Goal: Task Accomplishment & Management: Complete application form

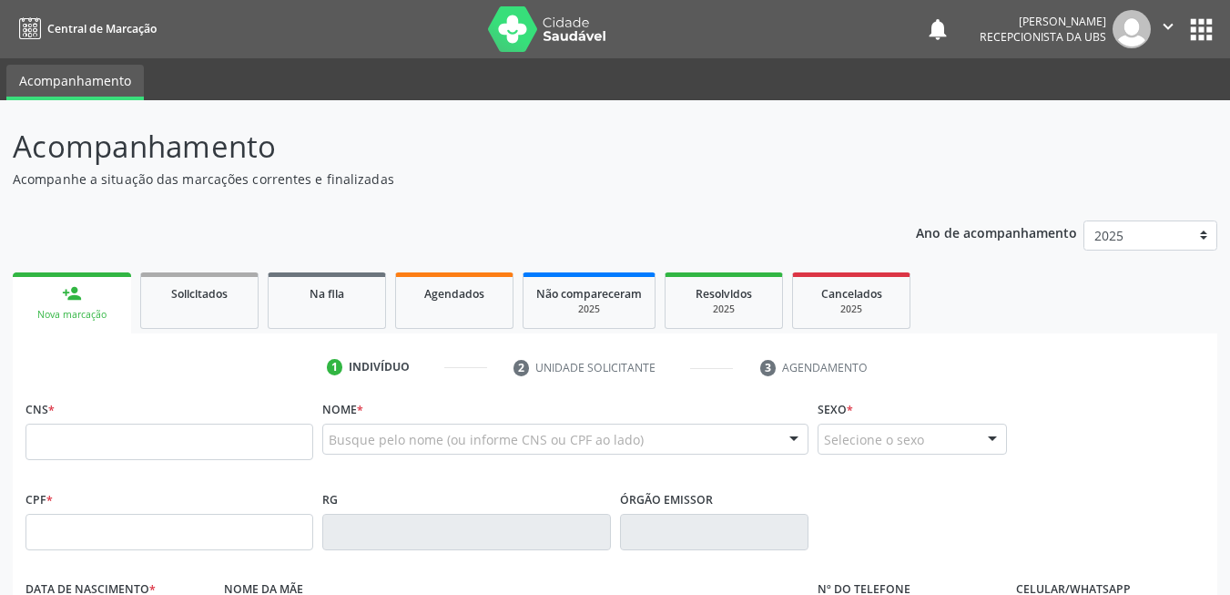
click at [188, 458] on input "text" at bounding box center [169, 441] width 288 height 36
click at [268, 453] on input "text" at bounding box center [169, 441] width 288 height 36
click at [180, 453] on input "text" at bounding box center [169, 441] width 288 height 36
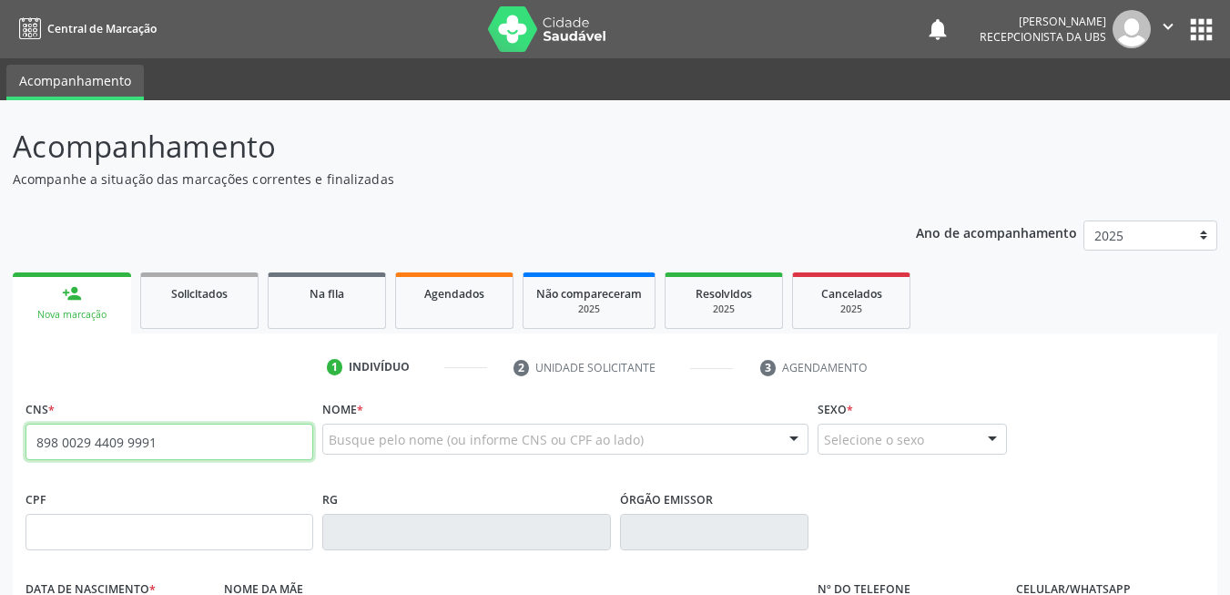
type input "898 0029 4409 9991"
type input "431.746.984-72"
type input "13/07/1960"
type input "Maria das Neves Melo da Silva"
type input "(87) 98863-3279"
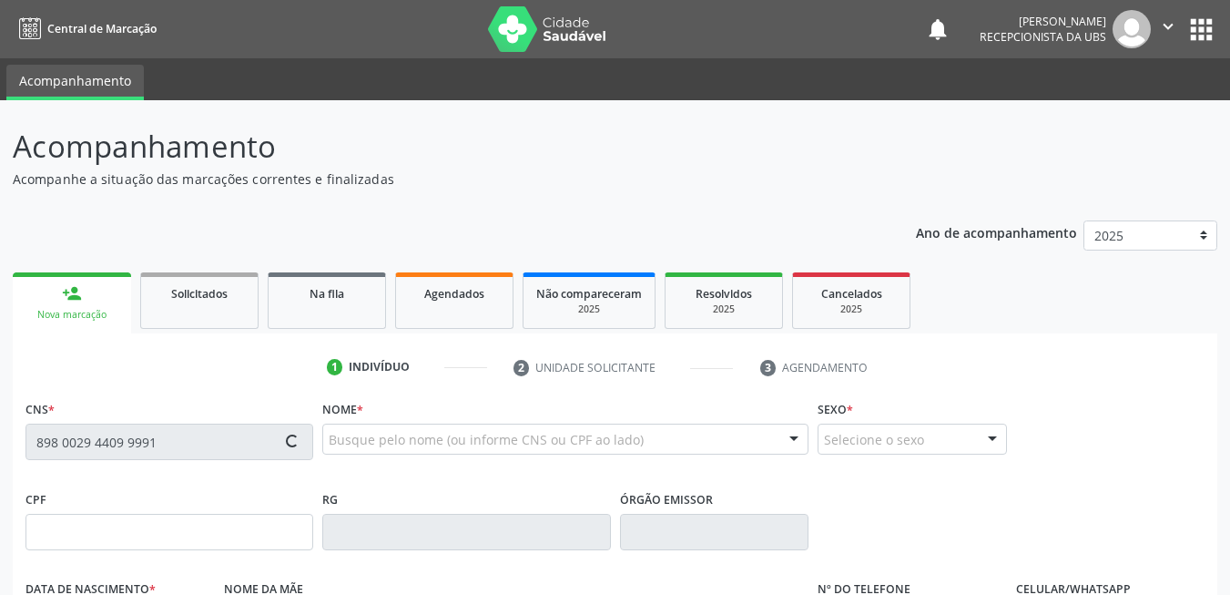
type input "2669"
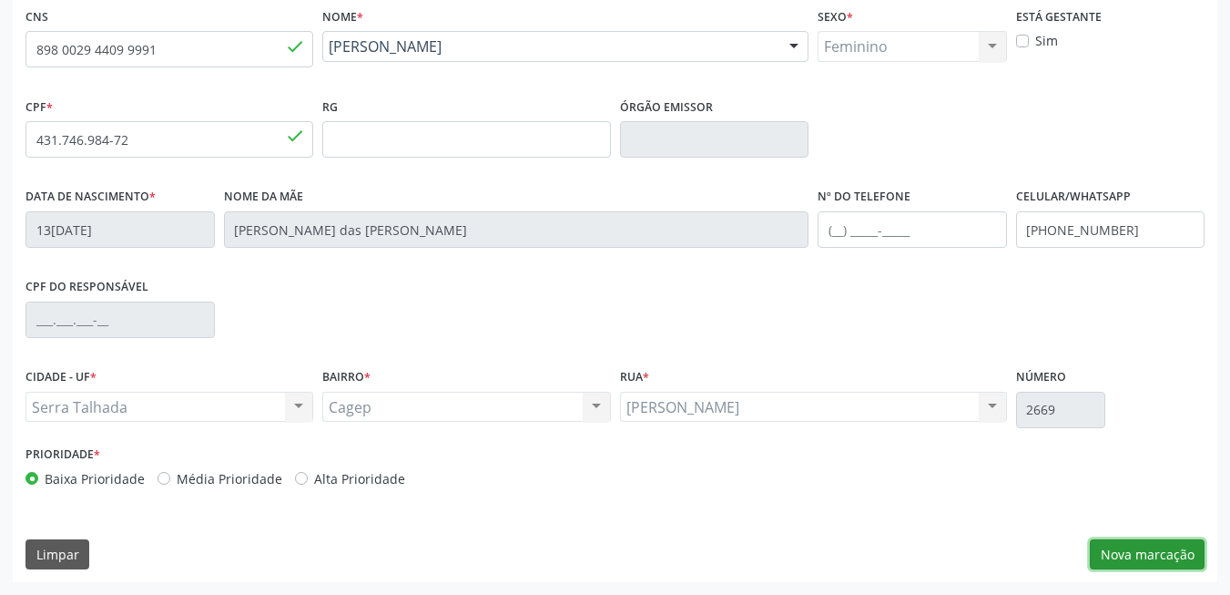
click at [1122, 552] on button "Nova marcação" at bounding box center [1147, 554] width 115 height 31
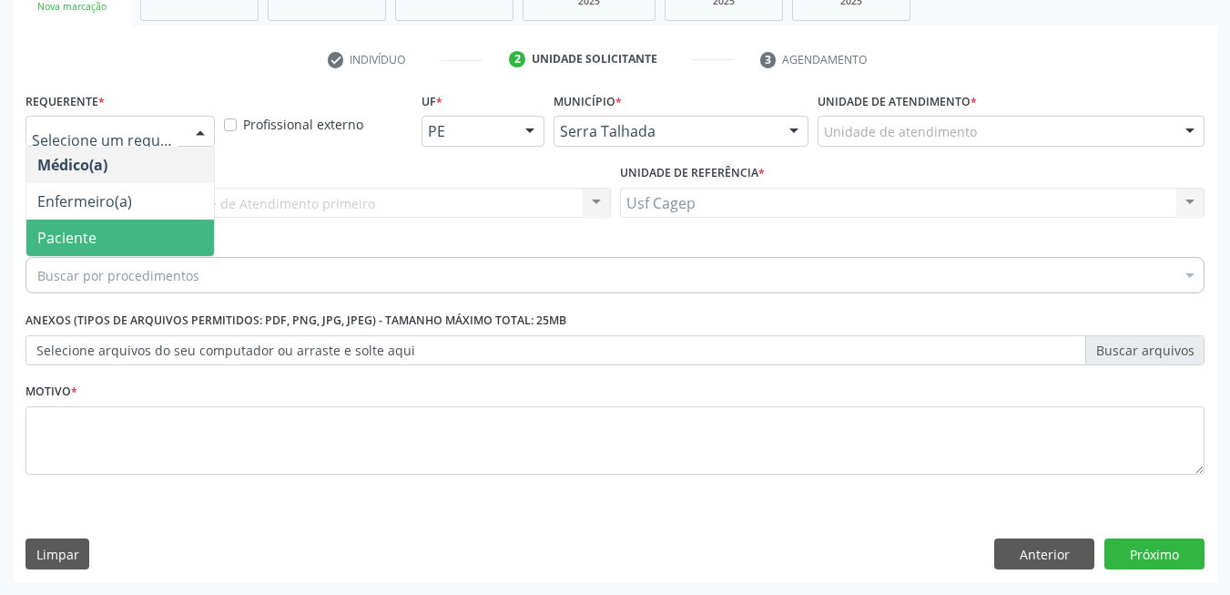
click at [140, 231] on span "Paciente" at bounding box center [120, 237] width 188 height 36
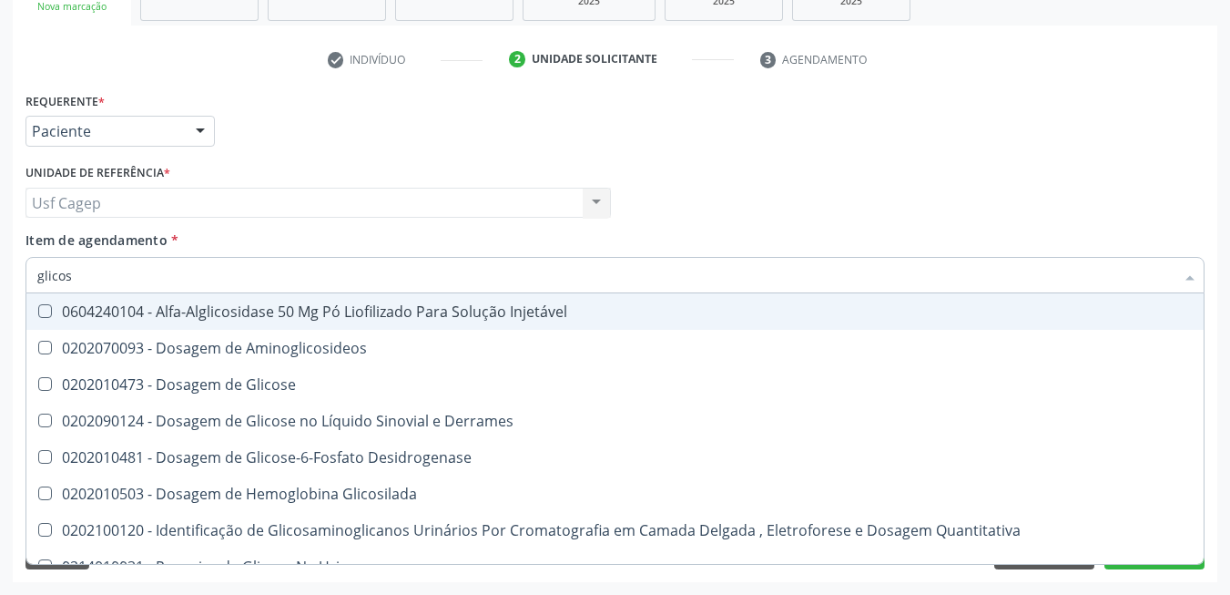
type input "glicose"
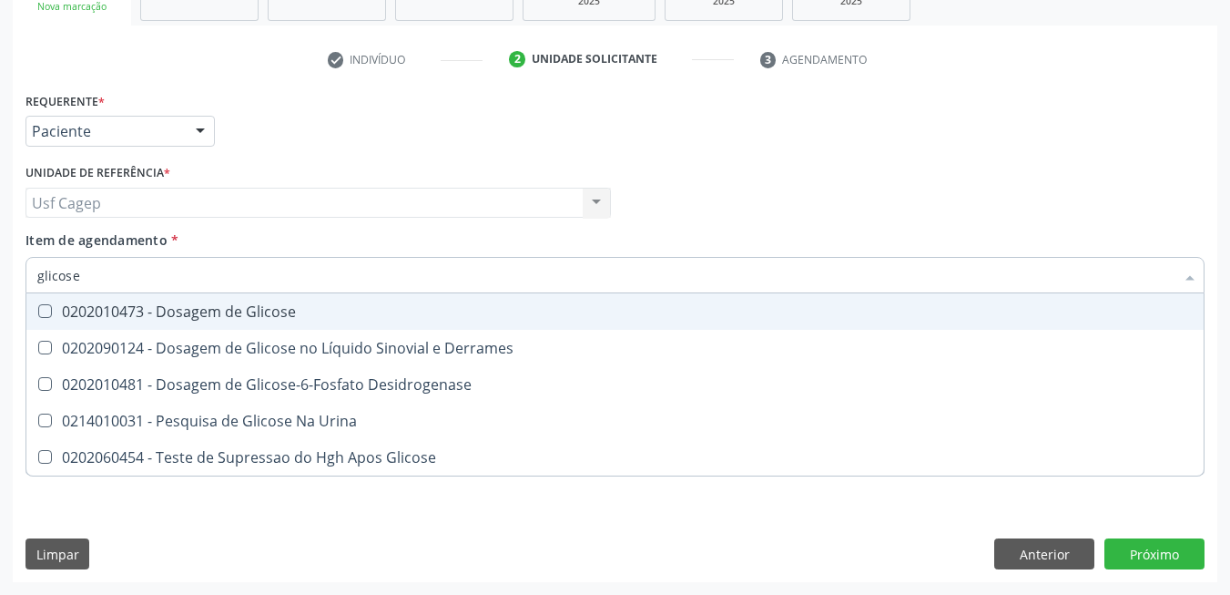
click at [147, 319] on div "0202010473 - Dosagem de Glicose" at bounding box center [615, 311] width 1156 height 15
checkbox Glicose "true"
click at [147, 285] on input "glicose" at bounding box center [605, 275] width 1137 height 36
type input "c"
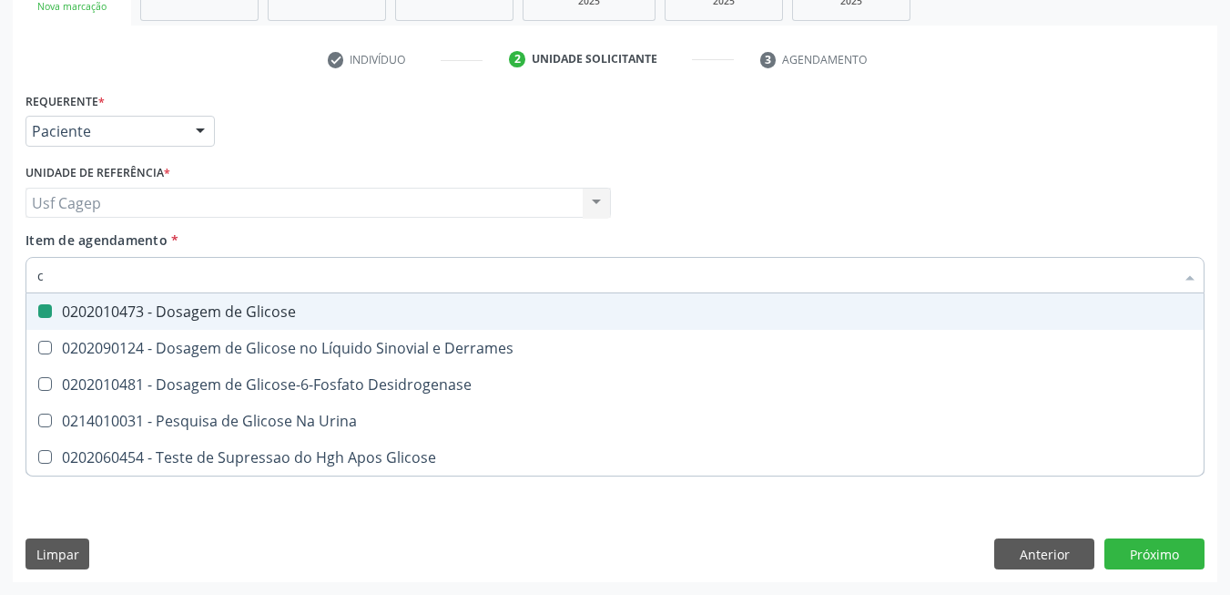
checkbox Glicose "false"
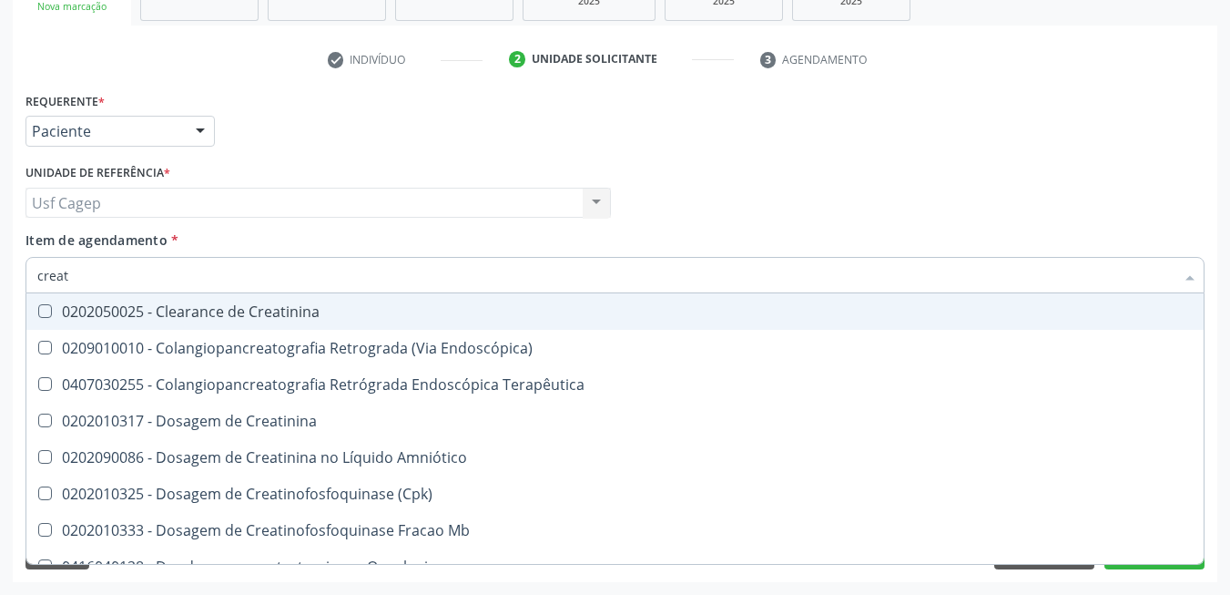
type input "creati"
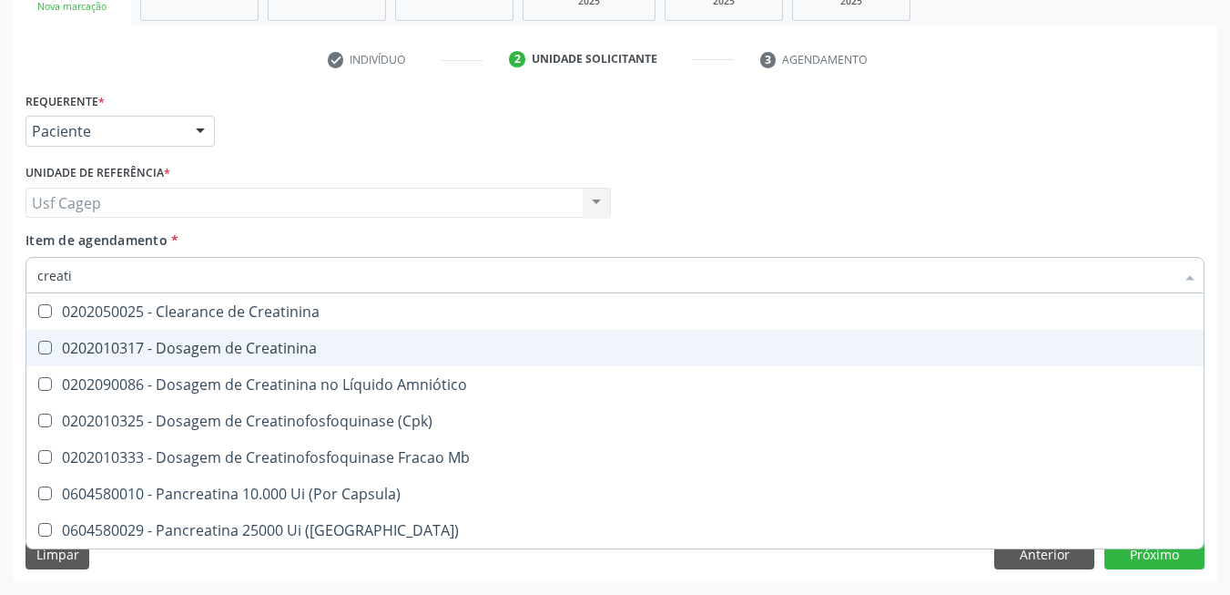
drag, startPoint x: 119, startPoint y: 355, endPoint x: 130, endPoint y: 285, distance: 71.0
click at [119, 351] on div "0202010317 - Dosagem de Creatinina" at bounding box center [615, 348] width 1156 height 15
checkbox Creatinina "true"
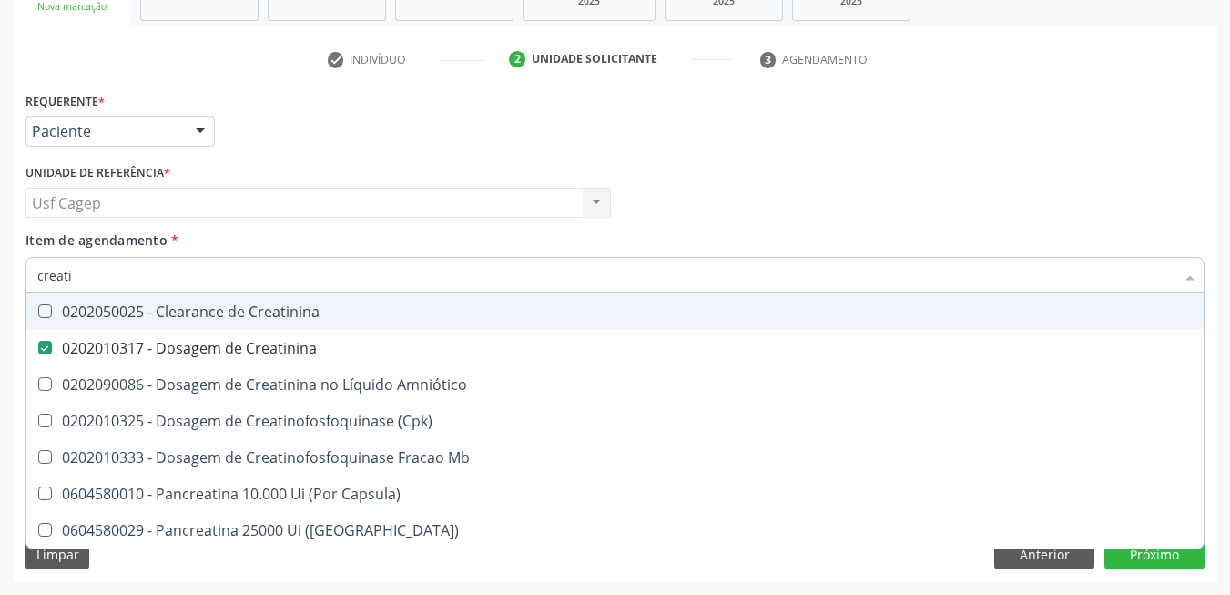
click at [130, 285] on input "creati" at bounding box center [605, 275] width 1137 height 36
type input "ur"
checkbox Creatinina "false"
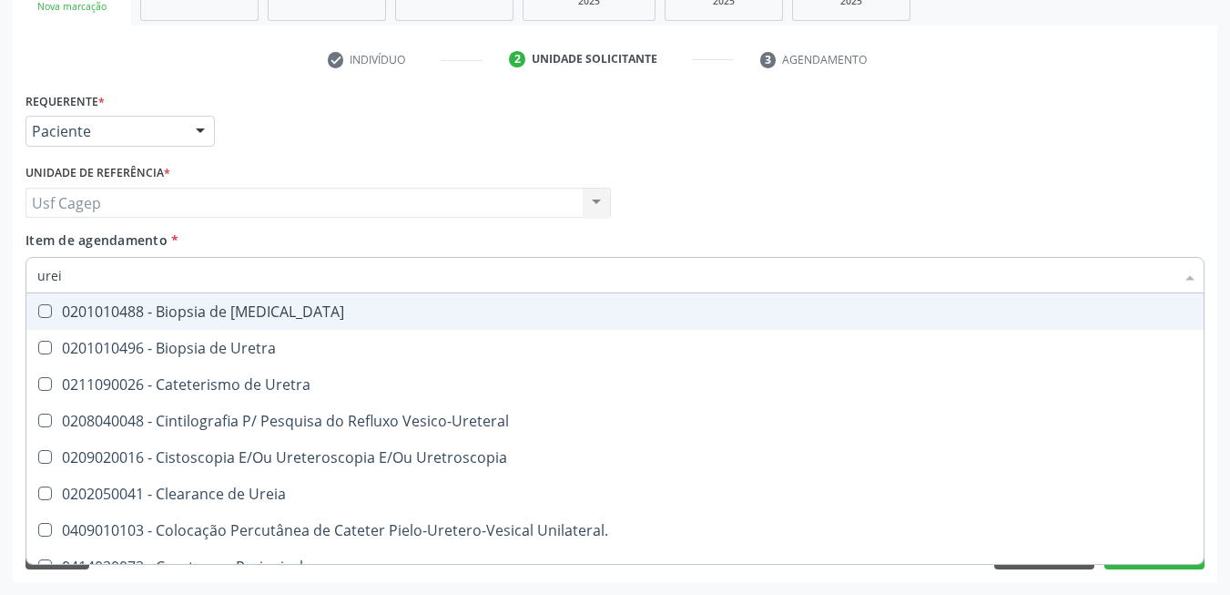
type input "ureia"
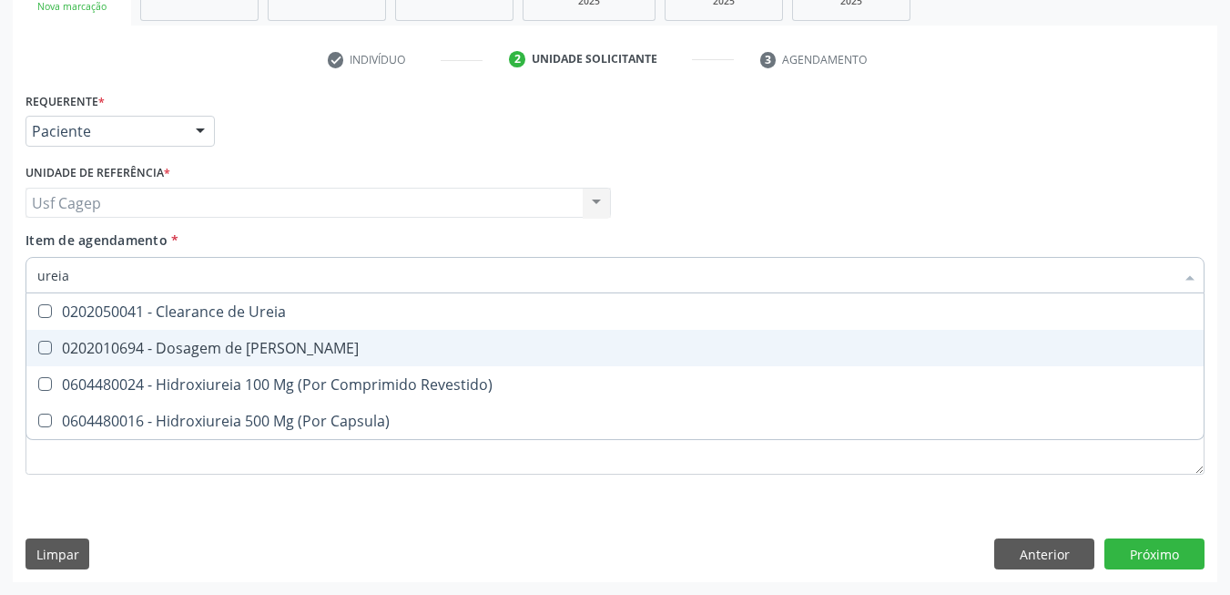
click at [106, 358] on span "0202010694 - Dosagem de [PERSON_NAME]" at bounding box center [614, 348] width 1177 height 36
checkbox Ureia "true"
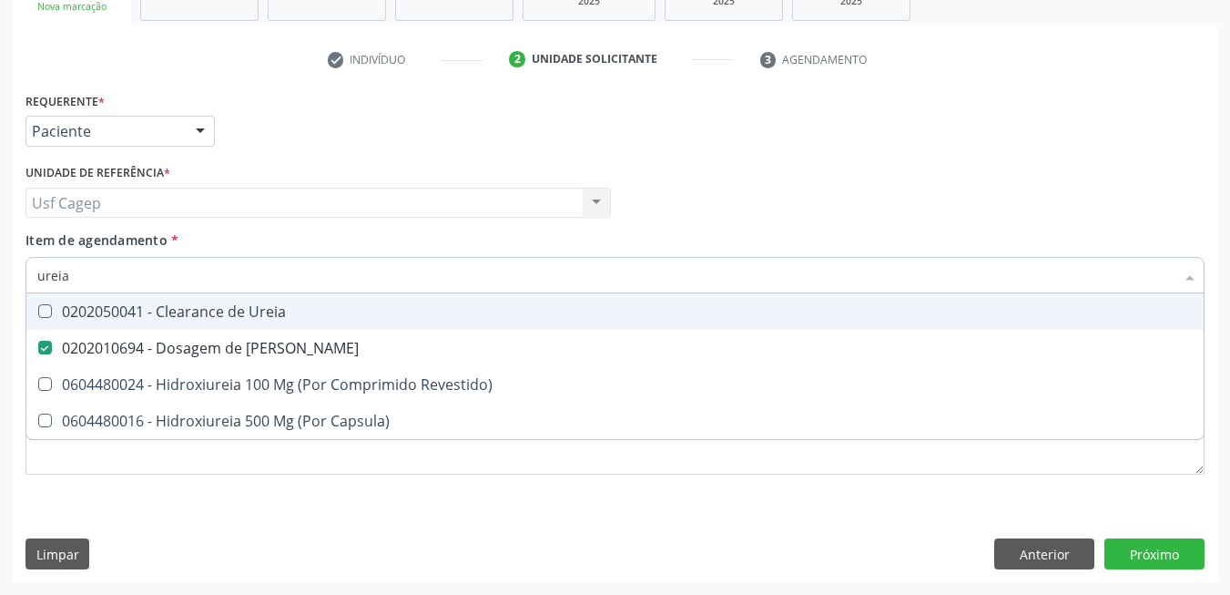
click at [106, 271] on input "ureia" at bounding box center [605, 275] width 1137 height 36
type input "cv"
checkbox Ureia "false"
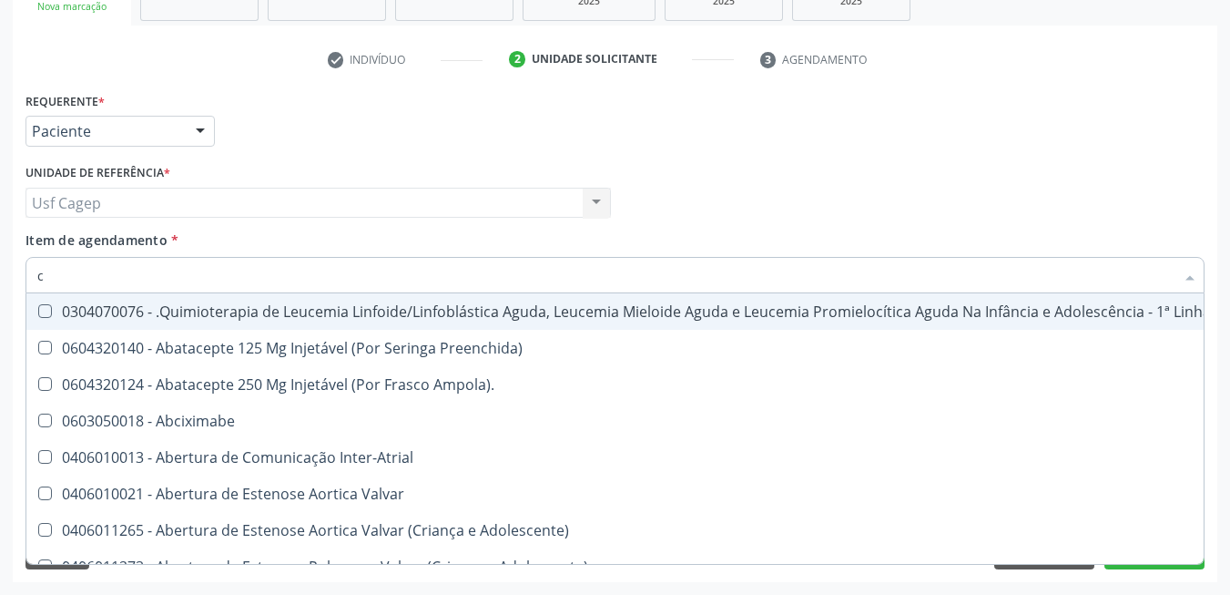
type input "co"
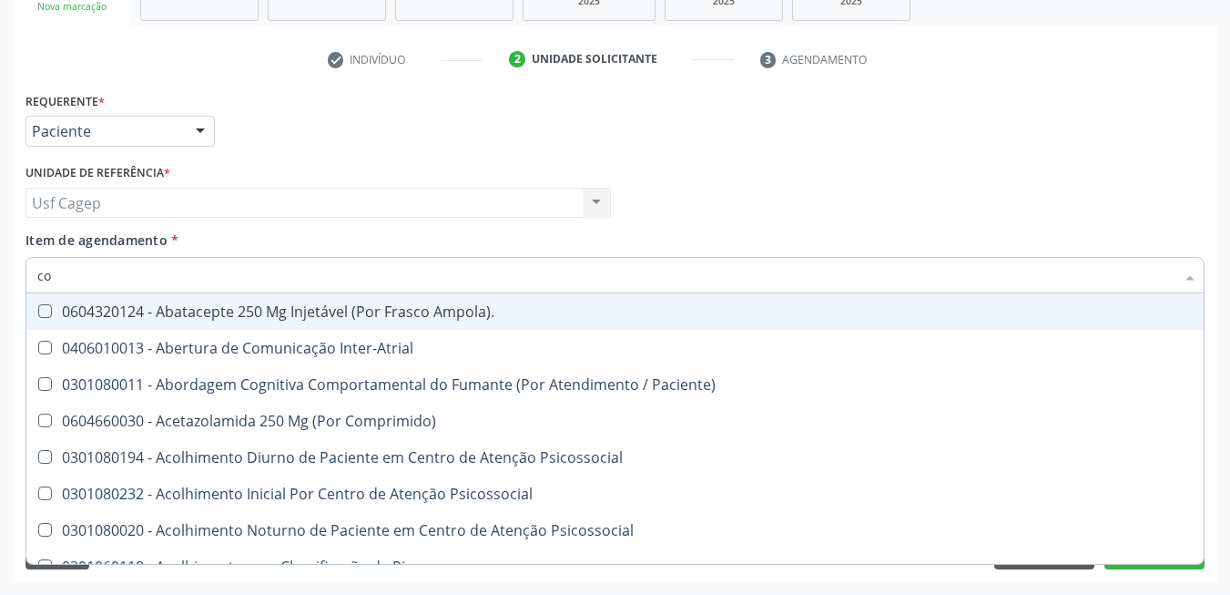
checkbox Glicose "true"
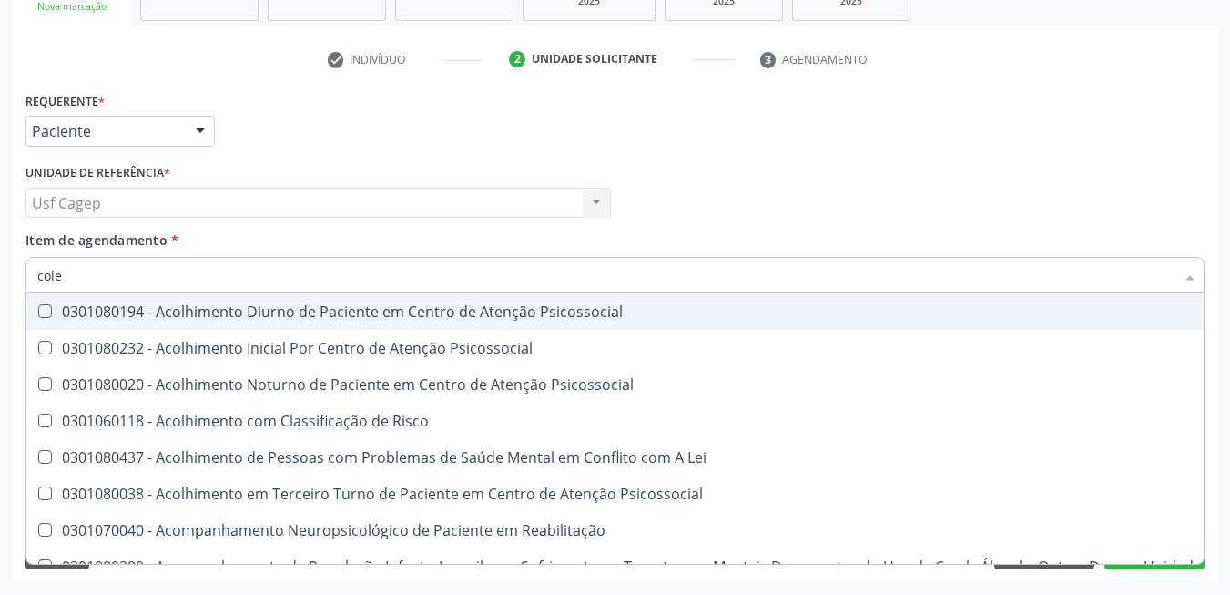
type input "coles"
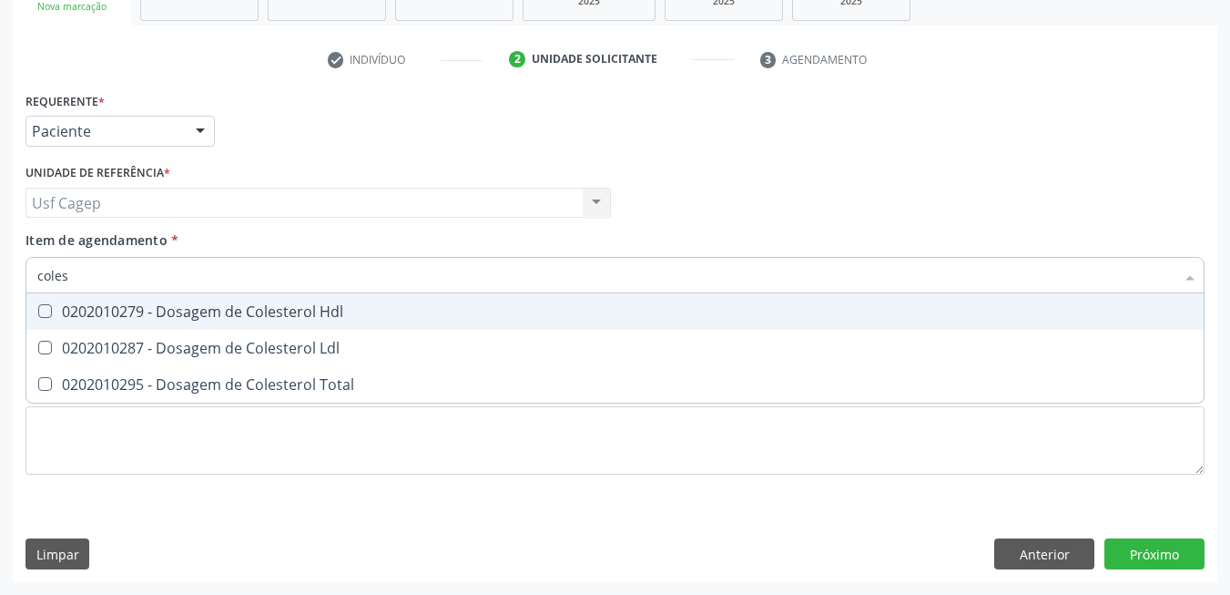
click at [172, 315] on div "0202010279 - Dosagem de Colesterol Hdl" at bounding box center [615, 311] width 1156 height 15
checkbox Hdl "true"
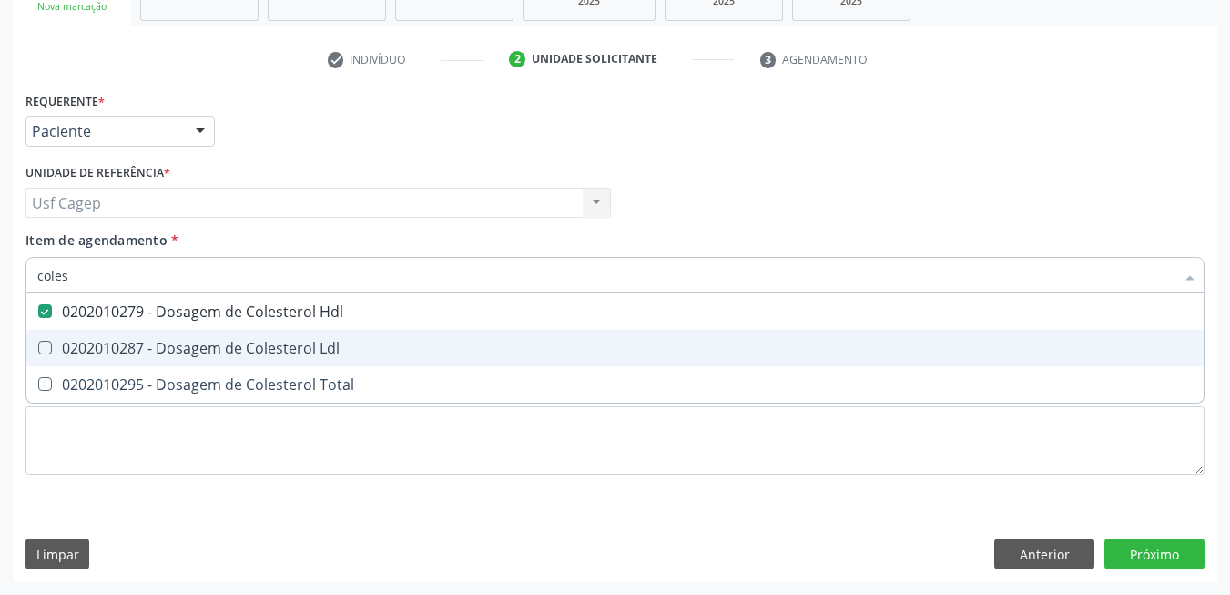
click at [178, 341] on div "0202010287 - Dosagem de Colesterol Ldl" at bounding box center [615, 348] width 1156 height 15
checkbox Ldl "true"
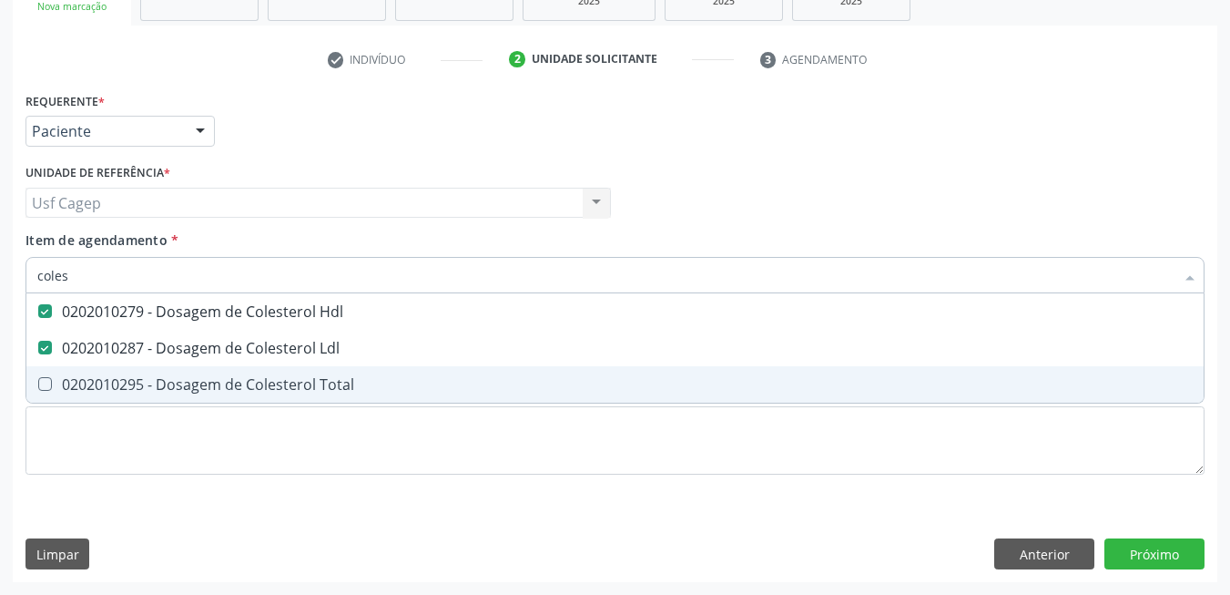
click at [183, 377] on div "0202010295 - Dosagem de Colesterol Total" at bounding box center [615, 384] width 1156 height 15
checkbox Total "true"
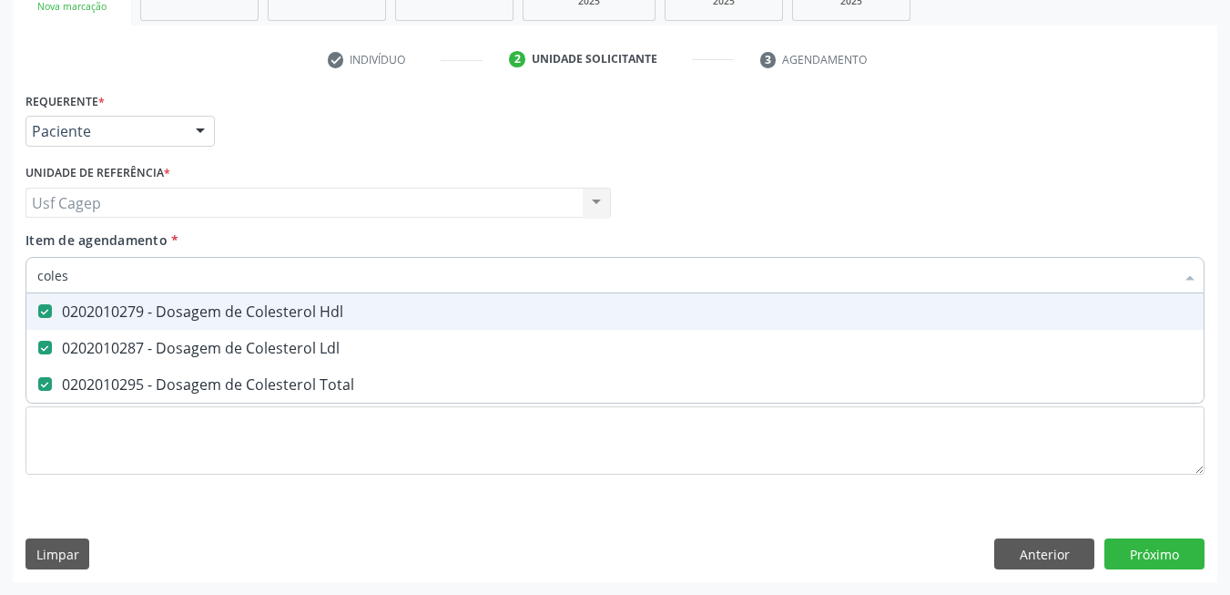
click at [189, 278] on input "coles" at bounding box center [605, 275] width 1137 height 36
type input "t"
checkbox Hdl "false"
checkbox Ldl "false"
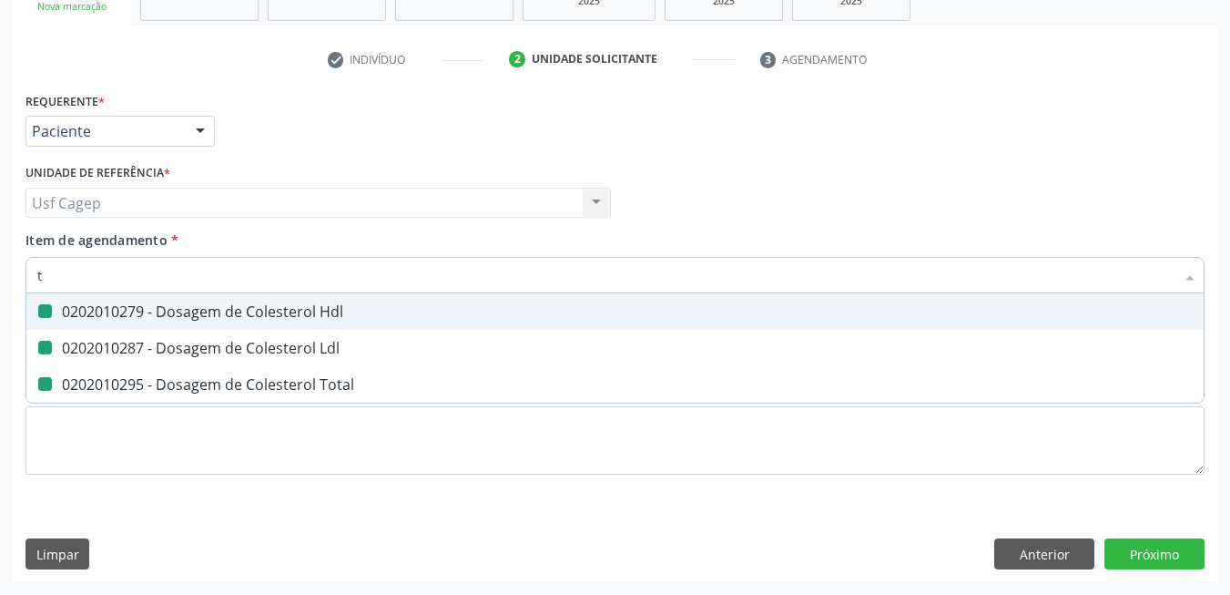
checkbox Total "false"
type input "tg"
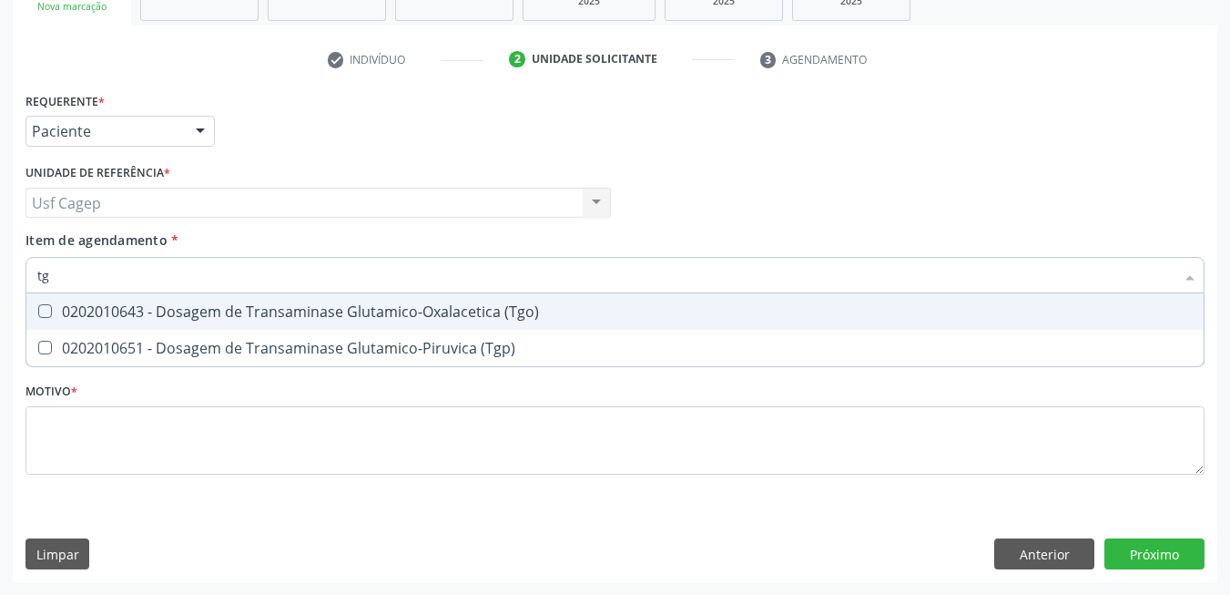
click at [458, 311] on div "0202010643 - Dosagem de Transaminase Glutamico-Oxalacetica (Tgo)" at bounding box center [615, 311] width 1156 height 15
checkbox \(Tgo\) "true"
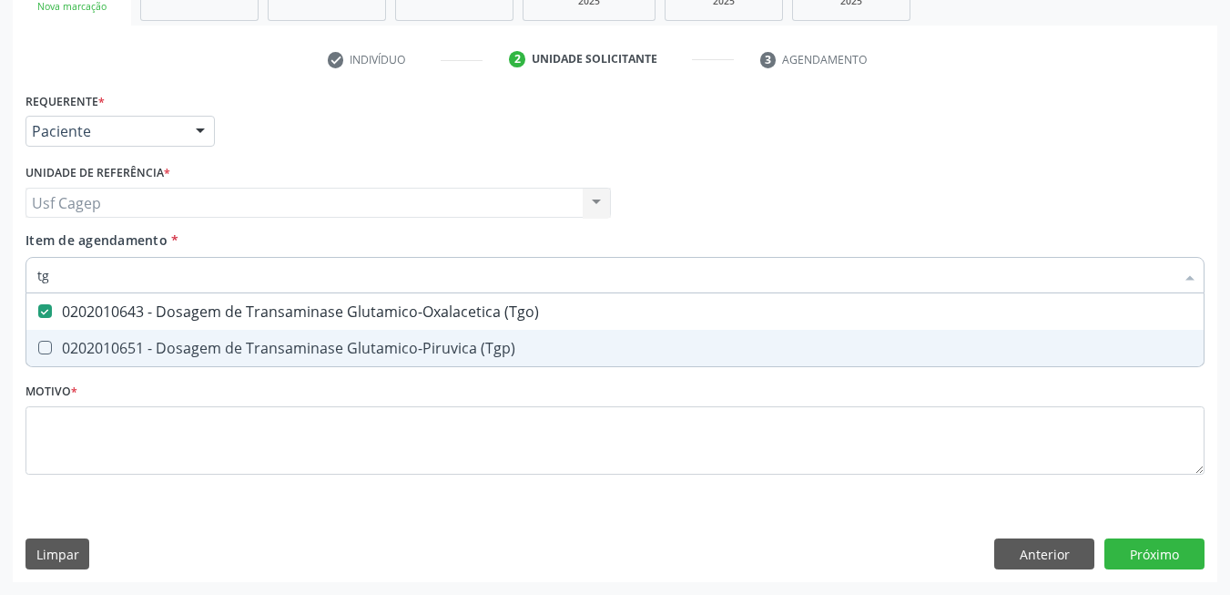
click at [465, 345] on div "0202010651 - Dosagem de Transaminase Glutamico-Piruvica (Tgp)" at bounding box center [615, 348] width 1156 height 15
checkbox \(Tgp\) "true"
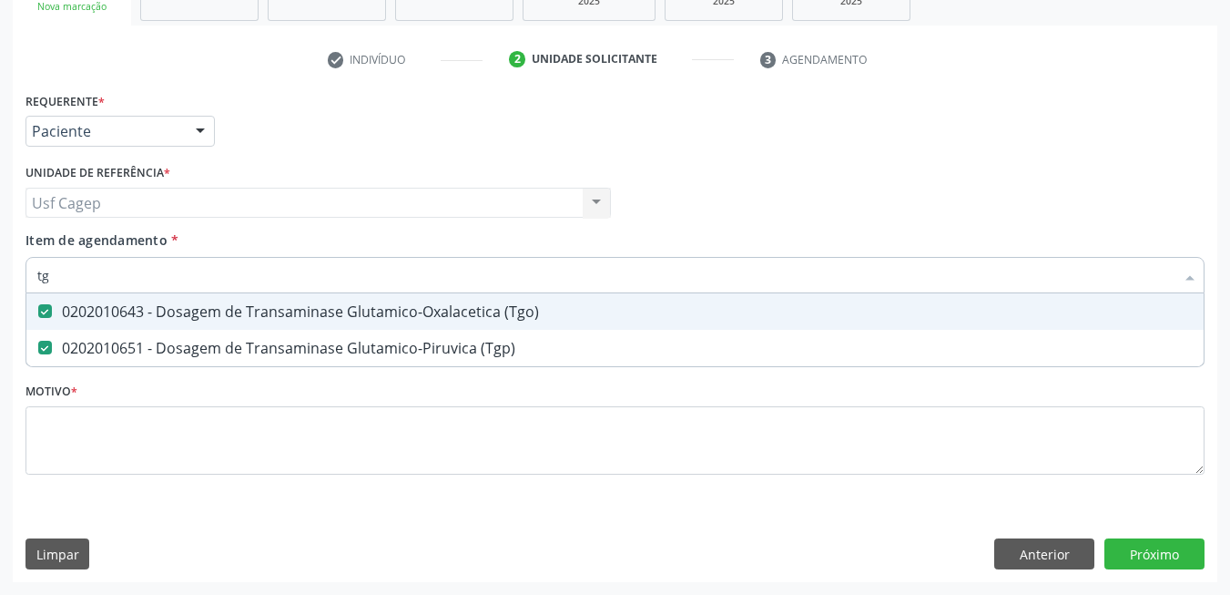
click at [443, 276] on input "tg" at bounding box center [605, 275] width 1137 height 36
type input "t"
checkbox \(Tgo\) "false"
checkbox \(Tgp\) "false"
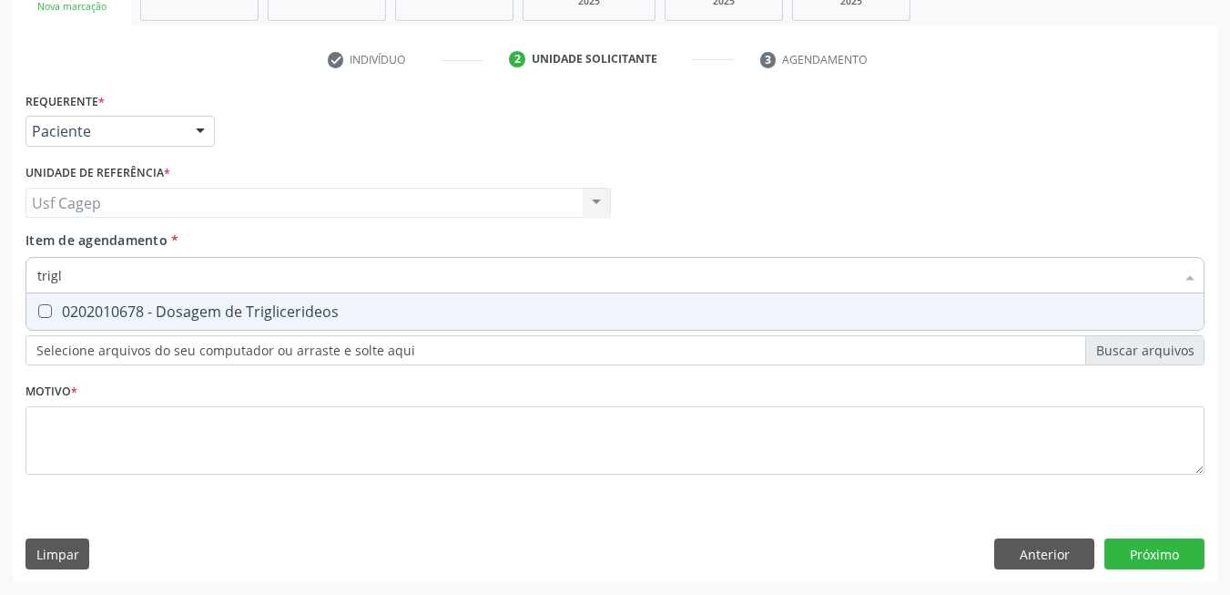
type input "trigli"
click at [423, 301] on span "0202010678 - Dosagem de Triglicerideos" at bounding box center [614, 311] width 1177 height 36
checkbox Triglicerideos "true"
click at [413, 266] on input "trigli" at bounding box center [605, 275] width 1137 height 36
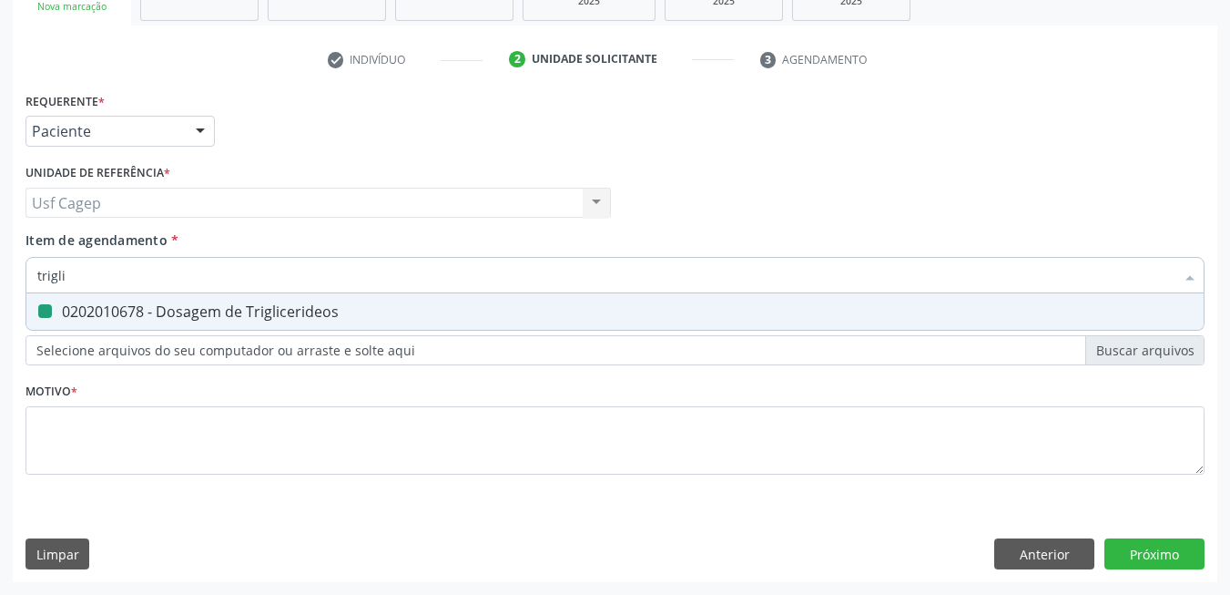
type input "h"
checkbox Triglicerideos "false"
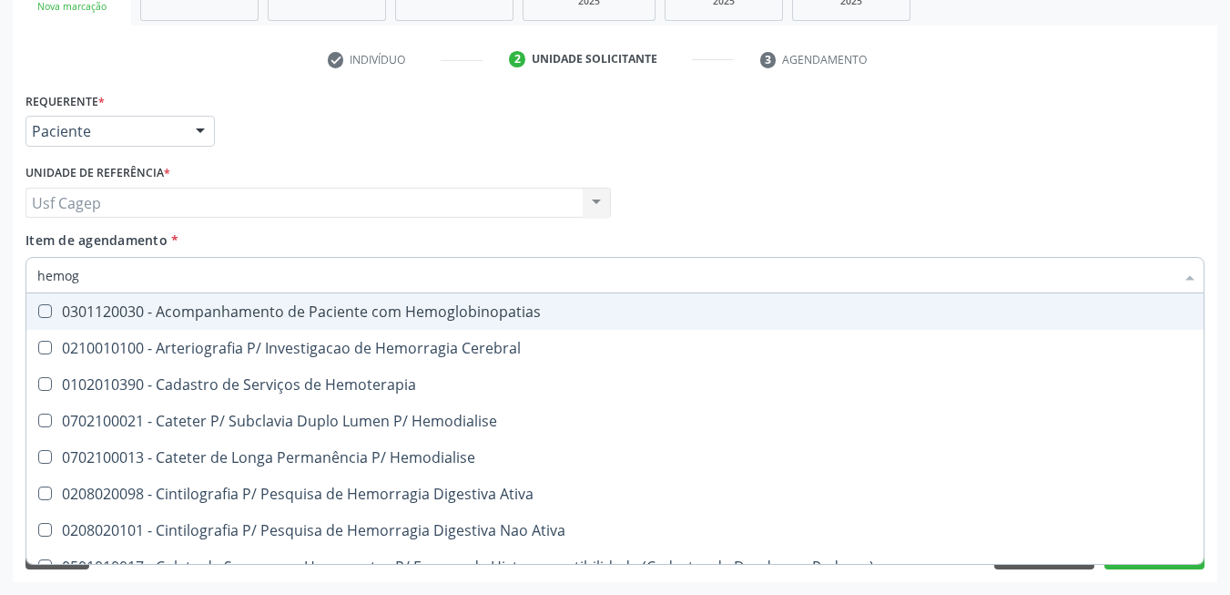
type input "hemogl"
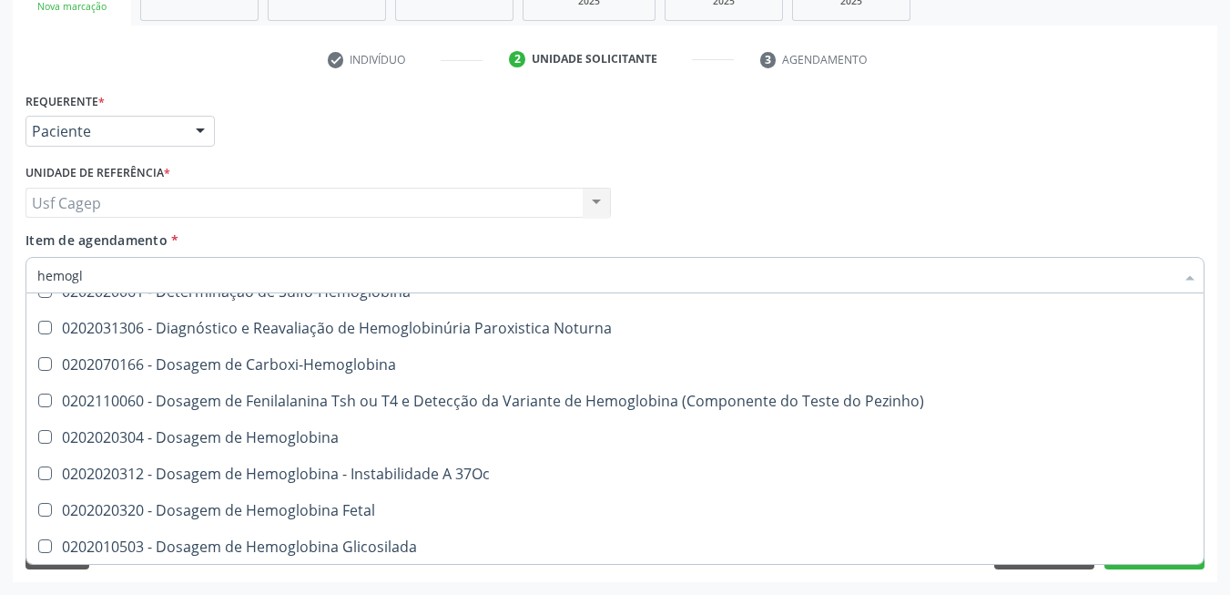
scroll to position [273, 0]
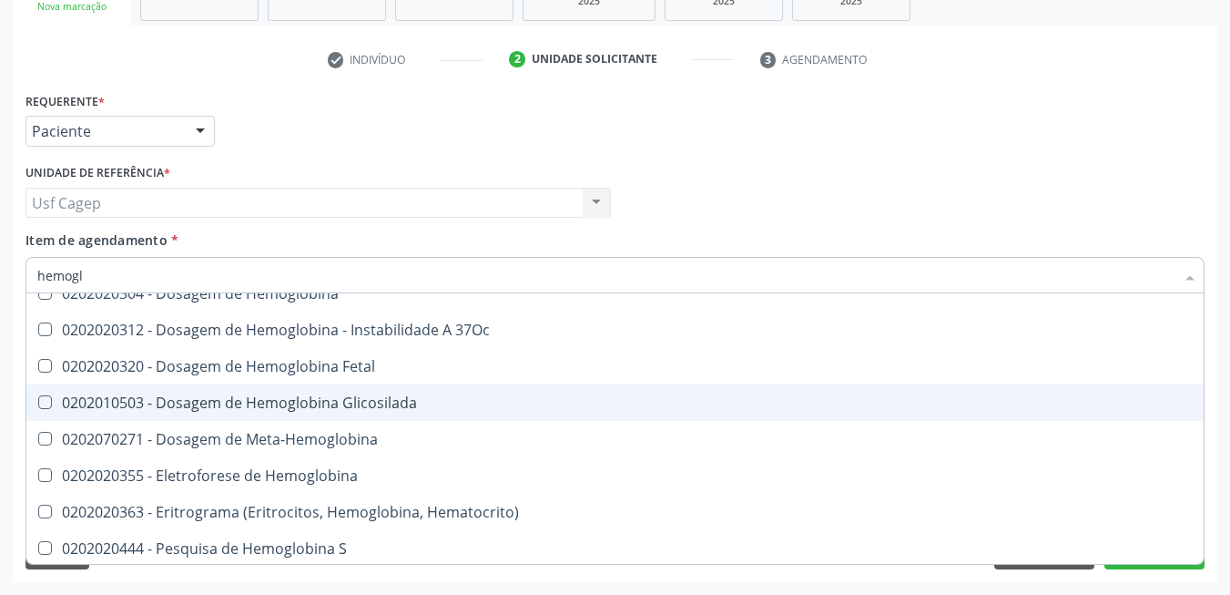
click at [408, 408] on div "0202010503 - Dosagem de Hemoglobina Glicosilada" at bounding box center [615, 402] width 1156 height 15
checkbox Glicosilada "true"
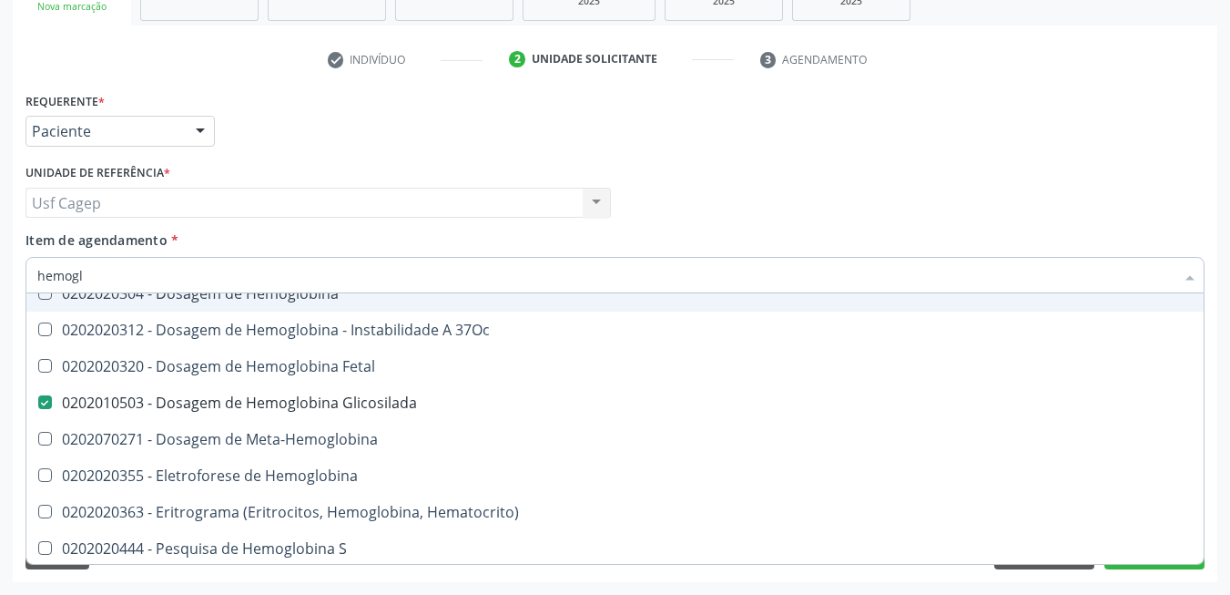
click at [378, 276] on input "hemogl" at bounding box center [605, 275] width 1137 height 36
checkbox Glicosilada "false"
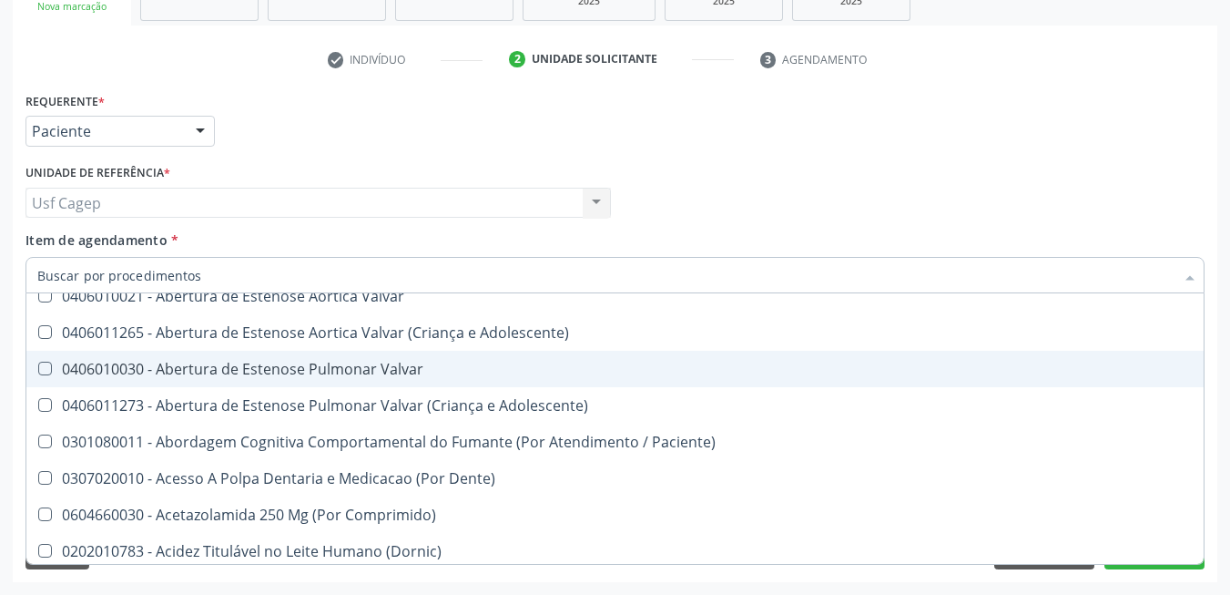
scroll to position [349, 0]
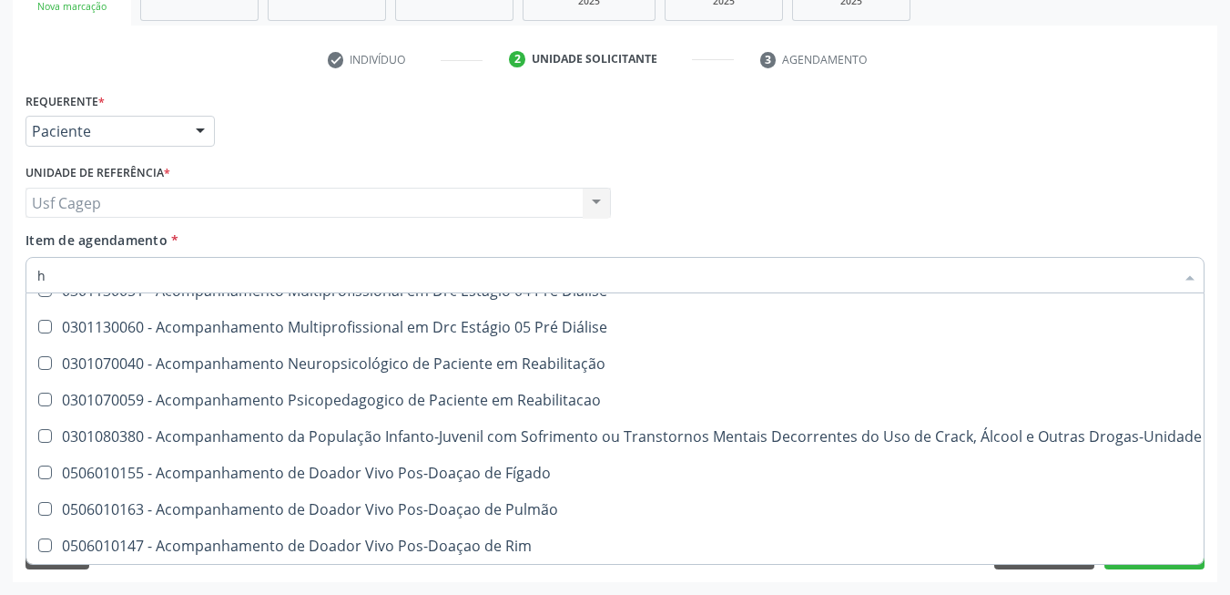
type input "he"
checkbox Pulmão "true"
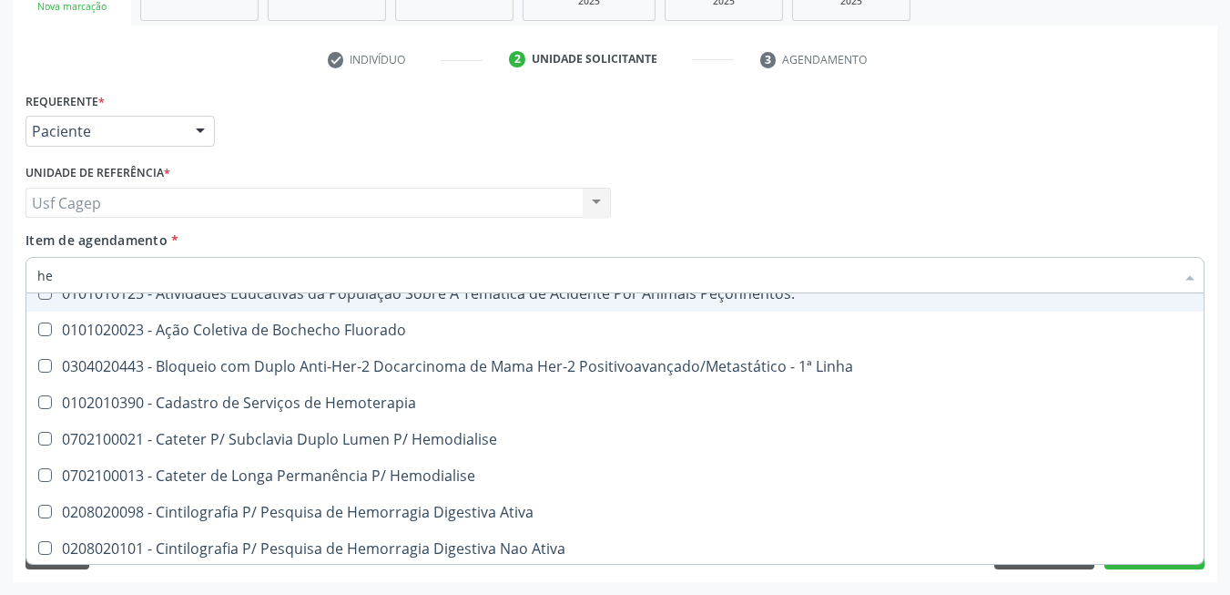
type input "hem"
checkbox \(Qualitativo\) "true"
checkbox Glicosilada "false"
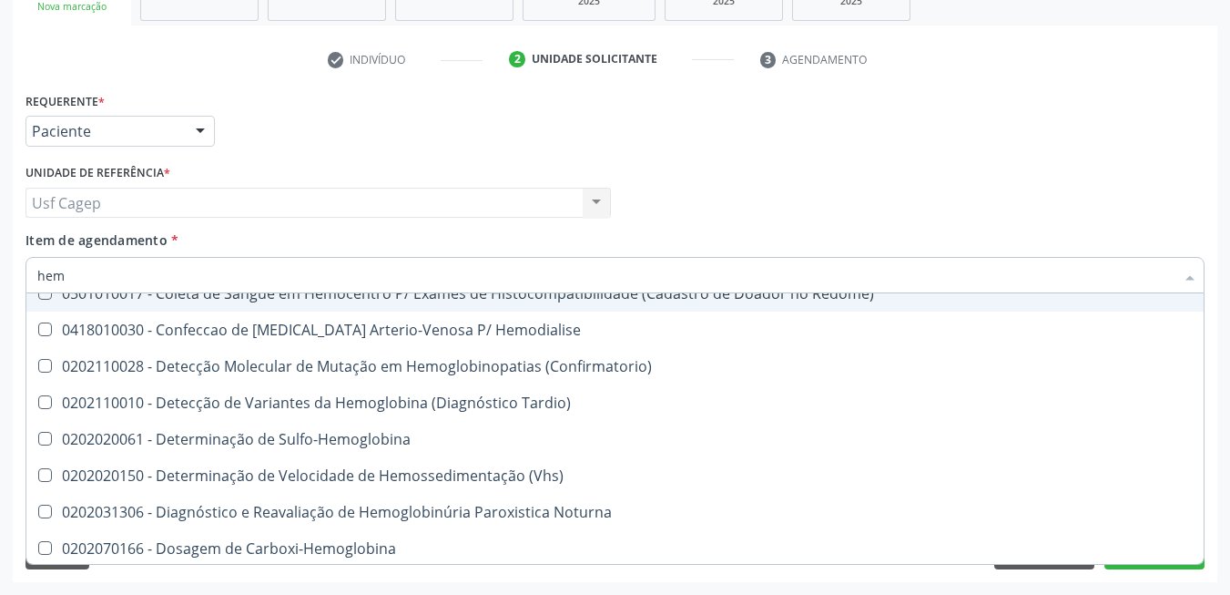
type input "hemo"
checkbox Glicosilada "true"
checkbox Semana\) "false"
type input "hemog"
checkbox Tardio\) "true"
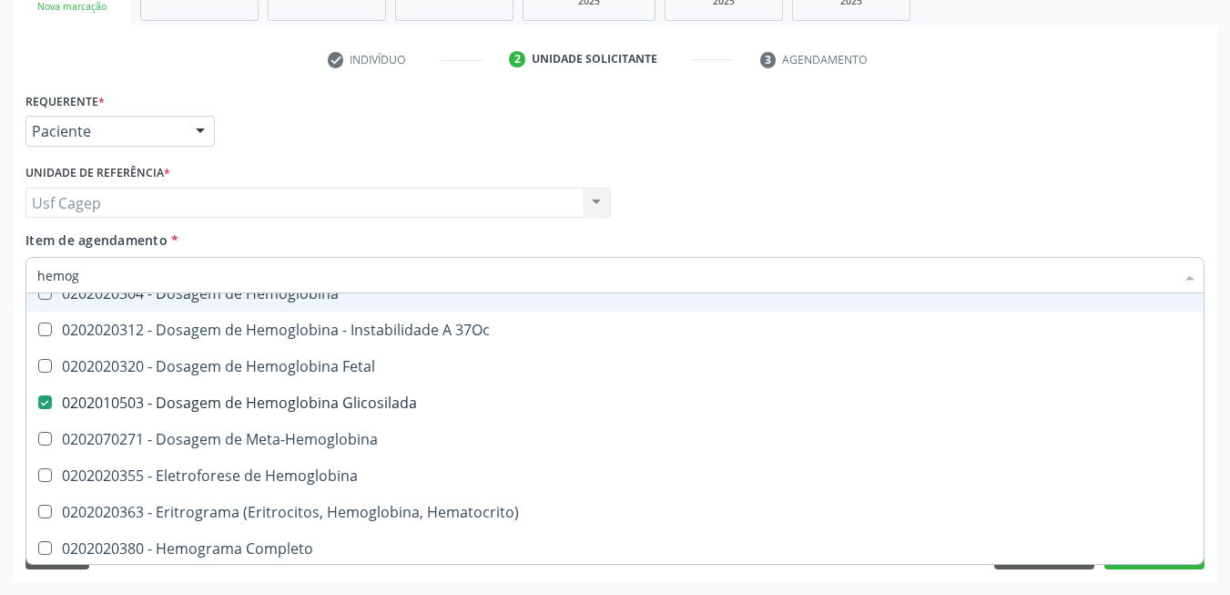
type input "hemogr"
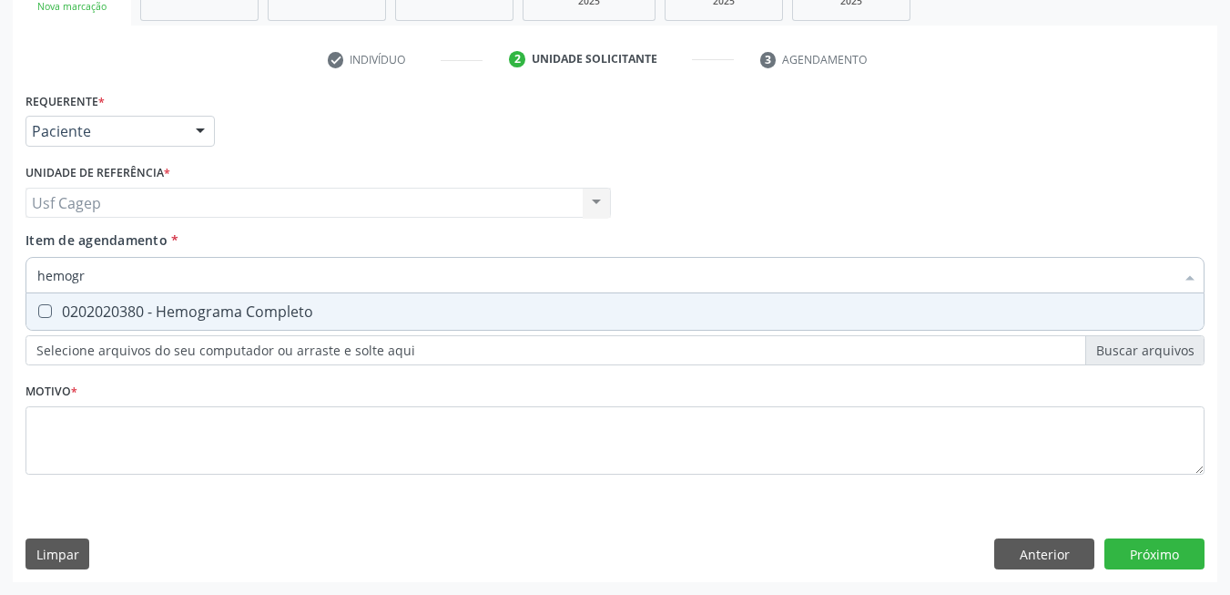
scroll to position [0, 0]
click at [375, 296] on span "0202020380 - Hemograma Completo" at bounding box center [614, 311] width 1177 height 36
checkbox Completo "true"
click at [375, 281] on input "hemogr" at bounding box center [605, 275] width 1137 height 36
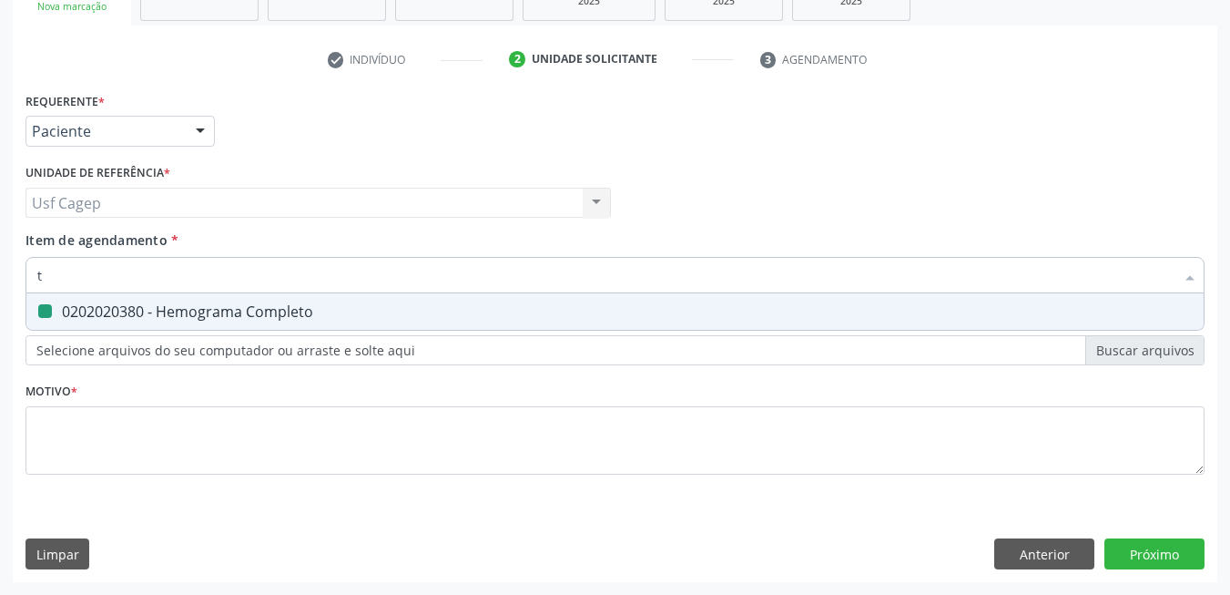
type input "t4"
checkbox Completo "false"
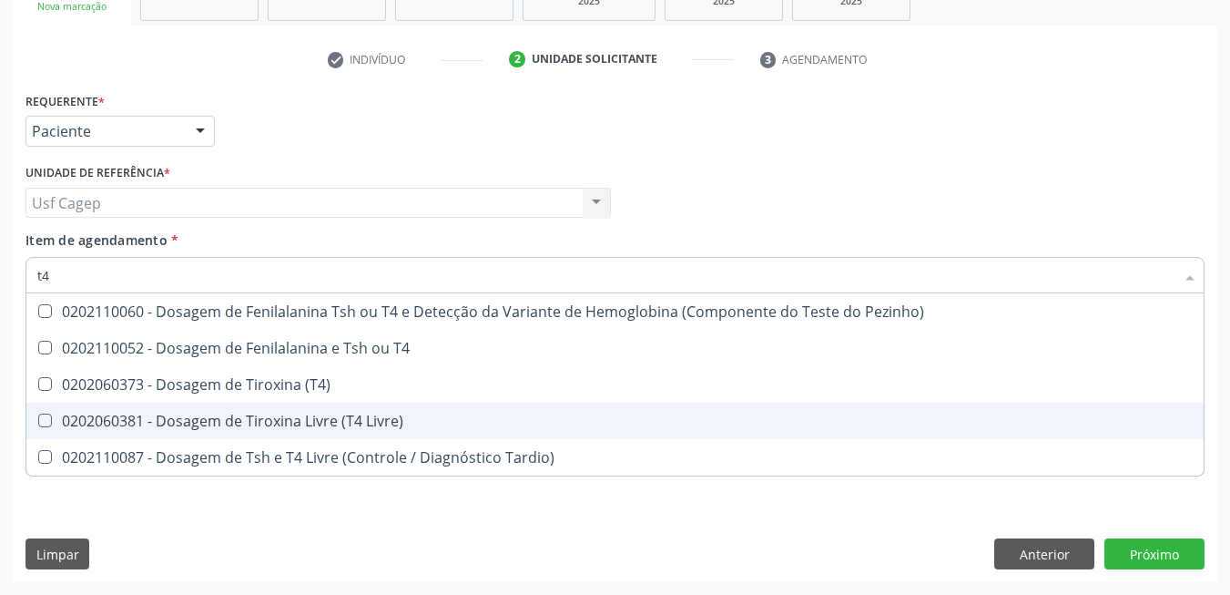
click at [347, 428] on div "0202060381 - Dosagem de Tiroxina Livre (T4 Livre)" at bounding box center [615, 420] width 1156 height 15
checkbox Livre\) "true"
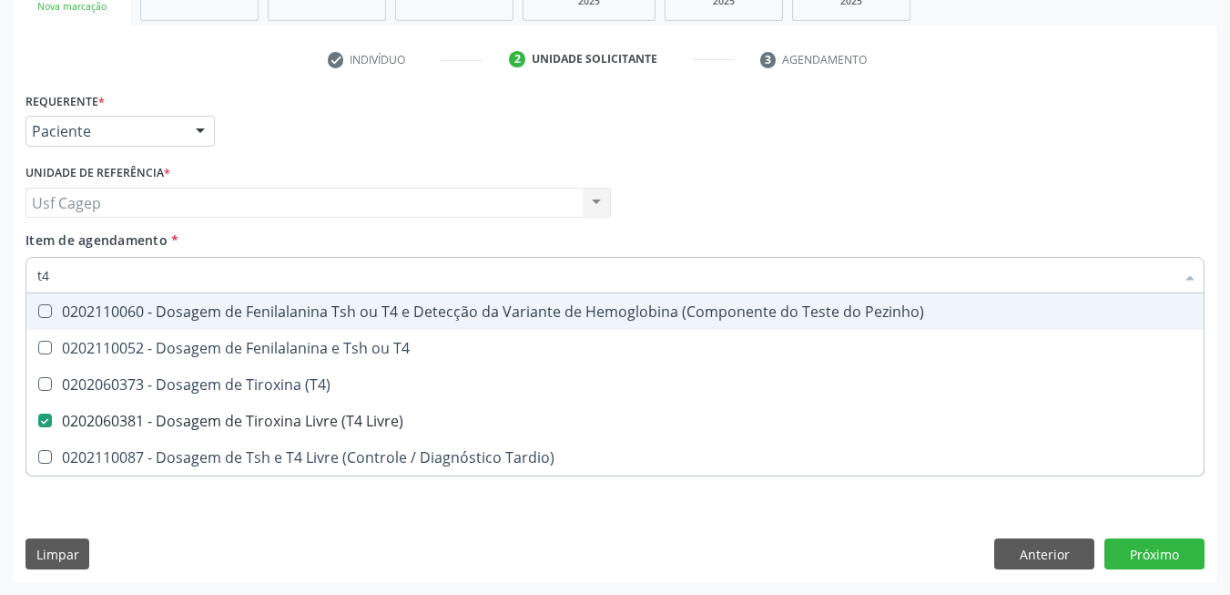
click at [306, 287] on input "t4" at bounding box center [605, 275] width 1137 height 36
type input "t"
checkbox Livre\) "false"
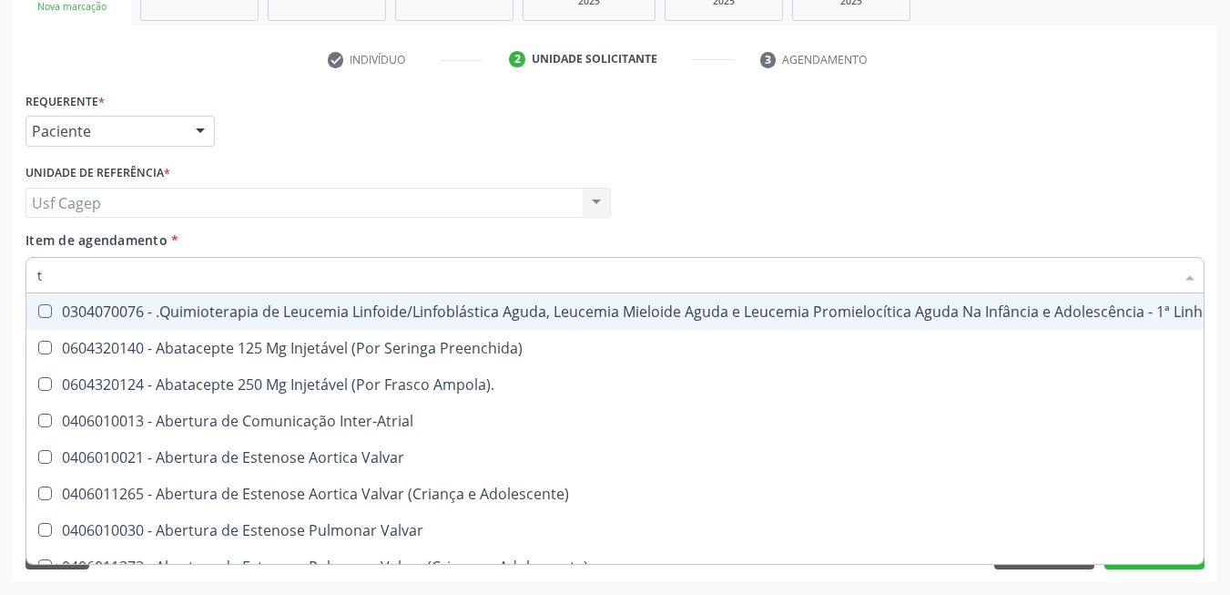
type input "t4"
checkbox Inter-Atrial "true"
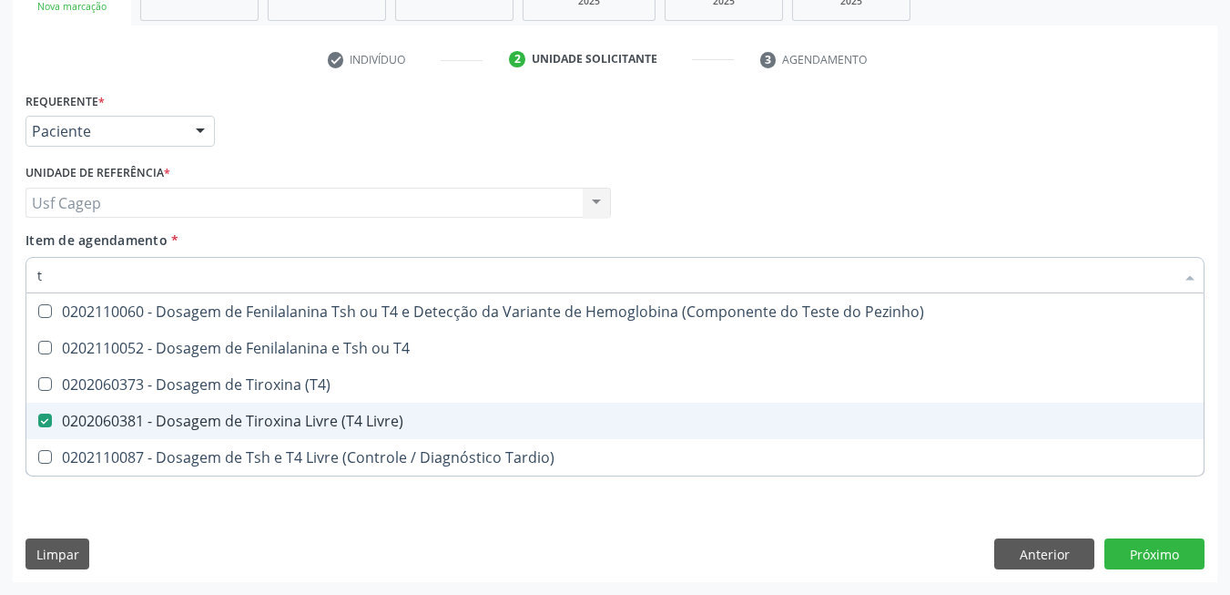
type input "ts"
checkbox Livre\) "false"
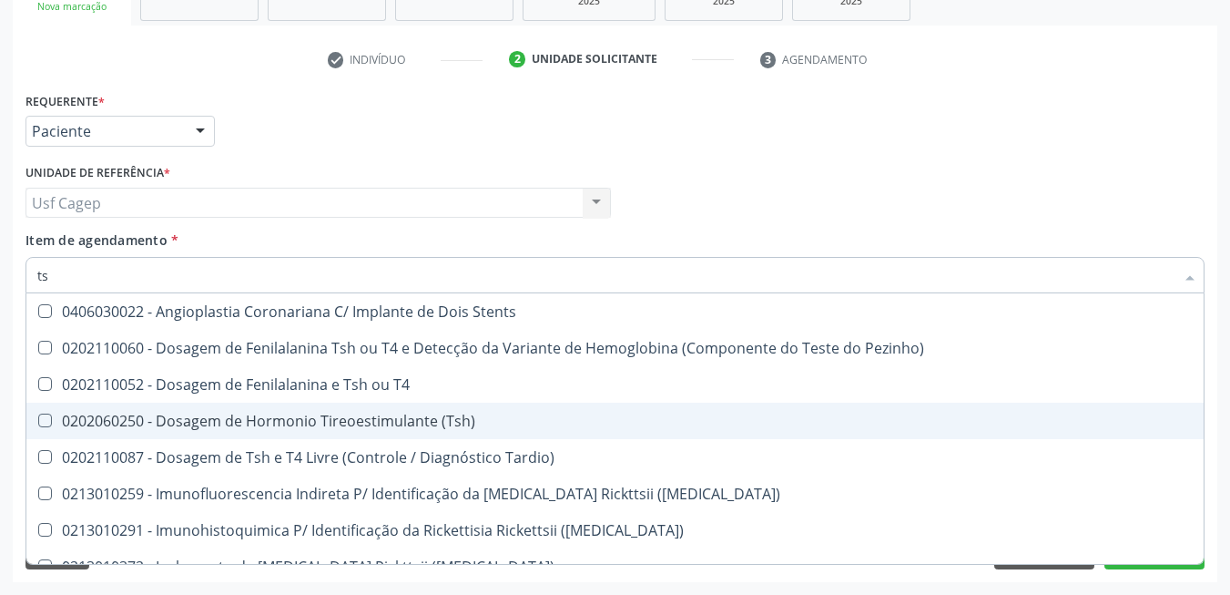
type input "tsh"
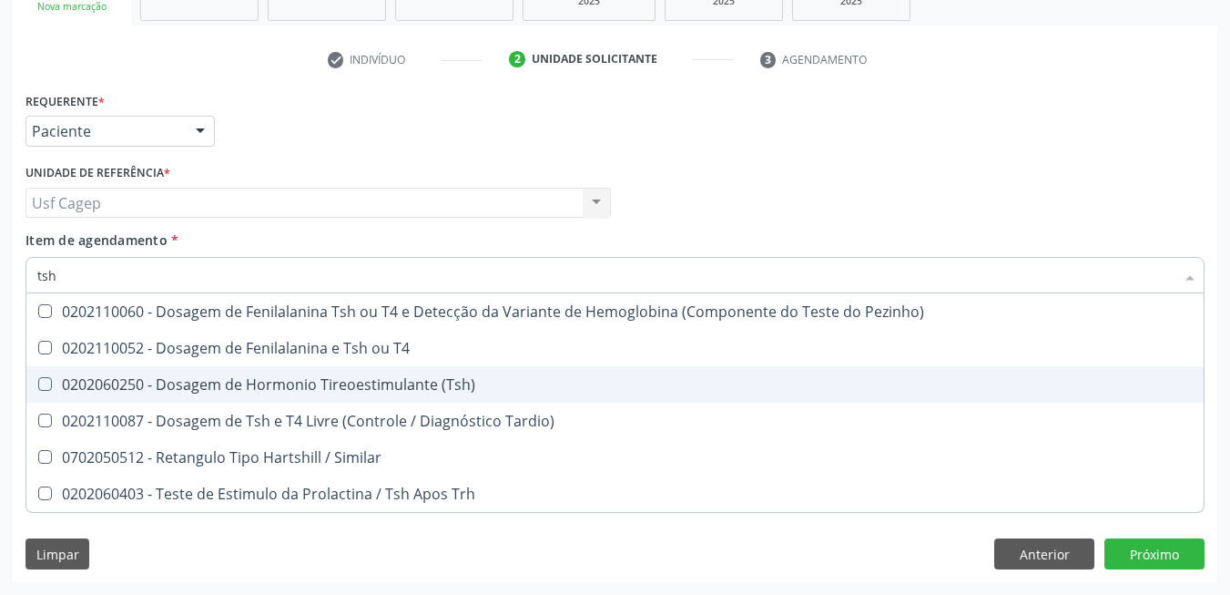
click at [289, 392] on div "0202060250 - Dosagem de Hormonio Tireoestimulante (Tsh)" at bounding box center [615, 384] width 1156 height 15
checkbox \(Tsh\) "true"
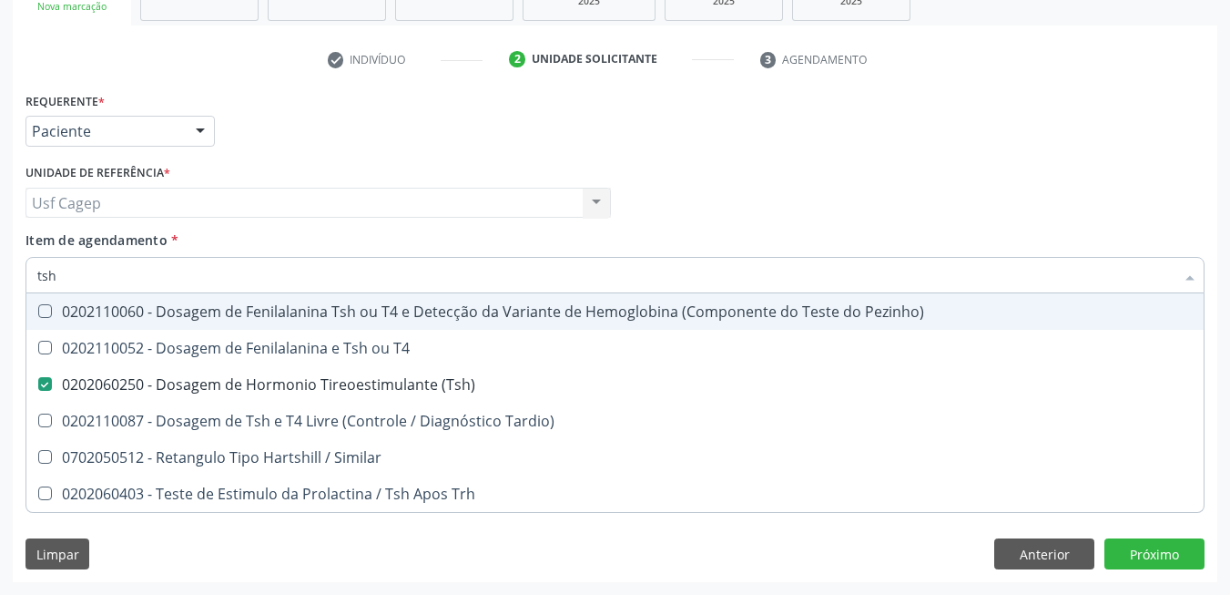
click at [266, 262] on input "tsh" at bounding box center [605, 275] width 1137 height 36
click at [280, 226] on div "Unidade de referência * Usf Cagep Usf Cagep Nenhum resultado encontrado para: "…" at bounding box center [318, 194] width 595 height 71
checkbox T4 "true"
checkbox Tardio\) "true"
checkbox Similar "true"
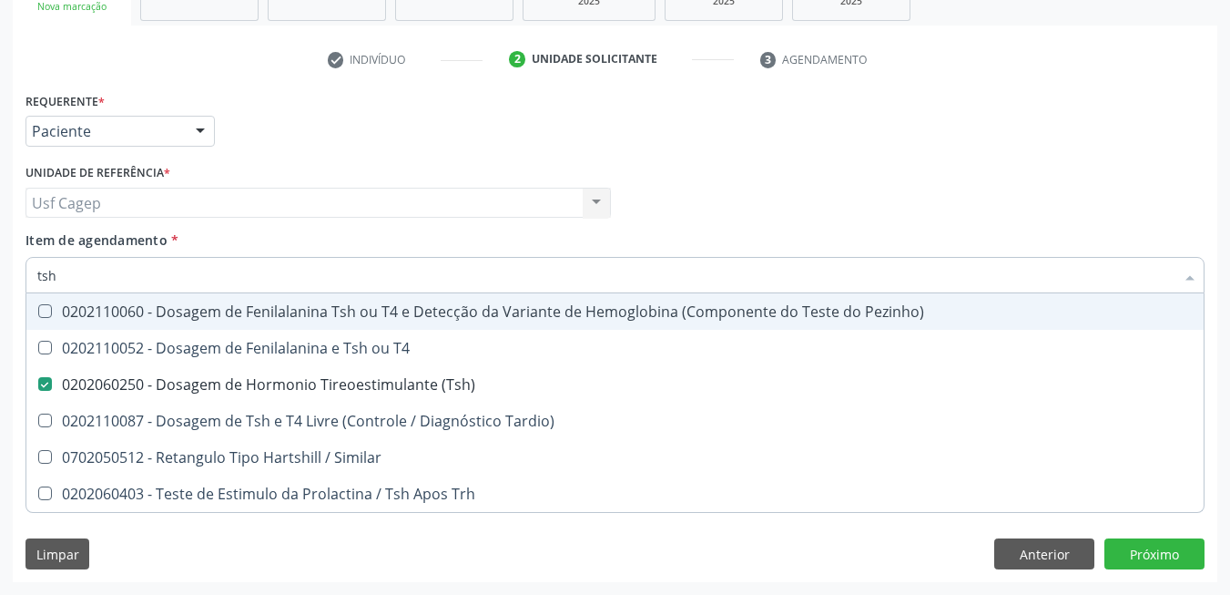
checkbox Trh "true"
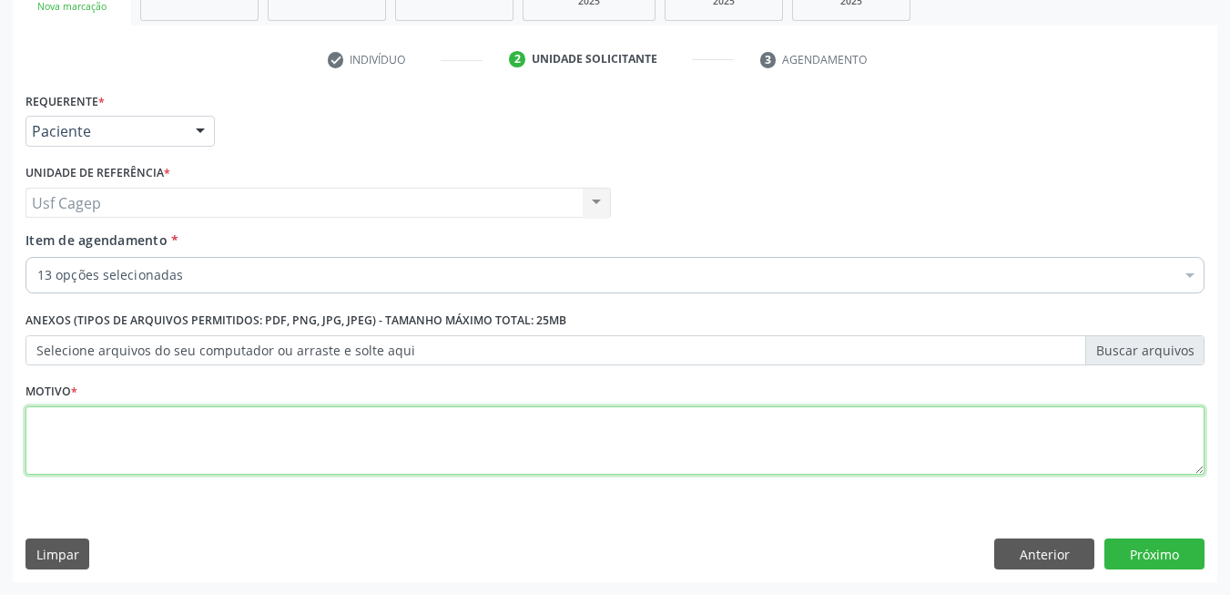
click at [233, 431] on textarea at bounding box center [614, 440] width 1179 height 69
type textarea "."
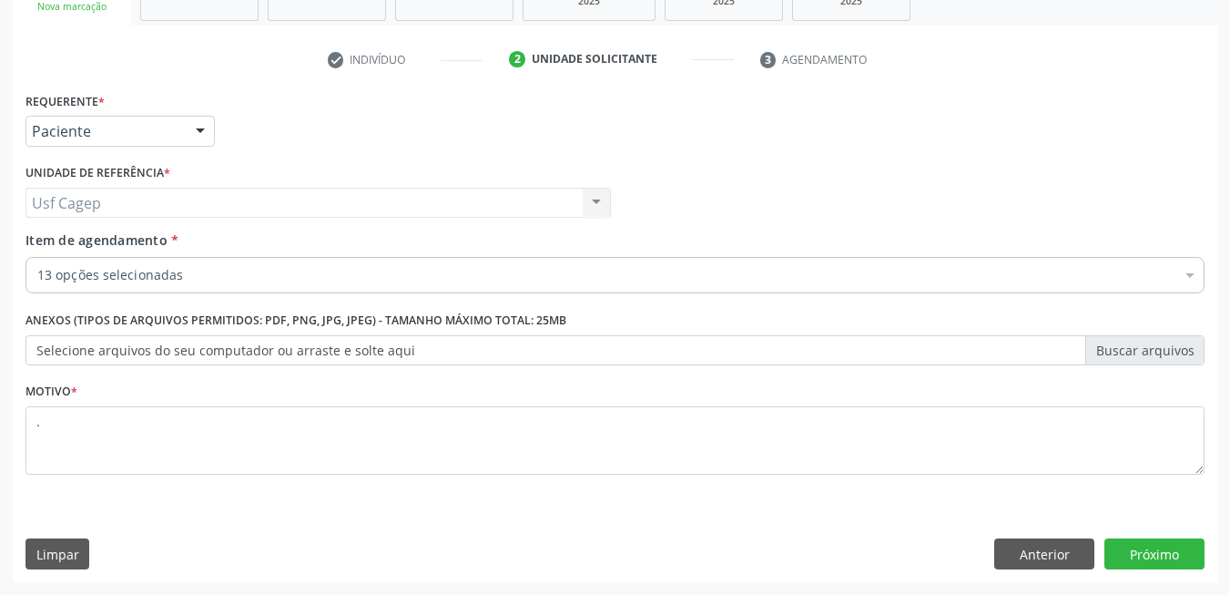
click at [537, 254] on div "Item de agendamento * 13 opções selecionadas Desfazer seleção Selecionados 0202…" at bounding box center [614, 258] width 1179 height 57
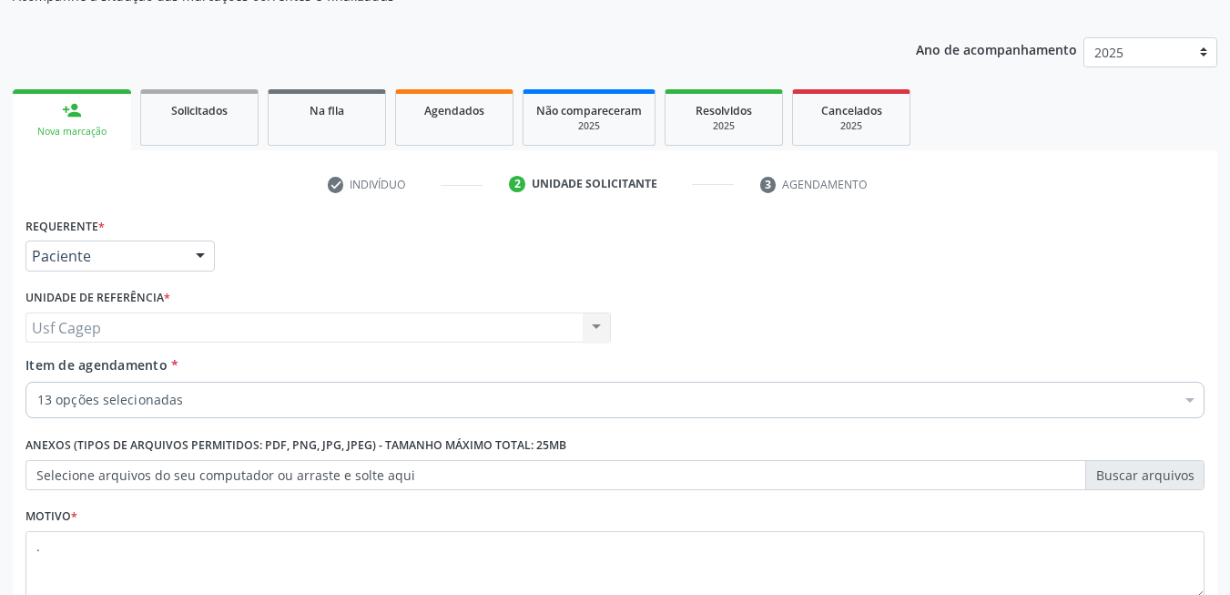
scroll to position [308, 0]
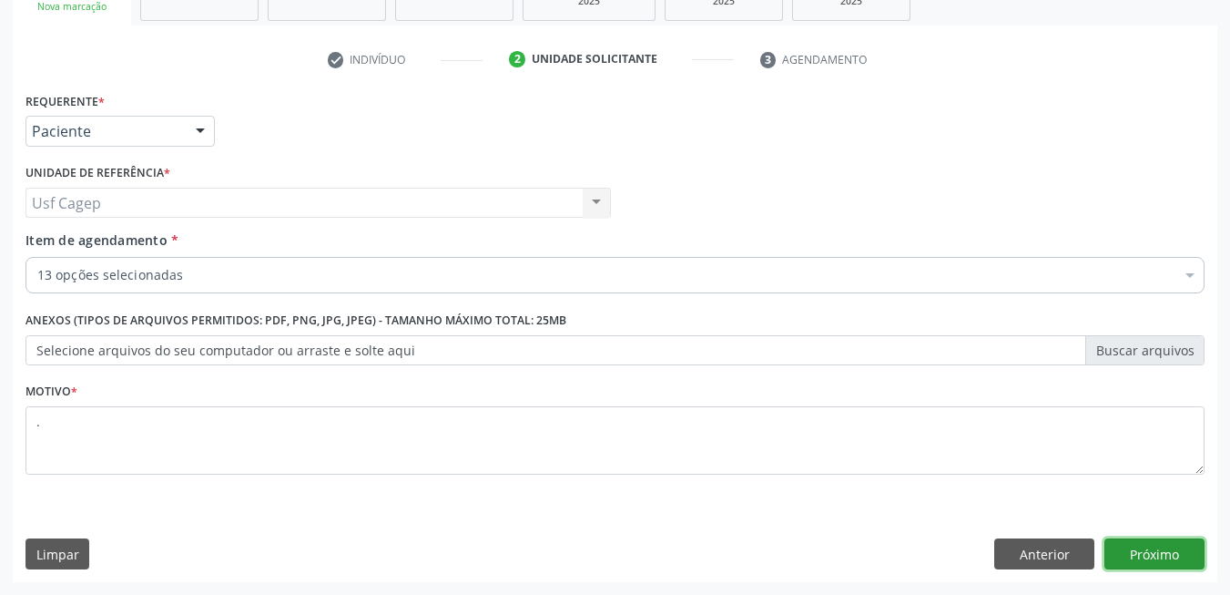
click at [1125, 540] on button "Próximo" at bounding box center [1155, 553] width 100 height 31
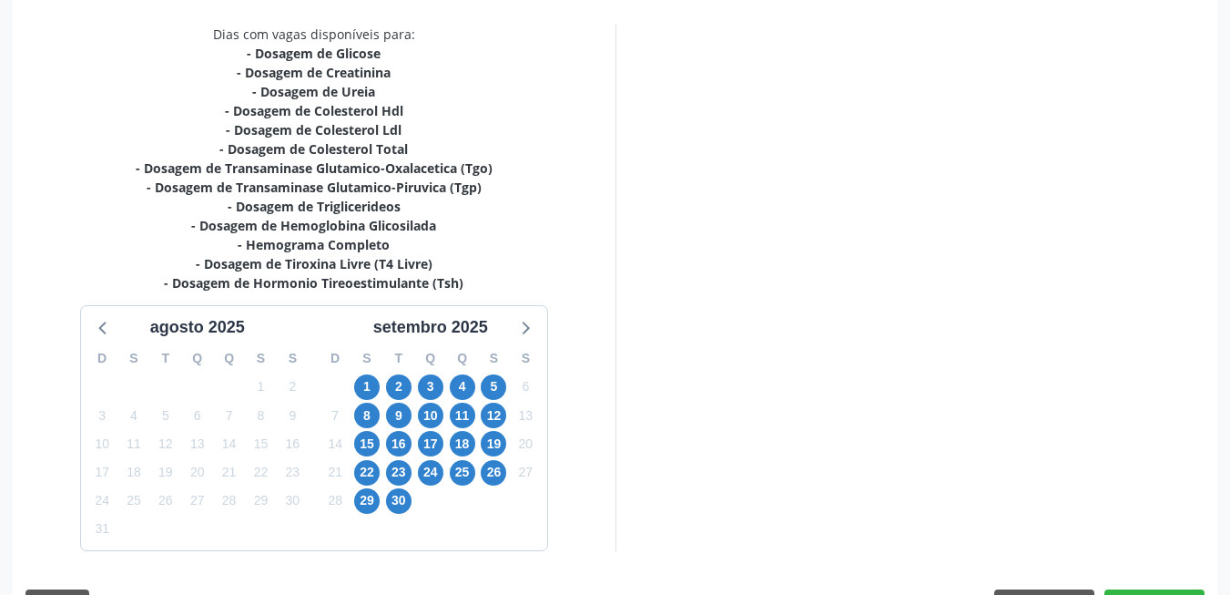
scroll to position [427, 0]
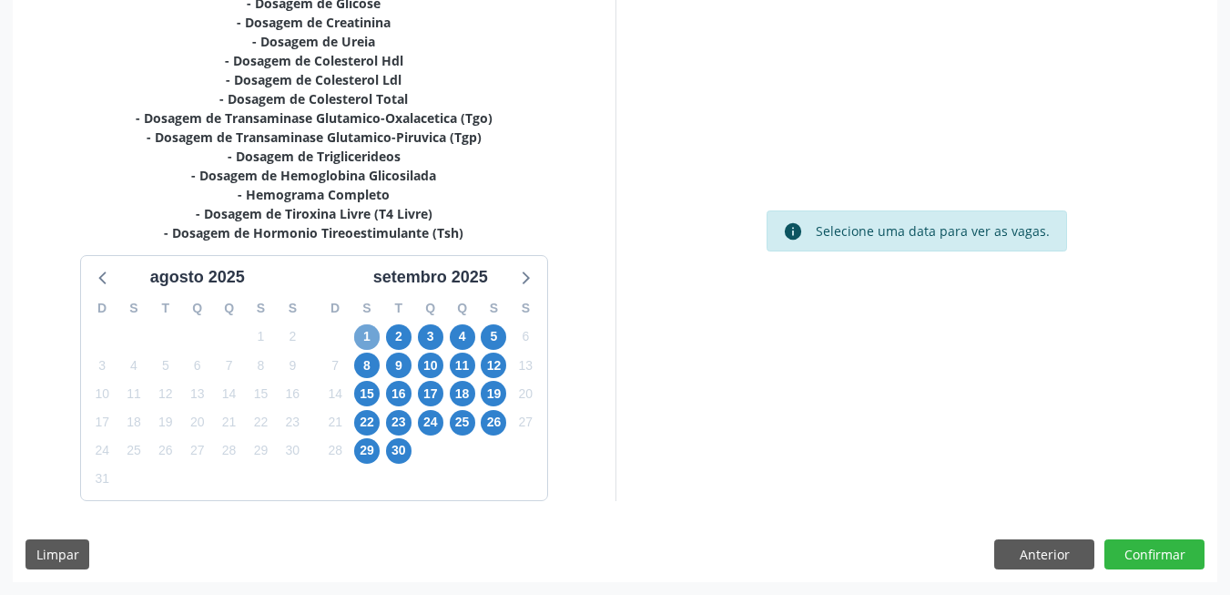
click at [362, 341] on span "1" at bounding box center [366, 336] width 25 height 25
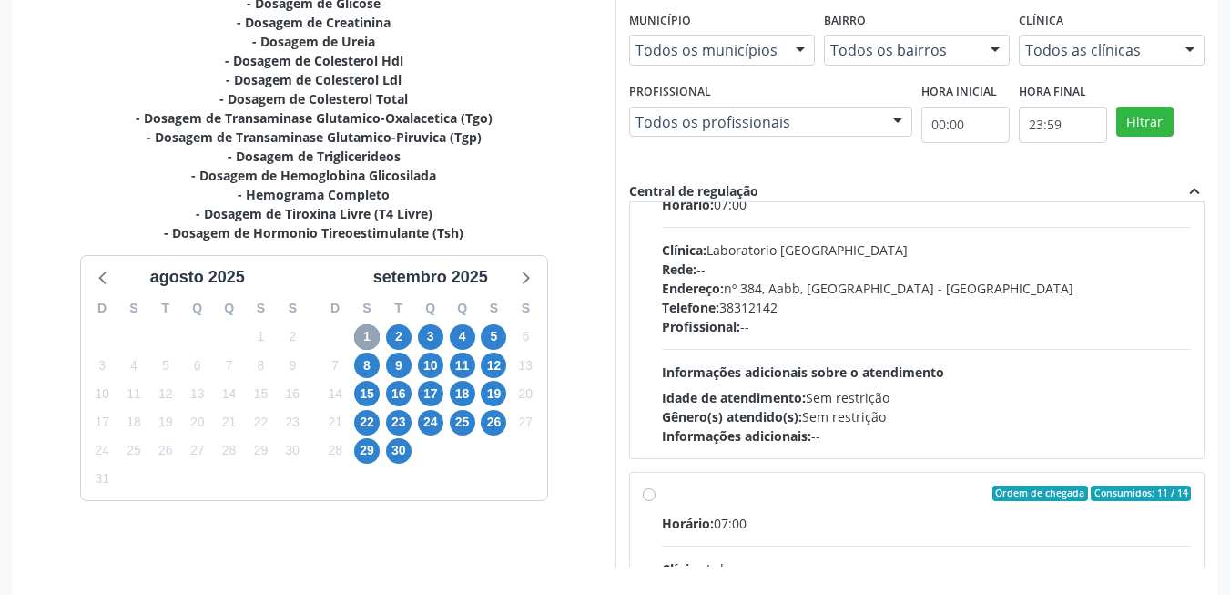
scroll to position [91, 0]
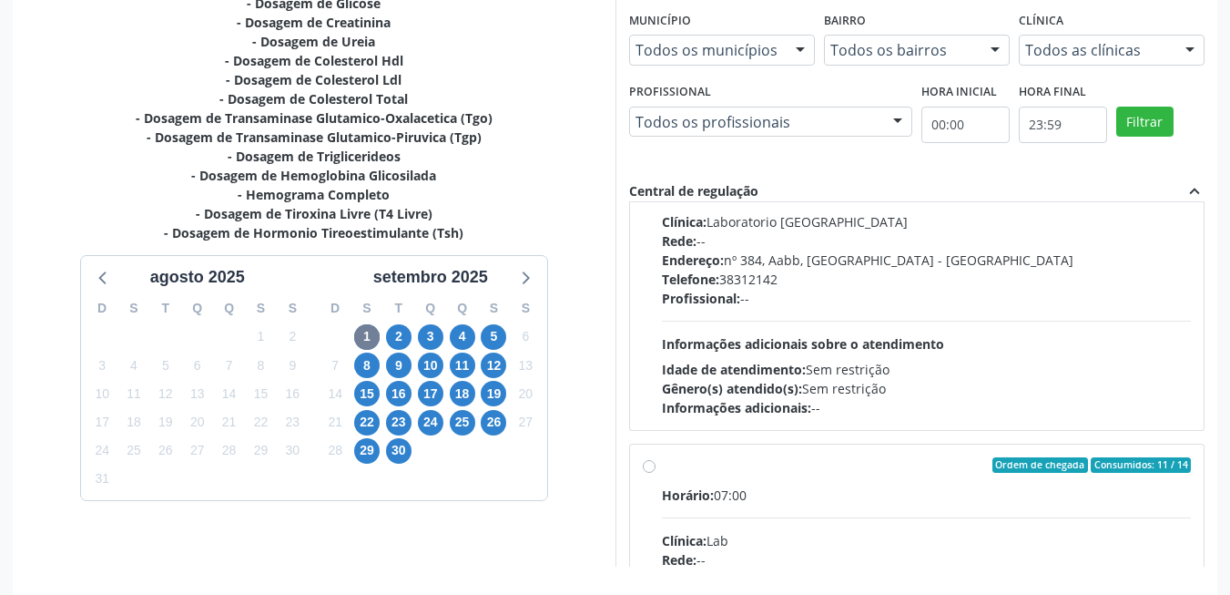
click at [803, 363] on span "Idade de atendimento:" at bounding box center [734, 369] width 144 height 17
click at [656, 154] on input "Ordem de chegada Consumidos: 9 / 14 Horário: 07:00 Clínica: Laboratorio Sao Fra…" at bounding box center [649, 146] width 13 height 16
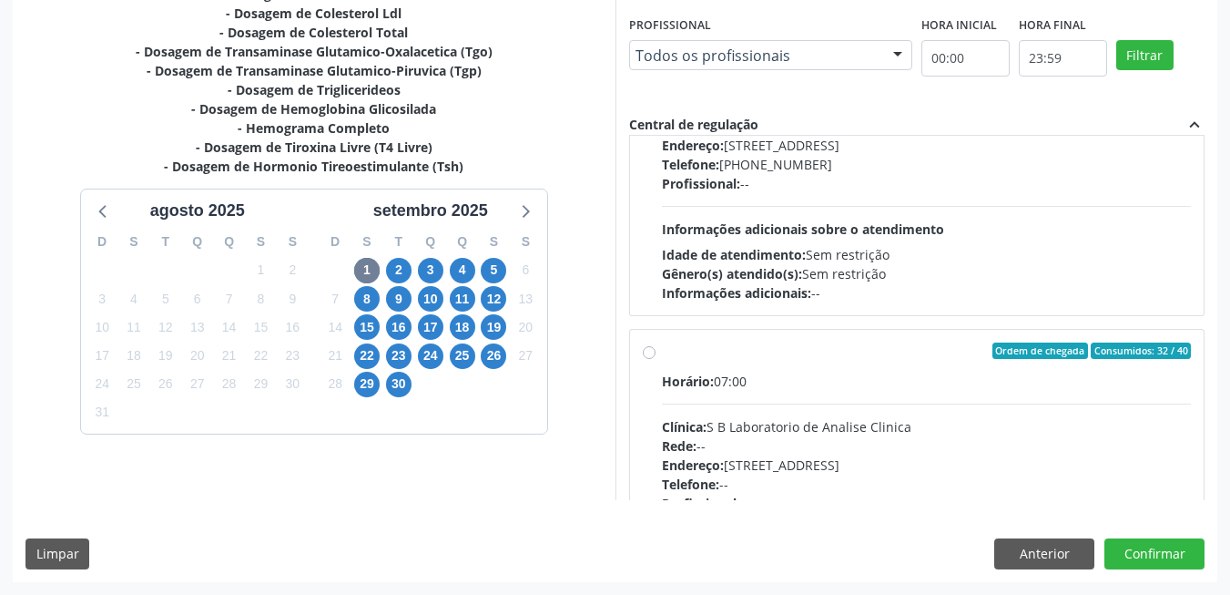
scroll to position [728, 0]
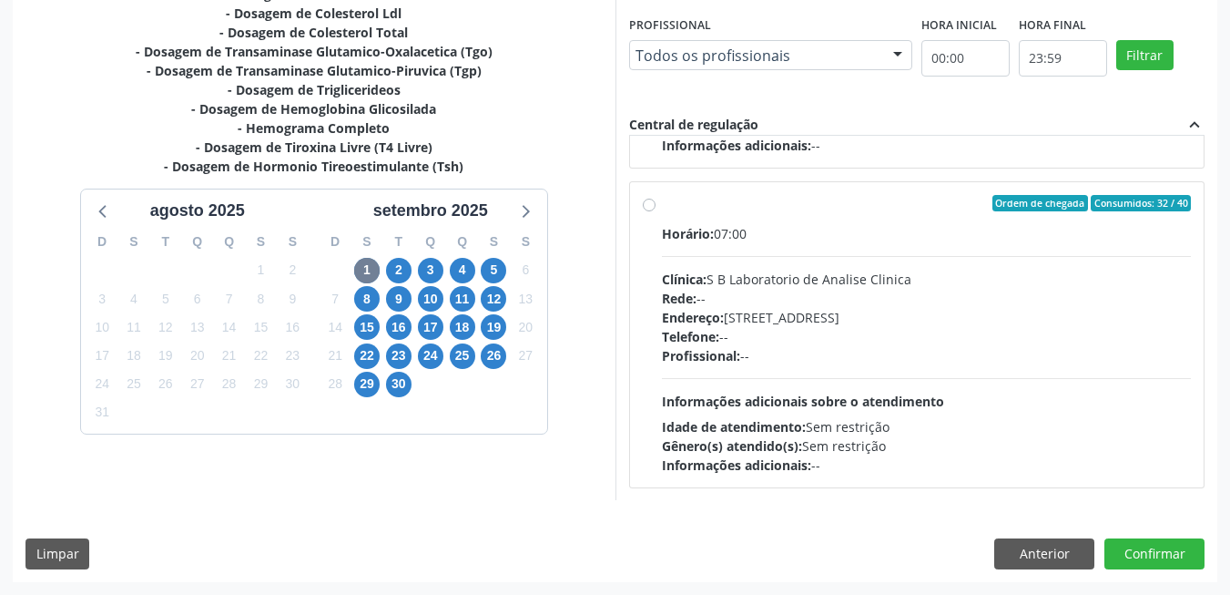
click at [807, 382] on div "Horário: 07:00 Clínica: S B Laboratorio de Analise Clinica Rede: -- Endereço: C…" at bounding box center [927, 349] width 530 height 250
click at [656, 211] on input "Ordem de chegada Consumidos: 32 / 40 Horário: 07:00 Clínica: S B Laboratorio de…" at bounding box center [649, 203] width 13 height 16
radio input "false"
radio input "true"
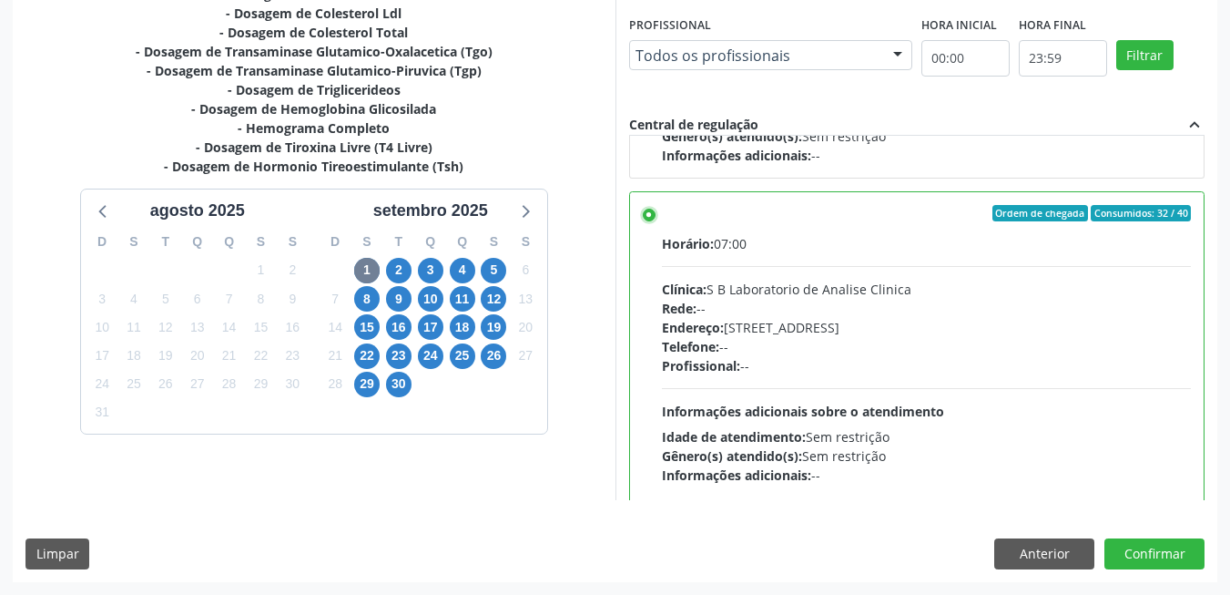
scroll to position [638, 0]
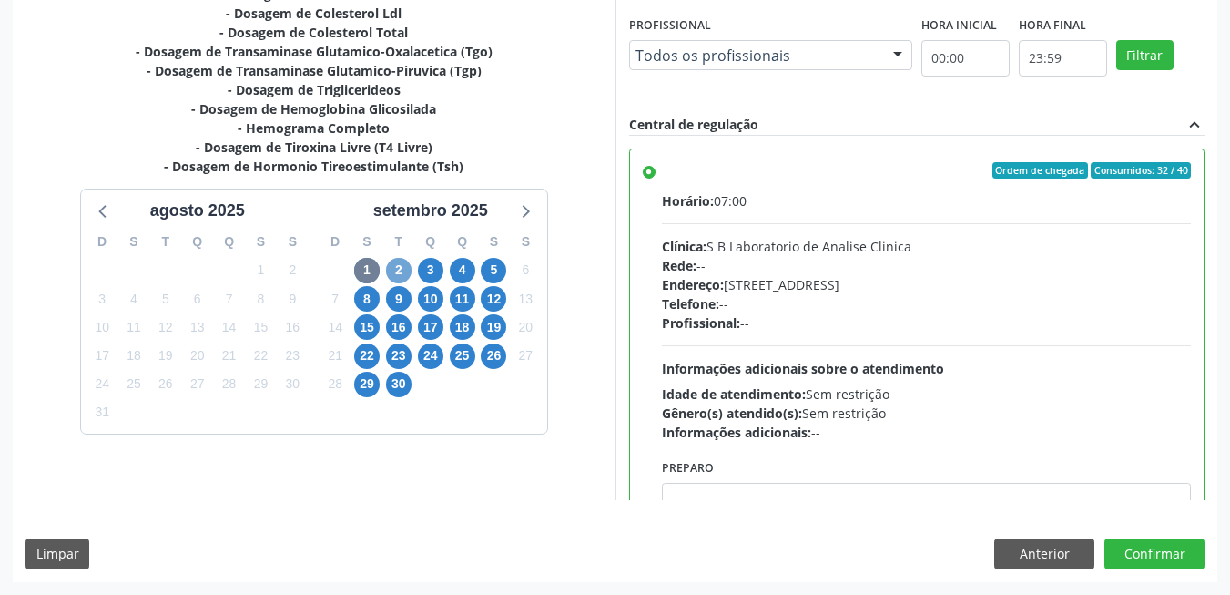
click at [408, 267] on span "2" at bounding box center [398, 270] width 25 height 25
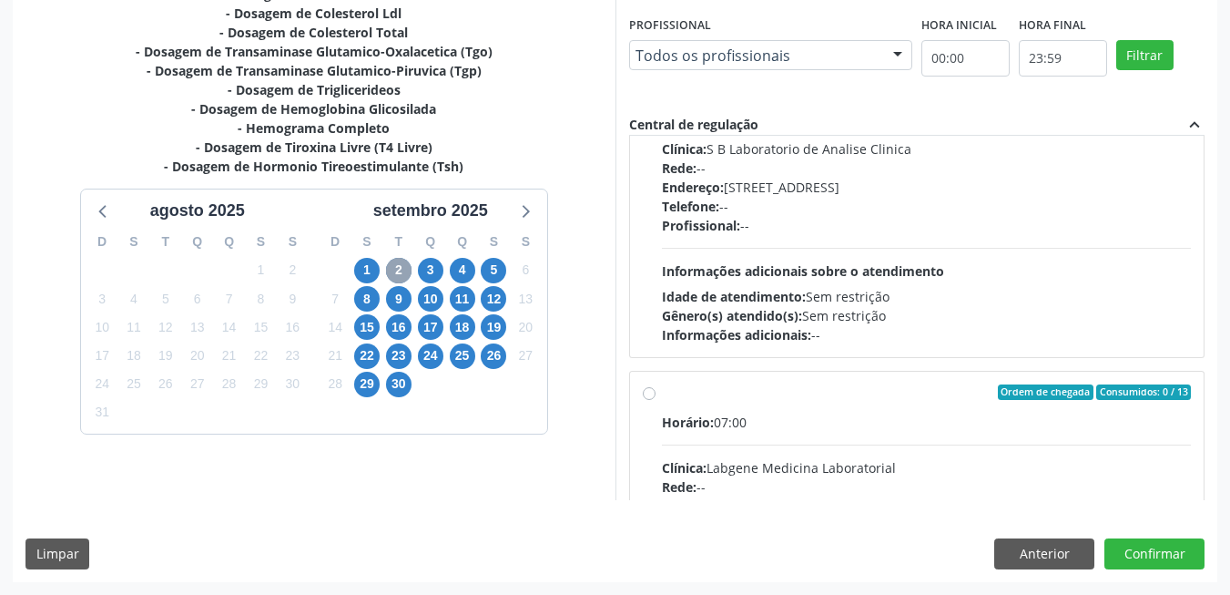
scroll to position [0, 0]
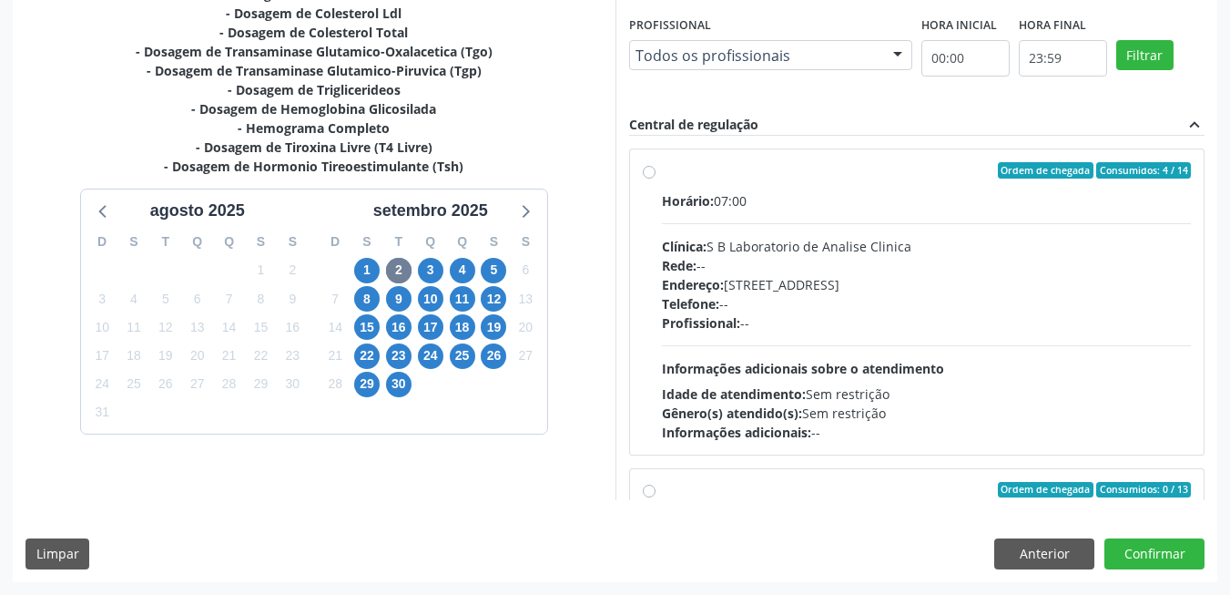
click at [867, 362] on span "Informações adicionais sobre o atendimento" at bounding box center [803, 368] width 282 height 17
click at [656, 178] on input "Ordem de chegada Consumidos: 4 / 14 Horário: 07:00 Clínica: S B Laboratorio de …" at bounding box center [649, 170] width 13 height 16
radio input "true"
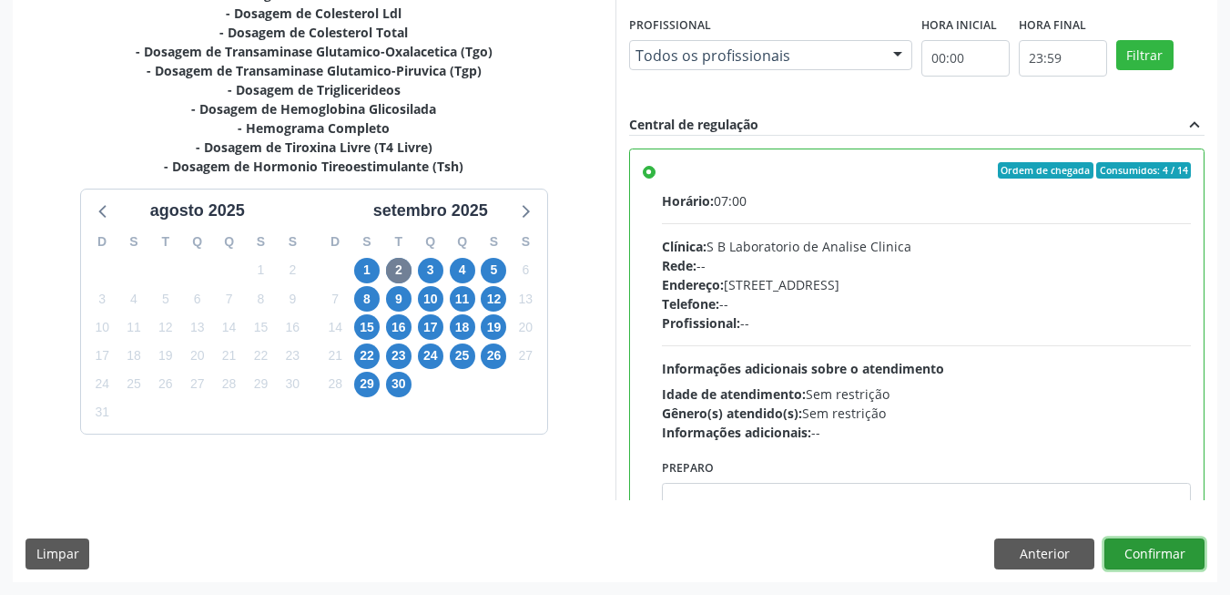
click at [1150, 560] on button "Confirmar" at bounding box center [1155, 553] width 100 height 31
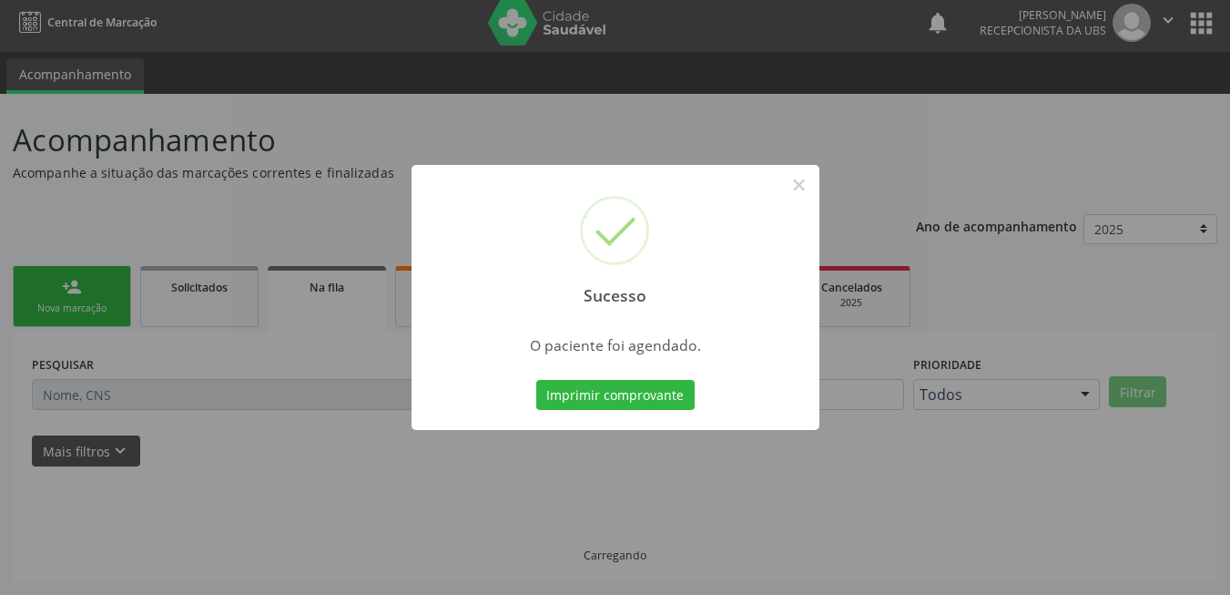
scroll to position [6, 0]
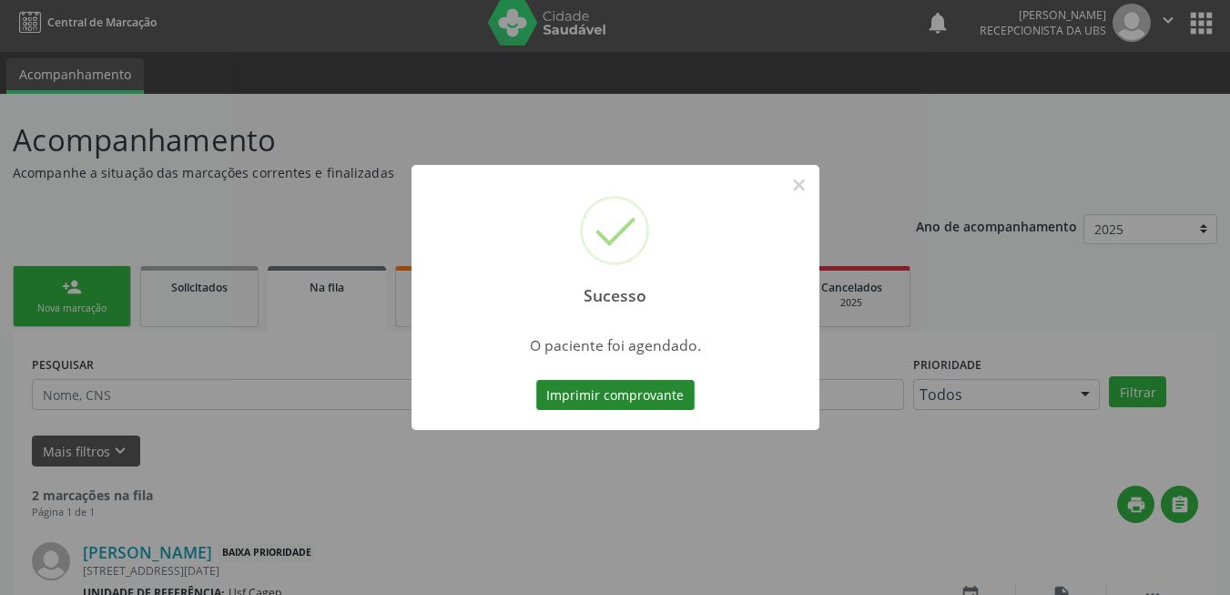
click at [669, 396] on button "Imprimir comprovante" at bounding box center [615, 395] width 158 height 31
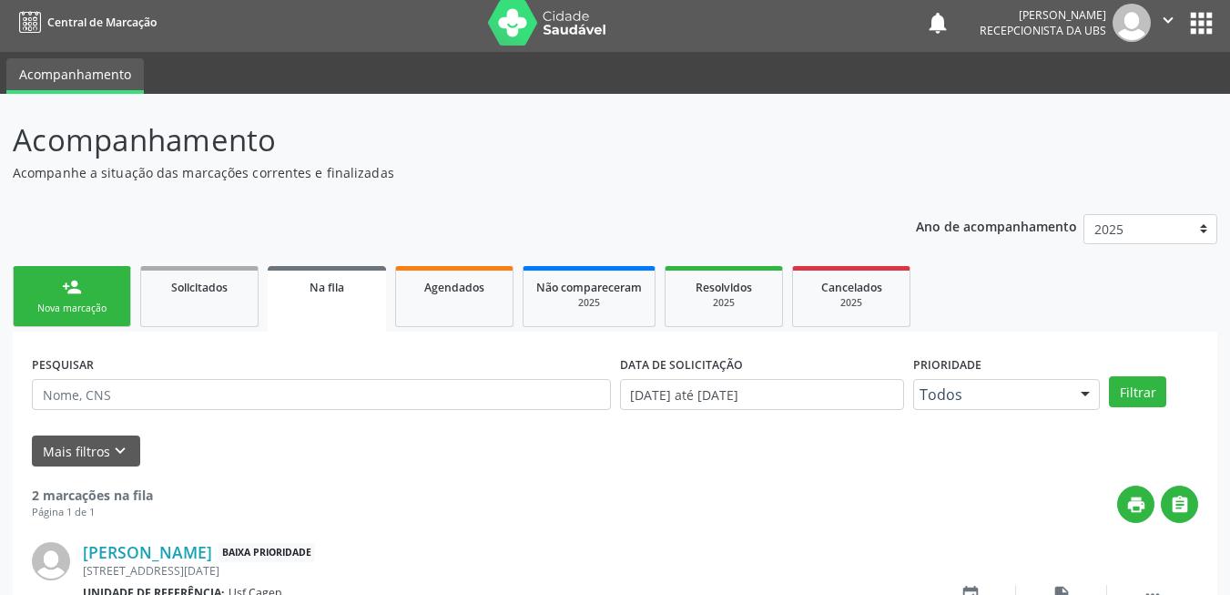
click at [98, 281] on link "person_add Nova marcação" at bounding box center [72, 296] width 118 height 61
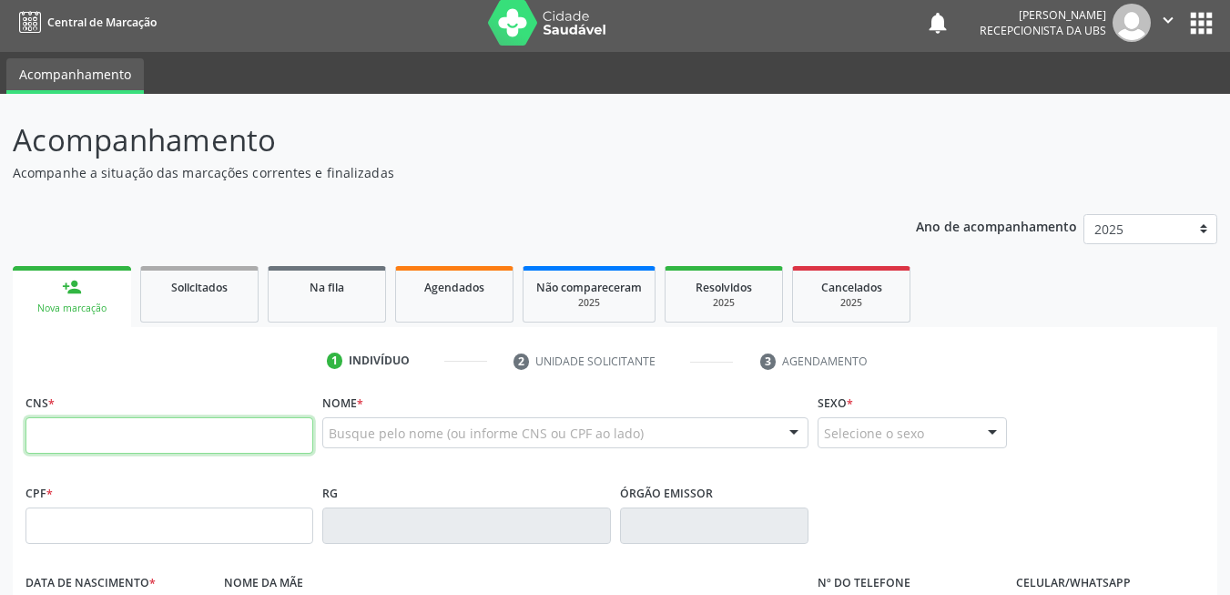
click at [267, 446] on input "text" at bounding box center [169, 435] width 288 height 36
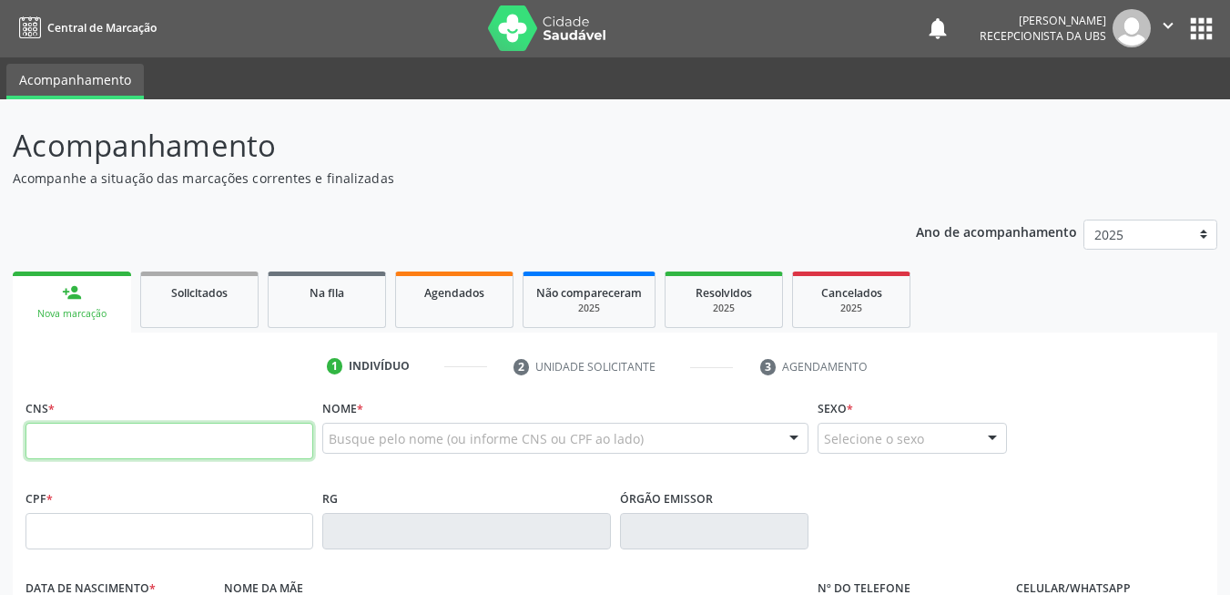
scroll to position [0, 0]
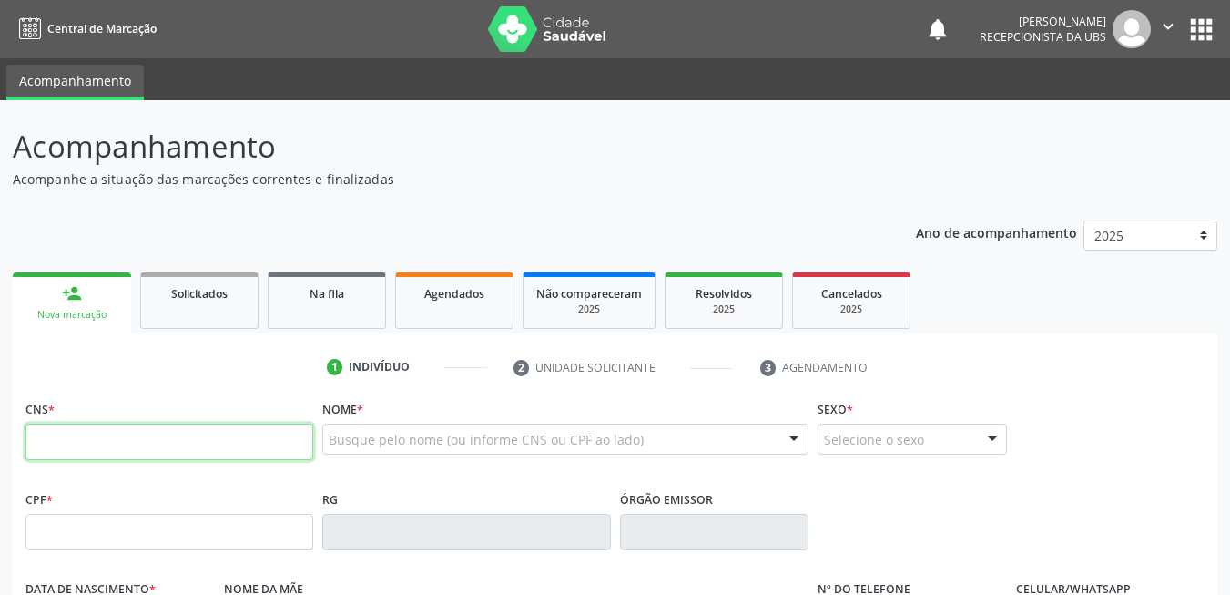
click at [183, 442] on input "text" at bounding box center [169, 441] width 288 height 36
type input "898 0034 0392 8286"
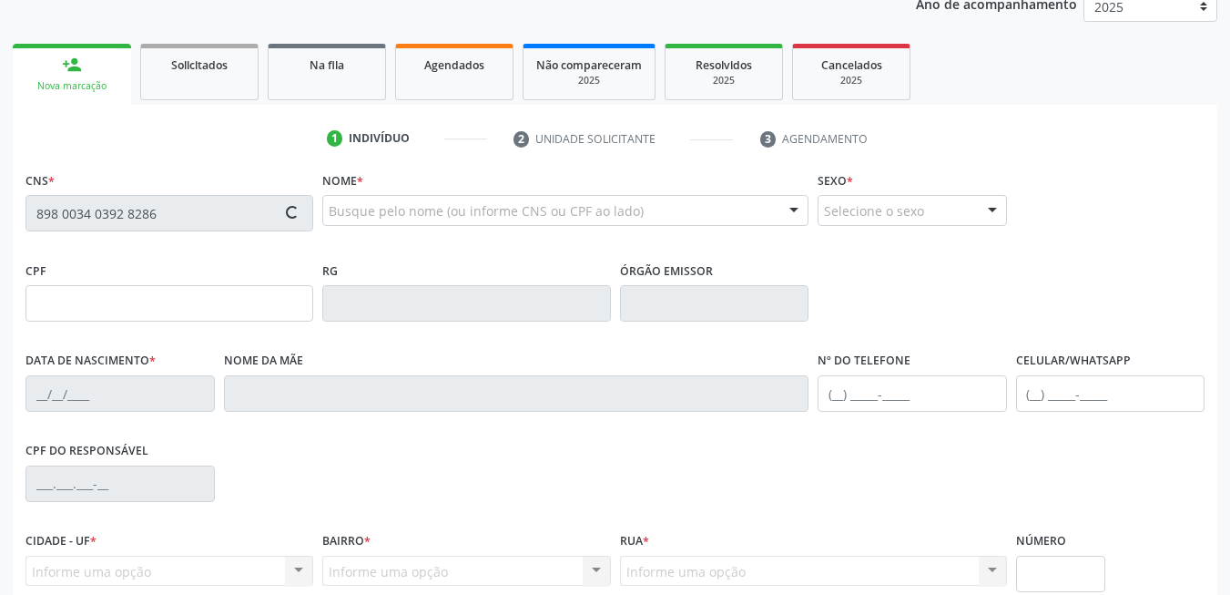
scroll to position [273, 0]
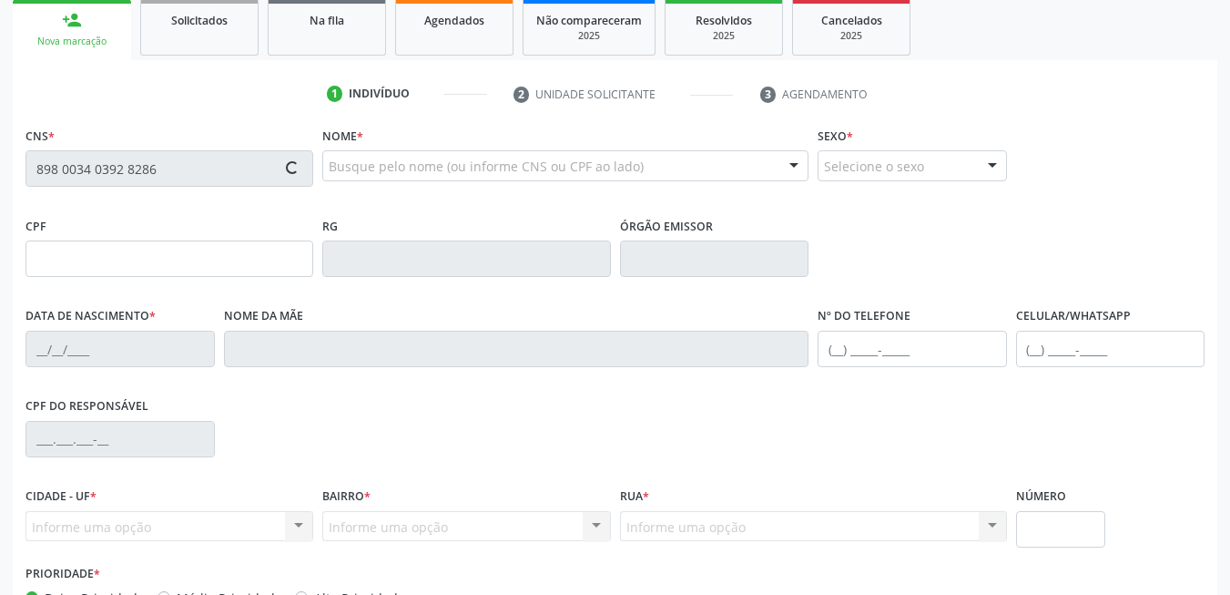
type input "087.801.404-75"
type input "01/02/1989"
type input "Auta Rufino dos Santos"
type input "(87) 98171-0679"
type input "256"
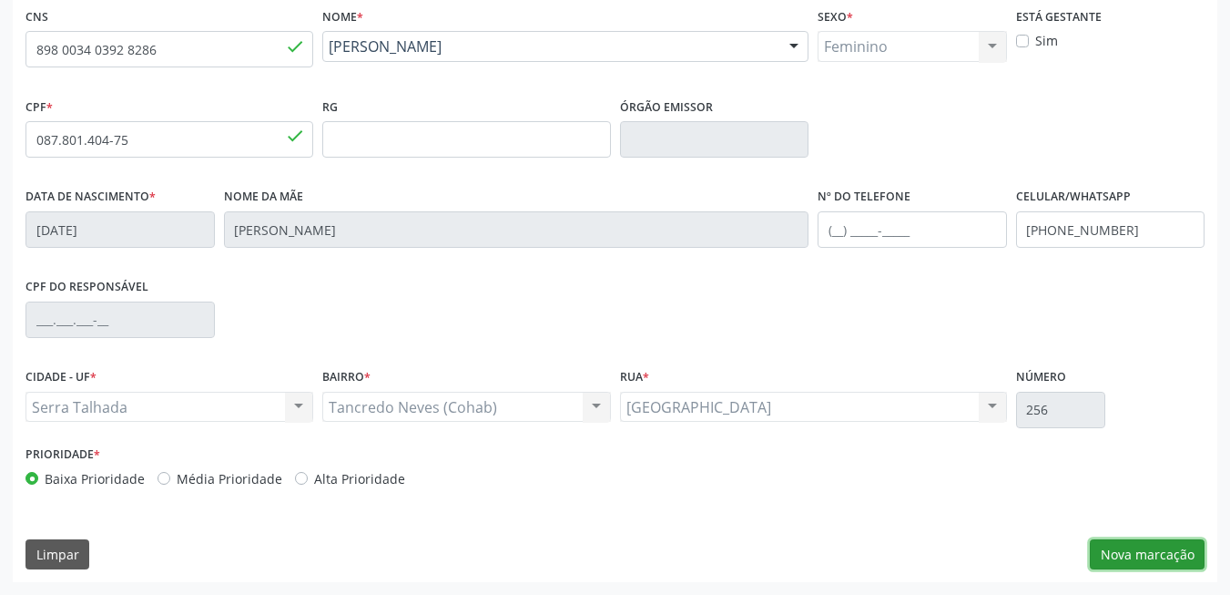
click at [1111, 553] on button "Nova marcação" at bounding box center [1147, 554] width 115 height 31
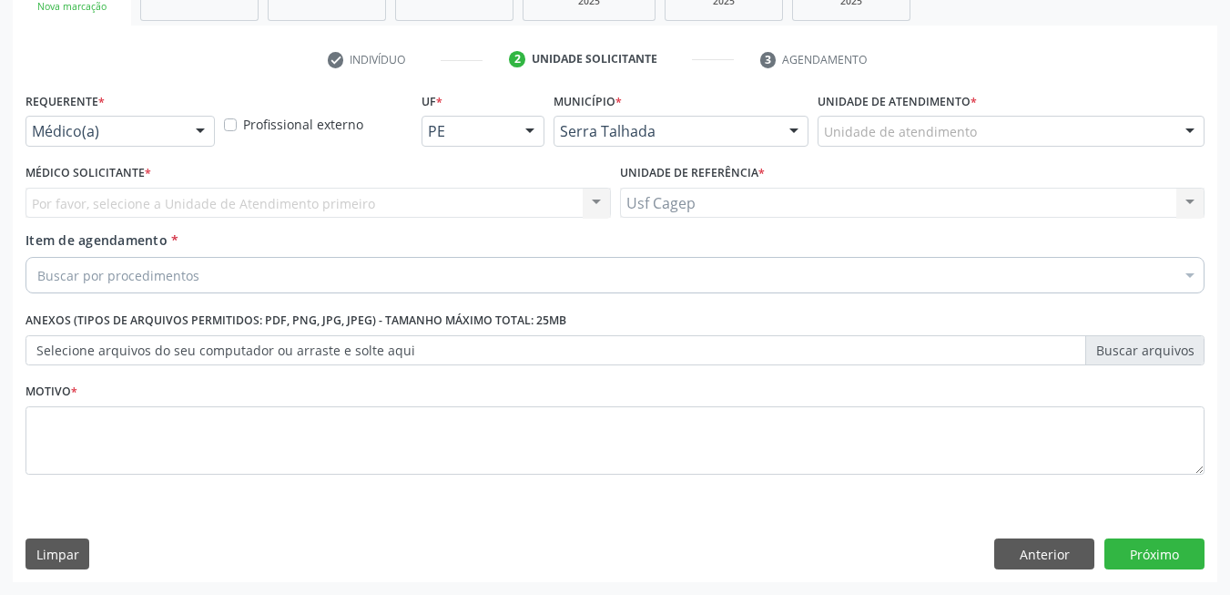
scroll to position [308, 0]
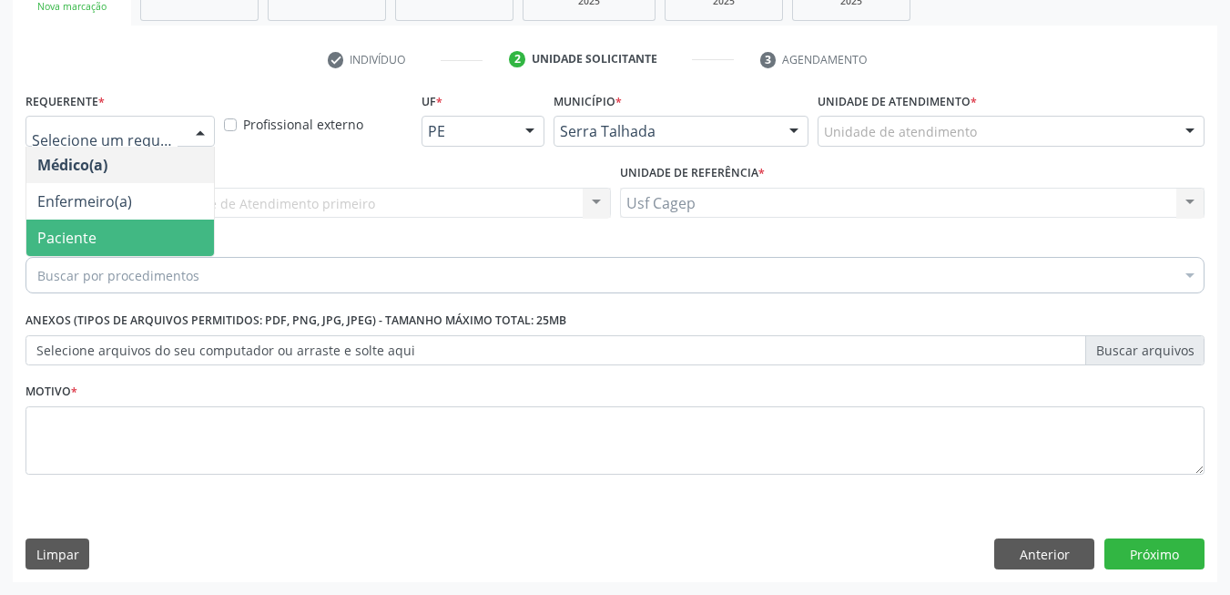
click at [171, 228] on span "Paciente" at bounding box center [120, 237] width 188 height 36
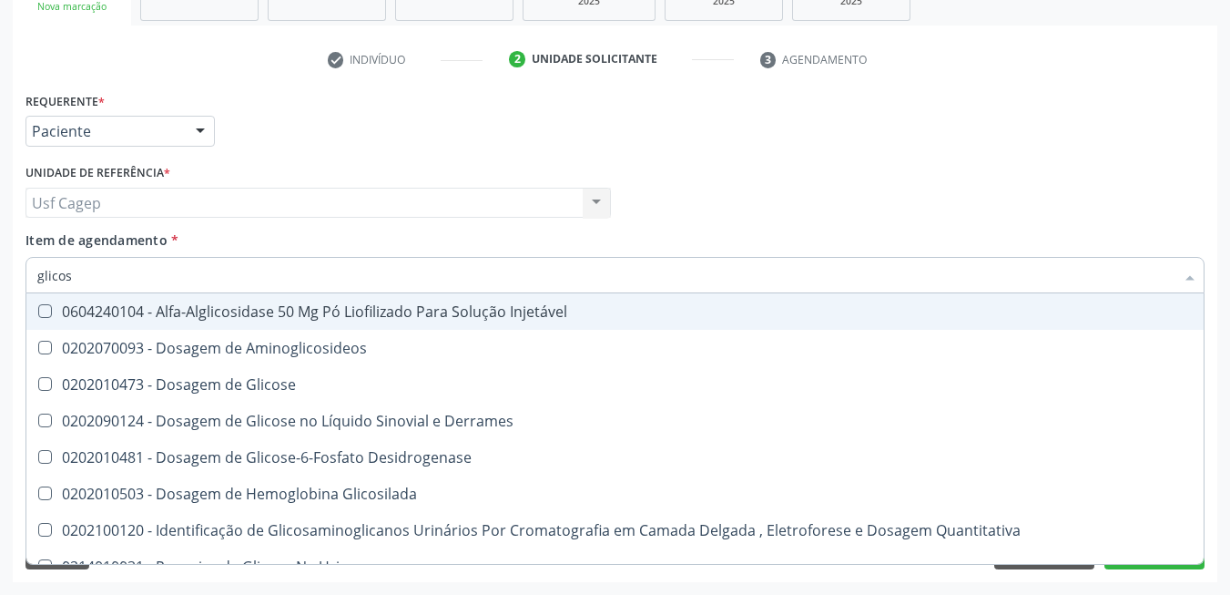
type input "glicose"
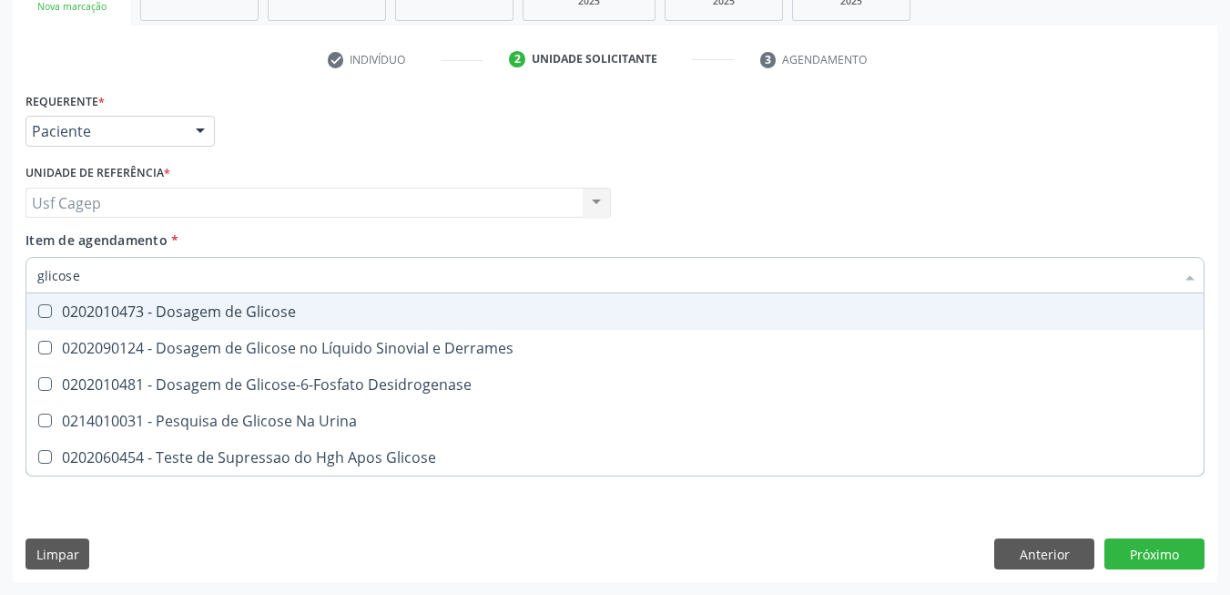
click at [173, 306] on div "0202010473 - Dosagem de Glicose" at bounding box center [615, 311] width 1156 height 15
checkbox Glicose "true"
click at [193, 274] on input "glicose" at bounding box center [605, 275] width 1137 height 36
type input "c"
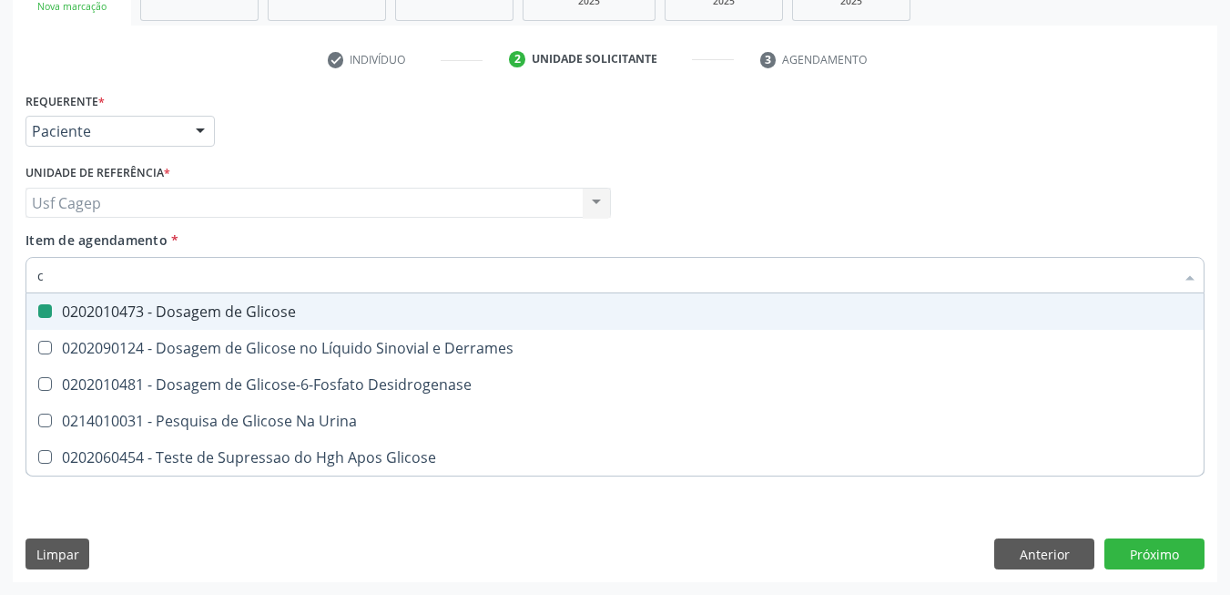
checkbox Glicose "false"
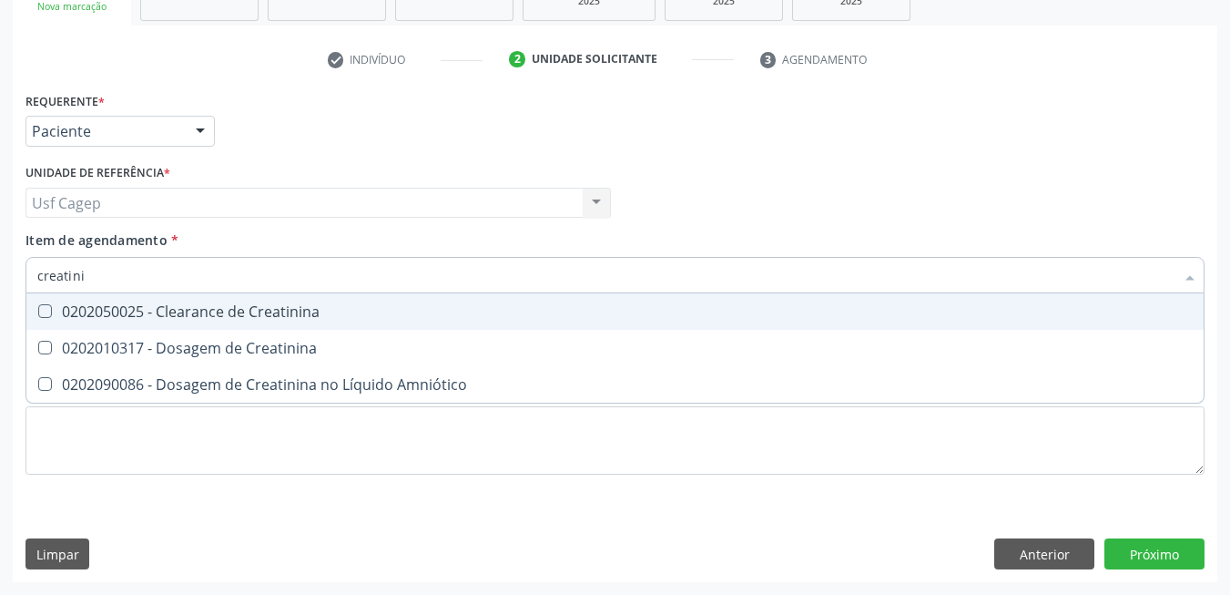
type input "creatinin"
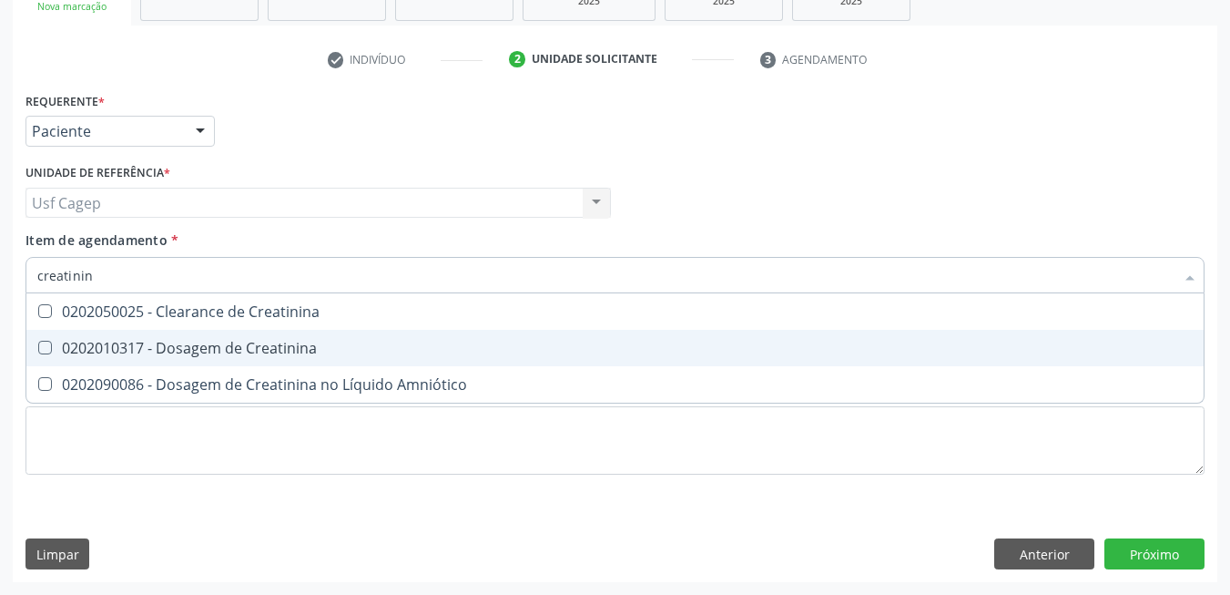
drag, startPoint x: 188, startPoint y: 345, endPoint x: 199, endPoint y: 260, distance: 85.4
click at [190, 341] on div "0202010317 - Dosagem de Creatinina" at bounding box center [615, 348] width 1156 height 15
checkbox Creatinina "true"
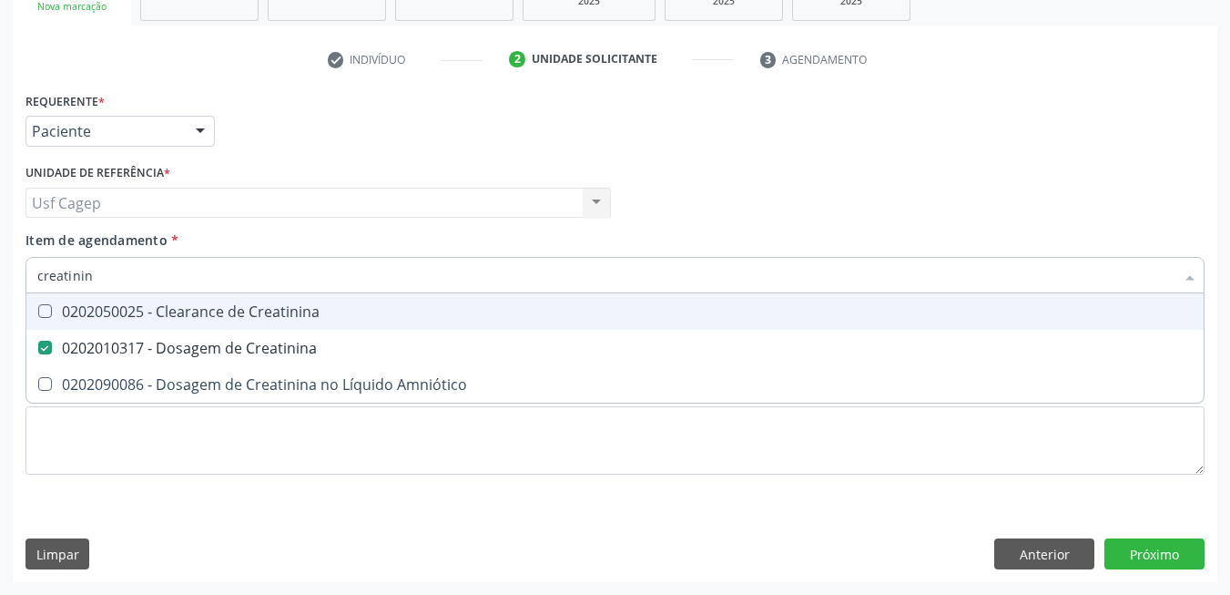
click at [199, 257] on input "creatinin" at bounding box center [605, 275] width 1137 height 36
click at [204, 269] on input "creatinin" at bounding box center [605, 275] width 1137 height 36
type input "co"
checkbox Creatinina "false"
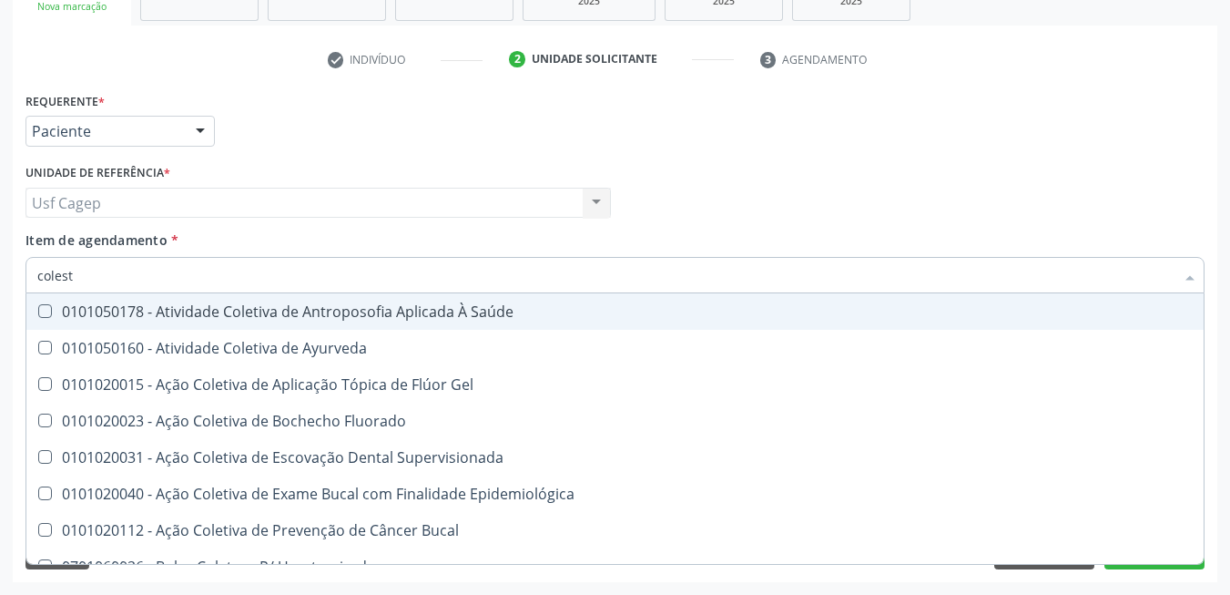
type input "coleste"
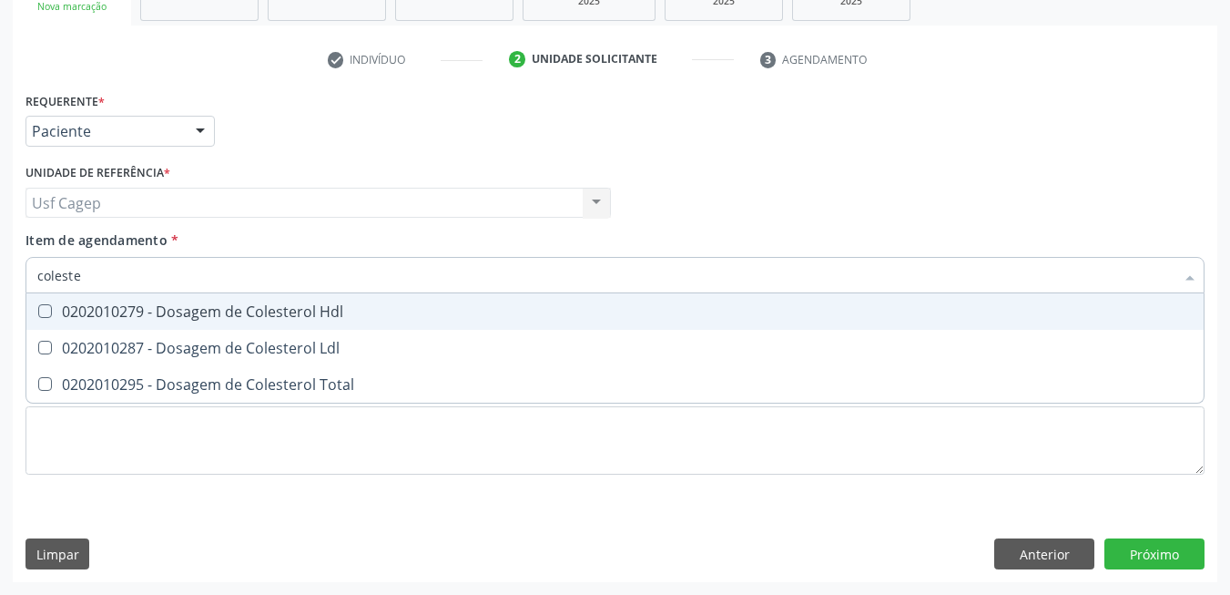
click at [205, 315] on div "0202010279 - Dosagem de Colesterol Hdl" at bounding box center [615, 311] width 1156 height 15
checkbox Hdl "true"
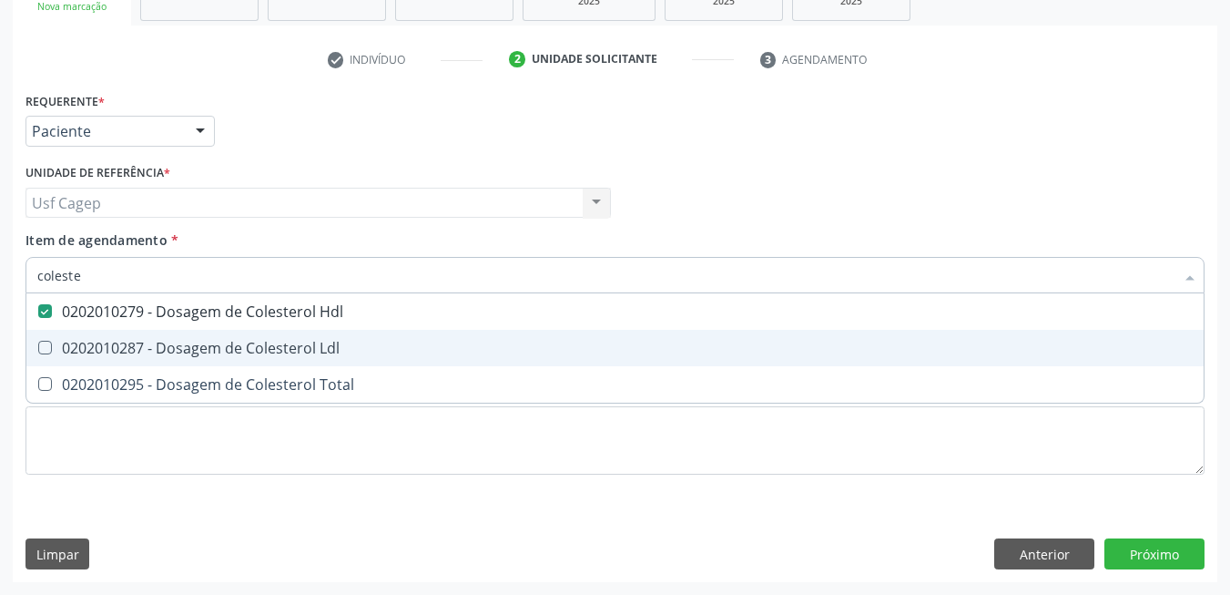
click at [221, 346] on div "0202010287 - Dosagem de Colesterol Ldl" at bounding box center [615, 348] width 1156 height 15
checkbox Ldl "true"
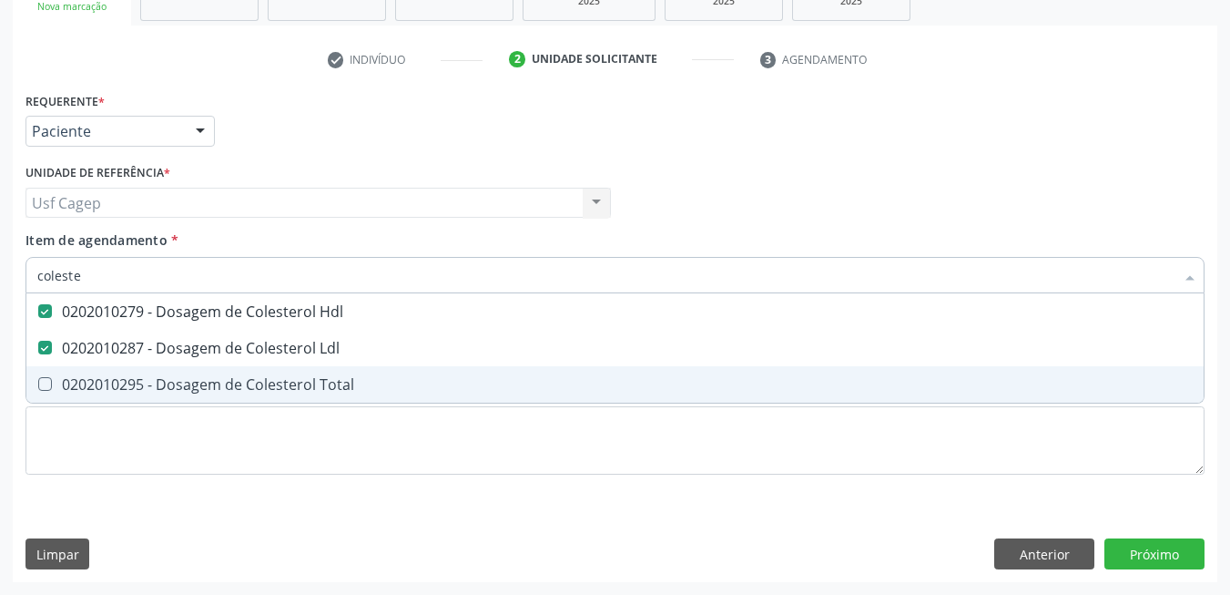
drag, startPoint x: 237, startPoint y: 374, endPoint x: 238, endPoint y: 355, distance: 19.1
click at [237, 372] on span "0202010295 - Dosagem de Colesterol Total" at bounding box center [614, 384] width 1177 height 36
checkbox Total "true"
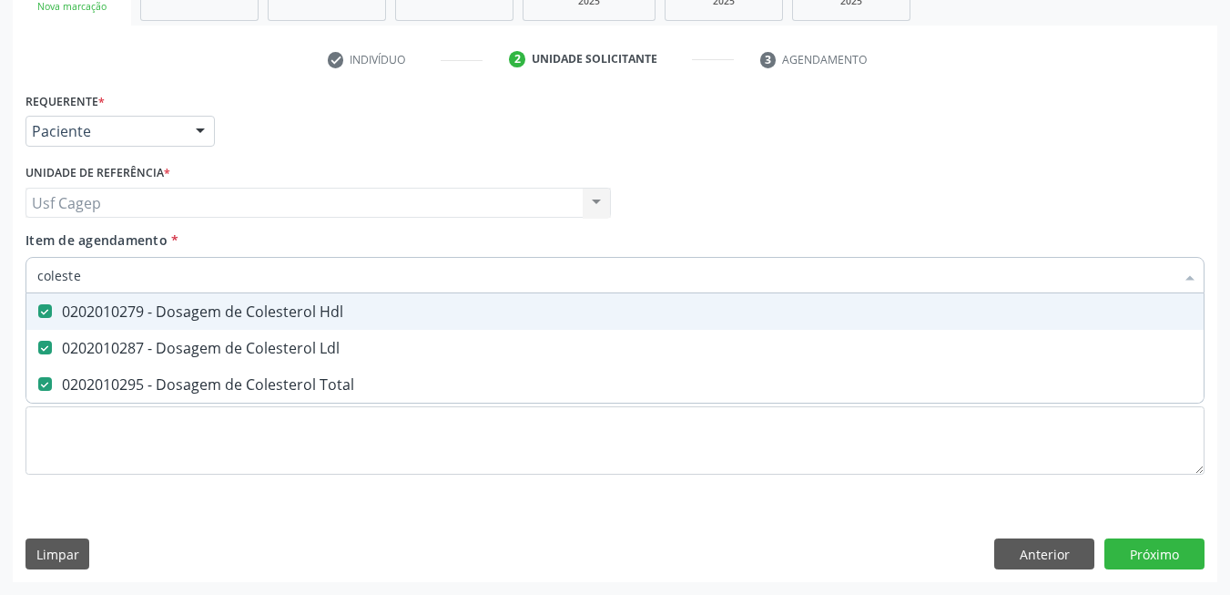
click at [256, 280] on input "coleste" at bounding box center [605, 275] width 1137 height 36
type input "n"
checkbox Hdl "false"
checkbox Ldl "false"
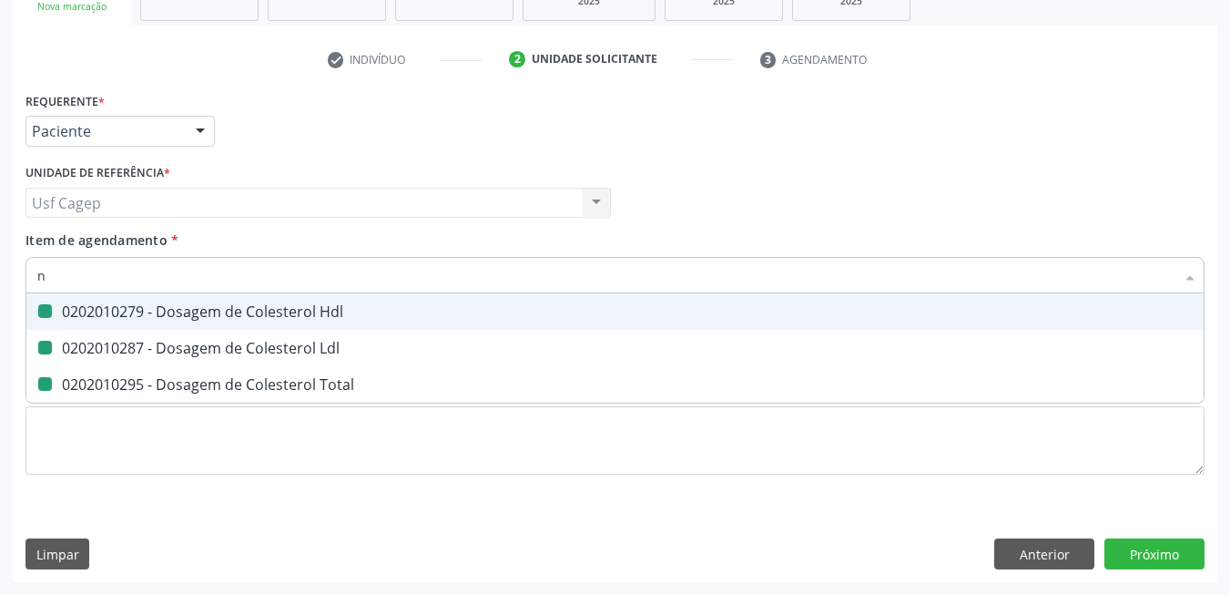
checkbox Total "false"
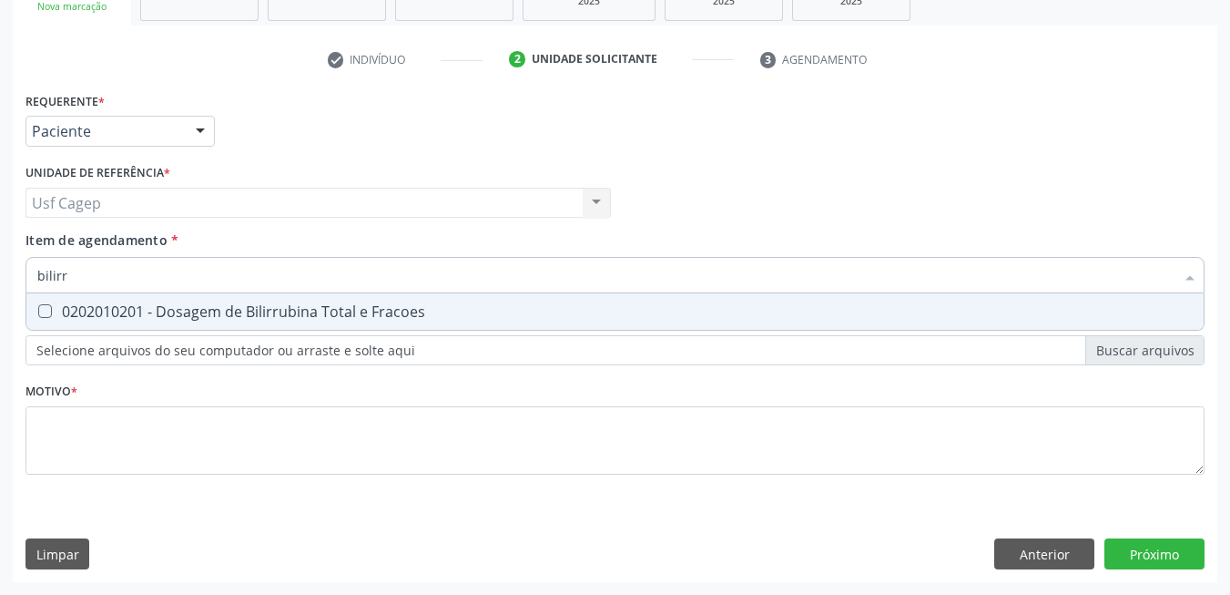
type input "bilirru"
click at [356, 321] on span "0202010201 - Dosagem de Bilirrubina Total e Fracoes" at bounding box center [614, 311] width 1177 height 36
checkbox Fracoes "true"
click at [352, 281] on input "bilirru" at bounding box center [605, 275] width 1137 height 36
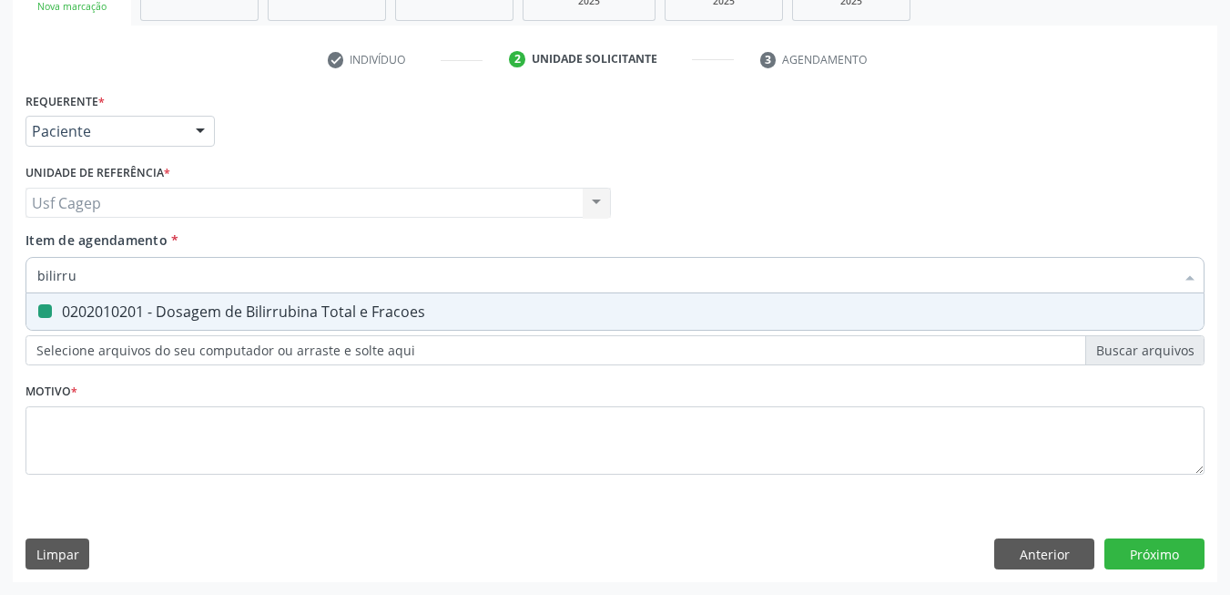
type input "t"
checkbox Fracoes "false"
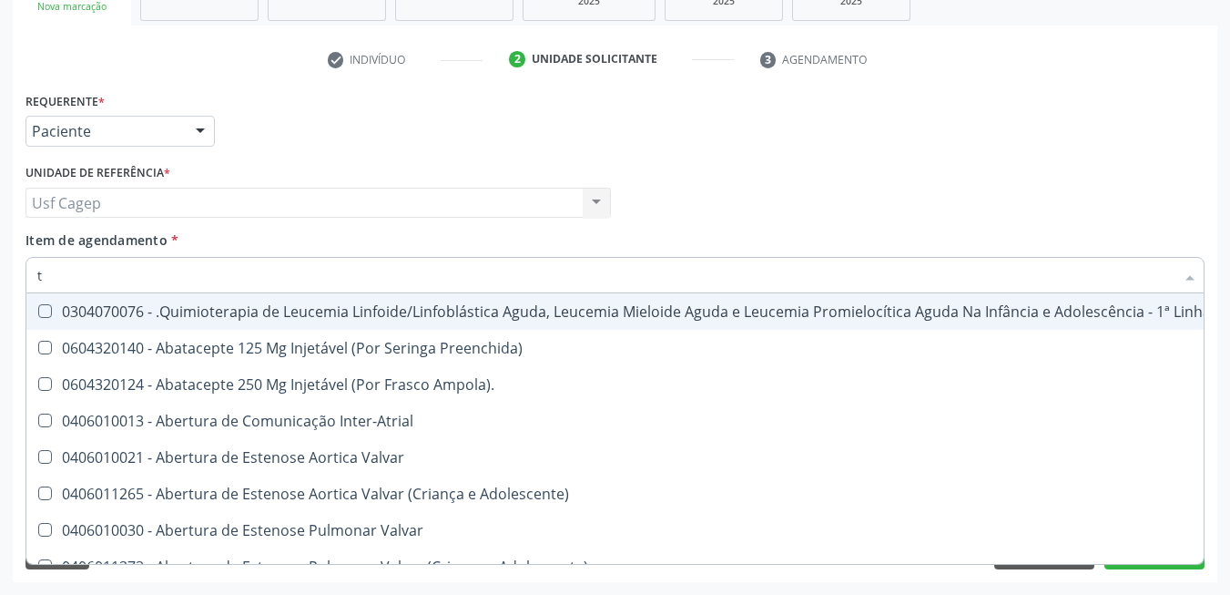
type input "tg"
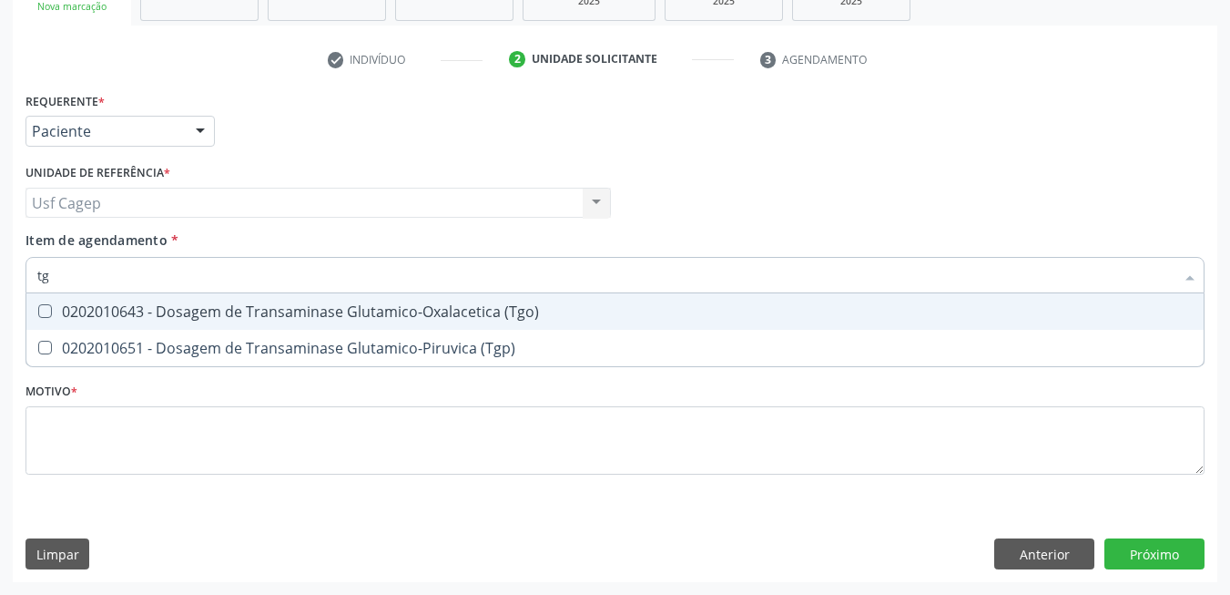
click at [359, 307] on div "0202010643 - Dosagem de Transaminase Glutamico-Oxalacetica (Tgo)" at bounding box center [615, 311] width 1156 height 15
checkbox \(Tgo\) "true"
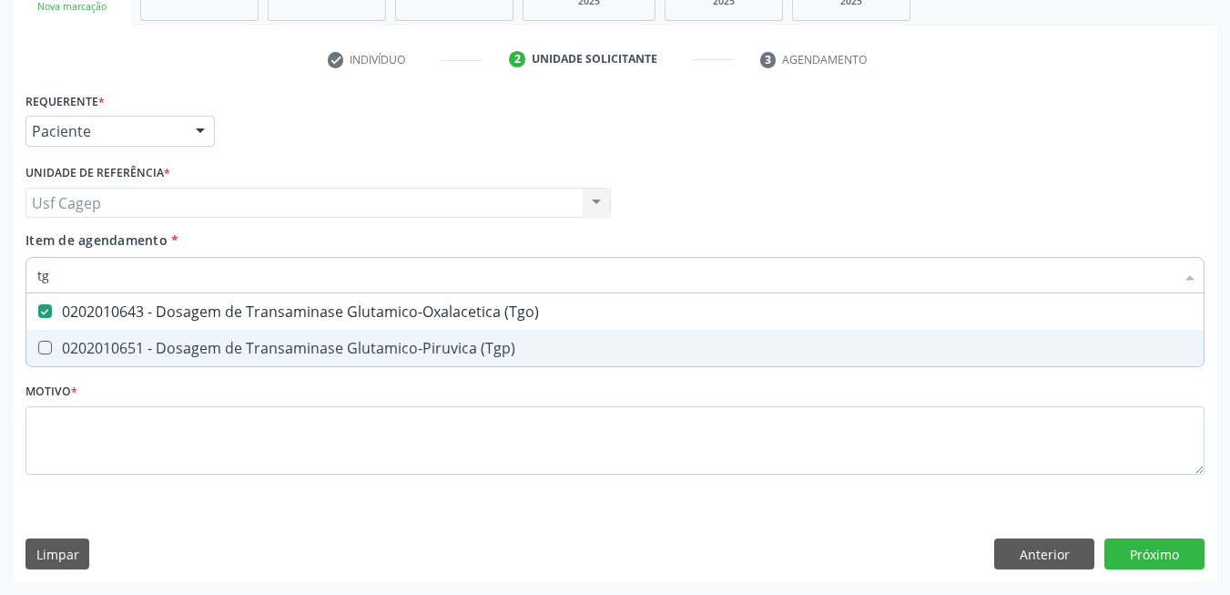
click at [372, 347] on div "0202010651 - Dosagem de Transaminase Glutamico-Piruvica (Tgp)" at bounding box center [615, 348] width 1156 height 15
checkbox \(Tgp\) "true"
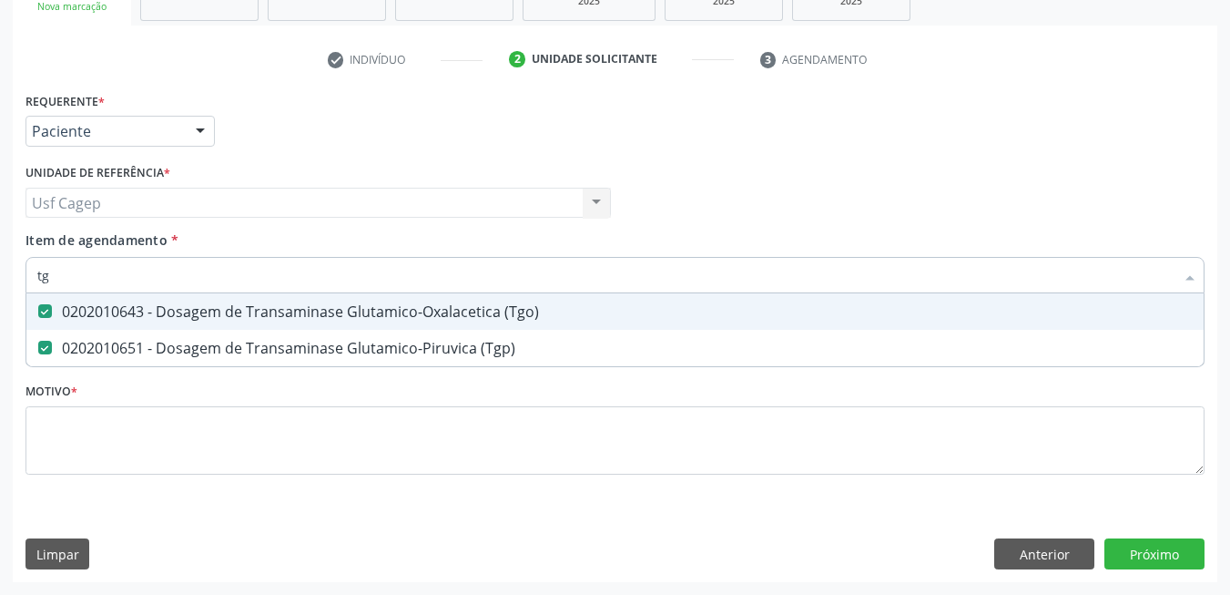
click at [350, 281] on input "tg" at bounding box center [605, 275] width 1137 height 36
type input "tr"
checkbox \(Tgo\) "false"
checkbox \(Tgp\) "false"
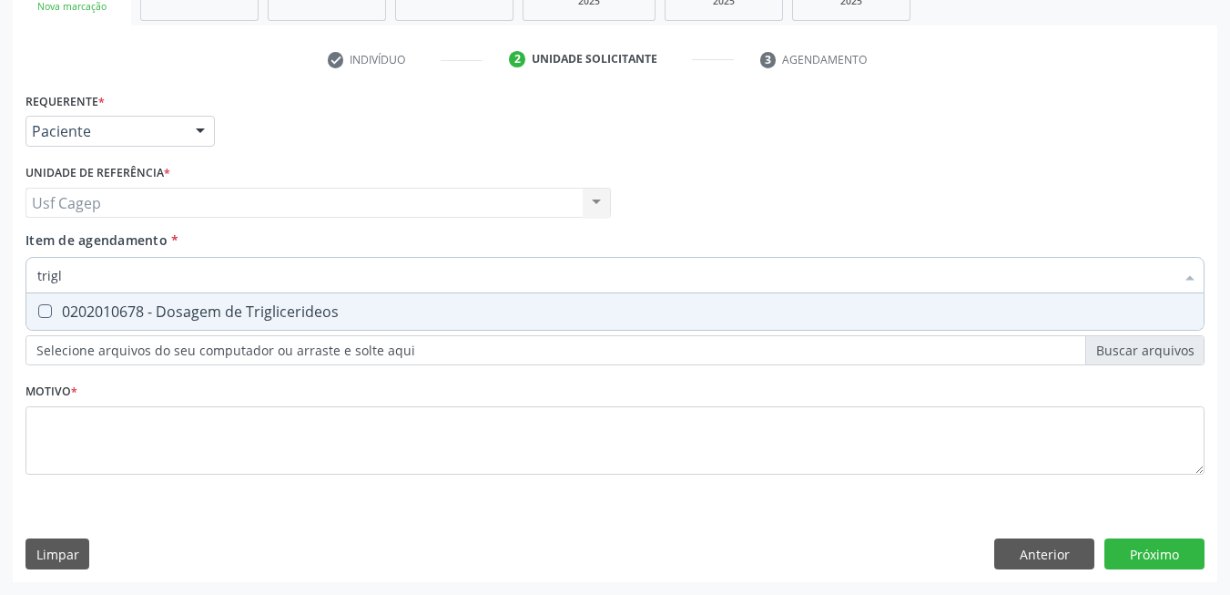
type input "trigli"
click at [347, 305] on div "0202010678 - Dosagem de Triglicerideos" at bounding box center [615, 311] width 1156 height 15
checkbox Triglicerideos "true"
click at [351, 288] on input "trigli" at bounding box center [605, 275] width 1137 height 36
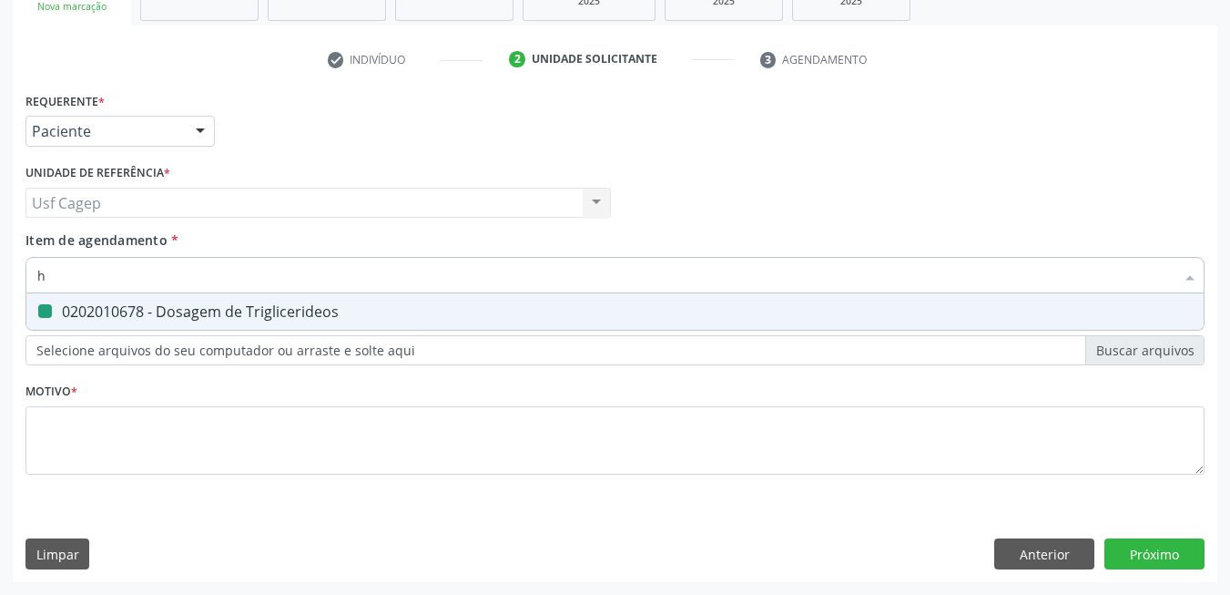
type input "he"
checkbox Triglicerideos "false"
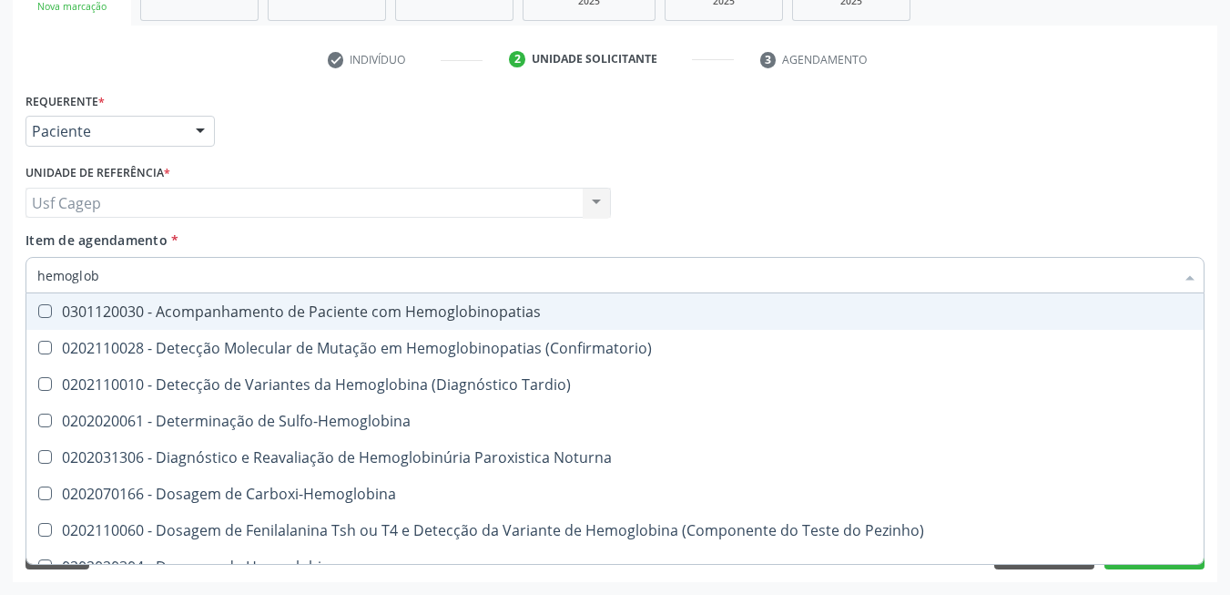
type input "hemoglo"
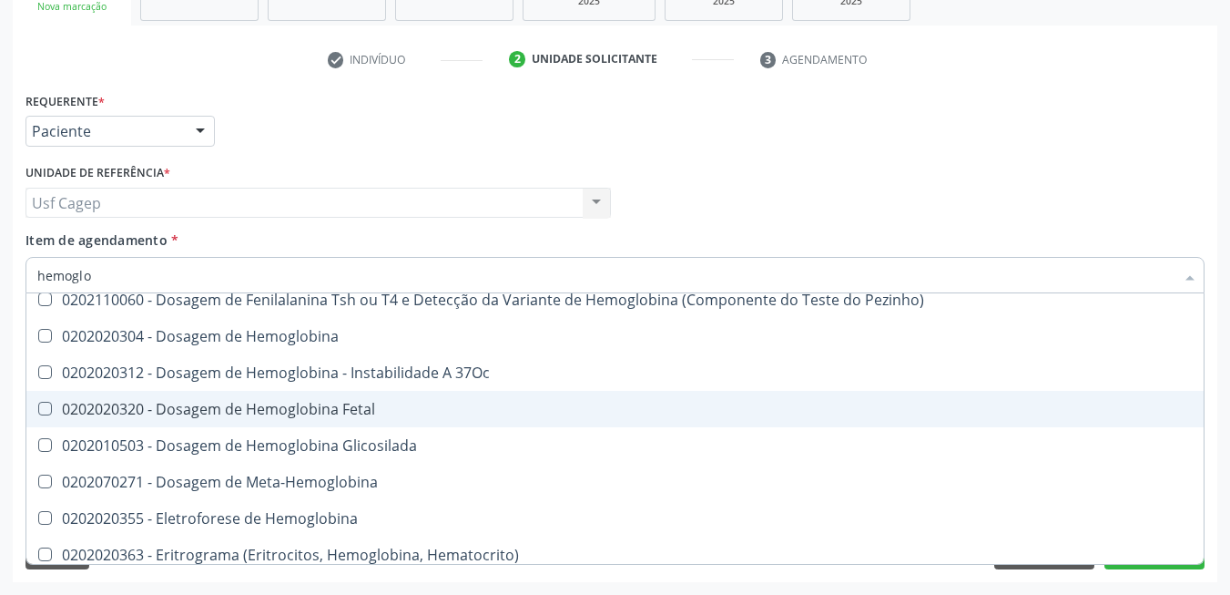
scroll to position [276, 0]
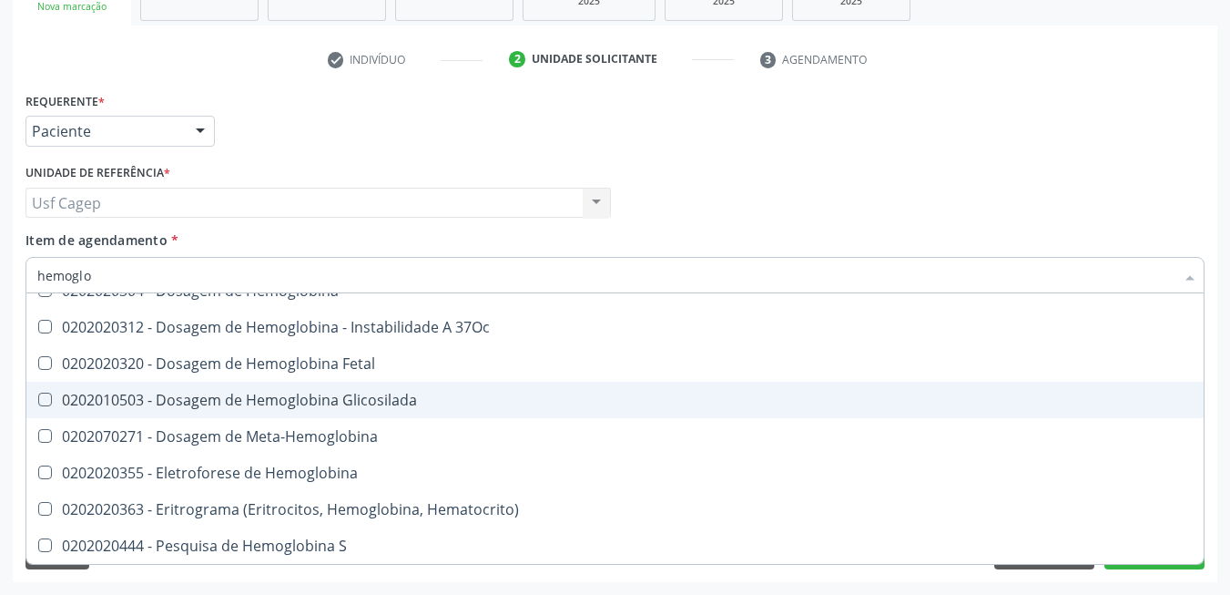
click at [442, 402] on div "0202010503 - Dosagem de Hemoglobina Glicosilada" at bounding box center [615, 399] width 1156 height 15
checkbox Glicosilada "true"
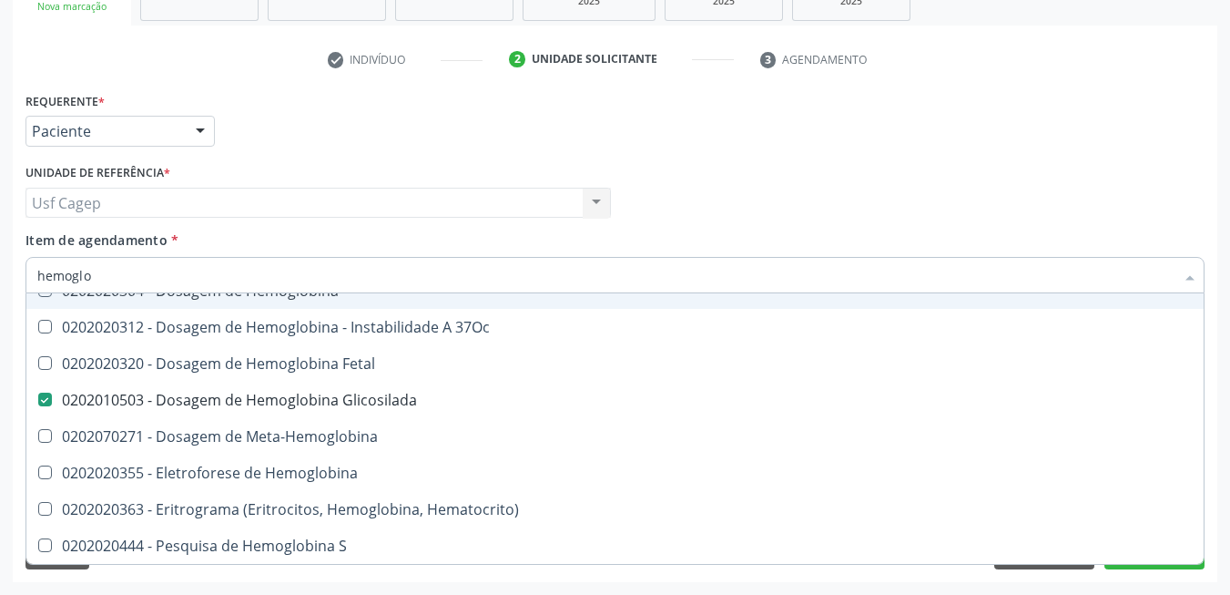
click at [363, 270] on input "hemoglo" at bounding box center [605, 275] width 1137 height 36
type input "h"
checkbox Glicosilada "false"
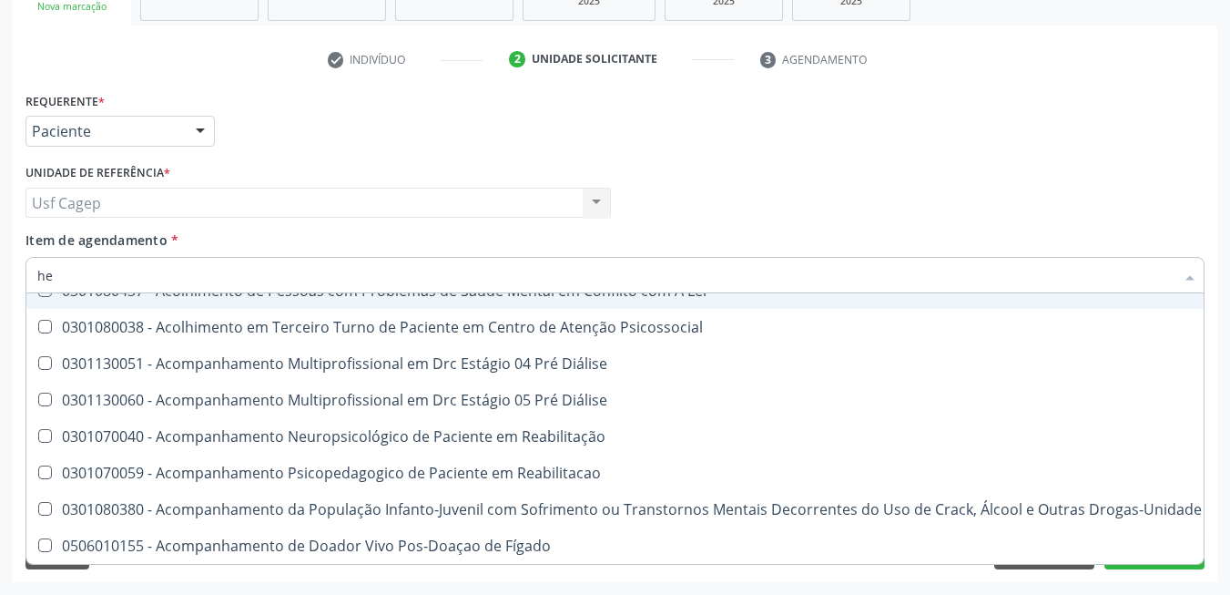
type input "hem"
checkbox Fenilcetonúria "true"
checkbox Pulmão "false"
type input "hemo"
checkbox Bilateral "true"
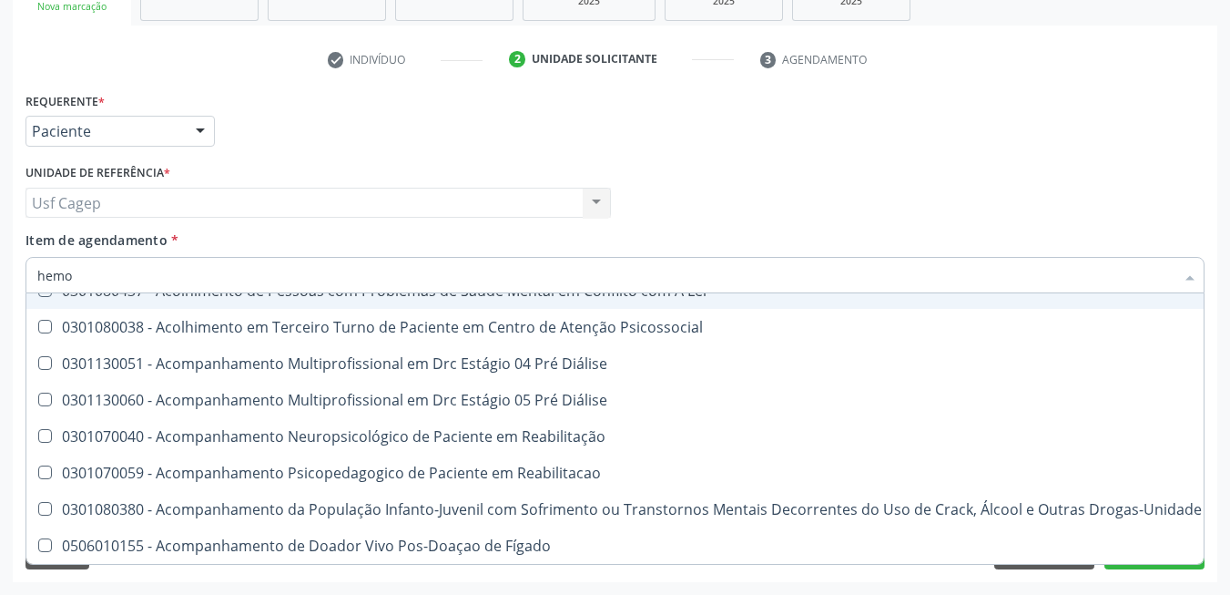
checkbox Fenilcetonúria "false"
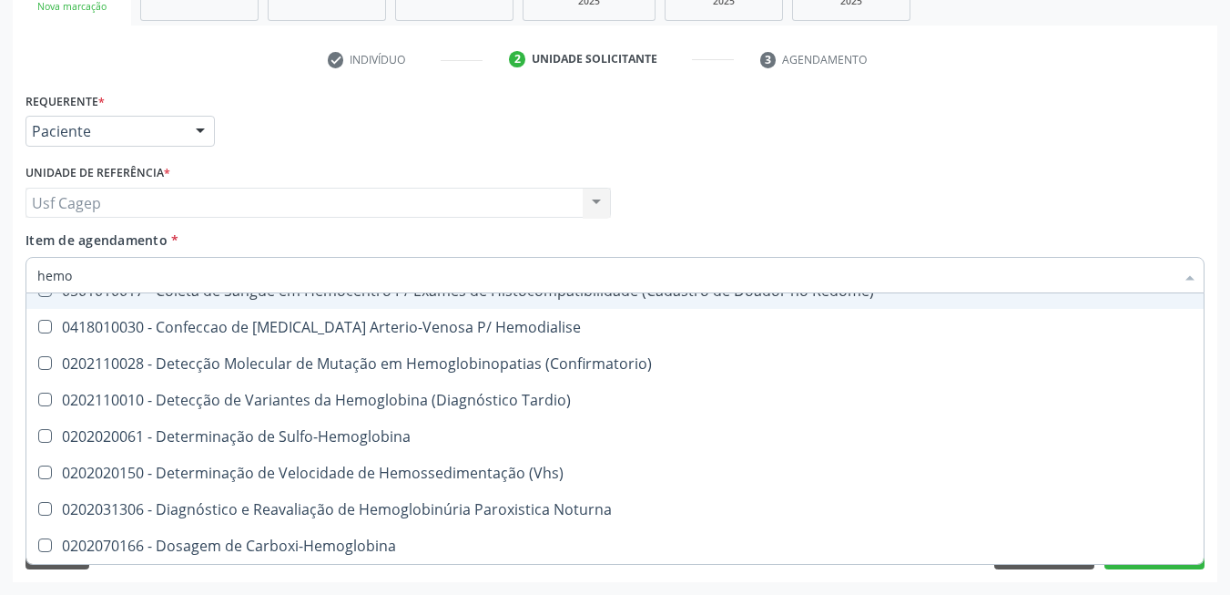
type input "hemog"
checkbox Tardio\) "true"
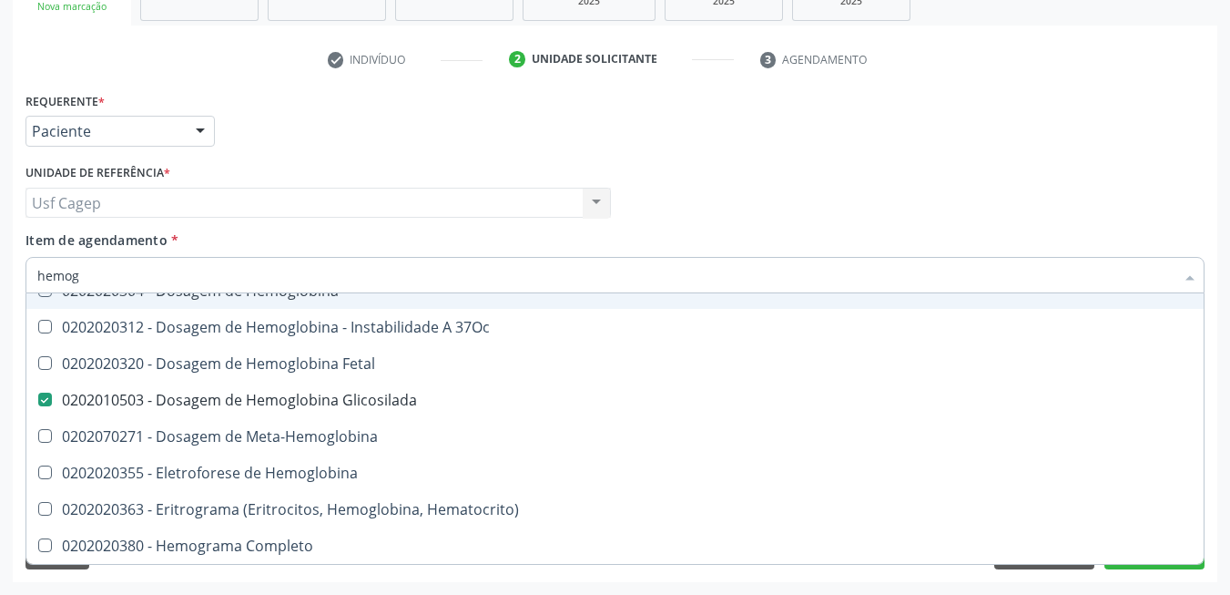
type input "hemogr"
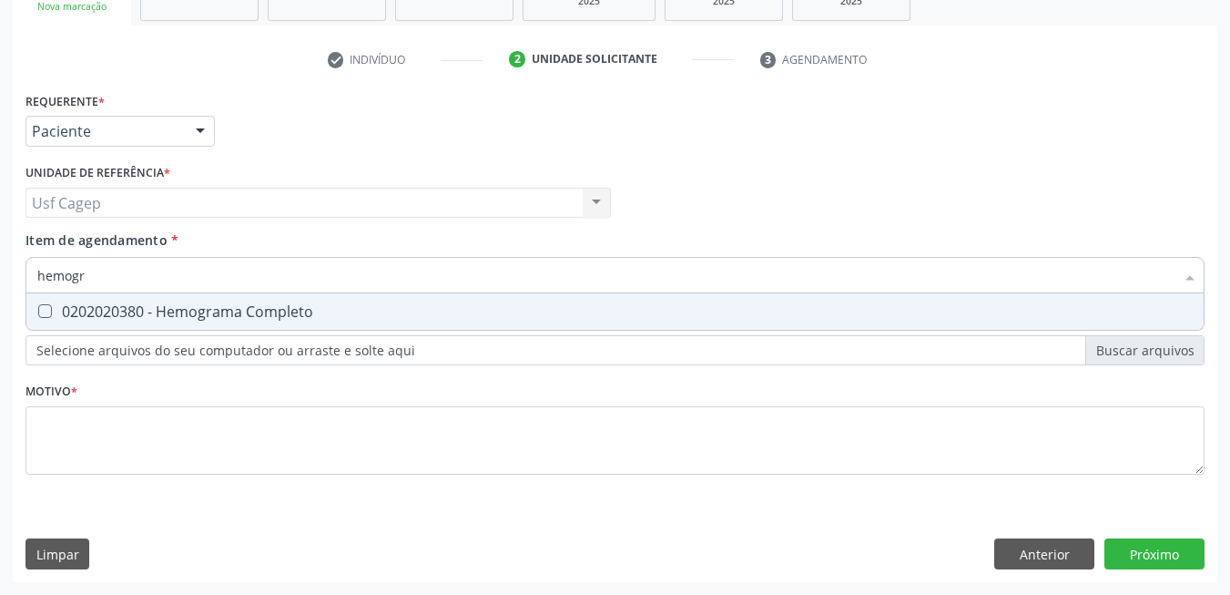
drag, startPoint x: 357, startPoint y: 323, endPoint x: 351, endPoint y: 283, distance: 40.4
click at [356, 321] on span "0202020380 - Hemograma Completo" at bounding box center [614, 311] width 1177 height 36
checkbox Completo "true"
click at [351, 281] on input "hemogr" at bounding box center [605, 275] width 1137 height 36
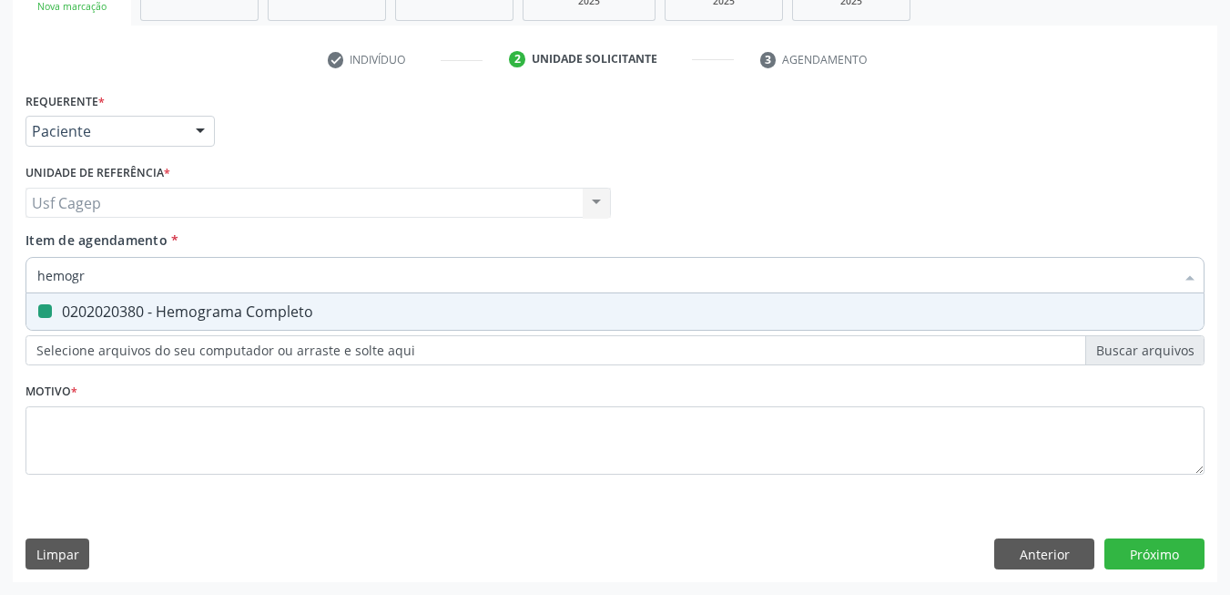
type input "t"
checkbox Completo "false"
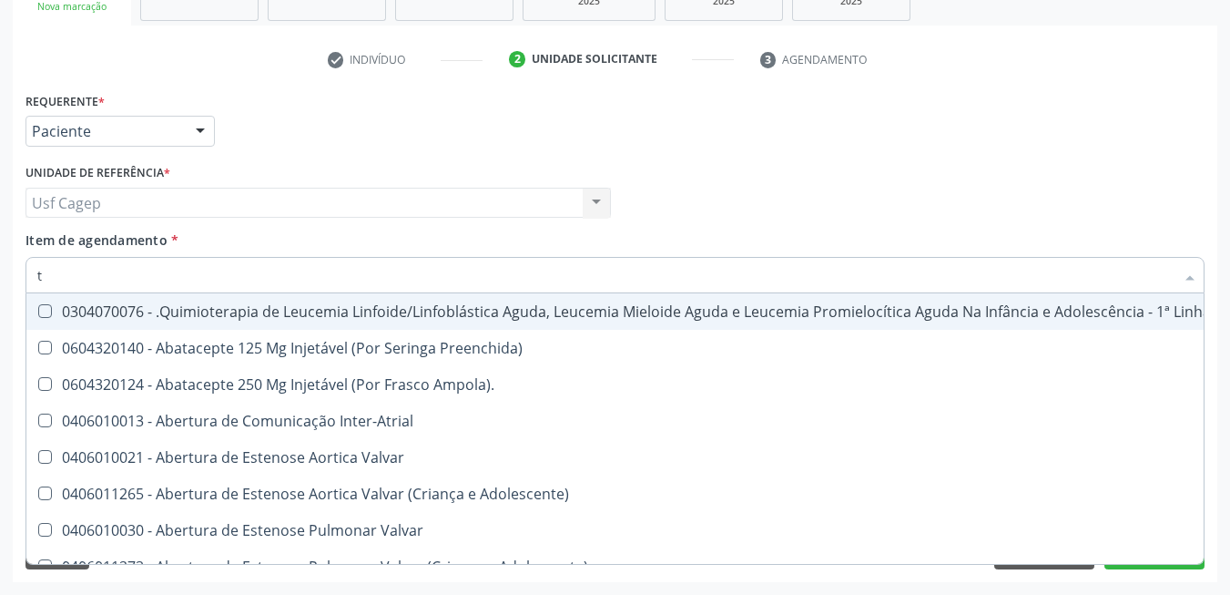
type input "t4"
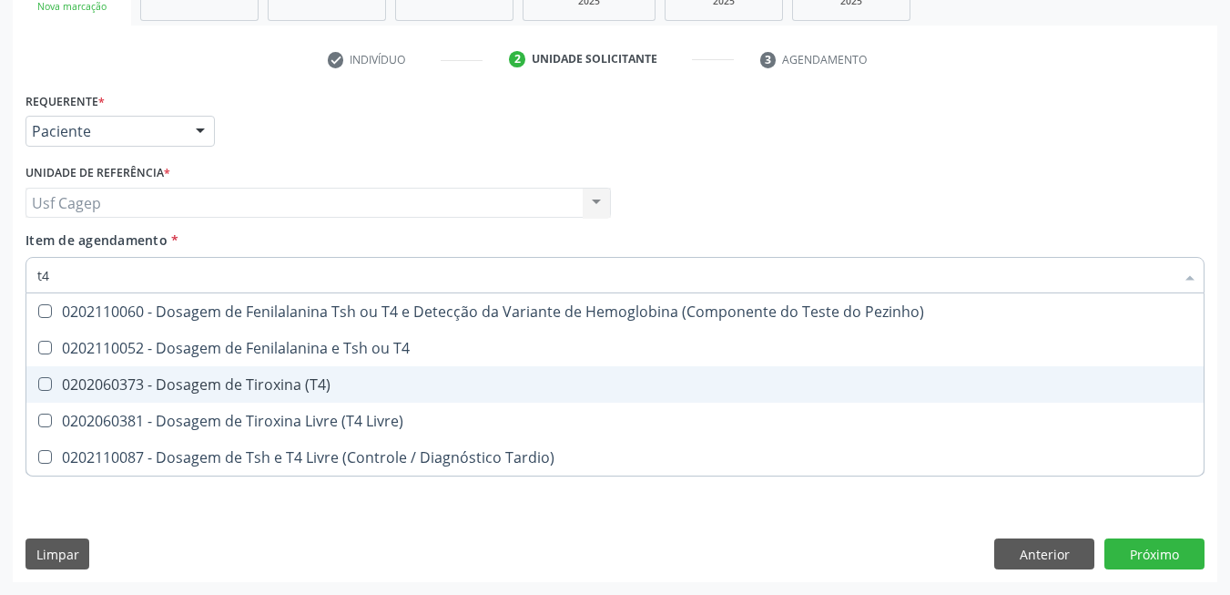
click at [292, 381] on div "0202060373 - Dosagem de Tiroxina (T4)" at bounding box center [615, 384] width 1156 height 15
checkbox \(T4\) "true"
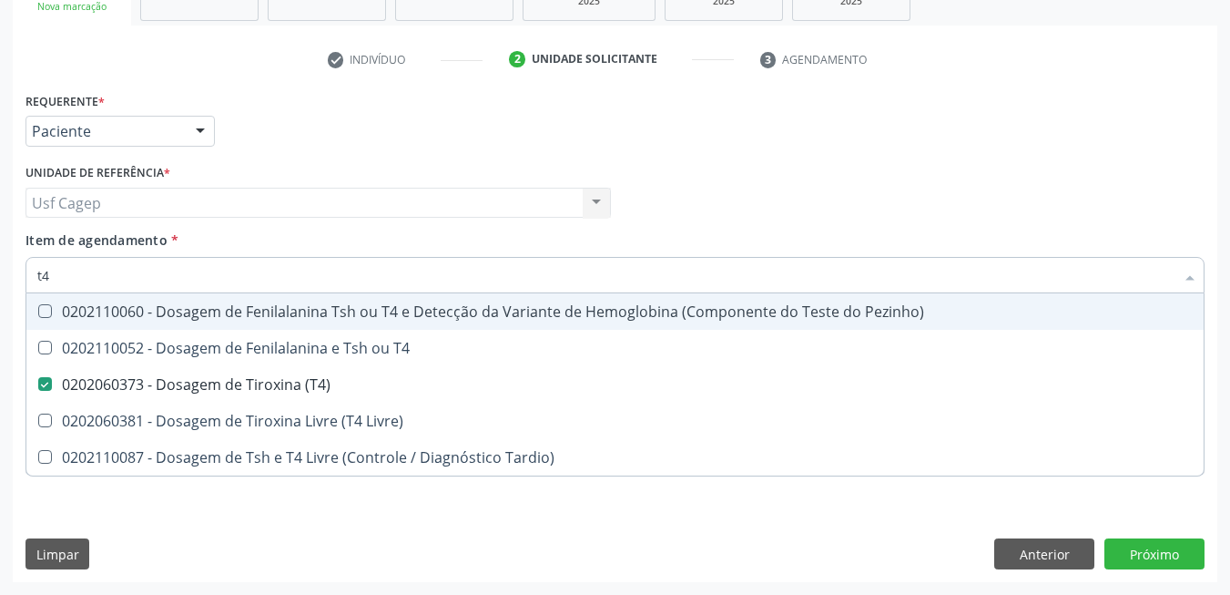
click at [287, 277] on input "t4" at bounding box center [605, 275] width 1137 height 36
type input "ts"
checkbox \(T4\) "false"
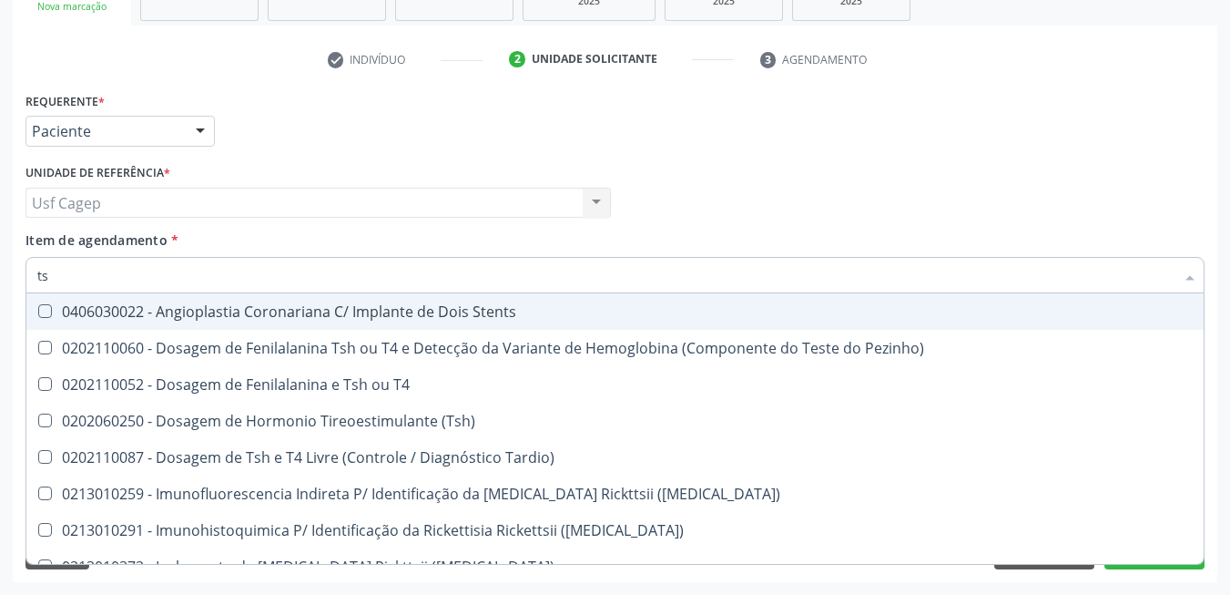
type input "tsh"
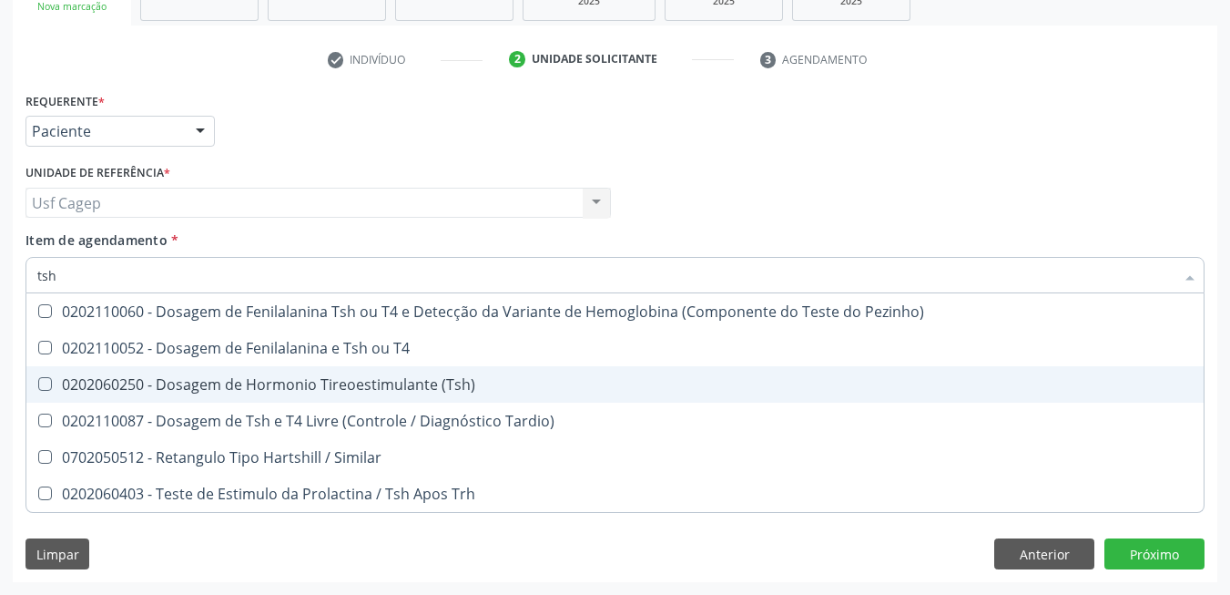
click at [307, 377] on div "0202060250 - Dosagem de Hormonio Tireoestimulante (Tsh)" at bounding box center [615, 384] width 1156 height 15
checkbox \(Tsh\) "true"
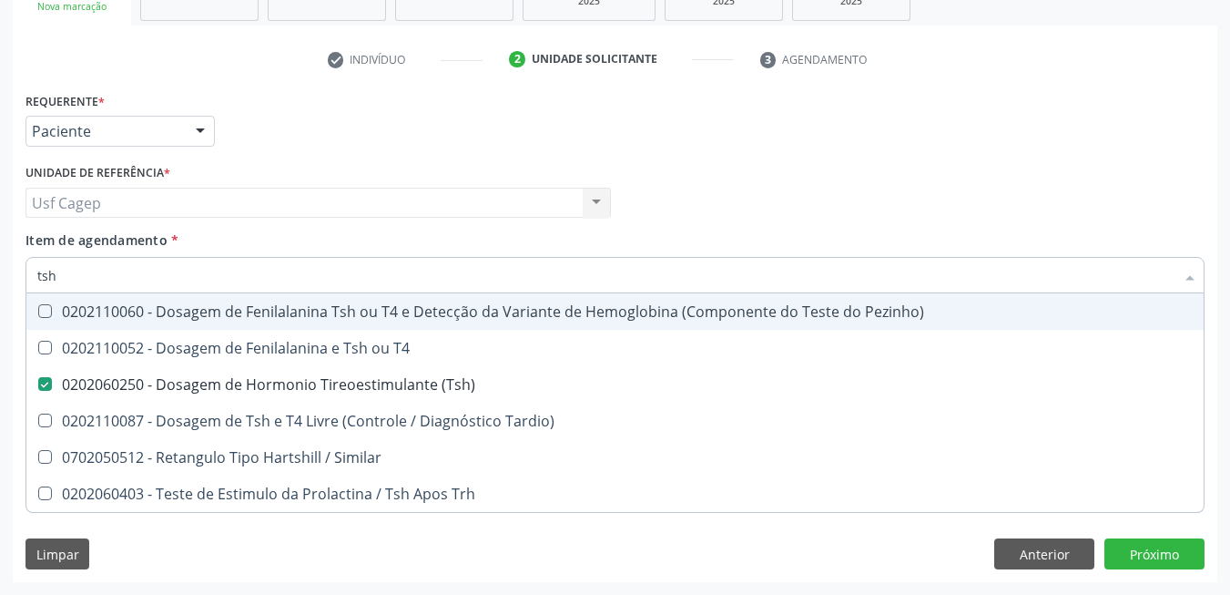
click at [290, 277] on input "tsh" at bounding box center [605, 275] width 1137 height 36
click at [298, 239] on div "Item de agendamento * tsh Desfazer seleção 0202110060 - Dosagem de Fenilalanina…" at bounding box center [614, 258] width 1179 height 57
checkbox T4 "true"
checkbox Tardio\) "true"
checkbox Similar "true"
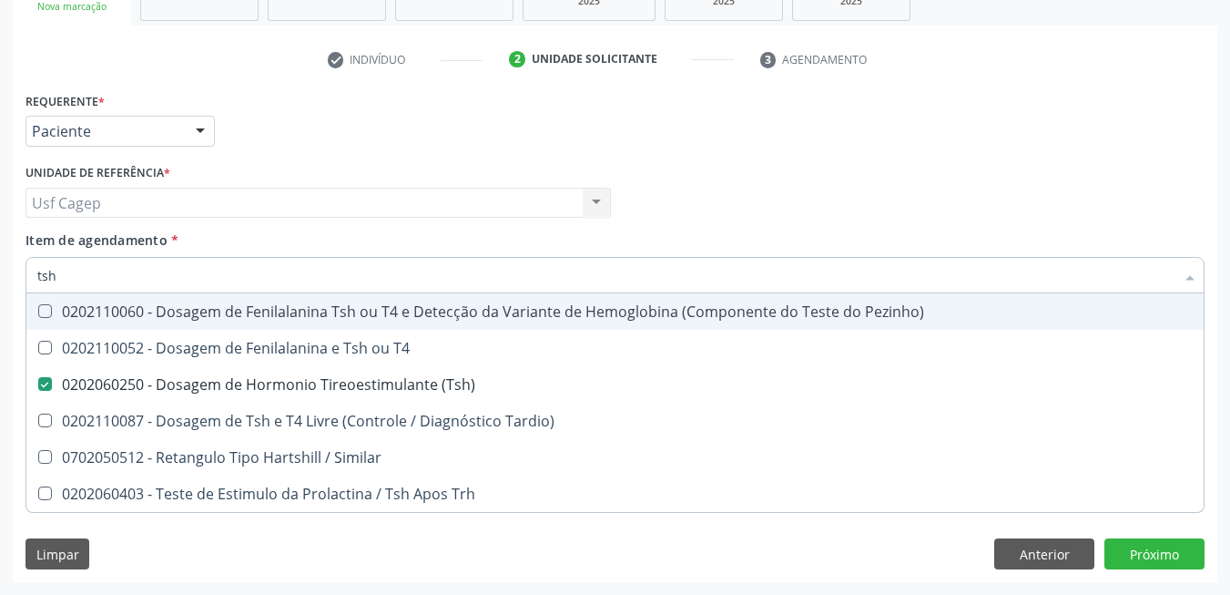
checkbox Trh "true"
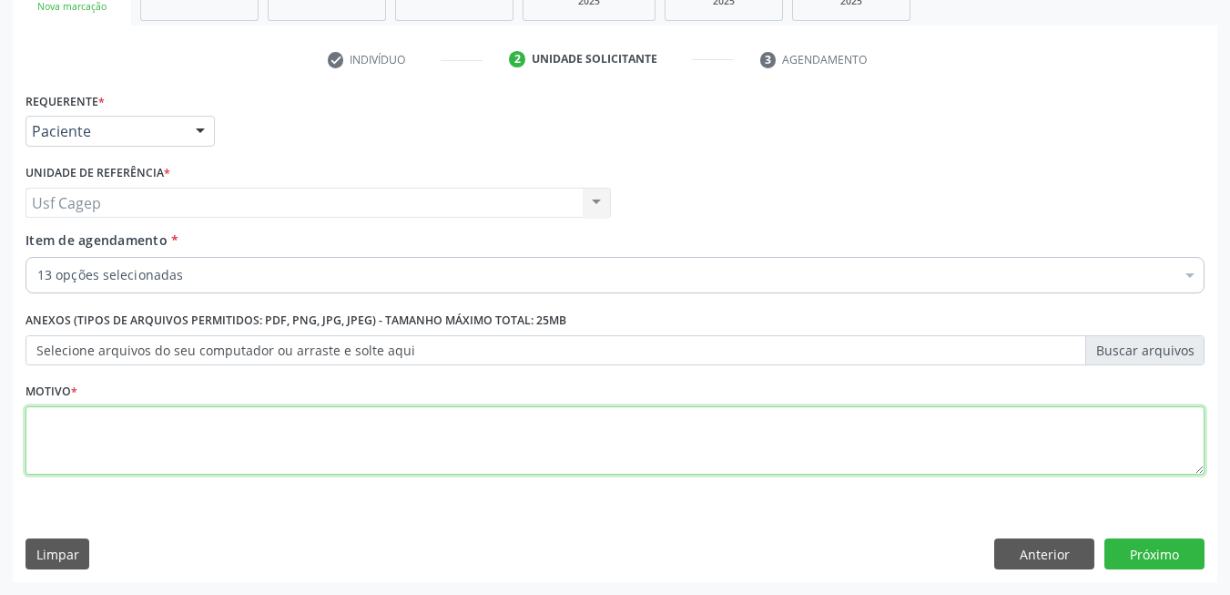
click at [267, 441] on textarea at bounding box center [614, 440] width 1179 height 69
type textarea "."
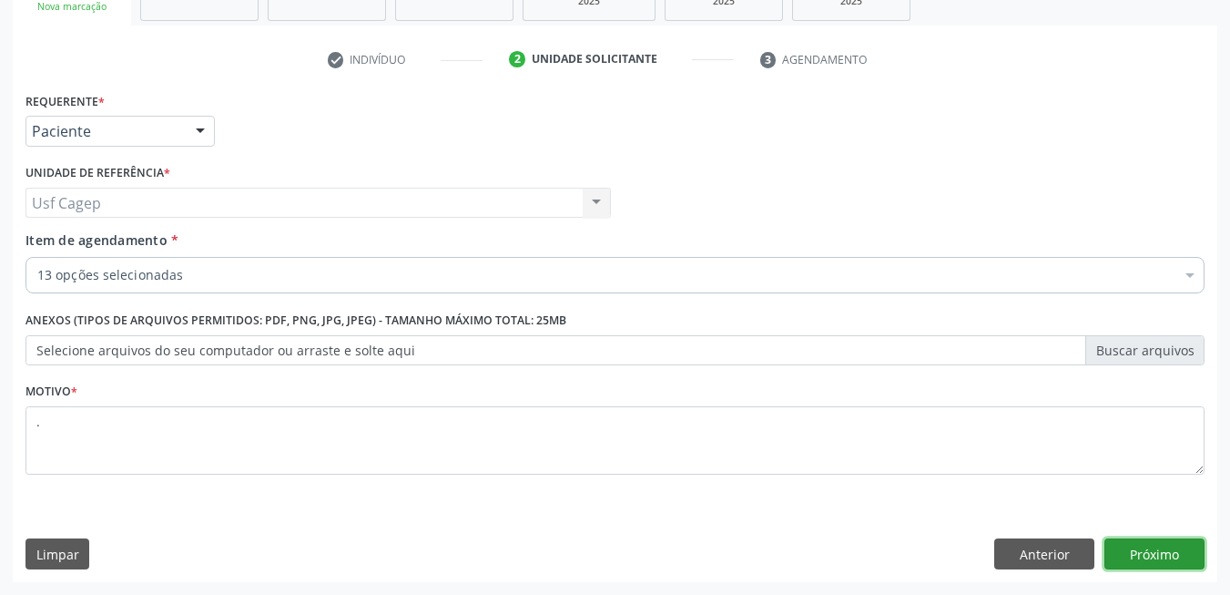
click at [1183, 553] on button "Próximo" at bounding box center [1155, 553] width 100 height 31
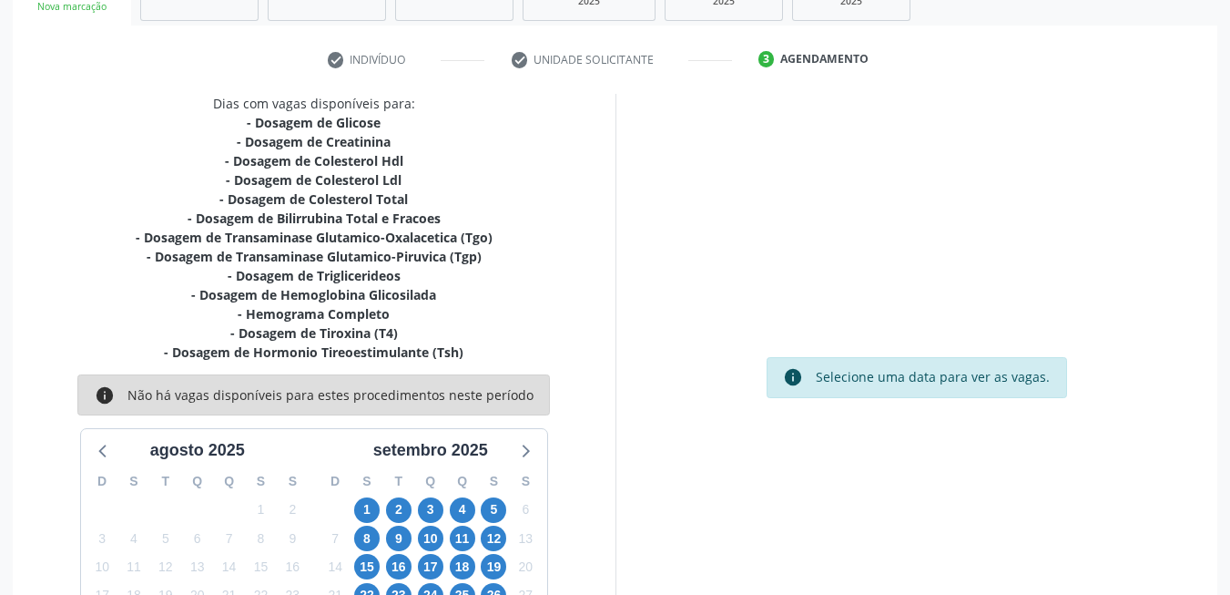
scroll to position [427, 0]
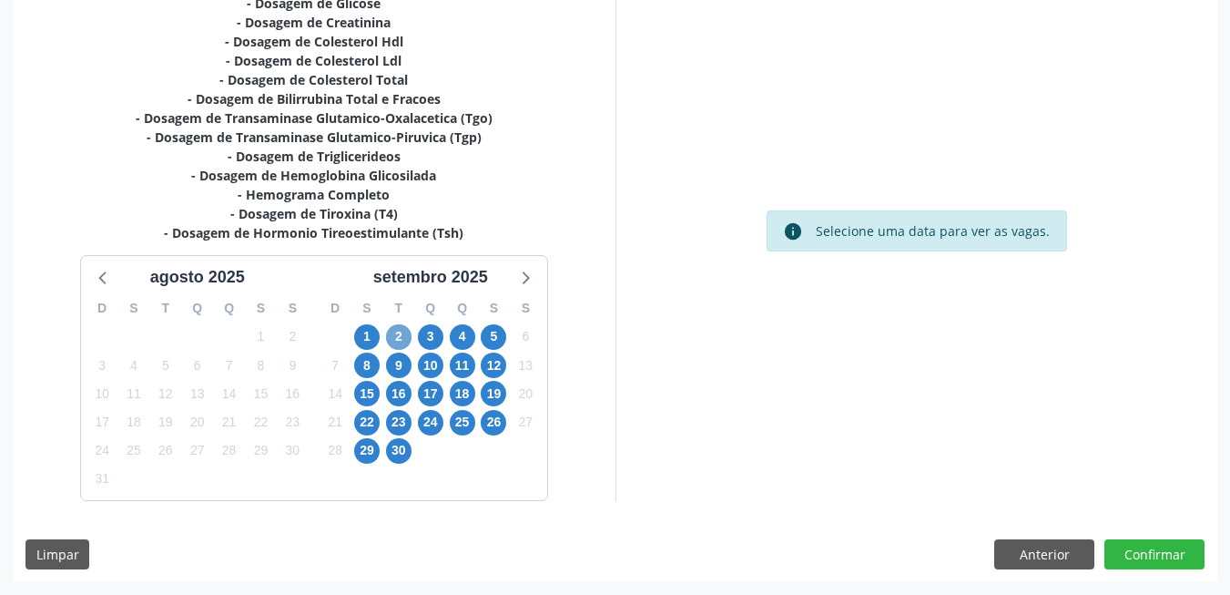
click at [397, 342] on span "2" at bounding box center [398, 336] width 25 height 25
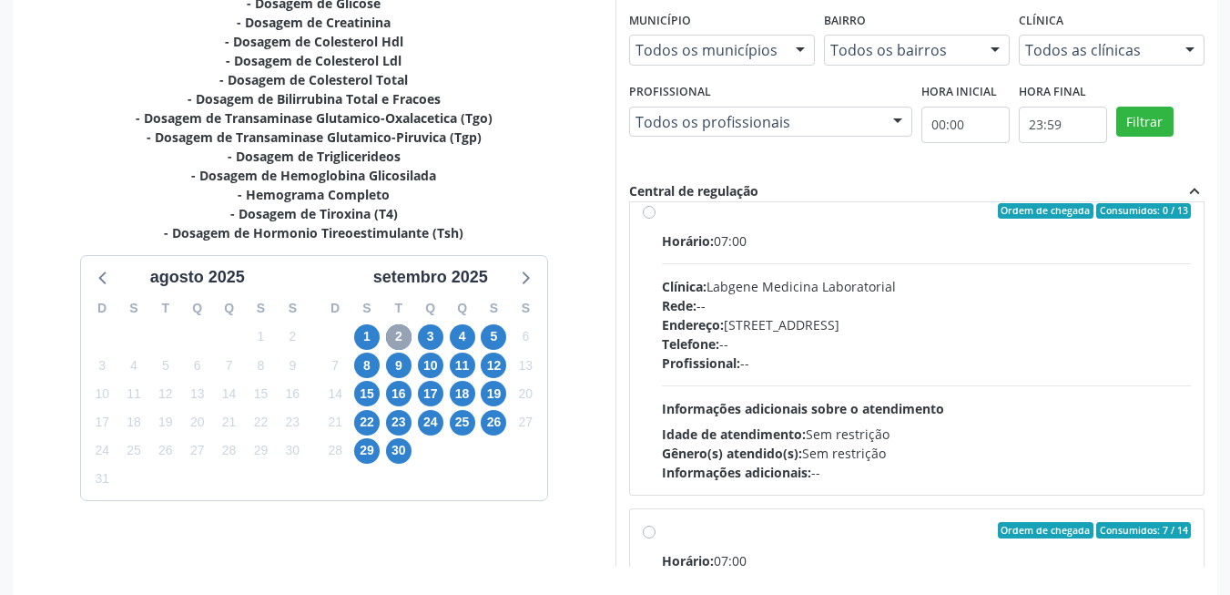
scroll to position [91, 0]
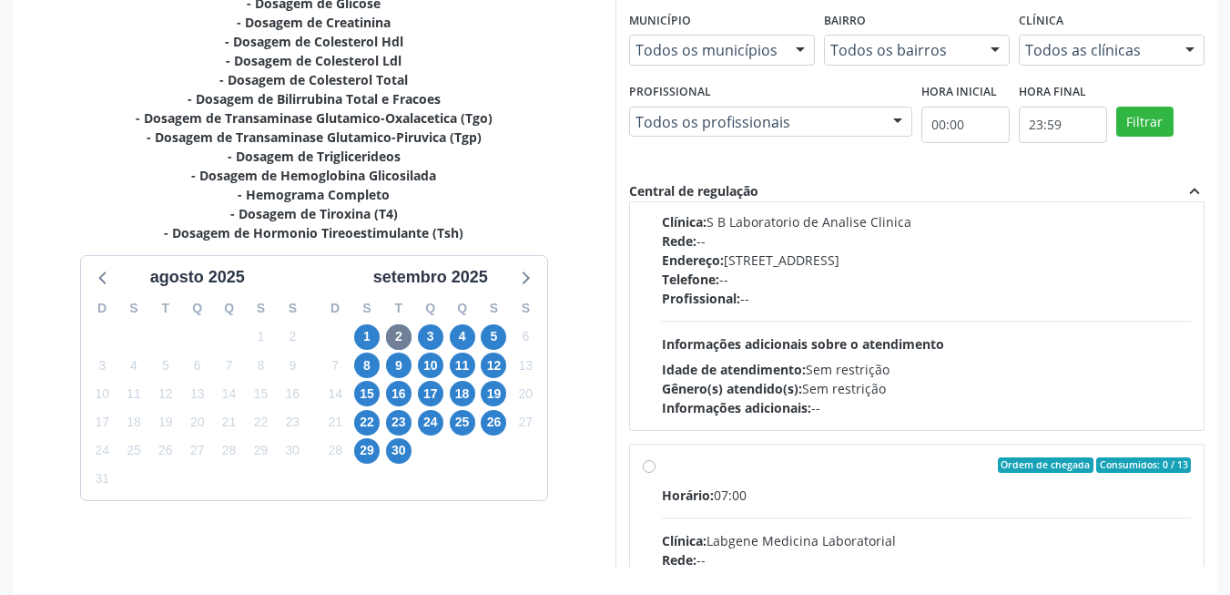
click at [812, 339] on span "Informações adicionais sobre o atendimento" at bounding box center [803, 343] width 282 height 17
click at [656, 154] on input "Ordem de chegada Consumidos: 5 / 14 Horário: 07:00 Clínica: S B Laboratorio de …" at bounding box center [649, 146] width 13 height 16
radio input "true"
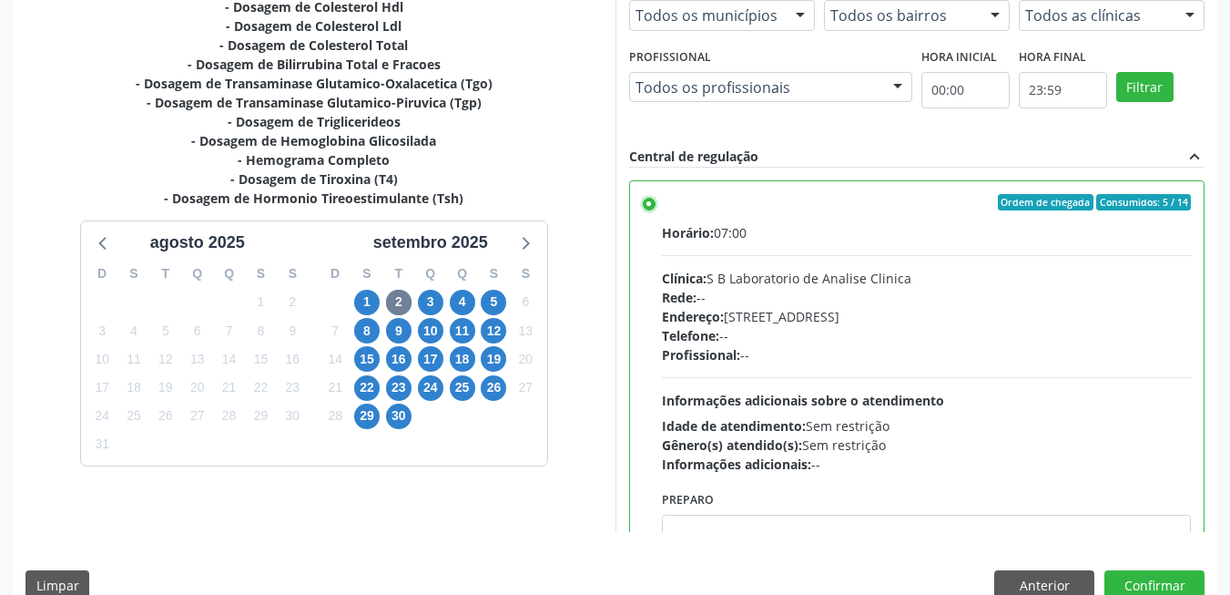
scroll to position [494, 0]
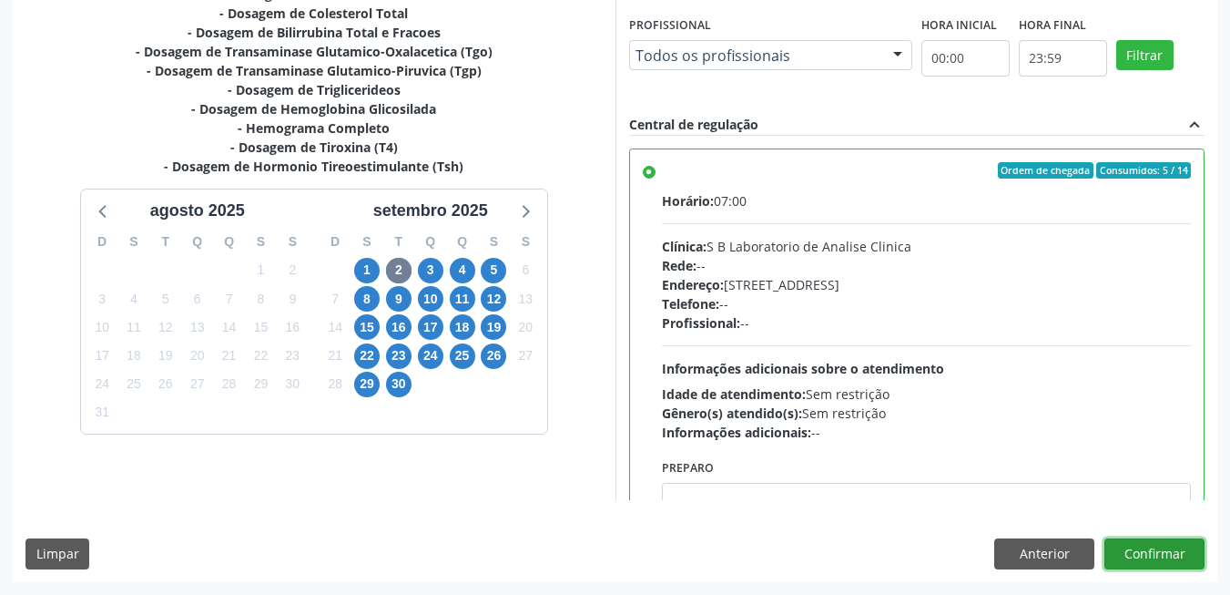
click at [1170, 550] on button "Confirmar" at bounding box center [1155, 553] width 100 height 31
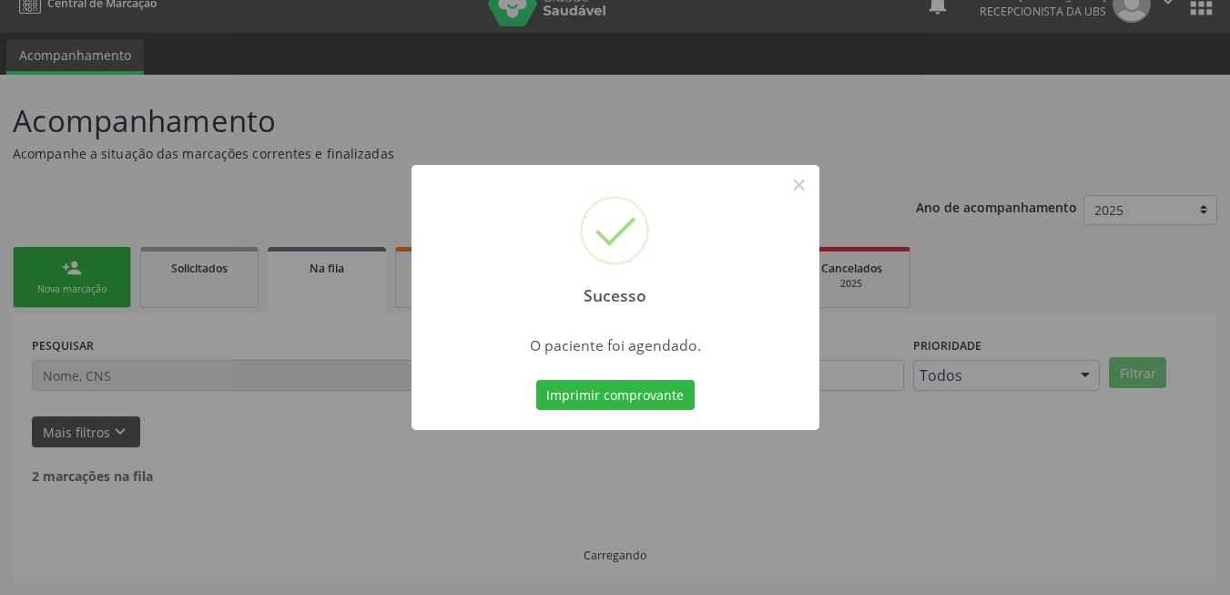
scroll to position [6, 0]
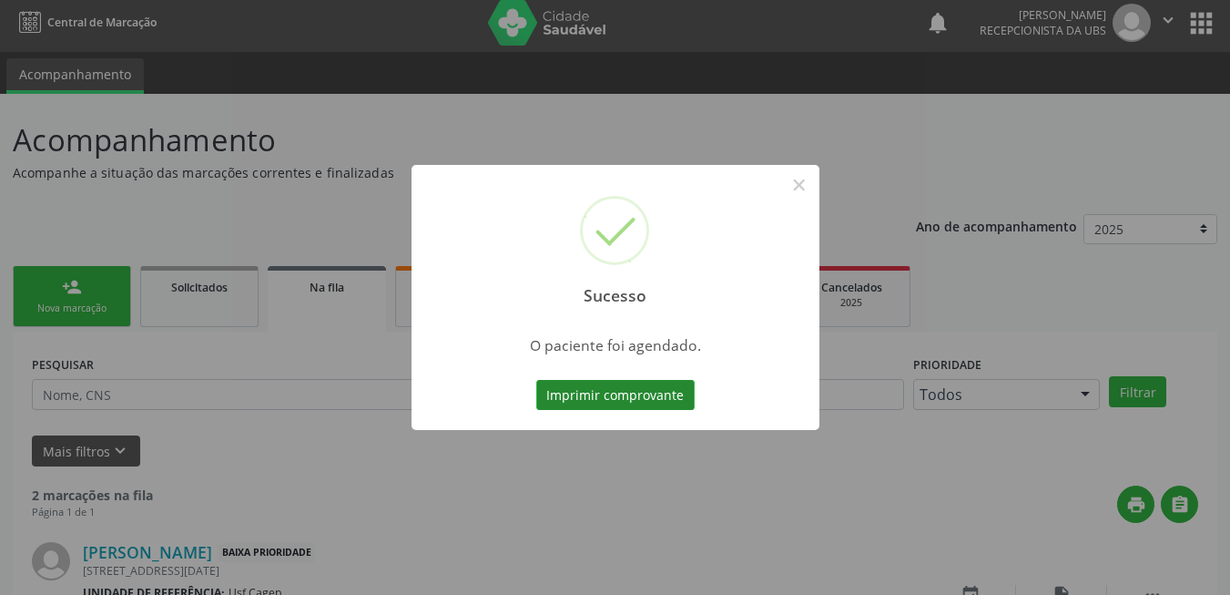
click at [571, 409] on button "Imprimir comprovante" at bounding box center [615, 395] width 158 height 31
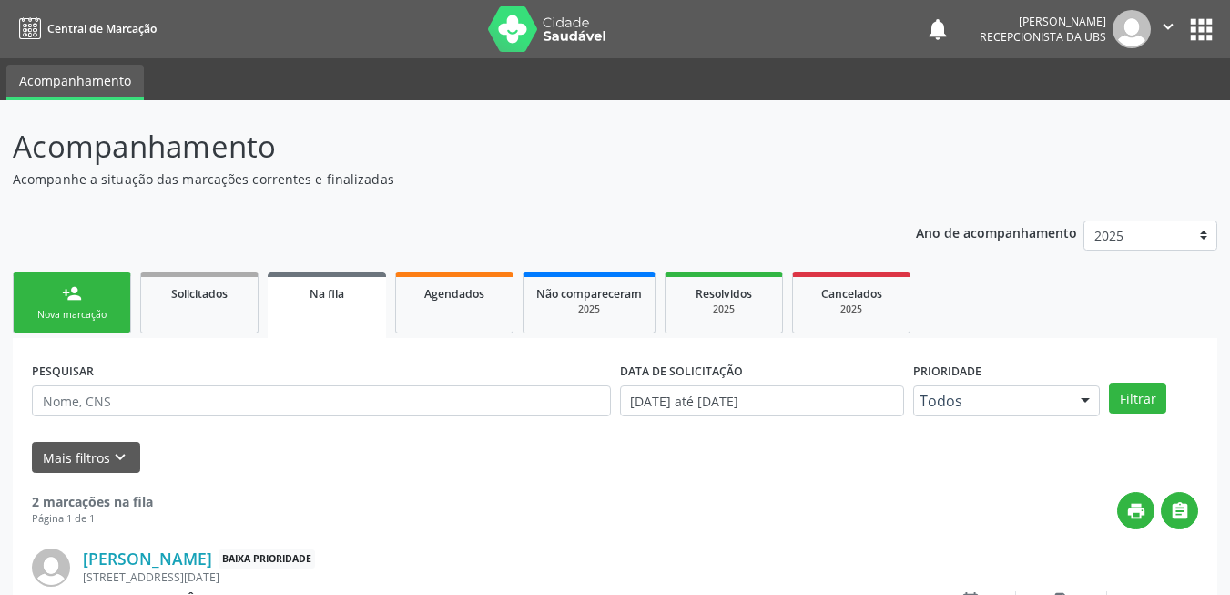
scroll to position [6, 0]
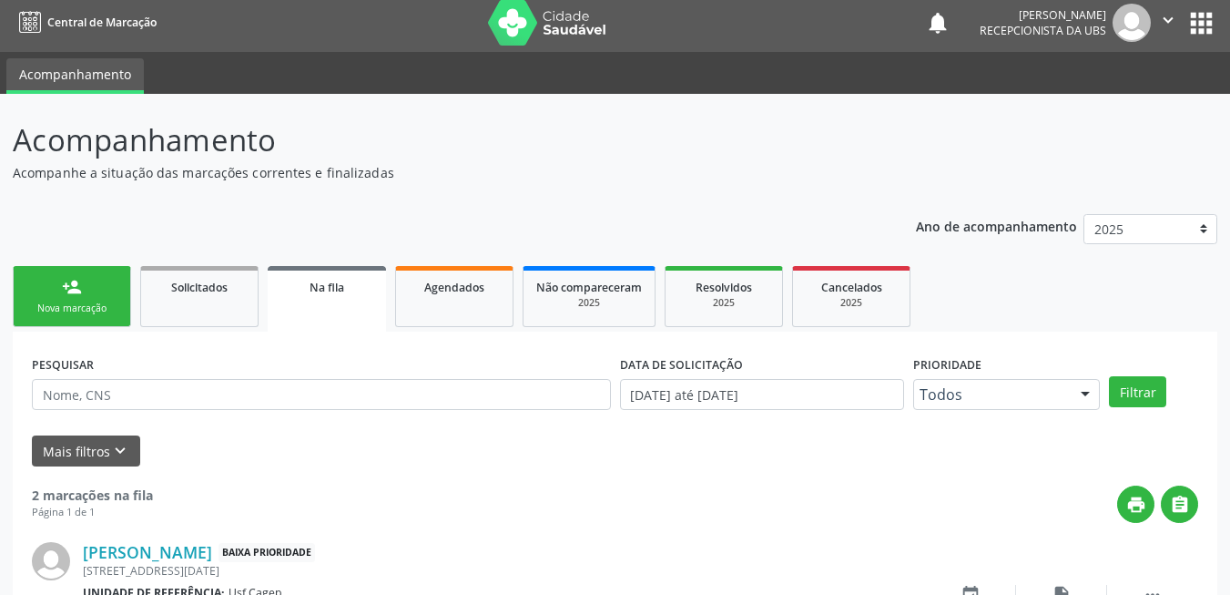
click at [107, 280] on link "person_add Nova marcação" at bounding box center [72, 296] width 118 height 61
click at [107, 285] on link "person_add Nova marcação" at bounding box center [72, 296] width 118 height 61
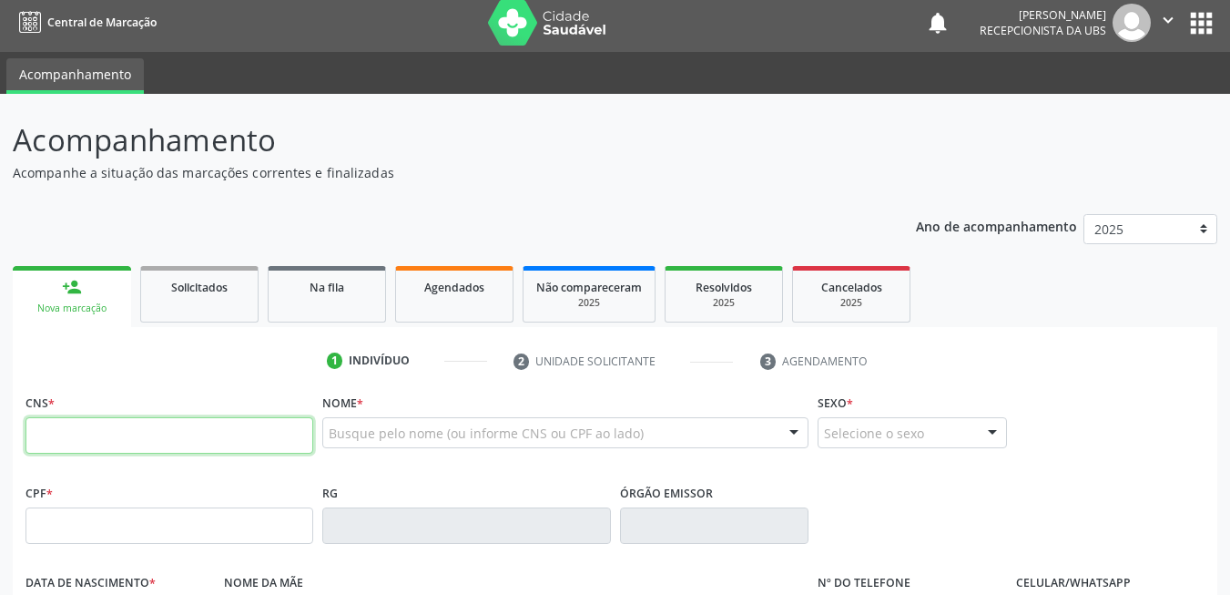
click at [197, 429] on input "text" at bounding box center [169, 435] width 288 height 36
type input "898 0005 4213 8591"
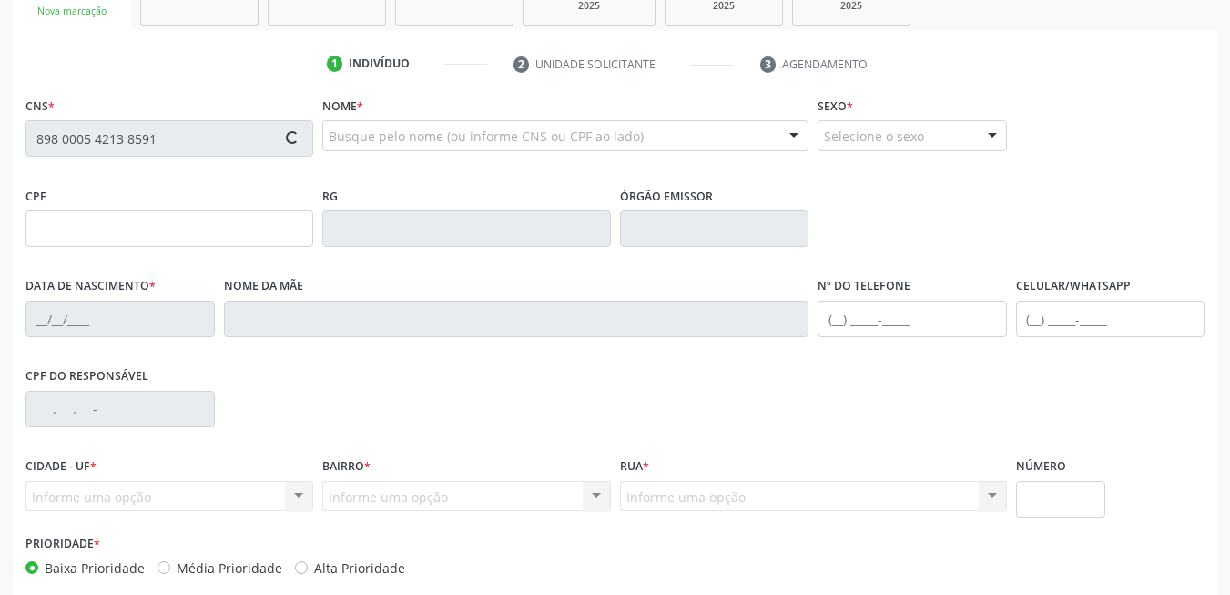
scroll to position [392, 0]
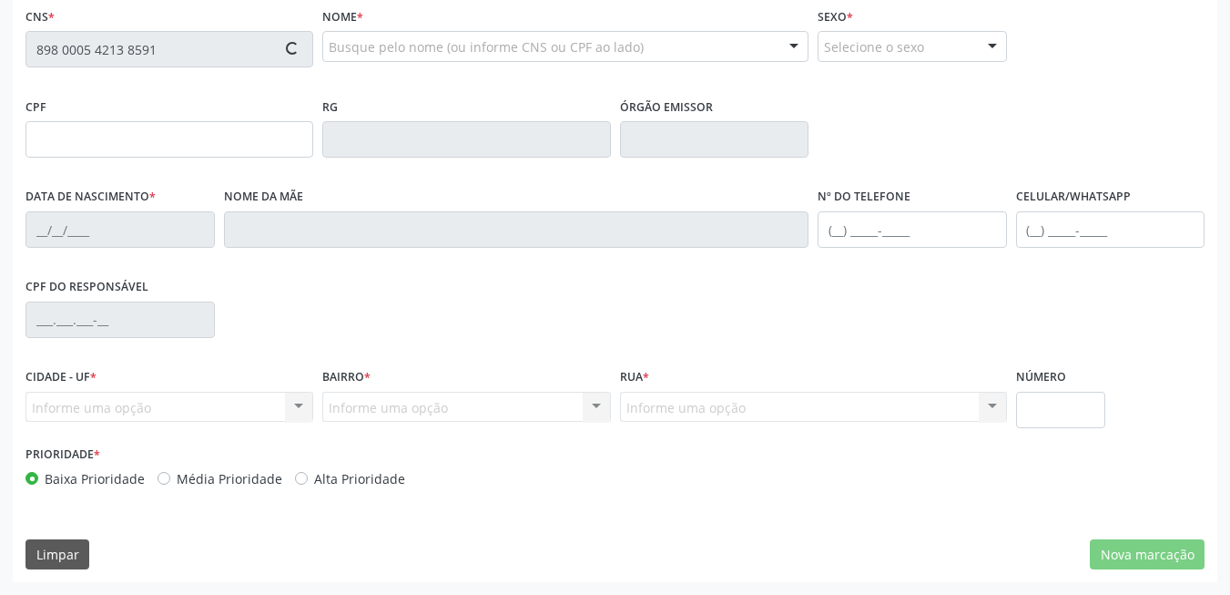
type input "028.240.724-31"
type input "25/12/1978"
type input "Francisca Maria da Silva Sa"
type input "(87) 9949-7033"
type input "561.194.294-68"
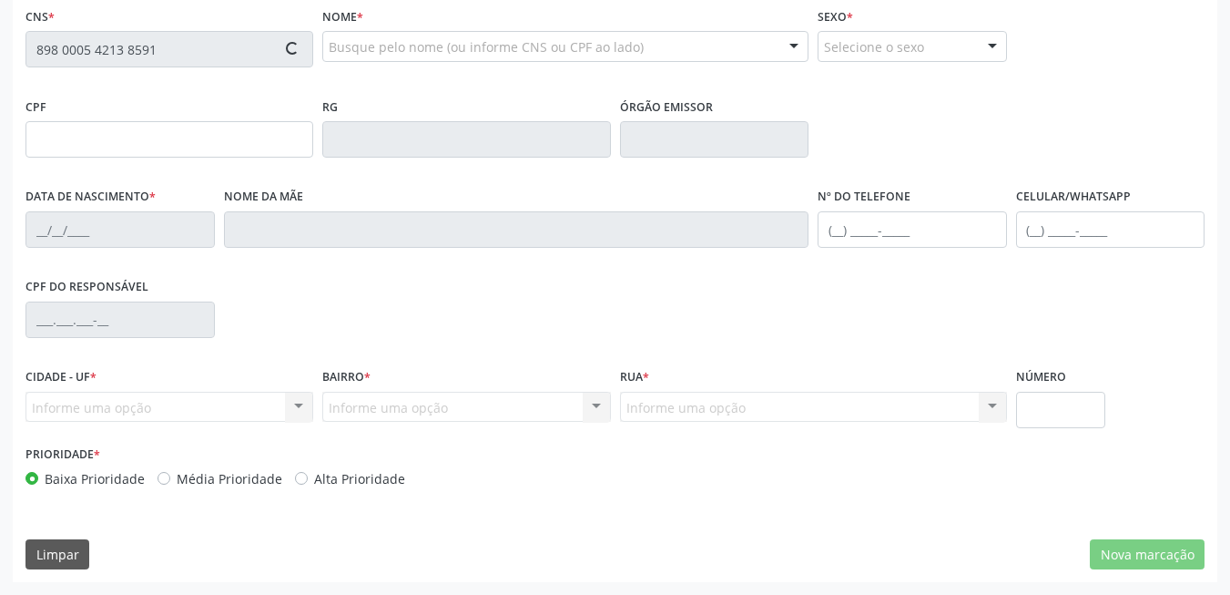
type input "241"
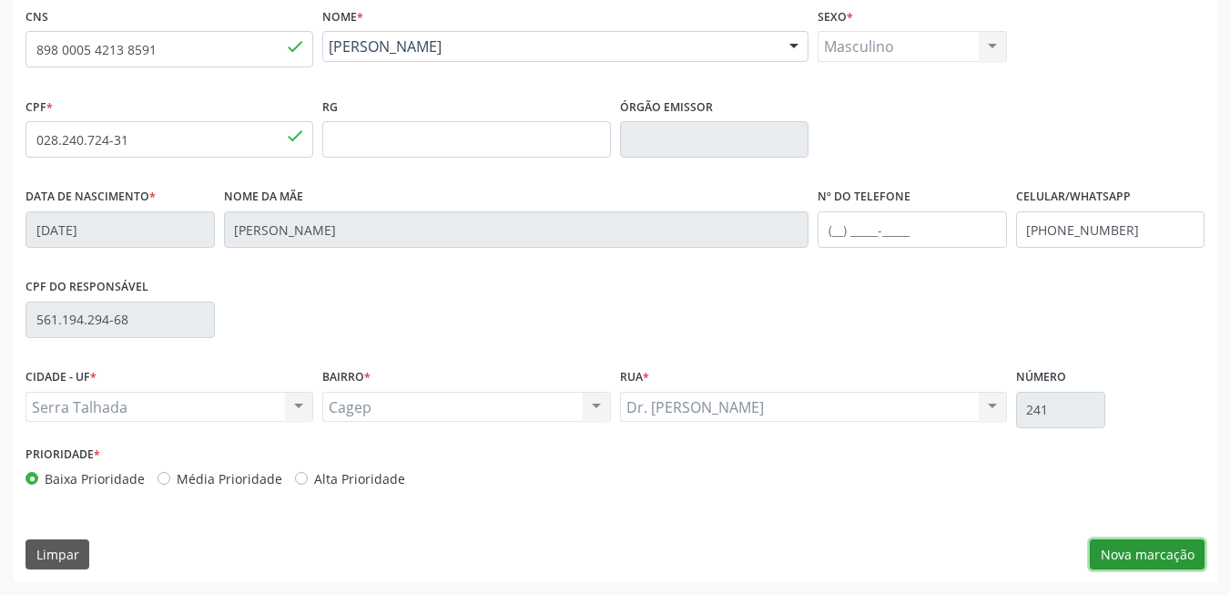
click at [1166, 558] on button "Nova marcação" at bounding box center [1147, 554] width 115 height 31
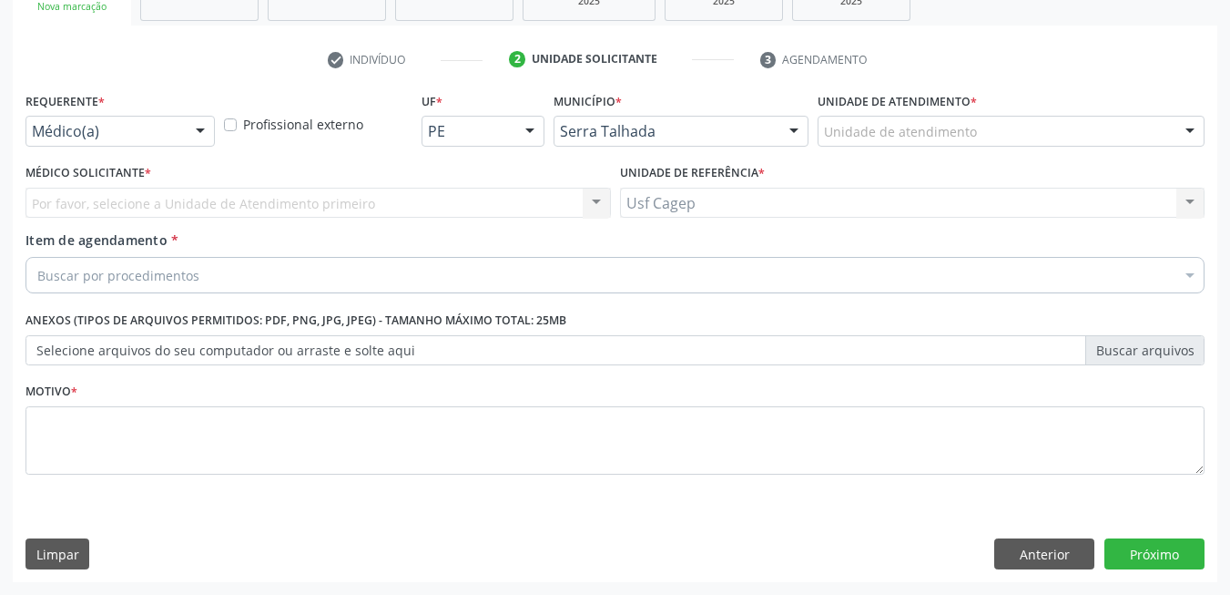
scroll to position [308, 0]
click at [215, 140] on div "Requerente * Médico(a) Médico(a) Enfermeiro(a) Paciente Nenhum resultado encont…" at bounding box center [120, 122] width 199 height 71
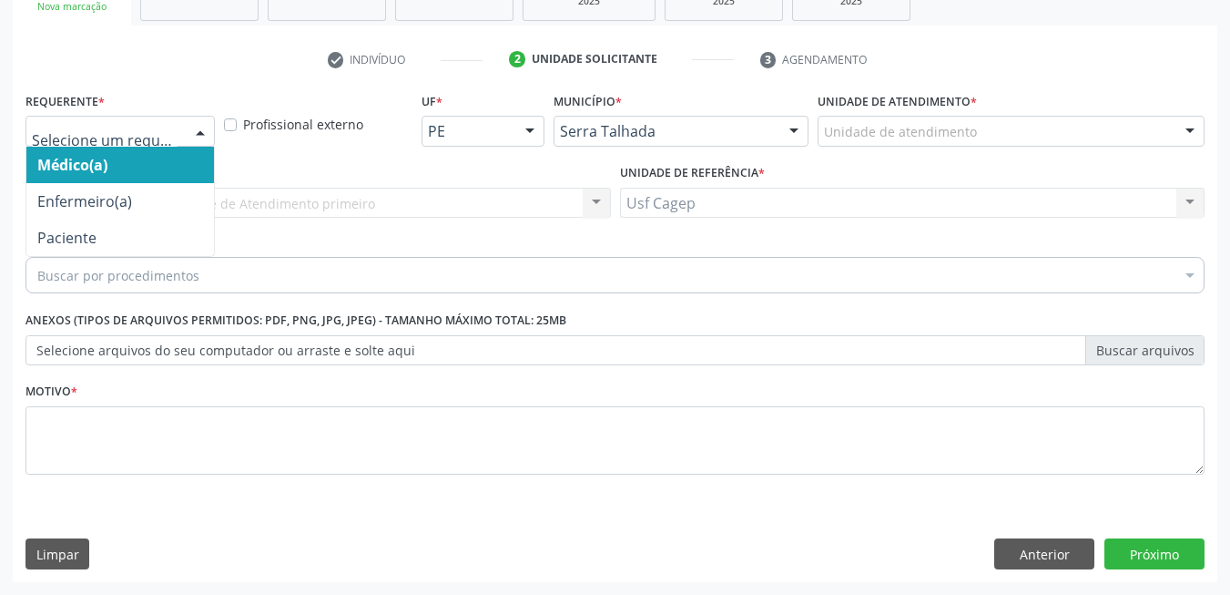
click at [201, 144] on div at bounding box center [200, 132] width 27 height 31
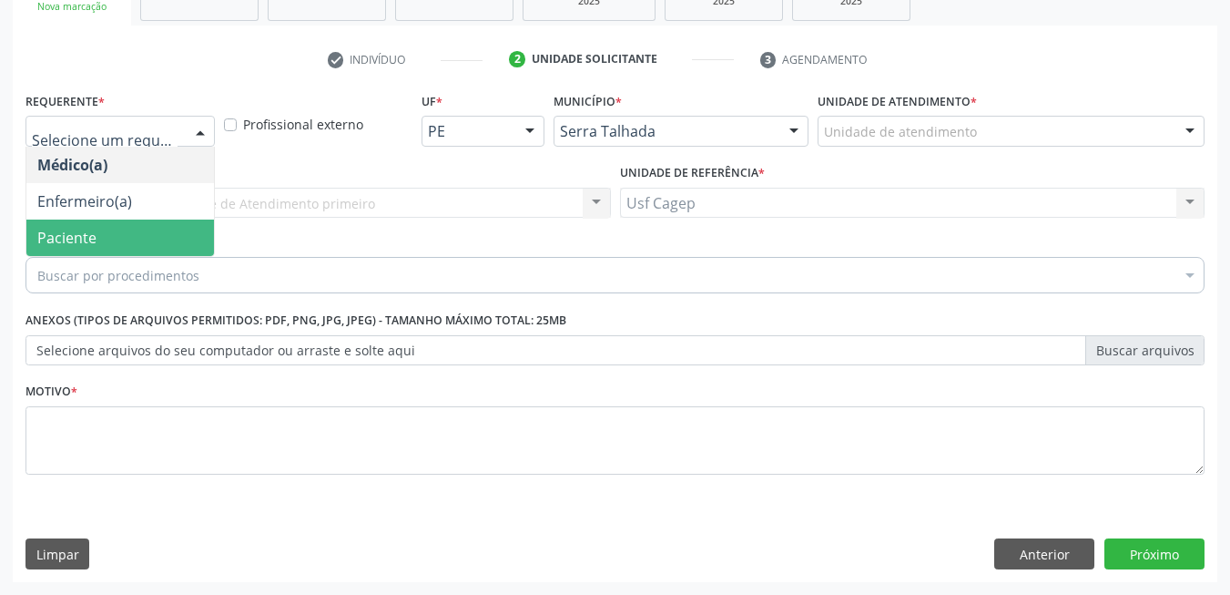
click at [183, 219] on span "Paciente" at bounding box center [120, 237] width 188 height 36
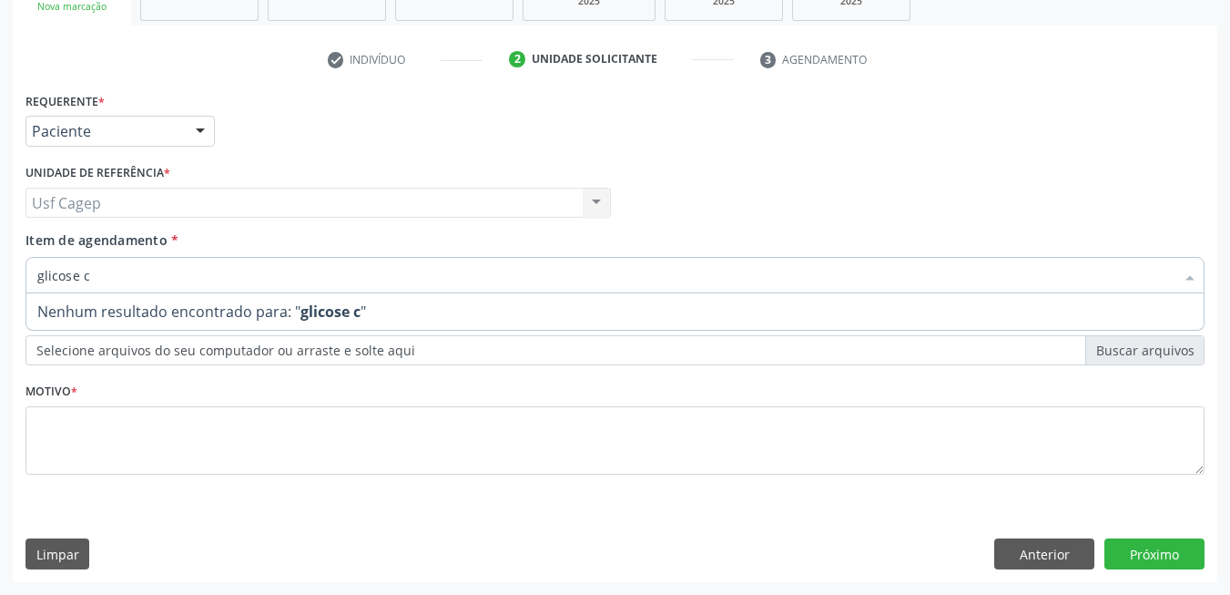
type input "glicose"
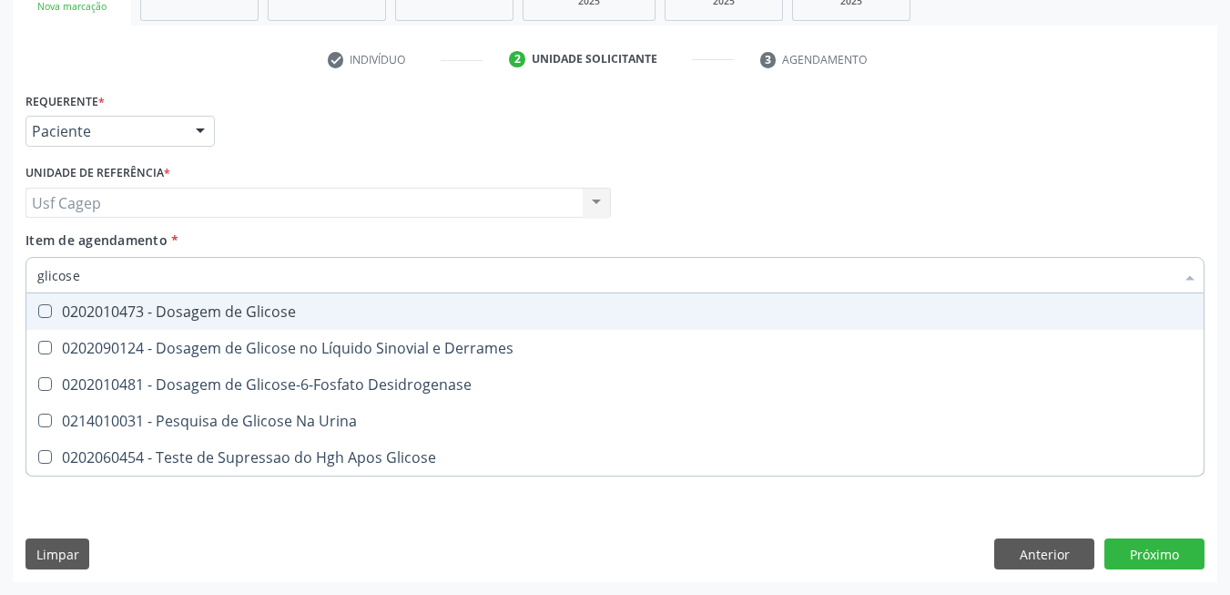
drag, startPoint x: 251, startPoint y: 318, endPoint x: 249, endPoint y: 286, distance: 32.0
click at [252, 310] on div "0202010473 - Dosagem de Glicose" at bounding box center [615, 311] width 1156 height 15
checkbox Glicose "true"
click at [249, 286] on input "glicose" at bounding box center [605, 275] width 1137 height 36
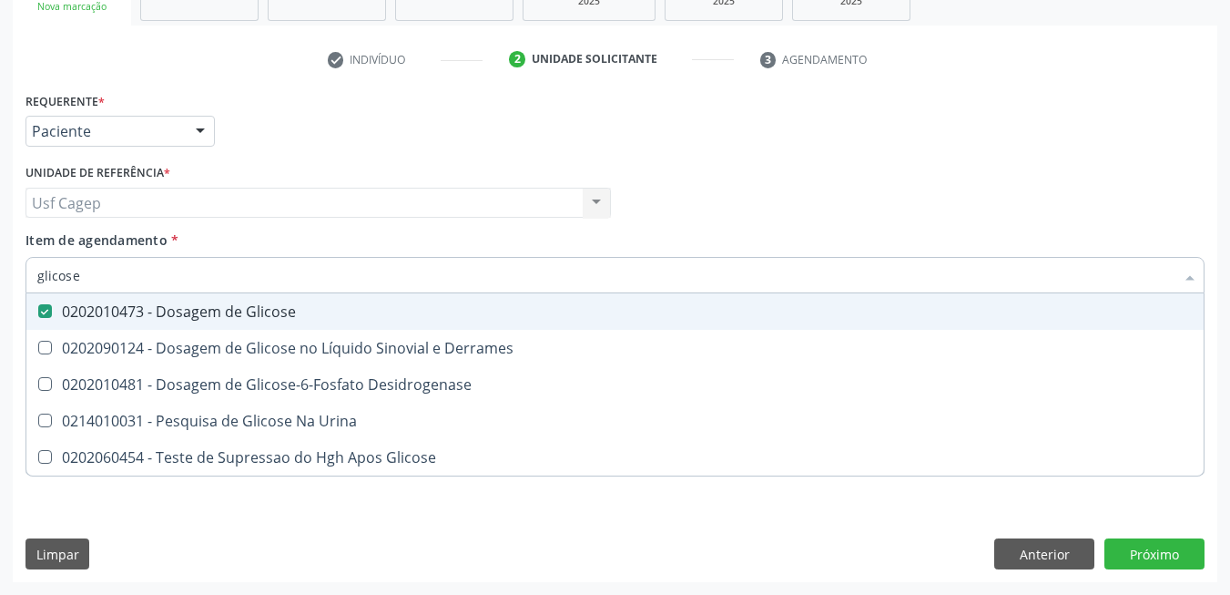
click at [301, 264] on input "glicose" at bounding box center [605, 275] width 1137 height 36
type input "c"
checkbox Glicose "false"
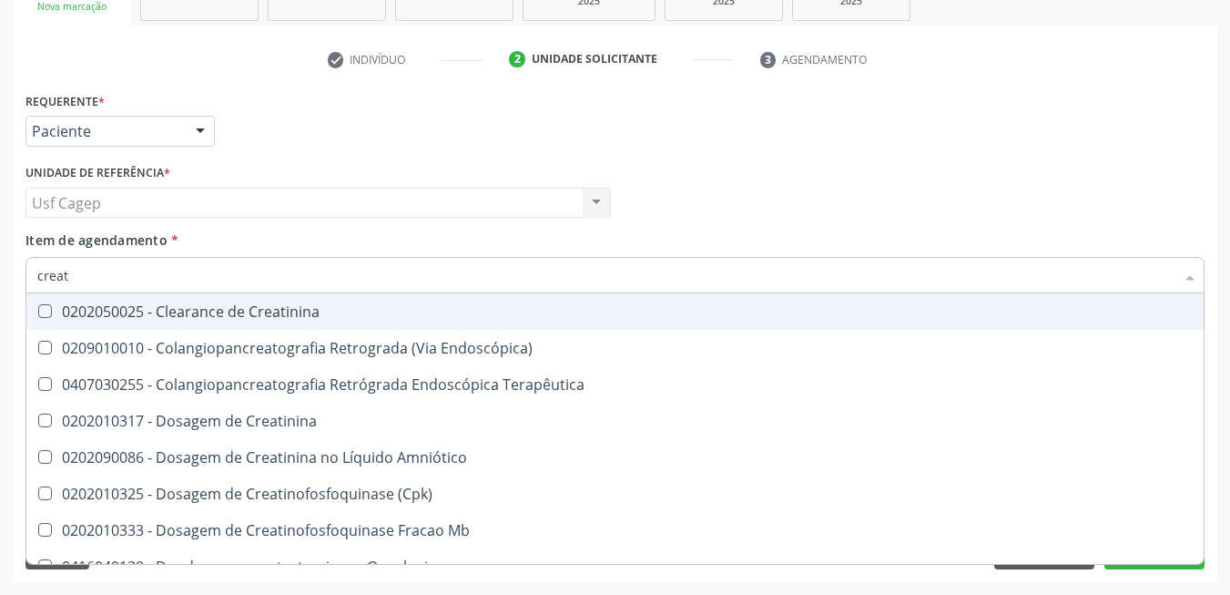
type input "creati"
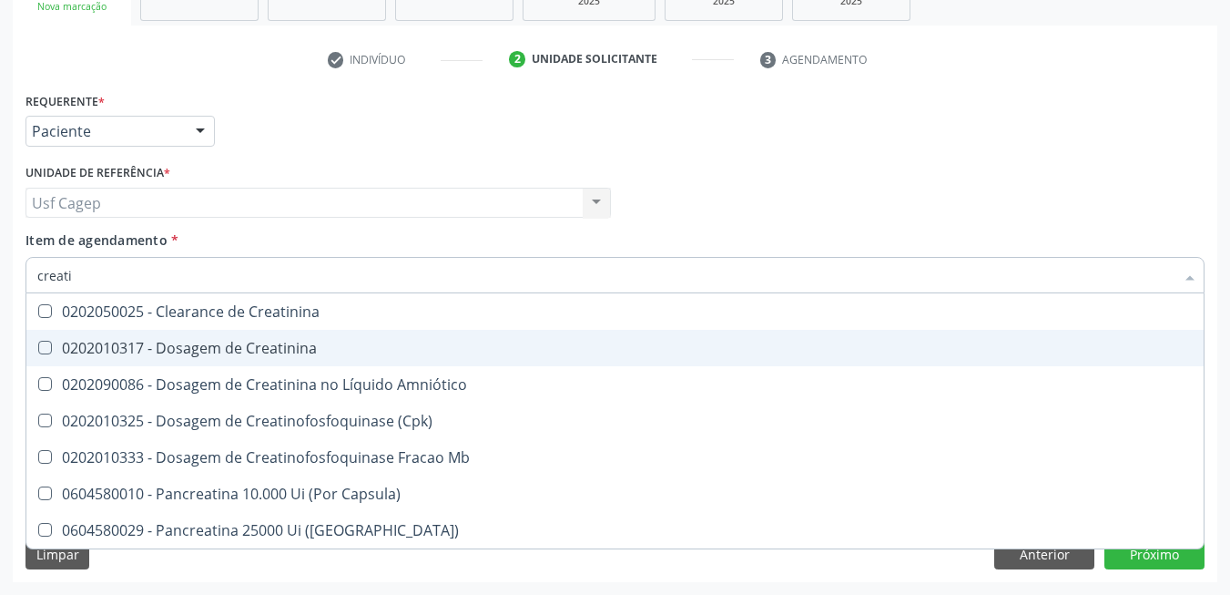
click at [324, 337] on span "0202010317 - Dosagem de Creatinina" at bounding box center [614, 348] width 1177 height 36
checkbox Creatinina "true"
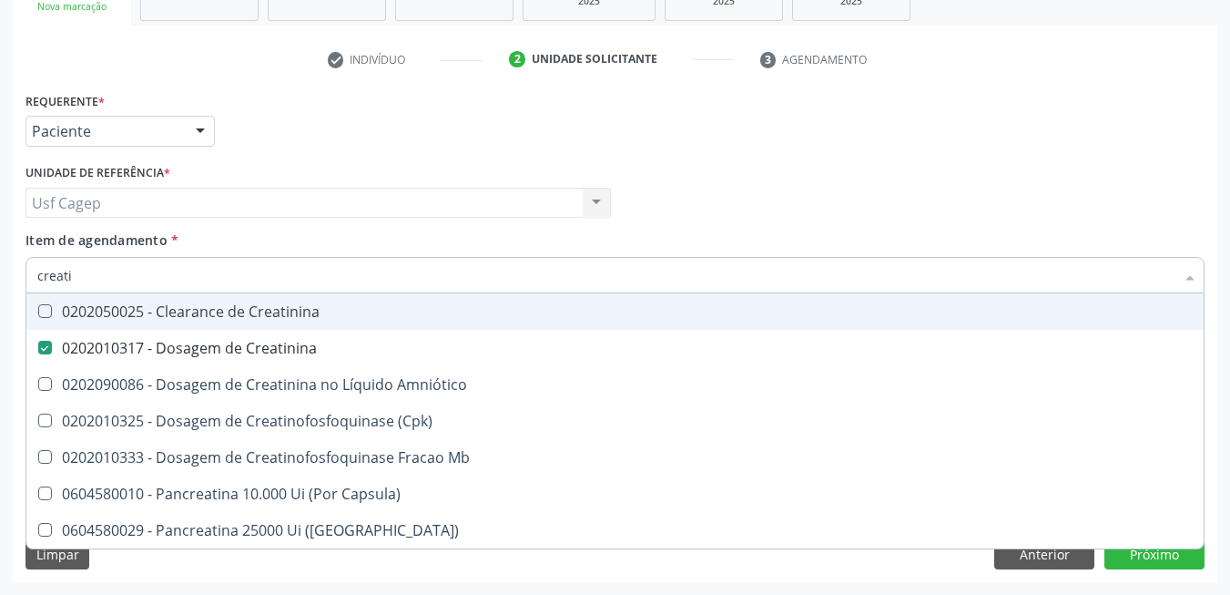
click at [329, 271] on input "creati" at bounding box center [605, 275] width 1137 height 36
type input "ur"
checkbox Creatinina "false"
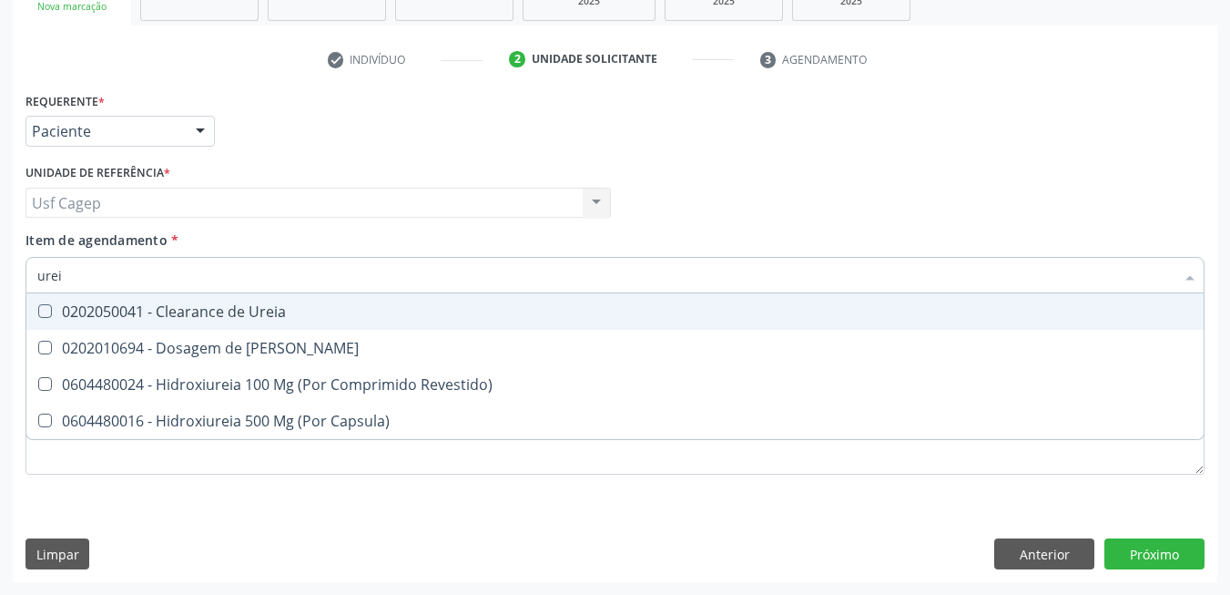
type input "ureia"
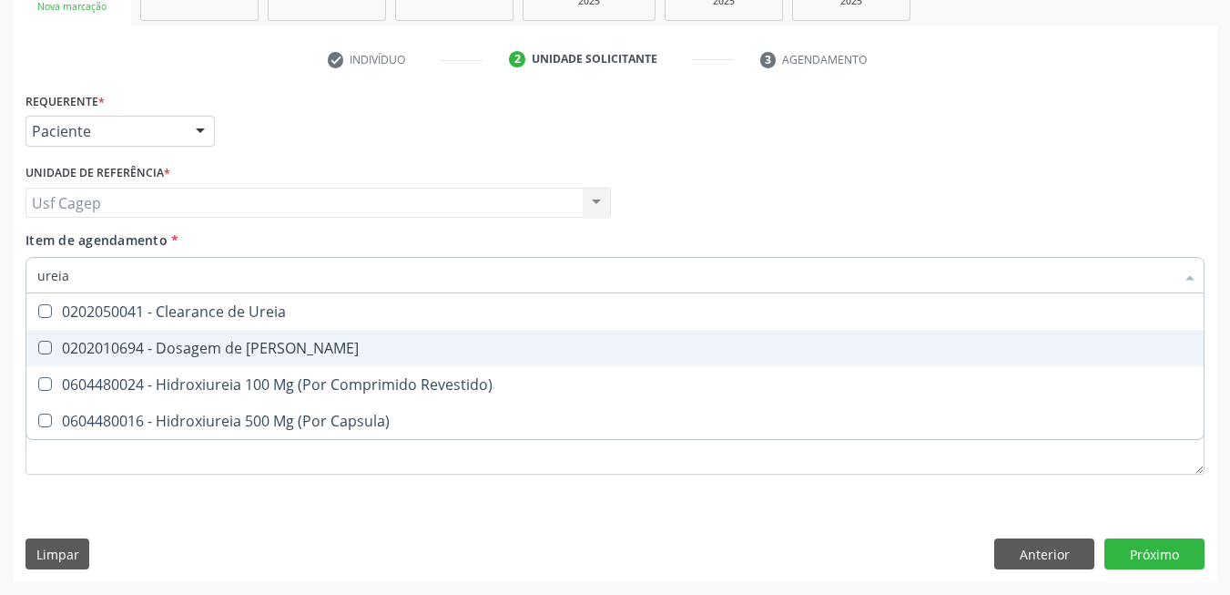
drag, startPoint x: 289, startPoint y: 352, endPoint x: 311, endPoint y: 301, distance: 55.8
click at [290, 350] on div "0202010694 - Dosagem de [PERSON_NAME]" at bounding box center [615, 348] width 1156 height 15
checkbox Ureia "true"
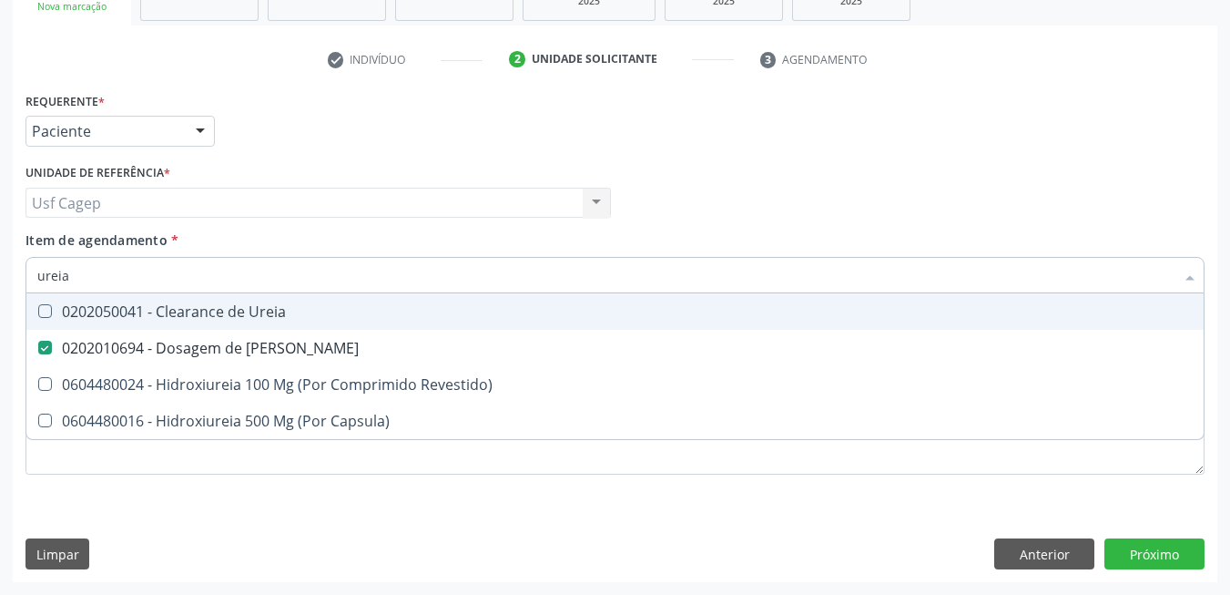
click at [306, 277] on input "ureia" at bounding box center [605, 275] width 1137 height 36
click at [304, 274] on input "ureia" at bounding box center [605, 275] width 1137 height 36
type input "c"
checkbox Ureia "false"
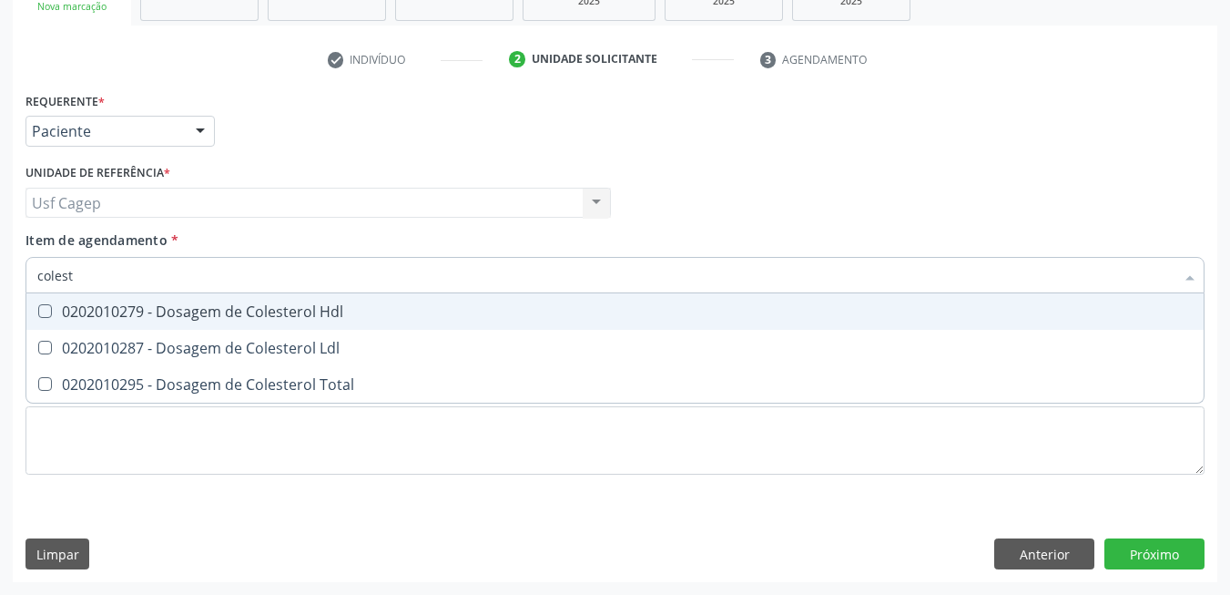
type input "coleste"
click at [289, 323] on span "0202010279 - Dosagem de Colesterol Hdl" at bounding box center [614, 311] width 1177 height 36
checkbox Hdl "true"
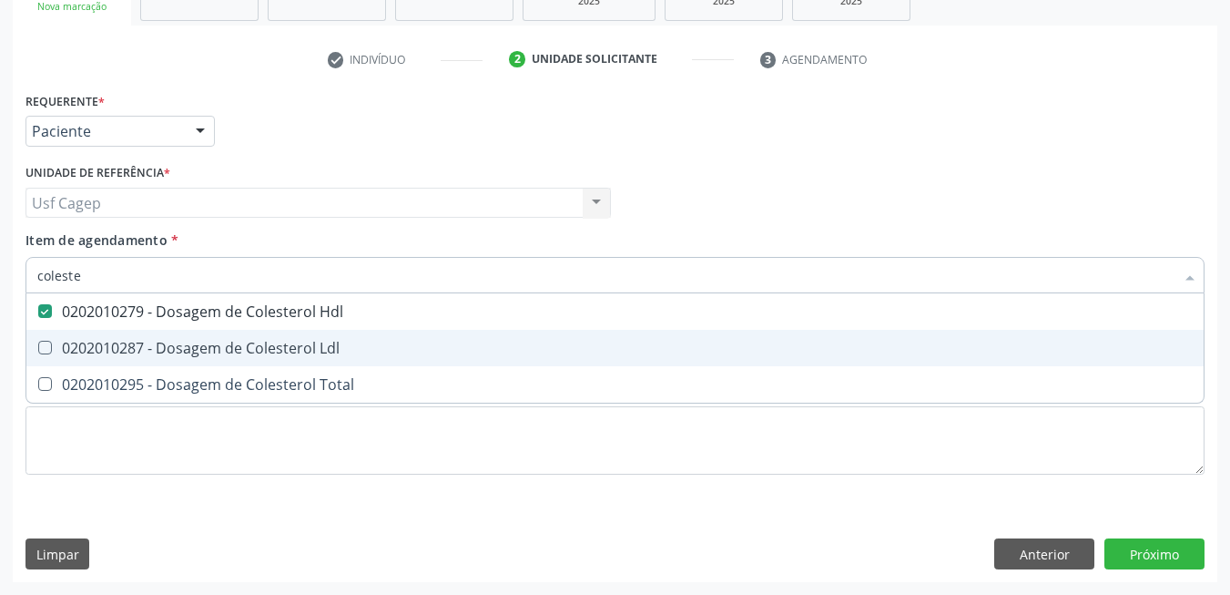
drag, startPoint x: 298, startPoint y: 344, endPoint x: 308, endPoint y: 372, distance: 30.0
click at [298, 345] on div "0202010287 - Dosagem de Colesterol Ldl" at bounding box center [615, 348] width 1156 height 15
checkbox Ldl "true"
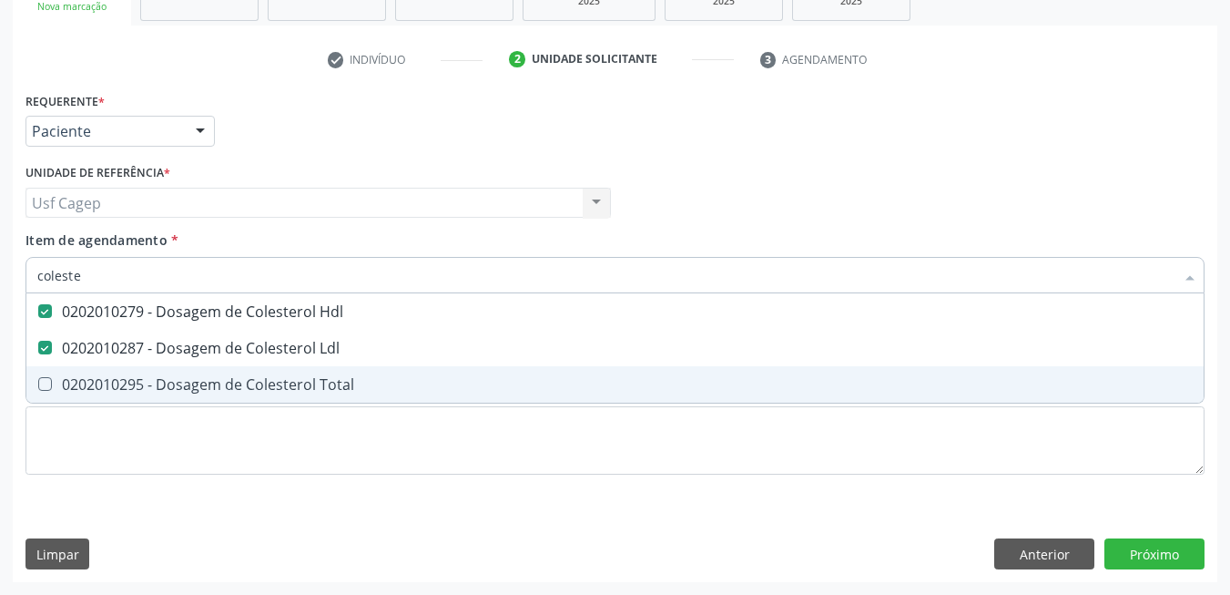
drag, startPoint x: 314, startPoint y: 395, endPoint x: 303, endPoint y: 286, distance: 109.8
click at [314, 394] on span "0202010295 - Dosagem de Colesterol Total" at bounding box center [614, 384] width 1177 height 36
checkbox Total "true"
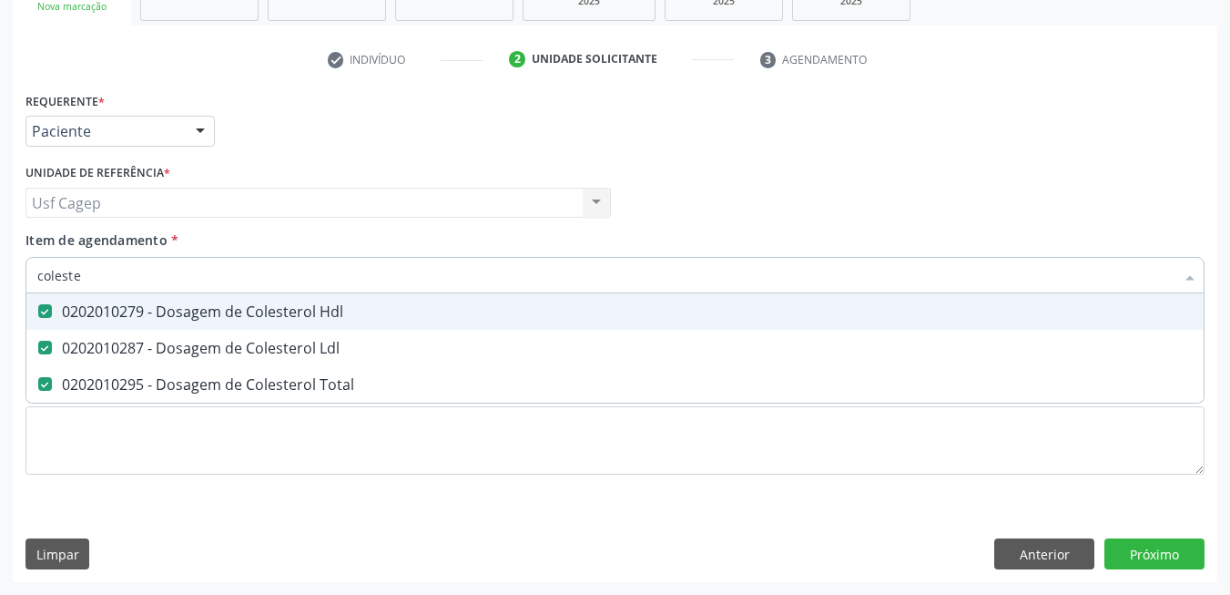
click at [300, 277] on input "coleste" at bounding box center [605, 275] width 1137 height 36
type input "b"
checkbox Hdl "false"
checkbox Ldl "false"
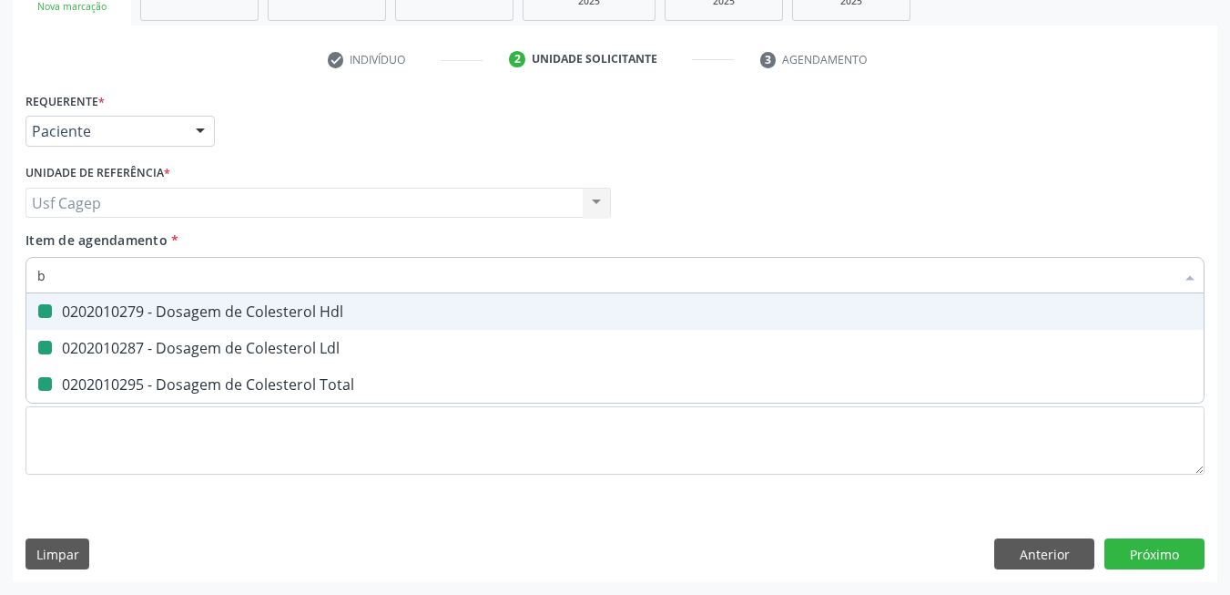
checkbox Total "false"
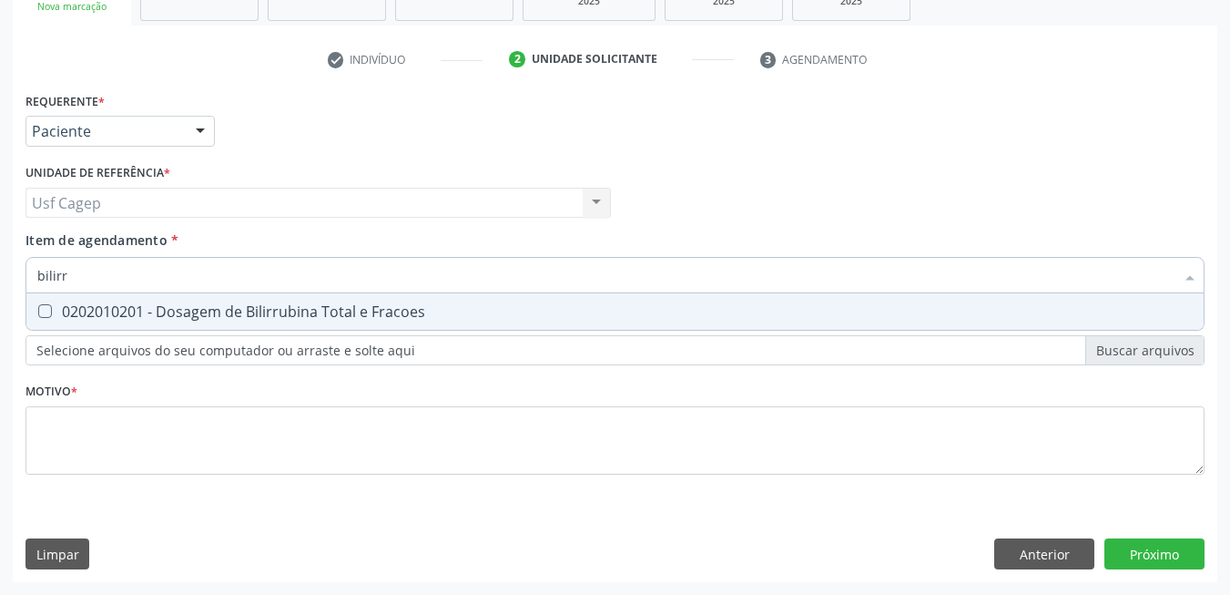
type input "bilirru"
click at [302, 319] on div "0202010201 - Dosagem de Bilirrubina Total e Fracoes" at bounding box center [615, 311] width 1156 height 15
checkbox Fracoes "true"
click at [302, 269] on input "bilirru" at bounding box center [605, 275] width 1137 height 36
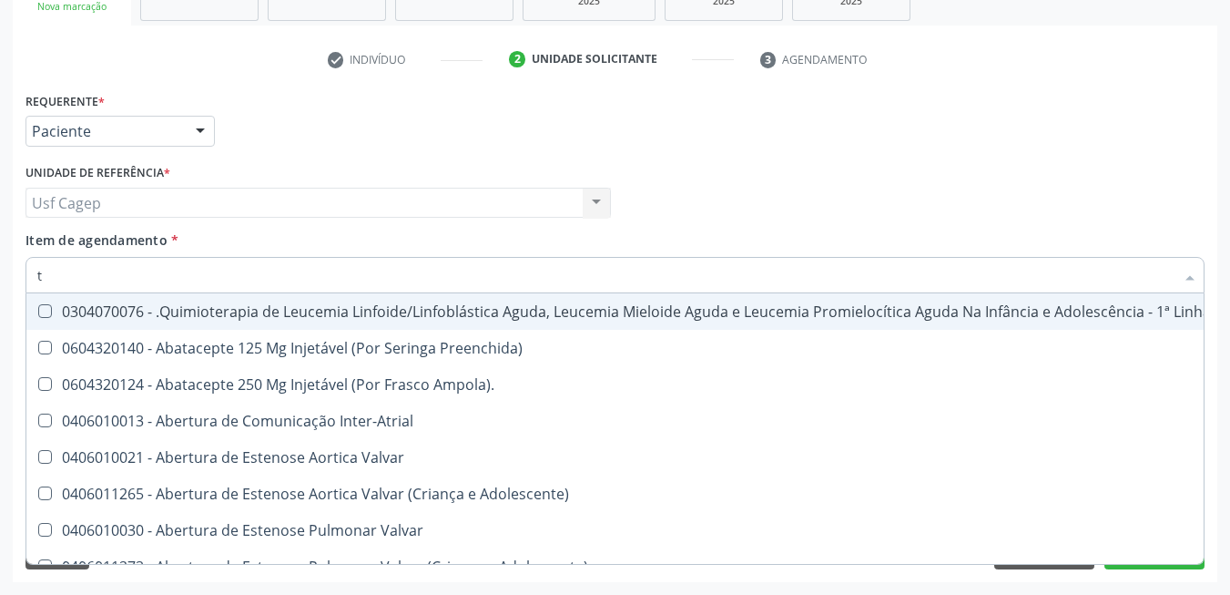
type input "tg"
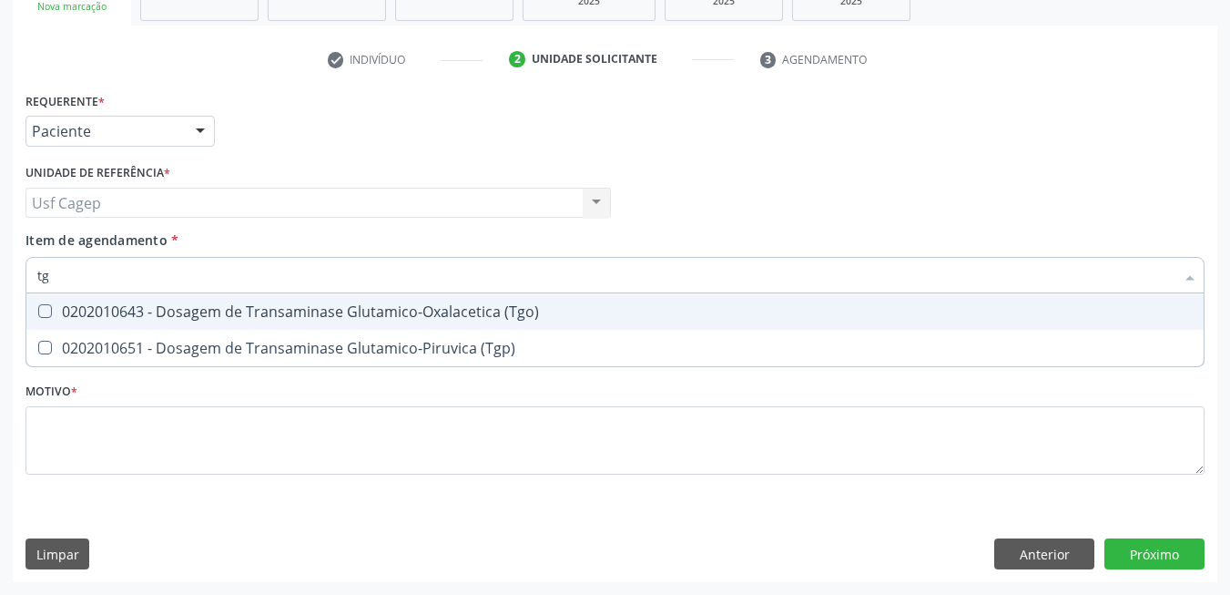
click at [316, 316] on div "0202010643 - Dosagem de Transaminase Glutamico-Oxalacetica (Tgo)" at bounding box center [615, 311] width 1156 height 15
checkbox \(Tgo\) "true"
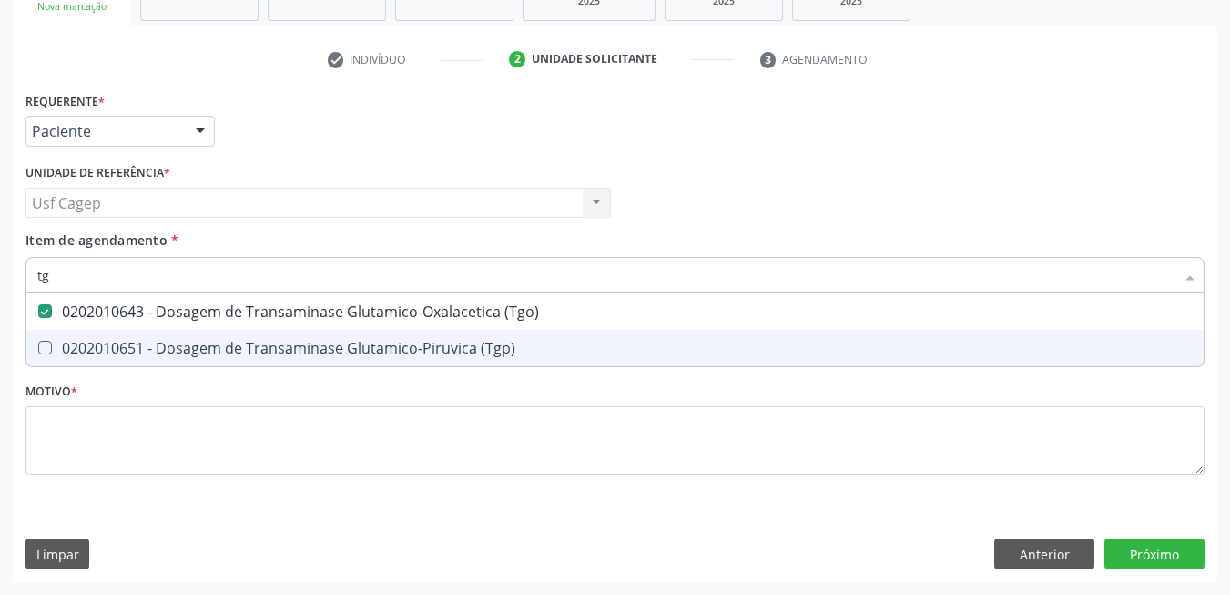
click at [327, 335] on span "0202010651 - Dosagem de Transaminase Glutamico-Piruvica (Tgp)" at bounding box center [614, 348] width 1177 height 36
checkbox \(Tgp\) "true"
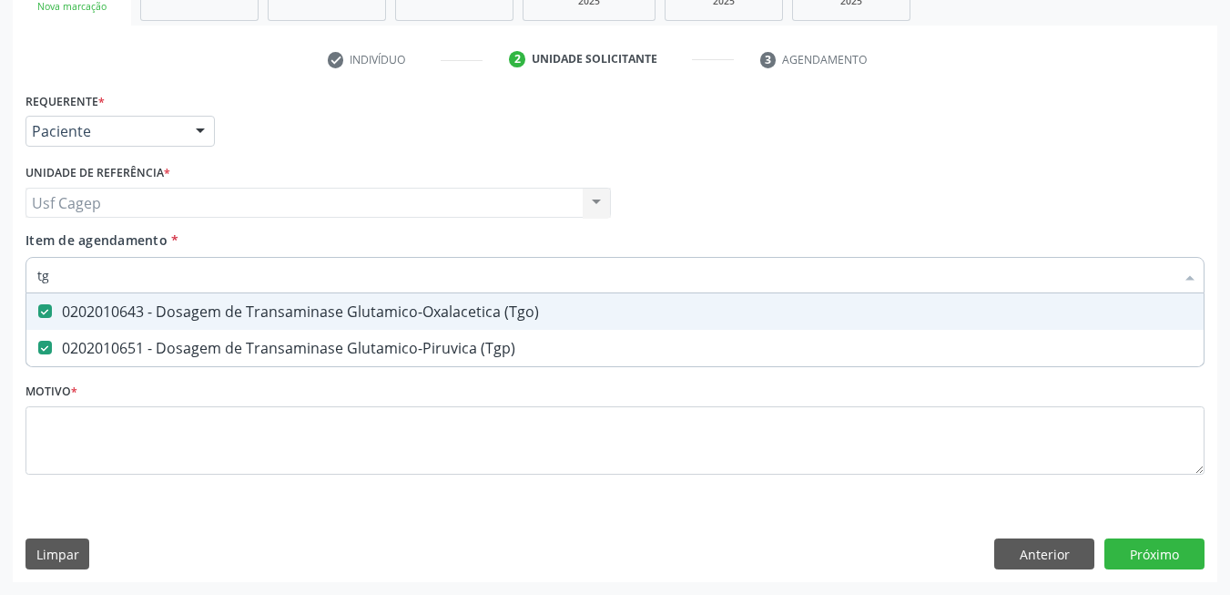
click at [320, 289] on input "tg" at bounding box center [605, 275] width 1137 height 36
type input "t"
checkbox \(Tgo\) "false"
checkbox \(Tgp\) "false"
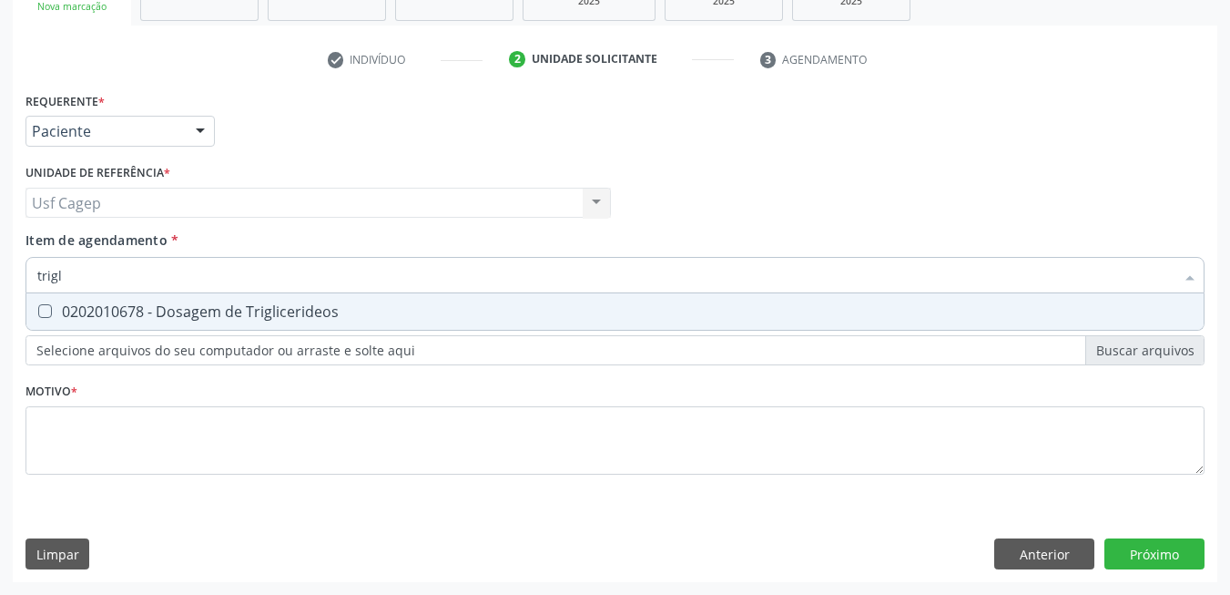
type input "trigli"
click at [284, 314] on div "0202010678 - Dosagem de Triglicerideos" at bounding box center [615, 311] width 1156 height 15
checkbox Triglicerideos "true"
click at [284, 282] on input "trigli" at bounding box center [605, 275] width 1137 height 36
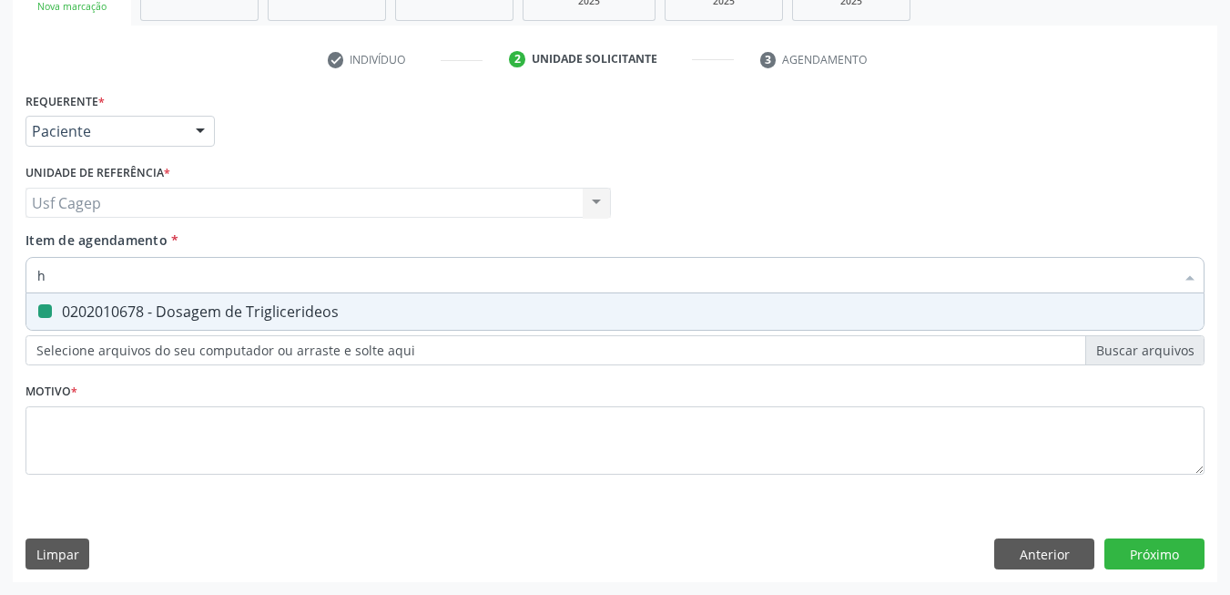
type input "he"
checkbox Triglicerideos "false"
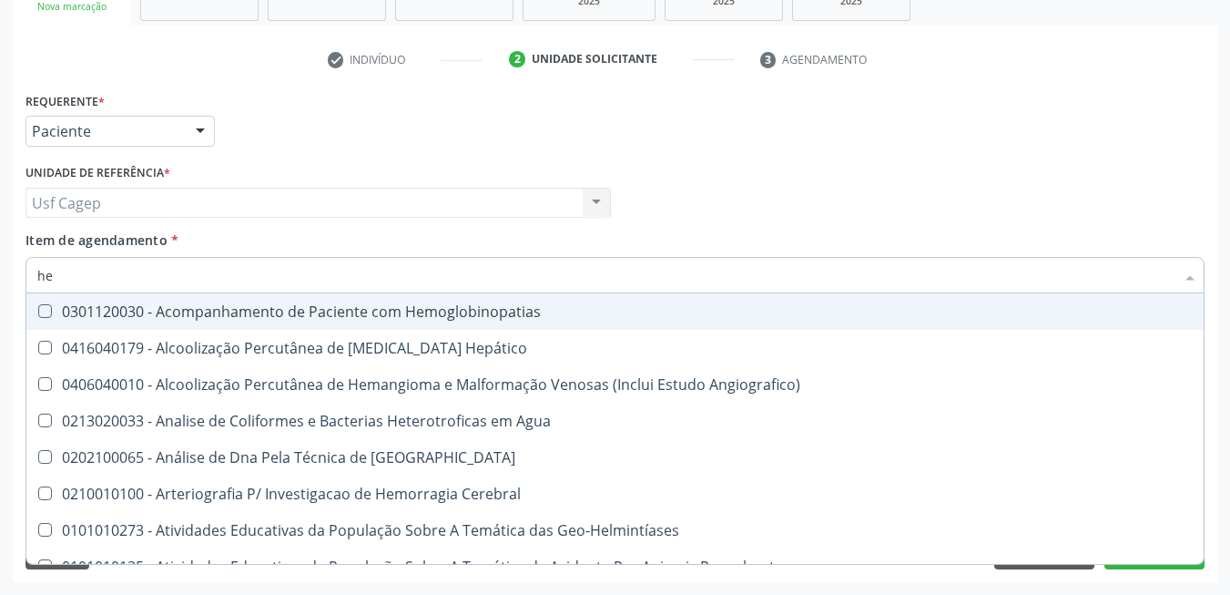
type input "h"
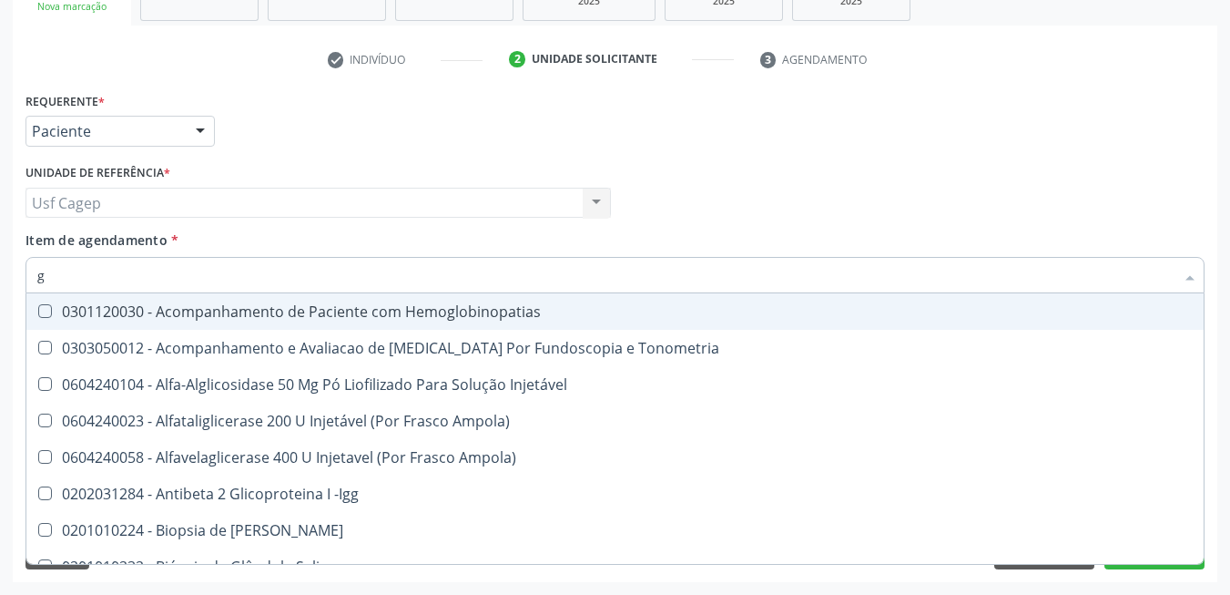
type input "gl"
checkbox Glicose "true"
checkbox \(Tgo\) "true"
checkbox \(Tgp\) "true"
checkbox Triglicerideos "true"
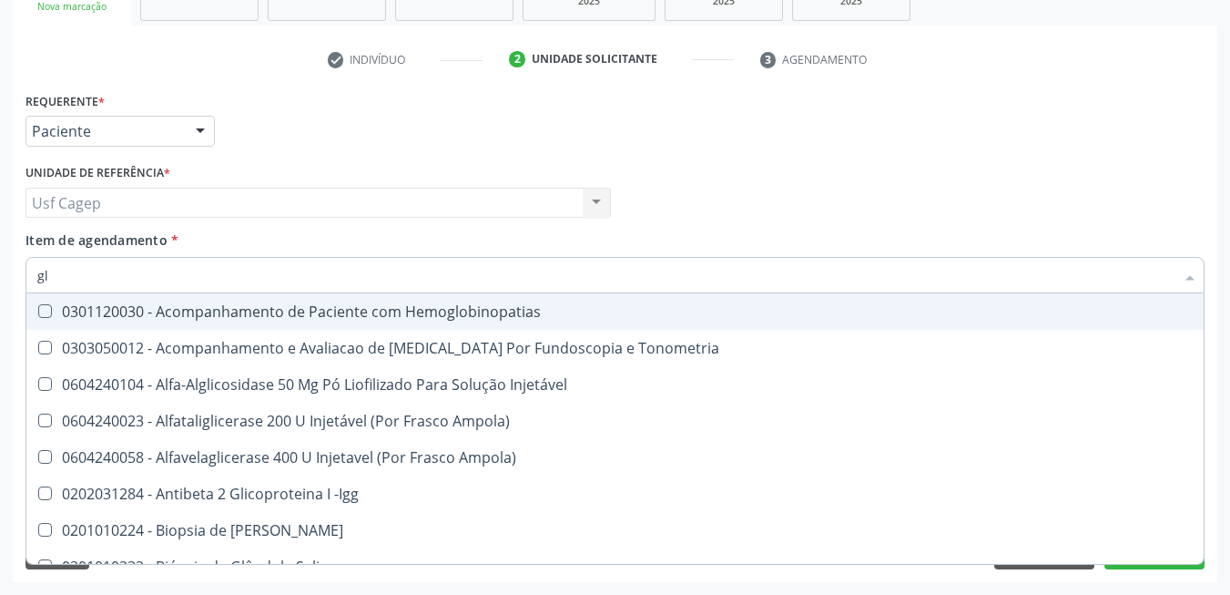
type input "gli"
checkbox \(Confirmatorio\) "true"
checkbox Glomerular "true"
type input "glic"
checkbox Campimetria\) "true"
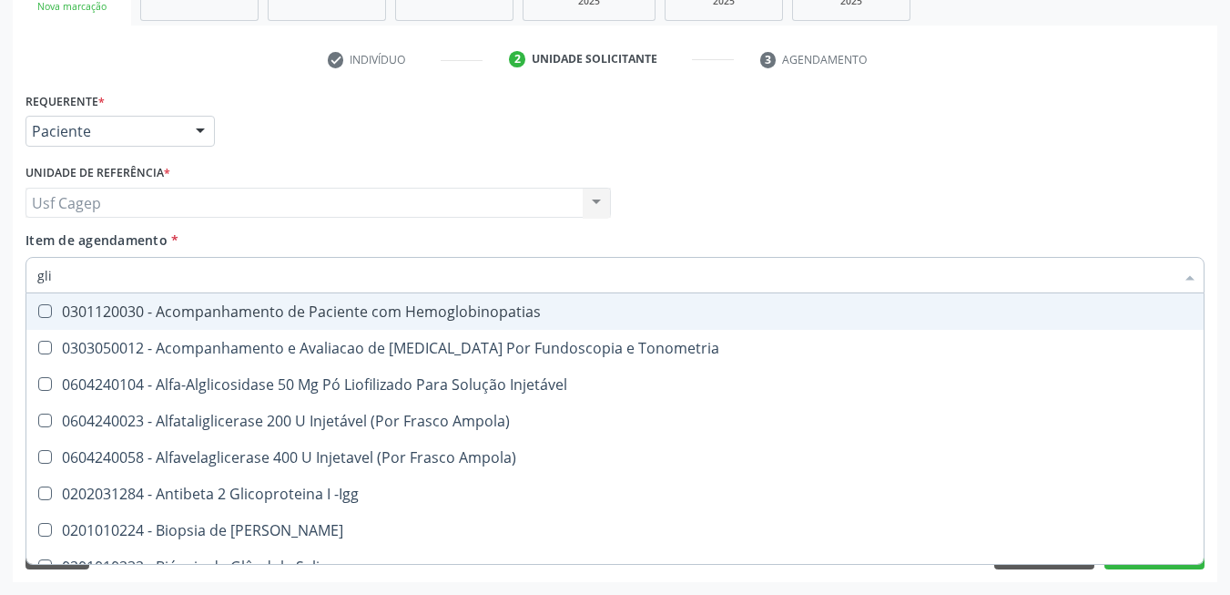
checkbox \(Confirmatorio\) "false"
checkbox Tardio\) "true"
checkbox Glomerular "false"
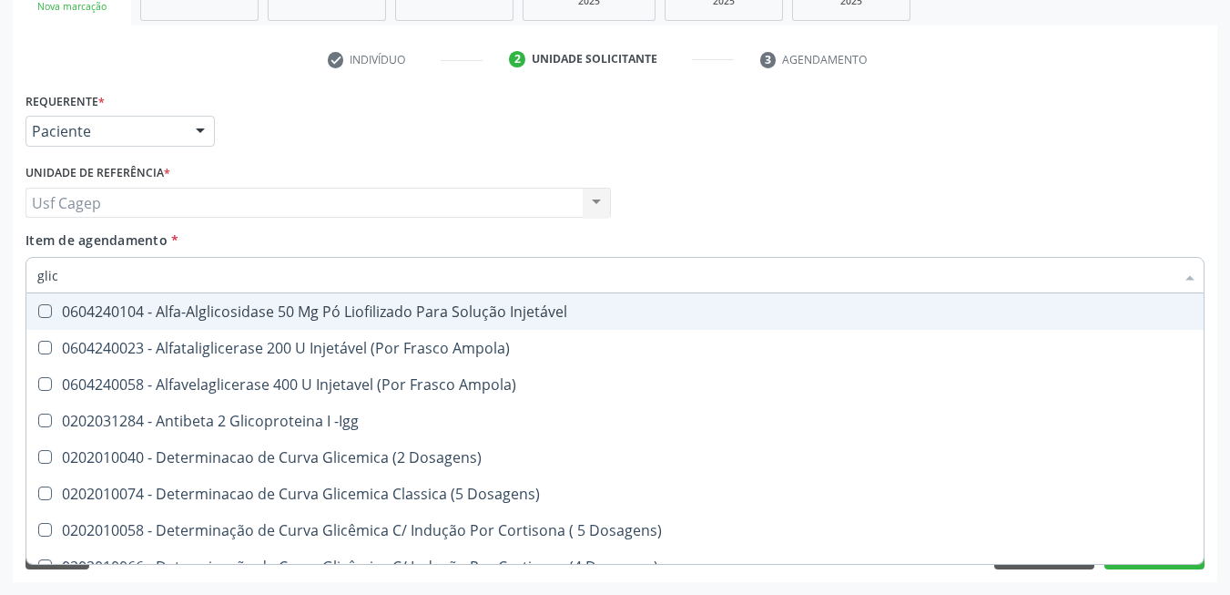
type input "glico"
checkbox Dosagens\) "true"
checkbox Glicose "false"
type input "glicos"
checkbox Ampola\) "true"
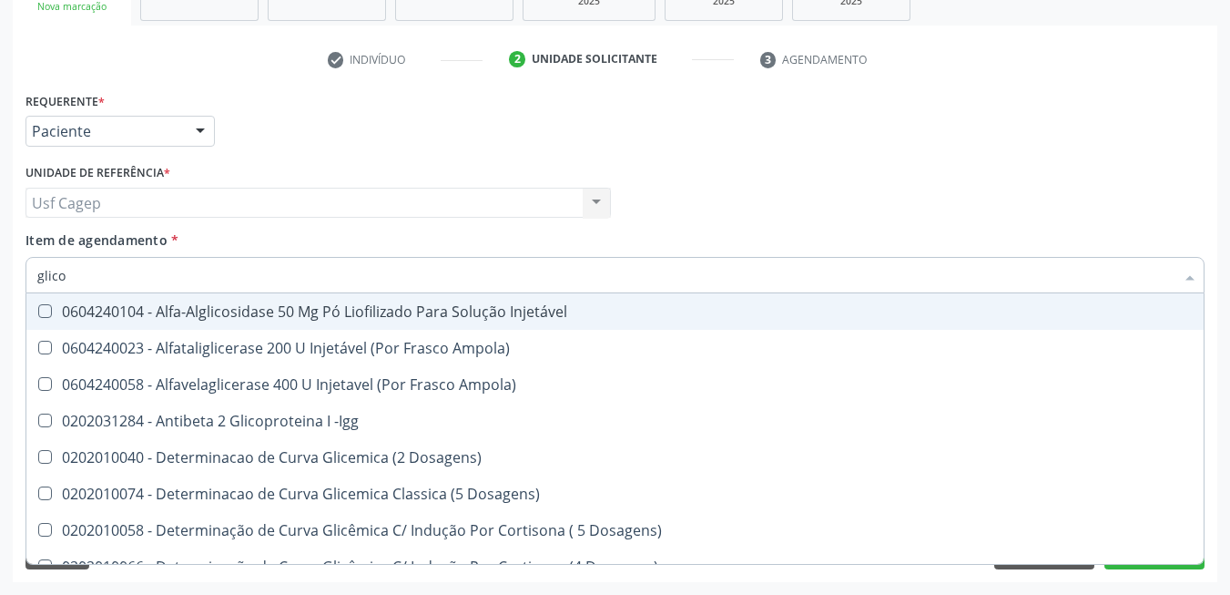
checkbox Dosagens\) "false"
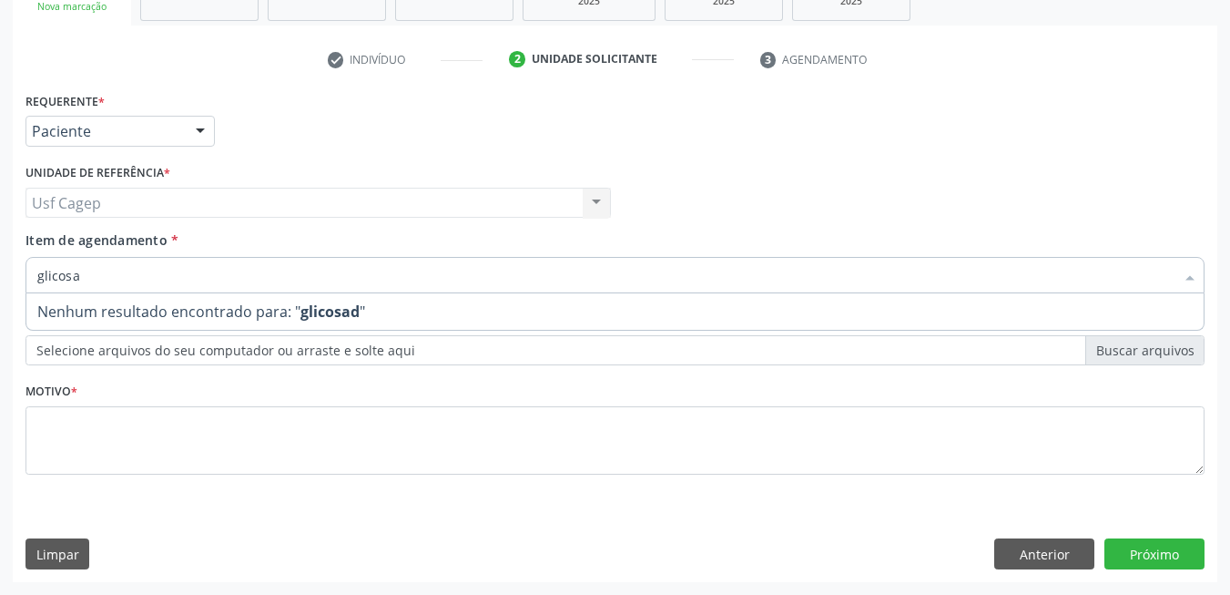
type input "glicos"
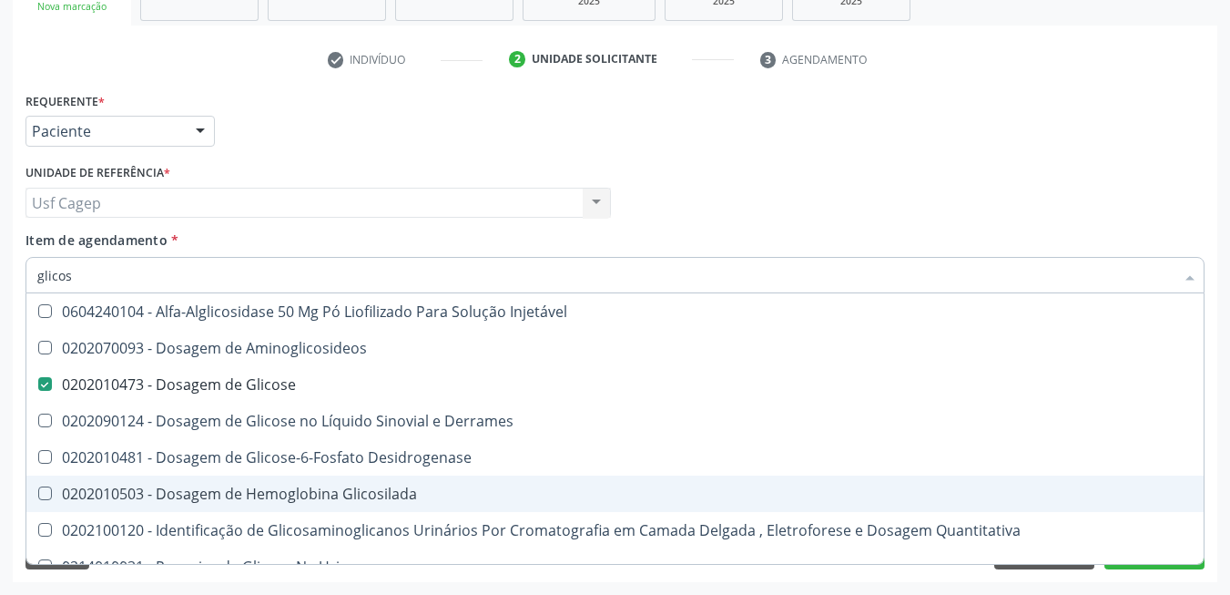
click at [306, 483] on span "0202010503 - Dosagem de Hemoglobina Glicosilada" at bounding box center [614, 493] width 1177 height 36
checkbox Glicosilada "true"
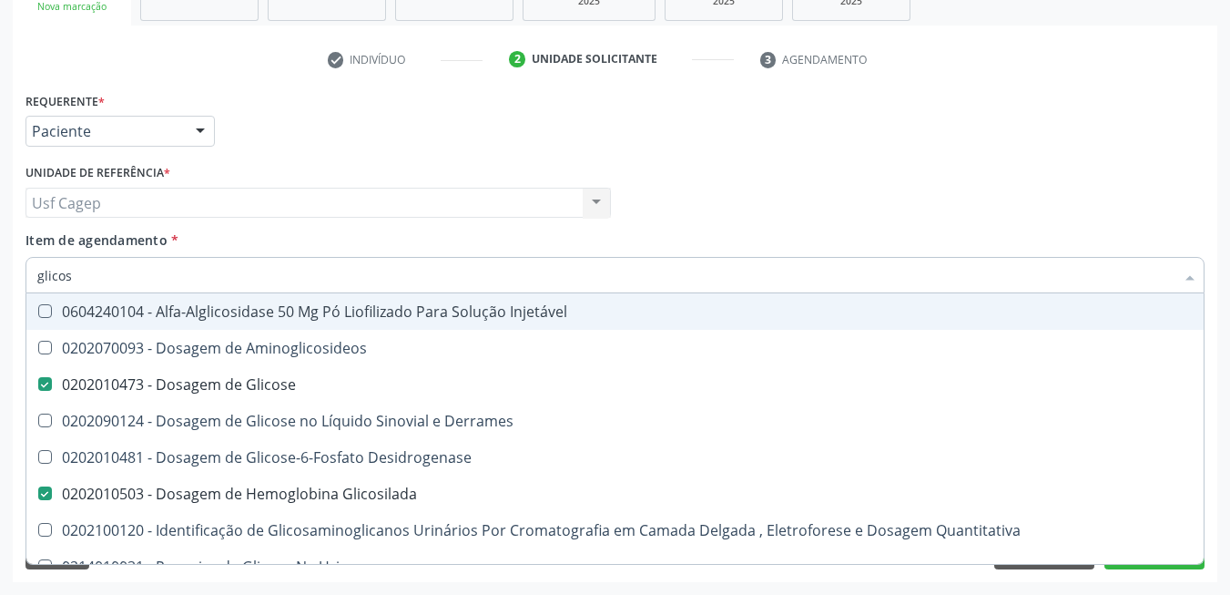
click at [272, 267] on input "glicos" at bounding box center [605, 275] width 1137 height 36
type input "hemo"
checkbox Glicose "false"
checkbox Glicosilada "false"
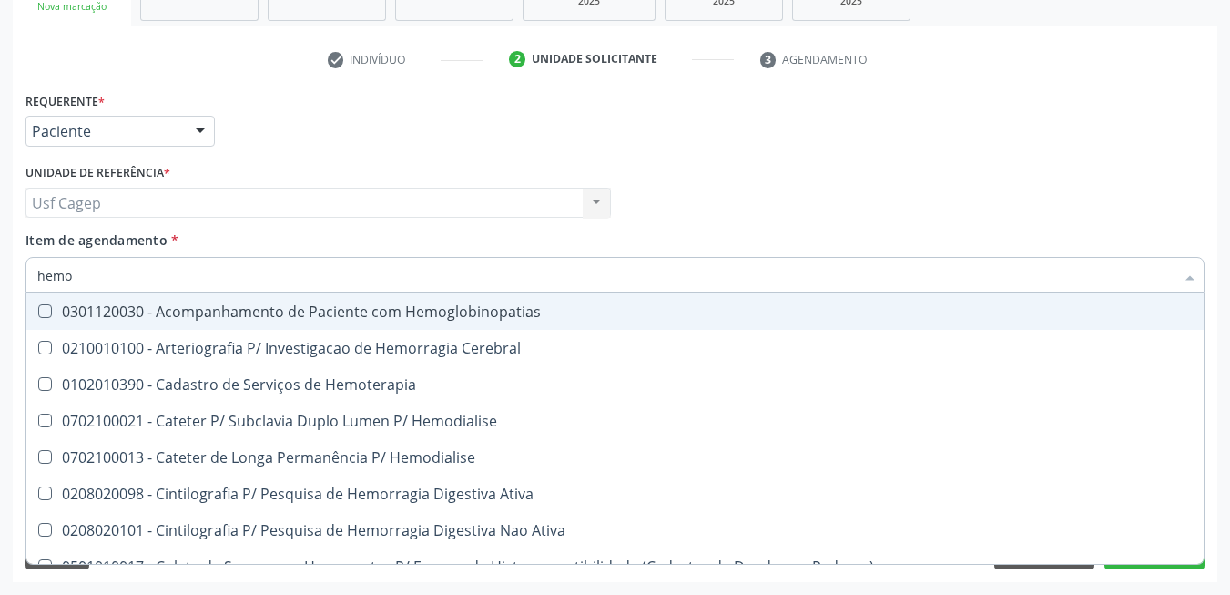
type input "hemog"
checkbox Tardio\) "true"
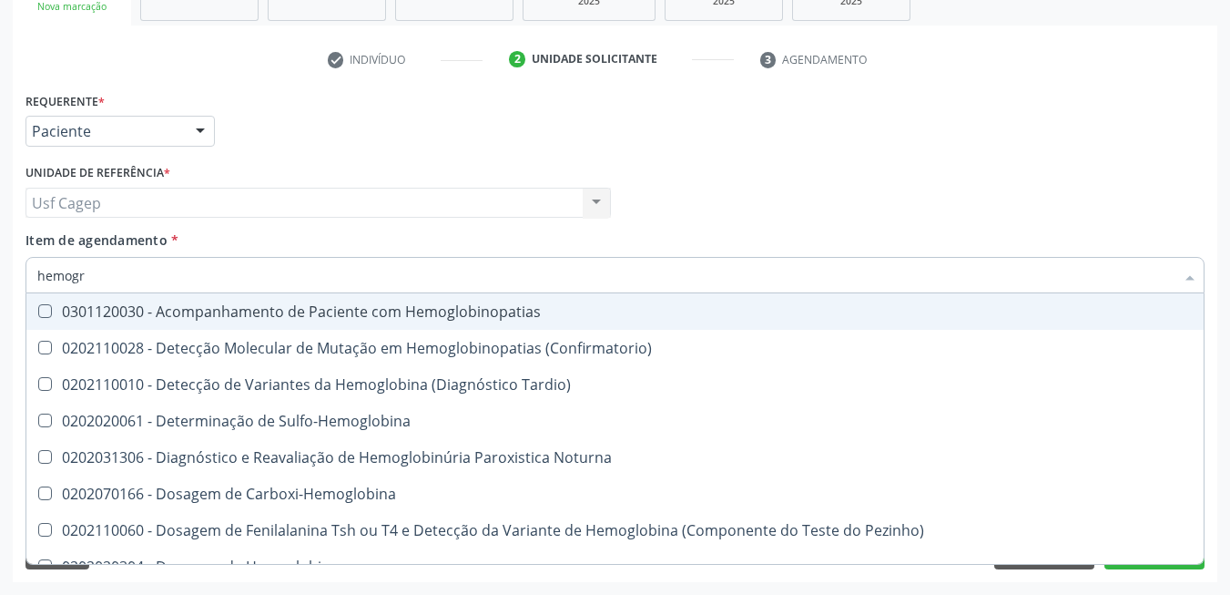
type input "hemogra"
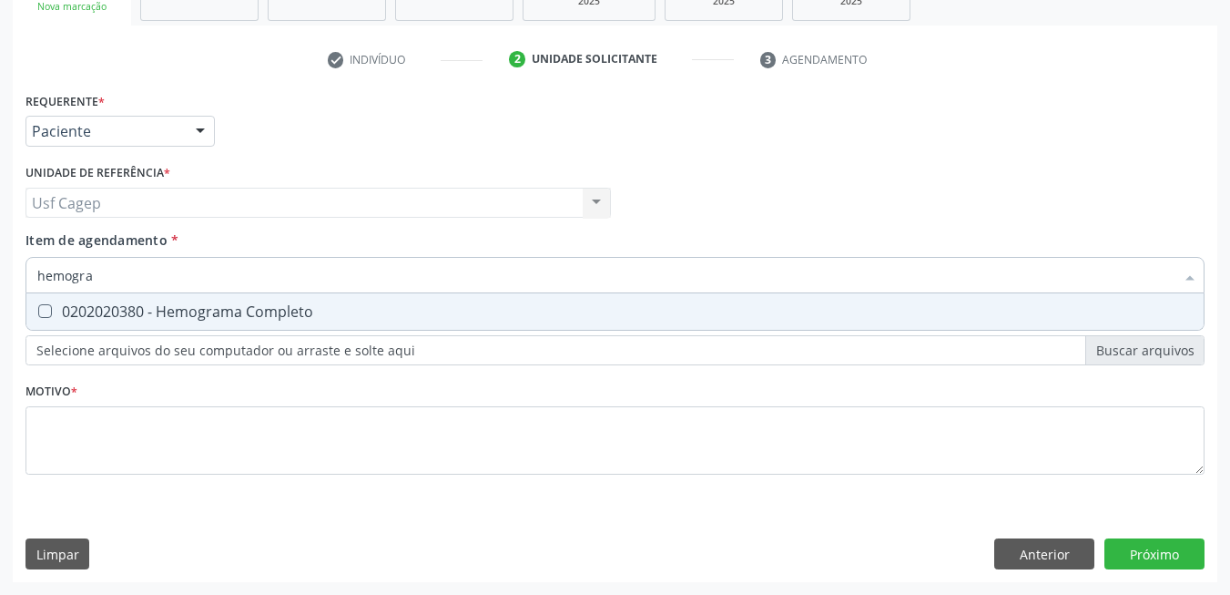
drag, startPoint x: 288, startPoint y: 303, endPoint x: 286, endPoint y: 282, distance: 21.0
click at [288, 301] on span "0202020380 - Hemograma Completo" at bounding box center [614, 311] width 1177 height 36
checkbox Completo "true"
click at [286, 282] on input "hemogra" at bounding box center [605, 275] width 1137 height 36
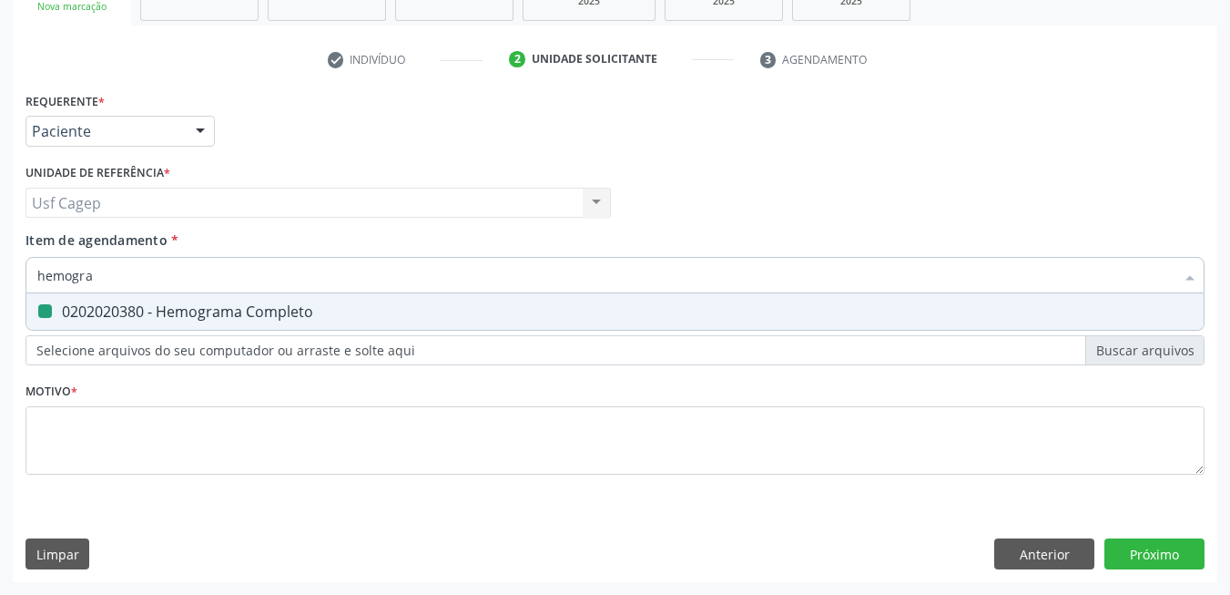
type input "t"
checkbox Completo "false"
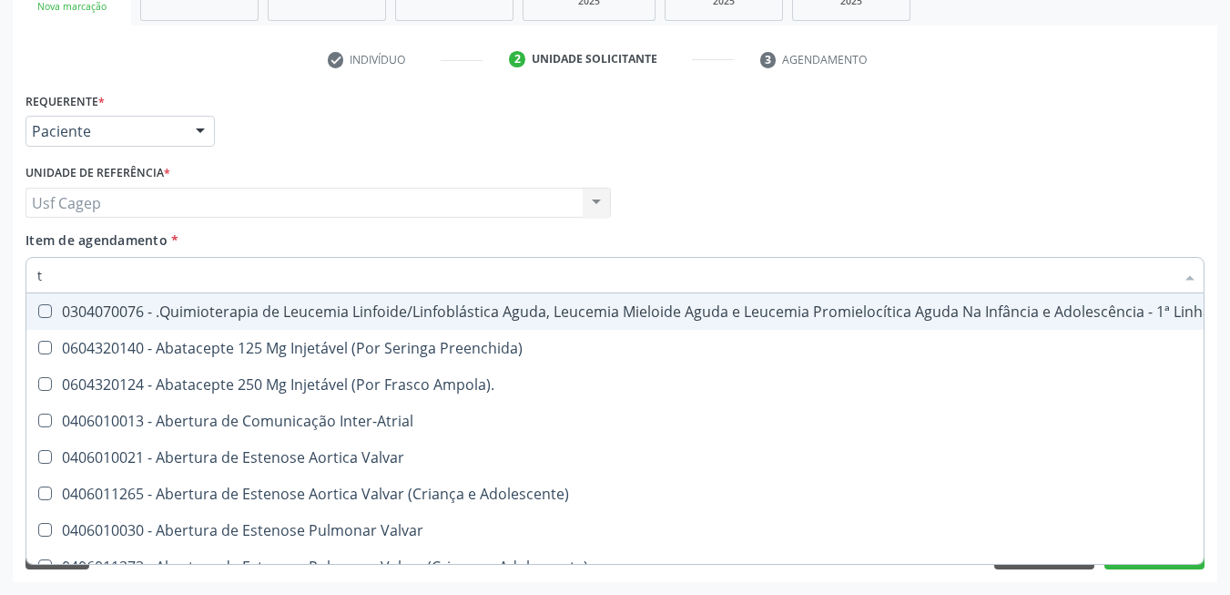
type input "ts"
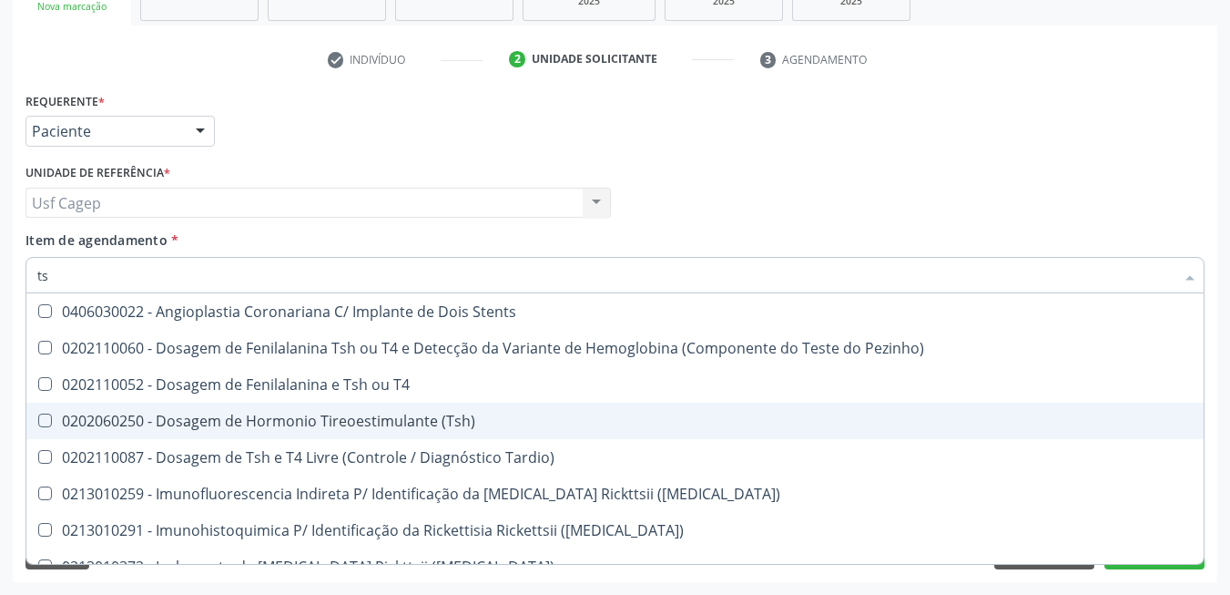
click at [331, 409] on span "0202060250 - Dosagem de Hormonio Tireoestimulante (Tsh)" at bounding box center [614, 420] width 1177 height 36
checkbox \(Tsh\) "true"
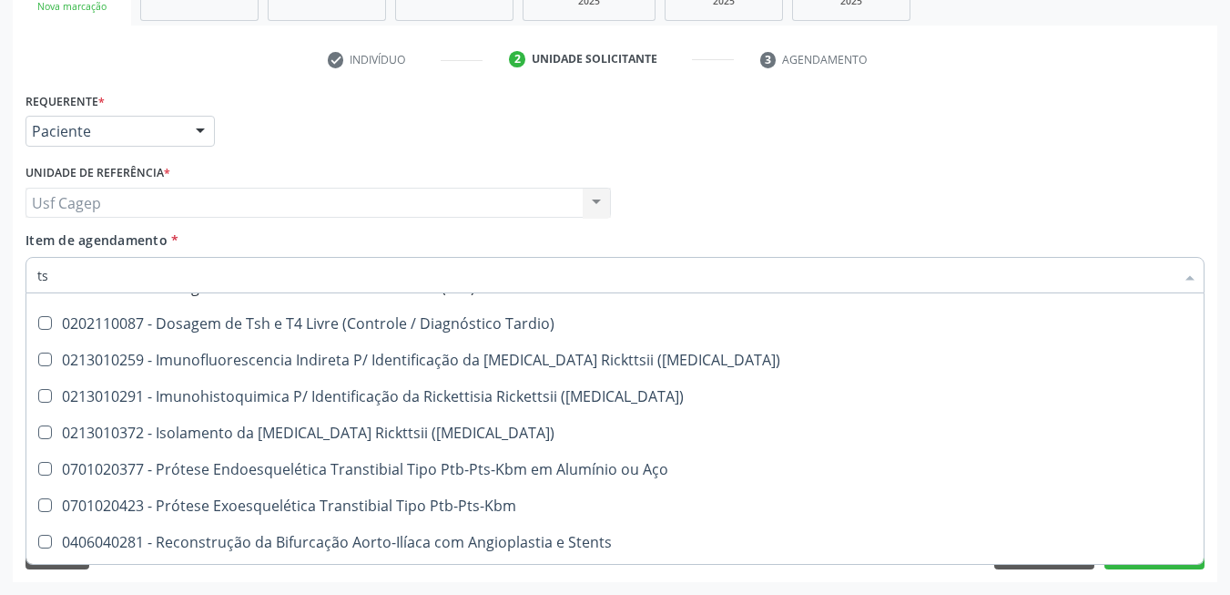
scroll to position [239, 0]
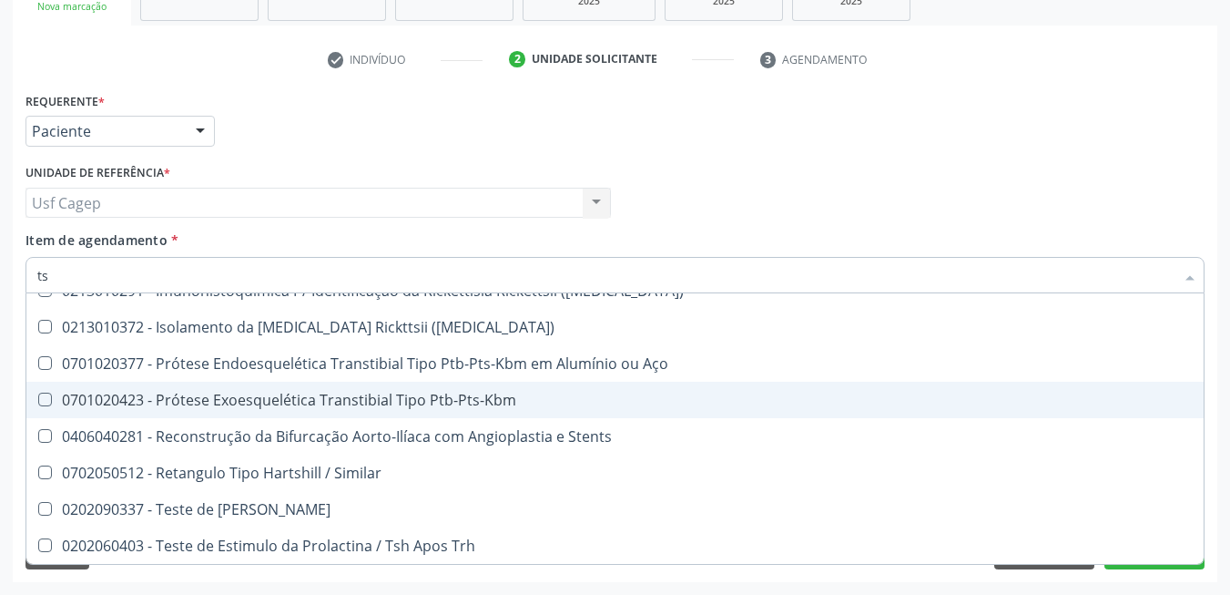
type input "t"
checkbox \(Tsh\) "false"
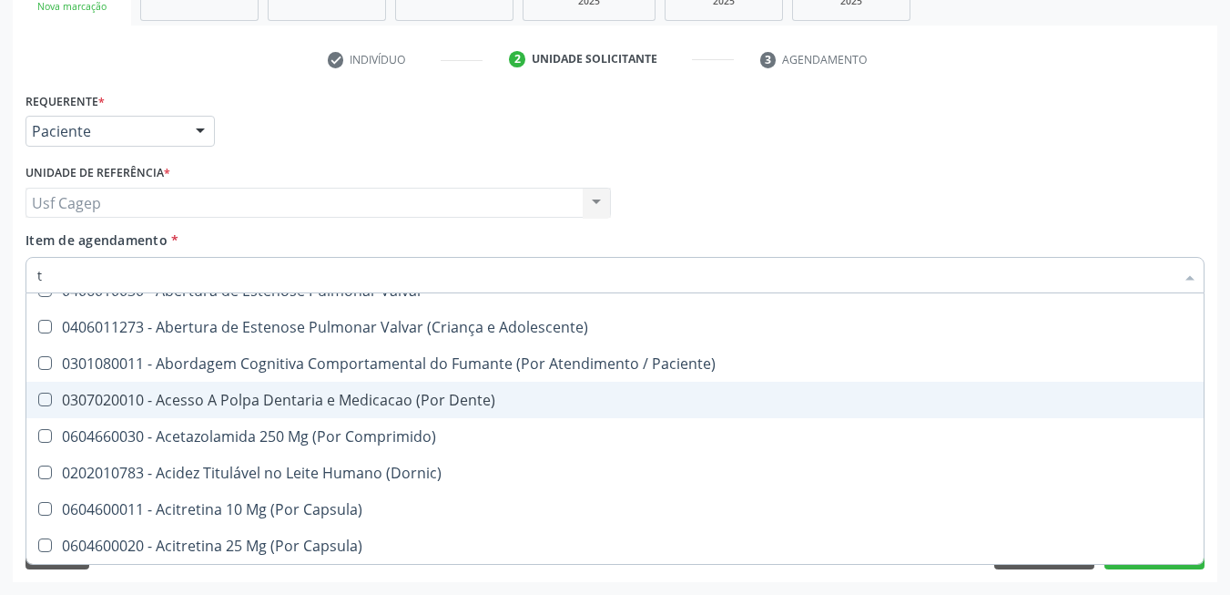
type input "t4"
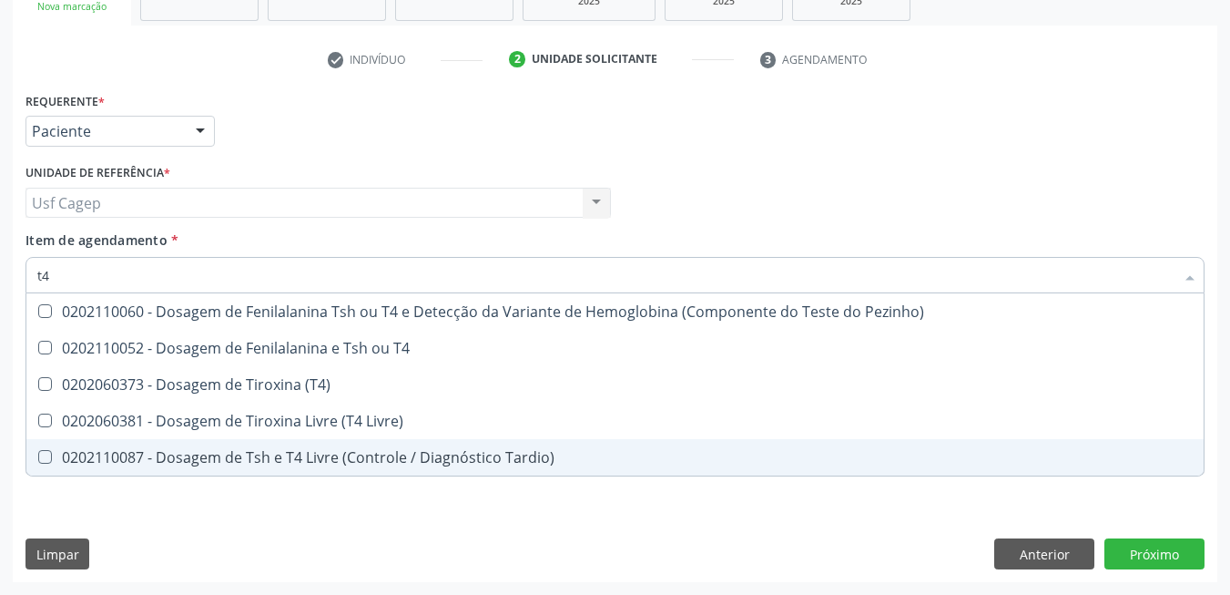
scroll to position [0, 0]
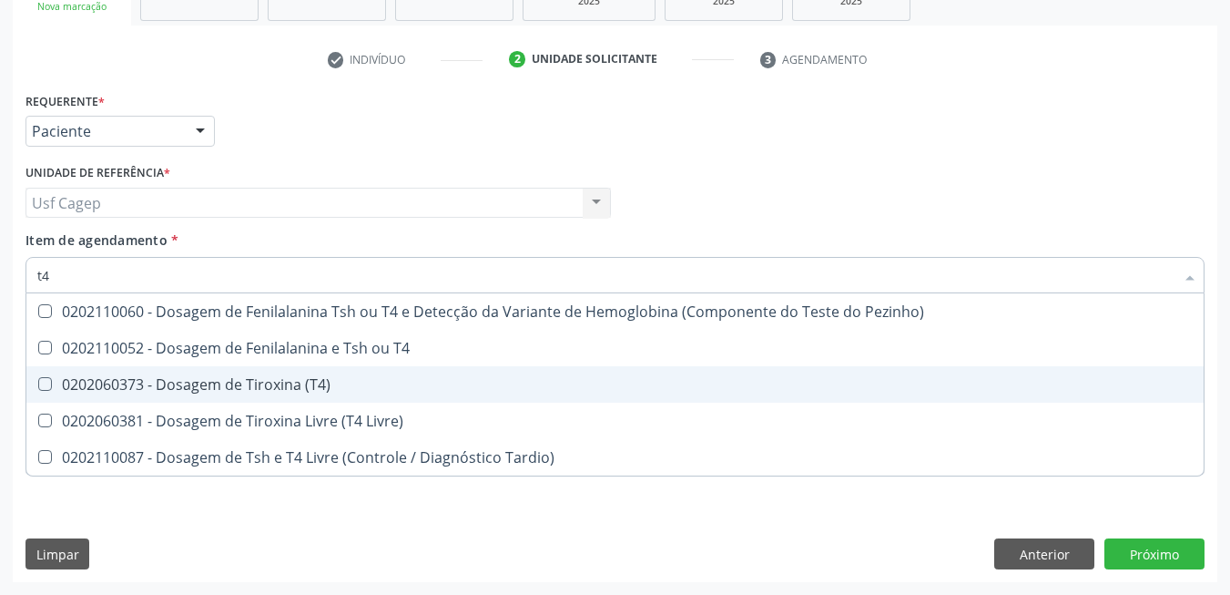
click at [371, 385] on div "0202060373 - Dosagem de Tiroxina (T4)" at bounding box center [615, 384] width 1156 height 15
checkbox \(T4\) "true"
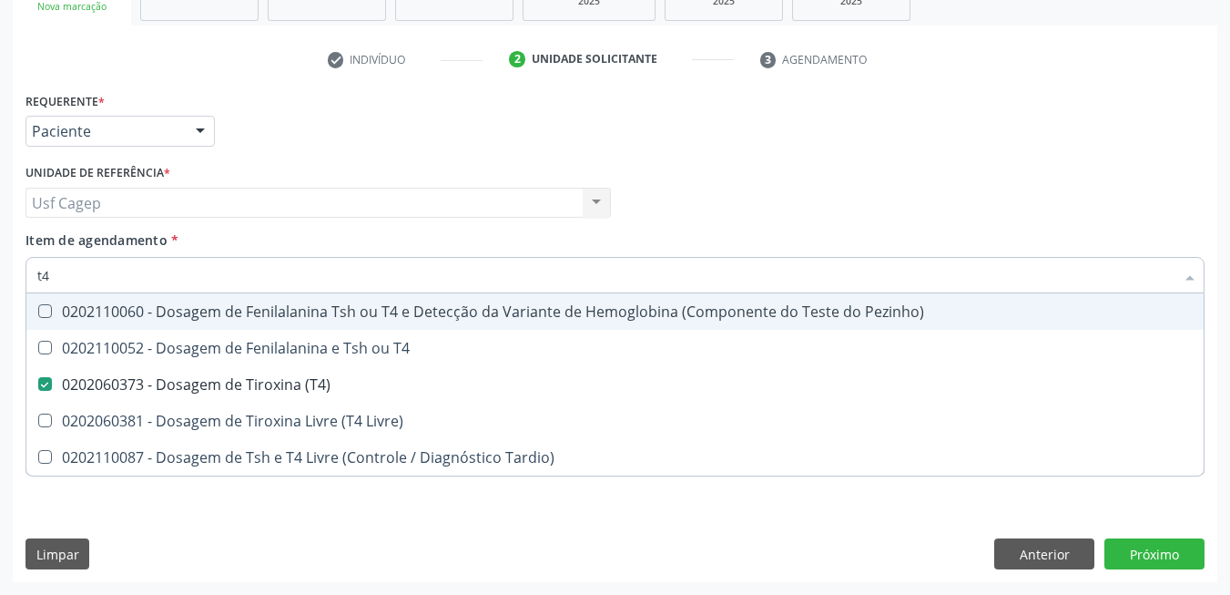
click at [353, 246] on div "Item de agendamento * t4 Desfazer seleção 0202110060 - Dosagem de Fenilalanina …" at bounding box center [614, 258] width 1179 height 57
checkbox T4 "true"
checkbox Livre\) "true"
checkbox Tardio\) "true"
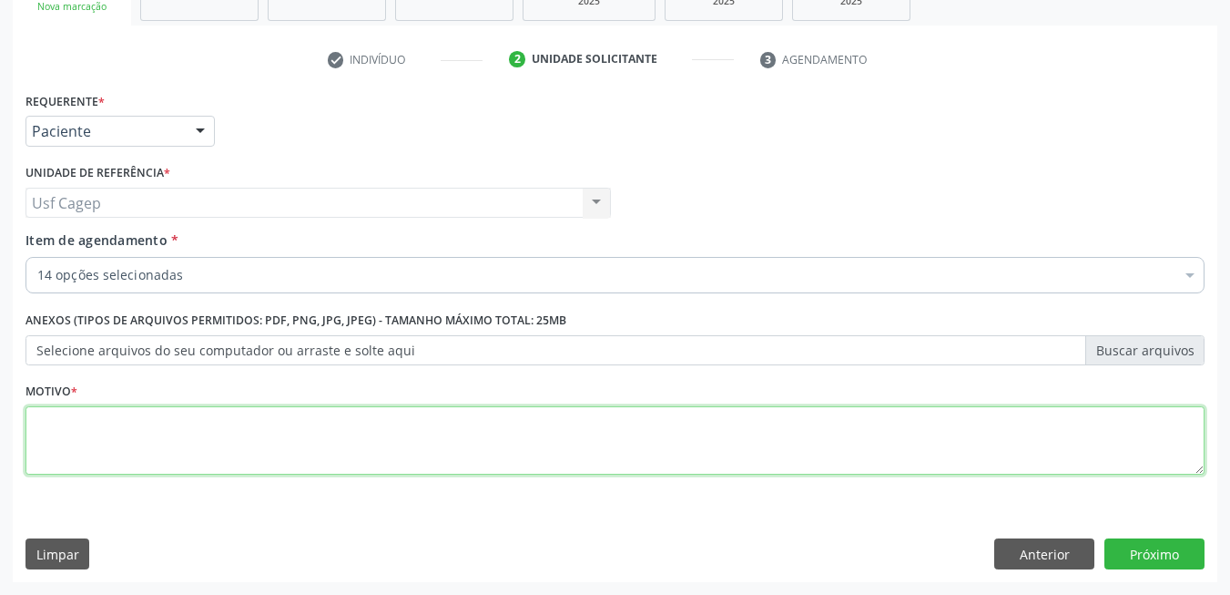
click at [328, 438] on textarea at bounding box center [614, 440] width 1179 height 69
type textarea "."
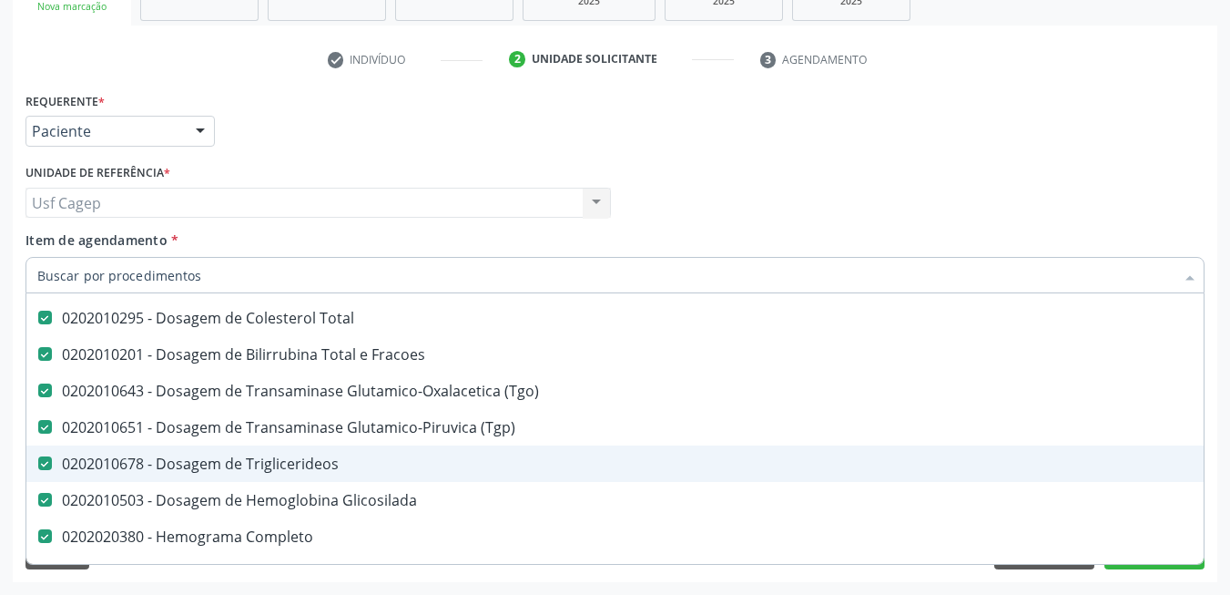
scroll to position [182, 0]
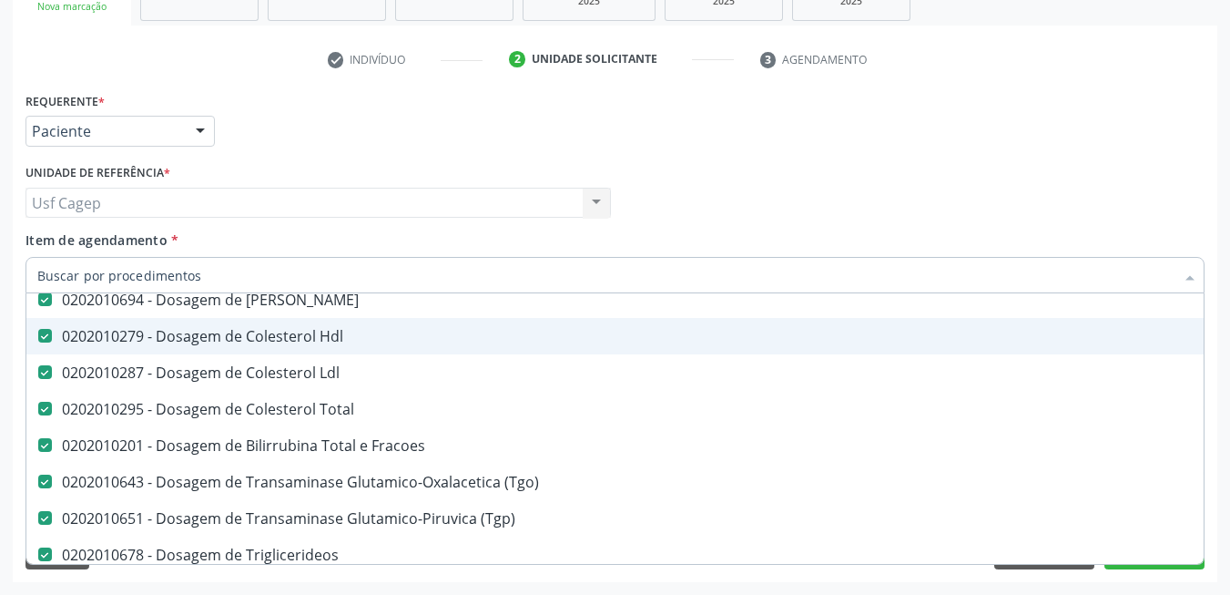
click at [186, 276] on input "Item de agendamento *" at bounding box center [605, 275] width 1137 height 36
type input "t"
checkbox \(Tsh\) "false"
checkbox \(T4\) "false"
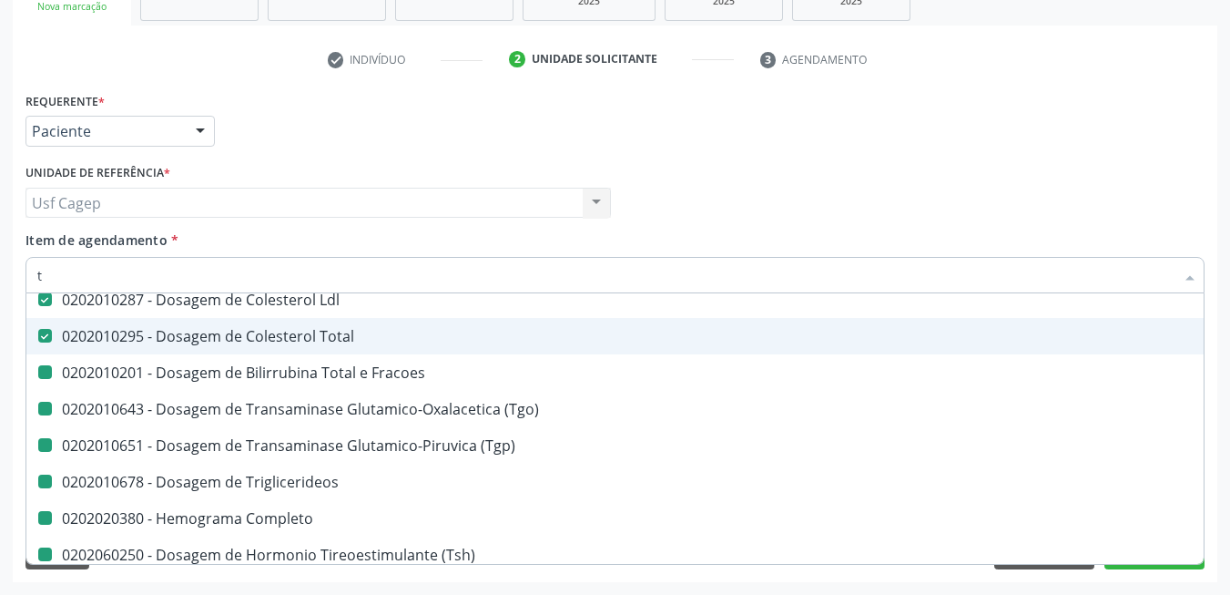
type input "tr"
checkbox Fracoes "false"
checkbox \(Tgo\) "false"
checkbox \(Tgp\) "false"
checkbox Triglicerideos "false"
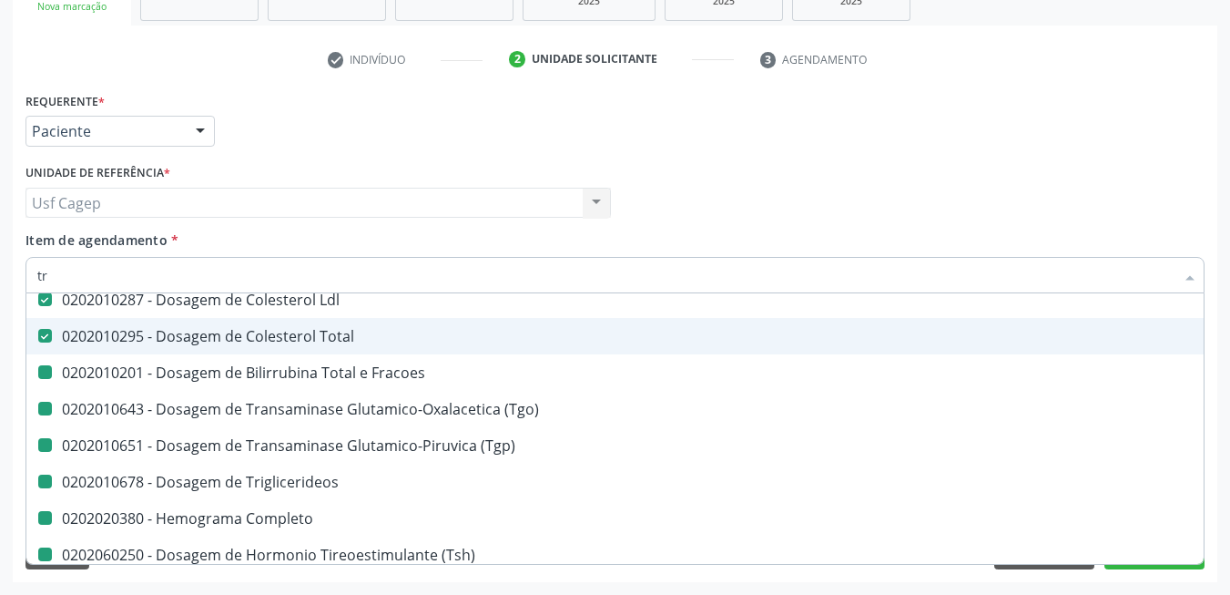
checkbox Completo "false"
checkbox \(Tsh\) "false"
checkbox \(T4\) "false"
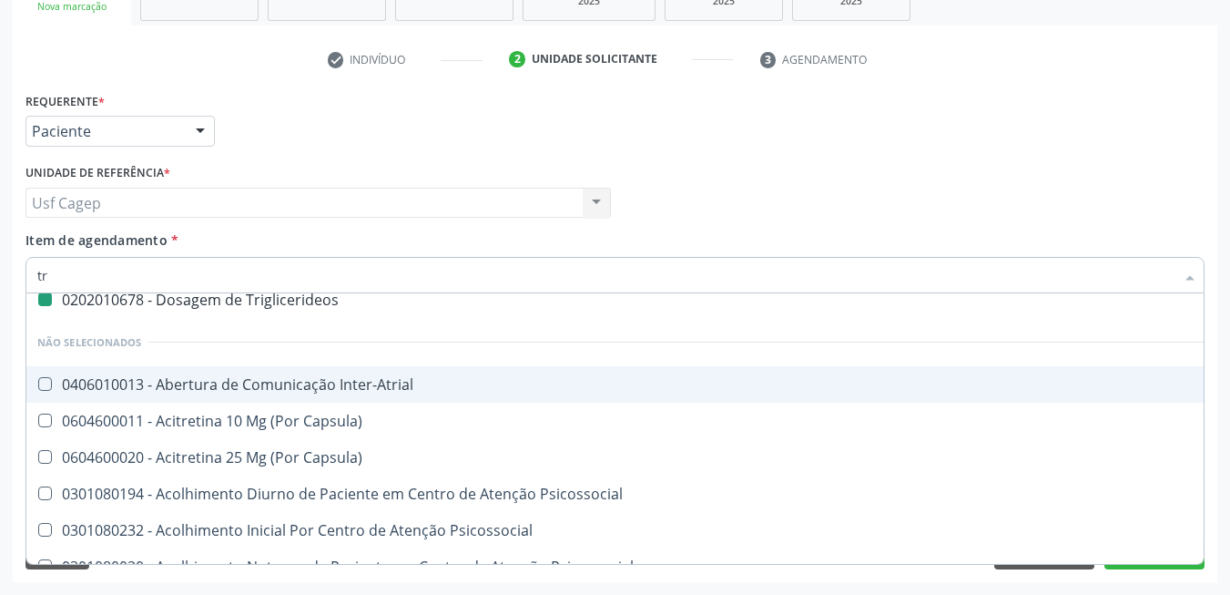
type input "tri"
checkbox Triglicerideos "false"
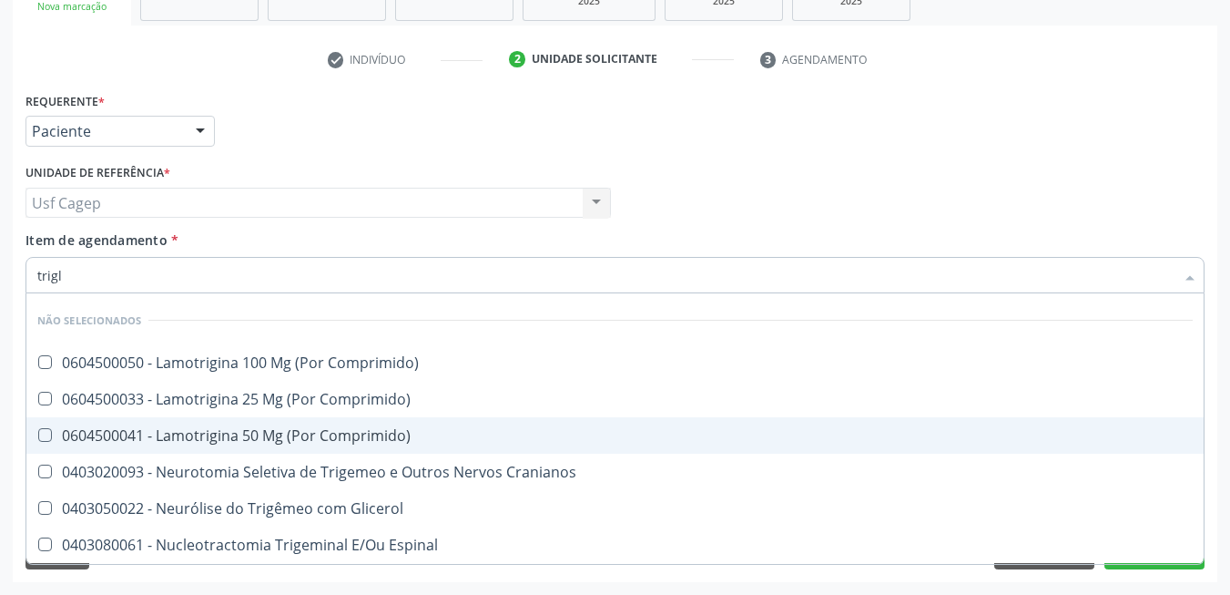
scroll to position [0, 0]
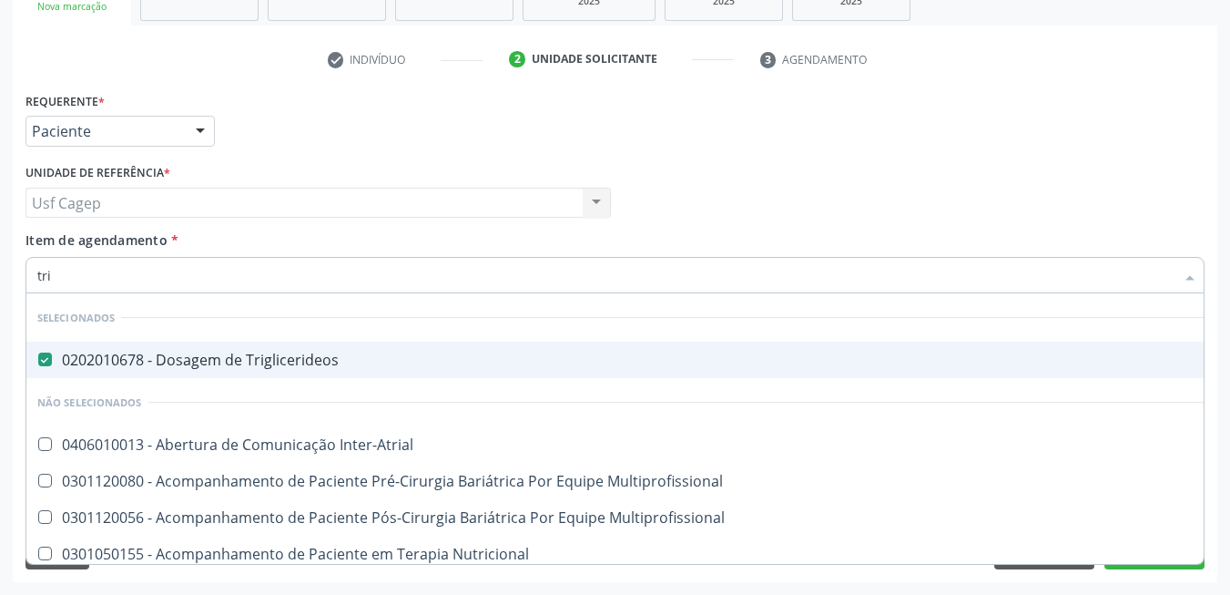
type input "tr"
checkbox Inter-Atrial "true"
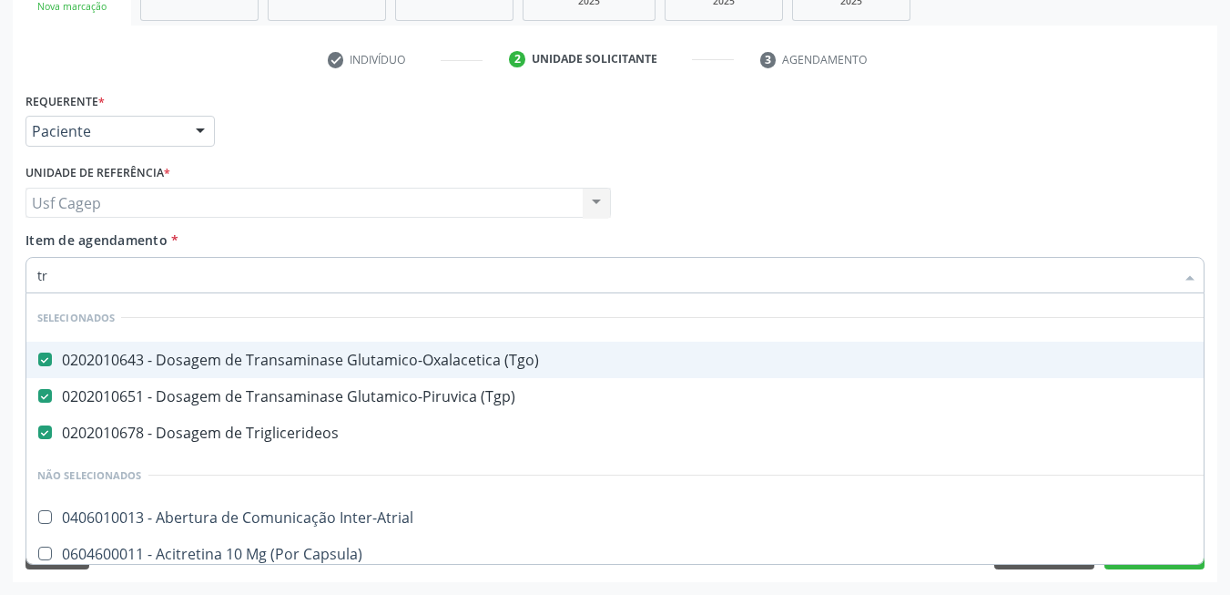
type input "t"
checkbox Inter-Atrial "true"
checkbox Capsula\) "true"
checkbox Psicossocial "true"
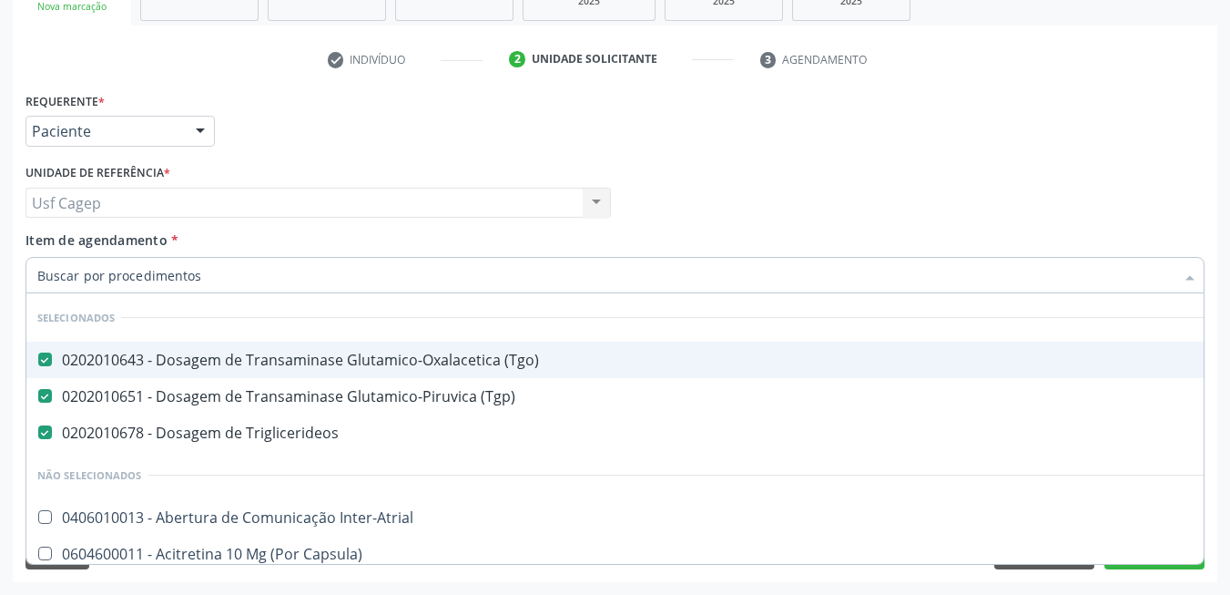
checkbox Psicossocial "true"
checkbox Trabalho "true"
checkbox Coração "true"
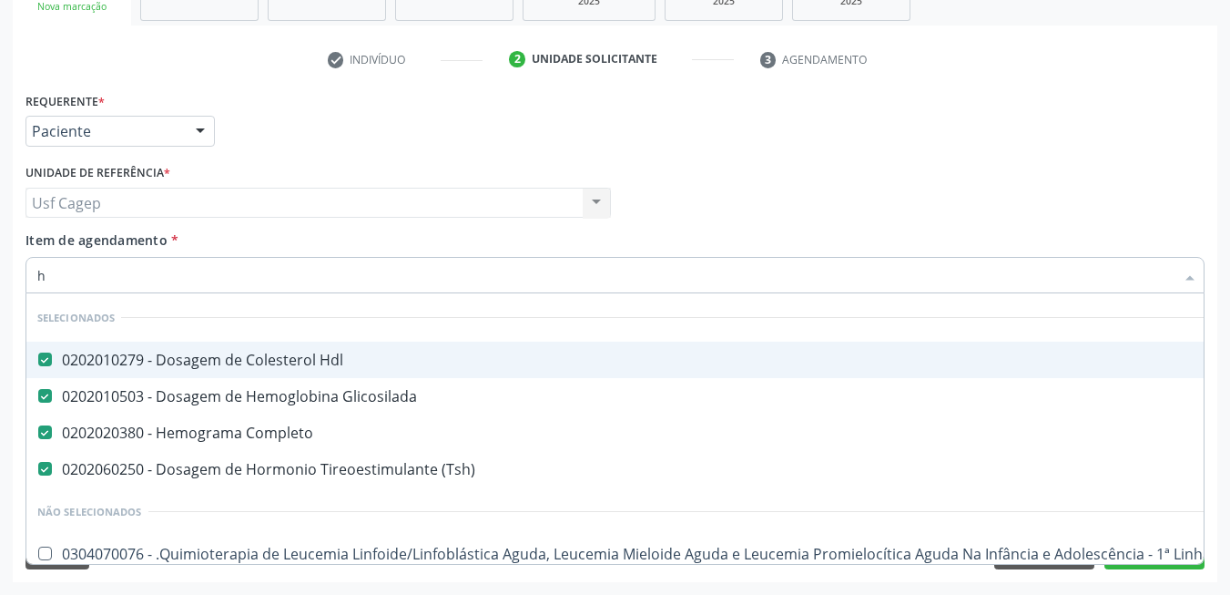
type input "he"
checkbox Manutenção "false"
checkbox Preenchida\) "false"
checkbox \(Dornic\) "false"
checkbox Psicossocial "false"
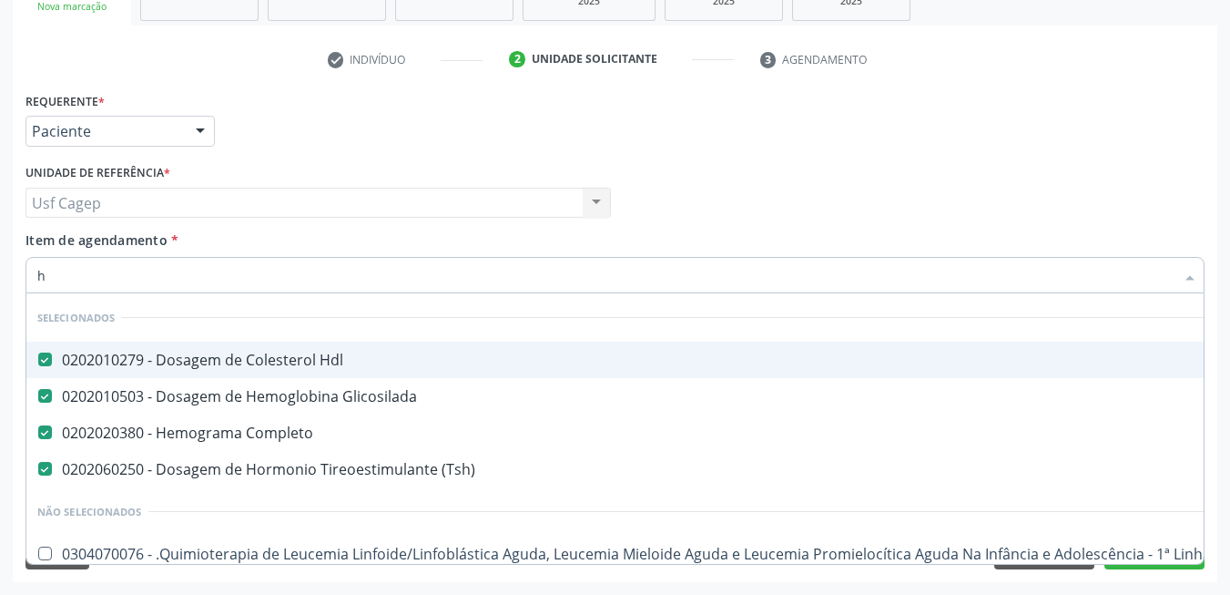
checkbox Psicossocial "false"
checkbox Lei "false"
checkbox Psicossocial "false"
checkbox Risco "false"
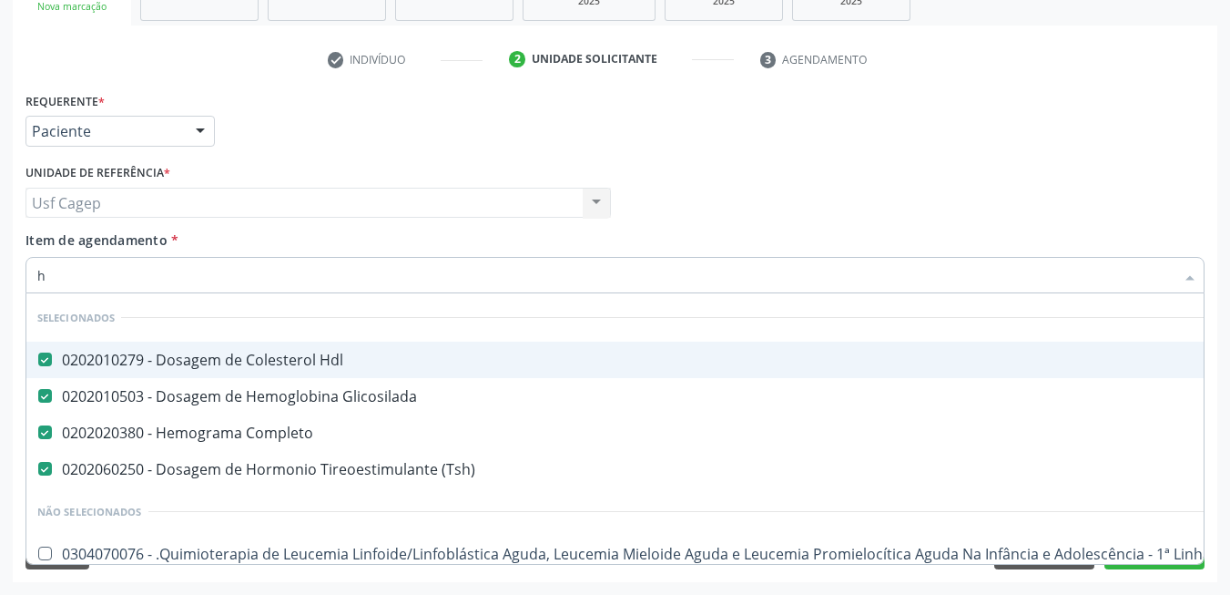
checkbox \(Tsh\) "false"
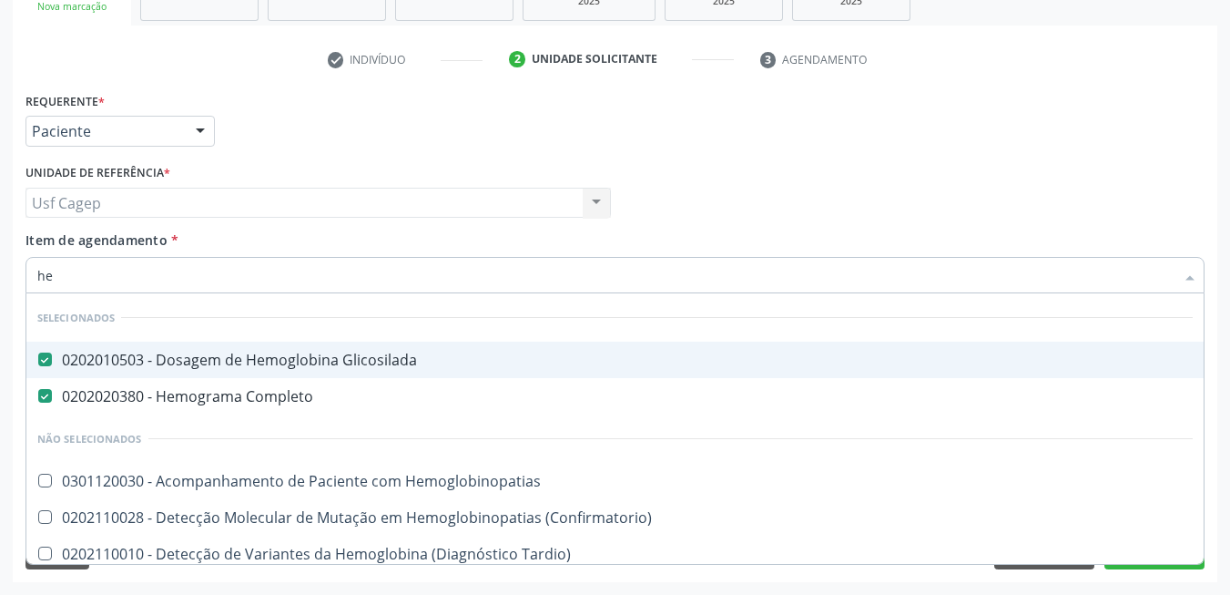
type input "h"
checkbox Hemoglobinopatias "true"
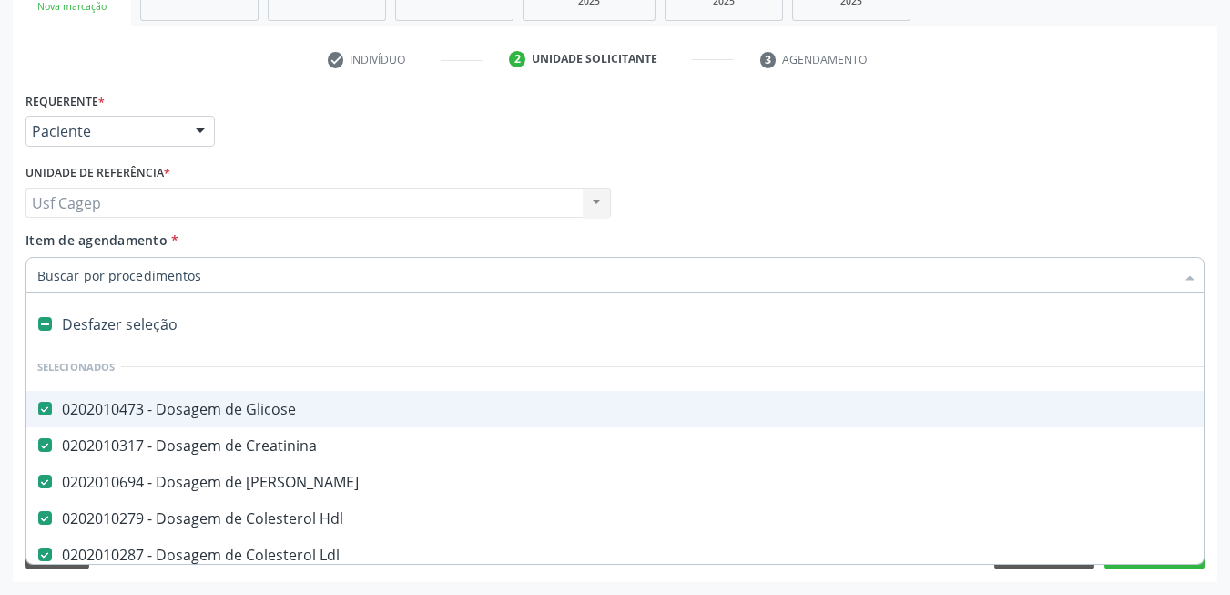
checkbox Total "true"
checkbox Fracoes "true"
checkbox \(Tgo\) "true"
checkbox \(Tgp\) "true"
checkbox Triglicerideos "true"
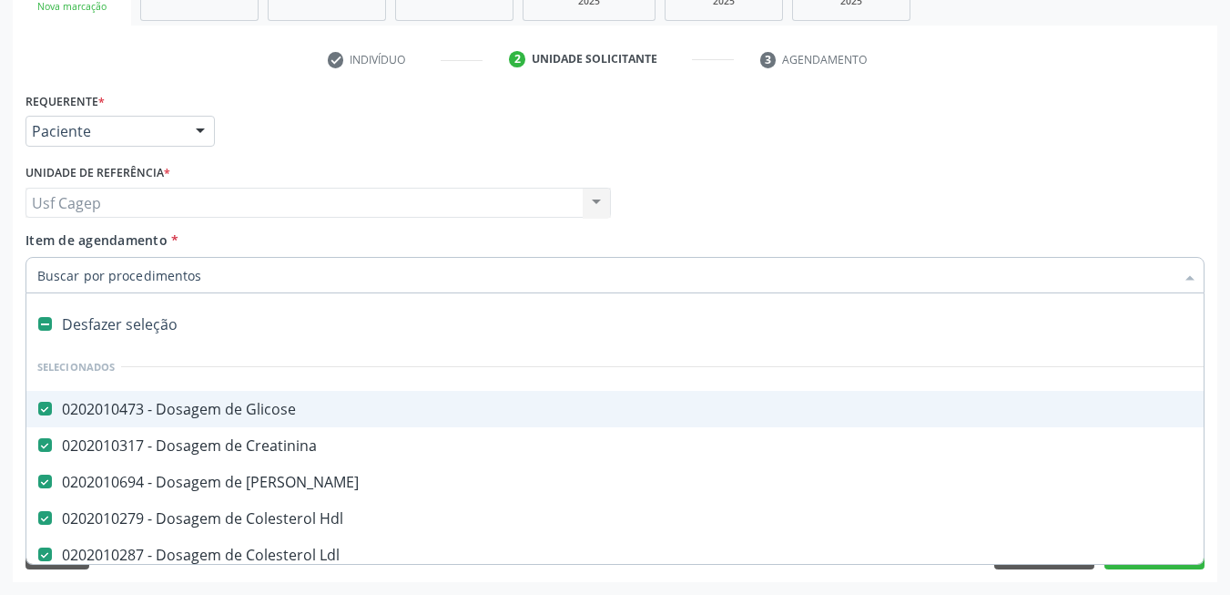
checkbox Glicosilada "true"
checkbox Completo "true"
checkbox \(Tsh\) "true"
checkbox \(T4\) "true"
drag, startPoint x: 260, startPoint y: 222, endPoint x: 271, endPoint y: 219, distance: 12.1
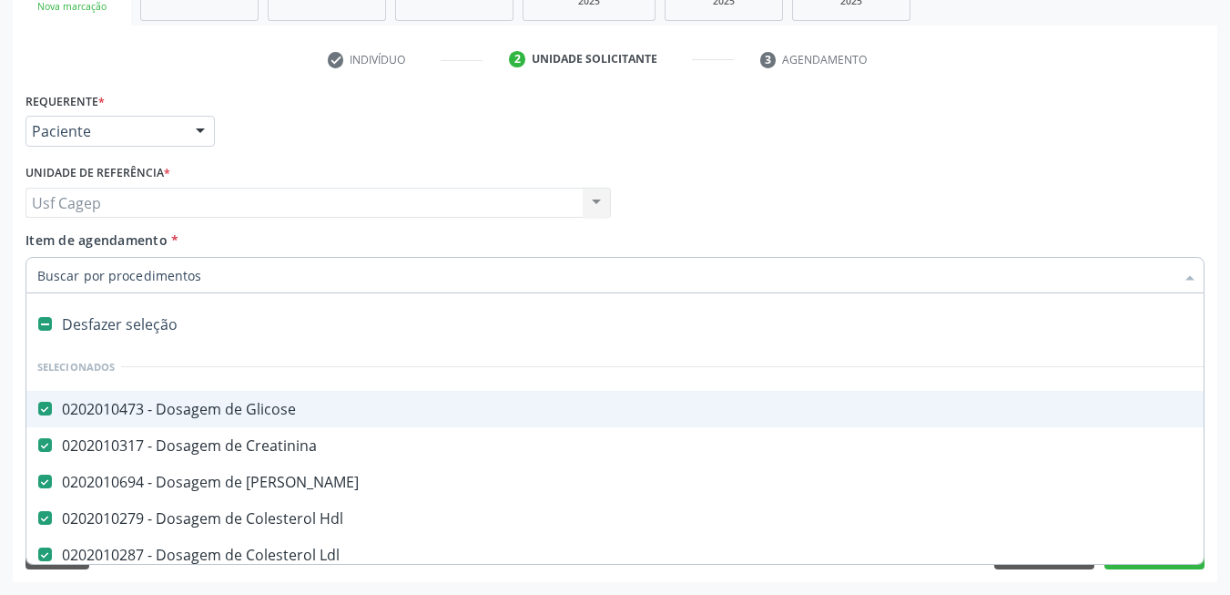
click at [267, 222] on div "Unidade de referência * Usf Cagep Usf Cagep Nenhum resultado encontrado para: "…" at bounding box center [318, 194] width 595 height 71
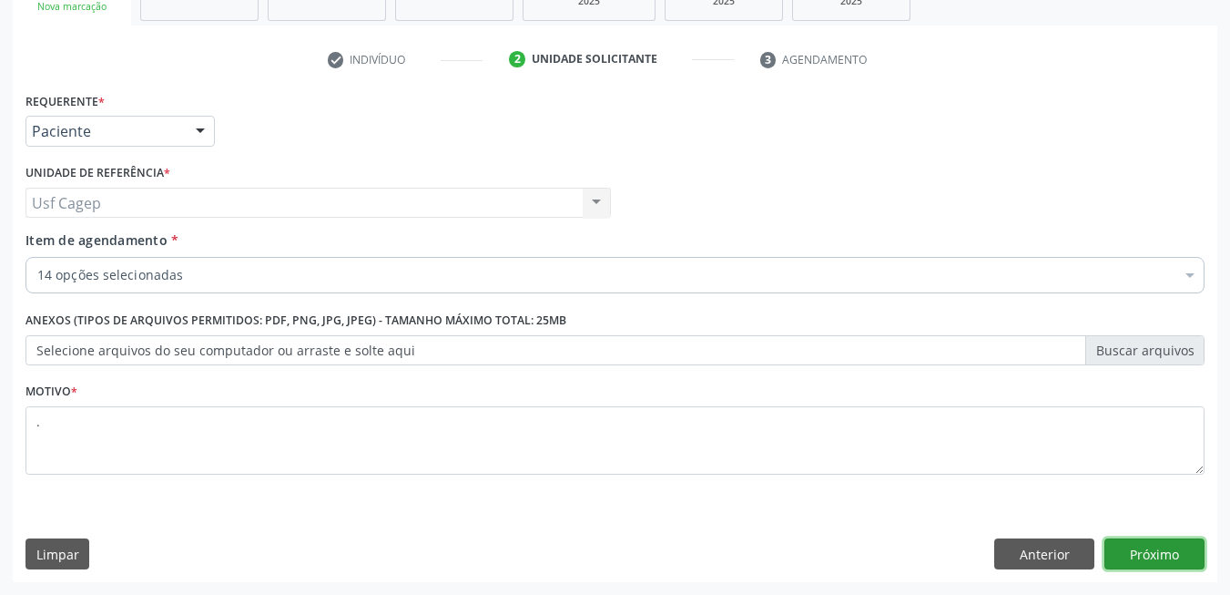
click at [1153, 544] on button "Próximo" at bounding box center [1155, 553] width 100 height 31
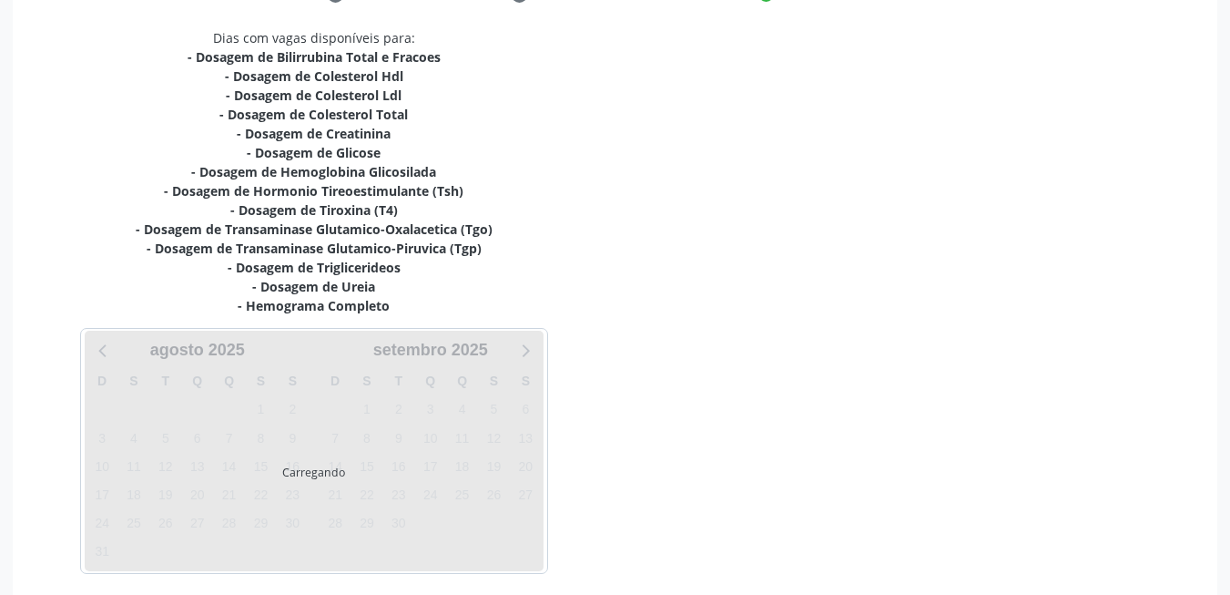
scroll to position [446, 0]
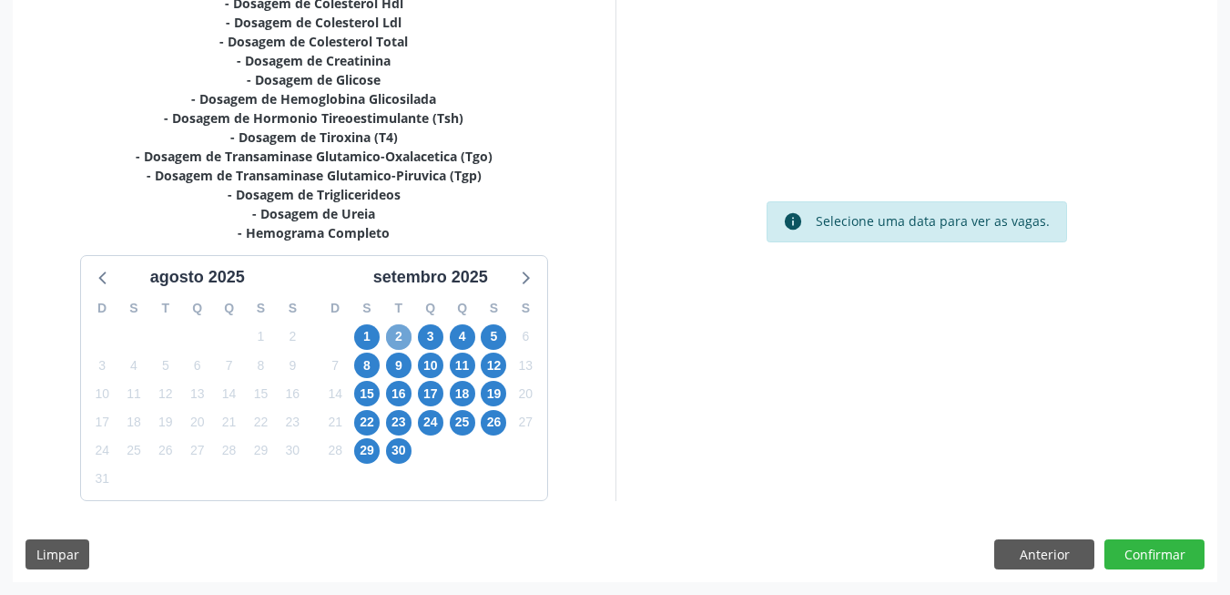
click at [395, 333] on span "2" at bounding box center [398, 336] width 25 height 25
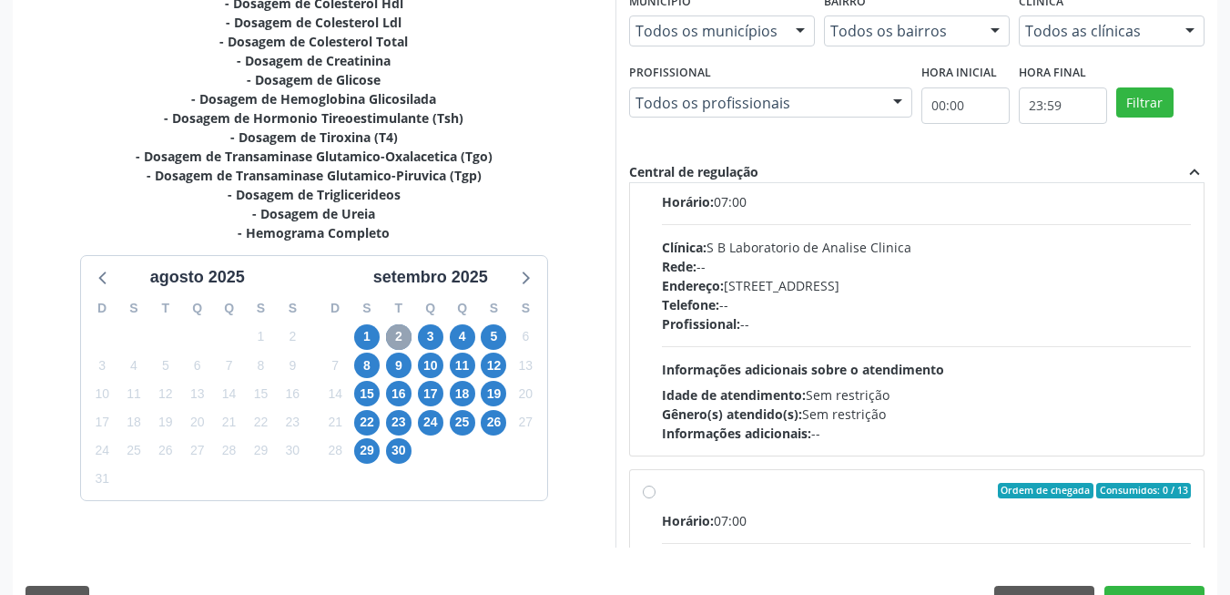
scroll to position [91, 0]
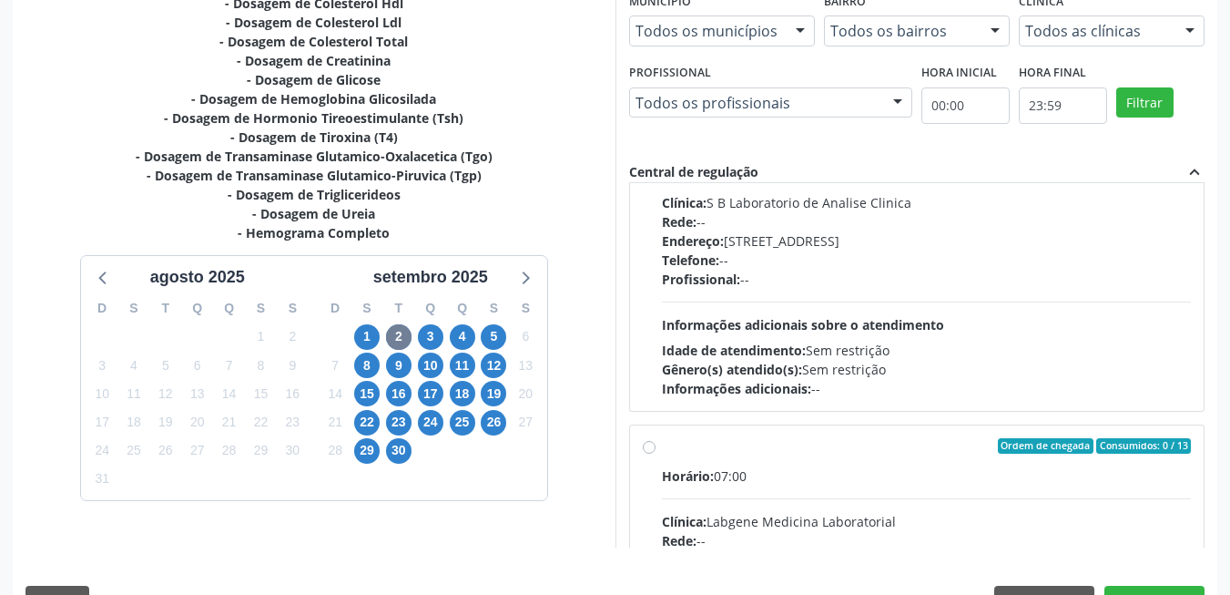
click at [942, 334] on div "Horário: 07:00 Clínica: S B Laboratorio de Analise Clinica Rede: -- Endereço: […" at bounding box center [927, 273] width 530 height 250
click at [656, 135] on input "Ordem de chegada Consumidos: 6 / 14 Horário: 07:00 Clínica: S B Laboratorio de …" at bounding box center [649, 126] width 13 height 16
radio input "true"
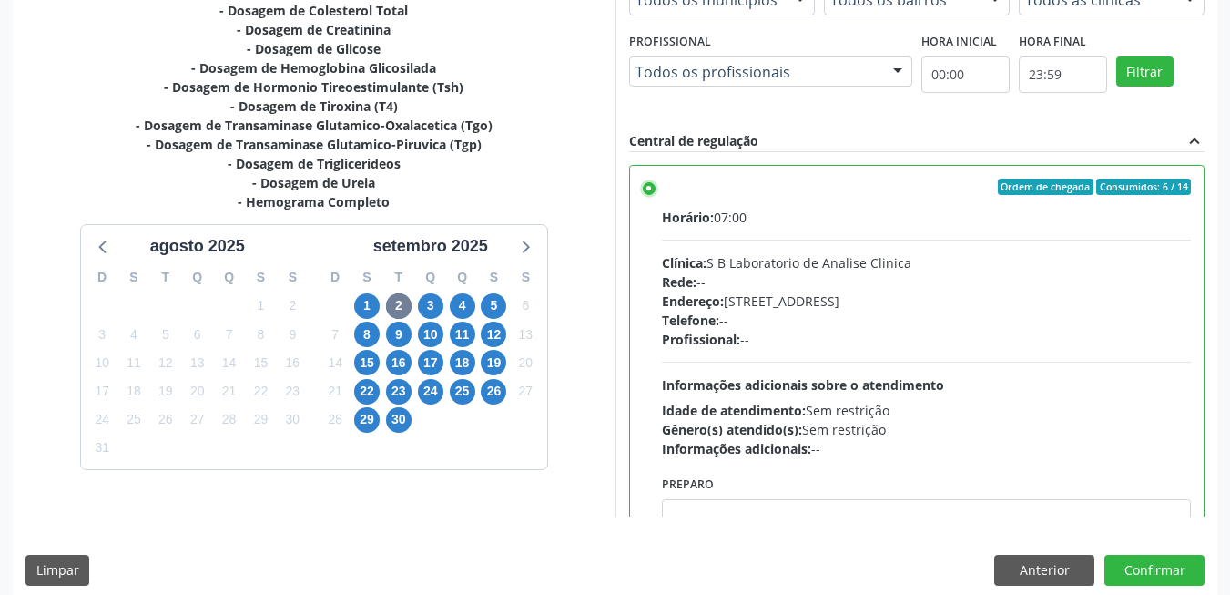
scroll to position [494, 0]
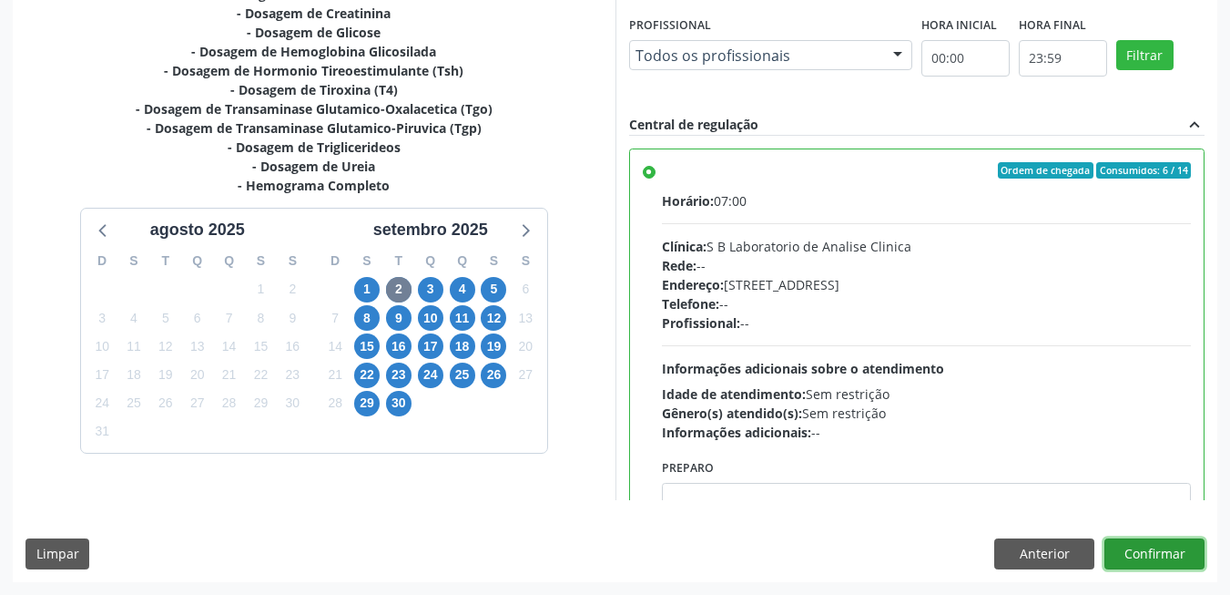
click at [1175, 545] on button "Confirmar" at bounding box center [1155, 553] width 100 height 31
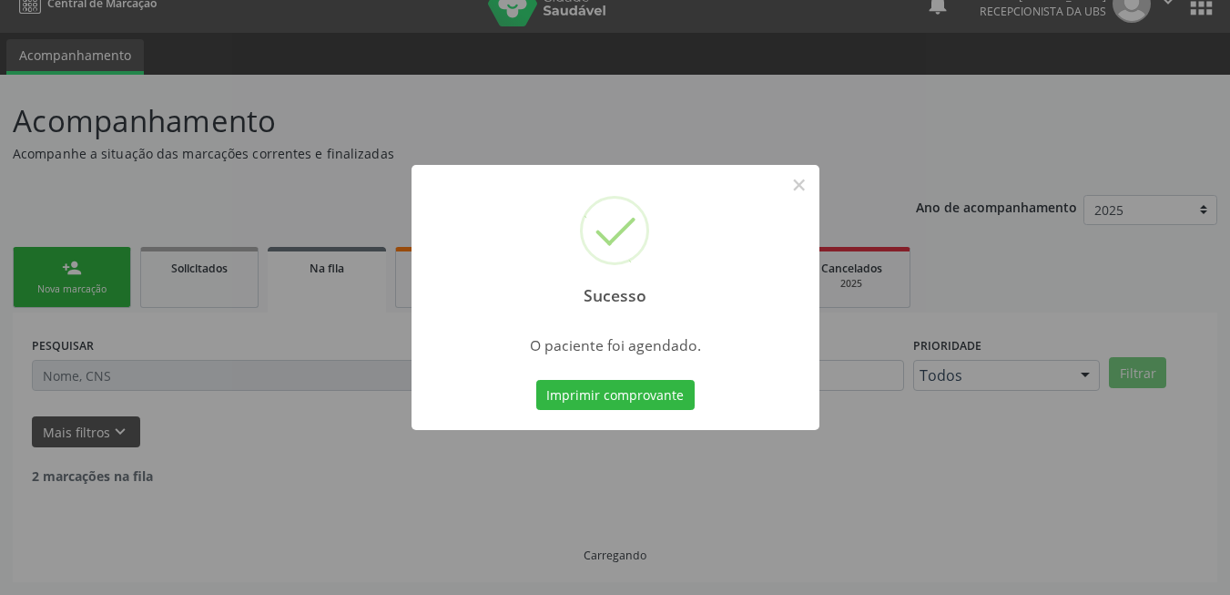
scroll to position [6, 0]
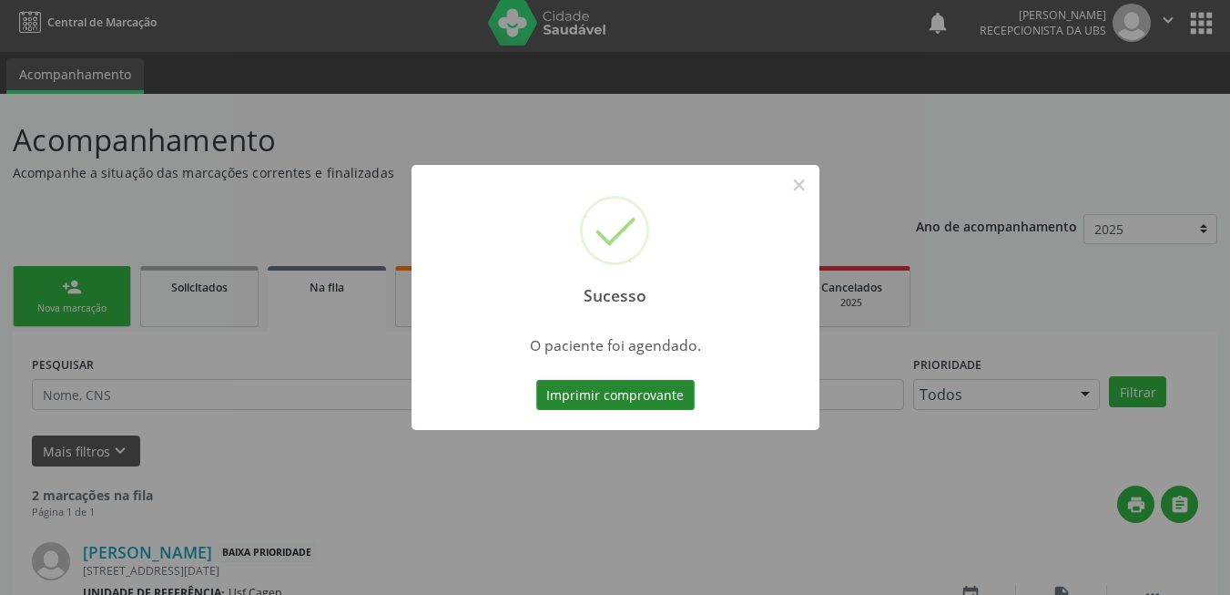
click at [629, 394] on button "Imprimir comprovante" at bounding box center [615, 395] width 158 height 31
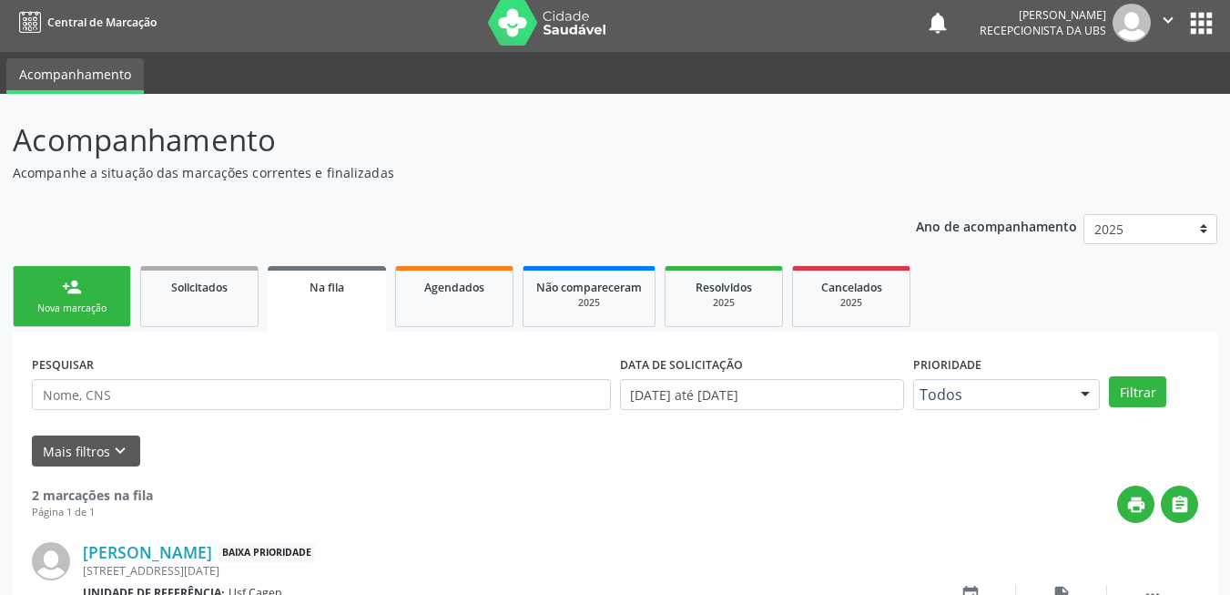
click at [99, 277] on link "person_add Nova marcação" at bounding box center [72, 296] width 118 height 61
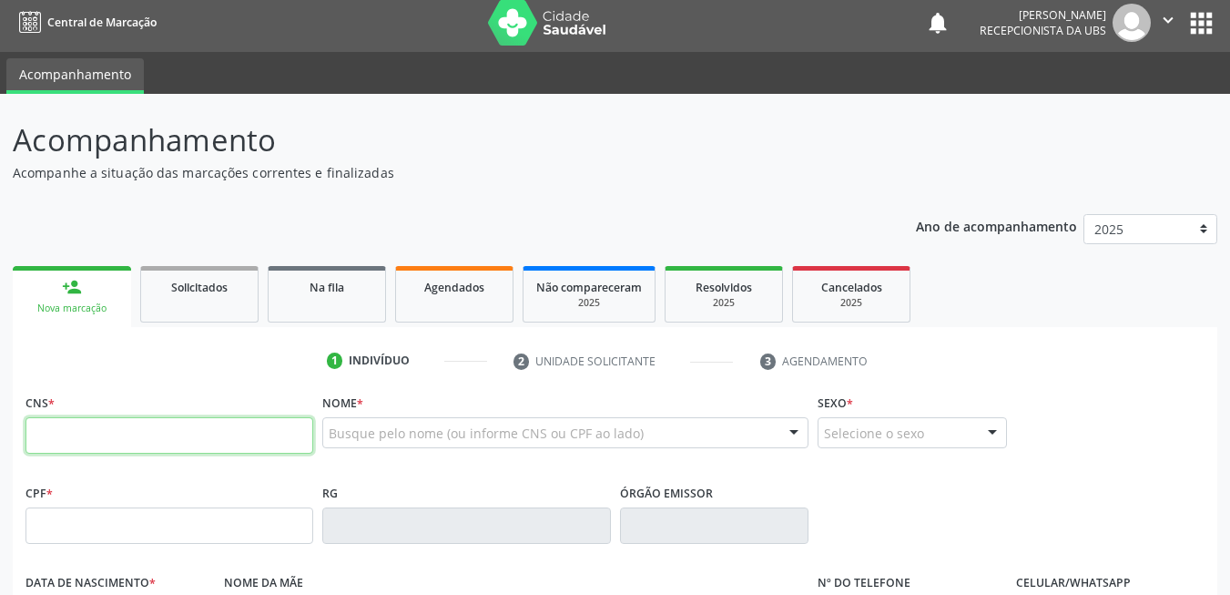
click at [203, 433] on input "text" at bounding box center [169, 435] width 288 height 36
type input "705 0028 8516 3459"
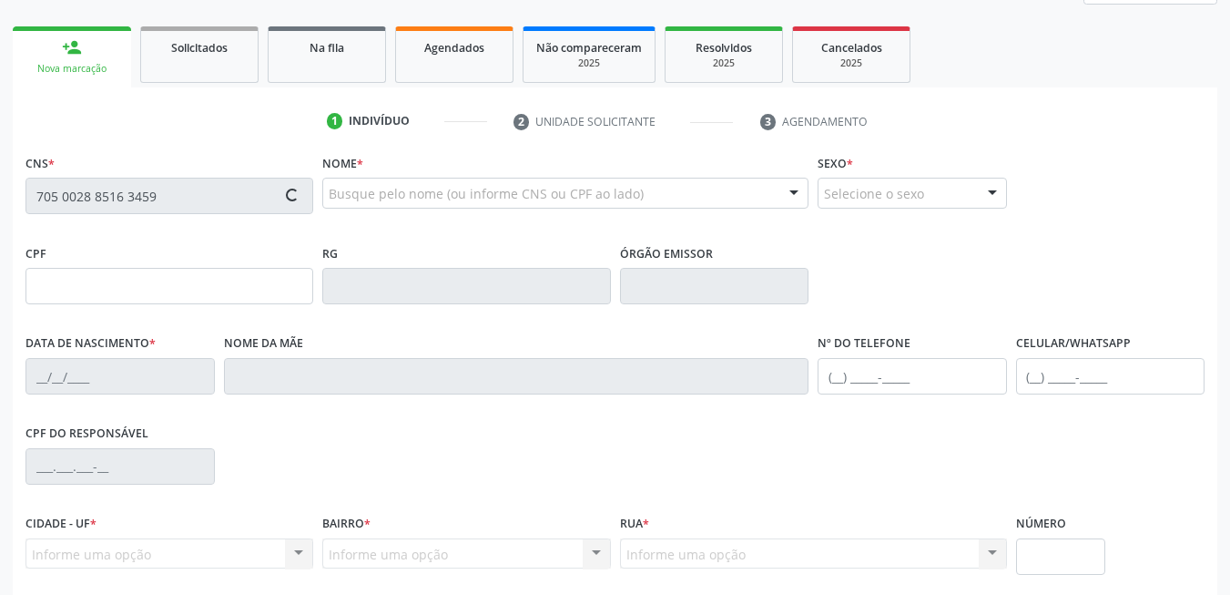
scroll to position [392, 0]
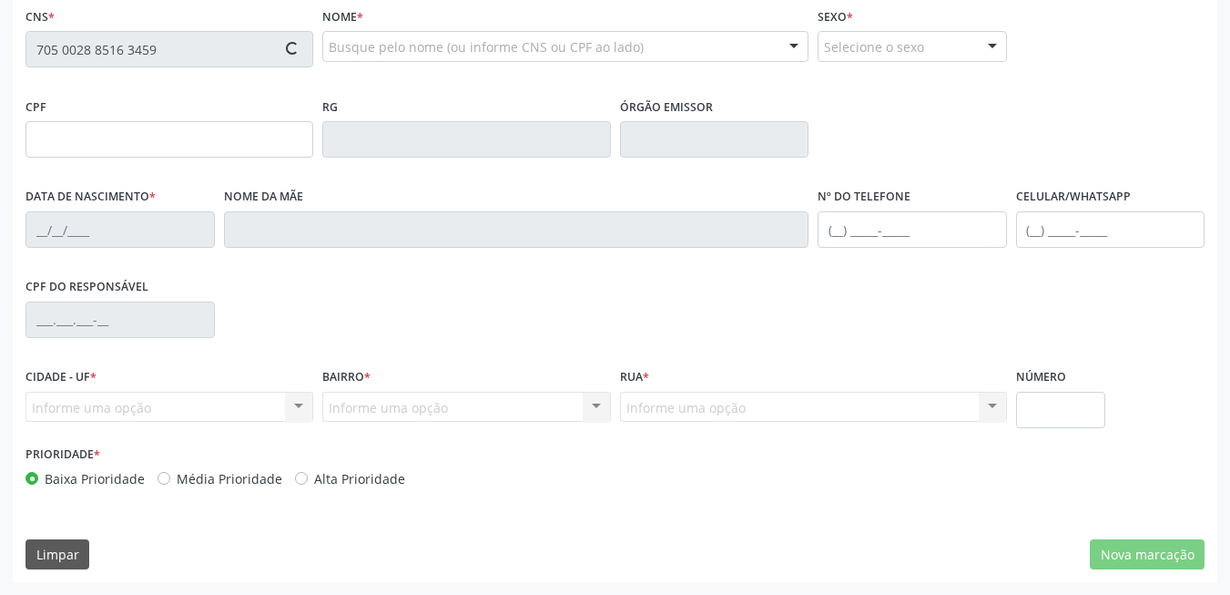
type input "154.508.664-88"
type input "28/03/2006"
type input "Jocielma de Souza"
type input "(87) 99973-7157"
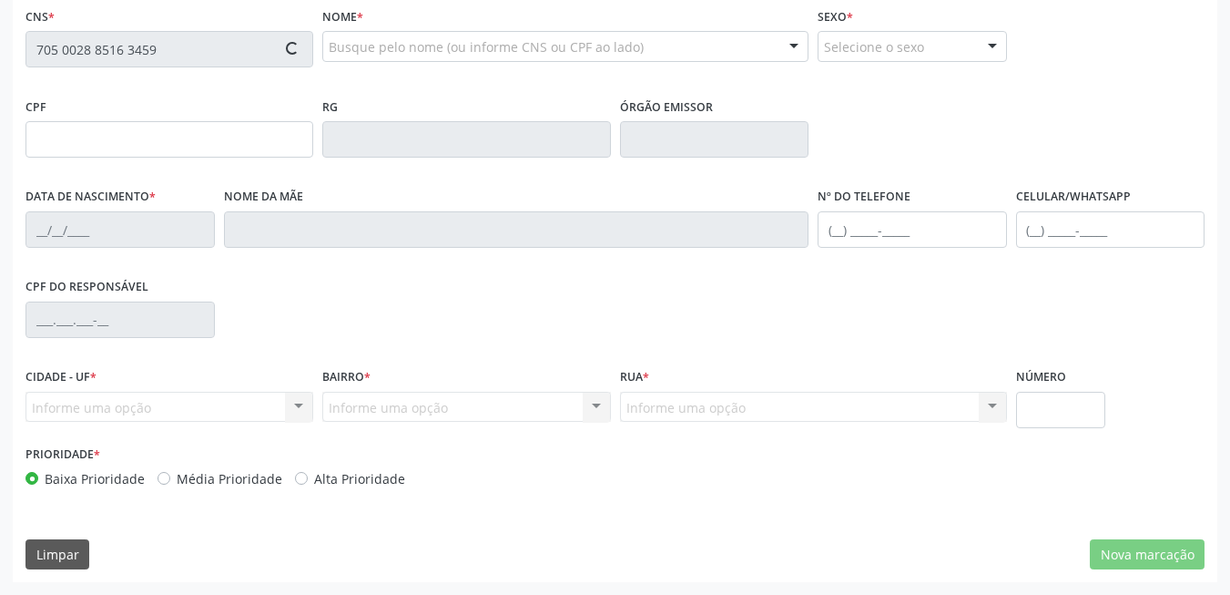
type input "728.851.144-87"
type input "537"
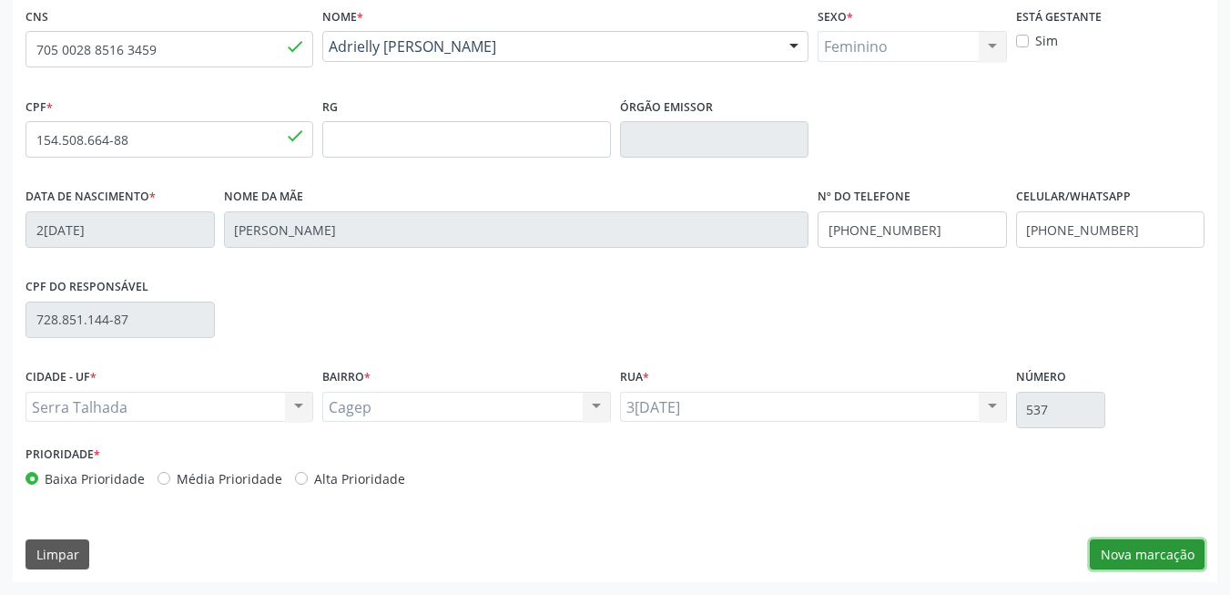
click at [1187, 555] on button "Nova marcação" at bounding box center [1147, 554] width 115 height 31
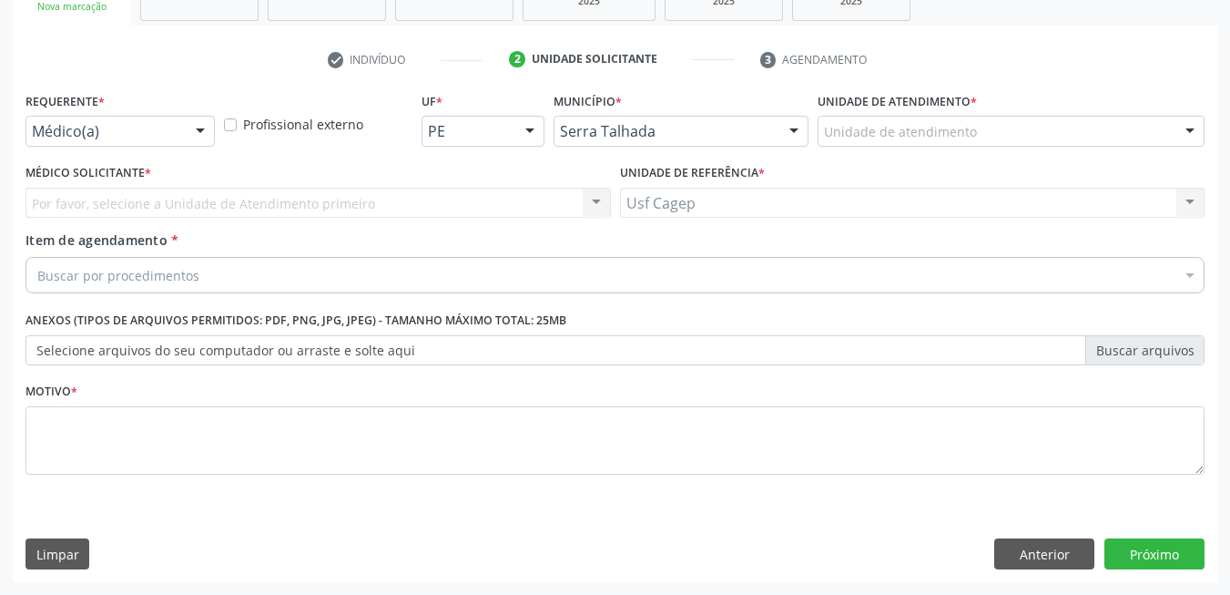
click at [199, 123] on div at bounding box center [200, 132] width 27 height 31
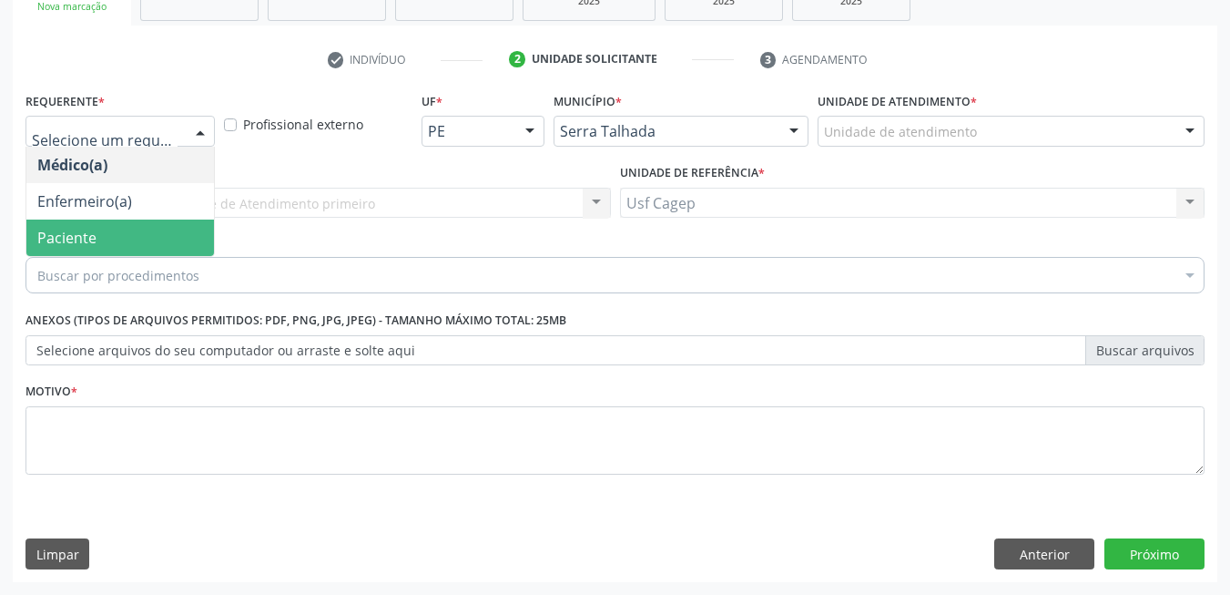
click at [113, 233] on span "Paciente" at bounding box center [120, 237] width 188 height 36
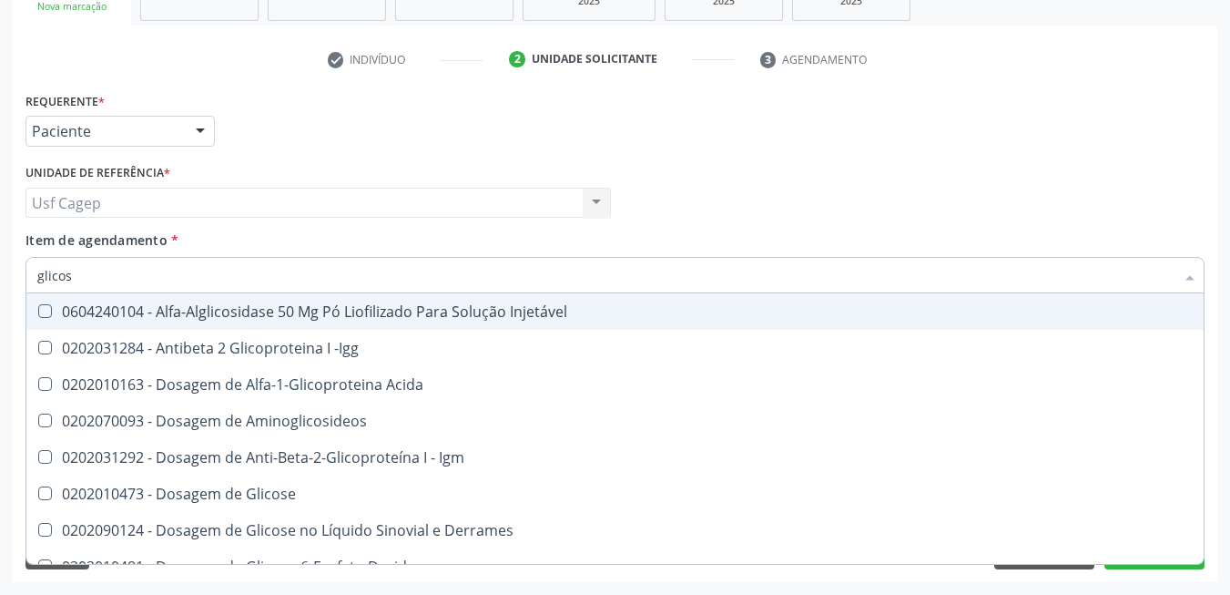
type input "glicose"
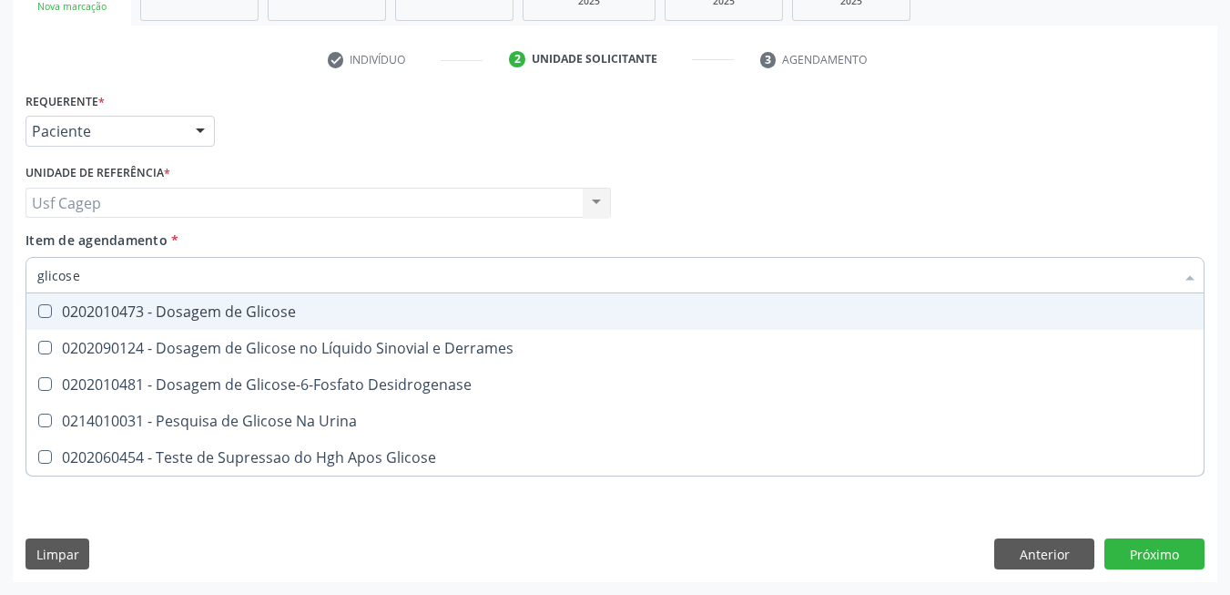
drag, startPoint x: 217, startPoint y: 315, endPoint x: 222, endPoint y: 304, distance: 12.2
click at [219, 311] on div "0202010473 - Dosagem de Glicose" at bounding box center [615, 311] width 1156 height 15
checkbox Glicose "true"
click at [223, 281] on input "glicose" at bounding box center [605, 275] width 1137 height 36
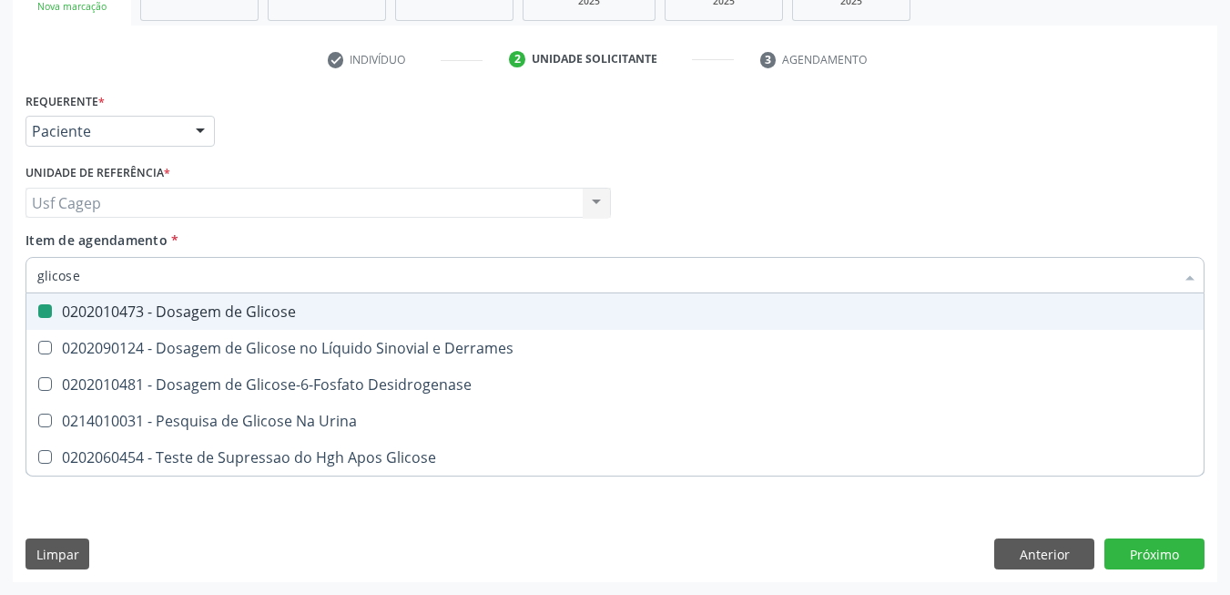
type input "a"
checkbox Glicose "false"
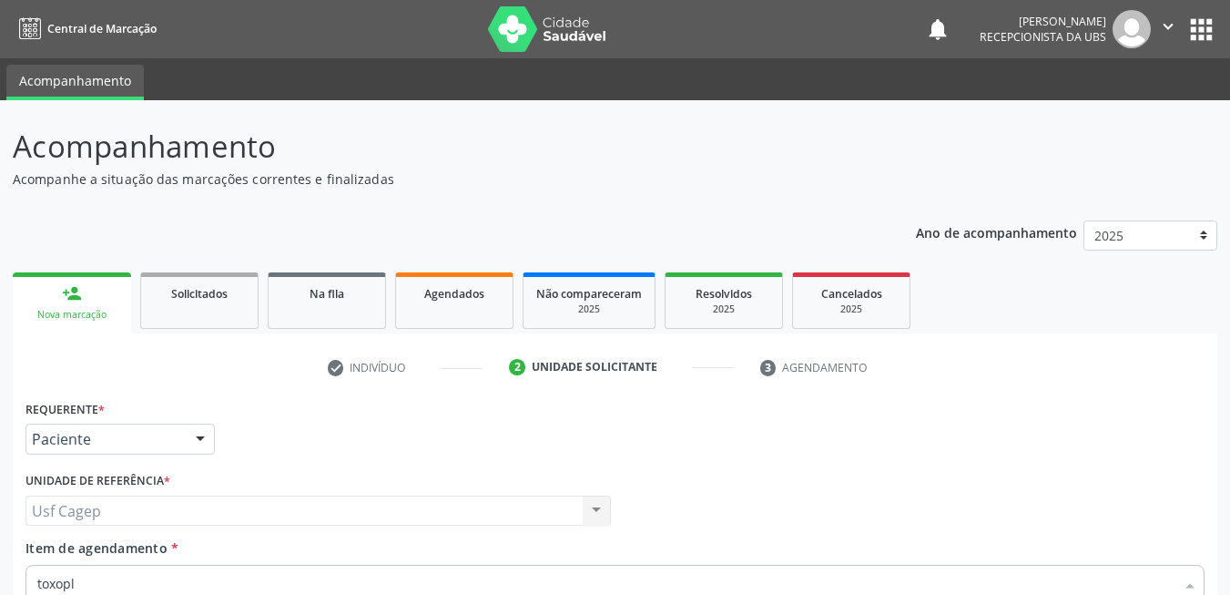
scroll to position [308, 0]
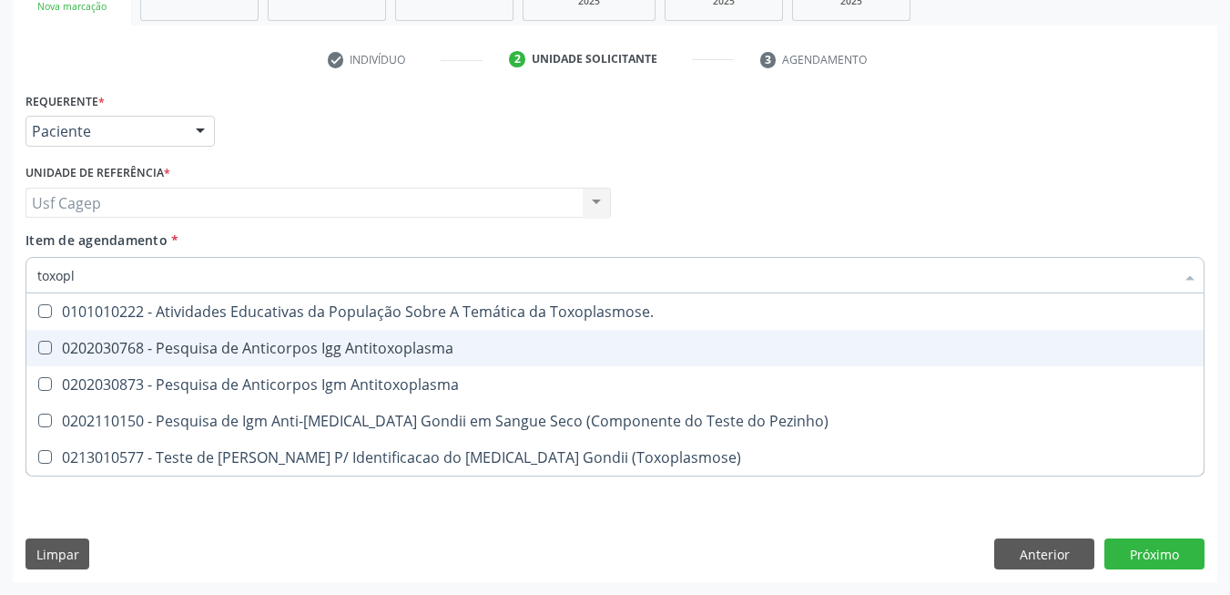
click at [297, 341] on div "0202030768 - Pesquisa de Anticorpos Igg Antitoxoplasma" at bounding box center [615, 348] width 1156 height 15
checkbox Antitoxoplasma "true"
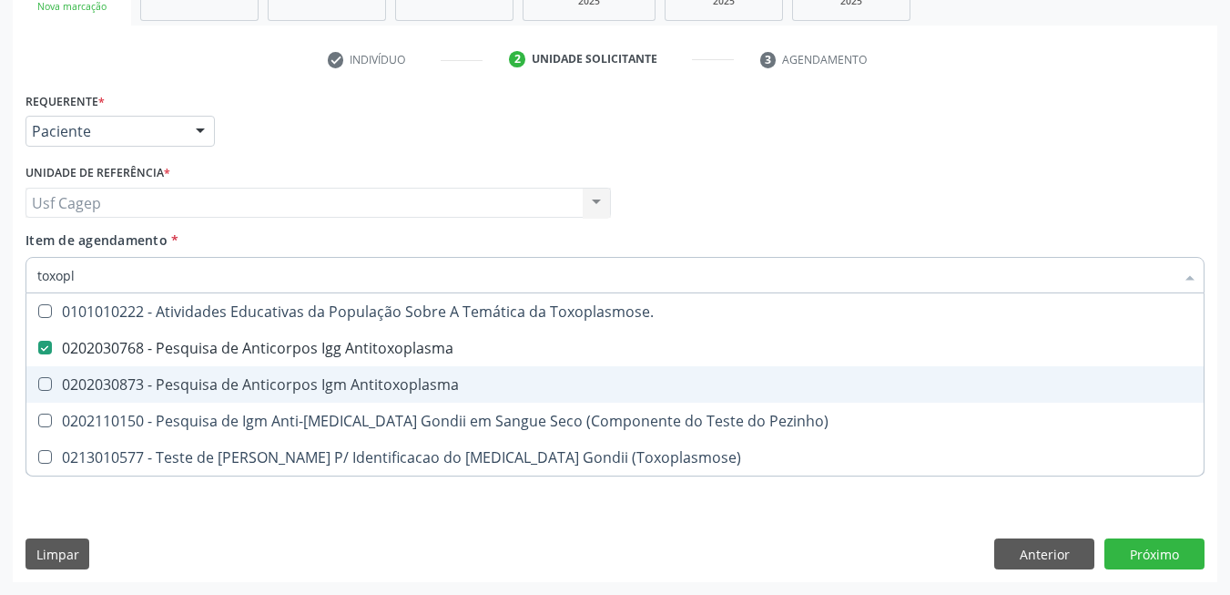
click at [308, 381] on div "0202030873 - Pesquisa de Anticorpos Igm Antitoxoplasma" at bounding box center [615, 384] width 1156 height 15
checkbox Antitoxoplasma "true"
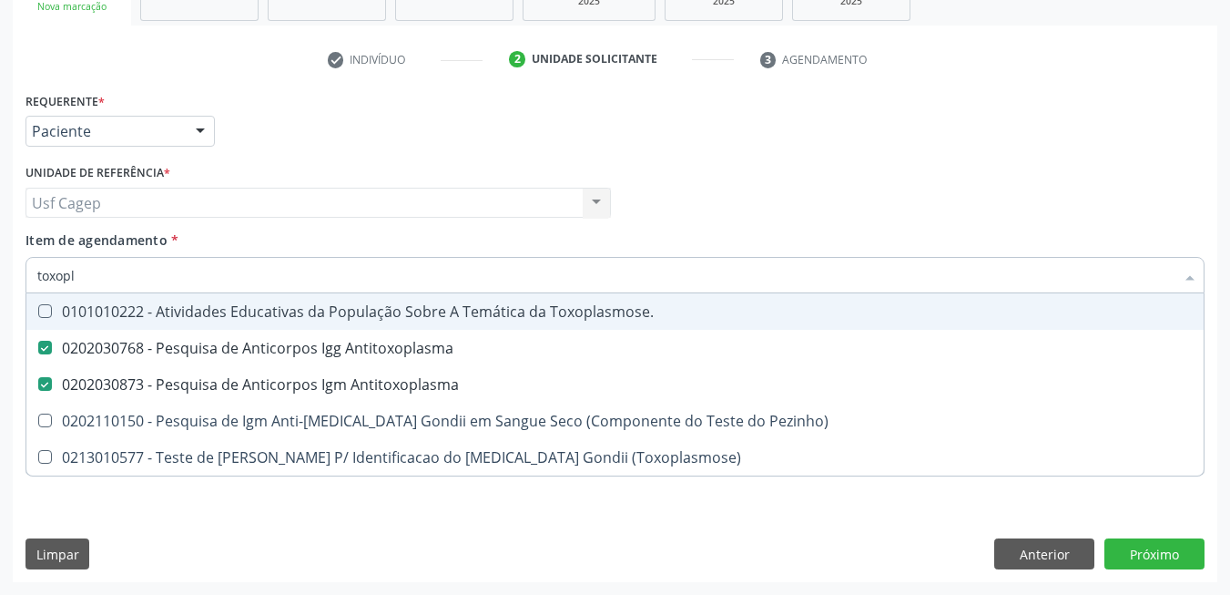
click at [302, 276] on input "toxopl" at bounding box center [605, 275] width 1137 height 36
type input "h"
checkbox Antitoxoplasma "false"
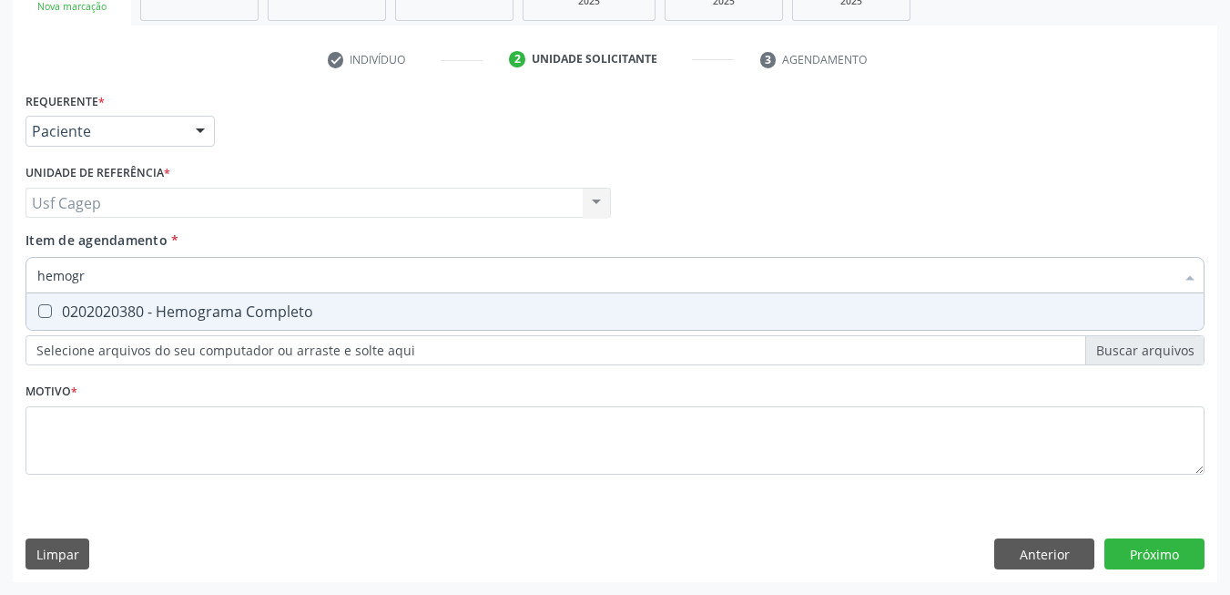
type input "hemogra"
click at [295, 318] on div "0202020380 - Hemograma Completo" at bounding box center [615, 311] width 1156 height 15
checkbox Completo "true"
click at [306, 277] on input "hemogra" at bounding box center [605, 275] width 1137 height 36
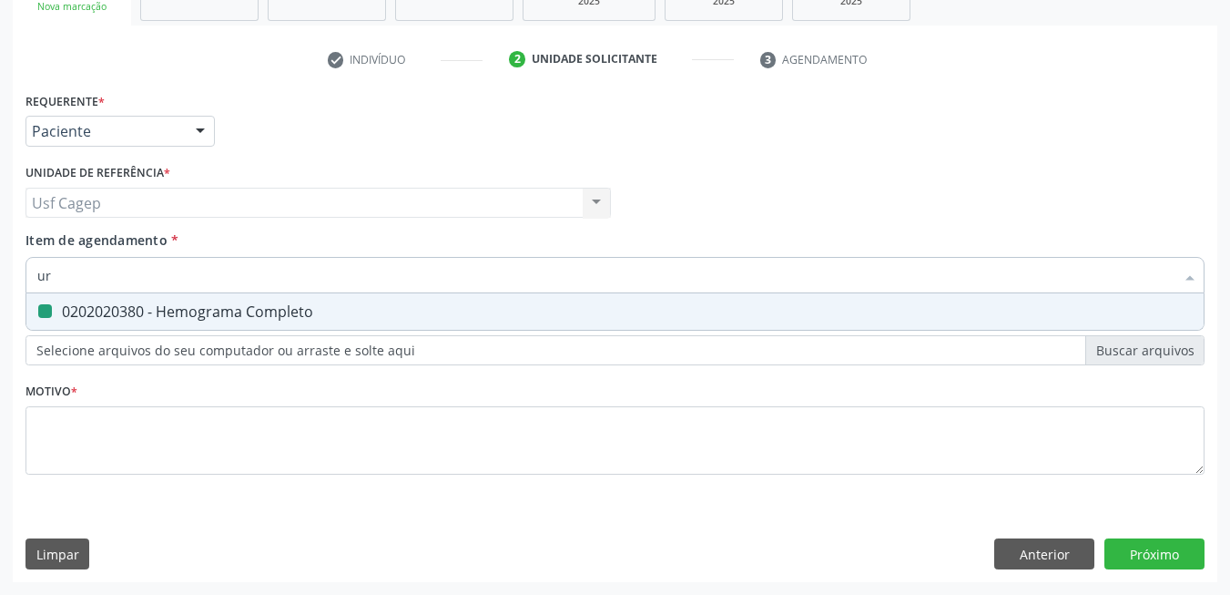
type input "uri"
checkbox Completo "false"
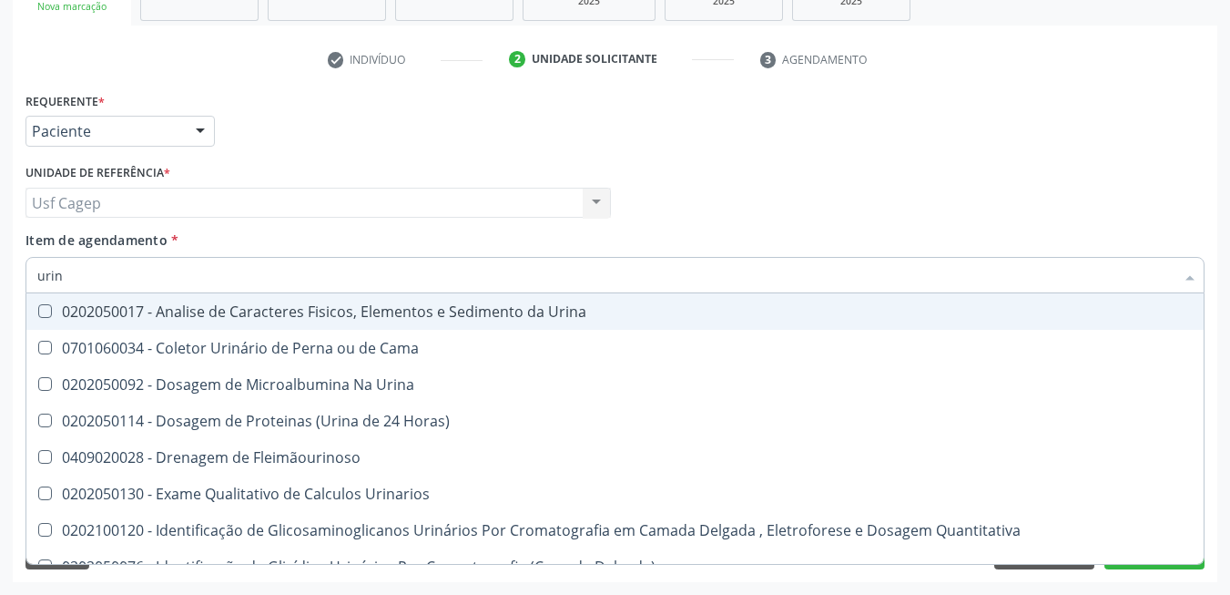
type input "urina"
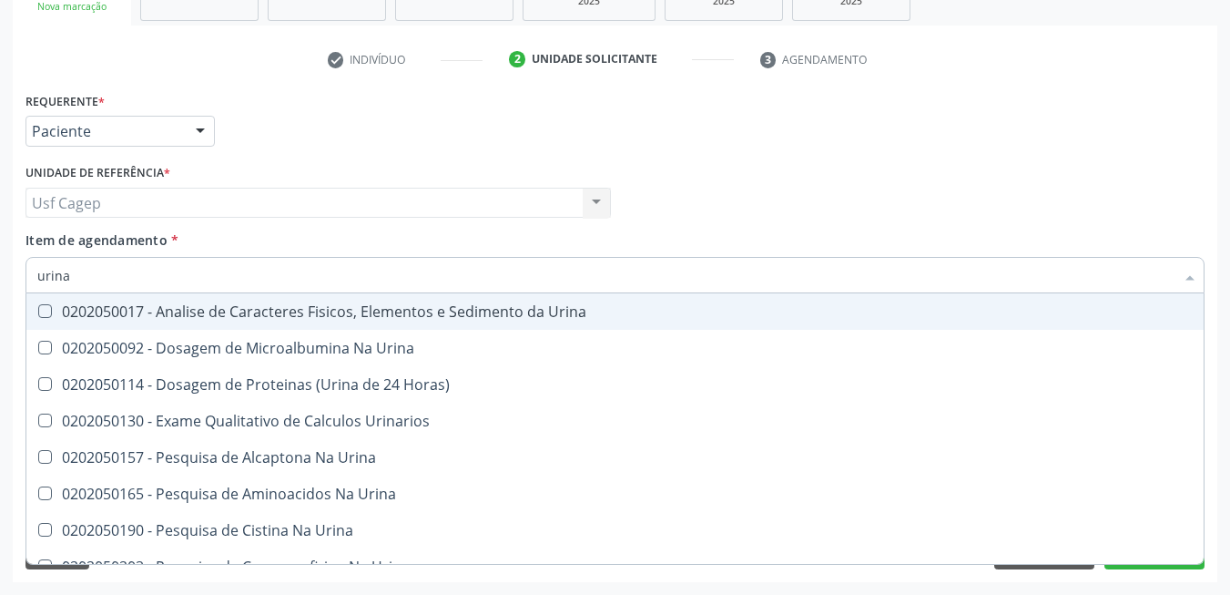
click at [370, 316] on div "0202050017 - Analise de Caracteres Fisicos, Elementos e Sedimento da Urina" at bounding box center [615, 311] width 1156 height 15
checkbox Urina "true"
click at [370, 286] on input "urina" at bounding box center [605, 275] width 1137 height 36
type input "o"
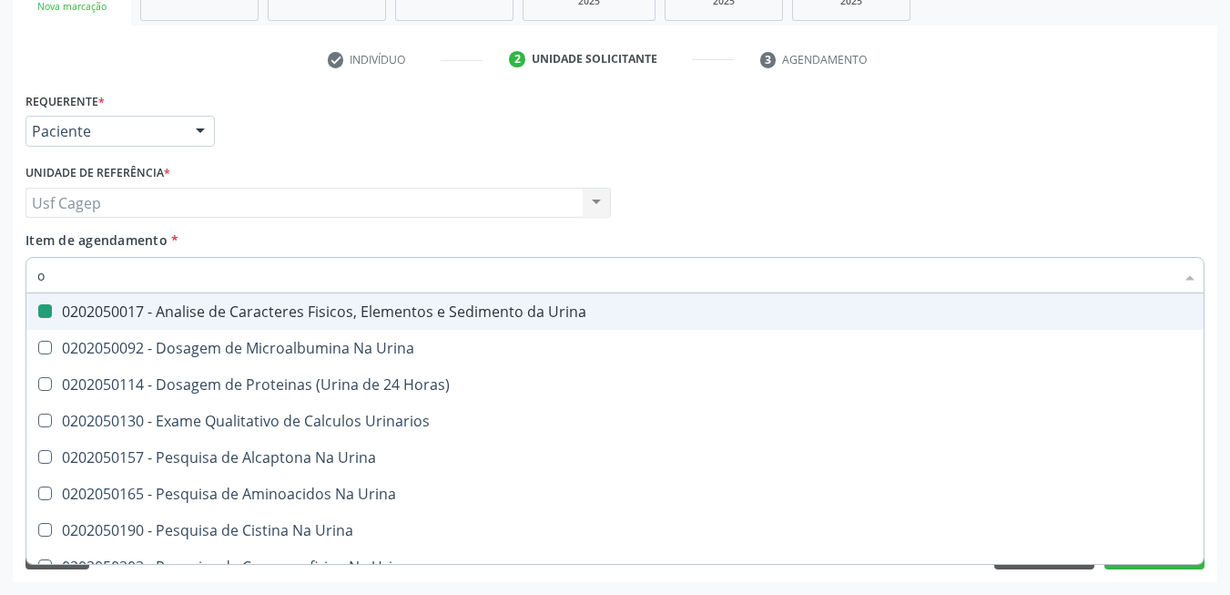
checkbox Urina "false"
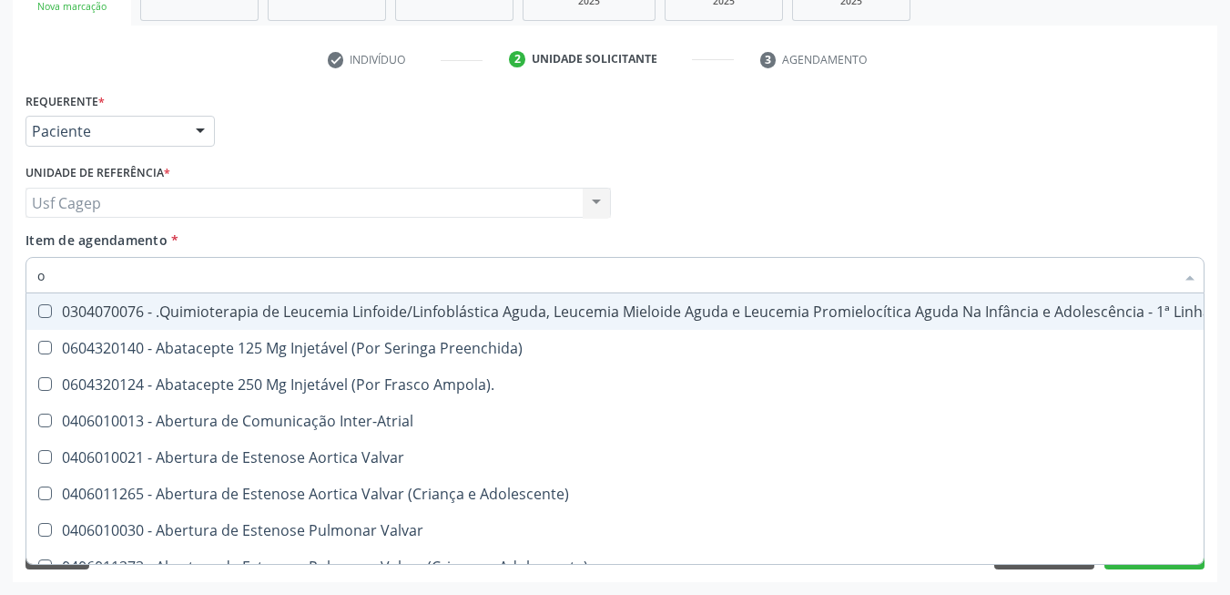
type input "oc"
checkbox Urina "false"
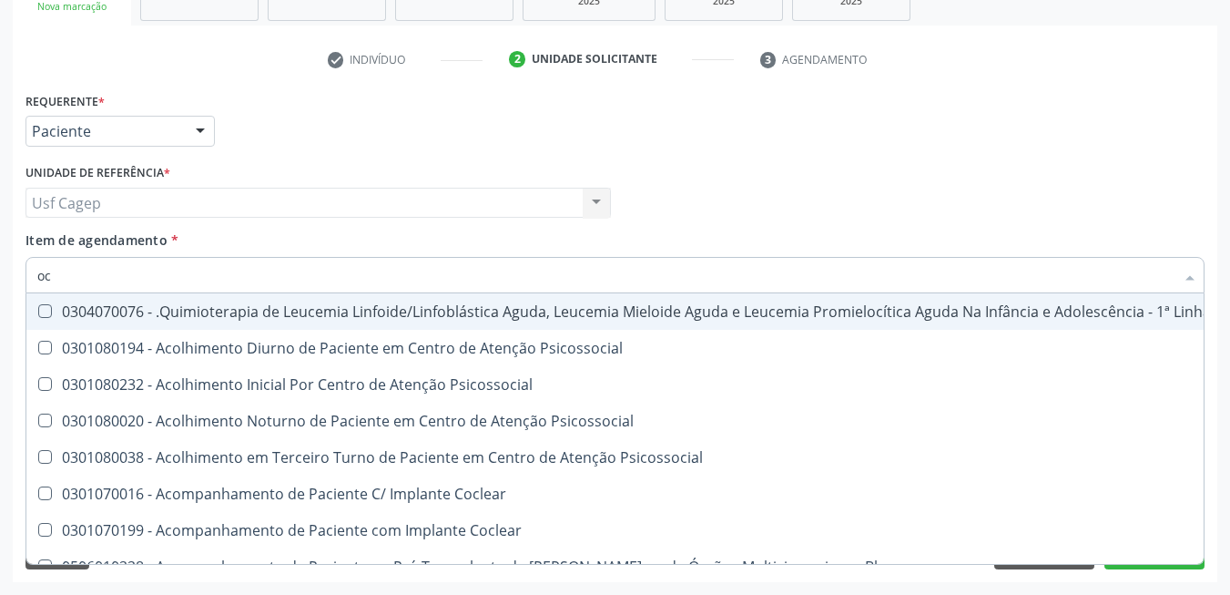
type input "o"
checkbox Principal\) "true"
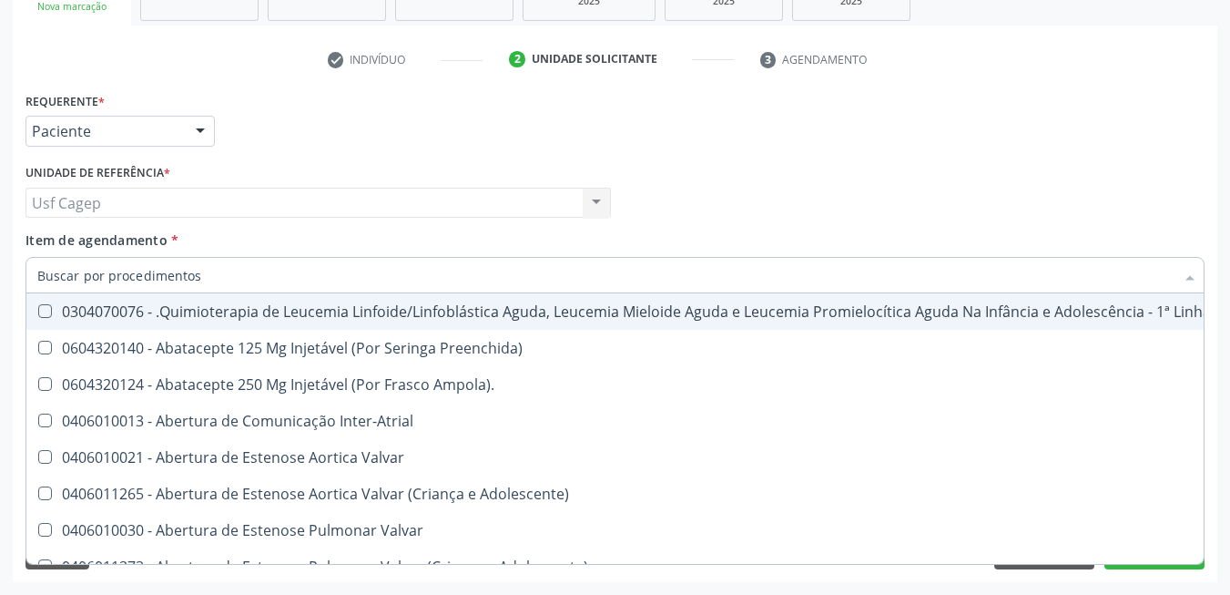
checkbox Urina "false"
checkbox Pesados "true"
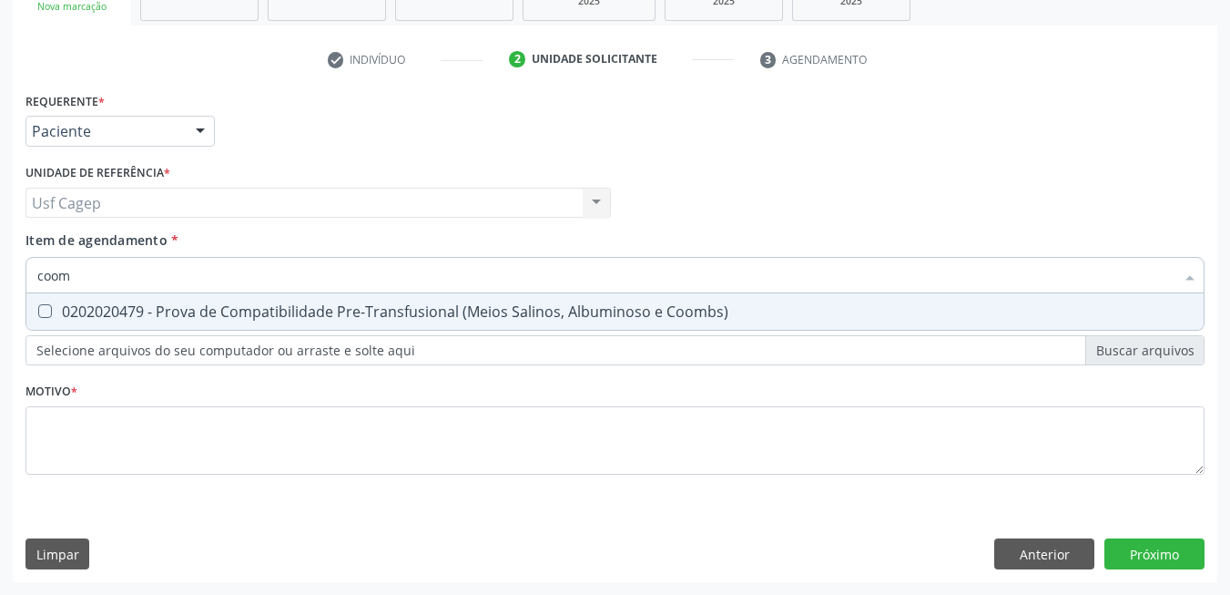
type input "coomb"
click at [372, 304] on div "0202020479 - Prova de Compatibilidade Pre-Transfusional (Meios Salinos, Albumin…" at bounding box center [615, 311] width 1156 height 15
checkbox Coombs\) "true"
click at [378, 268] on input "coomb" at bounding box center [605, 275] width 1137 height 36
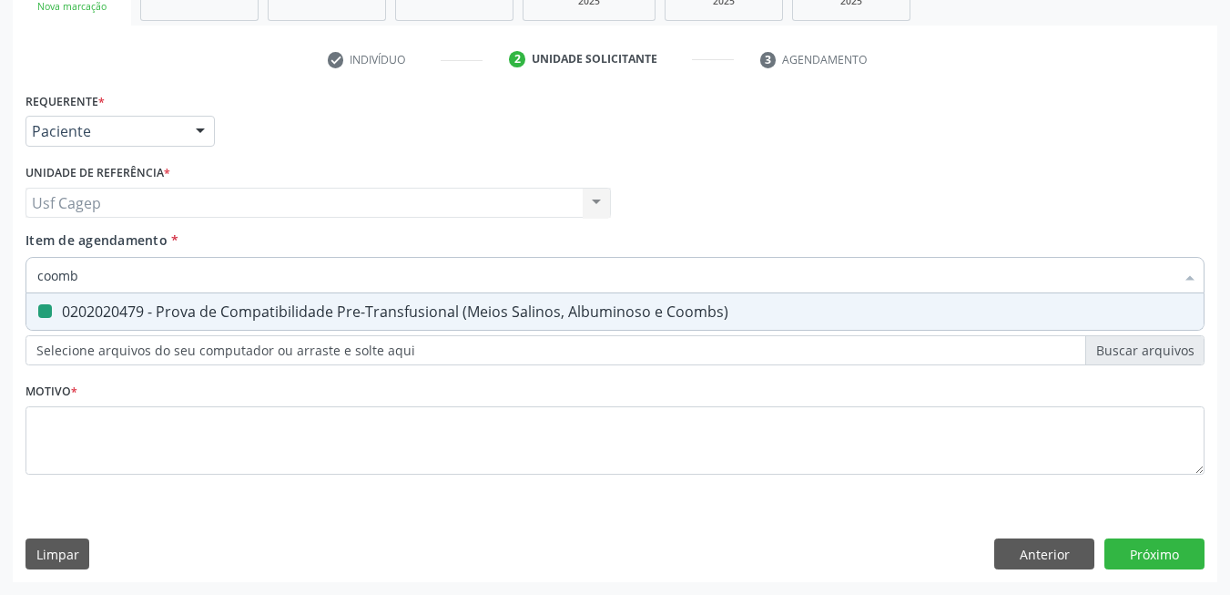
type input "e"
checkbox Coombs\) "false"
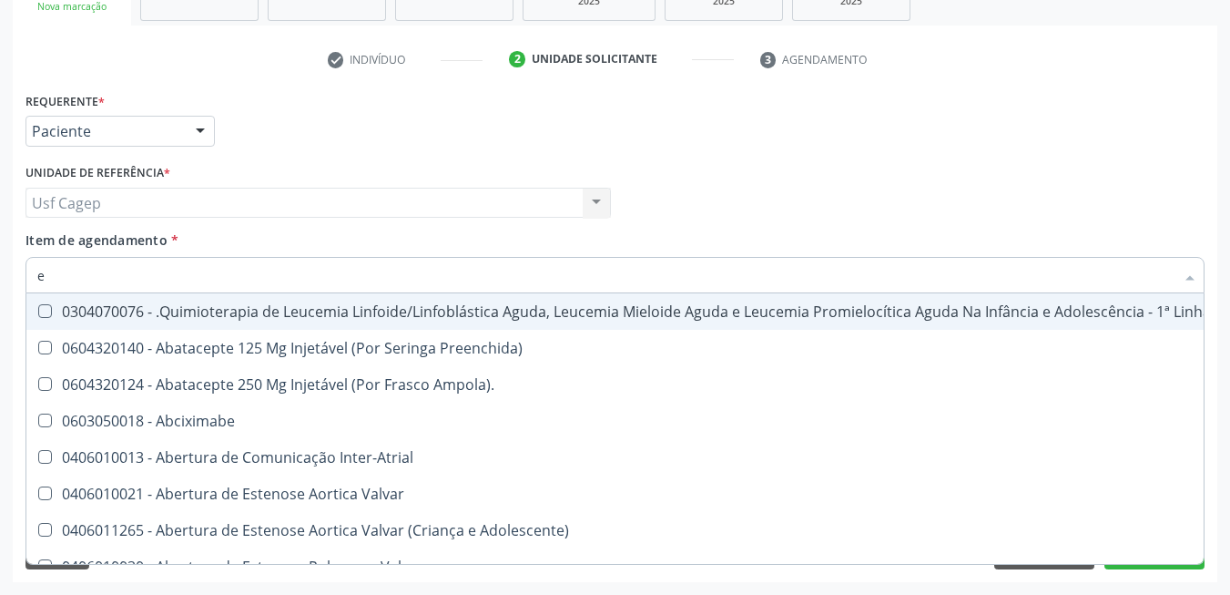
type input "el"
checkbox Coração "true"
checkbox Urina "false"
type input "ele"
checkbox Manutenção "true"
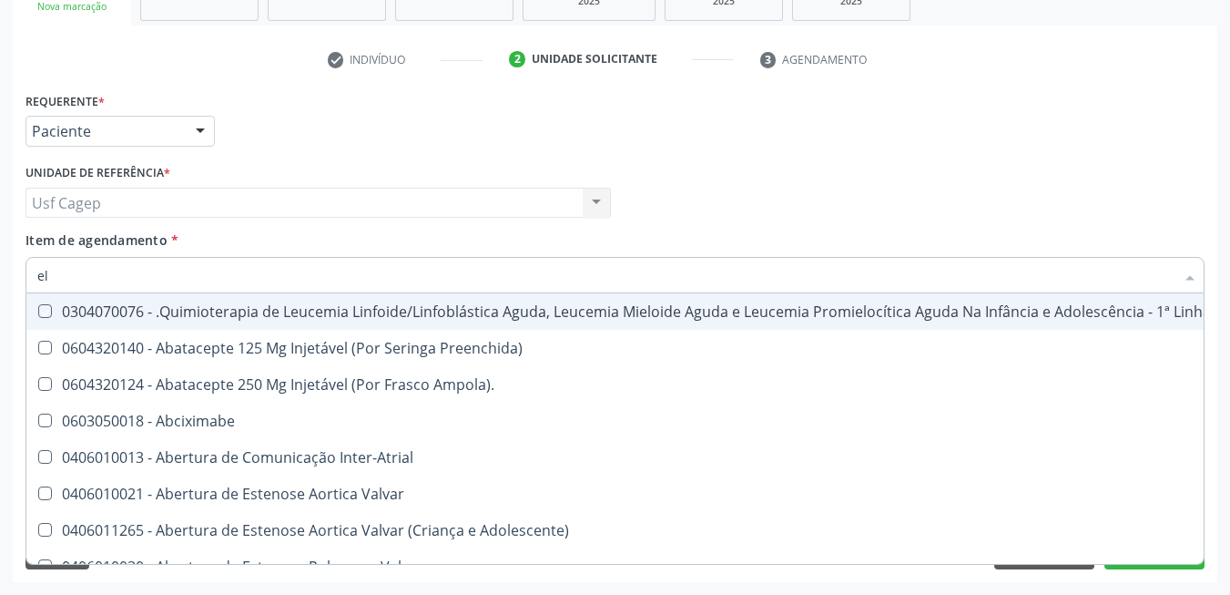
checkbox Coração "false"
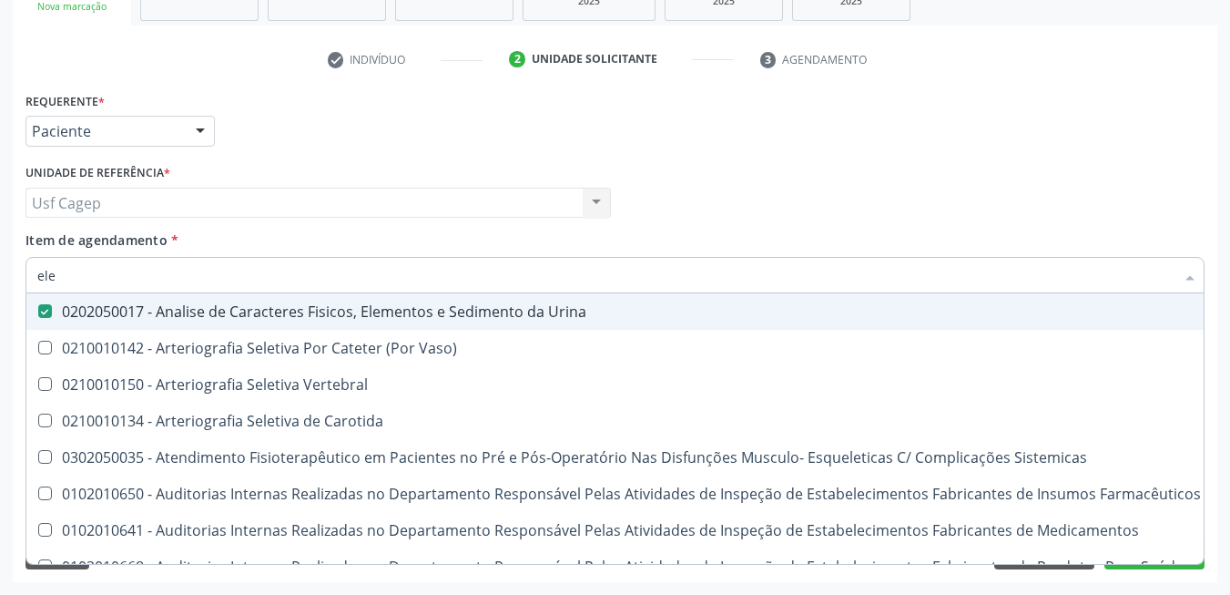
type input "elet"
checkbox Urina "false"
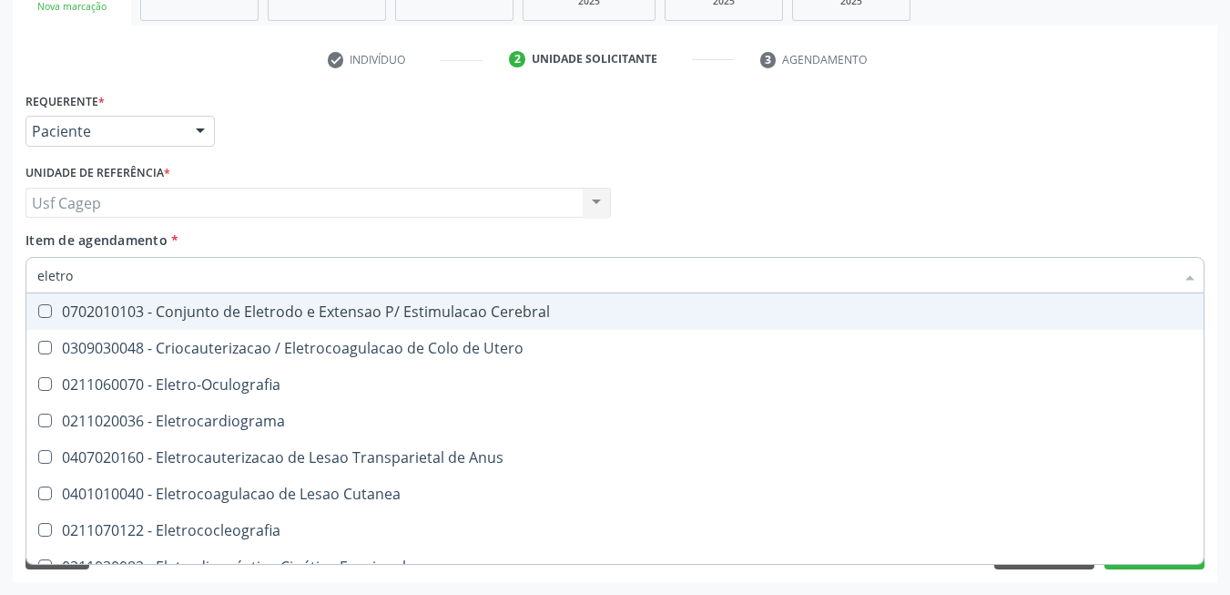
type input "eletrof"
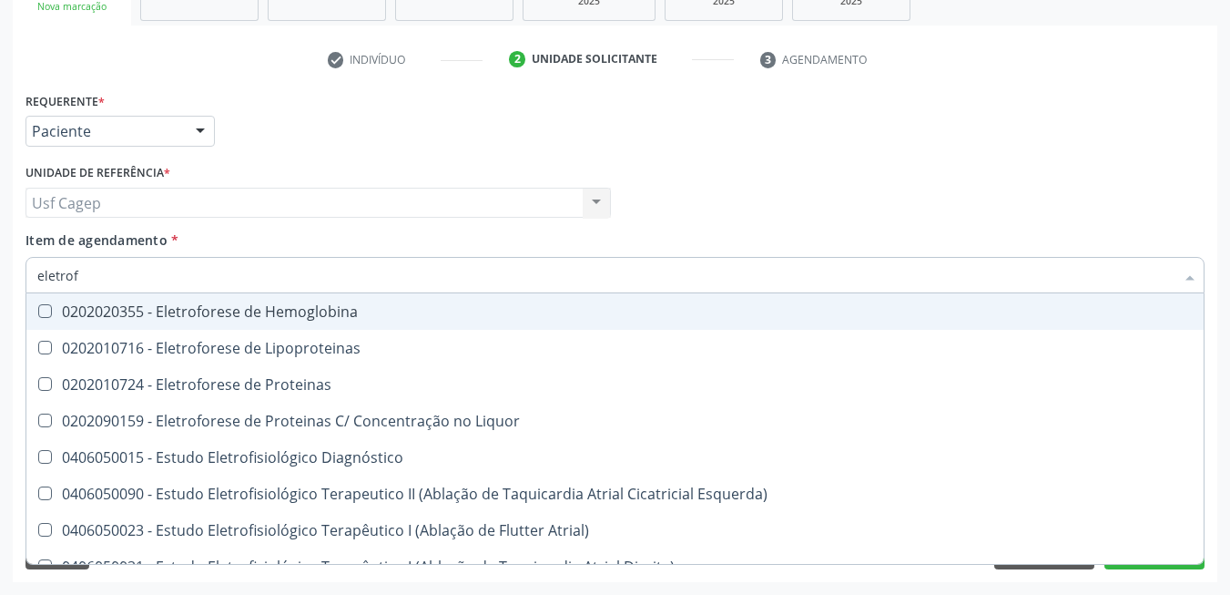
click at [361, 316] on div "0202020355 - Eletroforese de Hemoglobina" at bounding box center [688, 311] width 1303 height 15
checkbox Hemoglobina "true"
click at [349, 260] on input "eletrof" at bounding box center [605, 275] width 1137 height 36
click at [321, 224] on div "Unidade de referência * Usf Cagep Usf Cagep Nenhum resultado encontrado para: "…" at bounding box center [318, 194] width 595 height 71
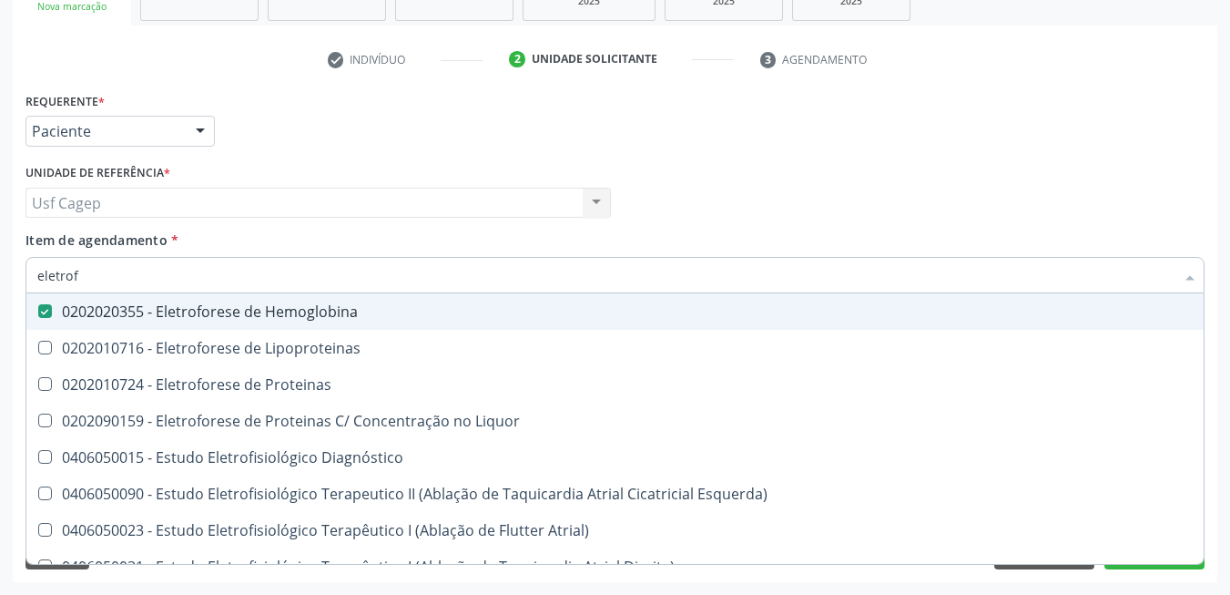
checkbox Lipoproteinas "true"
checkbox Proteinas "true"
checkbox Liquor "true"
checkbox Diagnóstico "true"
checkbox Esquerda\) "true"
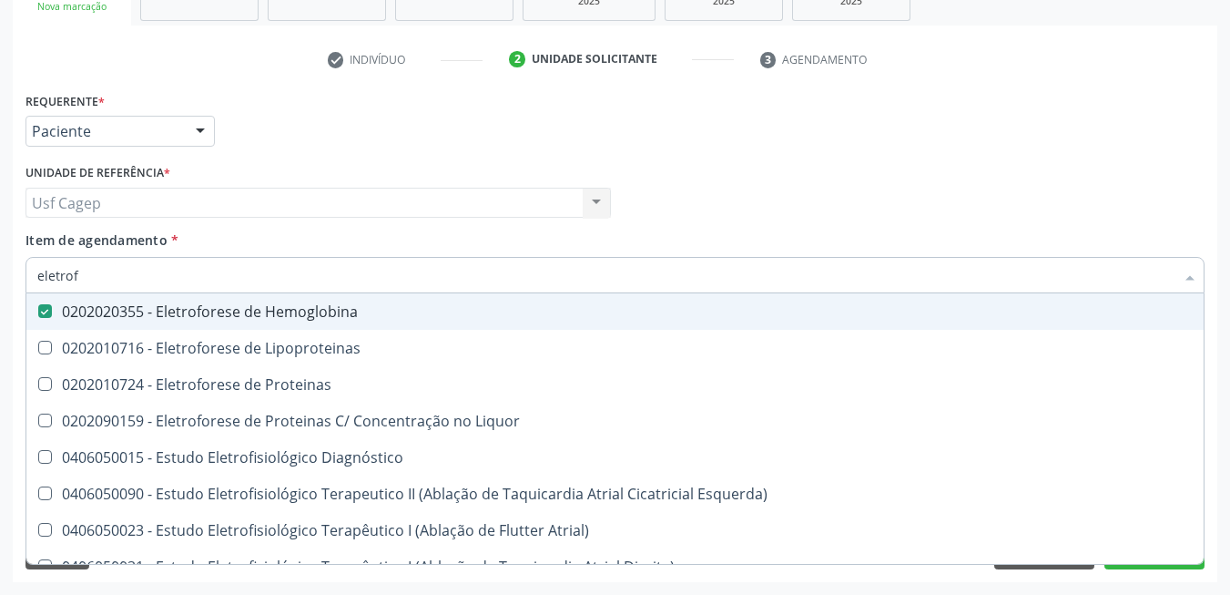
checkbox Atrial\) "true"
checkbox Direita\) "true"
checkbox Esquerdo\)\ "true"
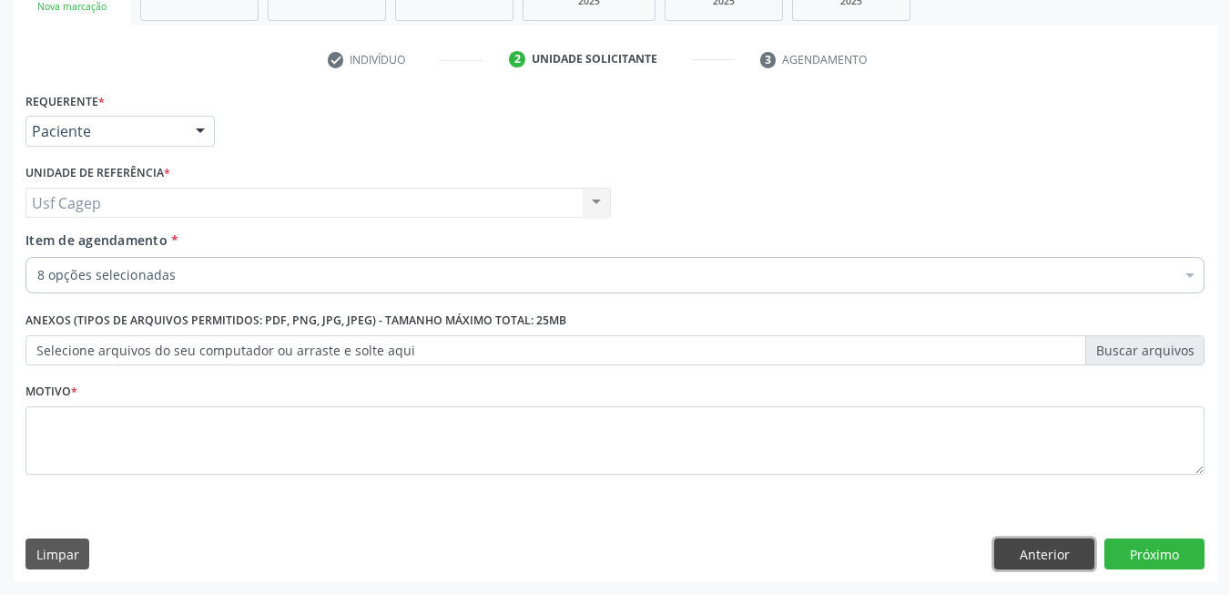
click at [1012, 553] on button "Anterior" at bounding box center [1044, 553] width 100 height 31
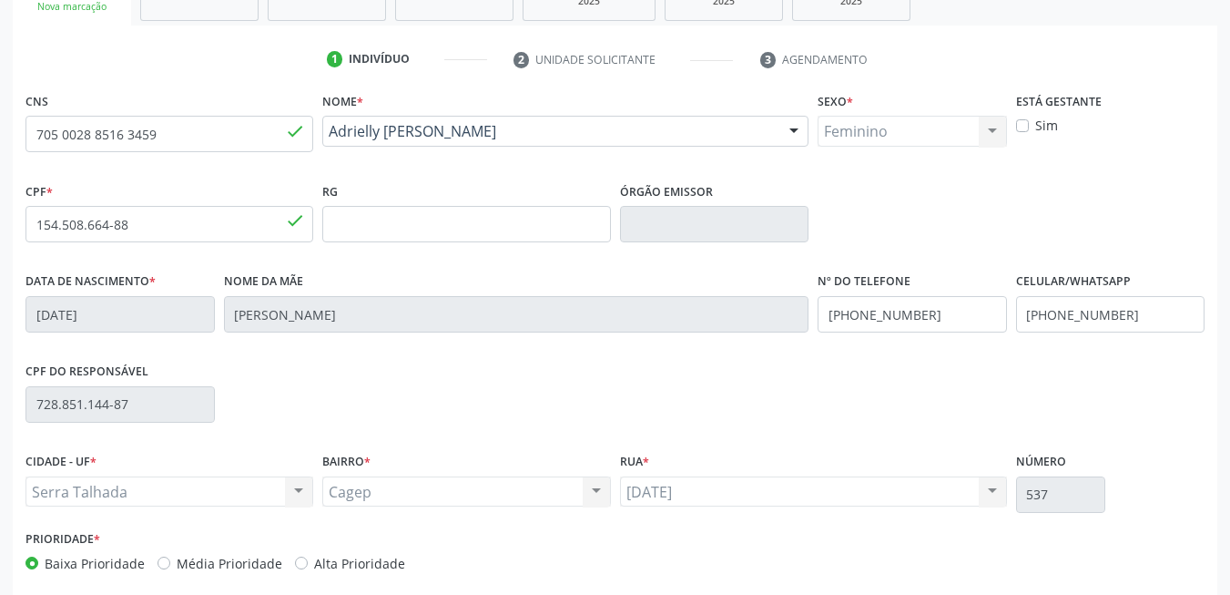
click at [1035, 121] on label "Sim" at bounding box center [1046, 125] width 23 height 19
click at [1022, 121] on input "Sim" at bounding box center [1022, 124] width 13 height 16
checkbox input "true"
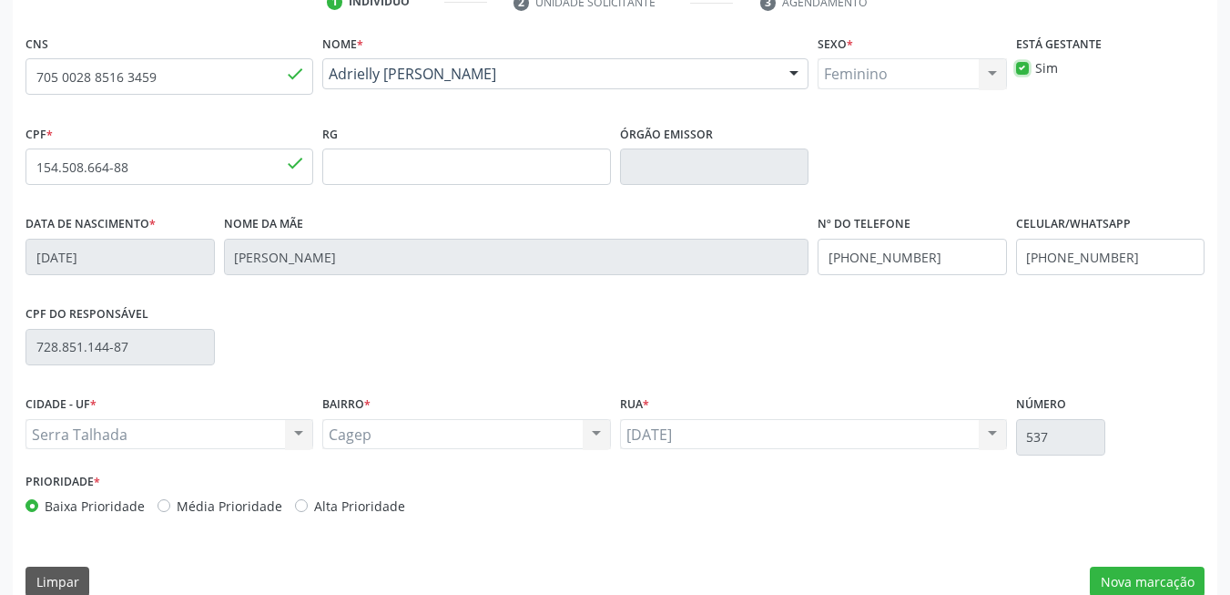
scroll to position [392, 0]
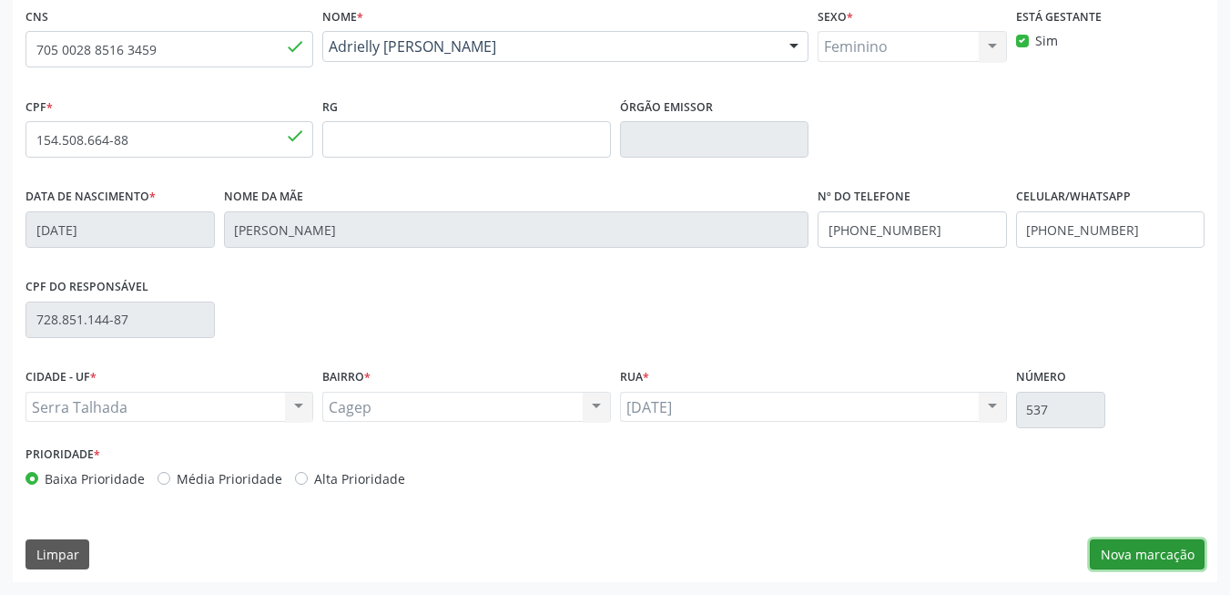
drag, startPoint x: 1120, startPoint y: 553, endPoint x: 1095, endPoint y: 546, distance: 25.4
click at [1121, 552] on button "Nova marcação" at bounding box center [1147, 554] width 115 height 31
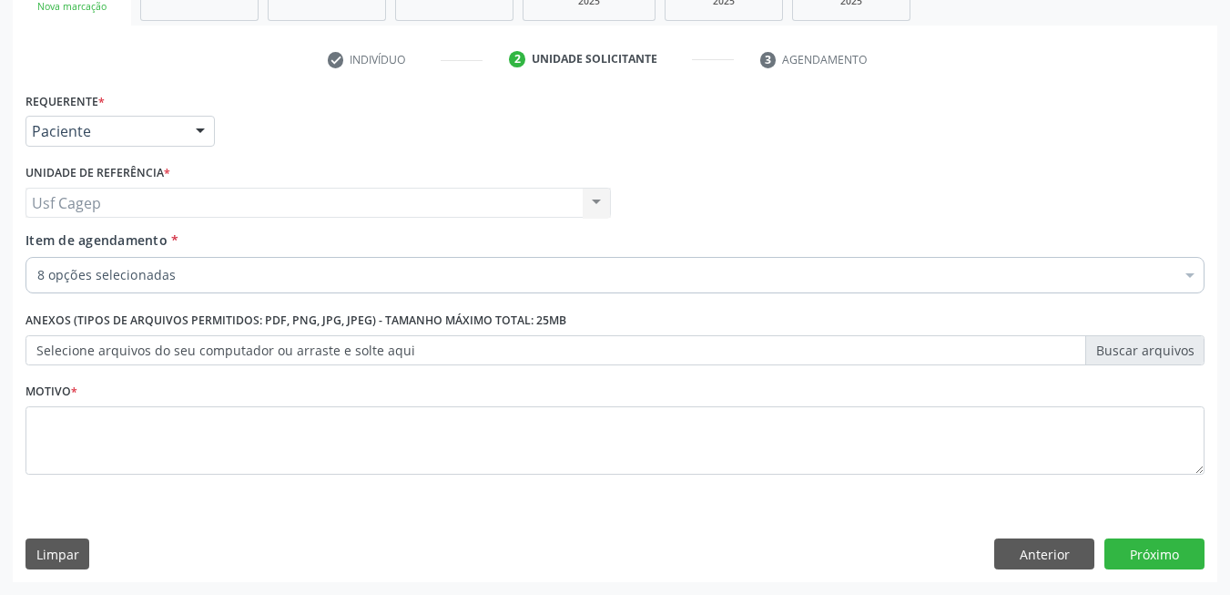
scroll to position [308, 0]
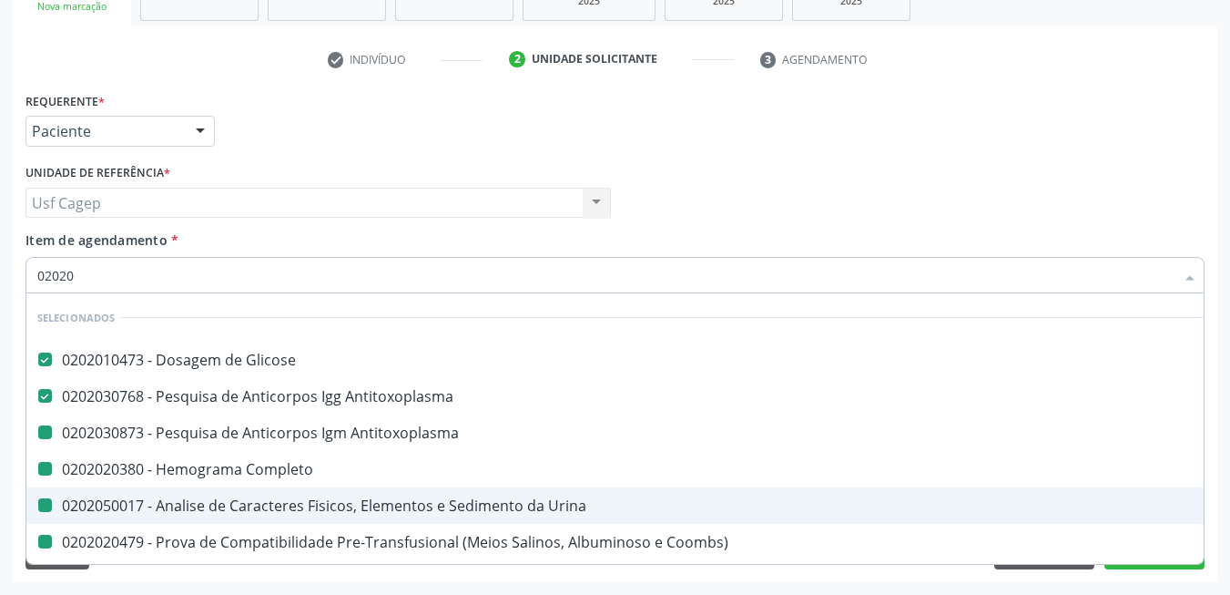
type input "020201"
checkbox Antitoxoplasma "false"
checkbox Completo "false"
checkbox Urina "false"
checkbox Coombs\) "false"
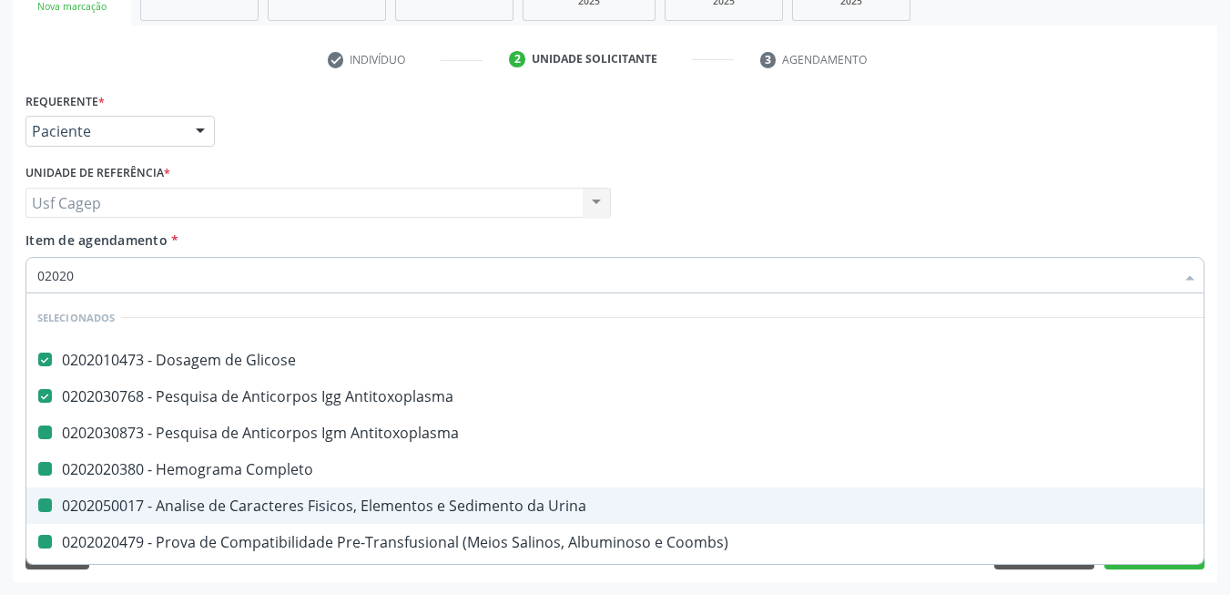
checkbox Hemoglobina "false"
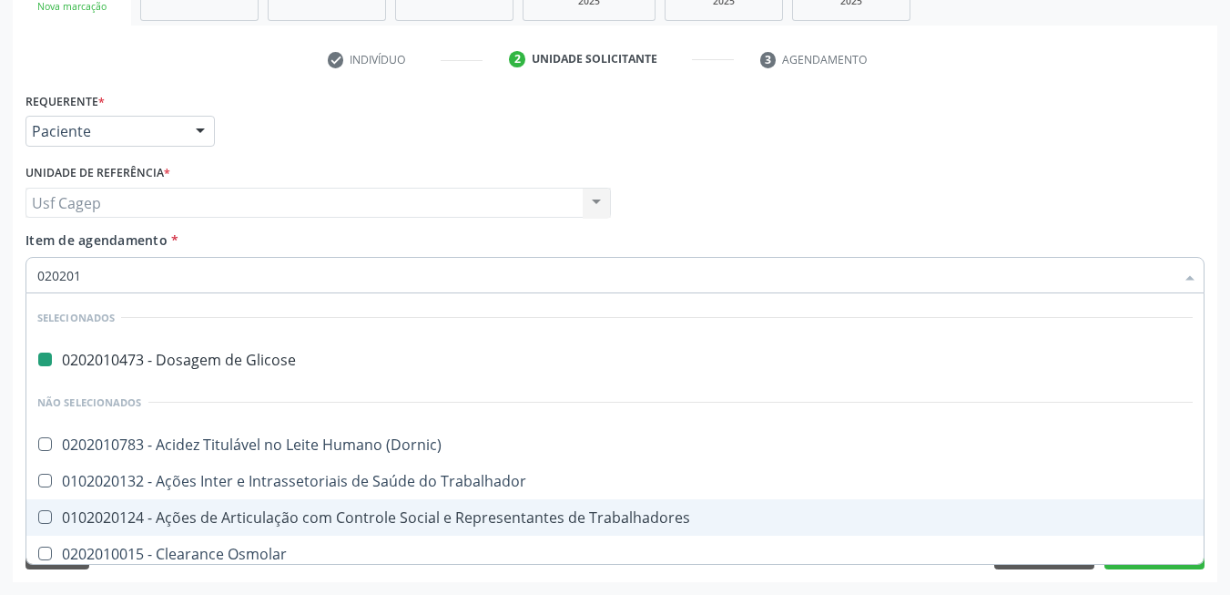
type input "0202012"
checkbox Glicose "false"
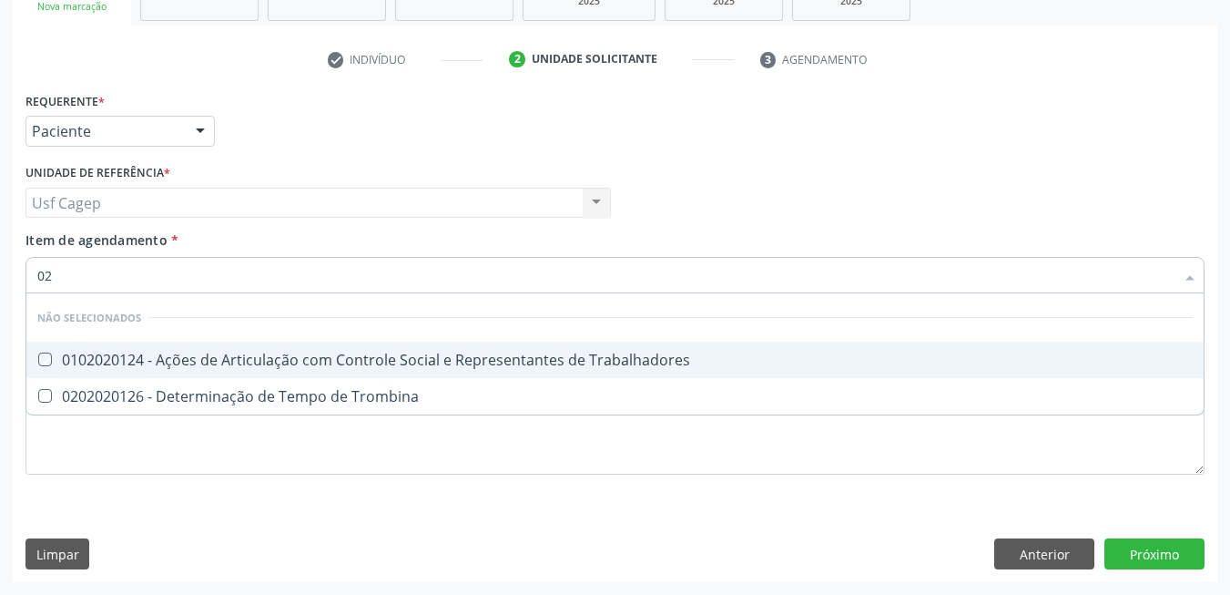
type input "0"
checkbox Trabalhadores "true"
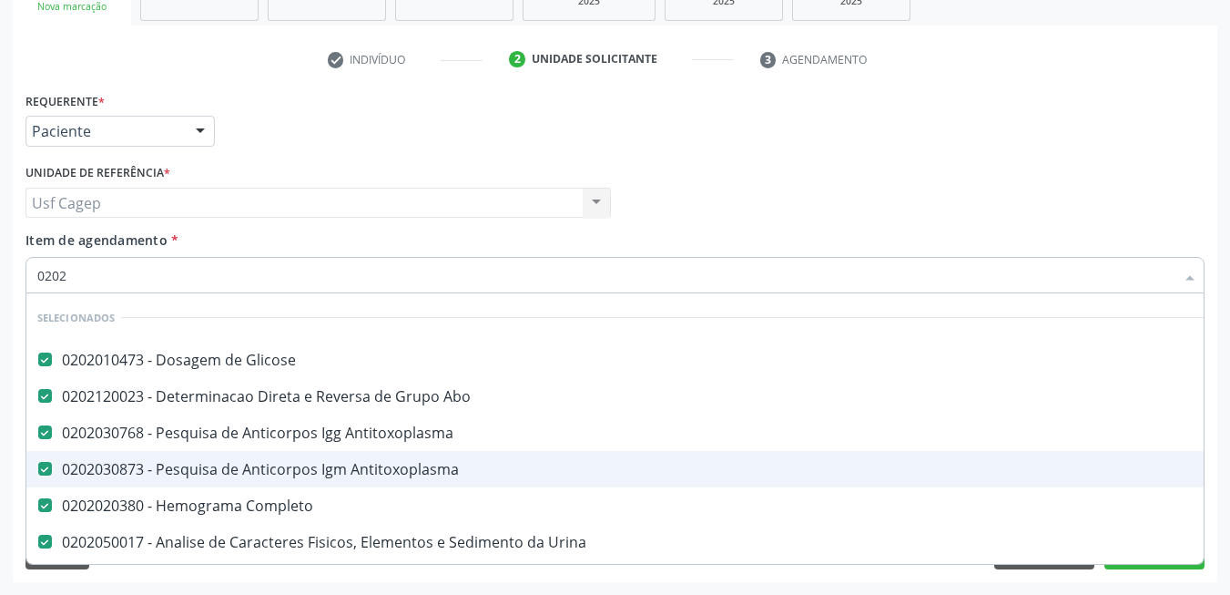
type input "02021"
checkbox Antitoxoplasma "false"
checkbox Completo "false"
checkbox Urina "false"
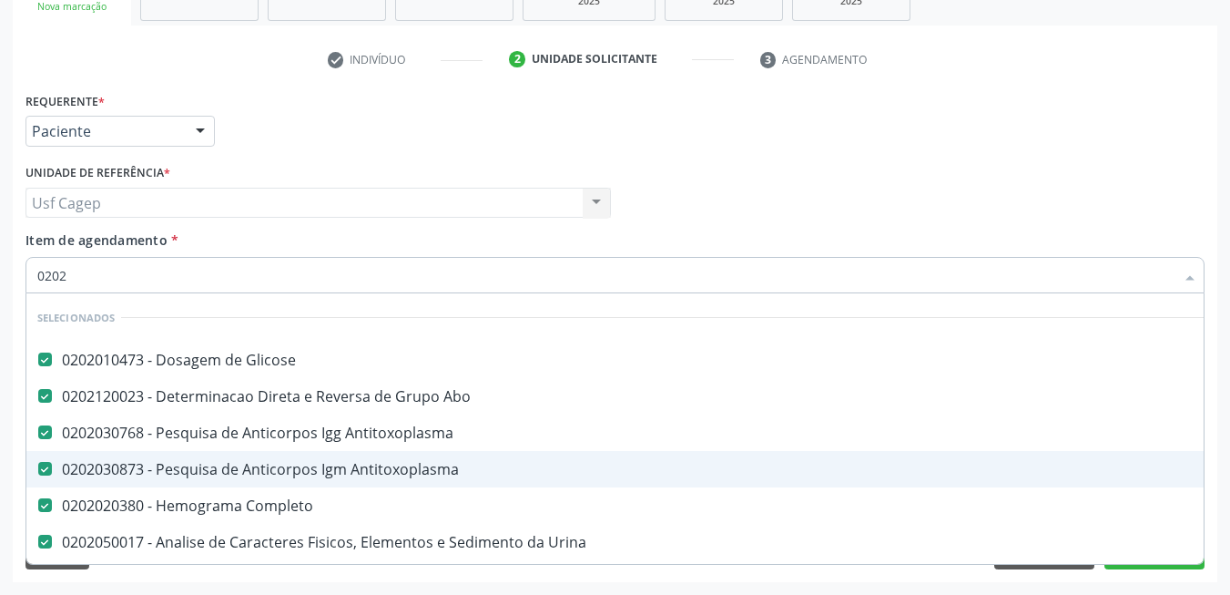
checkbox Coombs\) "false"
checkbox Hemoglobina "false"
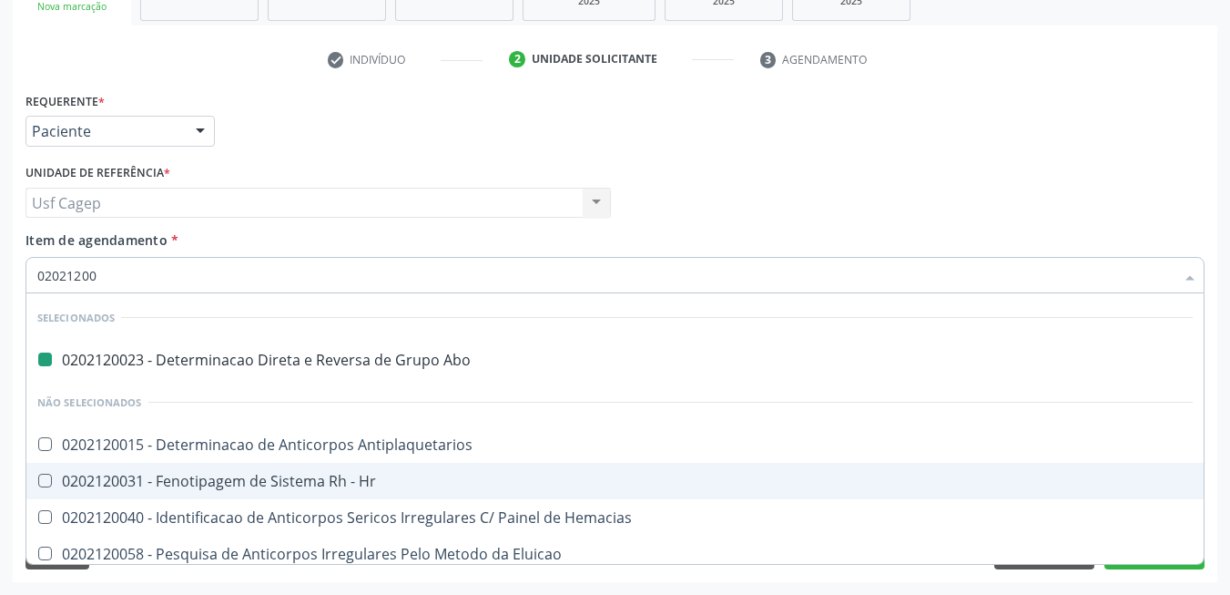
type input "020212009"
checkbox Abo "false"
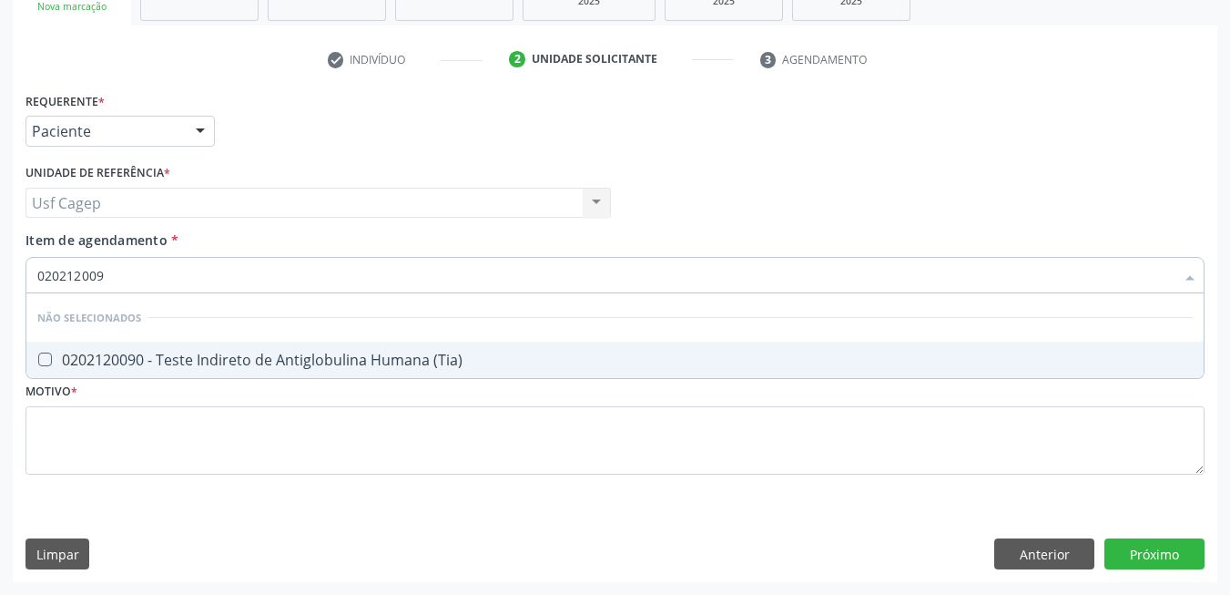
type input "0202120090"
drag, startPoint x: 749, startPoint y: 364, endPoint x: 737, endPoint y: 321, distance: 45.3
click at [749, 362] on div "0202120090 - Teste Indireto de Antiglobulina Humana (Tia)" at bounding box center [615, 359] width 1156 height 15
checkbox \(Tia\) "true"
click at [729, 282] on input "0202120090" at bounding box center [605, 275] width 1137 height 36
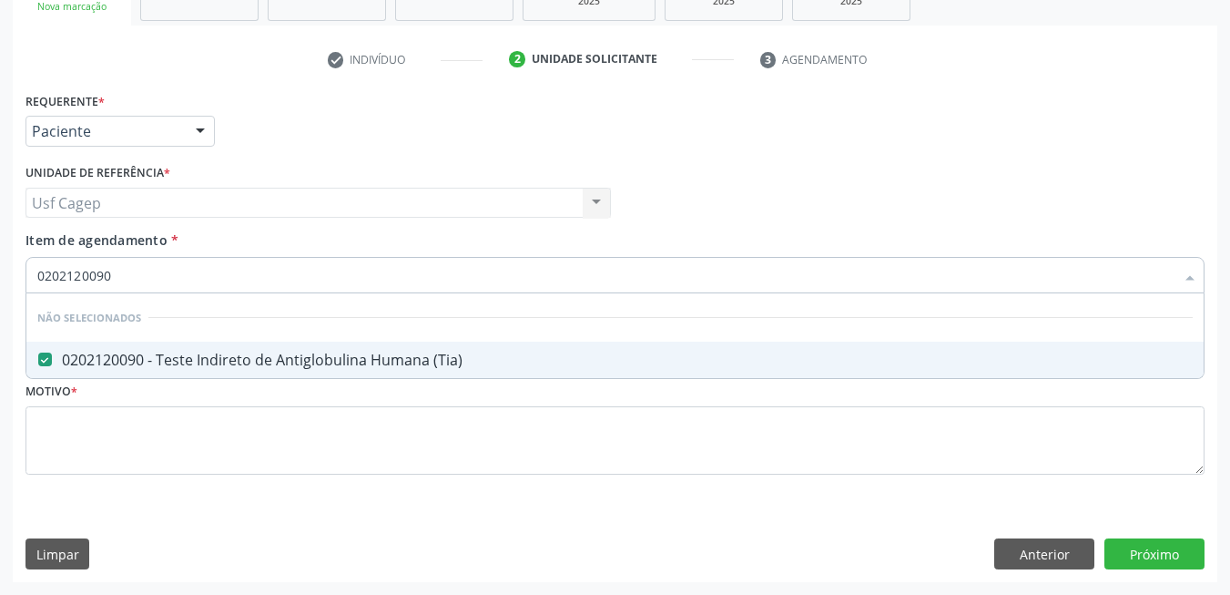
click at [729, 282] on input "0202120090" at bounding box center [605, 275] width 1137 height 36
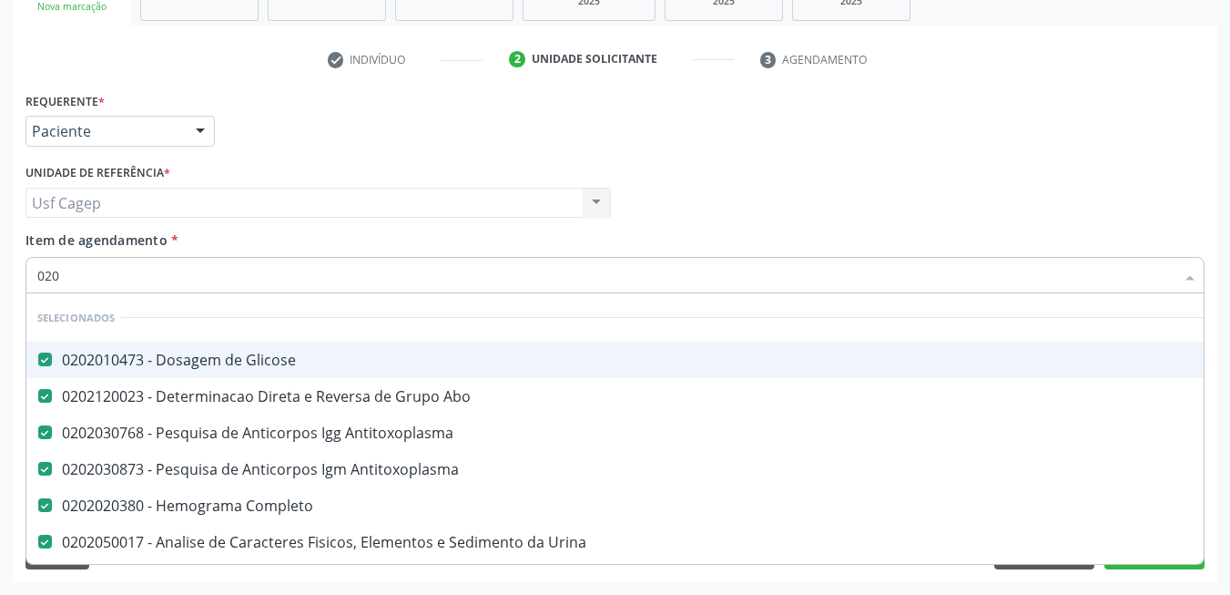
type input "0202"
checkbox \(Dhea\) "true"
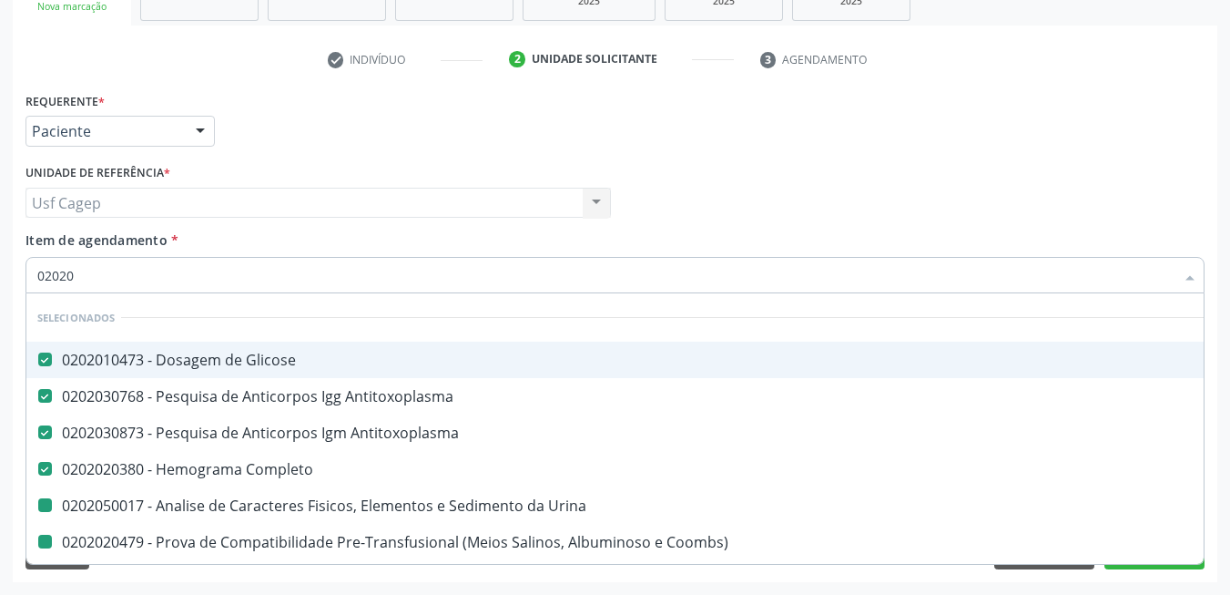
type input "020202"
checkbox Urina "false"
checkbox Coombs\) "false"
checkbox Hemoglobina "false"
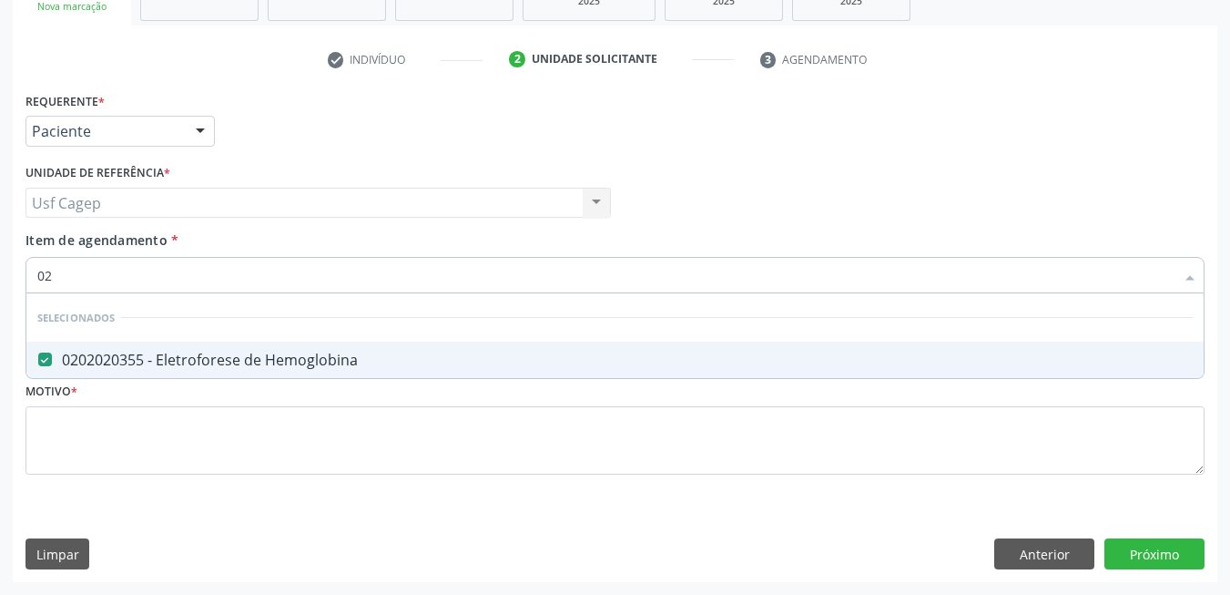
type input "0"
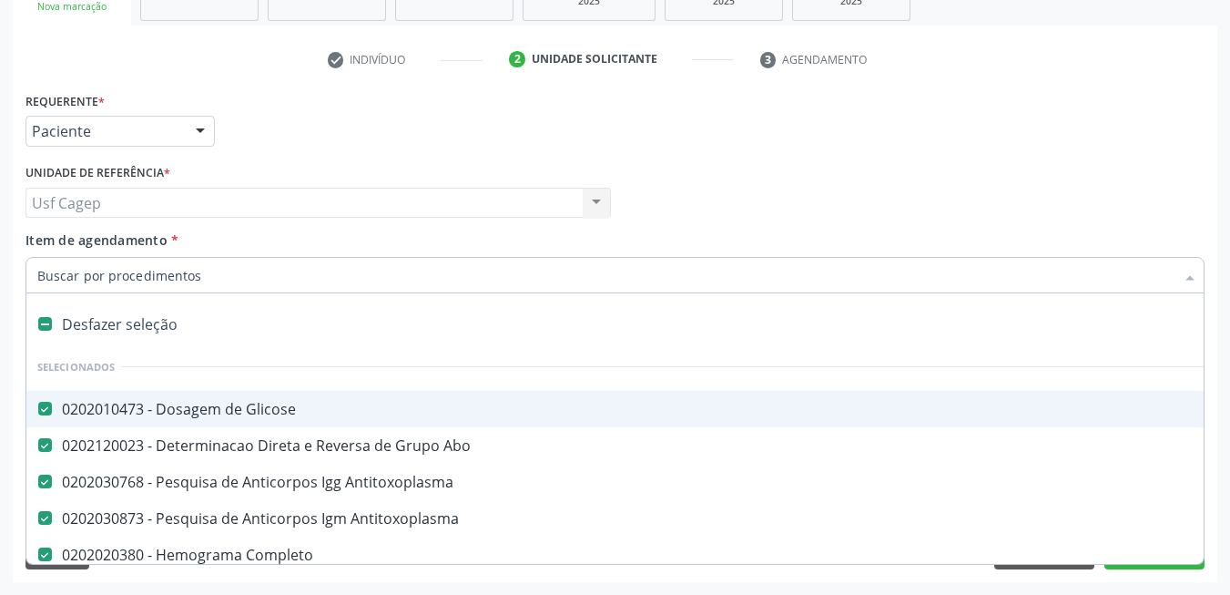
click at [884, 218] on div "Médico Solicitante Por favor, selecione a Unidade de Atendimento primeiro Nenhu…" at bounding box center [615, 194] width 1188 height 71
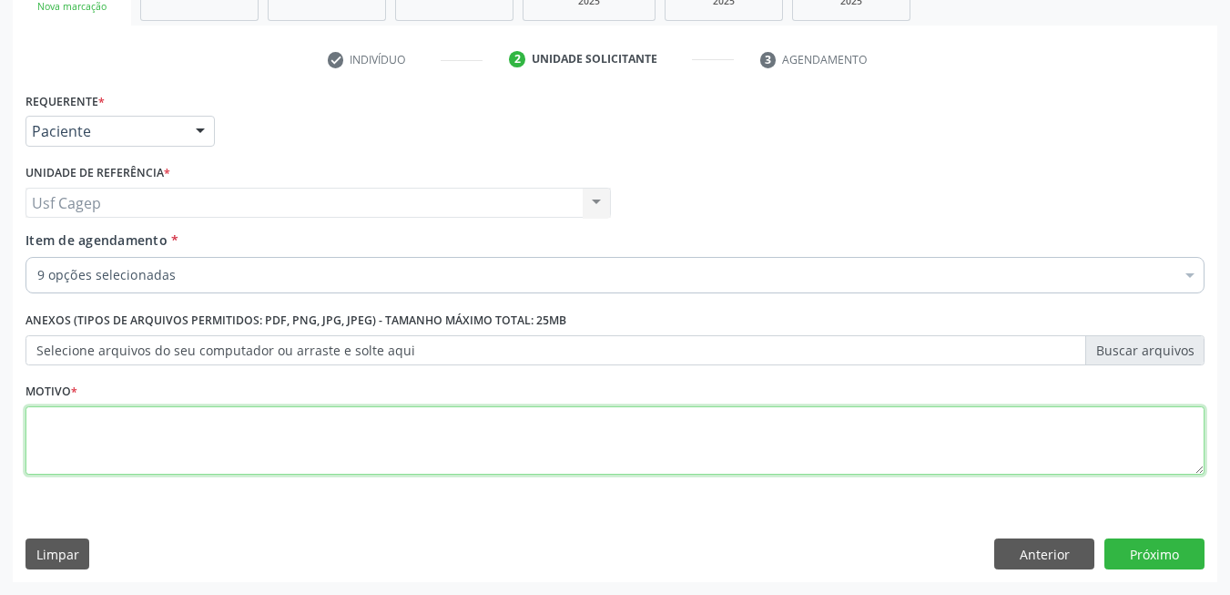
click at [215, 454] on textarea at bounding box center [614, 440] width 1179 height 69
type textarea "."
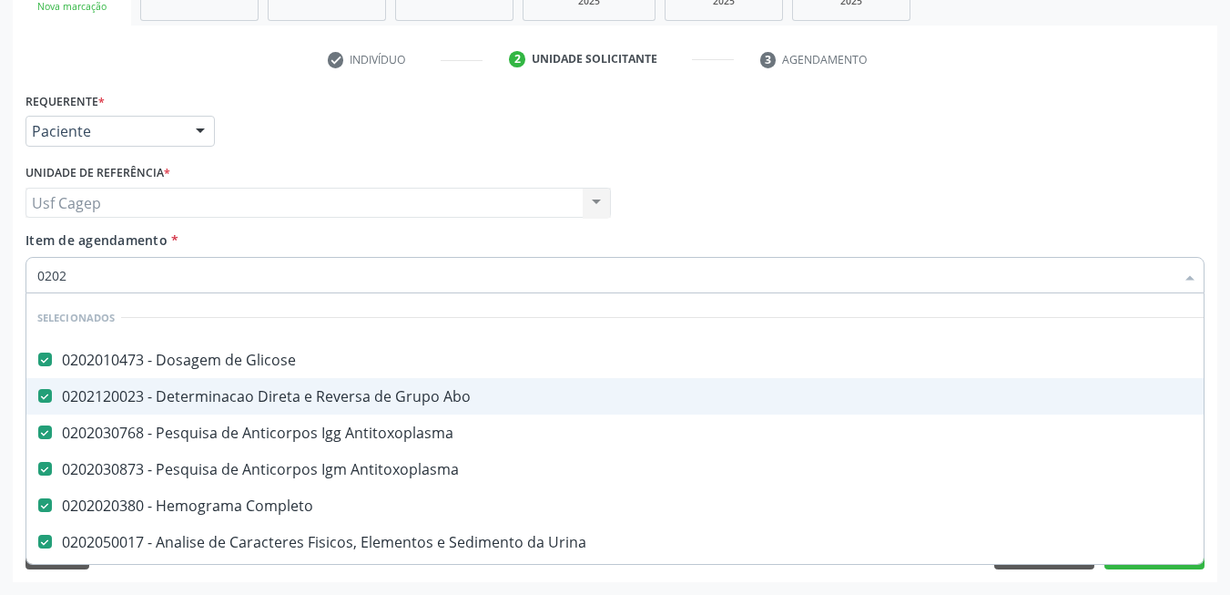
type input "02020"
checkbox \(Tia\) "false"
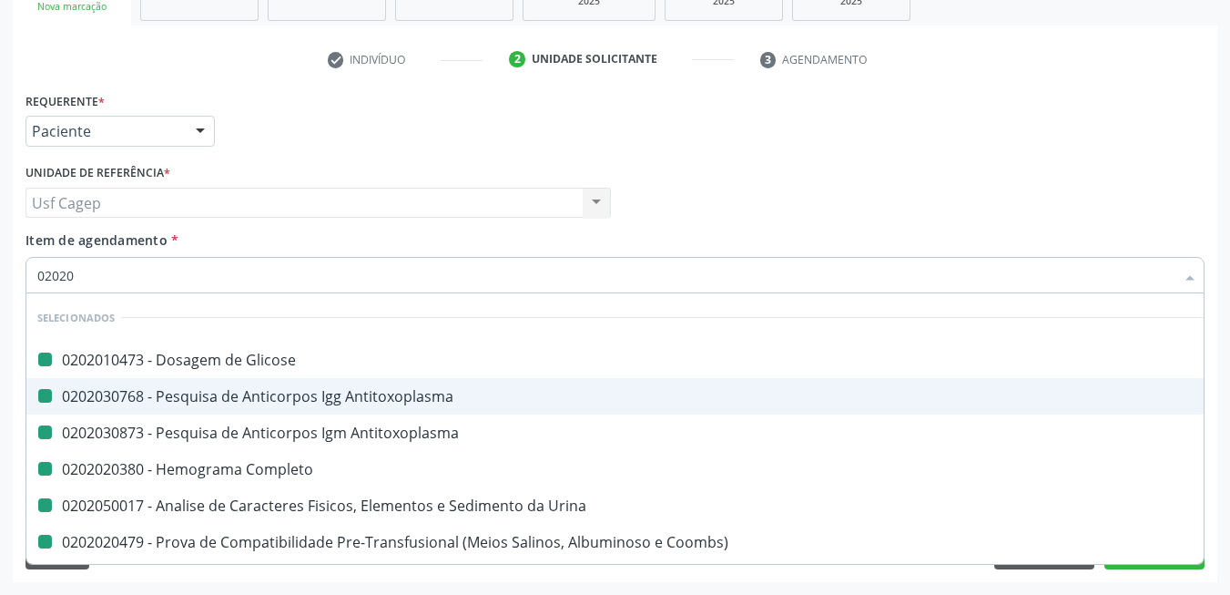
type input "020208"
checkbox Glicose "false"
checkbox Antitoxoplasma "false"
checkbox Completo "false"
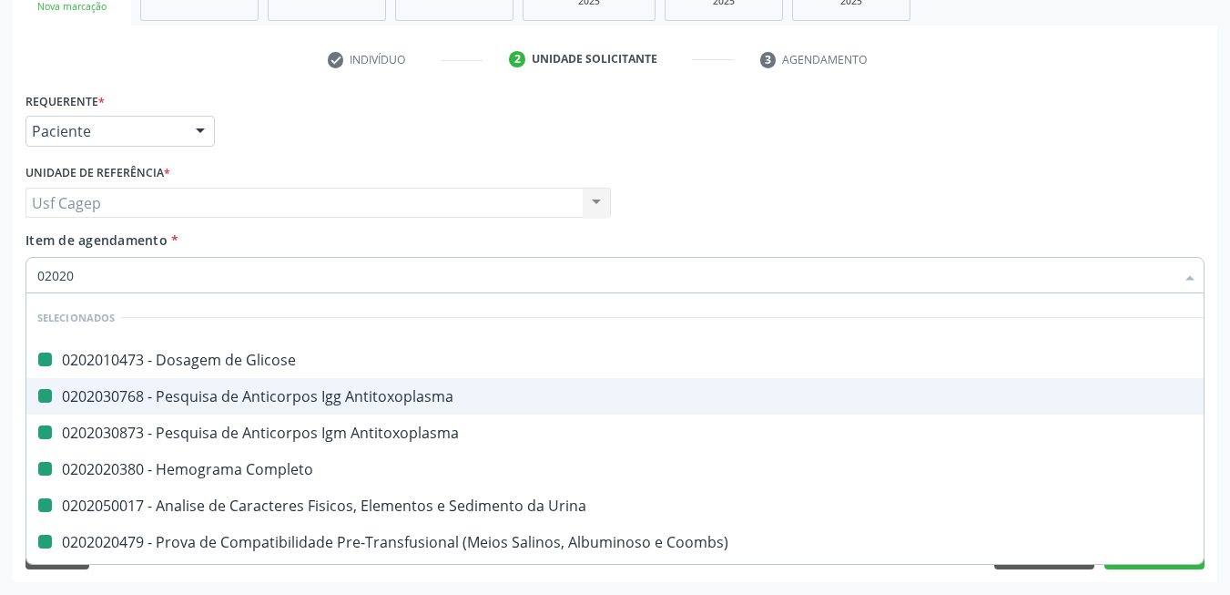
checkbox Urina "false"
checkbox Coombs\) "false"
checkbox Hemoglobina "false"
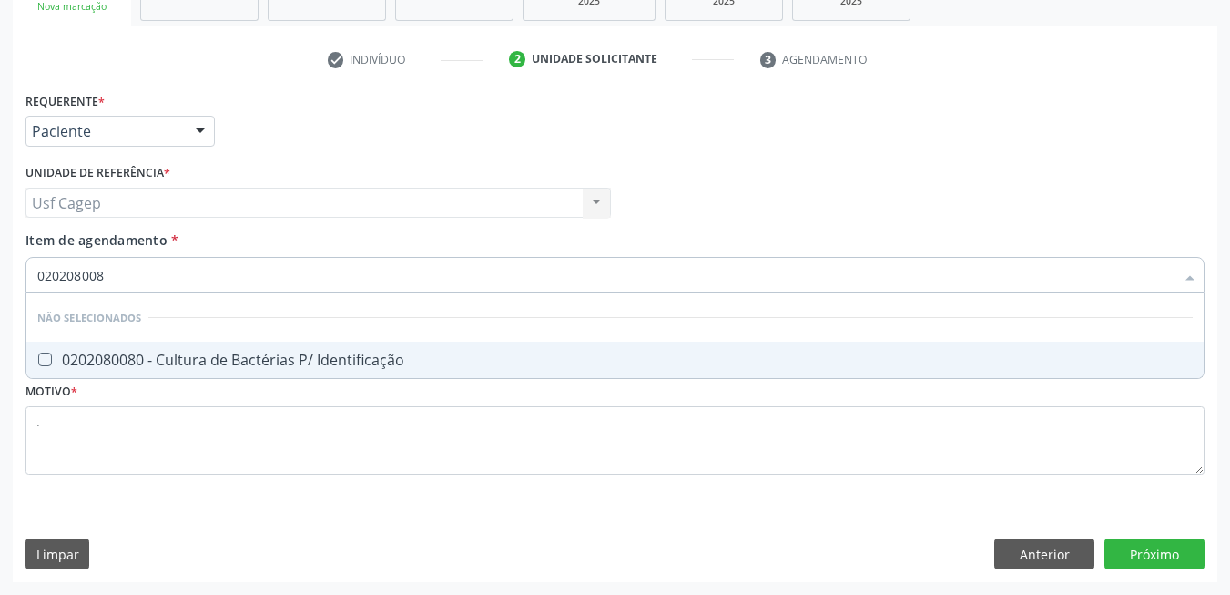
type input "0202080080"
drag, startPoint x: 331, startPoint y: 351, endPoint x: 340, endPoint y: 353, distance: 9.5
click at [337, 352] on div "0202080080 - Cultura de Bactérias P/ Identificação" at bounding box center [615, 359] width 1156 height 15
checkbox Identificação "true"
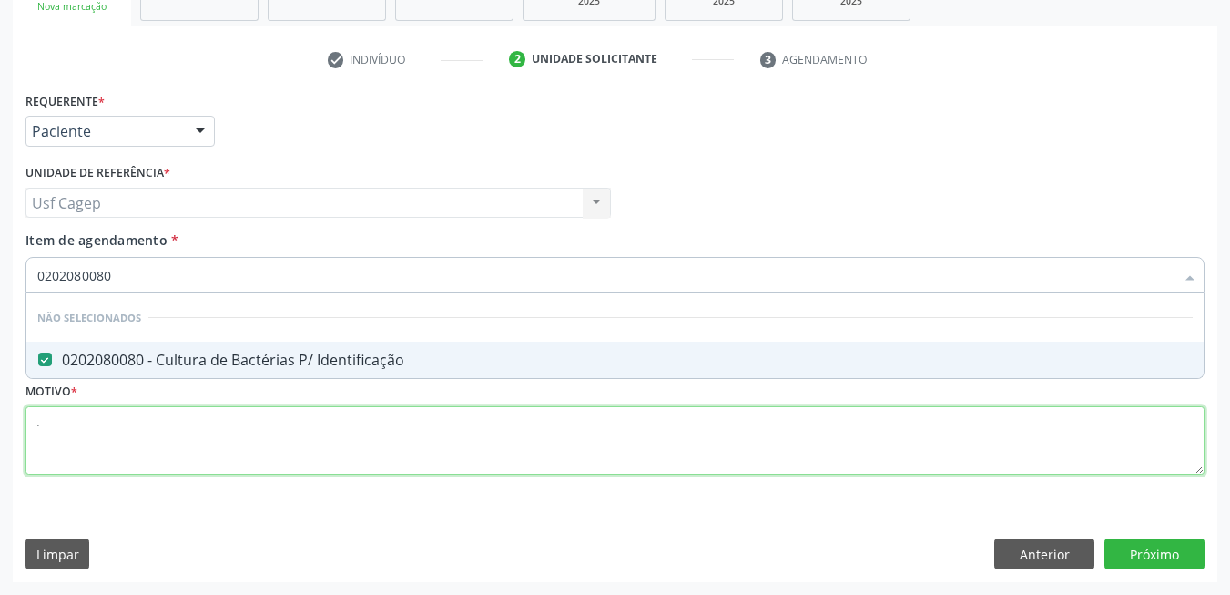
click at [299, 446] on div "Requerente * Paciente Médico(a) Enfermeiro(a) Paciente Nenhum resultado encontr…" at bounding box center [614, 293] width 1179 height 413
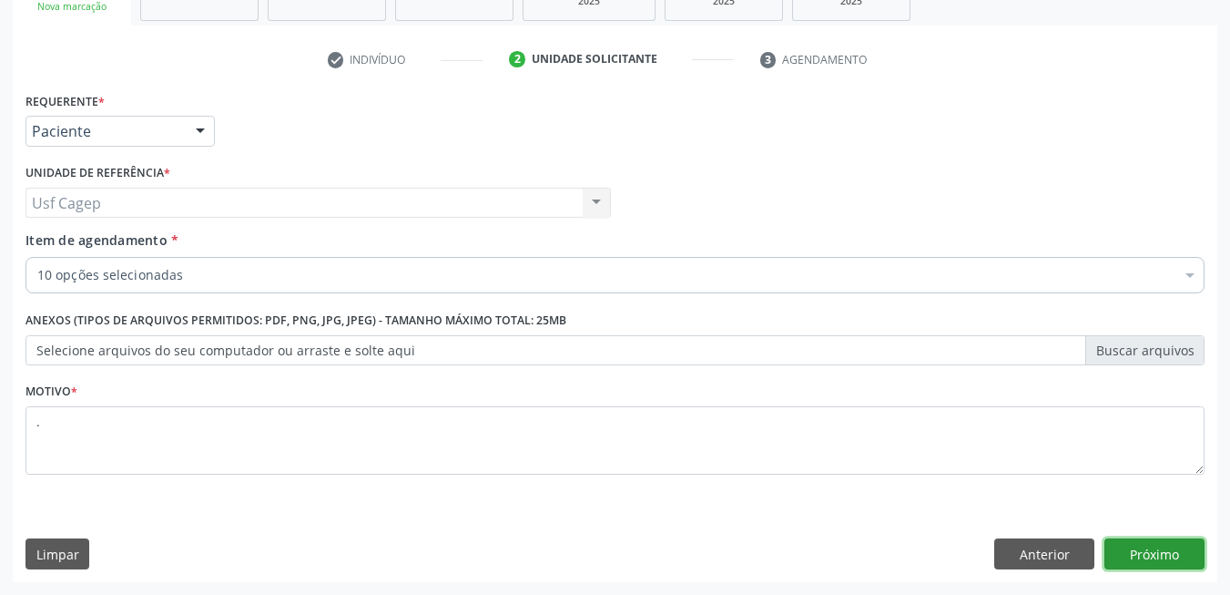
click at [1189, 554] on button "Próximo" at bounding box center [1155, 553] width 100 height 31
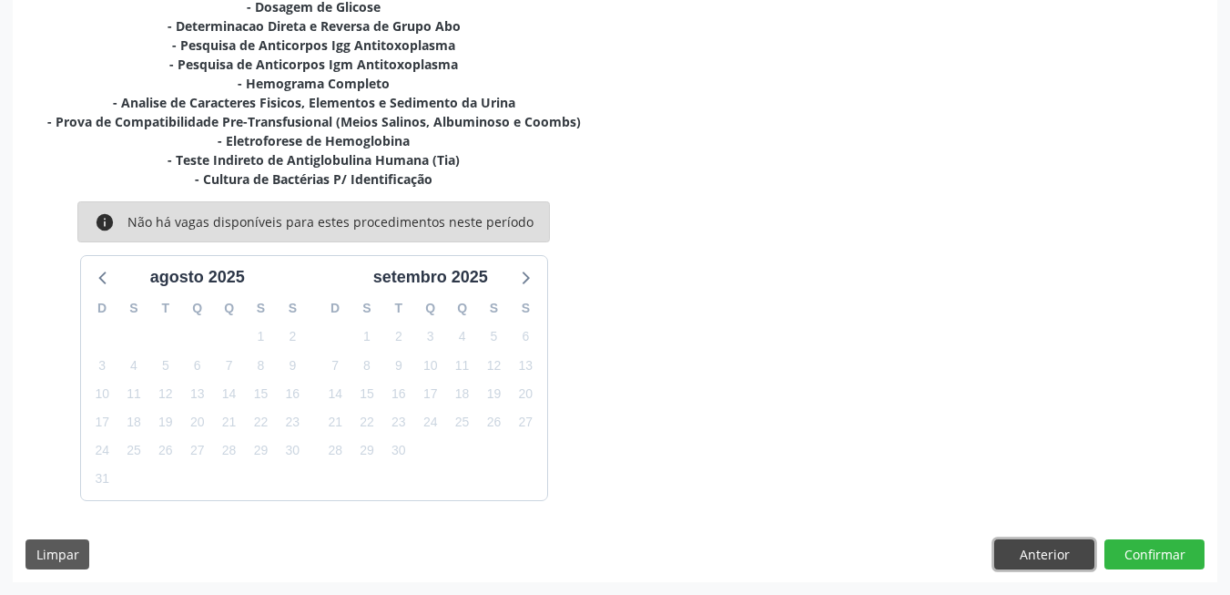
click at [1042, 542] on button "Anterior" at bounding box center [1044, 554] width 100 height 31
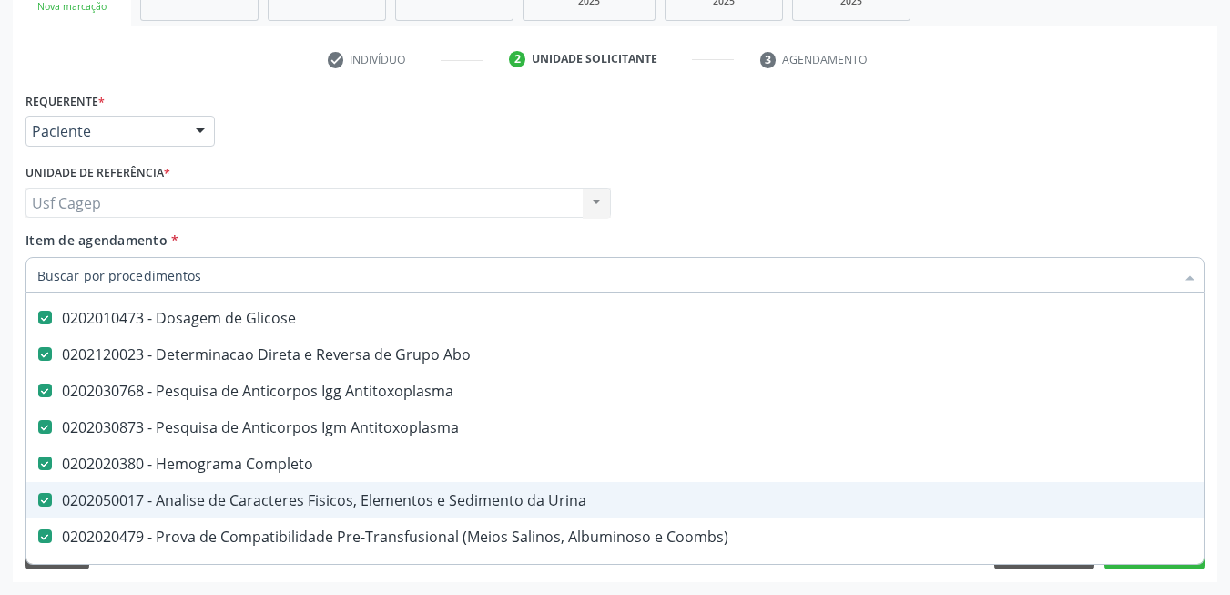
scroll to position [182, 0]
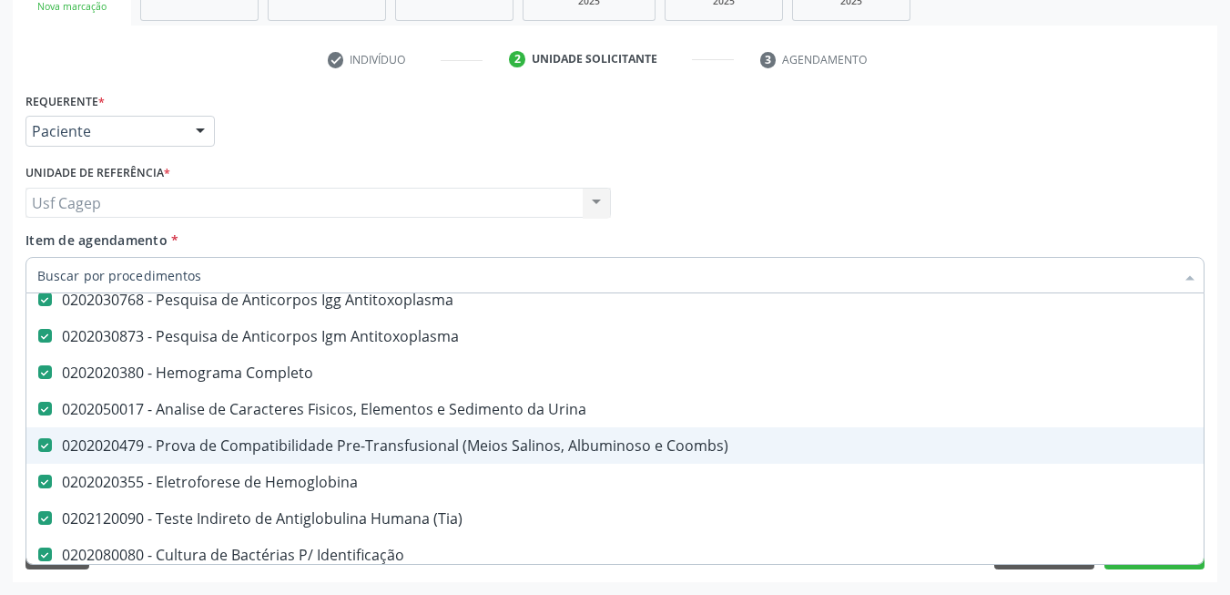
click at [564, 453] on div "0202020479 - Prova de Compatibilidade Pre-Transfusional (Meios Salinos, Albumin…" at bounding box center [746, 445] width 1418 height 15
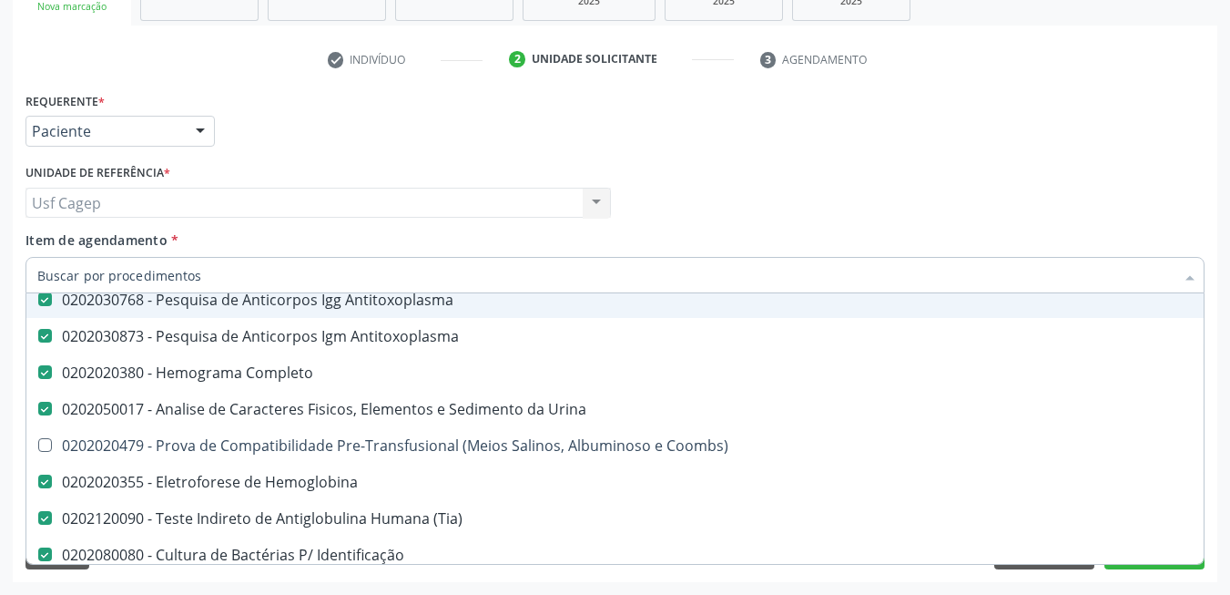
click at [711, 210] on div "Médico Solicitante Por favor, selecione a Unidade de Atendimento primeiro Nenhu…" at bounding box center [615, 194] width 1188 height 71
checkbox Coombs\) "true"
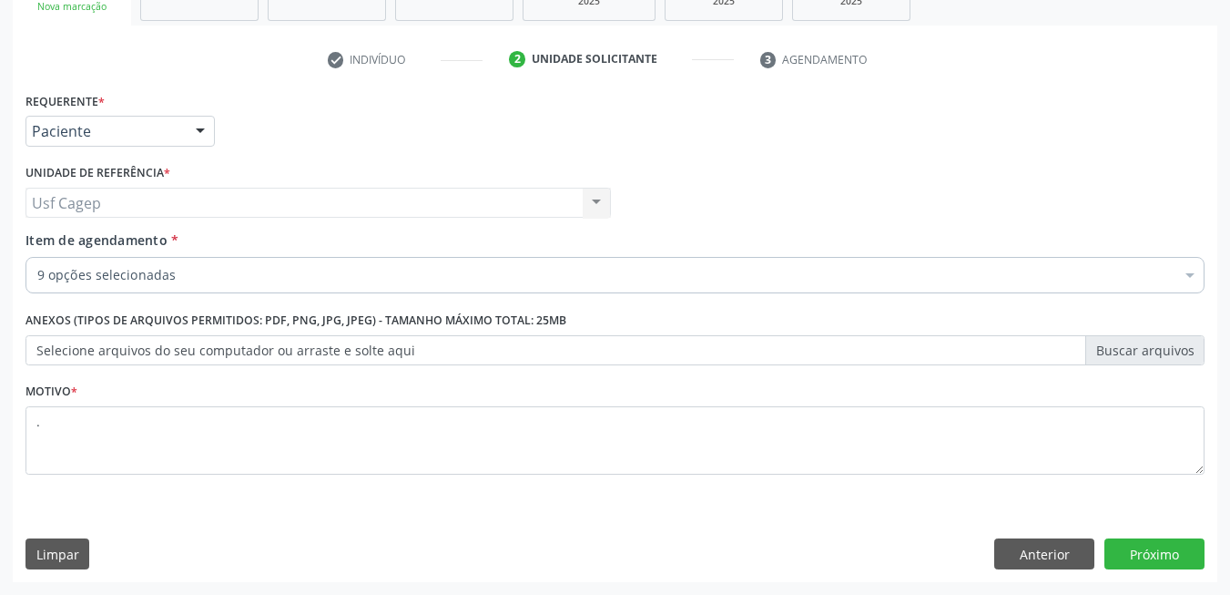
scroll to position [0, 0]
click at [1134, 561] on button "Próximo" at bounding box center [1155, 553] width 100 height 31
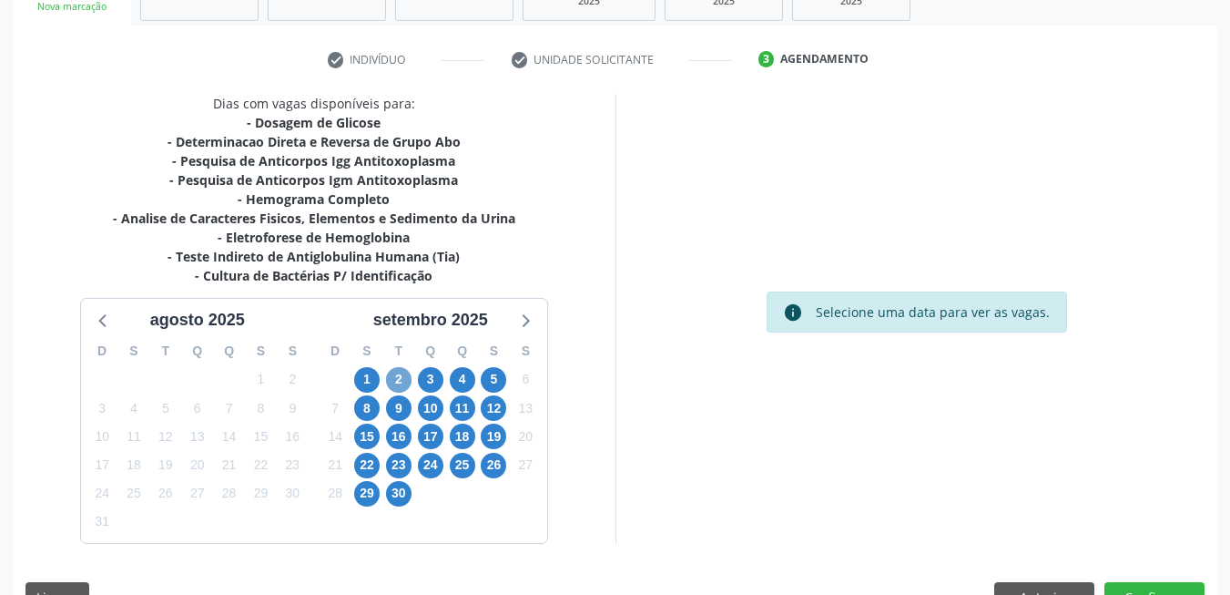
click at [399, 380] on span "2" at bounding box center [398, 379] width 25 height 25
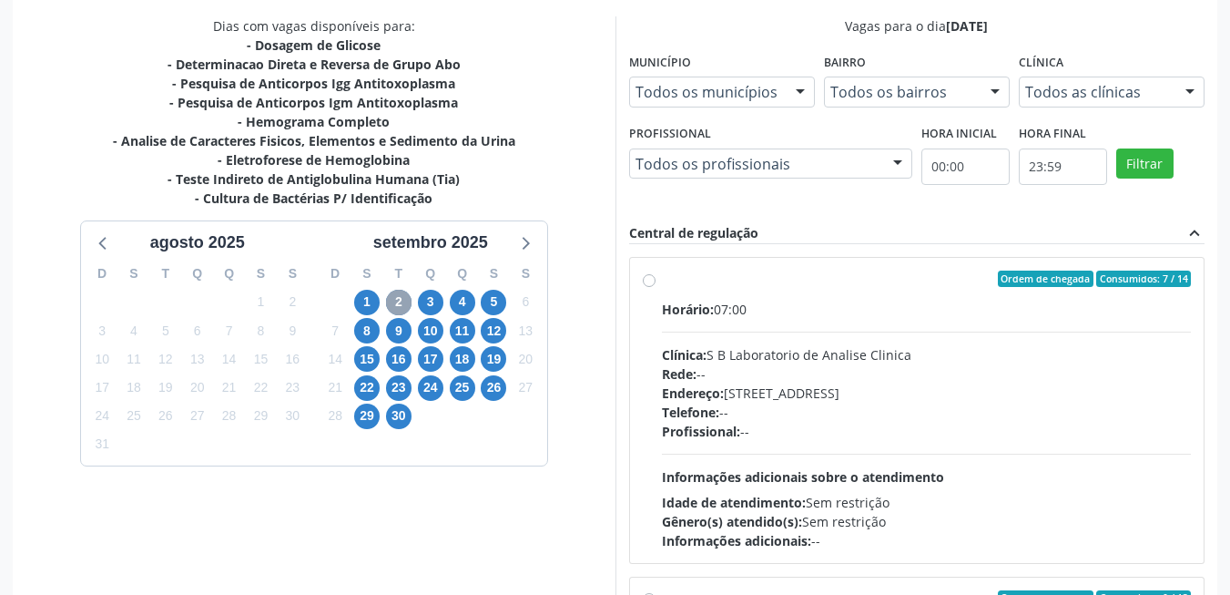
scroll to position [442, 0]
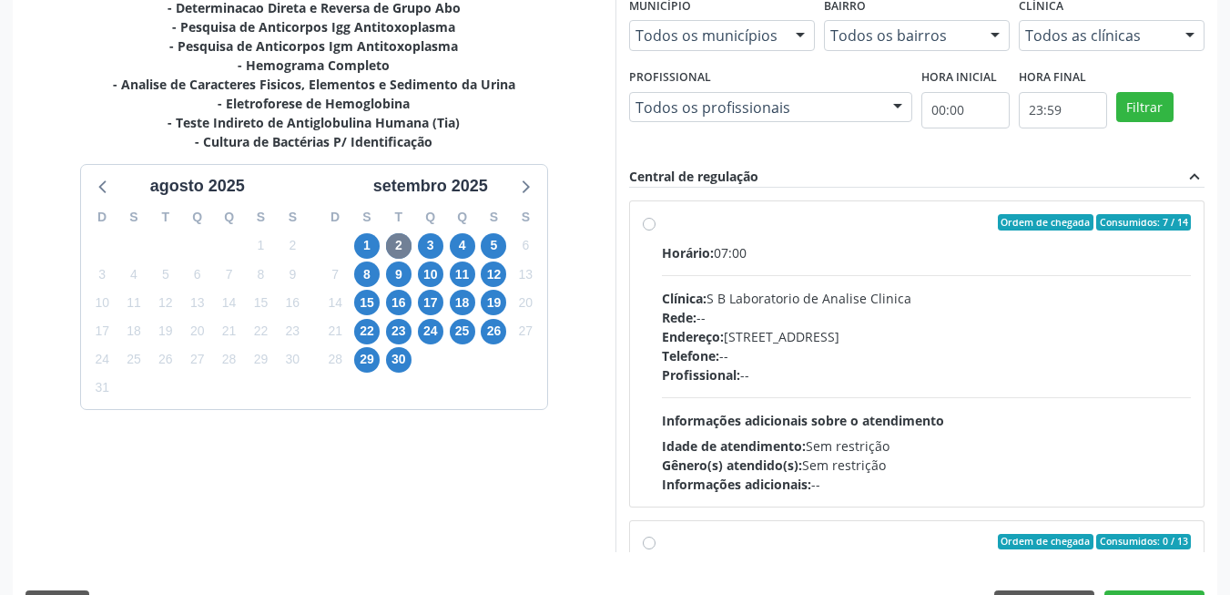
click at [832, 371] on div "Profissional: --" at bounding box center [927, 374] width 530 height 19
click at [656, 230] on input "Ordem de chegada Consumidos: 7 / 14 Horário: 07:00 Clínica: S B Laboratorio de …" at bounding box center [649, 222] width 13 height 16
radio input "true"
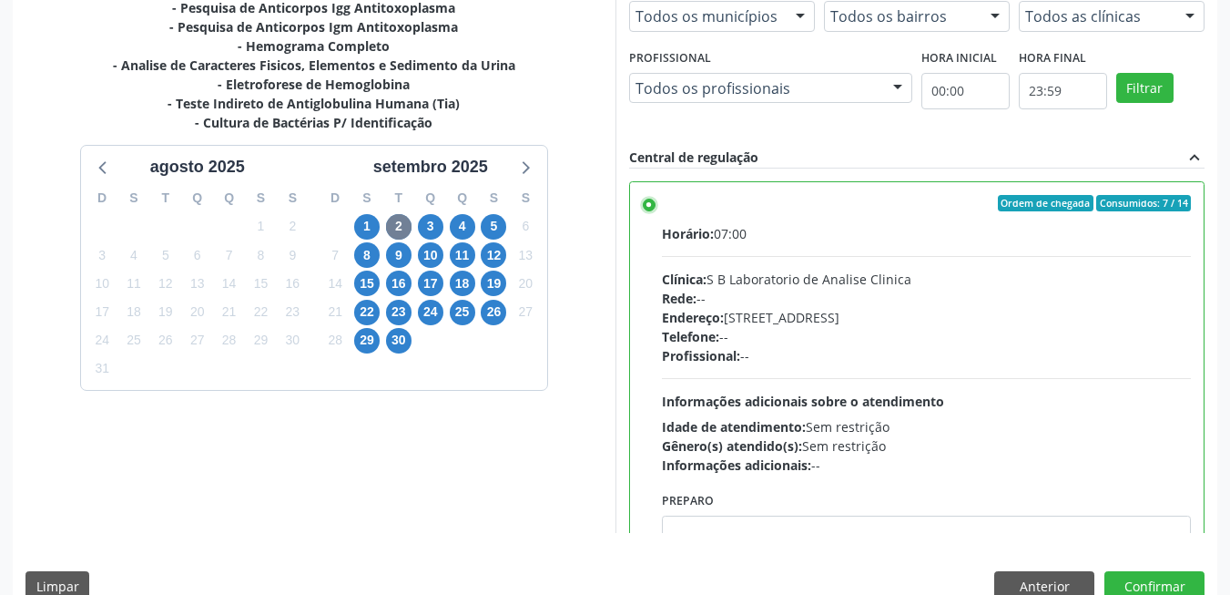
scroll to position [494, 0]
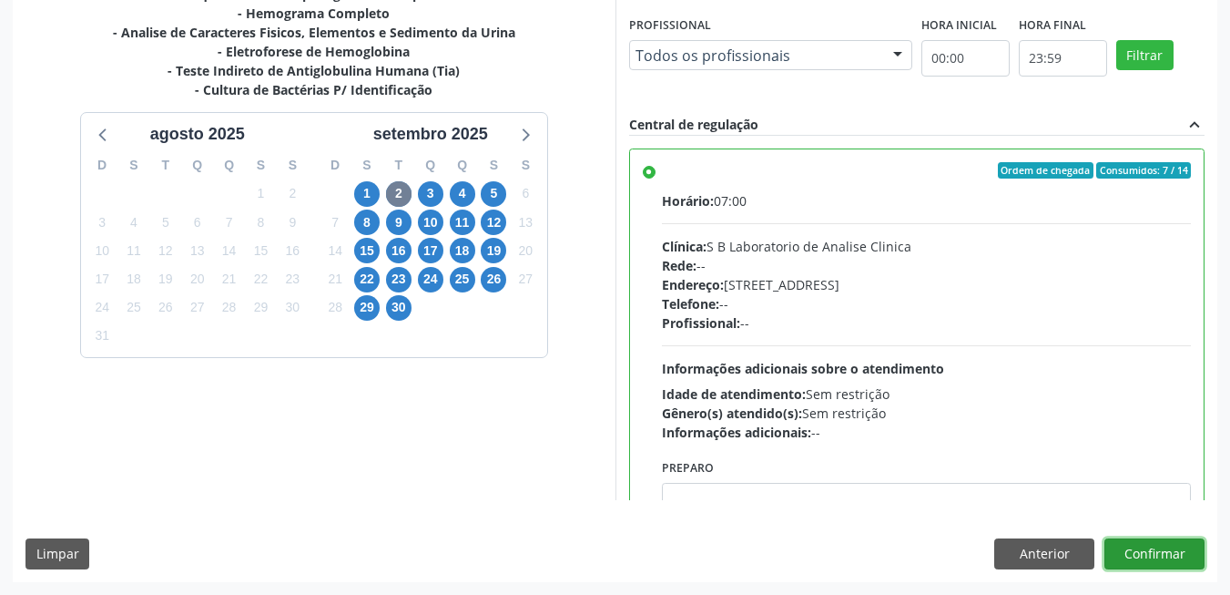
click at [1170, 562] on button "Confirmar" at bounding box center [1155, 553] width 100 height 31
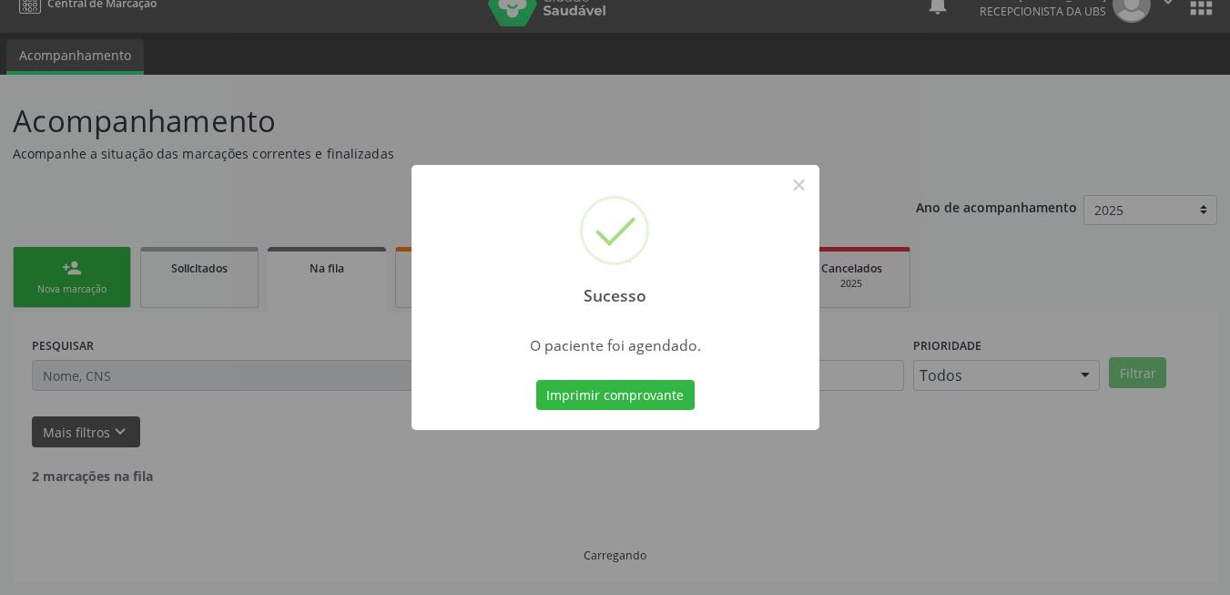
scroll to position [6, 0]
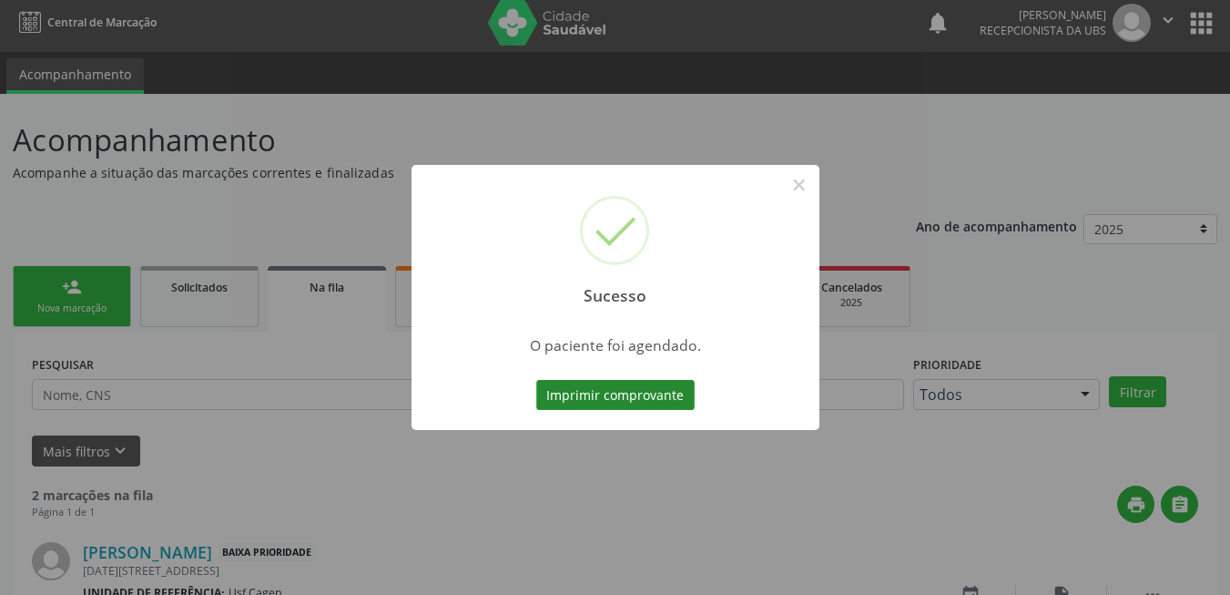
click at [617, 394] on button "Imprimir comprovante" at bounding box center [615, 395] width 158 height 31
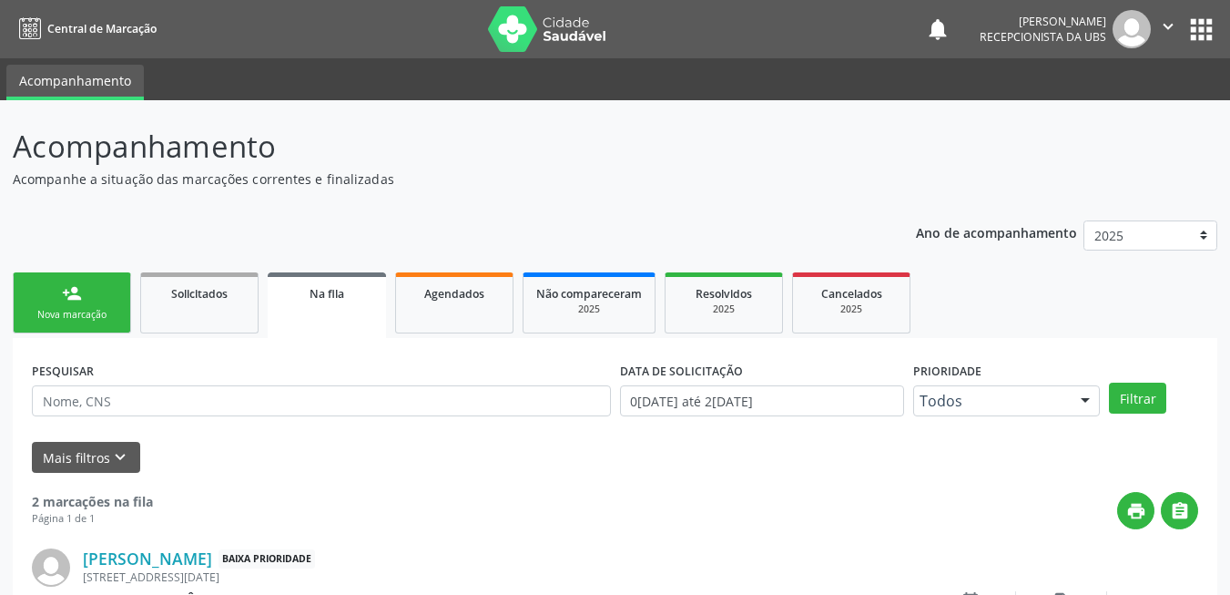
scroll to position [6, 0]
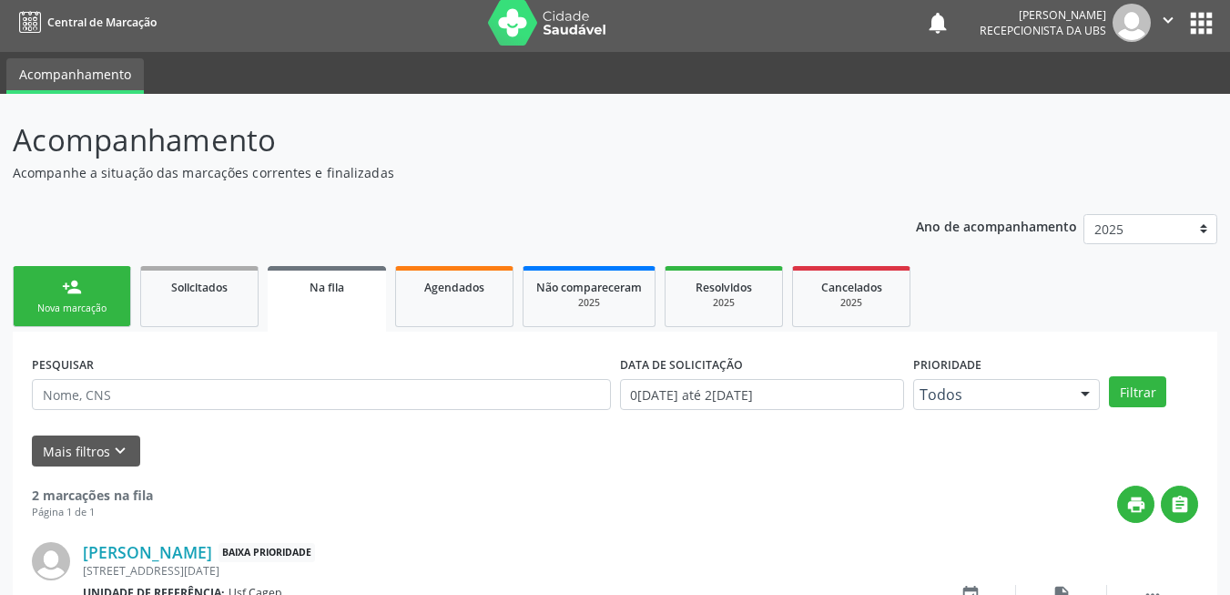
click at [87, 291] on link "person_add Nova marcação" at bounding box center [72, 296] width 118 height 61
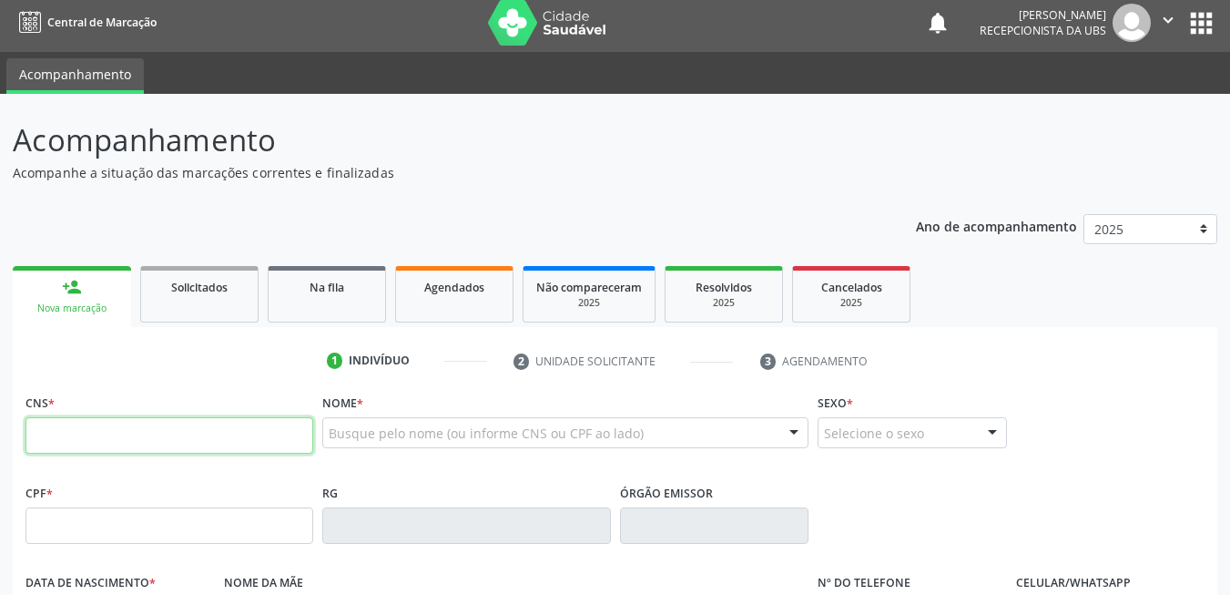
click at [131, 443] on input "text" at bounding box center [169, 435] width 288 height 36
click at [224, 450] on input "text" at bounding box center [169, 435] width 288 height 36
type input "700 5001 4394 5459"
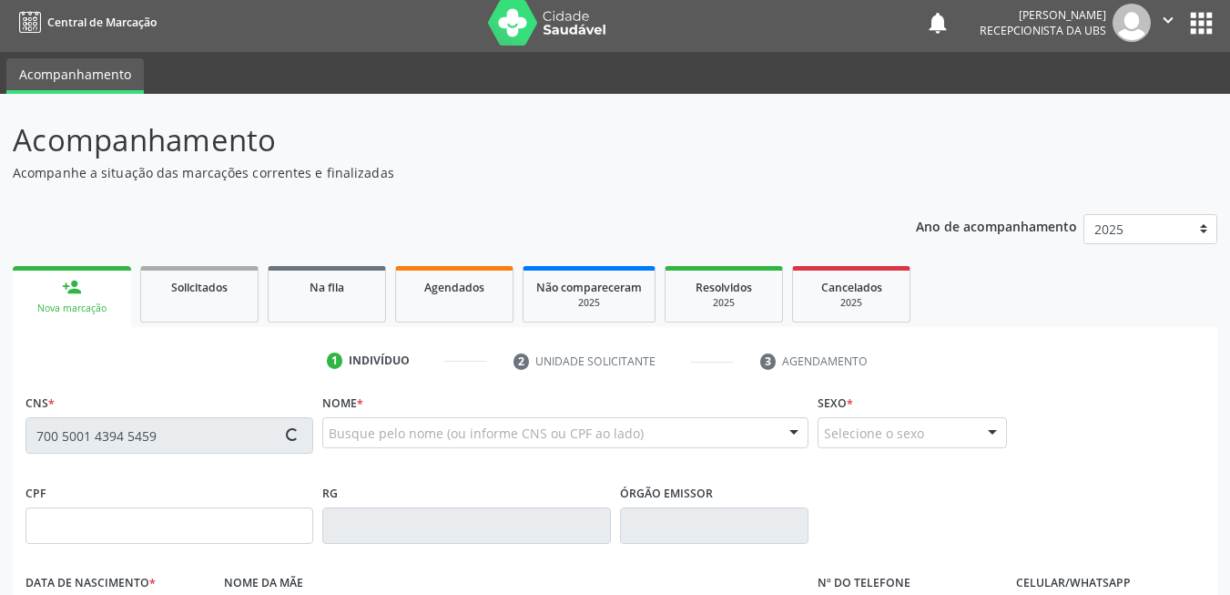
type input "054.172.134-89"
type input "2[DATE]"
type input "[PERSON_NAME]"
type input "[PHONE_NUMBER]"
type input "939"
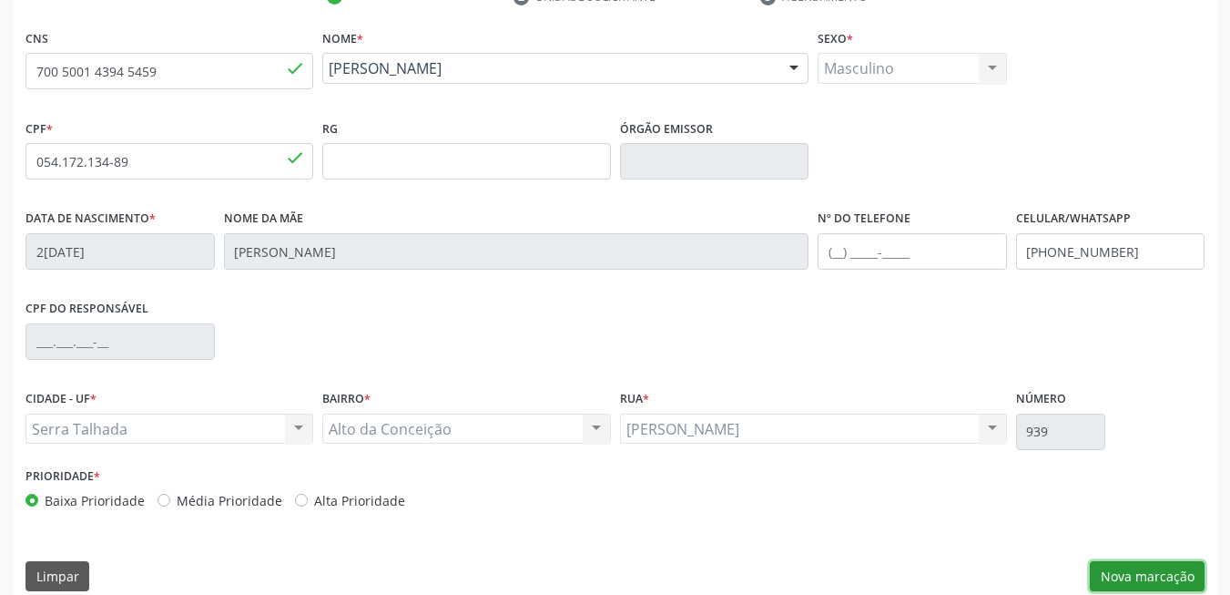
click at [1114, 573] on button "Nova marcação" at bounding box center [1147, 576] width 115 height 31
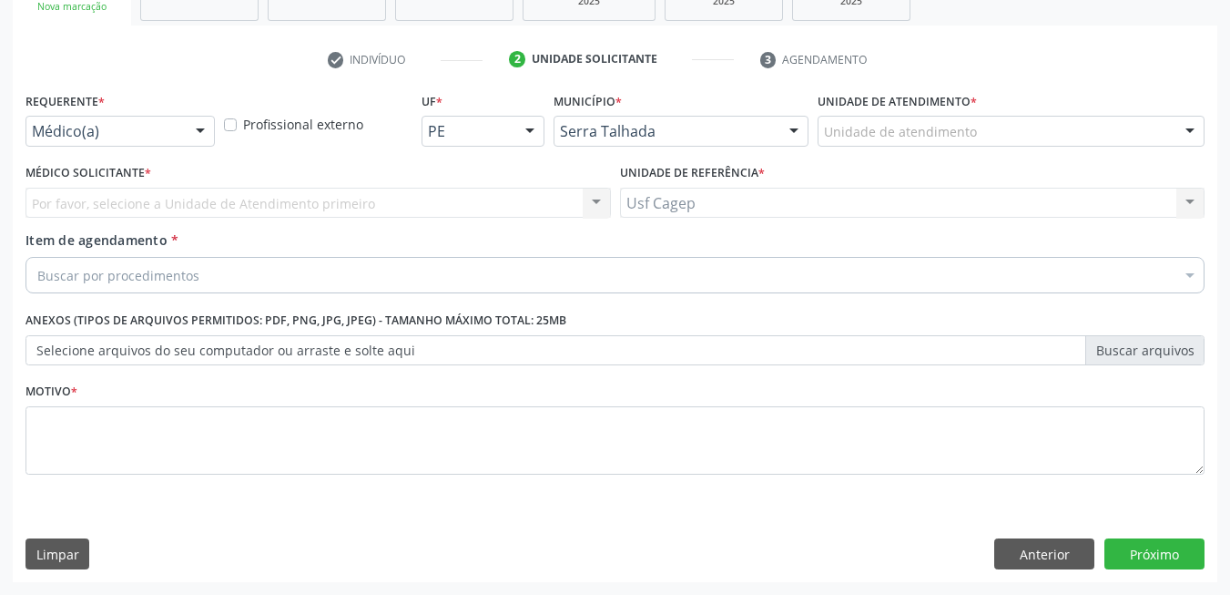
scroll to position [308, 0]
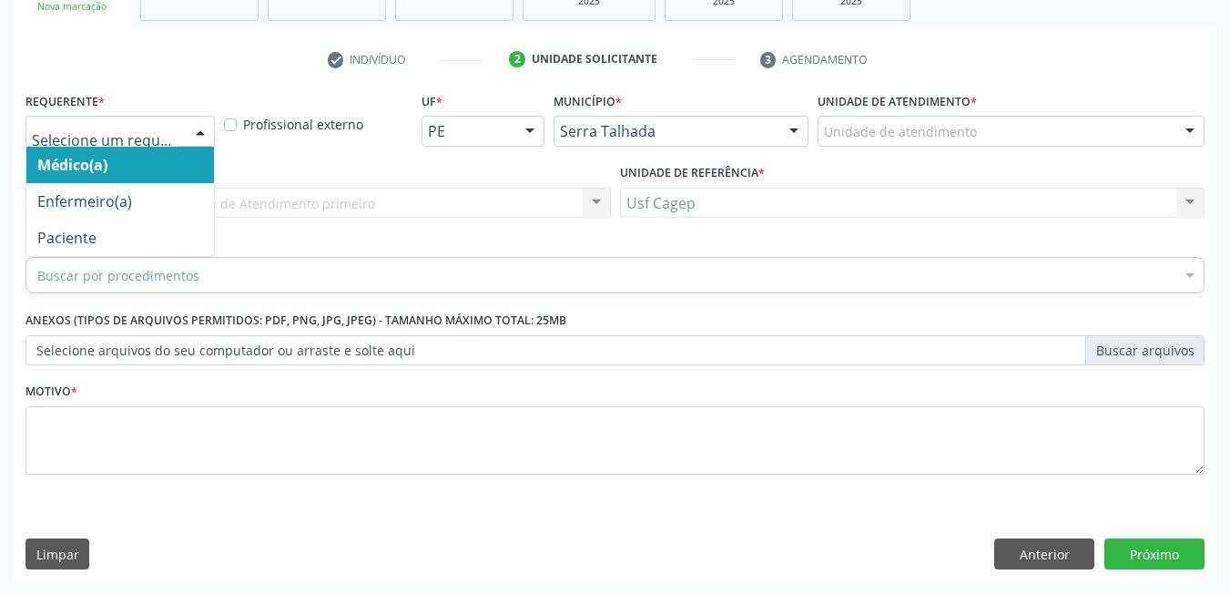
click at [192, 138] on div at bounding box center [200, 132] width 27 height 31
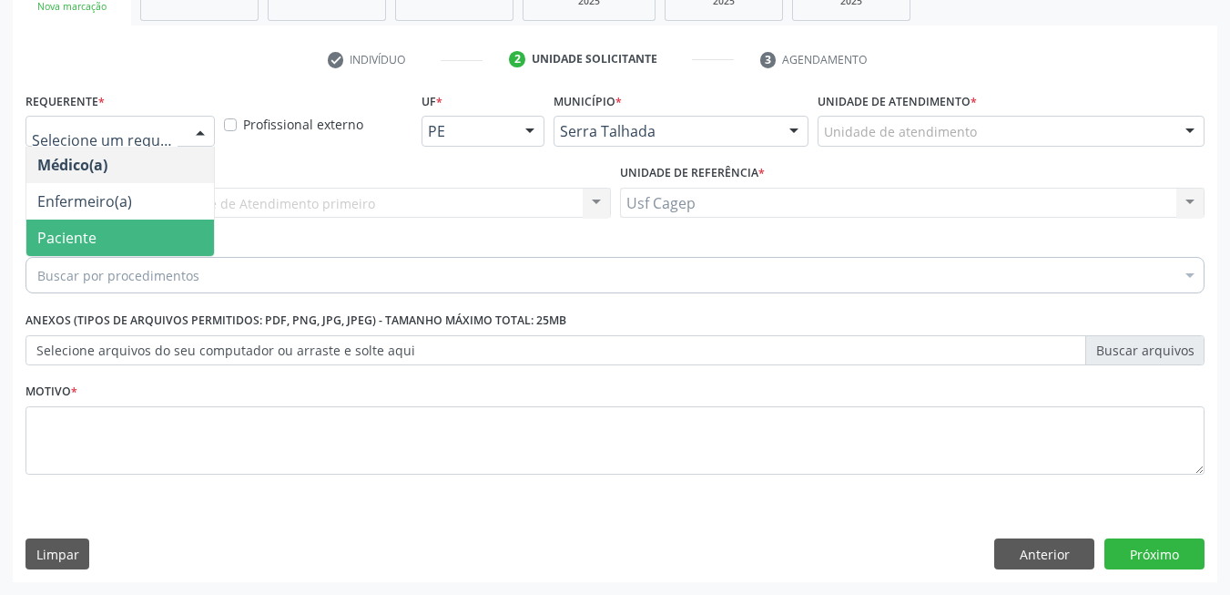
click at [173, 225] on span "Paciente" at bounding box center [120, 237] width 188 height 36
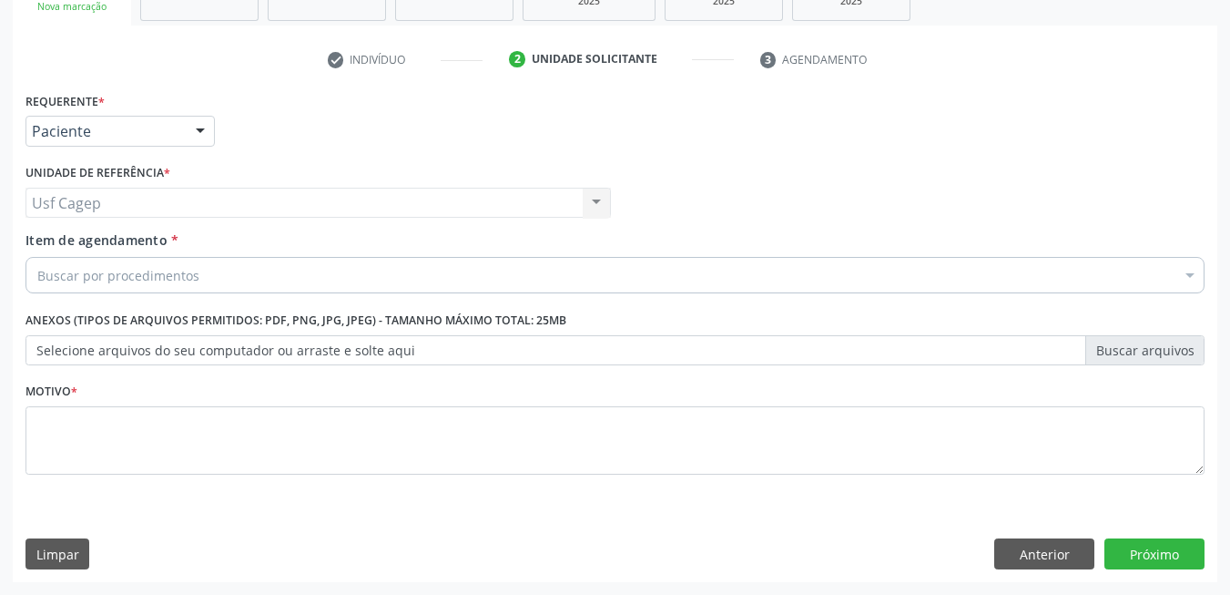
click at [205, 276] on div "Buscar por procedimentos" at bounding box center [614, 275] width 1179 height 36
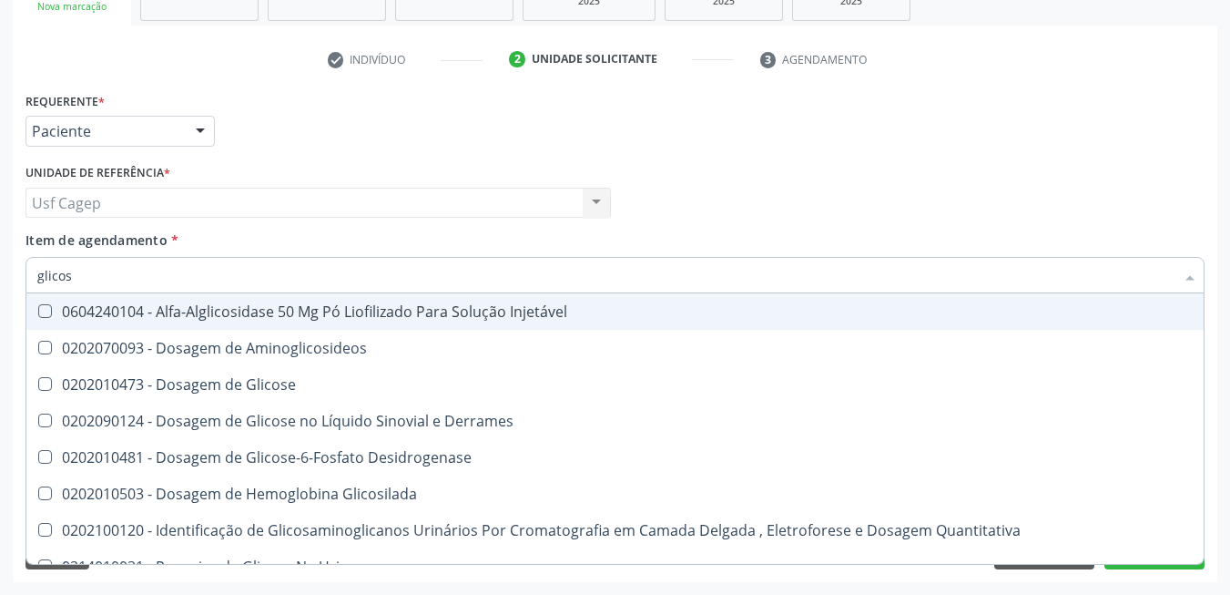
type input "glicose"
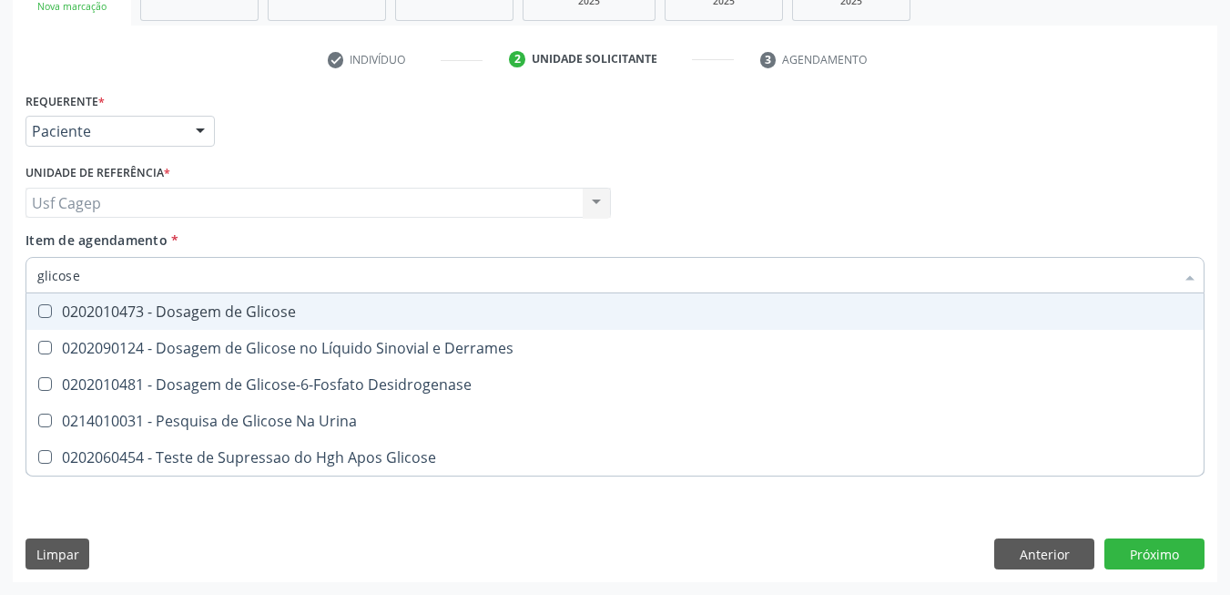
drag, startPoint x: 206, startPoint y: 304, endPoint x: 216, endPoint y: 286, distance: 20.8
click at [213, 288] on div "glicose Selecionar todos 0202010473 - Dosagem de Glicose 0202090124 - Dosagem d…" at bounding box center [614, 272] width 1179 height 31
click at [219, 275] on input "glicose" at bounding box center [605, 275] width 1137 height 36
drag, startPoint x: 223, startPoint y: 303, endPoint x: 227, endPoint y: 272, distance: 31.2
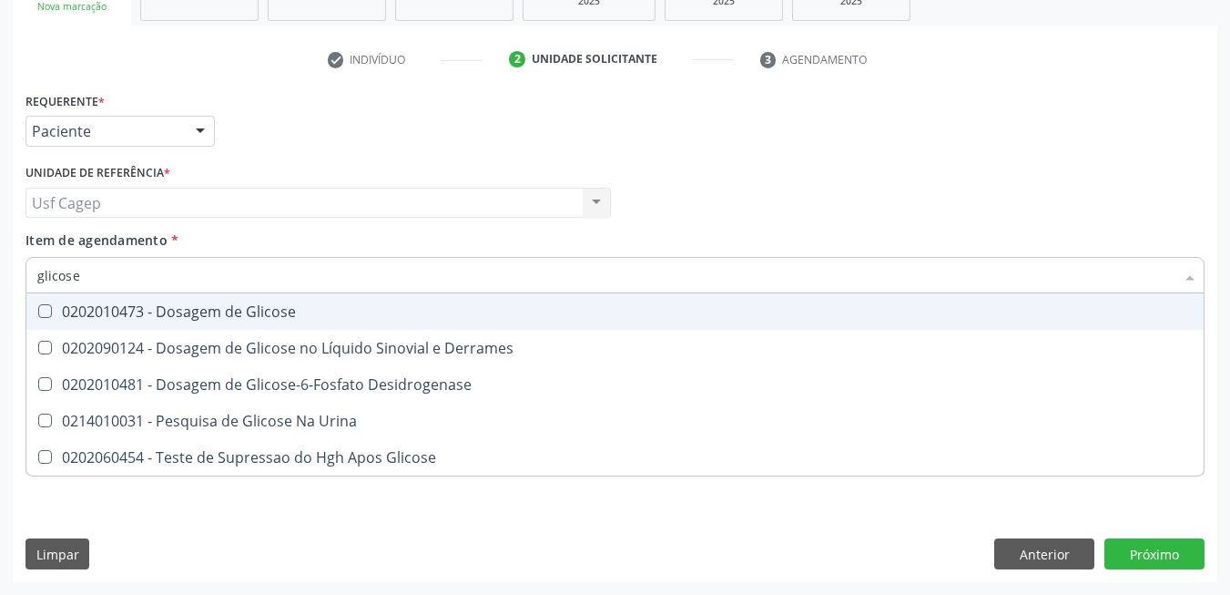
click at [225, 304] on div "0202010473 - Dosagem de Glicose" at bounding box center [615, 311] width 1156 height 15
checkbox Glicose "true"
click at [227, 263] on input "glicose" at bounding box center [605, 275] width 1137 height 36
type input "c"
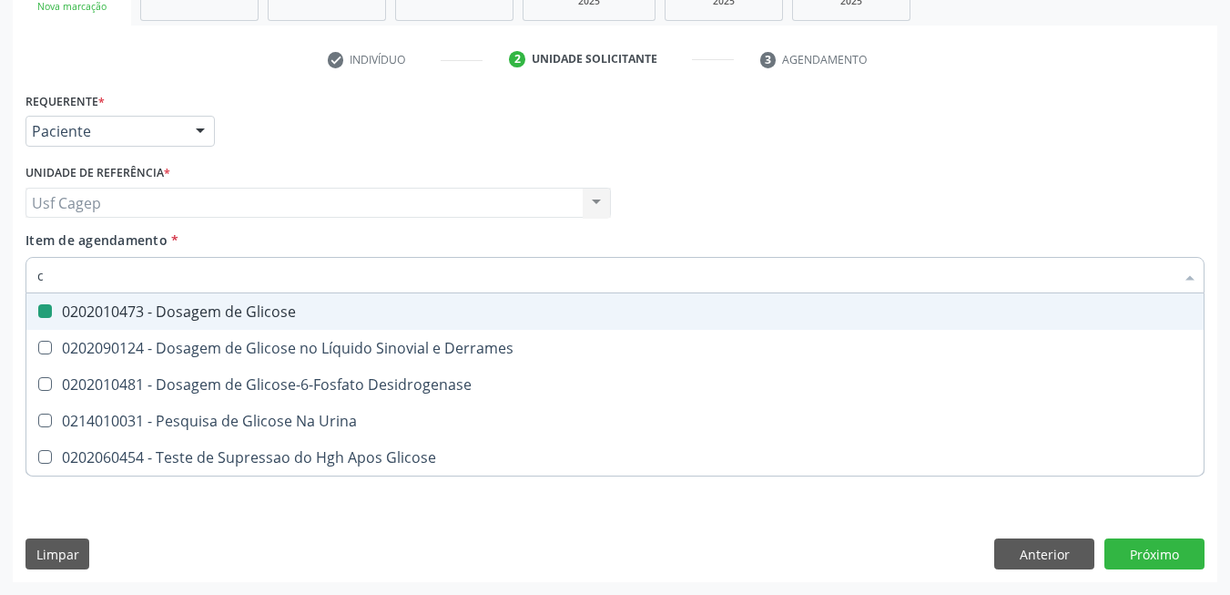
checkbox Glicose "false"
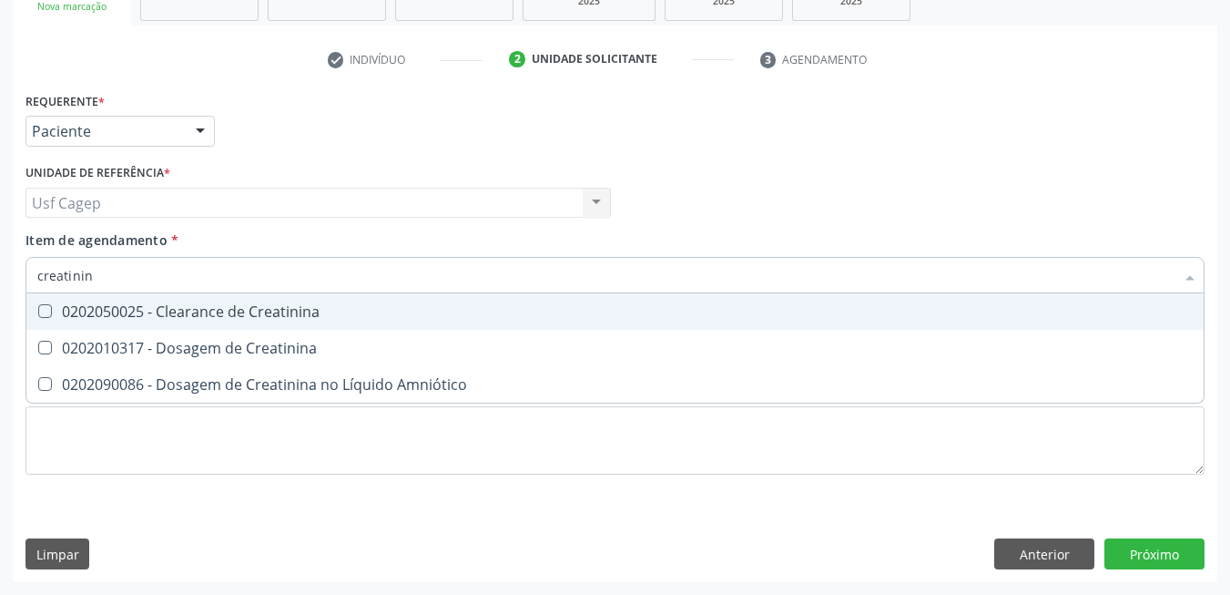
type input "creatinina"
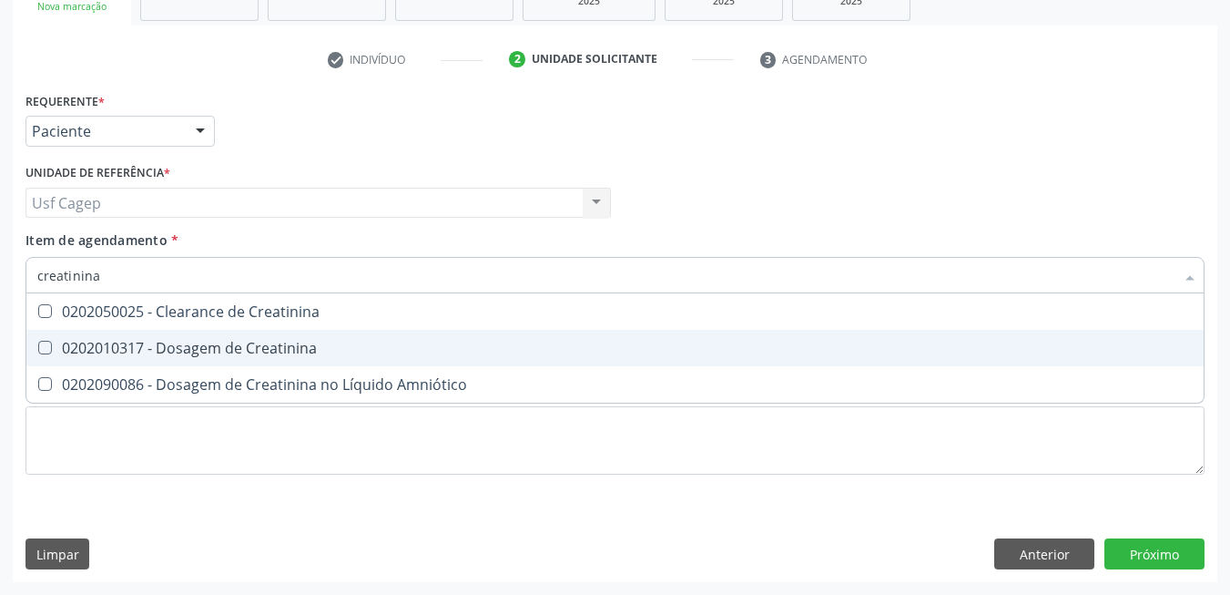
drag, startPoint x: 175, startPoint y: 346, endPoint x: 172, endPoint y: 317, distance: 29.3
click at [174, 337] on span "0202010317 - Dosagem de Creatinina" at bounding box center [614, 348] width 1177 height 36
checkbox Creatinina "true"
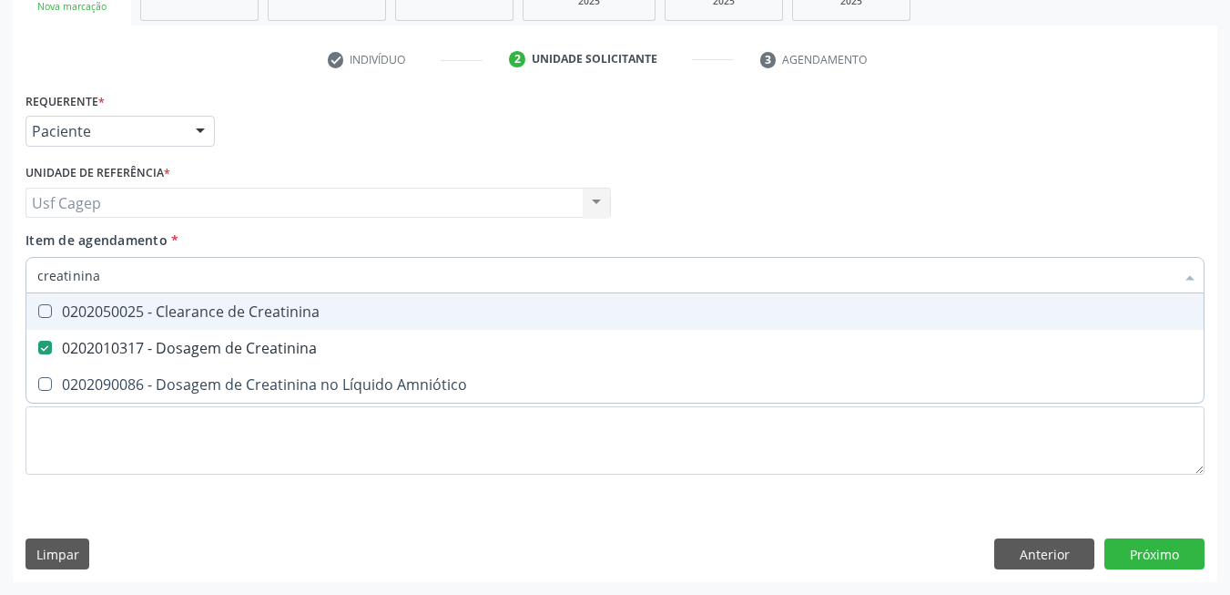
click at [168, 279] on input "creatinina" at bounding box center [605, 275] width 1137 height 36
type input "ur"
checkbox Creatinina "false"
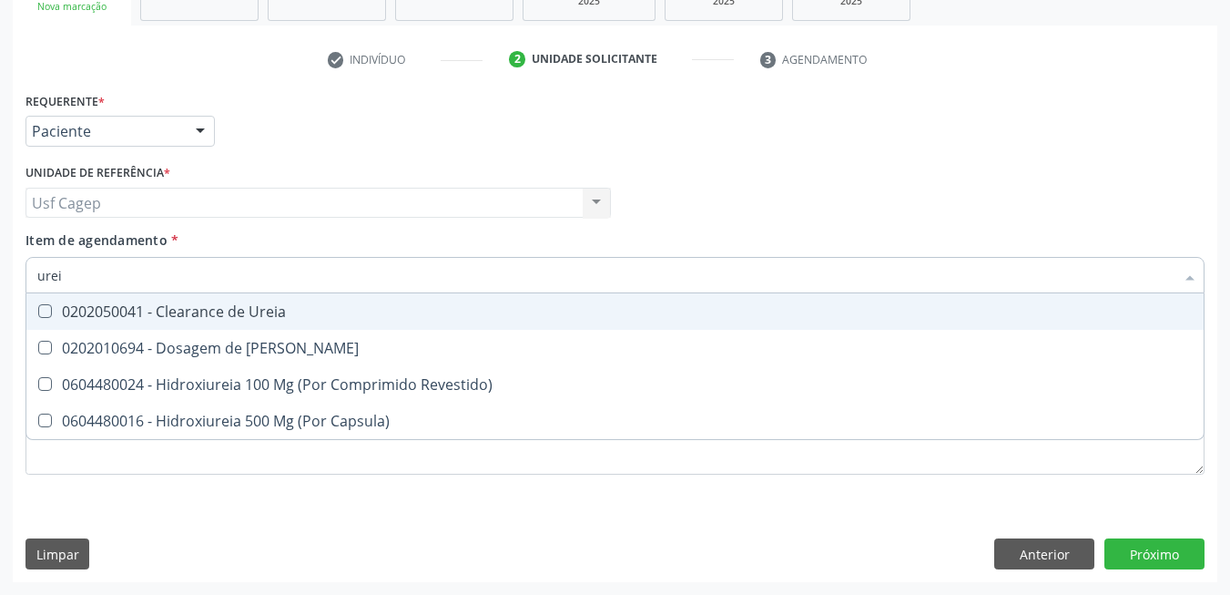
type input "ureia"
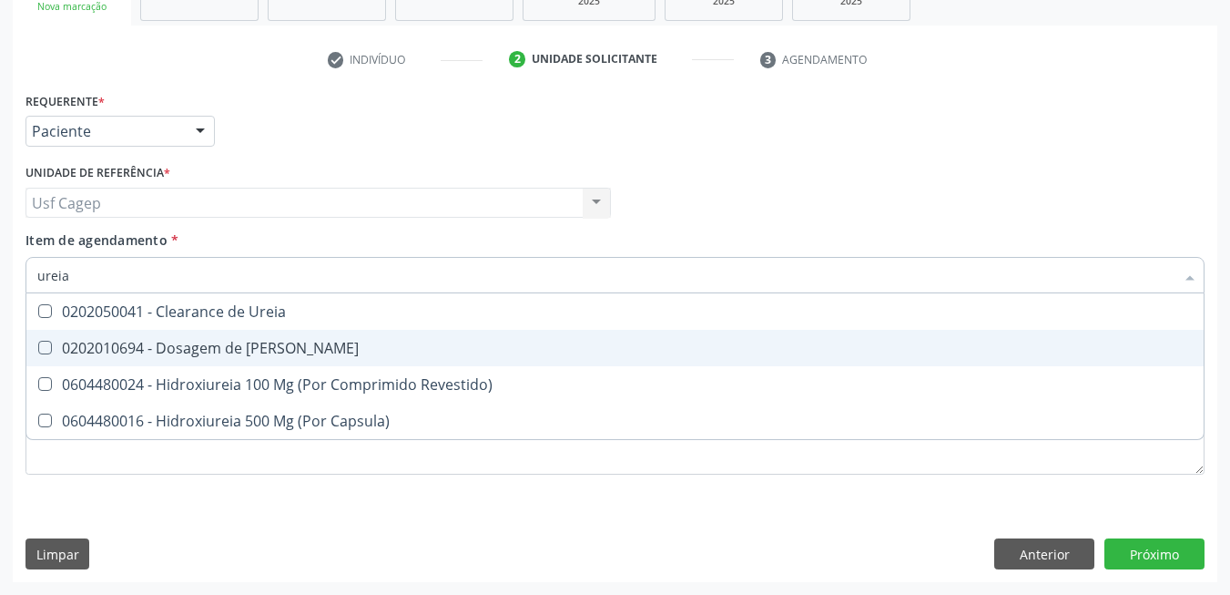
drag, startPoint x: 161, startPoint y: 360, endPoint x: 163, endPoint y: 319, distance: 41.0
click at [162, 355] on span "0202010694 - Dosagem de [PERSON_NAME]" at bounding box center [614, 348] width 1177 height 36
checkbox Ureia "true"
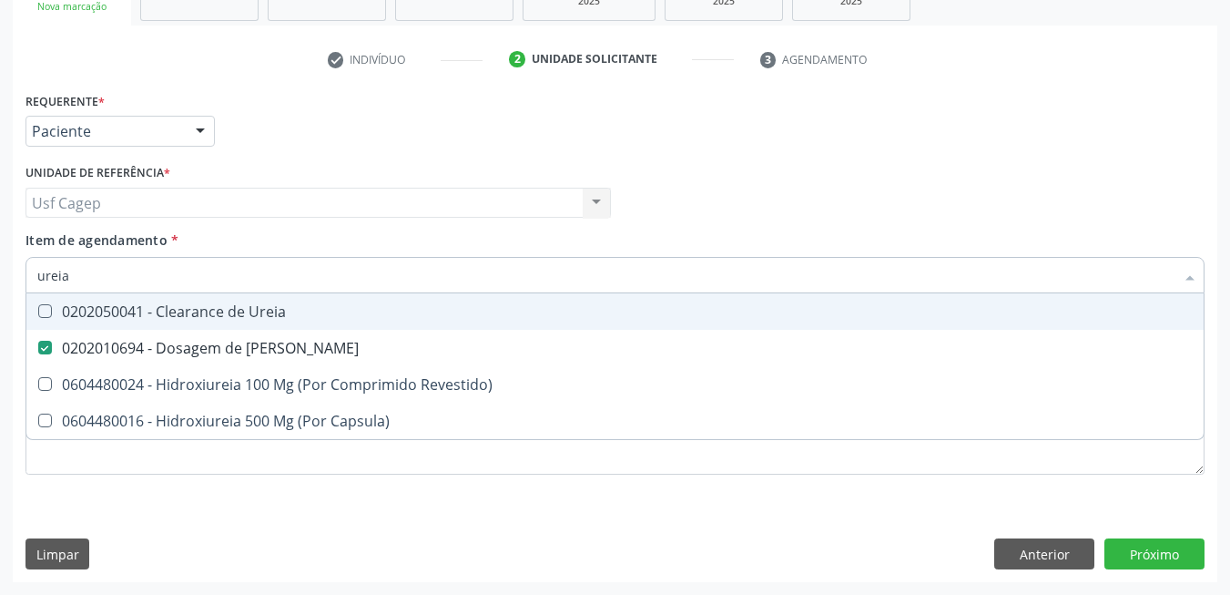
click at [167, 278] on input "ureia" at bounding box center [605, 275] width 1137 height 36
type input "co"
checkbox Ureia "false"
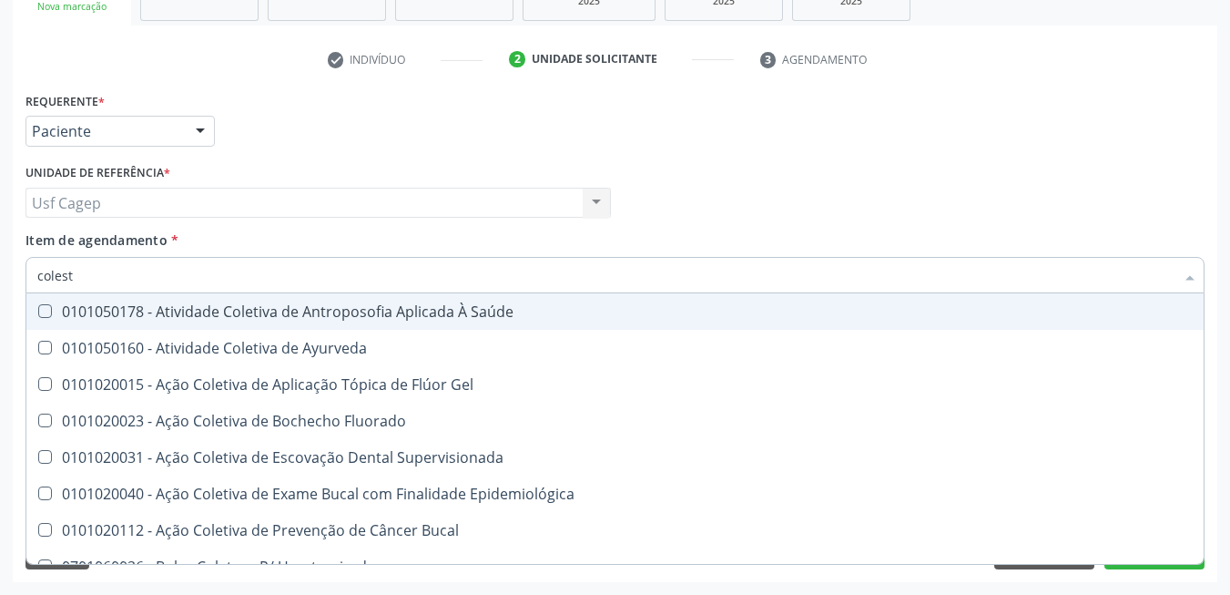
type input "coleste"
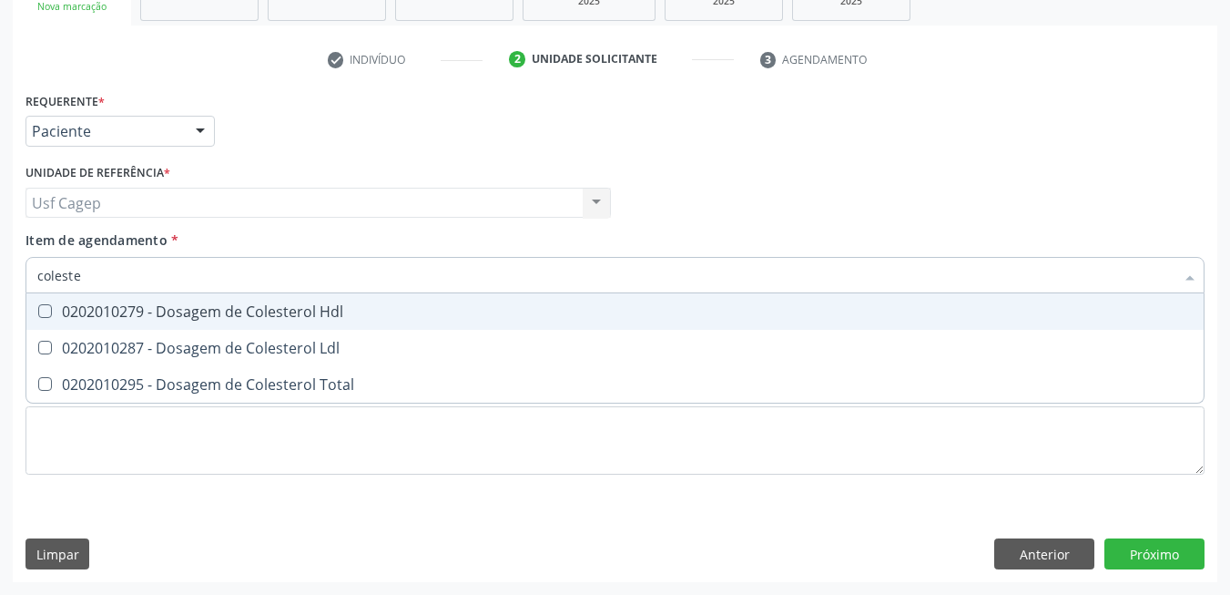
click at [137, 304] on div "0202010279 - Dosagem de Colesterol Hdl" at bounding box center [615, 311] width 1156 height 15
checkbox Hdl "true"
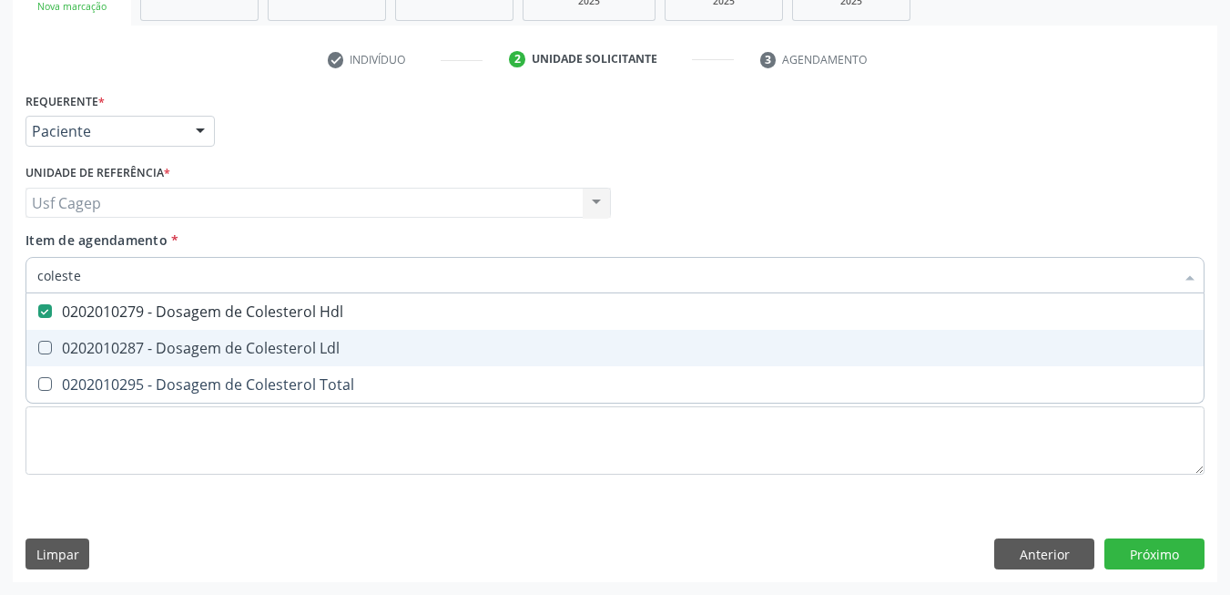
click at [149, 351] on div "0202010287 - Dosagem de Colesterol Ldl" at bounding box center [615, 348] width 1156 height 15
checkbox Ldl "true"
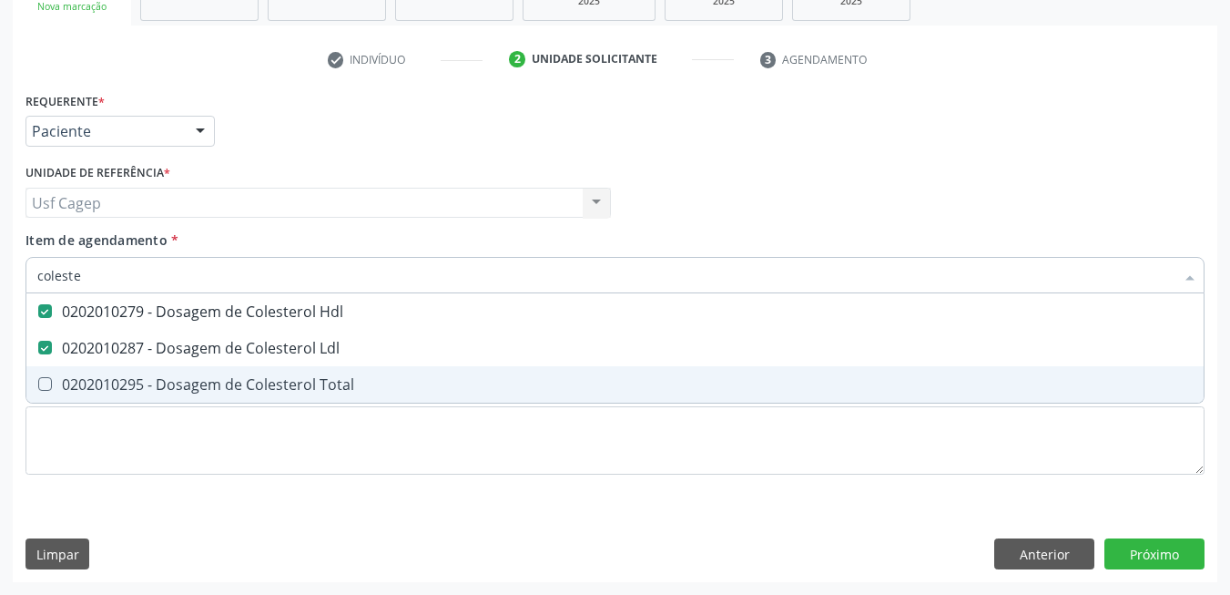
click at [155, 377] on div "0202010295 - Dosagem de Colesterol Total" at bounding box center [615, 384] width 1156 height 15
checkbox Total "true"
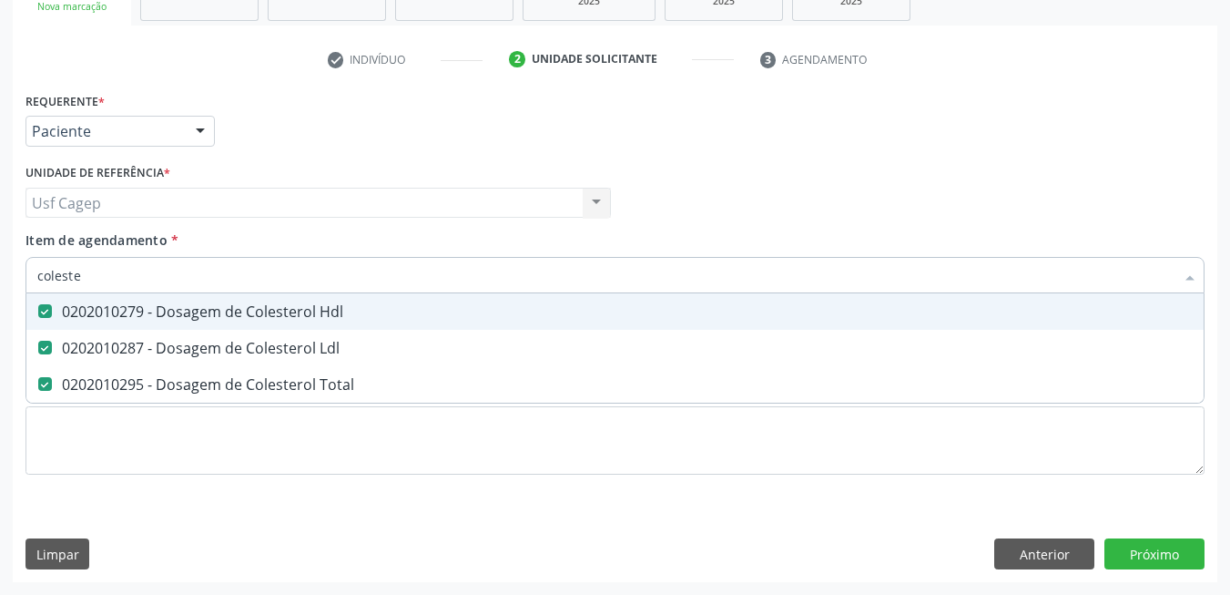
click at [157, 268] on input "coleste" at bounding box center [605, 275] width 1137 height 36
type input "b"
checkbox Hdl "false"
checkbox Ldl "false"
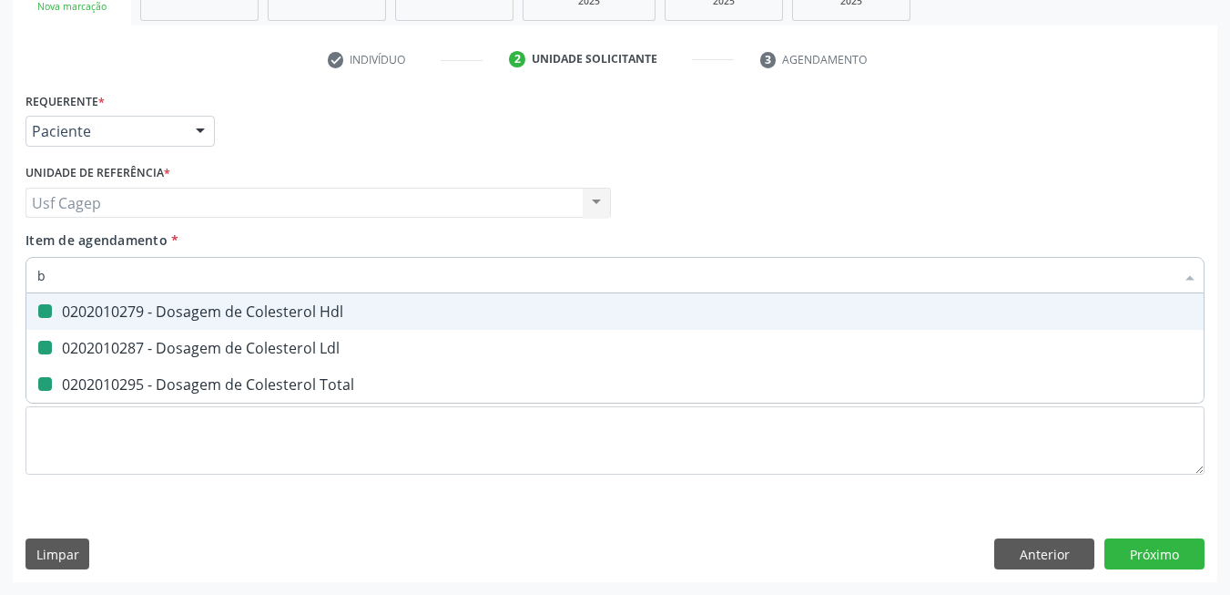
checkbox Total "false"
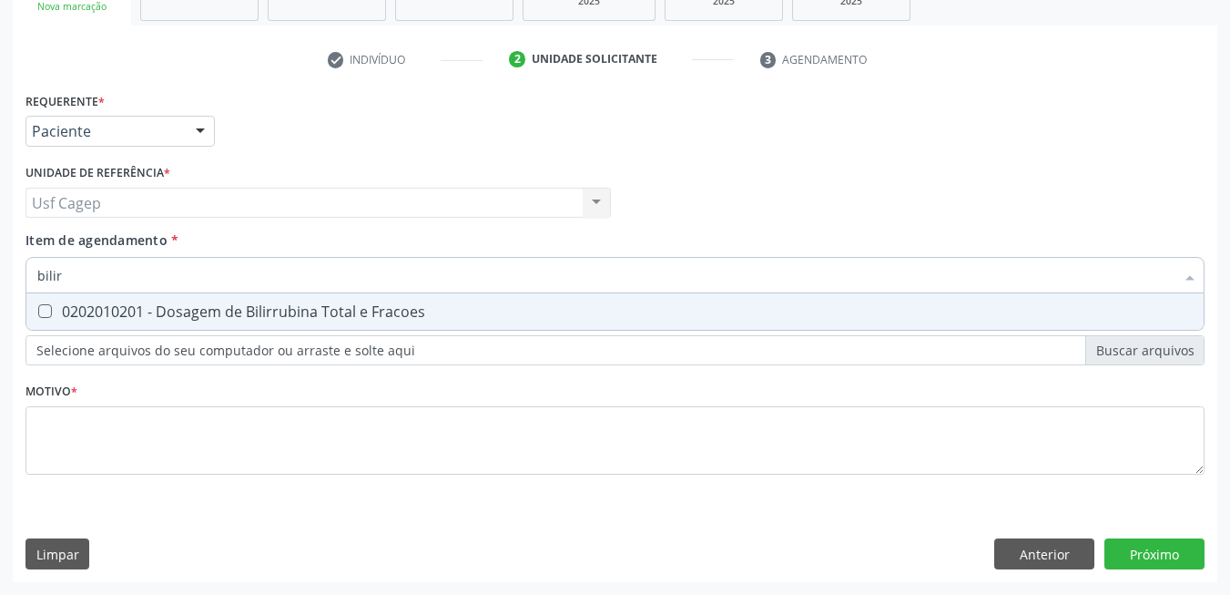
type input "bilirr"
drag, startPoint x: 140, startPoint y: 311, endPoint x: 138, endPoint y: 290, distance: 21.9
click at [142, 306] on div "0202010201 - Dosagem de Bilirrubina Total e Fracoes" at bounding box center [615, 311] width 1156 height 15
checkbox Fracoes "true"
click at [138, 285] on input "bilirr" at bounding box center [605, 275] width 1137 height 36
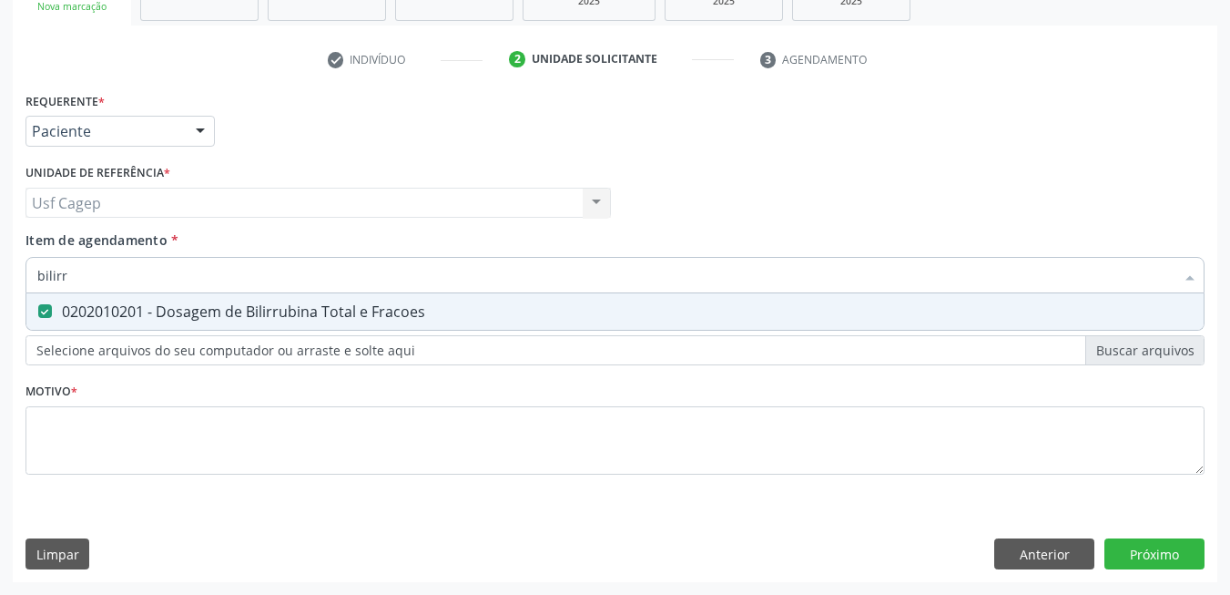
click at [138, 284] on input "bilirr" at bounding box center [605, 275] width 1137 height 36
type input "ur"
checkbox Fracoes "false"
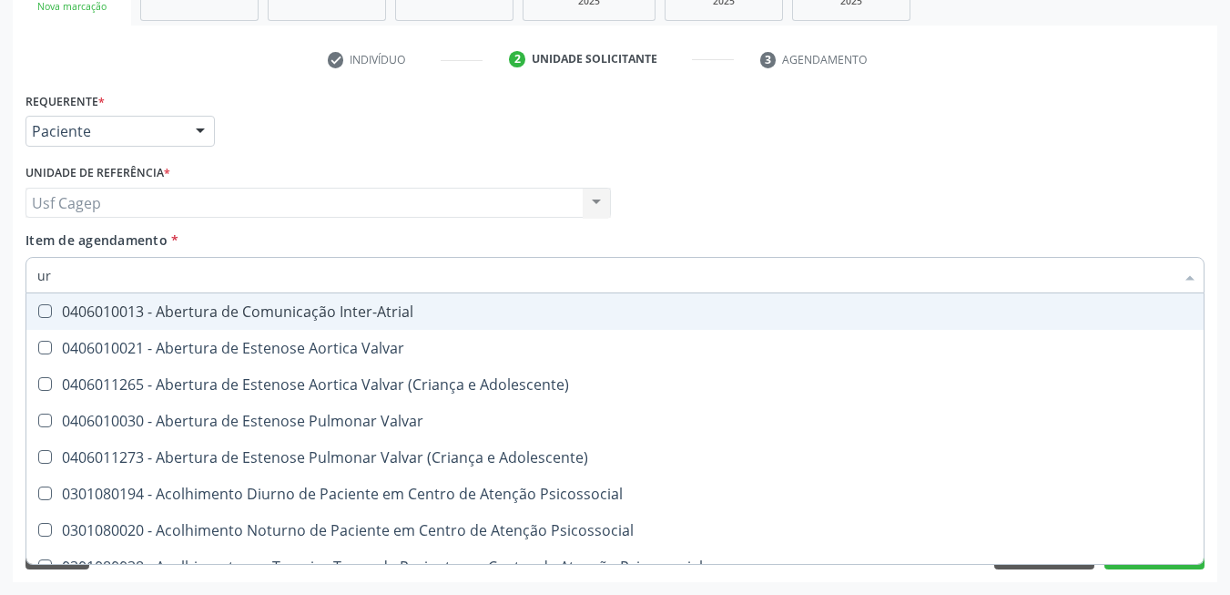
type input "ure"
checkbox Miotendinoso "true"
type input "urei"
checkbox Valvar "true"
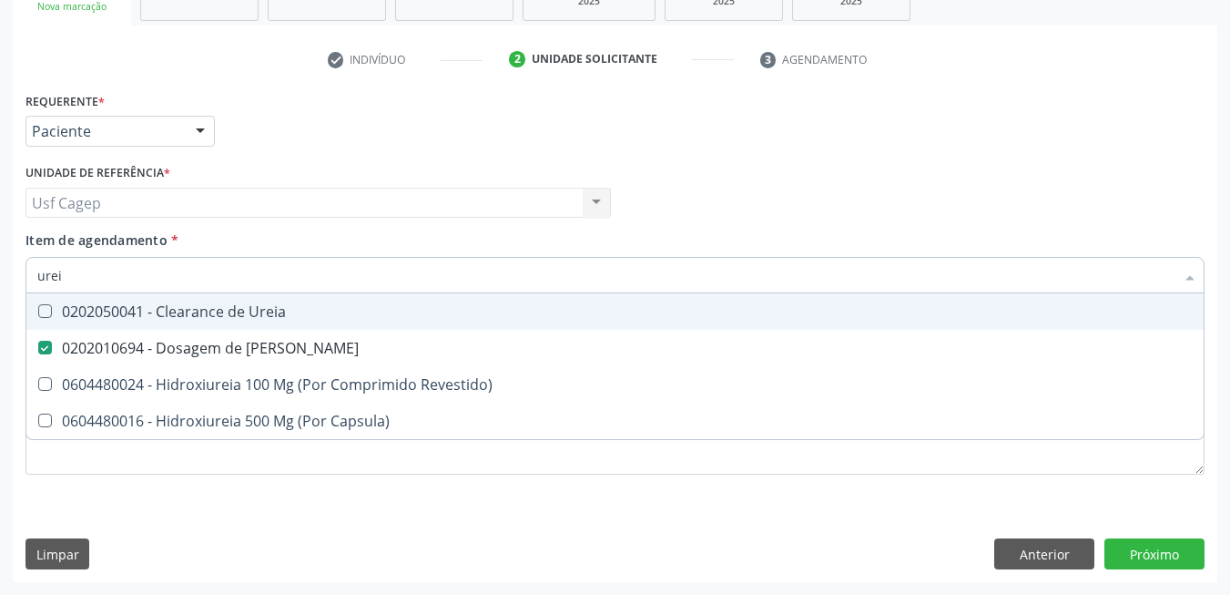
type input "ure"
checkbox Ureia "false"
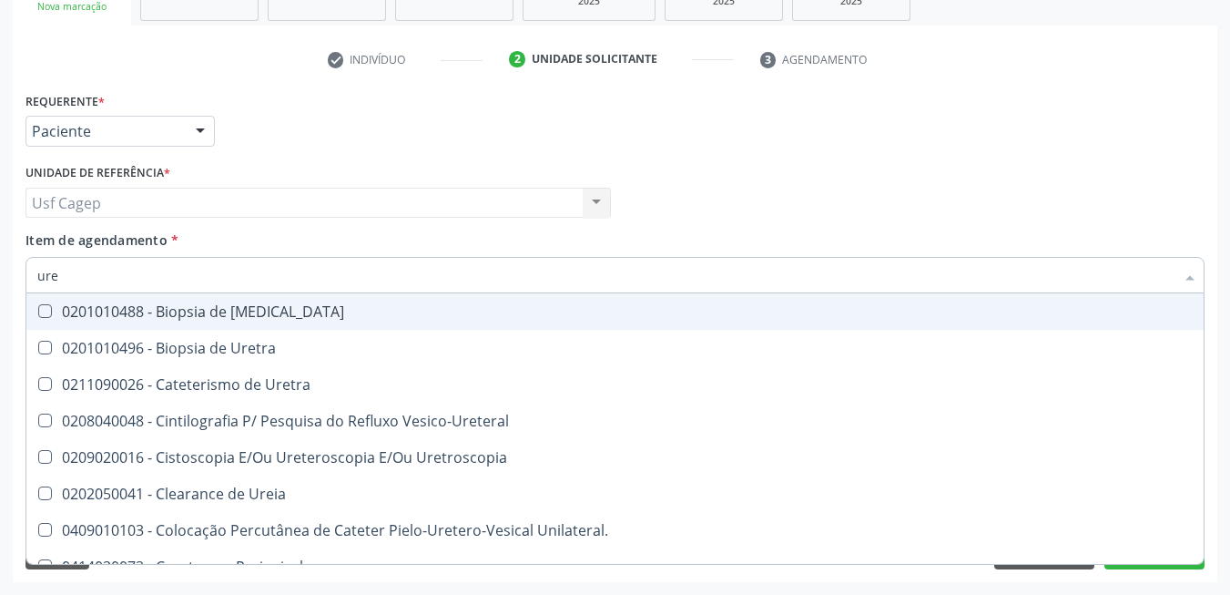
type input "ur"
checkbox Ureia "false"
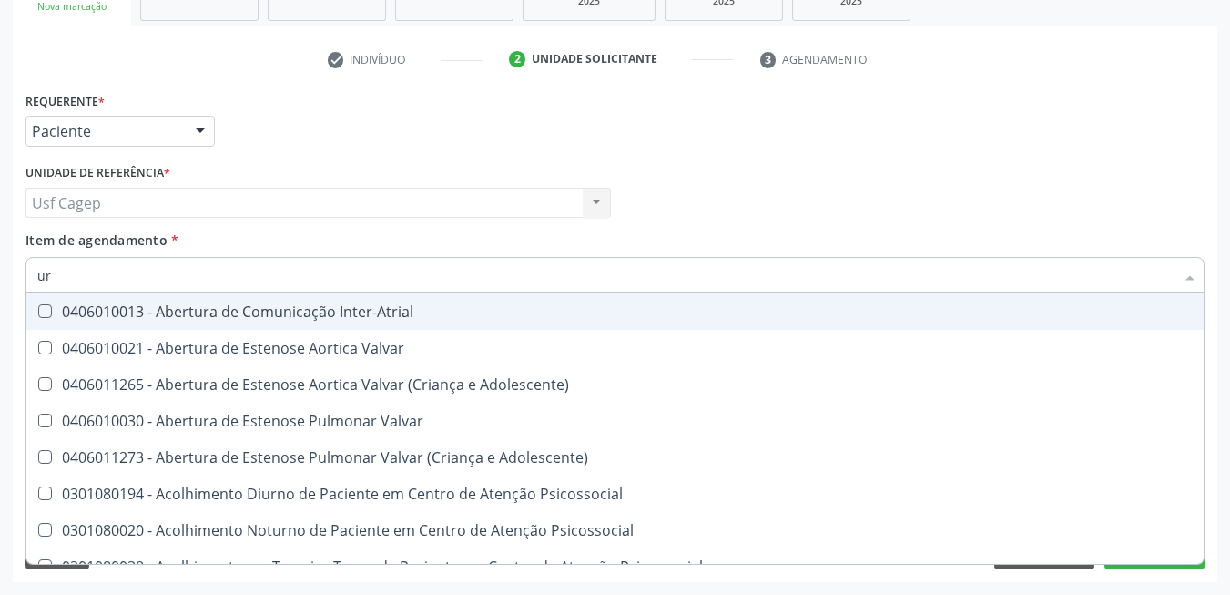
type input "u"
checkbox Ureia "false"
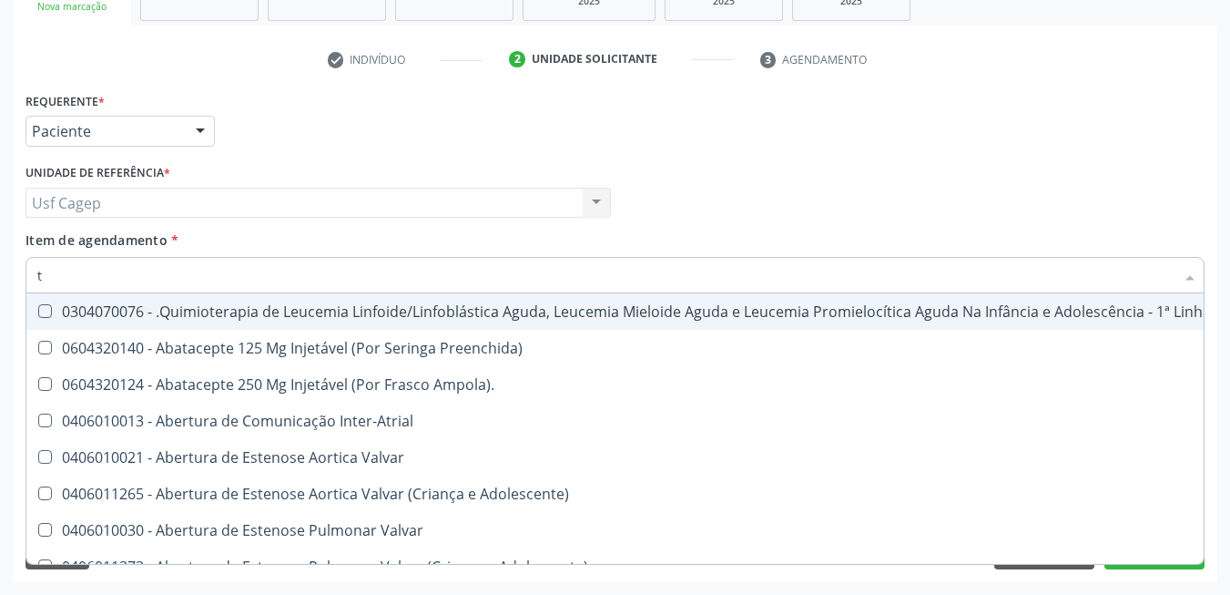
type input "tg"
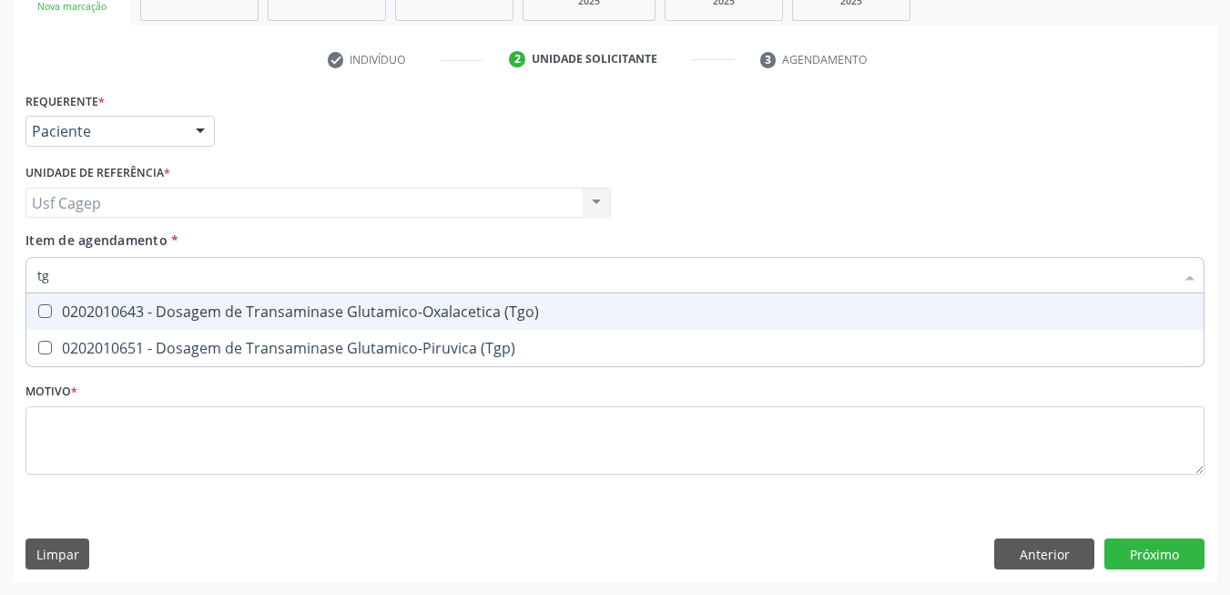
click at [147, 313] on div "0202010643 - Dosagem de Transaminase Glutamico-Oxalacetica (Tgo)" at bounding box center [615, 311] width 1156 height 15
checkbox \(Tgo\) "true"
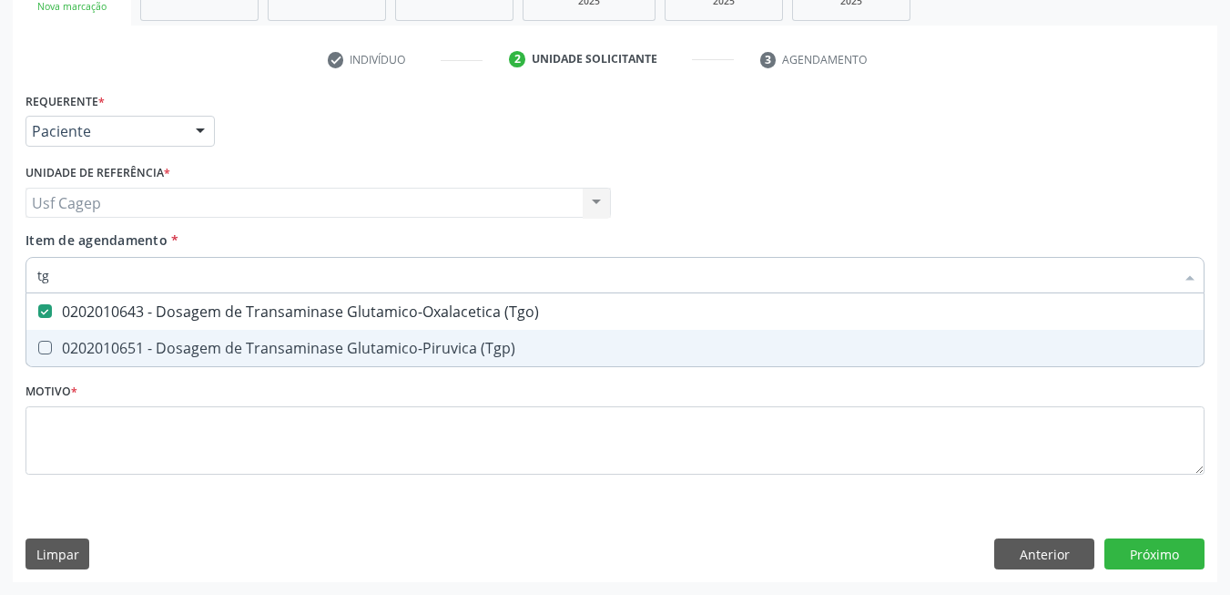
drag, startPoint x: 163, startPoint y: 345, endPoint x: 163, endPoint y: 316, distance: 29.1
click at [164, 341] on div "0202010651 - Dosagem de Transaminase Glutamico-Piruvica (Tgp)" at bounding box center [615, 348] width 1156 height 15
checkbox \(Tgp\) "true"
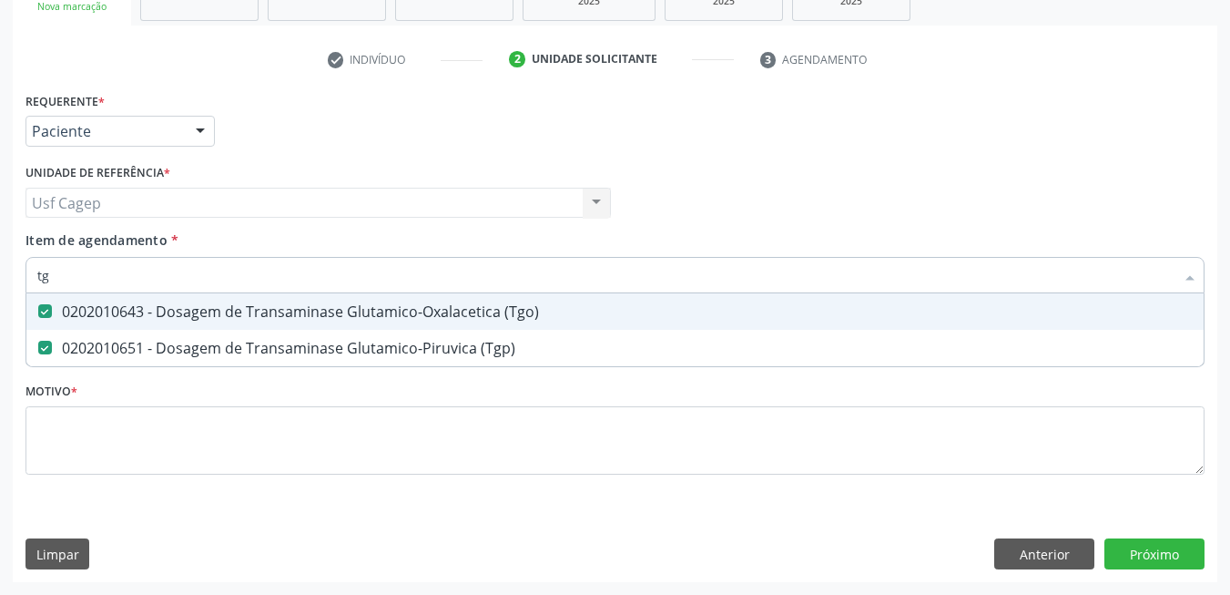
click at [155, 271] on input "tg" at bounding box center [605, 275] width 1137 height 36
type input "he"
checkbox \(Tgo\) "false"
checkbox \(Tgp\) "false"
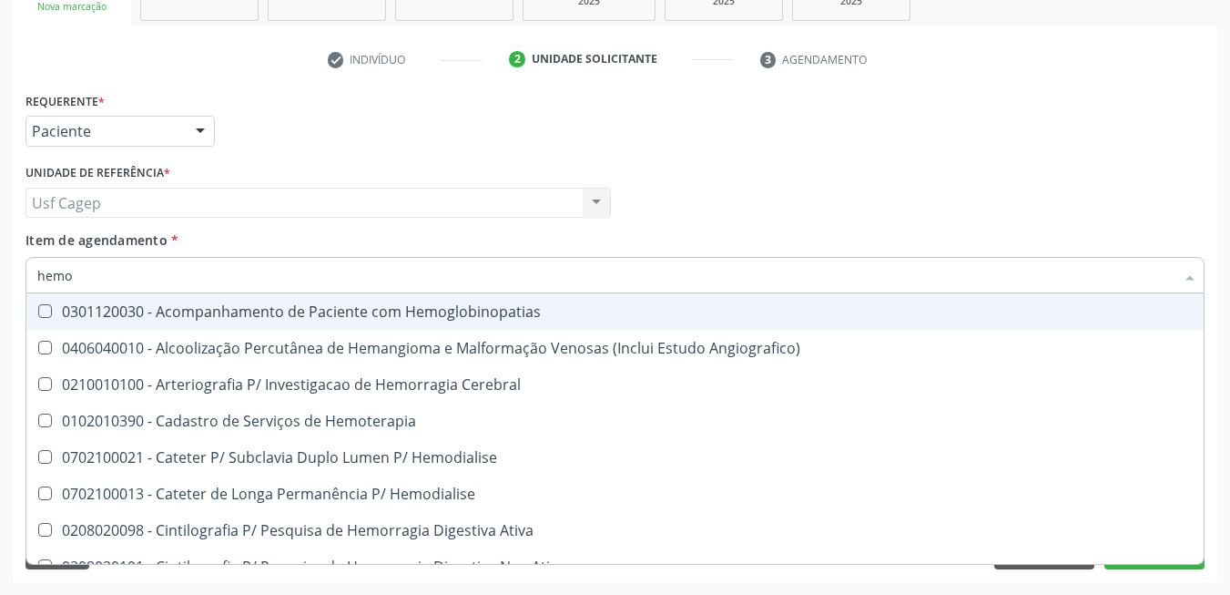
type input "hemog"
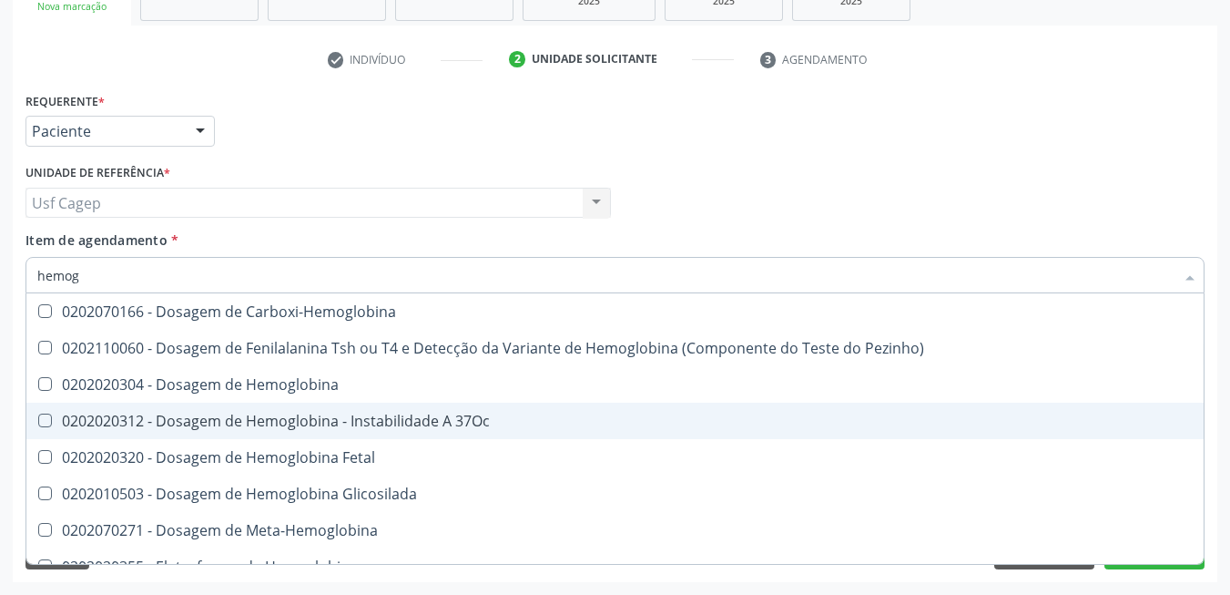
scroll to position [273, 0]
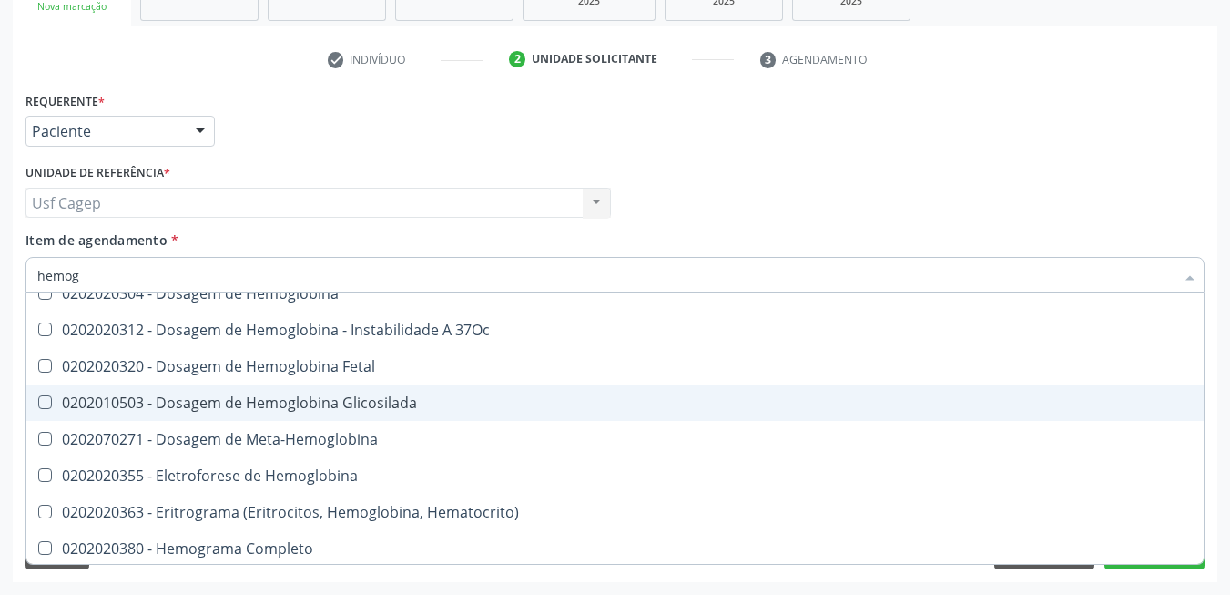
click at [411, 416] on span "0202010503 - Dosagem de Hemoglobina Glicosilada" at bounding box center [614, 402] width 1177 height 36
checkbox Glicosilada "true"
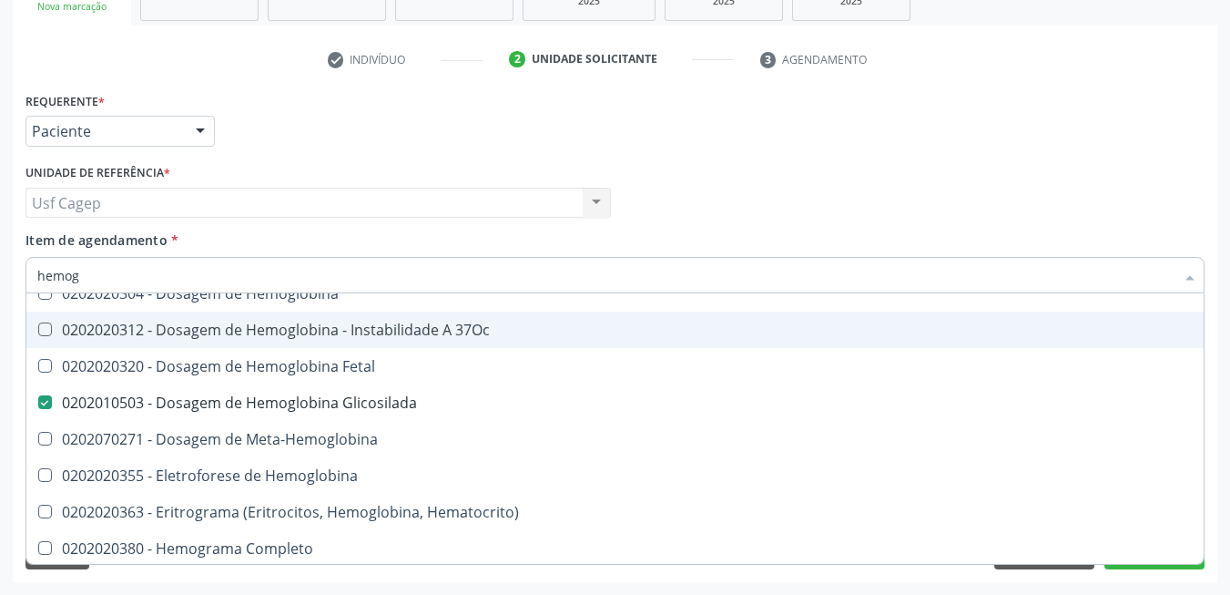
click at [216, 264] on input "hemog" at bounding box center [605, 275] width 1137 height 36
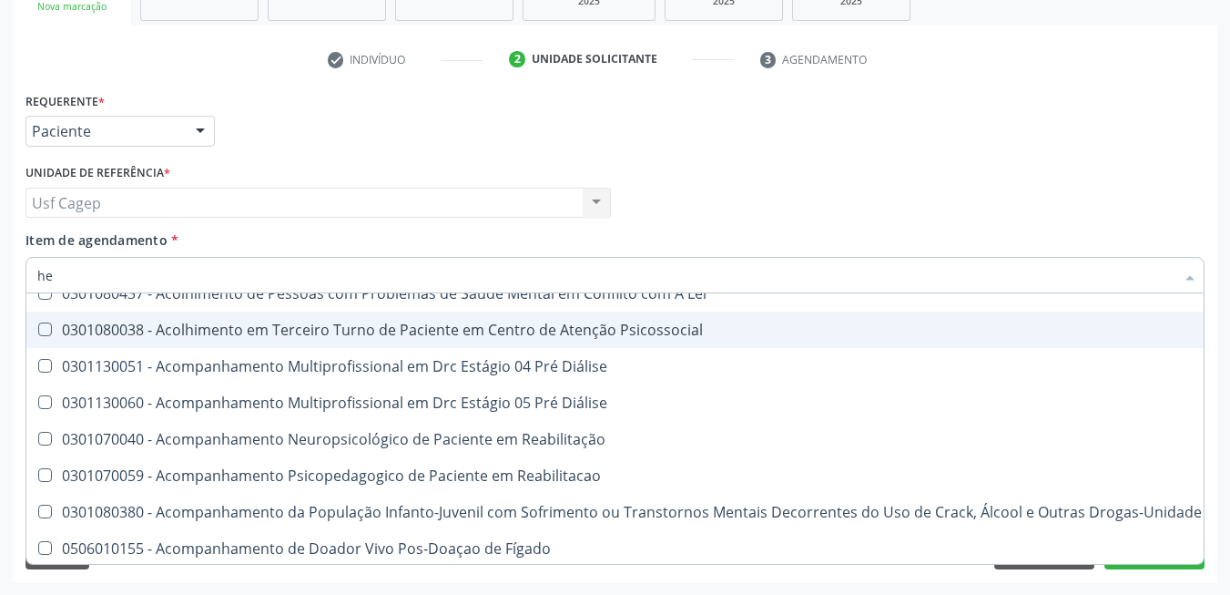
type input "hem"
checkbox Diálise "false"
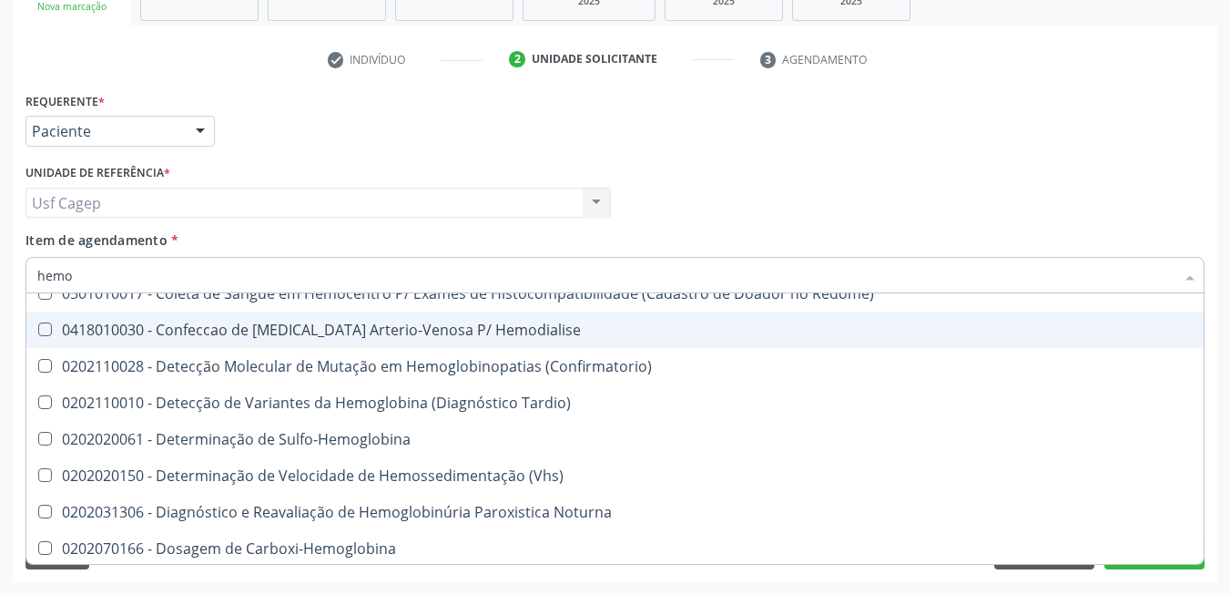
type input "hemog"
checkbox Tardio\) "true"
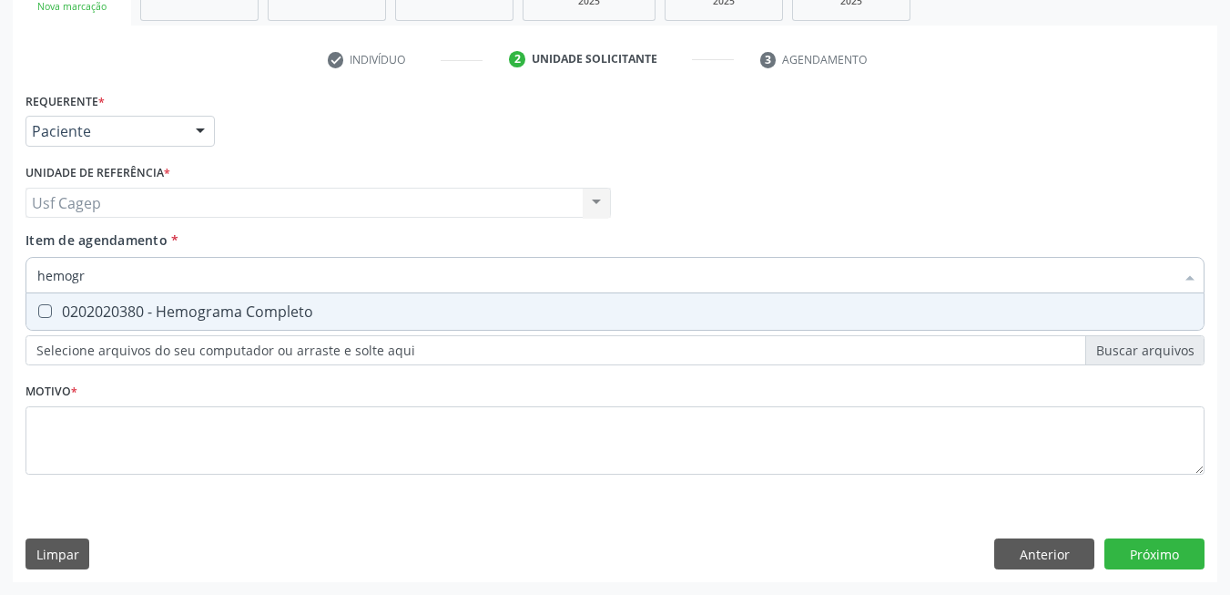
scroll to position [0, 0]
type input "hemogra"
drag, startPoint x: 255, startPoint y: 327, endPoint x: 236, endPoint y: 285, distance: 46.0
click at [256, 327] on span "0202020380 - Hemograma Completo" at bounding box center [614, 311] width 1177 height 36
checkbox Completo "true"
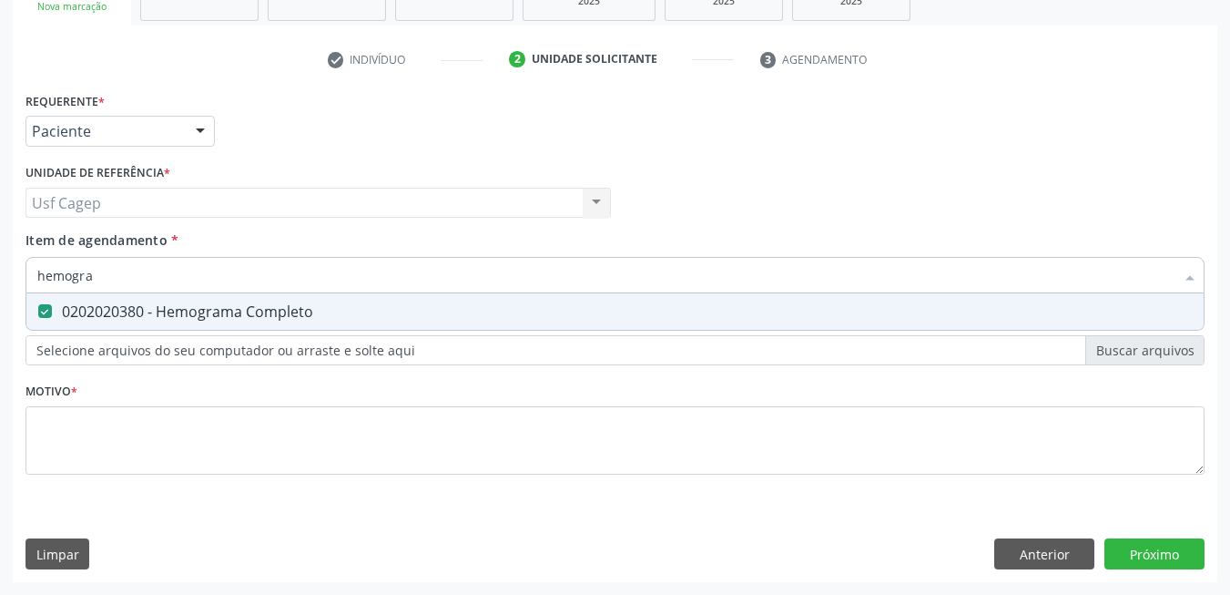
click at [236, 280] on input "hemogra" at bounding box center [605, 275] width 1137 height 36
type input "t"
checkbox Completo "false"
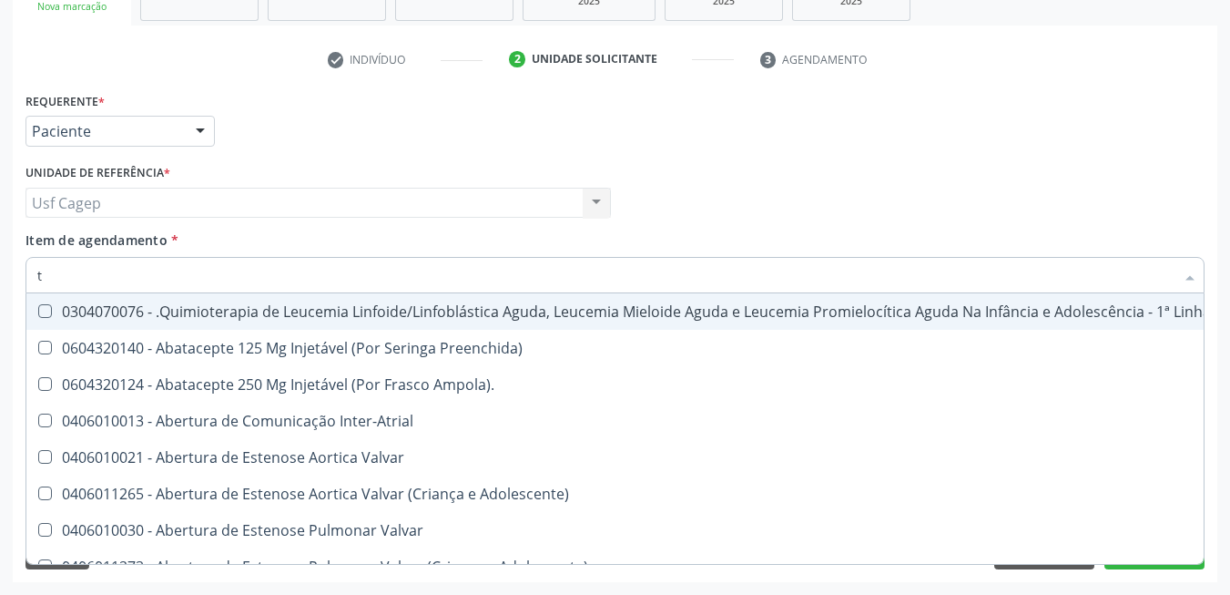
type input "t4"
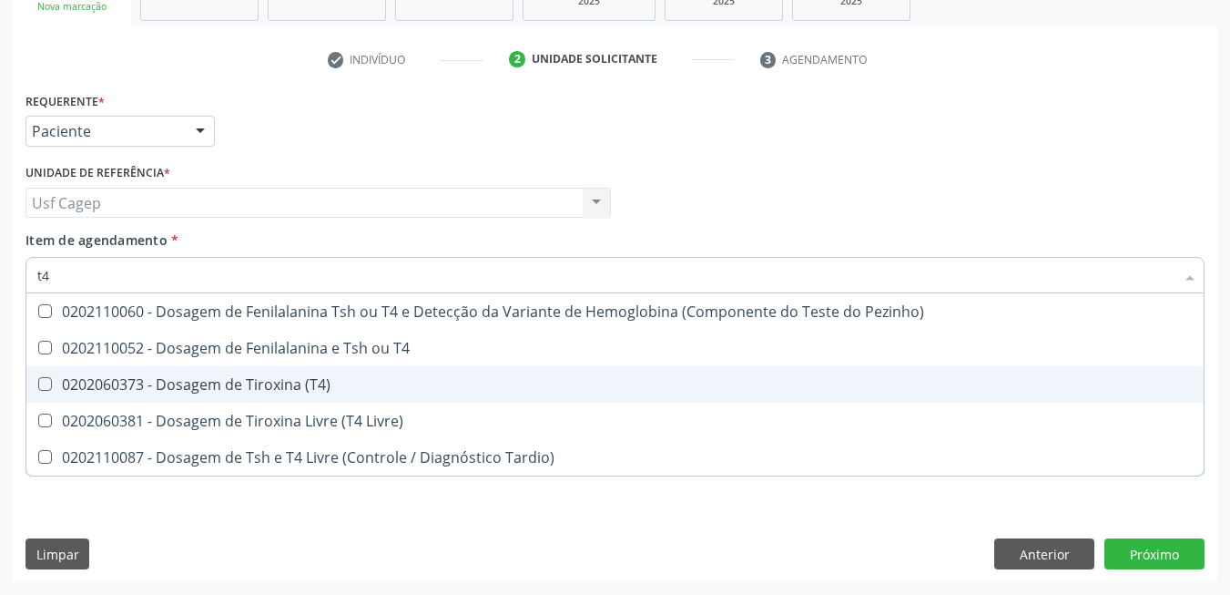
click at [262, 391] on div "0202060373 - Dosagem de Tiroxina (T4)" at bounding box center [615, 384] width 1156 height 15
checkbox \(T4\) "true"
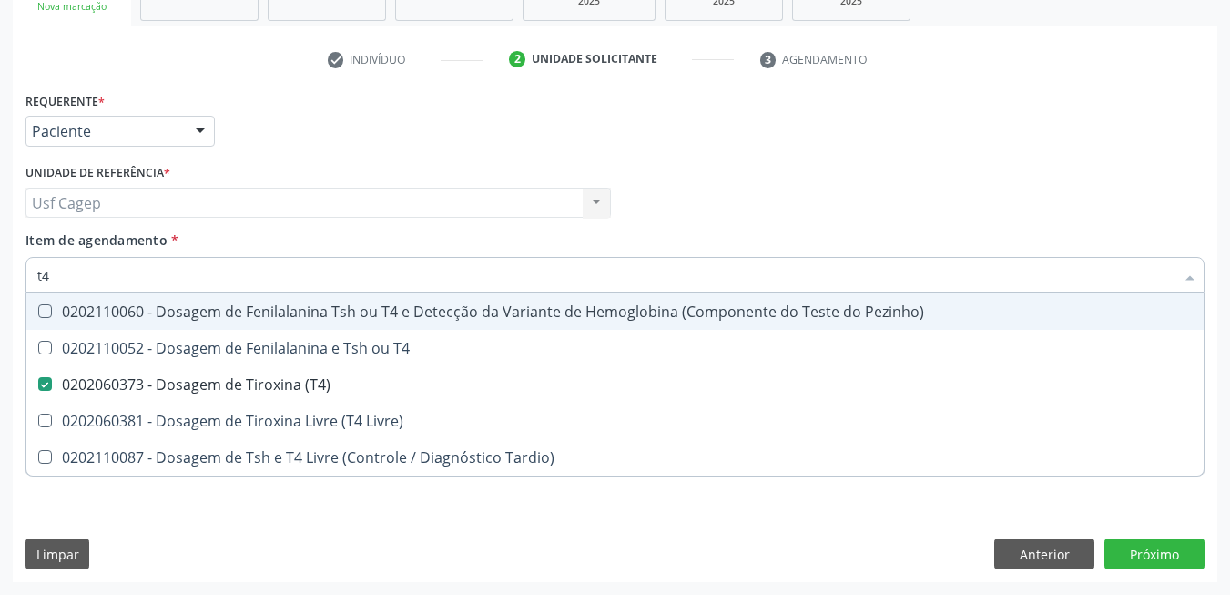
click at [244, 271] on input "t4" at bounding box center [605, 275] width 1137 height 36
type input "tsh"
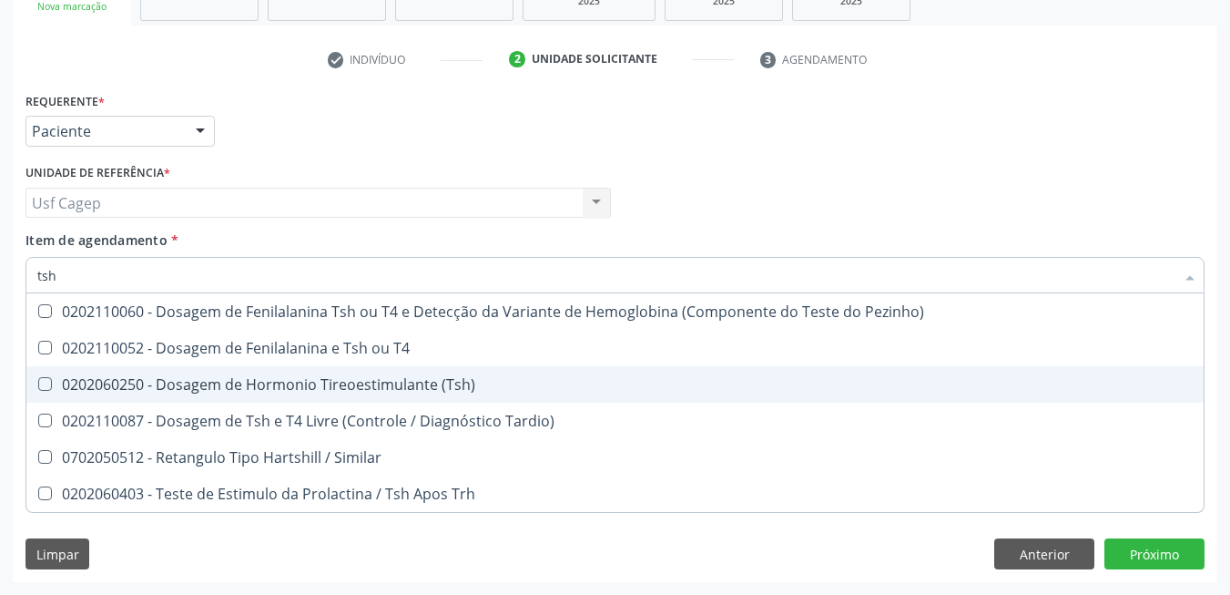
click at [257, 371] on span "0202060250 - Dosagem de Hormonio Tireoestimulante (Tsh)" at bounding box center [614, 384] width 1177 height 36
checkbox \(Tsh\) "true"
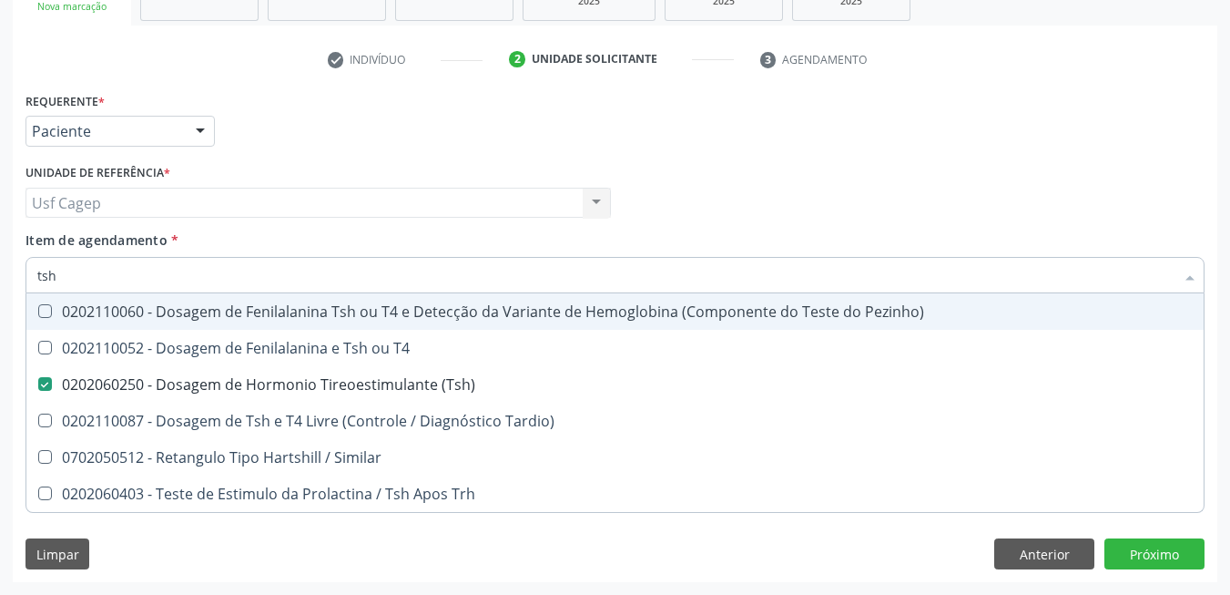
click at [222, 284] on input "tsh" at bounding box center [605, 275] width 1137 height 36
type input "p"
checkbox \(Tsh\) "false"
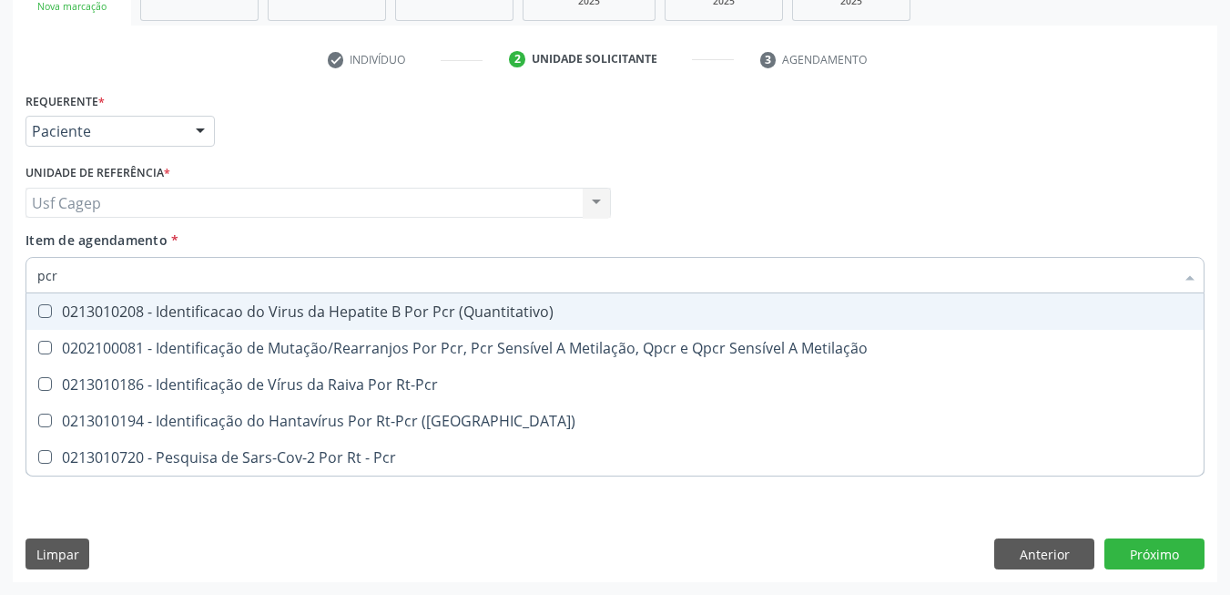
click at [515, 280] on input "pcr" at bounding box center [605, 275] width 1137 height 36
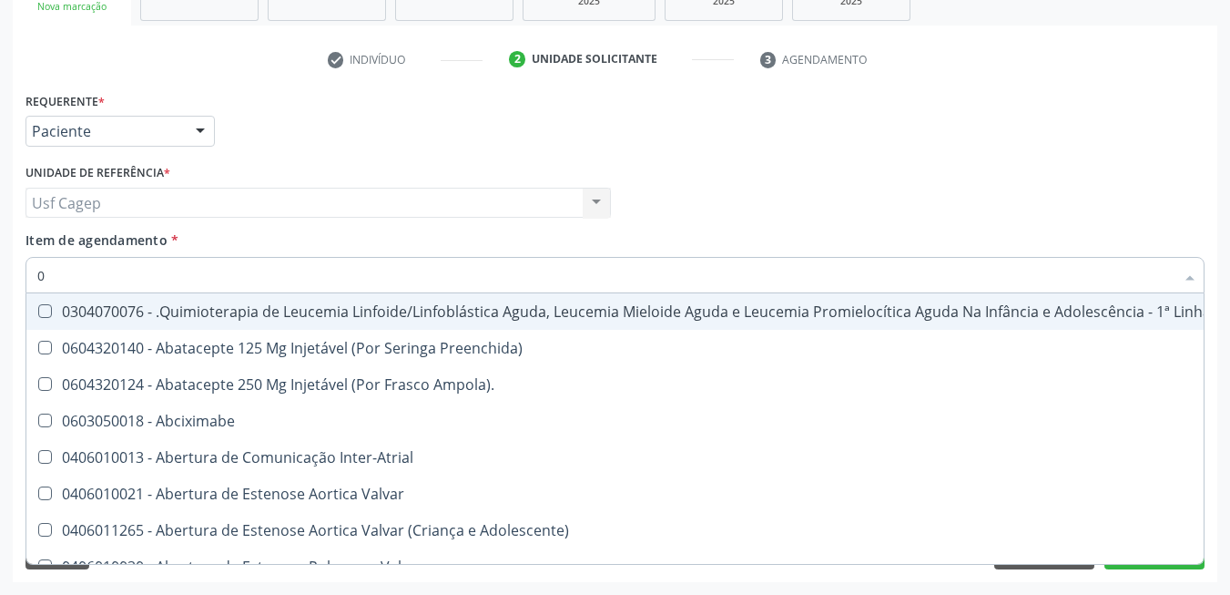
type input "02"
checkbox Capsula\) "true"
checkbox Comprimido\) "true"
checkbox Transferências "true"
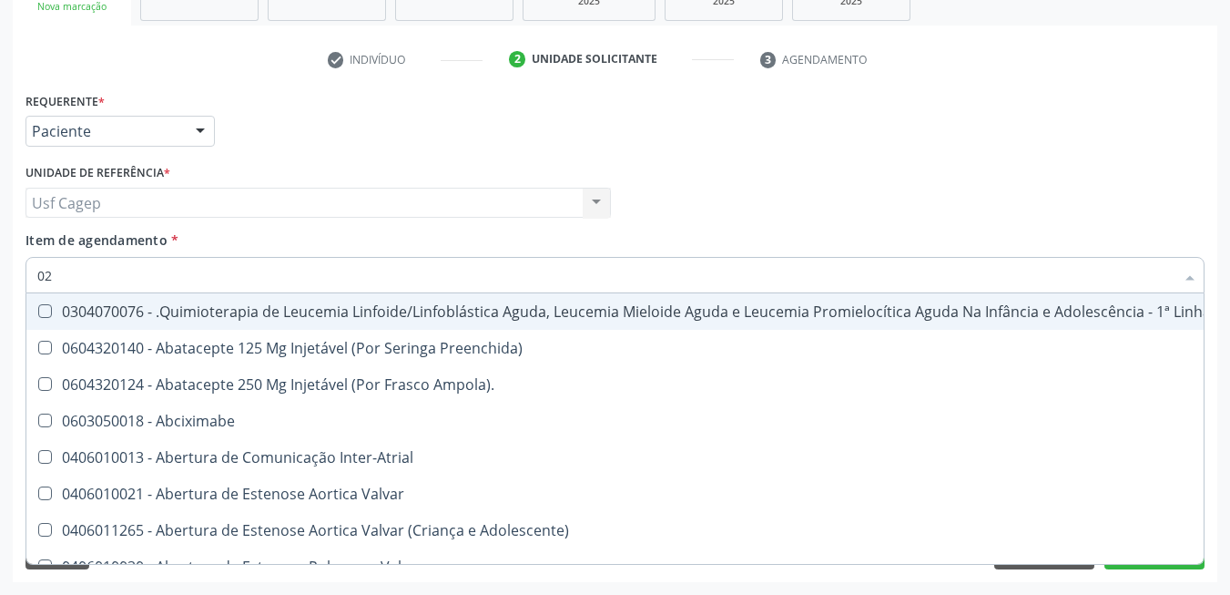
checkbox Meckel "true"
checkbox Bilateral "true"
checkbox Indireta "true"
checkbox Simples "true"
checkbox Bronco-Alveolar "true"
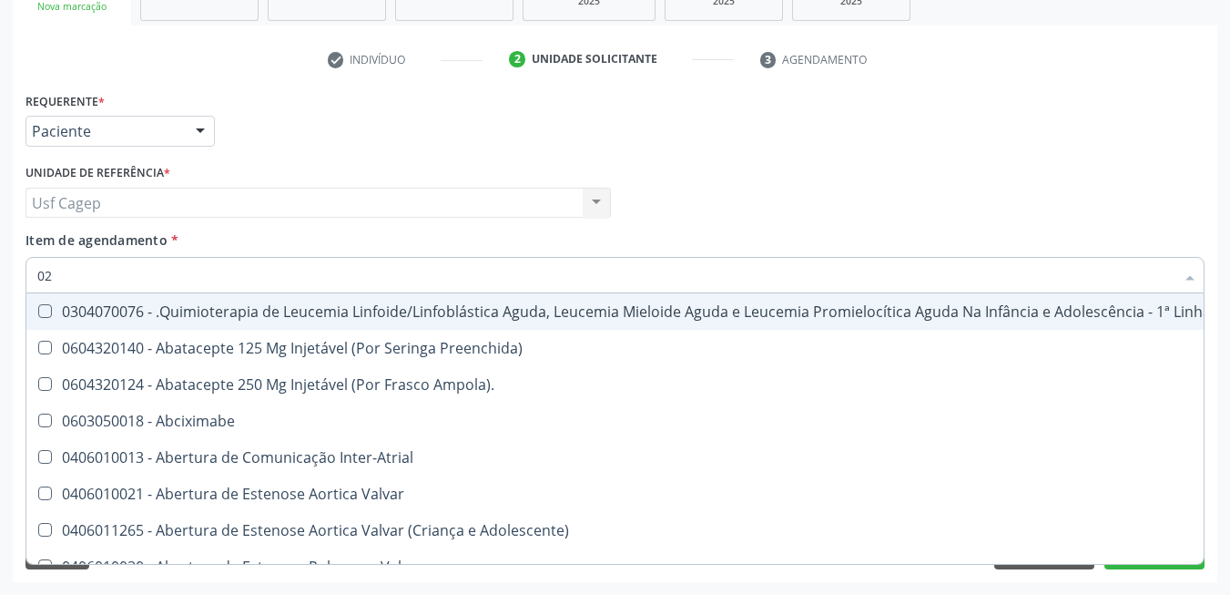
checkbox Laboratorial "true"
checkbox Citopatológico "true"
checkbox Transplante "true"
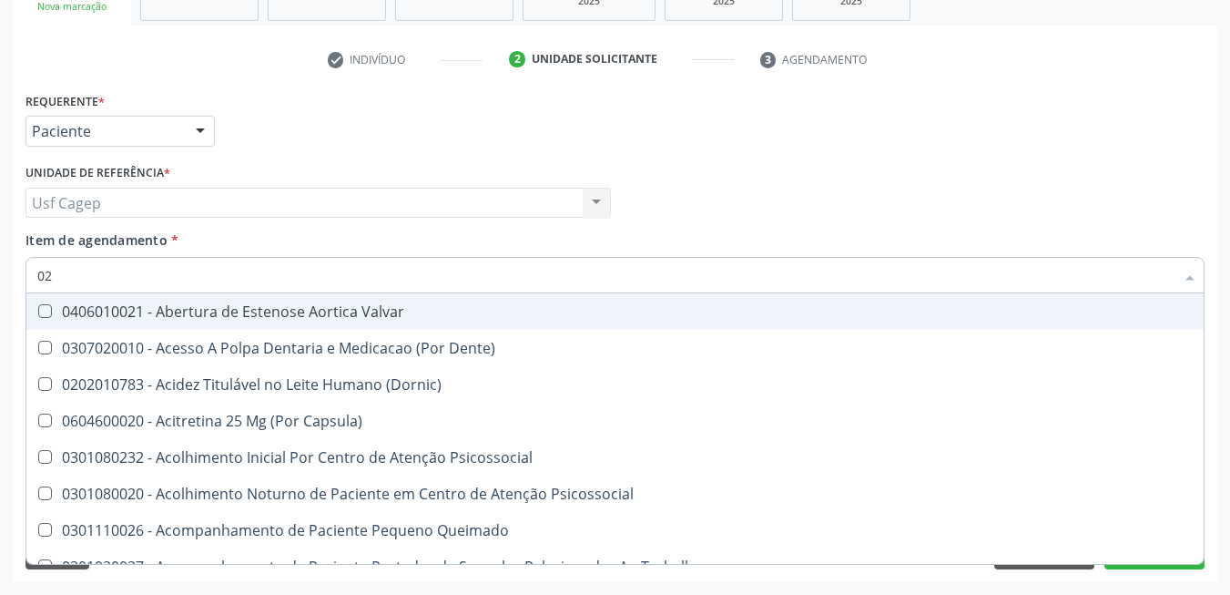
type input "020"
checkbox Splintagem "true"
checkbox Epispádia "true"
checkbox Anos\) "true"
checkbox Congênita "true"
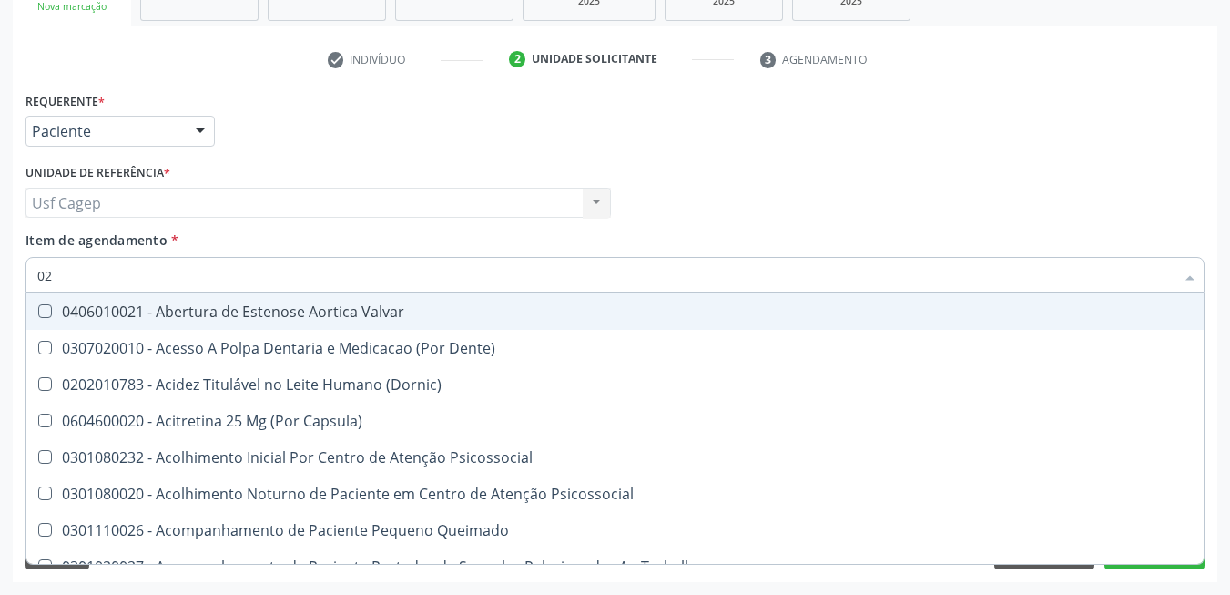
checkbox Complementar\) "true"
checkbox \(Qualitativo\) "true"
checkbox Glomerular "true"
checkbox Hormonais "true"
checkbox Pescoço "true"
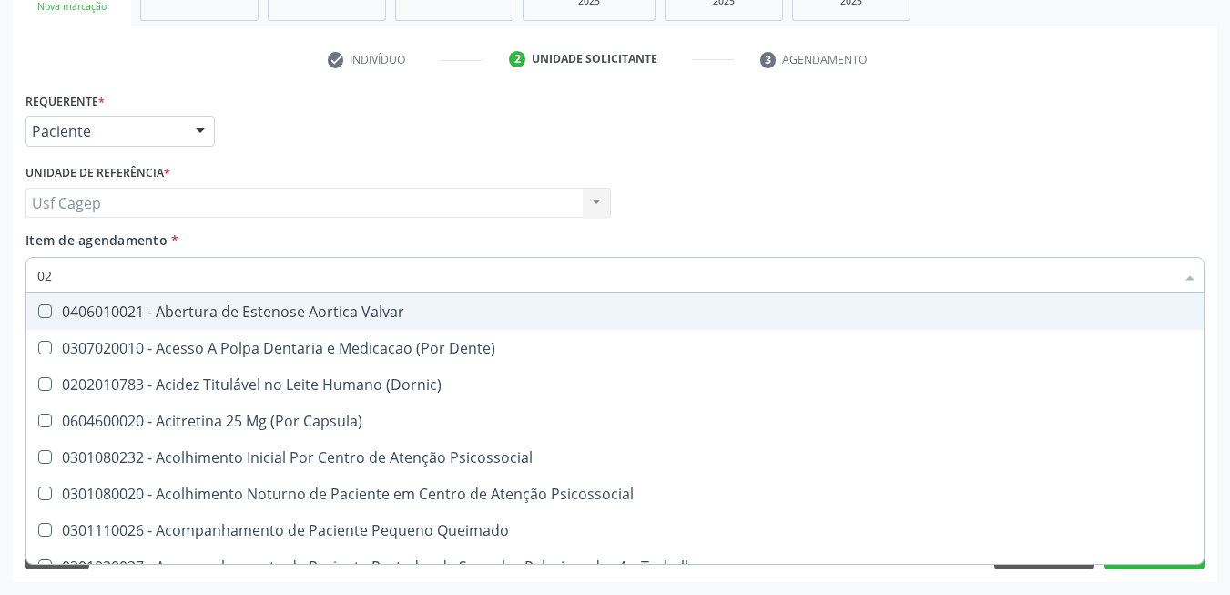
checkbox Semana\) "true"
checkbox Pediátrico "true"
checkbox Ii\) "true"
checkbox Fracoes "false"
checkbox Hdl "false"
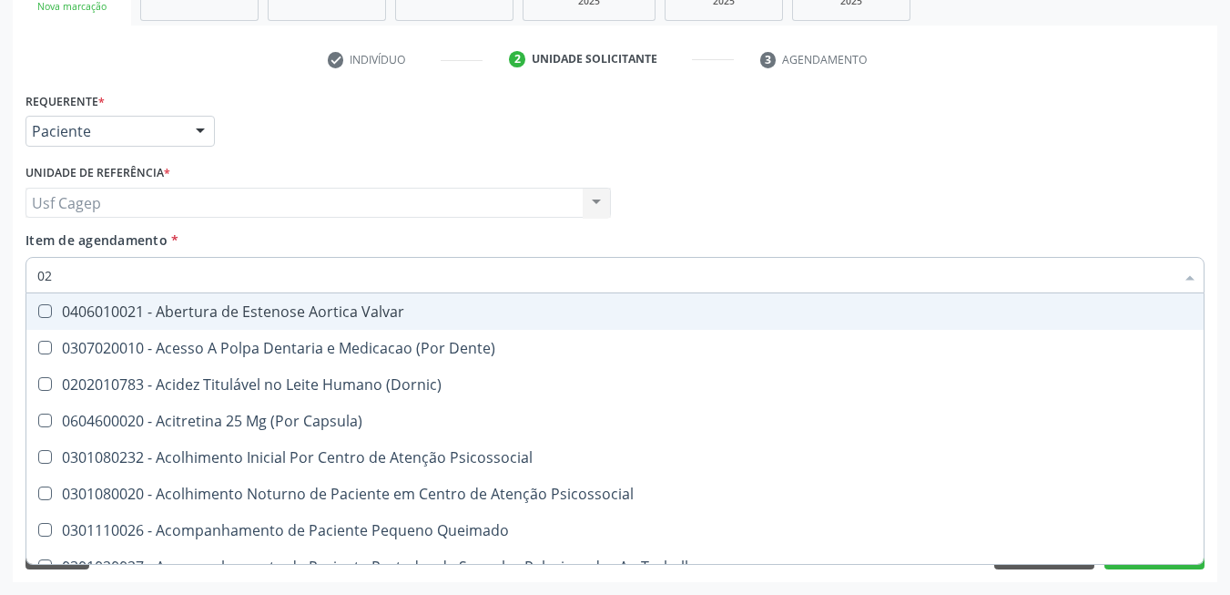
checkbox Ldl "false"
checkbox Total "false"
checkbox Creatinina "false"
checkbox Glicose "false"
checkbox Glicosilada "false"
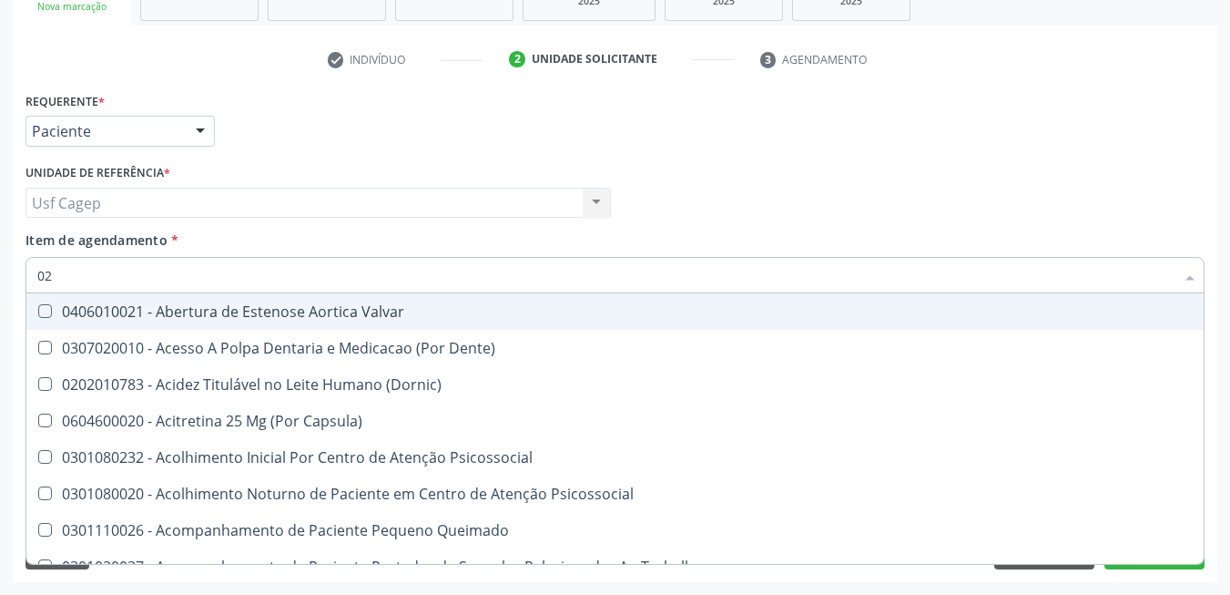
checkbox \(Tsh\) "false"
checkbox \(T4\) "false"
checkbox \(Tgo\) "false"
checkbox \(Tgp\) "false"
checkbox \(T3\) "true"
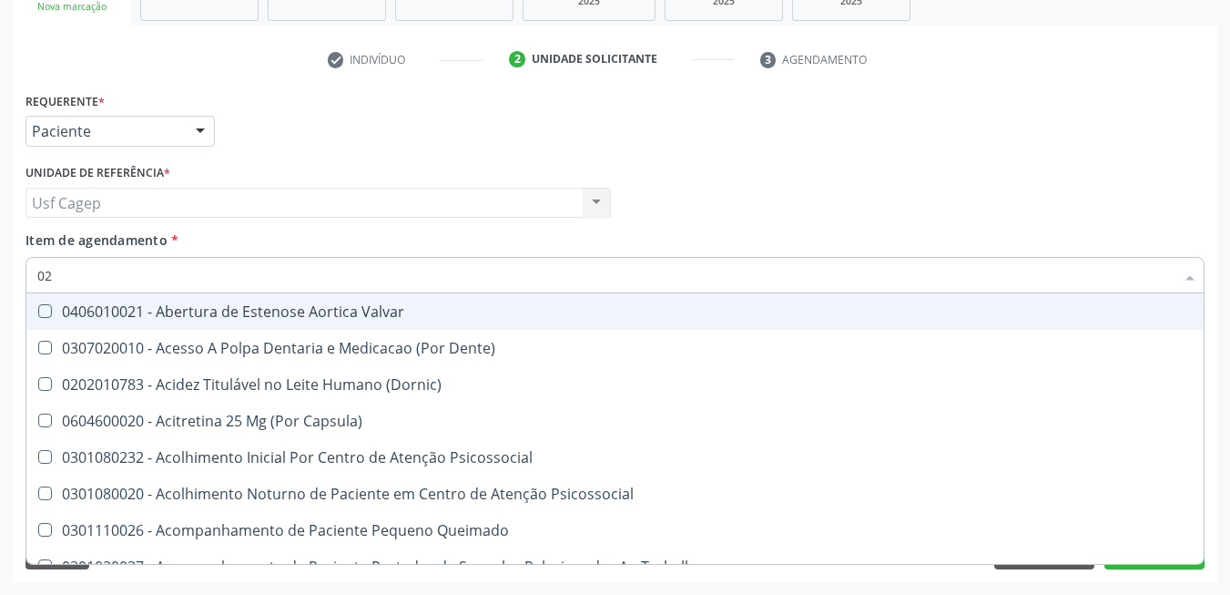
checkbox Ureia "false"
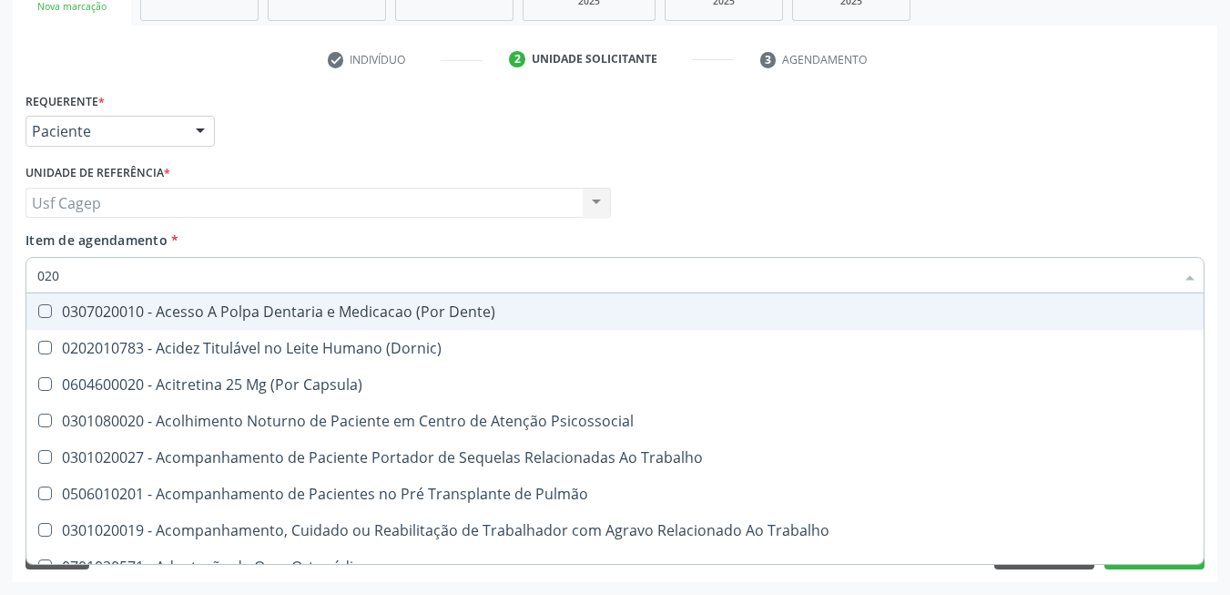
type input "0202"
checkbox Pré-Escalênica "true"
checkbox Faringe\/Laringe "true"
checkbox Puncao "true"
checkbox Fragmento "true"
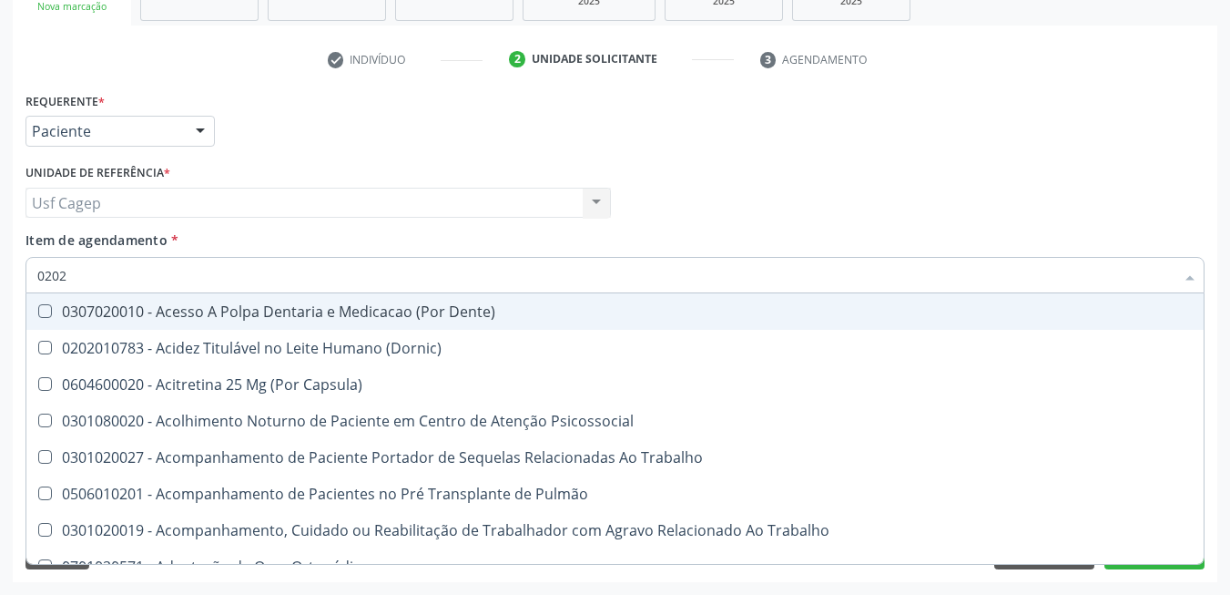
checkbox Ossea "true"
checkbox Laser "true"
checkbox Septostomia "true"
checkbox Drogas "true"
checkbox Pancreas "true"
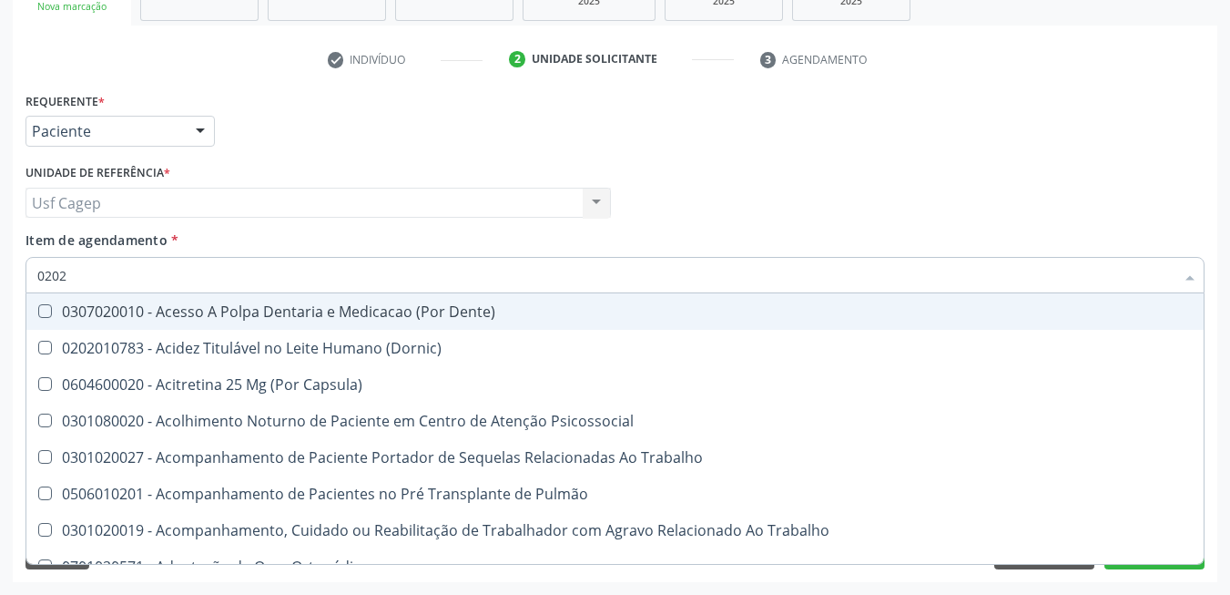
checkbox \(Spcto\) "true"
checkbox 67 "true"
checkbox Estimulo "true"
checkbox Biologica "true"
checkbox Fracoes "false"
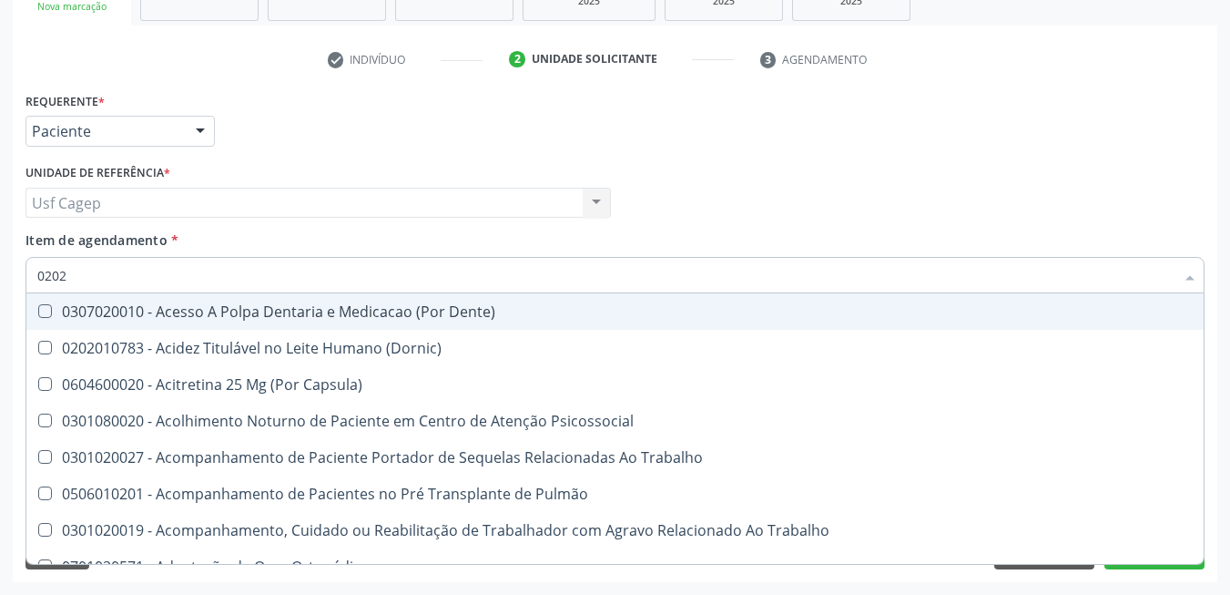
checkbox Hdl "false"
checkbox Ldl "false"
checkbox Total "false"
checkbox Creatinina "false"
checkbox Glicose "false"
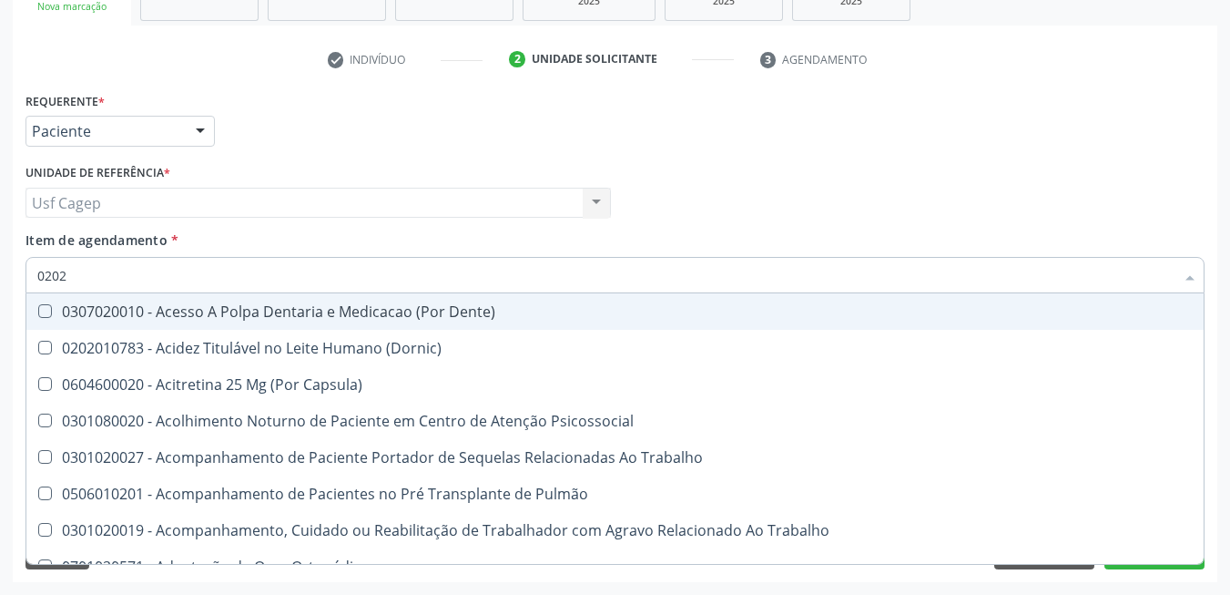
type input "02020"
checkbox Fluorado "true"
checkbox Olho "true"
checkbox Pele "true"
checkbox Tireoide "true"
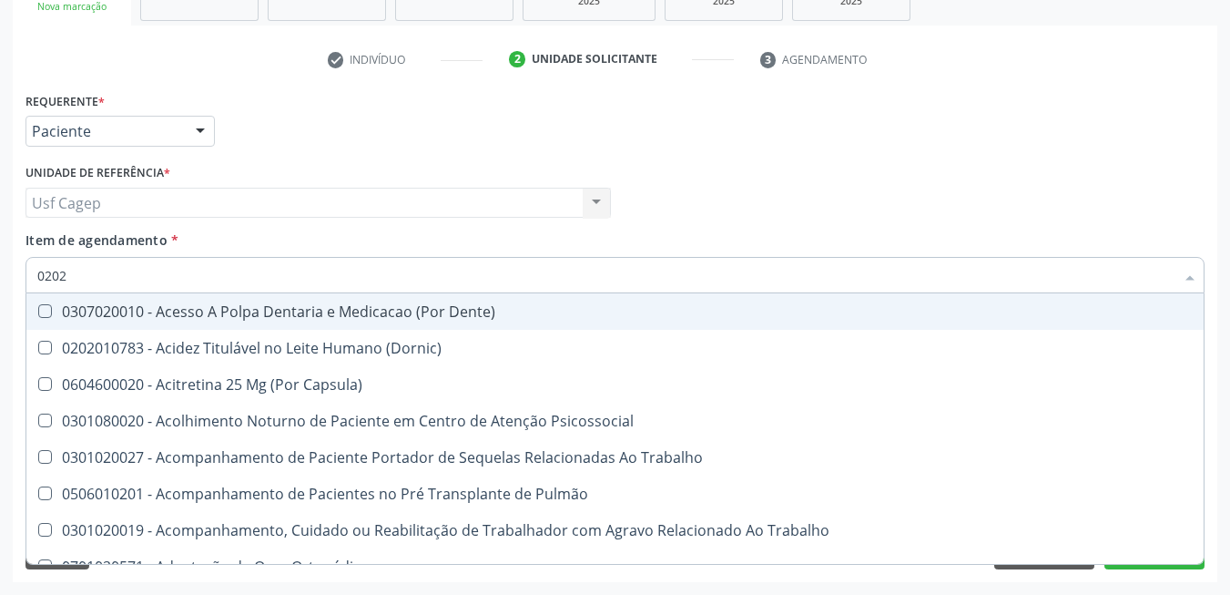
checkbox Pré-Escalênica "false"
checkbox Aspiracao "true"
checkbox Faringe\/Laringe "false"
checkbox Puncao "false"
checkbox Fragmento "false"
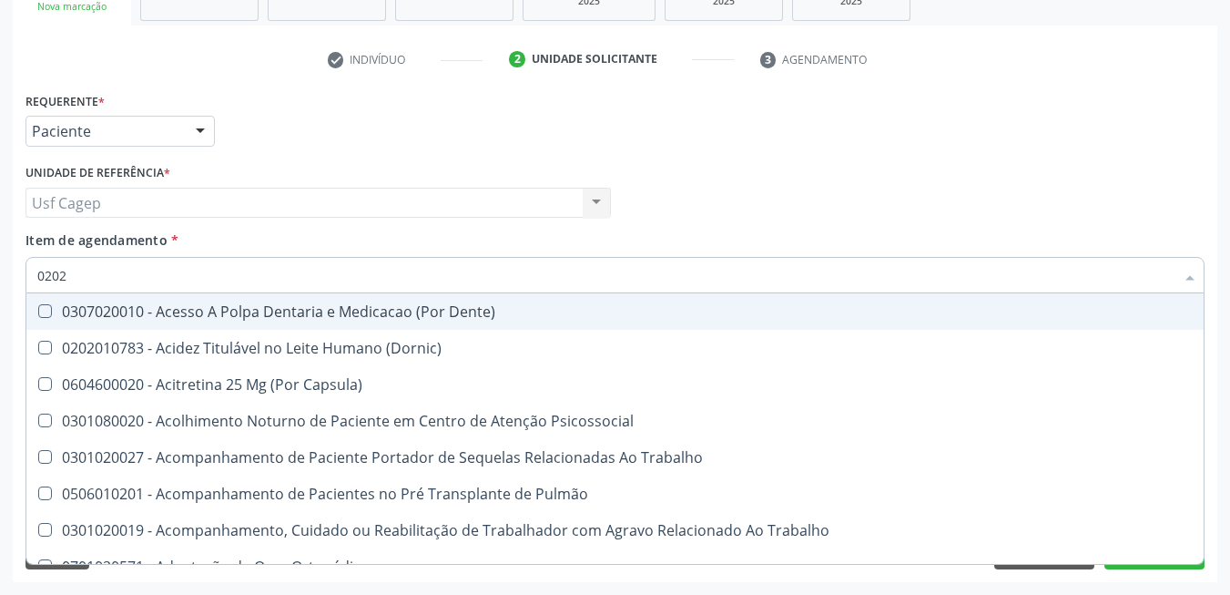
checkbox Ossea "false"
checkbox Salivar "true"
checkbox Trabalho "true"
checkbox Saúde "true"
checkbox Laser "false"
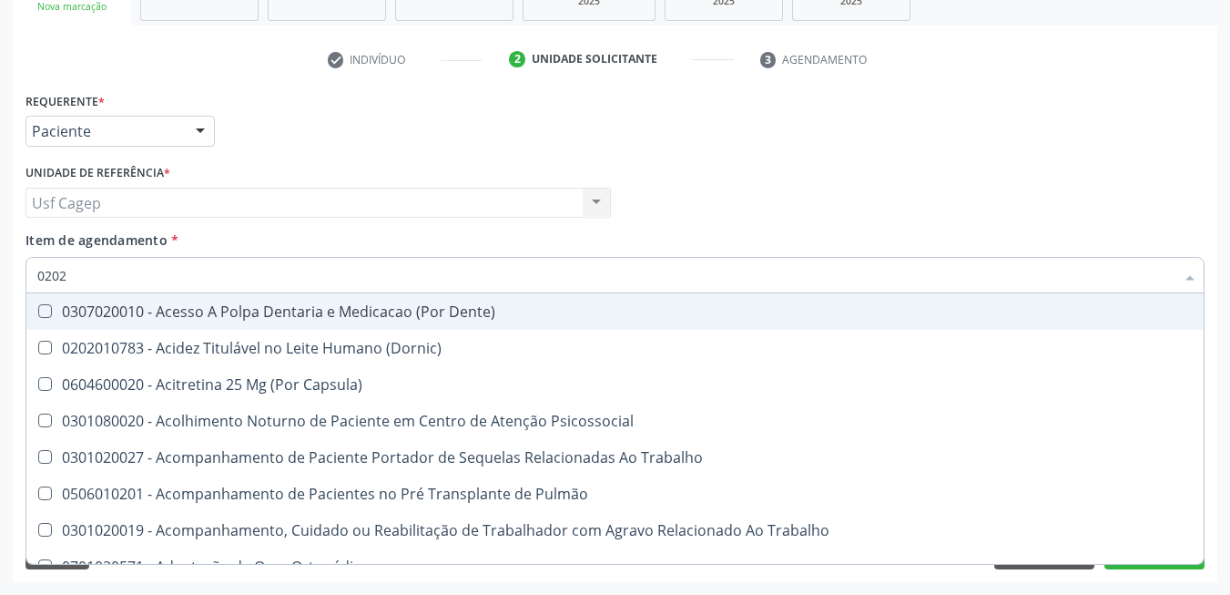
checkbox Septostomia "false"
checkbox Drogas "false"
checkbox Gastrico "true"
checkbox Ativa "true"
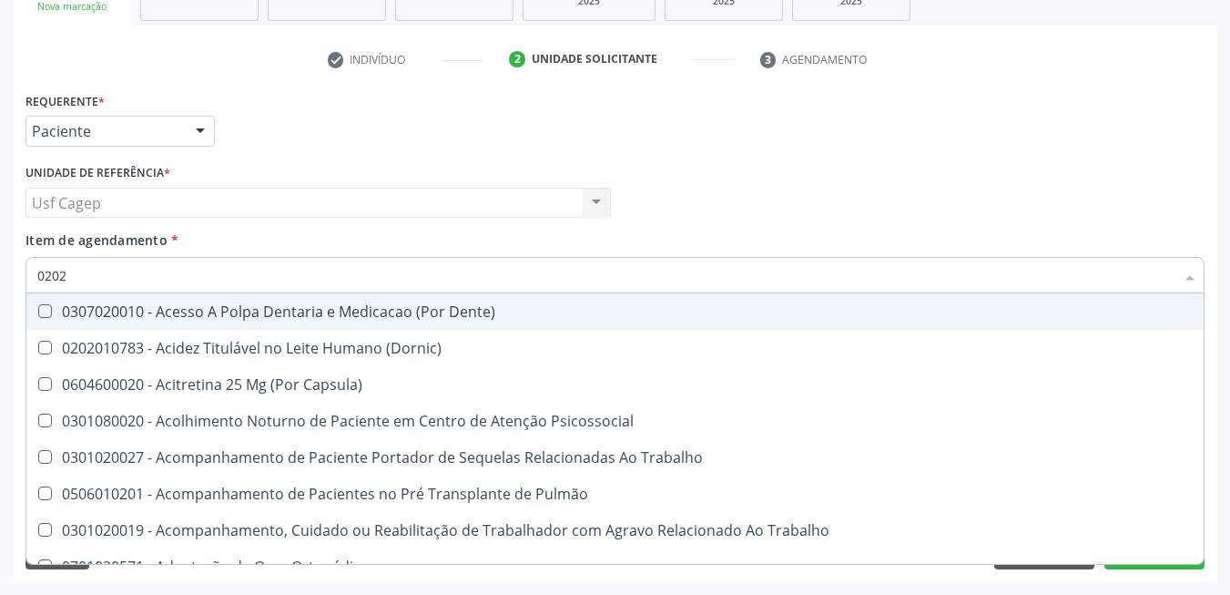
checkbox Esforco "true"
checkbox Pancreas "false"
checkbox \(Spcto\) "false"
checkbox 67 "false"
checkbox Estimulo "false"
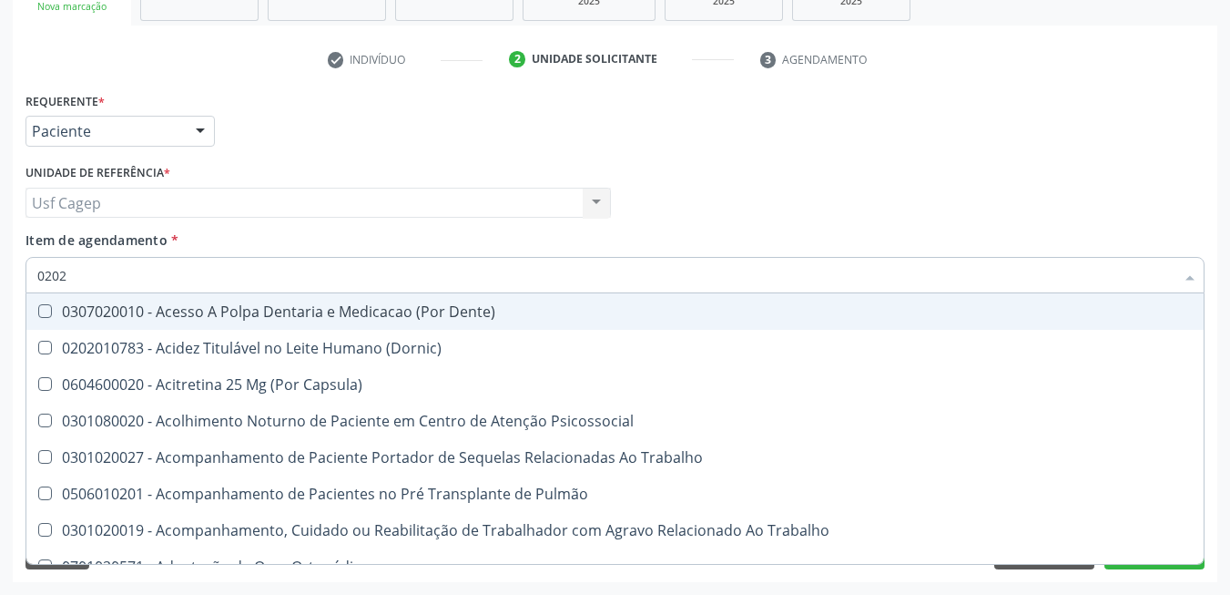
checkbox \(Cantoplastia\) "true"
checkbox Biologica "false"
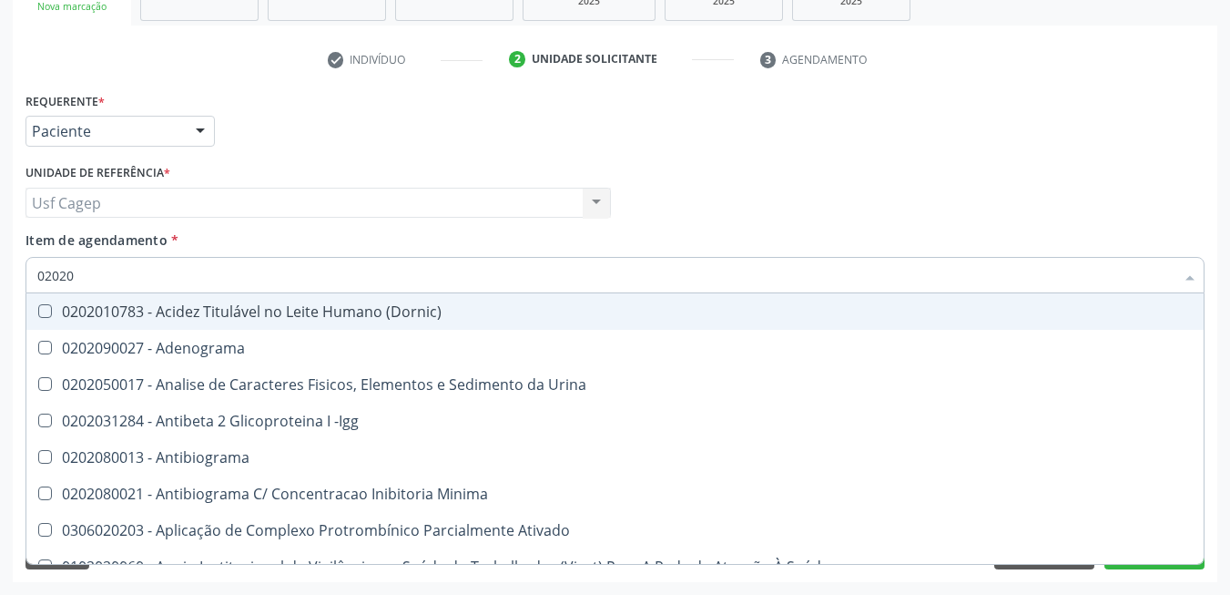
type input "020203"
checkbox Aminoacidos "true"
checkbox Fracoes "false"
checkbox Hdl "false"
checkbox Ldl "false"
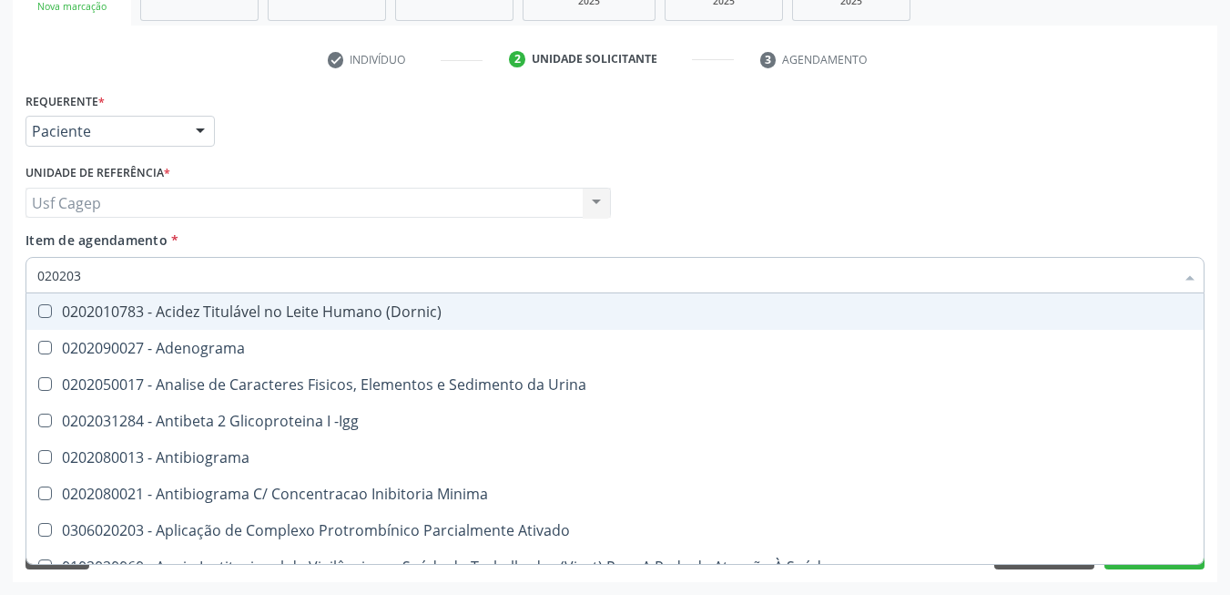
checkbox Total "false"
checkbox Creatinina "false"
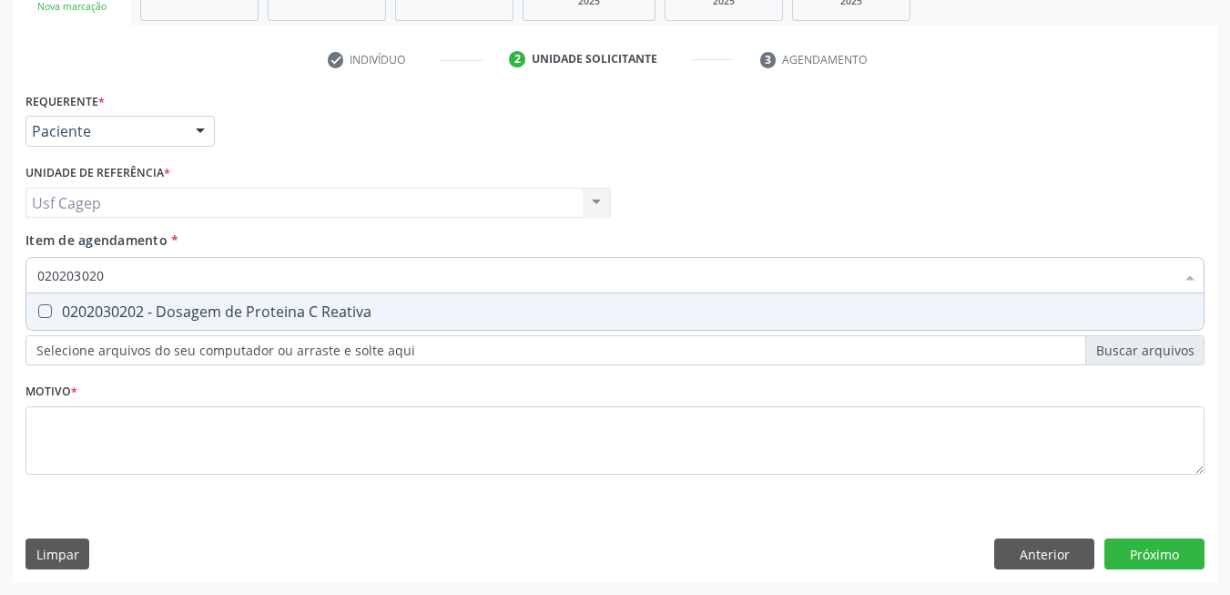
type input "0202030202"
click at [516, 296] on span "0202030202 - Dosagem de Proteina C Reativa" at bounding box center [614, 311] width 1177 height 36
checkbox Reativa "true"
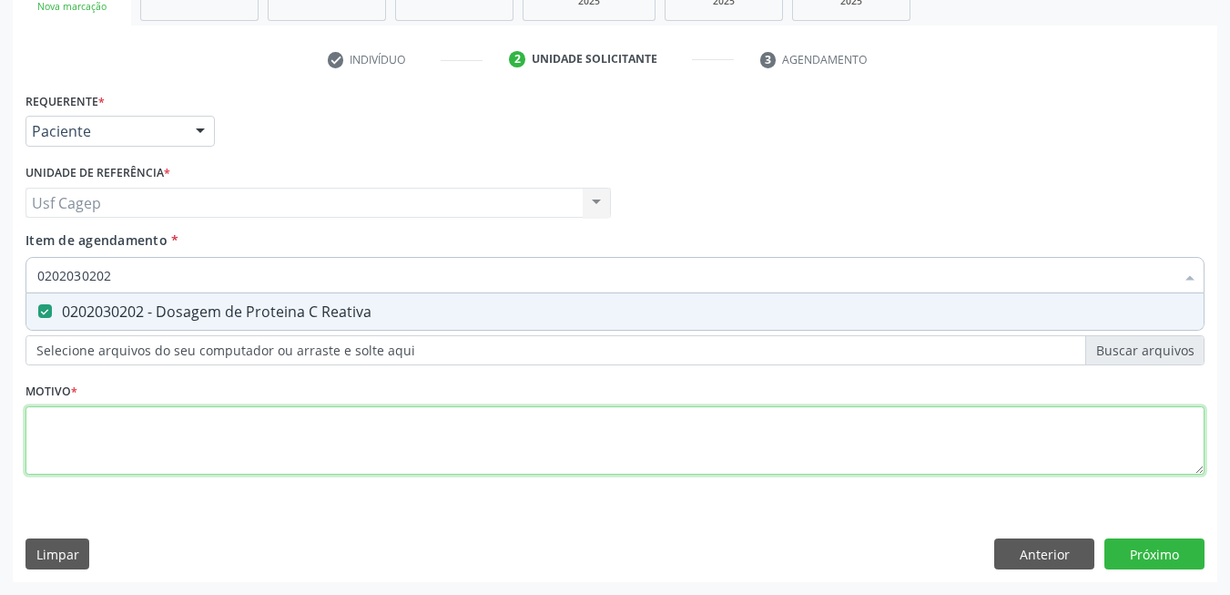
click at [498, 421] on div "Requerente * Paciente Médico(a) Enfermeiro(a) Paciente Nenhum resultado encontr…" at bounding box center [614, 293] width 1179 height 413
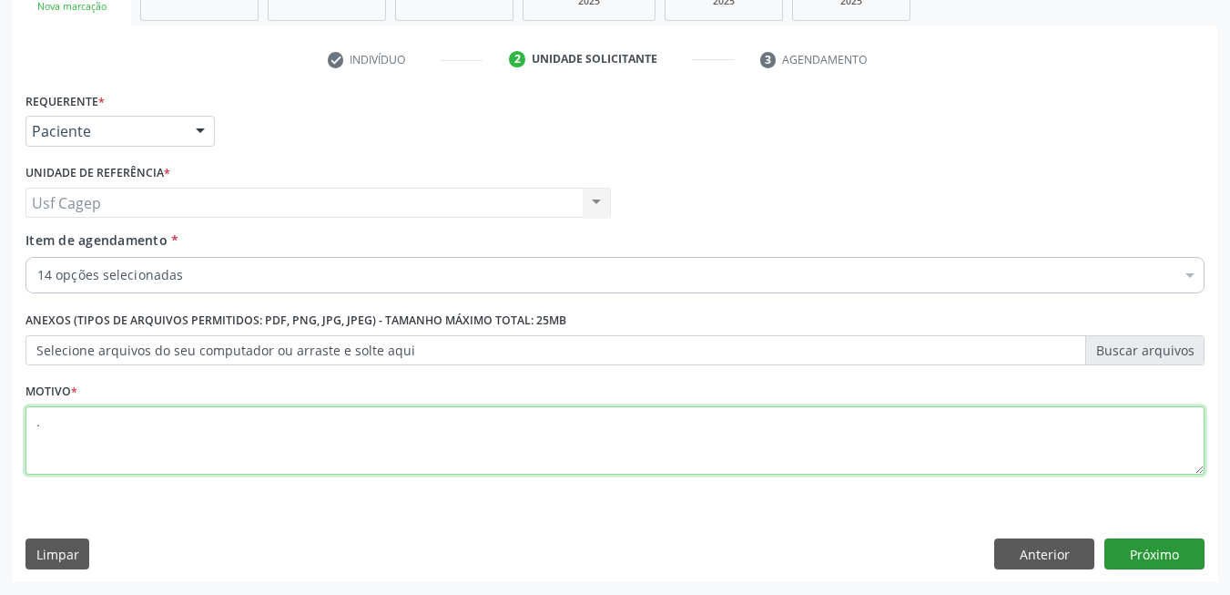
type textarea "."
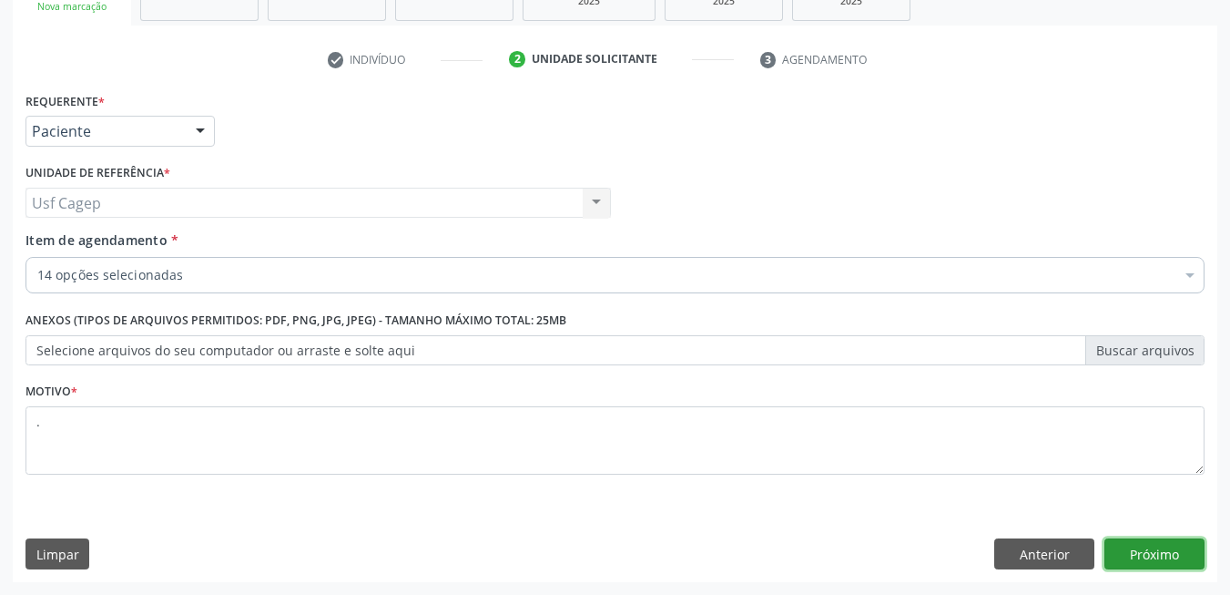
click at [1175, 563] on button "Próximo" at bounding box center [1155, 553] width 100 height 31
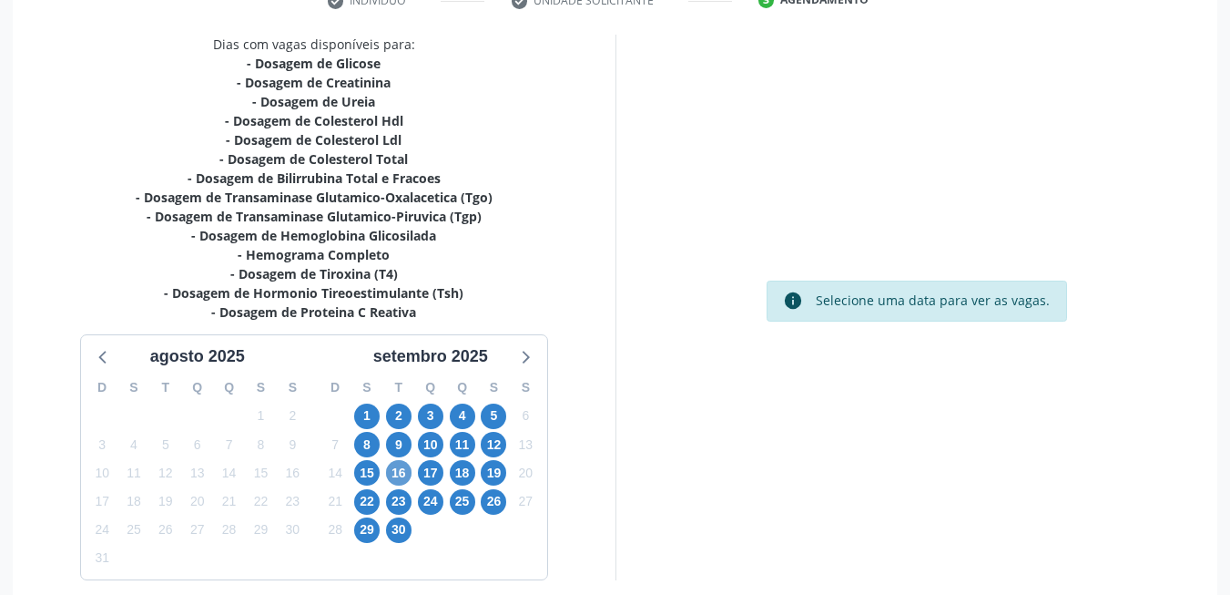
scroll to position [399, 0]
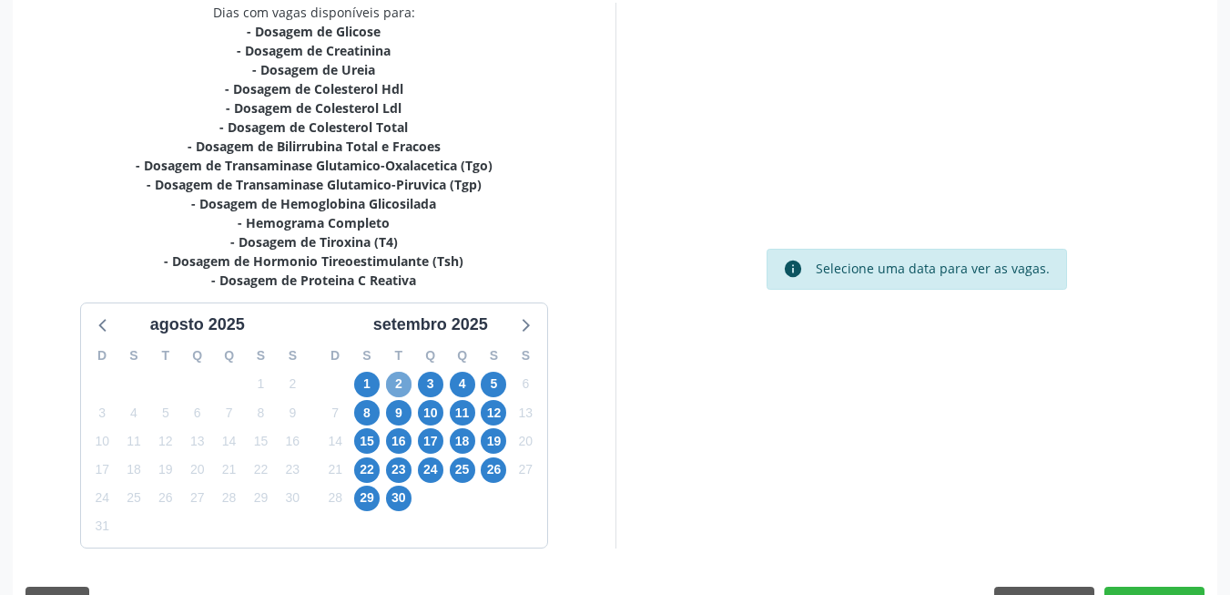
click at [400, 382] on span "2" at bounding box center [398, 384] width 25 height 25
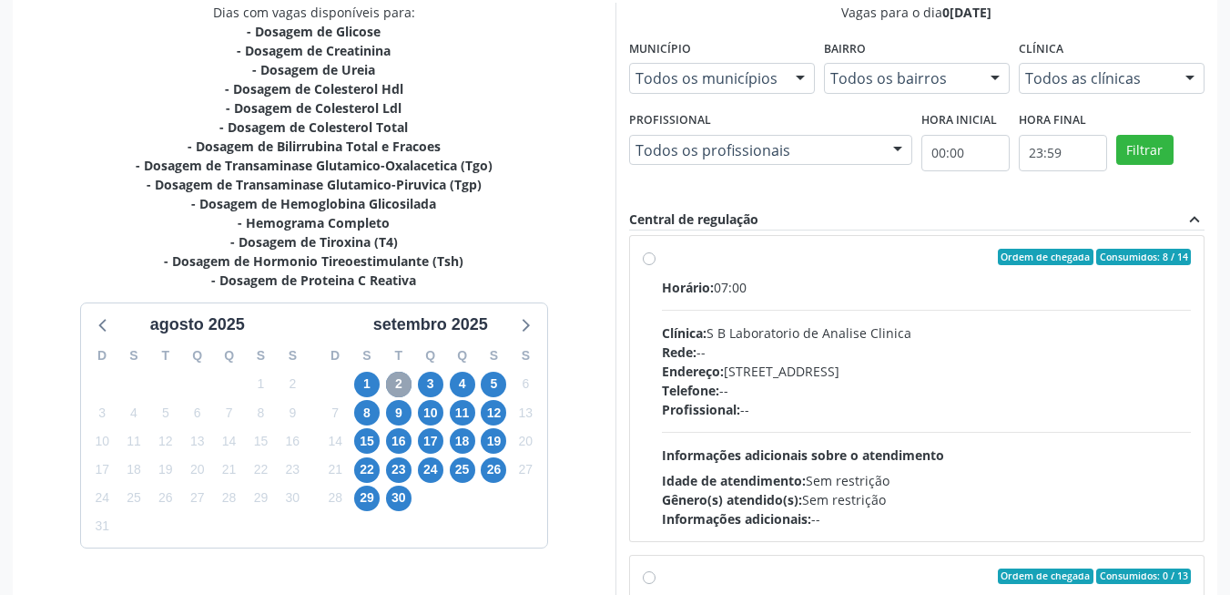
scroll to position [0, 0]
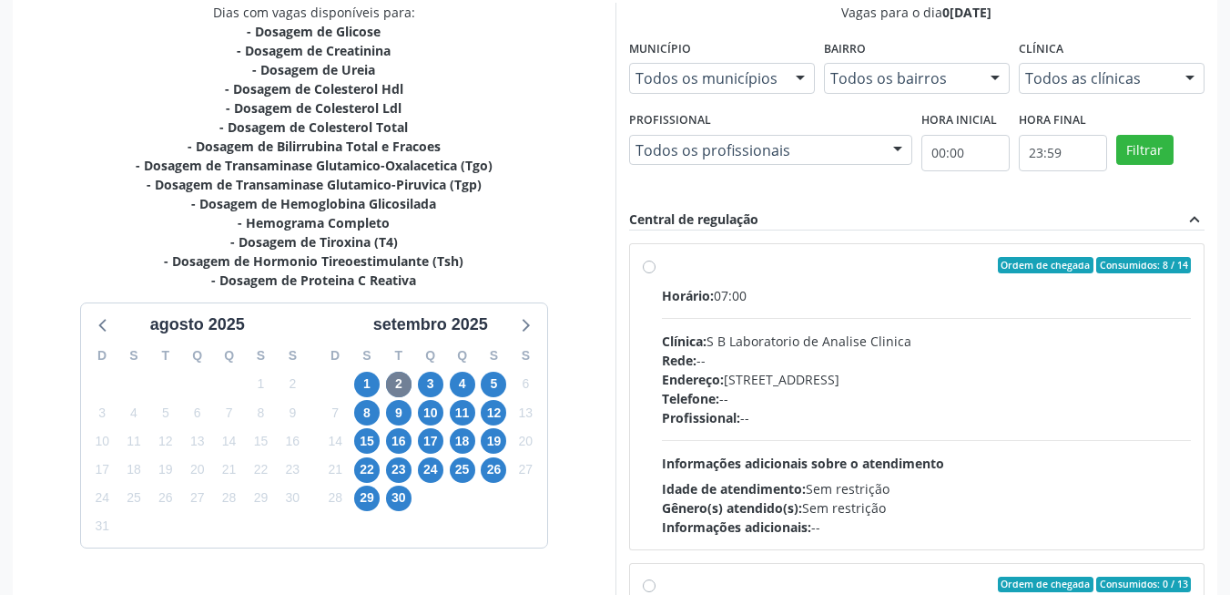
click at [810, 416] on div "Profissional: --" at bounding box center [927, 417] width 530 height 19
click at [656, 273] on input "Ordem de chegada Consumidos: 8 / 14 Horário: 07:00 Clínica: S B Laboratorio de …" at bounding box center [649, 265] width 13 height 16
radio input "true"
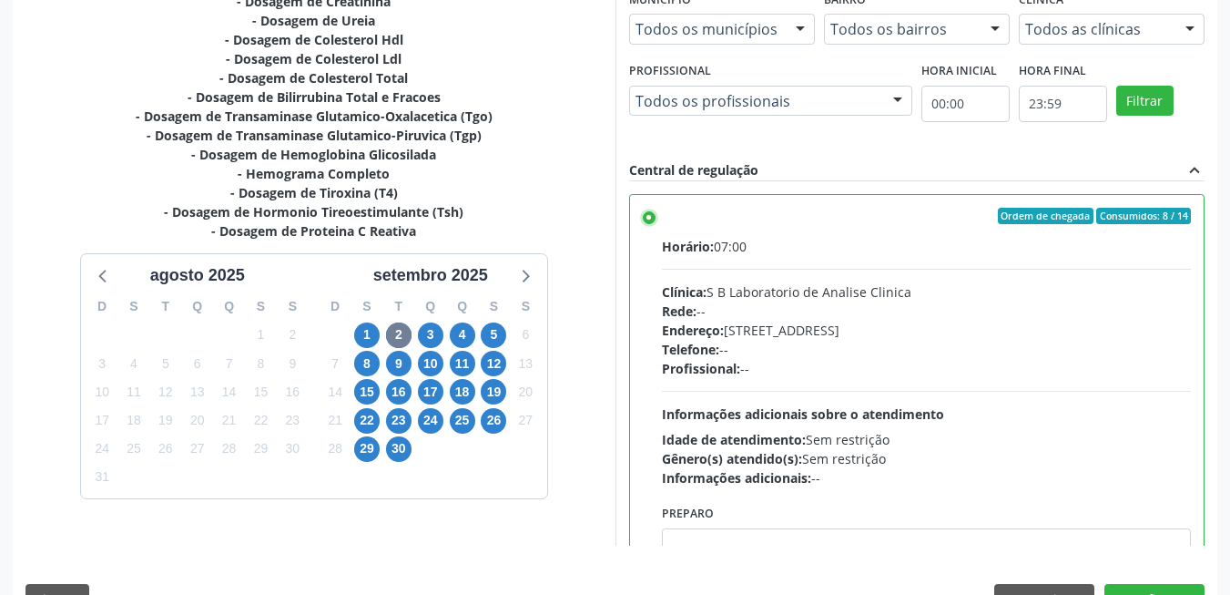
scroll to position [494, 0]
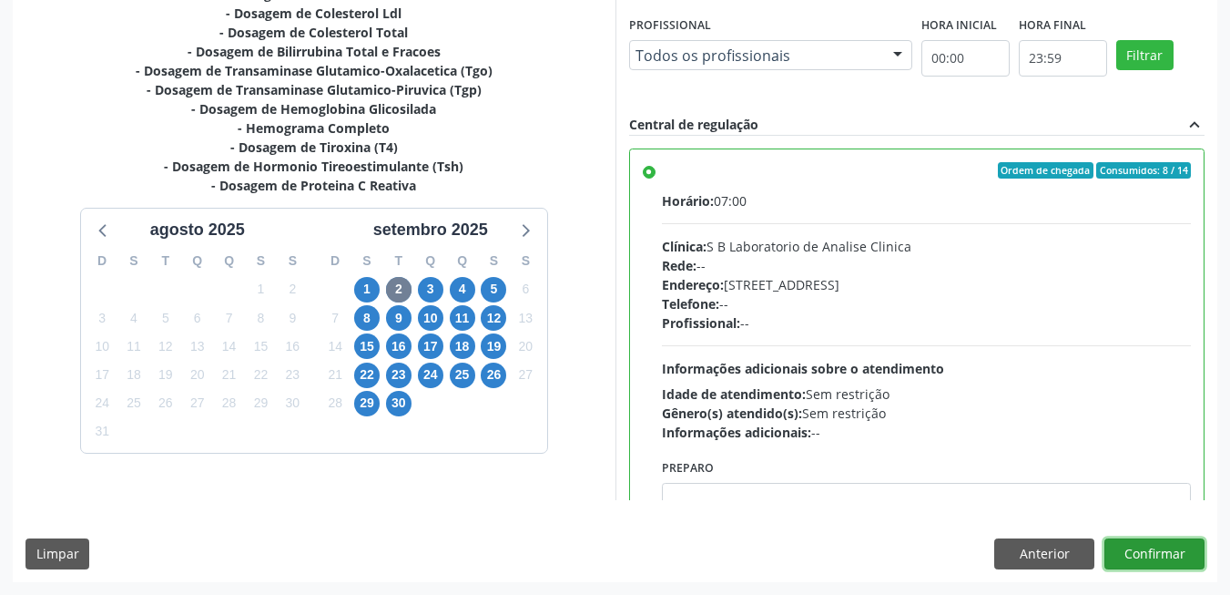
click at [1146, 545] on button "Confirmar" at bounding box center [1155, 553] width 100 height 31
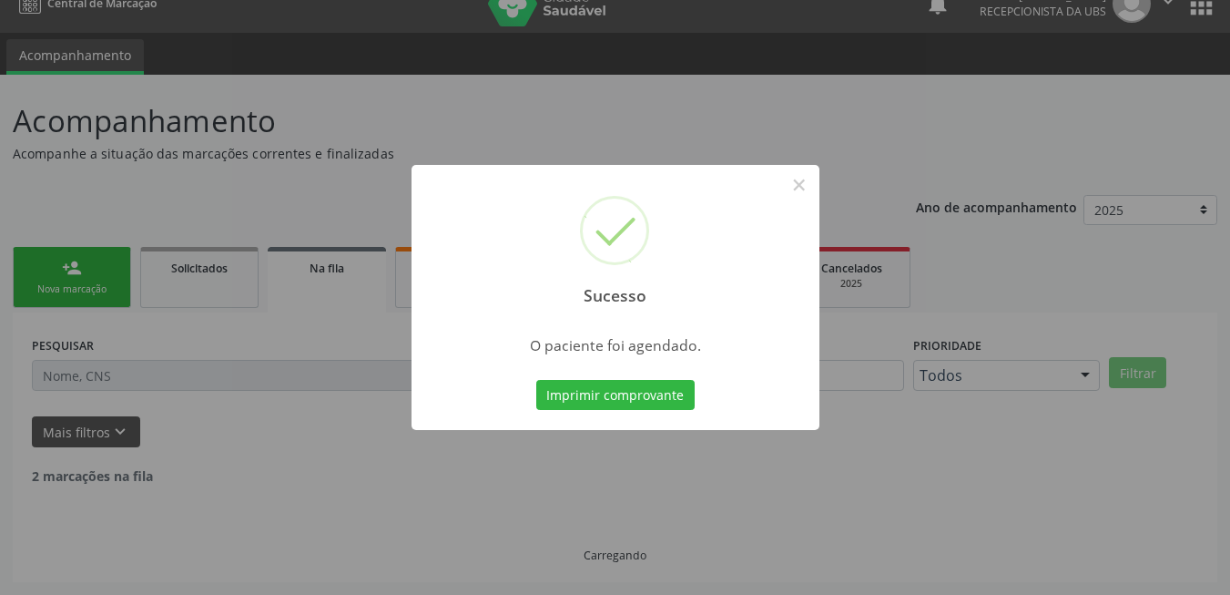
scroll to position [6, 0]
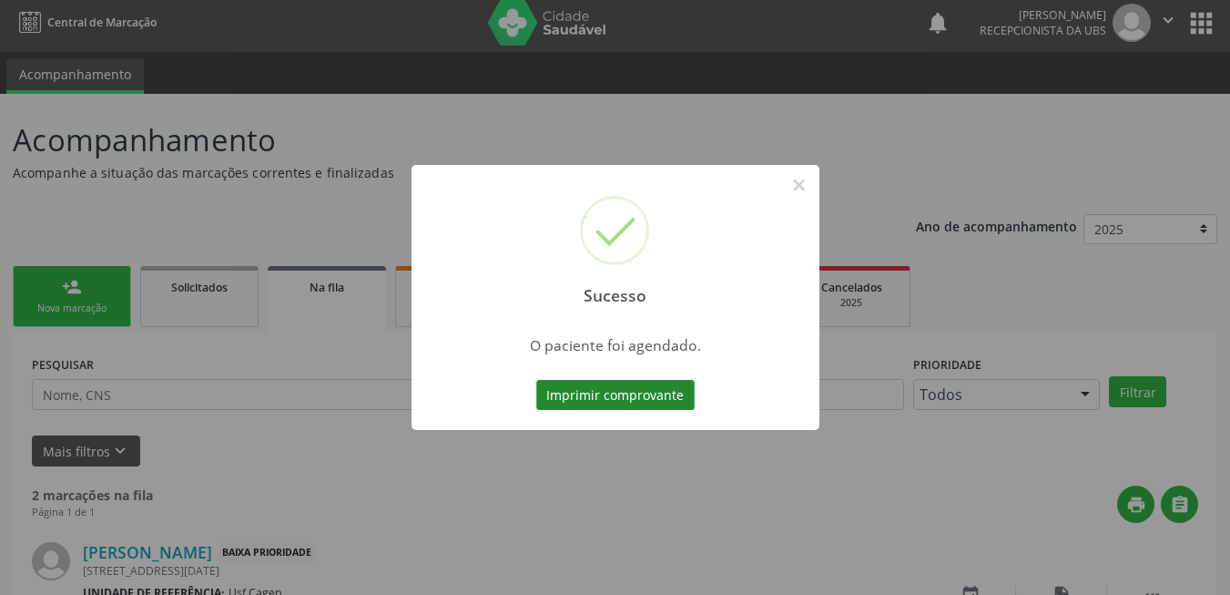
click at [595, 387] on button "Imprimir comprovante" at bounding box center [615, 395] width 158 height 31
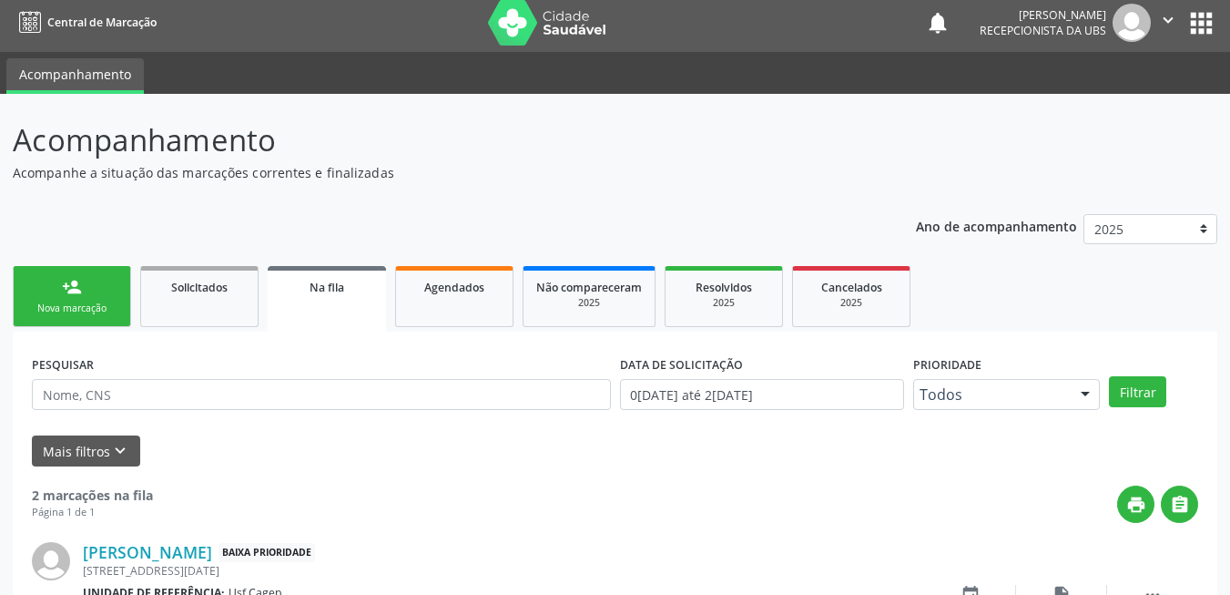
click at [77, 289] on div "person_add" at bounding box center [72, 287] width 20 height 20
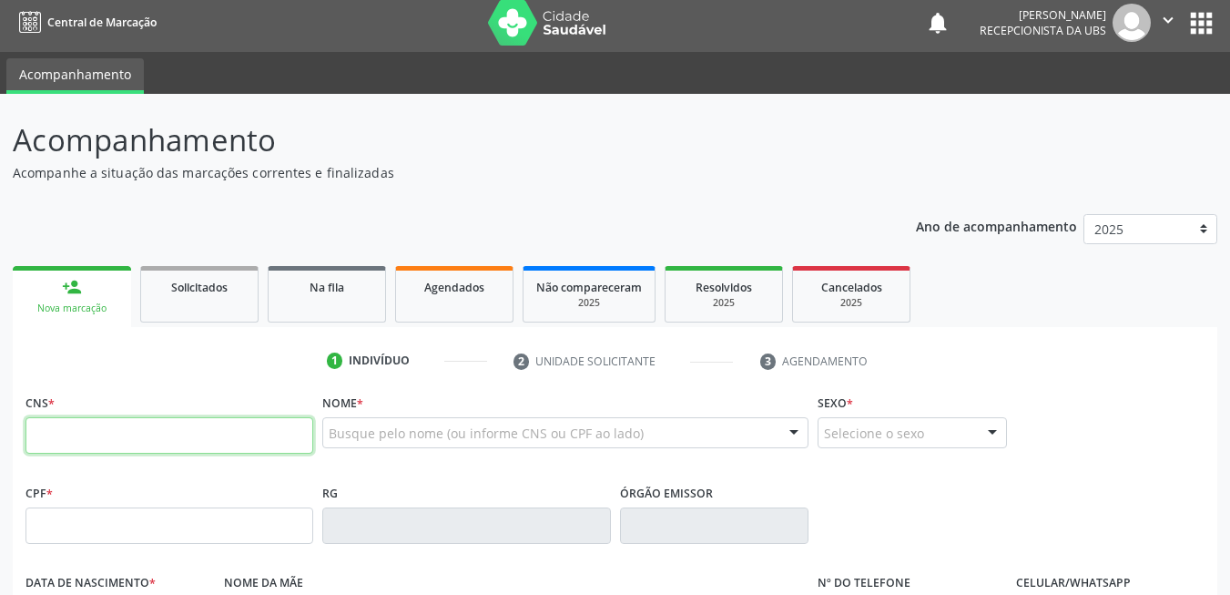
click at [255, 443] on input "text" at bounding box center [169, 435] width 288 height 36
type input "704 8085 7484 2540"
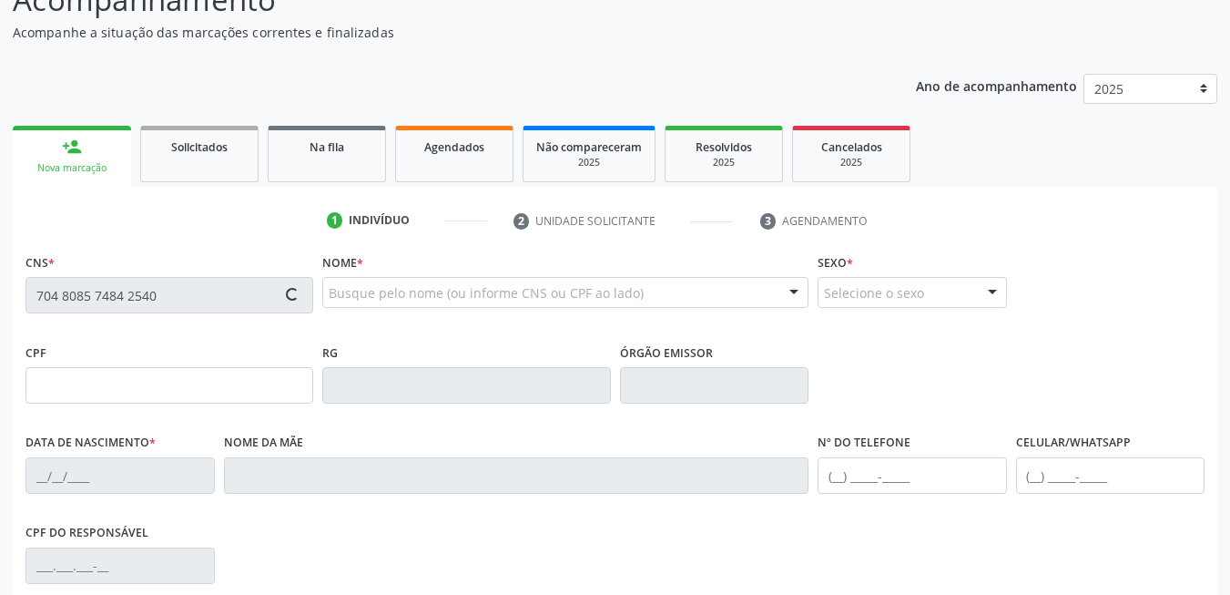
scroll to position [392, 0]
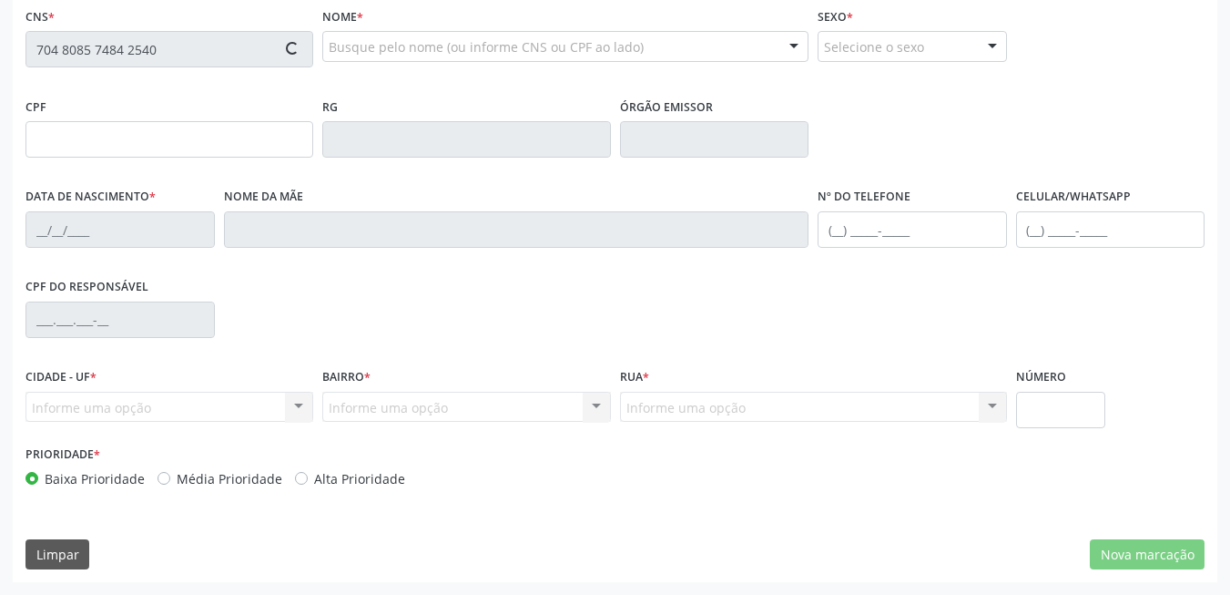
type input "443.136.404-87"
type input "18/02/1960"
type input "Maria Anunciada de Souza"
type input "(21) 98073-9021"
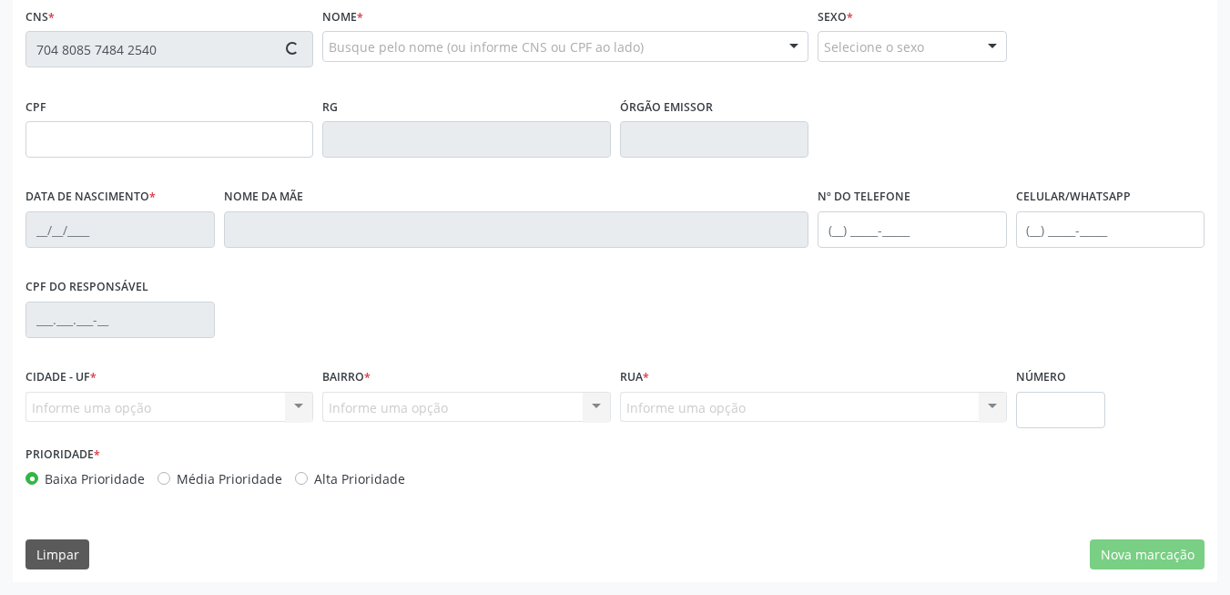
type input "020.186.864-45"
type input "221"
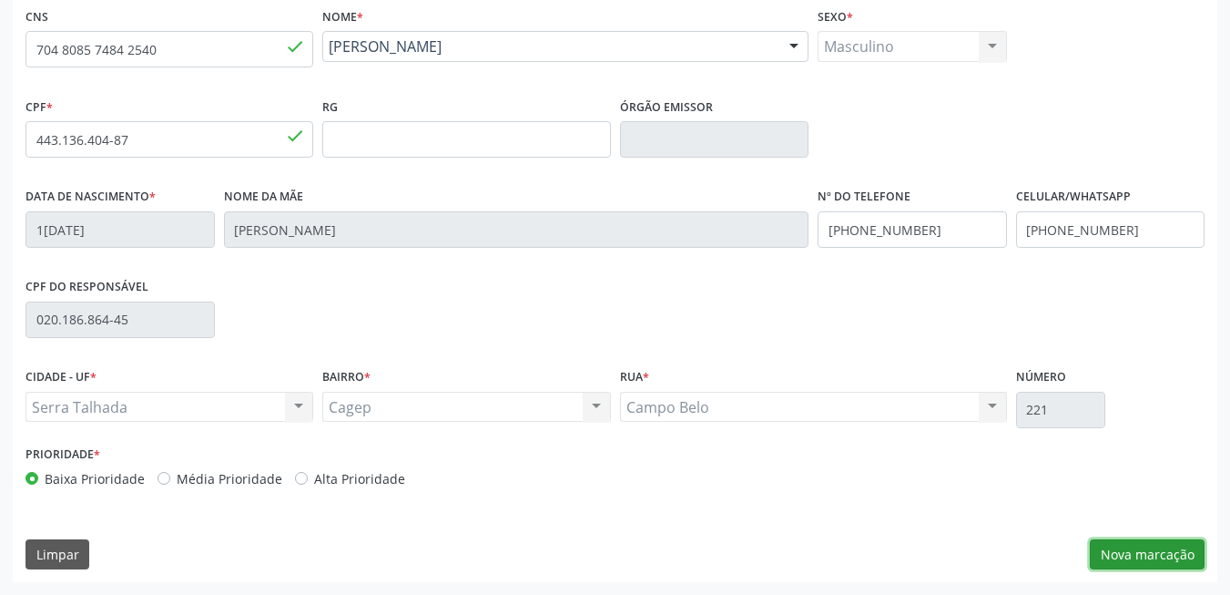
click at [1164, 557] on button "Nova marcação" at bounding box center [1147, 554] width 115 height 31
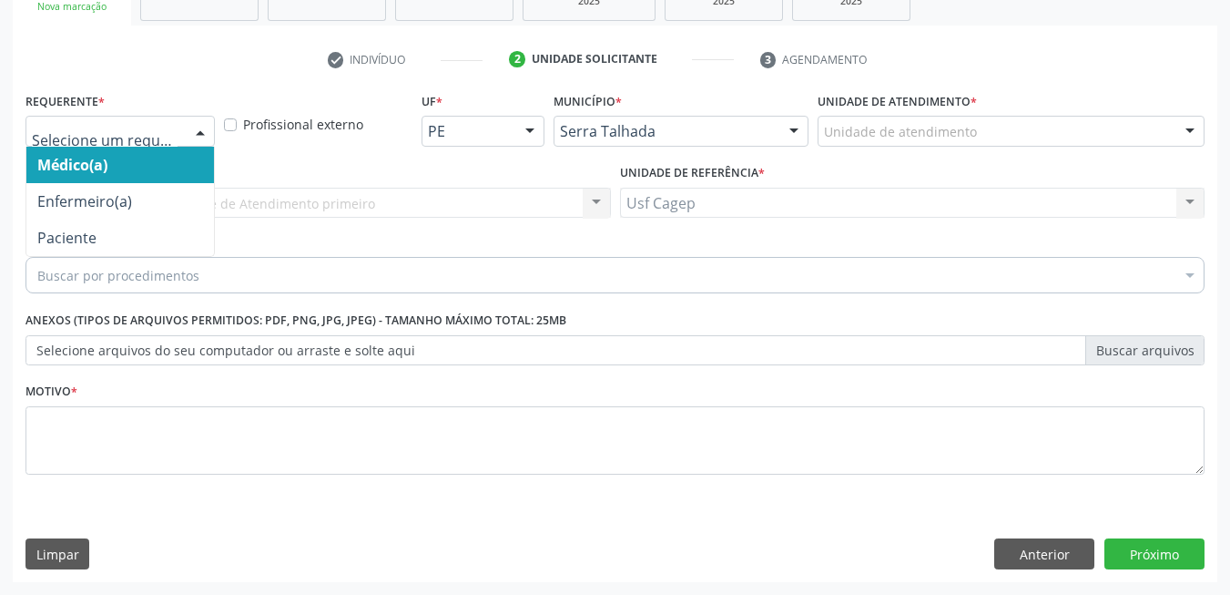
click at [202, 138] on div at bounding box center [200, 132] width 27 height 31
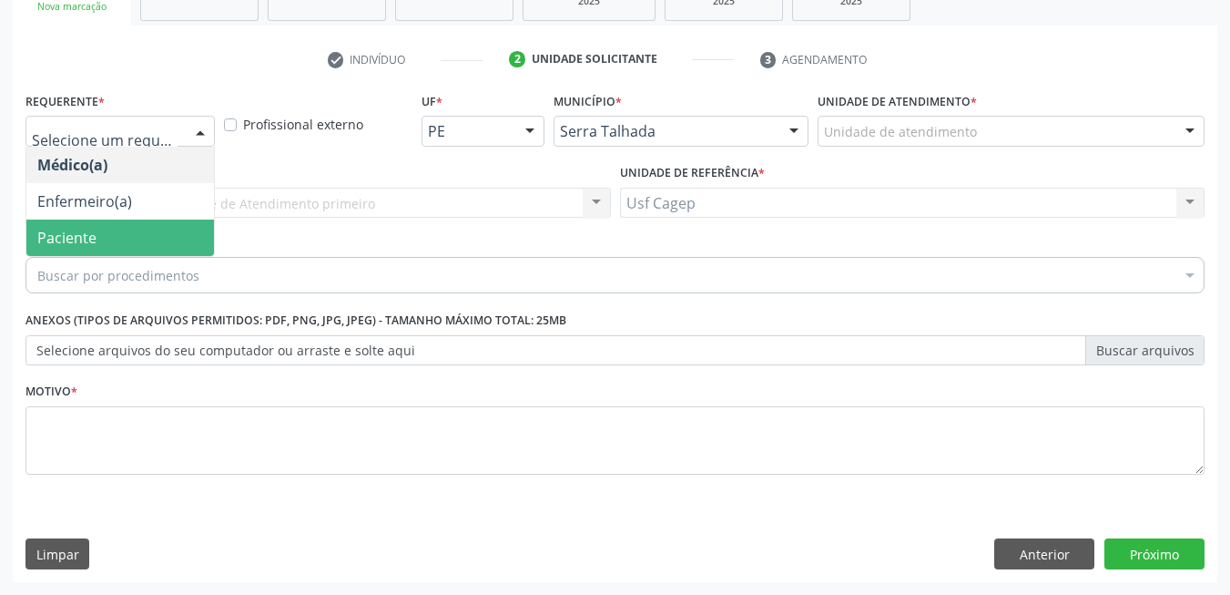
click at [147, 229] on span "Paciente" at bounding box center [120, 237] width 188 height 36
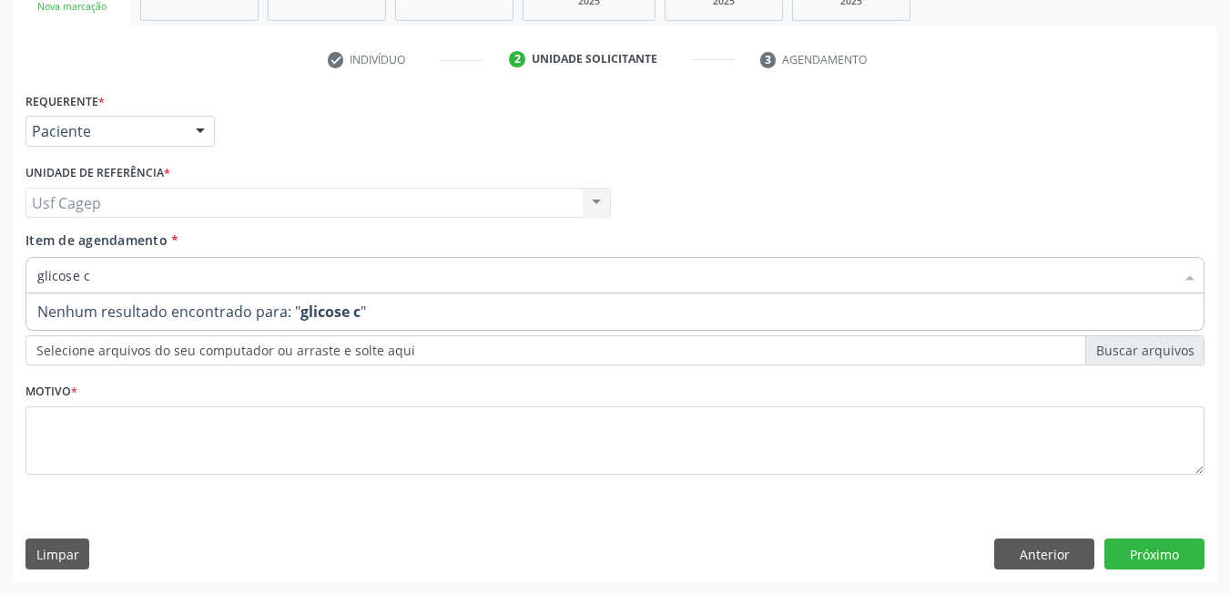
type input "glicose"
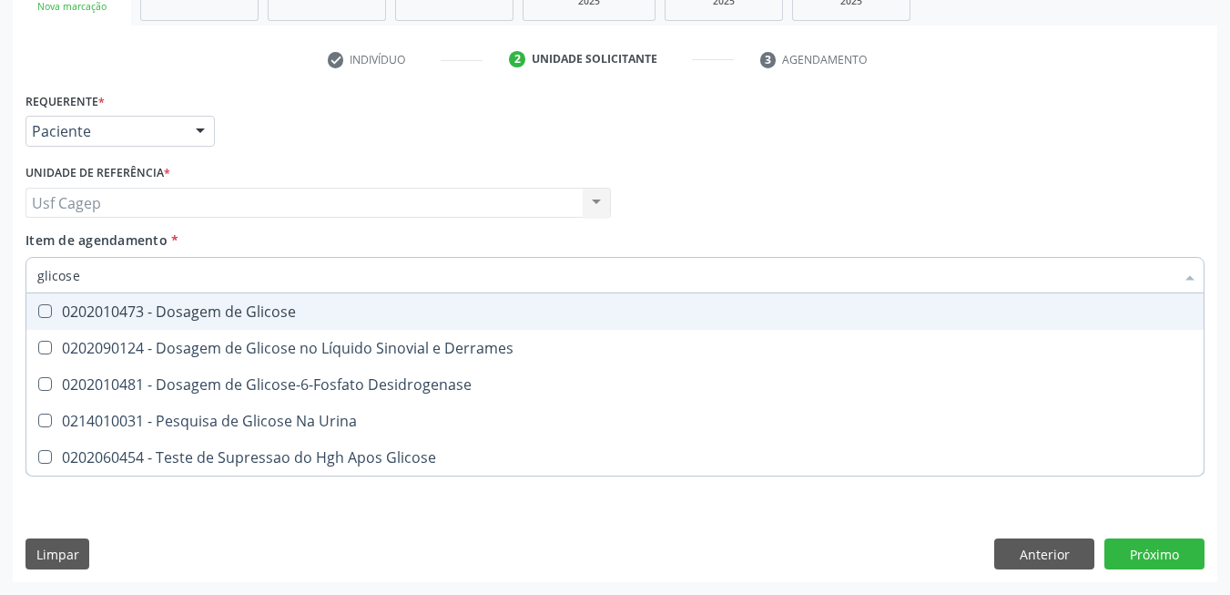
drag, startPoint x: 383, startPoint y: 311, endPoint x: 388, endPoint y: 276, distance: 34.9
click at [383, 308] on div "0202010473 - Dosagem de Glicose" at bounding box center [615, 311] width 1156 height 15
checkbox Glicose "true"
click at [388, 276] on input "glicose" at bounding box center [605, 275] width 1137 height 36
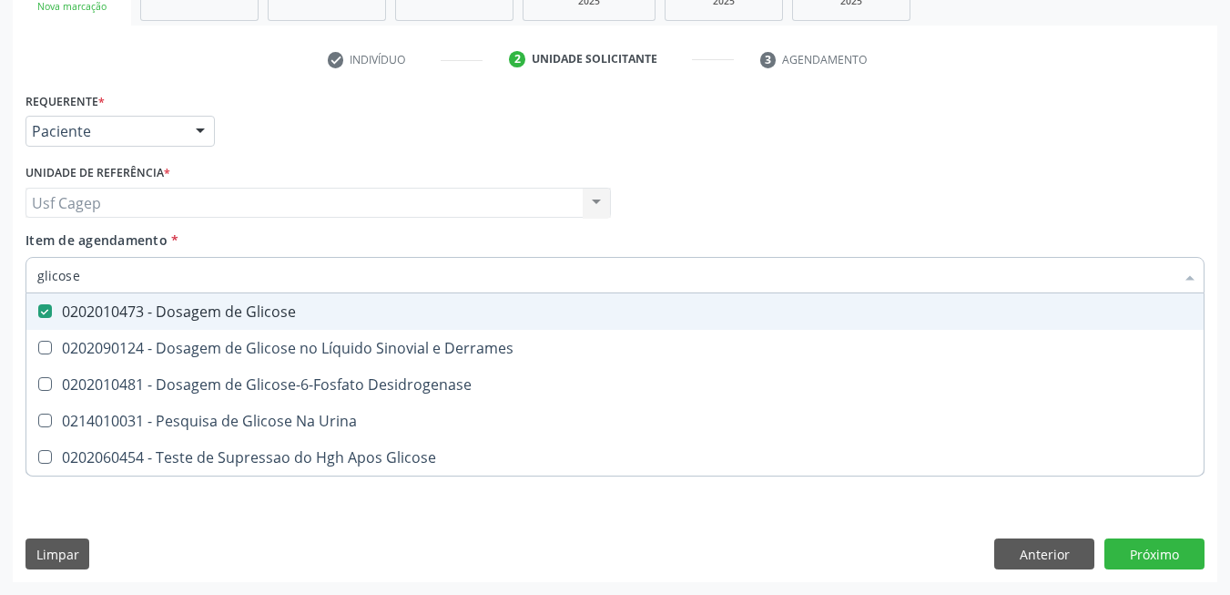
click at [388, 276] on input "glicose" at bounding box center [605, 275] width 1137 height 36
type input "c"
checkbox Glicose "false"
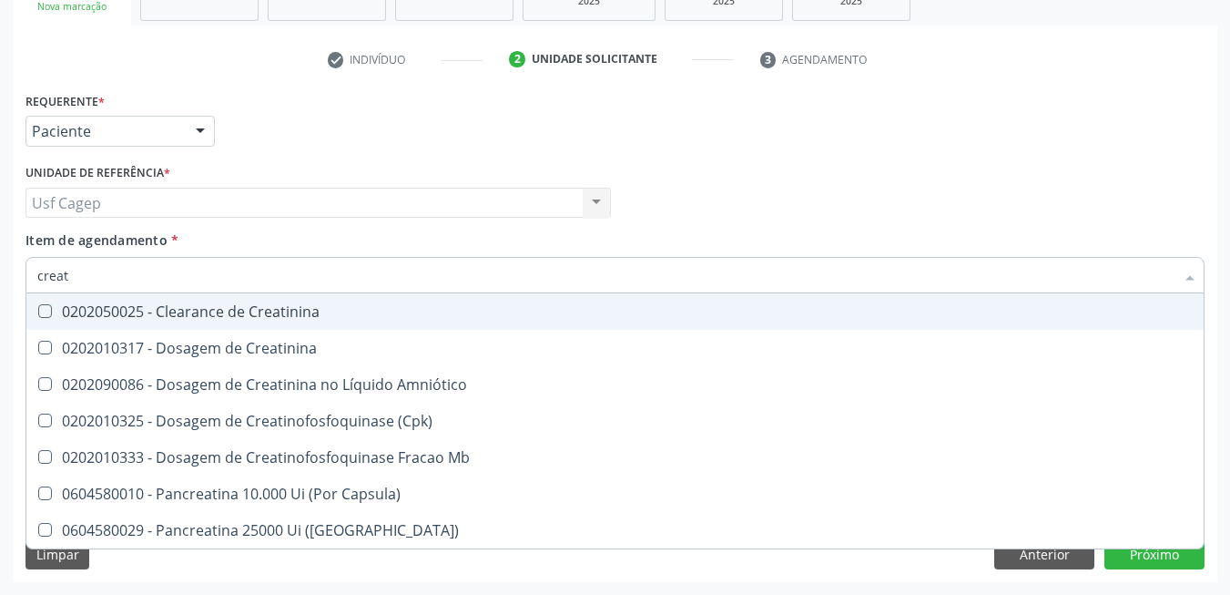
type input "creati"
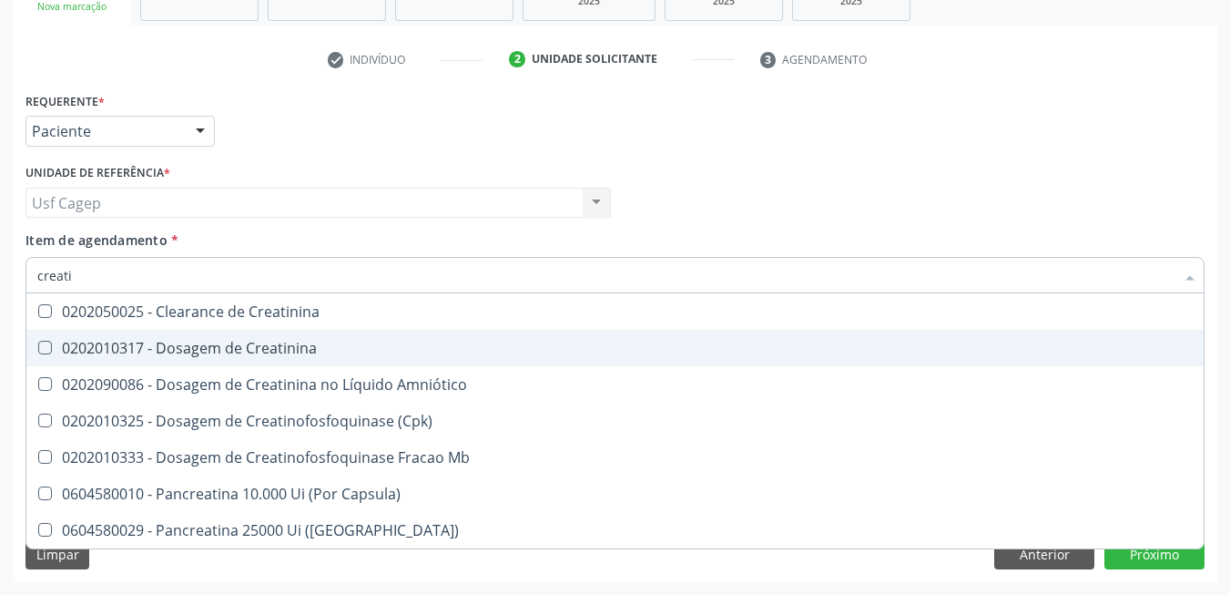
drag, startPoint x: 379, startPoint y: 335, endPoint x: 380, endPoint y: 326, distance: 9.2
click at [380, 334] on span "0202010317 - Dosagem de Creatinina" at bounding box center [614, 348] width 1177 height 36
checkbox Creatinina "true"
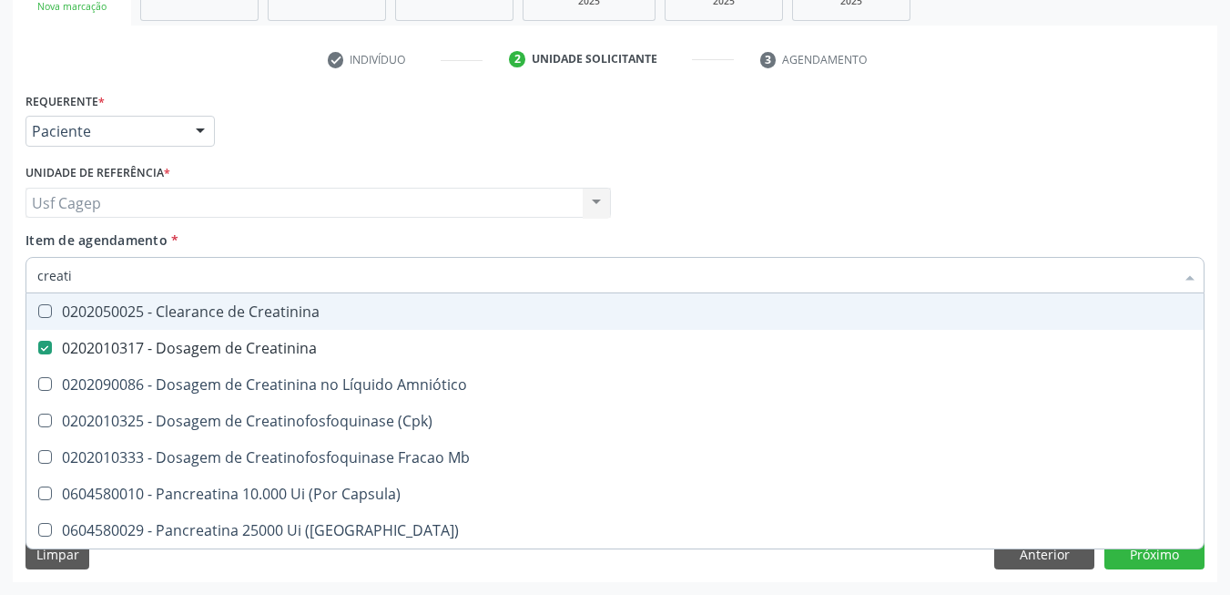
click at [376, 278] on input "creati" at bounding box center [605, 275] width 1137 height 36
type input "ur"
checkbox Creatinina "false"
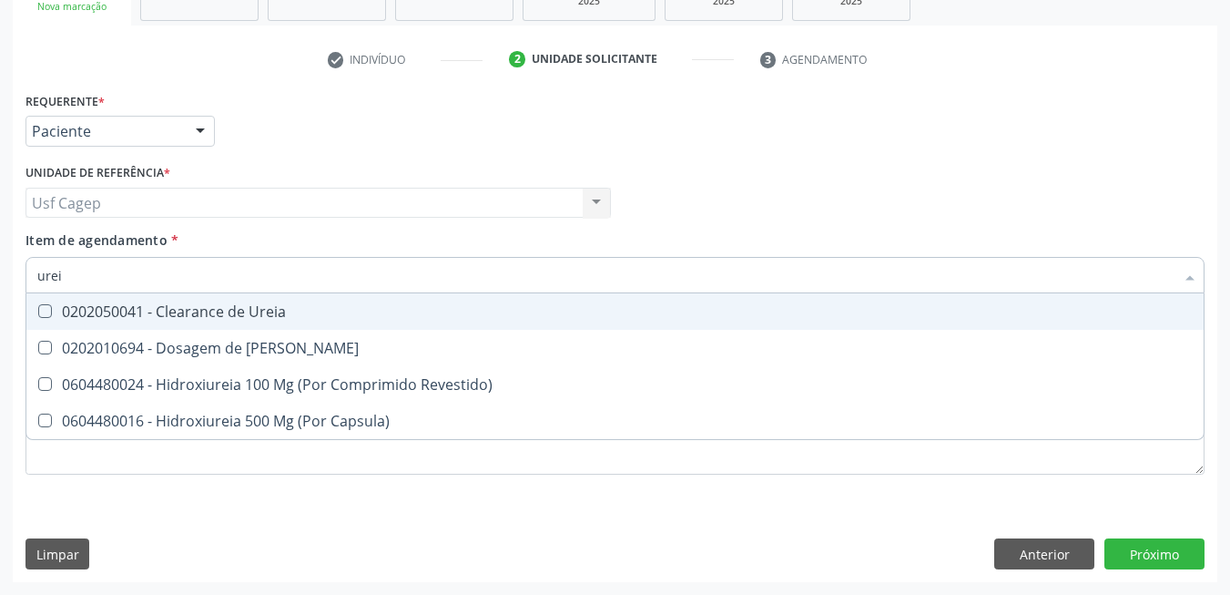
type input "ureia"
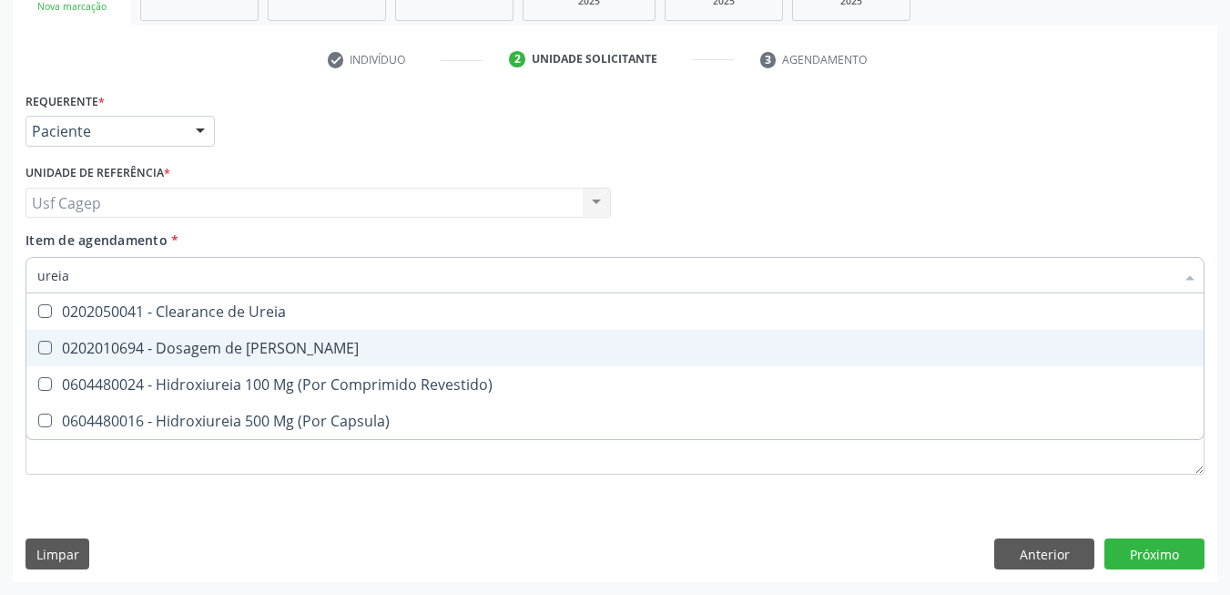
drag, startPoint x: 349, startPoint y: 341, endPoint x: 349, endPoint y: 327, distance: 14.6
click at [349, 340] on span "0202010694 - Dosagem de [PERSON_NAME]" at bounding box center [614, 348] width 1177 height 36
checkbox Ureia "true"
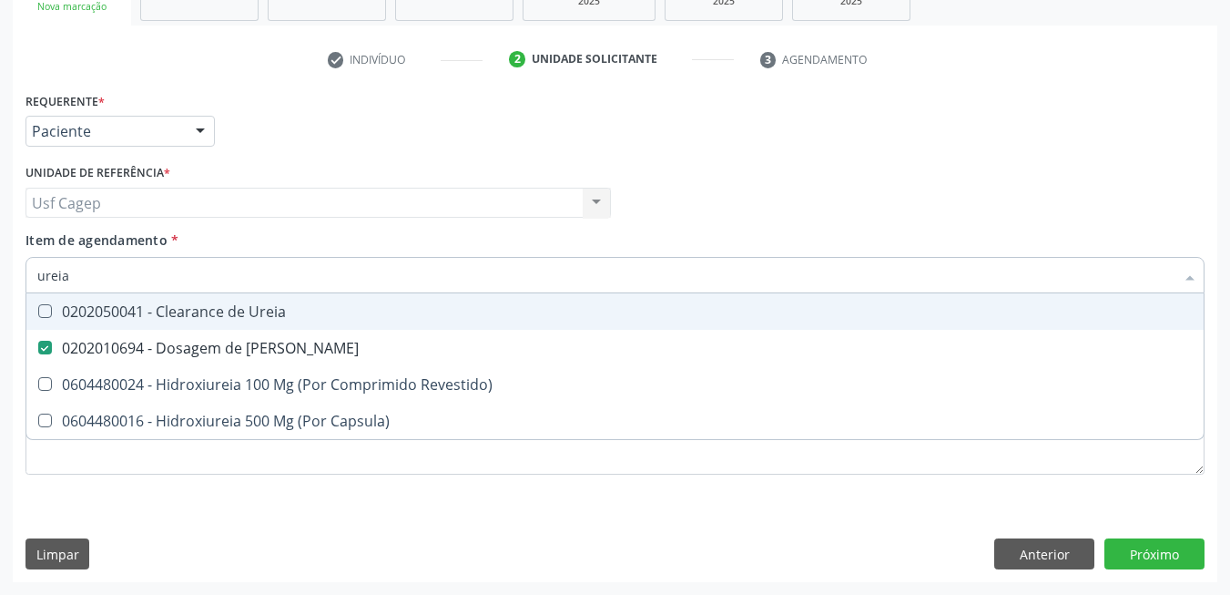
click at [349, 264] on input "ureia" at bounding box center [605, 275] width 1137 height 36
type input "co"
checkbox Ureia "false"
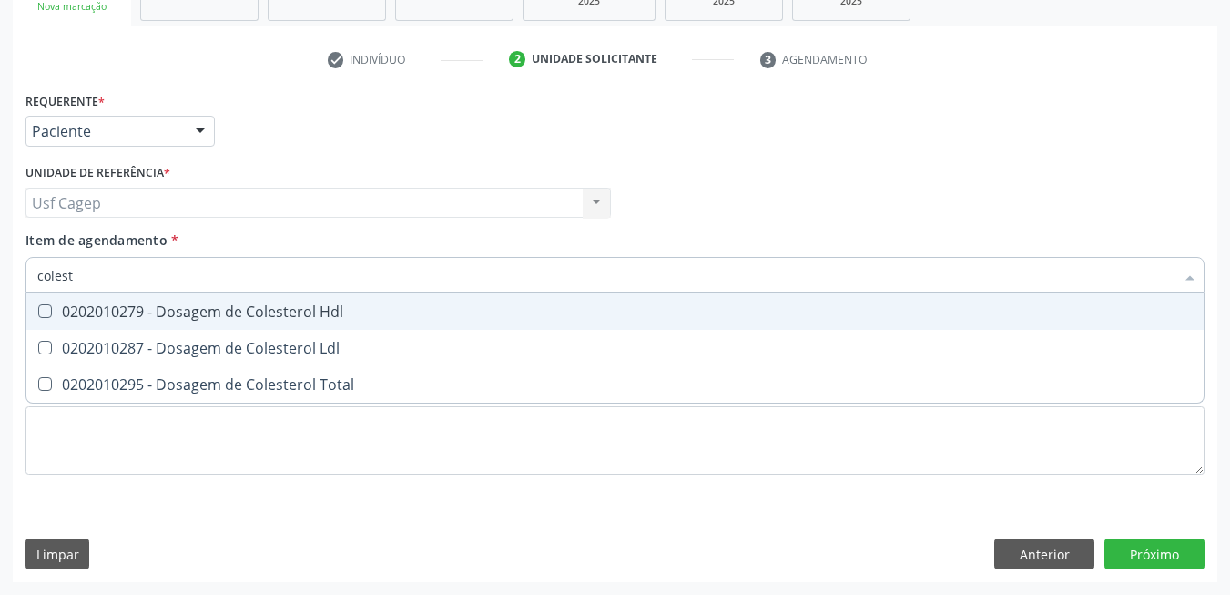
type input "coleste"
click at [368, 311] on div "0202010279 - Dosagem de Colesterol Hdl" at bounding box center [615, 311] width 1156 height 15
checkbox Hdl "true"
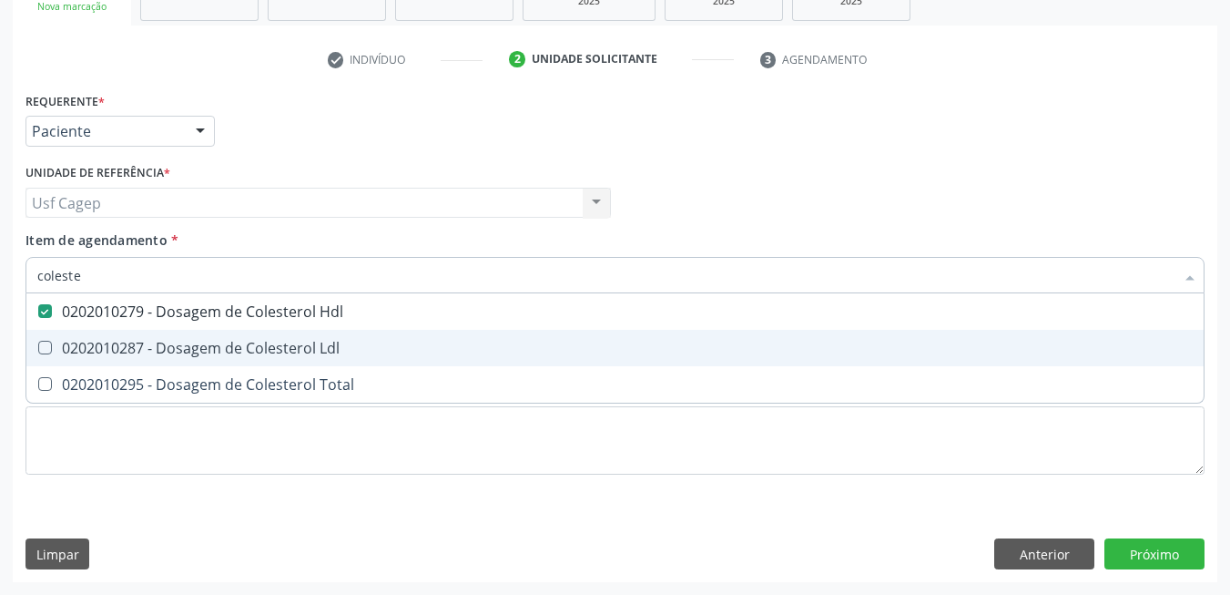
click at [364, 356] on span "0202010287 - Dosagem de Colesterol Ldl" at bounding box center [614, 348] width 1177 height 36
checkbox Ldl "true"
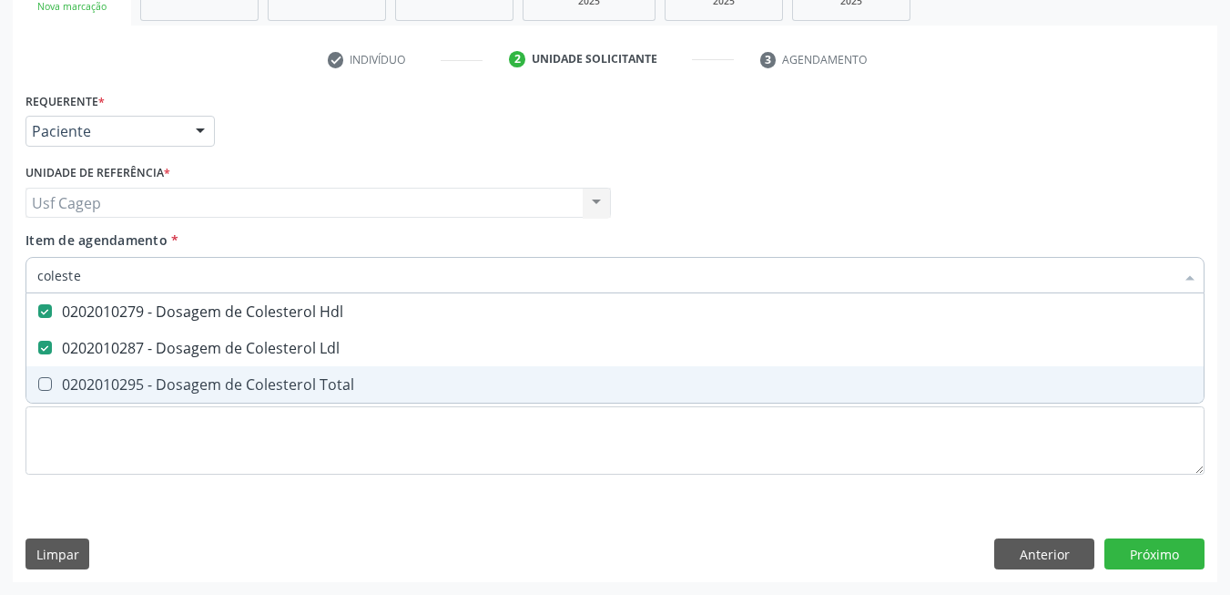
drag, startPoint x: 366, startPoint y: 379, endPoint x: 367, endPoint y: 309, distance: 70.1
click at [368, 374] on span "0202010295 - Dosagem de Colesterol Total" at bounding box center [614, 384] width 1177 height 36
checkbox Total "true"
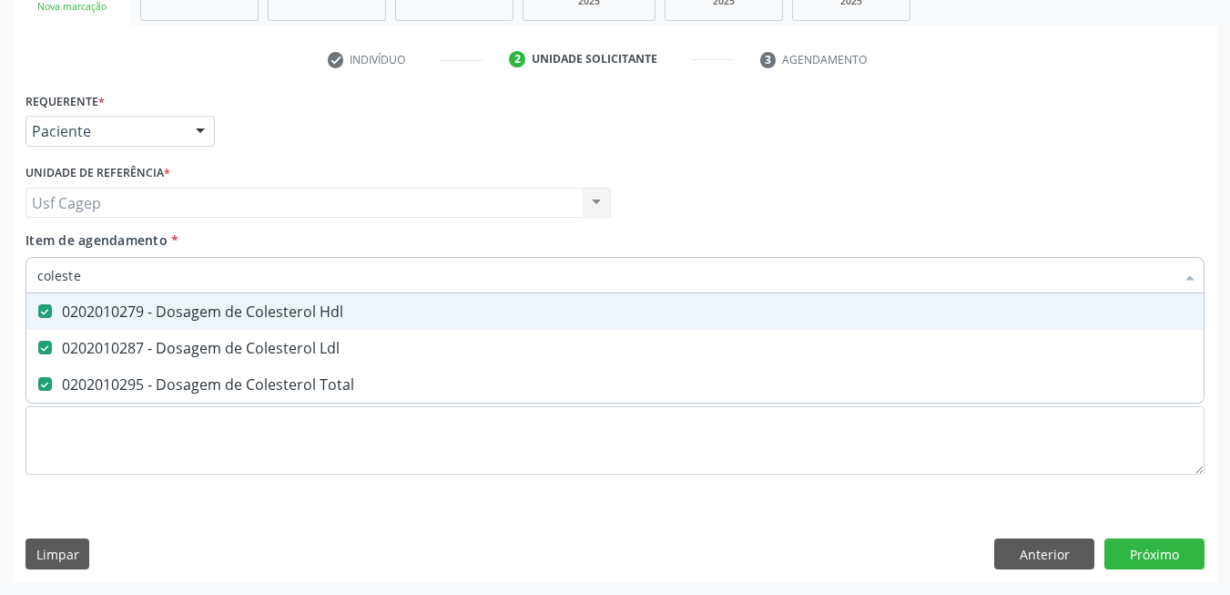
click at [367, 280] on input "coleste" at bounding box center [605, 275] width 1137 height 36
click at [367, 278] on input "coleste" at bounding box center [605, 275] width 1137 height 36
type input "t"
checkbox Hdl "false"
checkbox Ldl "false"
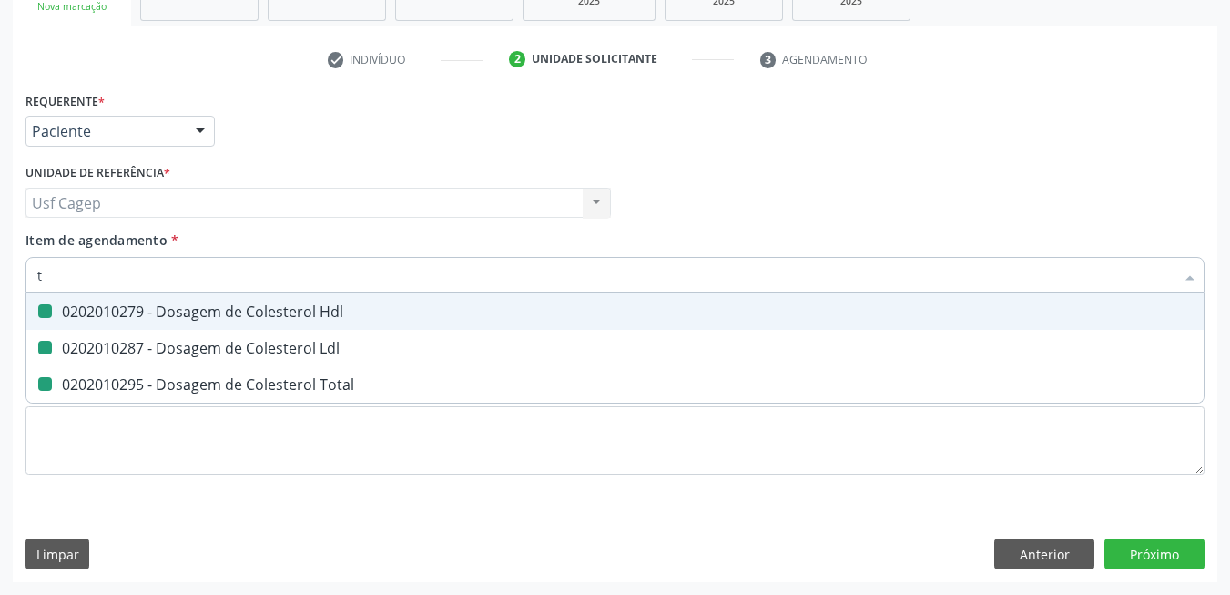
checkbox Total "false"
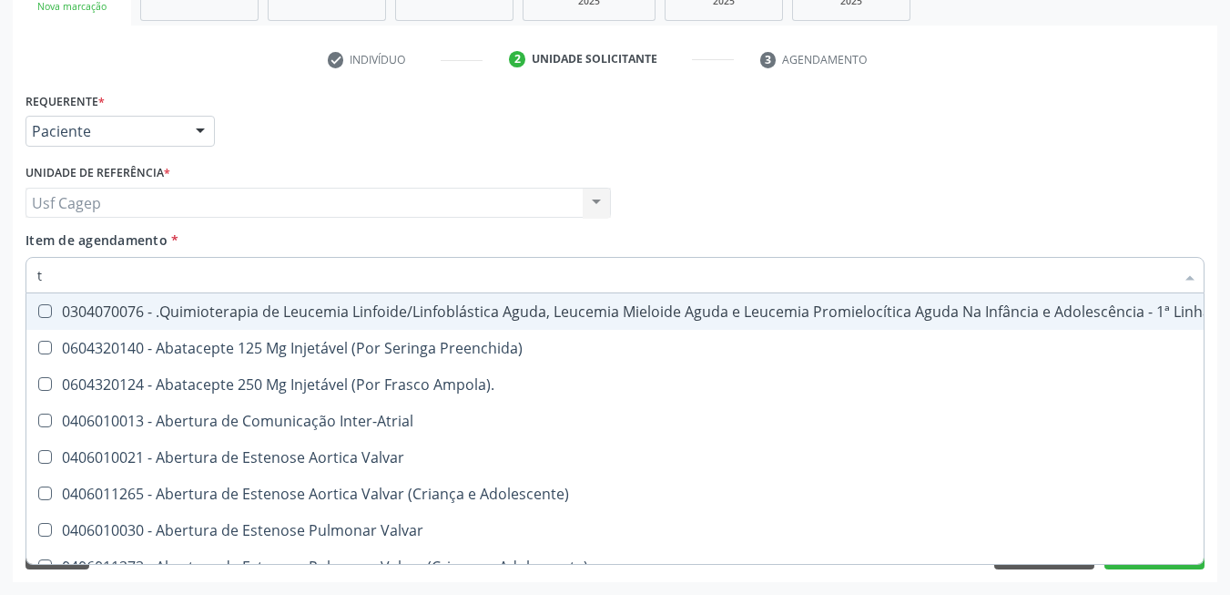
type input "tg"
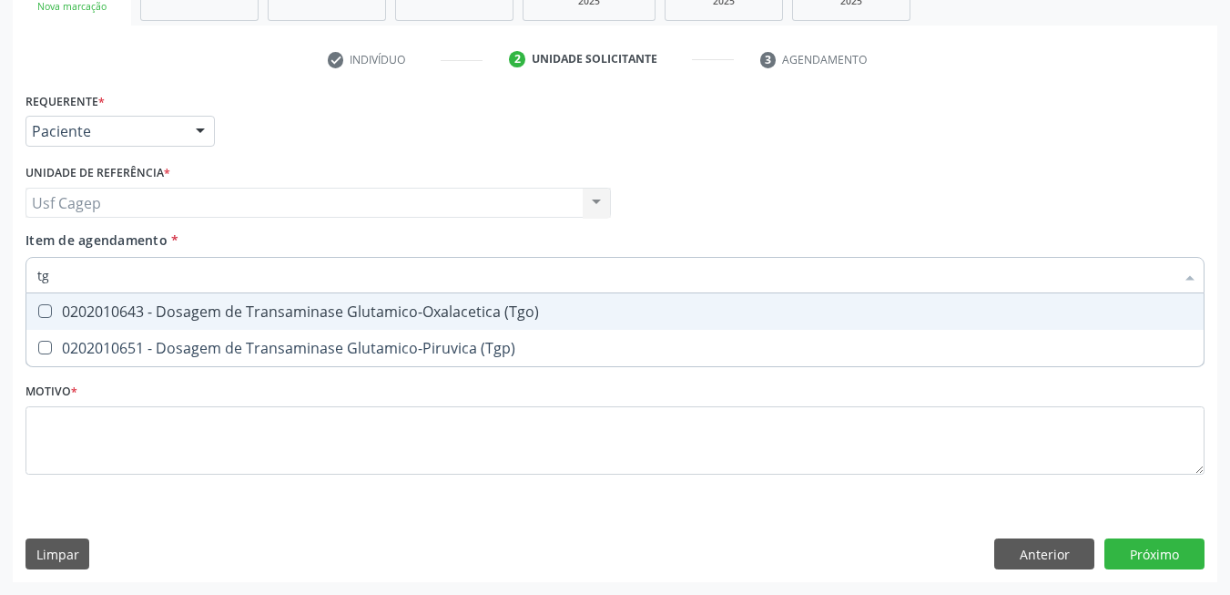
click at [392, 311] on div "0202010643 - Dosagem de Transaminase Glutamico-Oxalacetica (Tgo)" at bounding box center [615, 311] width 1156 height 15
checkbox \(Tgo\) "true"
drag, startPoint x: 393, startPoint y: 341, endPoint x: 391, endPoint y: 306, distance: 35.6
click at [393, 336] on span "0202010651 - Dosagem de Transaminase Glutamico-Piruvica (Tgp)" at bounding box center [614, 348] width 1177 height 36
checkbox \(Tgp\) "true"
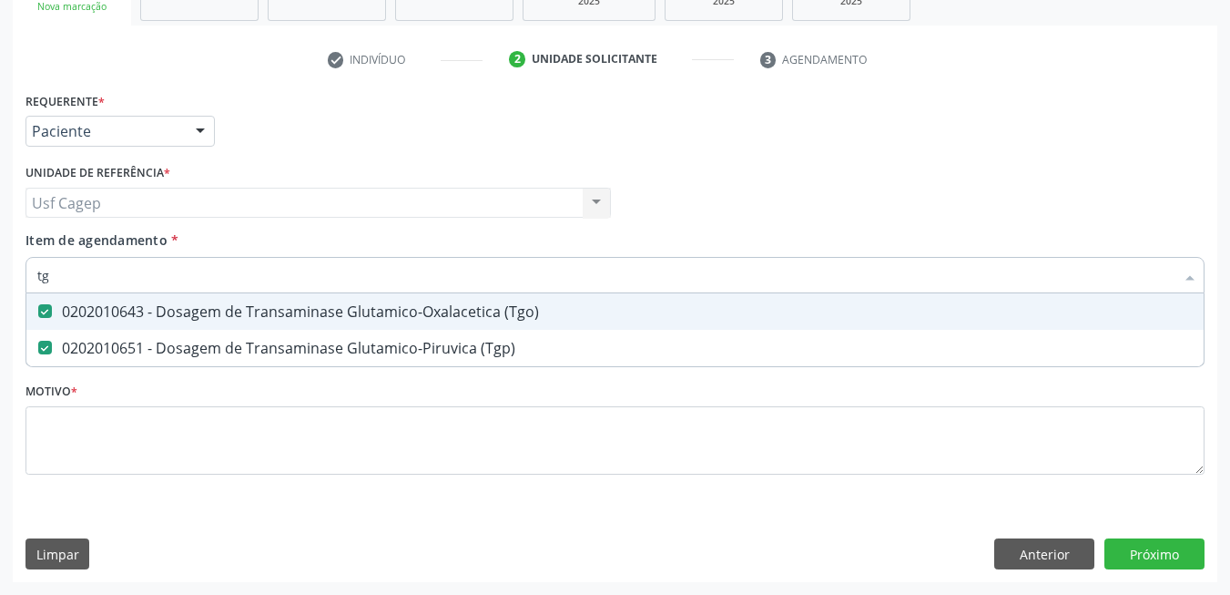
click at [389, 278] on input "tg" at bounding box center [605, 275] width 1137 height 36
click at [391, 275] on input "tg" at bounding box center [605, 275] width 1137 height 36
type input "tr"
checkbox \(Tgo\) "false"
checkbox \(Tgp\) "false"
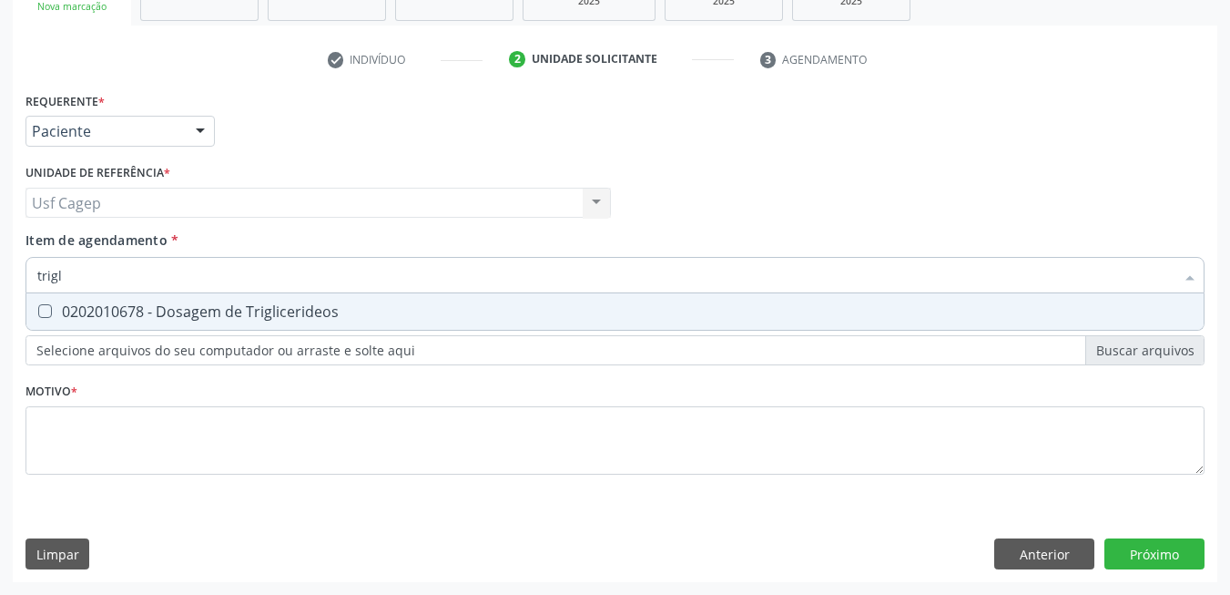
type input "trigli"
drag, startPoint x: 364, startPoint y: 323, endPoint x: 375, endPoint y: 301, distance: 25.3
click at [372, 311] on span "0202010678 - Dosagem de Triglicerideos" at bounding box center [614, 311] width 1177 height 36
checkbox Triglicerideos "true"
click at [378, 279] on input "trigli" at bounding box center [605, 275] width 1137 height 36
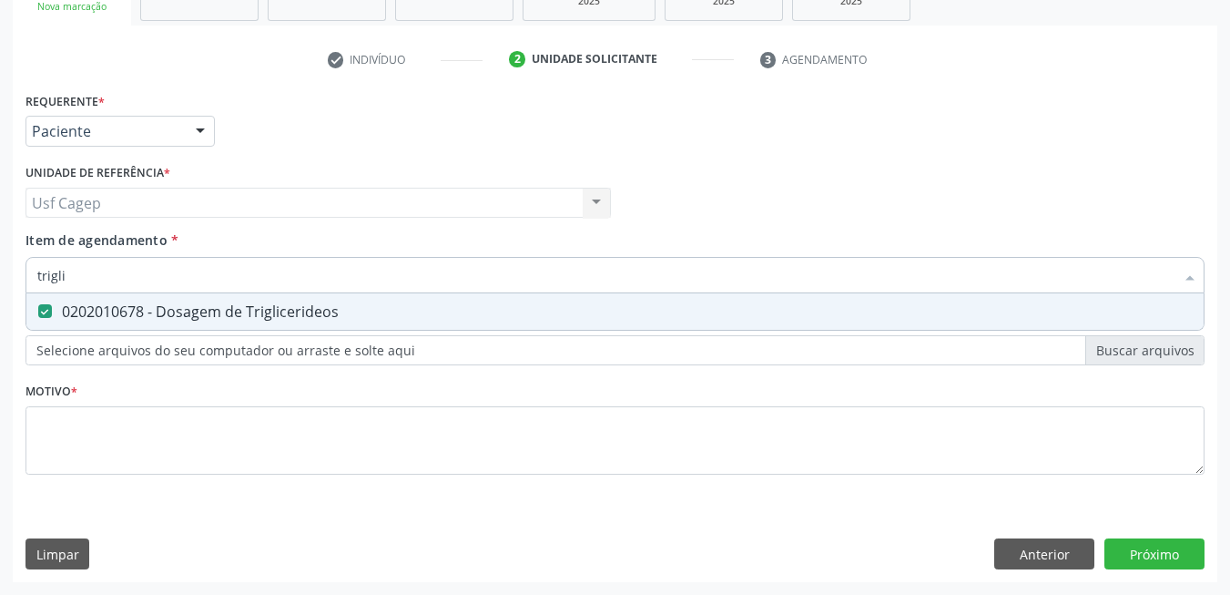
click at [376, 282] on input "trigli" at bounding box center [605, 275] width 1137 height 36
type input "h"
checkbox Triglicerideos "false"
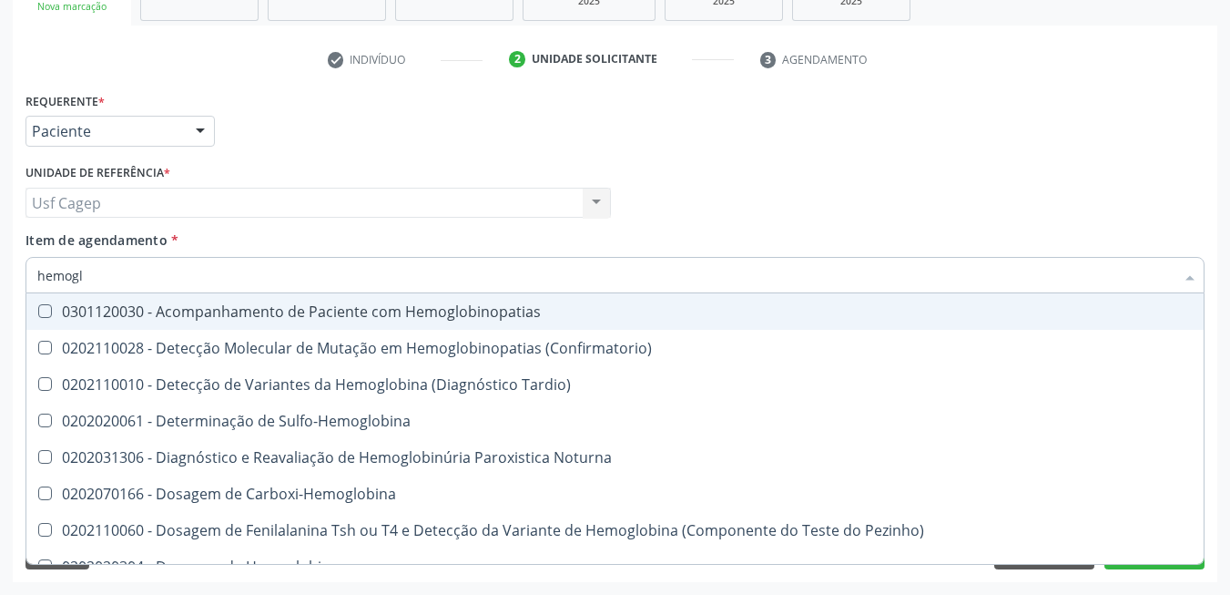
type input "hemoglo"
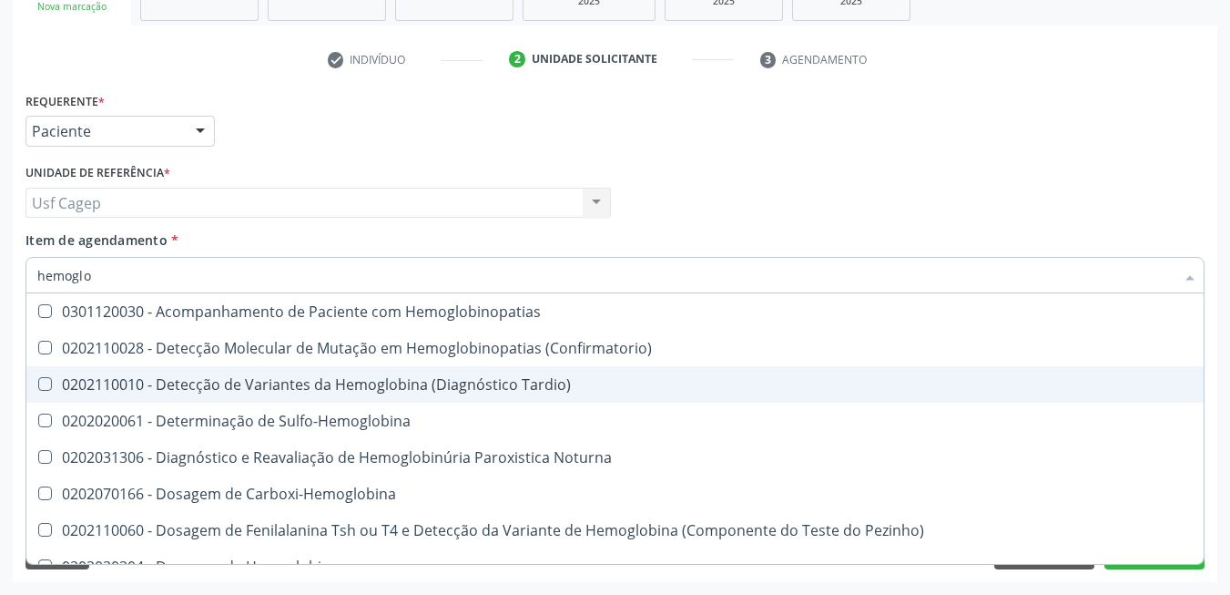
scroll to position [182, 0]
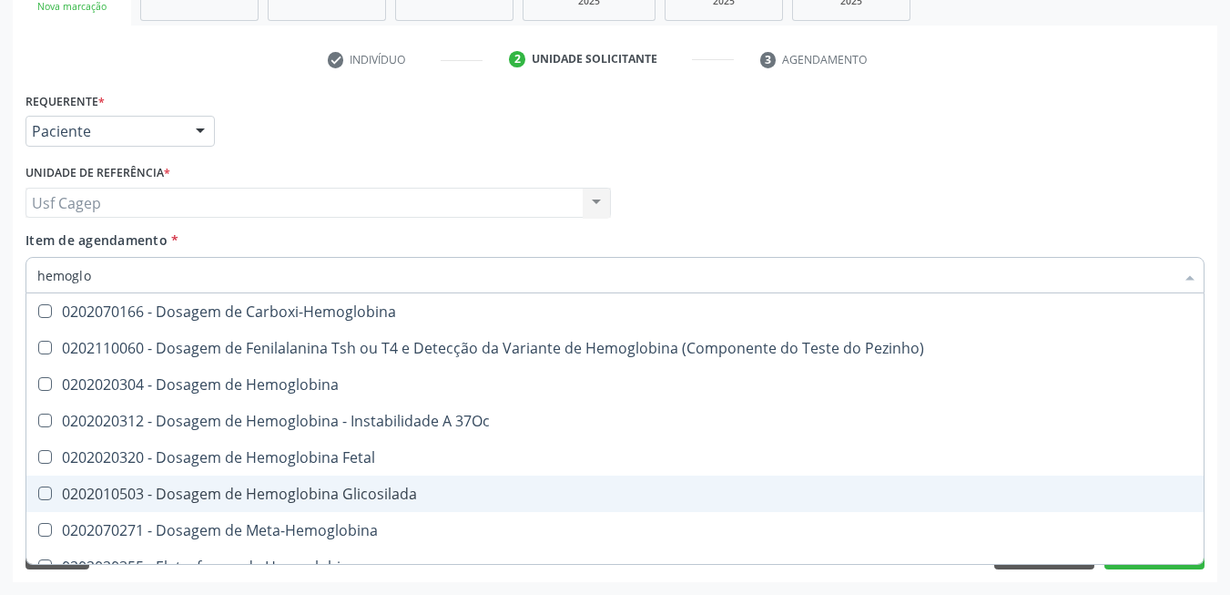
click at [424, 484] on span "0202010503 - Dosagem de Hemoglobina Glicosilada" at bounding box center [614, 493] width 1177 height 36
checkbox Glicosilada "true"
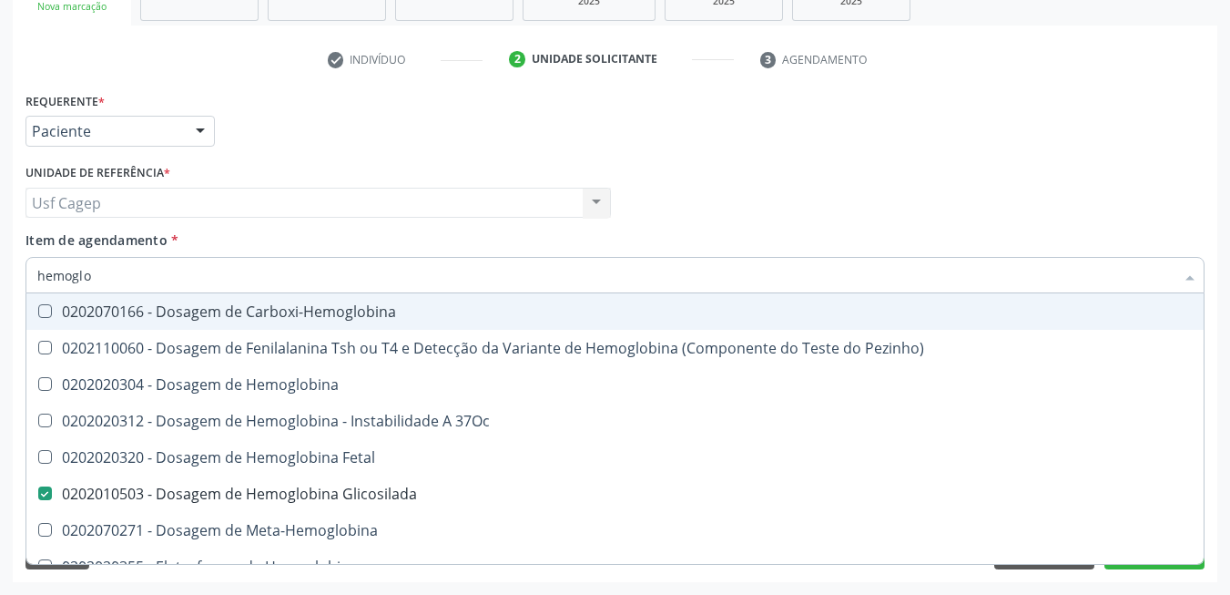
click at [361, 270] on input "hemoglo" at bounding box center [605, 275] width 1137 height 36
click at [360, 271] on input "hemoglo" at bounding box center [605, 275] width 1137 height 36
type input "he"
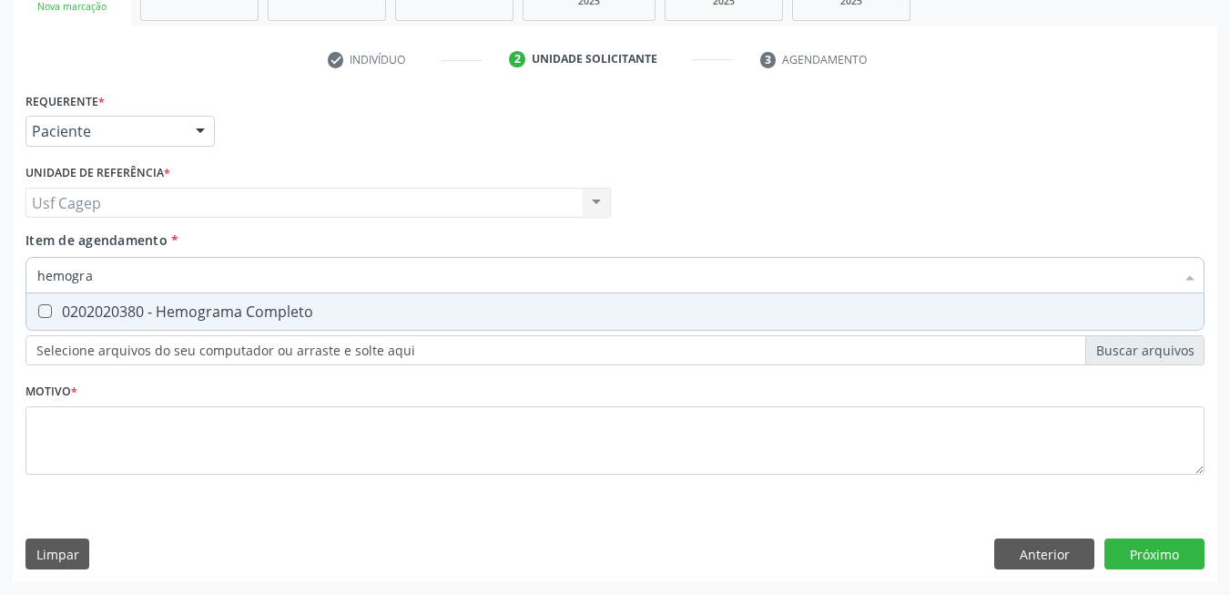
drag, startPoint x: 359, startPoint y: 307, endPoint x: 359, endPoint y: 259, distance: 48.3
click at [355, 288] on div "hemogra Desfazer seleção 0202020380 - Hemograma Completo Nenhum resultado encon…" at bounding box center [614, 272] width 1179 height 31
click at [359, 259] on input "hemogra" at bounding box center [605, 275] width 1137 height 36
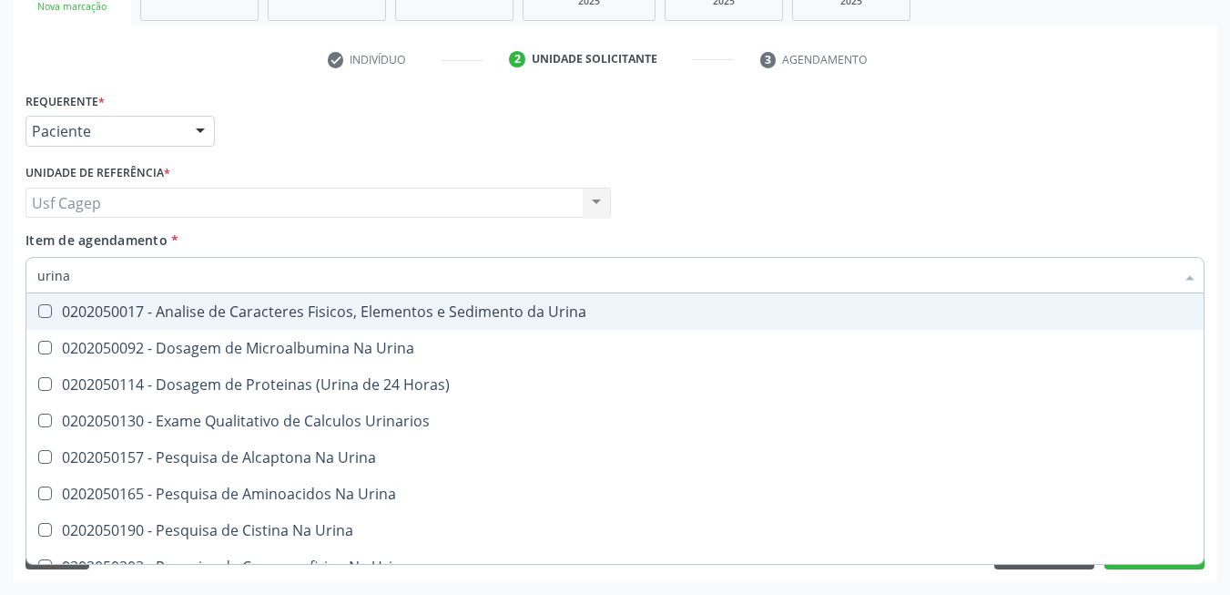
click at [426, 310] on div "0202050017 - Analise de Caracteres Fisicos, Elementos e Sedimento da Urina" at bounding box center [615, 311] width 1156 height 15
click at [425, 270] on input "urina" at bounding box center [605, 275] width 1137 height 36
click at [424, 272] on input "urina" at bounding box center [605, 275] width 1137 height 36
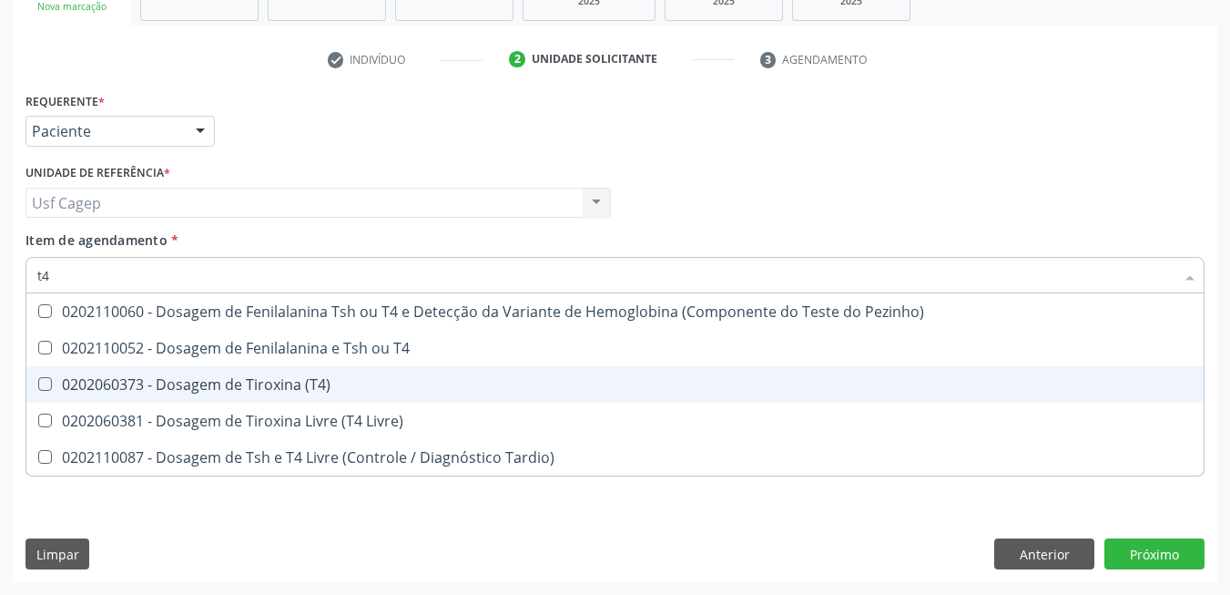
click at [386, 374] on span "0202060373 - Dosagem de Tiroxina (T4)" at bounding box center [614, 384] width 1177 height 36
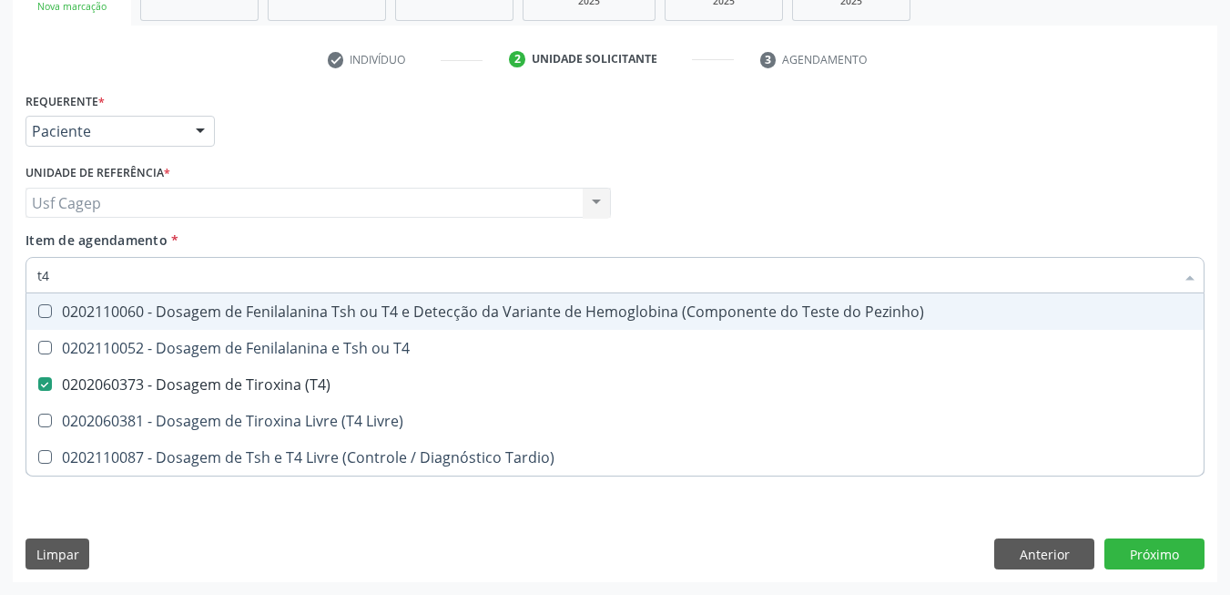
click at [321, 282] on input "t4" at bounding box center [605, 275] width 1137 height 36
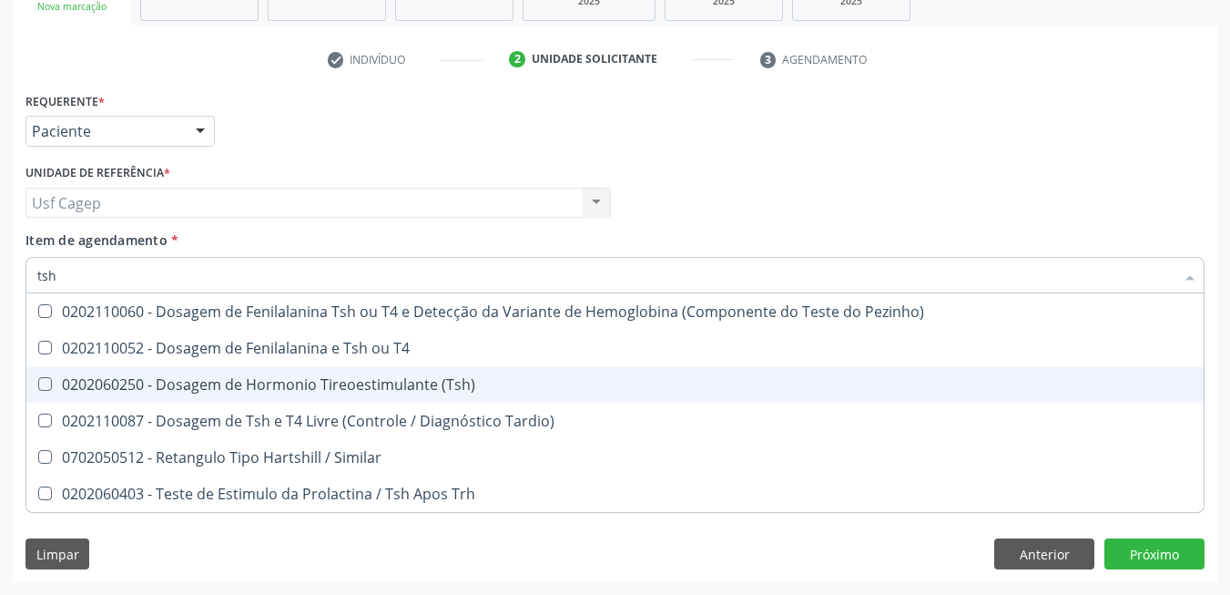
drag, startPoint x: 289, startPoint y: 389, endPoint x: 287, endPoint y: 336, distance: 52.8
click at [289, 385] on div "0202060250 - Dosagem de Hormonio Tireoestimulante (Tsh)" at bounding box center [615, 384] width 1156 height 15
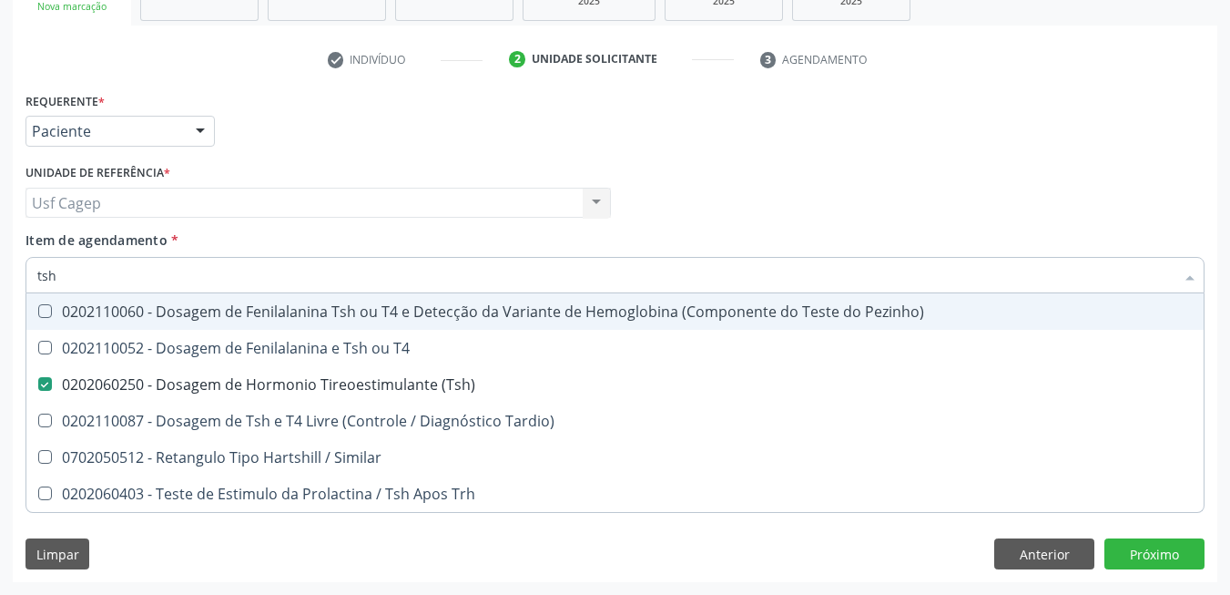
click at [280, 227] on div "Unidade de referência * Usf Cagep Usf Cagep Nenhum resultado encontrado para: "…" at bounding box center [318, 194] width 595 height 71
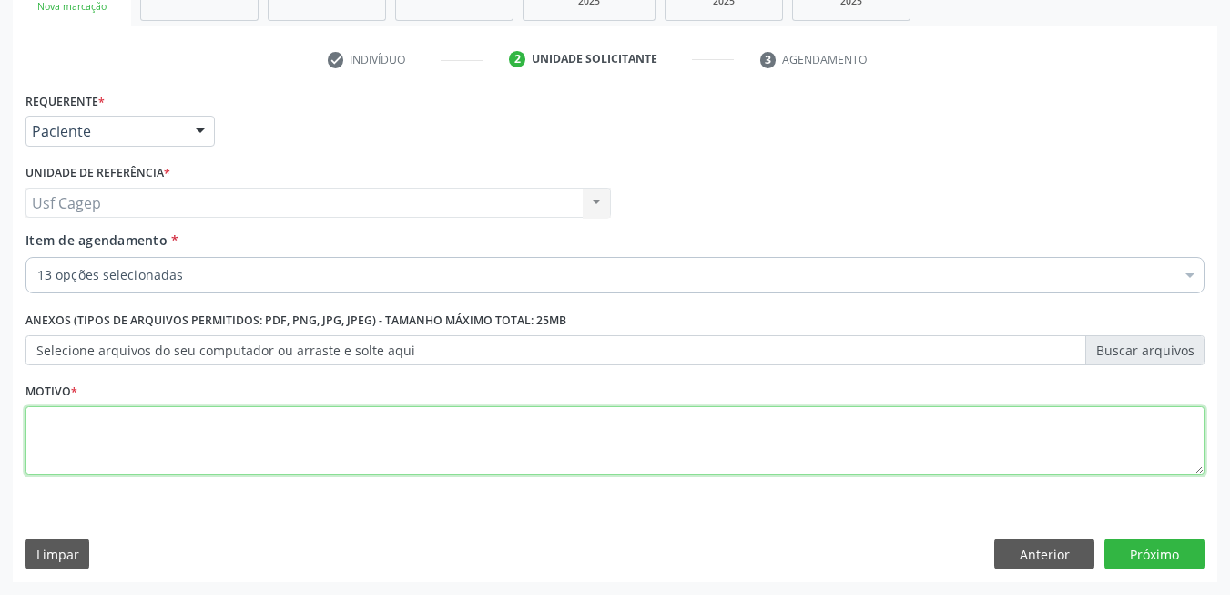
click at [258, 434] on textarea at bounding box center [614, 440] width 1179 height 69
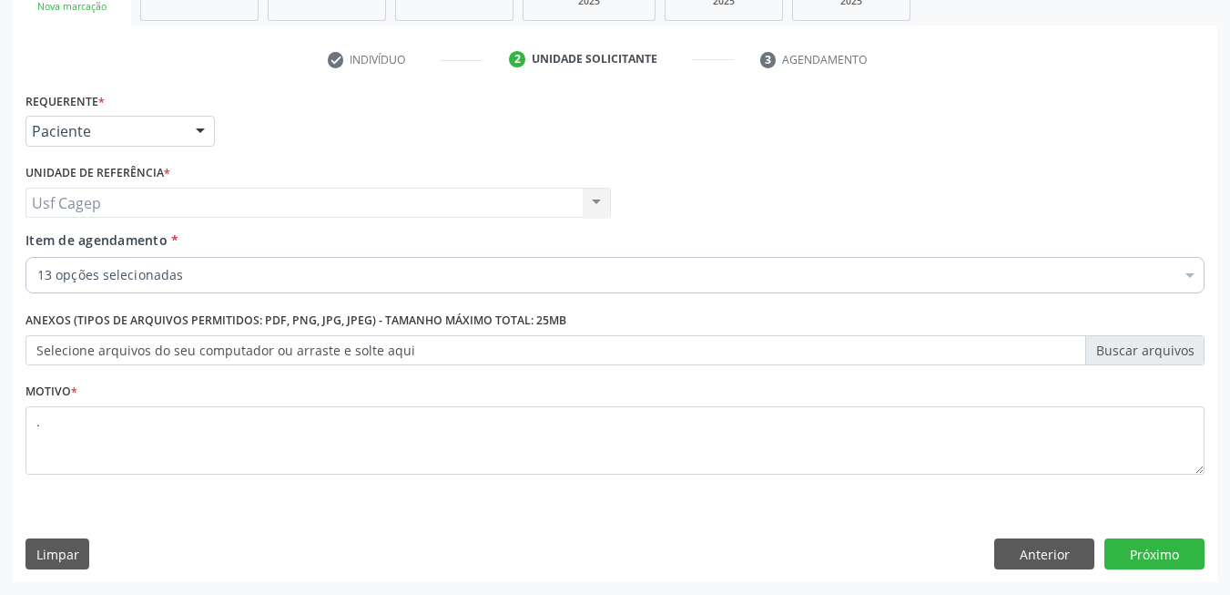
click at [1134, 569] on div "Requerente * Paciente Médico(a) Enfermeiro(a) Paciente Nenhum resultado encontr…" at bounding box center [615, 334] width 1205 height 494
click at [1128, 554] on button "Próximo" at bounding box center [1155, 553] width 100 height 31
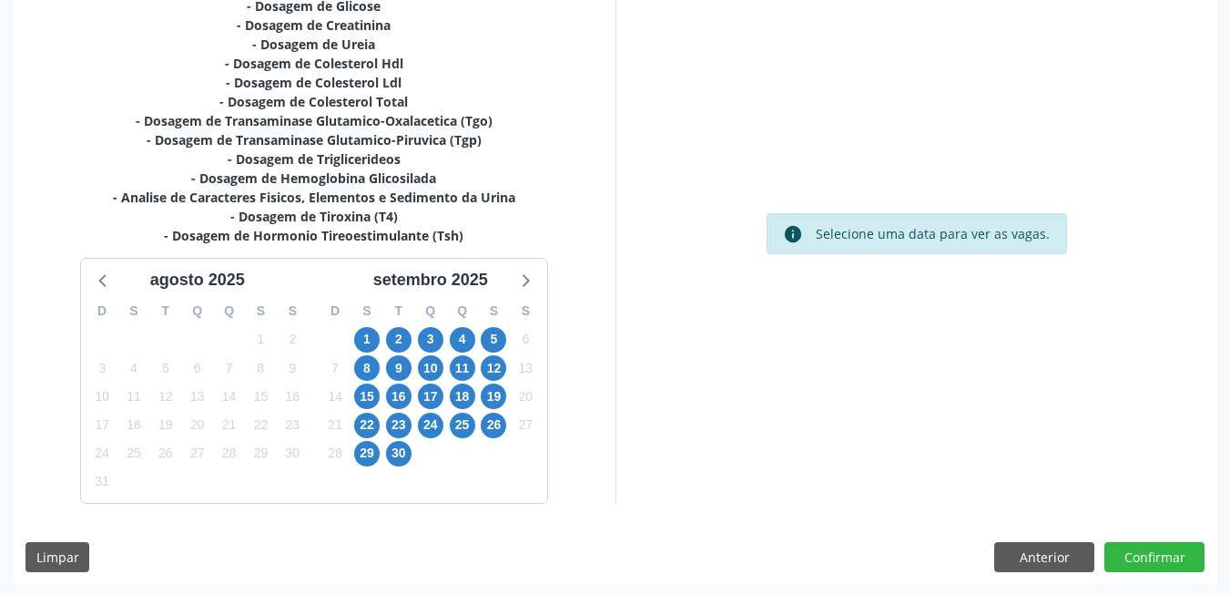
scroll to position [427, 0]
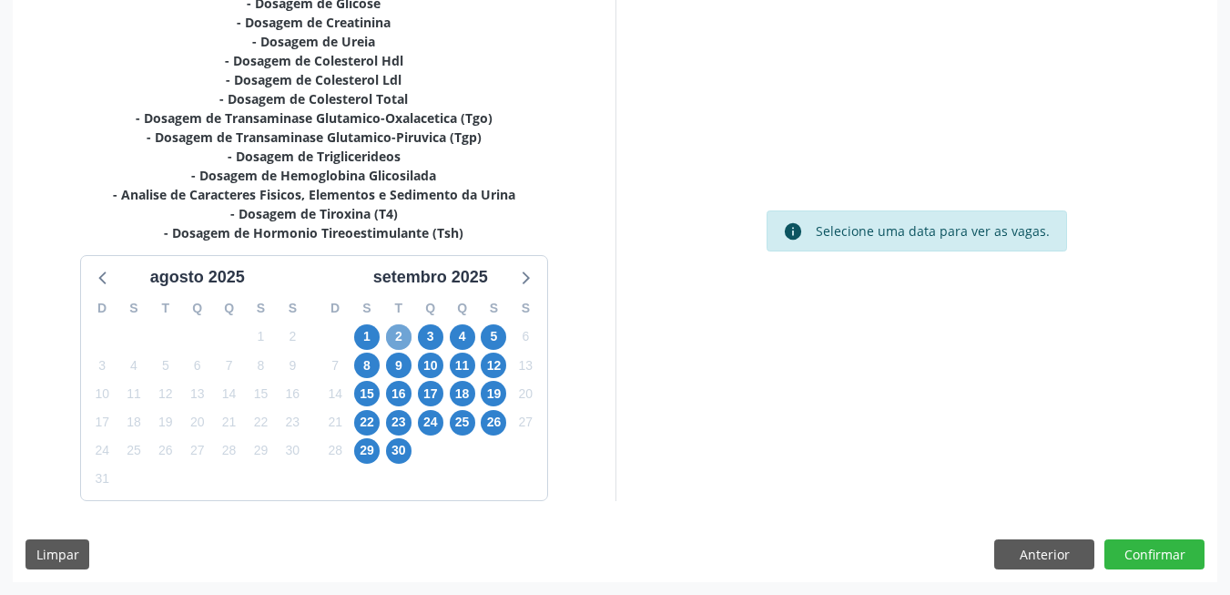
click at [403, 334] on span "2" at bounding box center [398, 336] width 25 height 25
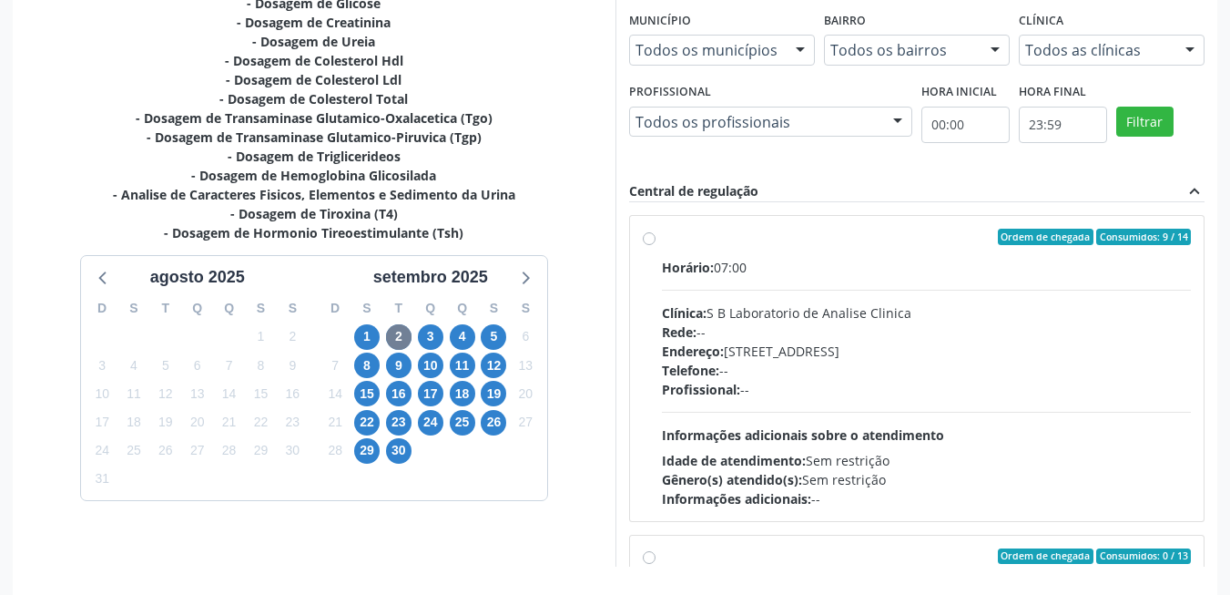
click at [699, 350] on span "Endereço:" at bounding box center [693, 350] width 62 height 17
click at [656, 245] on input "Ordem de chegada Consumidos: 9 / 14 Horário: 07:00 Clínica: S B Laboratorio de …" at bounding box center [649, 237] width 13 height 16
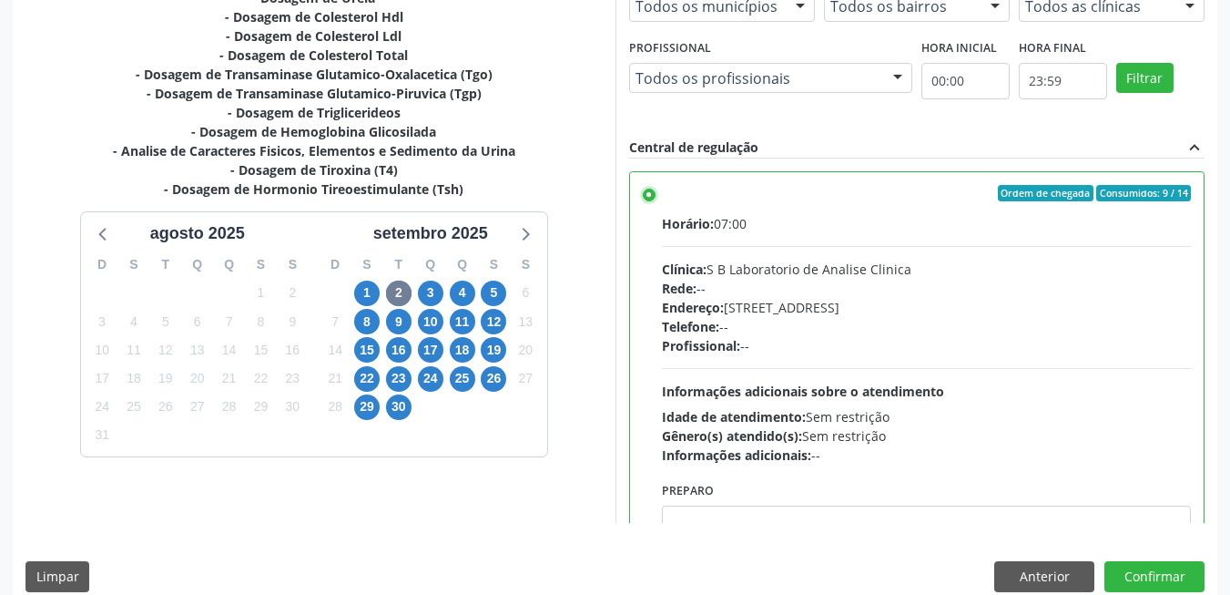
scroll to position [494, 0]
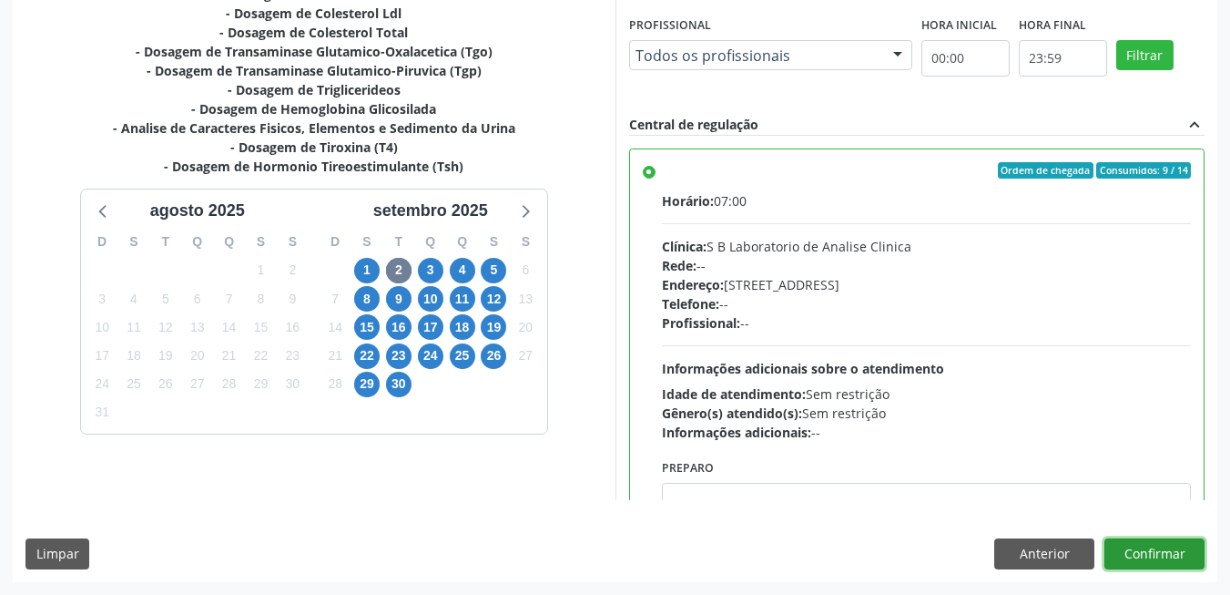
click at [1138, 545] on button "Confirmar" at bounding box center [1155, 553] width 100 height 31
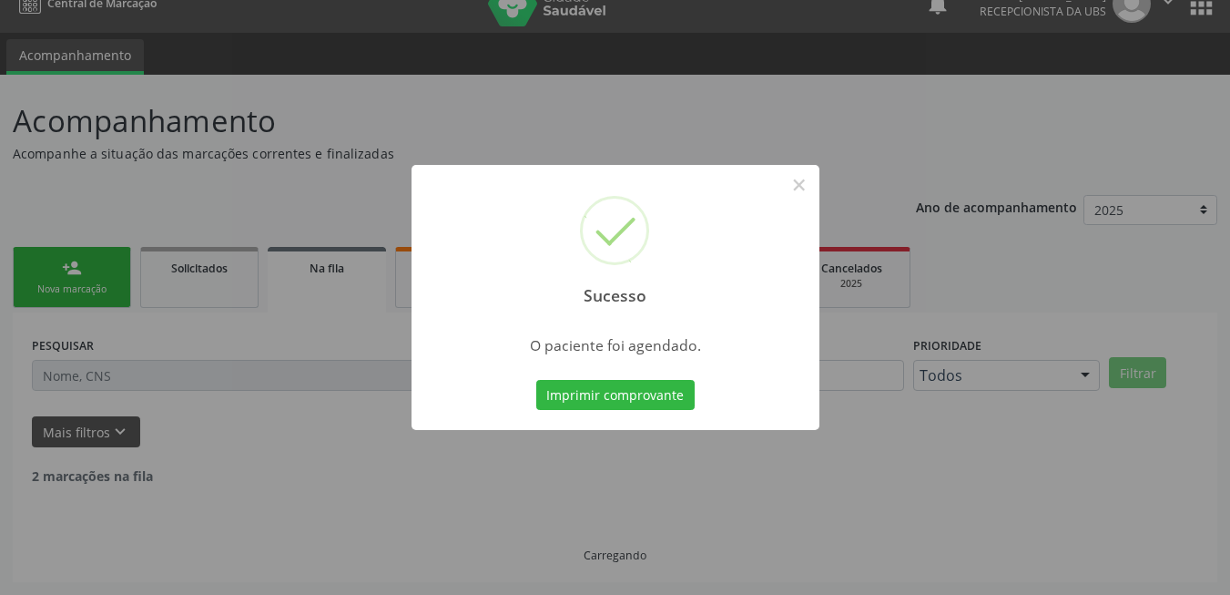
scroll to position [6, 0]
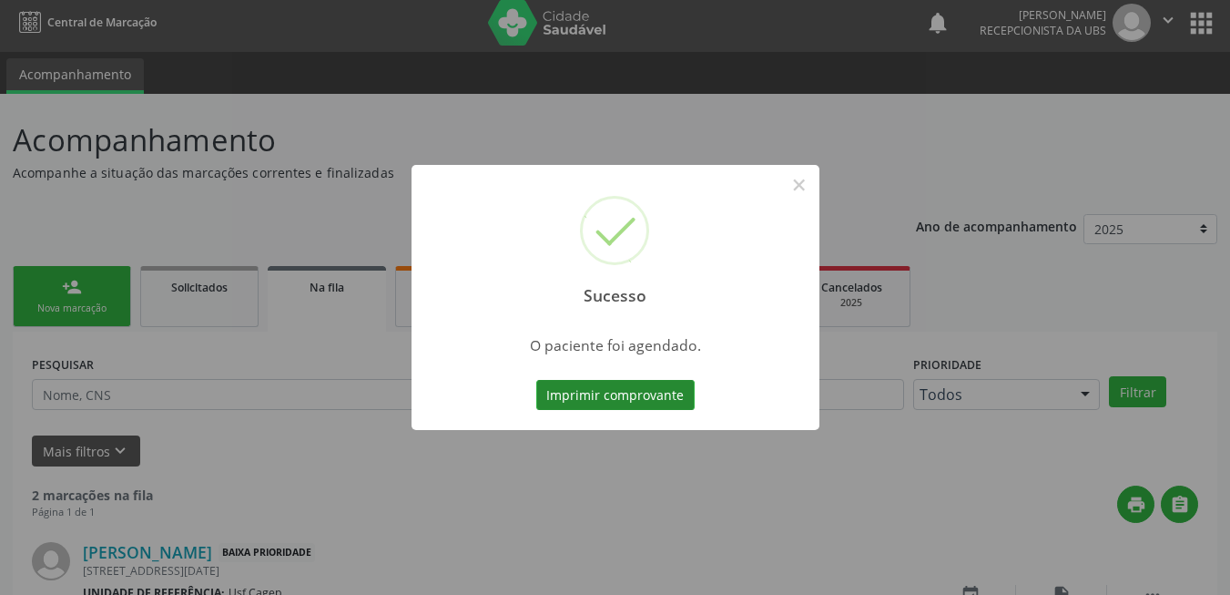
click at [576, 384] on button "Imprimir comprovante" at bounding box center [615, 395] width 158 height 31
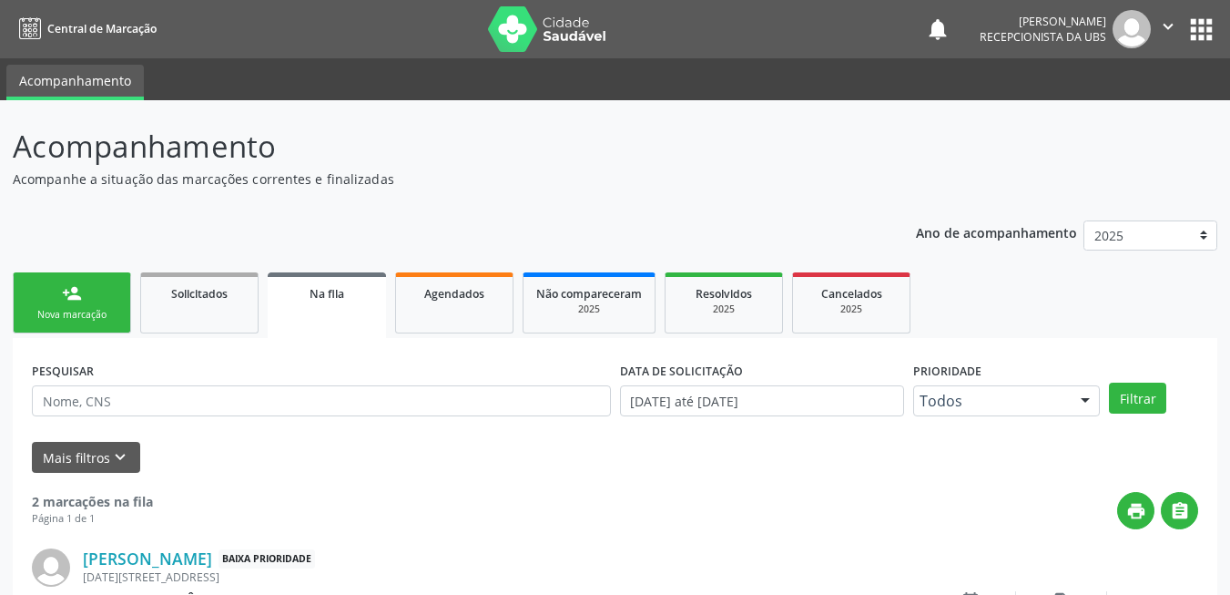
scroll to position [6, 0]
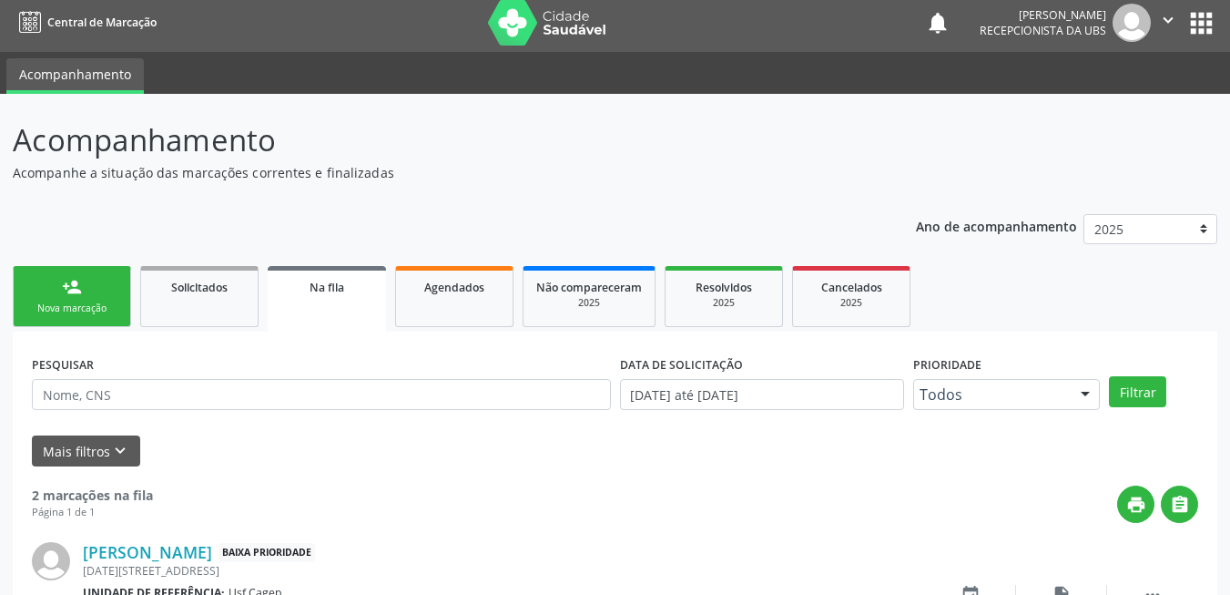
drag, startPoint x: 117, startPoint y: 280, endPoint x: 132, endPoint y: 270, distance: 18.9
click at [115, 281] on link "person_add Nova marcação" at bounding box center [72, 296] width 118 height 61
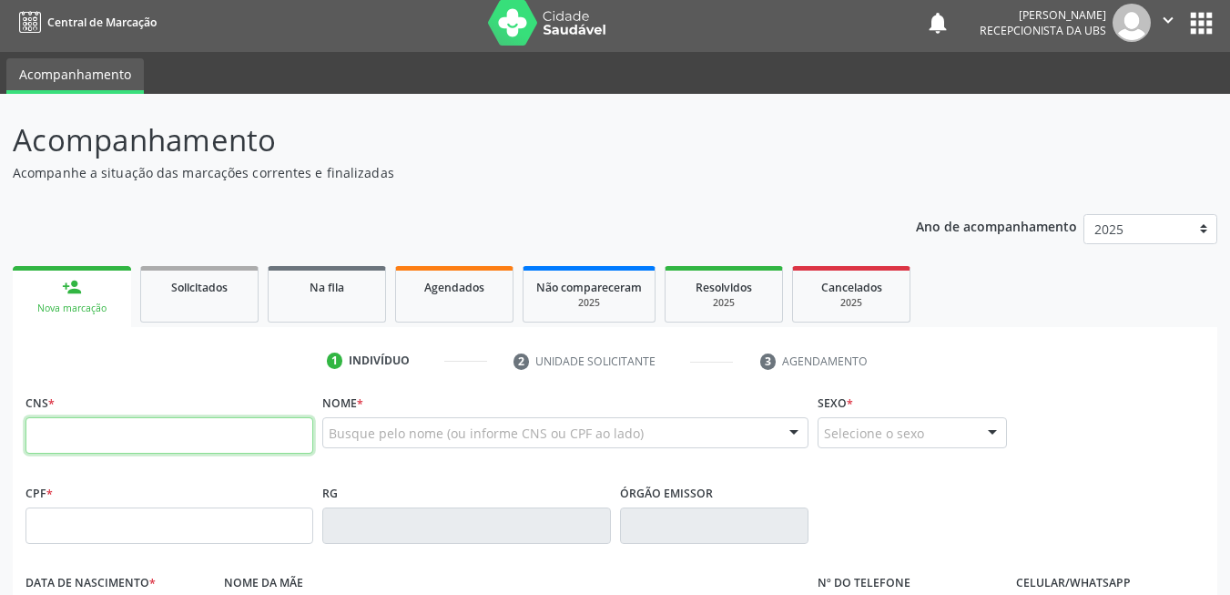
click at [184, 423] on input "text" at bounding box center [169, 435] width 288 height 36
type input "898 0037 2279 2365"
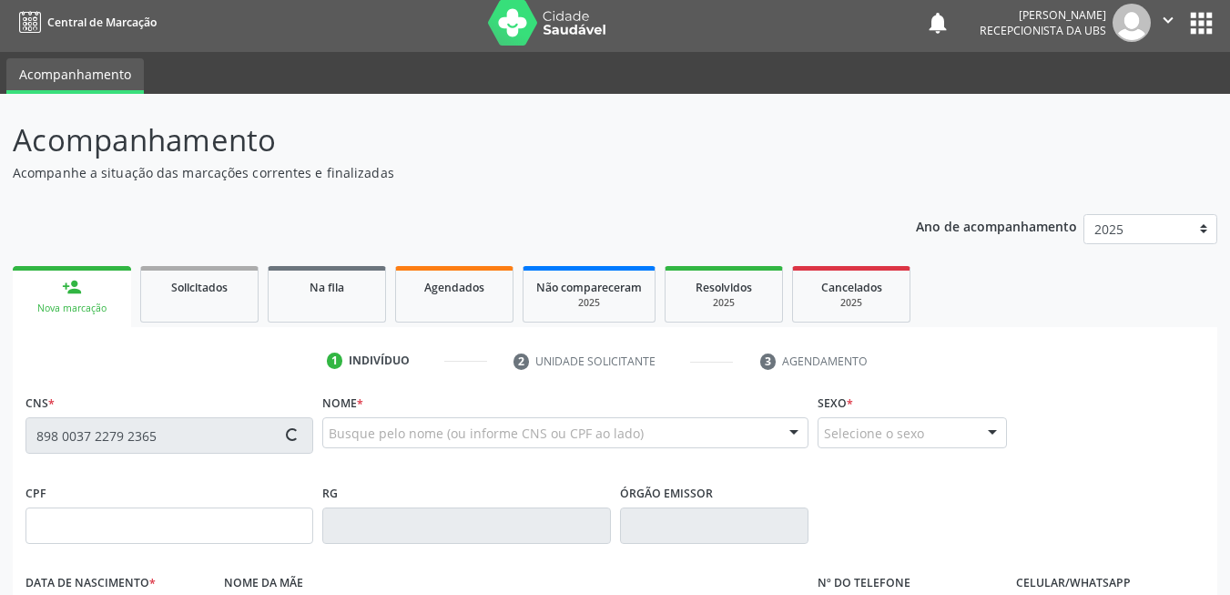
scroll to position [392, 0]
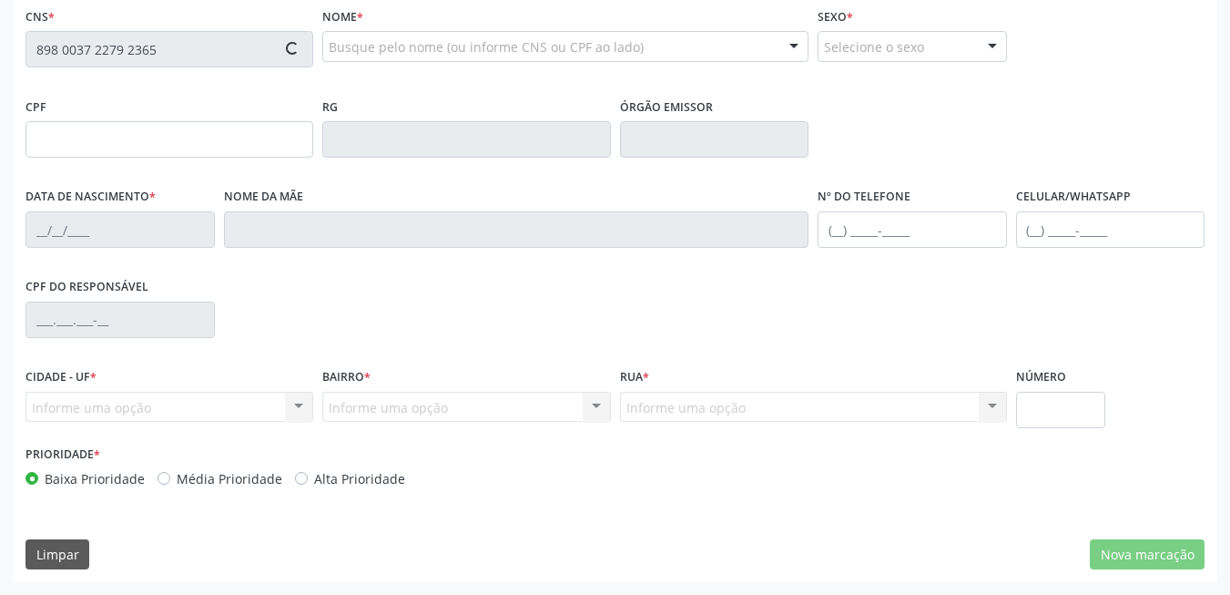
type input "121.593.514-58"
type input "[DATE]"
type input "[PERSON_NAME]"
type input "[PHONE_NUMBER]"
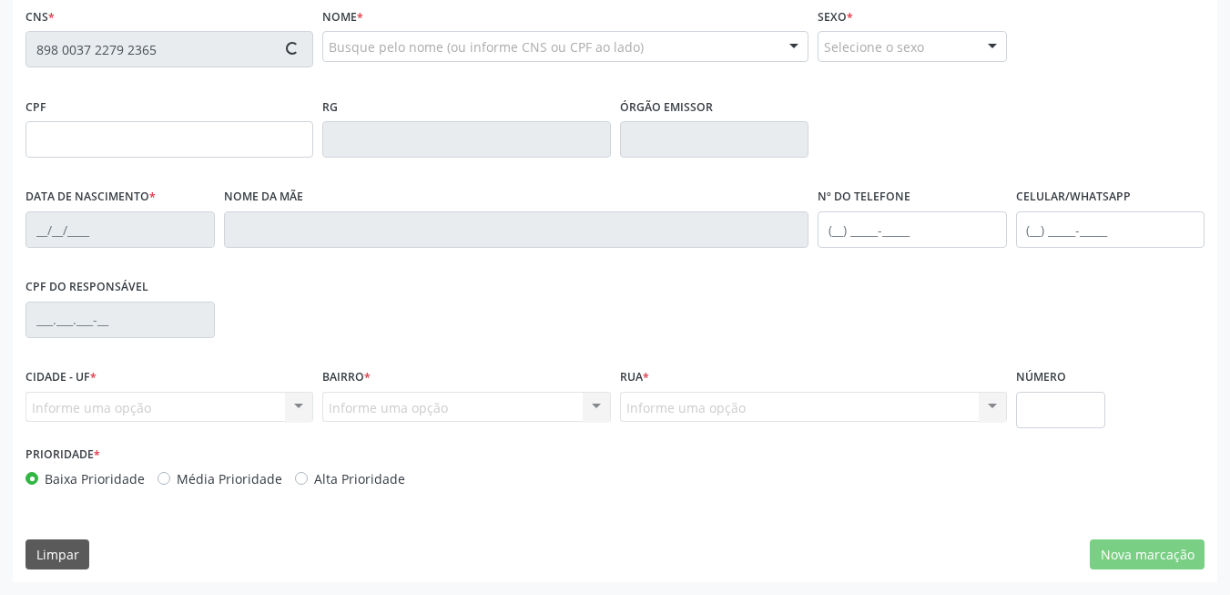
type input "064.670.794-93"
type input "71"
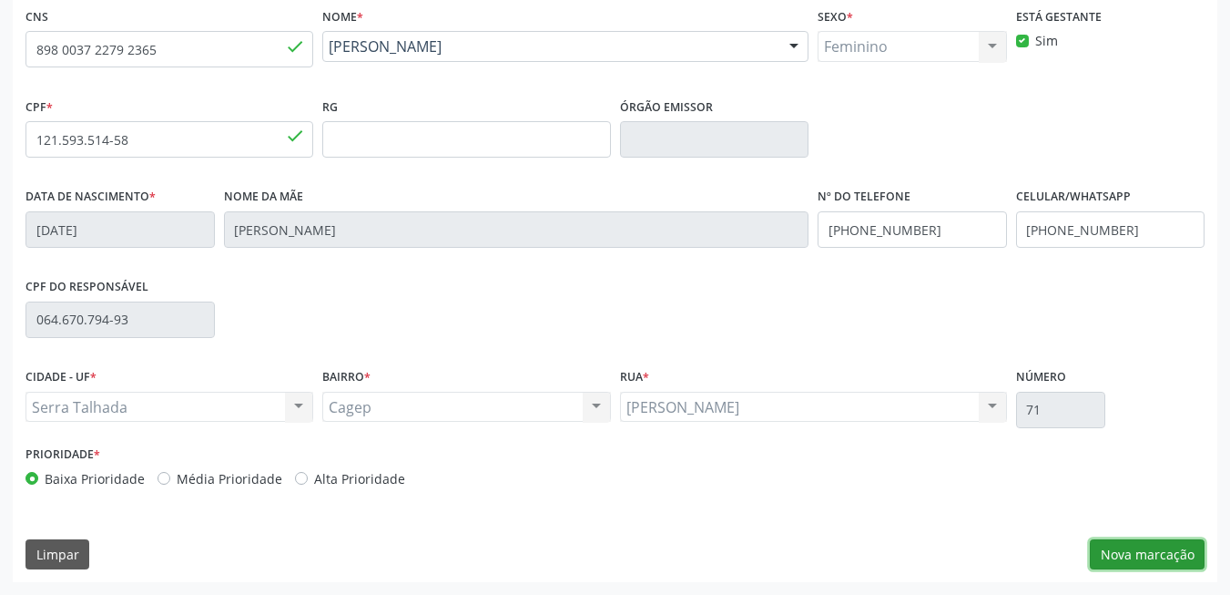
click at [1143, 555] on button "Nova marcação" at bounding box center [1147, 554] width 115 height 31
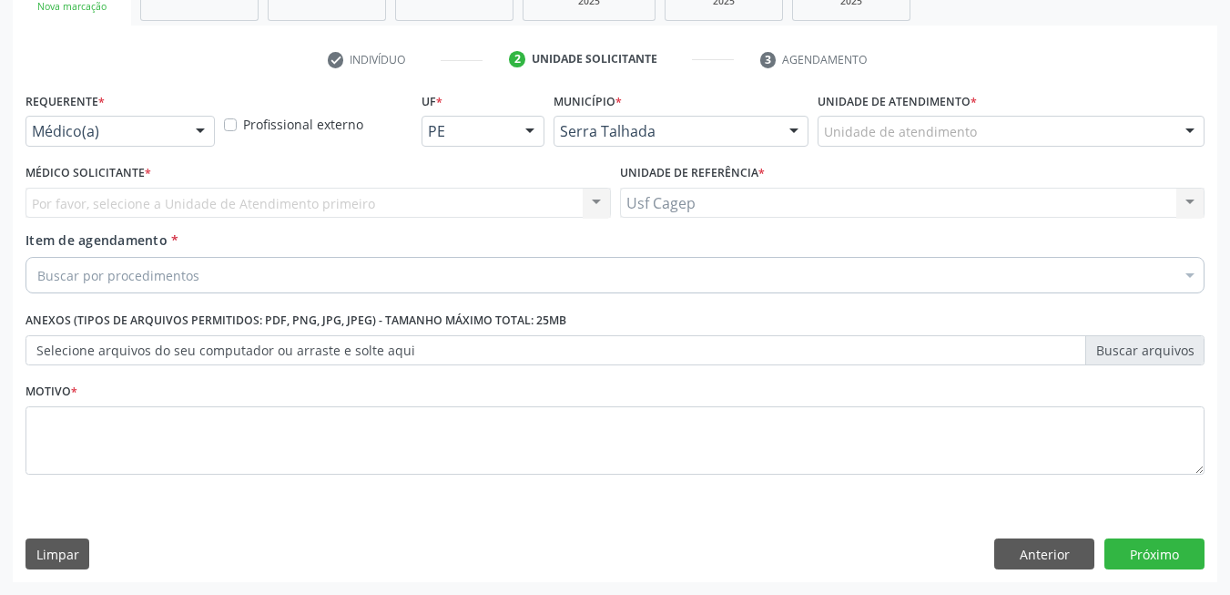
scroll to position [308, 0]
click at [190, 136] on div at bounding box center [200, 132] width 27 height 31
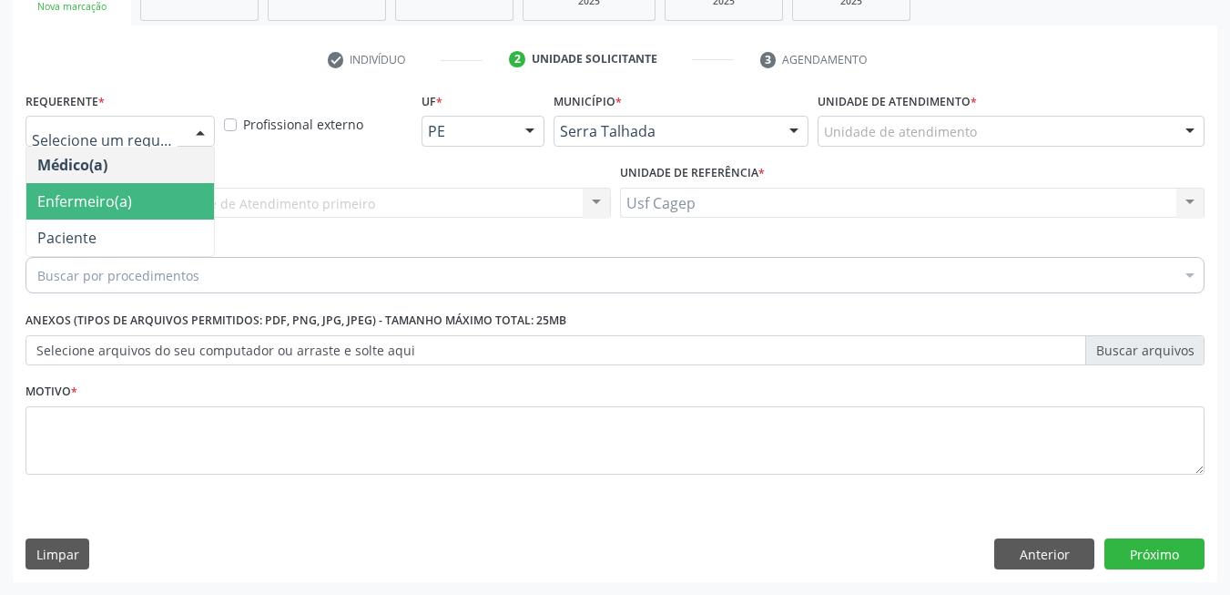
click at [176, 220] on span "Paciente" at bounding box center [120, 237] width 188 height 36
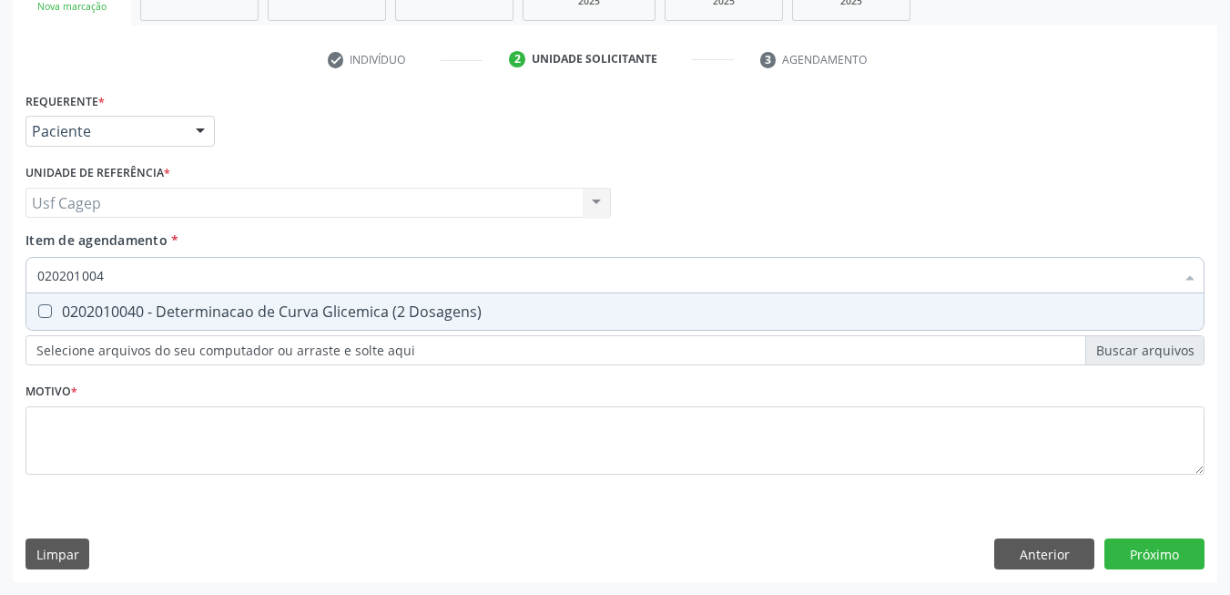
type input "0202010040"
click at [213, 312] on div "0202010040 - Determinacao de Curva Glicemica (2 Dosagens)" at bounding box center [615, 311] width 1156 height 15
checkbox Dosagens\) "true"
type input "0202010040"
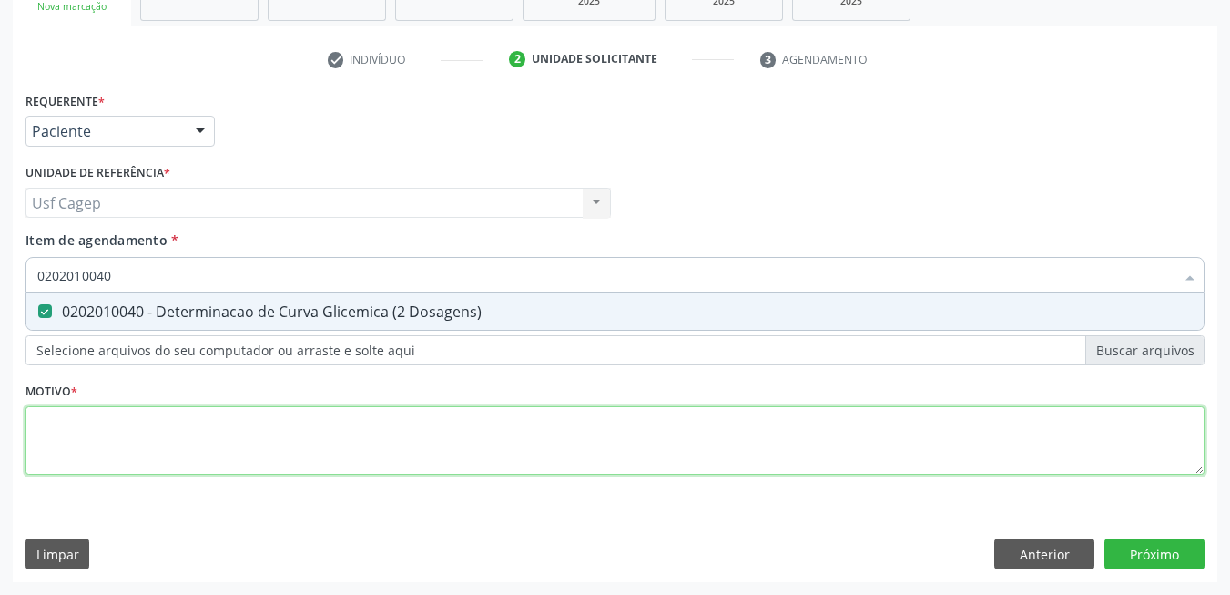
click at [260, 434] on div "Requerente * Paciente Médico(a) Enfermeiro(a) Paciente Nenhum resultado encontr…" at bounding box center [614, 293] width 1179 height 413
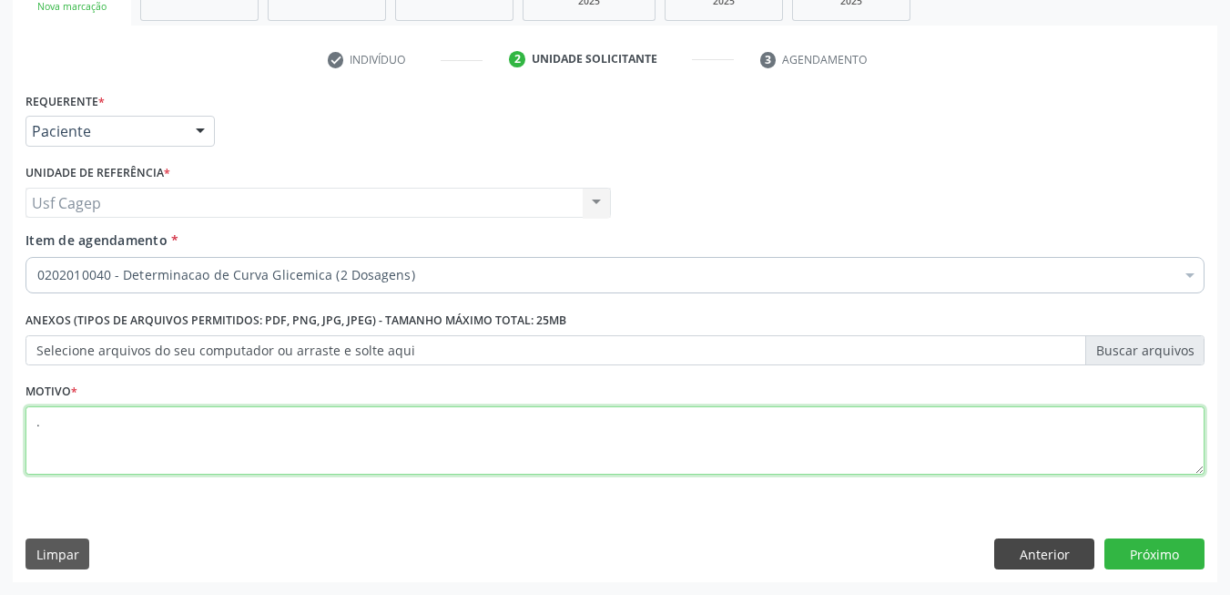
type textarea "."
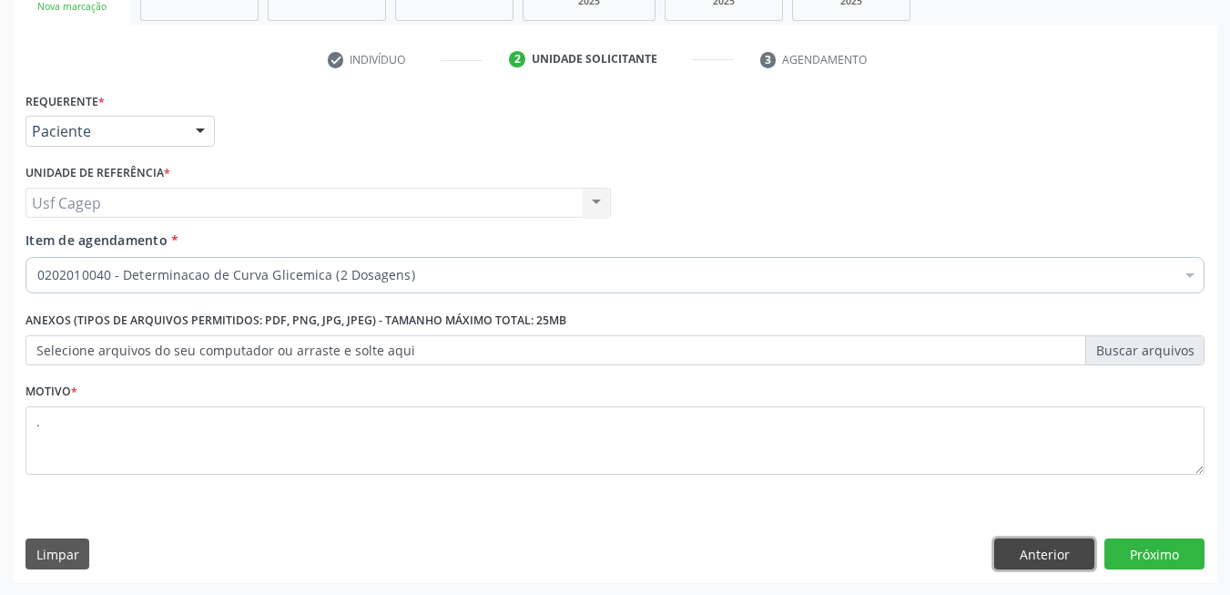
click at [1024, 543] on button "Anterior" at bounding box center [1044, 553] width 100 height 31
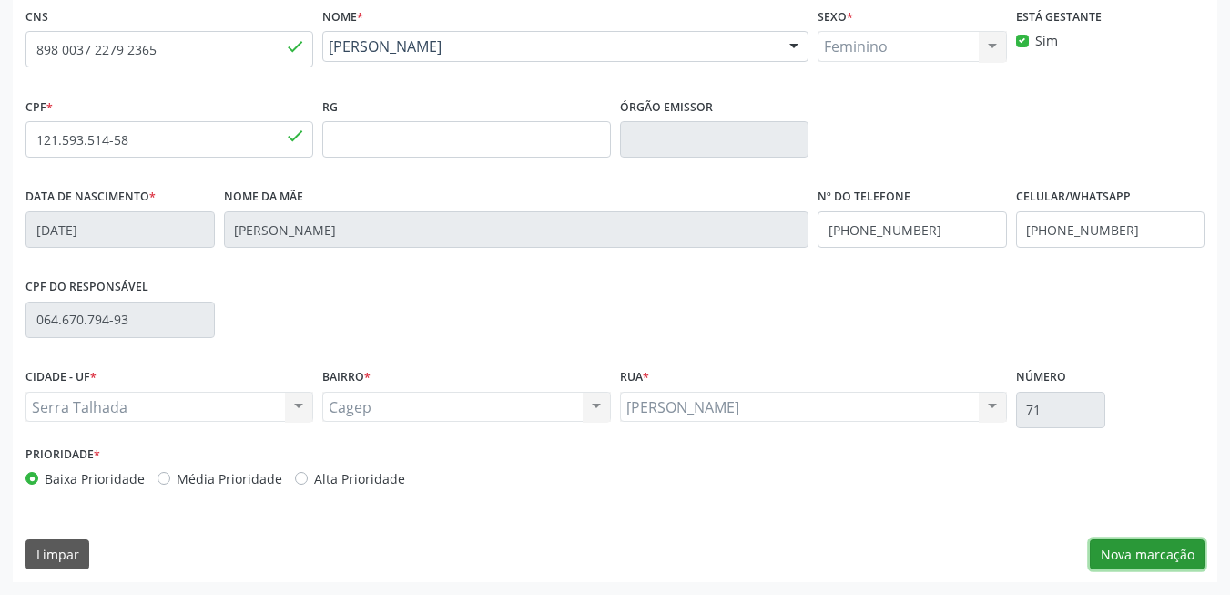
click at [1115, 544] on button "Nova marcação" at bounding box center [1147, 554] width 115 height 31
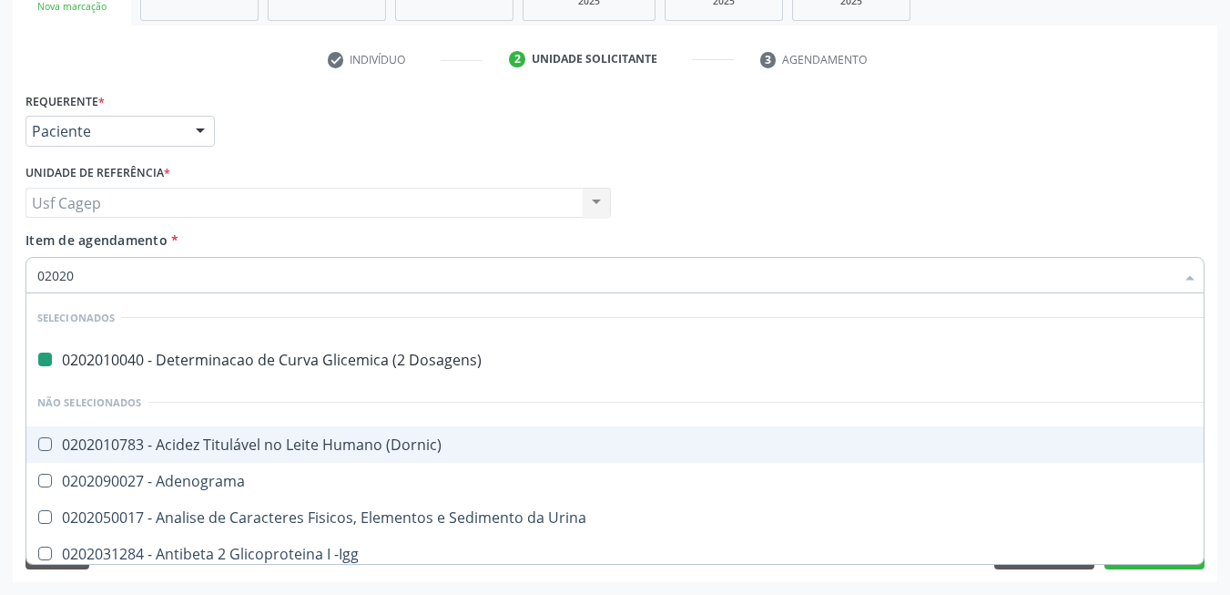
type input "020205"
checkbox Dosagens\) "false"
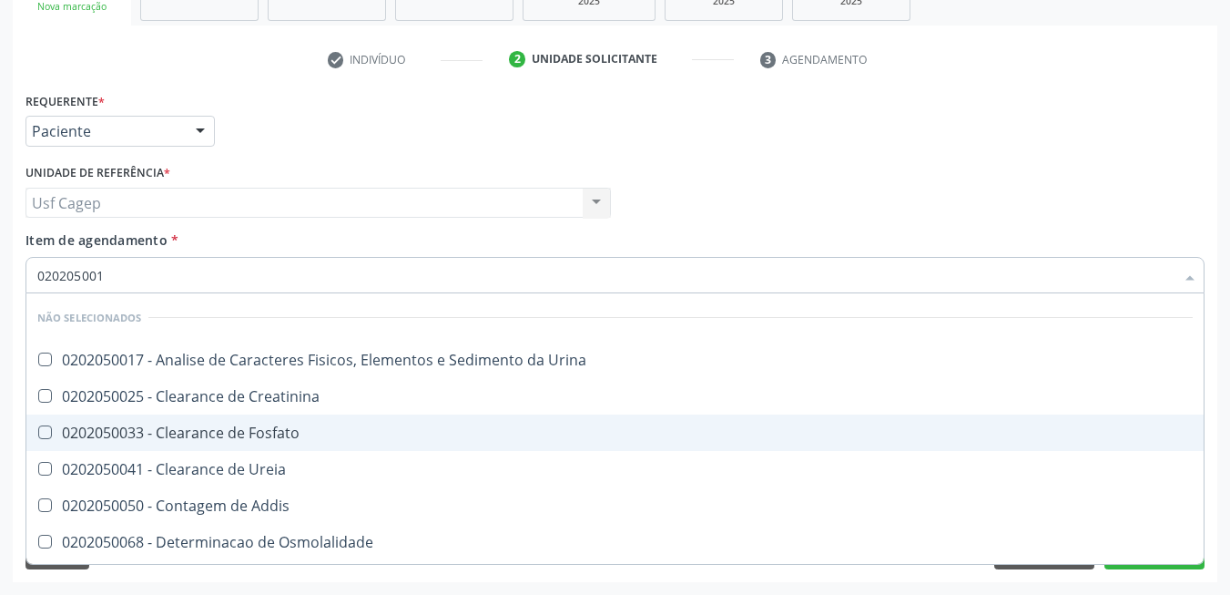
type input "0202050017"
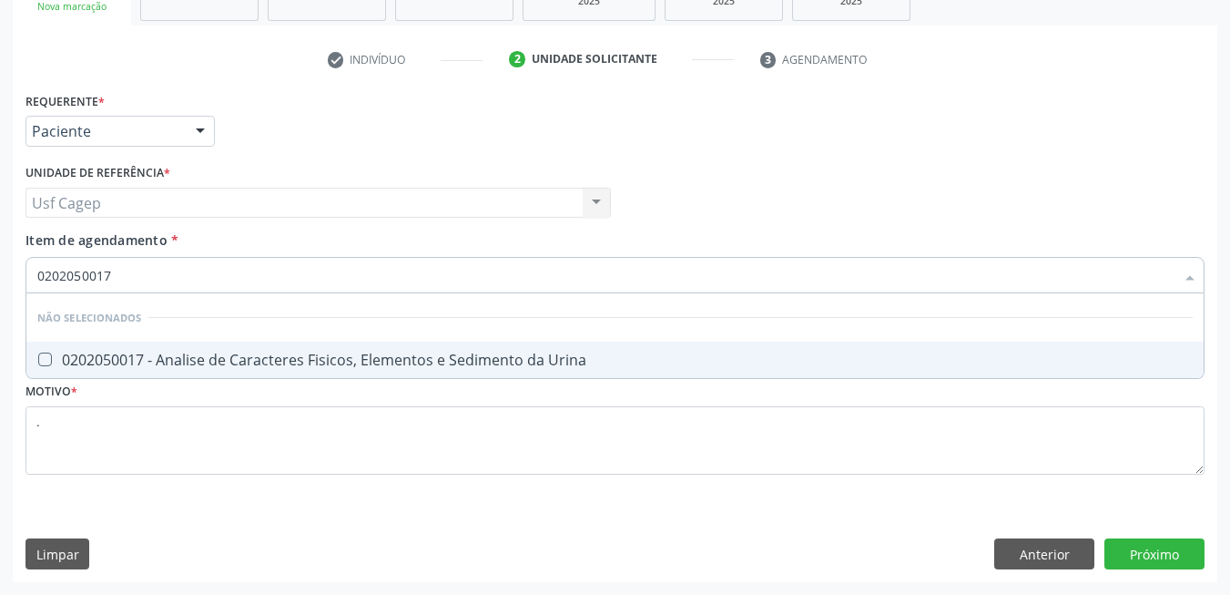
drag, startPoint x: 435, startPoint y: 365, endPoint x: 429, endPoint y: 331, distance: 35.2
click at [435, 364] on div "0202050017 - Analise de Caracteres Fisicos, Elementos e Sedimento da Urina" at bounding box center [615, 359] width 1156 height 15
checkbox Urina "true"
click at [425, 268] on input "0202050017" at bounding box center [605, 275] width 1137 height 36
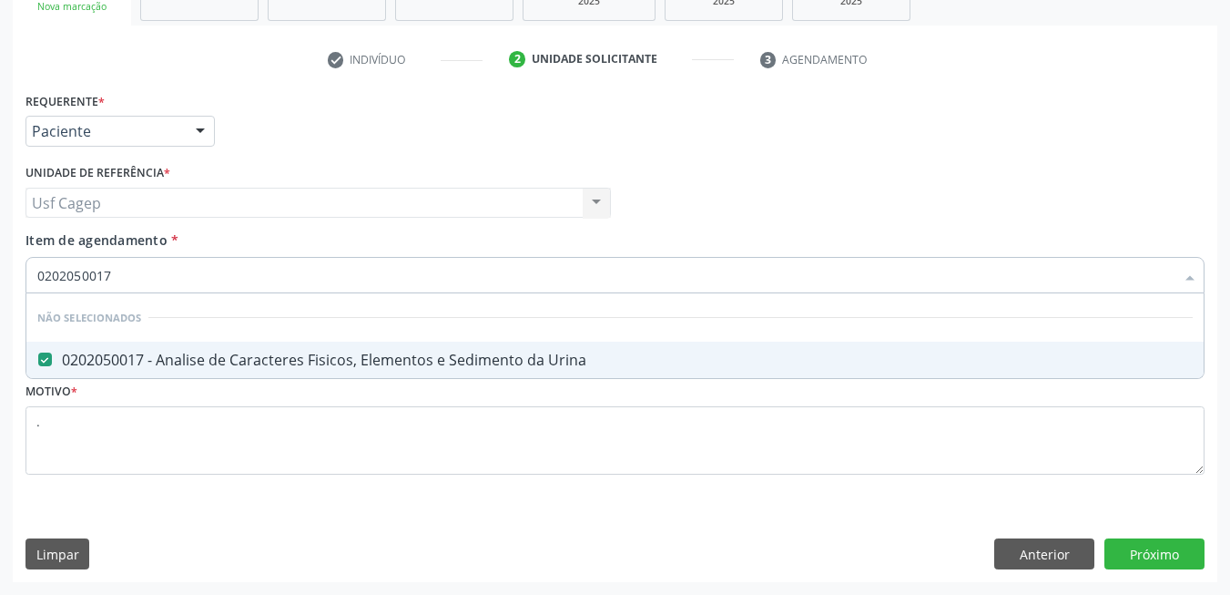
type input "2"
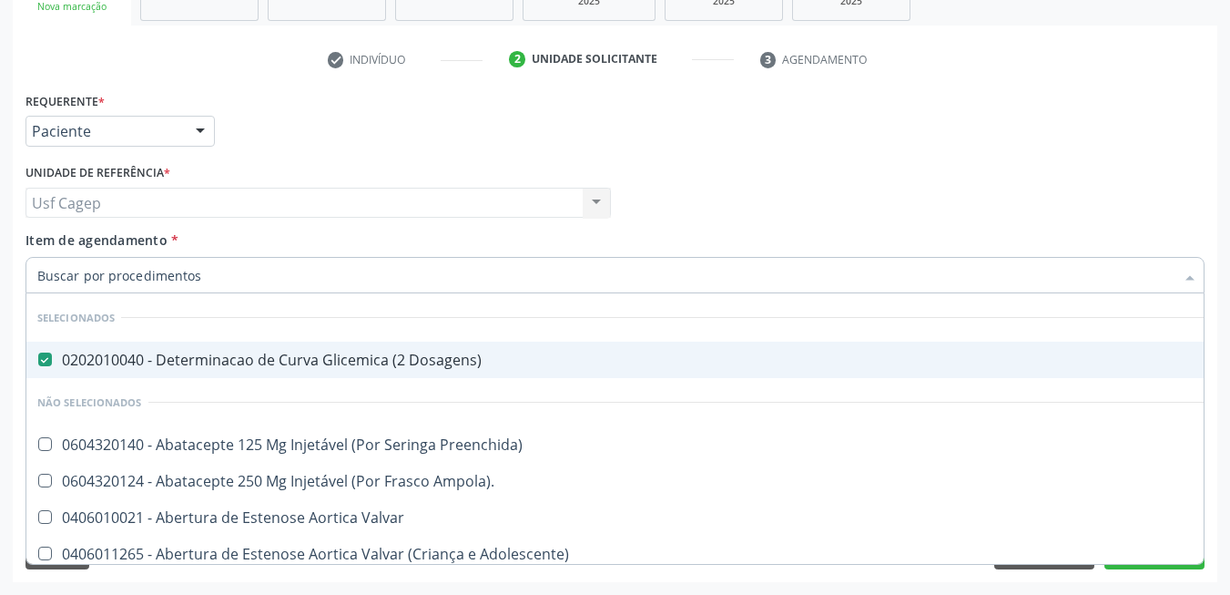
checkbox Urina "false"
checkbox Posterior "true"
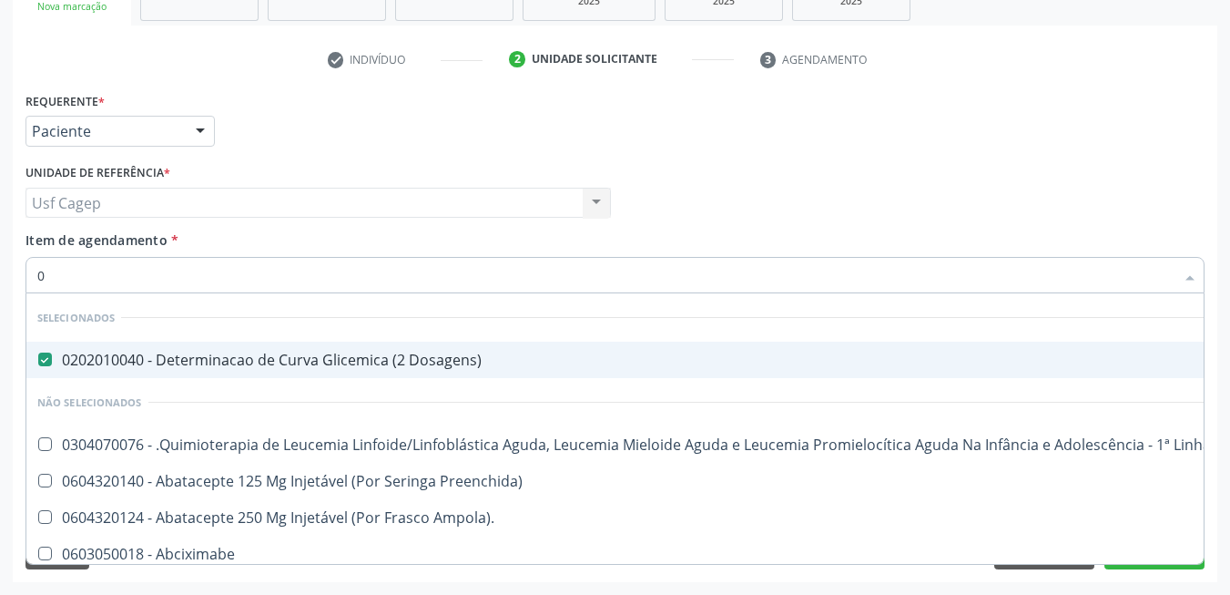
type input "02"
checkbox Coração "true"
checkbox Urina "false"
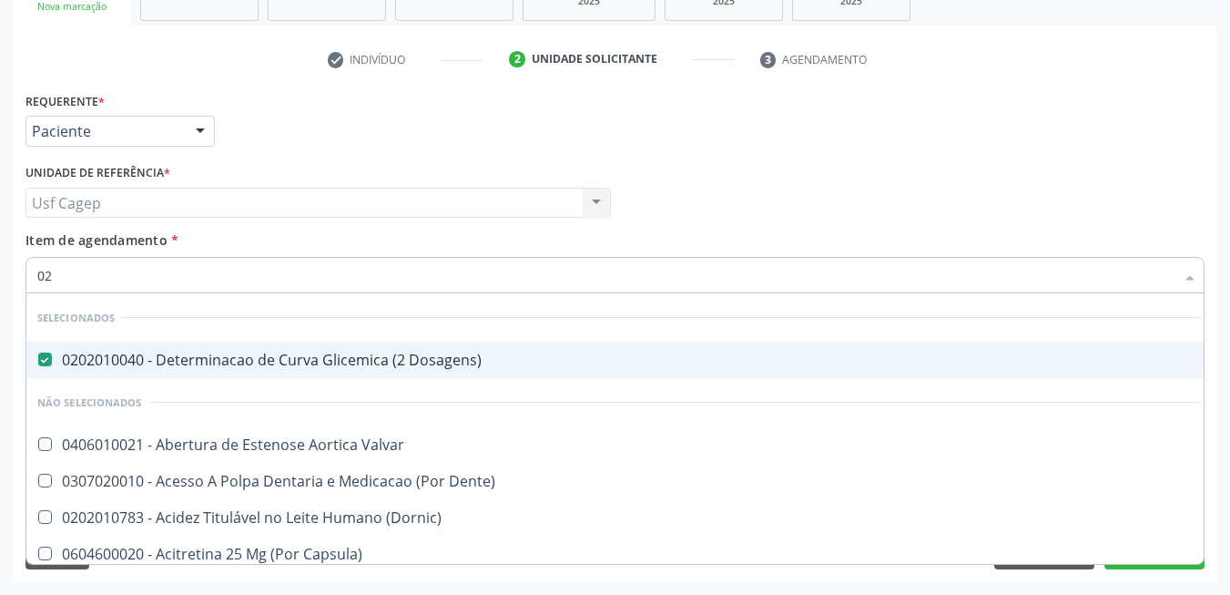
type input "020"
checkbox Terapeutica "true"
checkbox Urina "false"
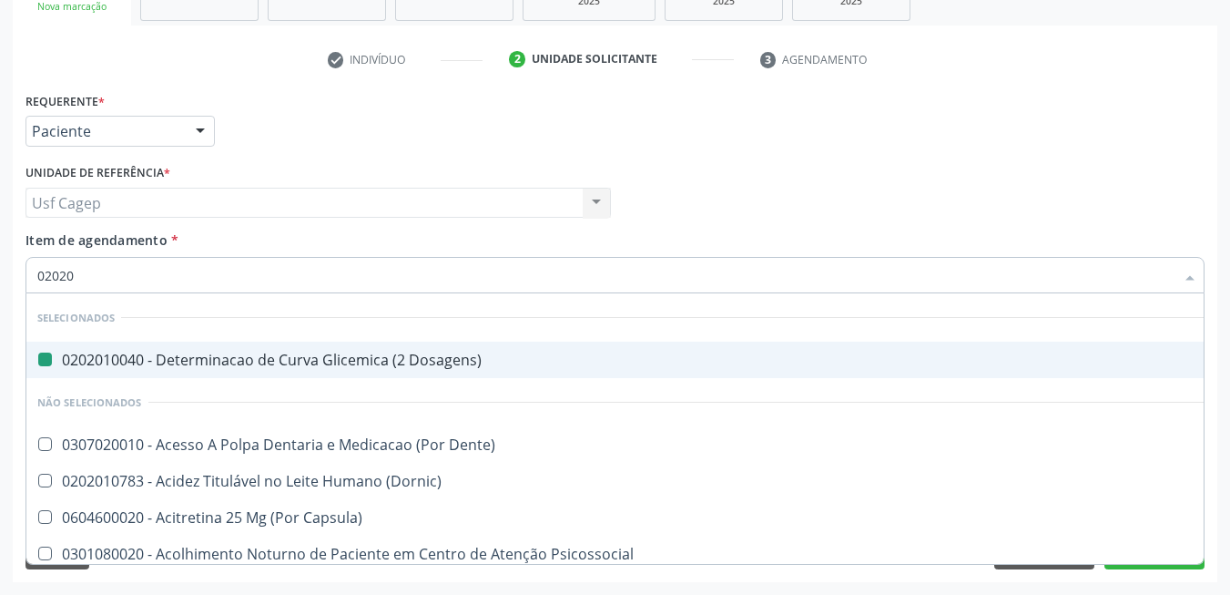
type input "020202"
checkbox Dosagens\) "false"
checkbox Capsula\) "false"
checkbox Urina "false"
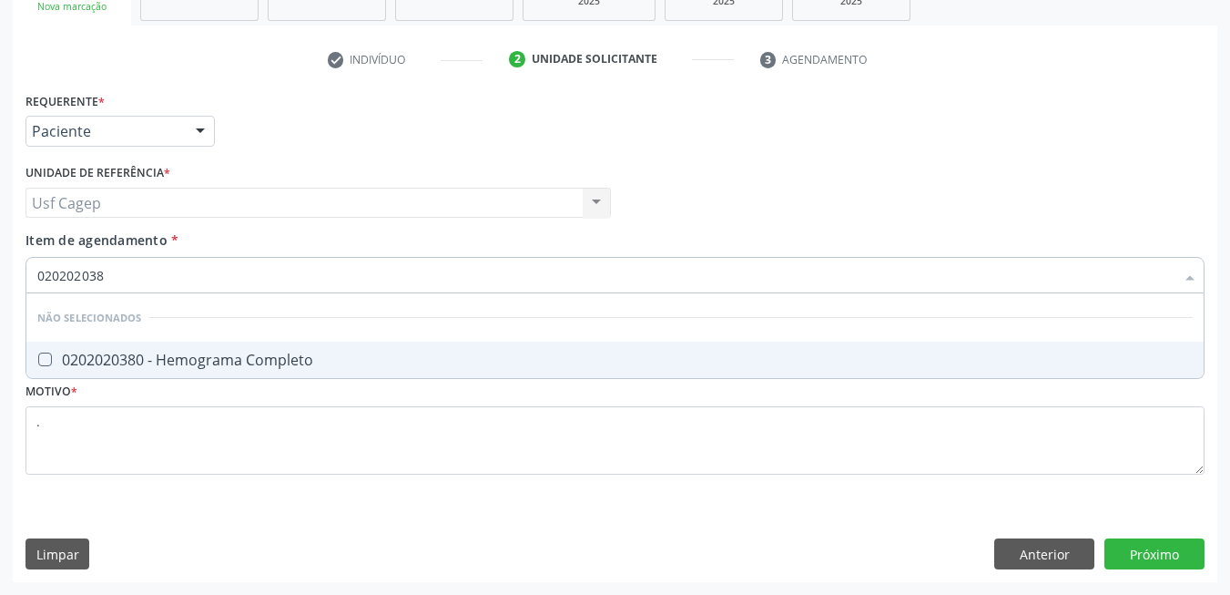
type input "0202020380"
drag, startPoint x: 370, startPoint y: 356, endPoint x: 372, endPoint y: 345, distance: 11.1
click at [371, 349] on span "0202020380 - Hemograma Completo" at bounding box center [614, 359] width 1177 height 36
checkbox Completo "true"
click at [376, 270] on input "0202020380" at bounding box center [605, 275] width 1137 height 36
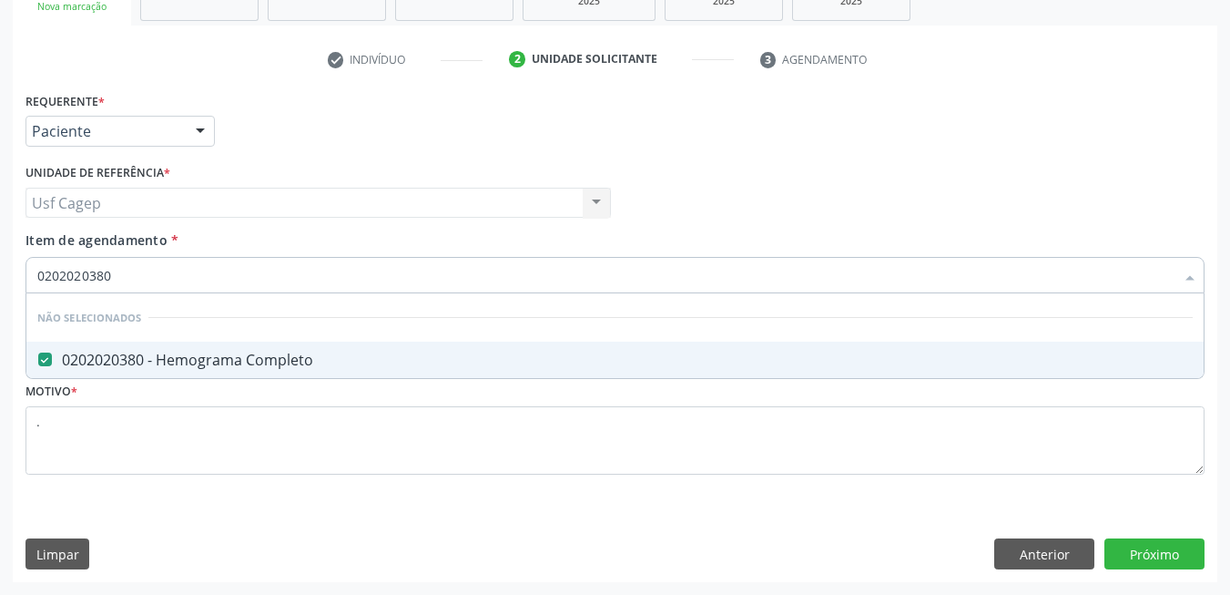
click at [376, 270] on input "0202020380" at bounding box center [605, 275] width 1137 height 36
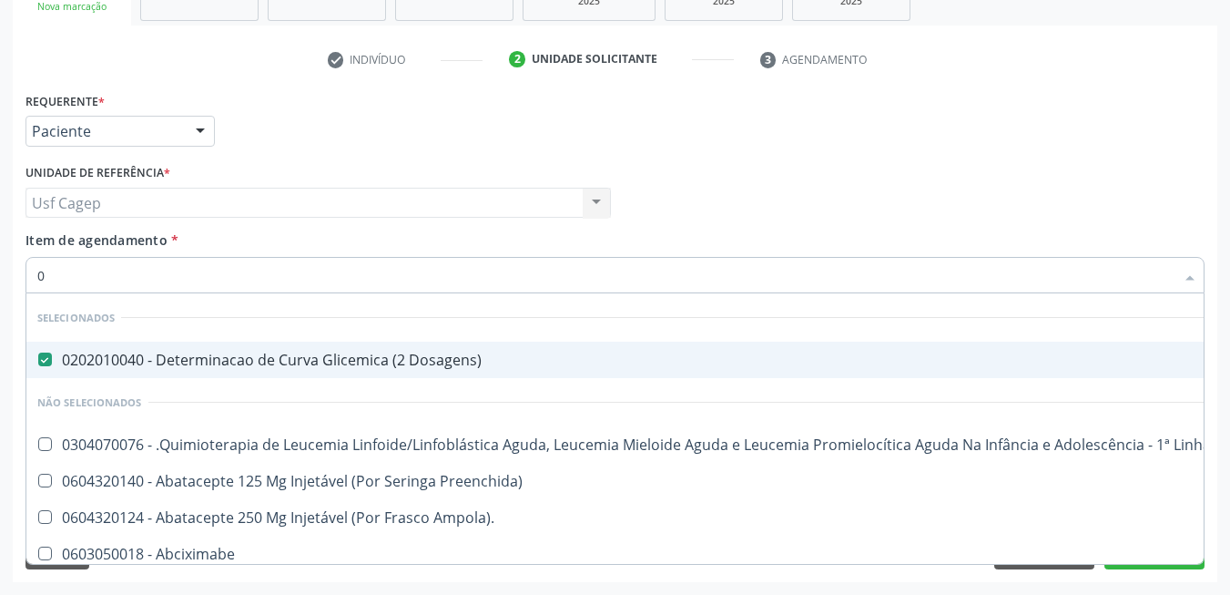
type input "02"
checkbox Coração "true"
checkbox Urina "false"
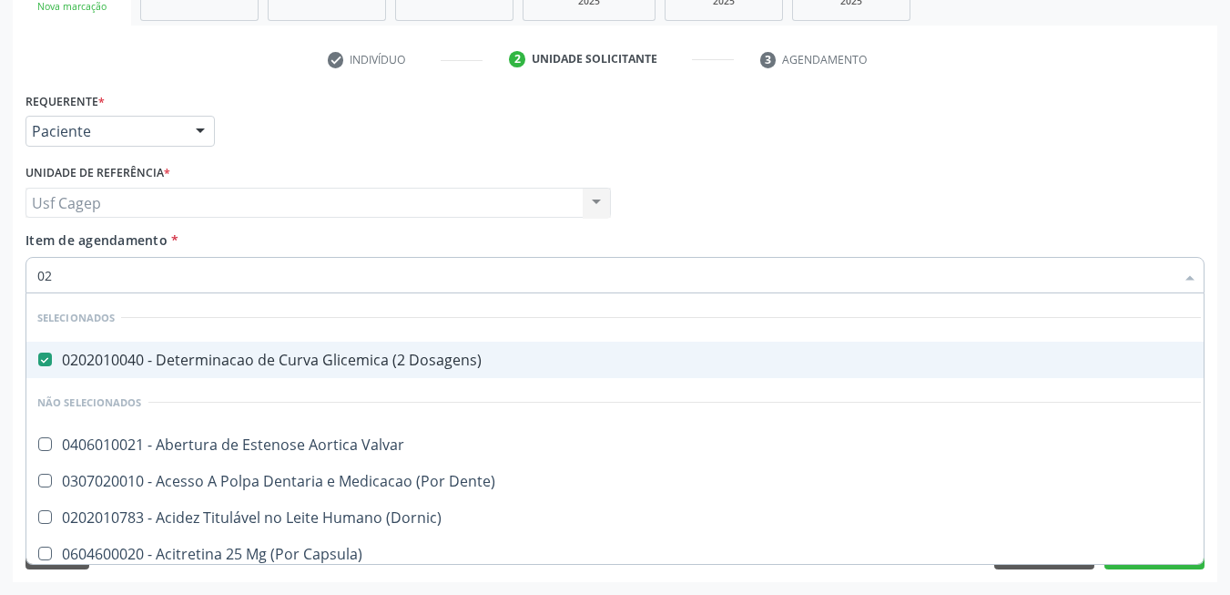
type input "020"
checkbox Terapeutica "true"
checkbox Urina "false"
checkbox \(T3\) "true"
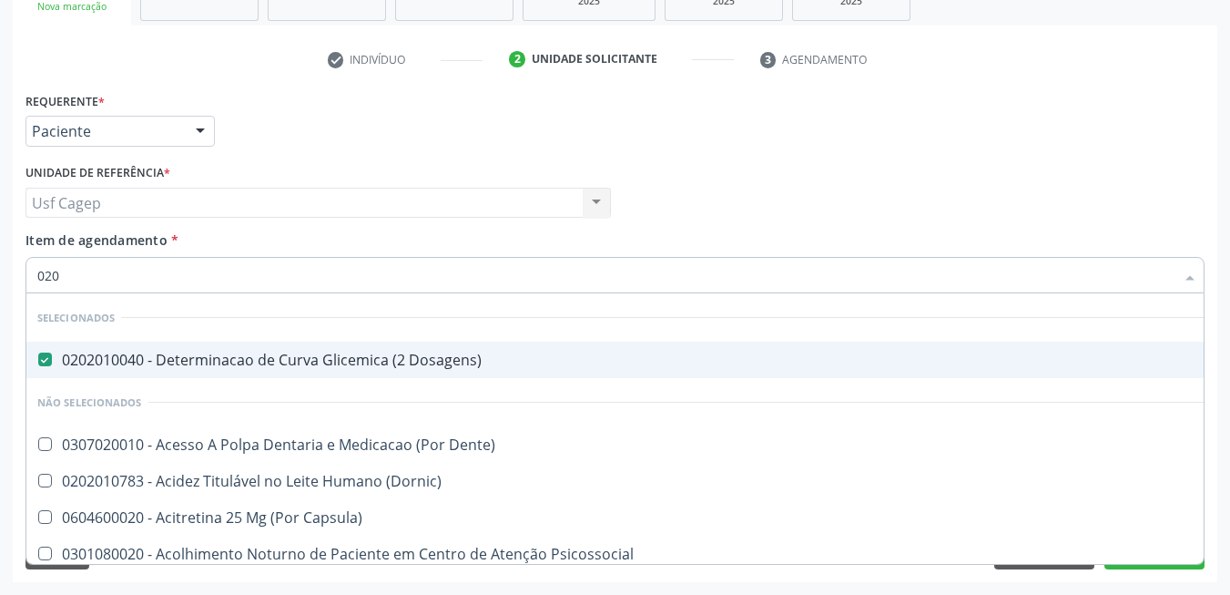
type input "0202"
checkbox Capsula\) "true"
checkbox Urina "false"
checkbox Revisao "true"
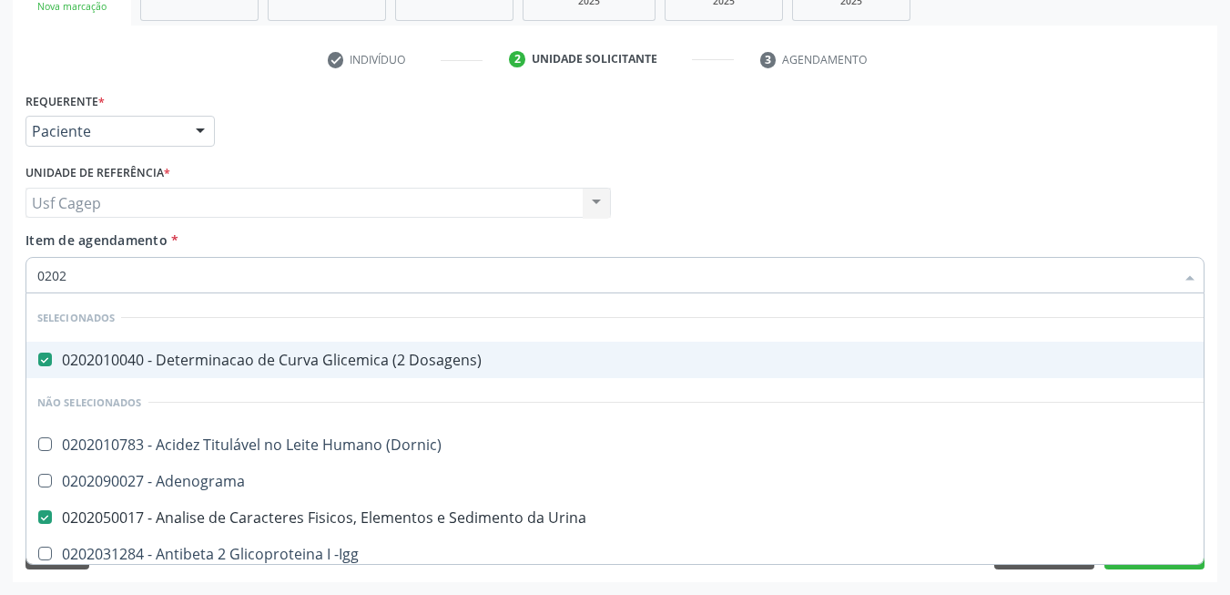
type input "02020"
checkbox Zinco "true"
checkbox Completo "false"
type input "020205"
checkbox Urina "false"
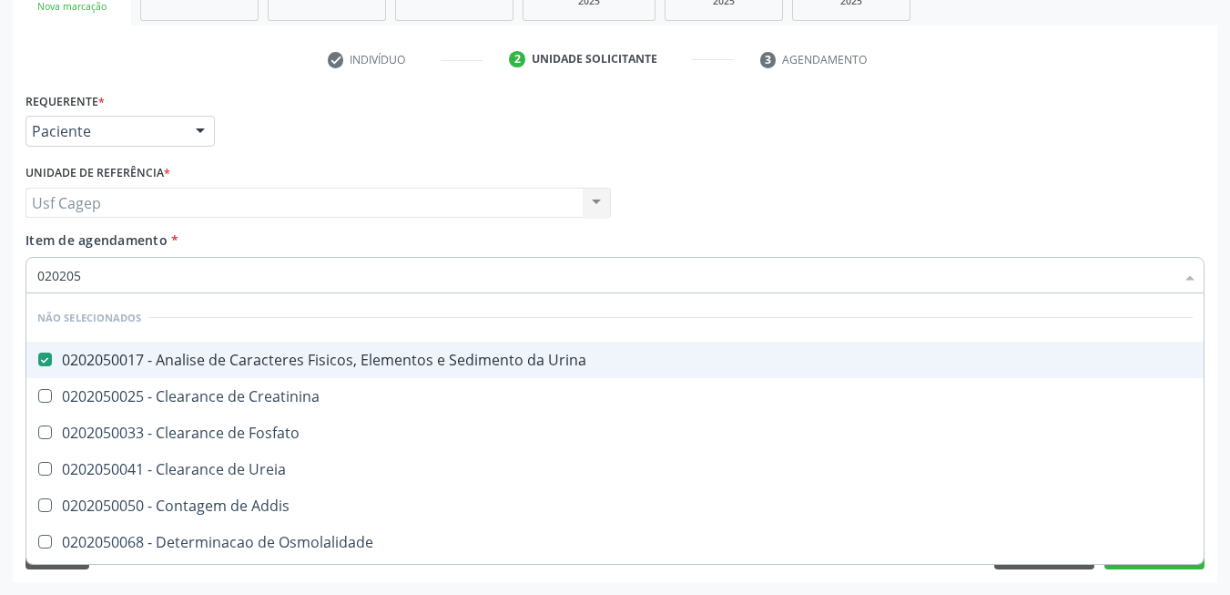
type input "02020"
checkbox Addis "true"
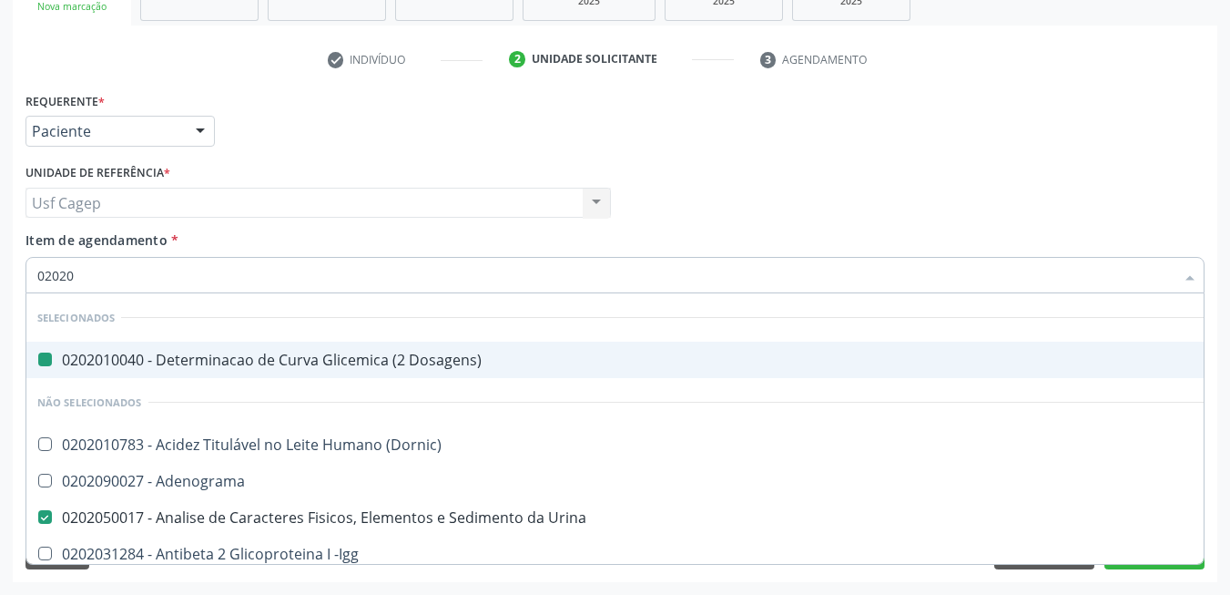
type input "020203"
checkbox Dosagens\) "false"
checkbox Urina "false"
checkbox \(Qualitativo\) "true"
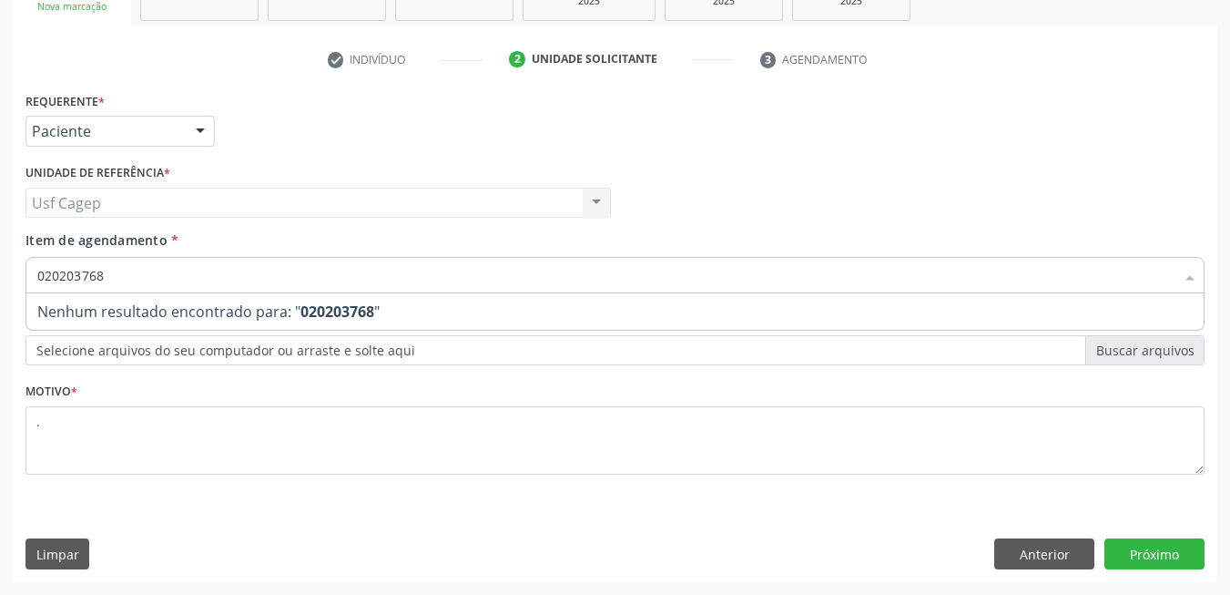
click at [379, 269] on input "020203768" at bounding box center [605, 275] width 1137 height 36
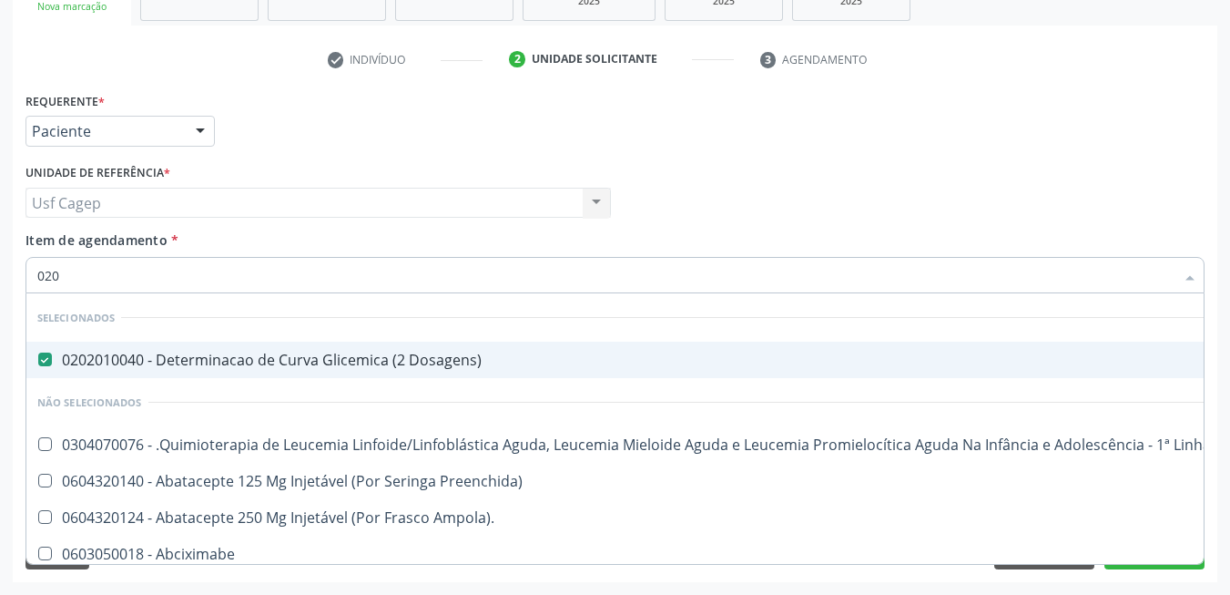
type input "0202"
checkbox Ampola\)\ "true"
checkbox Fígado "false"
checkbox Coração "false"
checkbox Urina "false"
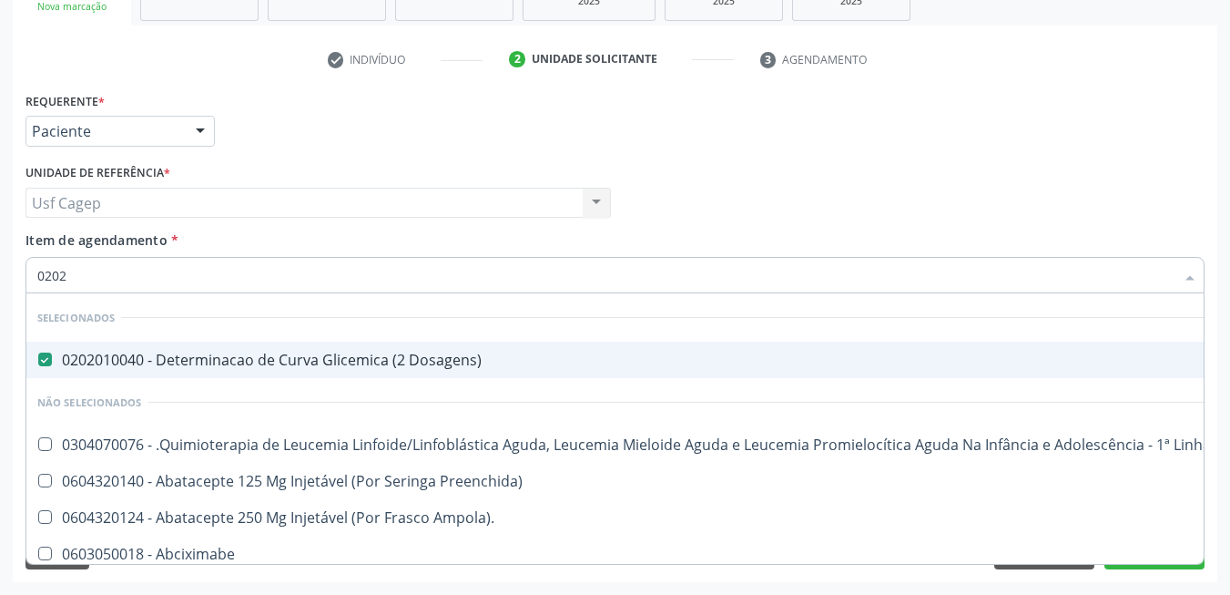
checkbox Níveis\, "true"
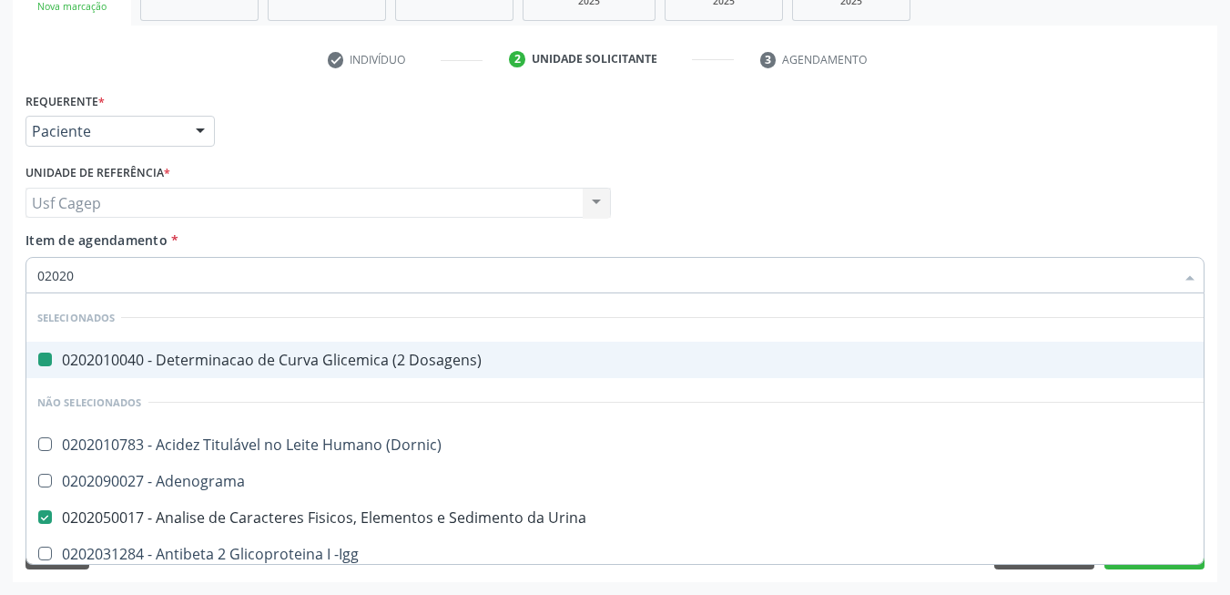
type input "020203"
checkbox Dosagens\) "false"
checkbox Urina "false"
checkbox \(Qualitativo\) "true"
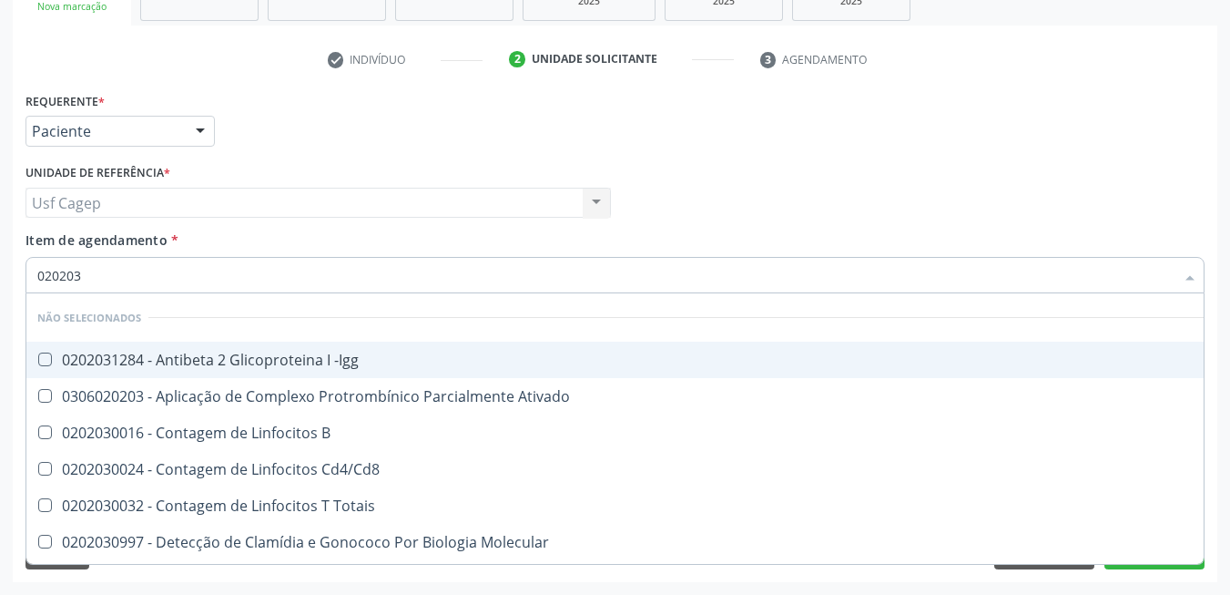
type input "0202030"
checkbox Completo "false"
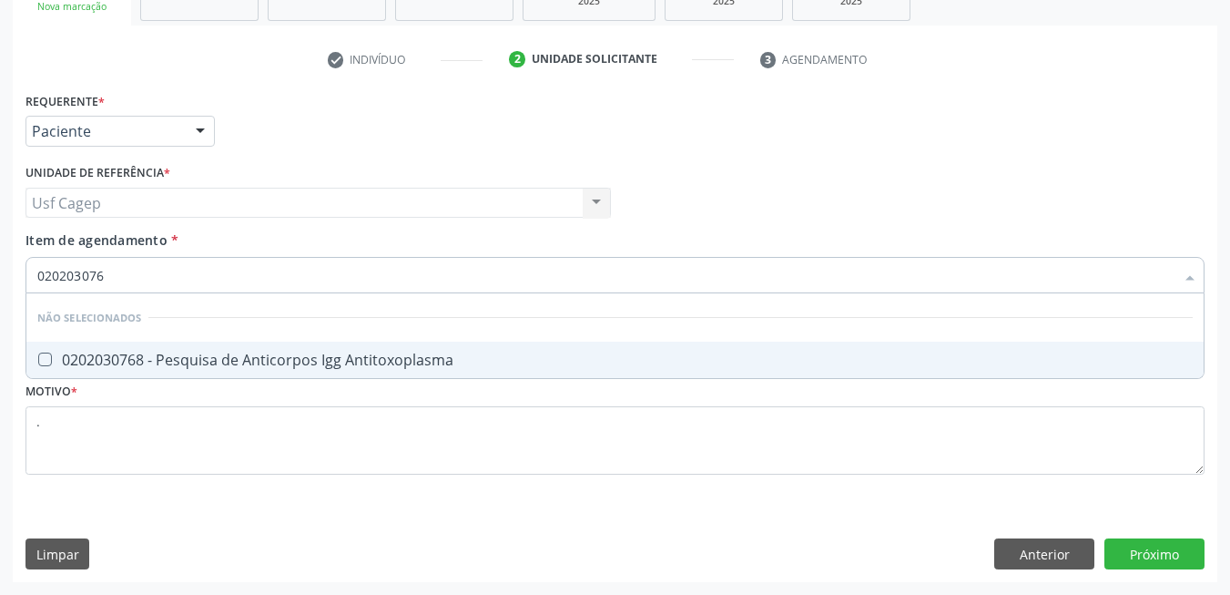
type input "0202030768"
click at [420, 361] on div "0202030768 - Pesquisa de Anticorpos Igg Antitoxoplasma" at bounding box center [615, 359] width 1156 height 15
checkbox Antitoxoplasma "true"
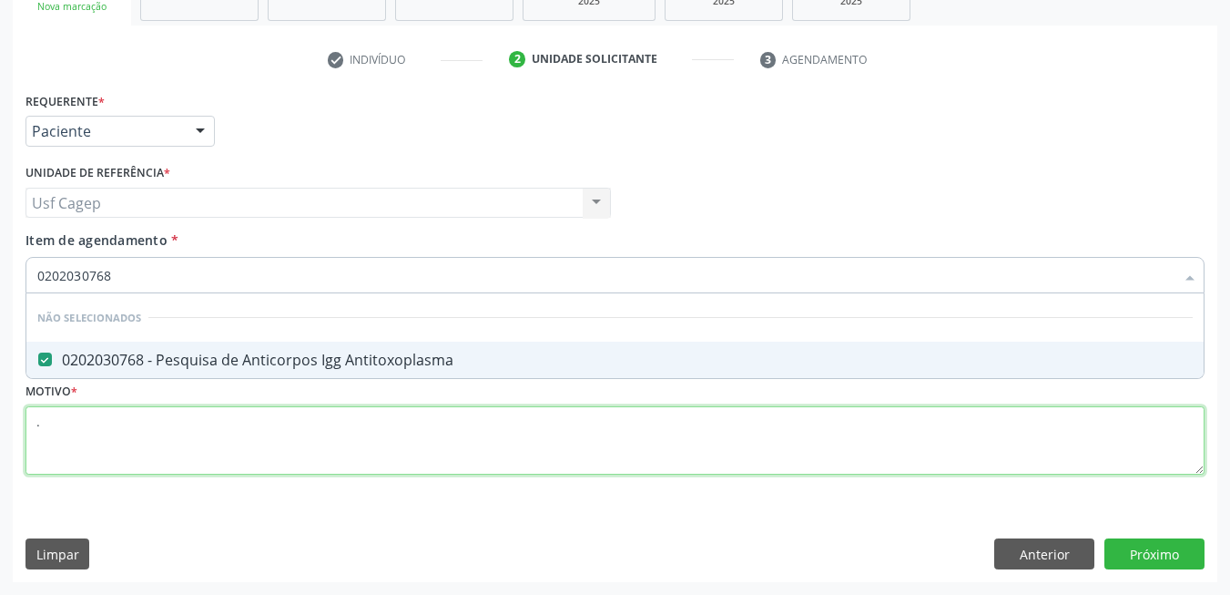
click at [433, 444] on div "Requerente * Paciente Médico(a) Enfermeiro(a) Paciente Nenhum resultado encontr…" at bounding box center [614, 293] width 1179 height 413
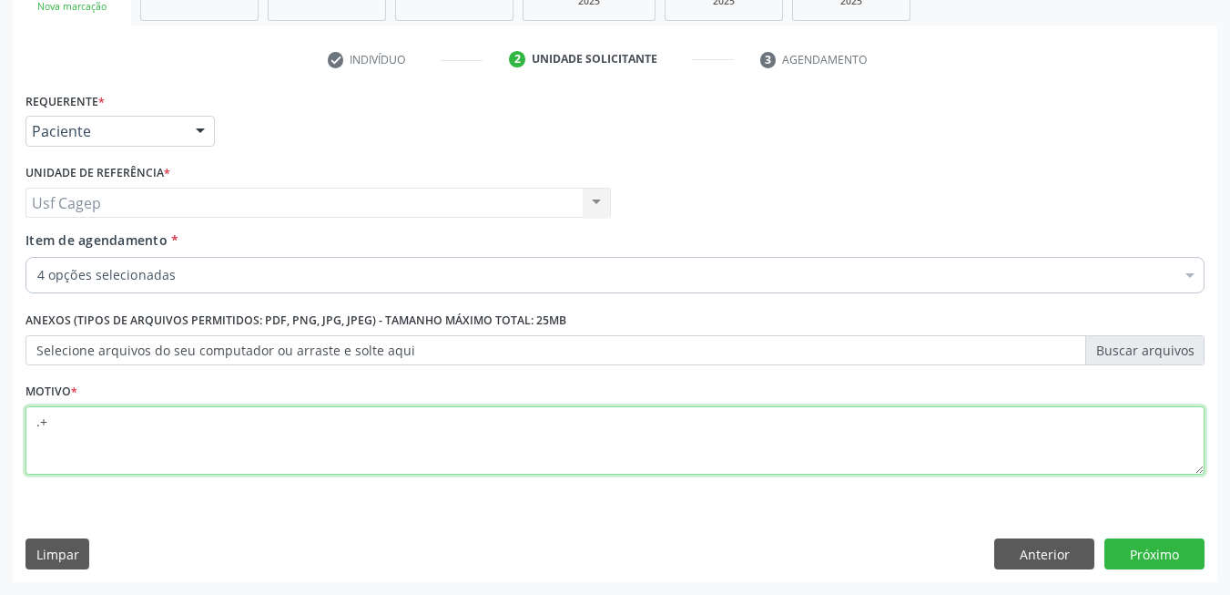
type textarea "."
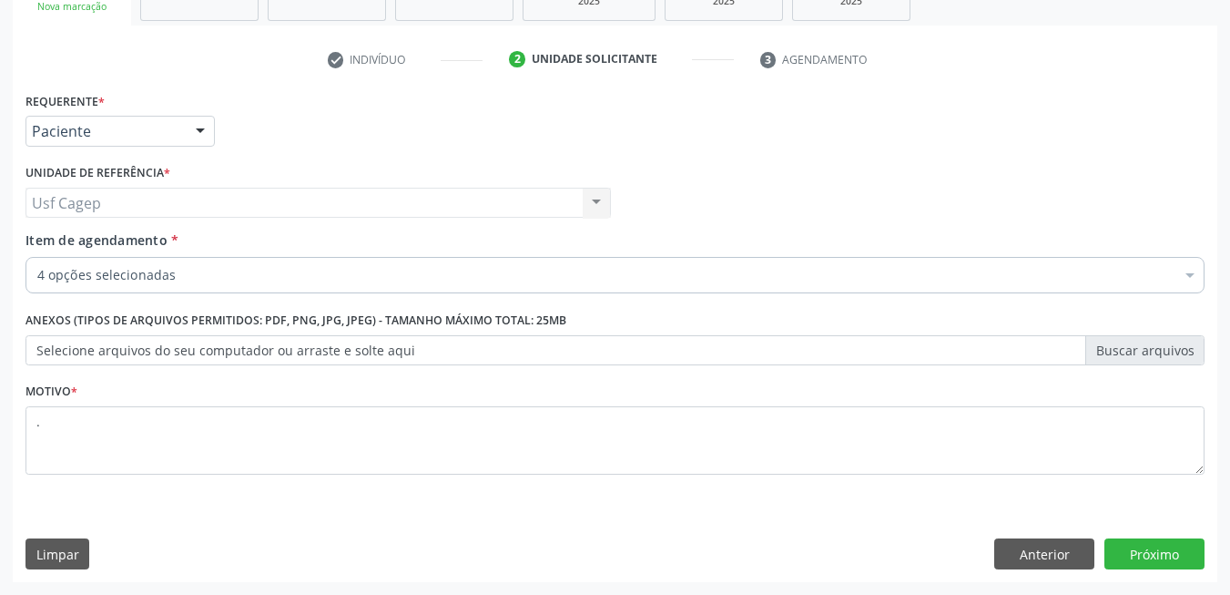
click at [456, 355] on label "Selecione arquivos do seu computador ou arraste e solte aqui" at bounding box center [614, 350] width 1179 height 31
click at [456, 355] on input "Selecione arquivos do seu computador ou arraste e solte aqui" at bounding box center [614, 350] width 1179 height 31
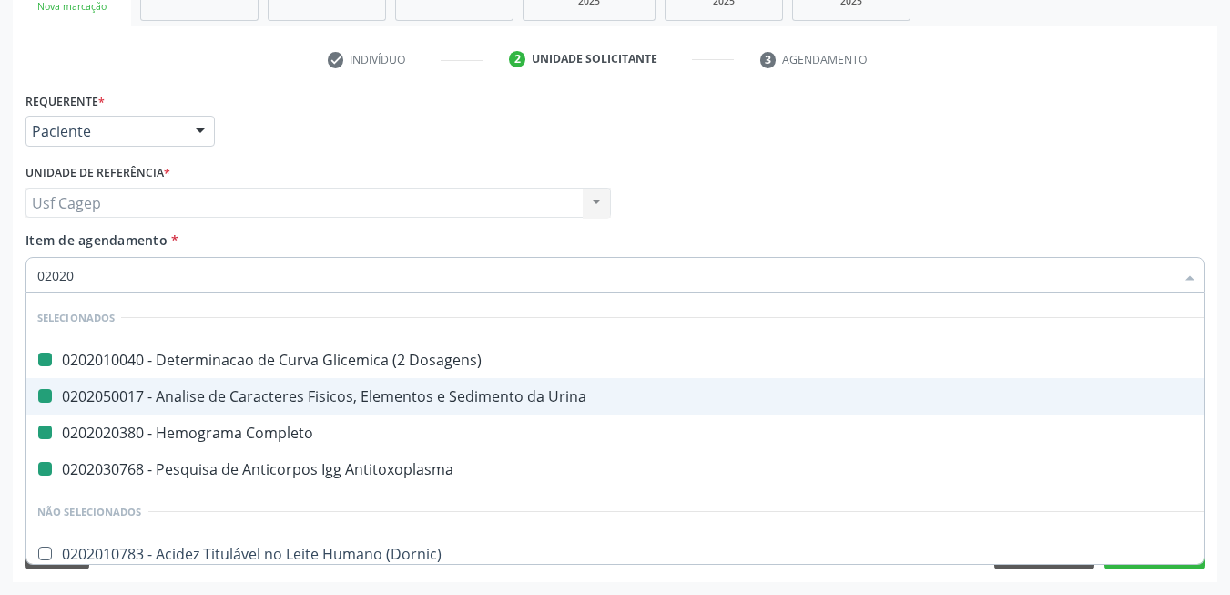
type input "020208"
checkbox Dosagens\) "false"
checkbox Urina "false"
checkbox Completo "false"
checkbox Antitoxoplasma "false"
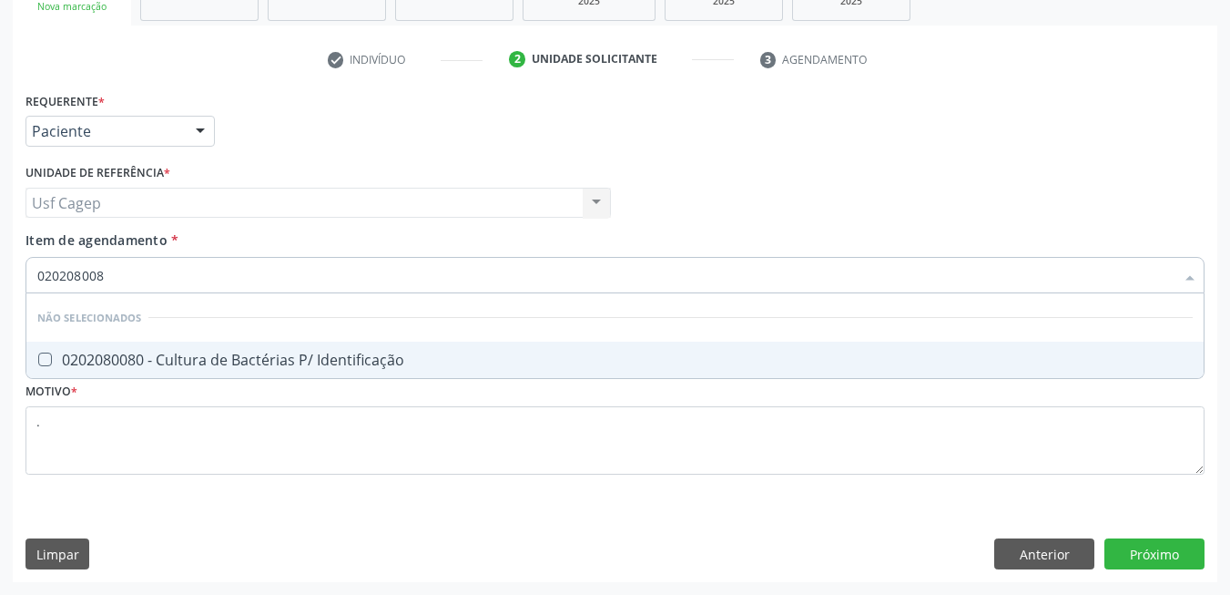
type input "0202080080"
click at [442, 351] on span "0202080080 - Cultura de Bactérias P/ Identificação" at bounding box center [614, 359] width 1177 height 36
checkbox Identificação "true"
click at [425, 278] on input "0202080080" at bounding box center [605, 275] width 1137 height 36
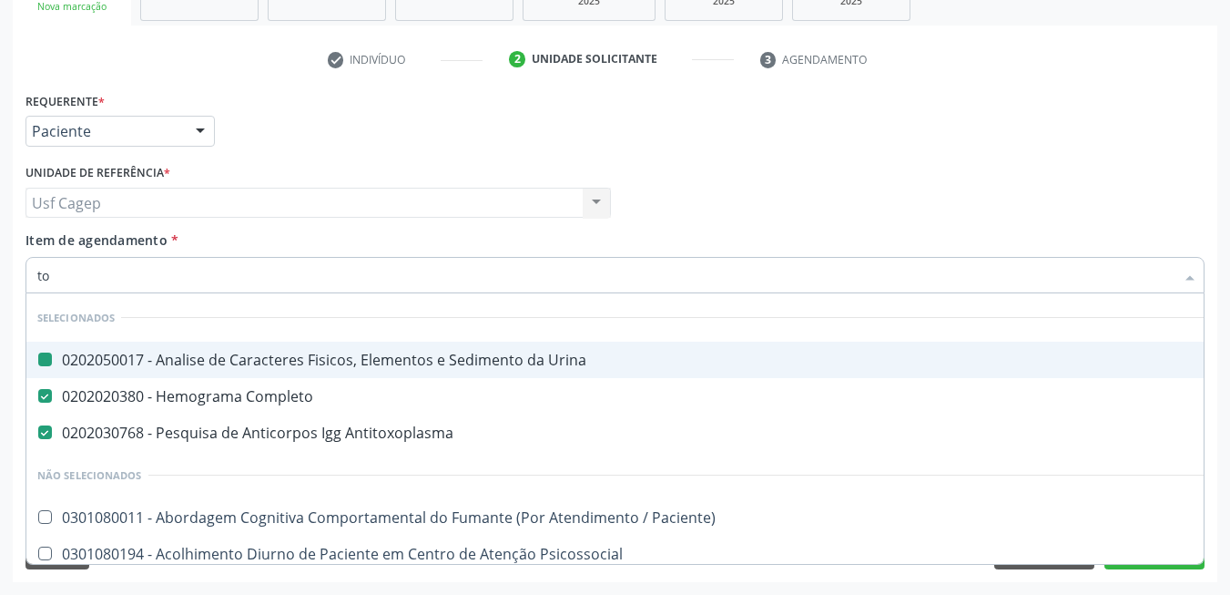
type input "tot"
checkbox Urina "false"
checkbox Completo "false"
checkbox Antitoxoplasma "false"
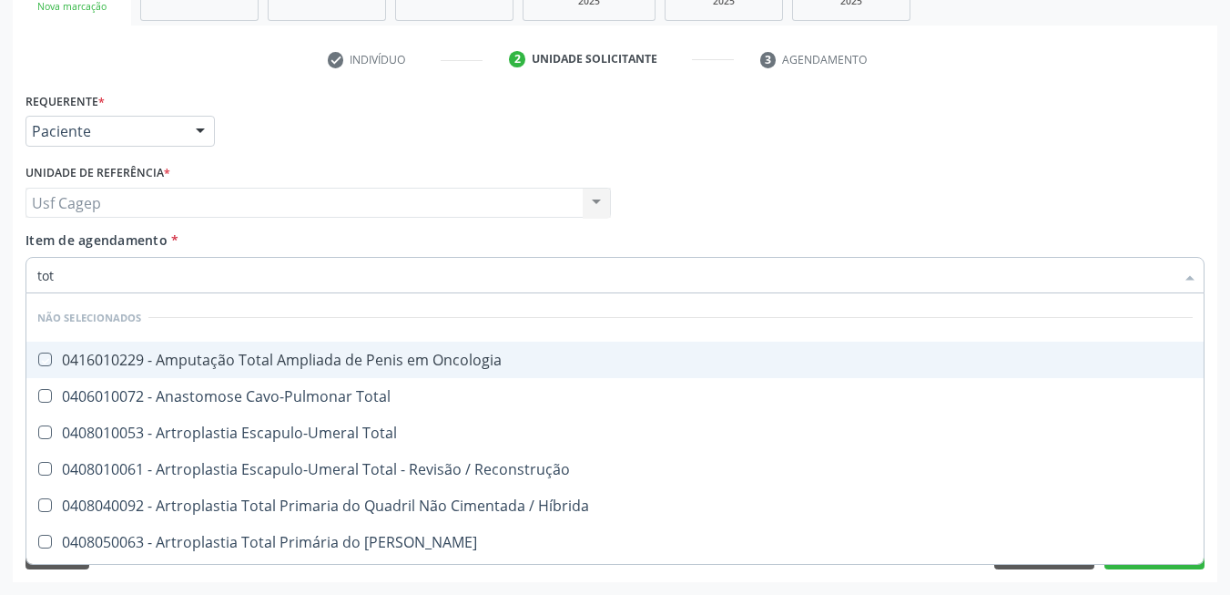
type input "to"
checkbox Oncologia "true"
checkbox Total "true"
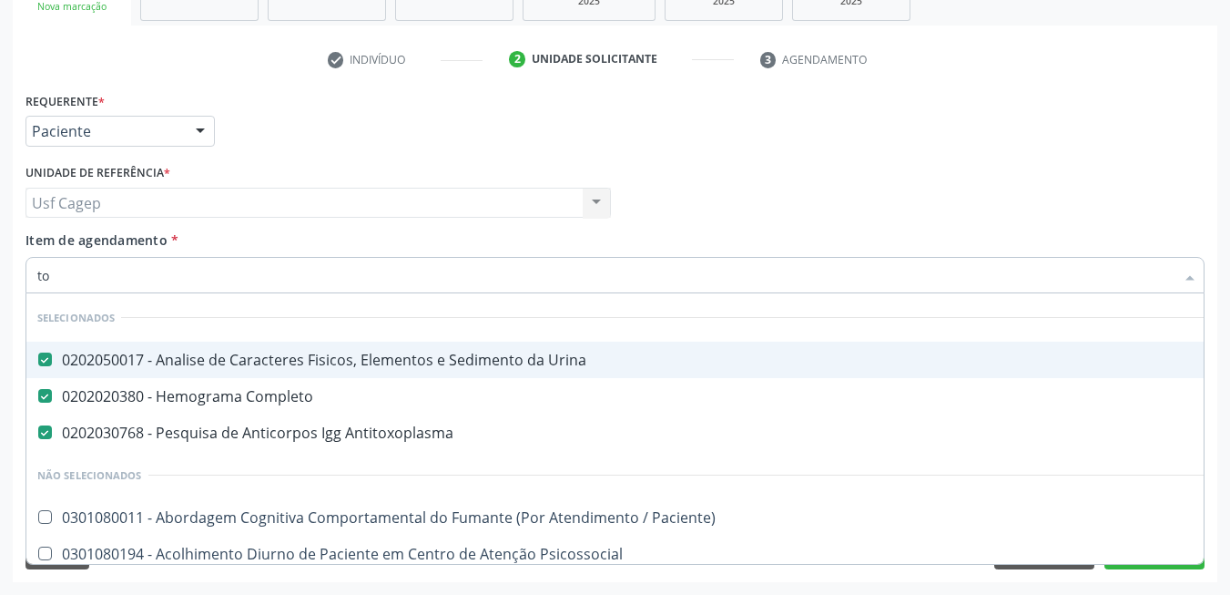
type input "t"
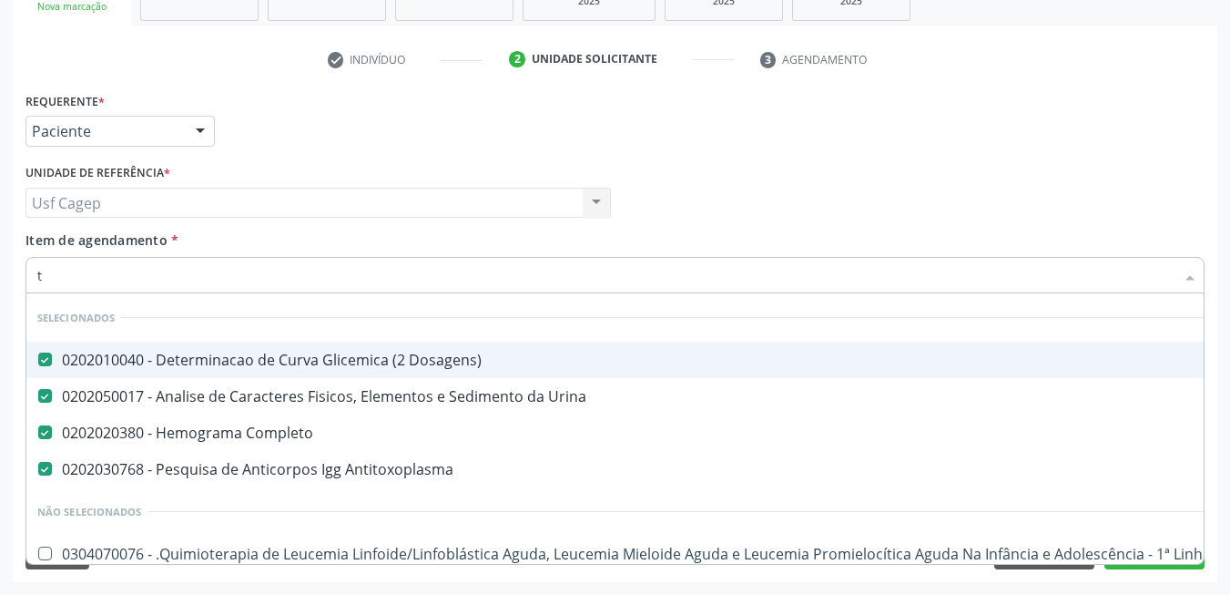
type input "te"
checkbox Antitoxoplasma "false"
type input "tes"
checkbox Dosagens\) "false"
checkbox Urina "false"
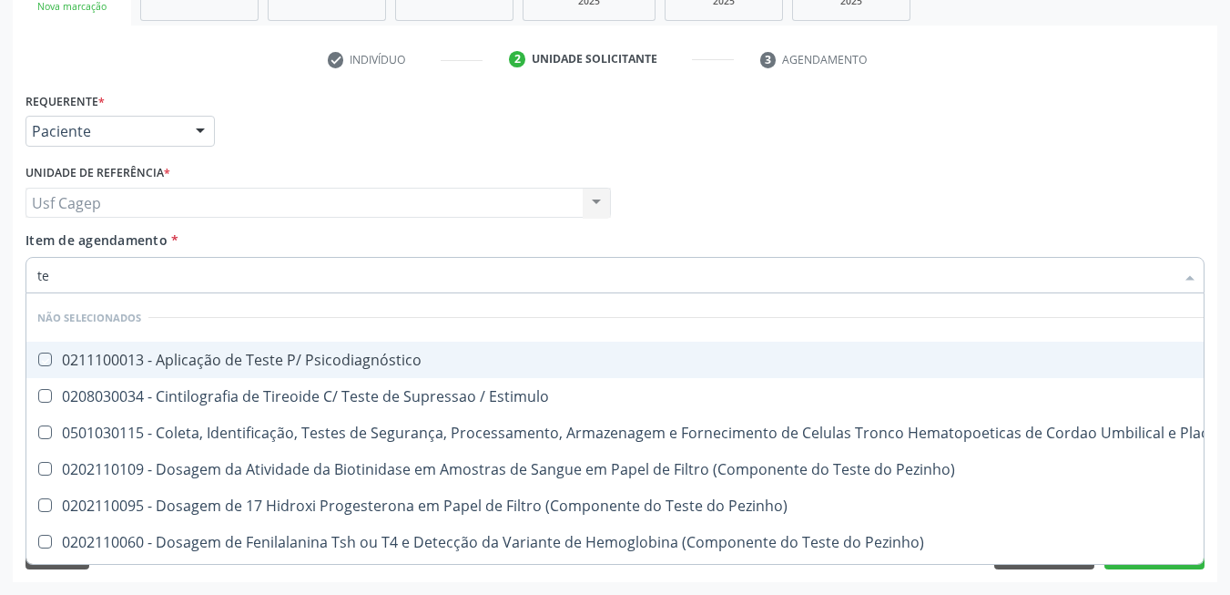
type input "t"
checkbox Psicodiagnóstico "true"
checkbox Estimulo "true"
checkbox Pezinho\) "true"
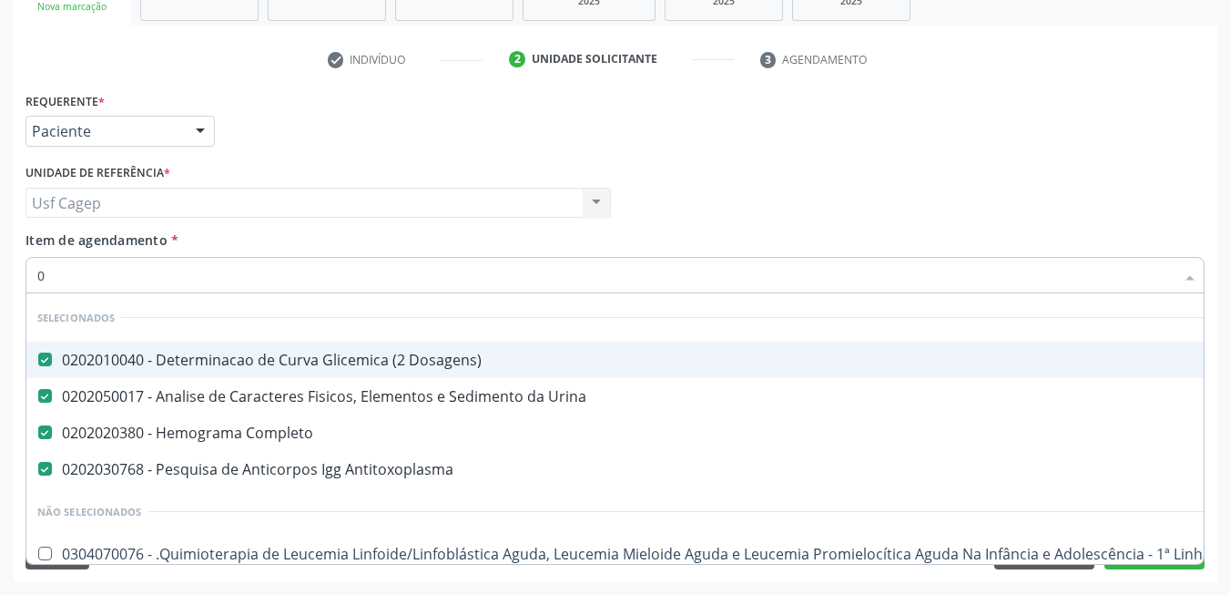
type input "02"
checkbox Aberto "true"
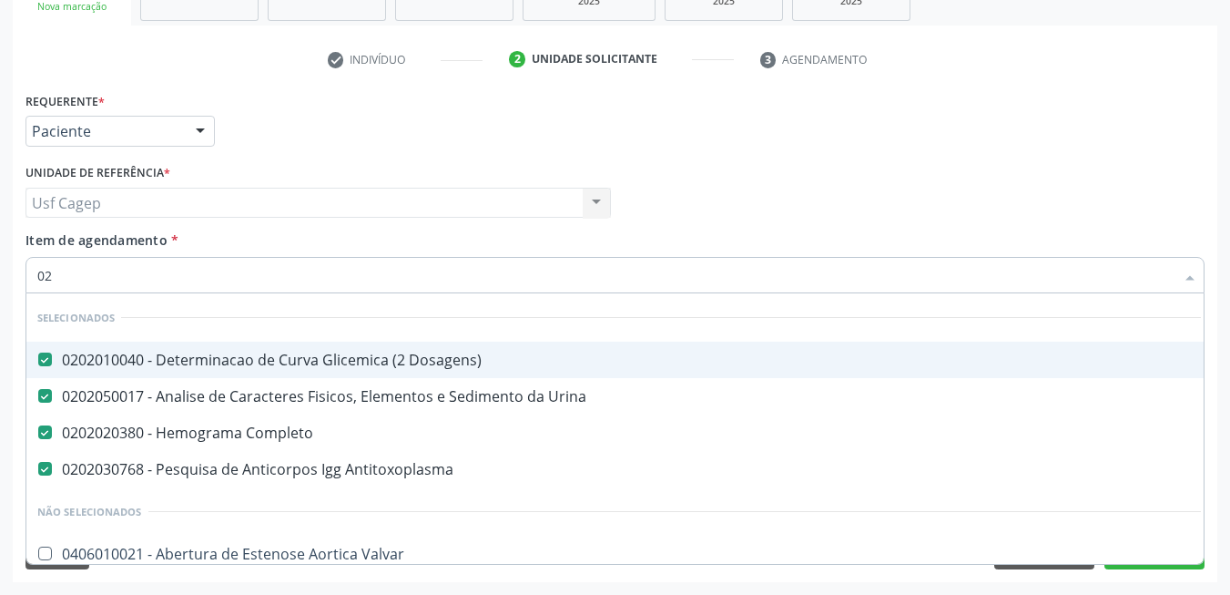
type input "020"
checkbox Gastro-Esofagico "true"
checkbox Identificação "false"
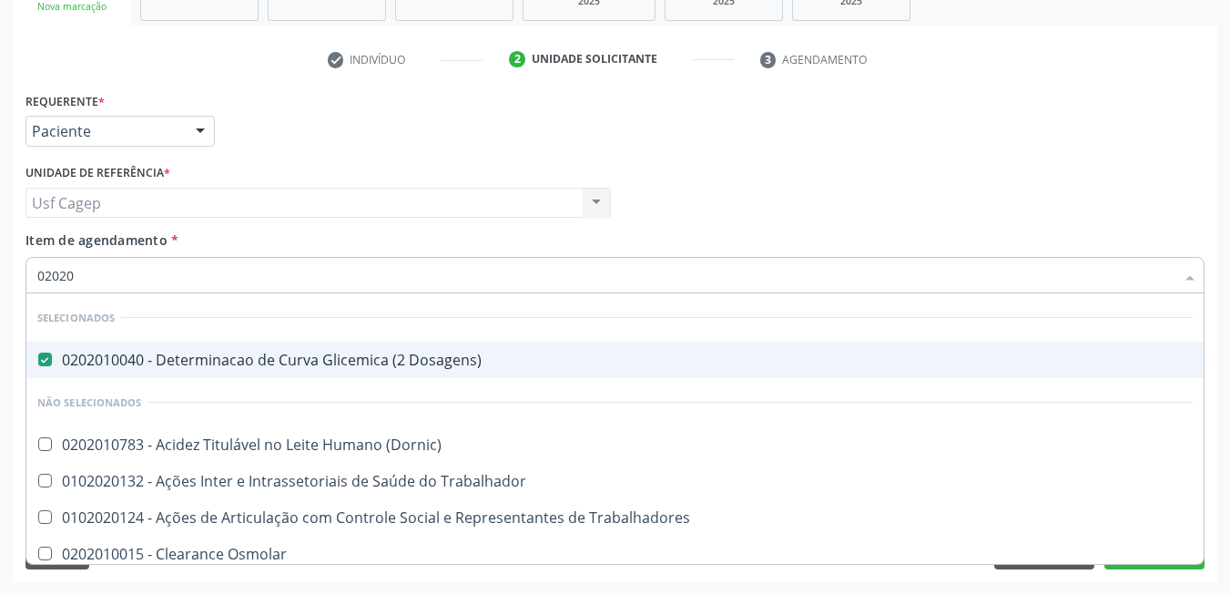
type input "020201"
checkbox Trabalhador "false"
checkbox Total "false"
checkbox \(Cpk\) "false"
checkbox \(Dornic\) "false"
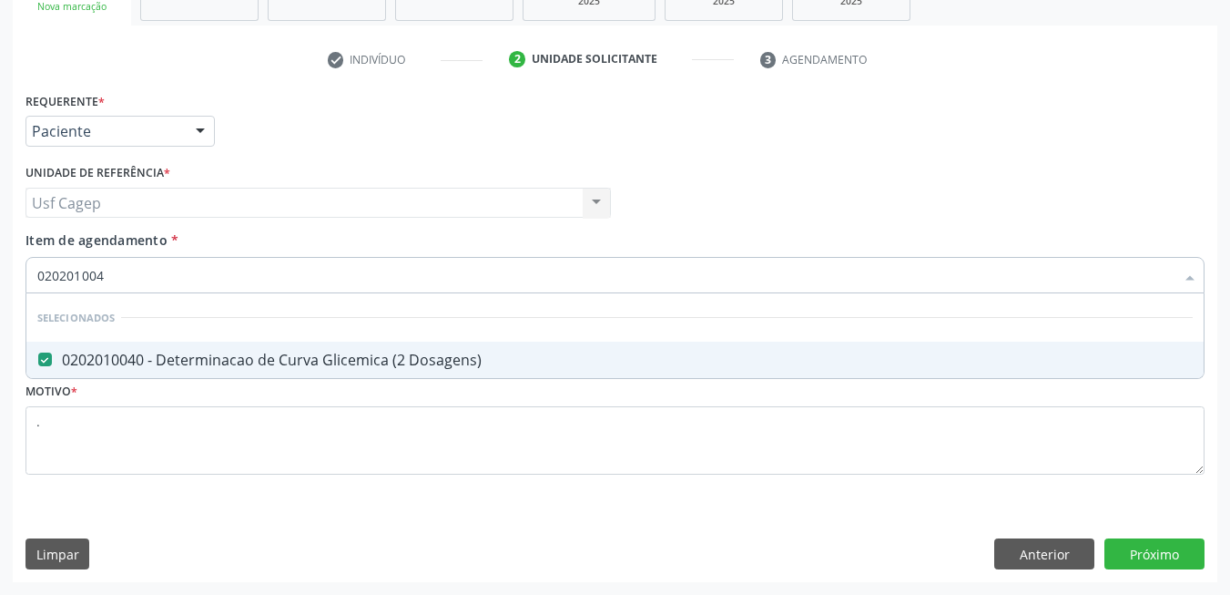
type input "0202010040"
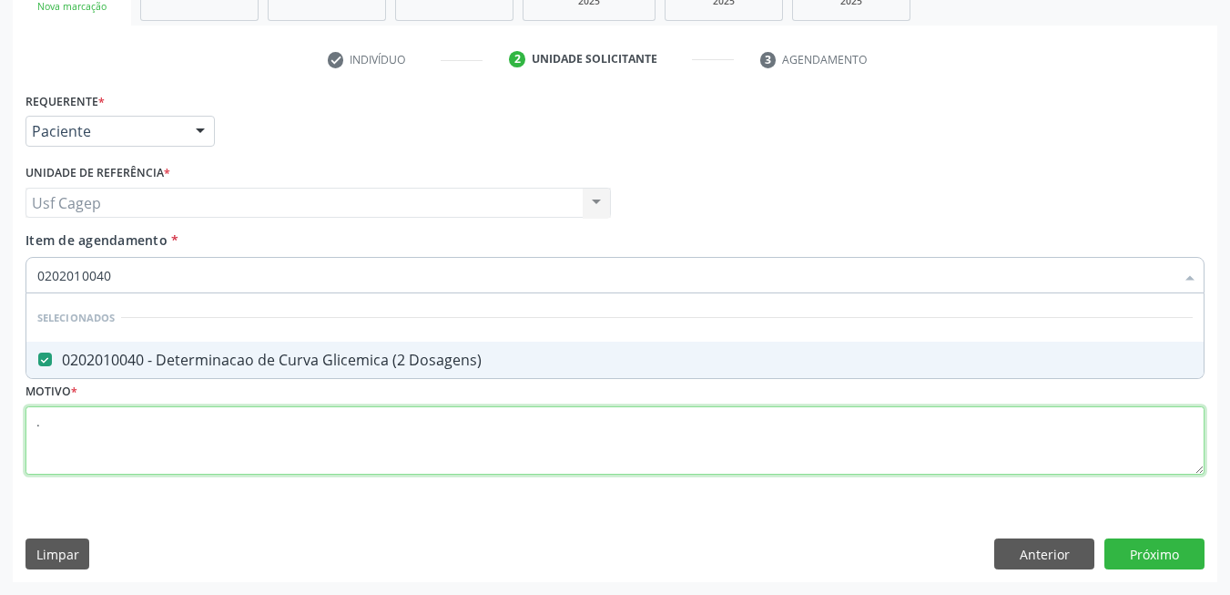
click at [416, 427] on div "Requerente * Paciente Médico(a) Enfermeiro(a) Paciente Nenhum resultado encontr…" at bounding box center [614, 293] width 1179 height 413
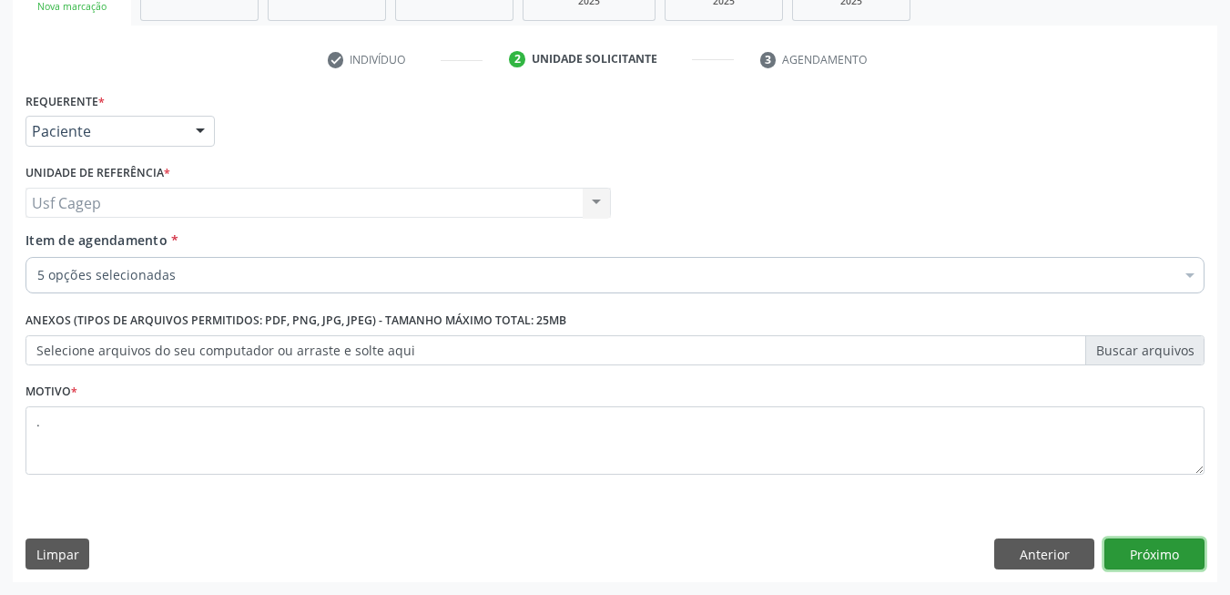
click at [1154, 549] on button "Próximo" at bounding box center [1155, 553] width 100 height 31
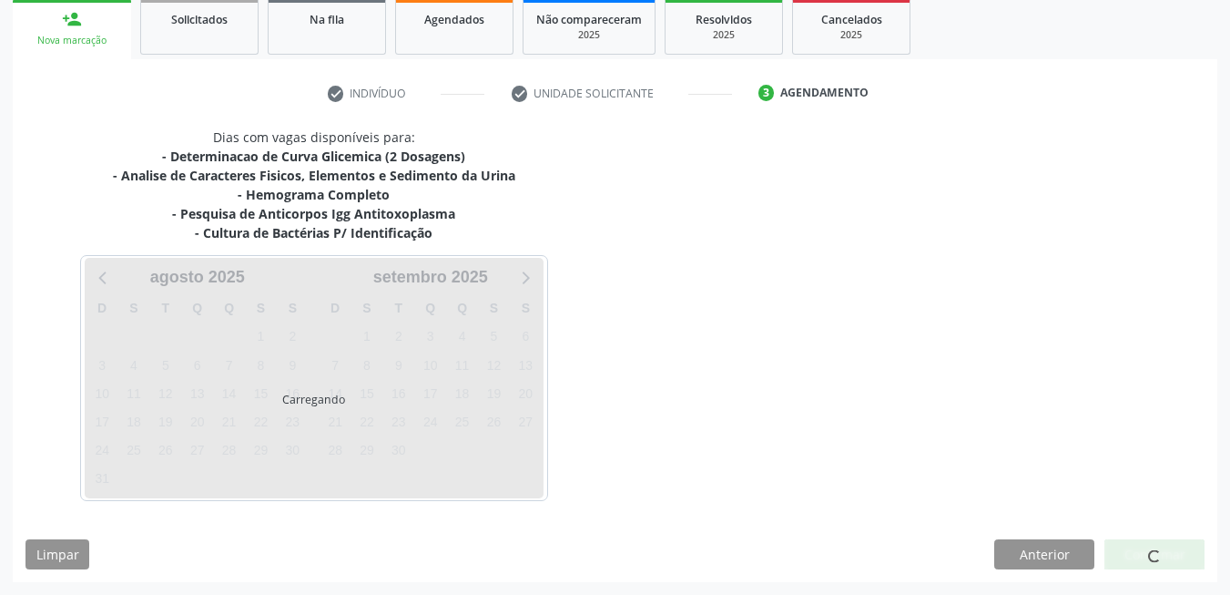
scroll to position [274, 0]
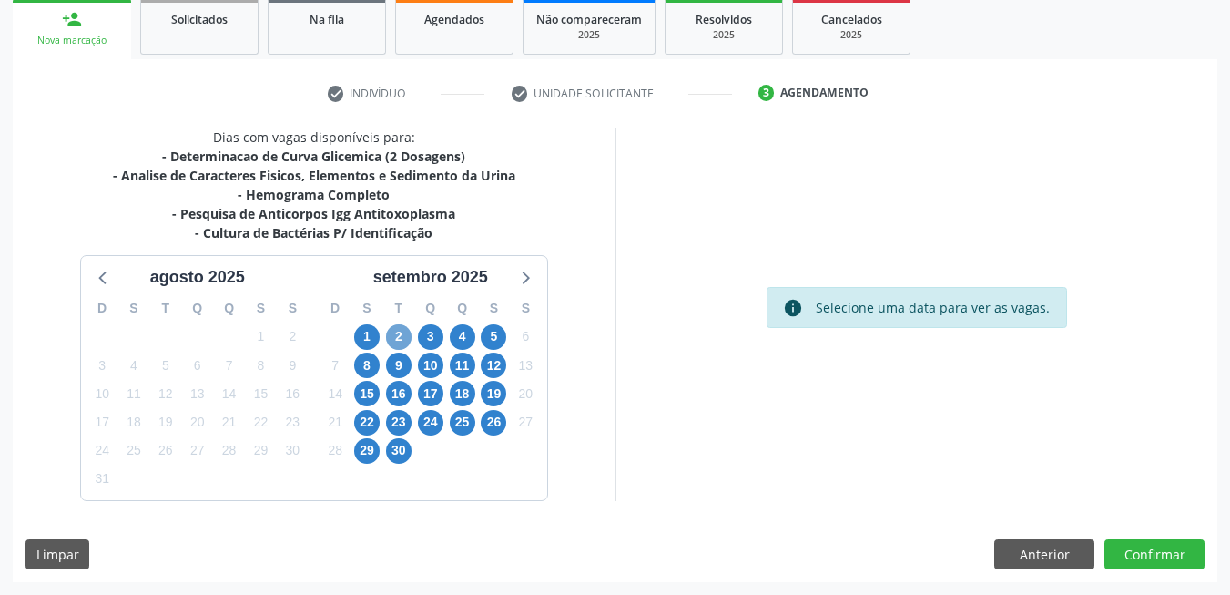
click at [396, 333] on span "2" at bounding box center [398, 336] width 25 height 25
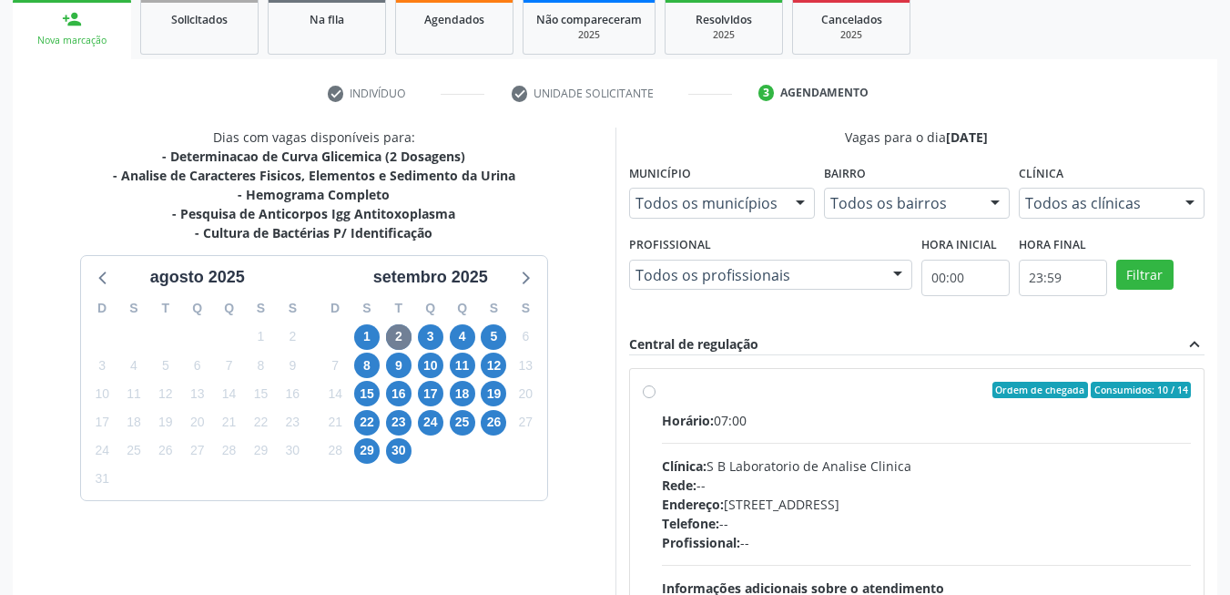
drag, startPoint x: 909, startPoint y: 450, endPoint x: 894, endPoint y: 306, distance: 144.6
click at [909, 443] on div "Horário: 07:00 Clínica: S B Laboratorio de Analise Clinica Rede: -- Endereço: C…" at bounding box center [927, 536] width 530 height 250
click at [656, 398] on input "Ordem de chegada Consumidos: 10 / 14 Horário: 07:00 Clínica: S B Laboratorio de…" at bounding box center [649, 390] width 13 height 16
radio input "true"
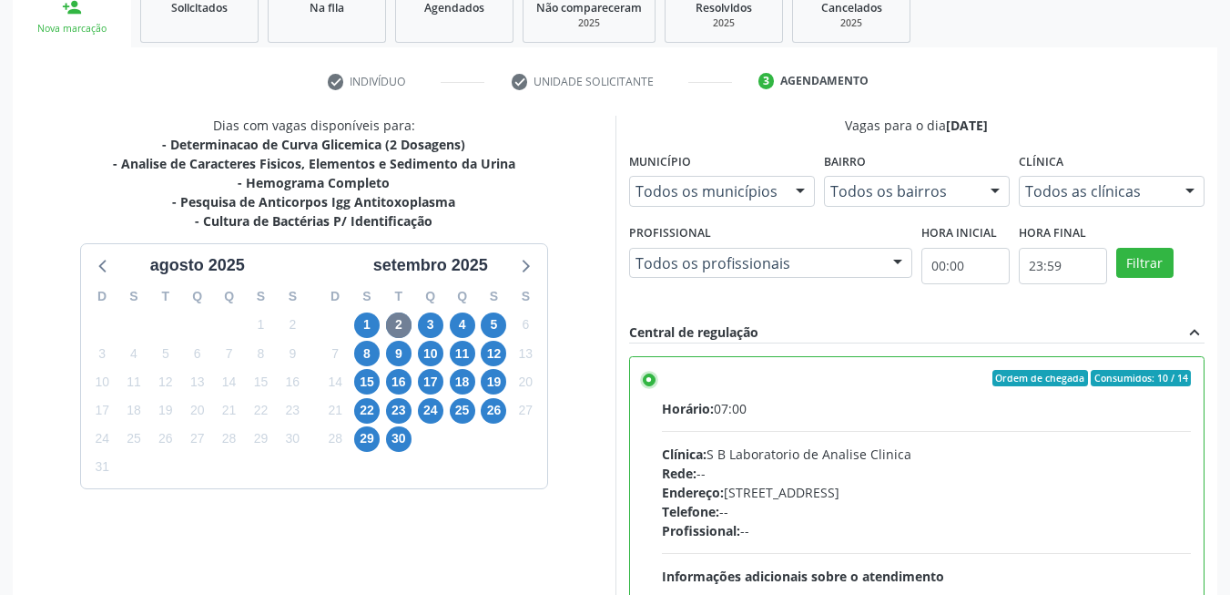
scroll to position [494, 0]
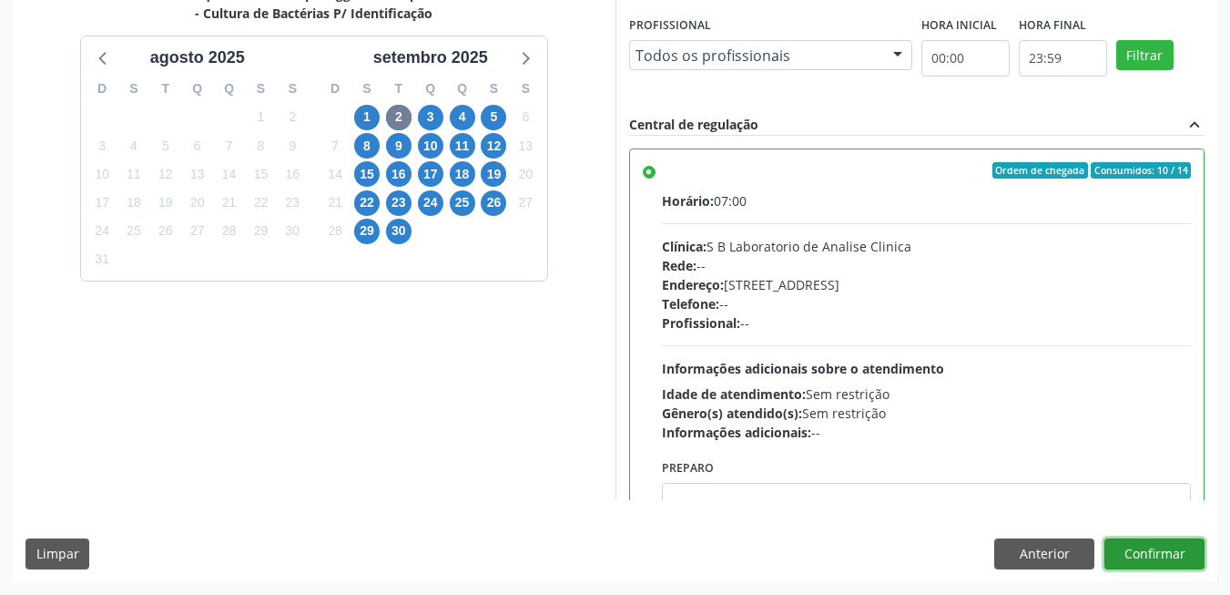
click at [1134, 548] on button "Confirmar" at bounding box center [1155, 553] width 100 height 31
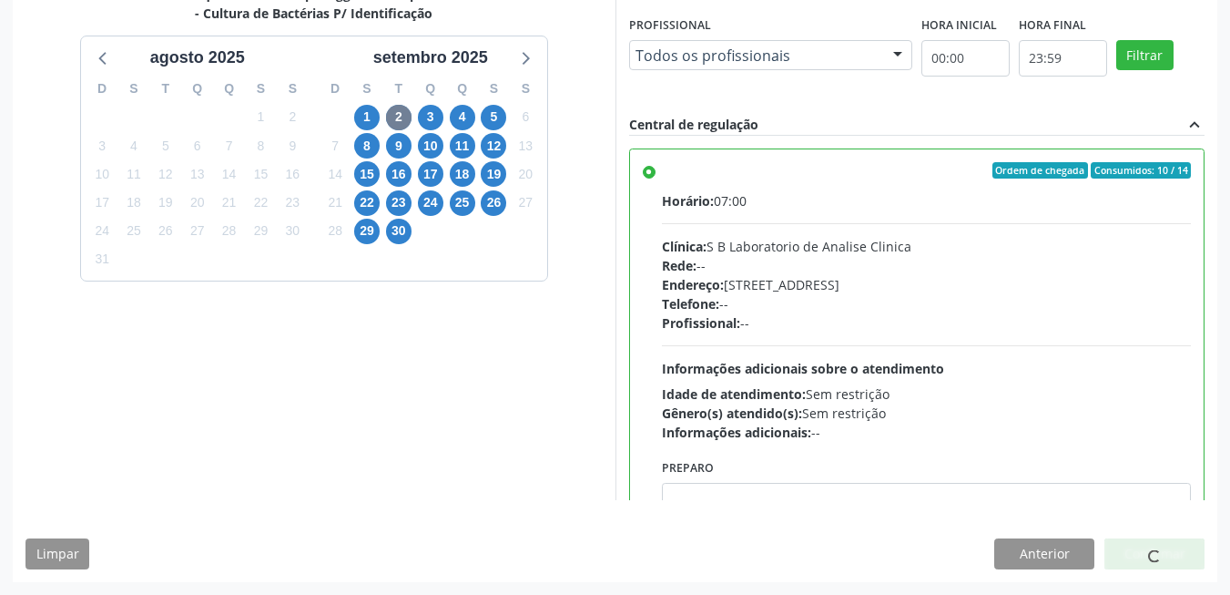
scroll to position [6, 0]
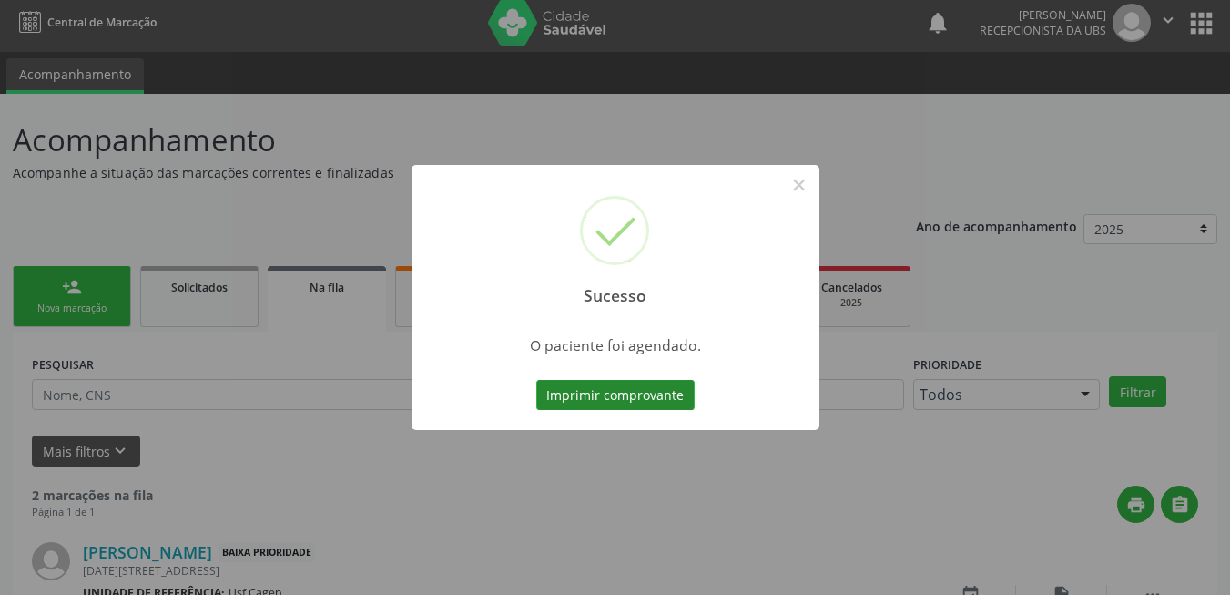
click at [671, 393] on button "Imprimir comprovante" at bounding box center [615, 395] width 158 height 31
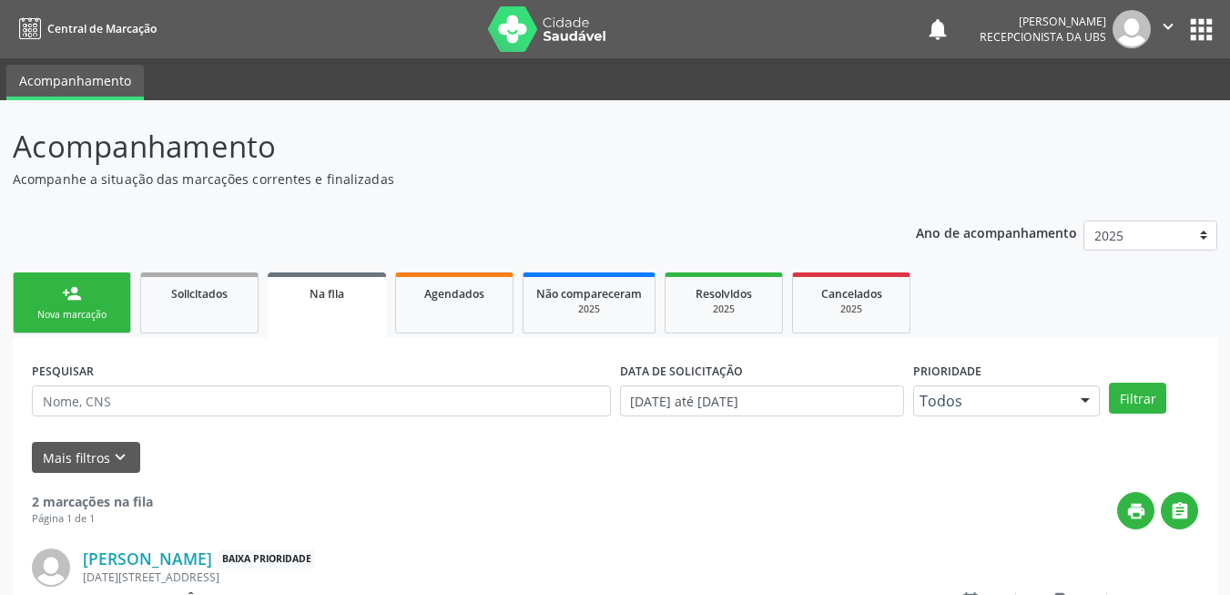
scroll to position [6, 0]
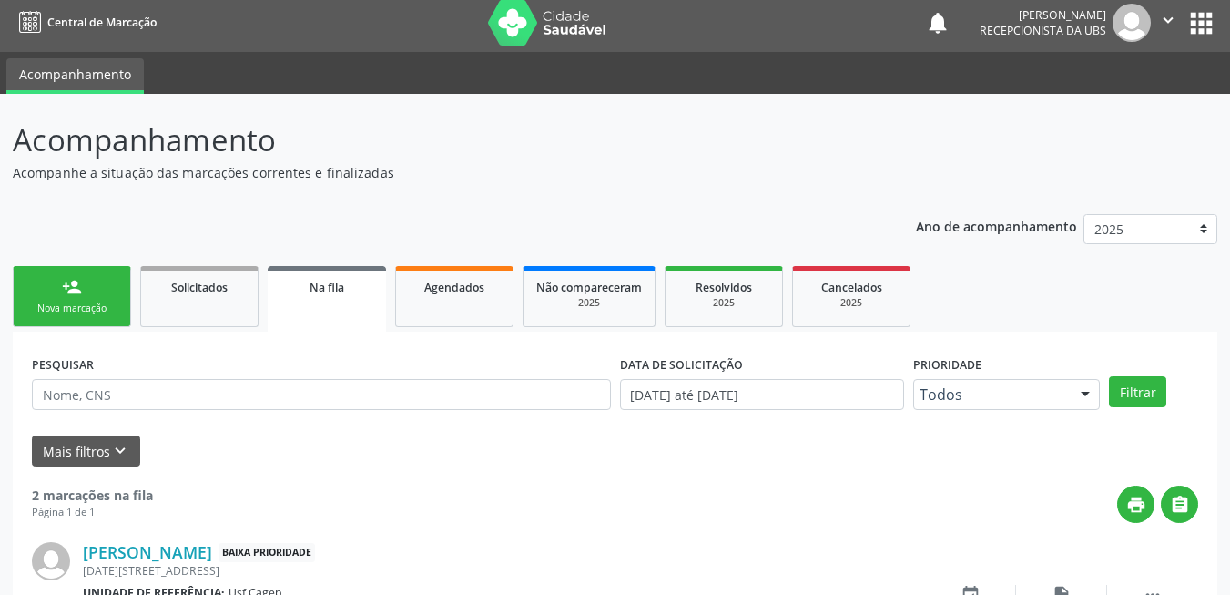
drag, startPoint x: 68, startPoint y: 299, endPoint x: 78, endPoint y: 312, distance: 16.9
click at [68, 299] on link "person_add Nova marcação" at bounding box center [72, 296] width 118 height 61
click at [78, 312] on div "Nova marcação" at bounding box center [71, 308] width 91 height 14
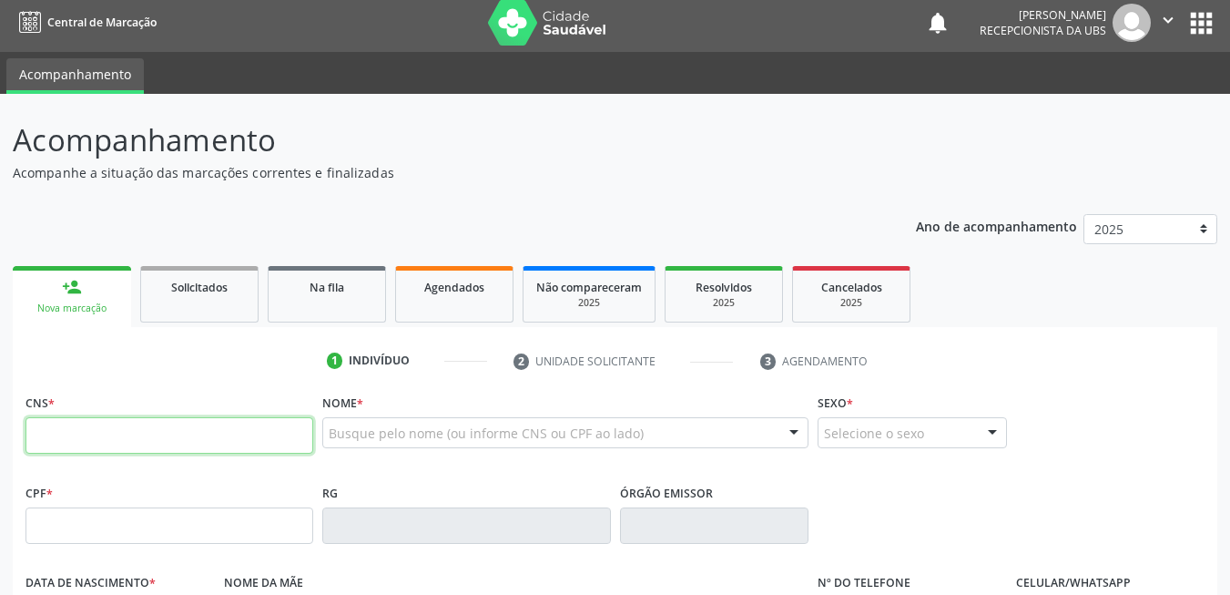
click at [135, 439] on input "text" at bounding box center [169, 435] width 288 height 36
click at [236, 452] on input "text" at bounding box center [169, 435] width 288 height 36
type input "706 2070 0309 7860"
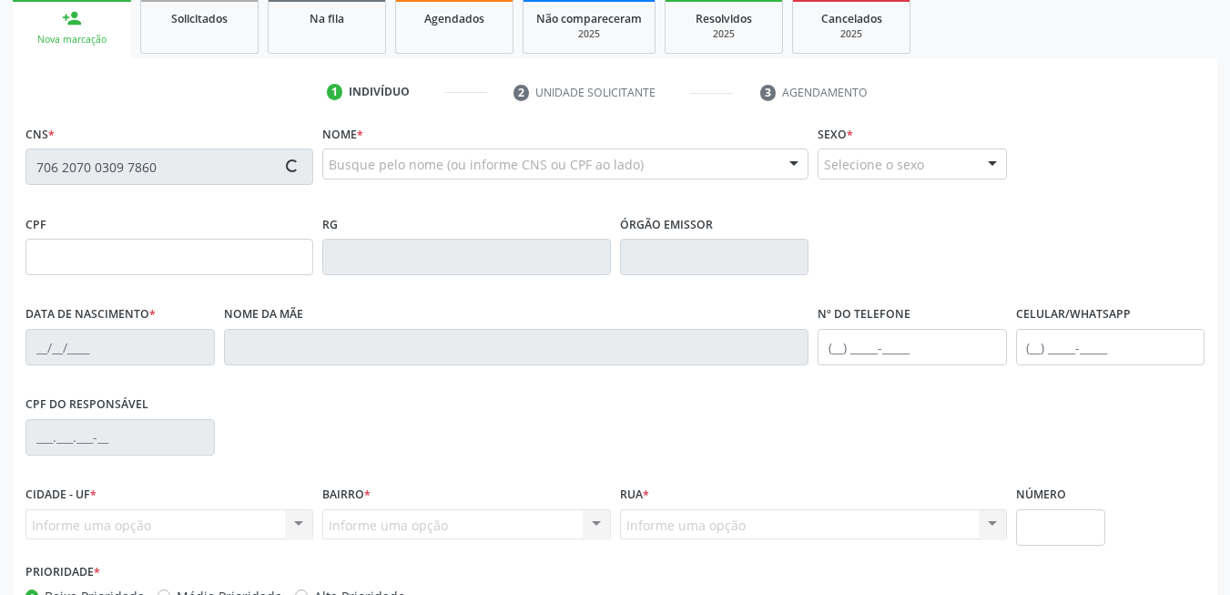
scroll to position [280, 0]
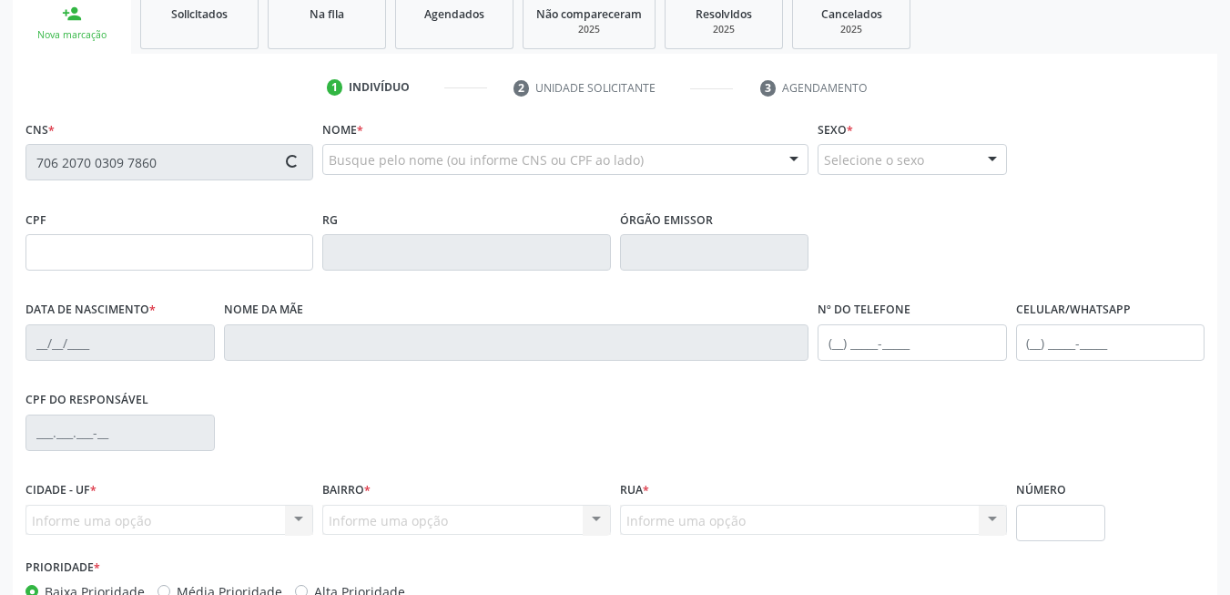
type input "14/05/2011"
type input "142.439.304-30"
type input "S/N"
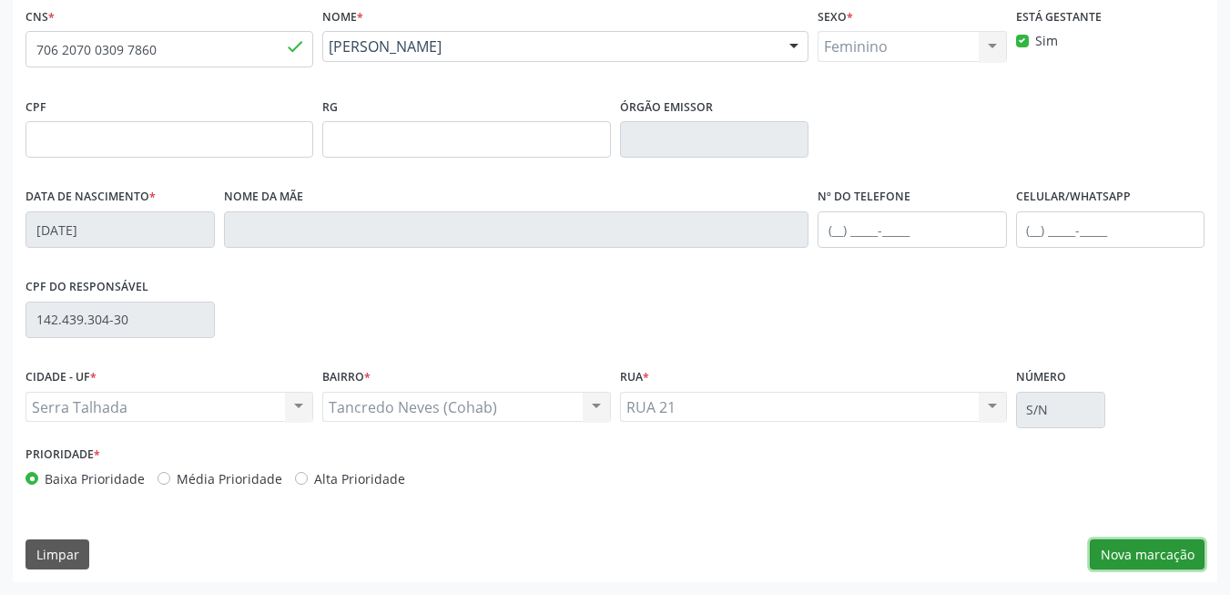
click at [1167, 545] on button "Nova marcação" at bounding box center [1147, 554] width 115 height 31
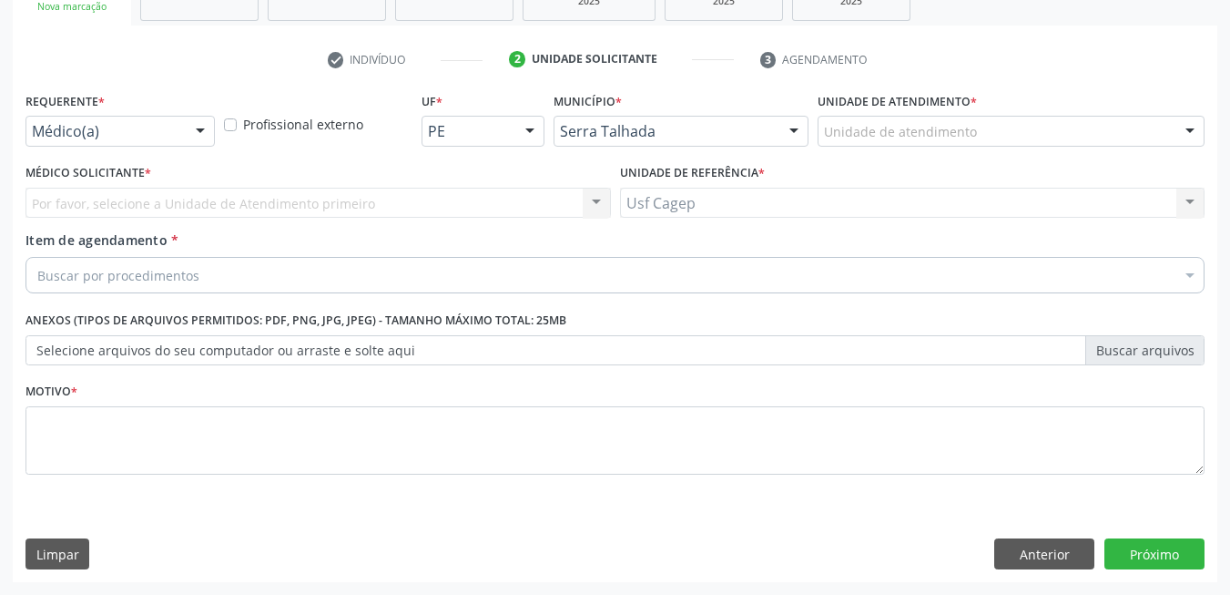
scroll to position [308, 0]
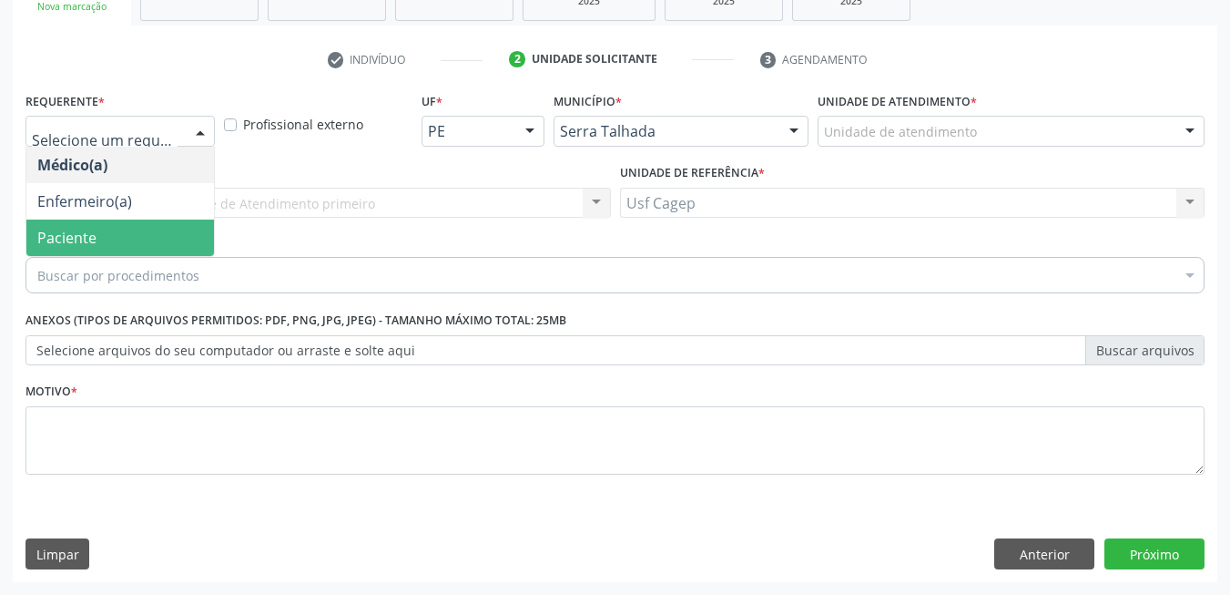
click at [137, 229] on span "Paciente" at bounding box center [120, 237] width 188 height 36
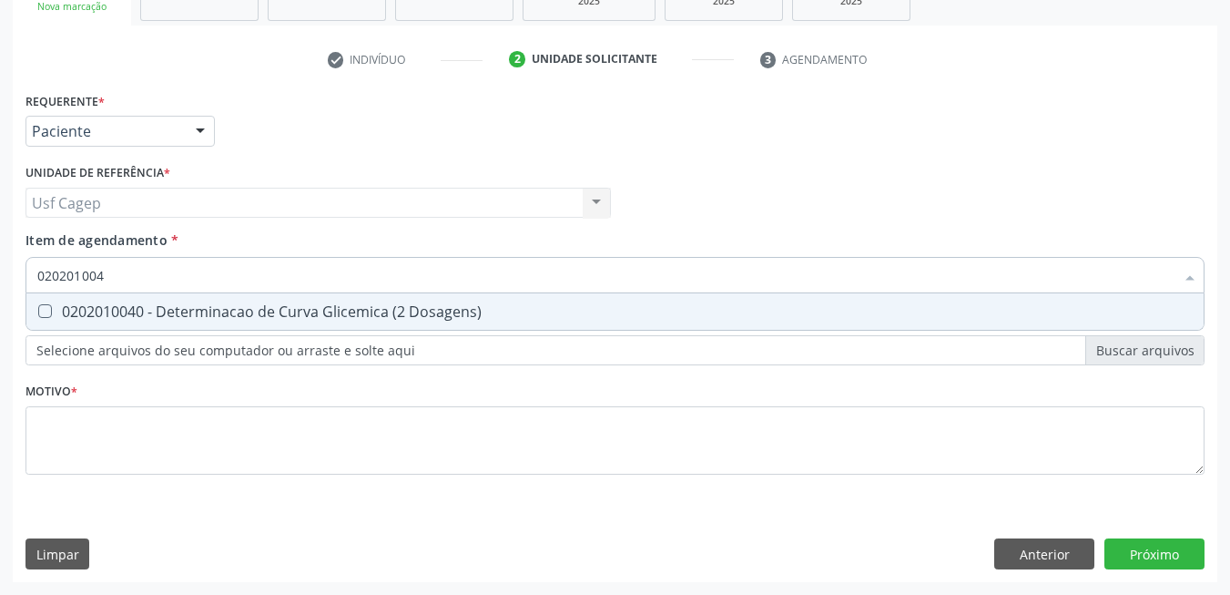
type input "0202010040"
click at [167, 319] on div "0202010040 - Determinacao de Curva Glicemica (2 Dosagens)" at bounding box center [615, 311] width 1156 height 15
checkbox Dosagens\) "true"
click at [175, 273] on input "0202010040" at bounding box center [605, 275] width 1137 height 36
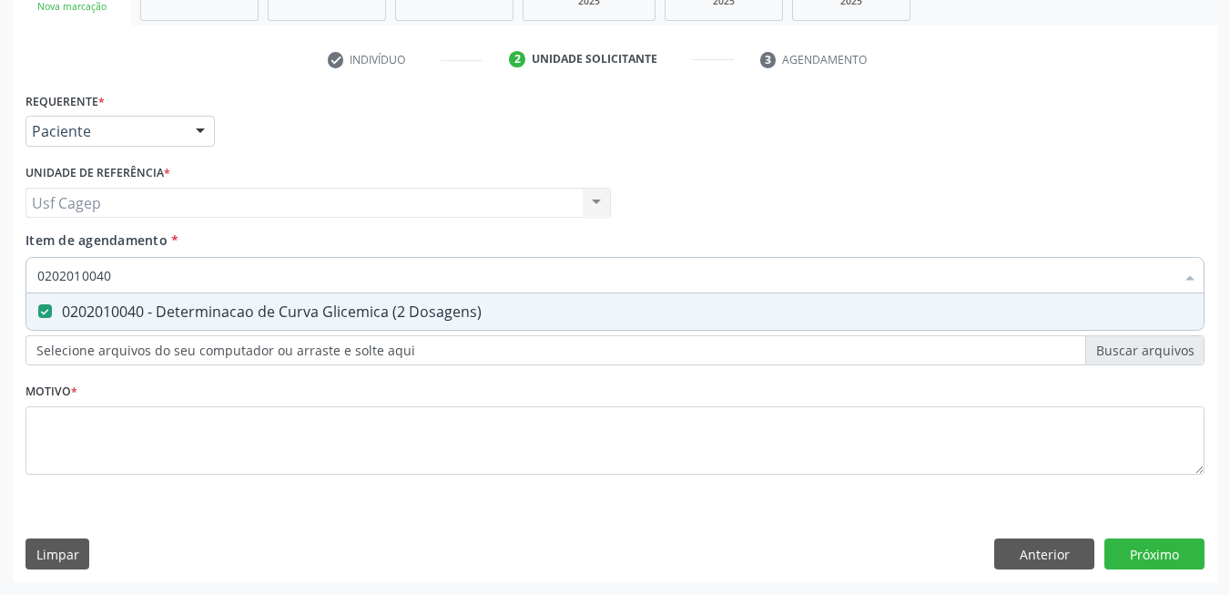
click at [175, 273] on input "0202010040" at bounding box center [605, 275] width 1137 height 36
type input "0"
checkbox Dosagens\) "false"
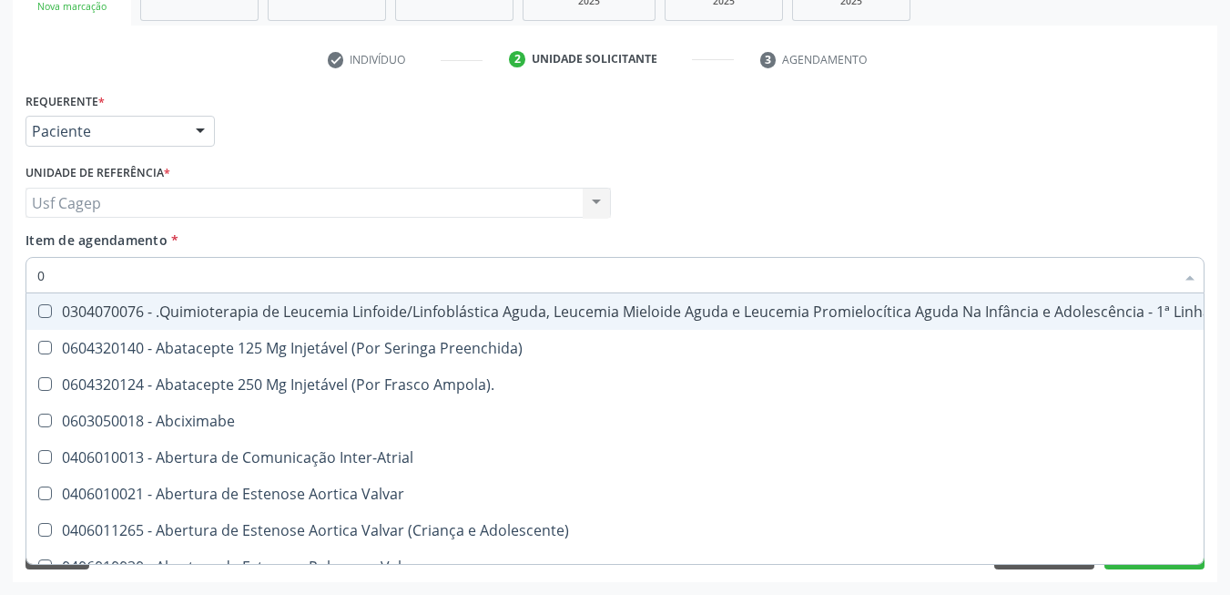
type input "02"
checkbox Infusão "true"
type input "020"
checkbox Mental "true"
checkbox Infusão "false"
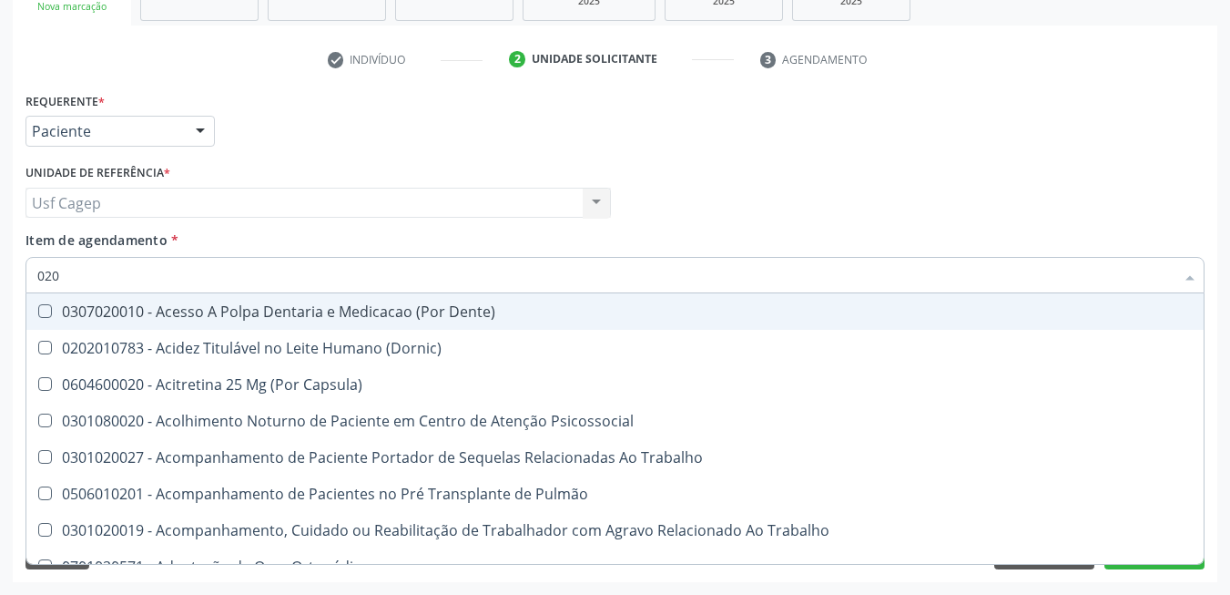
type input "0202"
checkbox Arquitetura "true"
checkbox Dosagens\) "false"
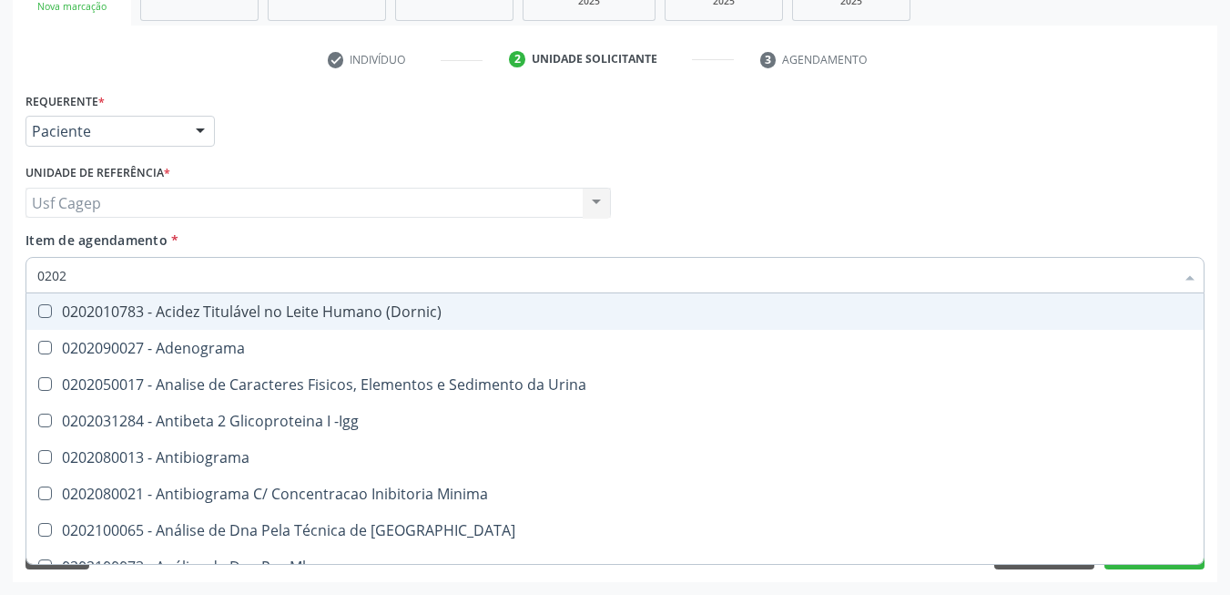
type input "02020"
checkbox Parceria\) "true"
checkbox Dosagens\) "false"
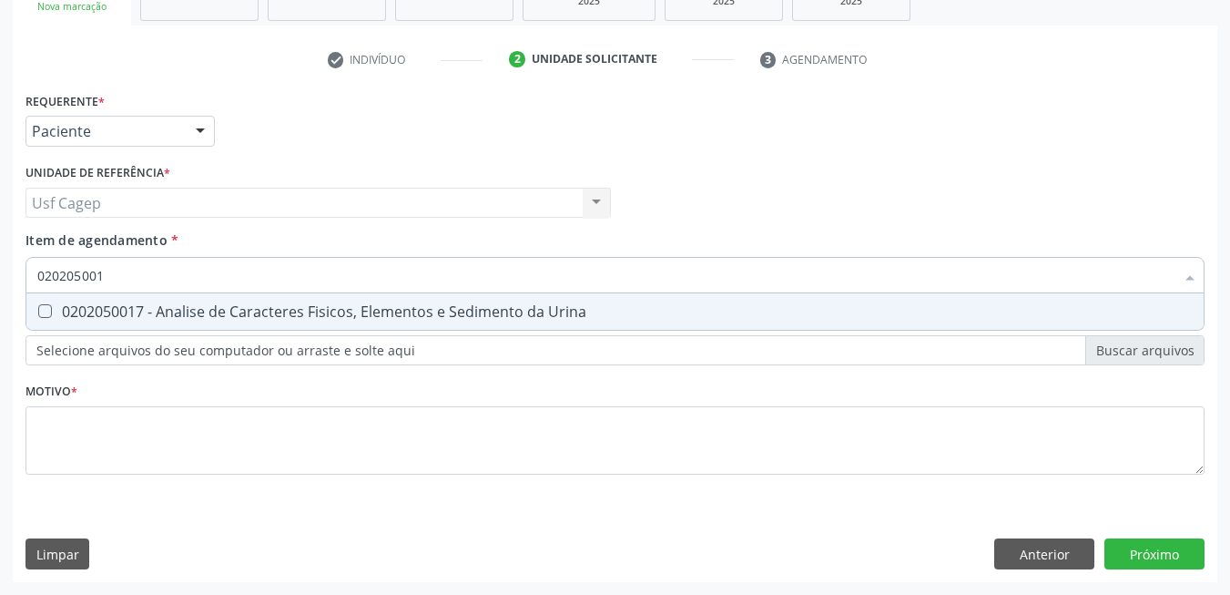
type input "0202050017"
drag, startPoint x: 185, startPoint y: 311, endPoint x: 188, endPoint y: 266, distance: 45.6
click at [188, 311] on div "0202050017 - Analise de Caracteres Fisicos, Elementos e Sedimento da Urina" at bounding box center [615, 311] width 1156 height 15
checkbox Urina "true"
click at [187, 260] on input "0202050017" at bounding box center [605, 275] width 1137 height 36
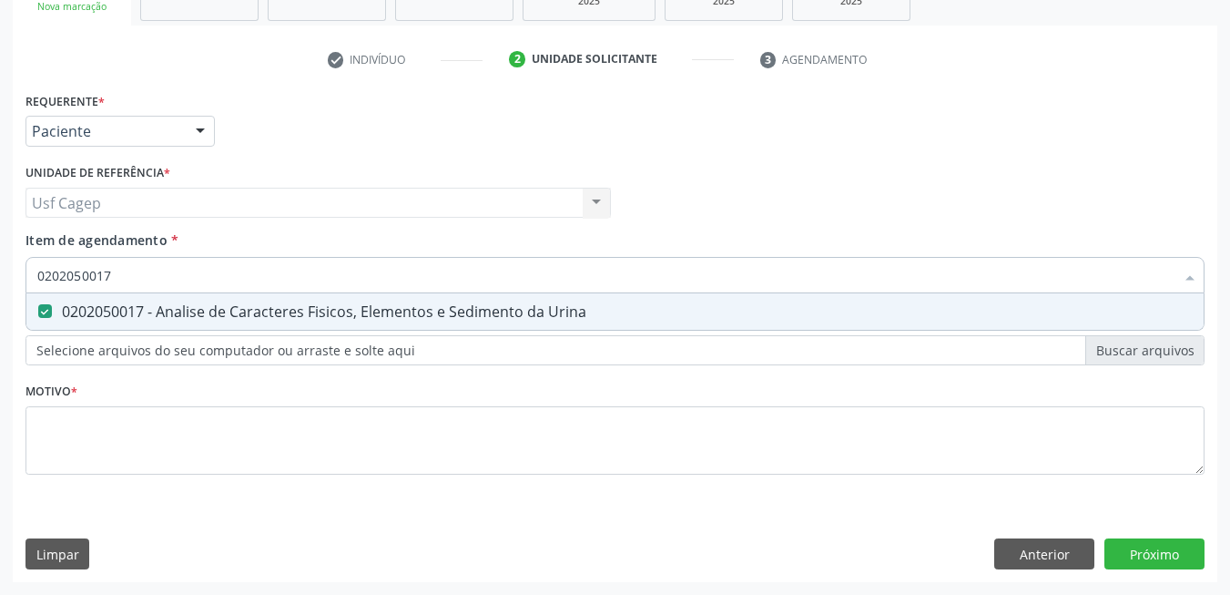
click at [187, 260] on input "0202050017" at bounding box center [605, 275] width 1137 height 36
type input "0"
checkbox Urina "false"
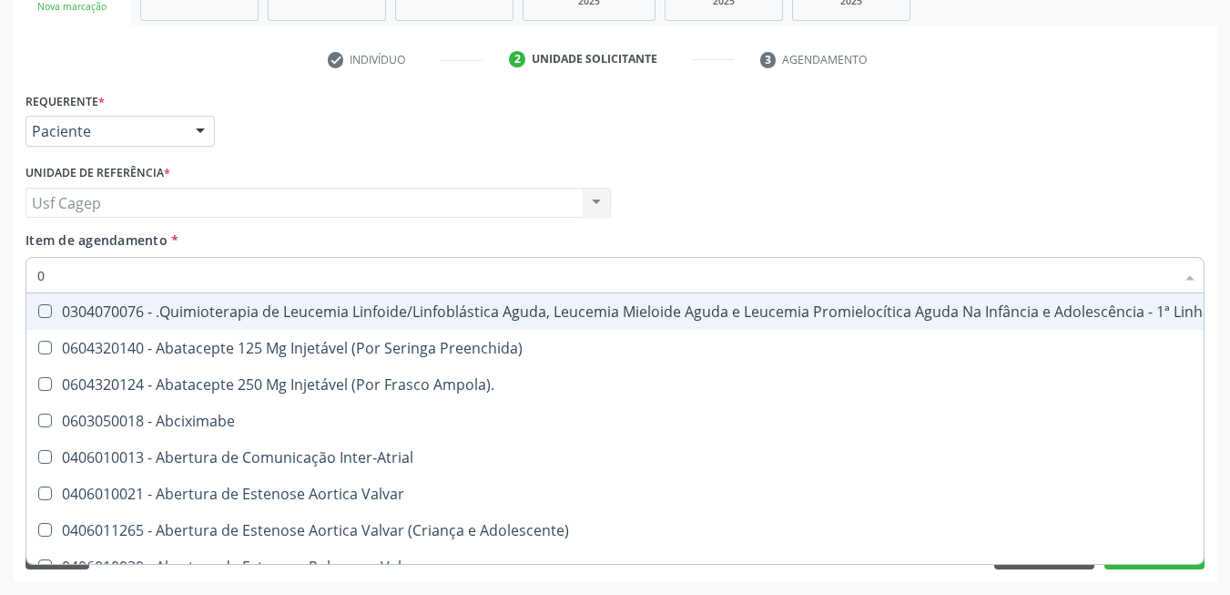
type input "02"
checkbox Coração "true"
checkbox Urina "false"
checkbox Infusão "true"
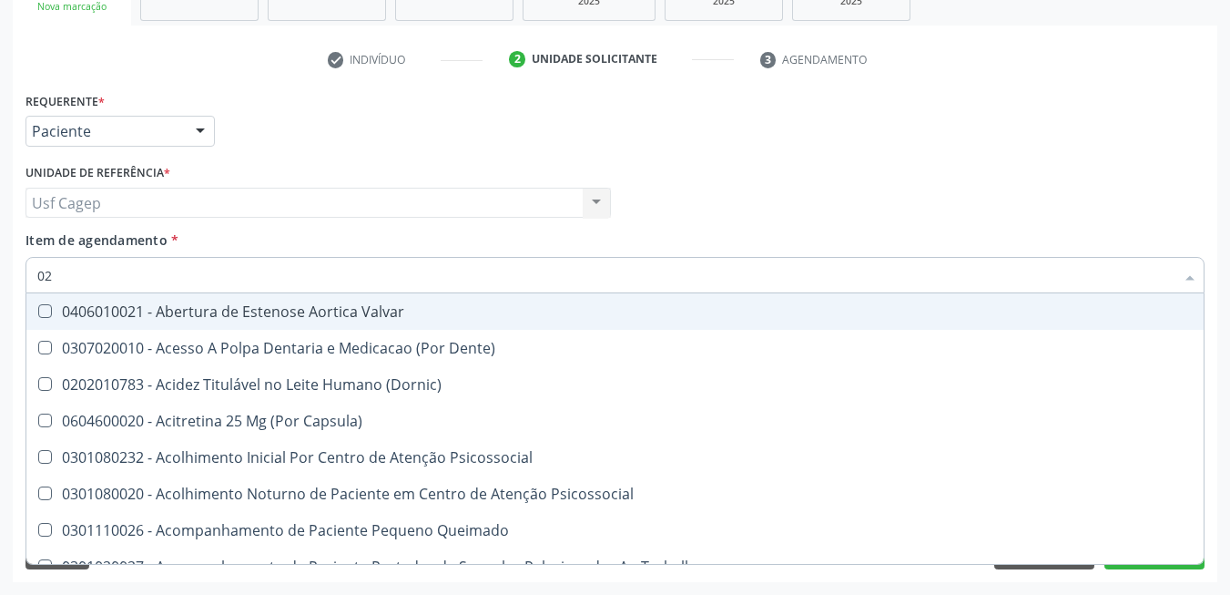
type input "020"
checkbox Terapeutica "true"
checkbox Urina "false"
checkbox Captação "true"
checkbox Dosagens\) "false"
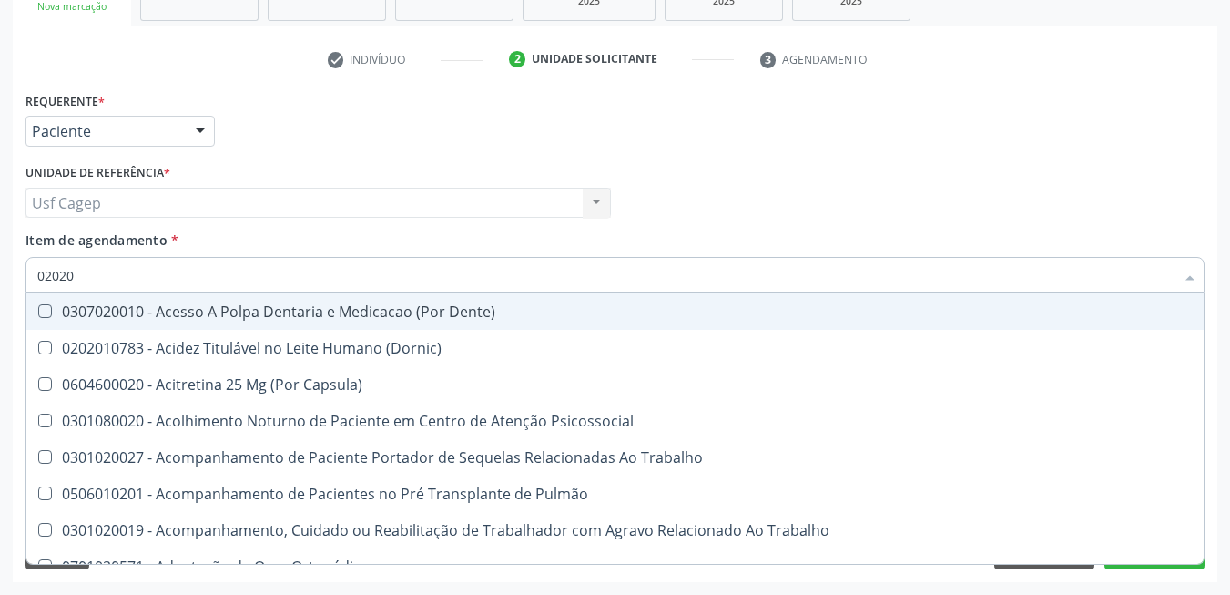
type input "020202"
checkbox Capsula\) "false"
checkbox Urina "false"
checkbox Coagulacao "false"
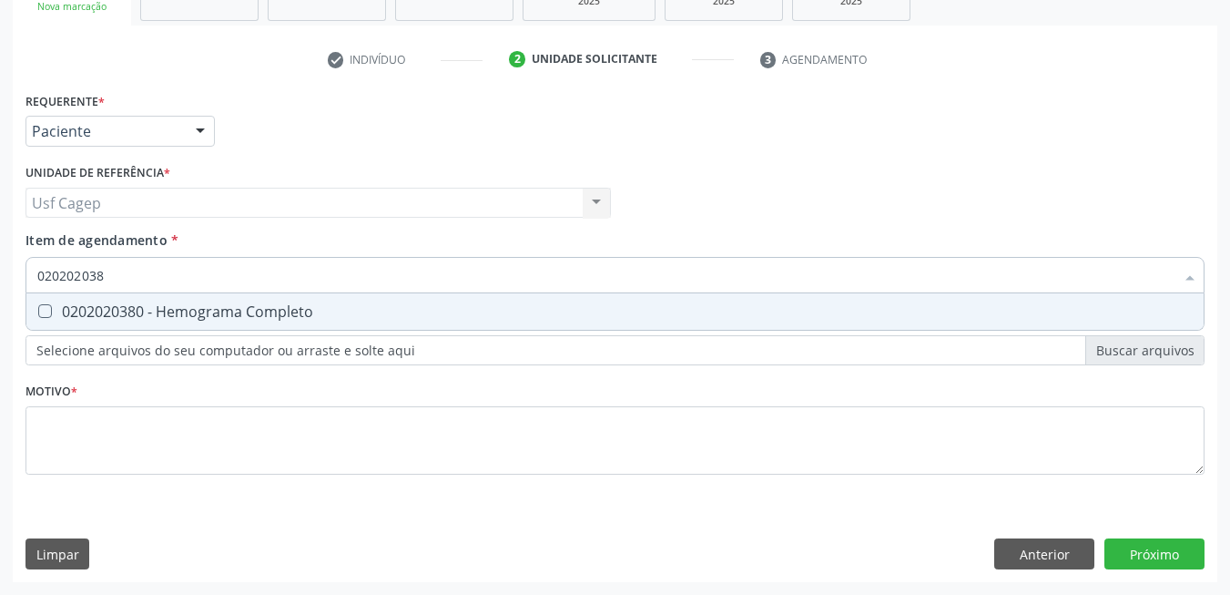
type input "0202020380"
click at [195, 316] on div "0202020380 - Hemograma Completo" at bounding box center [615, 311] width 1156 height 15
checkbox Completo "true"
click at [195, 277] on input "0202020380" at bounding box center [605, 275] width 1137 height 36
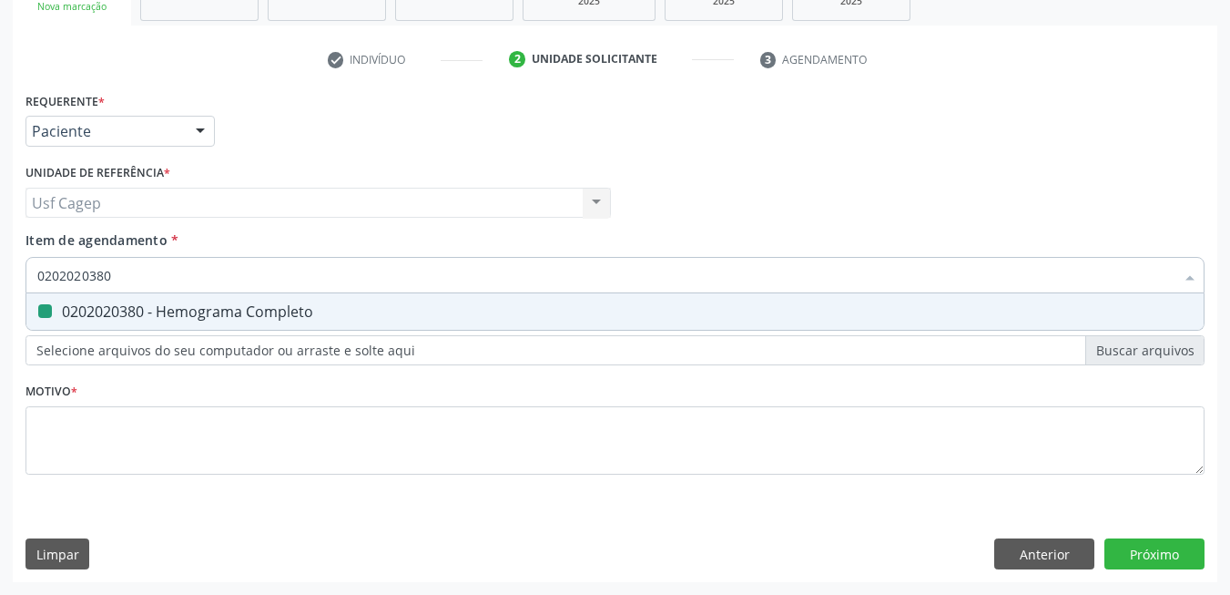
type input "0"
checkbox Completo "false"
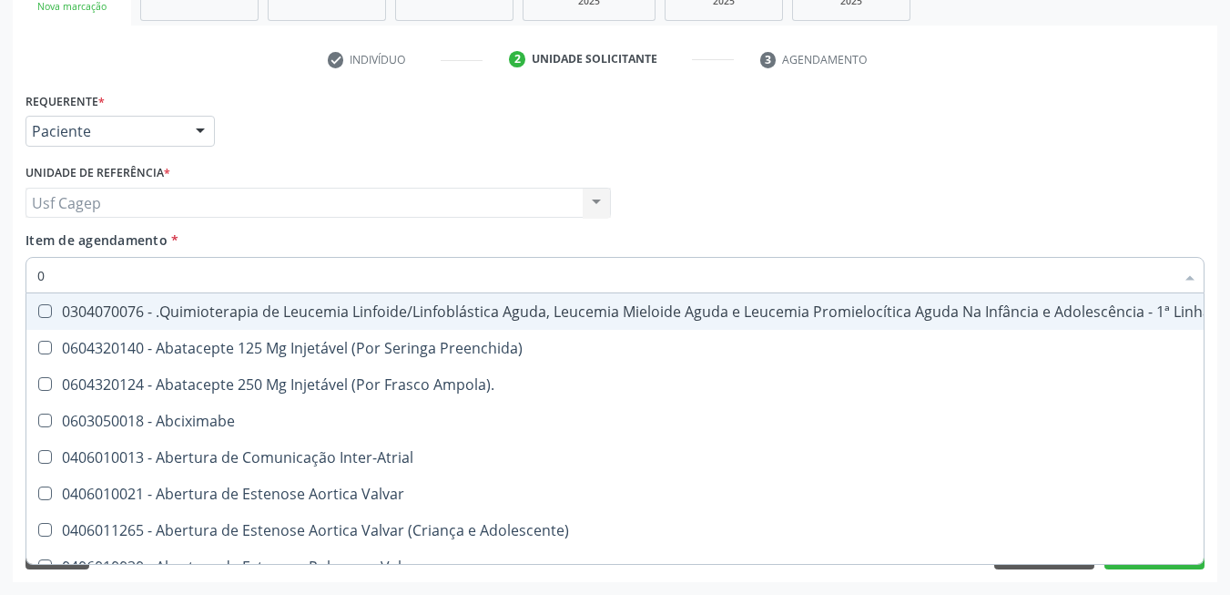
type input "02"
checkbox Coração "true"
checkbox Urina "false"
checkbox Infusão "true"
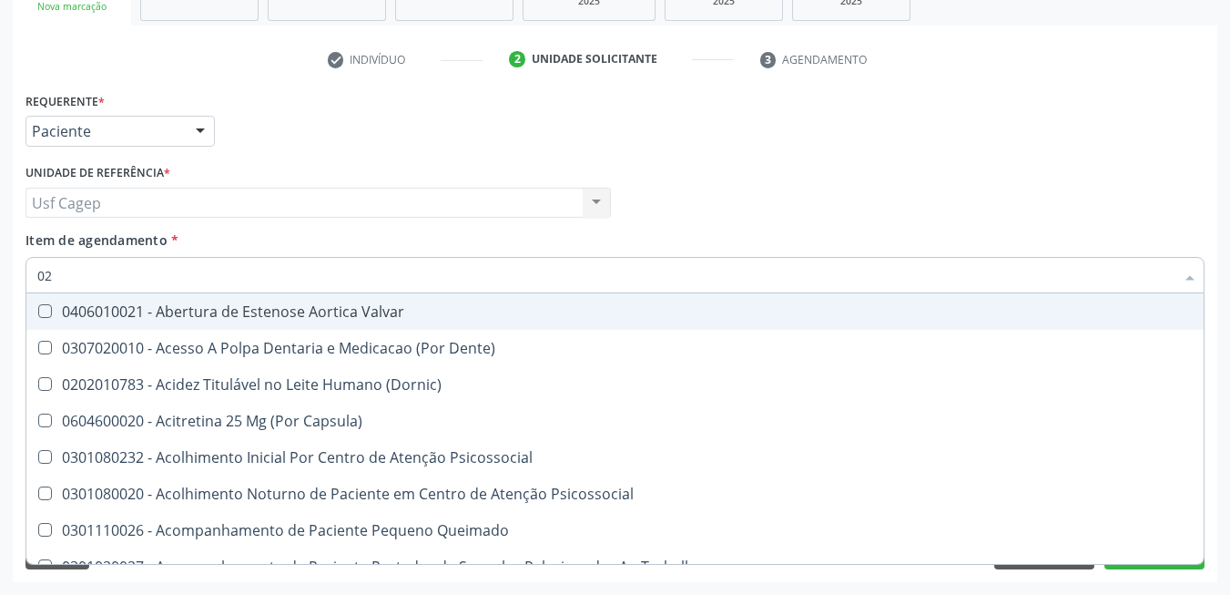
type input "020"
checkbox Terapeutica "true"
checkbox Urina "false"
checkbox Captação "true"
checkbox Dosagens\) "false"
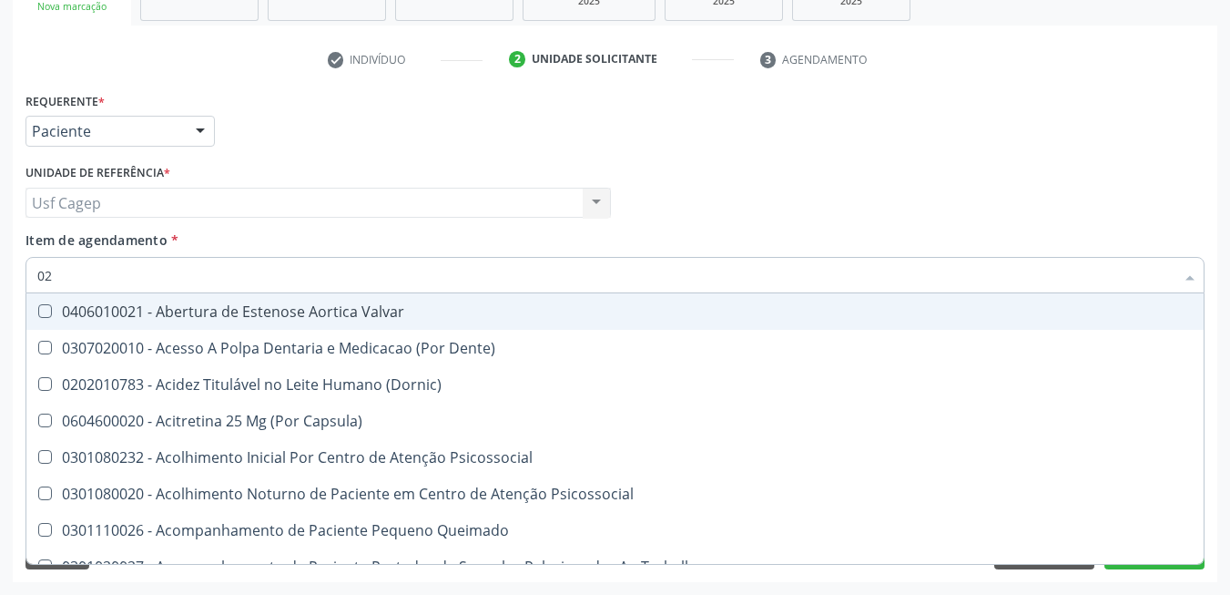
checkbox \(T3\) "true"
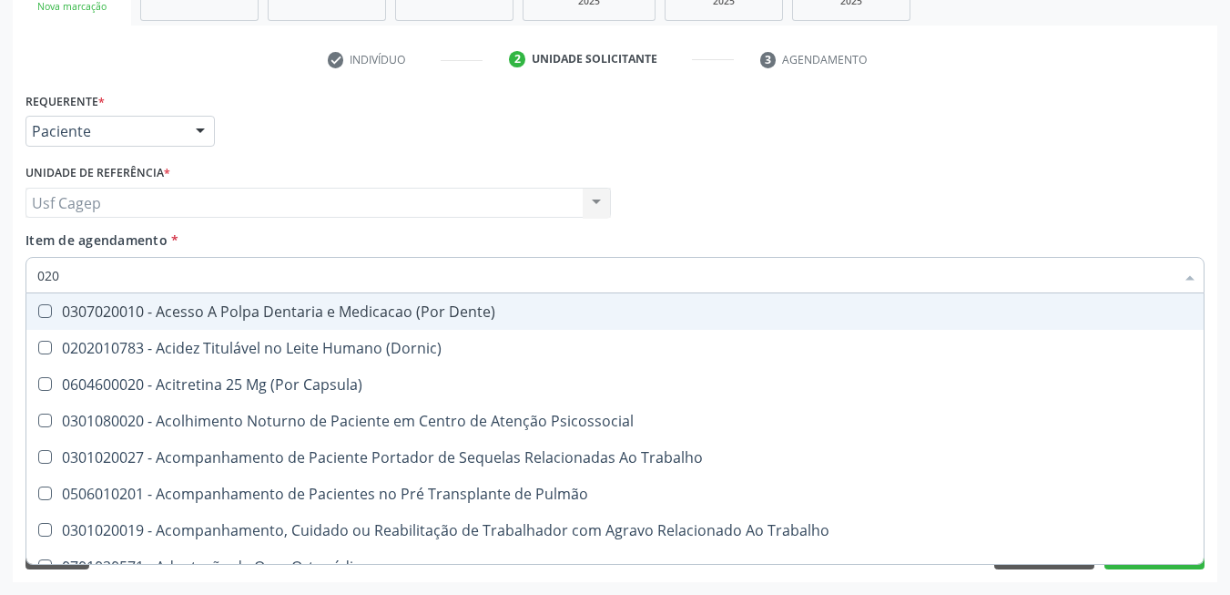
type input "0202"
checkbox Capsula\) "true"
checkbox Urina "false"
checkbox Arquitetura "true"
checkbox Biologica "true"
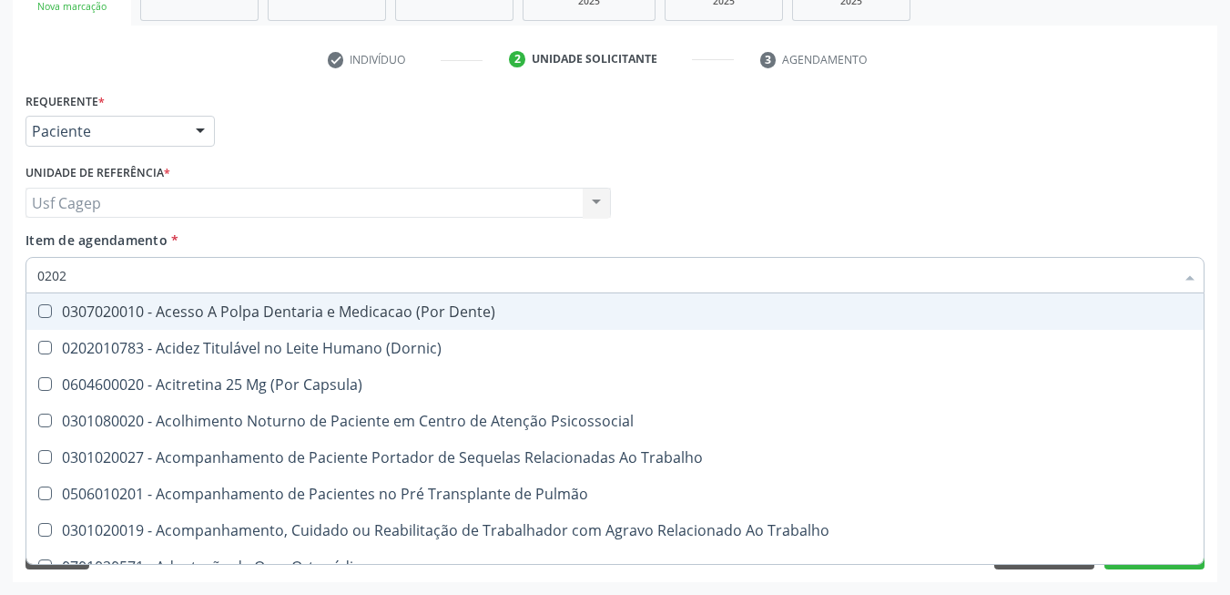
checkbox Dosagens\) "false"
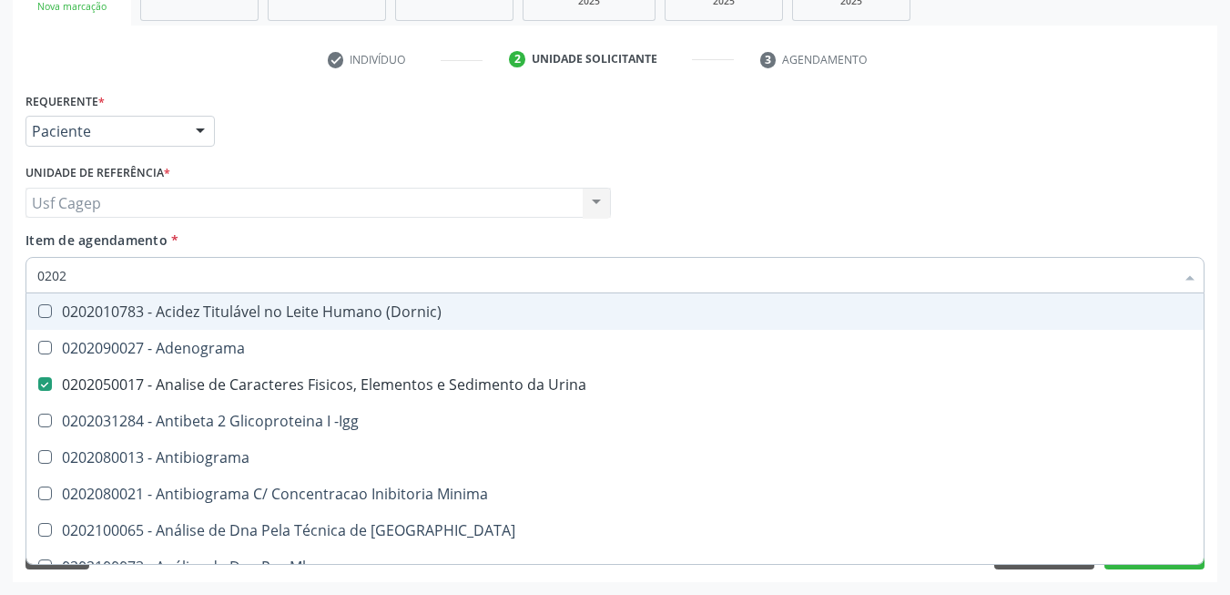
type input "02020"
checkbox Parceria\) "true"
checkbox Dosagens\) "false"
checkbox Zinco "true"
checkbox Completo "false"
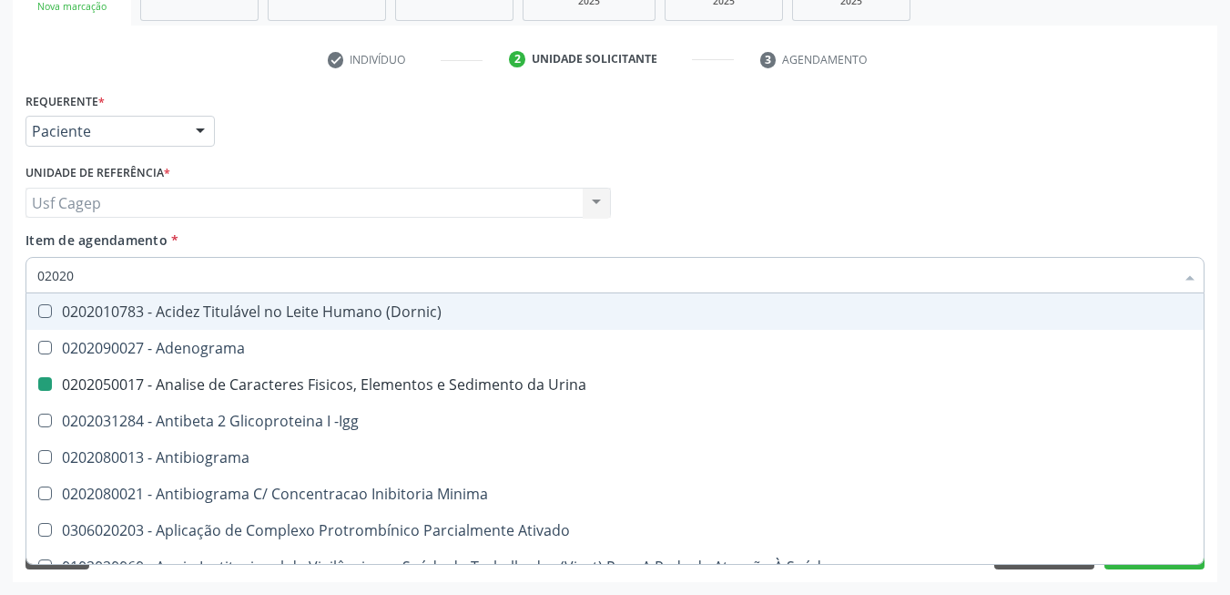
type input "020203"
checkbox Urina "false"
checkbox Aminoacidos "true"
checkbox Dosagens\) "false"
type input "0202030"
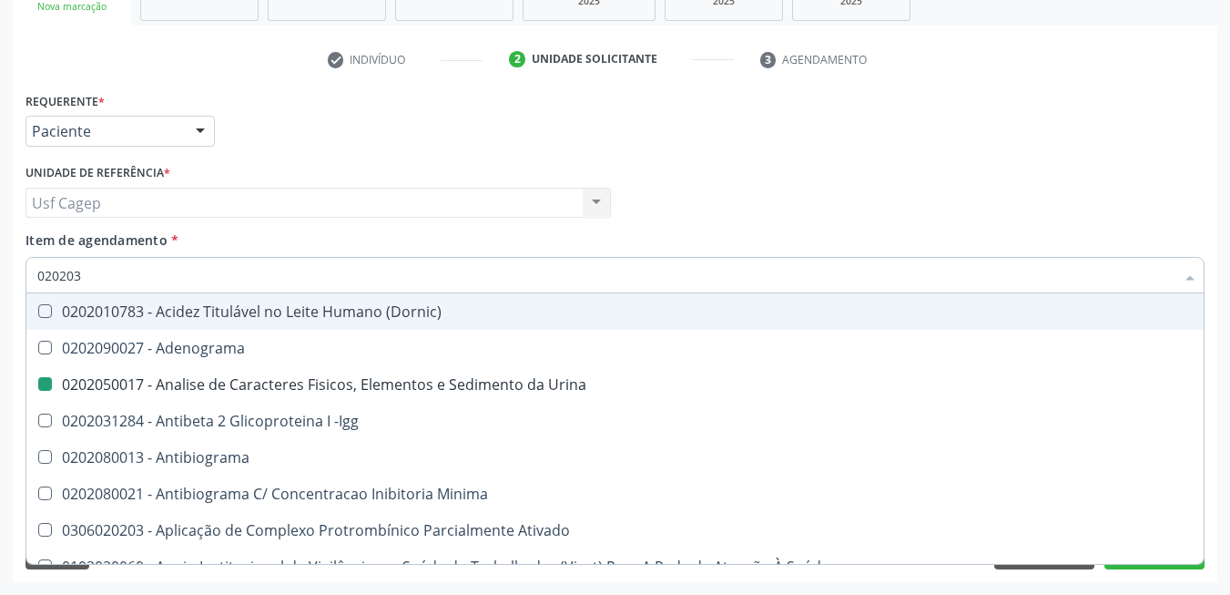
checkbox Aminoacidos "false"
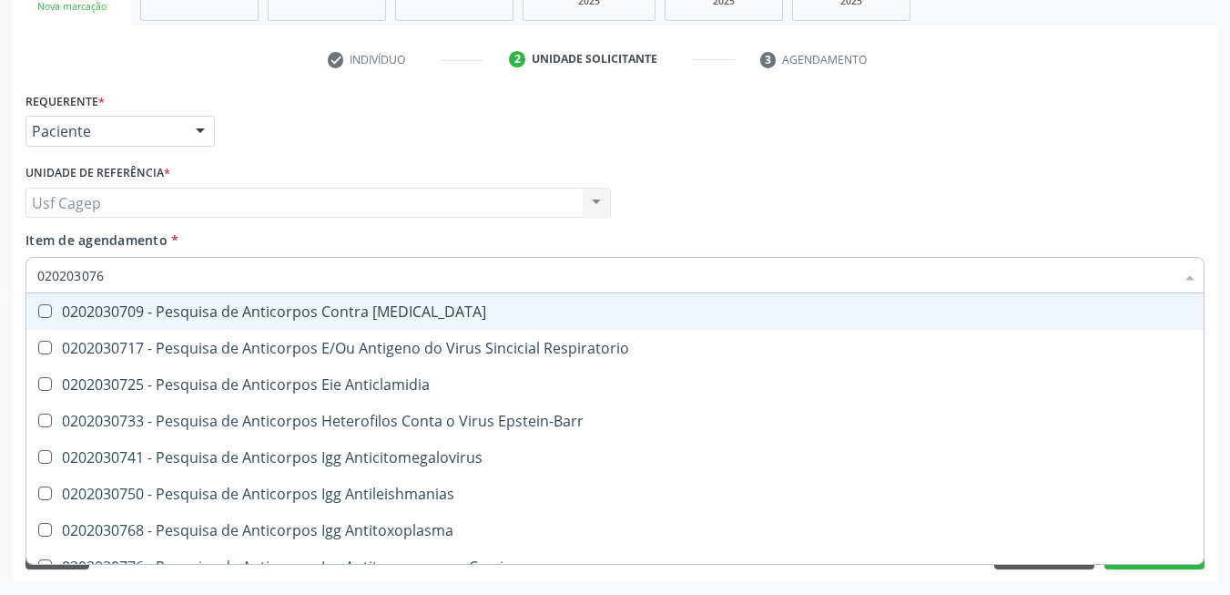
type input "0202030768"
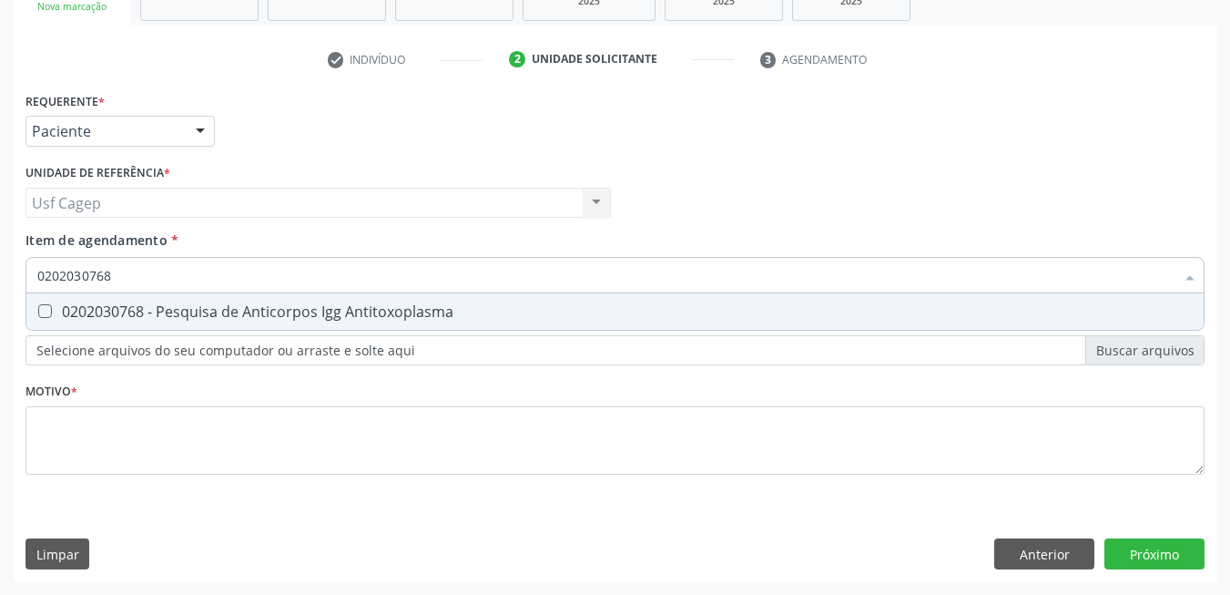
click at [227, 311] on div "0202030768 - Pesquisa de Anticorpos Igg Antitoxoplasma" at bounding box center [615, 311] width 1156 height 15
checkbox Antitoxoplasma "true"
click at [219, 274] on input "0202030768" at bounding box center [605, 275] width 1137 height 36
click at [218, 274] on input "0202030768" at bounding box center [605, 275] width 1137 height 36
type input "0"
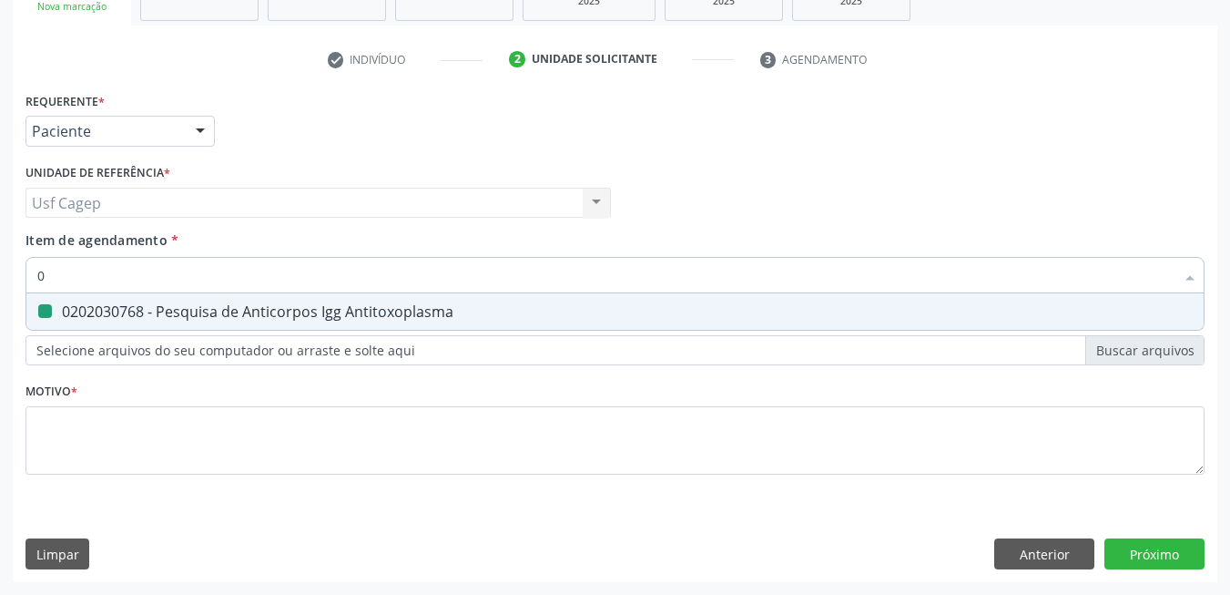
checkbox Antitoxoplasma "false"
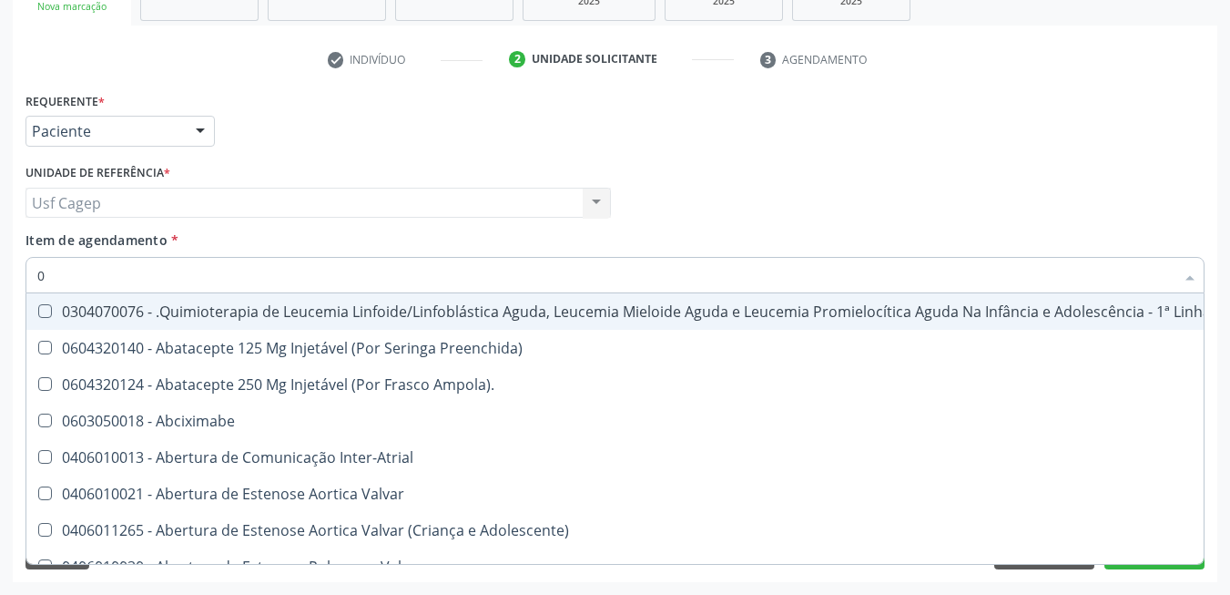
type input "02"
checkbox Coração "true"
checkbox Urina "false"
checkbox Infusão "true"
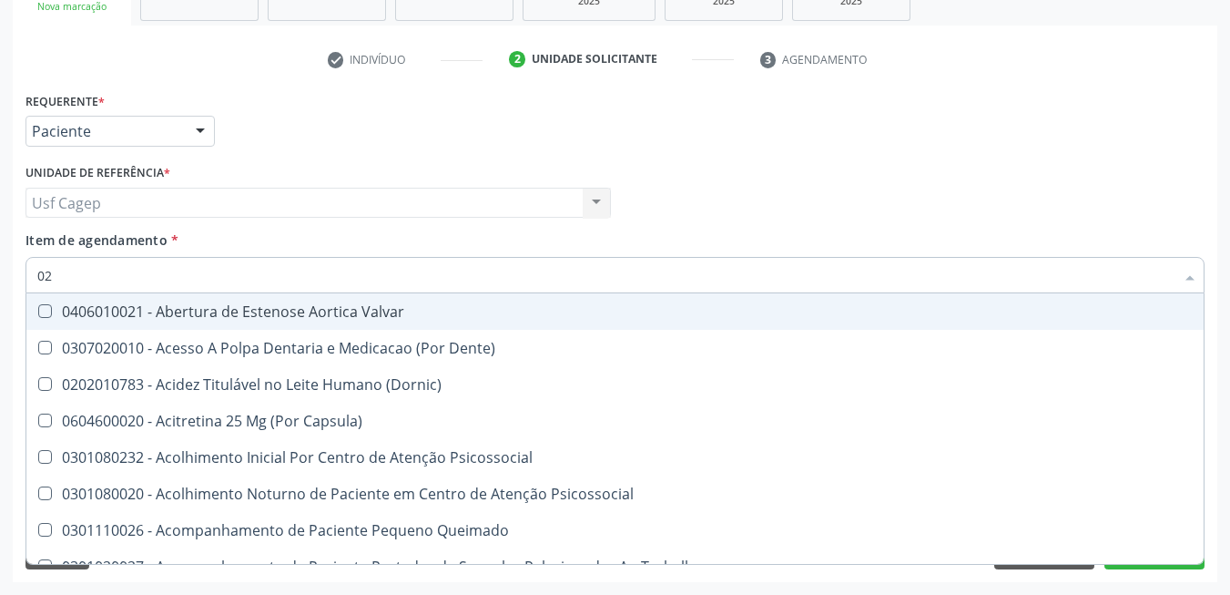
type input "020"
checkbox Terapeutica "true"
checkbox Urina "false"
checkbox Captação "true"
checkbox Dosagens\) "false"
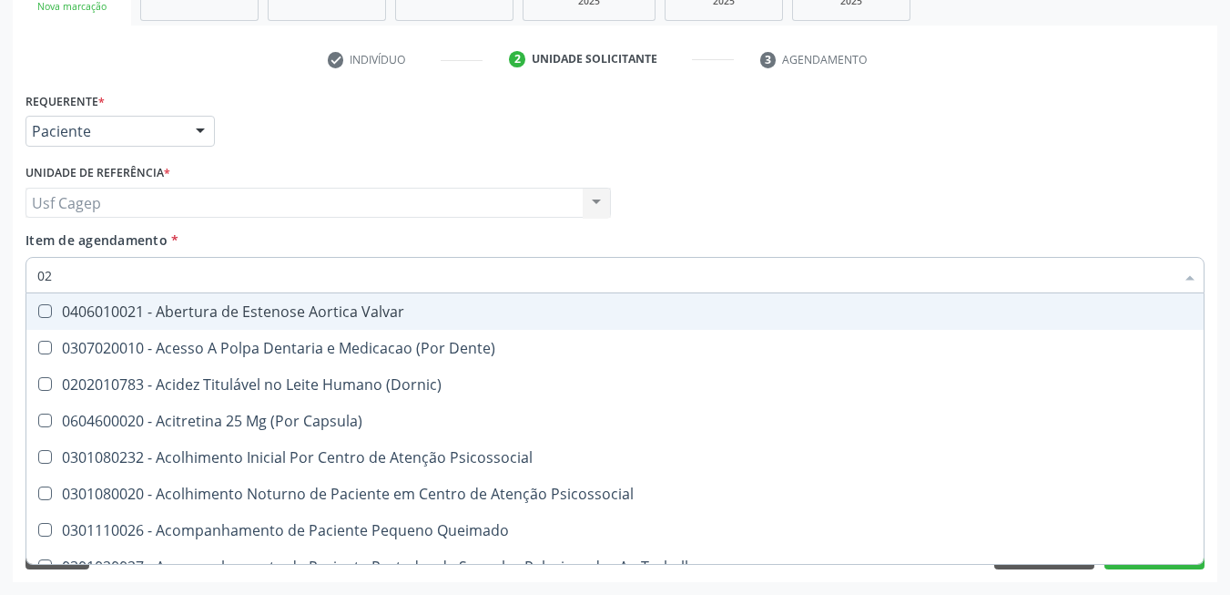
checkbox \(T3\) "true"
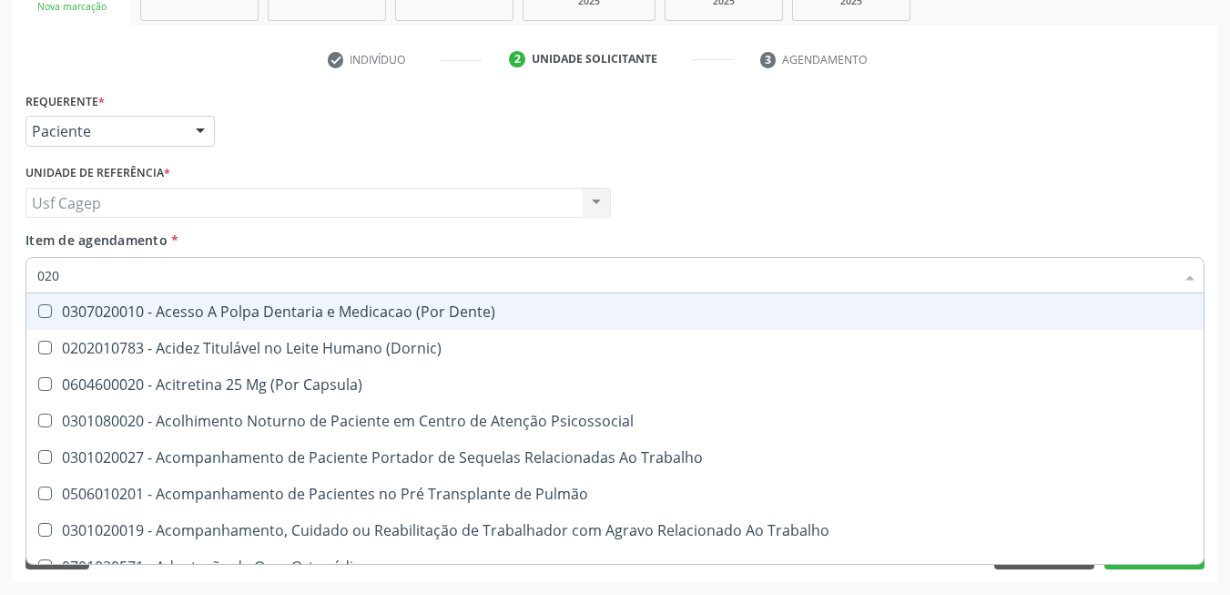
type input "0202"
checkbox Capsula\) "true"
checkbox Urina "false"
checkbox Arquitetura "true"
checkbox Biologica "true"
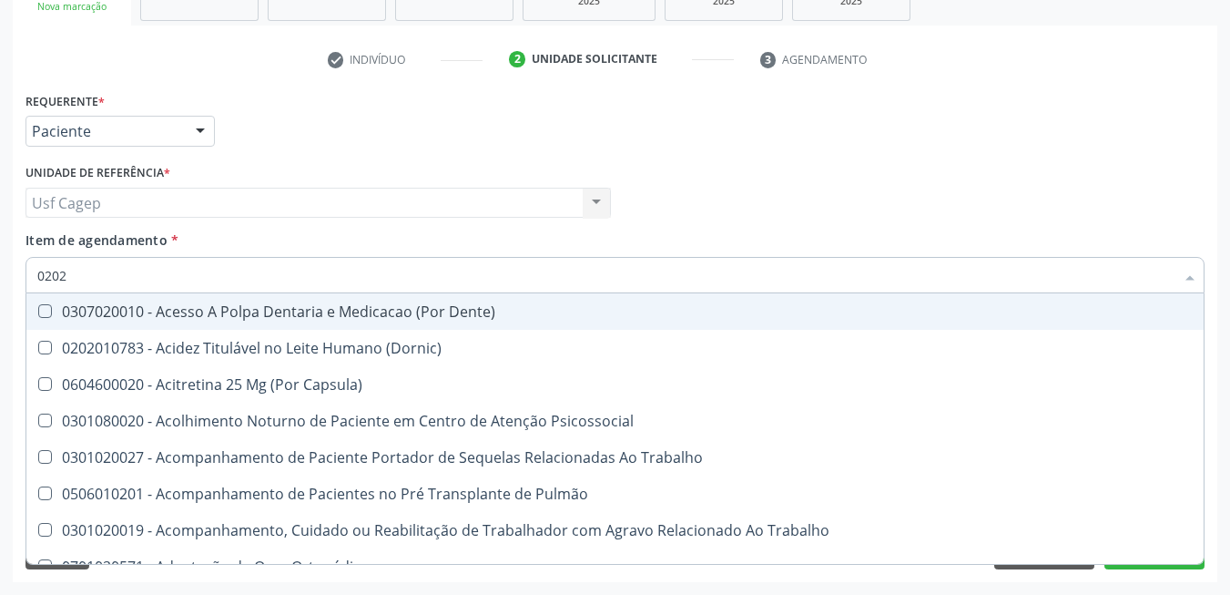
checkbox Dosagens\) "false"
checkbox Dosagens\) "true"
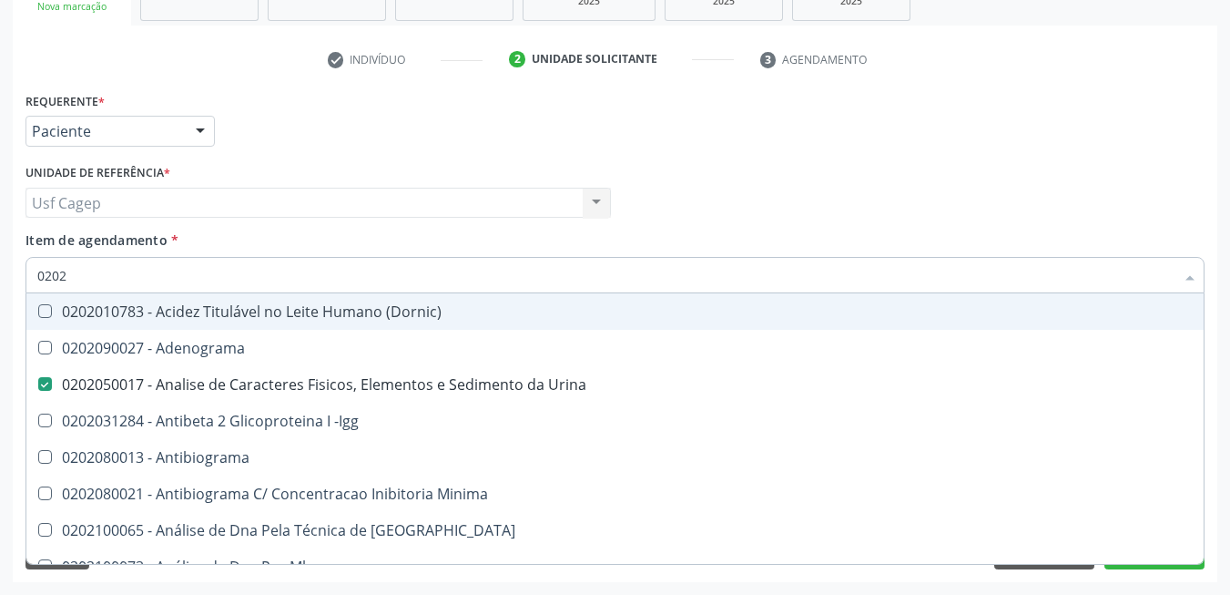
type input "02020"
checkbox Parceria\) "true"
checkbox Dosagens\) "false"
checkbox Zinco "true"
checkbox Completo "false"
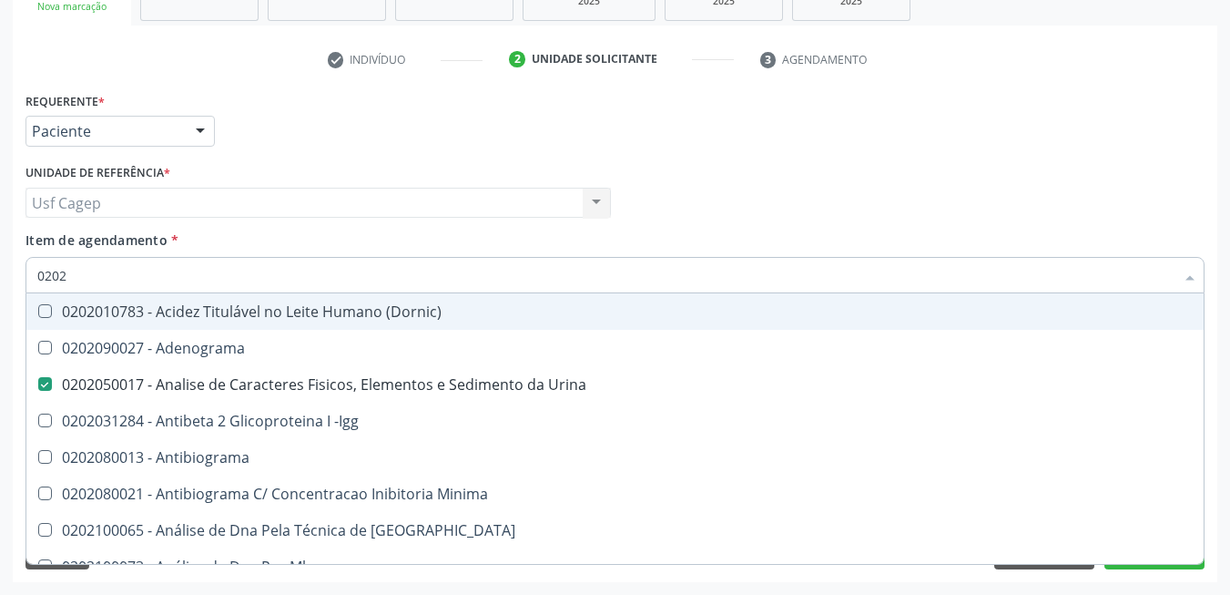
checkbox Carini "true"
checkbox Antitoxoplasma "false"
type input "020203"
checkbox Urina "false"
checkbox Aminoacidos "true"
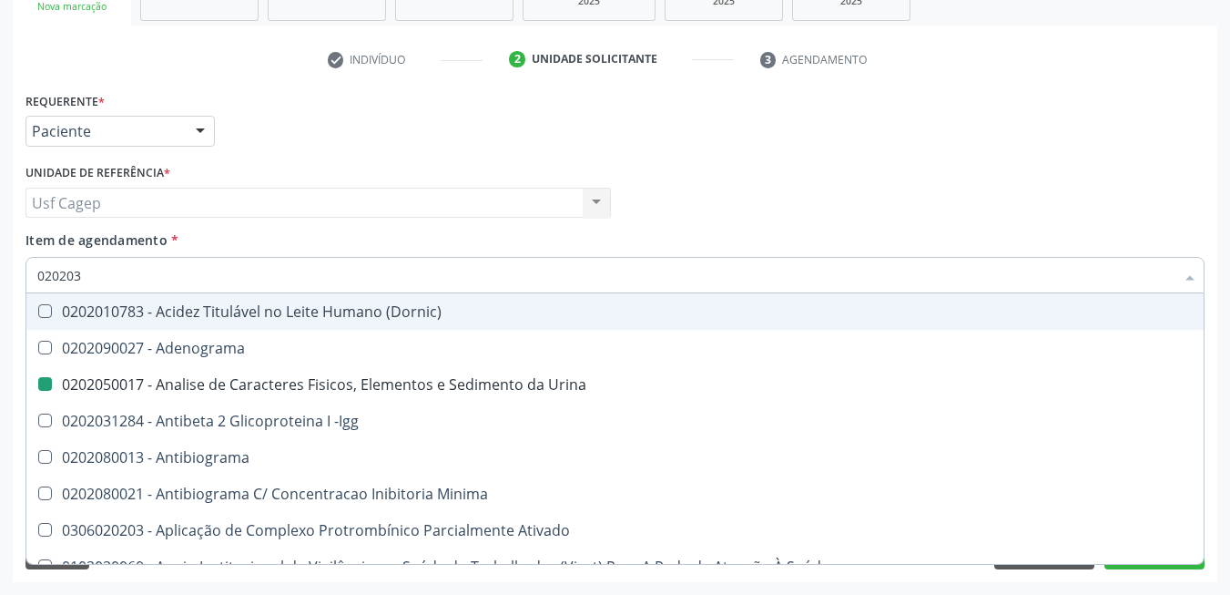
checkbox Dosagens\) "false"
checkbox Anti-Achr "true"
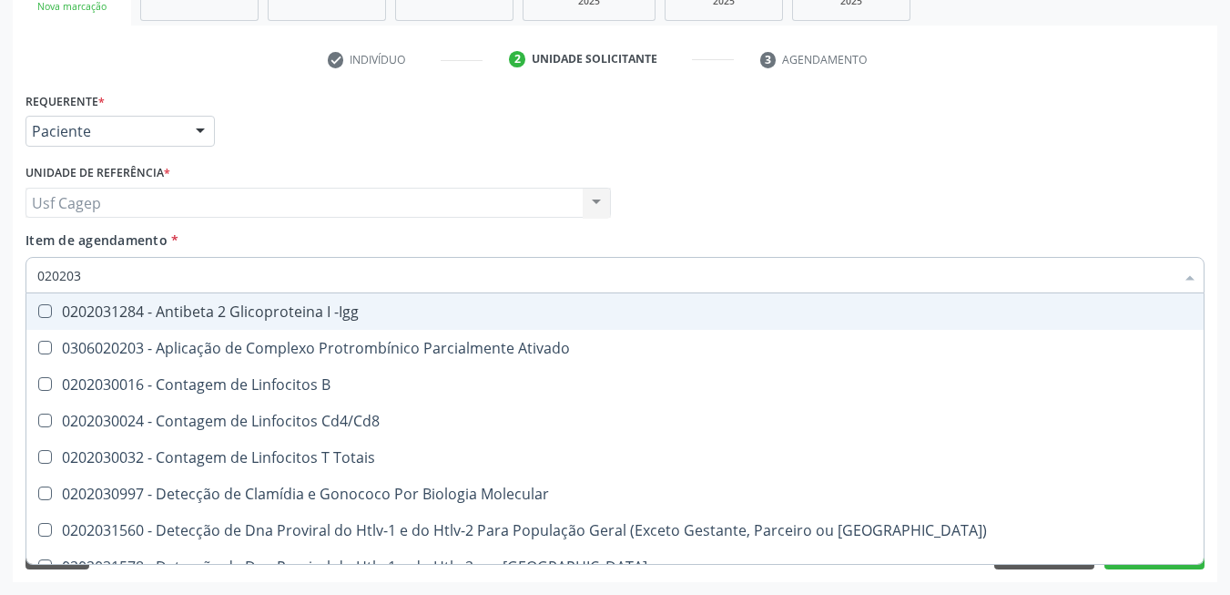
type input "0202030"
checkbox Completo "false"
checkbox \(Ro\) "true"
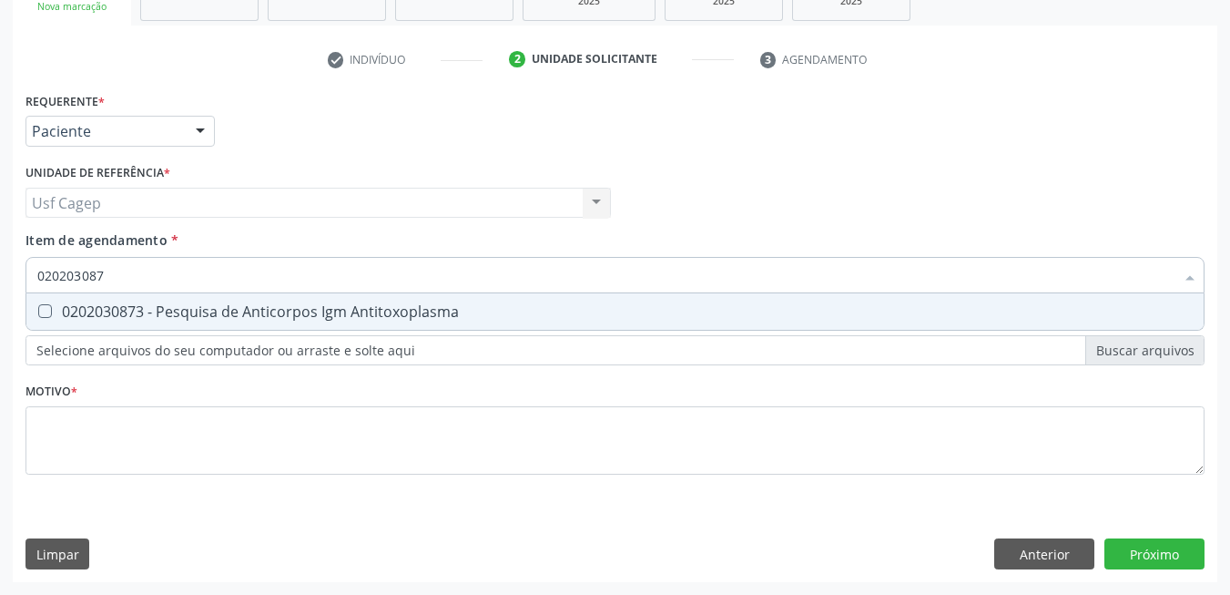
type input "0202030873"
click at [223, 308] on div "0202030873 - Pesquisa de Anticorpos Igm Antitoxoplasma" at bounding box center [615, 311] width 1156 height 15
click at [223, 275] on input "0202030873" at bounding box center [605, 275] width 1137 height 36
click at [208, 313] on div "0202030873 - Pesquisa de Anticorpos Igm Antitoxoplasma" at bounding box center [615, 311] width 1156 height 15
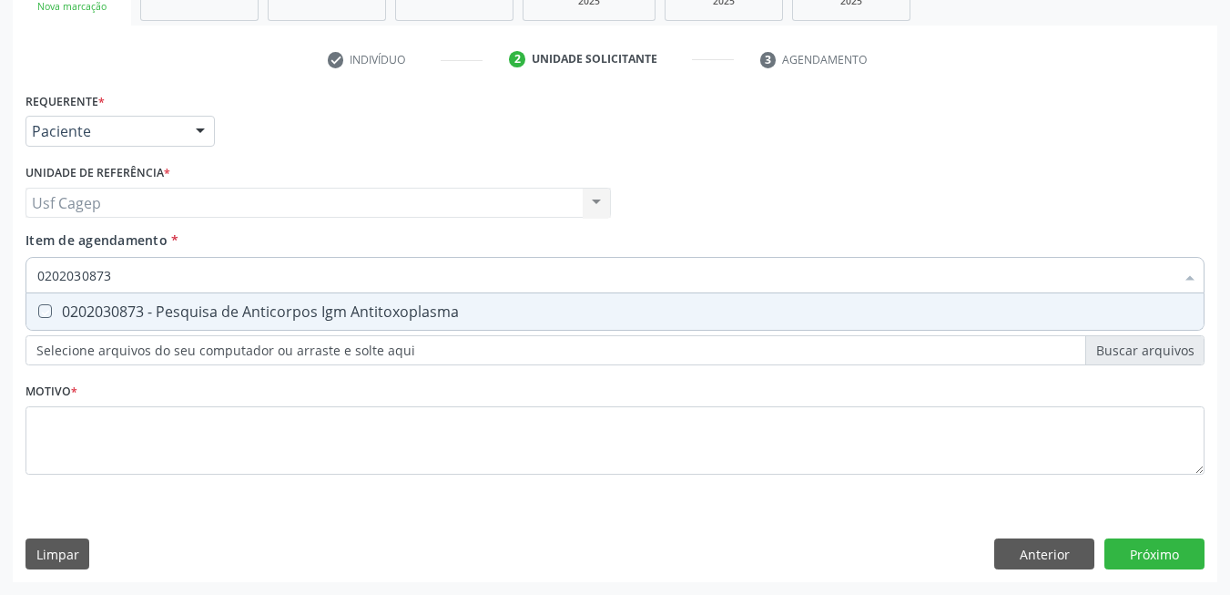
checkbox Antitoxoplasma "true"
click at [209, 271] on input "0202030873" at bounding box center [605, 275] width 1137 height 36
type input "0"
checkbox Antitoxoplasma "false"
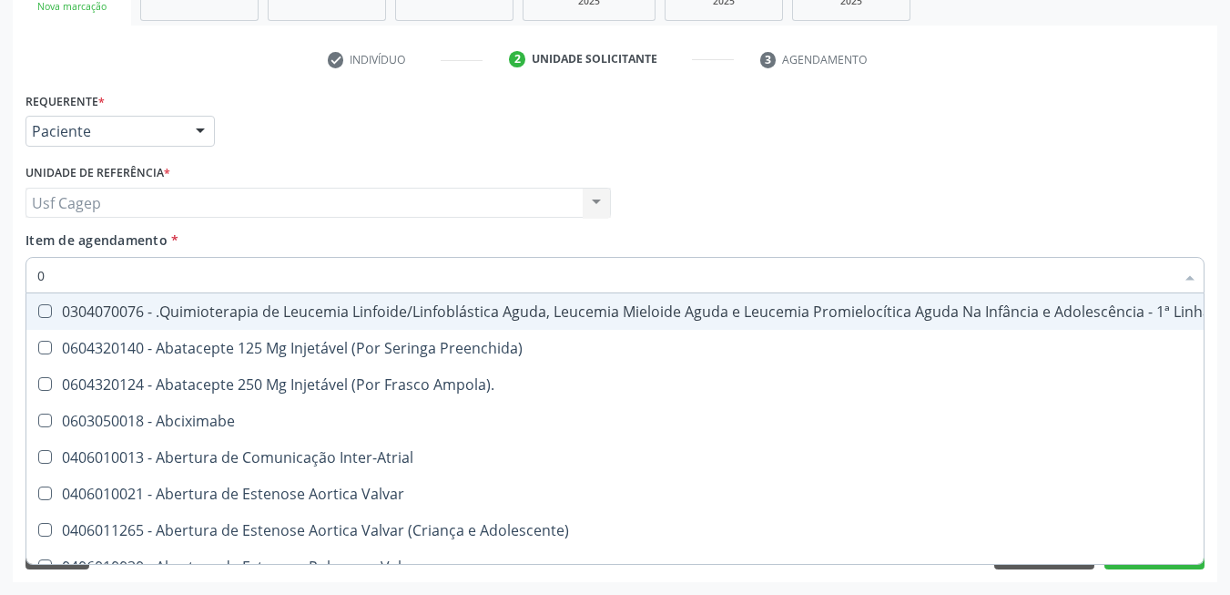
type input "02"
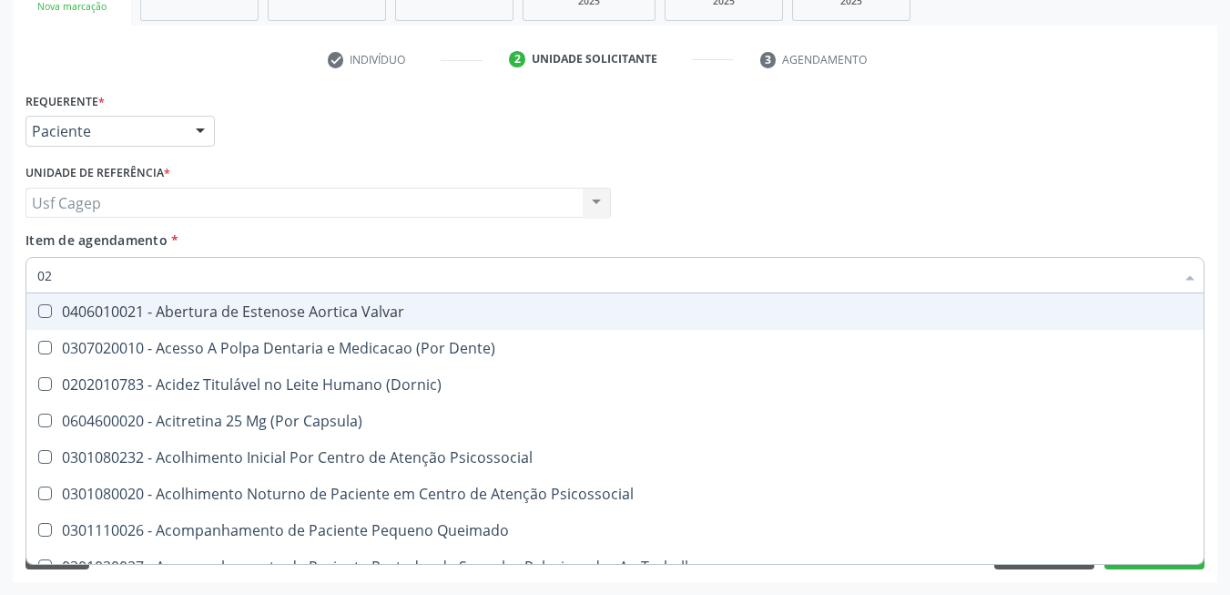
checkbox Urina "true"
checkbox Especializada "false"
checkbox Dosagens\) "true"
type input "020"
checkbox Terapeutica "true"
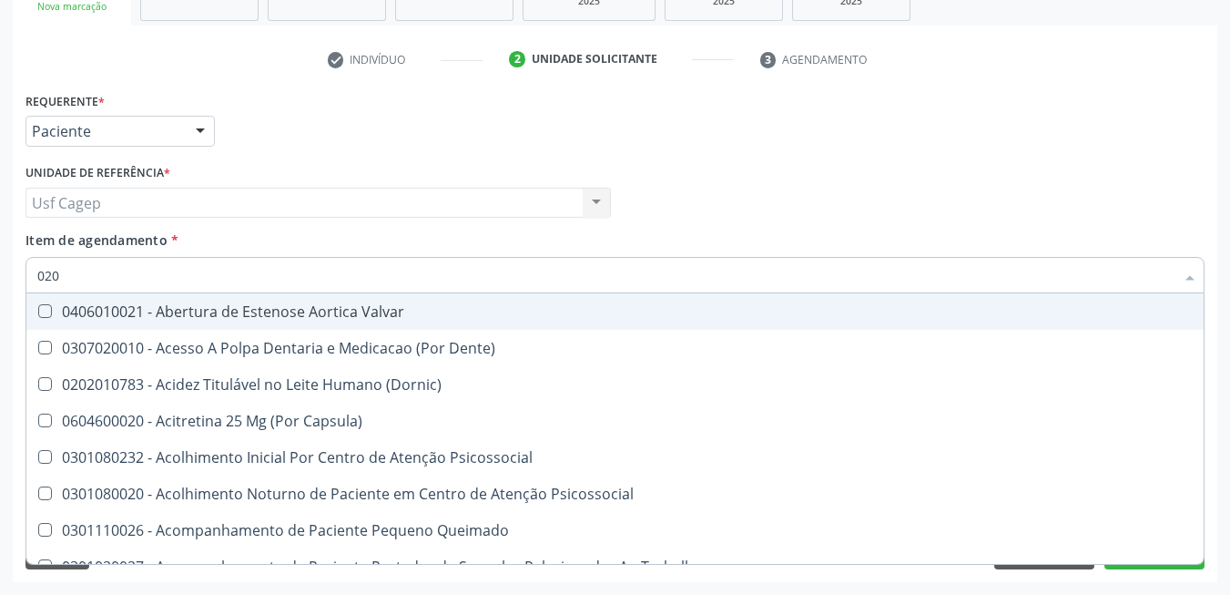
checkbox Urina "false"
checkbox Captação "true"
checkbox Dosagens\) "false"
checkbox \(T3\) "true"
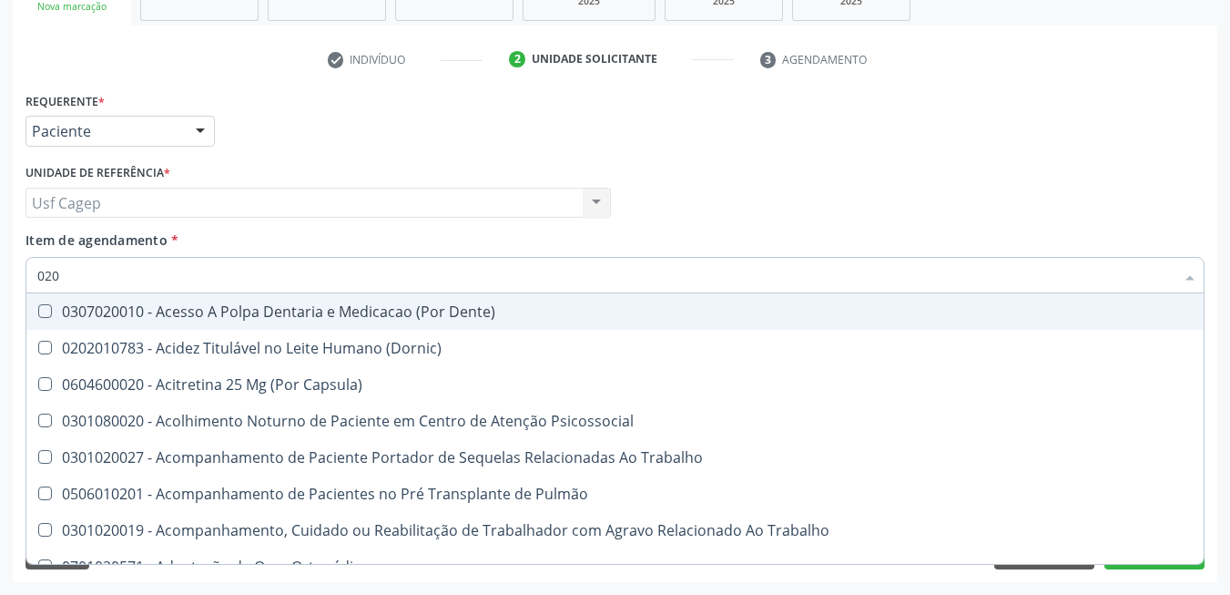
type input "0202"
checkbox Capsula\) "true"
checkbox Urina "false"
checkbox Arquitetura "true"
checkbox Biologica "true"
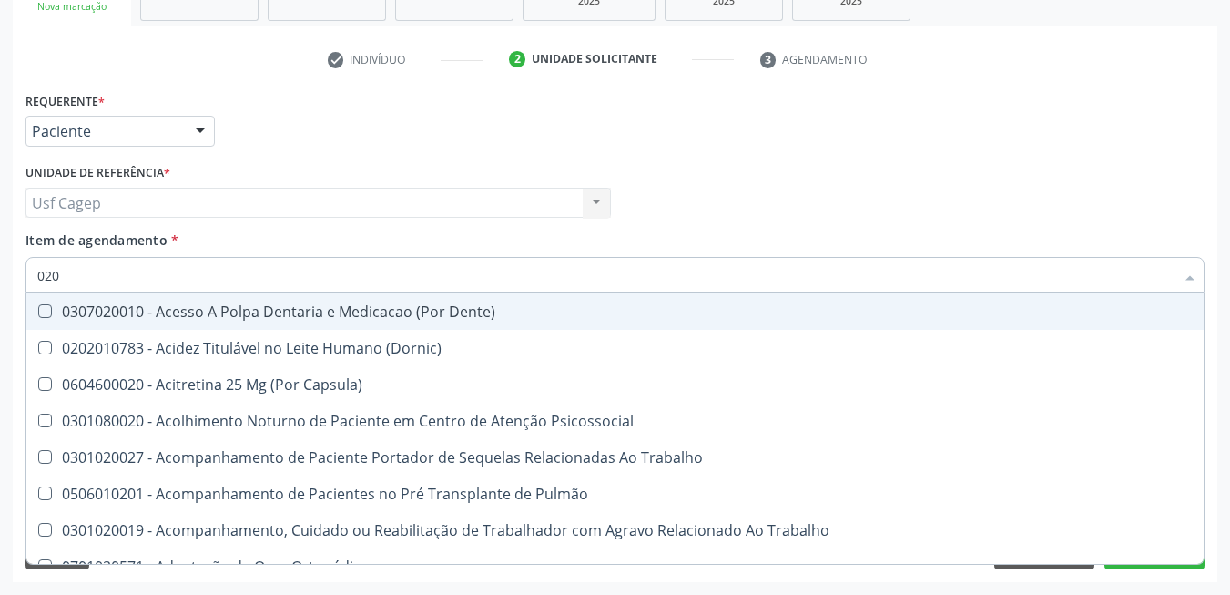
checkbox Dosagens\) "false"
checkbox Dosagens\) "true"
checkbox Euglobulina "true"
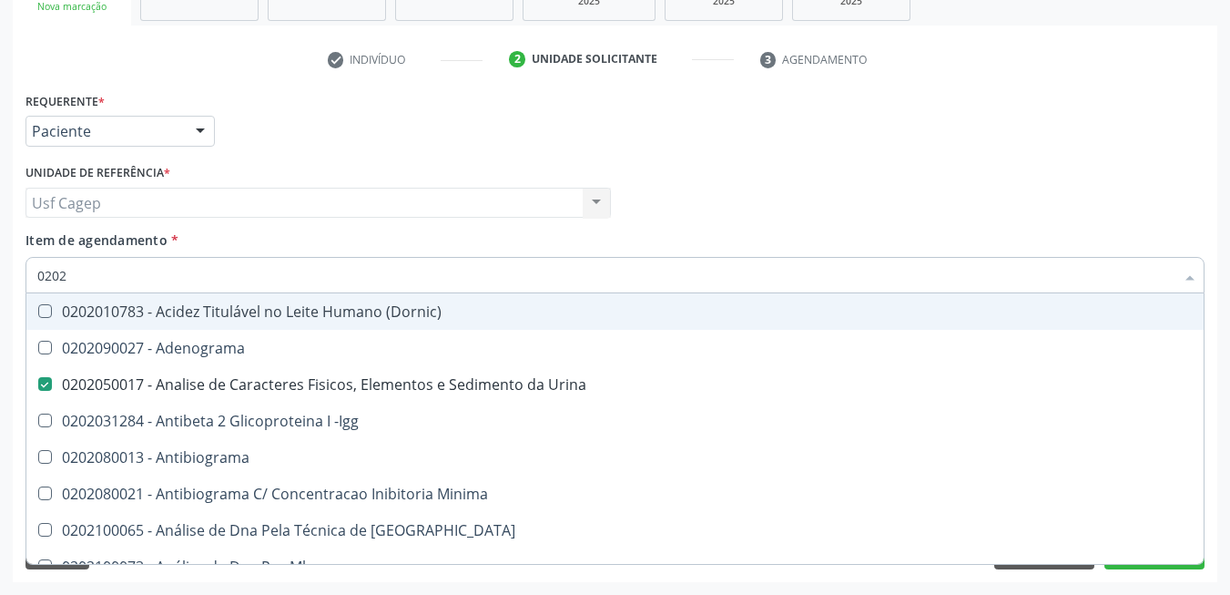
type input "02020"
checkbox Parceria\) "true"
checkbox Dosagens\) "false"
checkbox Zinco "true"
checkbox Completo "false"
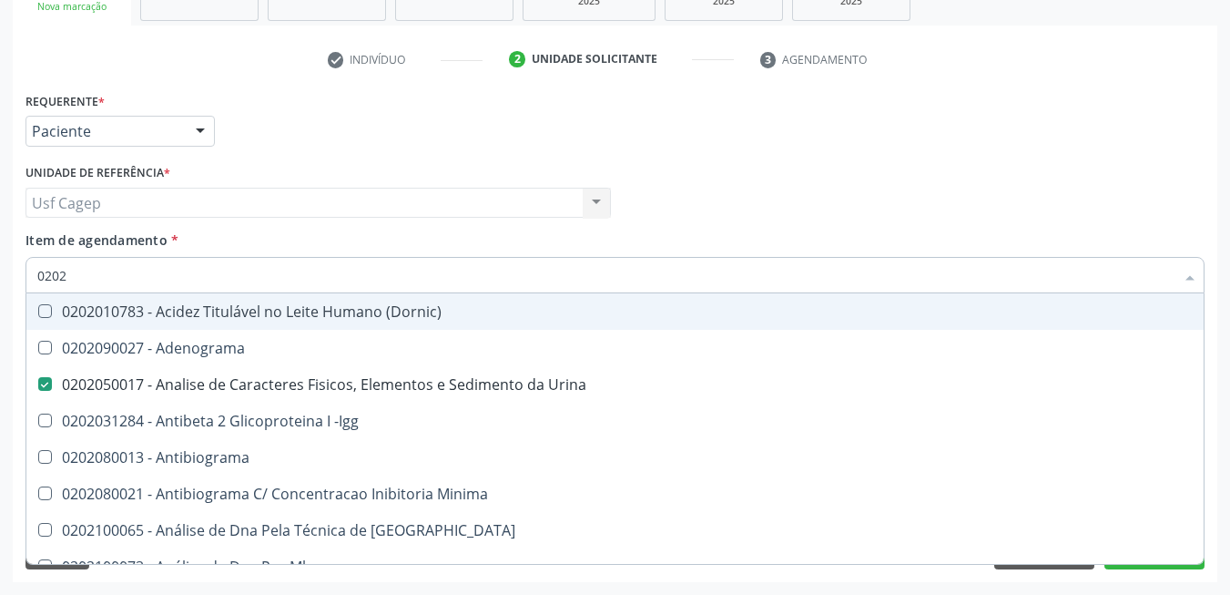
checkbox Carini "true"
checkbox Parceria\) "true"
checkbox Antitoxoplasma "false"
type input "020208"
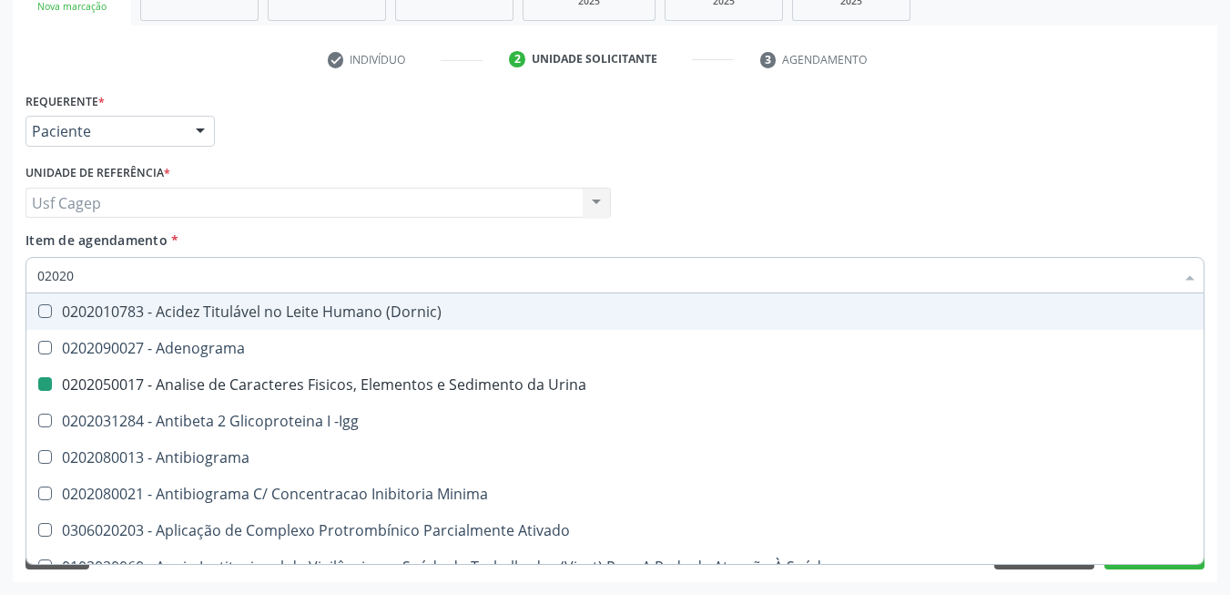
checkbox Urina "false"
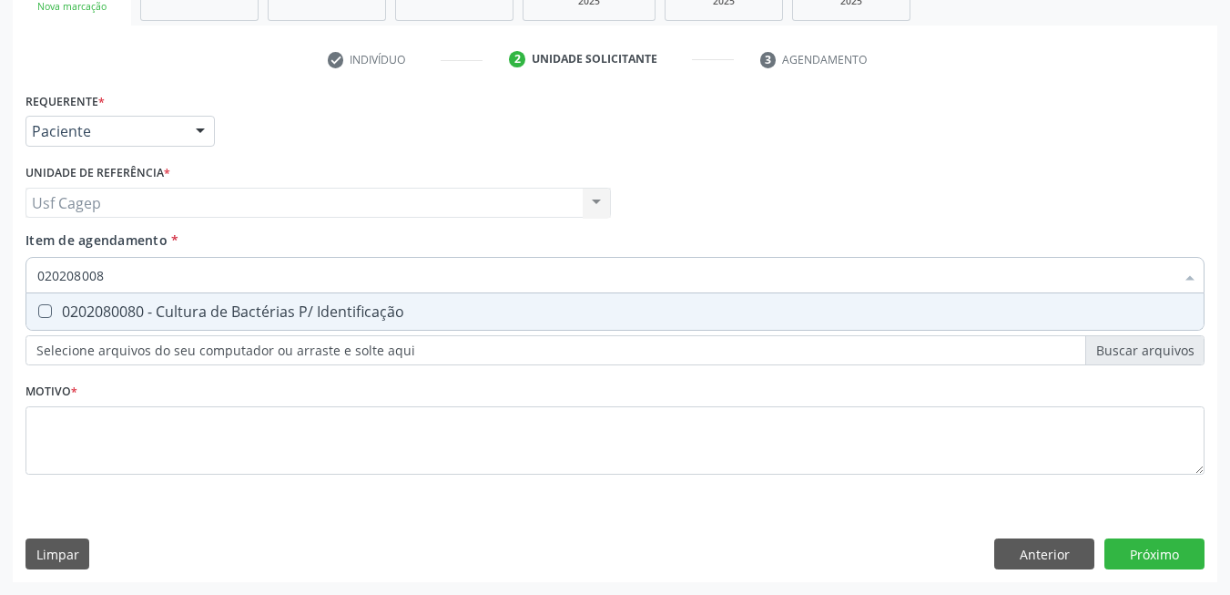
type input "0202080080"
click at [228, 306] on div "0202080080 - Cultura de Bactérias P/ Identificação" at bounding box center [615, 311] width 1156 height 15
checkbox Identificação "true"
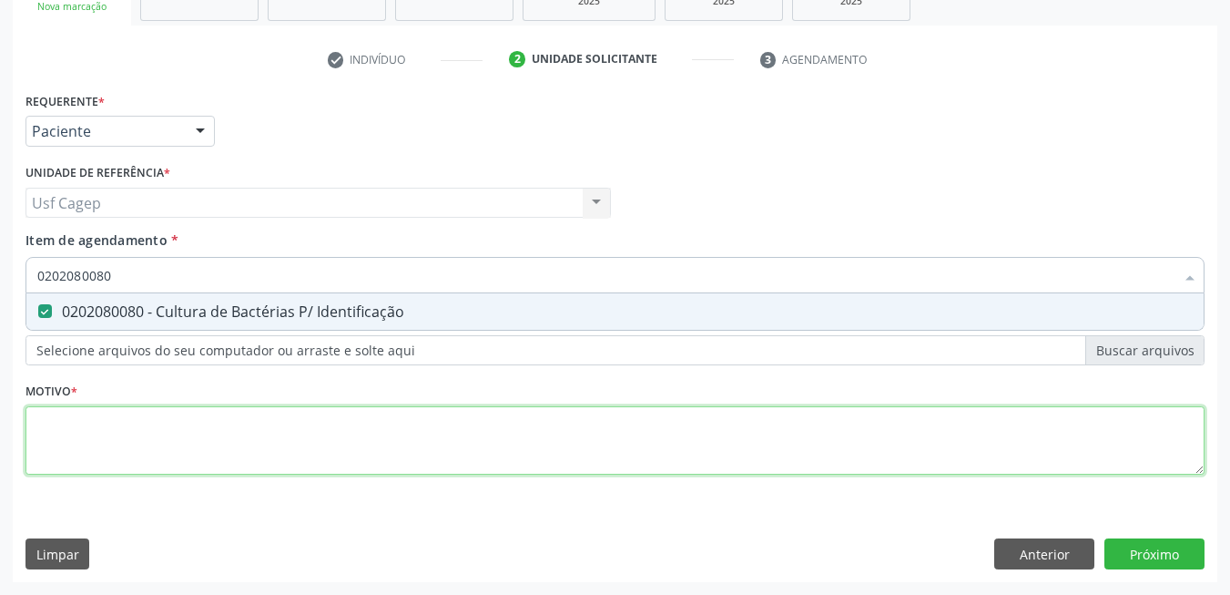
click at [210, 430] on div "Requerente * Paciente Médico(a) Enfermeiro(a) Paciente Nenhum resultado encontr…" at bounding box center [614, 293] width 1179 height 413
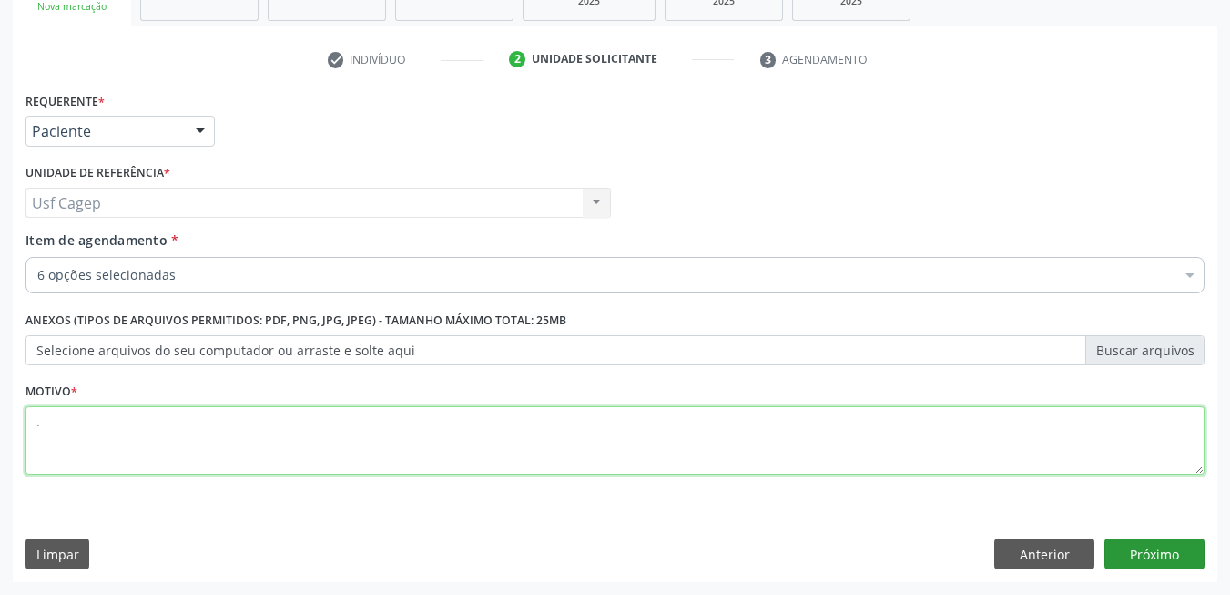
type textarea "."
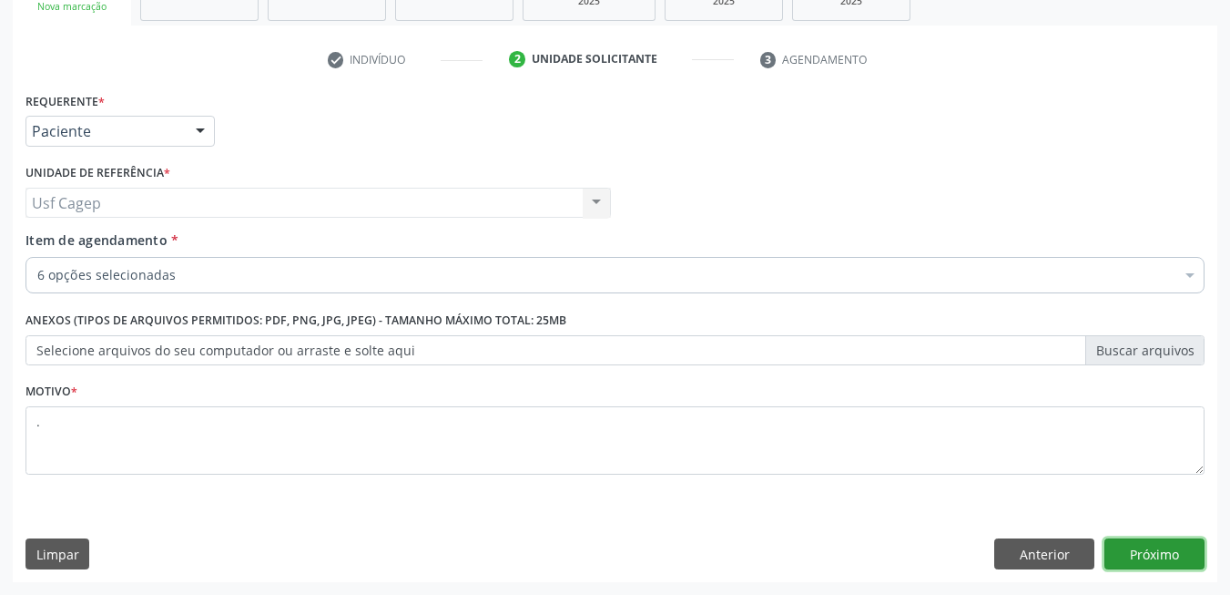
click at [1156, 552] on button "Próximo" at bounding box center [1155, 553] width 100 height 31
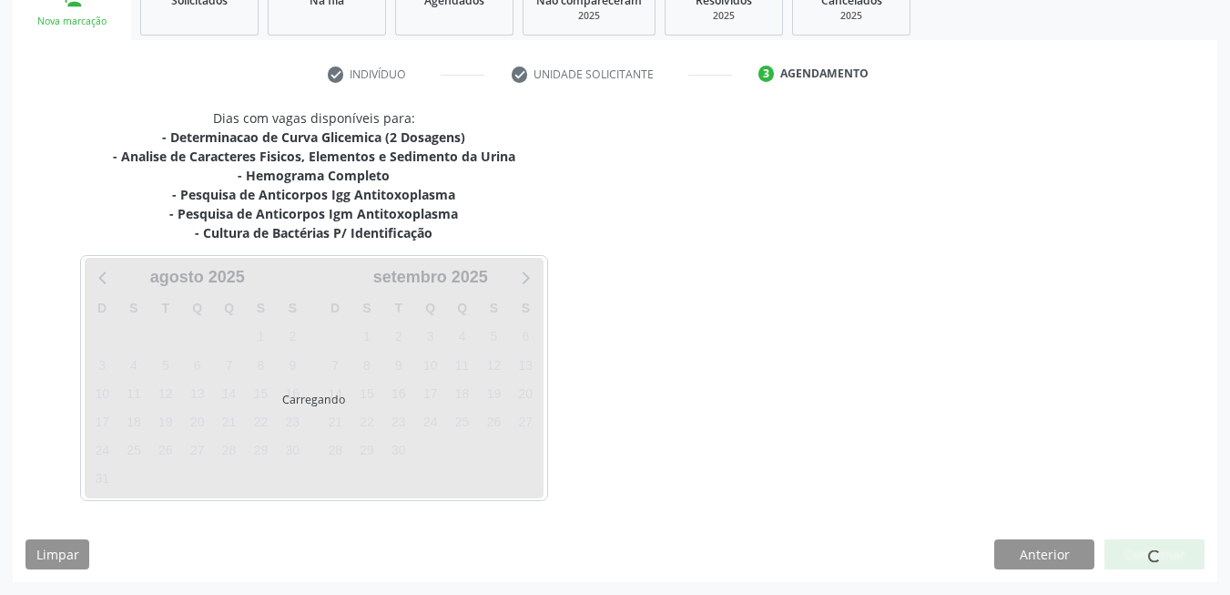
scroll to position [293, 0]
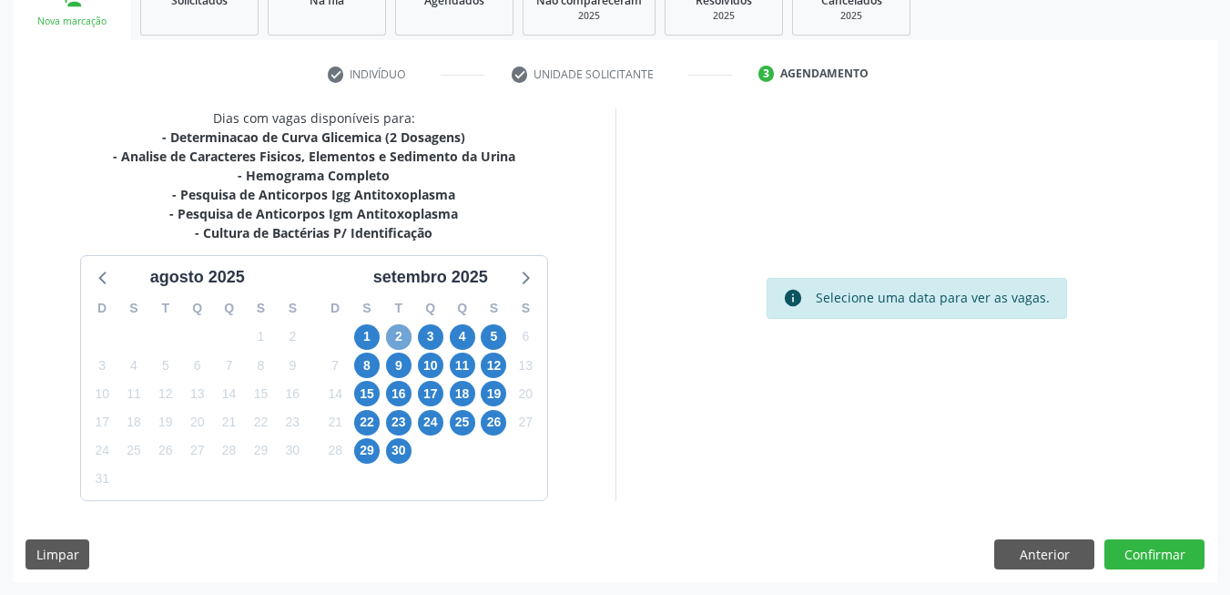
click at [395, 336] on span "2" at bounding box center [398, 336] width 25 height 25
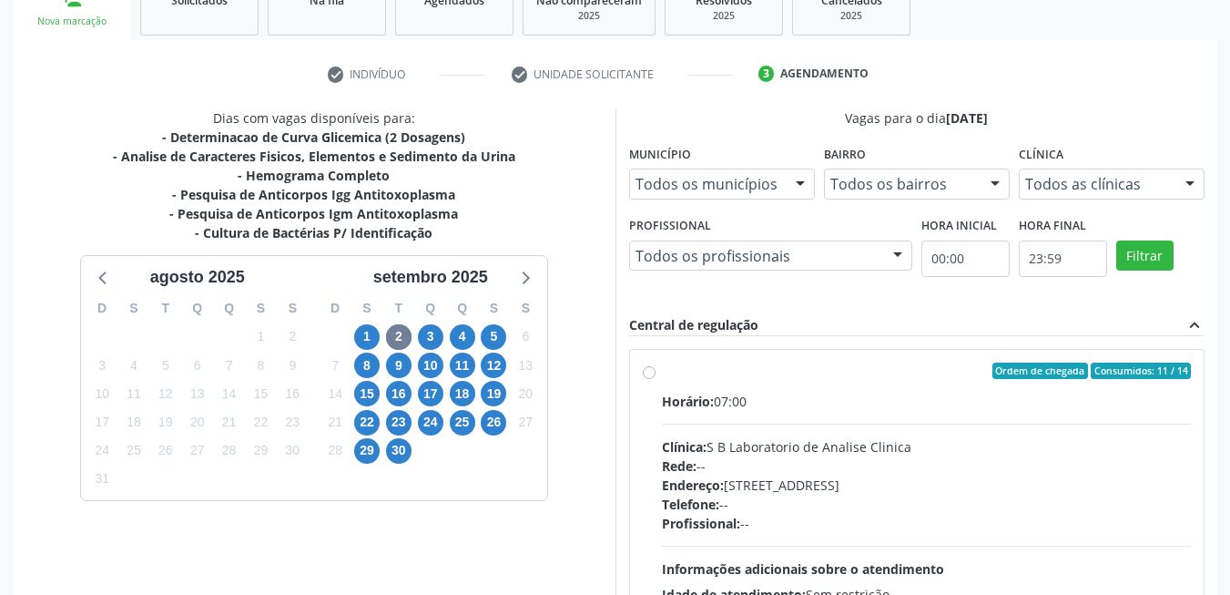
click at [779, 408] on div "Horário: 07:00" at bounding box center [927, 401] width 530 height 19
click at [656, 379] on input "Ordem de chegada Consumidos: 11 / 14 Horário: 07:00 Clínica: S B Laboratorio de…" at bounding box center [649, 370] width 13 height 16
radio input "true"
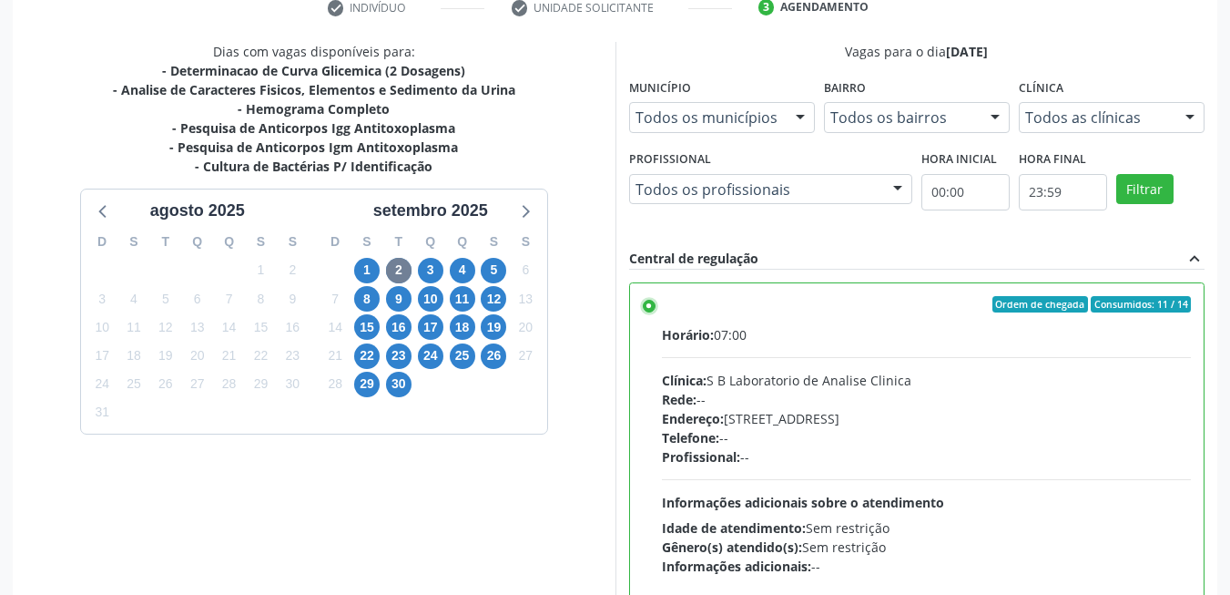
scroll to position [494, 0]
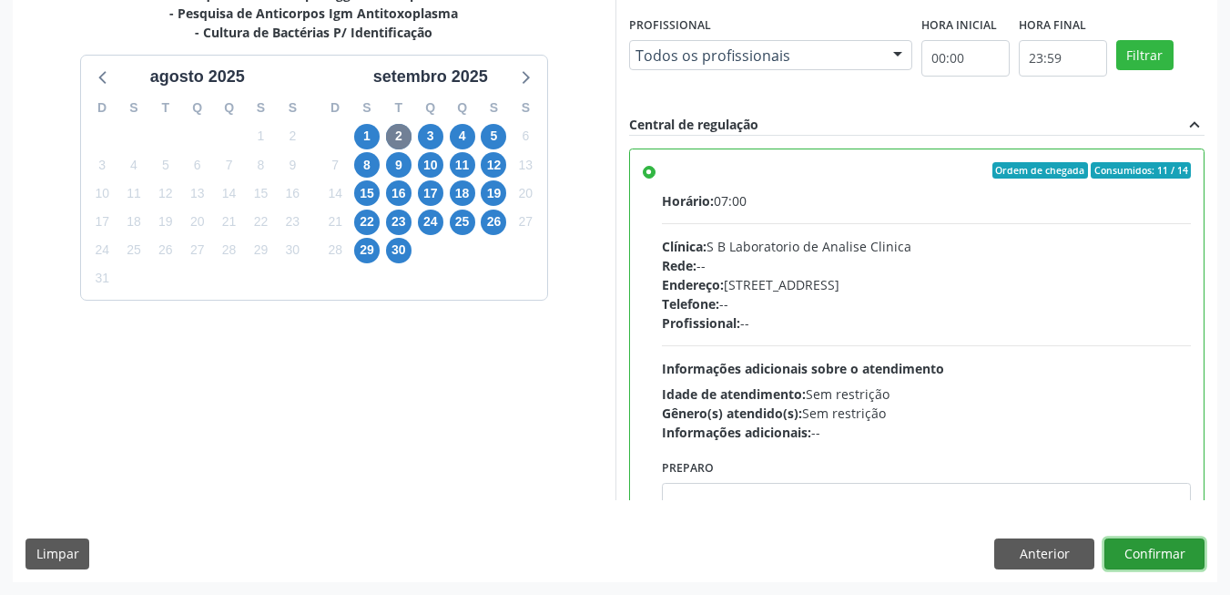
click at [1139, 566] on button "Confirmar" at bounding box center [1155, 553] width 100 height 31
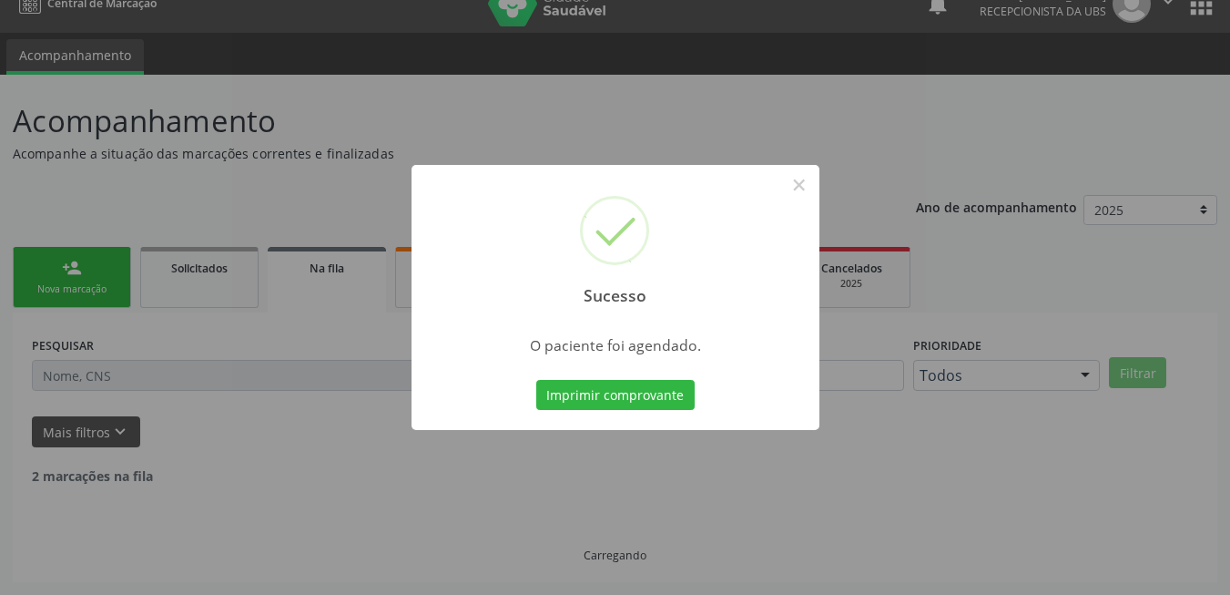
scroll to position [6, 0]
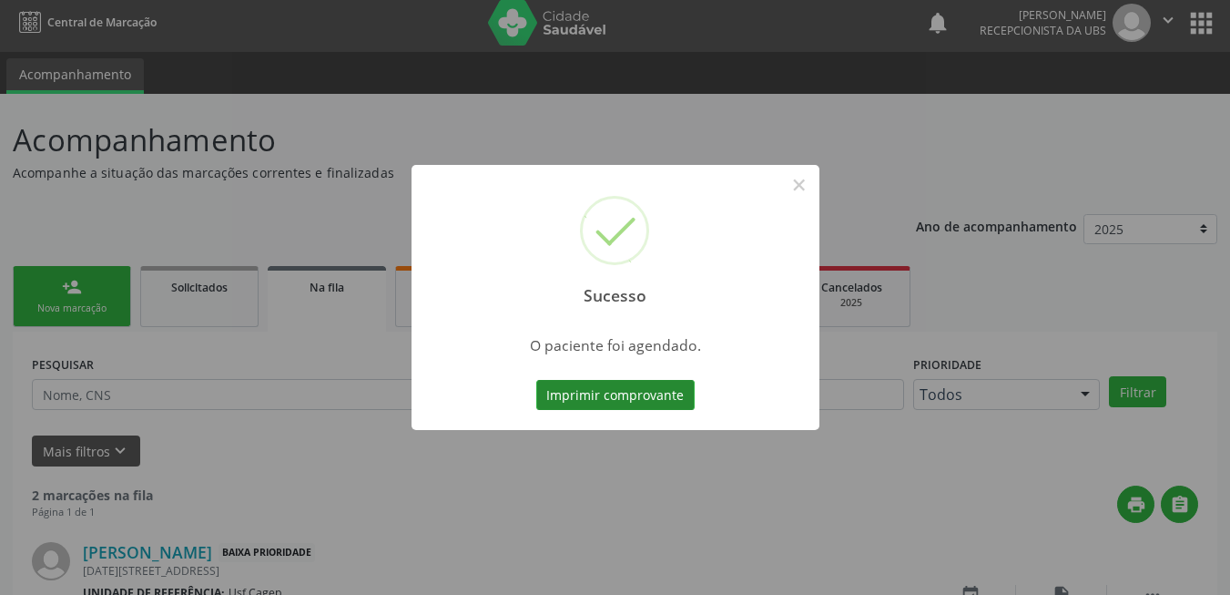
click at [633, 392] on button "Imprimir comprovante" at bounding box center [615, 395] width 158 height 31
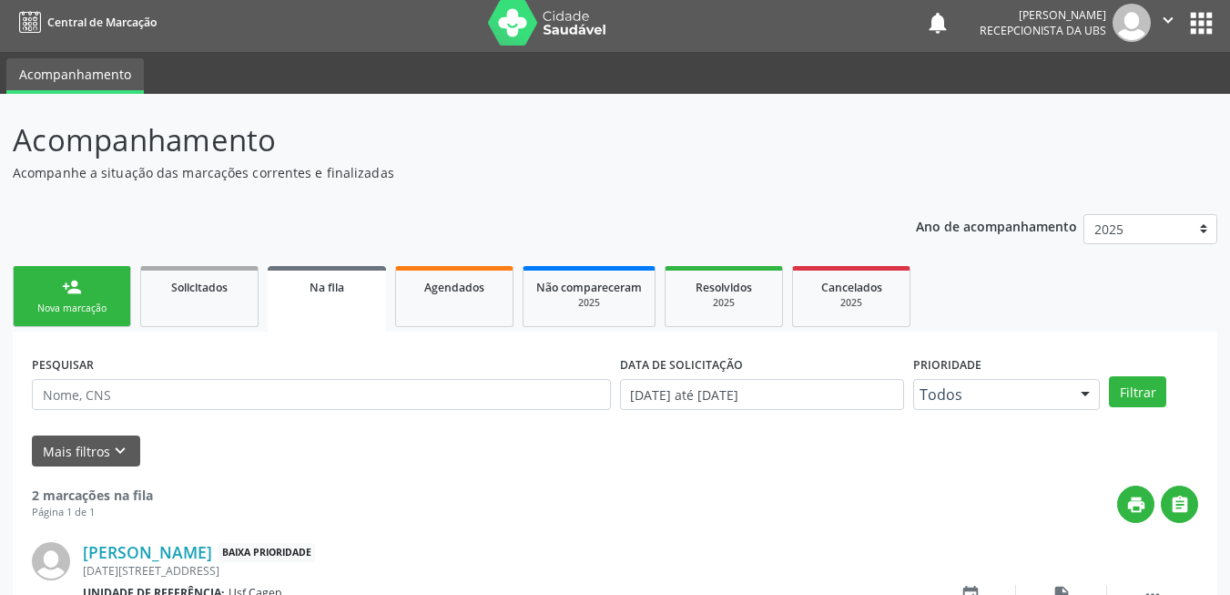
click at [97, 296] on link "person_add Nova marcação" at bounding box center [72, 296] width 118 height 61
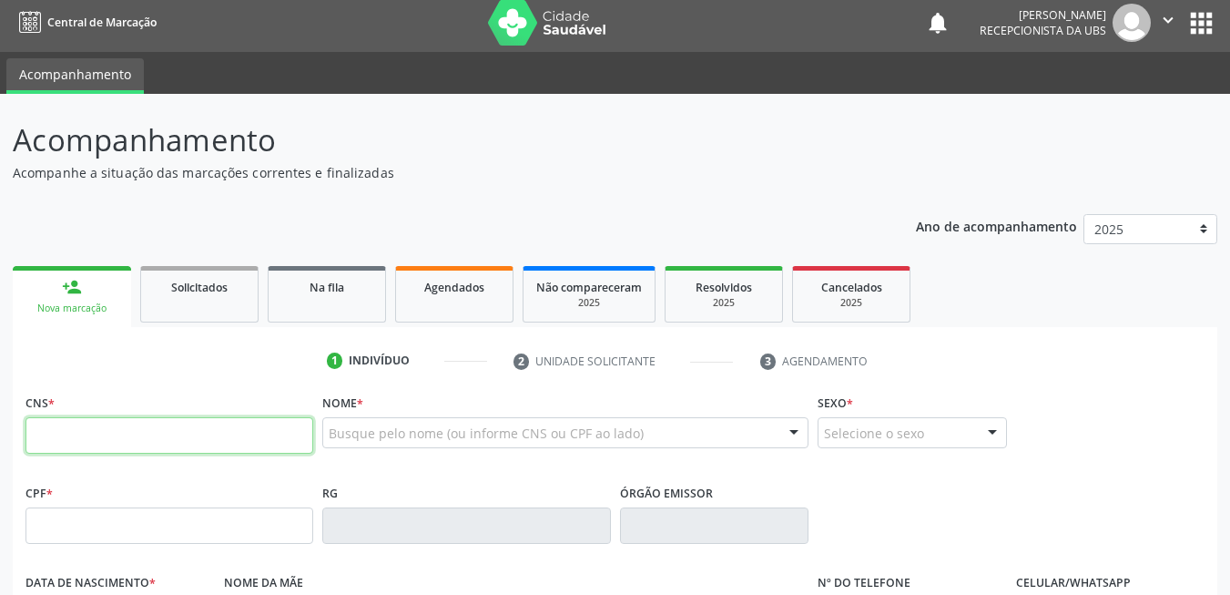
click at [145, 433] on input "text" at bounding box center [169, 435] width 288 height 36
type input "700 6079 2423 1470"
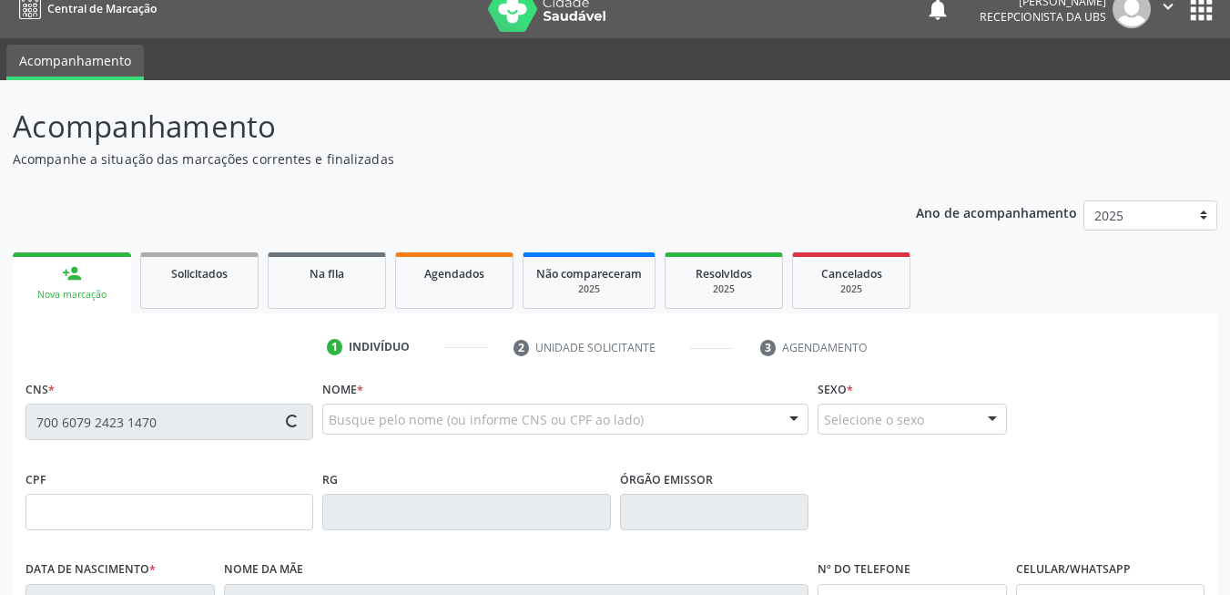
scroll to position [392, 0]
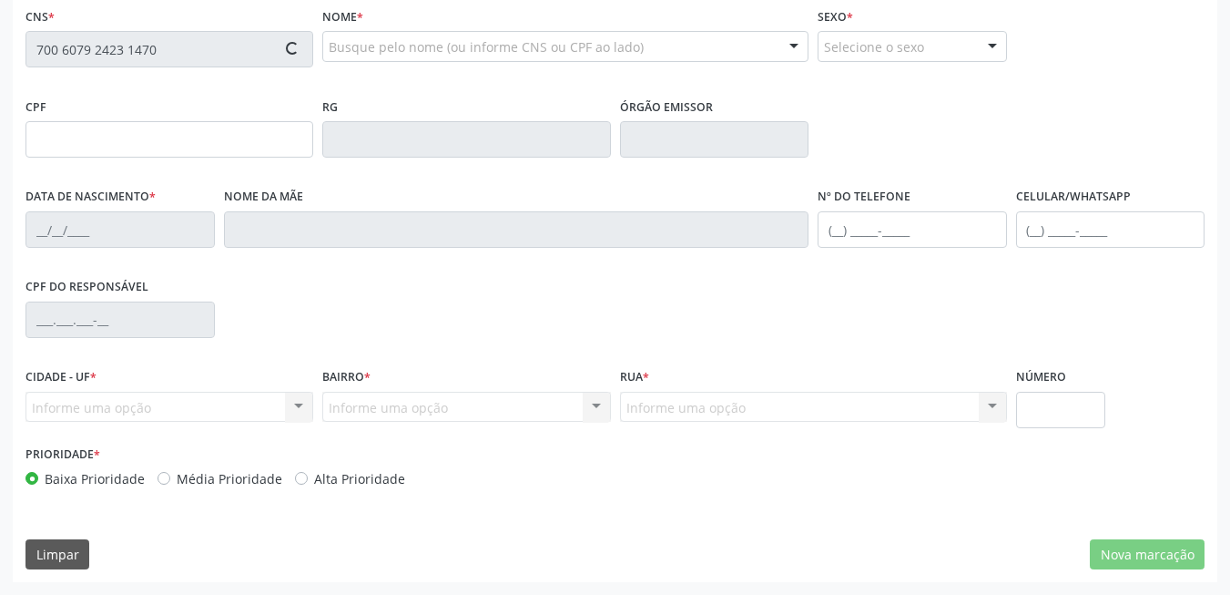
type input "078.675.364-18"
type input "26/08/1986"
type input "Maria Alice da Silva"
type input "(87) 9965-7202"
type input "51"
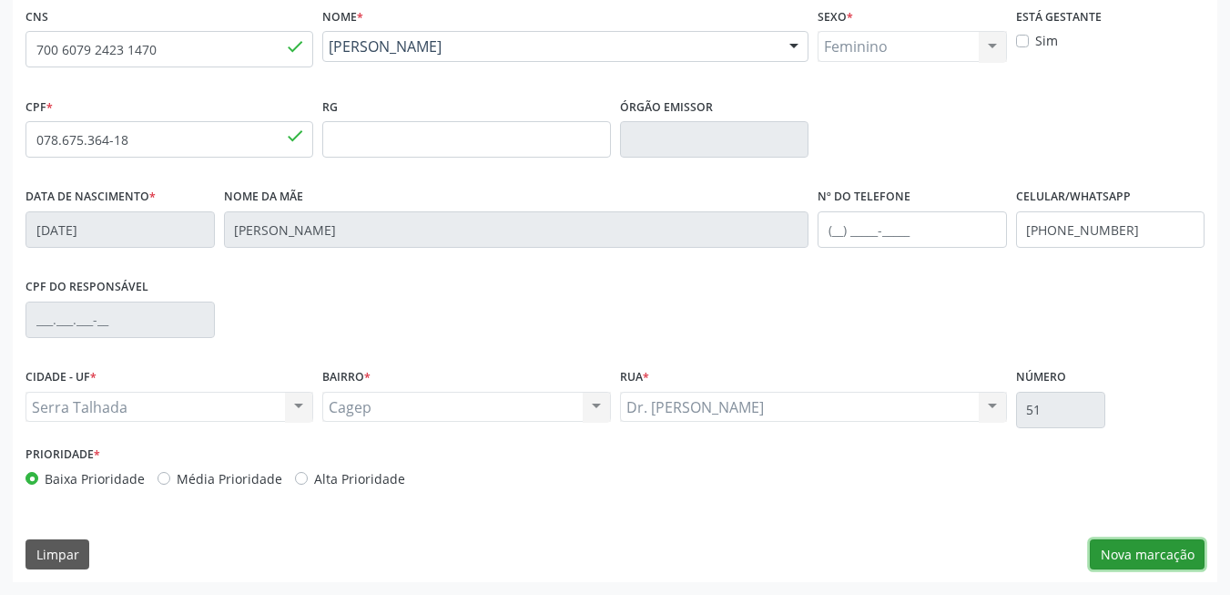
click at [1175, 560] on button "Nova marcação" at bounding box center [1147, 554] width 115 height 31
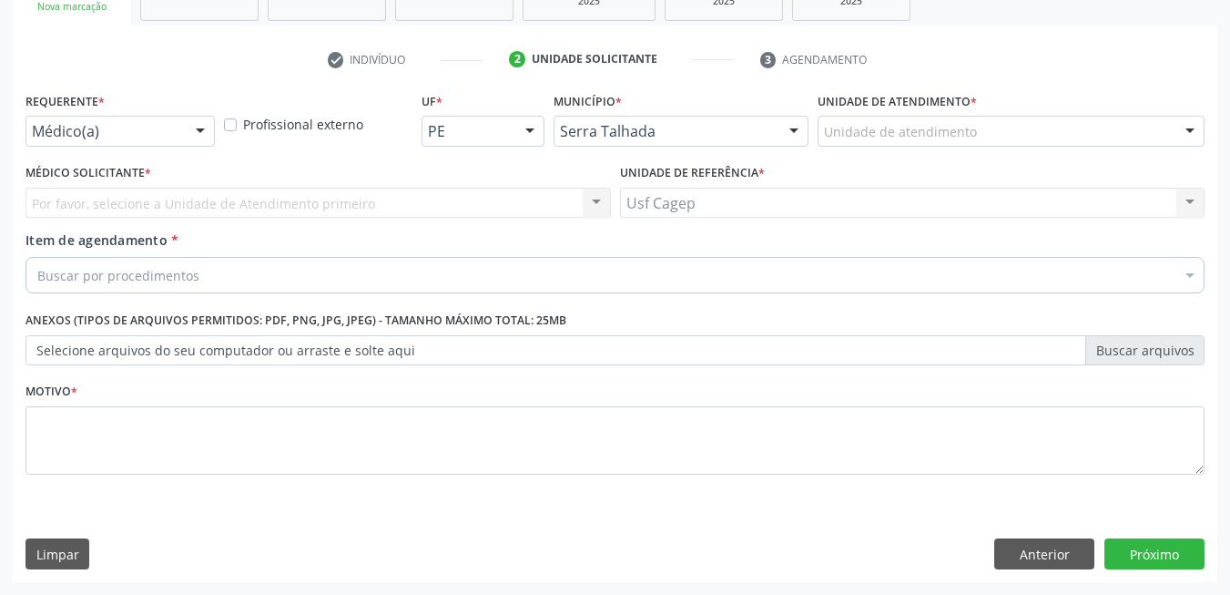
click at [166, 121] on div "Médico(a)" at bounding box center [119, 131] width 189 height 31
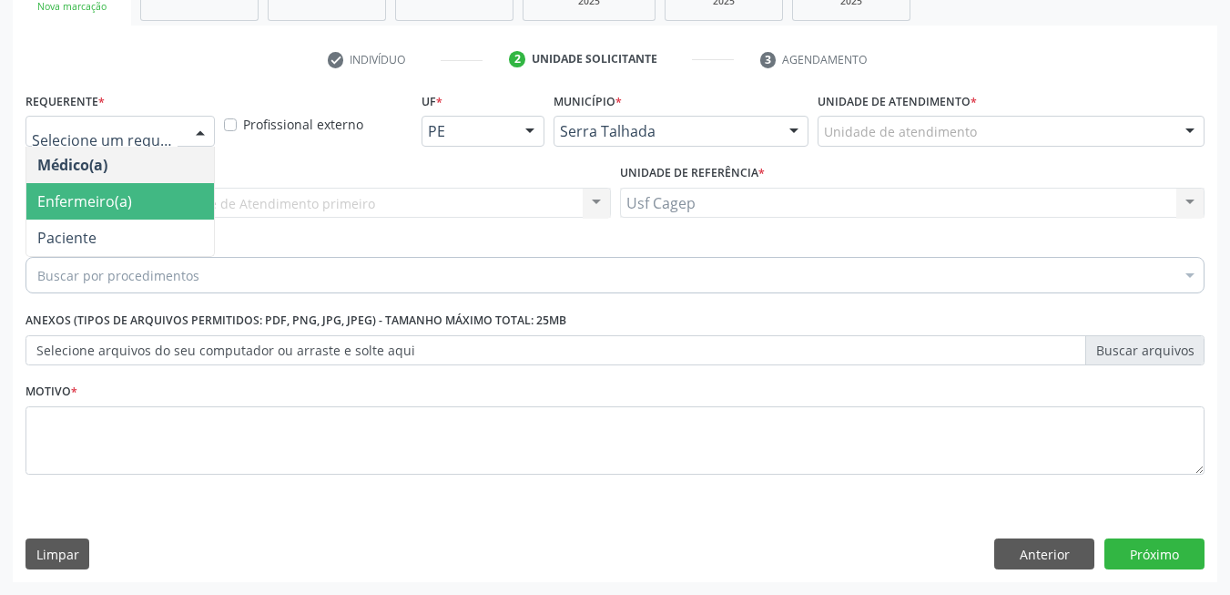
click at [161, 218] on span "Enfermeiro(a)" at bounding box center [120, 201] width 188 height 36
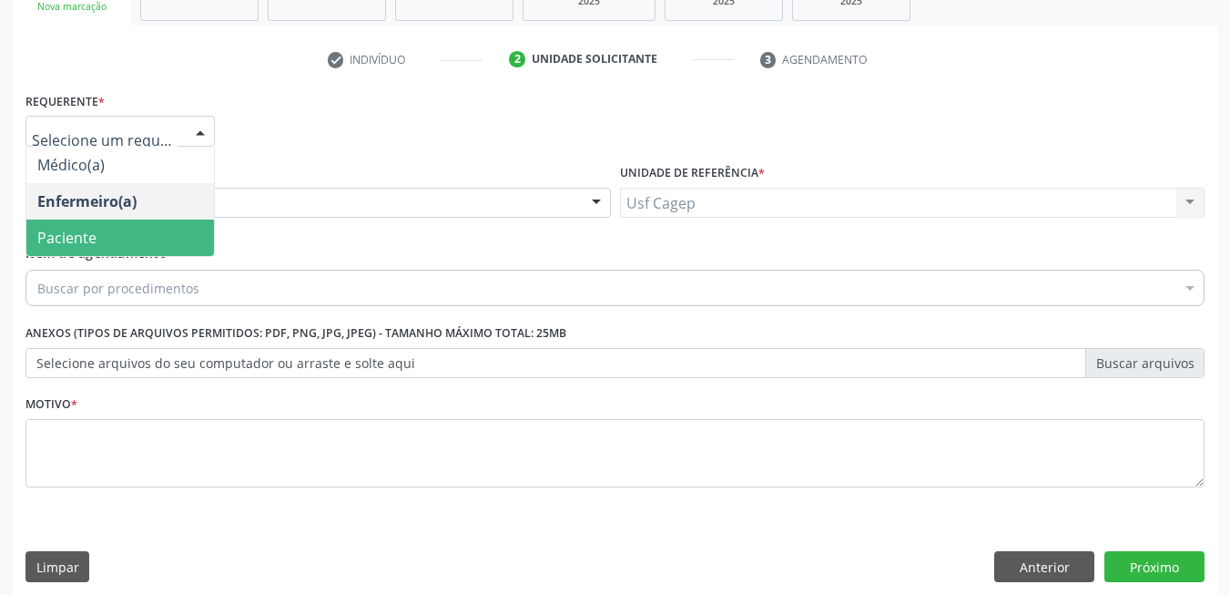
click at [160, 237] on span "Paciente" at bounding box center [120, 237] width 188 height 36
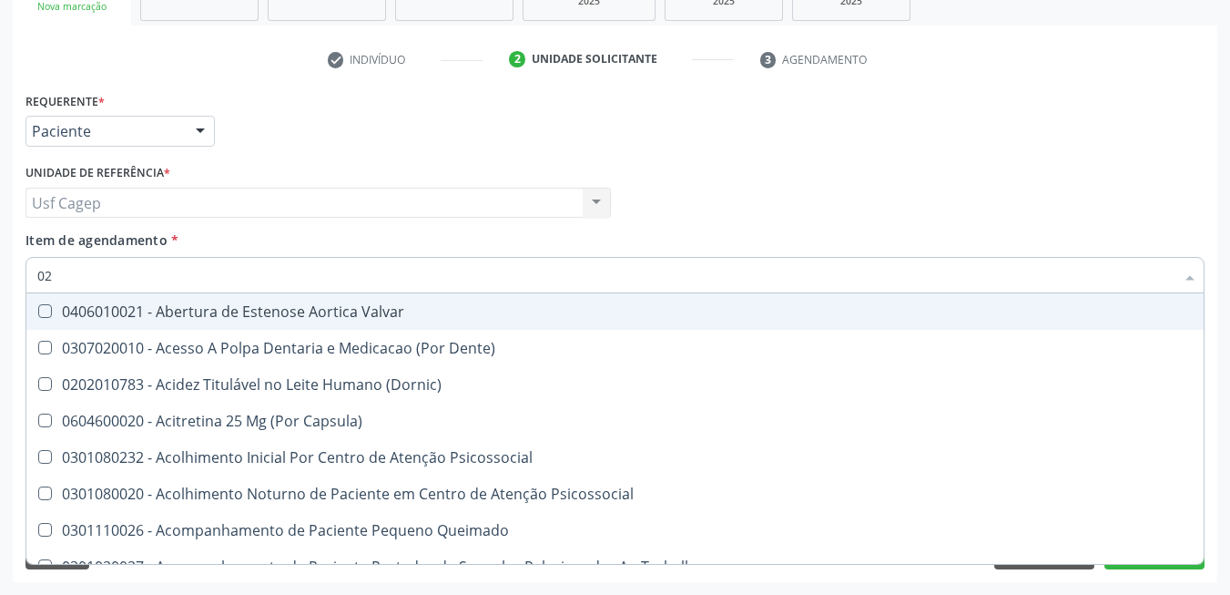
type input "020"
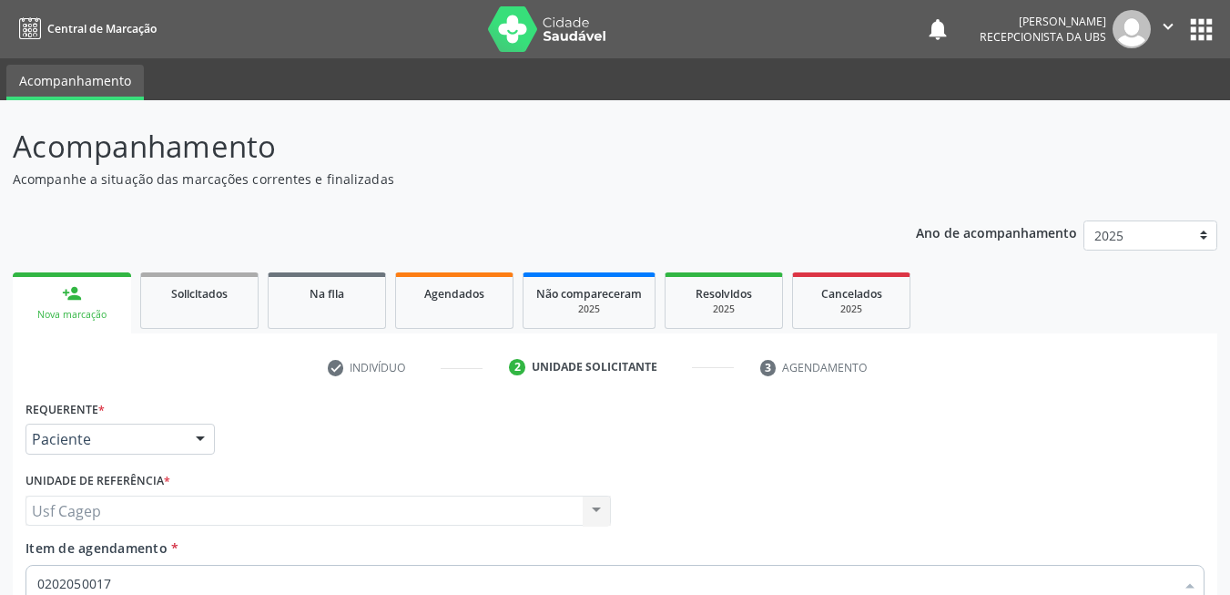
scroll to position [308, 0]
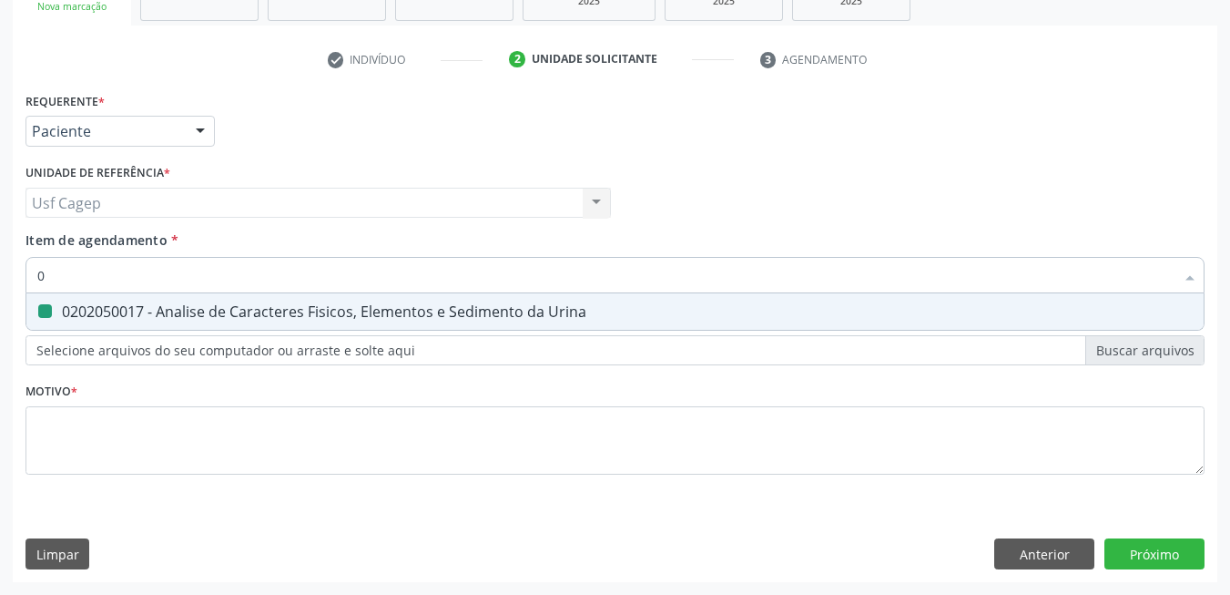
type input "02"
checkbox Urina "false"
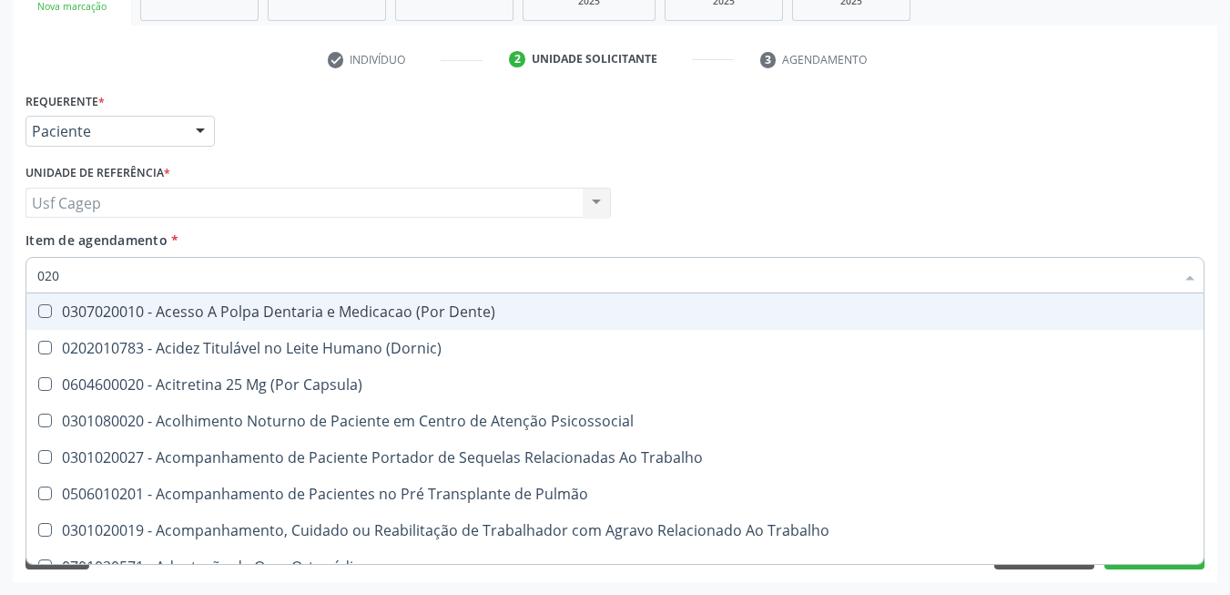
type input "0202"
checkbox Capsula\) "true"
checkbox Urina "false"
checkbox Coagulação\ "true"
checkbox Abo "false"
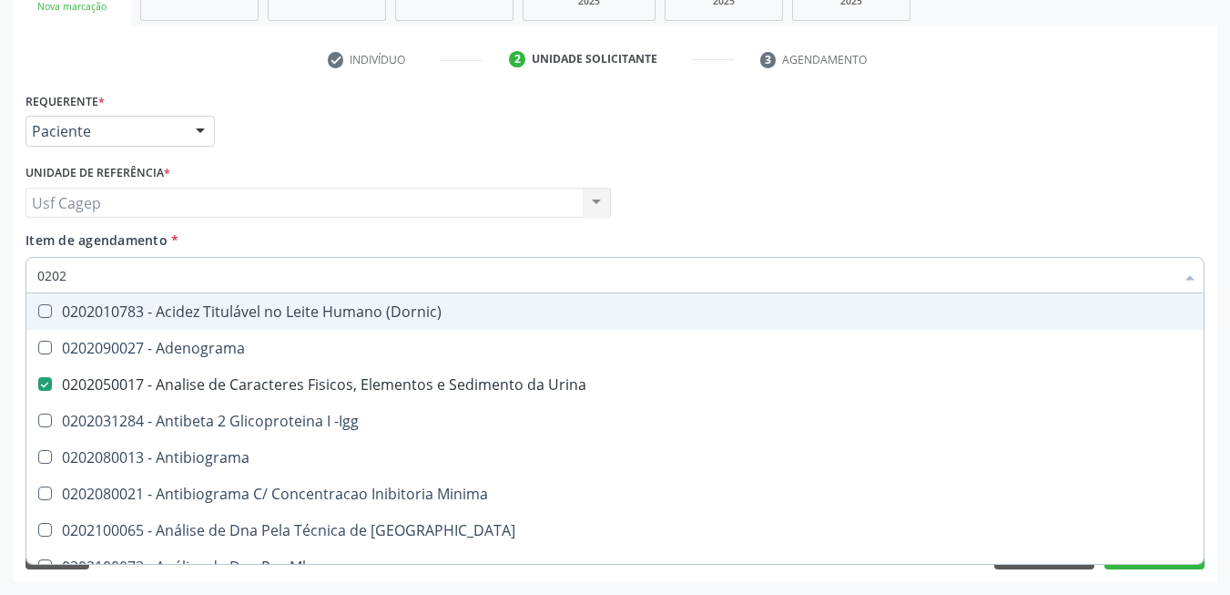
type input "02020"
checkbox Abo "false"
type input "020201"
checkbox Urina "false"
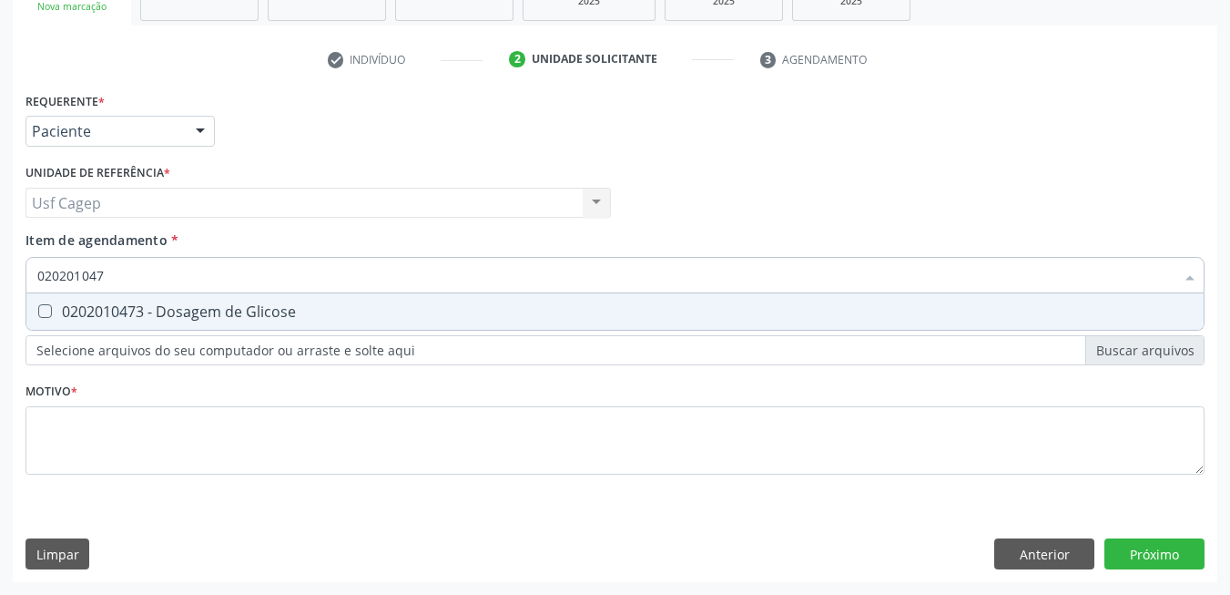
type input "0202010473"
click at [217, 293] on span "0202010473 - Dosagem de Glicose" at bounding box center [614, 311] width 1177 height 36
checkbox Glicose "true"
click at [223, 269] on input "0202010473" at bounding box center [605, 275] width 1137 height 36
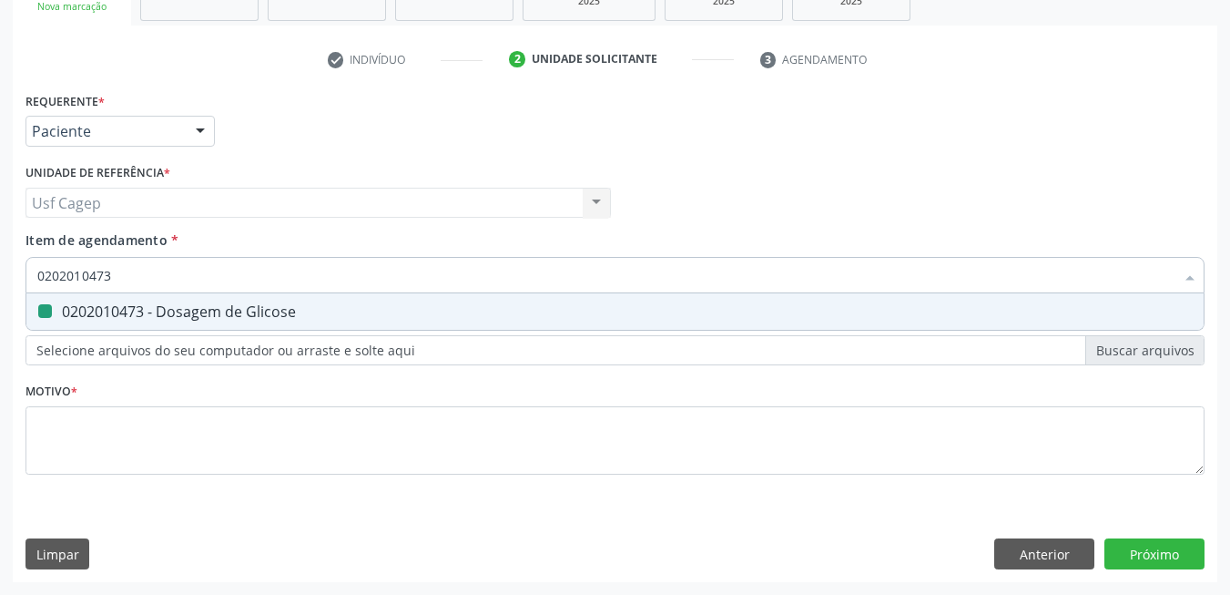
type input "0"
checkbox Glicose "false"
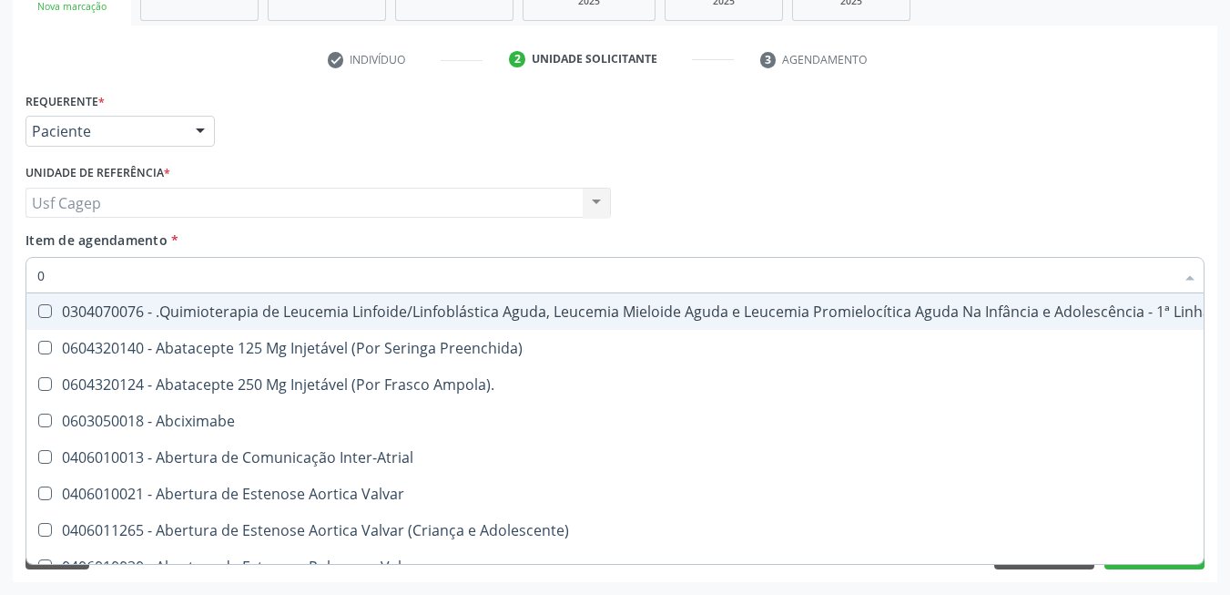
type input "02"
checkbox Coração "true"
checkbox Urina "false"
checkbox Vulva "true"
checkbox Bilateral "true"
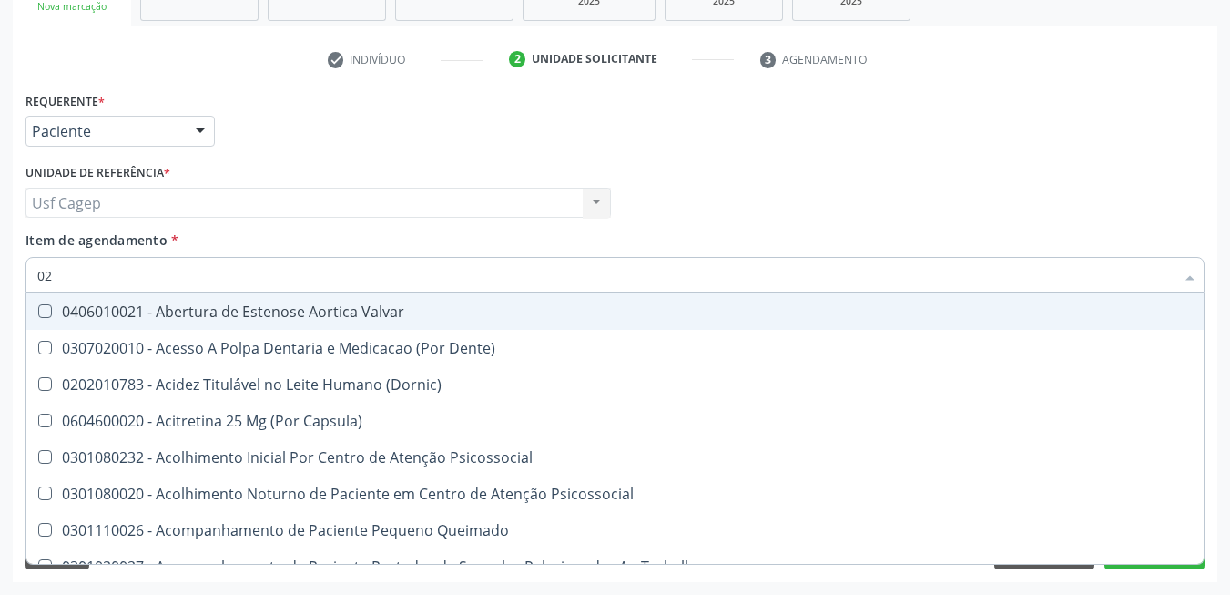
type input "020"
checkbox Terapeutica "true"
checkbox Urina "false"
checkbox Projecoes\) "true"
checkbox \(Qualitativo\) "true"
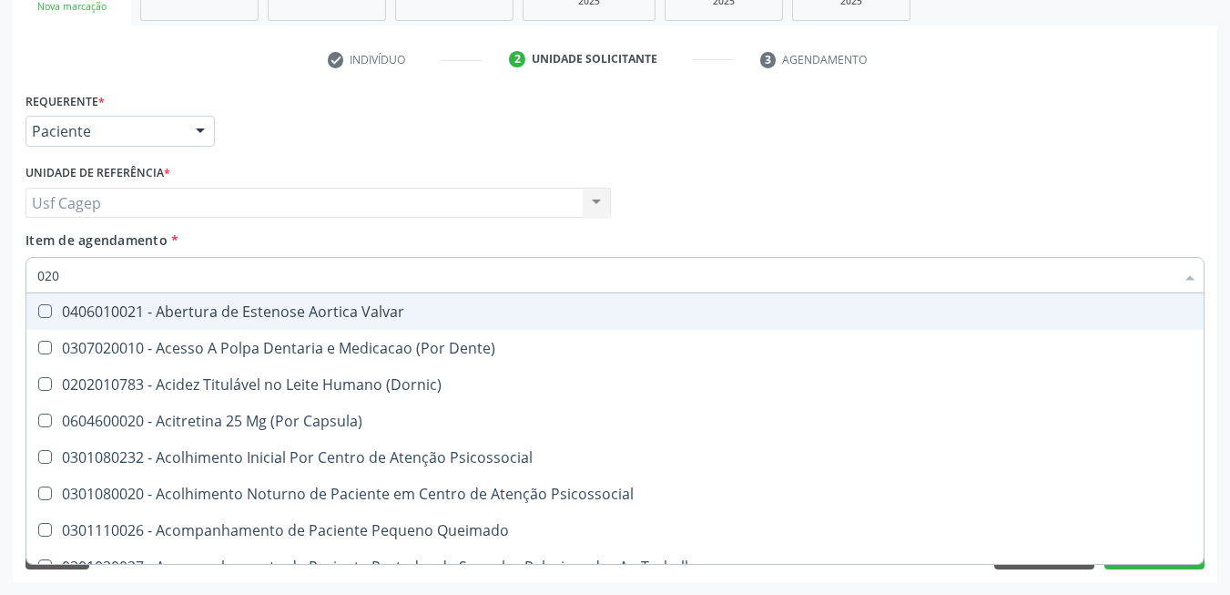
checkbox Abo "false"
checkbox Glicose "false"
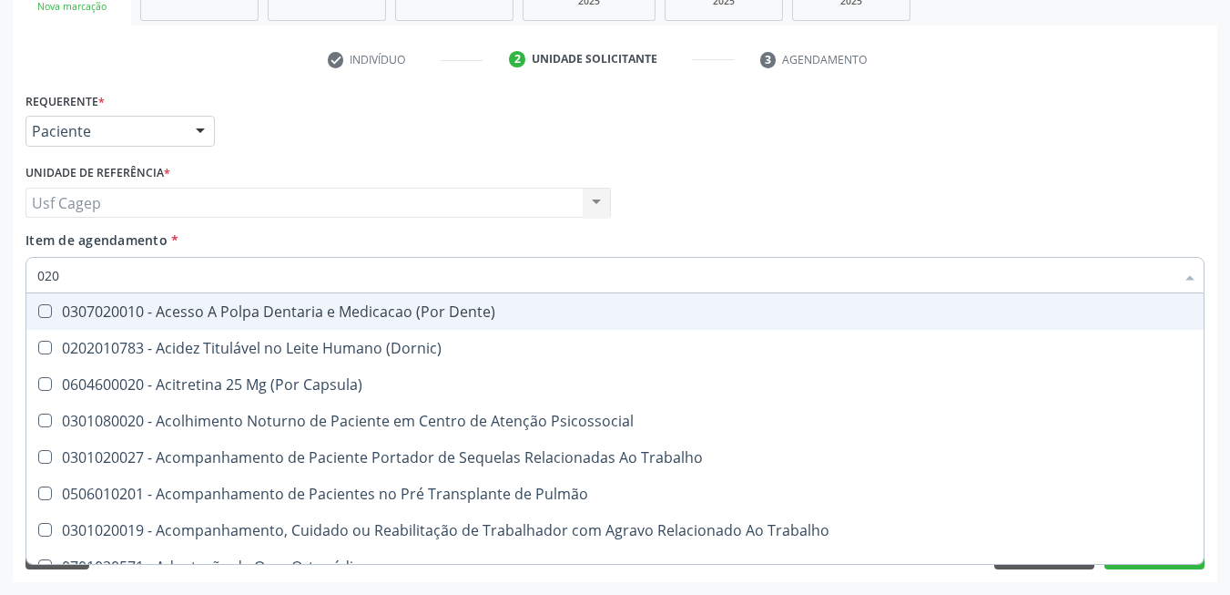
type input "0202"
checkbox Capsula\) "true"
checkbox Urina "false"
checkbox Coagulação\ "true"
checkbox Laser "true"
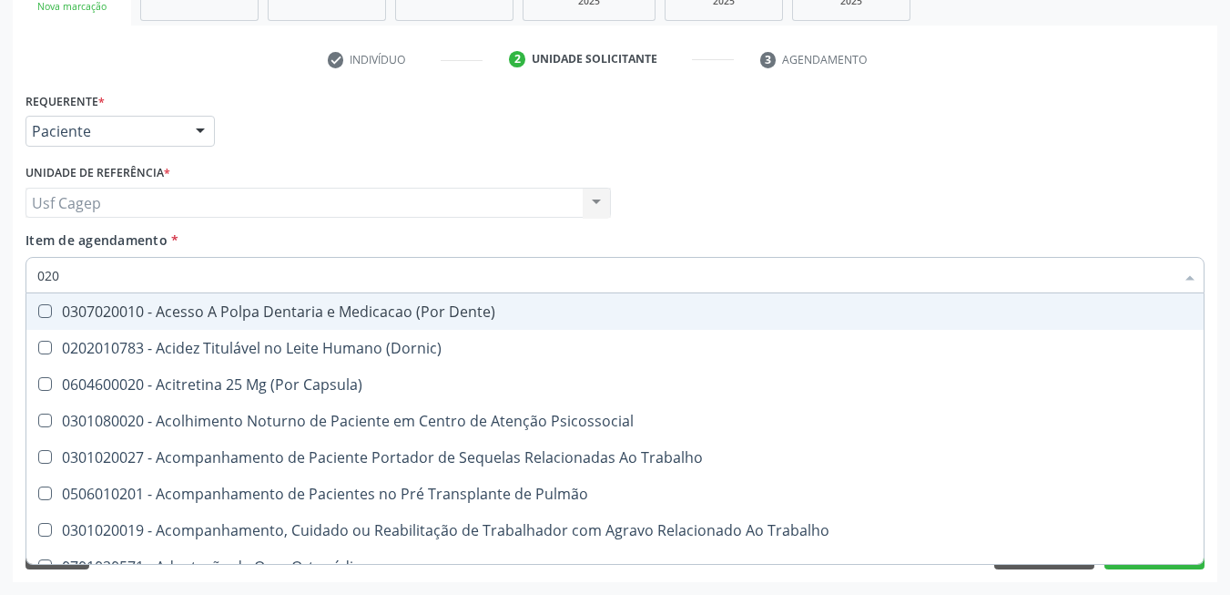
checkbox Abo "false"
checkbox Glicose "false"
type input "02020"
checkbox Coagulação\ "false"
checkbox Salivar "true"
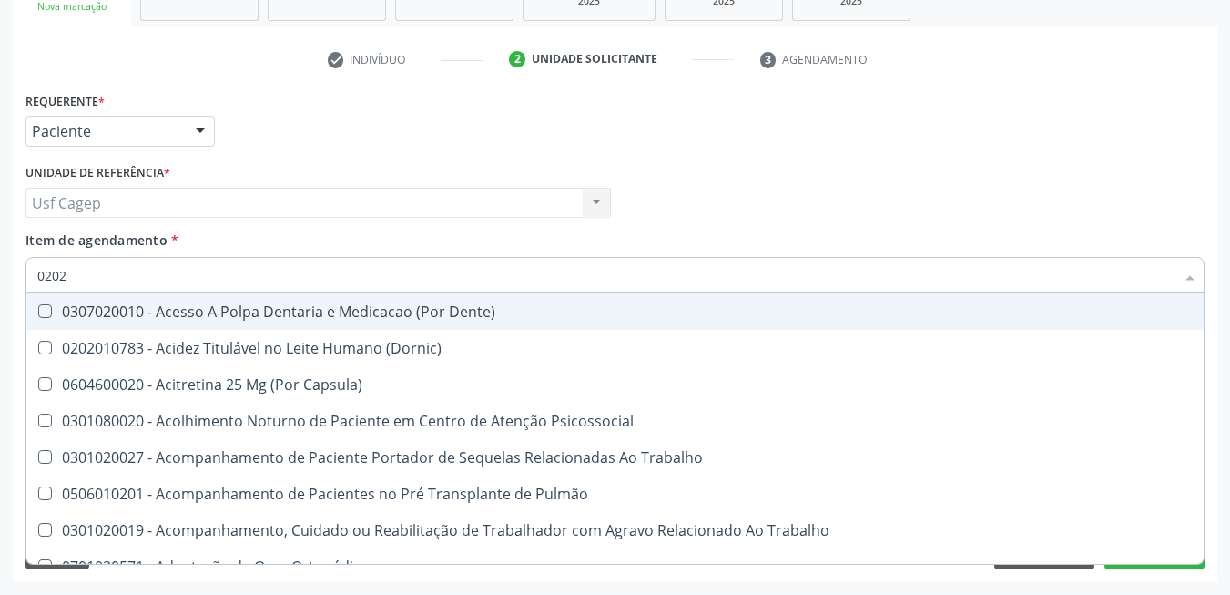
checkbox Laser "false"
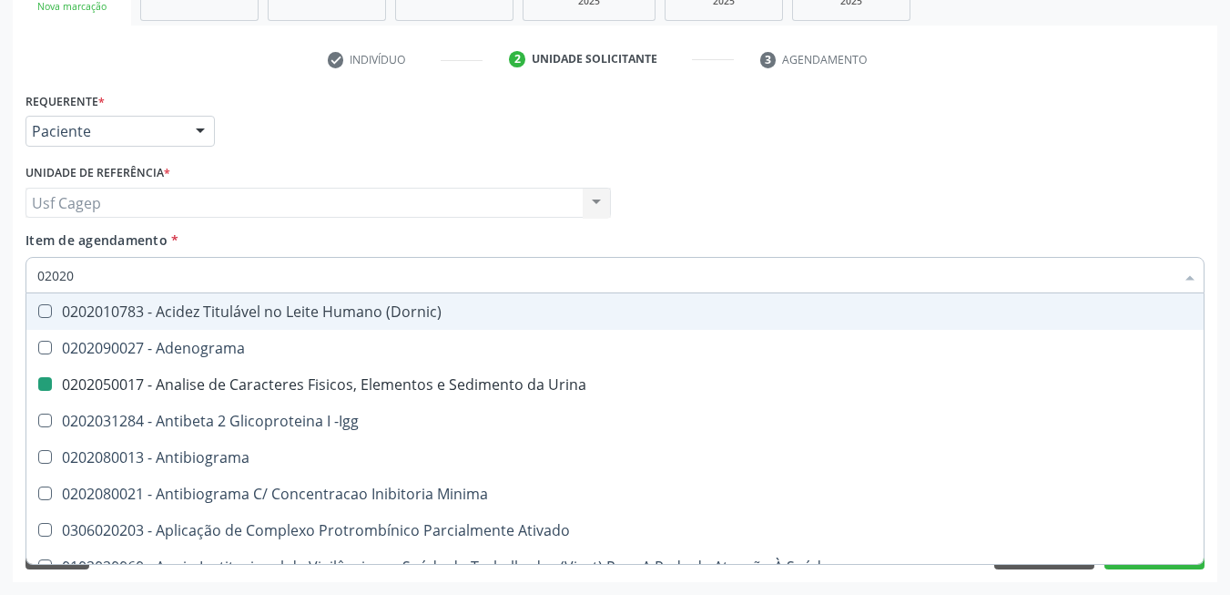
type input "020202"
checkbox Urina "false"
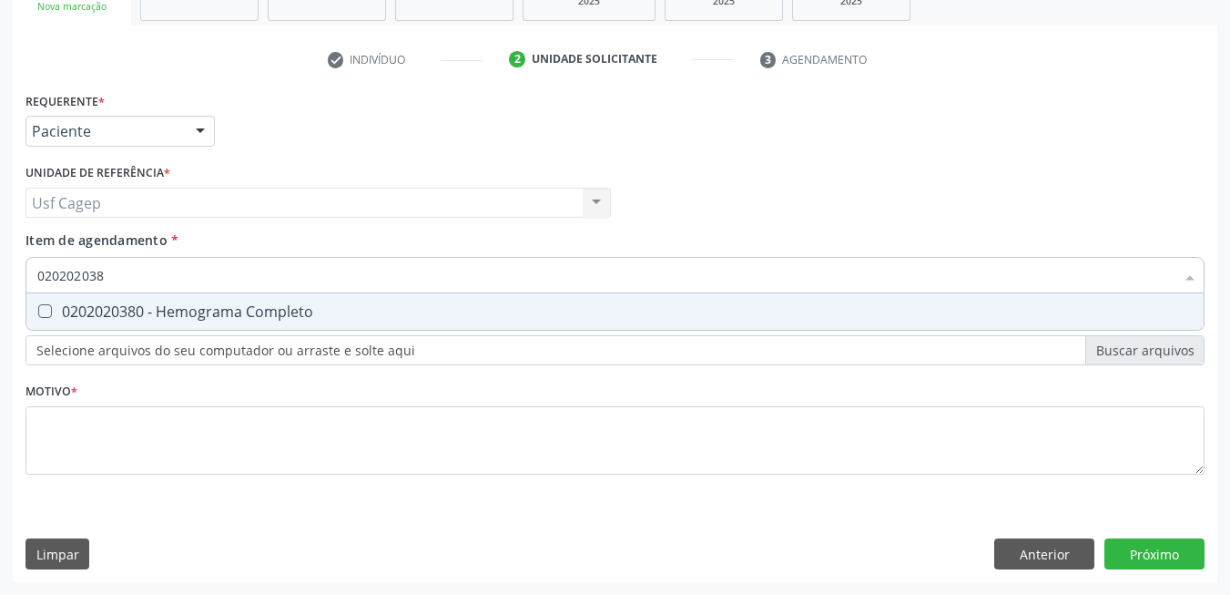
type input "0202020380"
drag, startPoint x: 220, startPoint y: 304, endPoint x: 228, endPoint y: 284, distance: 21.3
click at [224, 304] on div "0202020380 - Hemograma Completo" at bounding box center [615, 311] width 1156 height 15
checkbox Completo "true"
click at [228, 284] on input "0202020380" at bounding box center [605, 275] width 1137 height 36
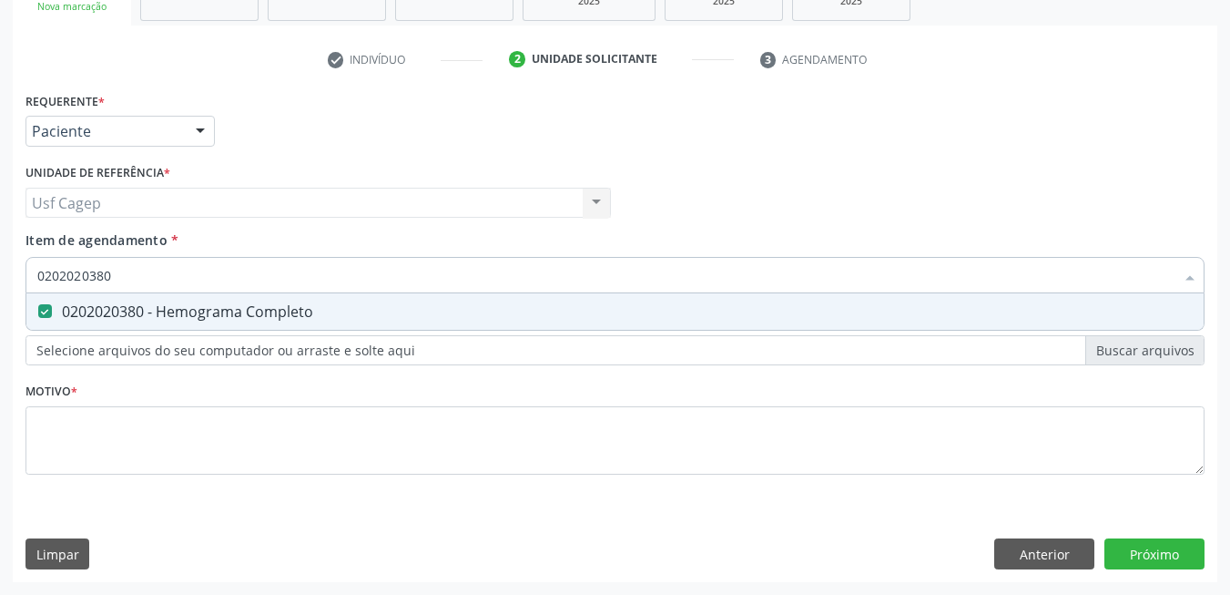
click at [228, 284] on input "0202020380" at bounding box center [605, 275] width 1137 height 36
type input "0"
checkbox Completo "false"
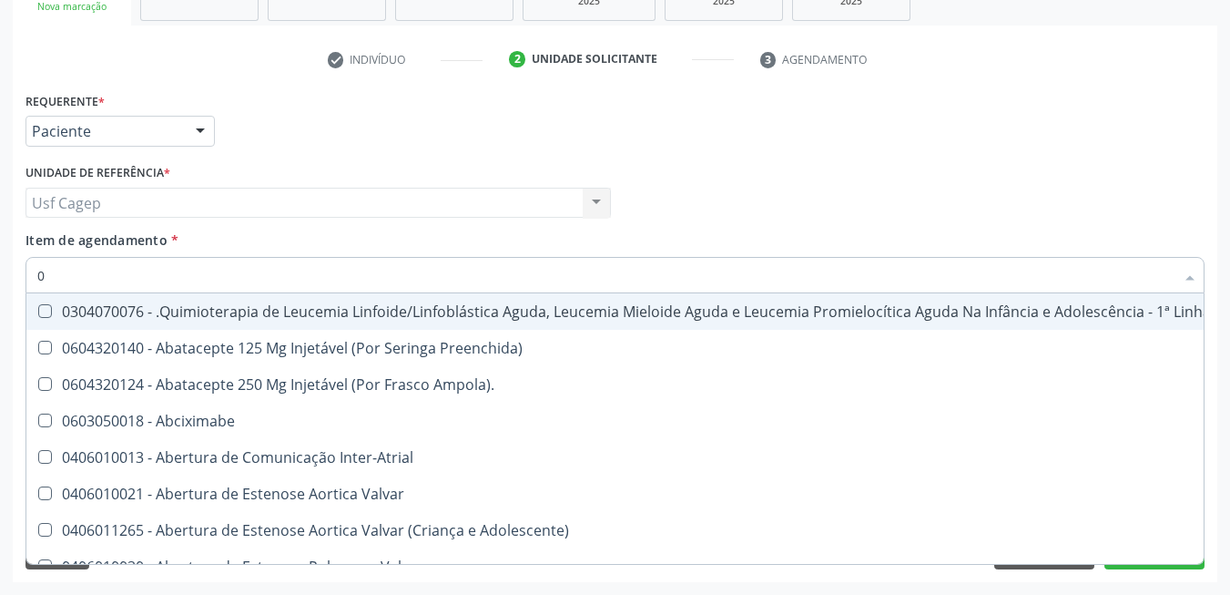
type input "02"
checkbox Coração "true"
checkbox Urina "false"
checkbox Vulva "true"
checkbox Bilateral "true"
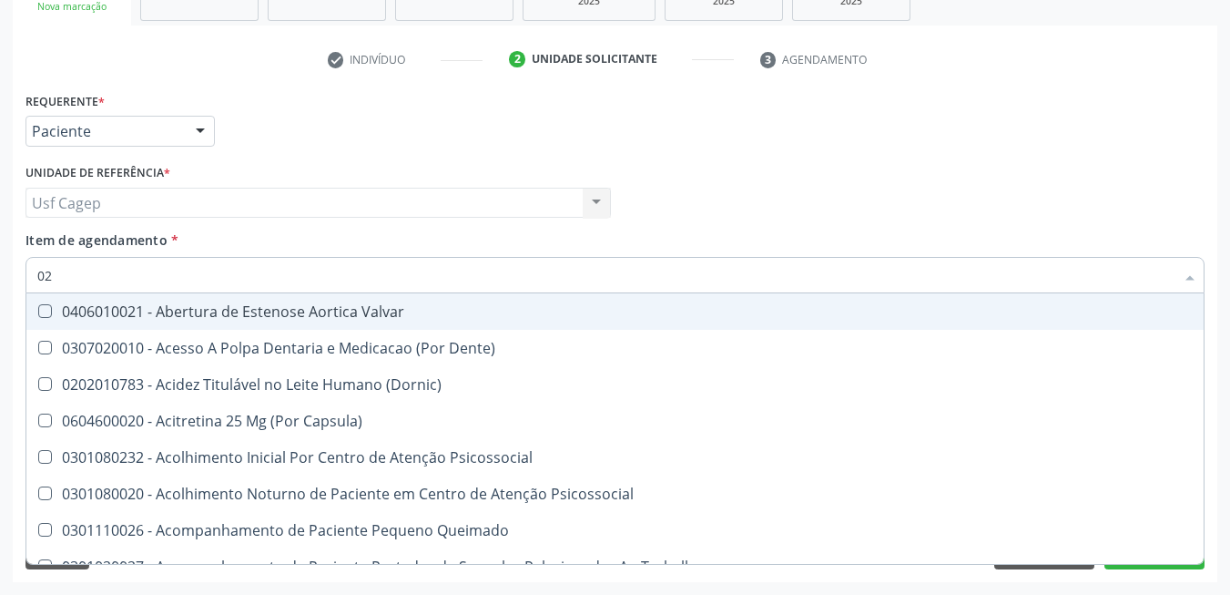
type input "020"
checkbox Terapeutica "true"
checkbox Urina "false"
checkbox Projecoes\) "true"
checkbox \(Qualitativo\) "true"
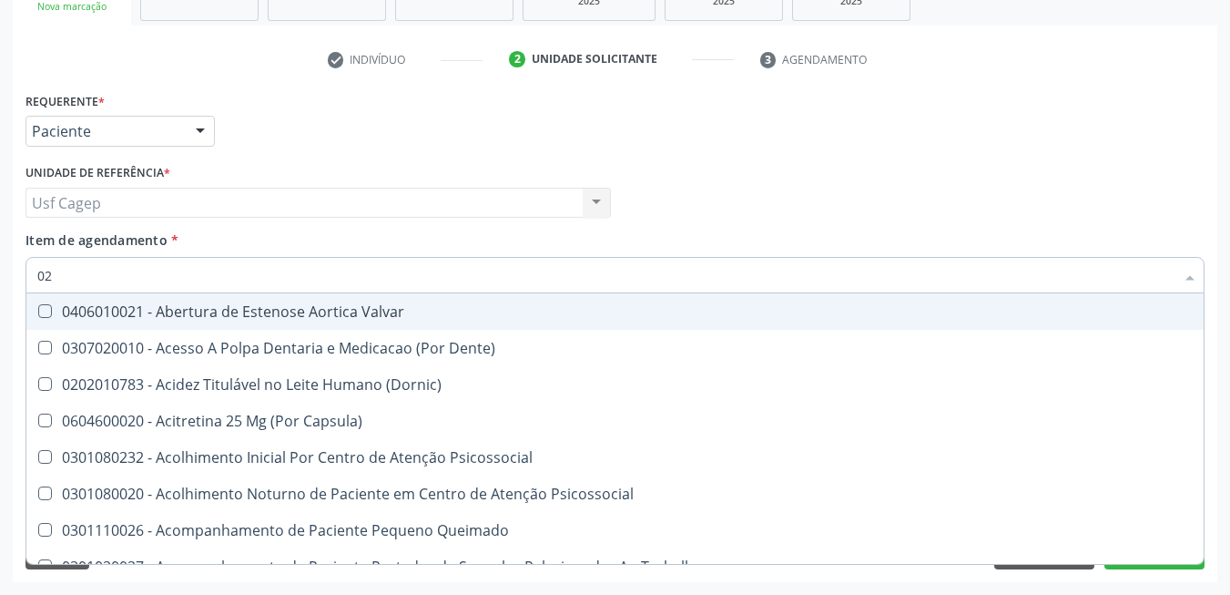
checkbox Abo "false"
checkbox Glicose "false"
checkbox \(T3\) "true"
type input "0202"
checkbox \(Dornic\) "true"
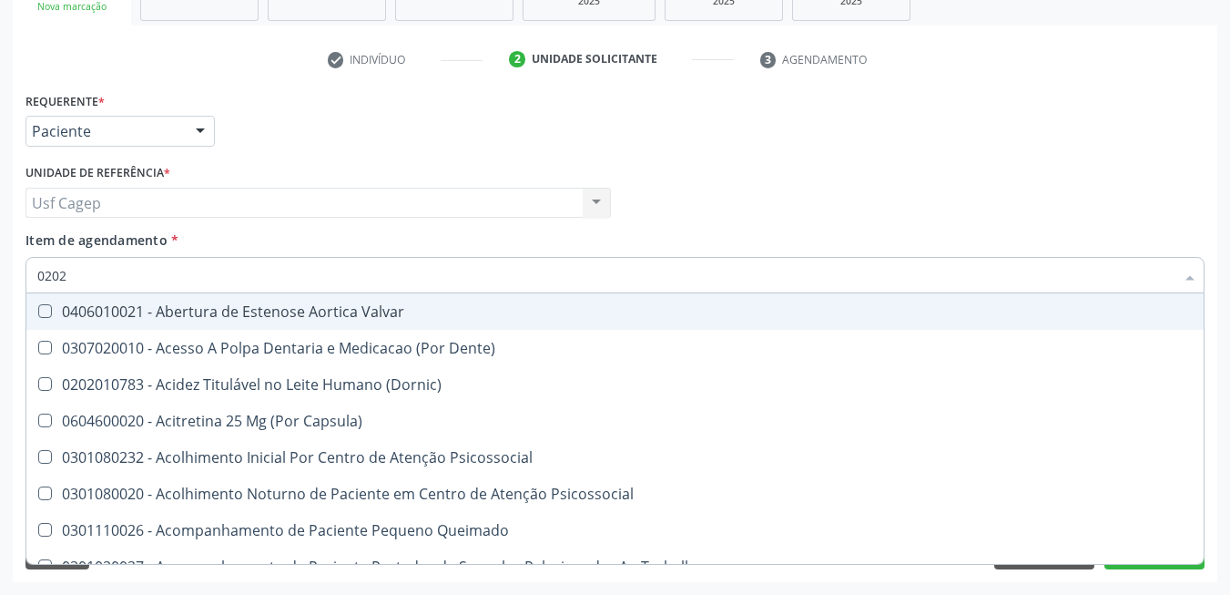
checkbox Terapeutica "false"
checkbox Agua "true"
checkbox Auditiva "true"
checkbox Monobloco "true"
checkbox Projecoes\) "false"
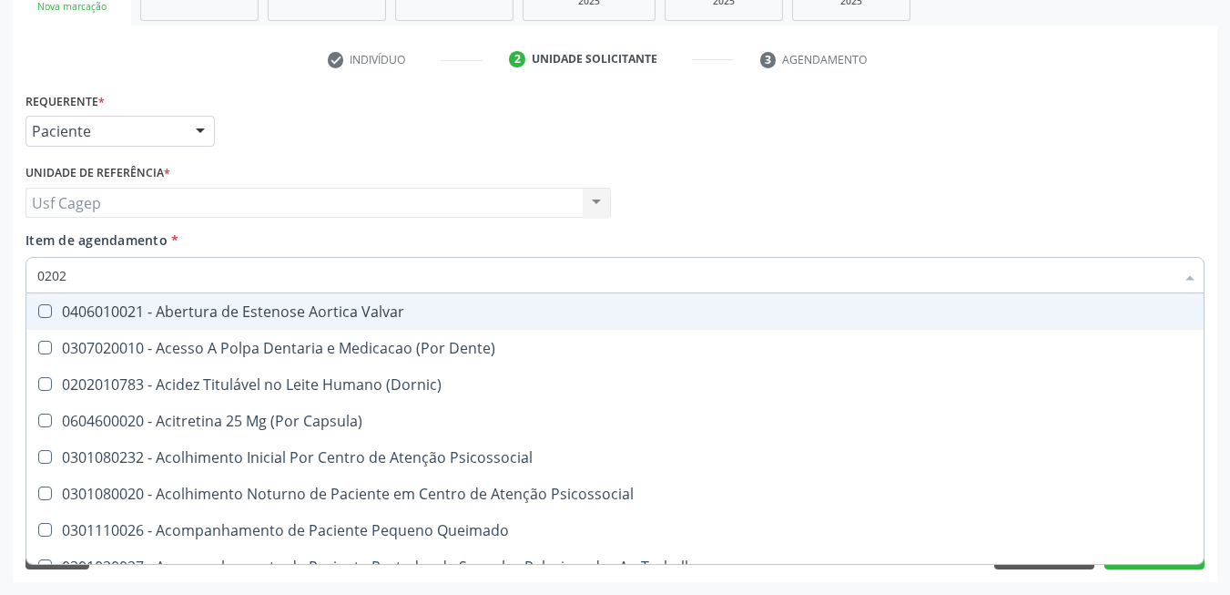
checkbox \(Qualitativo\) "false"
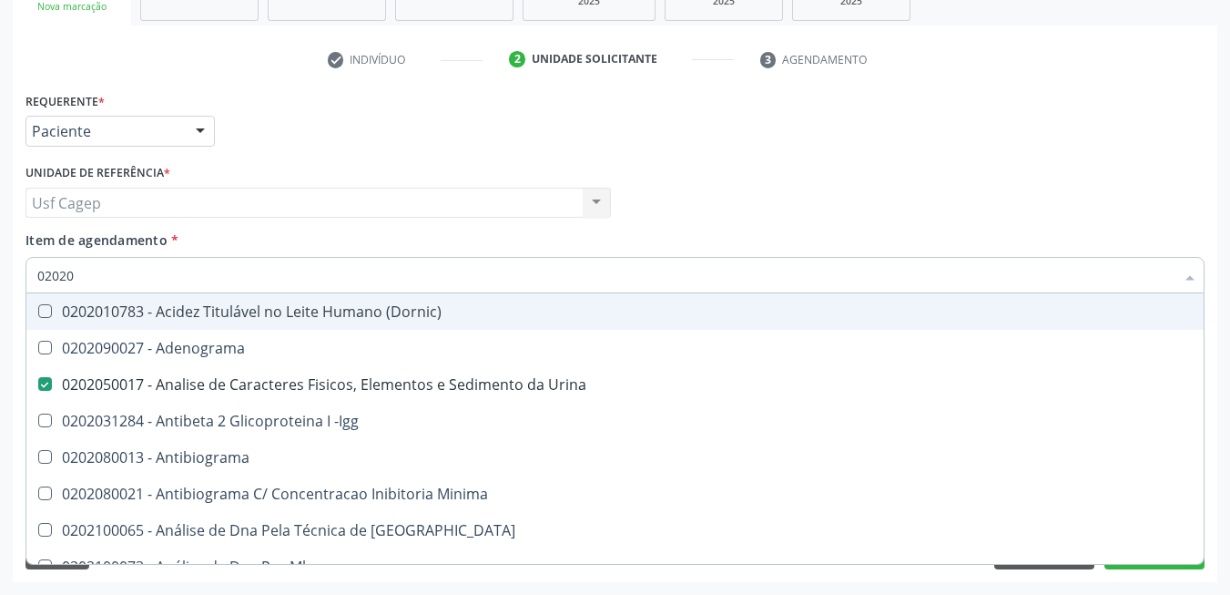
type input "020203"
checkbox Urina "false"
checkbox Molecular "true"
checkbox Abo "false"
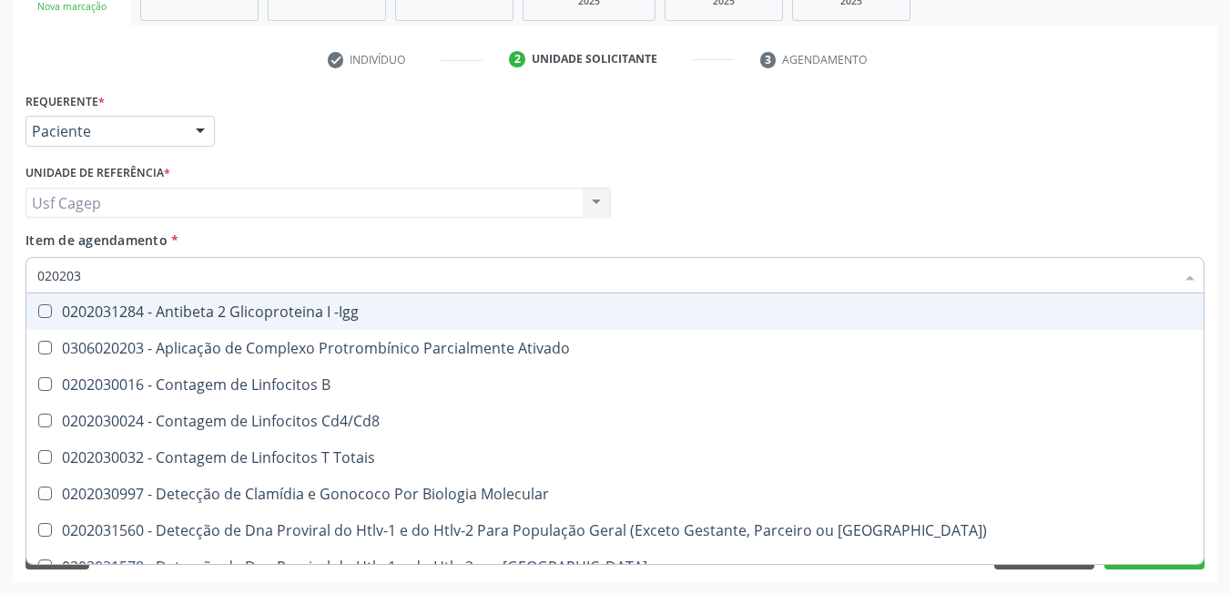
type input "0202030"
checkbox Completo "false"
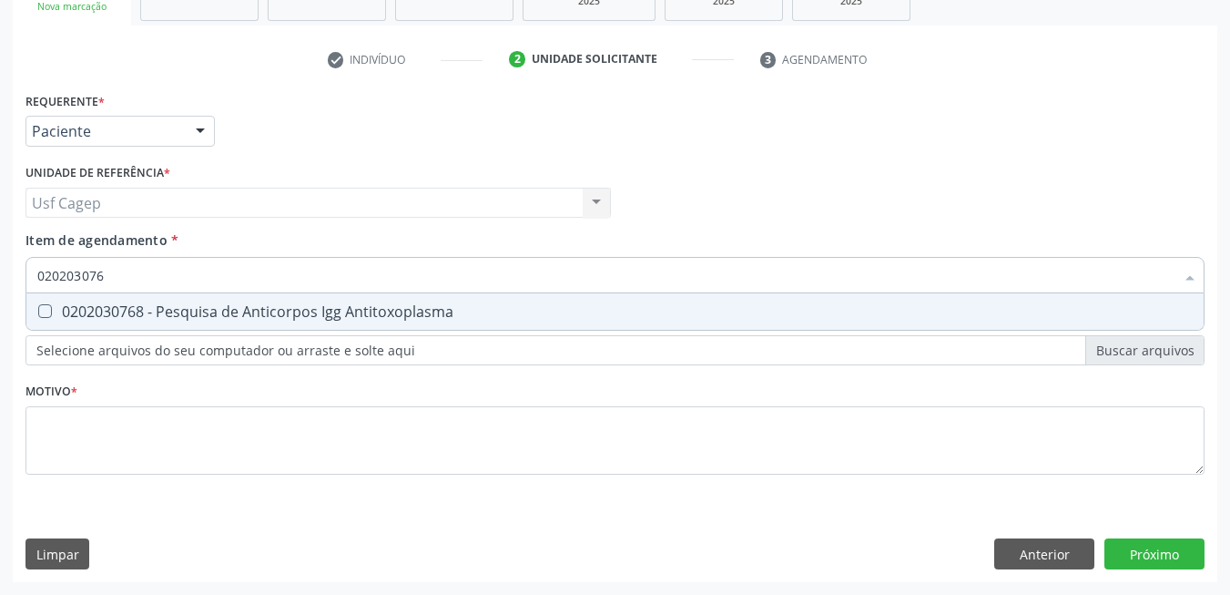
type input "0202030768"
drag, startPoint x: 277, startPoint y: 320, endPoint x: 283, endPoint y: 278, distance: 42.4
click at [283, 304] on div "0202030768 - Pesquisa de Anticorpos Igg Antitoxoplasma" at bounding box center [615, 311] width 1156 height 15
checkbox Antitoxoplasma "true"
click at [283, 277] on input "0202030768" at bounding box center [605, 275] width 1137 height 36
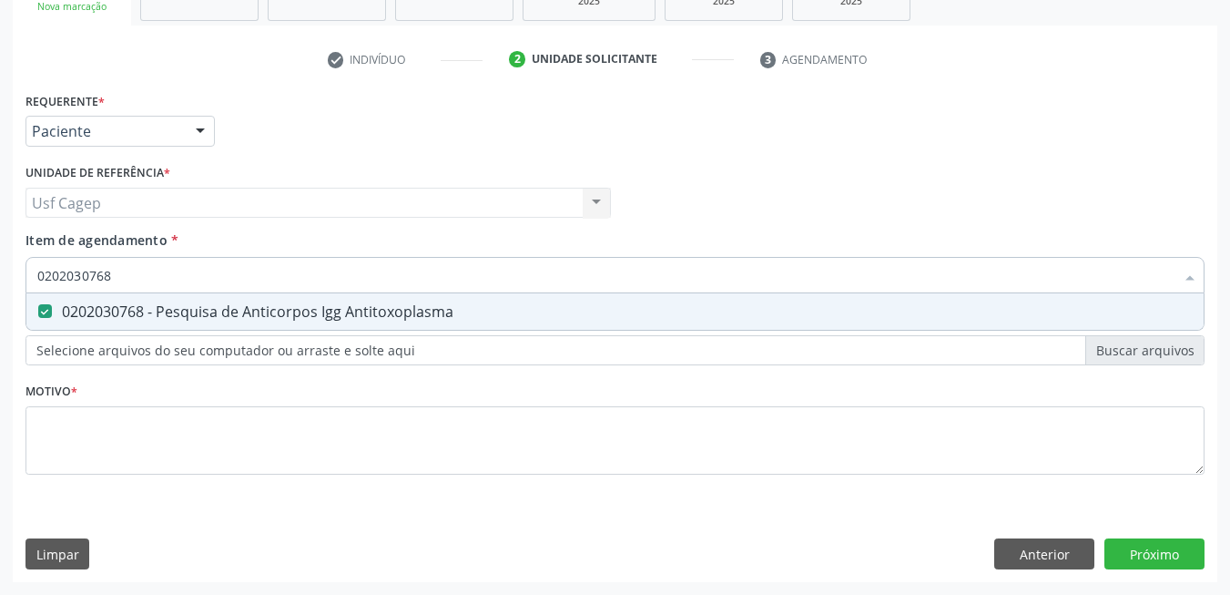
click at [283, 277] on input "0202030768" at bounding box center [605, 275] width 1137 height 36
type input "0"
checkbox Antitoxoplasma "false"
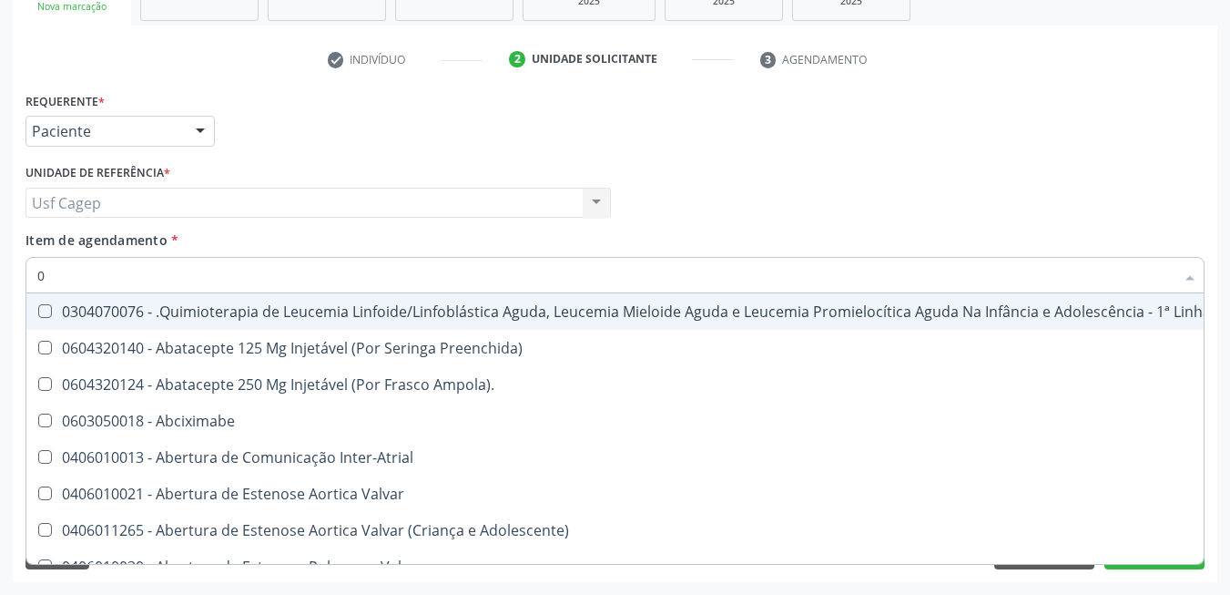
type input "02"
checkbox Coração "true"
checkbox Urina "false"
checkbox Vulva "true"
checkbox Bilateral "true"
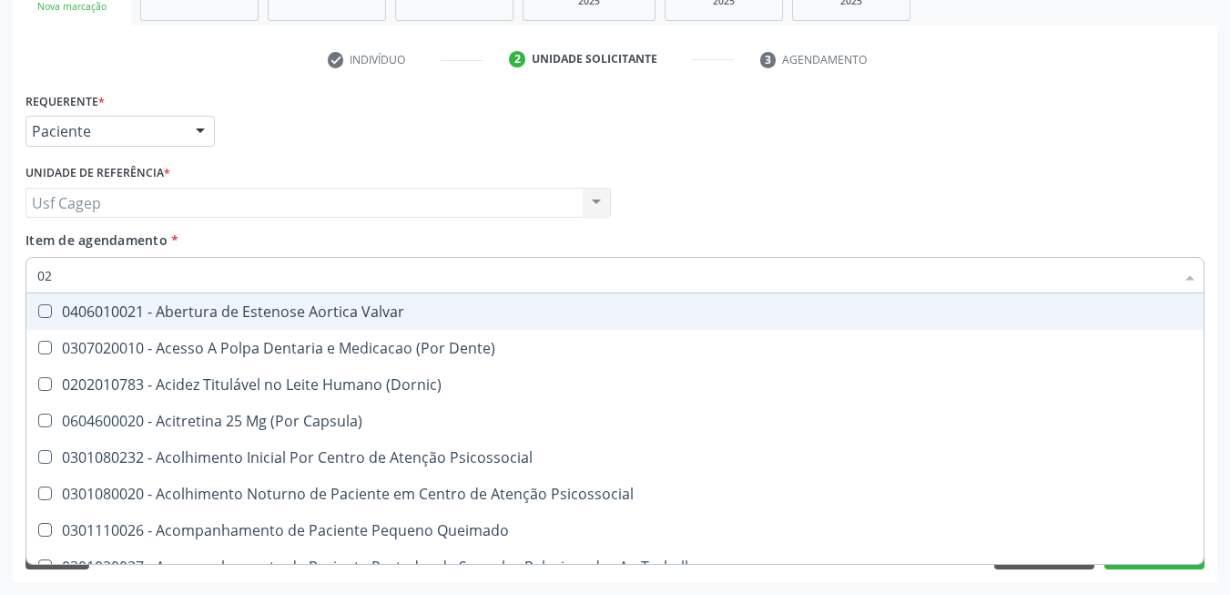
type input "020"
checkbox Terapeutica "true"
checkbox Urina "false"
checkbox Projecoes\) "true"
checkbox \(Qualitativo\) "true"
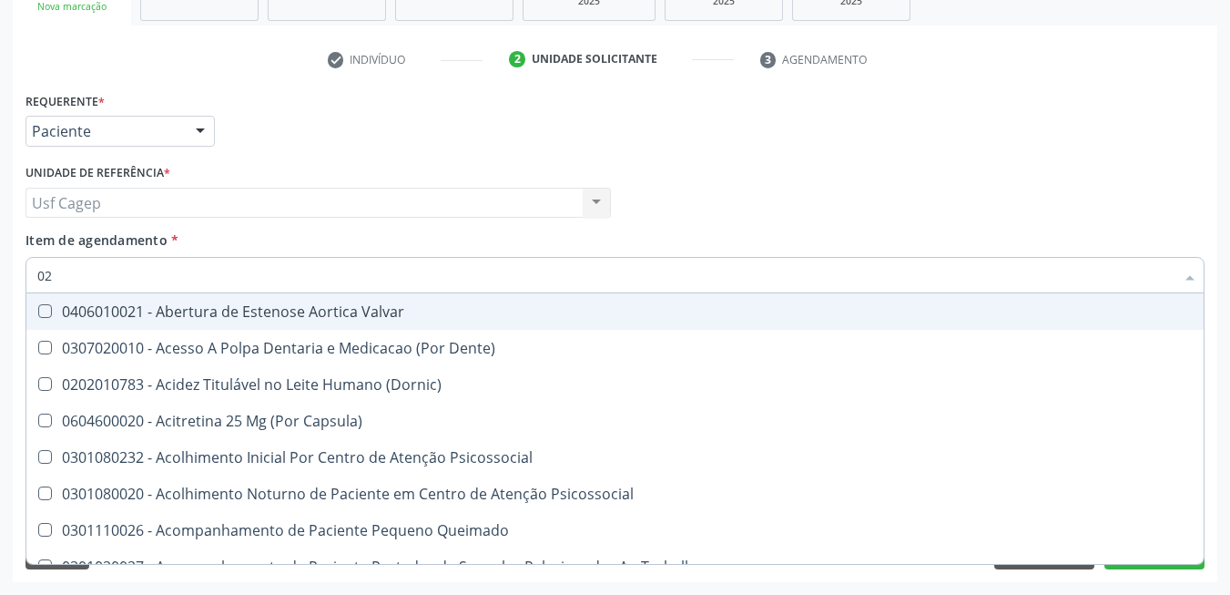
checkbox Abo "false"
checkbox Glicose "false"
checkbox \(T3\) "true"
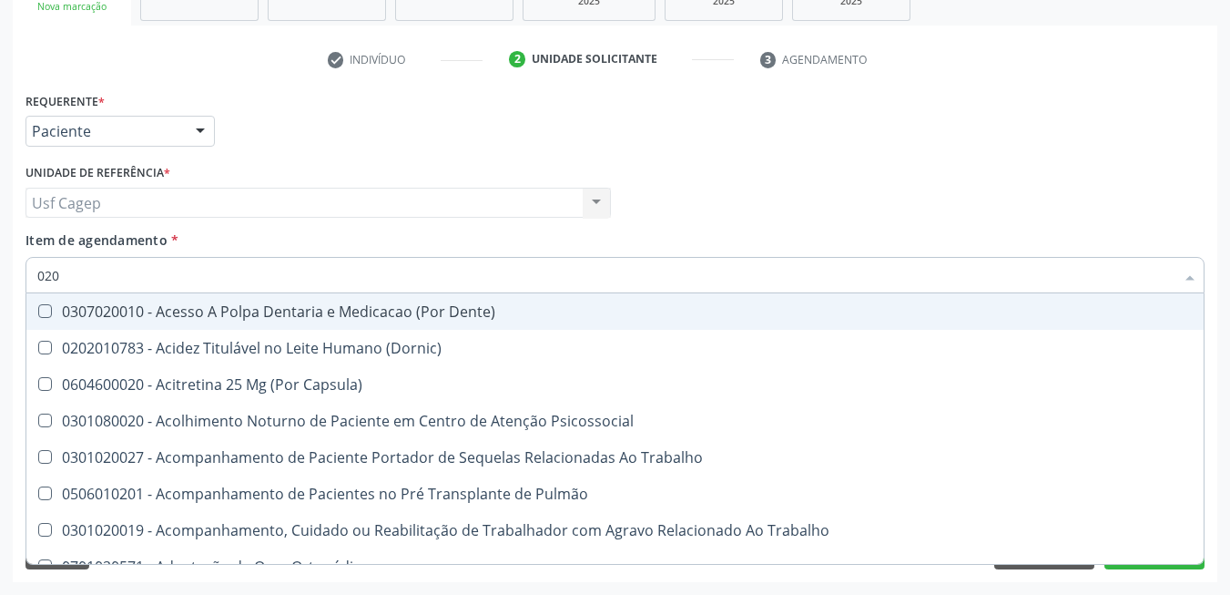
type input "0202"
checkbox Capsula\) "true"
checkbox Urina "false"
checkbox Coagulação\ "true"
checkbox Laser "true"
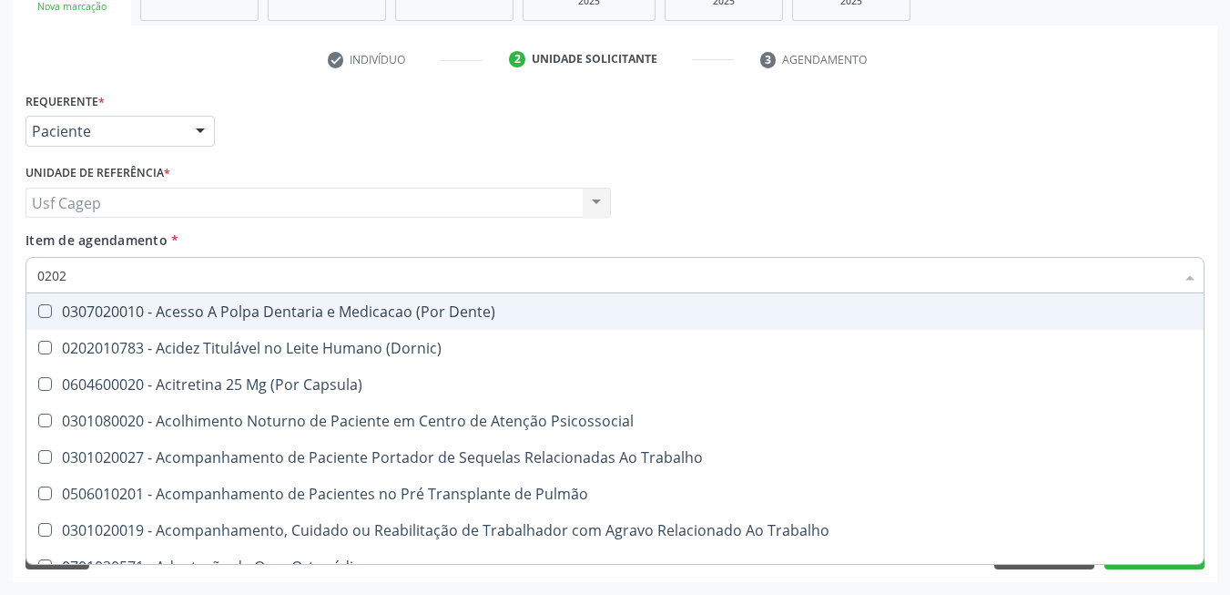
checkbox Biologica "true"
checkbox Abo "false"
checkbox Dosagens\) "true"
checkbox Glicose "false"
type input "02020"
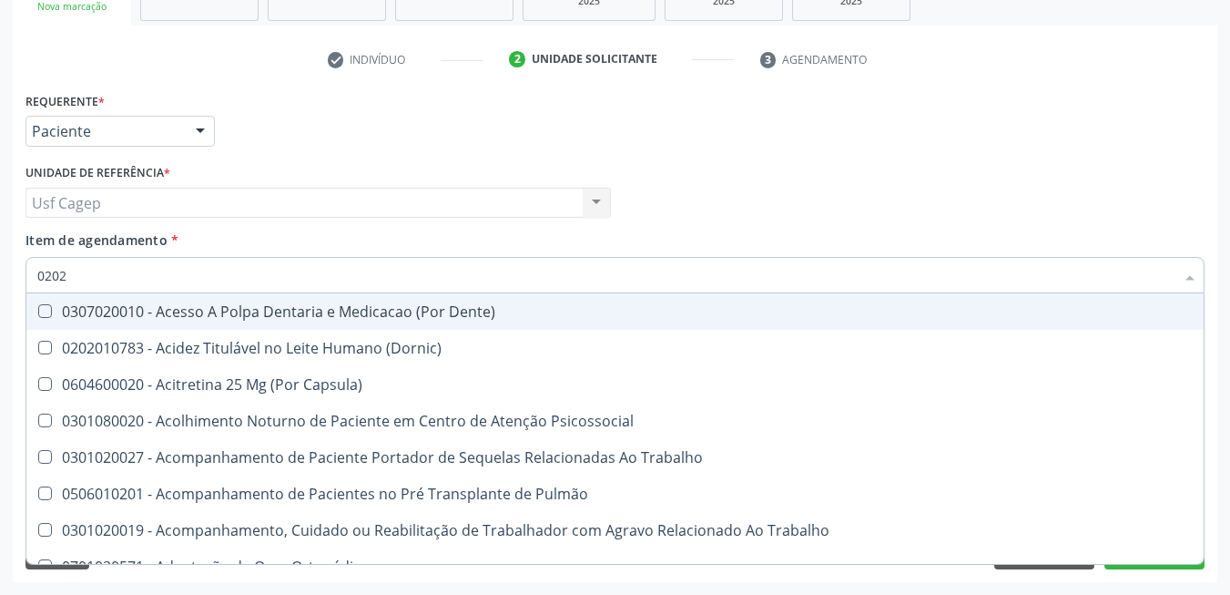
checkbox Coagulação\ "false"
checkbox Salivar "true"
checkbox Laser "false"
checkbox \(Cantoplastia\) "true"
checkbox Biologica "false"
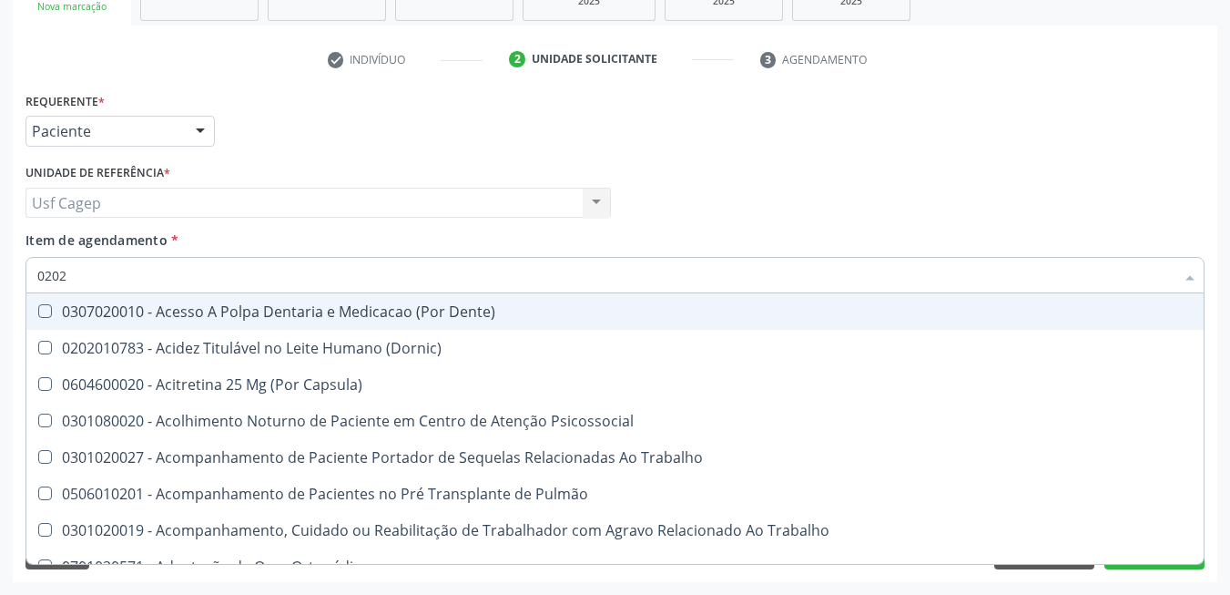
checkbox Plaquetas "true"
checkbox Dosagens\) "false"
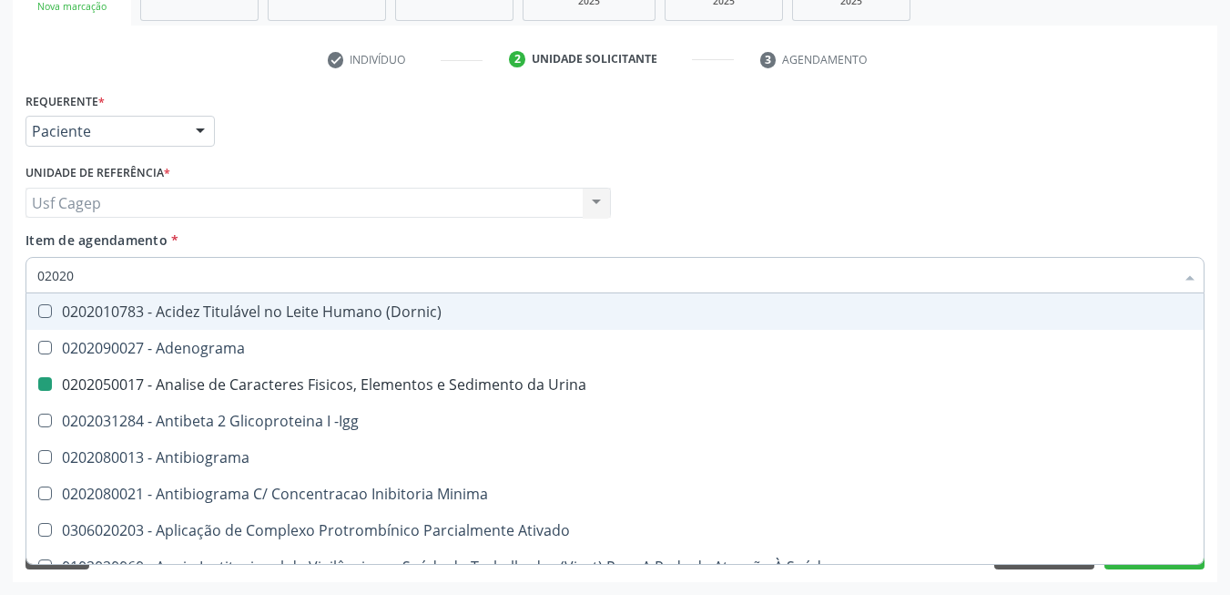
type input "020203"
checkbox Urina "false"
checkbox Aminoacidos "true"
checkbox Anti-Achr "true"
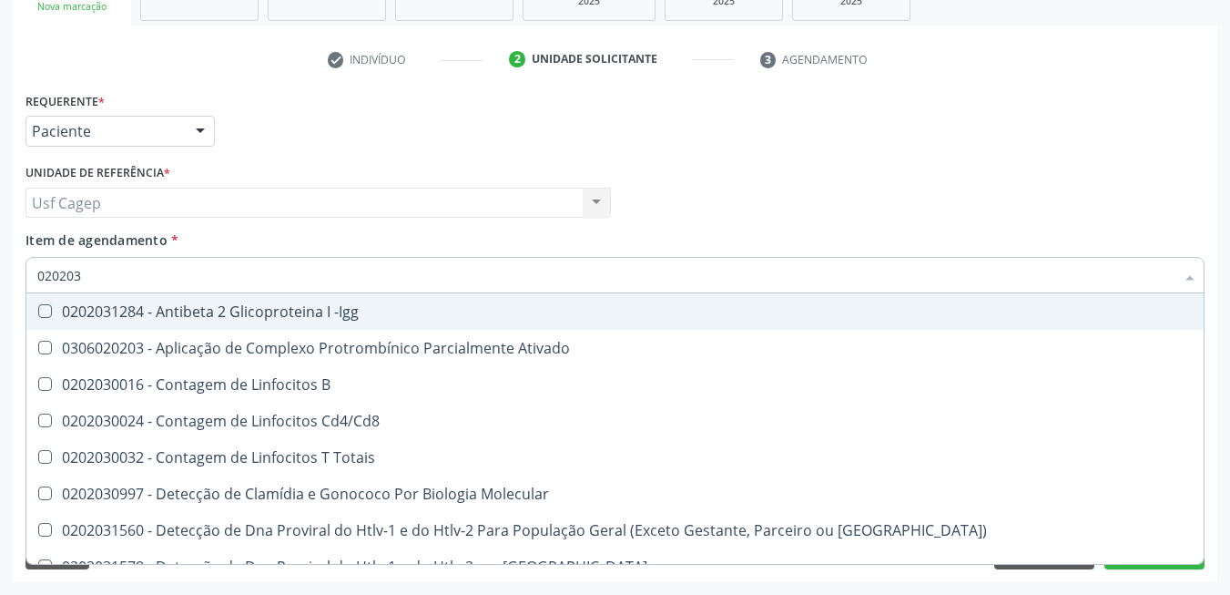
type input "0202030"
checkbox Completo "false"
checkbox \(Ro\) "true"
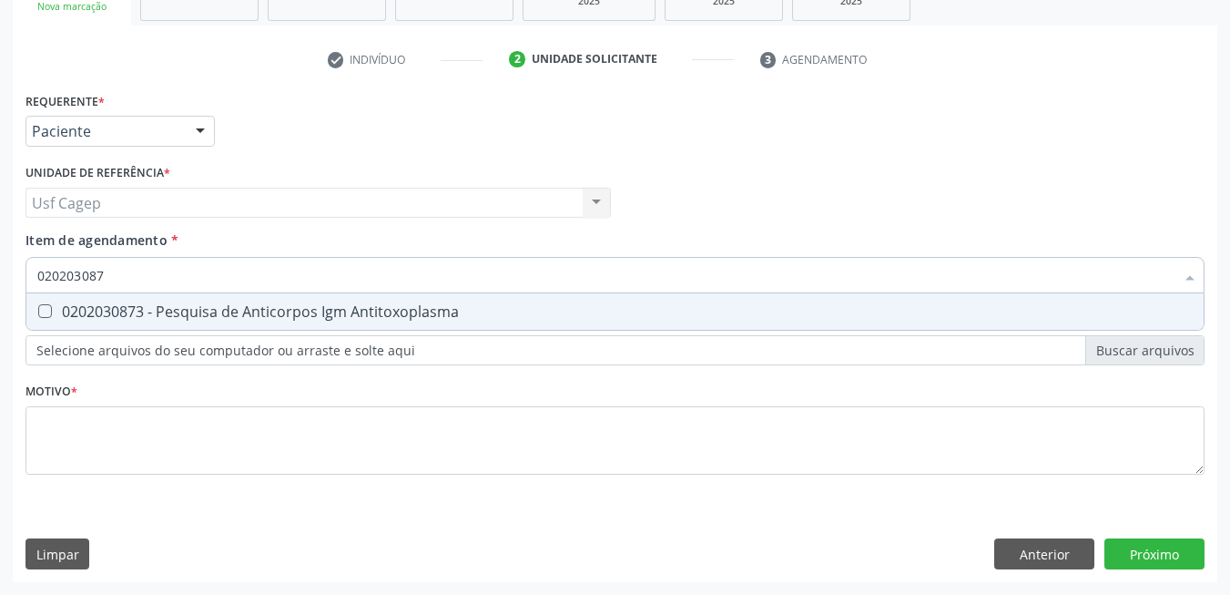
type input "0202030873"
click at [271, 301] on span "0202030873 - Pesquisa de Anticorpos Igm Antitoxoplasma" at bounding box center [614, 311] width 1177 height 36
checkbox Antitoxoplasma "true"
click at [271, 283] on input "0202030873" at bounding box center [605, 275] width 1137 height 36
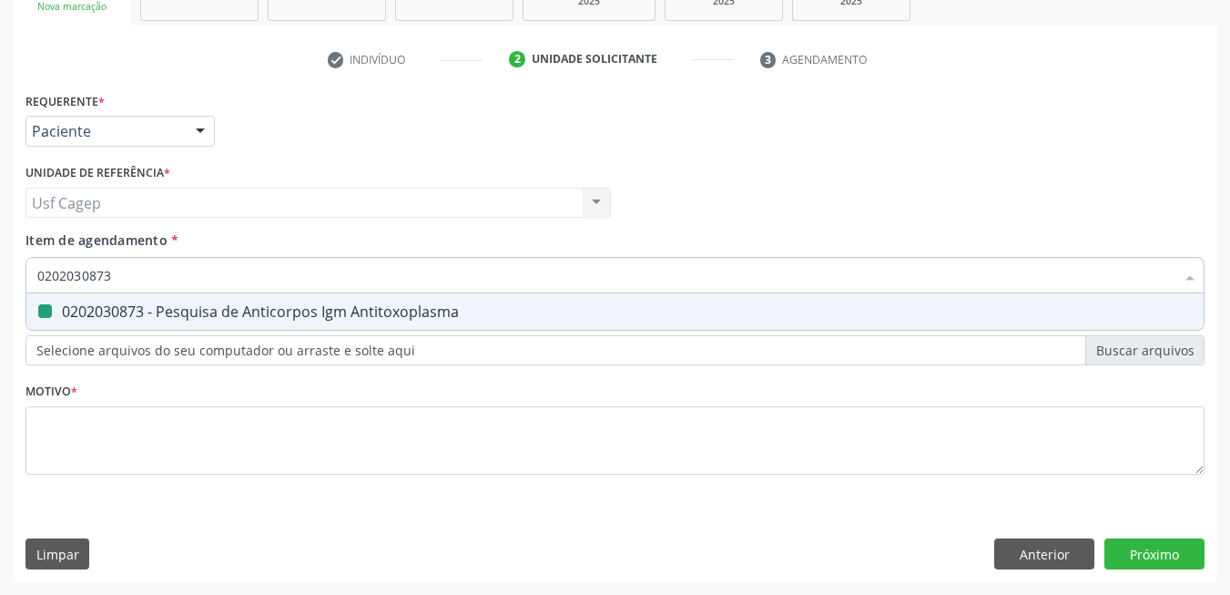
type input "0"
checkbox Antitoxoplasma "false"
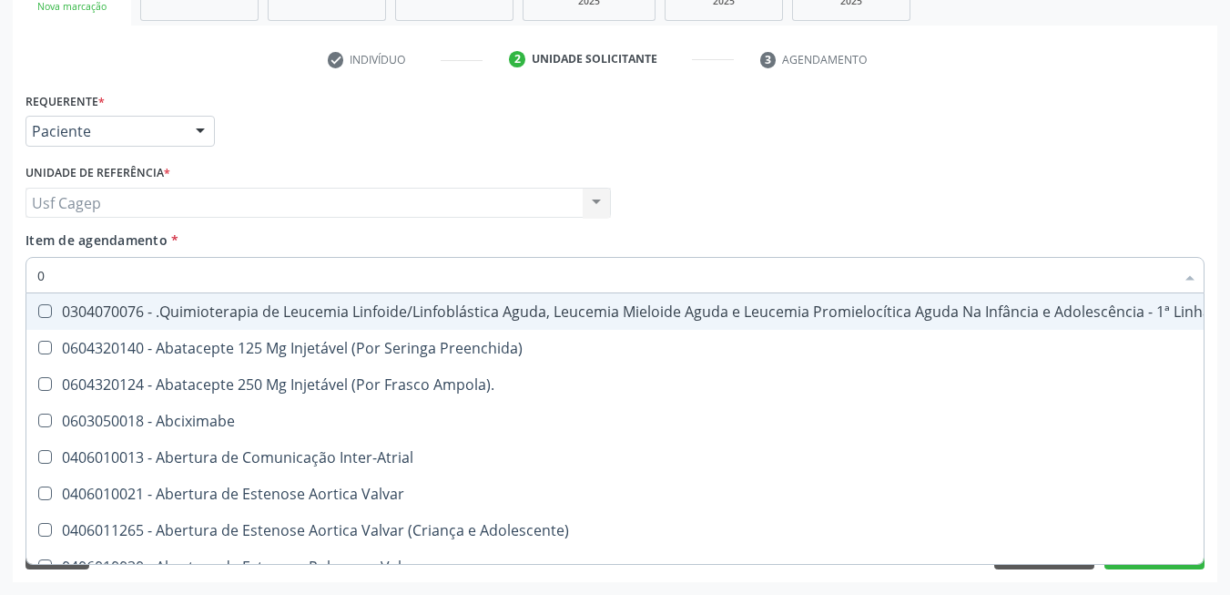
type input "02"
checkbox Coração "true"
checkbox Urina "false"
checkbox Vulva "true"
checkbox Bilateral "true"
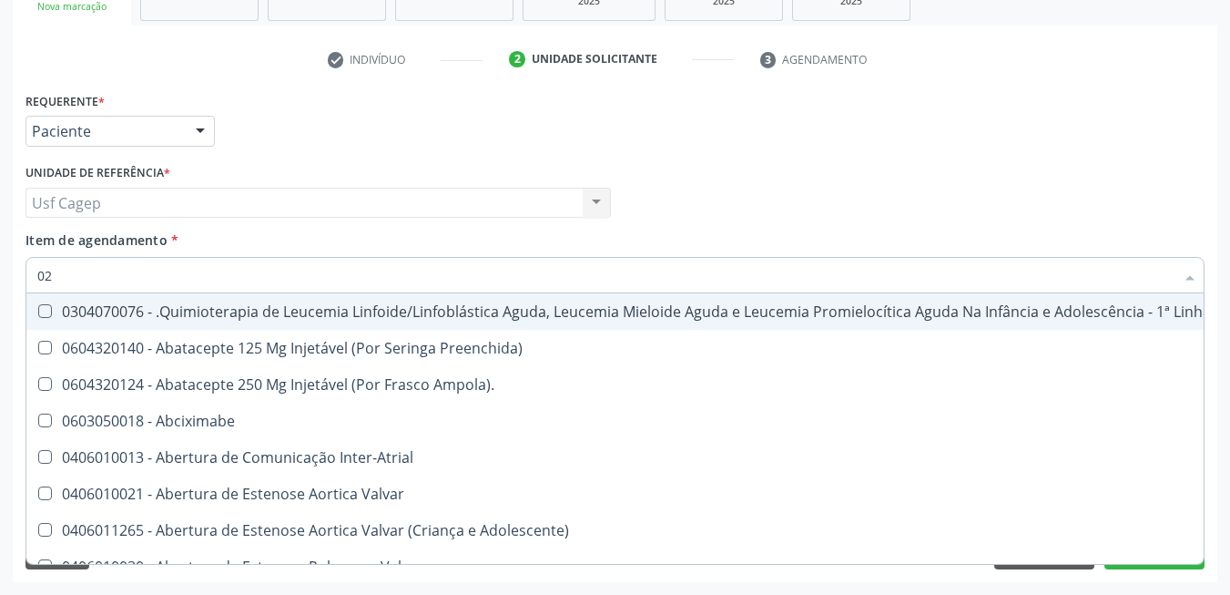
type input "020"
checkbox Fígado "true"
checkbox Coração "false"
checkbox Remoção "true"
checkbox Vagina "true"
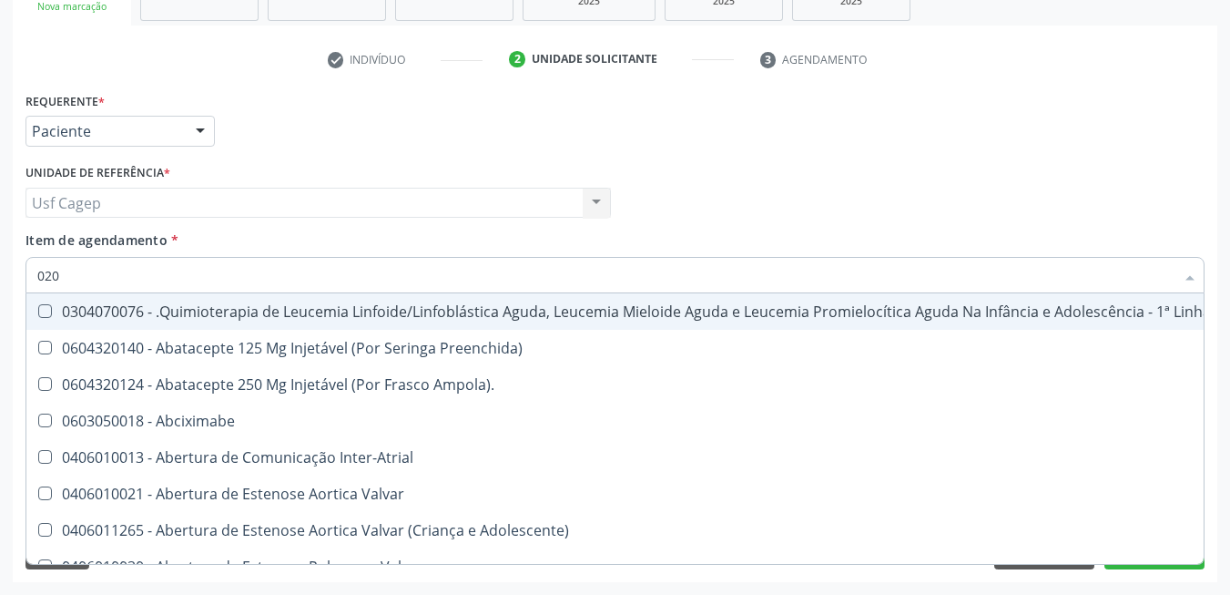
checkbox Vulva "false"
checkbox Bilateral "false"
checkbox Automatica\) "true"
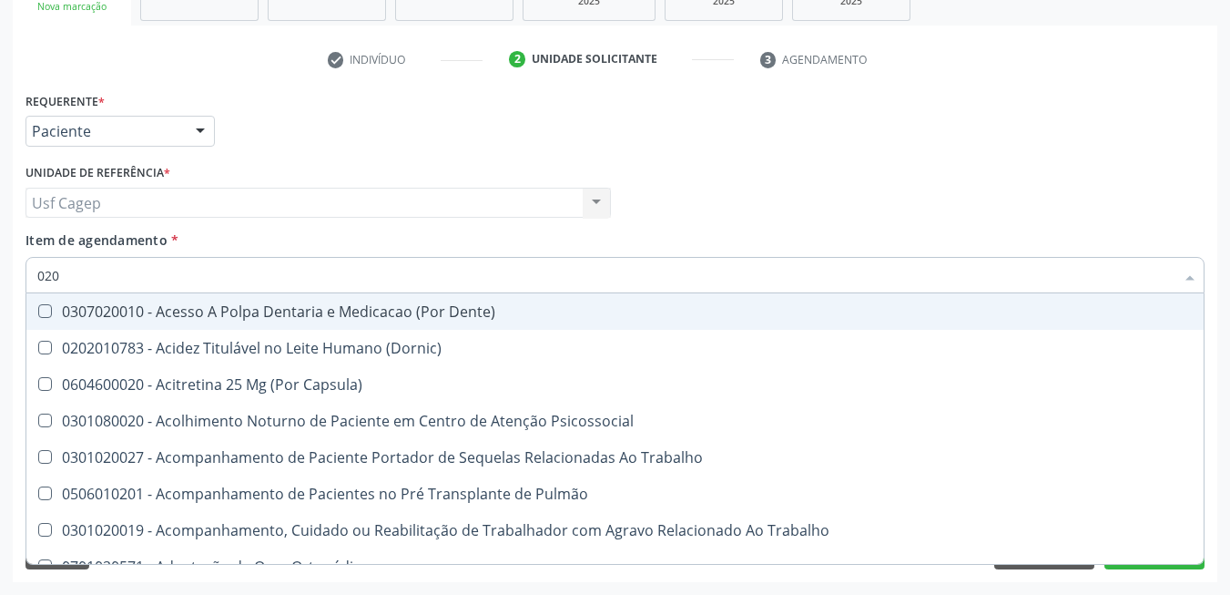
type input "0202"
checkbox Capsula\) "true"
checkbox Urina "false"
checkbox Coagulação\ "true"
checkbox Laser "true"
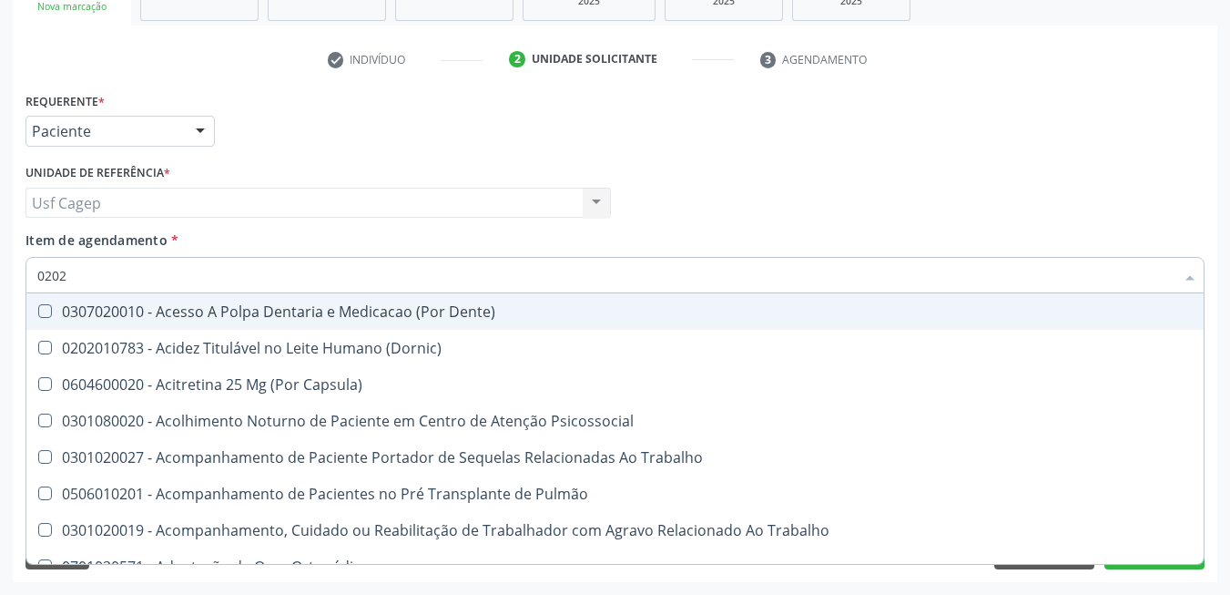
checkbox Biologica "true"
checkbox Abo "false"
checkbox Dosagens\) "true"
checkbox Euglobulina "true"
checkbox Glicose "false"
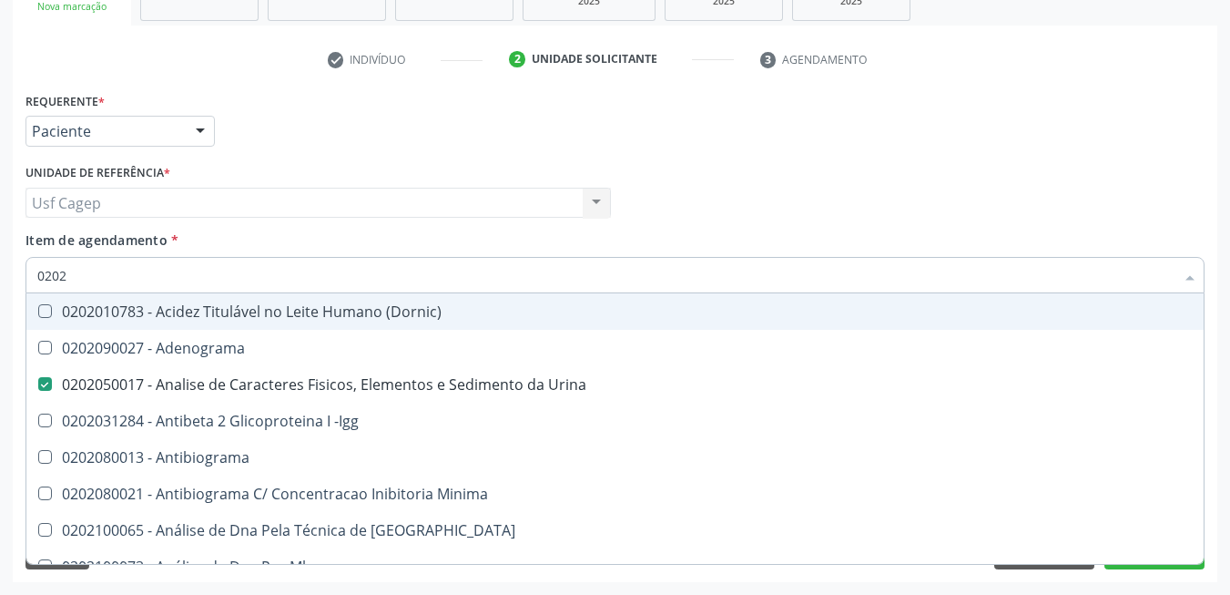
type input "02021"
checkbox Urina "false"
checkbox Ativado "true"
checkbox Abo "false"
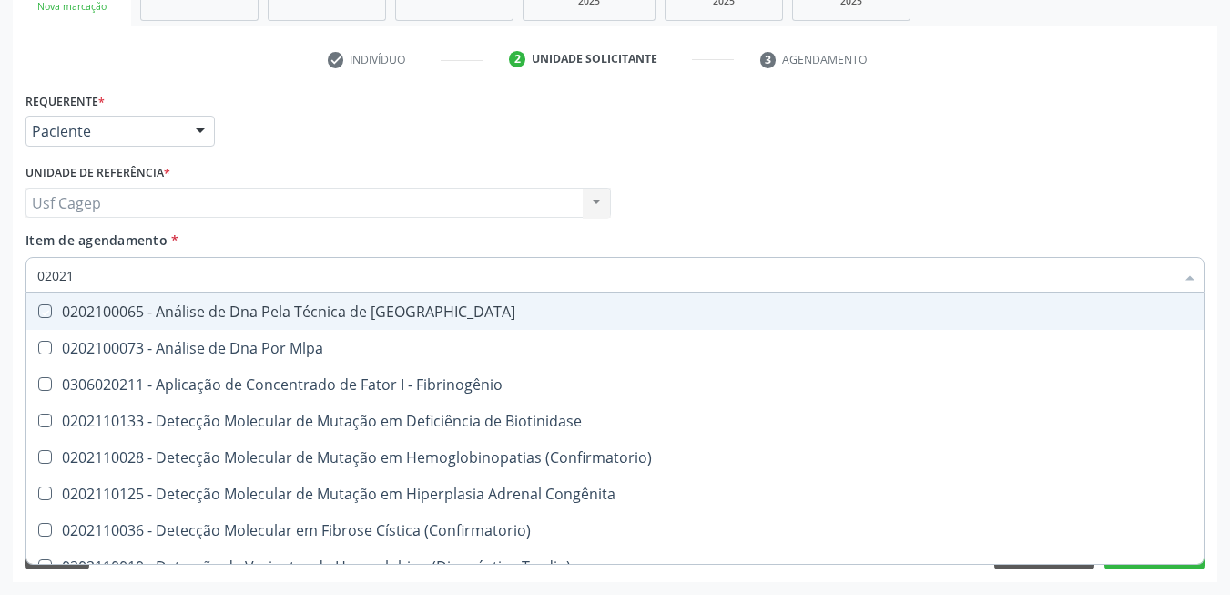
type input "020212"
checkbox Blot "true"
checkbox Abo "false"
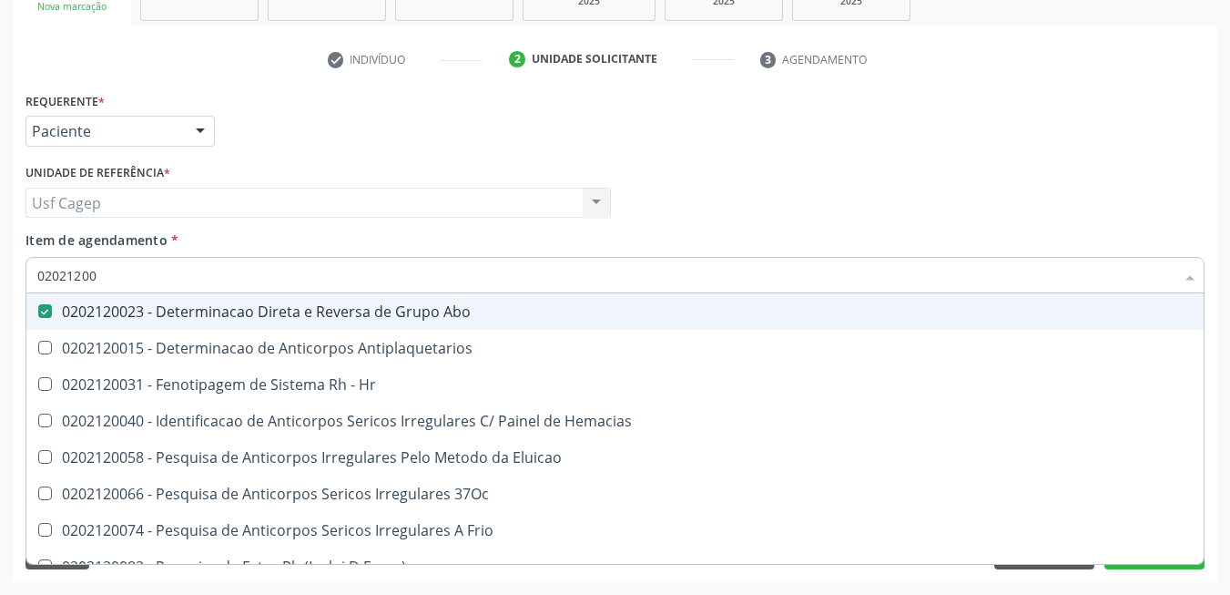
type input "020212008"
checkbox Abo "false"
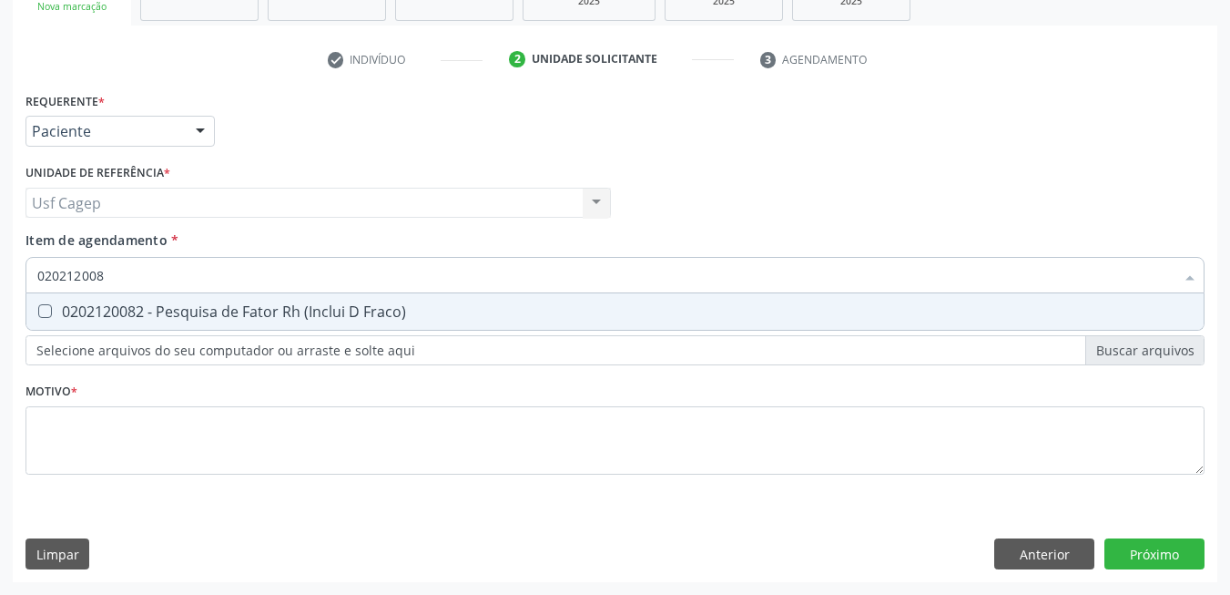
type input "0202120082"
drag, startPoint x: 254, startPoint y: 311, endPoint x: 259, endPoint y: 284, distance: 27.7
click at [256, 310] on div "0202120082 - Pesquisa de Fator Rh (Inclui D Fraco)" at bounding box center [615, 311] width 1156 height 15
checkbox Fraco\) "true"
click at [258, 276] on input "0202120082" at bounding box center [605, 275] width 1137 height 36
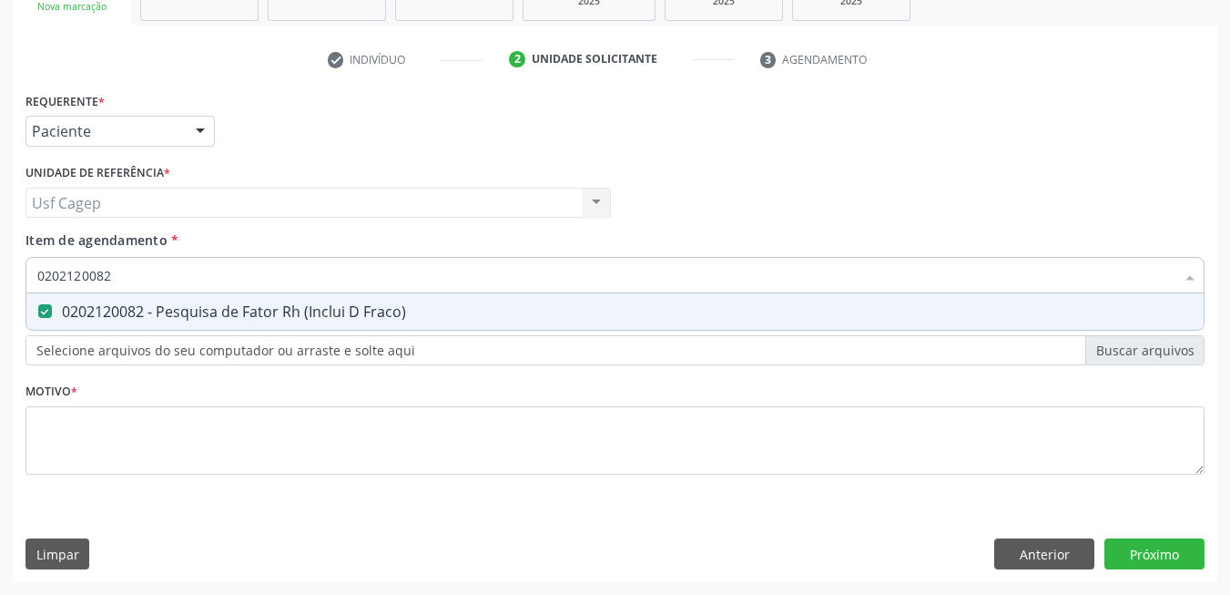
click at [254, 276] on input "0202120082" at bounding box center [605, 275] width 1137 height 36
type input "0"
checkbox Fraco\) "false"
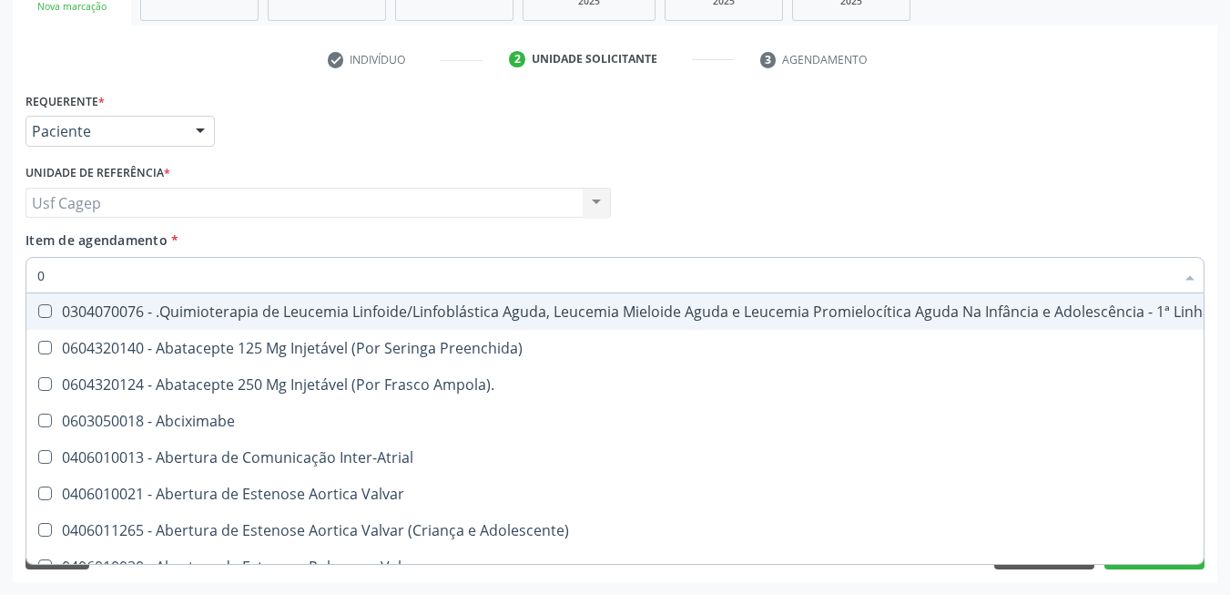
type input "02"
checkbox Coração "true"
checkbox Urina "false"
checkbox Vulva "true"
checkbox Bilateral "true"
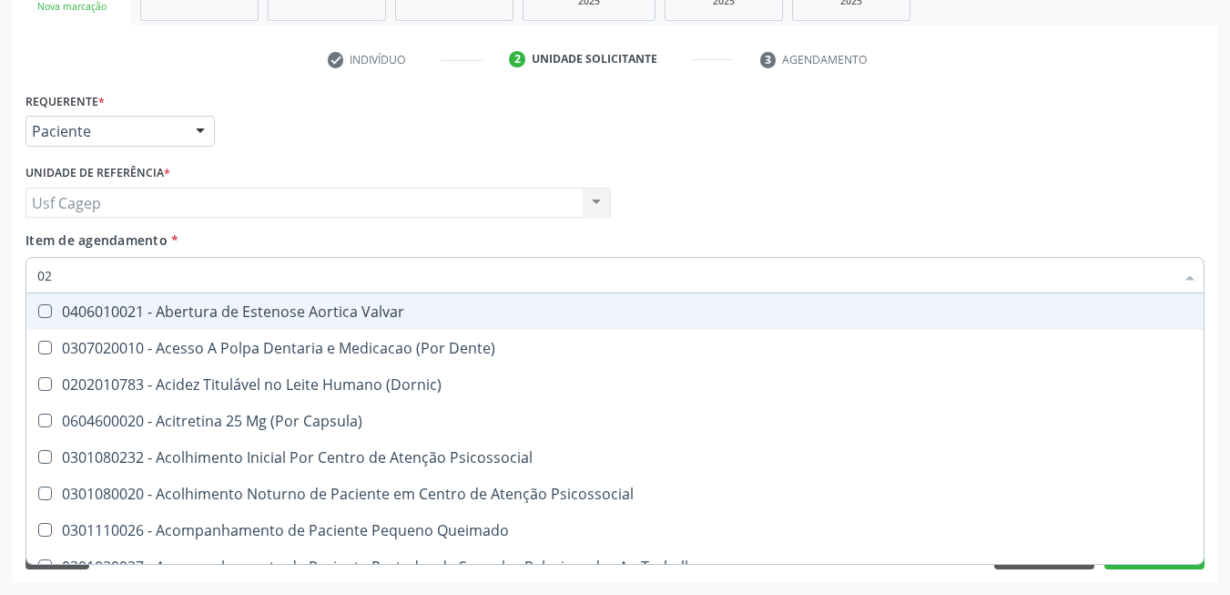
type input "020"
checkbox Terapeutica "true"
checkbox Urina "false"
checkbox Projecoes\) "true"
checkbox \(Qualitativo\) "true"
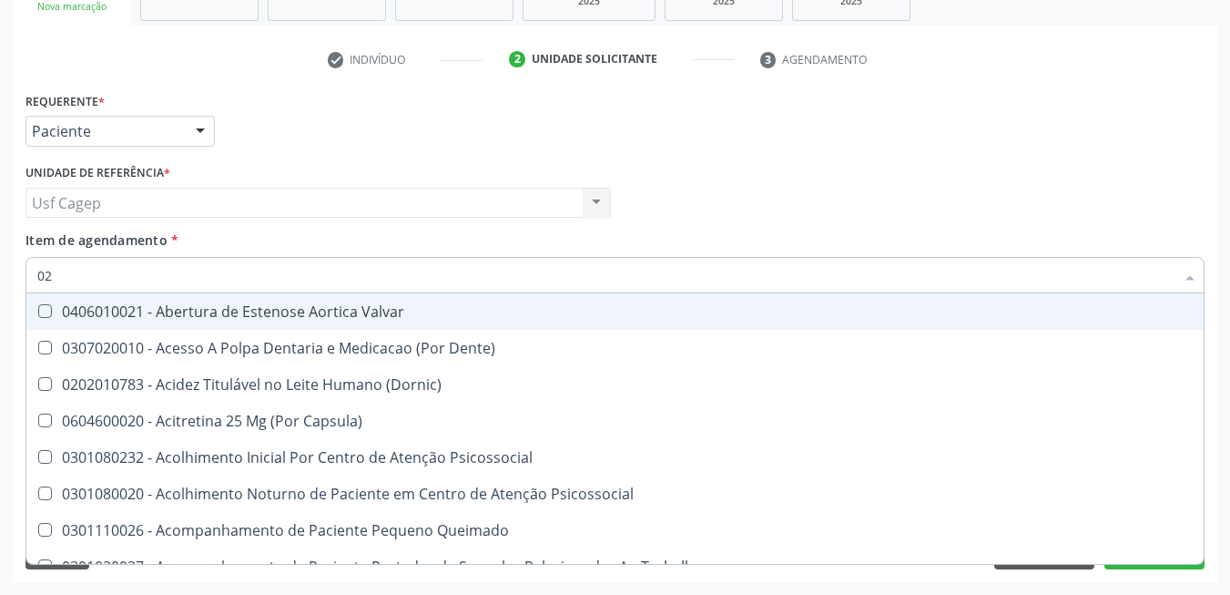
checkbox Abo "false"
checkbox Glicose "false"
checkbox \(T3\) "true"
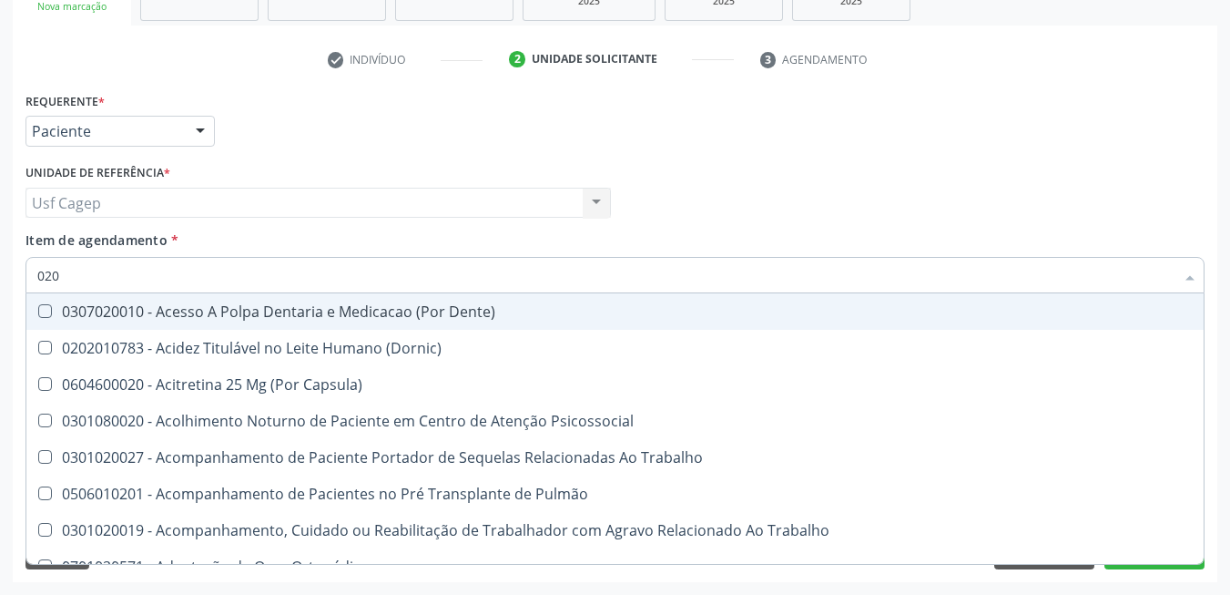
type input "0202"
checkbox Capsula\) "true"
checkbox Urina "false"
checkbox Coagulação\ "true"
checkbox Laser "true"
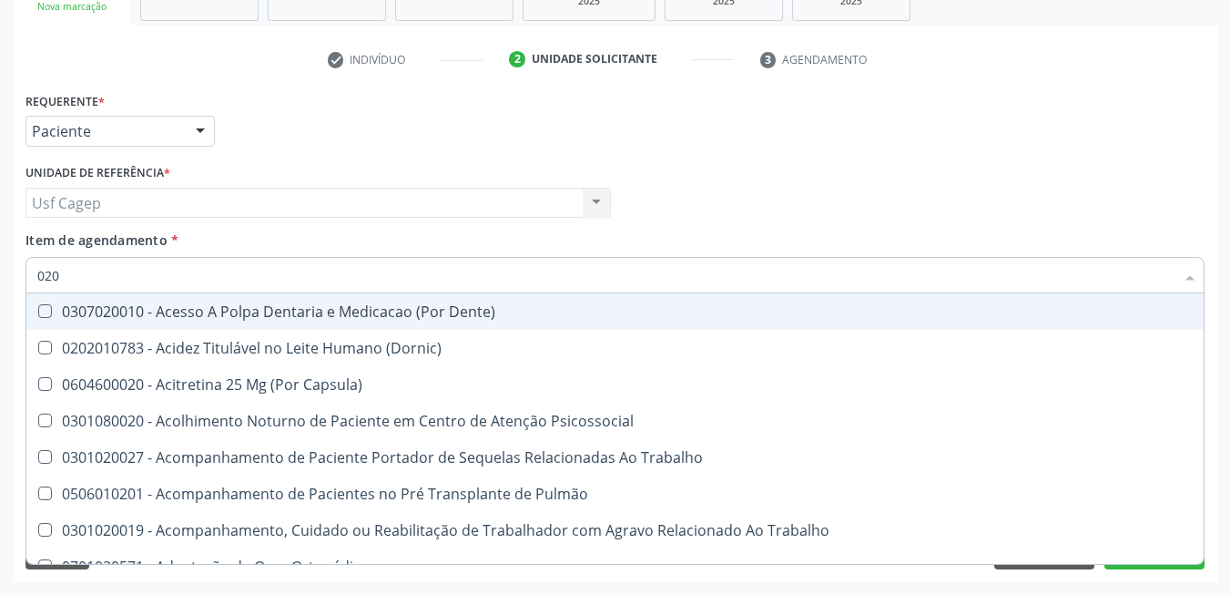
checkbox Biologica "true"
checkbox Abo "false"
checkbox Dosagens\) "true"
checkbox Euglobulina "true"
checkbox Bloqueio "true"
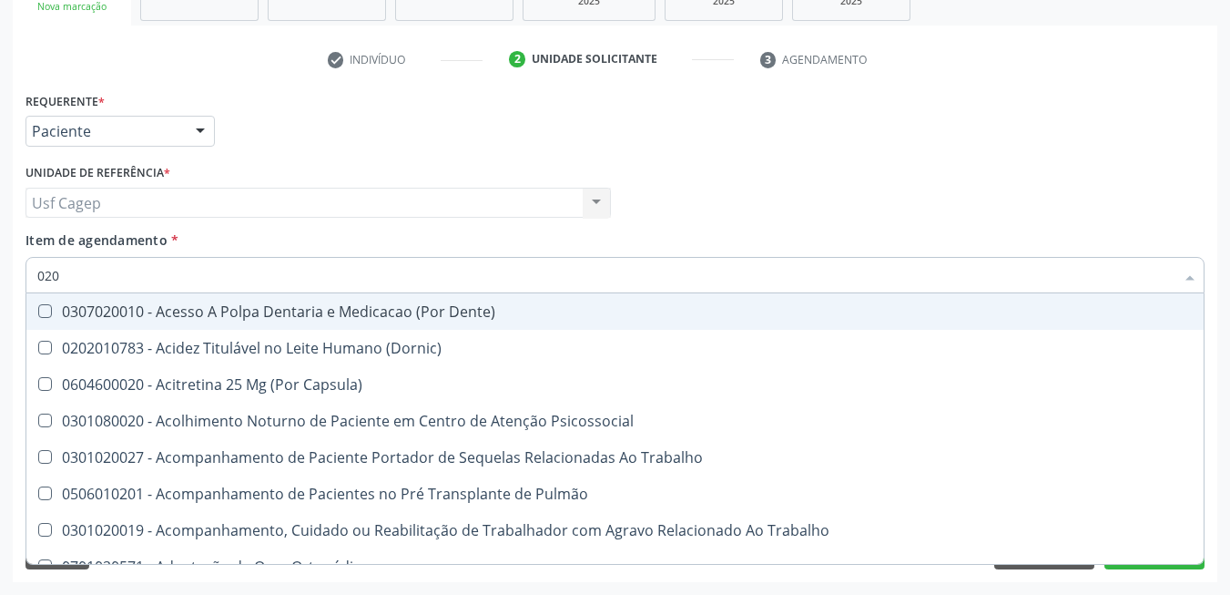
checkbox Glicose "false"
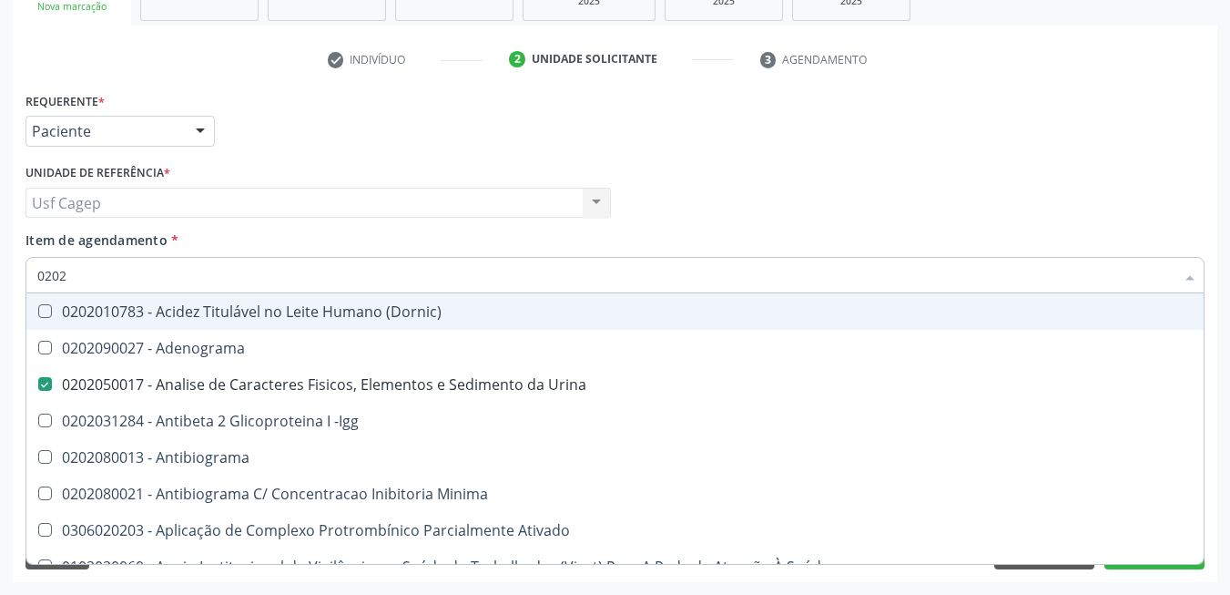
type input "02020"
checkbox Dosagens\) "false"
checkbox Glicose "true"
checkbox Lactato "false"
checkbox Completo "true"
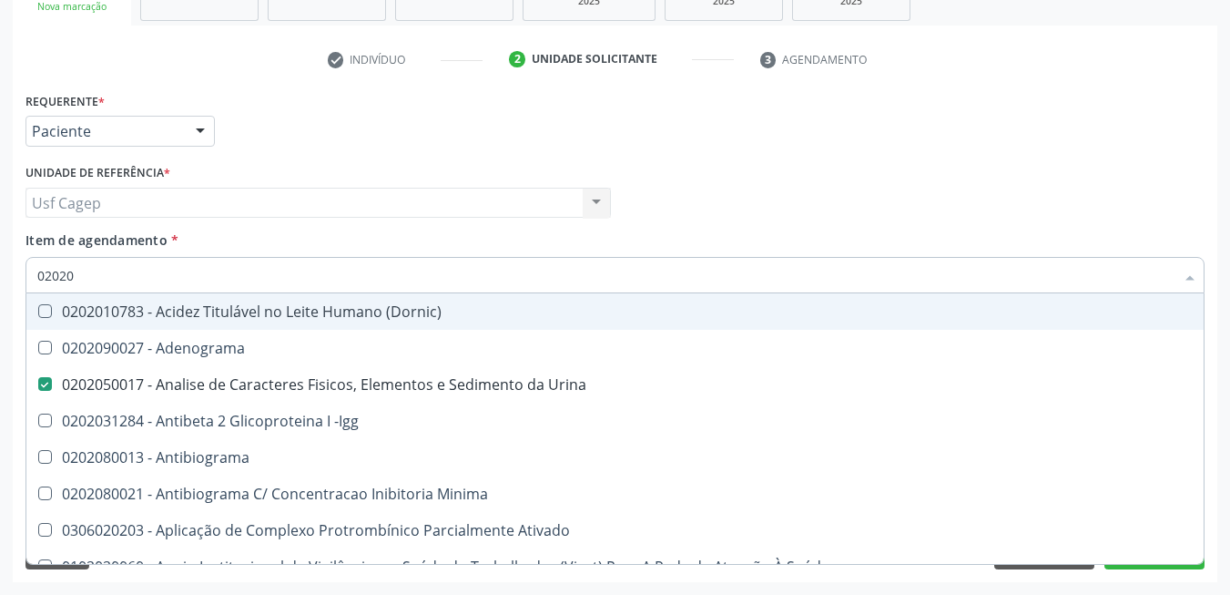
checkbox Pylori "false"
checkbox Antitoxoplasma "true"
checkbox Fezes "false"
checkbox \(Urina\) "false"
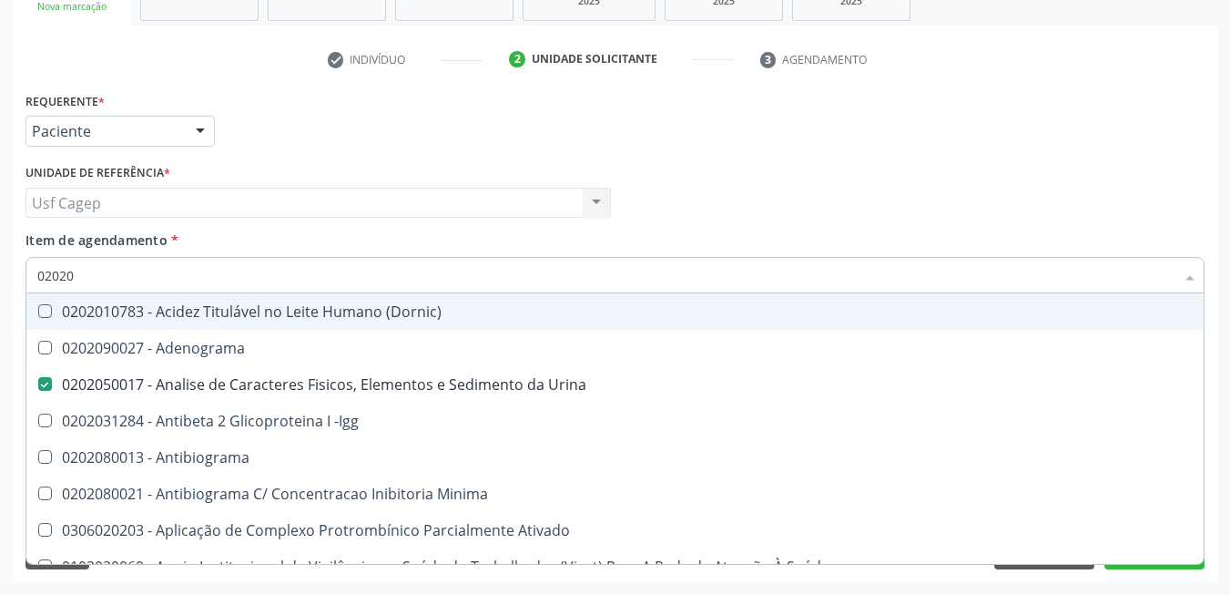
checkbox Gestante "false"
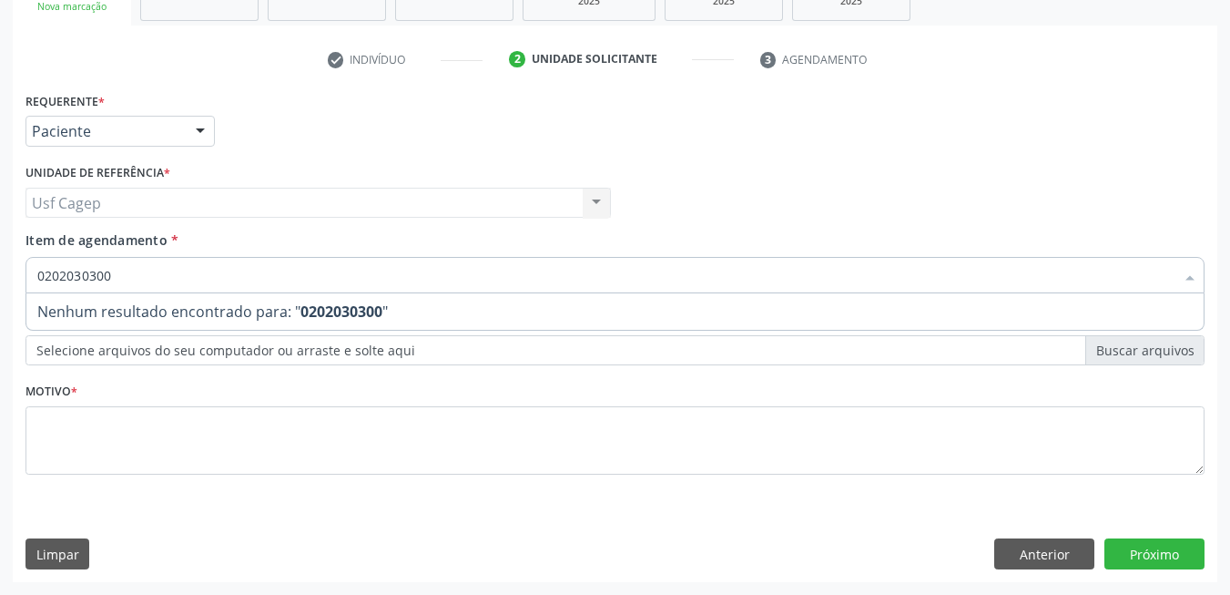
click at [256, 269] on input "0202030300" at bounding box center [605, 275] width 1137 height 36
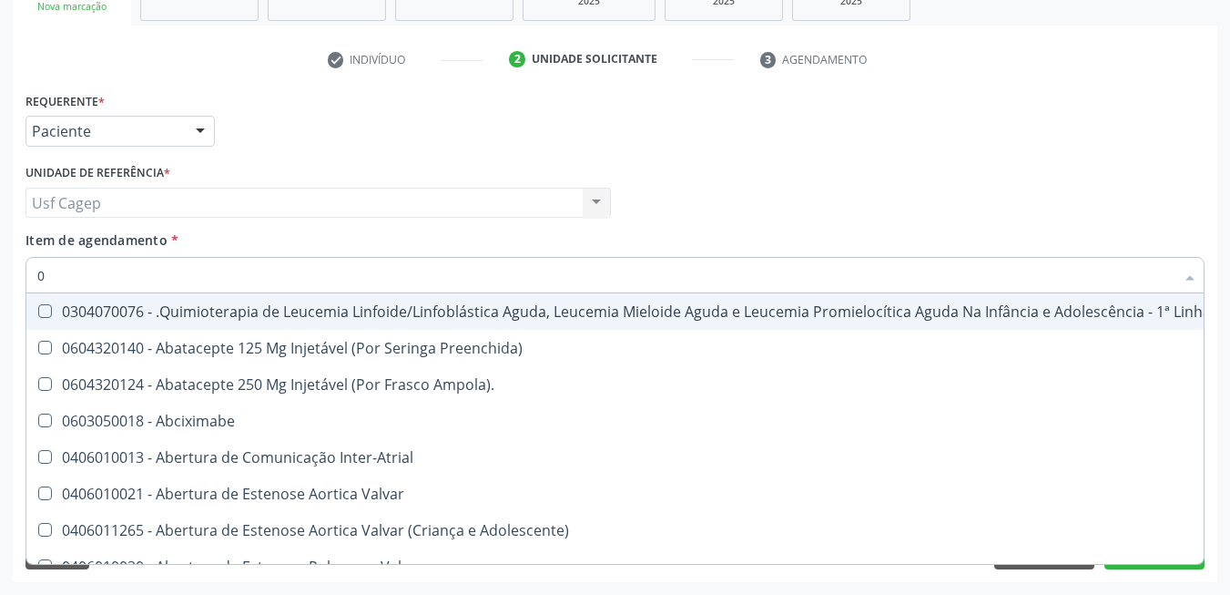
type input "02"
checkbox Coração "true"
checkbox Urina "false"
checkbox Vulva "true"
checkbox Bilateral "true"
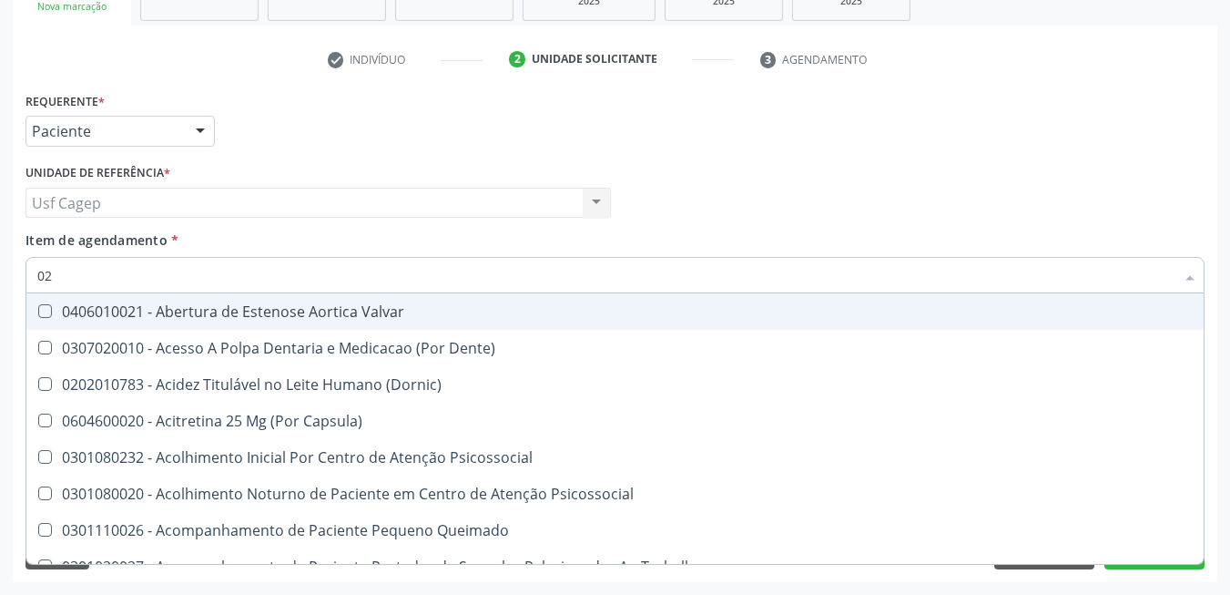
type input "020"
checkbox Terapeutica "true"
checkbox Urina "false"
checkbox Projecoes\) "true"
checkbox \(Qualitativo\) "true"
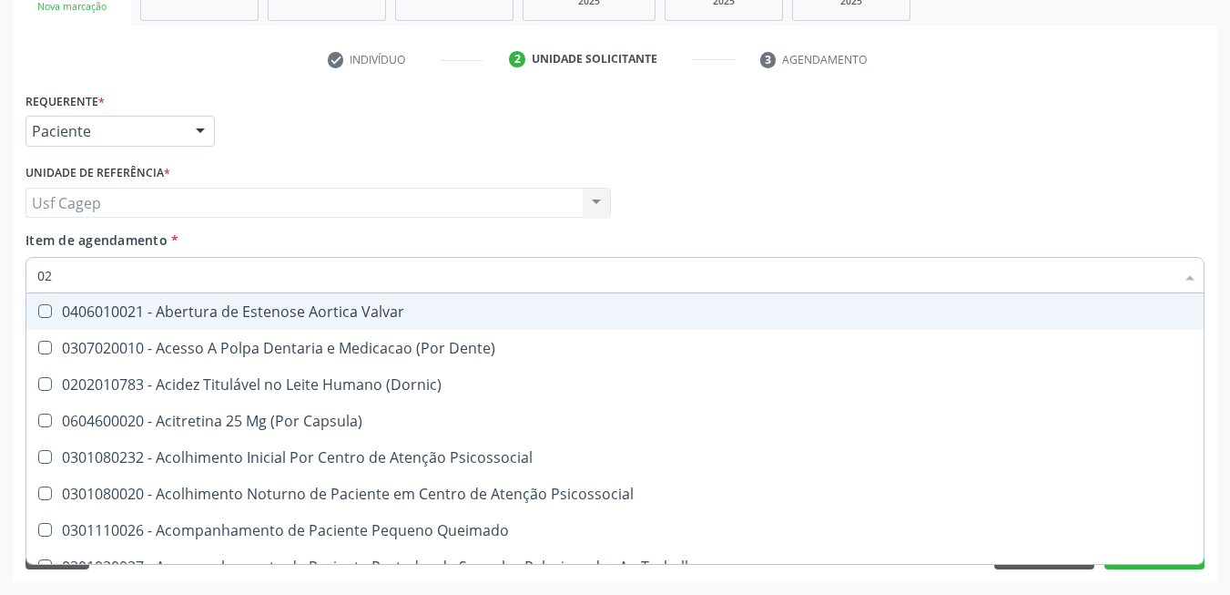
checkbox Abo "false"
checkbox Glicose "false"
checkbox \(T3\) "true"
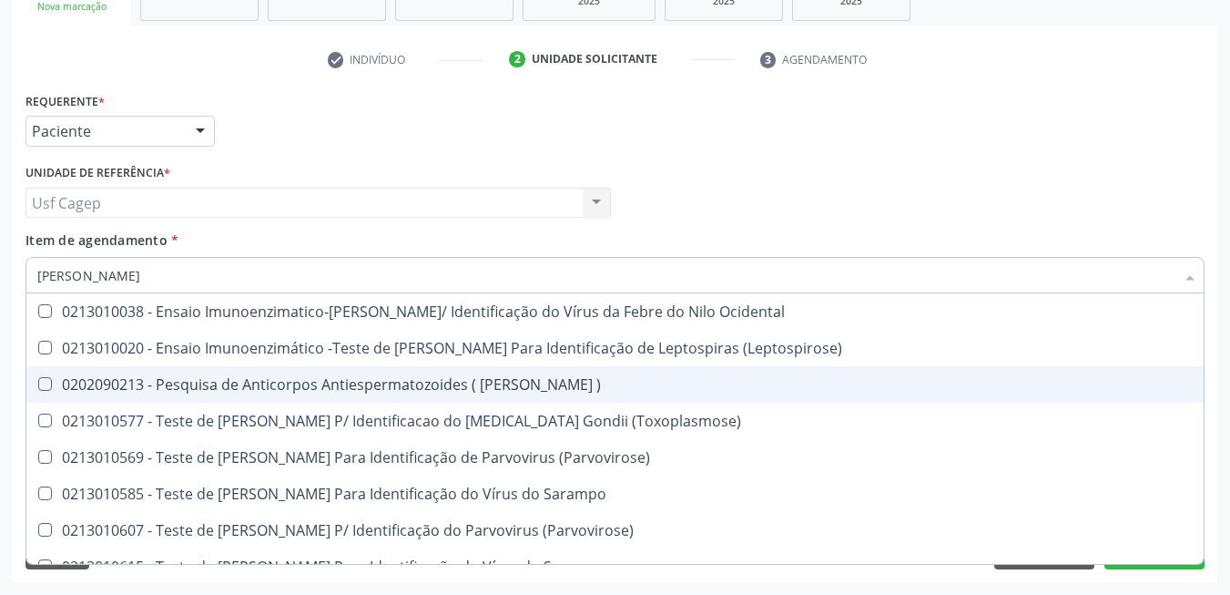
click at [388, 383] on div "0202090213 - Pesquisa de Anticorpos Antiespermatozoides ( [PERSON_NAME] )" at bounding box center [615, 384] width 1156 height 15
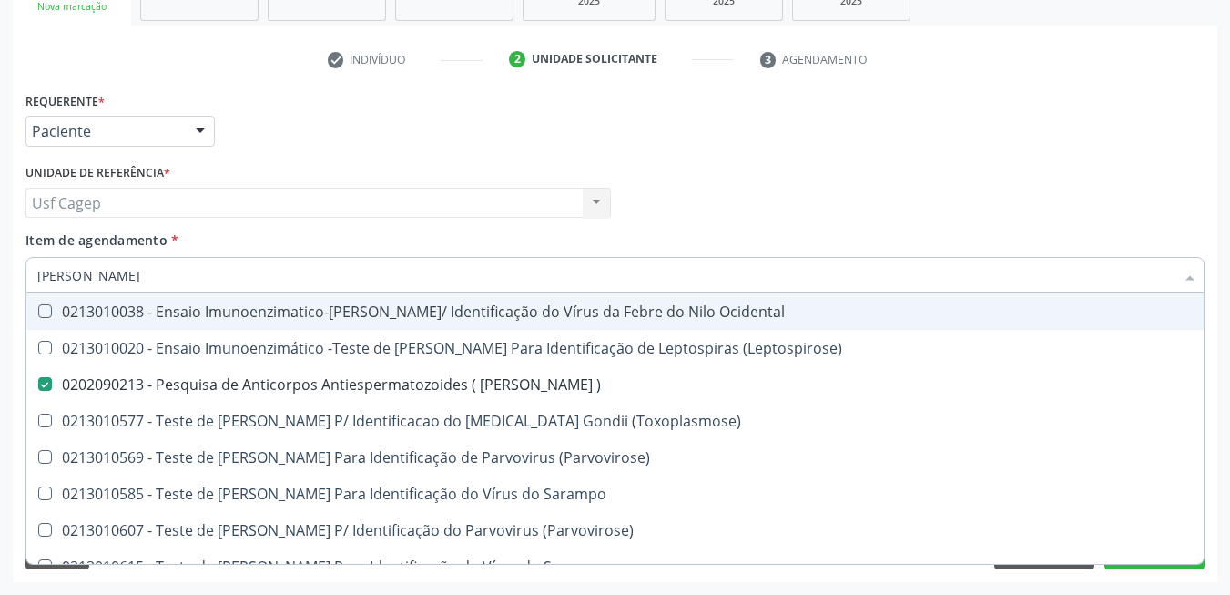
click at [365, 264] on input "elisa" at bounding box center [605, 275] width 1137 height 36
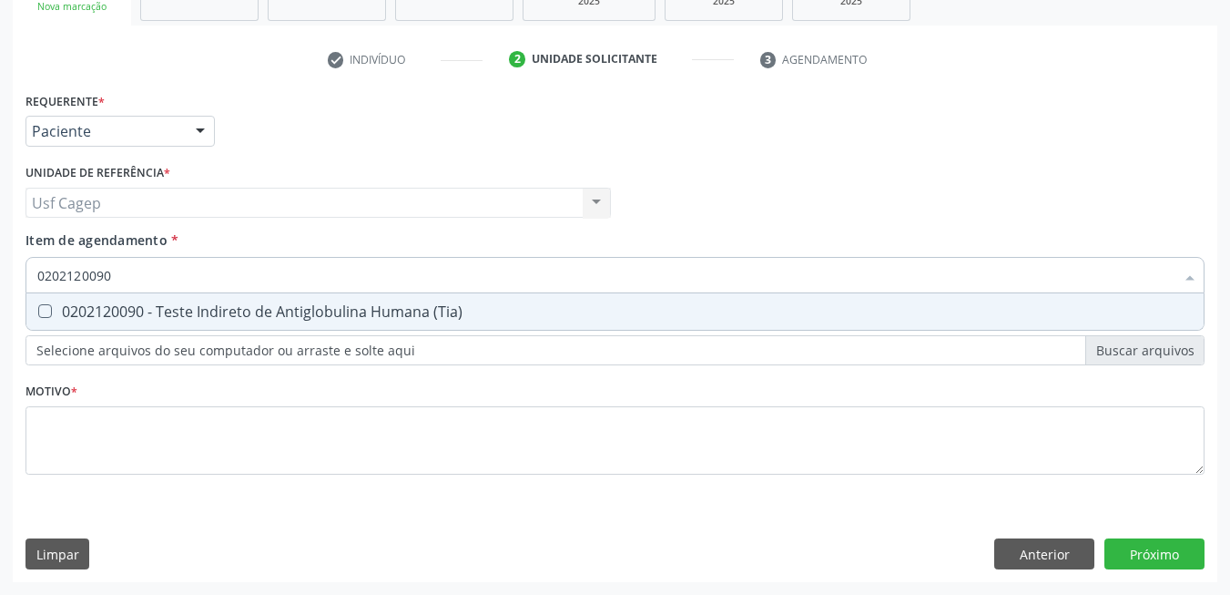
drag, startPoint x: 345, startPoint y: 319, endPoint x: 344, endPoint y: 287, distance: 31.9
click at [345, 315] on div "0202120090 - Teste Indireto de Antiglobulina Humana (Tia)" at bounding box center [615, 311] width 1156 height 15
click at [341, 278] on input "0202120090" at bounding box center [605, 275] width 1137 height 36
click at [341, 291] on input "0202031179" at bounding box center [605, 275] width 1137 height 36
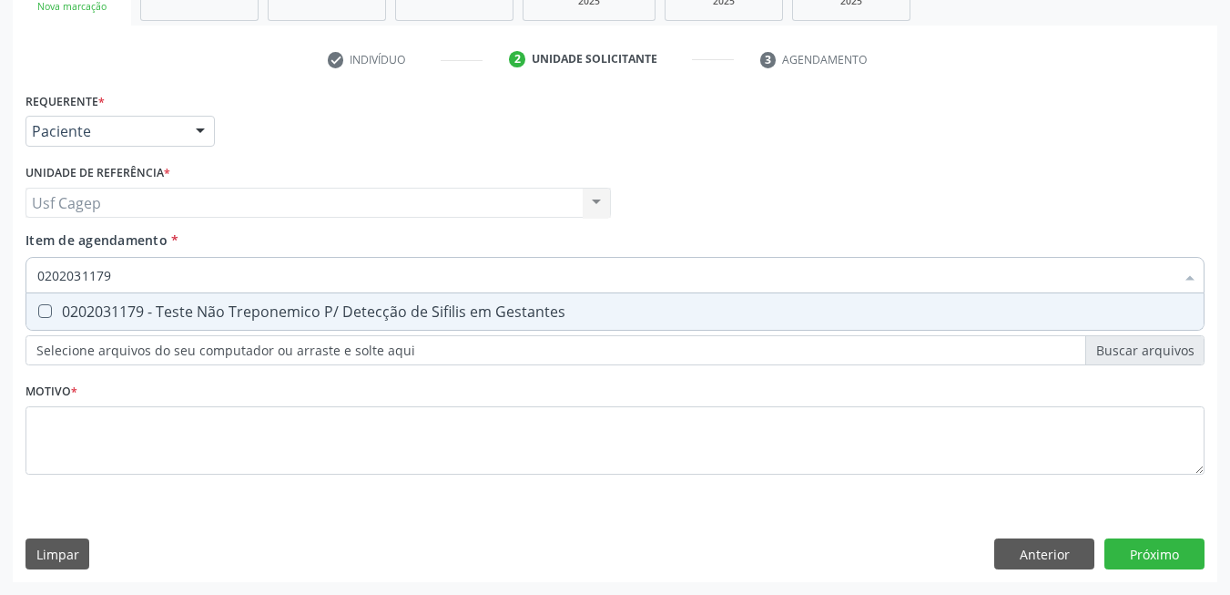
click at [352, 306] on div "0202031179 - Teste Não Treponemico P/ Detecção de Sifilis em Gestantes" at bounding box center [615, 311] width 1156 height 15
click at [346, 271] on input "0202031179" at bounding box center [605, 275] width 1137 height 36
click at [345, 271] on input "0202031179" at bounding box center [605, 275] width 1137 height 36
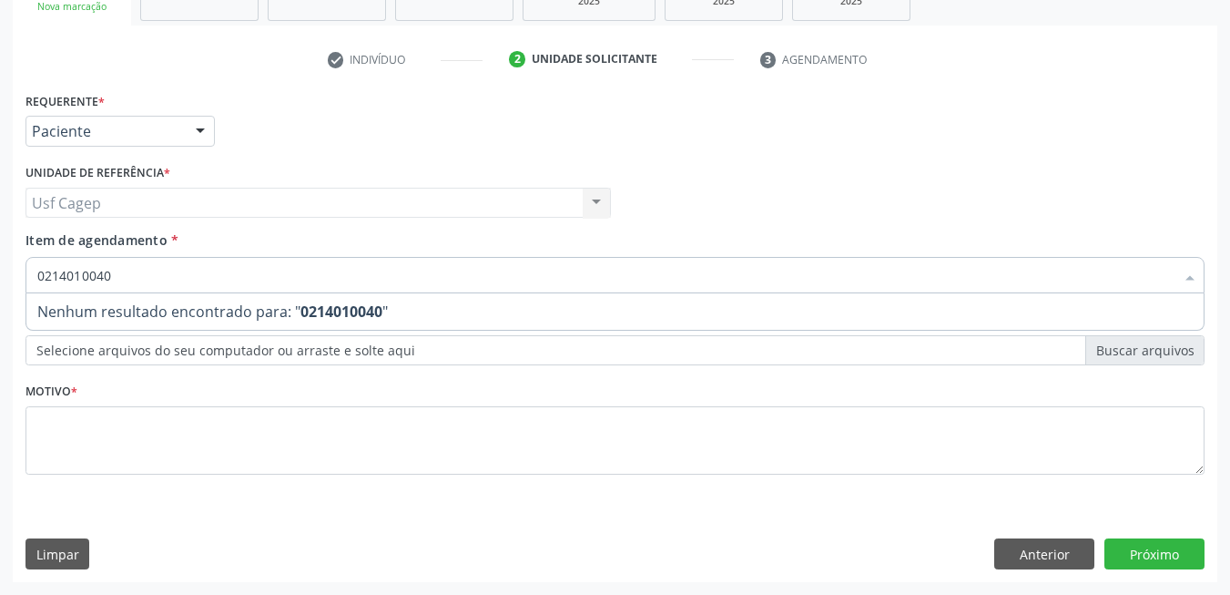
click at [384, 304] on span "Nenhum resultado encontrado para: " 0214010040 "" at bounding box center [614, 311] width 1177 height 36
click at [360, 280] on input "0214010040" at bounding box center [605, 275] width 1137 height 36
click at [389, 277] on input "0214010040" at bounding box center [605, 275] width 1137 height 36
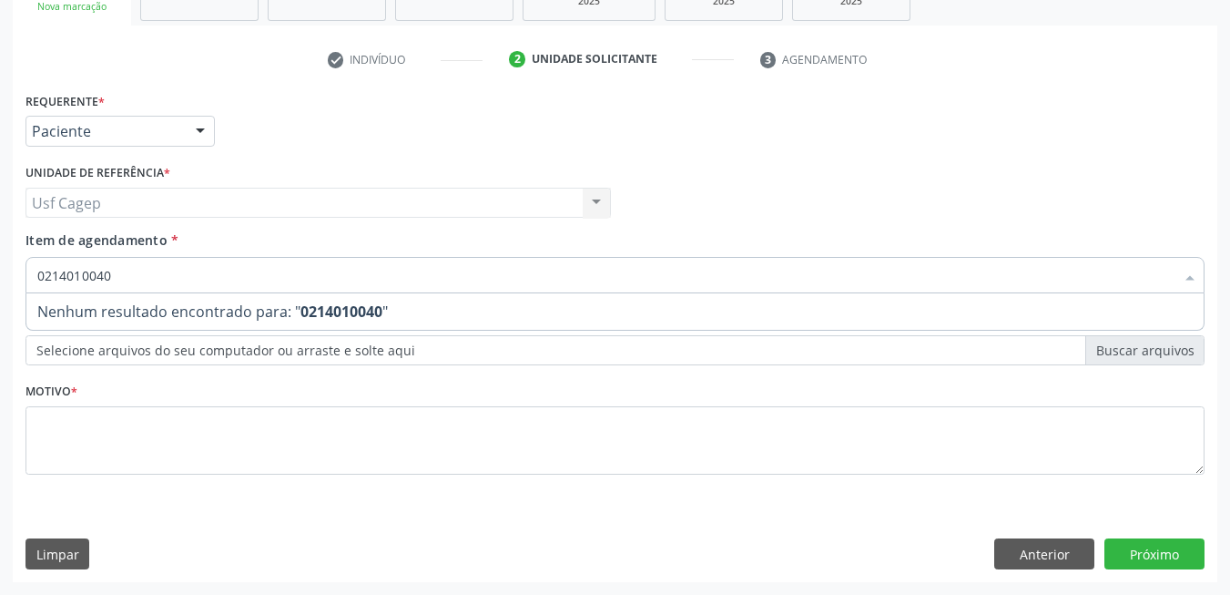
click at [389, 277] on input "0214010040" at bounding box center [605, 275] width 1137 height 36
click at [416, 280] on input "0214010040" at bounding box center [605, 275] width 1137 height 36
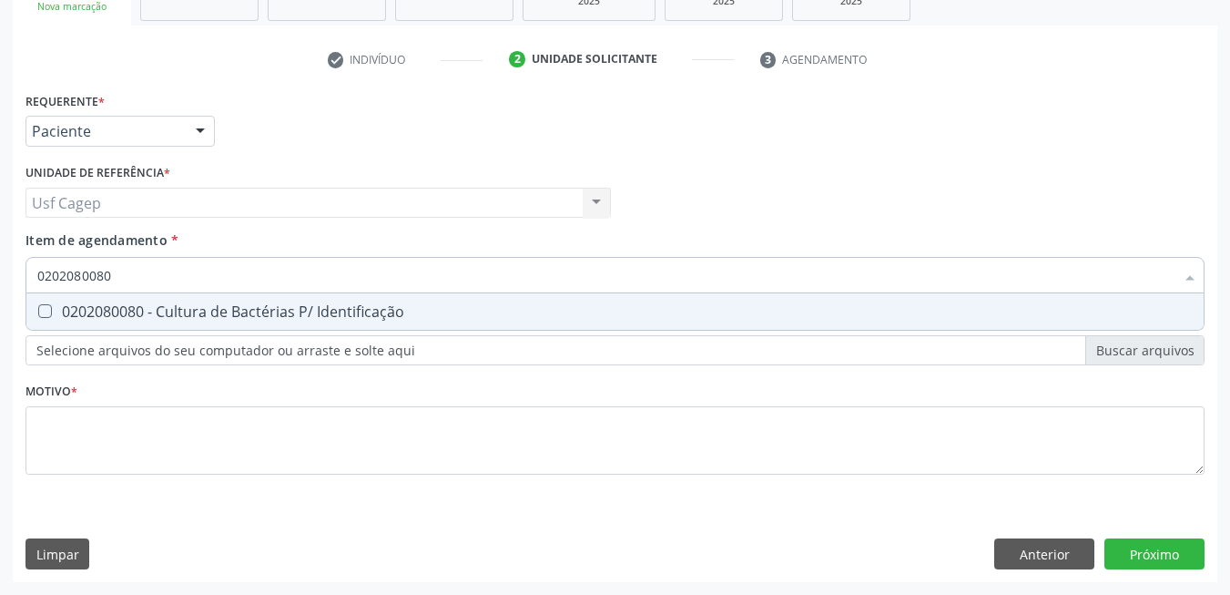
drag, startPoint x: 437, startPoint y: 311, endPoint x: 439, endPoint y: 272, distance: 39.2
click at [437, 311] on div "0202080080 - Cultura de Bactérias P/ Identificação" at bounding box center [615, 311] width 1156 height 15
click at [439, 272] on input "0202080080" at bounding box center [605, 275] width 1137 height 36
click at [426, 316] on div "0202020355 - Eletroforese de Hemoglobina" at bounding box center [615, 311] width 1156 height 15
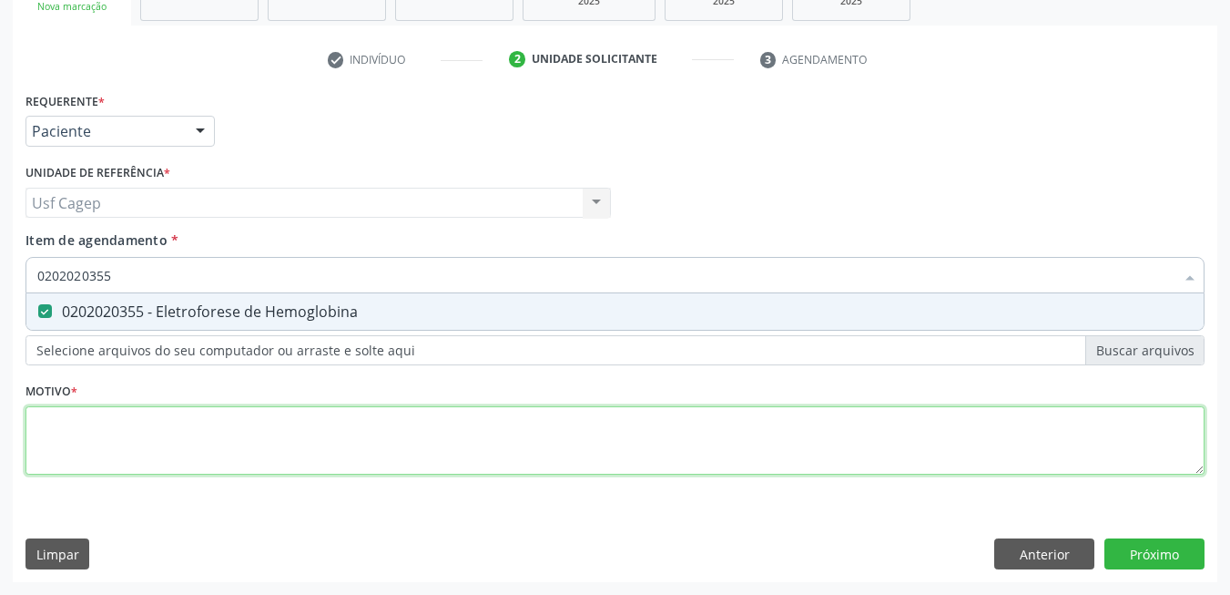
click at [437, 430] on div "Requerente * Paciente Médico(a) Enfermeiro(a) Paciente Nenhum resultado encontr…" at bounding box center [614, 293] width 1179 height 413
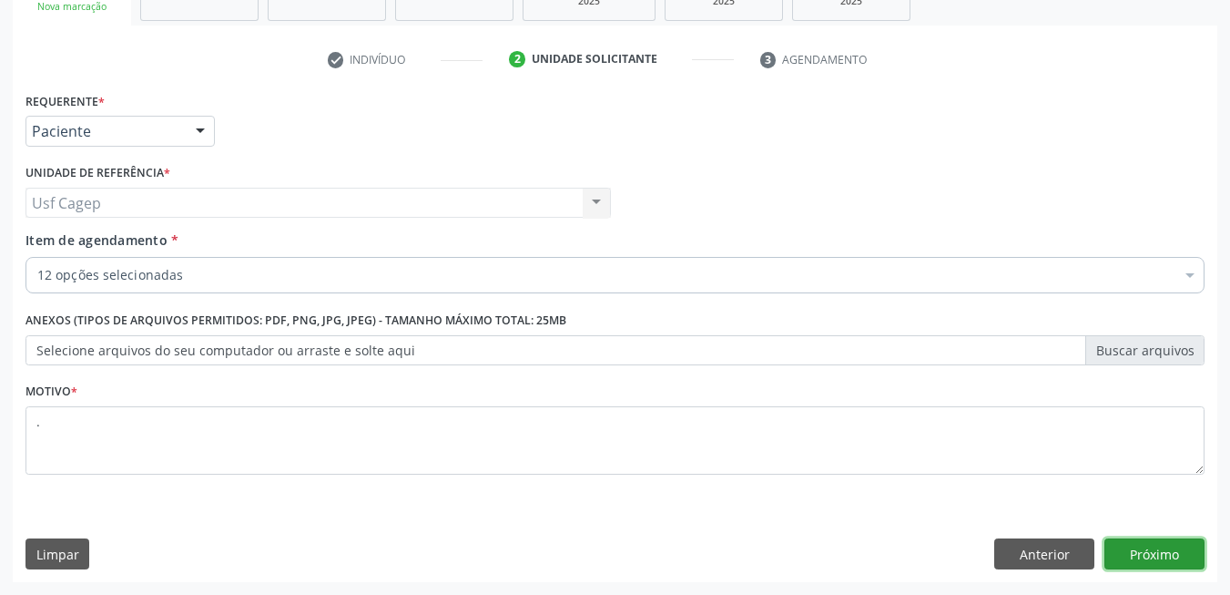
click at [1137, 553] on button "Próximo" at bounding box center [1155, 553] width 100 height 31
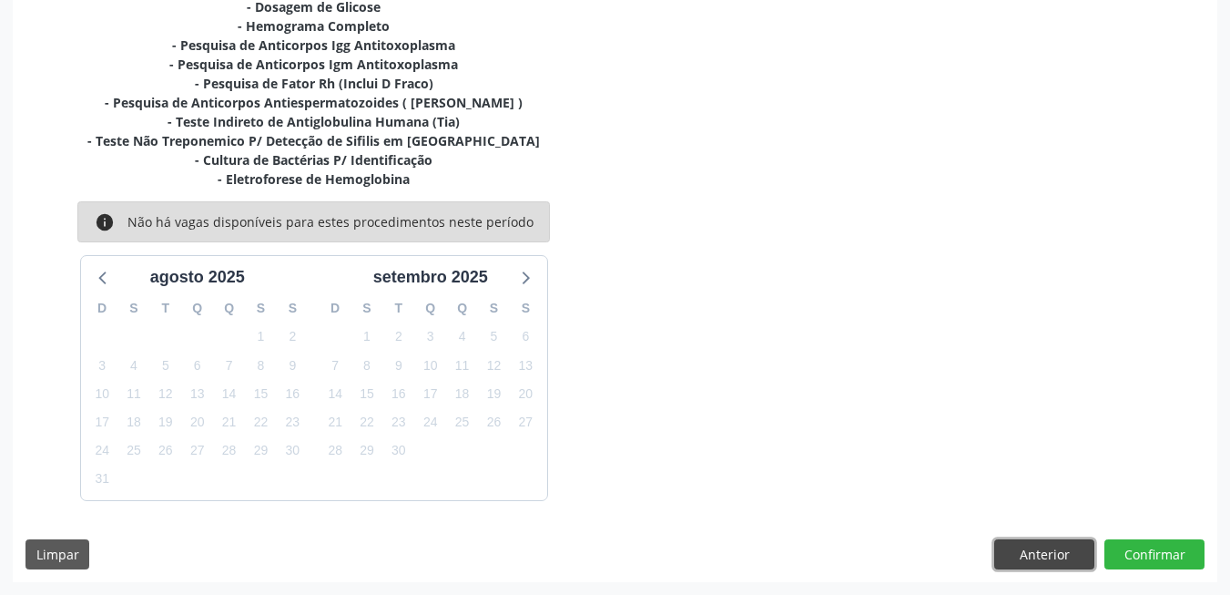
click at [1058, 565] on button "Anterior" at bounding box center [1044, 554] width 100 height 31
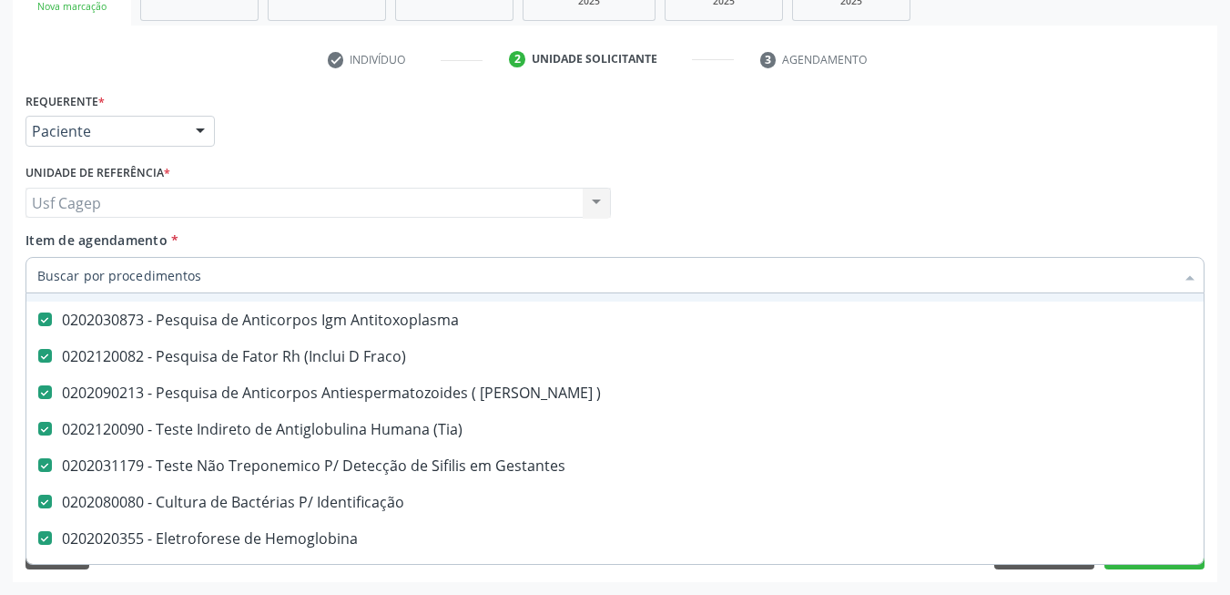
scroll to position [273, 0]
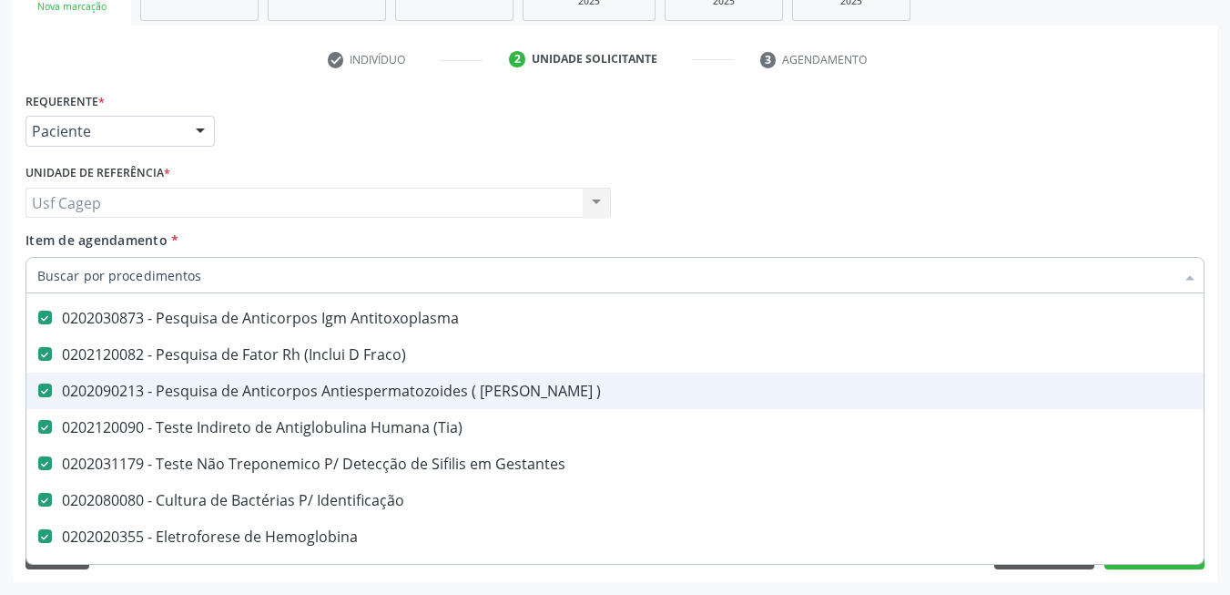
click at [503, 397] on div "0202090213 - Pesquisa de Anticorpos Antiespermatozoides ( Elisa )" at bounding box center [746, 390] width 1418 height 15
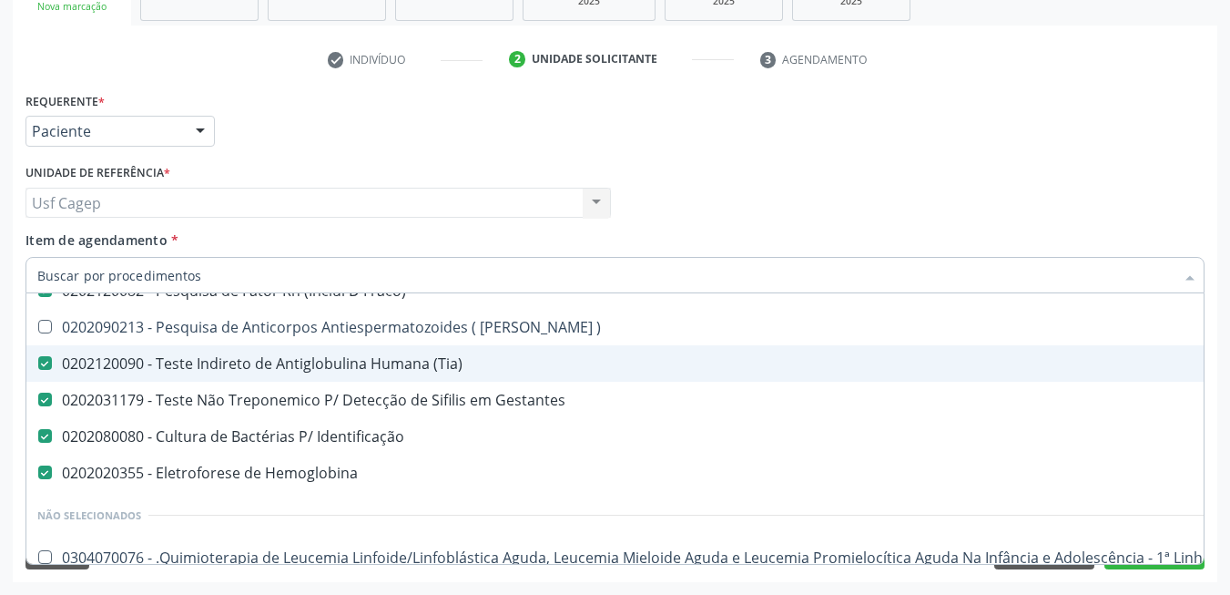
scroll to position [364, 0]
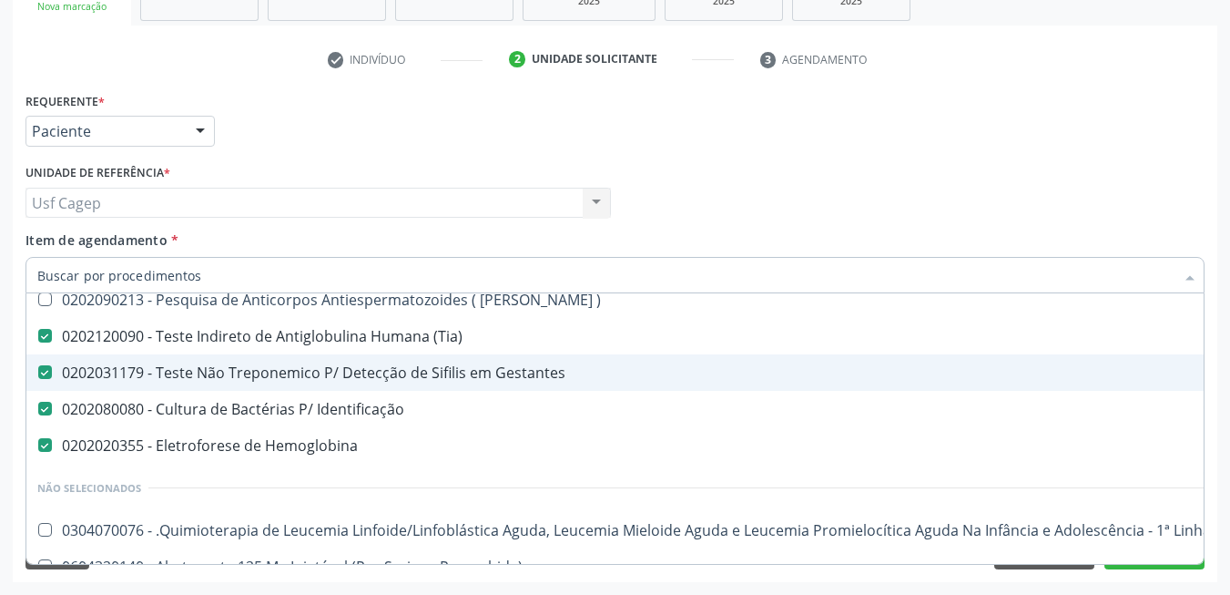
click at [546, 371] on div "0202031179 - Teste Não Treponemico P/ Detecção de Sifilis em Gestantes" at bounding box center [746, 372] width 1418 height 15
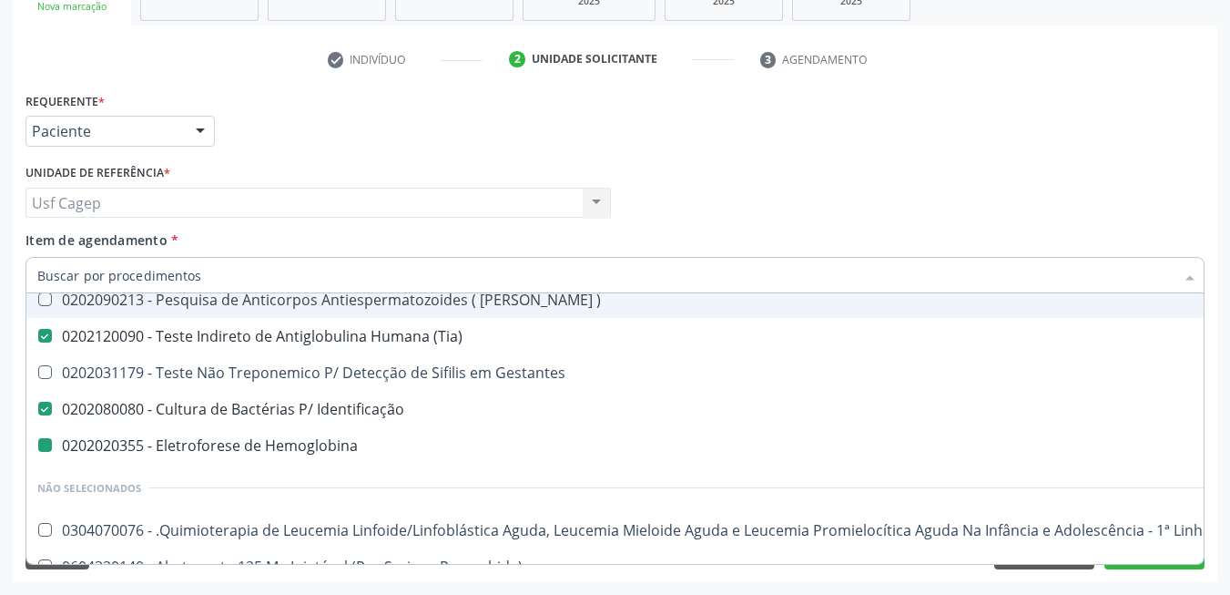
click at [494, 225] on div "Unidade de referência * Usf Cagep Usf Cagep Nenhum resultado encontrado para: "…" at bounding box center [318, 194] width 595 height 71
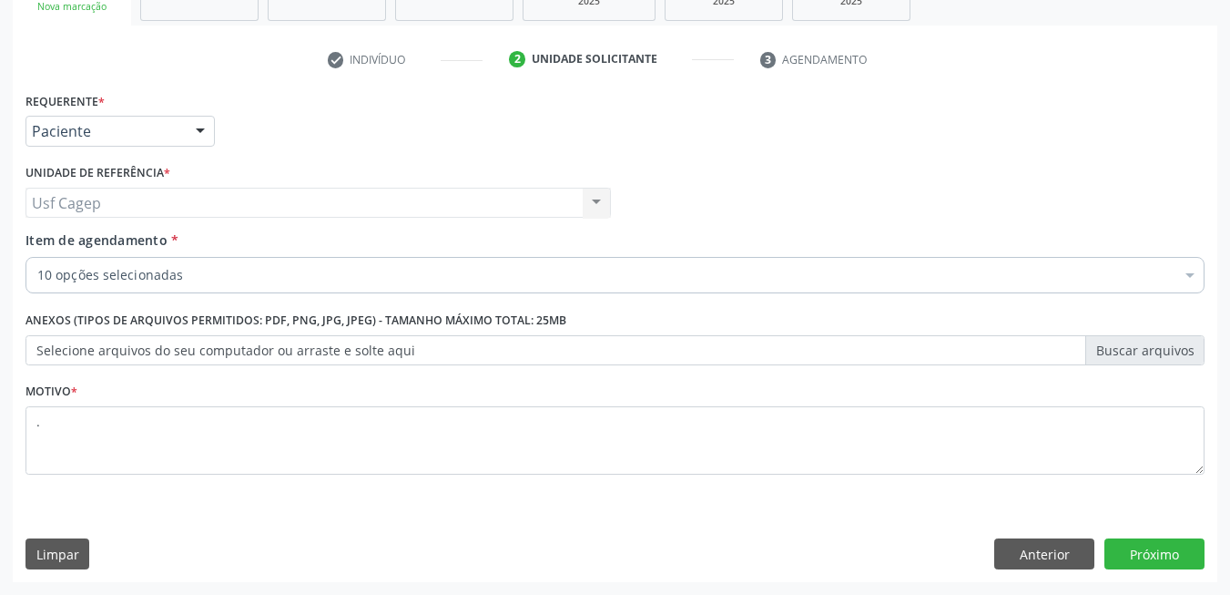
scroll to position [0, 0]
click at [1159, 557] on button "Próximo" at bounding box center [1155, 553] width 100 height 31
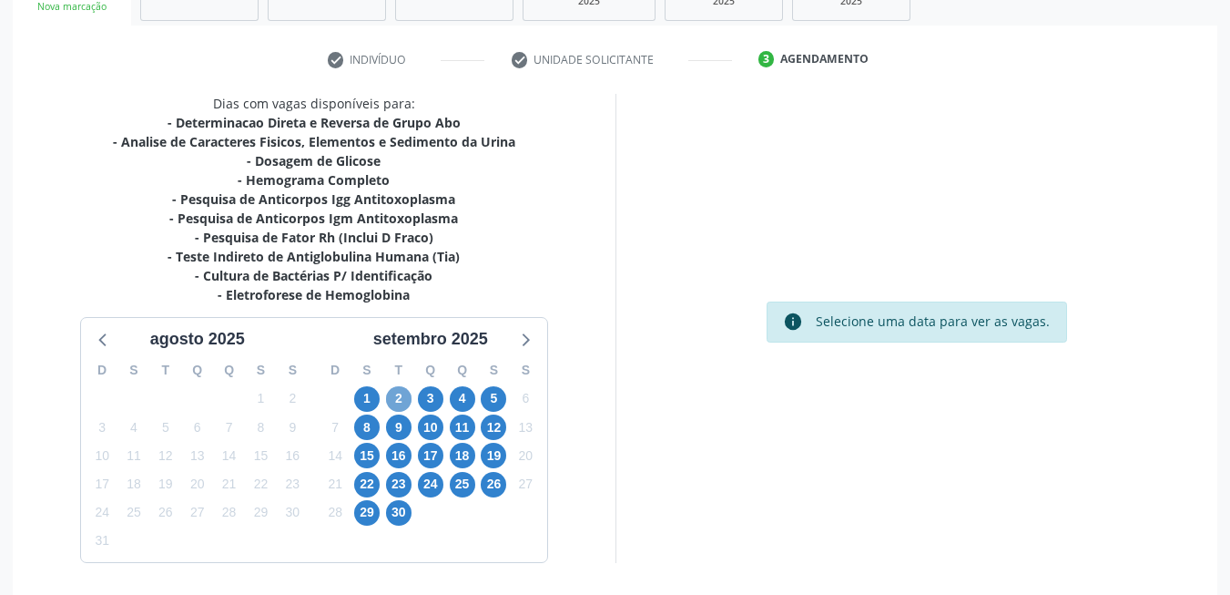
click at [396, 401] on span "2" at bounding box center [398, 398] width 25 height 25
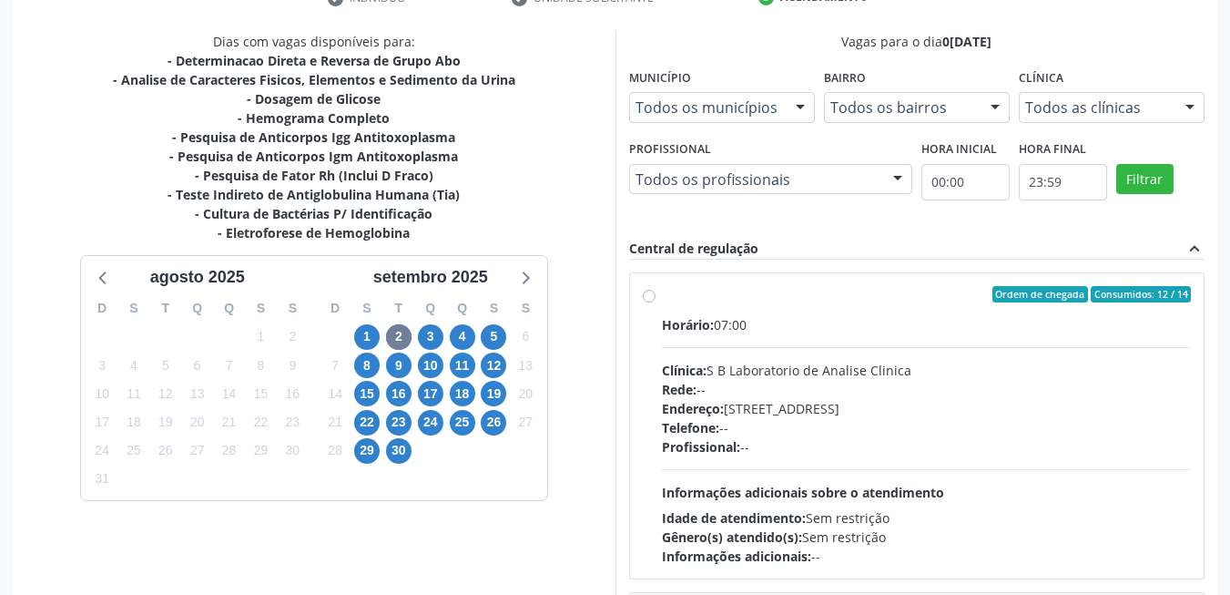
click at [976, 442] on div "Profissional: --" at bounding box center [927, 446] width 530 height 19
click at [656, 302] on input "Ordem de chegada Consumidos: 12 / 14 Horário: 07:00 Clínica: S B Laboratorio de…" at bounding box center [649, 294] width 13 height 16
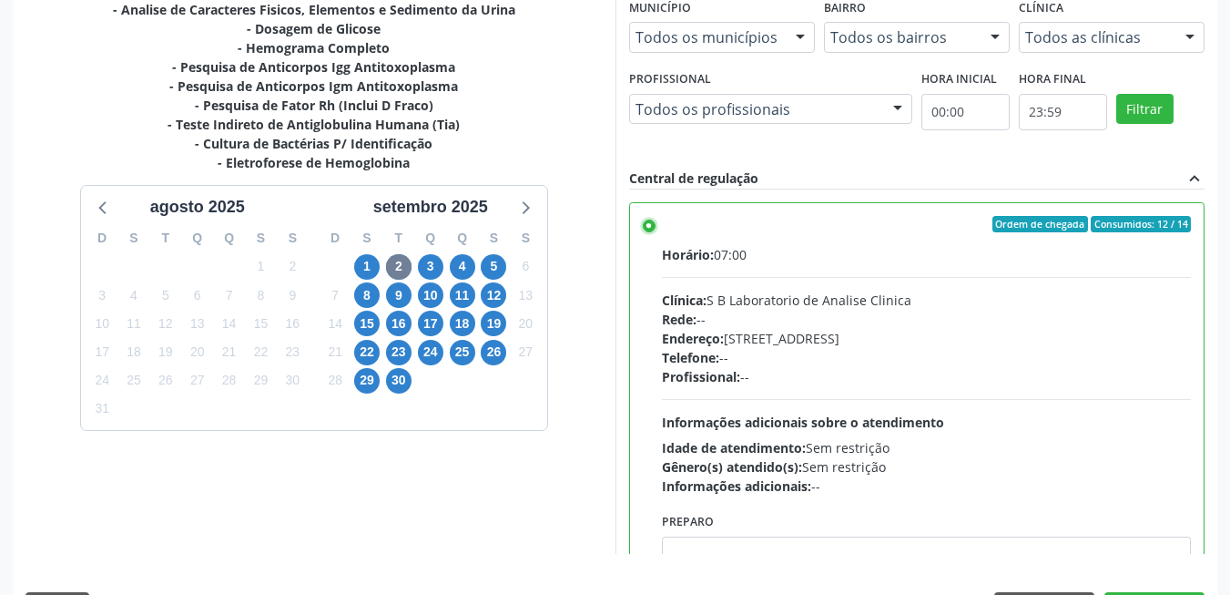
scroll to position [494, 0]
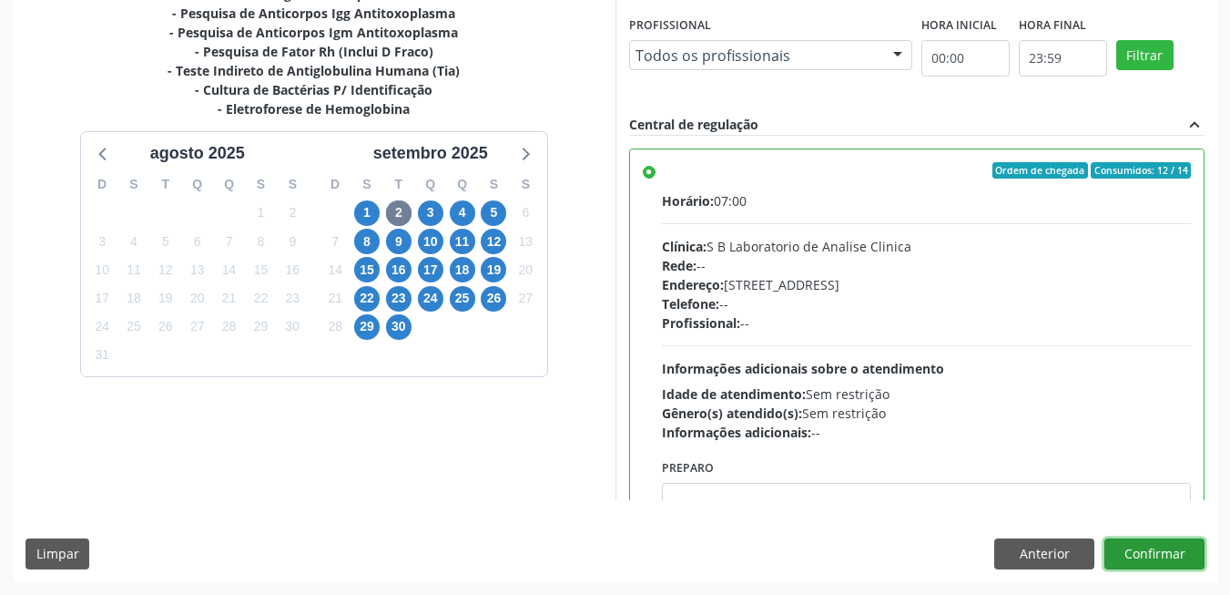
click at [1173, 551] on button "Confirmar" at bounding box center [1155, 553] width 100 height 31
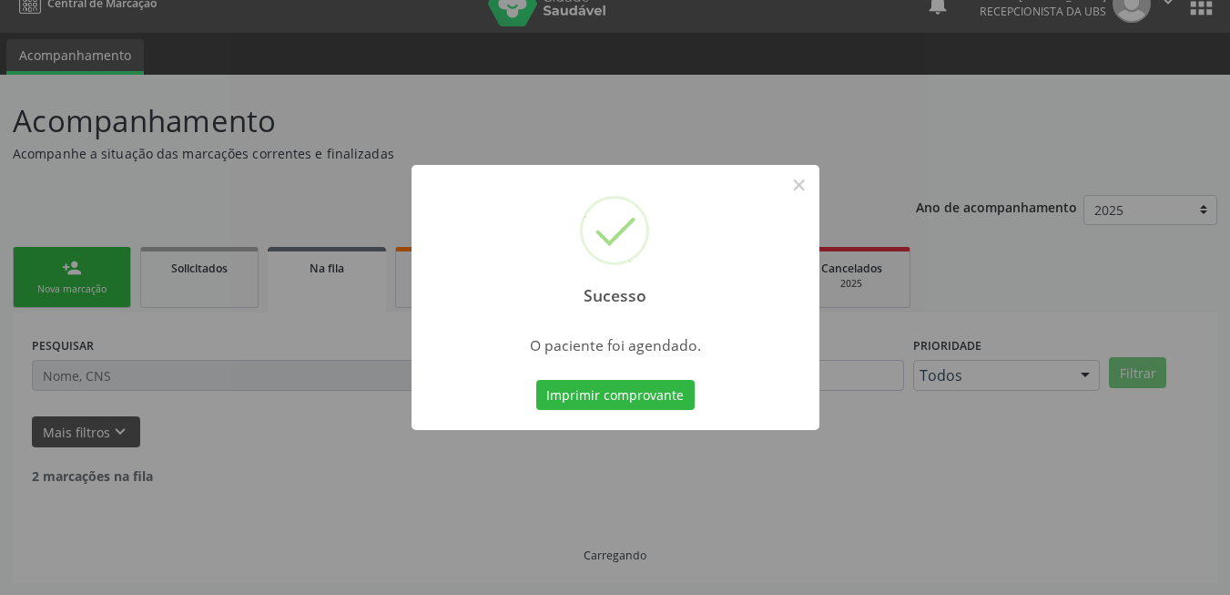
scroll to position [6, 0]
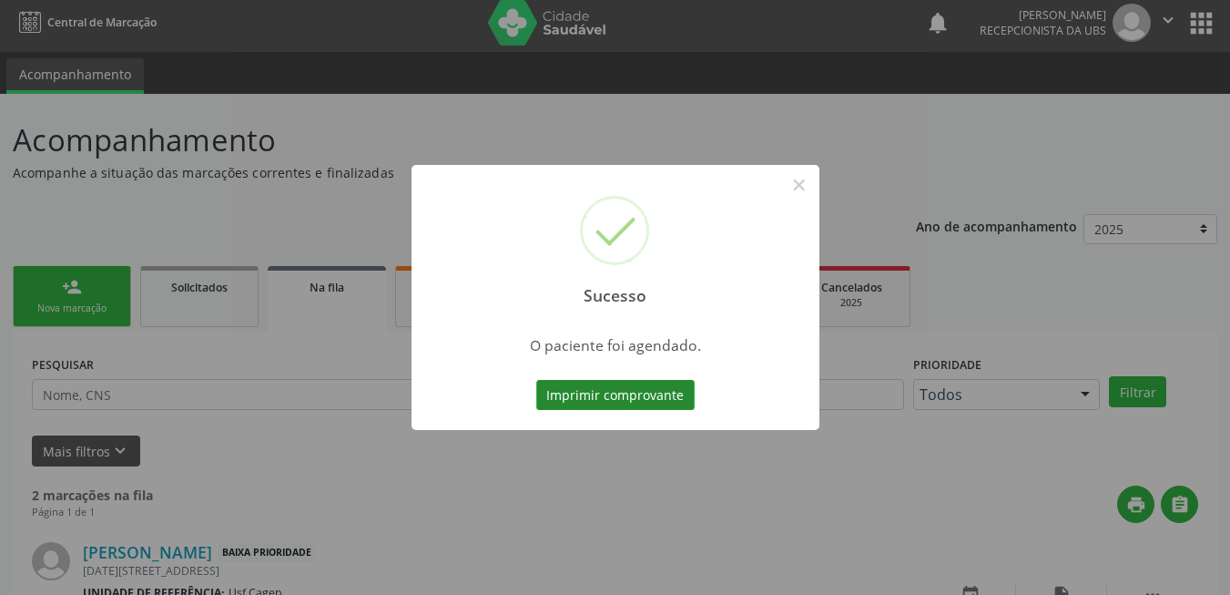
click at [545, 394] on button "Imprimir comprovante" at bounding box center [615, 395] width 158 height 31
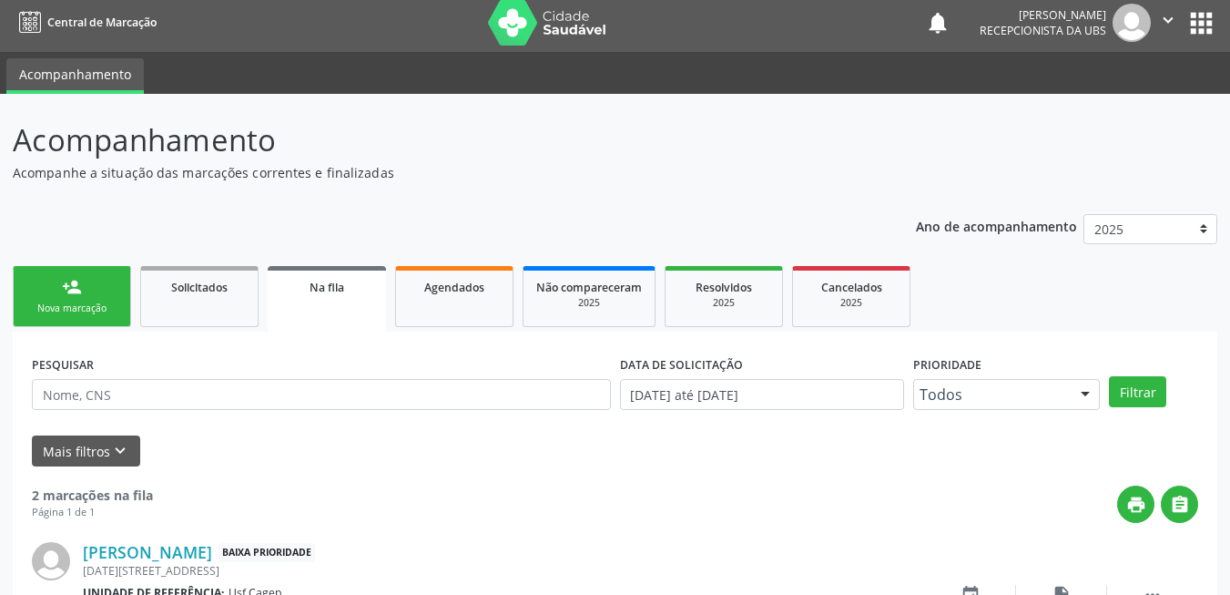
scroll to position [6, 0]
click at [110, 272] on link "person_add Nova marcação" at bounding box center [72, 296] width 118 height 61
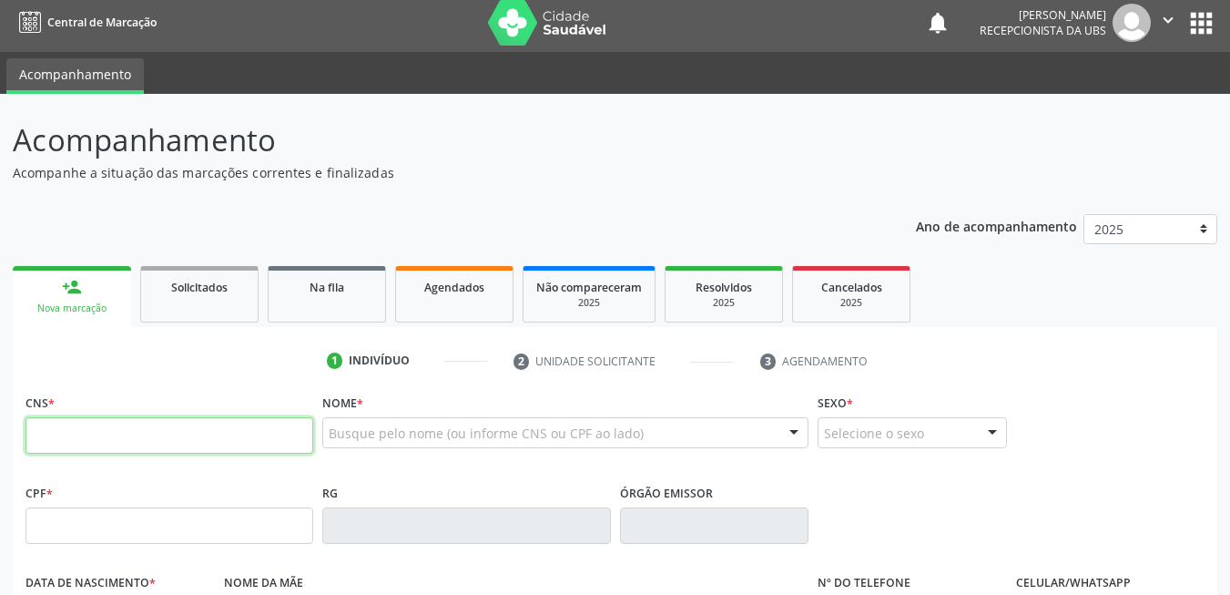
click at [77, 436] on input "text" at bounding box center [169, 435] width 288 height 36
type input "898 0041 3994 0575"
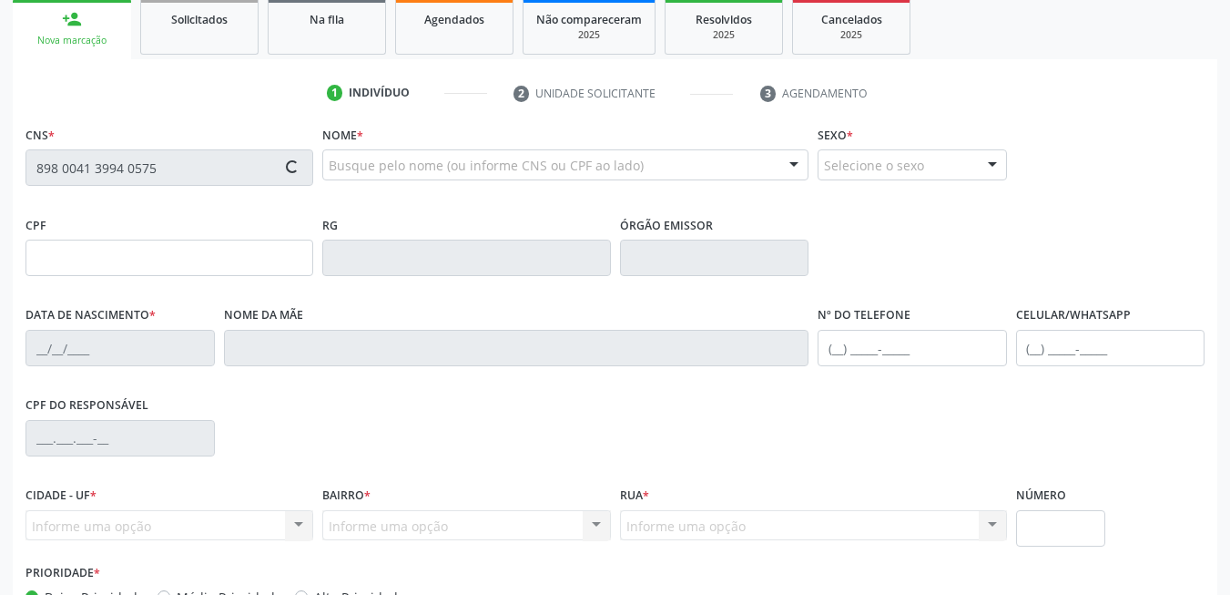
type input "[DATE]"
type input "Edivania [PERSON_NAME]"
type input "[PHONE_NUMBER]"
type input "39"
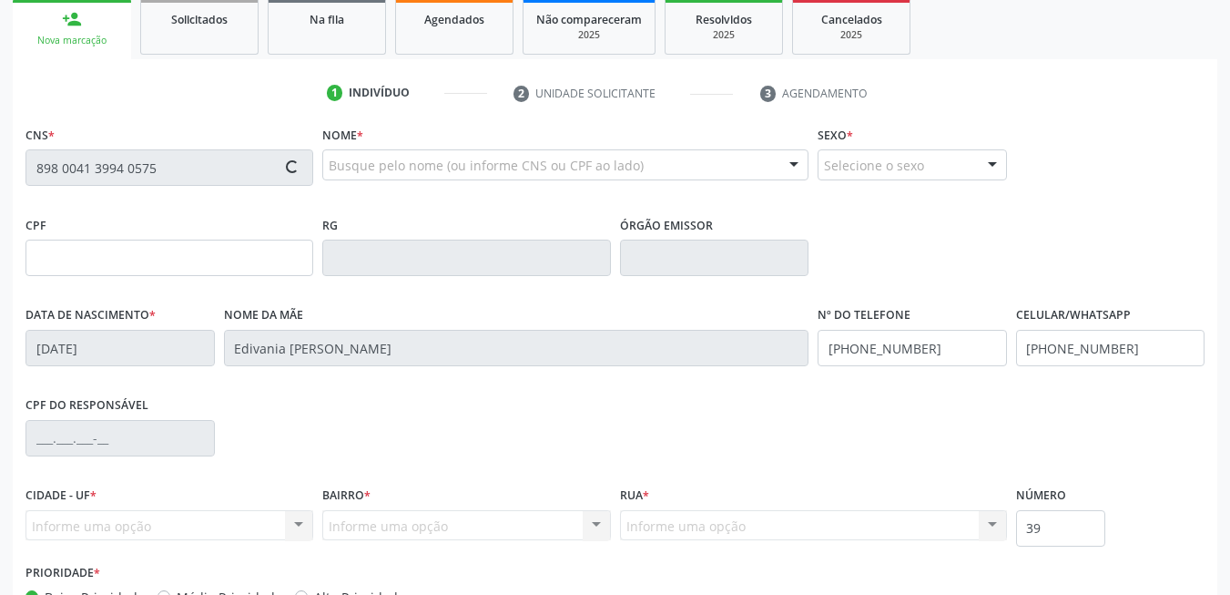
scroll to position [280, 0]
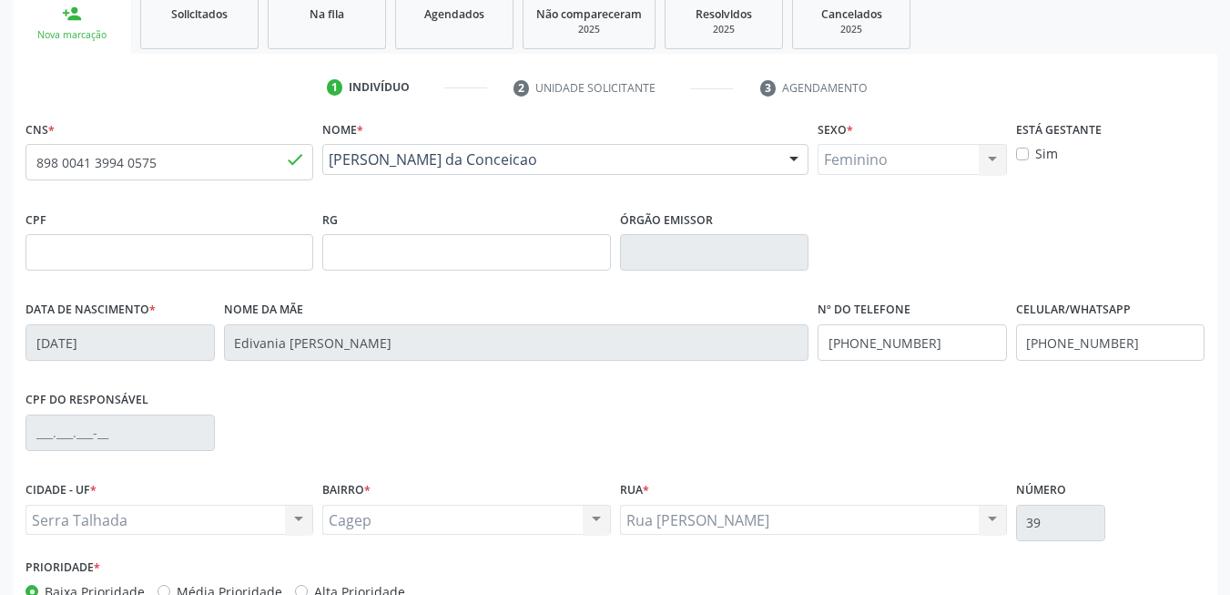
click at [1034, 158] on div "Sim" at bounding box center [1110, 153] width 189 height 19
click at [1035, 151] on label "Sim" at bounding box center [1046, 153] width 23 height 19
click at [1029, 151] on input "Sim" at bounding box center [1022, 152] width 13 height 16
checkbox input "true"
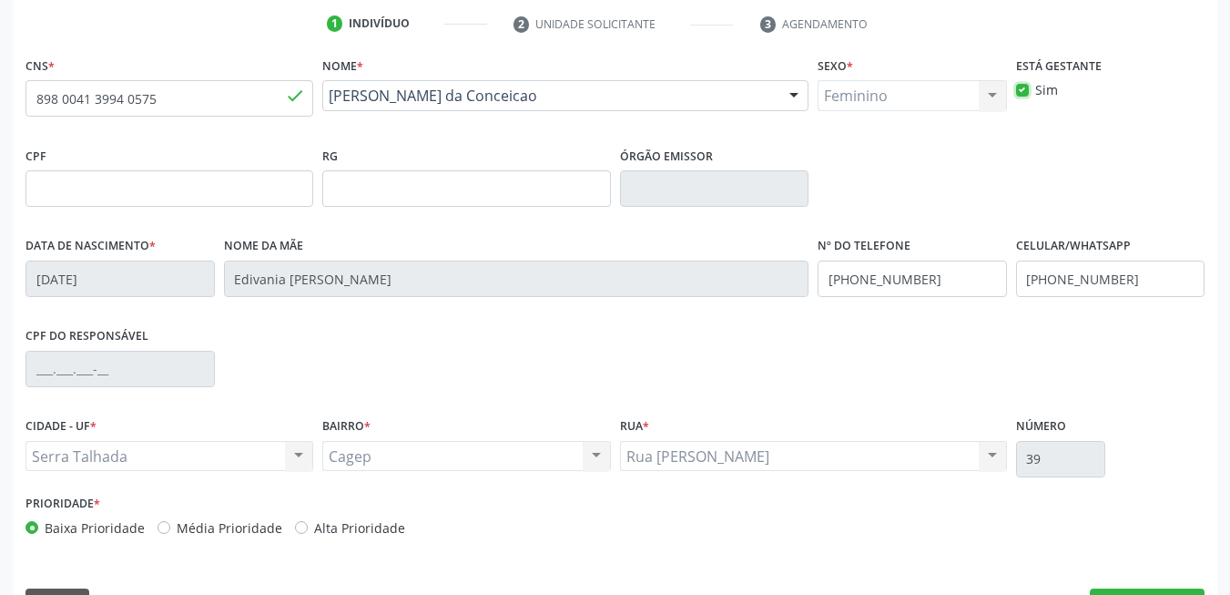
scroll to position [392, 0]
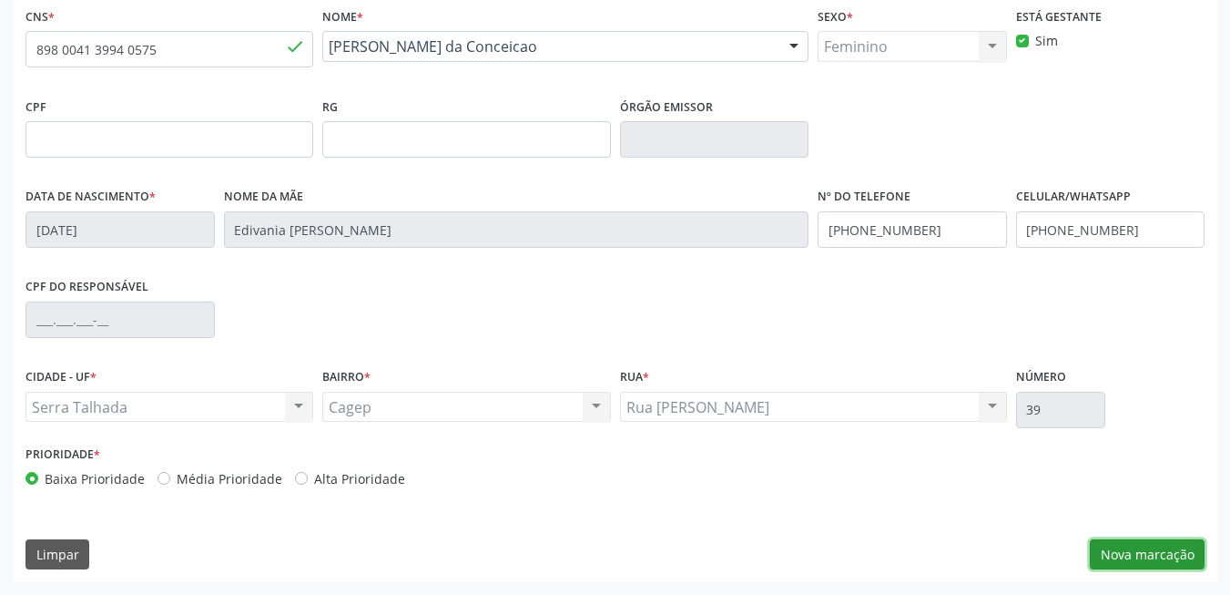
click at [1166, 560] on button "Nova marcação" at bounding box center [1147, 554] width 115 height 31
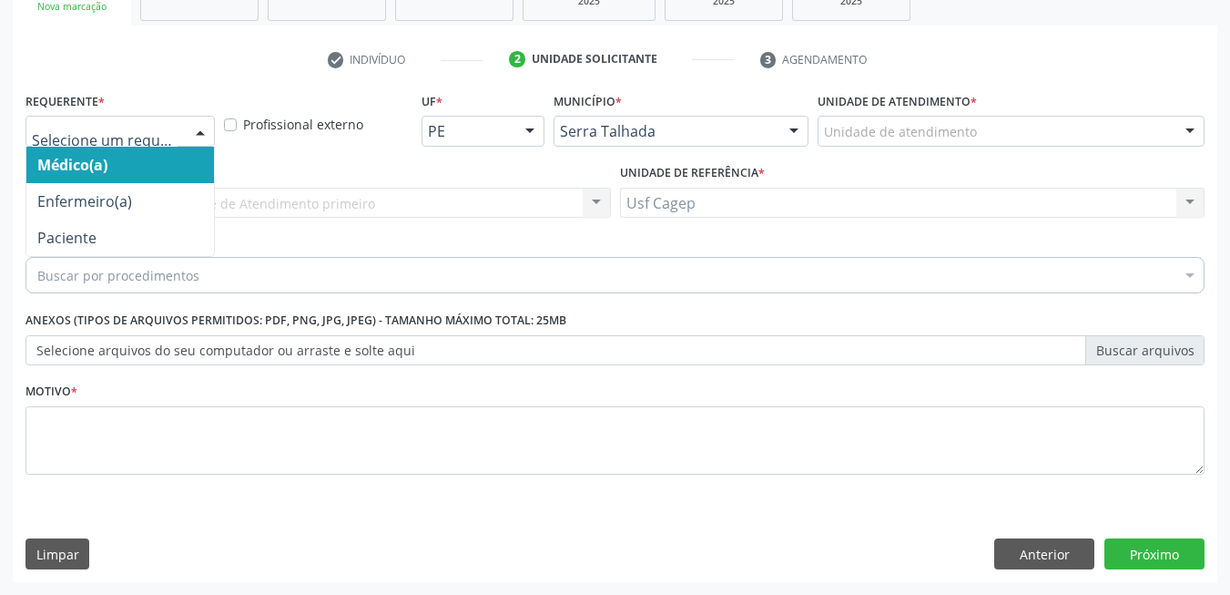
click at [198, 135] on div at bounding box center [200, 132] width 27 height 31
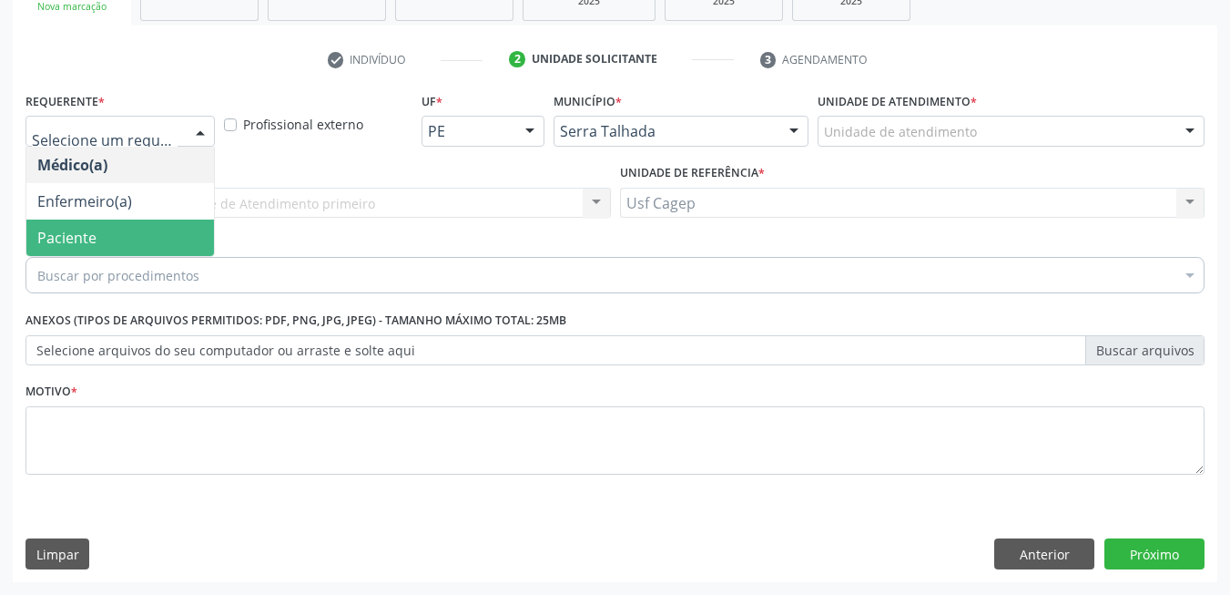
click at [157, 222] on span "Paciente" at bounding box center [120, 237] width 188 height 36
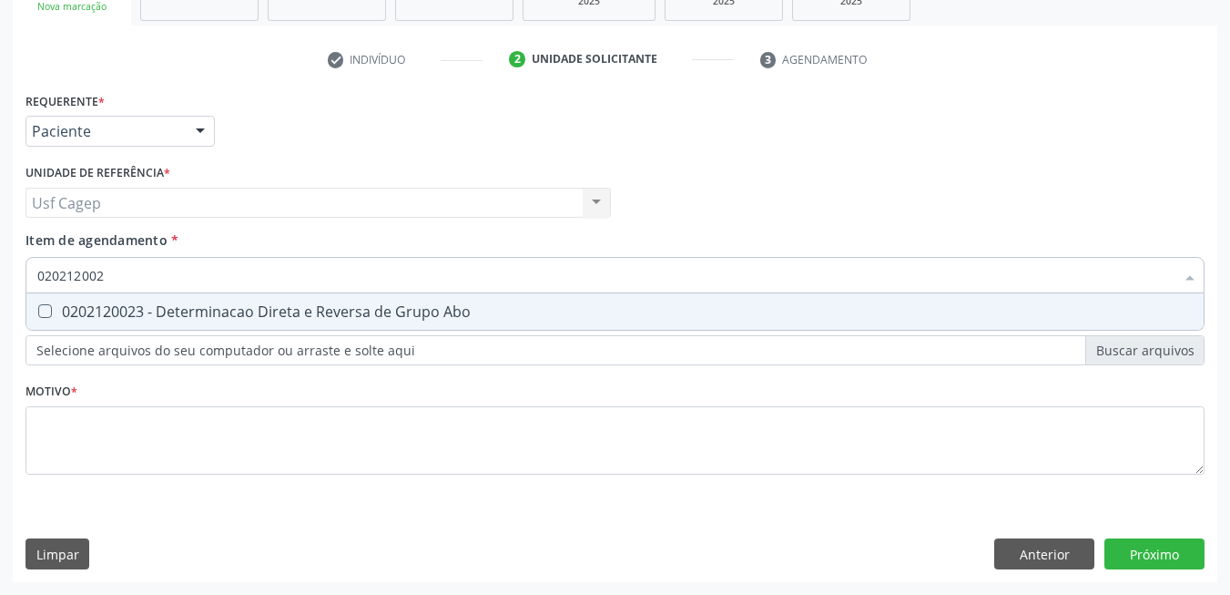
type input "0202120023"
drag, startPoint x: 195, startPoint y: 313, endPoint x: 186, endPoint y: 280, distance: 34.0
click at [195, 309] on div "0202120023 - Determinacao Direta e Reversa de Grupo Abo" at bounding box center [615, 311] width 1156 height 15
checkbox Abo "true"
click at [186, 280] on input "0202120023" at bounding box center [605, 275] width 1137 height 36
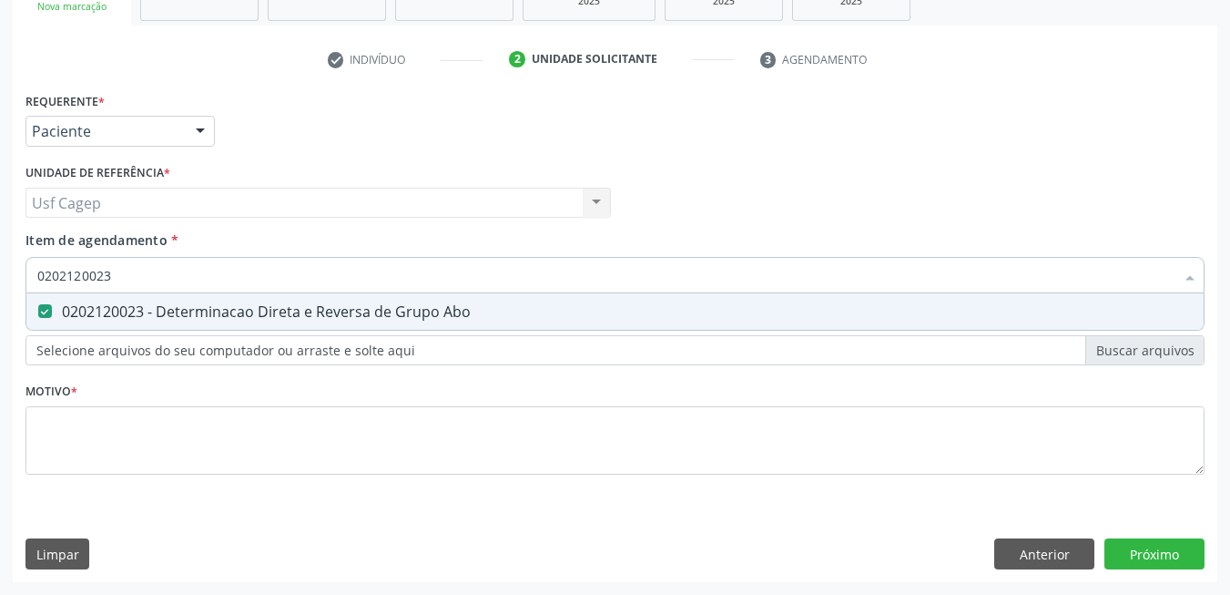
click at [186, 280] on input "0202120023" at bounding box center [605, 275] width 1137 height 36
type input "0"
checkbox Abo "false"
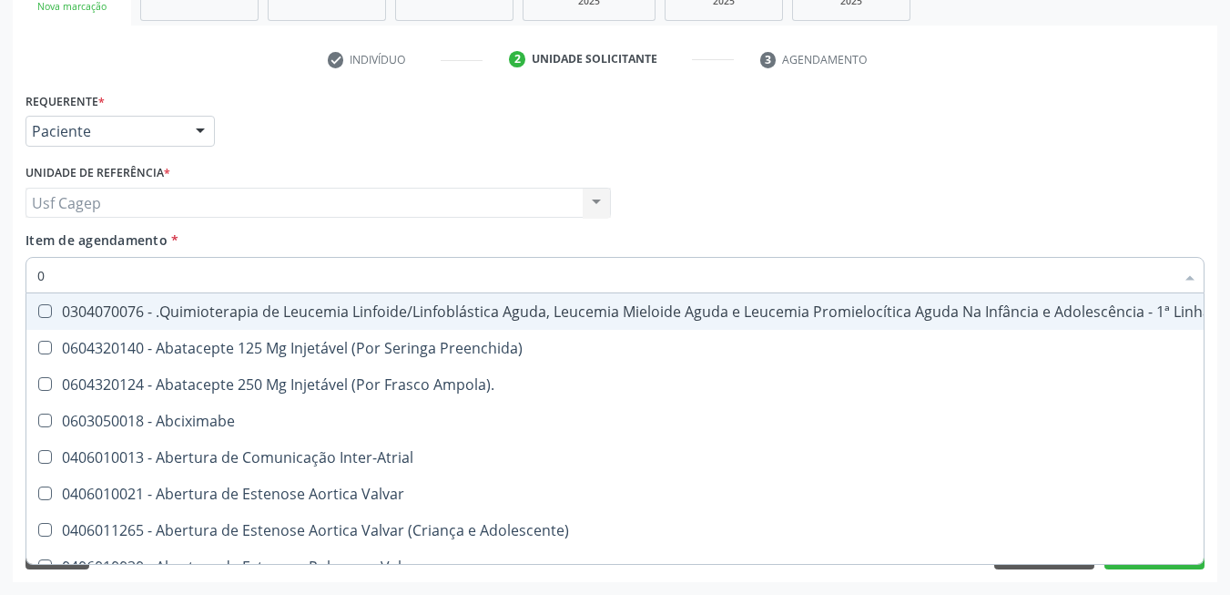
type input "02"
checkbox Vulva "true"
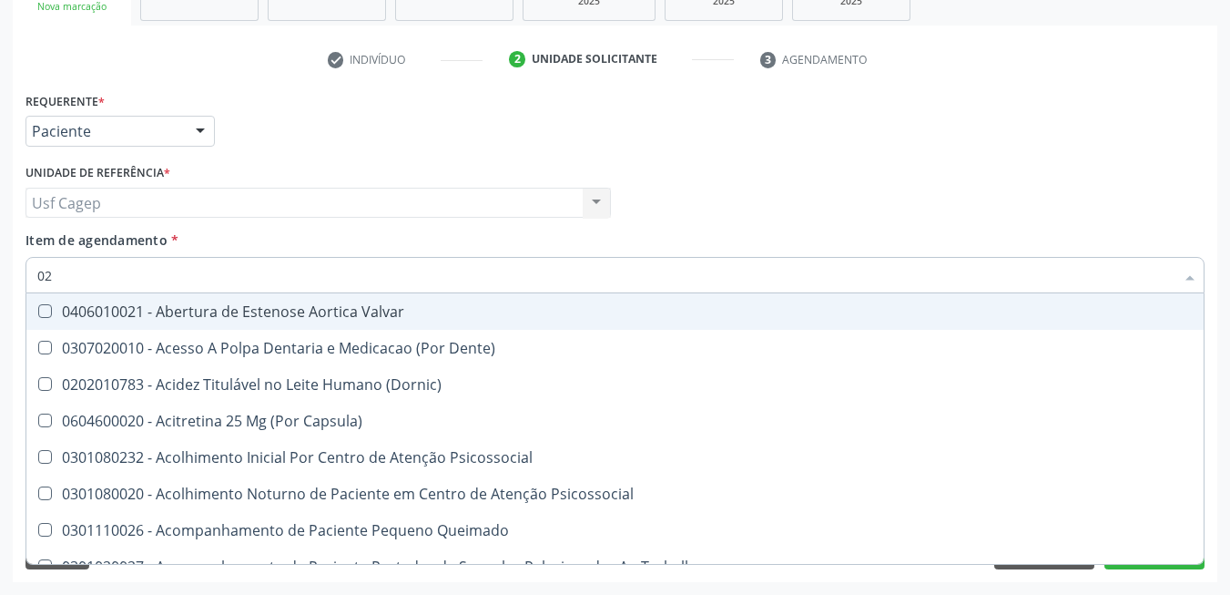
type input "020"
checkbox Projecoes\) "true"
checkbox Abo "false"
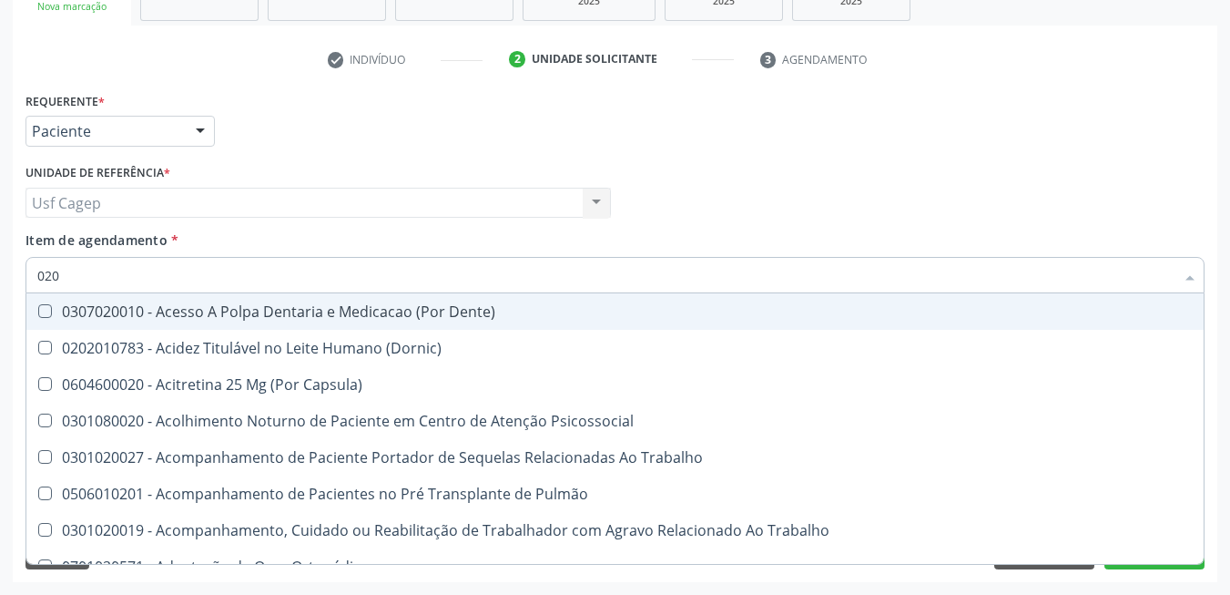
type input "0202"
checkbox Coagulação\ "true"
checkbox Abo "false"
type input "02020"
checkbox Coagulação\ "false"
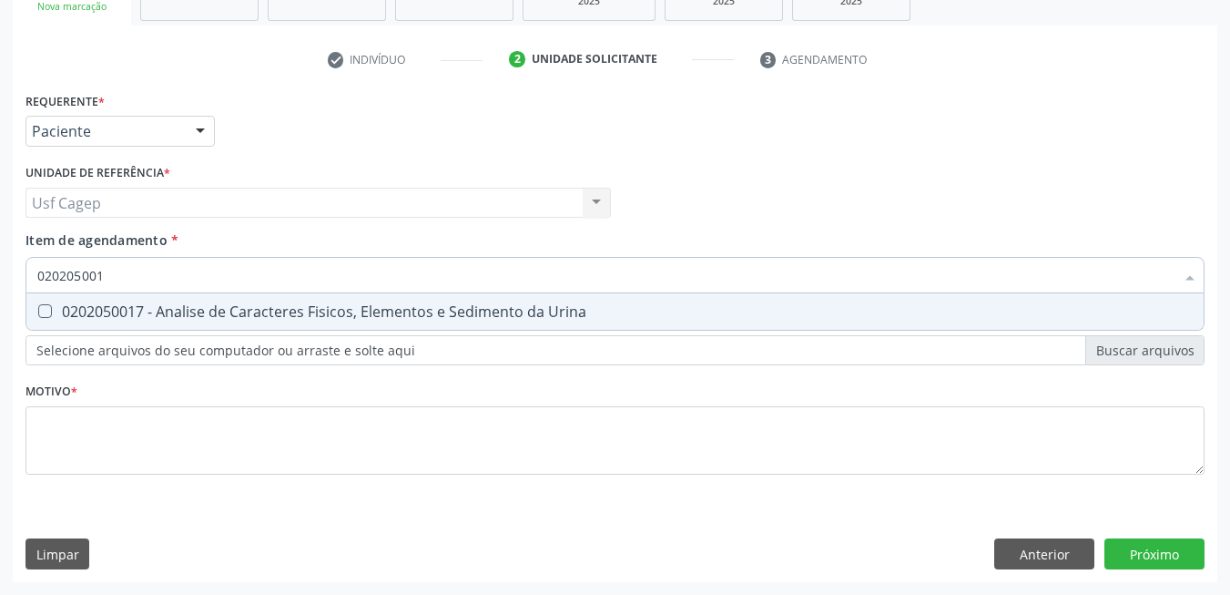
type input "0202050017"
click at [162, 288] on div "0202050017 Desfazer seleção 0202050017 - Analise de Caracteres Fisicos, Element…" at bounding box center [614, 272] width 1179 height 31
click at [162, 278] on input "0202050017" at bounding box center [605, 275] width 1137 height 36
drag, startPoint x: 164, startPoint y: 313, endPoint x: 167, endPoint y: 289, distance: 24.7
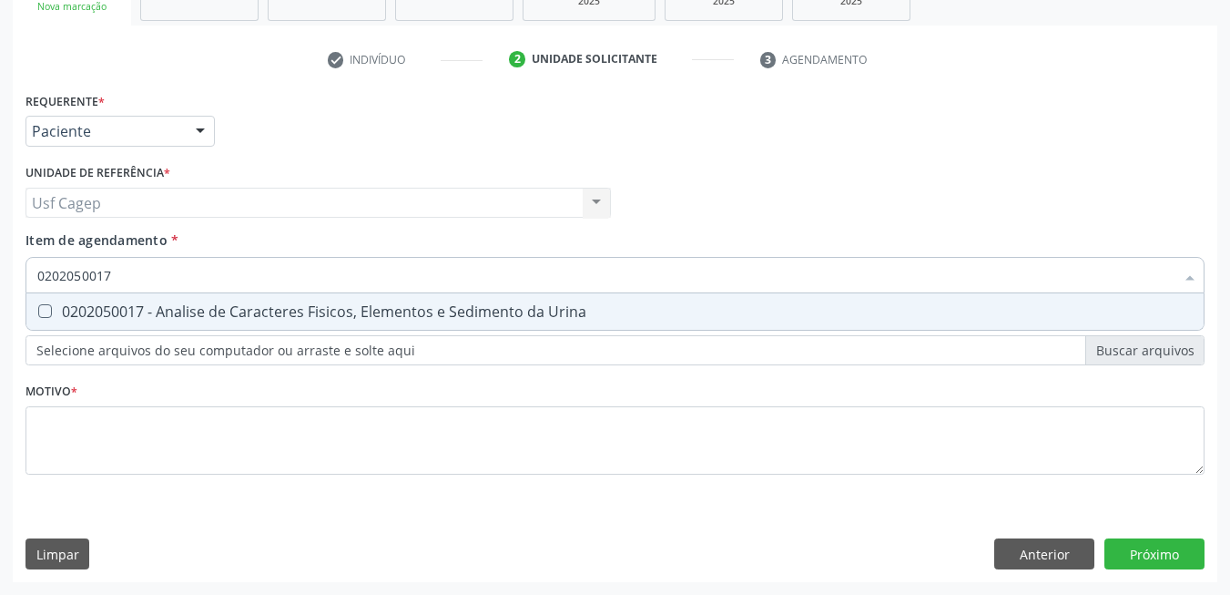
click at [167, 306] on div "0202050017 - Analise de Caracteres Fisicos, Elementos e Sedimento da Urina" at bounding box center [615, 311] width 1156 height 15
checkbox Urina "true"
click at [167, 279] on input "0202050017" at bounding box center [605, 275] width 1137 height 36
click at [166, 281] on input "0202050017" at bounding box center [605, 275] width 1137 height 36
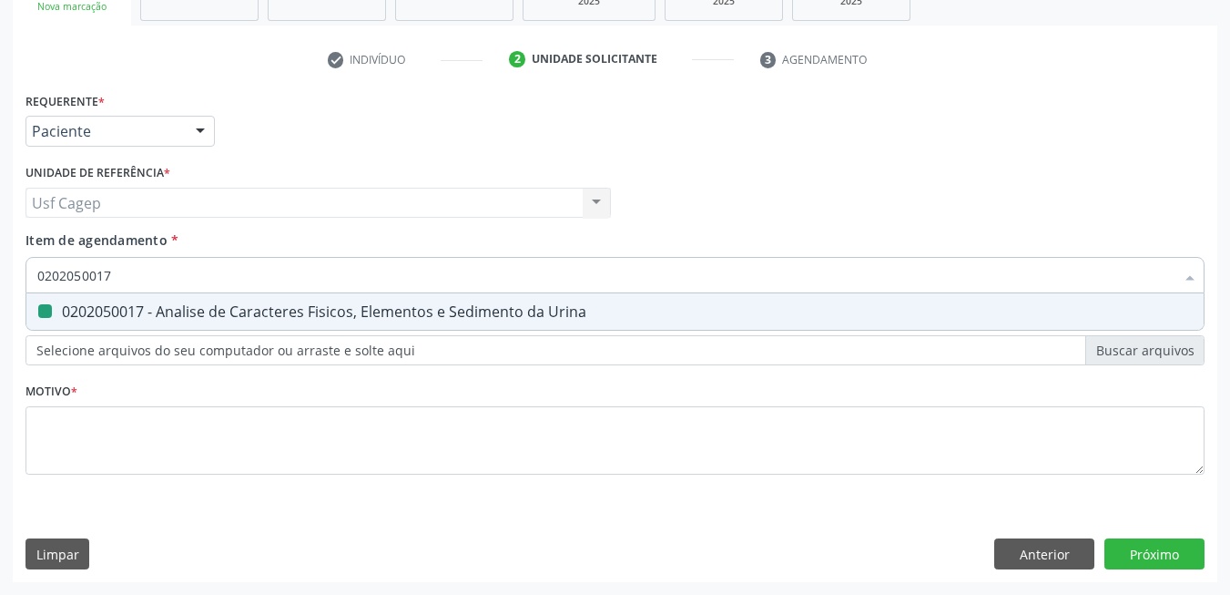
type input "0"
checkbox Urina "false"
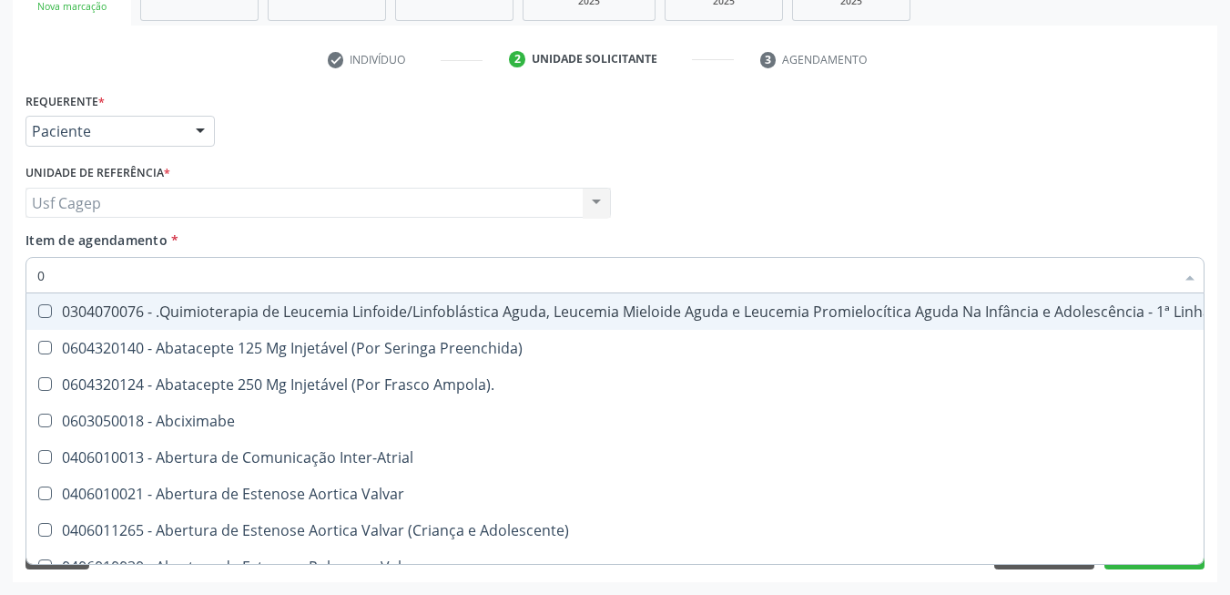
type input "02"
checkbox Coração "true"
checkbox Urina "false"
checkbox Vulva "true"
type input "020201"
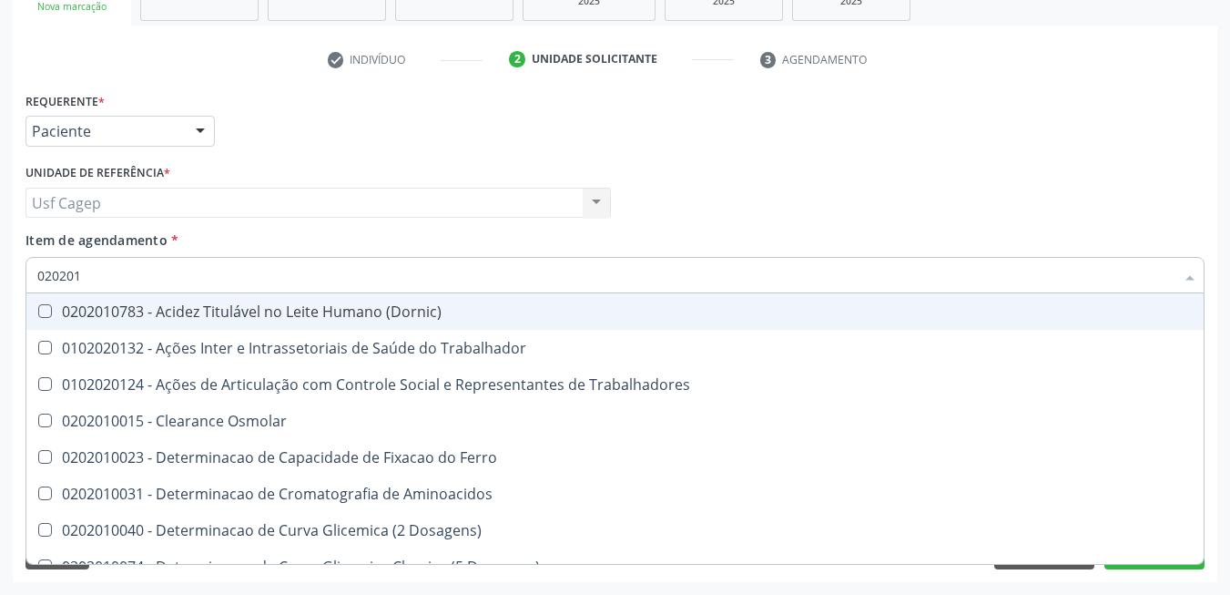
checkbox Trabalhadores "false"
checkbox Acida "false"
checkbox Folato "false"
checkbox Alcalina "false"
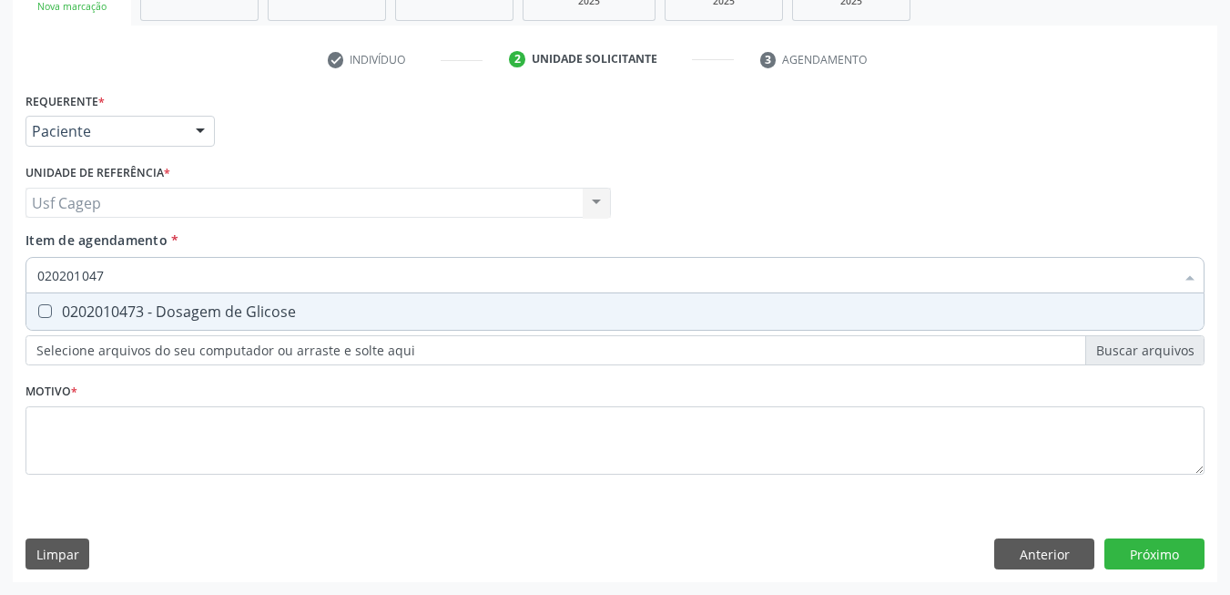
type input "0202010473"
click at [191, 301] on span "0202010473 - Dosagem de Glicose" at bounding box center [614, 311] width 1177 height 36
checkbox Glicose "true"
click at [191, 276] on input "0202010473" at bounding box center [605, 275] width 1137 height 36
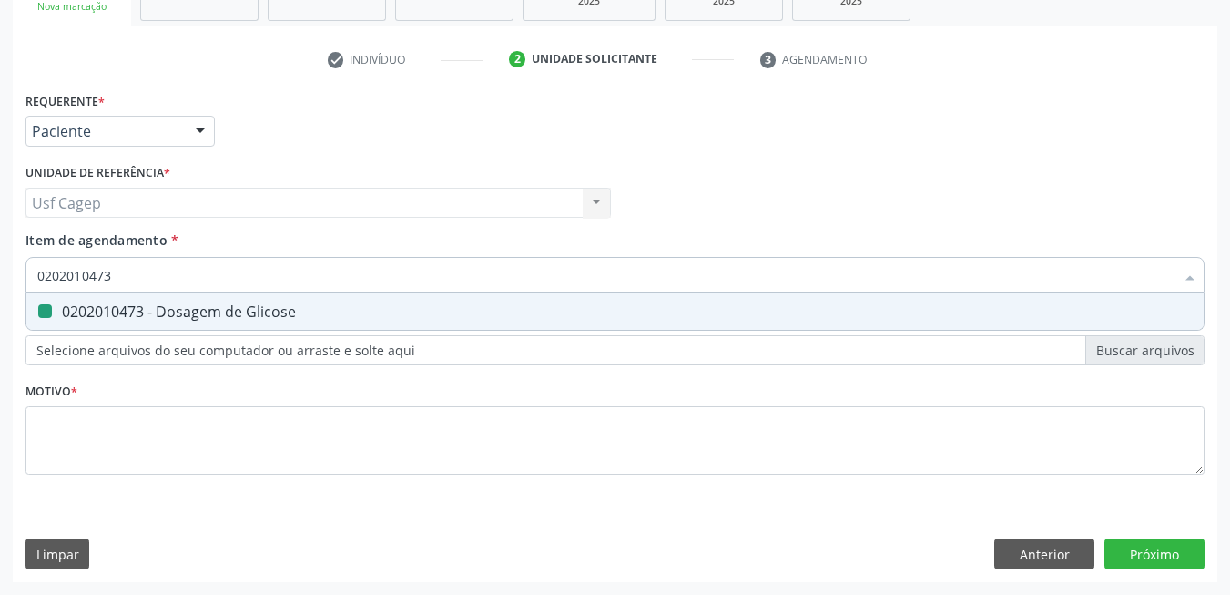
type input "0"
checkbox Glicose "false"
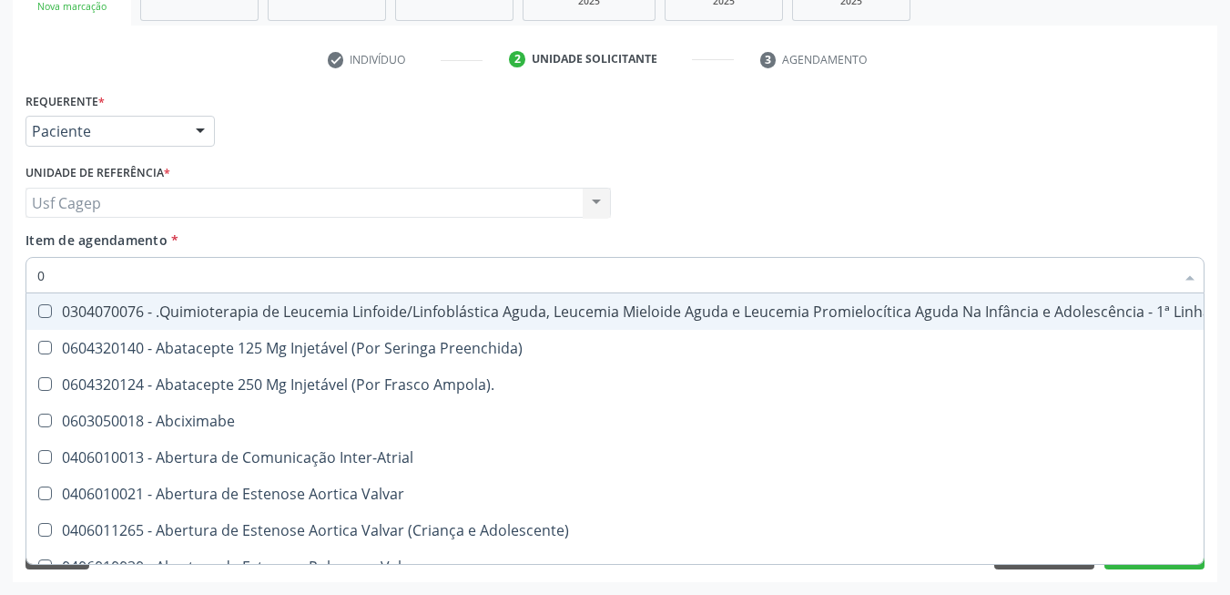
type input "02"
checkbox Coração "true"
checkbox Urina "false"
checkbox Vulva "true"
checkbox Bilateral "true"
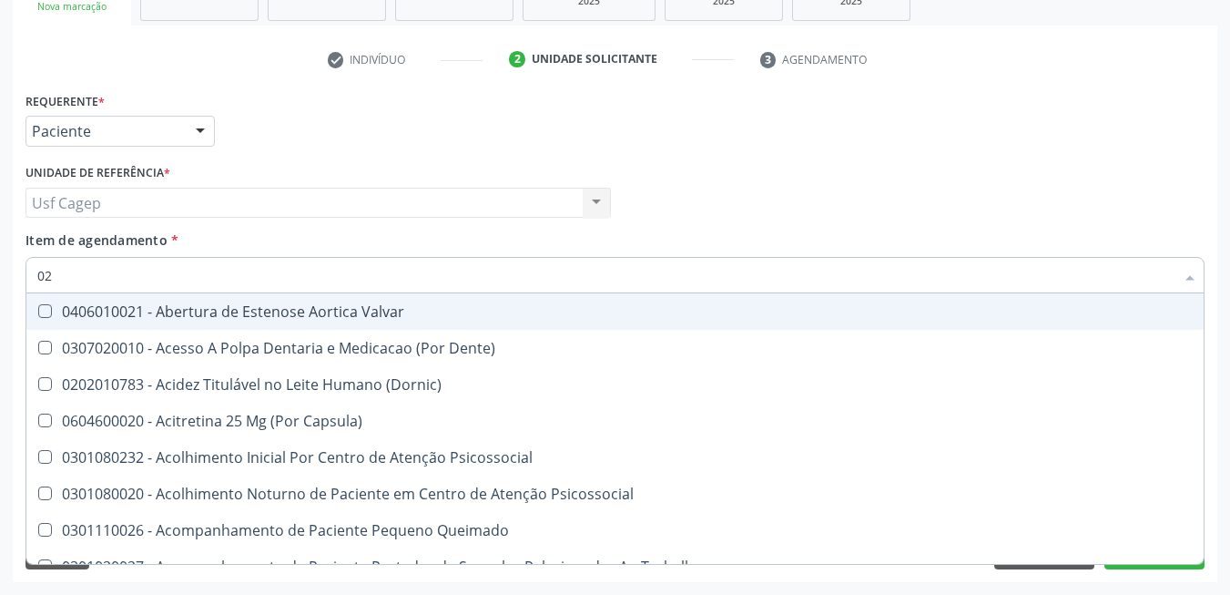
type input "020"
checkbox Terapeutica "true"
checkbox Urina "false"
checkbox Projecoes\) "true"
checkbox \(Qualitativo\) "true"
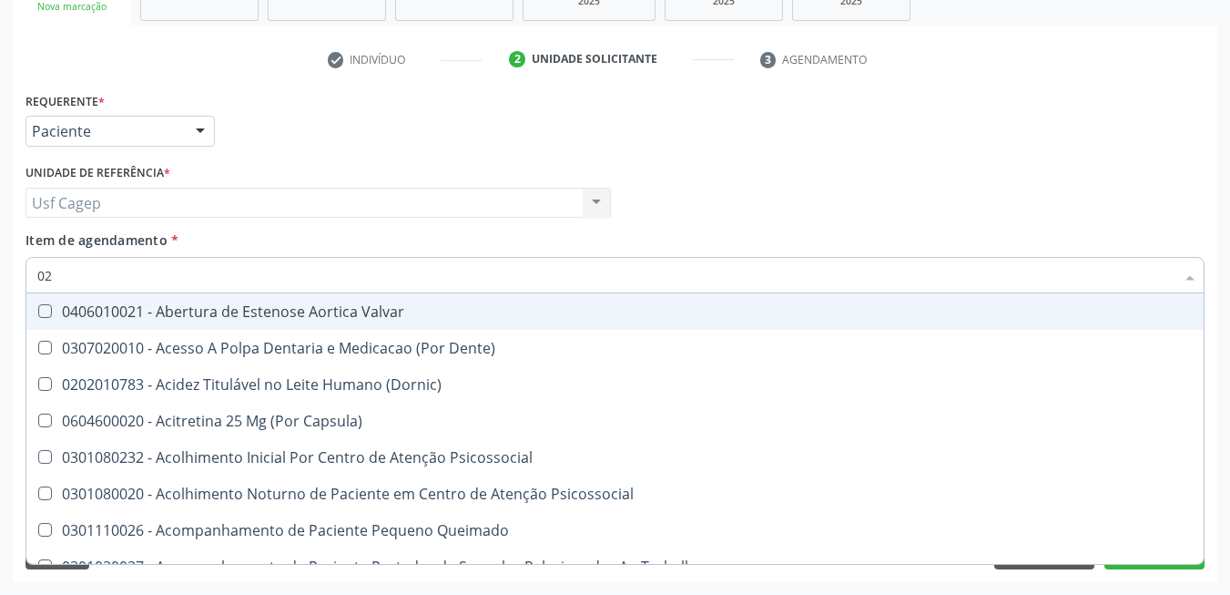
checkbox Abo "false"
checkbox Glicose "false"
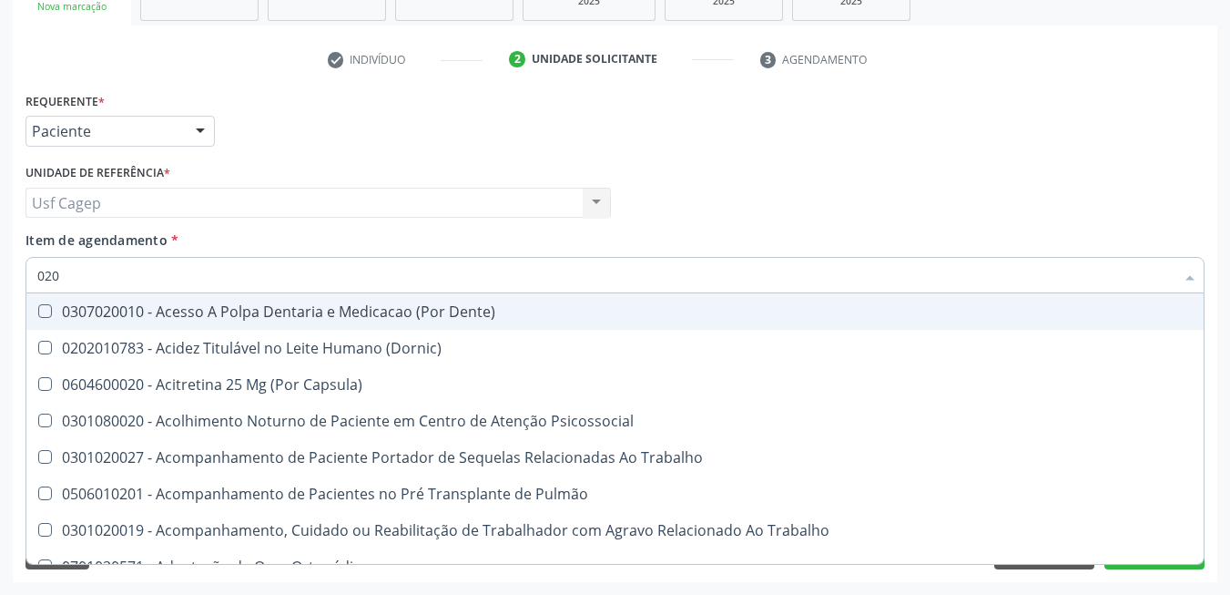
type input "0202"
checkbox Capsula\) "true"
checkbox Urina "false"
checkbox Coagulação\ "true"
checkbox Laser "true"
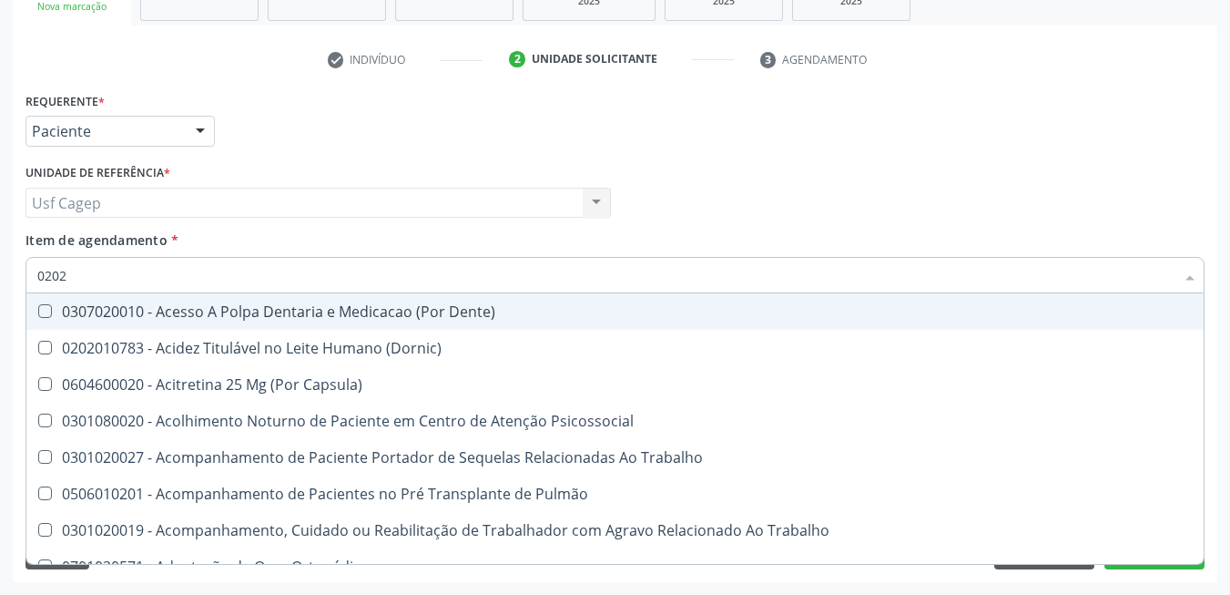
checkbox Abo "false"
checkbox Glicose "false"
type input "02020"
checkbox Coagulação\ "false"
checkbox Salivar "true"
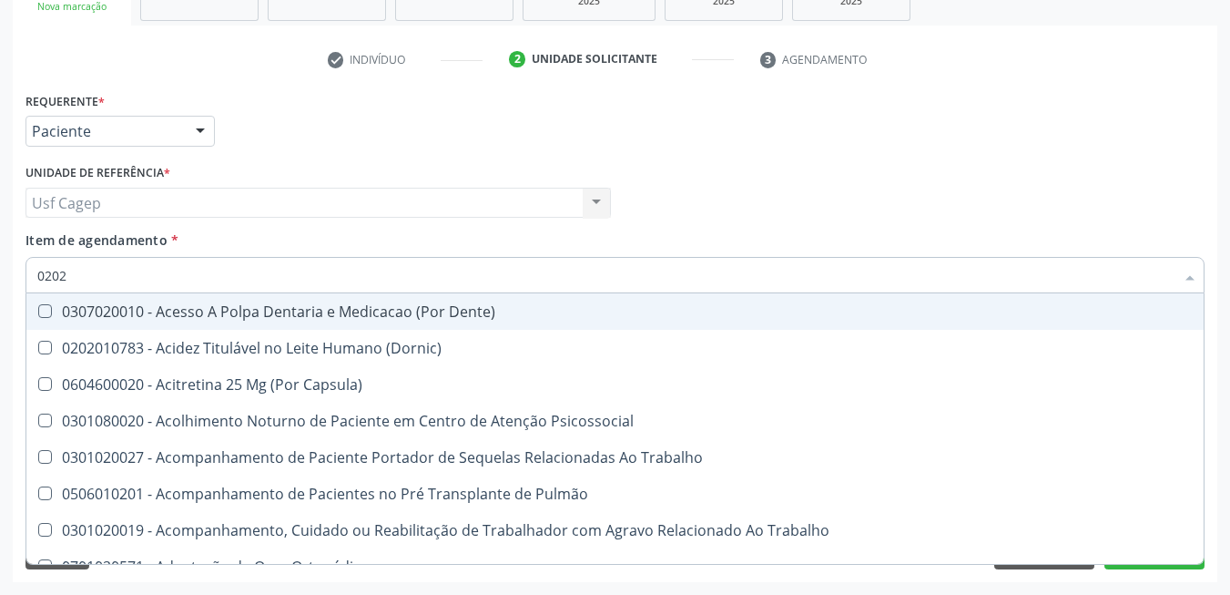
checkbox Laser "false"
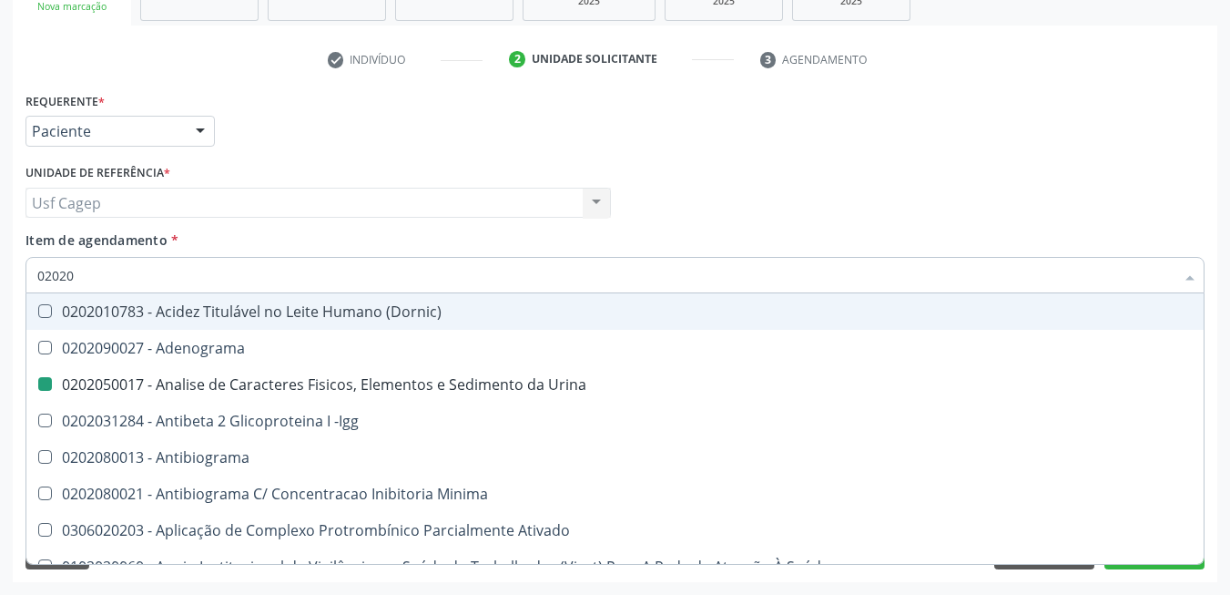
type input "020202"
checkbox Urina "false"
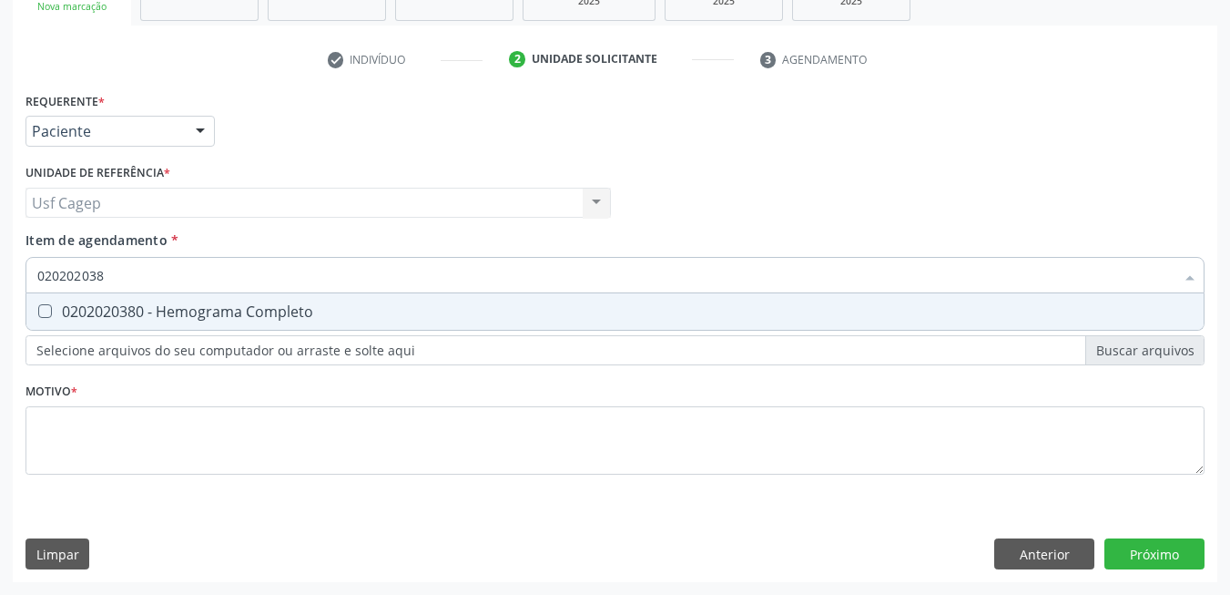
type input "0202020380"
drag, startPoint x: 214, startPoint y: 309, endPoint x: 214, endPoint y: 294, distance: 14.6
click at [214, 304] on div "0202020380 - Hemograma Completo" at bounding box center [615, 311] width 1156 height 15
checkbox Completo "true"
click at [214, 279] on input "0202020380" at bounding box center [605, 275] width 1137 height 36
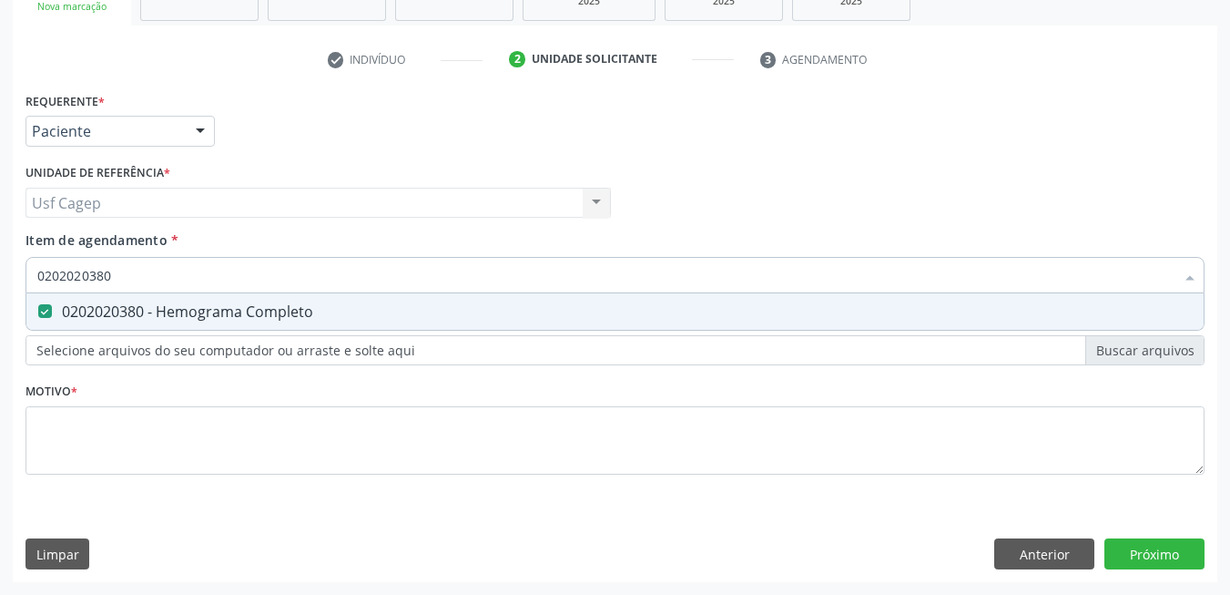
click at [214, 279] on input "0202020380" at bounding box center [605, 275] width 1137 height 36
type input "0"
checkbox Completo "false"
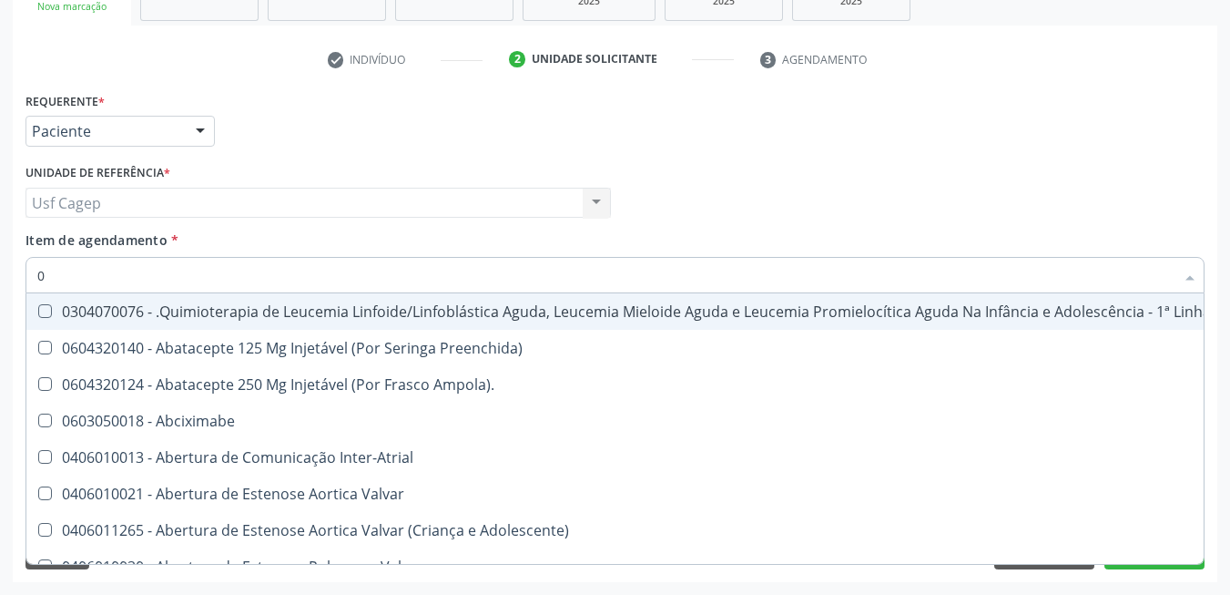
type input "02"
checkbox Coração "true"
checkbox Urina "false"
checkbox Vulva "true"
checkbox Bilateral "true"
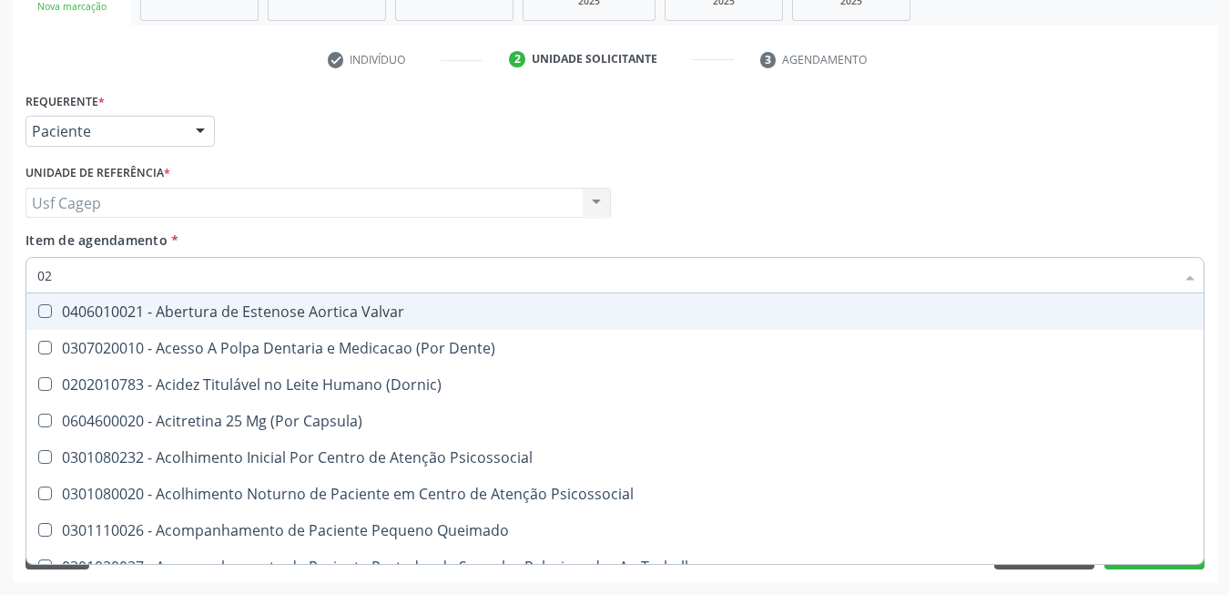
type input "020"
checkbox Terapeutica "true"
checkbox Urina "false"
checkbox Projecoes\) "true"
checkbox \(Qualitativo\) "true"
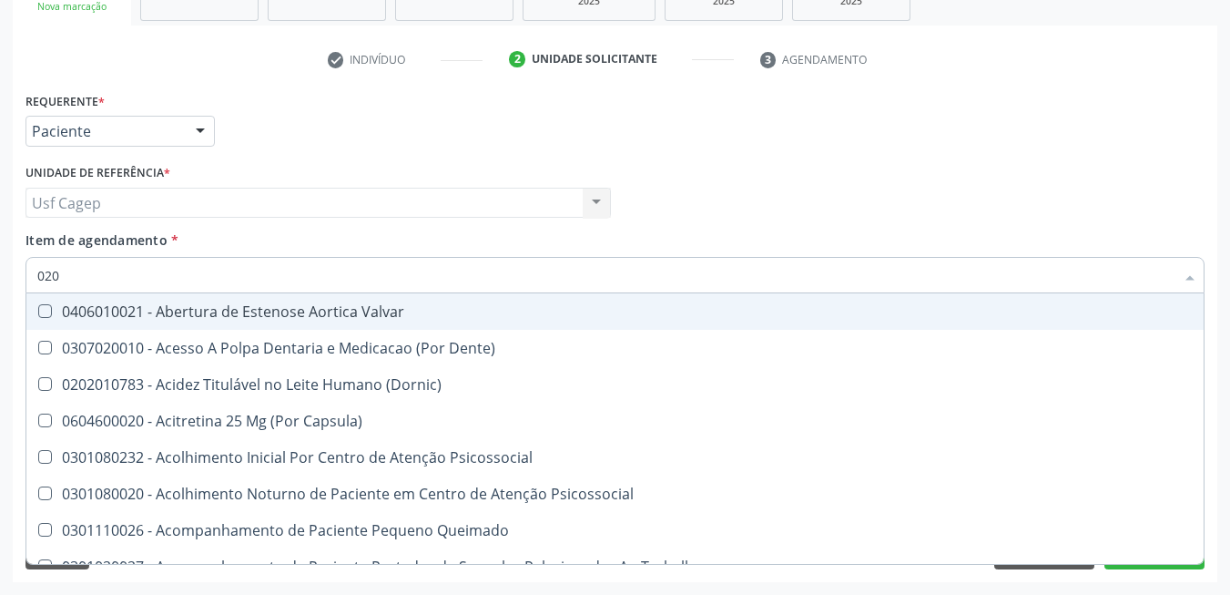
checkbox Abo "false"
checkbox Glicose "false"
checkbox \(T3\) "true"
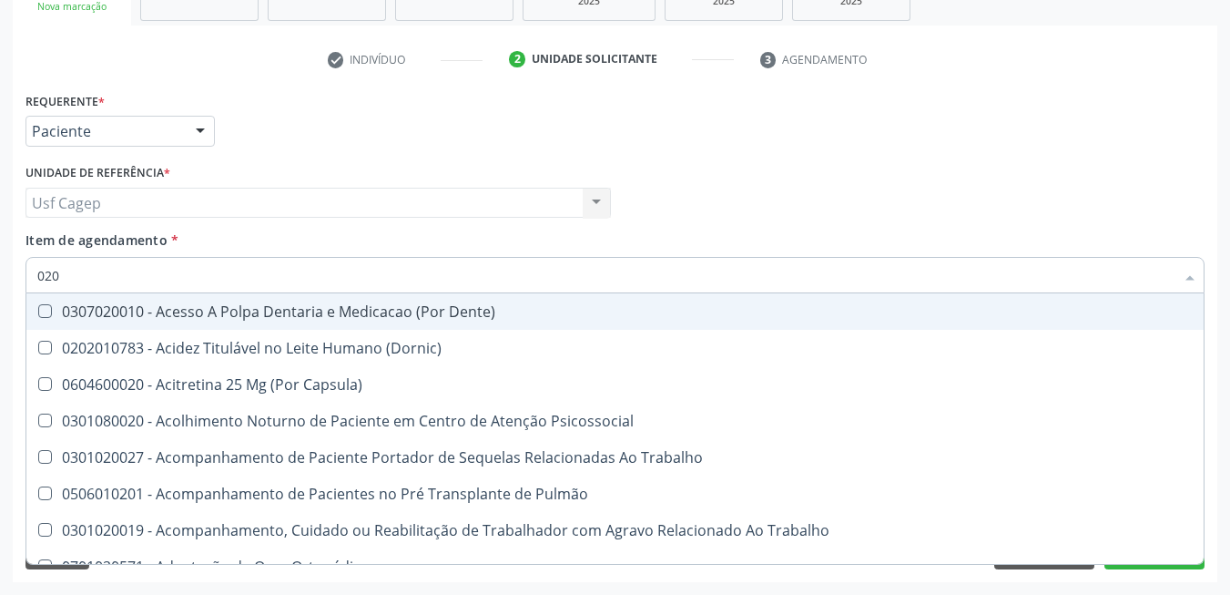
type input "0202"
checkbox Capsula\) "true"
checkbox Urina "false"
checkbox Coagulação\ "true"
checkbox Laser "true"
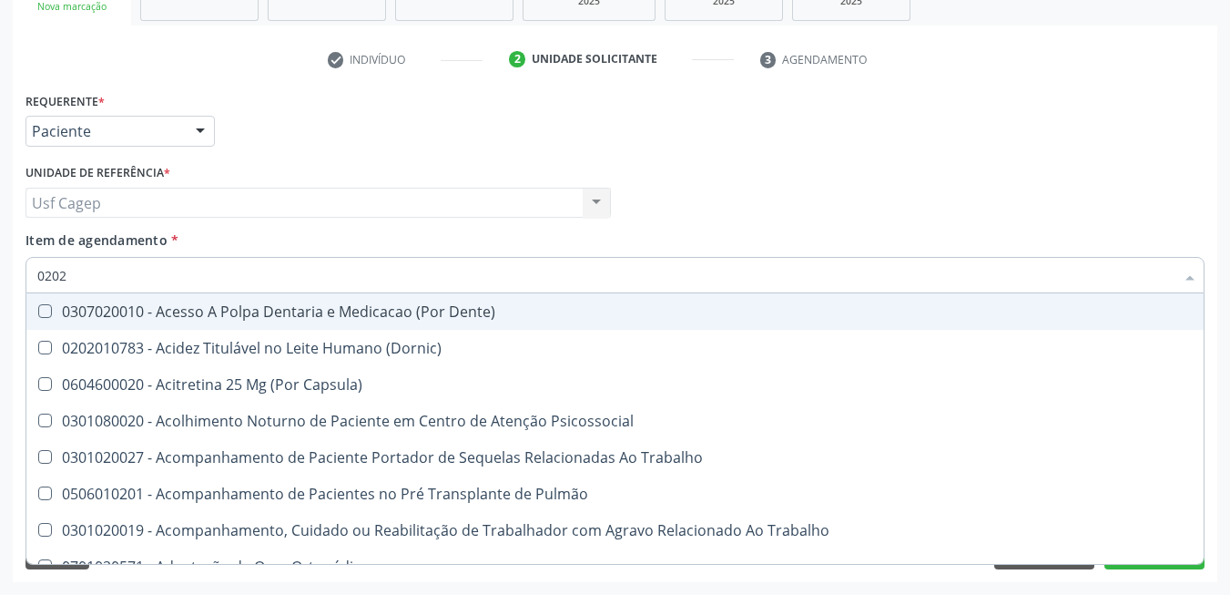
checkbox Biologica "true"
checkbox Abo "false"
checkbox Glicose "false"
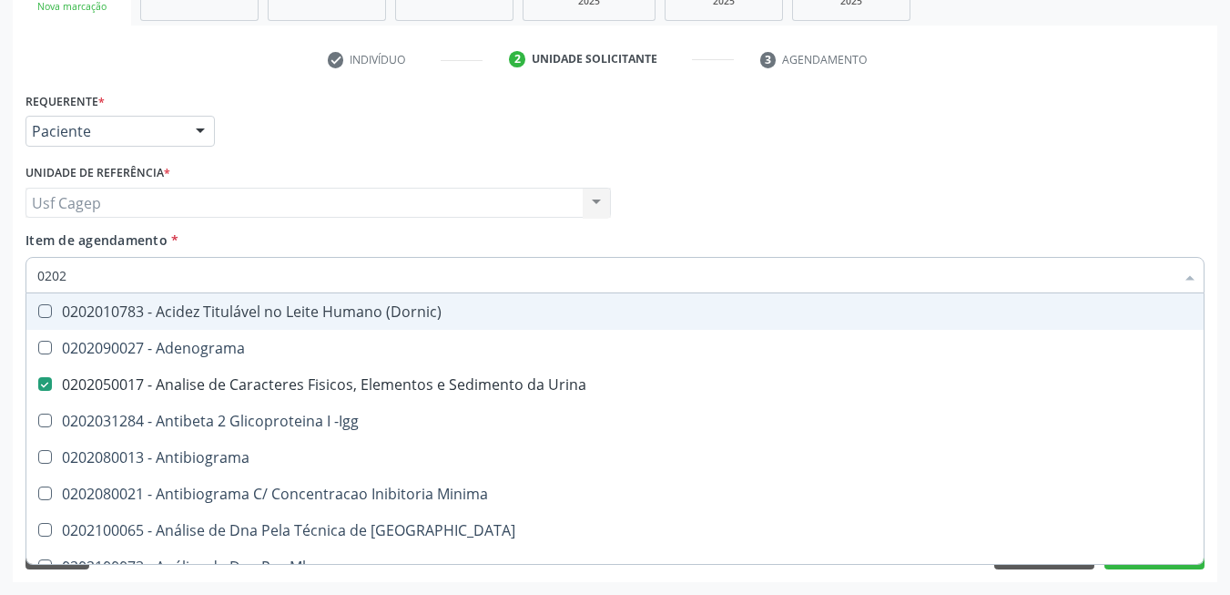
type input "02020"
checkbox Abo "false"
checkbox Xi "true"
checkbox Glicose "false"
checkbox Zinco "true"
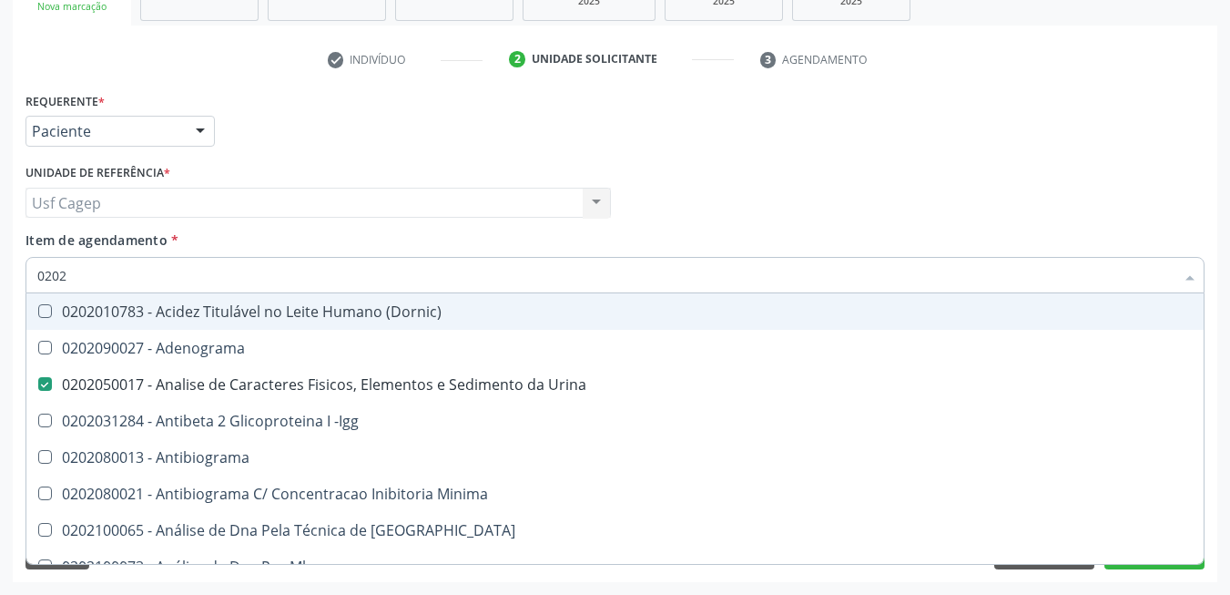
checkbox Completo "false"
type input "0202030"
checkbox Urina "false"
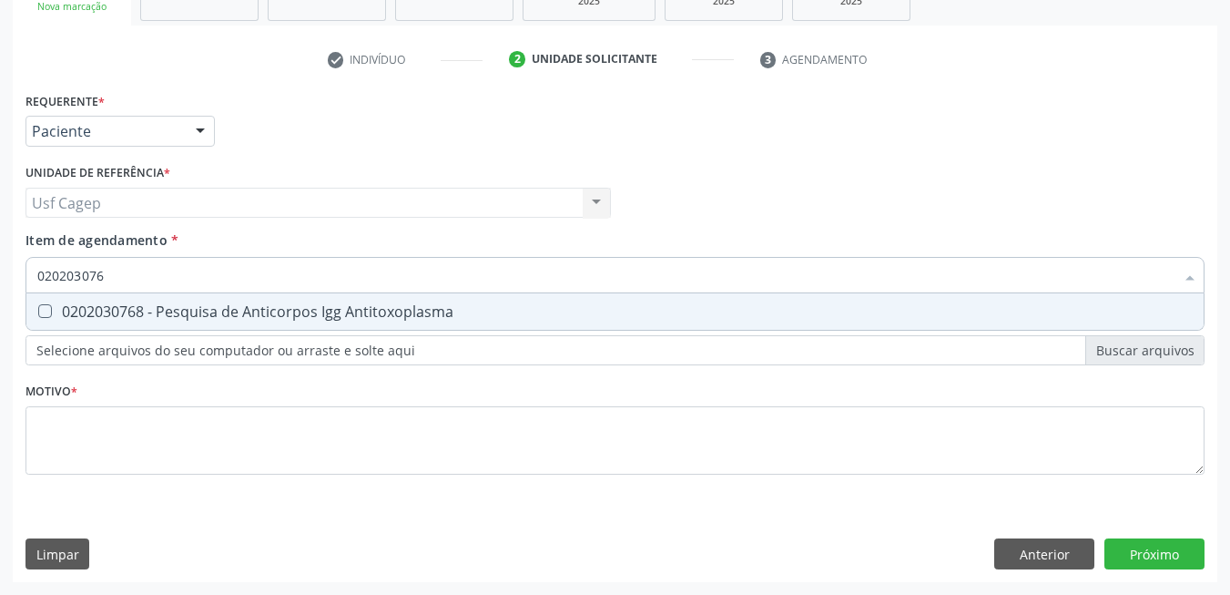
type input "0202030768"
drag, startPoint x: 218, startPoint y: 311, endPoint x: 214, endPoint y: 274, distance: 37.5
click at [219, 311] on div "0202030768 - Pesquisa de Anticorpos Igg Antitoxoplasma" at bounding box center [615, 311] width 1156 height 15
checkbox Antitoxoplasma "true"
click at [214, 274] on input "0202030768" at bounding box center [605, 275] width 1137 height 36
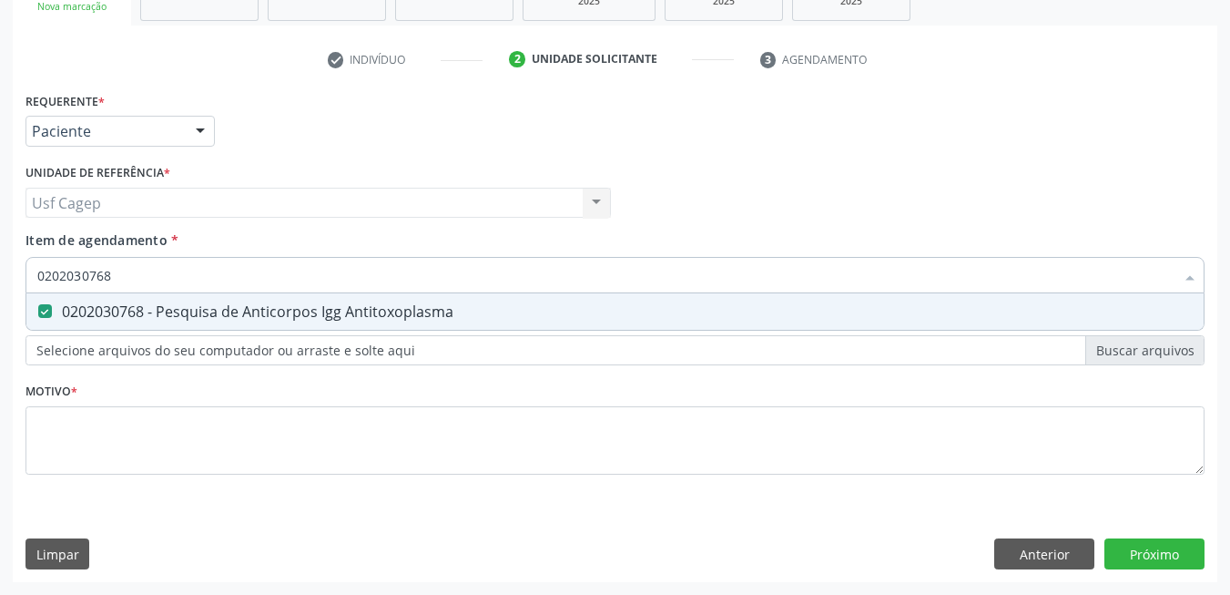
click at [214, 274] on input "0202030768" at bounding box center [605, 275] width 1137 height 36
type input "0"
checkbox Antitoxoplasma "false"
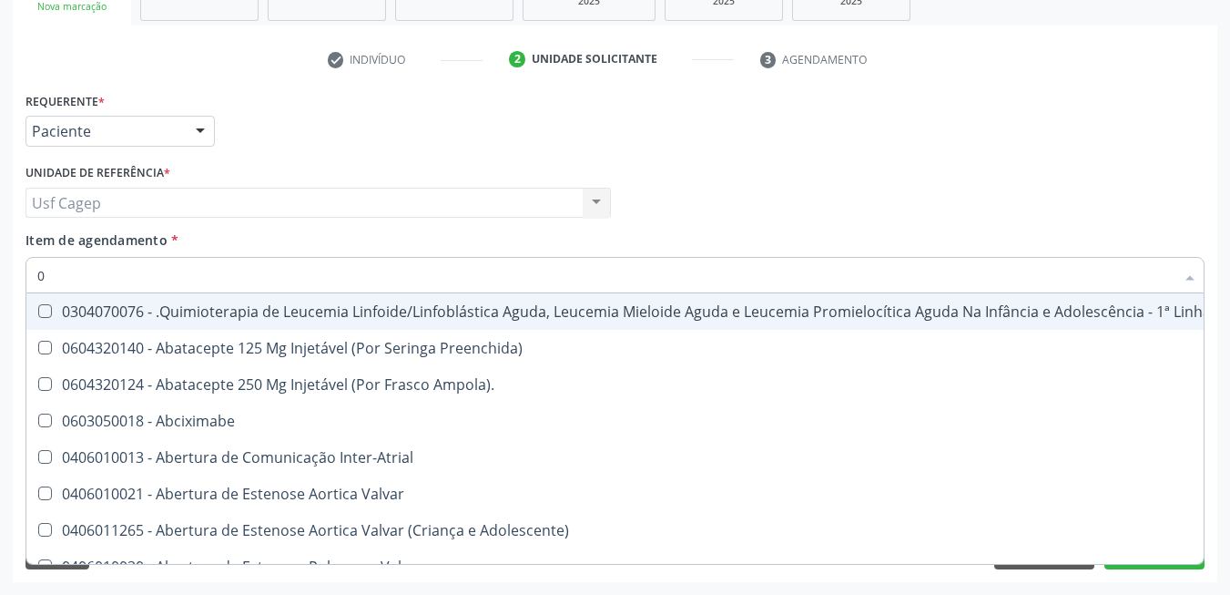
type input "02"
checkbox Coração "true"
checkbox Urina "false"
checkbox Vulva "true"
checkbox Bilateral "true"
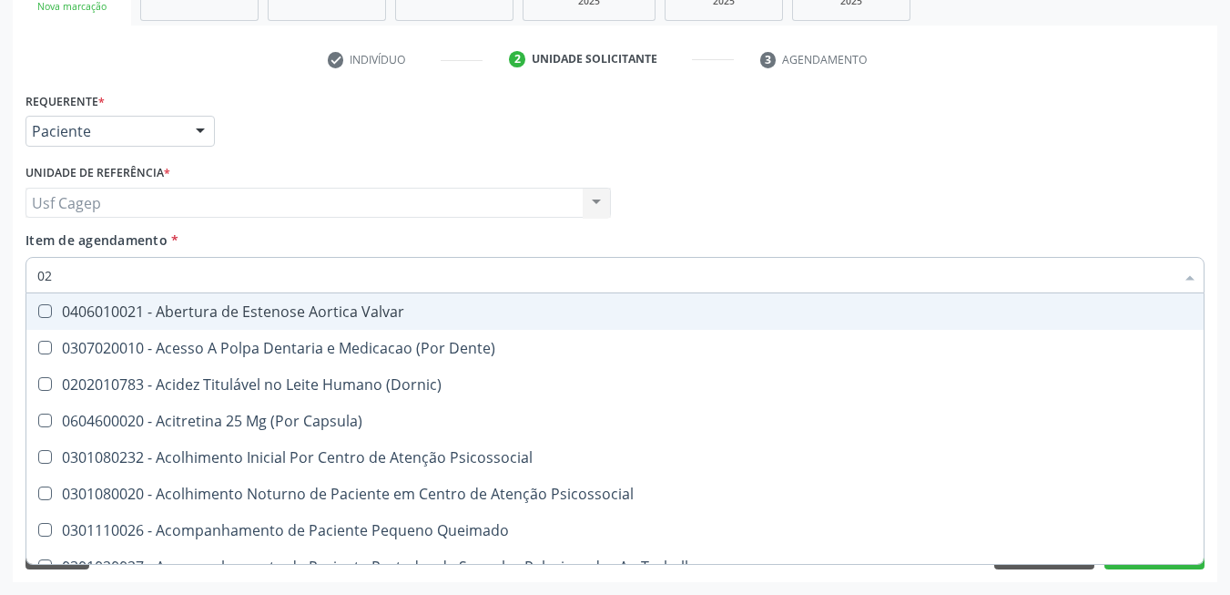
type input "020"
checkbox Terapeutica "true"
checkbox Urina "false"
checkbox Projecoes\) "true"
checkbox \(Qualitativo\) "true"
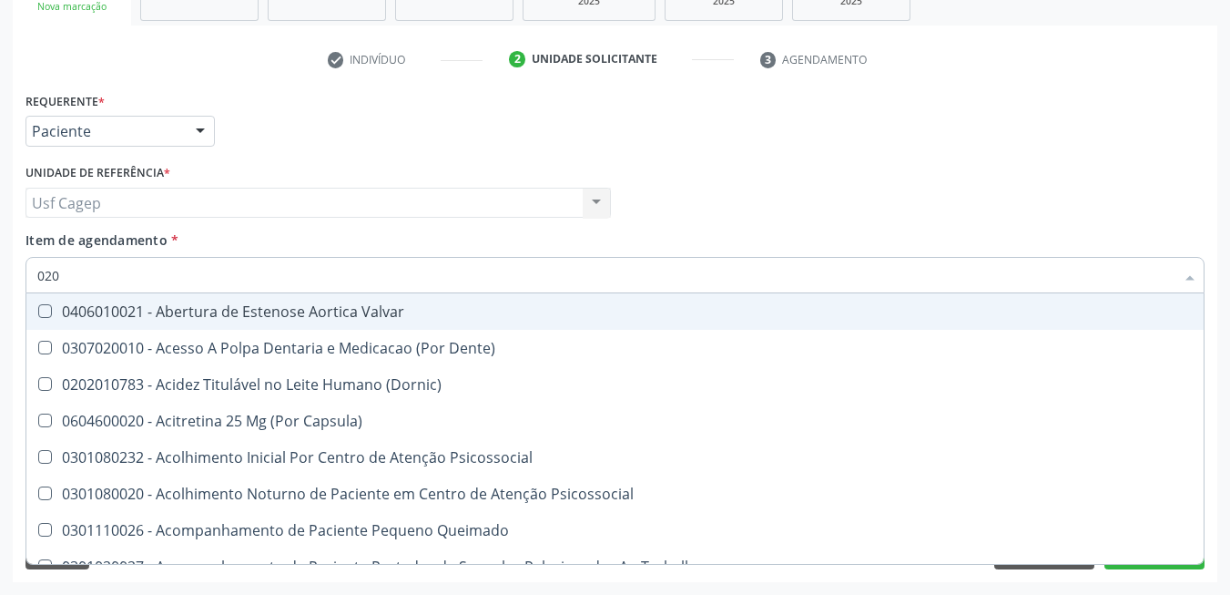
checkbox Abo "false"
checkbox Glicose "false"
checkbox \(T3\) "true"
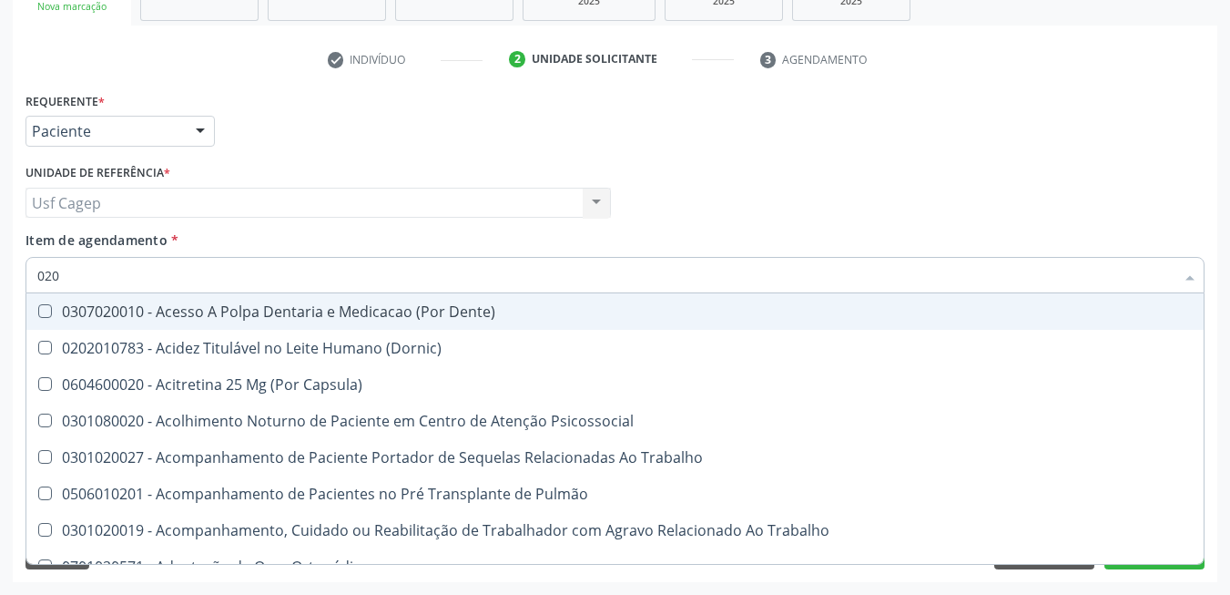
type input "0202"
checkbox Capsula\) "true"
checkbox Urina "false"
checkbox Coagulação\ "true"
checkbox Laser "true"
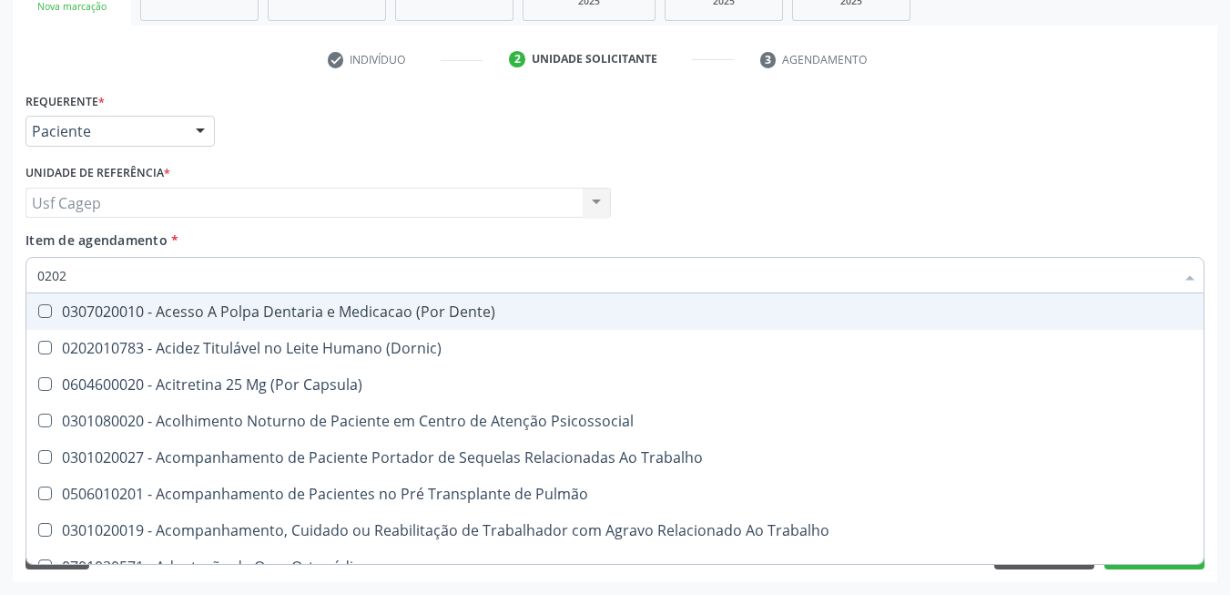
checkbox Biologica "true"
checkbox Abo "false"
checkbox Dosagens\) "true"
checkbox Glicose "false"
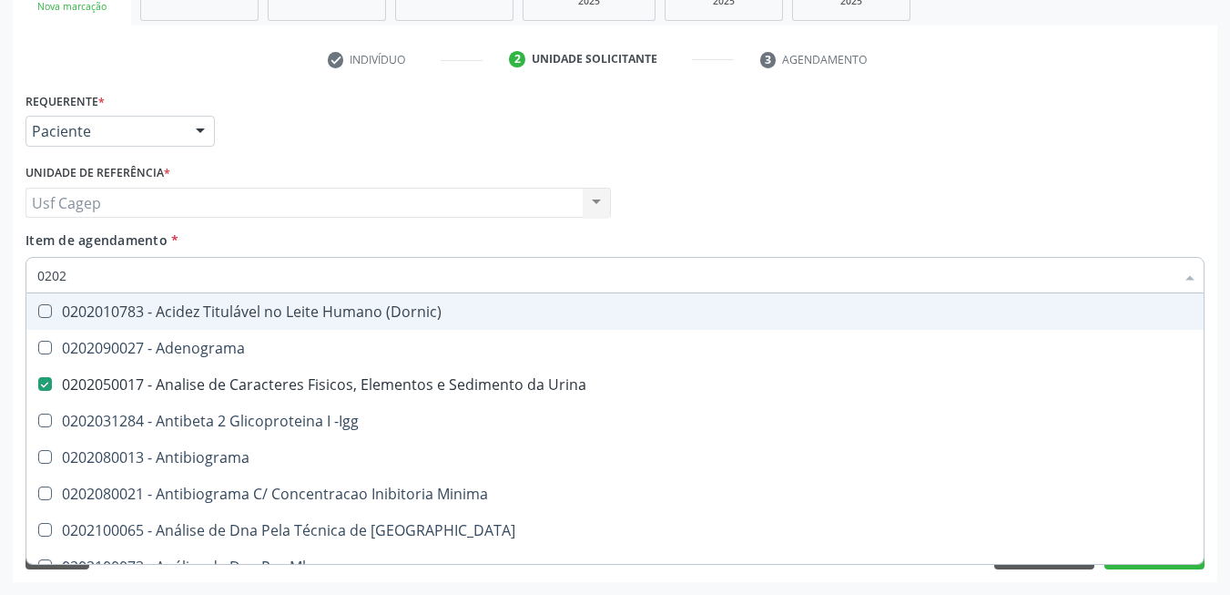
type input "02020"
checkbox Abo "false"
checkbox Xi "true"
checkbox Glicose "false"
checkbox Zinco "true"
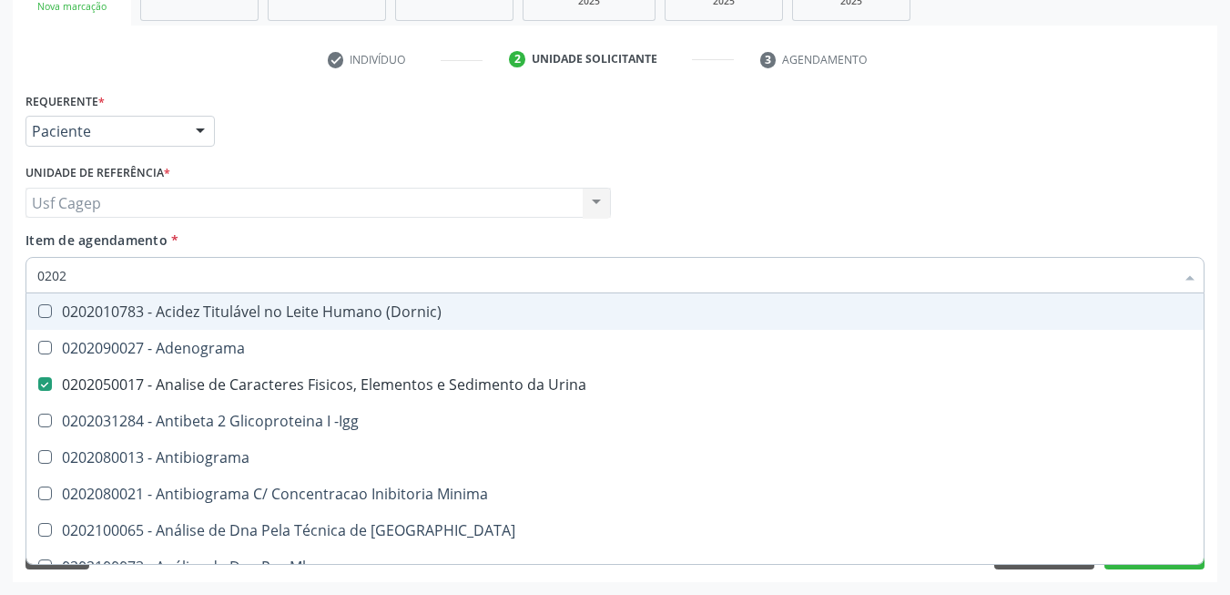
checkbox Completo "false"
checkbox Carini "true"
checkbox Antitoxoplasma "false"
type input "020203"
checkbox Urina "false"
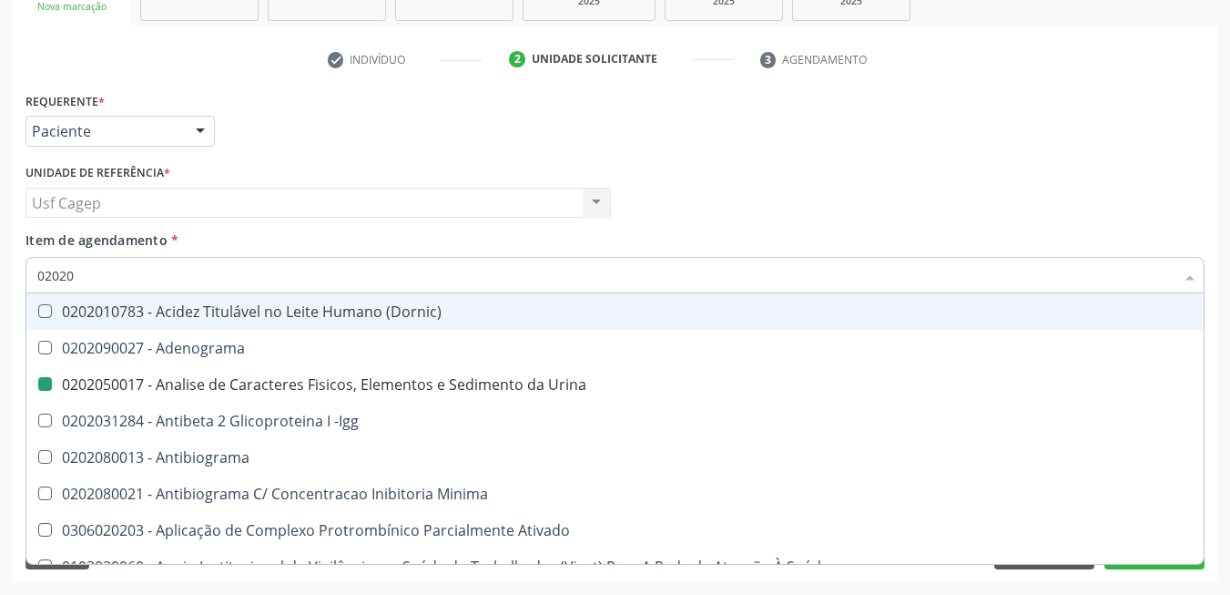
checkbox Aminoacidos "true"
checkbox Anti-Achr "true"
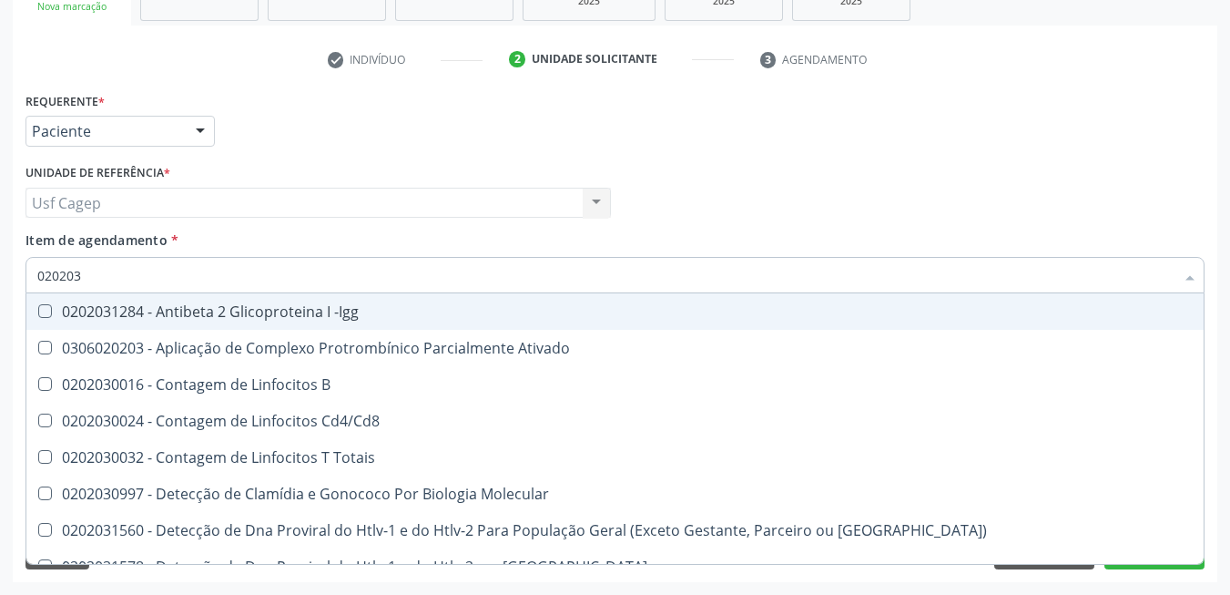
type input "0202030"
checkbox Completo "false"
checkbox \(Ro\) "true"
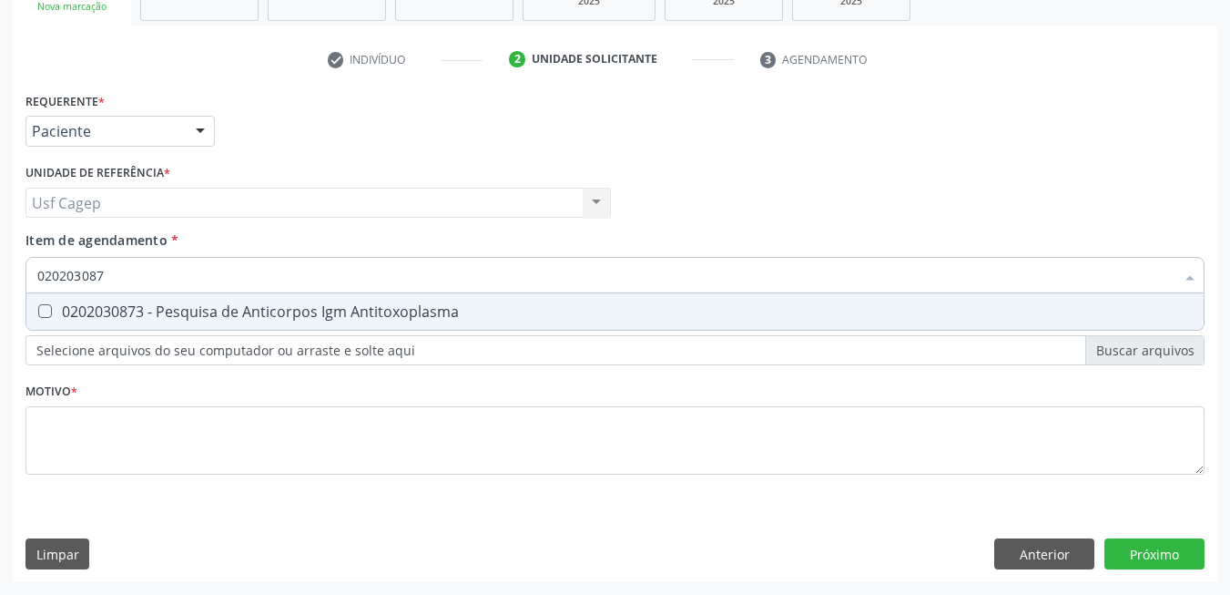
type input "0202030873"
drag, startPoint x: 234, startPoint y: 307, endPoint x: 240, endPoint y: 280, distance: 28.1
click at [238, 306] on div "0202030873 - Pesquisa de Anticorpos Igm Antitoxoplasma" at bounding box center [615, 311] width 1156 height 15
checkbox Antitoxoplasma "true"
click at [239, 276] on input "0202030873" at bounding box center [605, 275] width 1137 height 36
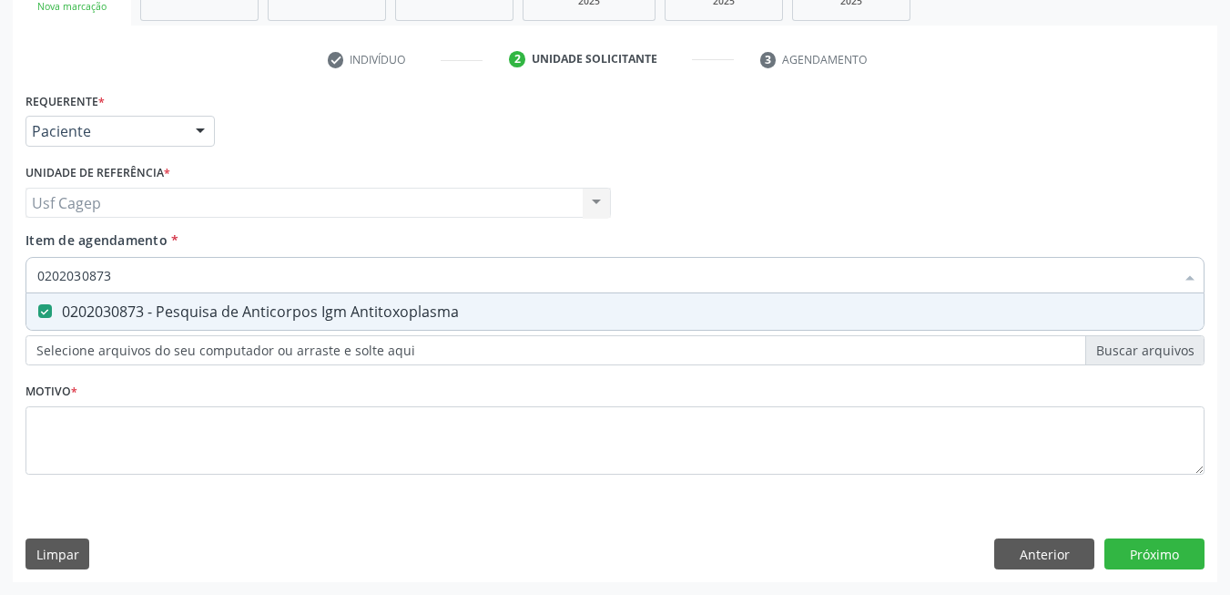
click at [239, 276] on input "0202030873" at bounding box center [605, 275] width 1137 height 36
type input "0"
checkbox Antitoxoplasma "false"
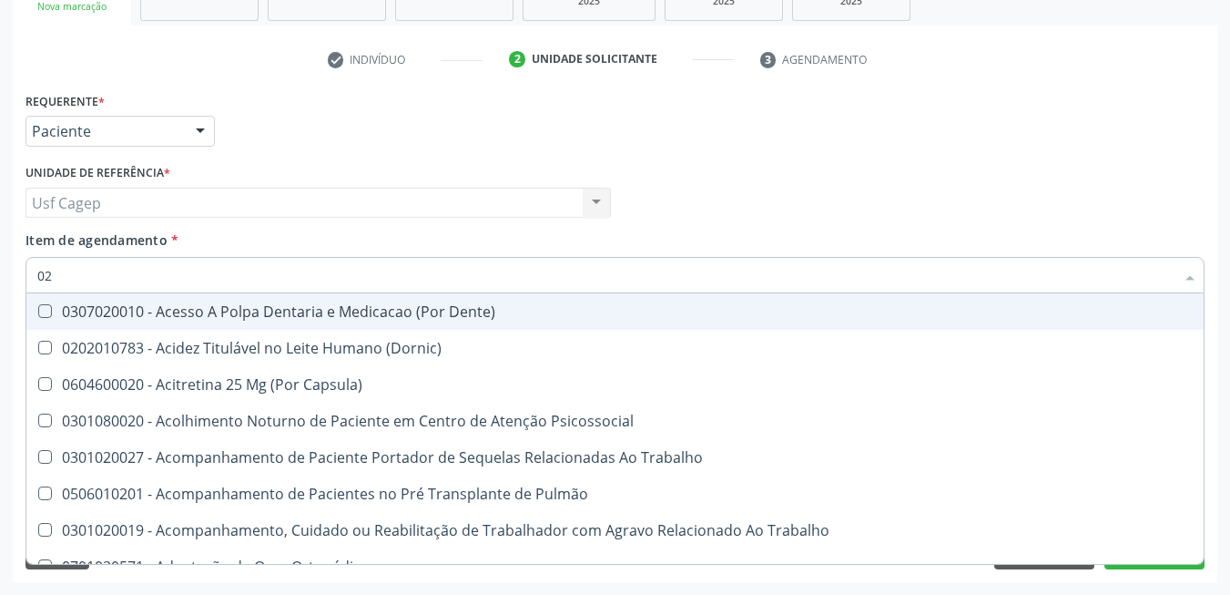
type input "020"
checkbox Urina "true"
checkbox Recombinante "false"
checkbox Paranasal "false"
checkbox Abo "true"
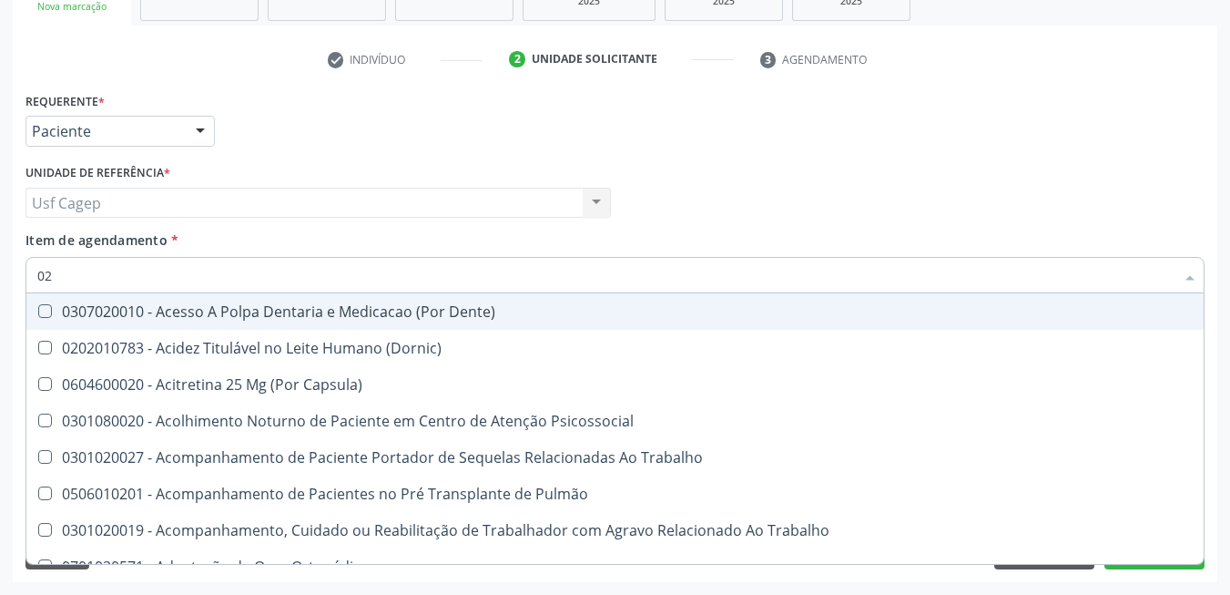
checkbox Glicose "true"
checkbox Derrames "false"
checkbox Segmento\) "false"
checkbox Completo "true"
type input "0202"
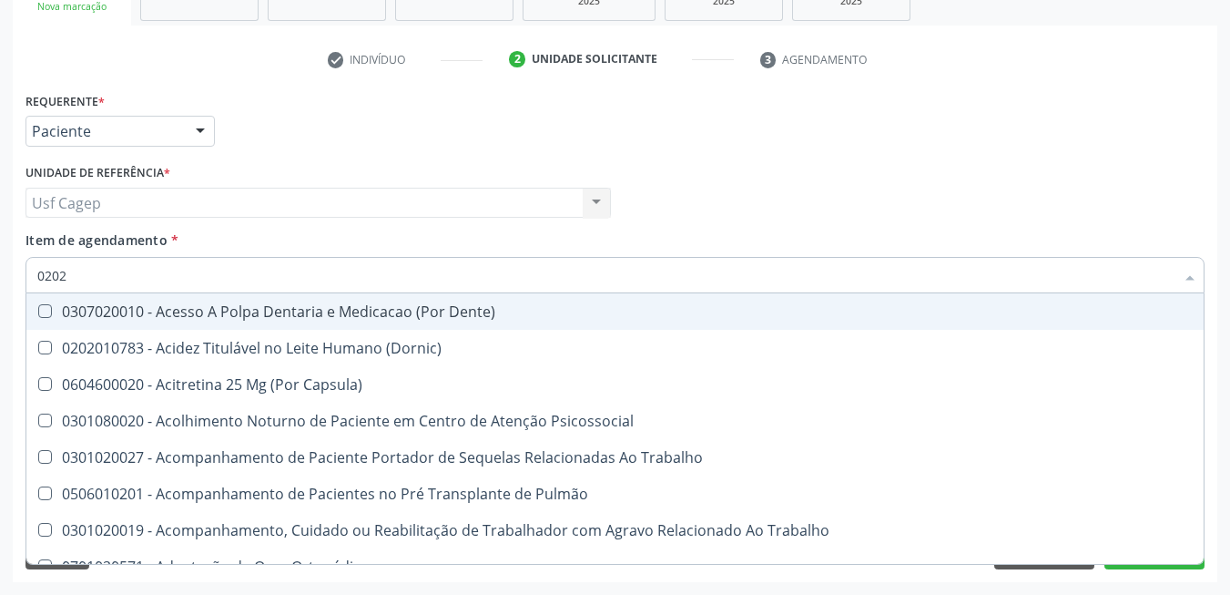
checkbox Capsula\) "true"
checkbox Urina "false"
checkbox Coagulação\ "true"
checkbox Laser "true"
checkbox Biologica "true"
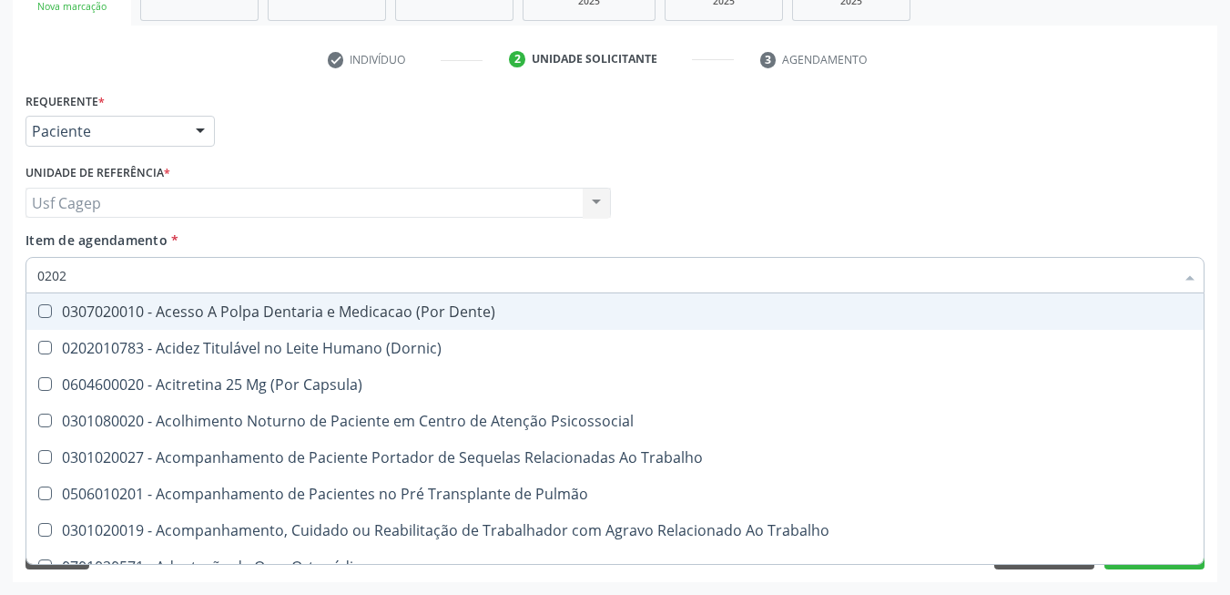
checkbox Abo "false"
checkbox Dosagens\) "true"
checkbox Euglobulina "true"
checkbox Glicose "false"
type input "020"
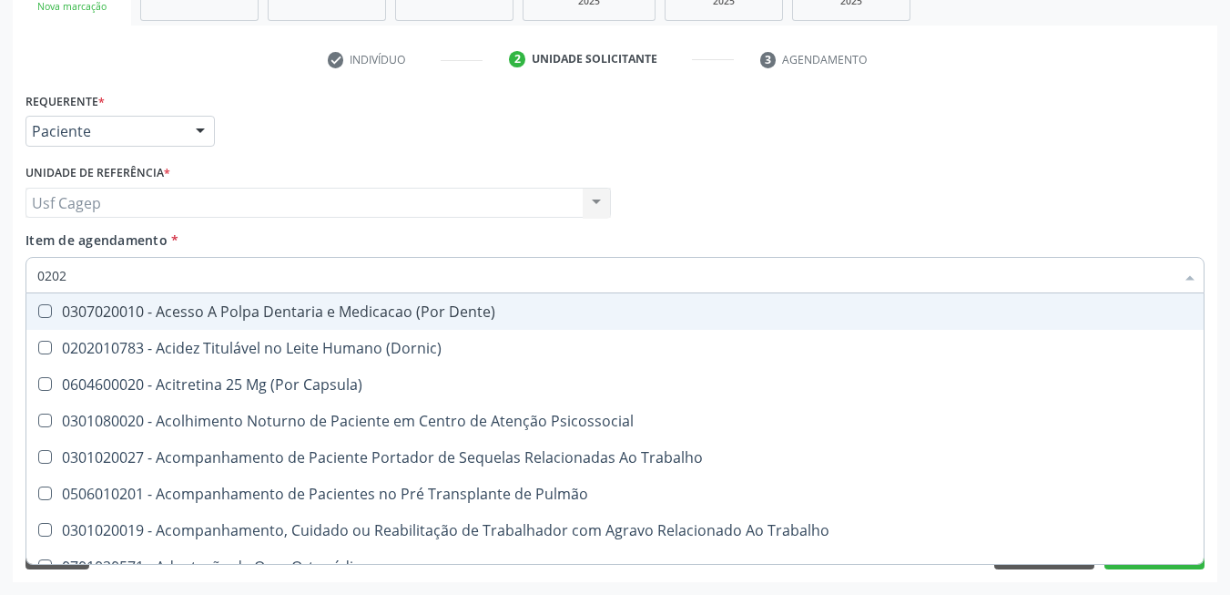
checkbox Capsula\) "false"
checkbox Urina "true"
checkbox Coagulação\ "false"
checkbox Laser "false"
checkbox Biologica "false"
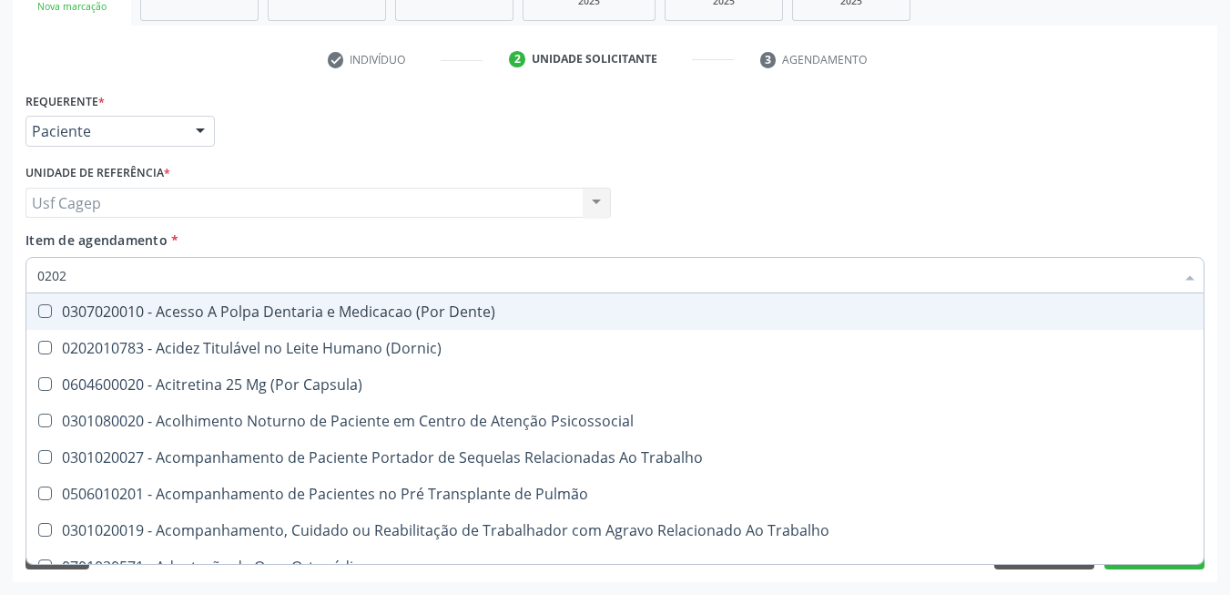
checkbox Abo "true"
checkbox Dosagens\) "false"
checkbox Euglobulina "false"
checkbox Glicose "true"
type input "0"
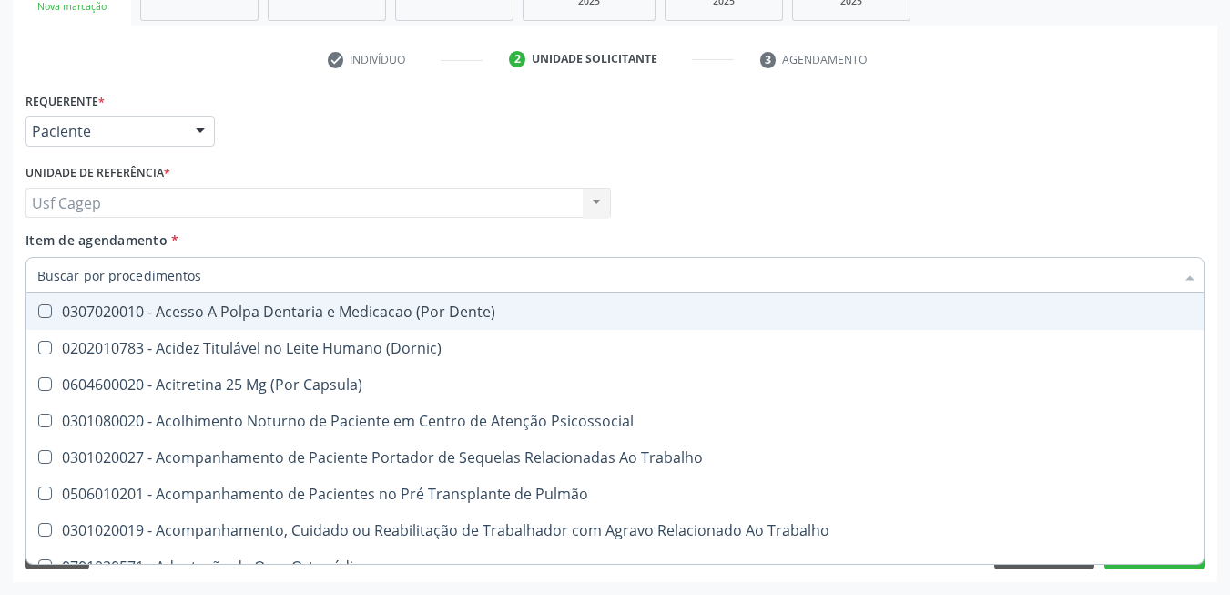
checkbox Urina "false"
checkbox Recombinante "false"
checkbox Paranasal "true"
checkbox Abo "false"
checkbox Glicose "false"
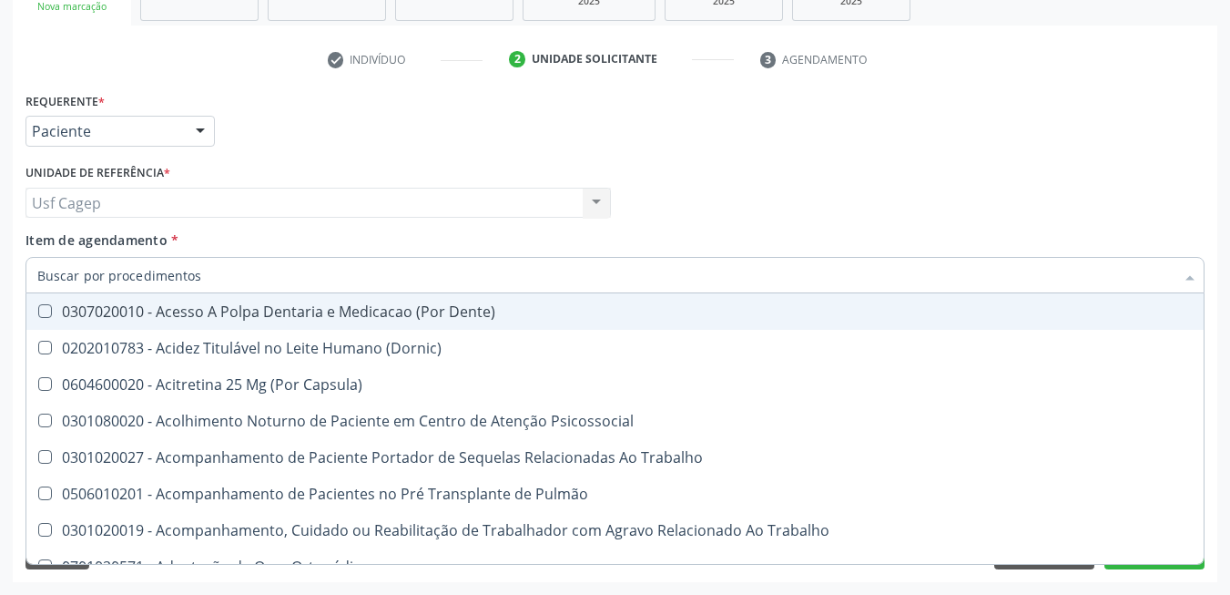
checkbox Derrames "false"
checkbox Segmento\) "false"
checkbox Completo "false"
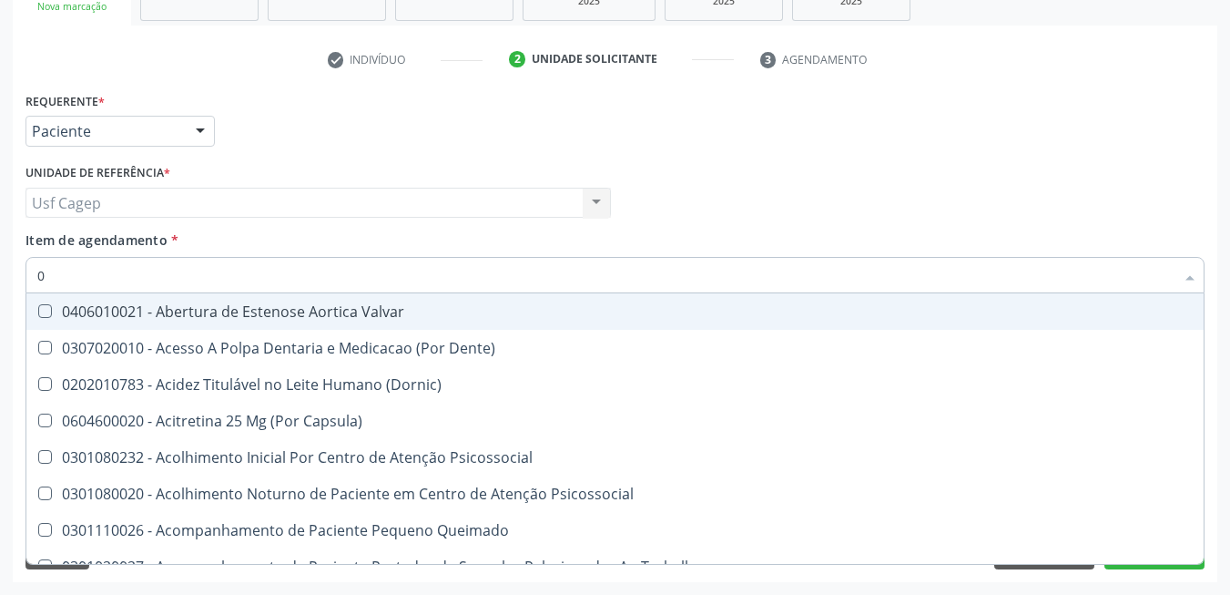
type input "02"
checkbox Urina "true"
checkbox Especializada "false"
checkbox Abo "true"
checkbox Glicose "true"
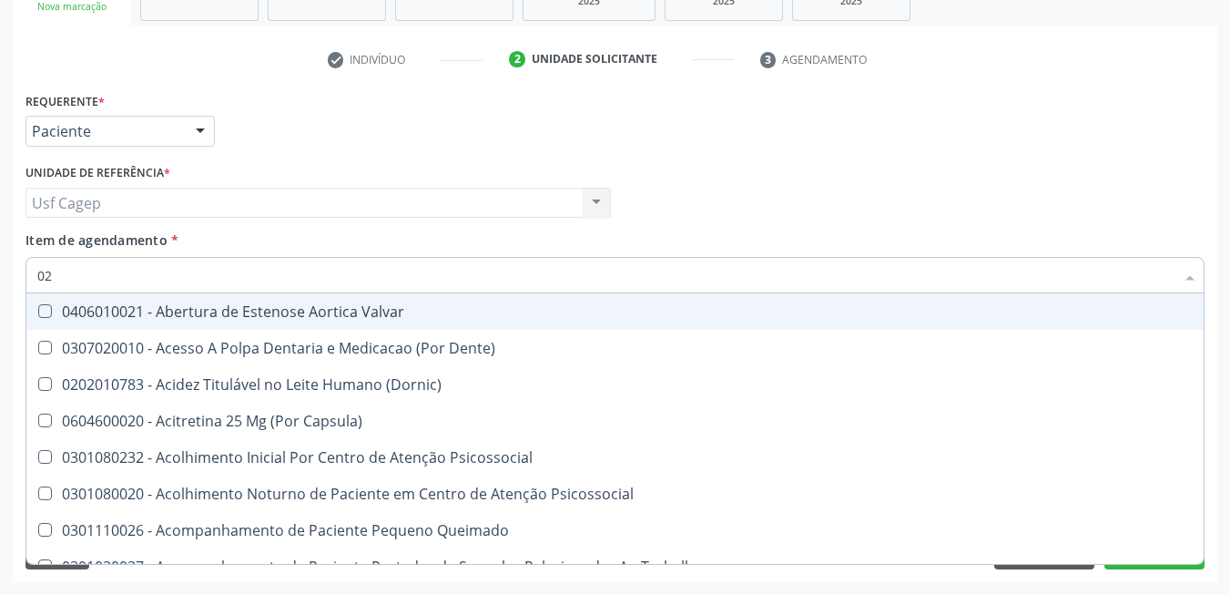
type input "020"
checkbox Terapeutica "true"
checkbox Urina "false"
checkbox Projecoes\) "true"
checkbox \(Qualitativo\) "true"
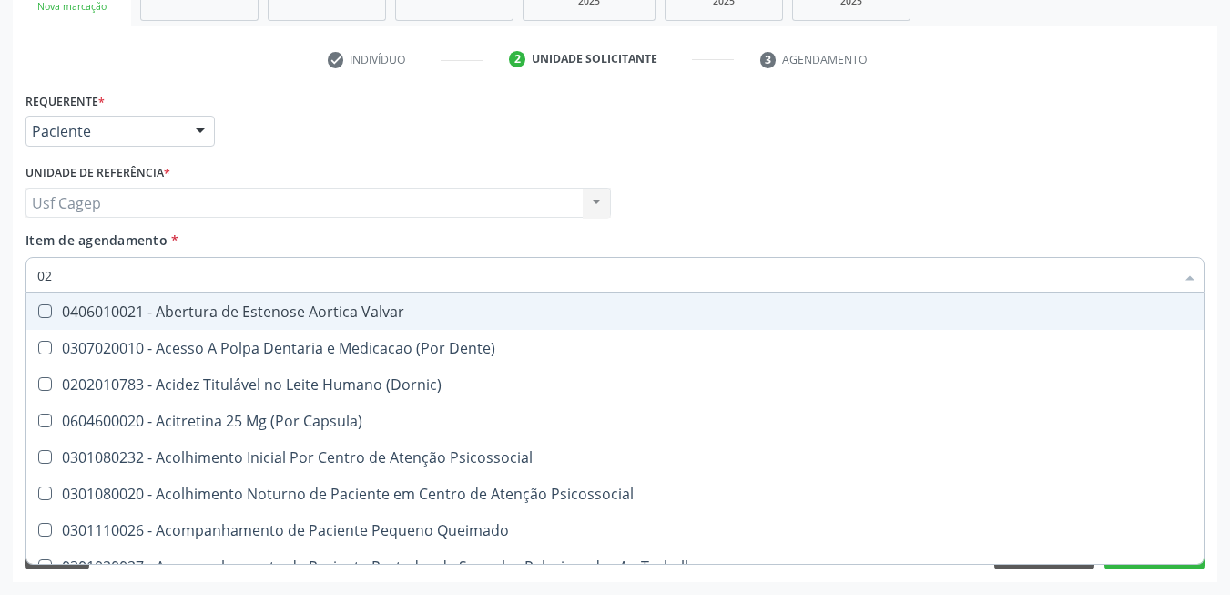
checkbox Abo "false"
checkbox Glicose "false"
checkbox \(T3\) "true"
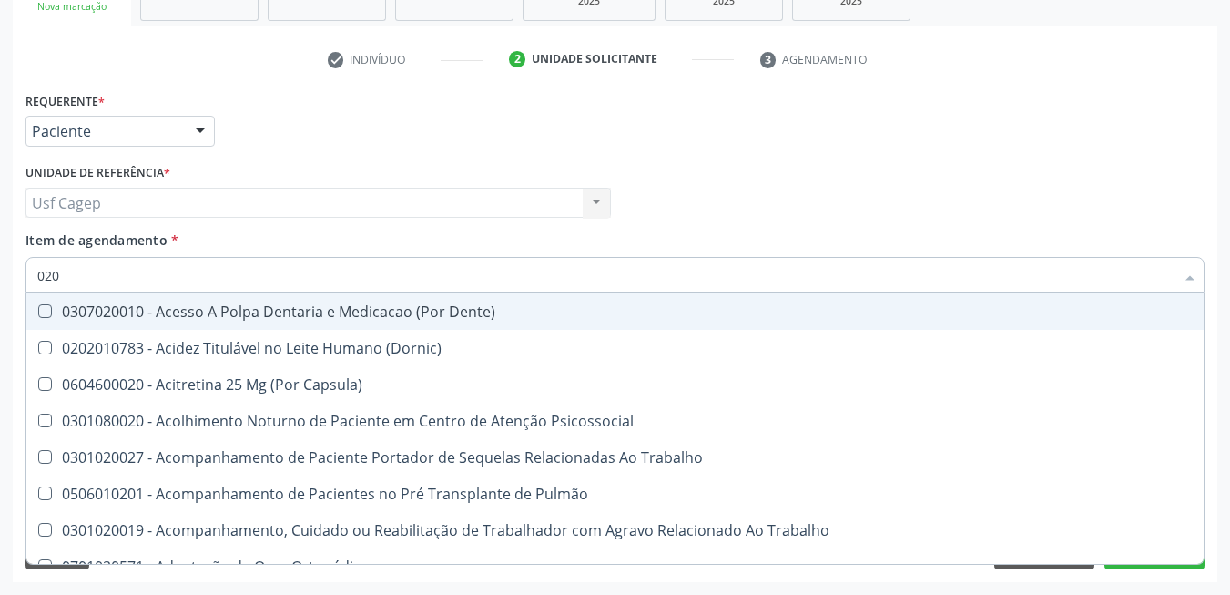
type input "0202"
checkbox Capsula\) "true"
checkbox Urina "false"
checkbox Coagulação\ "true"
checkbox Laser "true"
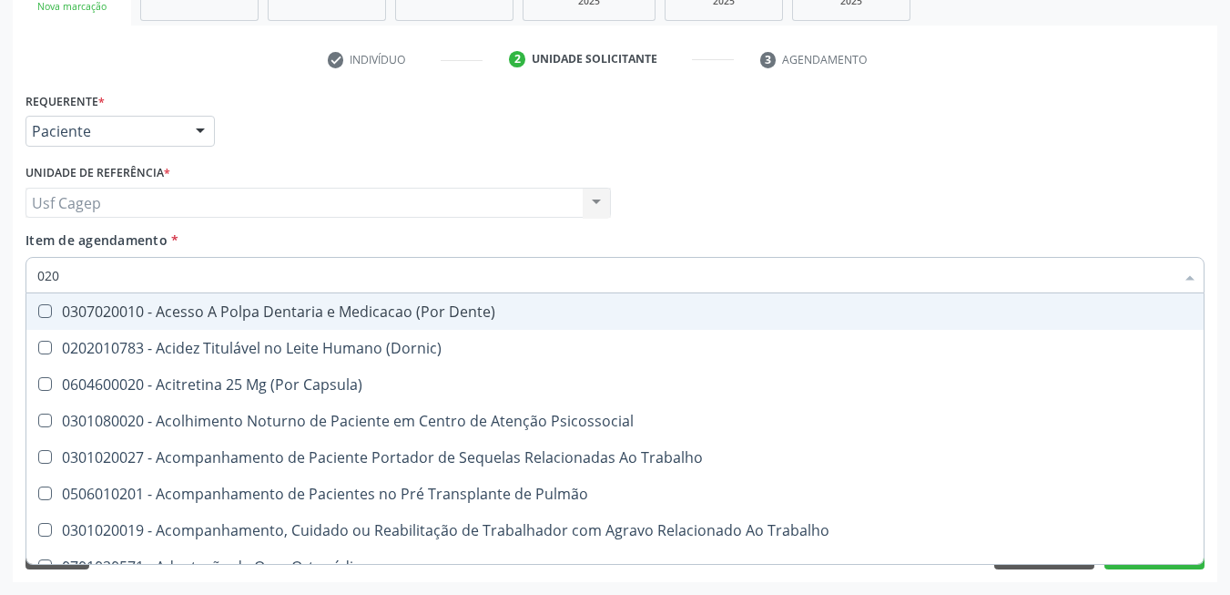
checkbox Biologica "true"
checkbox Abo "false"
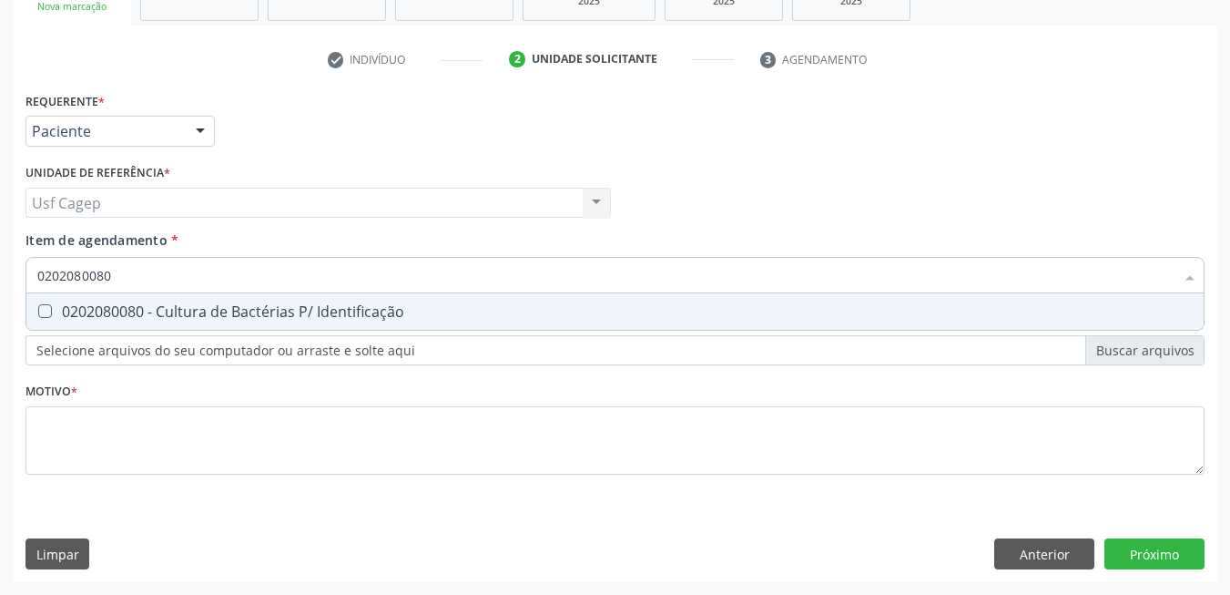
drag, startPoint x: 207, startPoint y: 308, endPoint x: 213, endPoint y: 296, distance: 13.4
click at [211, 304] on div "0202080080 - Cultura de Bactérias P/ Identificação" at bounding box center [615, 311] width 1156 height 15
click at [217, 282] on input "0202080080" at bounding box center [605, 275] width 1137 height 36
click at [243, 304] on div "0202120082 - Pesquisa de Fator Rh (Inclui D Fraco)" at bounding box center [615, 311] width 1156 height 15
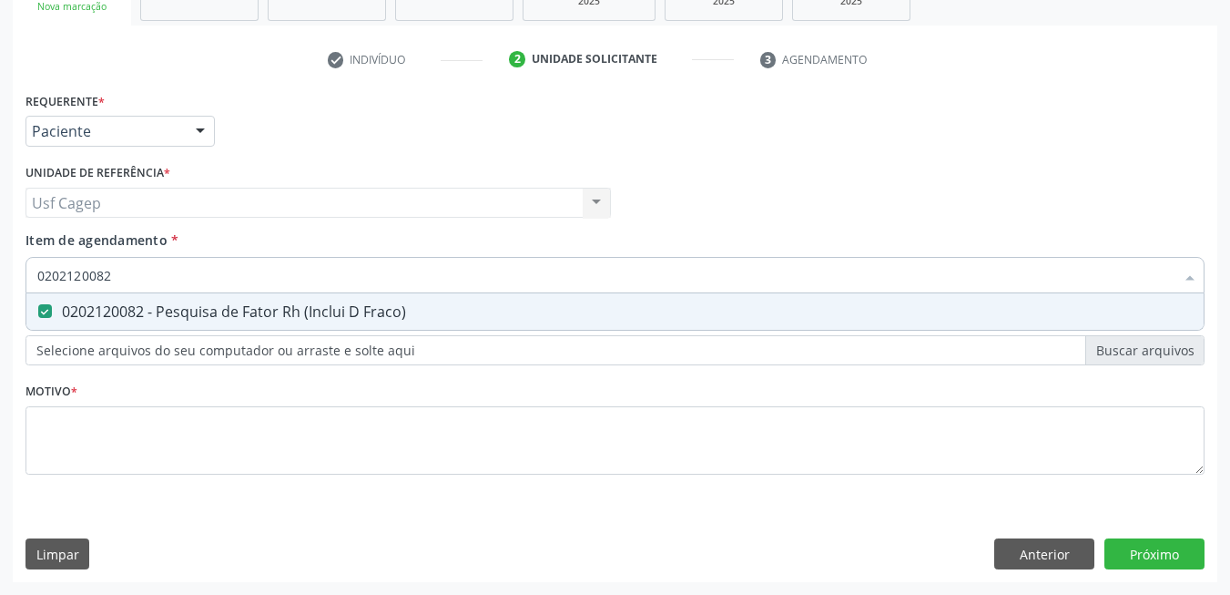
click at [244, 279] on input "0202120082" at bounding box center [605, 275] width 1137 height 36
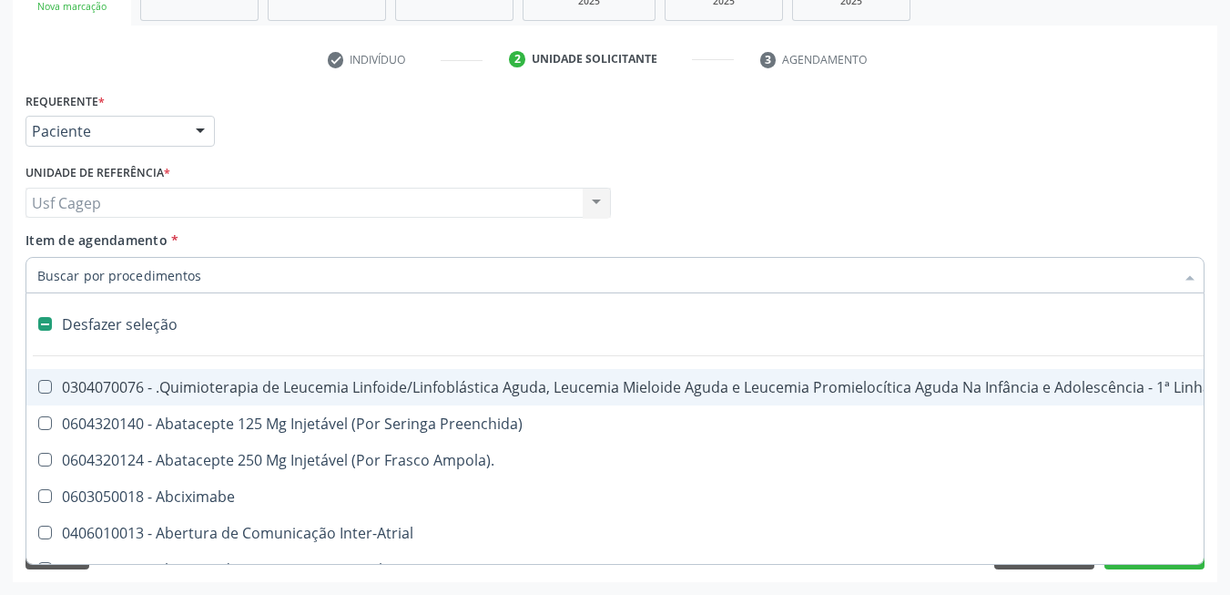
drag, startPoint x: 351, startPoint y: 201, endPoint x: 351, endPoint y: 224, distance: 22.8
click at [351, 202] on div "Usf Cagep Usf Cagep Nenhum resultado encontrado para: " " Não há nenhuma opção …" at bounding box center [318, 203] width 586 height 31
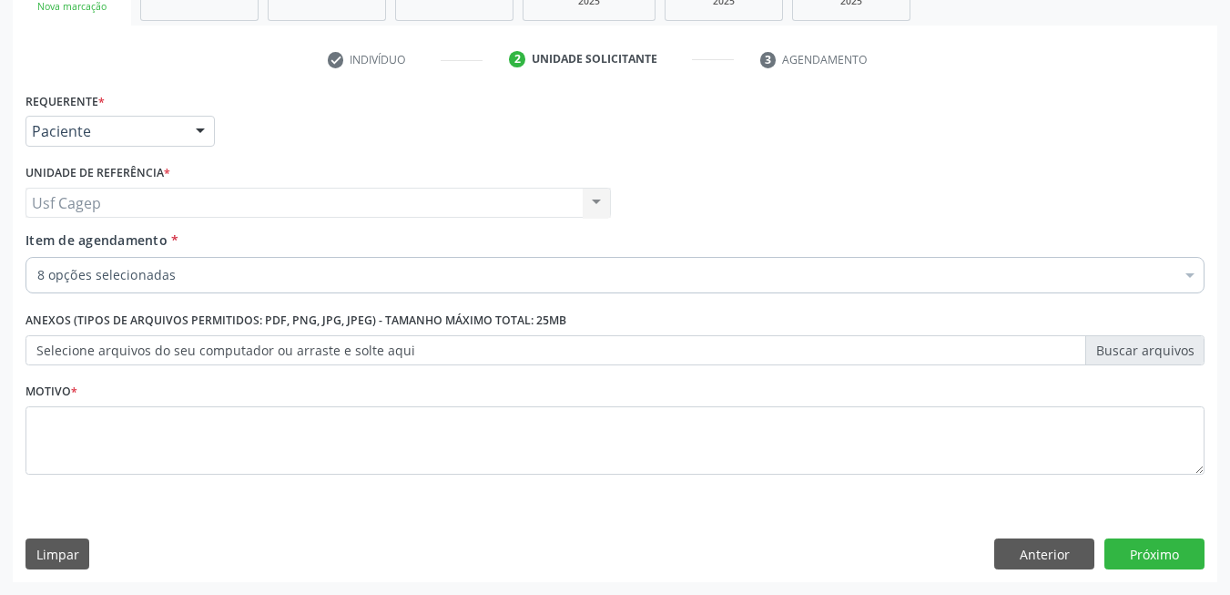
click at [347, 241] on div "Item de agendamento * 8 opções selecionadas Desfazer seleção Selecionados 02021…" at bounding box center [614, 258] width 1179 height 57
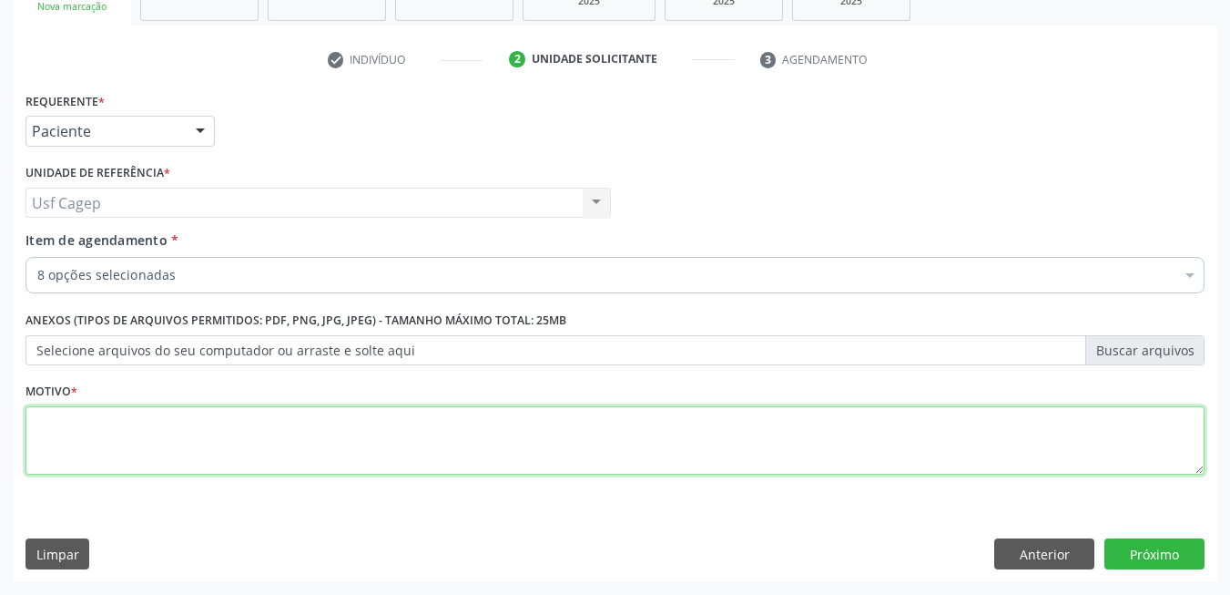
click at [331, 442] on textarea at bounding box center [614, 440] width 1179 height 69
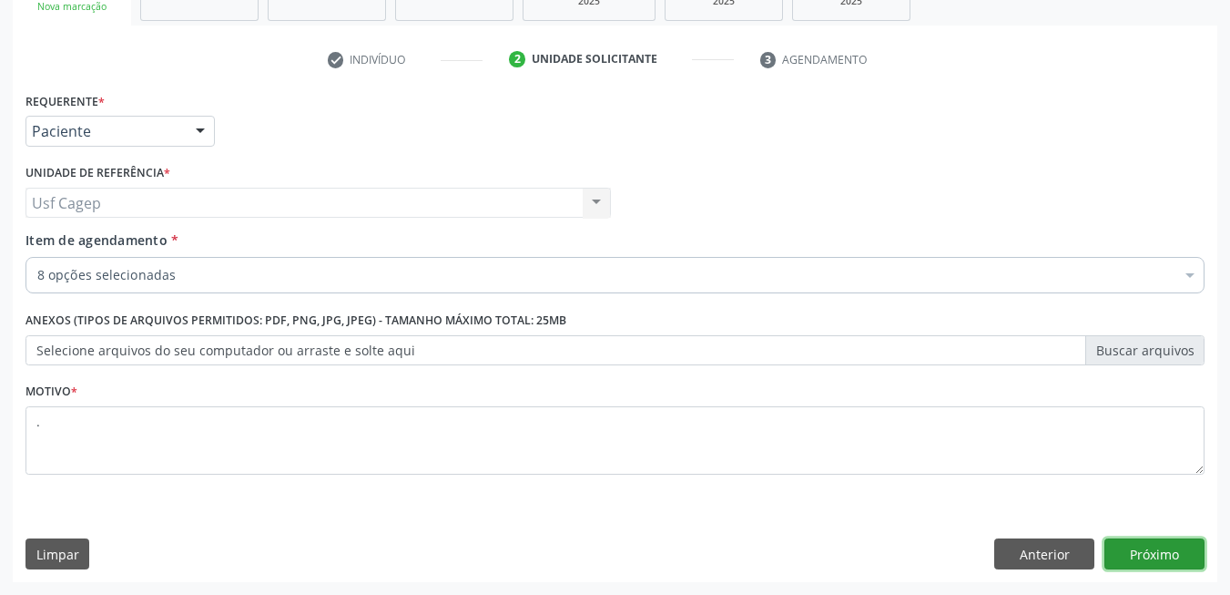
click at [1155, 547] on button "Próximo" at bounding box center [1155, 553] width 100 height 31
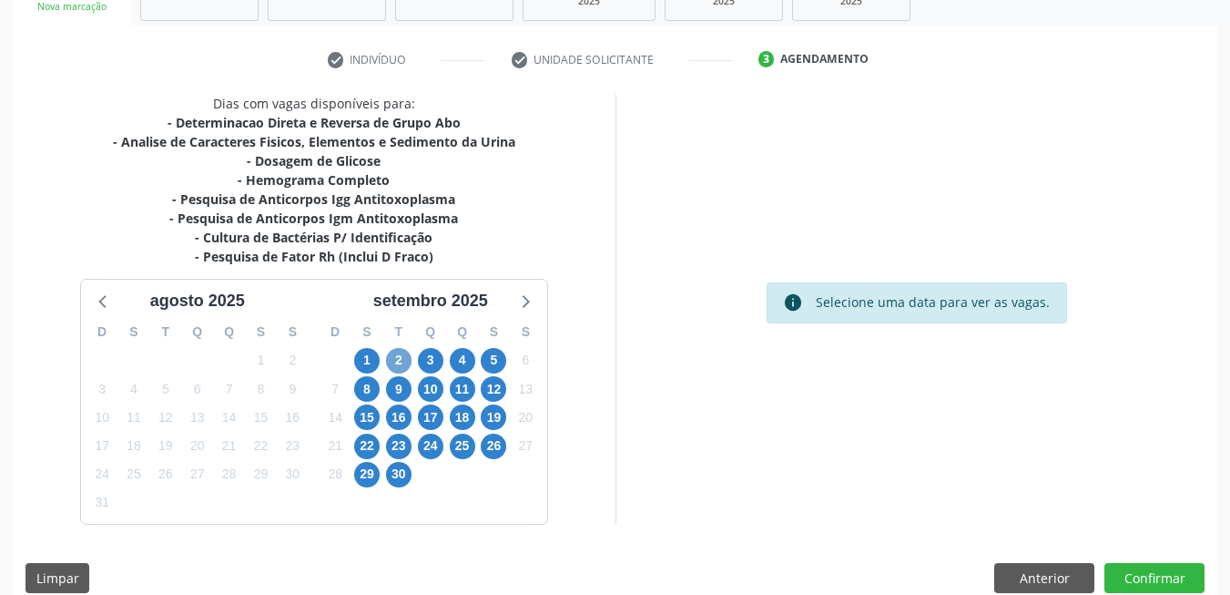
click at [398, 366] on span "2" at bounding box center [398, 360] width 25 height 25
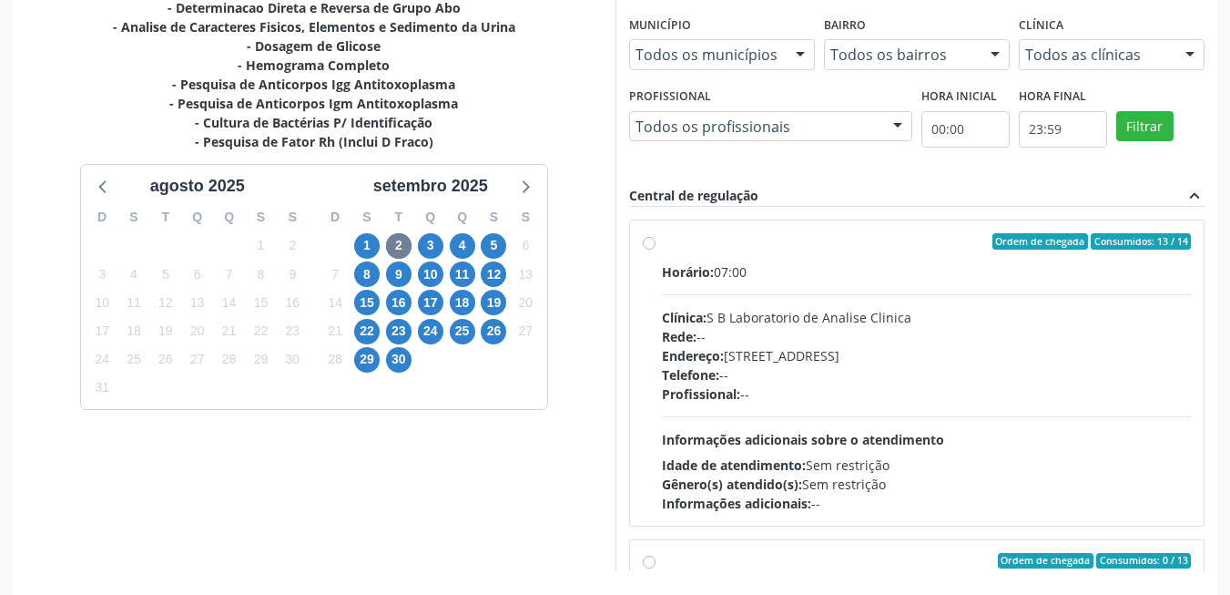
click at [766, 364] on div "Endereço: Casa, nº 679, Centro, Serra Talhada - PE" at bounding box center [927, 355] width 530 height 19
click at [656, 250] on input "Ordem de chegada Consumidos: 13 / 14 Horário: 07:00 Clínica: S B Laboratorio de…" at bounding box center [649, 241] width 13 height 16
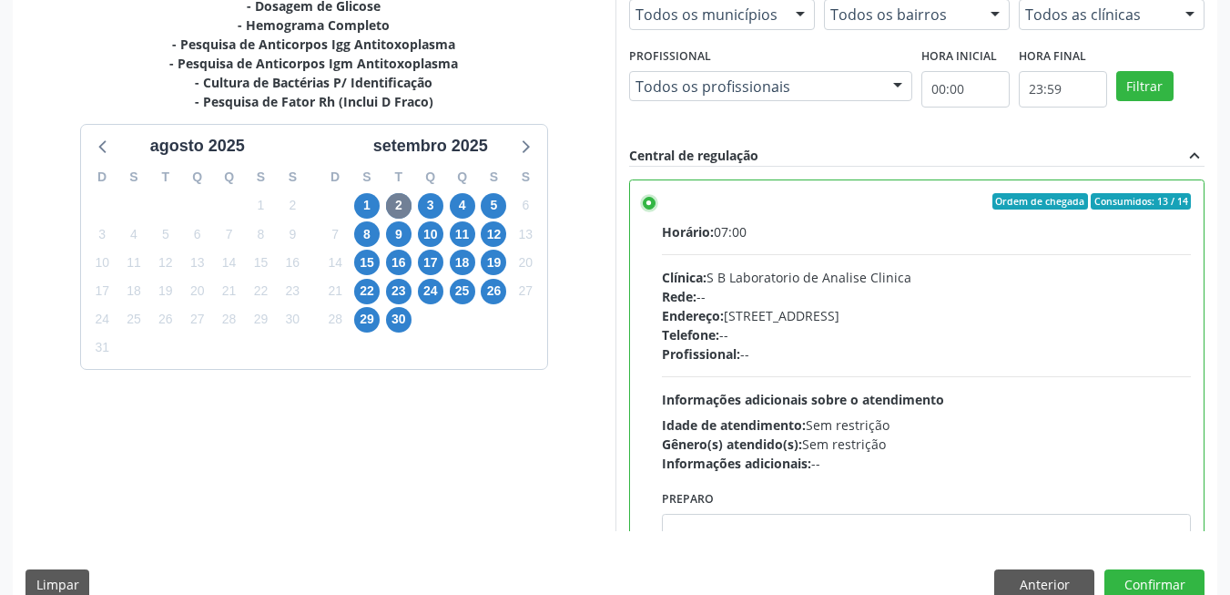
scroll to position [494, 0]
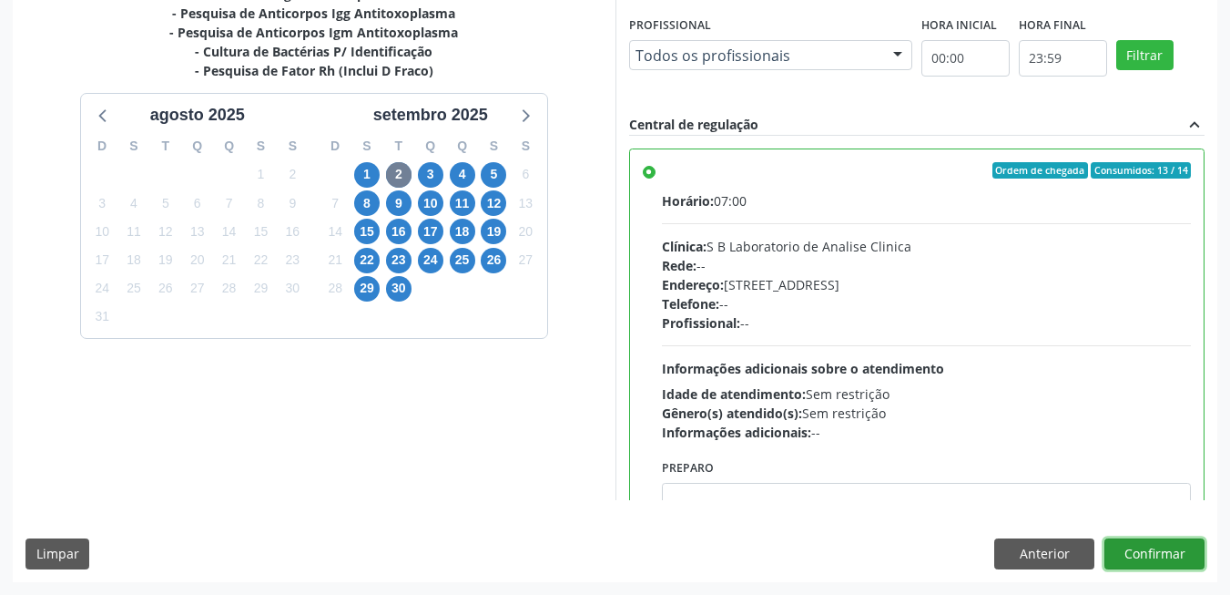
click at [1176, 547] on button "Confirmar" at bounding box center [1155, 553] width 100 height 31
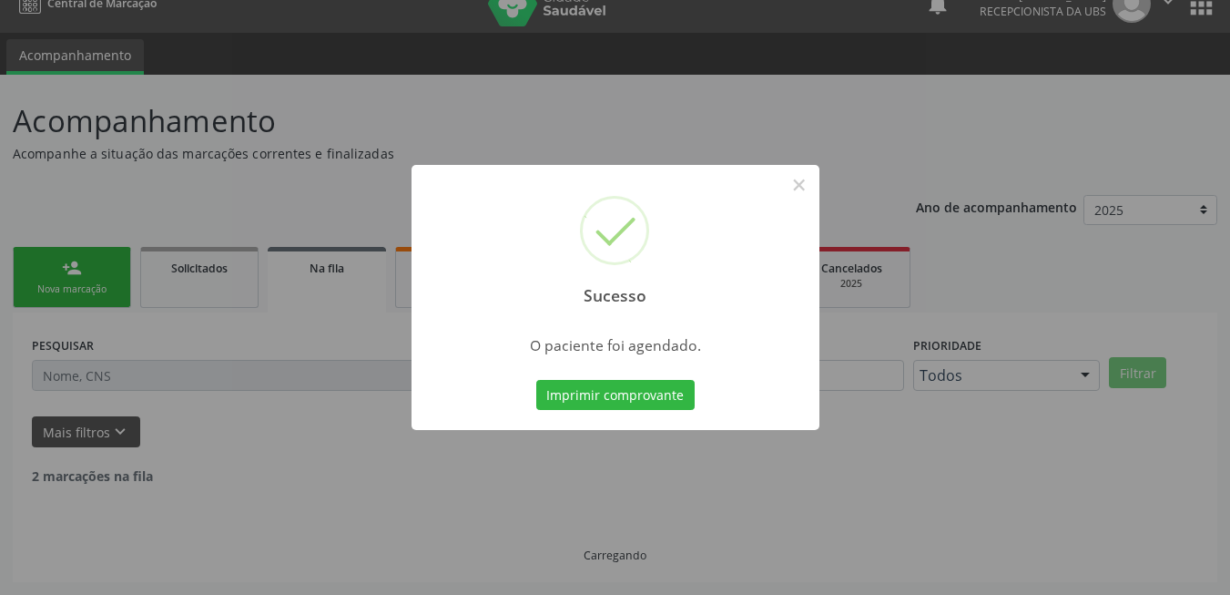
scroll to position [6, 0]
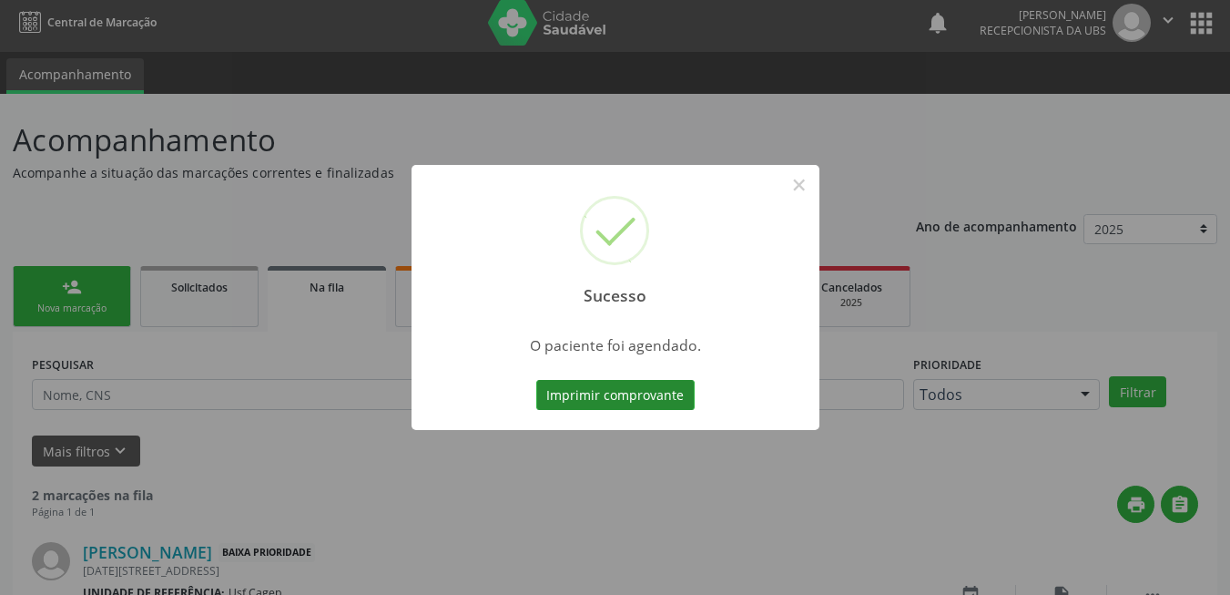
click at [669, 389] on button "Imprimir comprovante" at bounding box center [615, 395] width 158 height 31
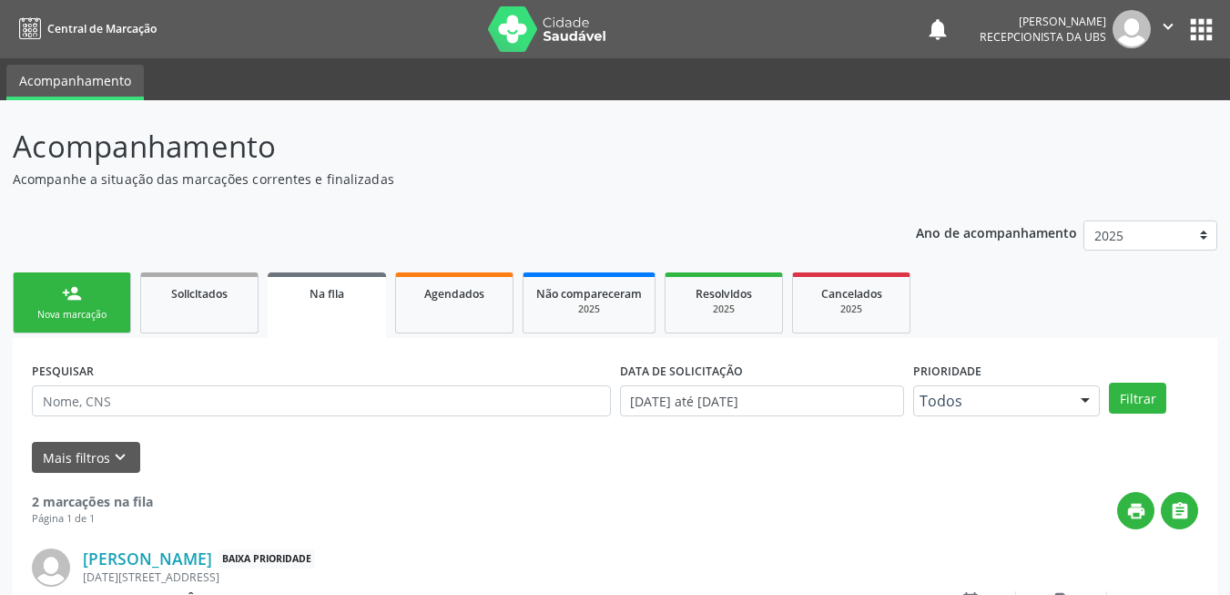
scroll to position [6, 0]
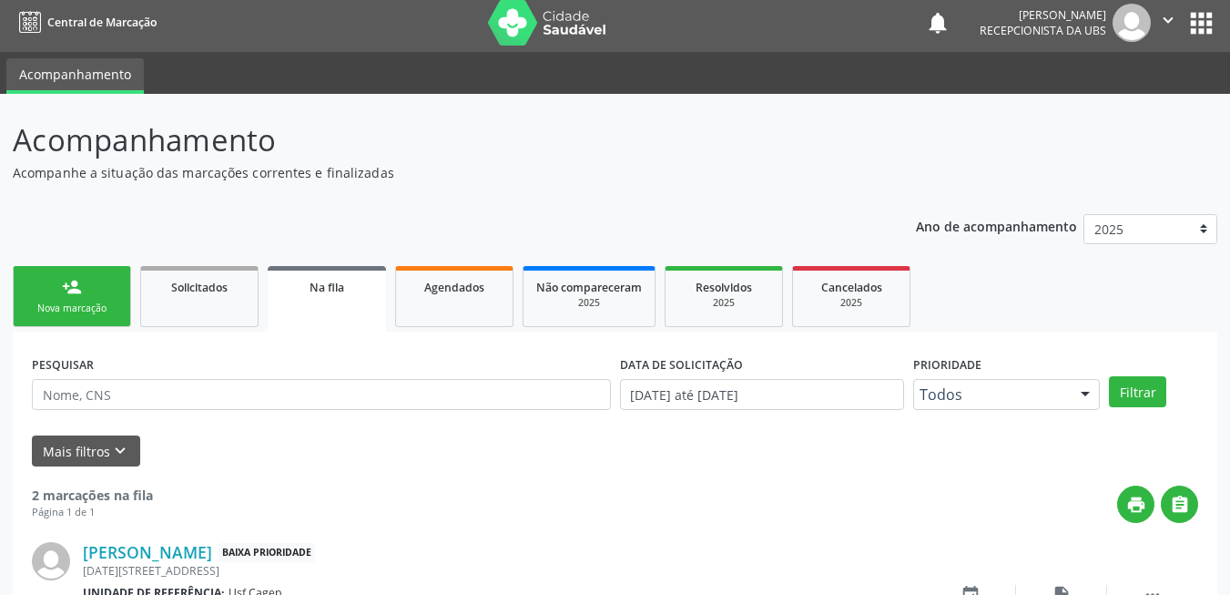
drag, startPoint x: 109, startPoint y: 288, endPoint x: 120, endPoint y: 285, distance: 11.3
click at [109, 288] on link "person_add Nova marcação" at bounding box center [72, 296] width 118 height 61
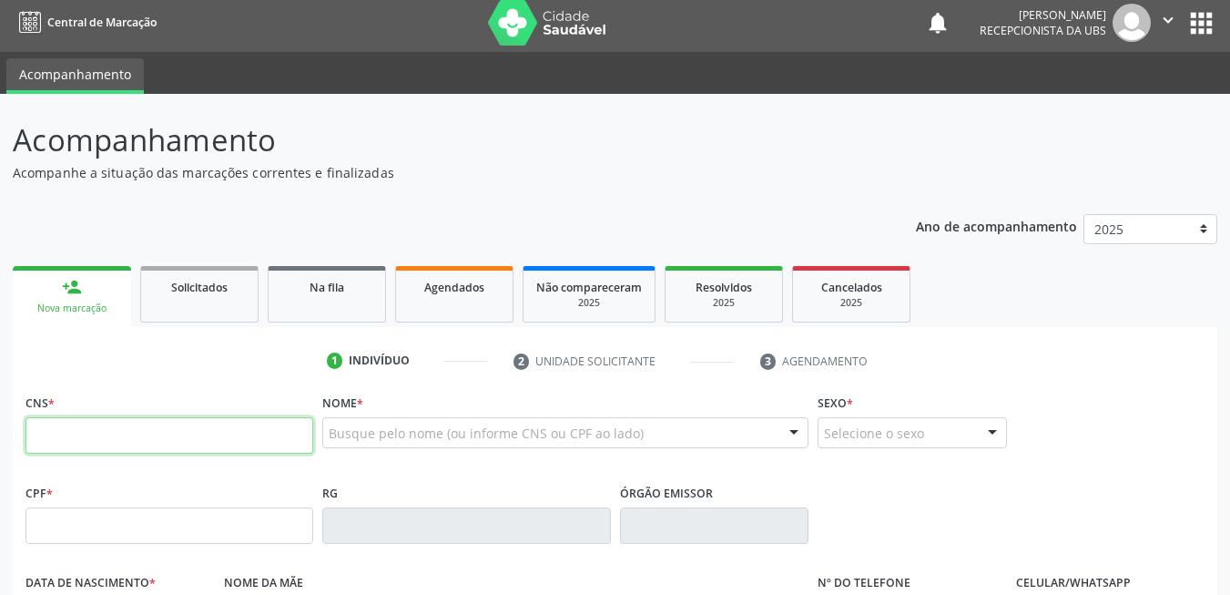
click at [176, 440] on input "text" at bounding box center [169, 435] width 288 height 36
paste input "text"
click at [151, 436] on input "text" at bounding box center [169, 435] width 288 height 36
type input "700 1089 1953 6310"
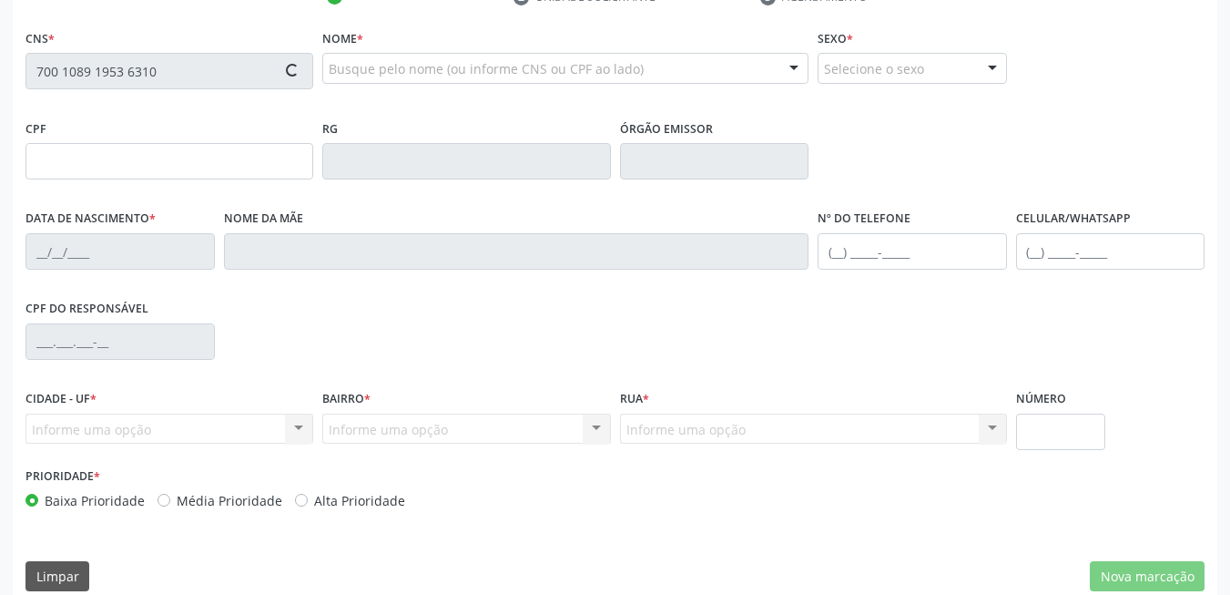
type input "130.291.014-01"
type input "02[DATE]"
type input "[PERSON_NAME]"
type input "[PHONE_NUMBER]"
type input "378"
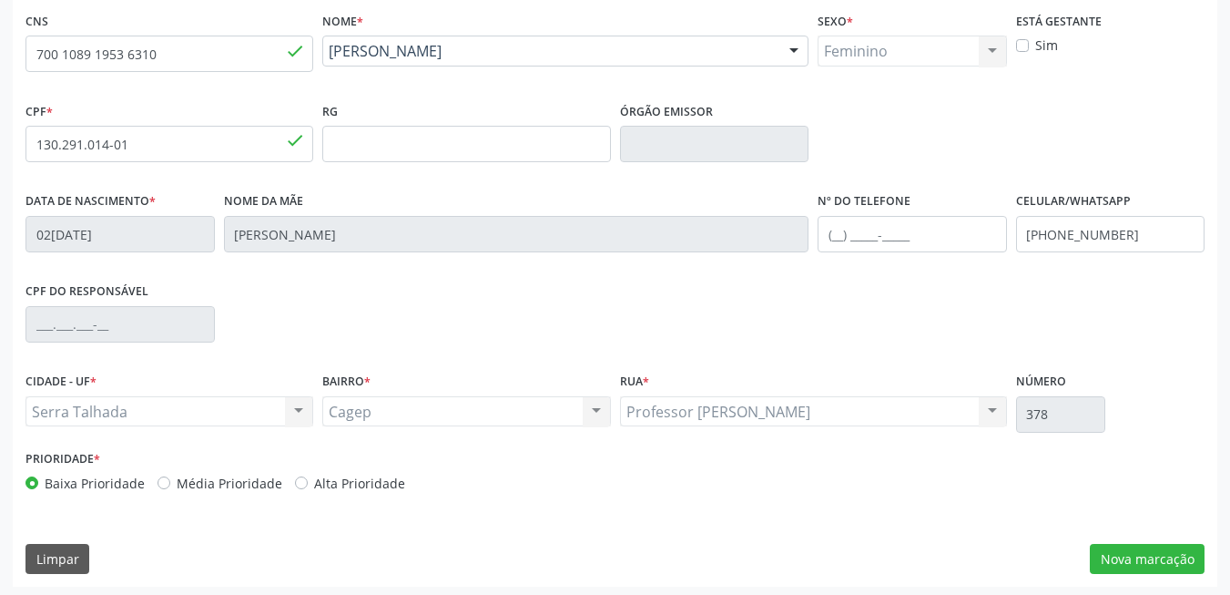
scroll to position [392, 0]
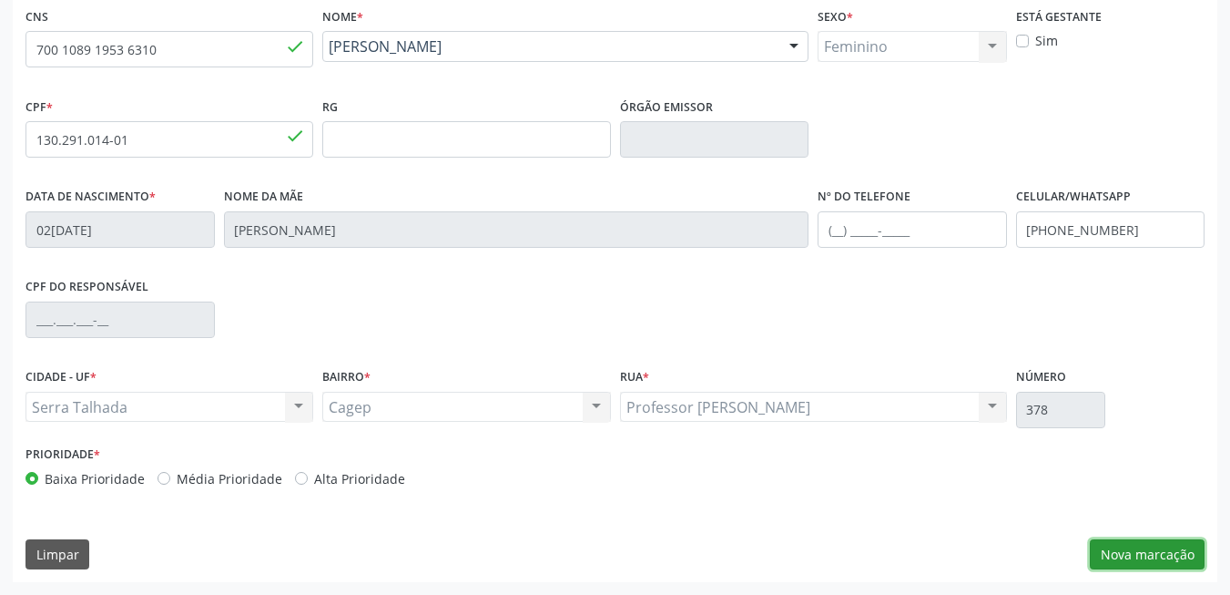
click at [1172, 550] on button "Nova marcação" at bounding box center [1147, 554] width 115 height 31
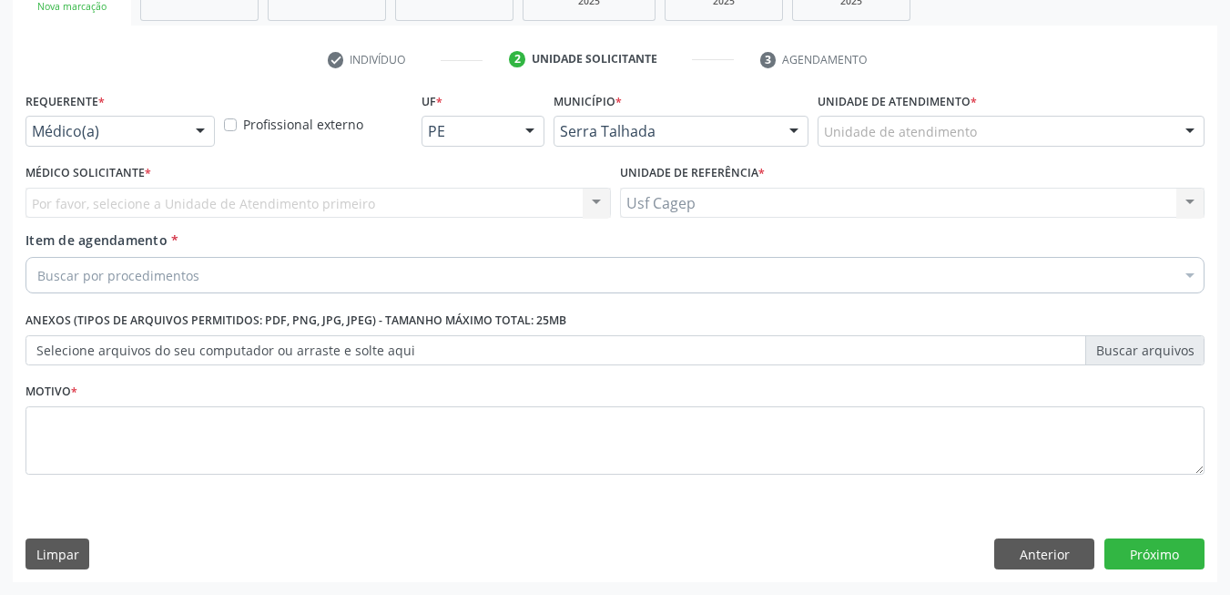
scroll to position [308, 0]
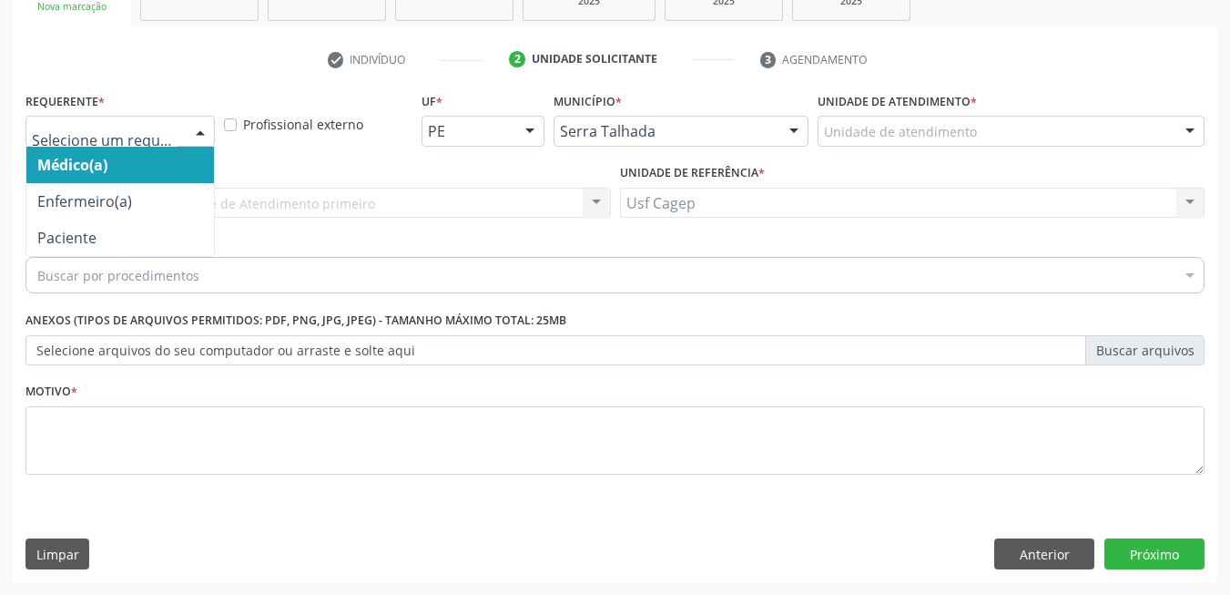
click at [205, 132] on div at bounding box center [200, 132] width 27 height 31
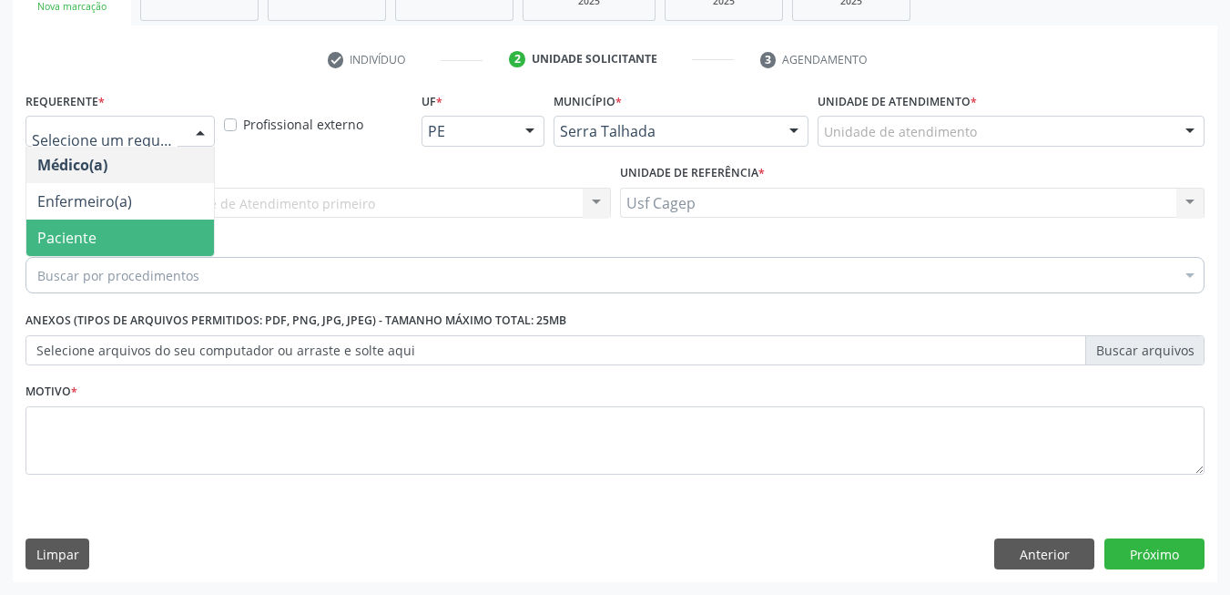
click at [152, 226] on span "Paciente" at bounding box center [120, 237] width 188 height 36
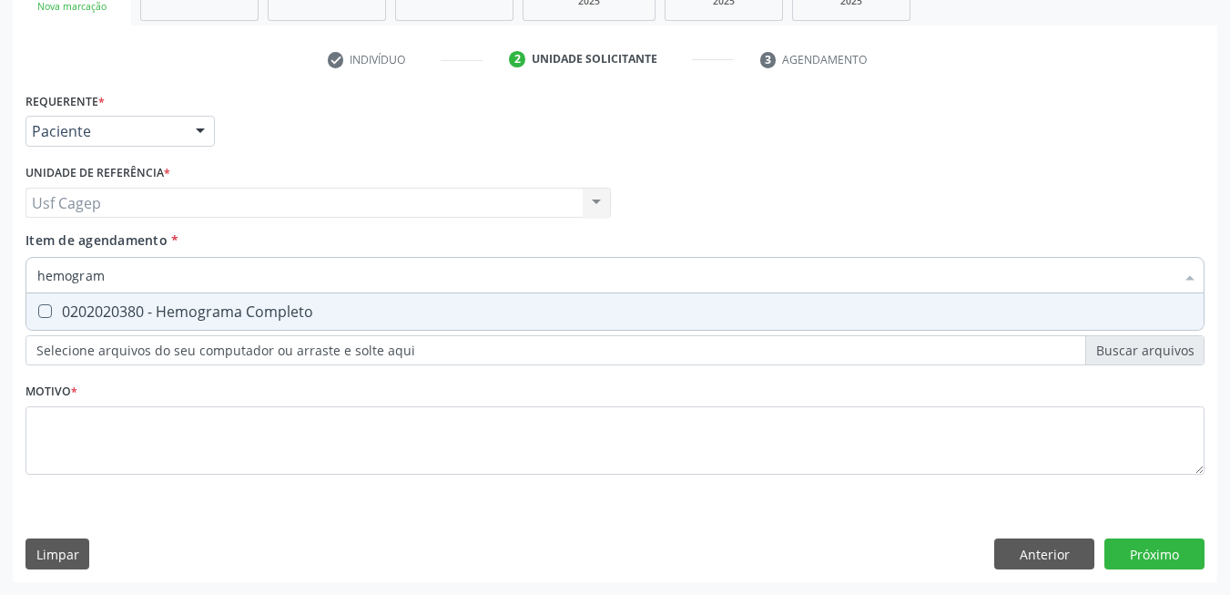
type input "hemograma"
drag, startPoint x: 239, startPoint y: 311, endPoint x: 239, endPoint y: 301, distance: 10.9
click at [239, 310] on div "0202020380 - Hemograma Completo" at bounding box center [615, 311] width 1156 height 15
checkbox Completo "true"
click at [239, 277] on input "hemograma" at bounding box center [605, 275] width 1137 height 36
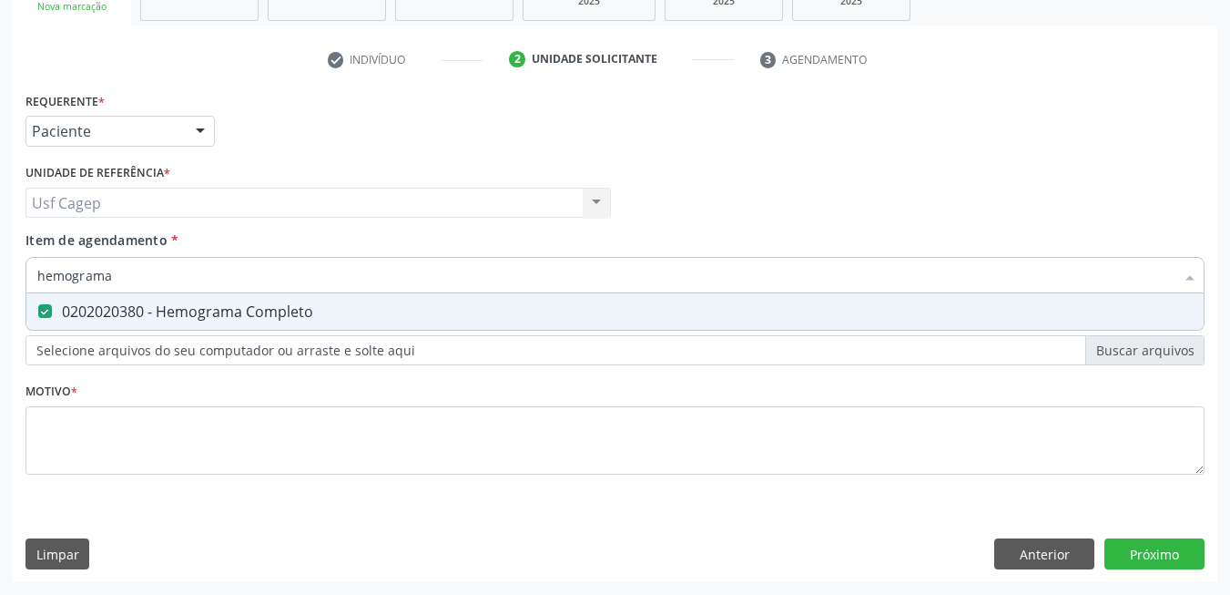
click at [239, 277] on input "hemograma" at bounding box center [605, 275] width 1137 height 36
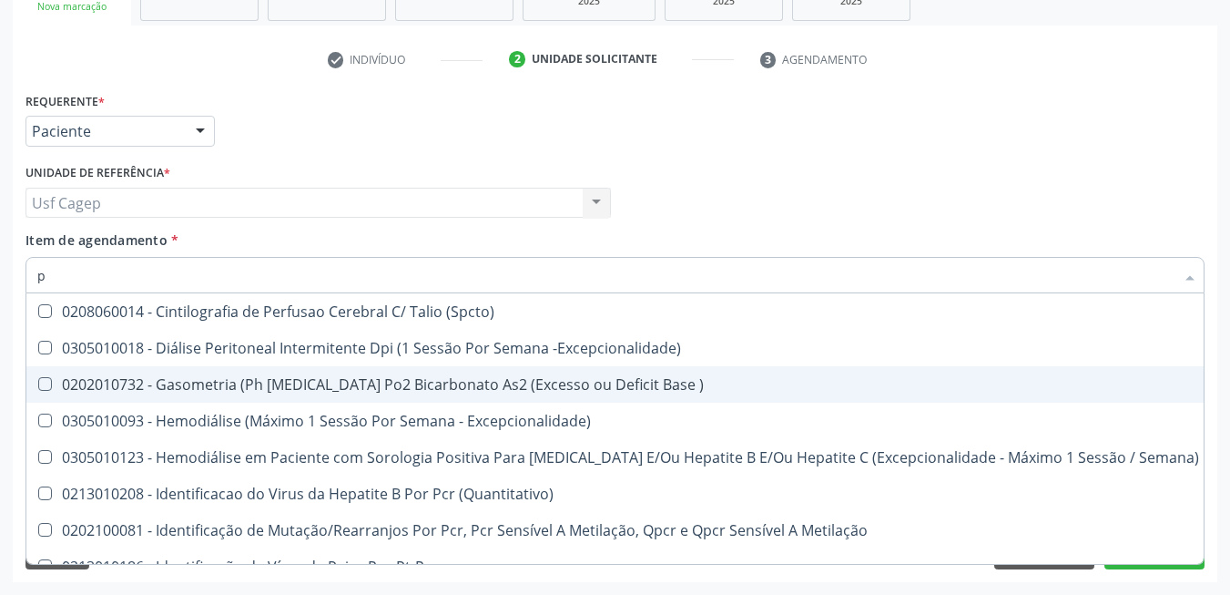
type input "pc"
checkbox \(Spcto\) "false"
type input "p"
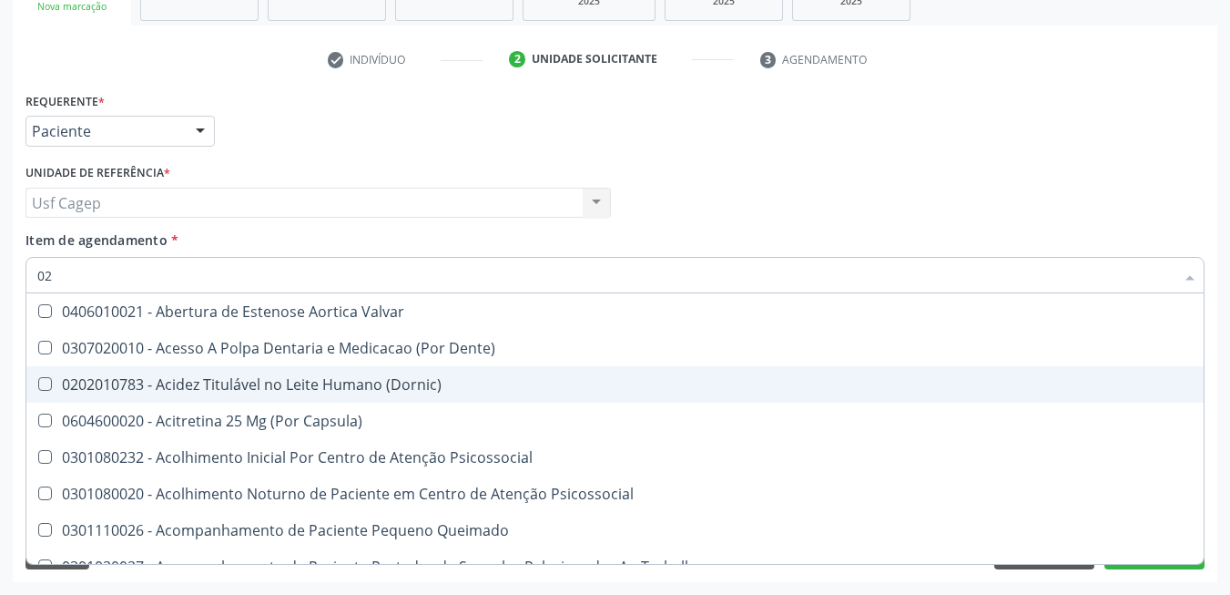
type input "020"
checkbox \(T3\) "true"
type input "0202"
checkbox Monobloco "true"
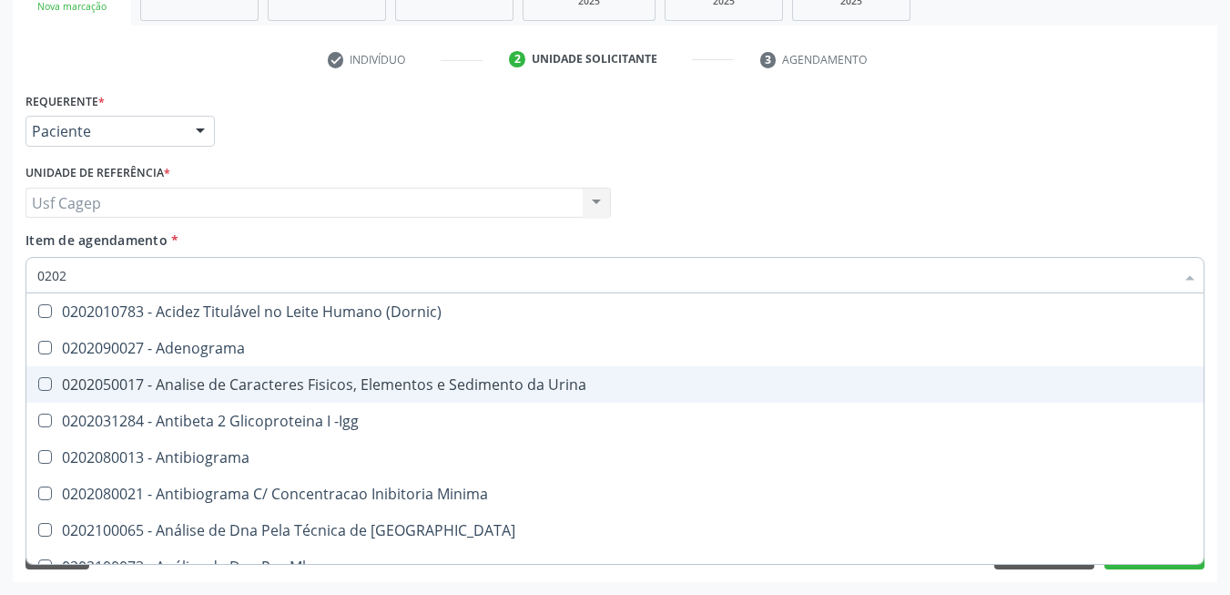
type input "02020"
checkbox Zinco "true"
checkbox Completo "false"
type input "020203"
checkbox Aminoacidos "true"
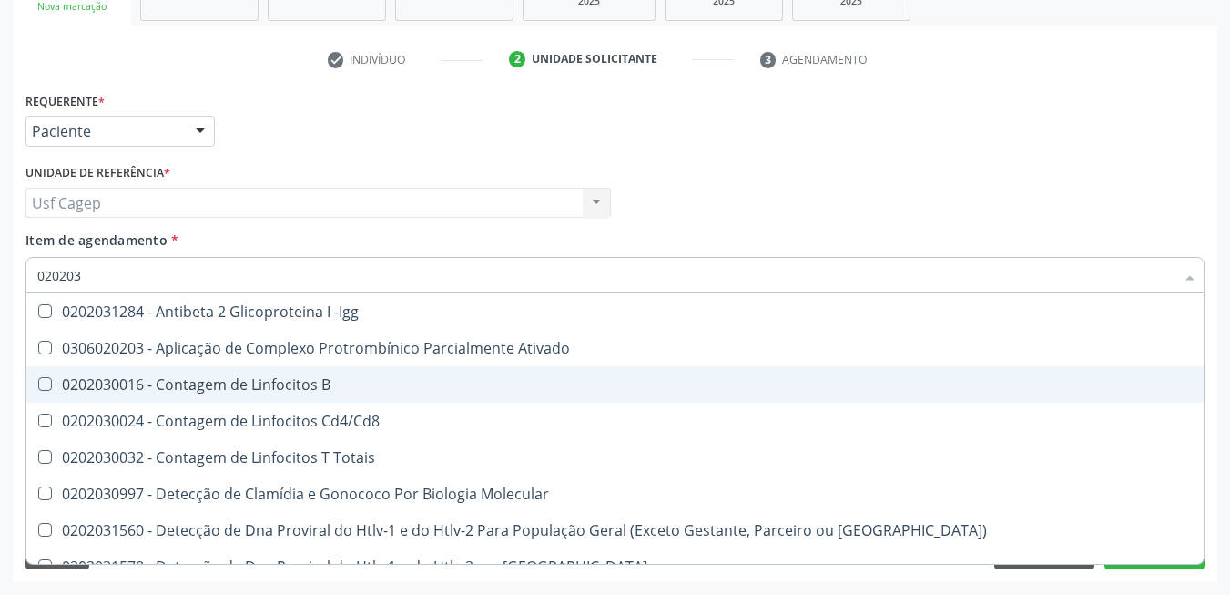
type input "0202030"
checkbox Completo "false"
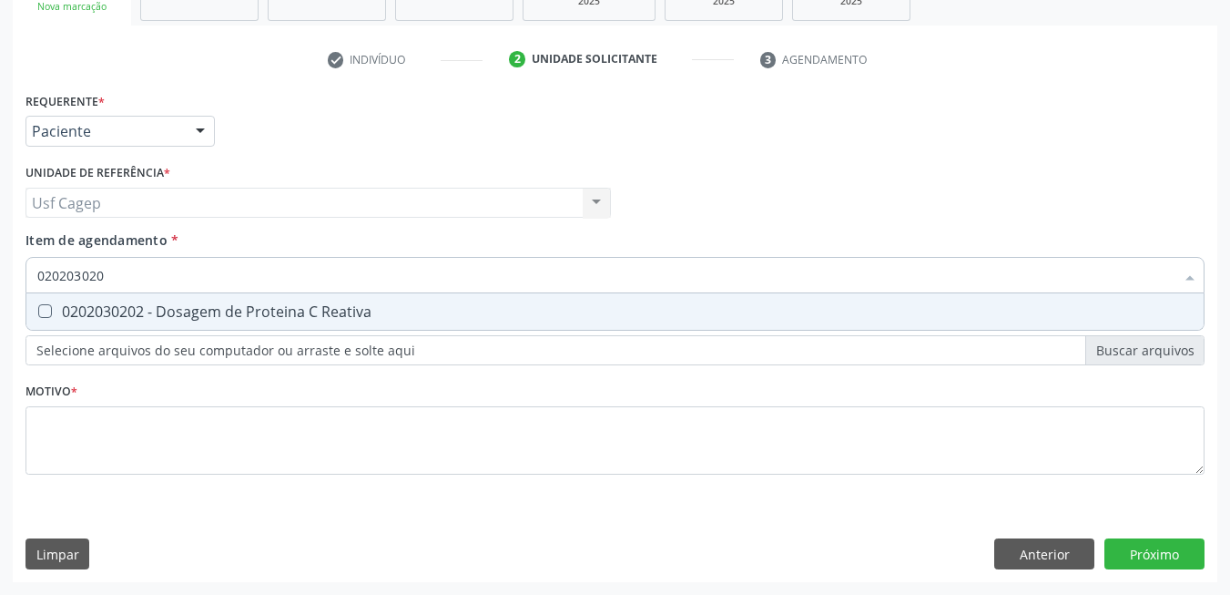
type input "0202030202"
click at [178, 309] on div "0202030202 - Dosagem de Proteina C Reativa" at bounding box center [615, 311] width 1156 height 15
checkbox Reativa "true"
click at [184, 283] on input "0202030202" at bounding box center [605, 275] width 1137 height 36
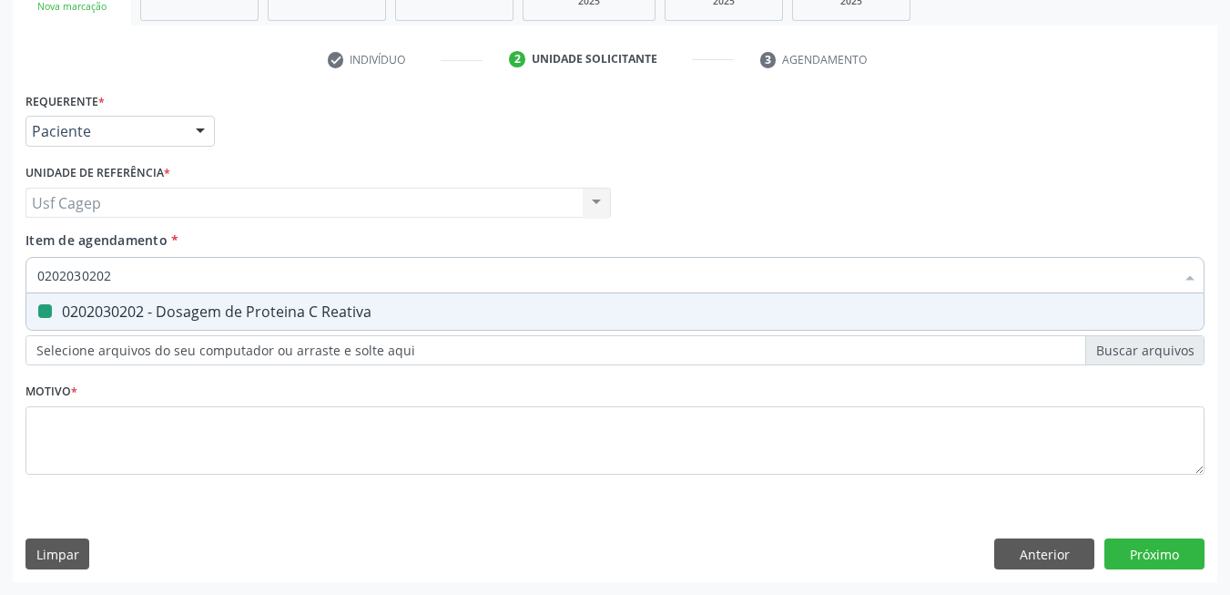
type input "c"
checkbox Reativa "false"
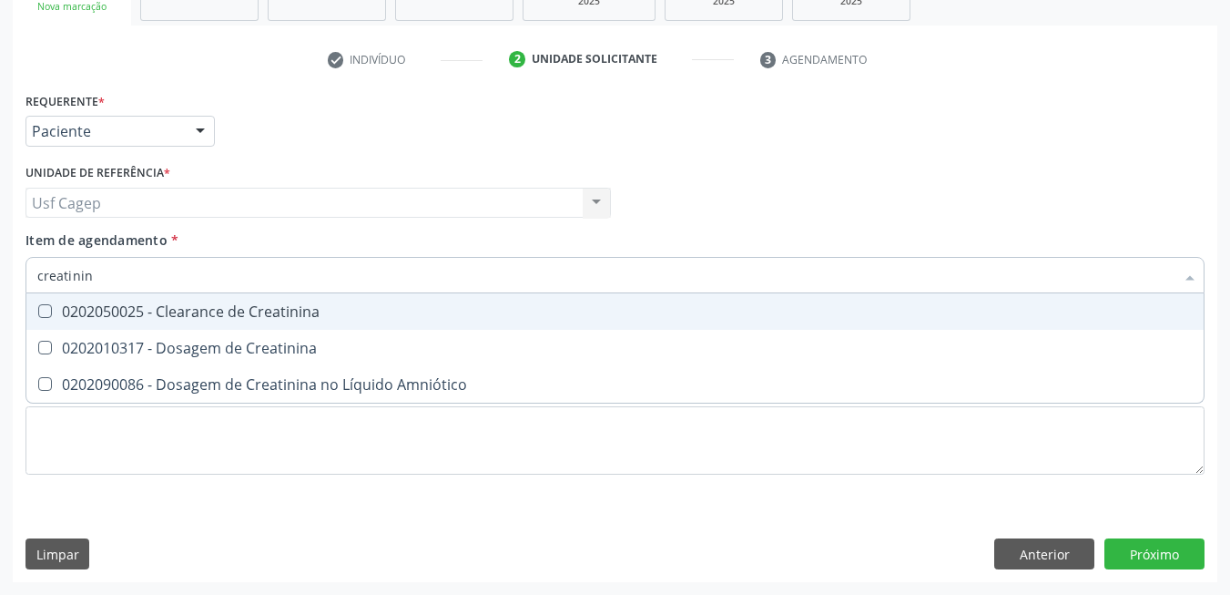
type input "creatinina"
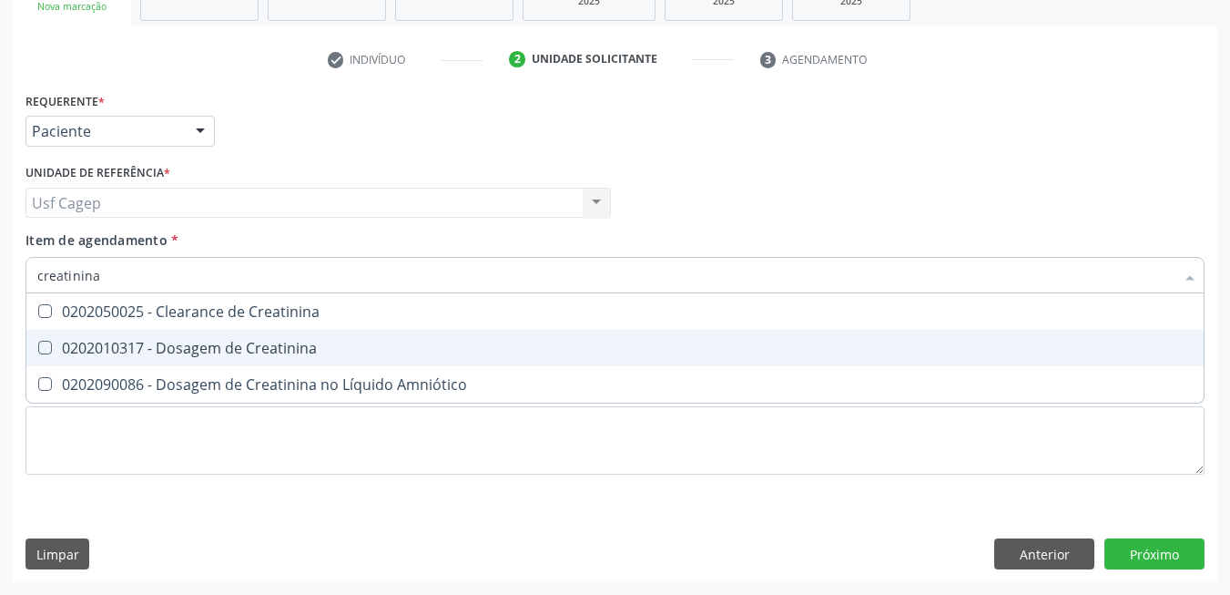
drag, startPoint x: 215, startPoint y: 340, endPoint x: 211, endPoint y: 292, distance: 47.5
click at [216, 334] on span "0202010317 - Dosagem de Creatinina" at bounding box center [614, 348] width 1177 height 36
checkbox Creatinina "true"
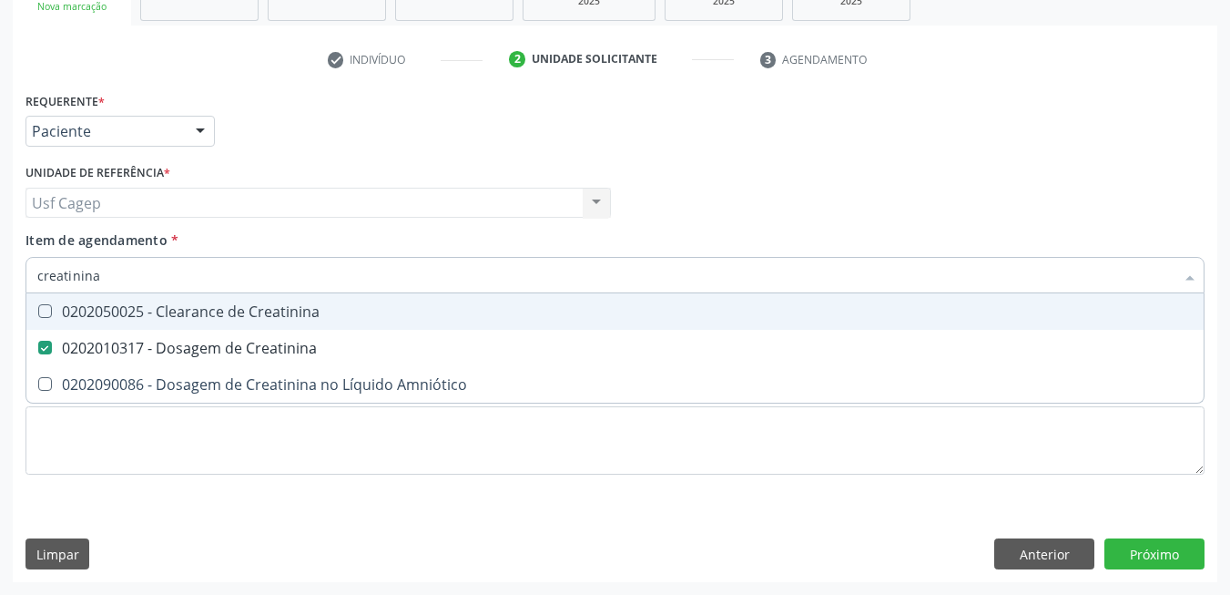
click at [206, 286] on input "creatinina" at bounding box center [605, 275] width 1137 height 36
type input "ure"
checkbox Creatinina "false"
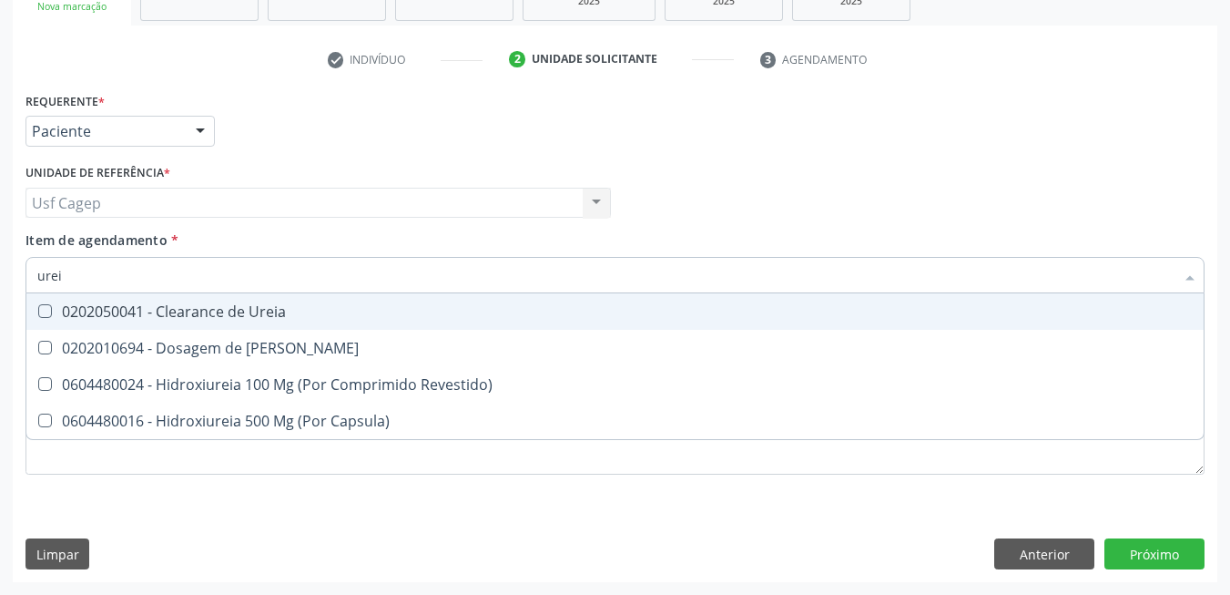
type input "ureia"
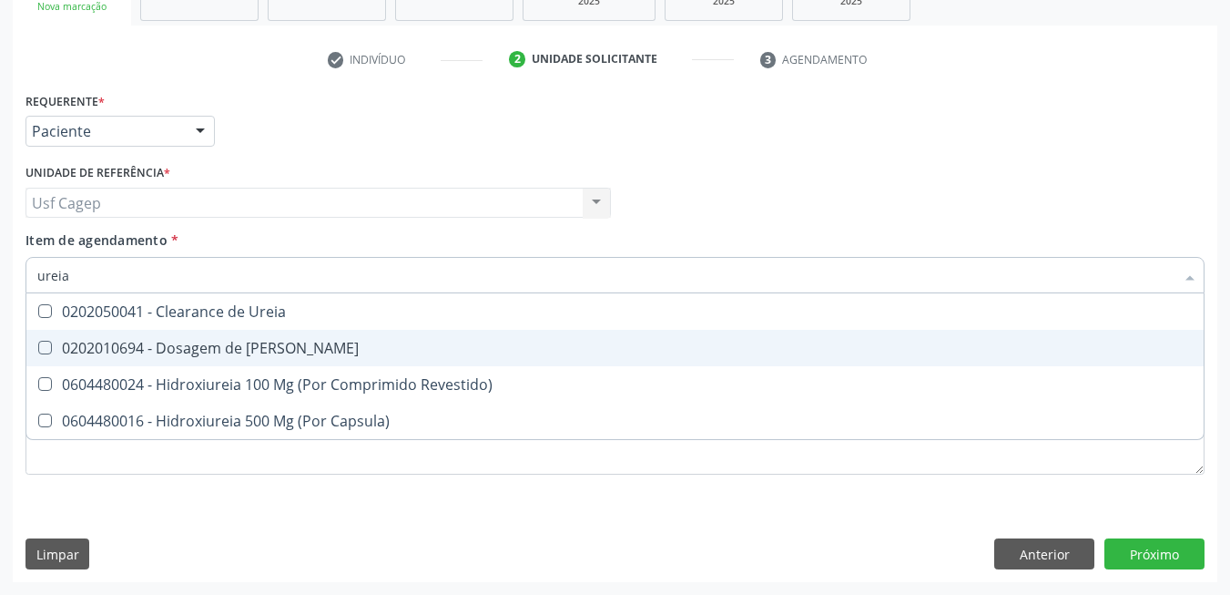
click at [171, 351] on div "0202010694 - Dosagem de [PERSON_NAME]" at bounding box center [615, 348] width 1156 height 15
checkbox Ureia "true"
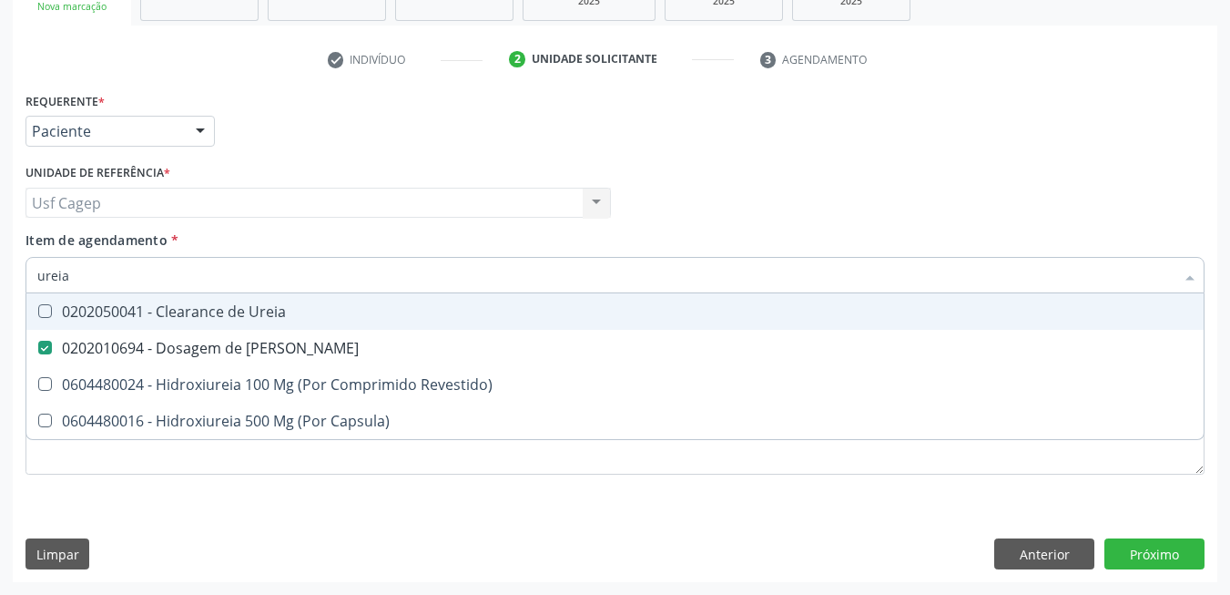
click at [169, 279] on input "ureia" at bounding box center [605, 275] width 1137 height 36
type input "he"
checkbox Ureia "false"
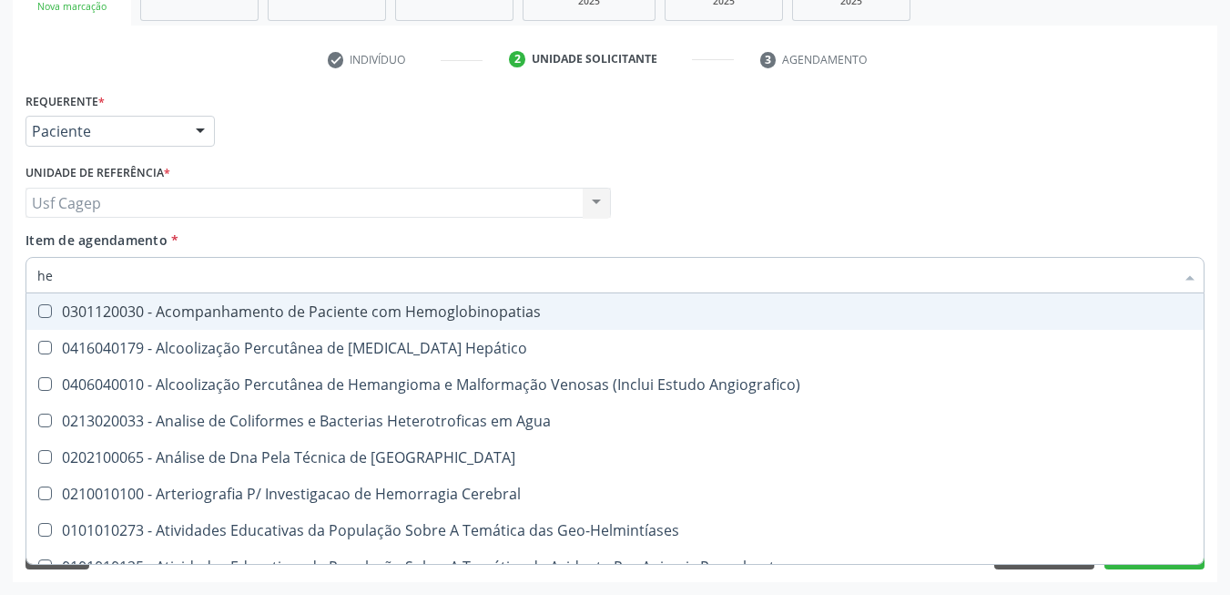
type input "hem"
checkbox II "true"
checkbox Completo "false"
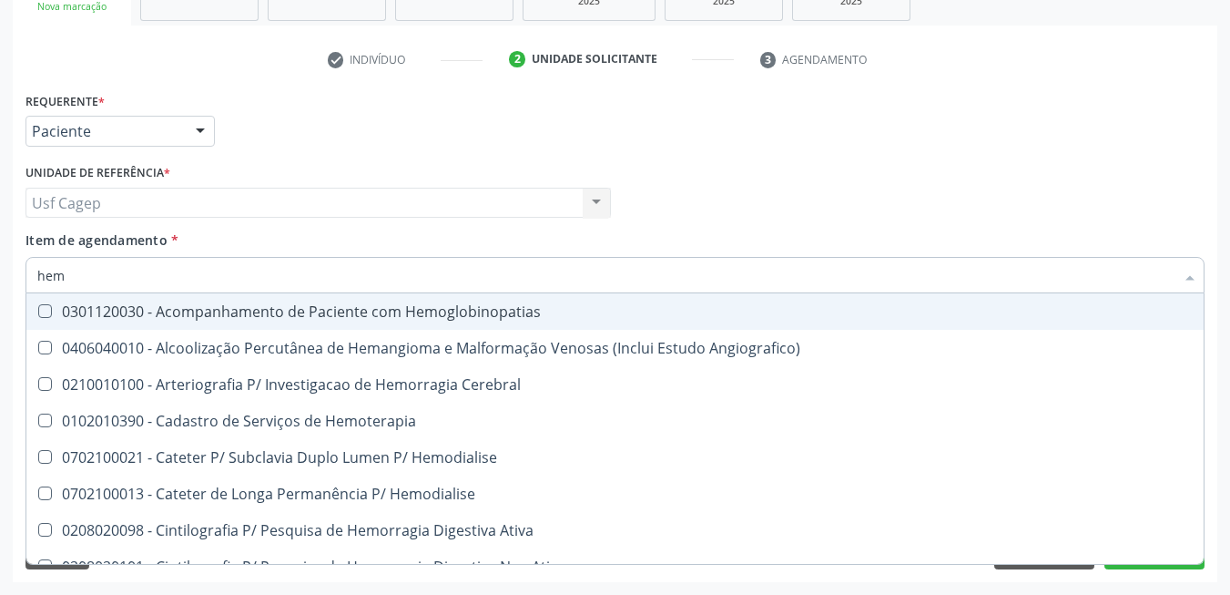
type input "hemo"
checkbox Retro-Retal "true"
checkbox Completo "false"
type input "hemog"
checkbox Monopolar "true"
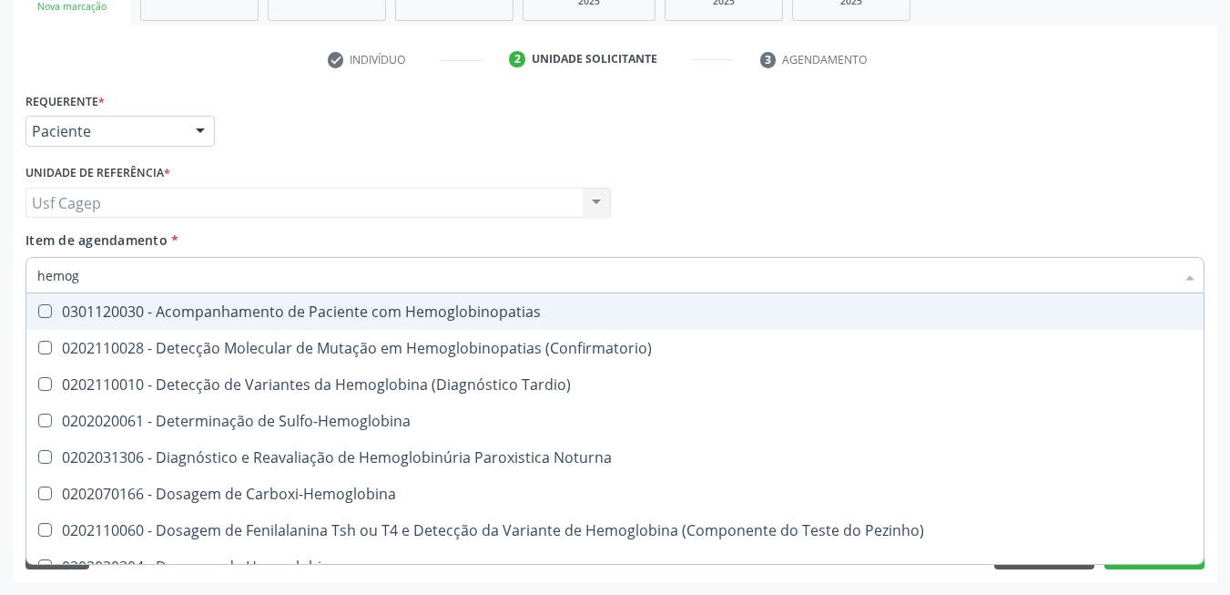
type input "hemogl"
checkbox Completo "false"
type input "hemoglob"
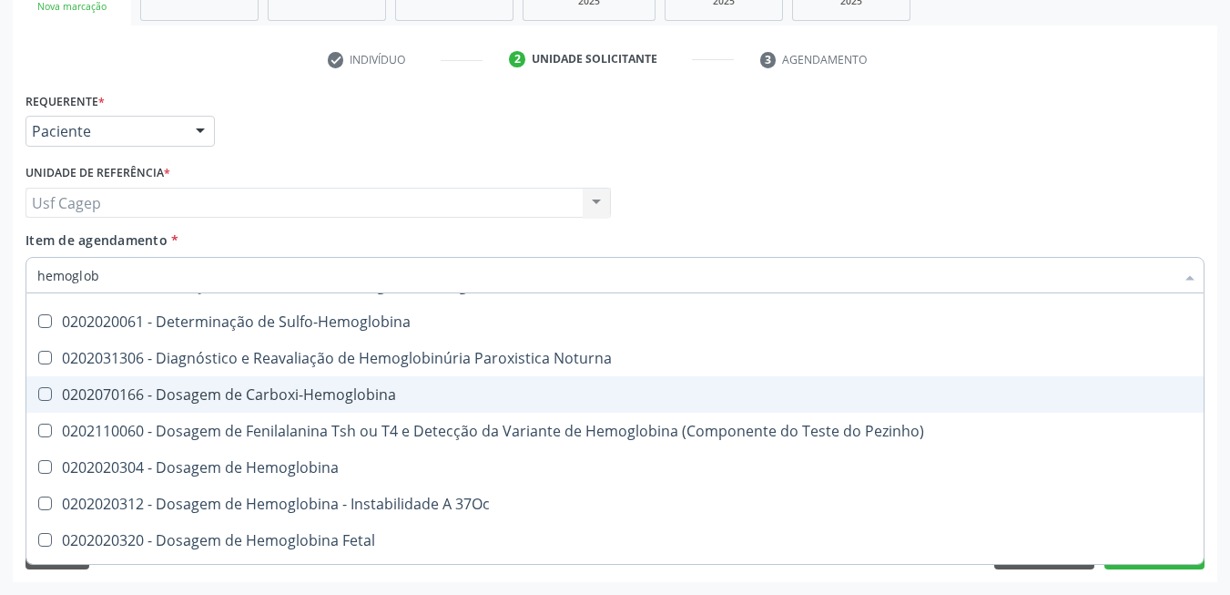
scroll to position [273, 0]
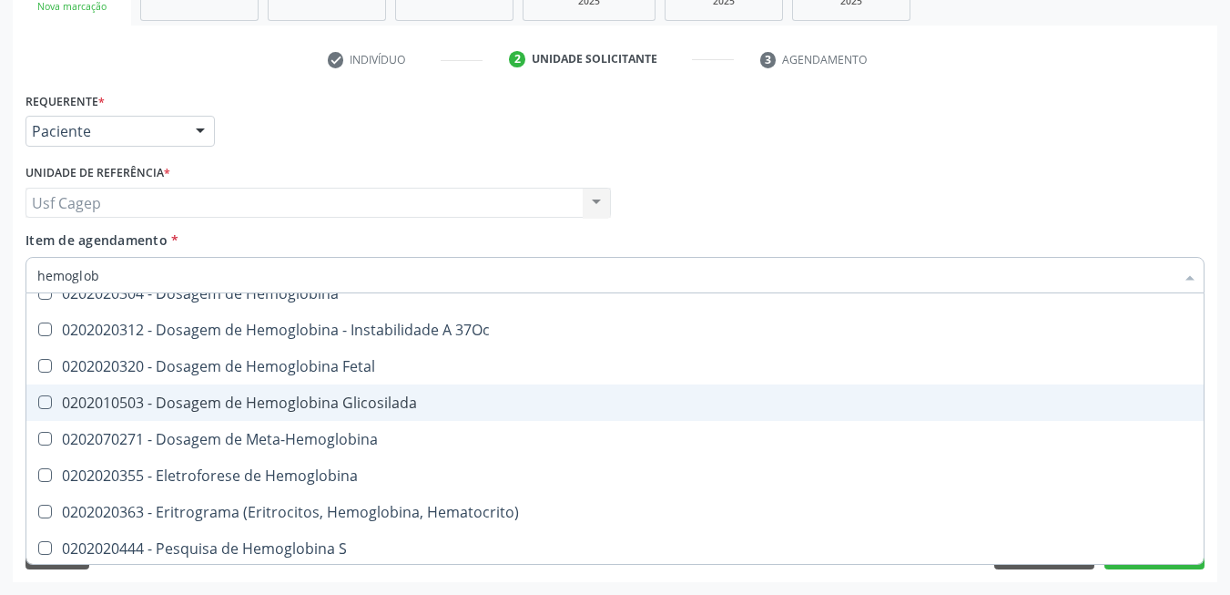
click at [473, 406] on div "0202010503 - Dosagem de Hemoglobina Glicosilada" at bounding box center [615, 402] width 1156 height 15
checkbox Glicosilada "true"
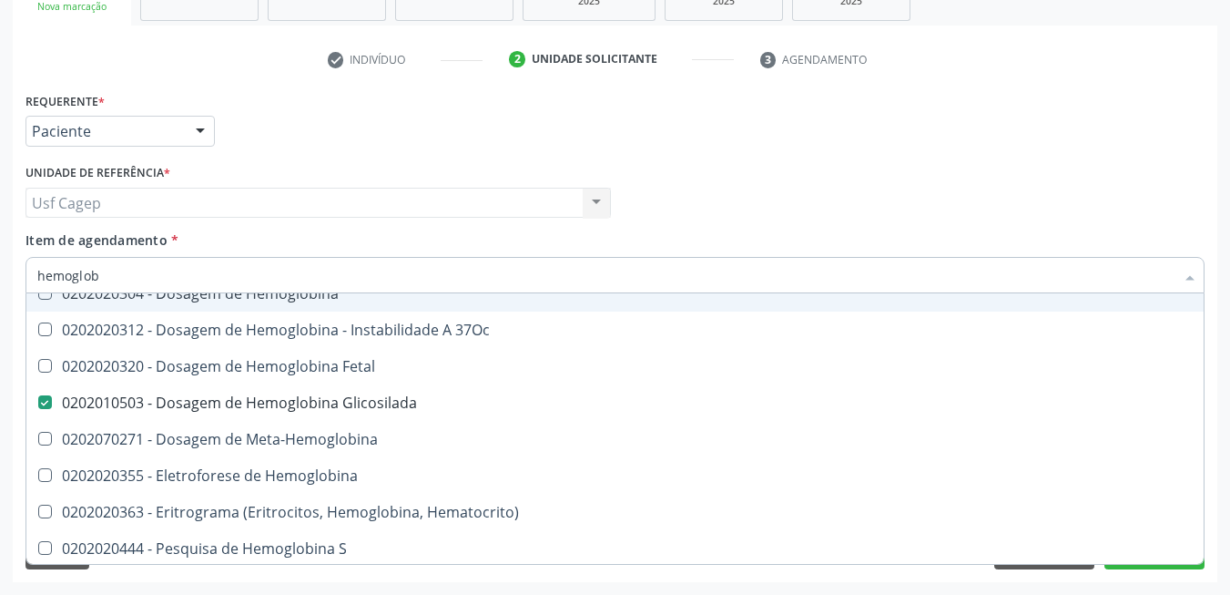
click at [394, 281] on input "hemoglob" at bounding box center [605, 275] width 1137 height 36
type input "t"
checkbox Glicosilada "false"
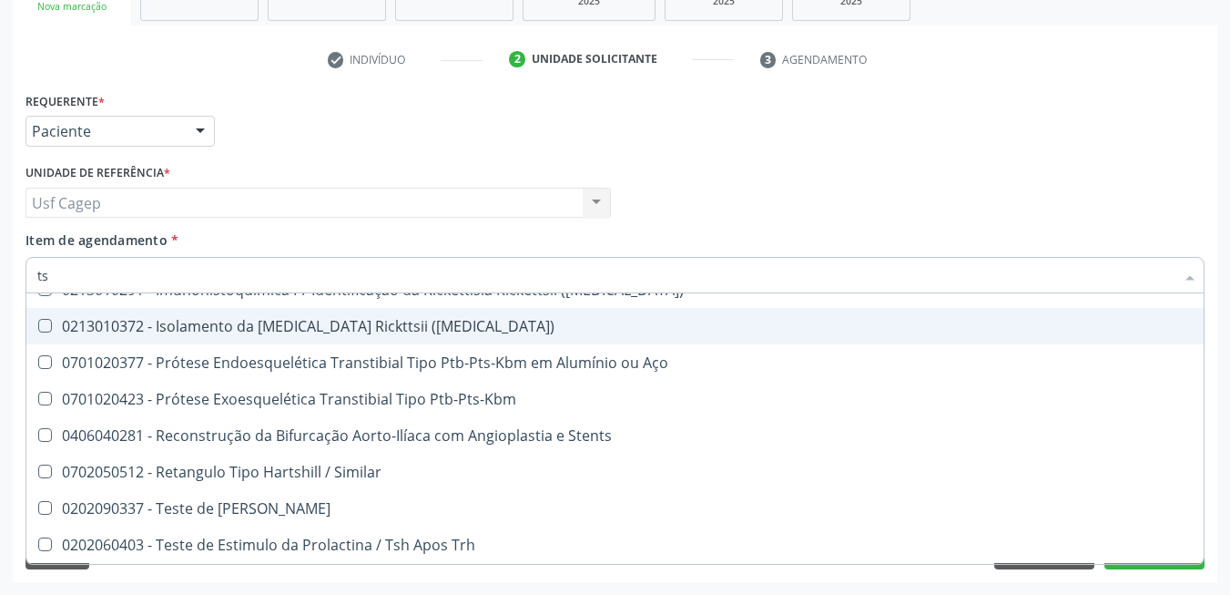
scroll to position [240, 0]
type input "tsh"
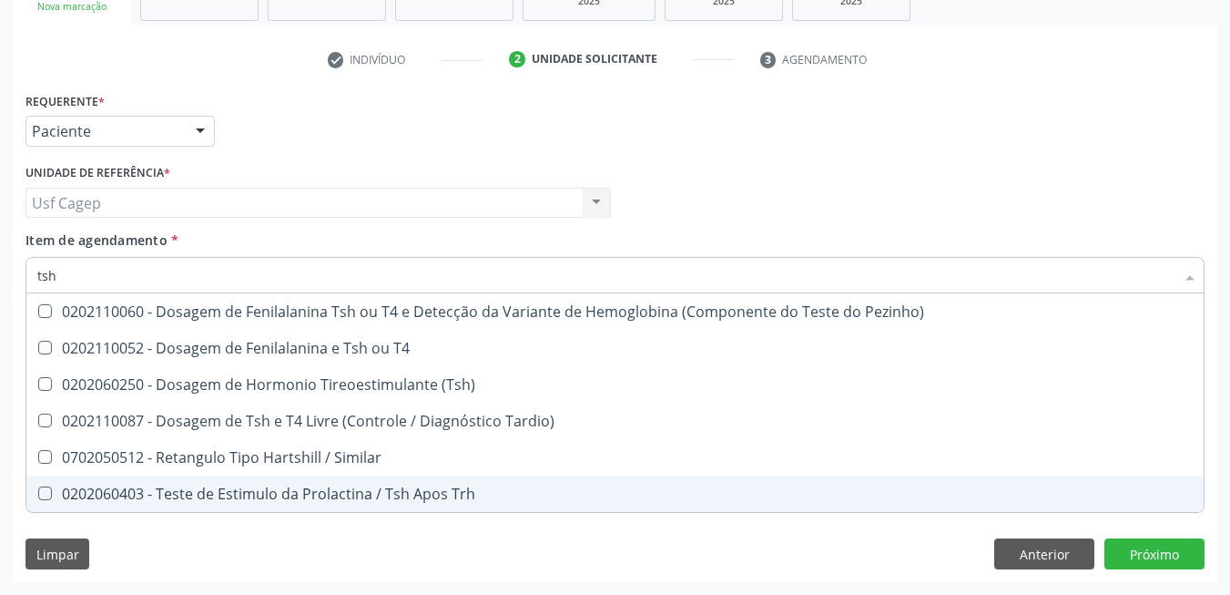
scroll to position [0, 0]
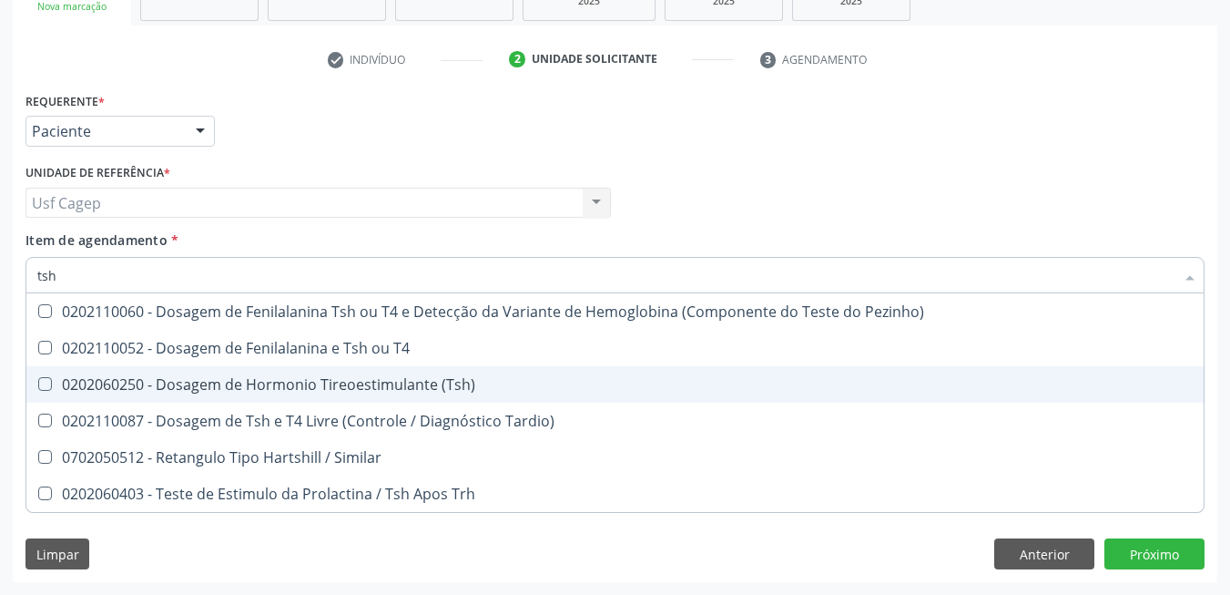
click at [456, 377] on div "0202060250 - Dosagem de Hormonio Tireoestimulante (Tsh)" at bounding box center [615, 384] width 1156 height 15
checkbox \(Tsh\) "true"
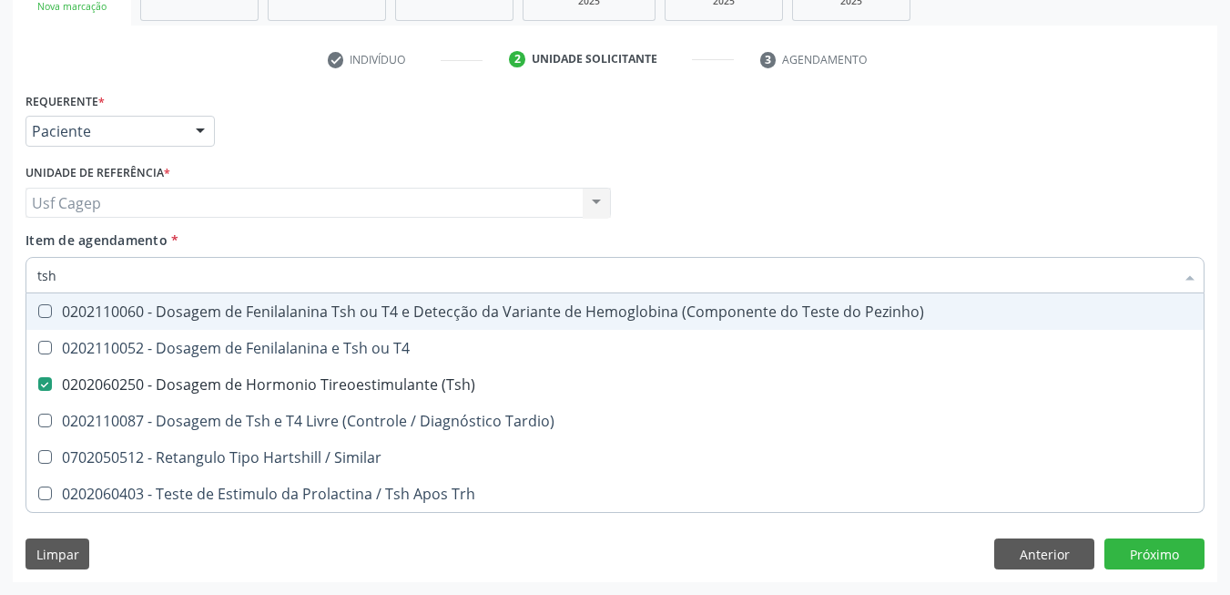
click at [320, 274] on input "tsh" at bounding box center [605, 275] width 1137 height 36
type input "t4"
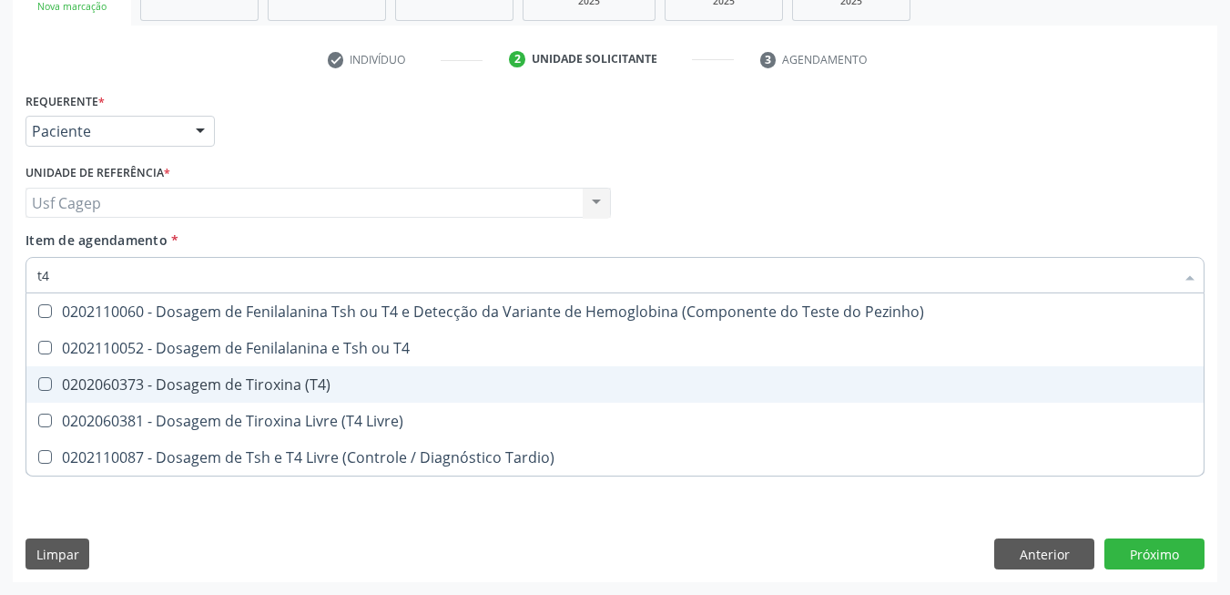
drag, startPoint x: 351, startPoint y: 375, endPoint x: 326, endPoint y: 335, distance: 47.5
click at [351, 375] on span "0202060373 - Dosagem de Tiroxina (T4)" at bounding box center [614, 384] width 1177 height 36
checkbox \(T4\) "true"
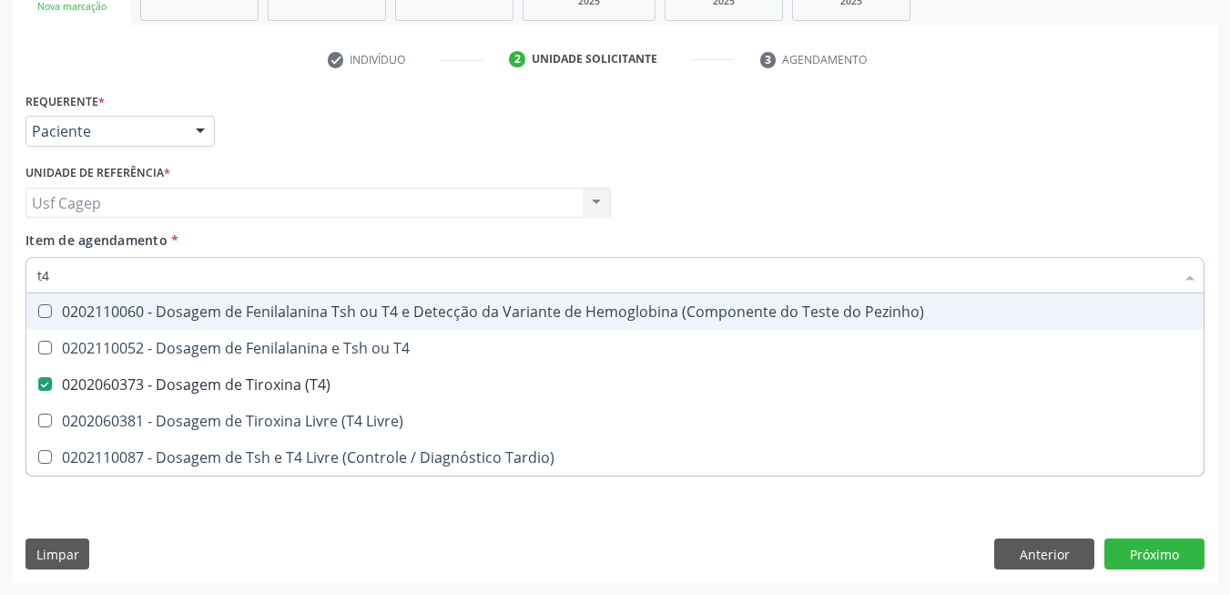
click at [309, 276] on input "t4" at bounding box center [605, 275] width 1137 height 36
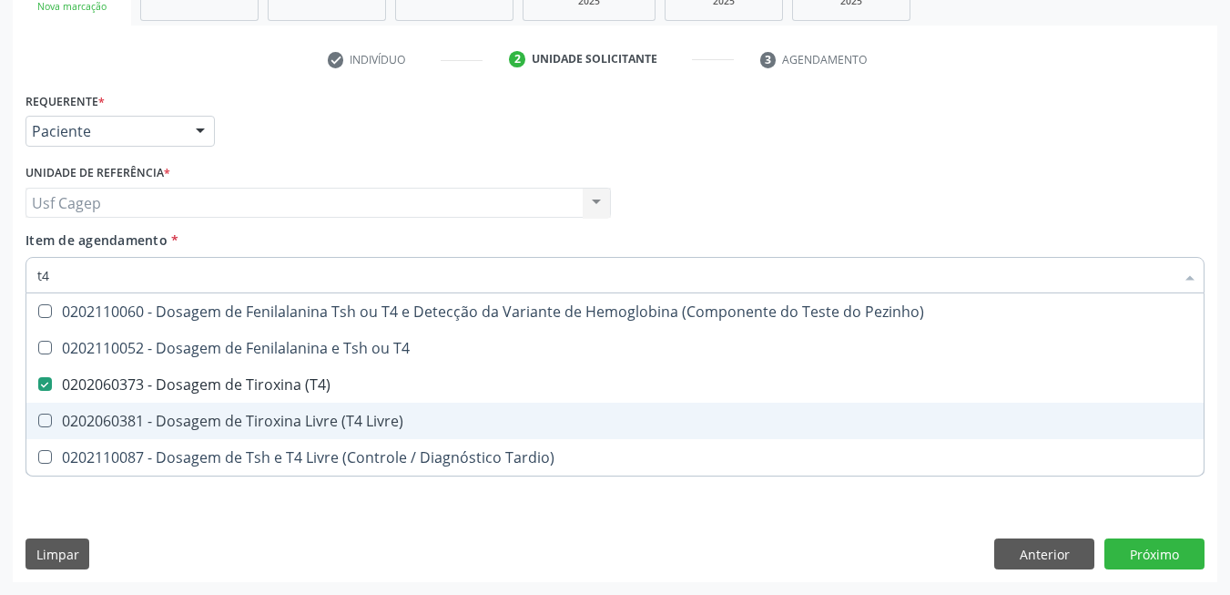
drag, startPoint x: 330, startPoint y: 421, endPoint x: 323, endPoint y: 386, distance: 35.2
click at [330, 418] on div "0202060381 - Dosagem de Tiroxina Livre (T4 Livre)" at bounding box center [615, 420] width 1156 height 15
checkbox Livre\) "true"
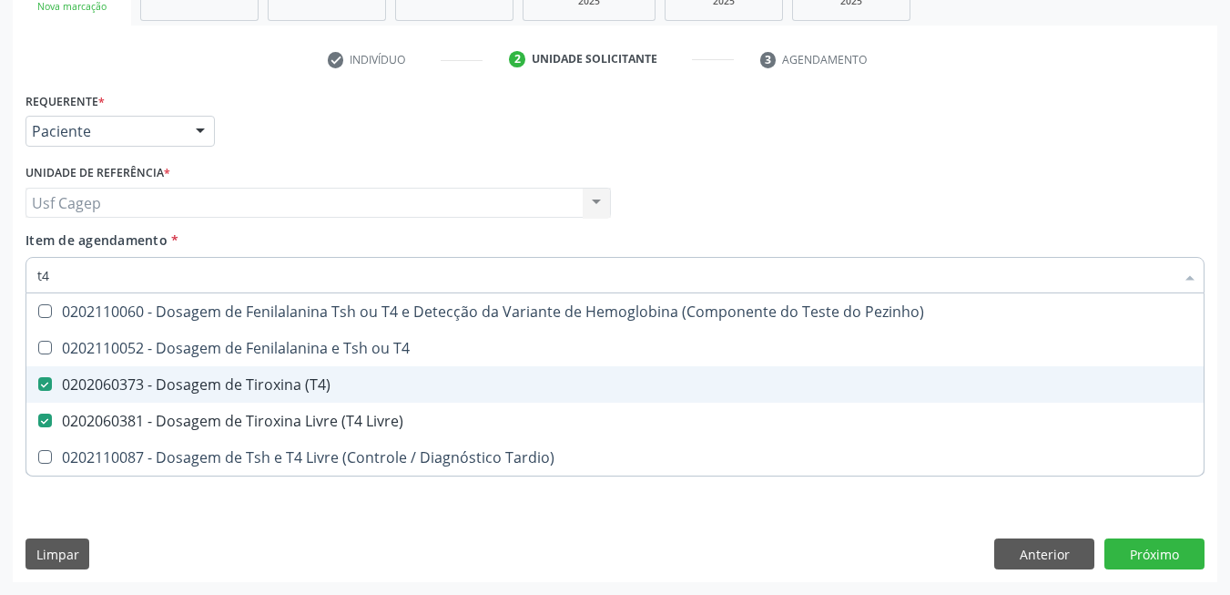
click at [320, 377] on div "0202060373 - Dosagem de Tiroxina (T4)" at bounding box center [615, 384] width 1156 height 15
checkbox \(T4\) "false"
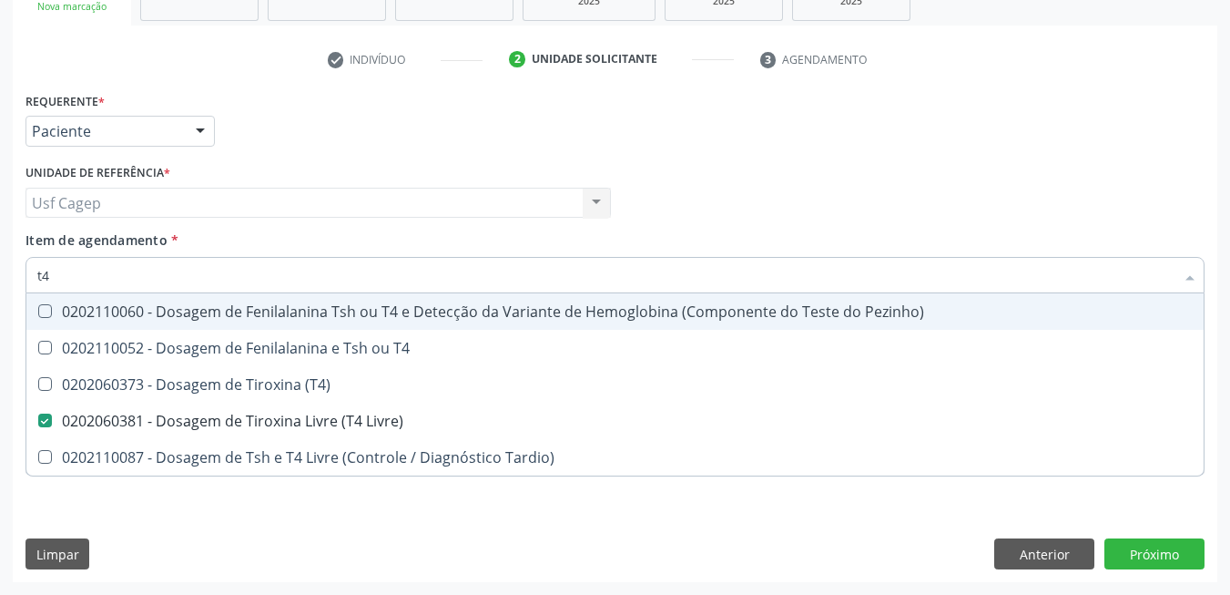
click at [271, 280] on input "t4" at bounding box center [605, 275] width 1137 height 36
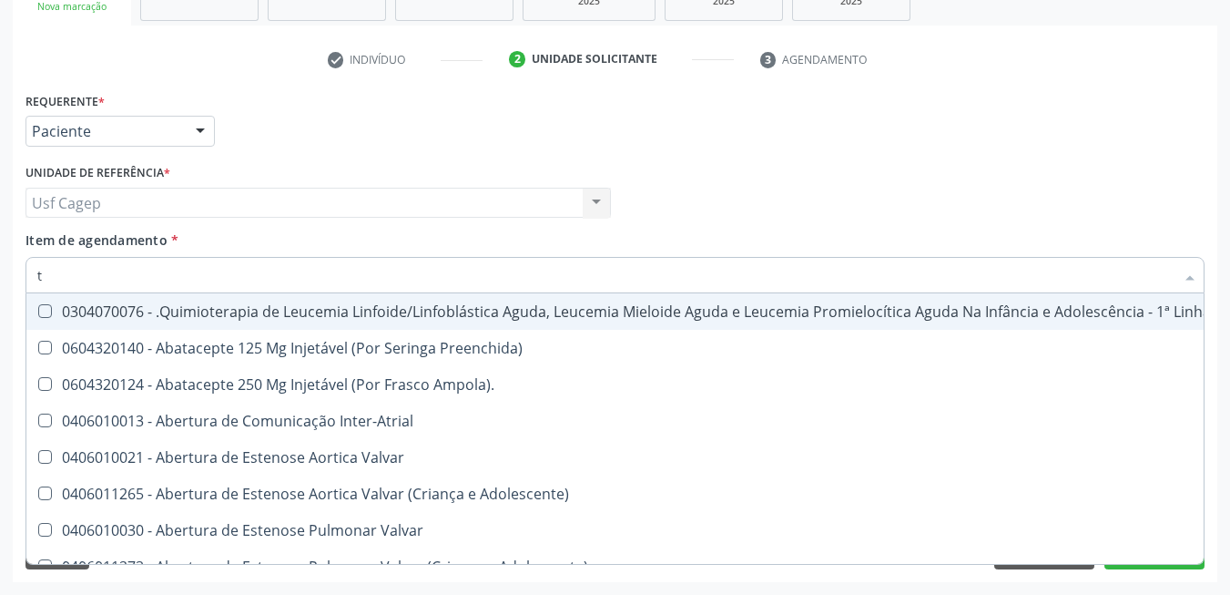
type input "tg"
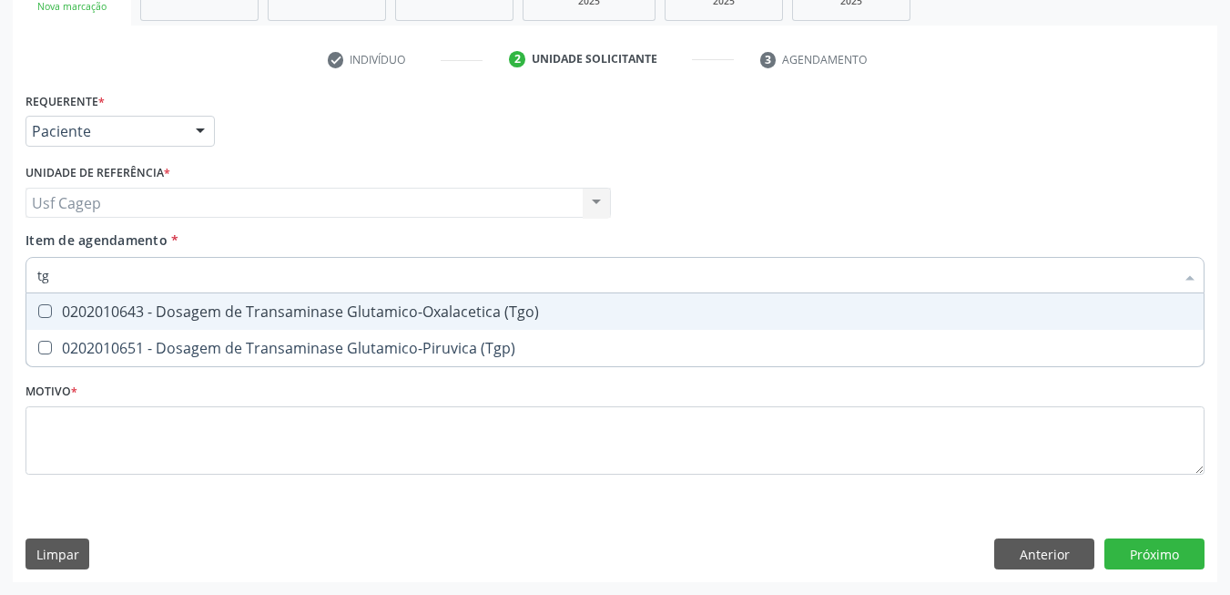
click at [237, 315] on div "0202010643 - Dosagem de Transaminase Glutamico-Oxalacetica (Tgo)" at bounding box center [615, 311] width 1156 height 15
checkbox \(Tgo\) "true"
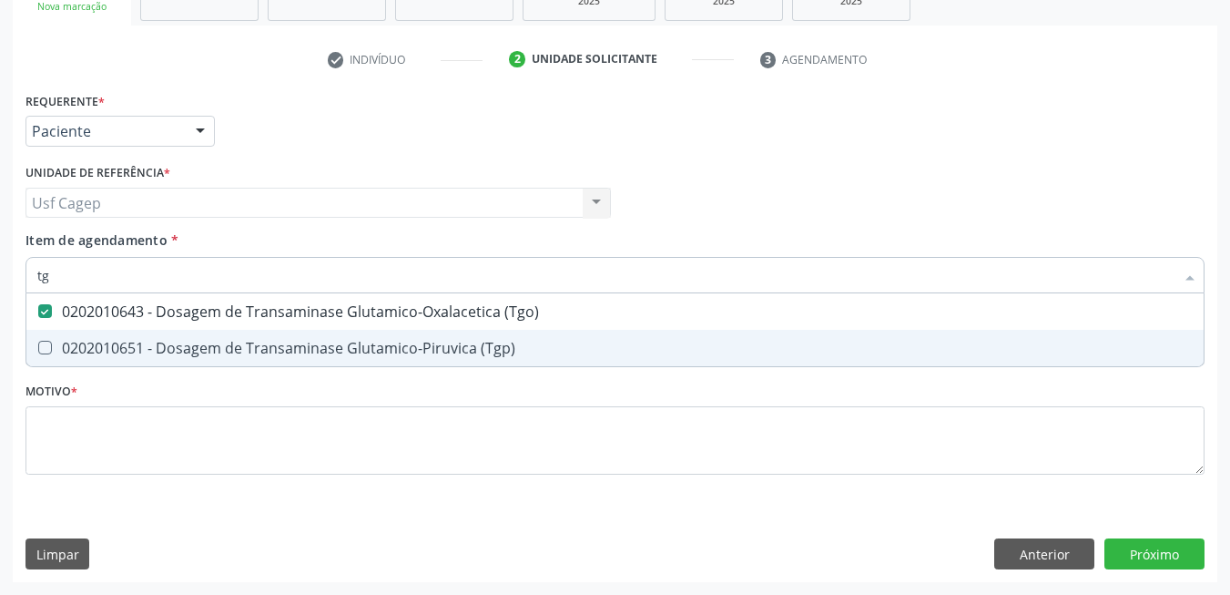
click at [243, 343] on div "0202010651 - Dosagem de Transaminase Glutamico-Piruvica (Tgp)" at bounding box center [615, 348] width 1156 height 15
checkbox \(Tgp\) "true"
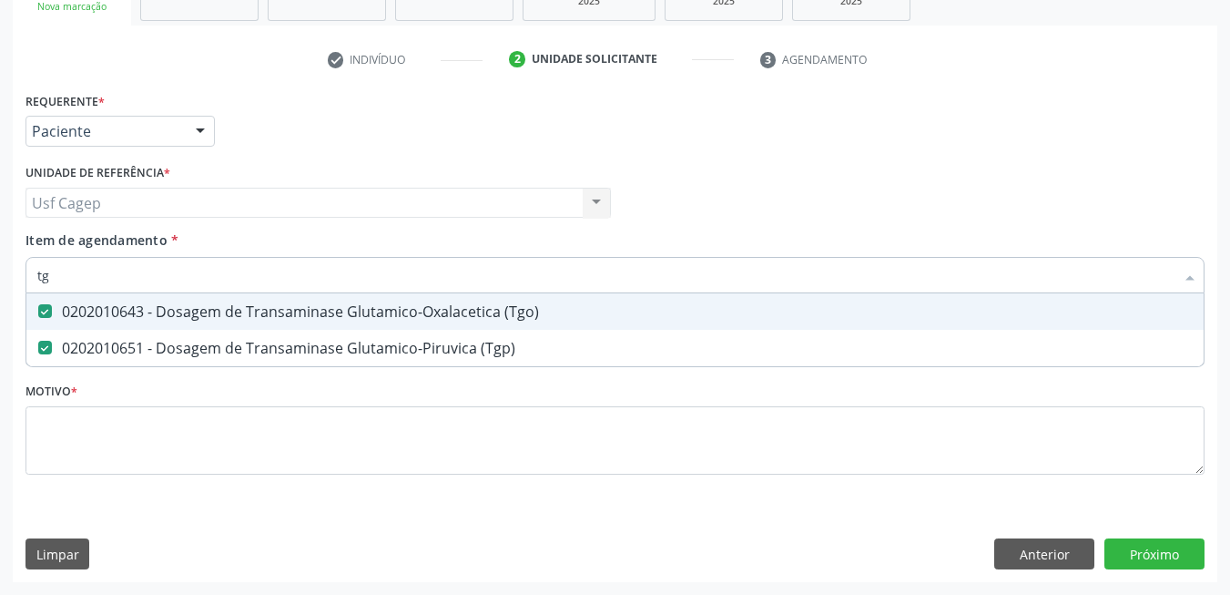
click at [228, 279] on input "tg" at bounding box center [605, 275] width 1137 height 36
click at [227, 278] on input "tg" at bounding box center [605, 275] width 1137 height 36
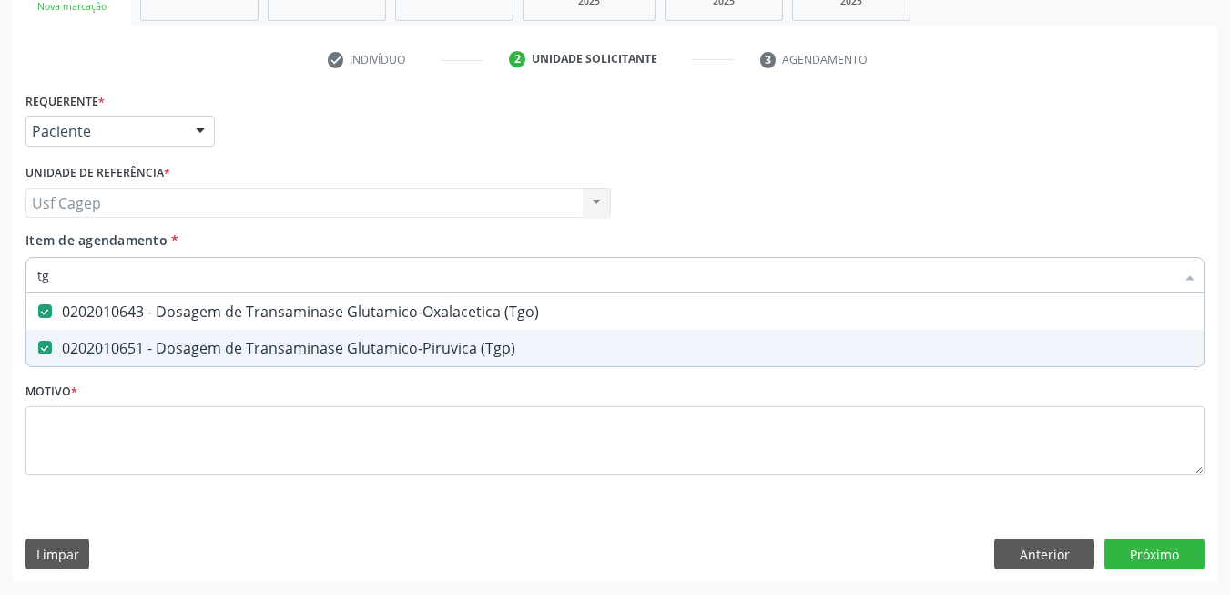
type input "tg"
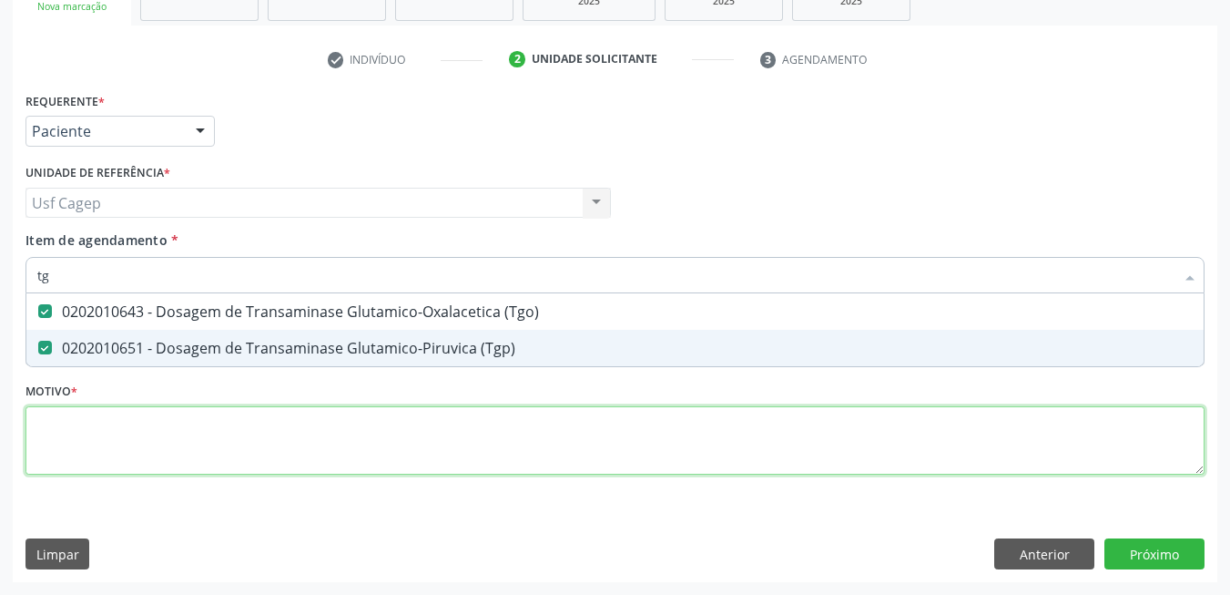
click at [219, 462] on div "Requerente * Paciente Médico(a) Enfermeiro(a) Paciente Nenhum resultado encontr…" at bounding box center [614, 293] width 1179 height 413
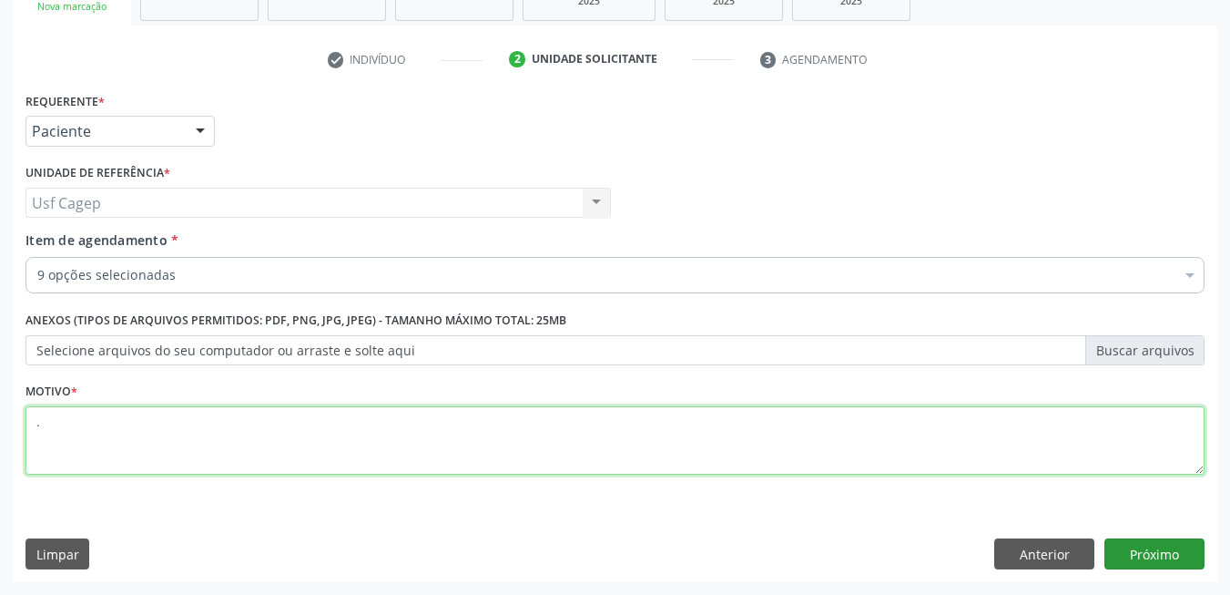
type textarea "."
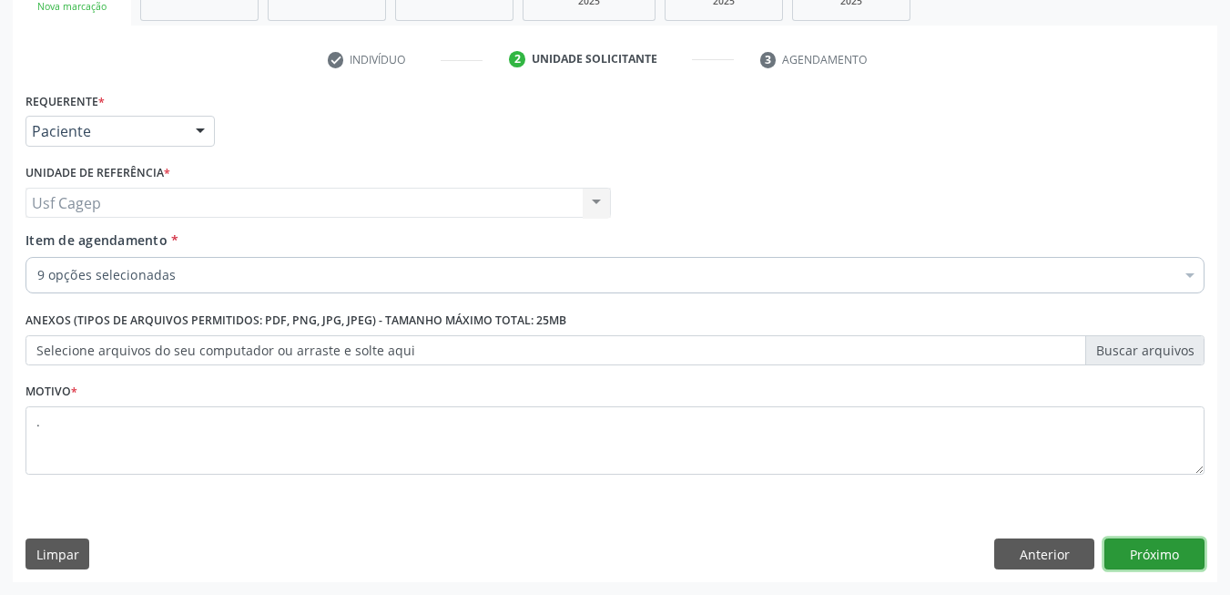
click at [1155, 552] on button "Próximo" at bounding box center [1155, 553] width 100 height 31
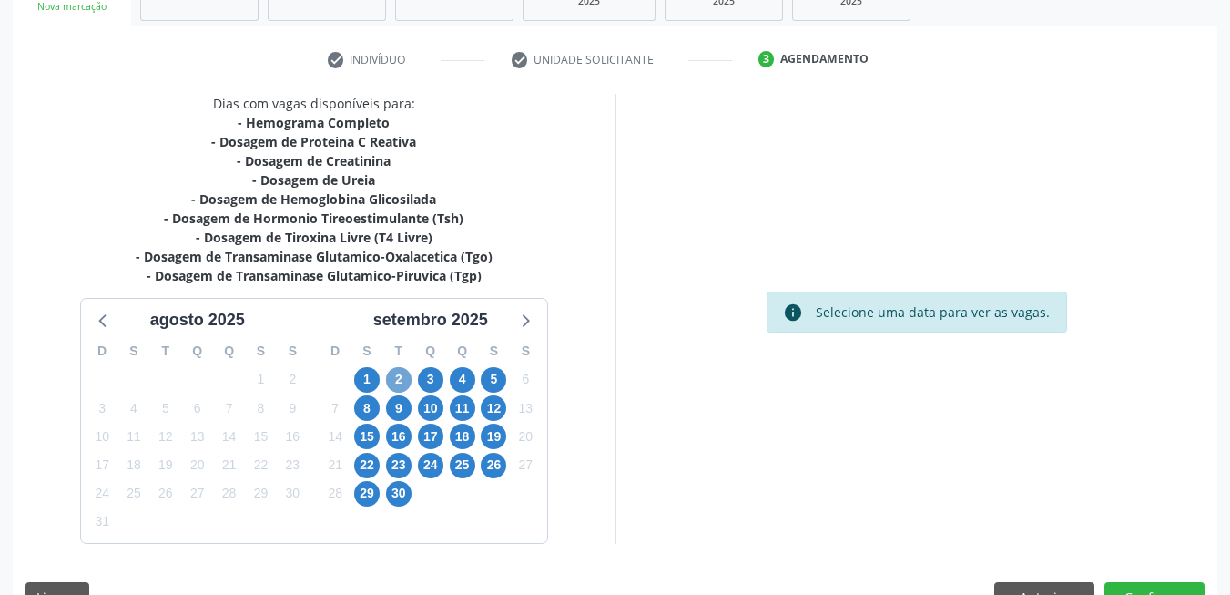
click at [395, 373] on span "2" at bounding box center [398, 379] width 25 height 25
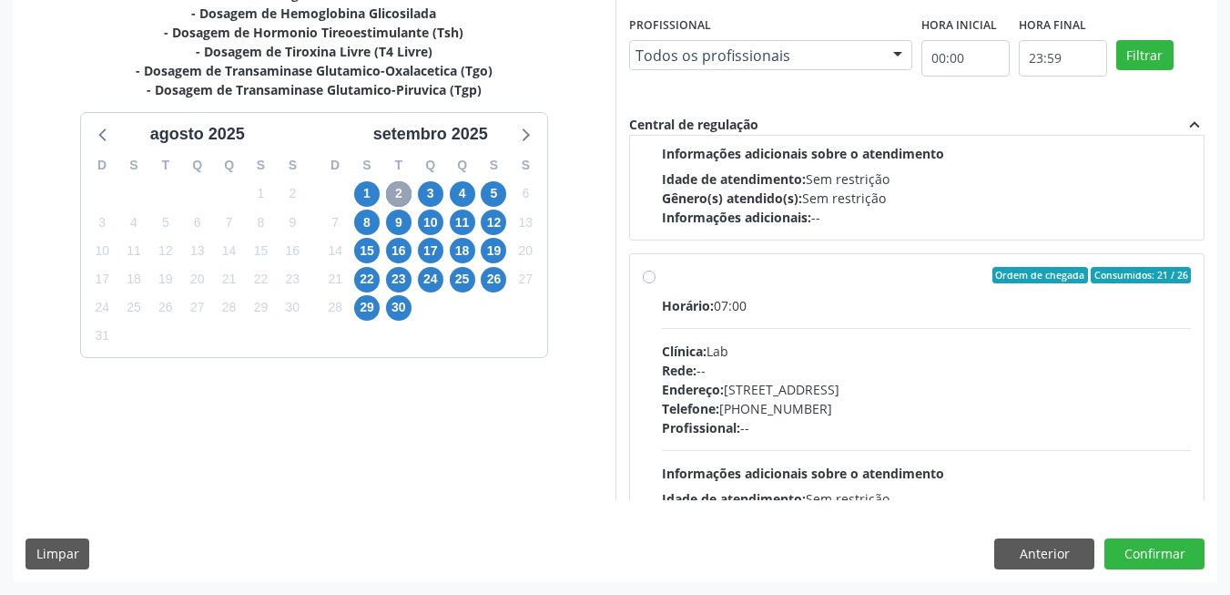
scroll to position [606, 0]
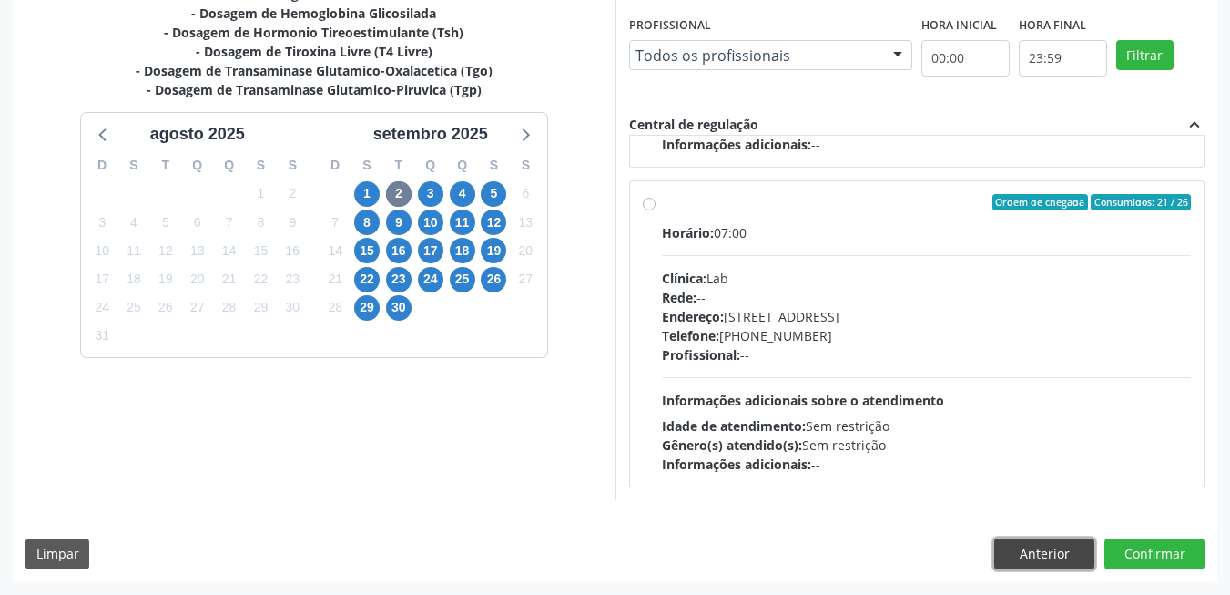
click at [1038, 547] on button "Anterior" at bounding box center [1044, 553] width 100 height 31
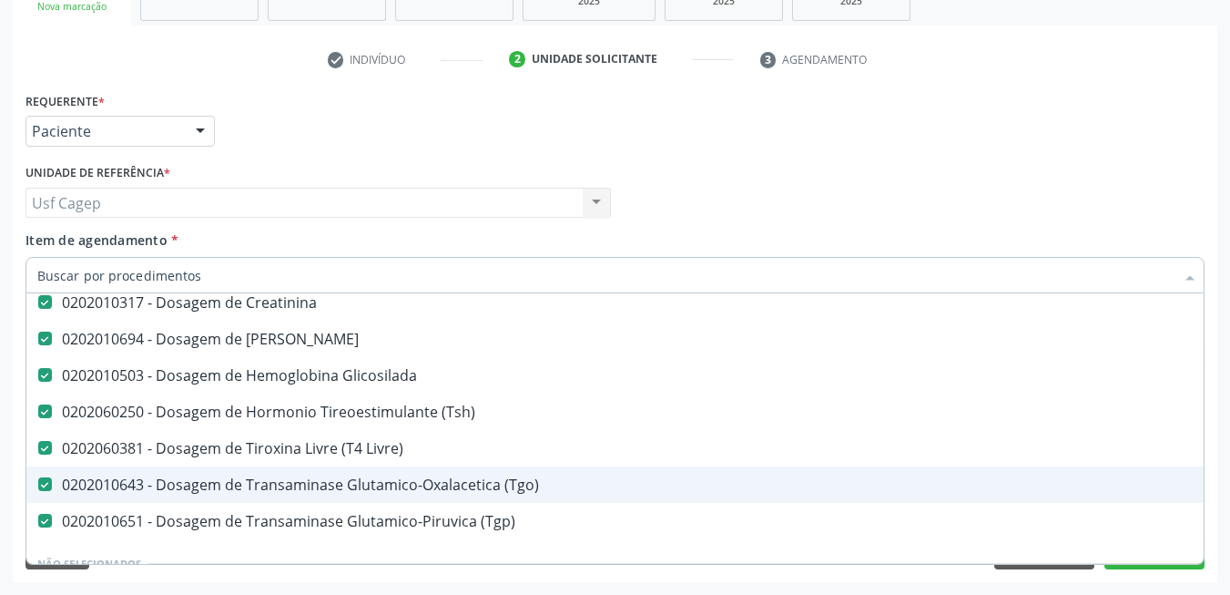
scroll to position [182, 0]
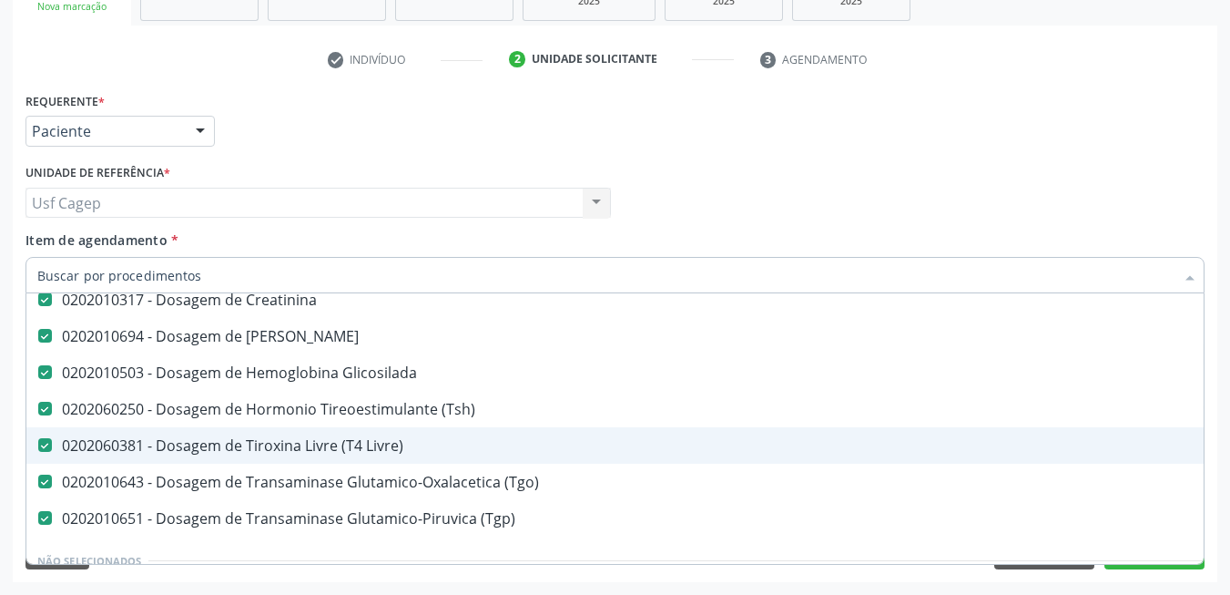
click at [479, 440] on div "0202060381 - Dosagem de Tiroxina Livre (T4 Livre)" at bounding box center [746, 445] width 1418 height 15
checkbox Livre\) "false"
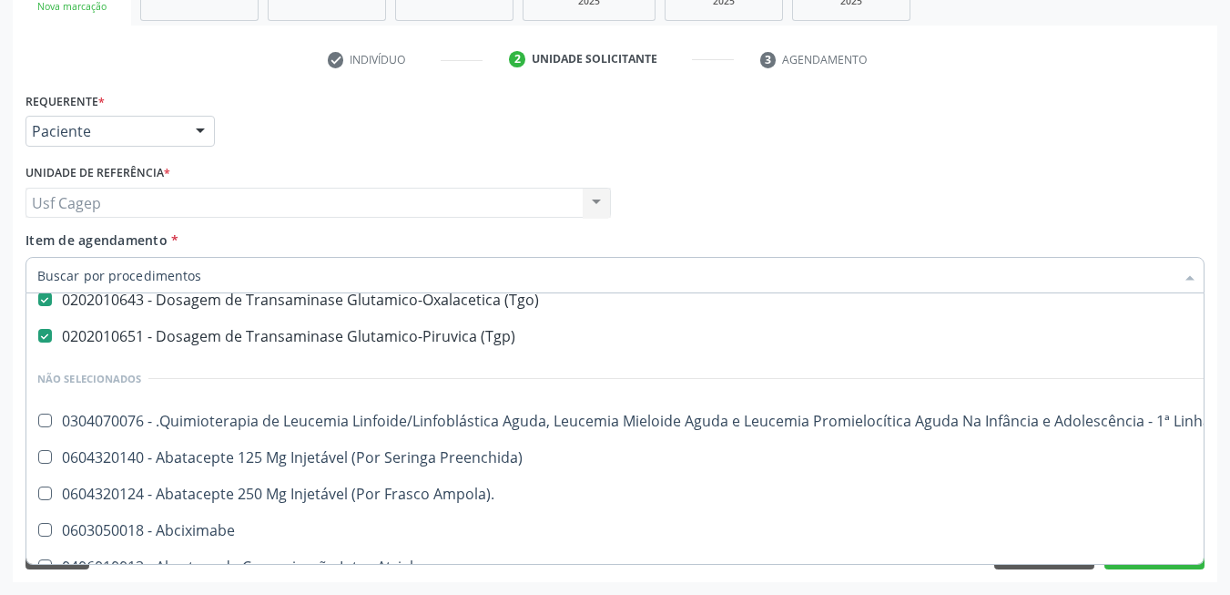
scroll to position [273, 0]
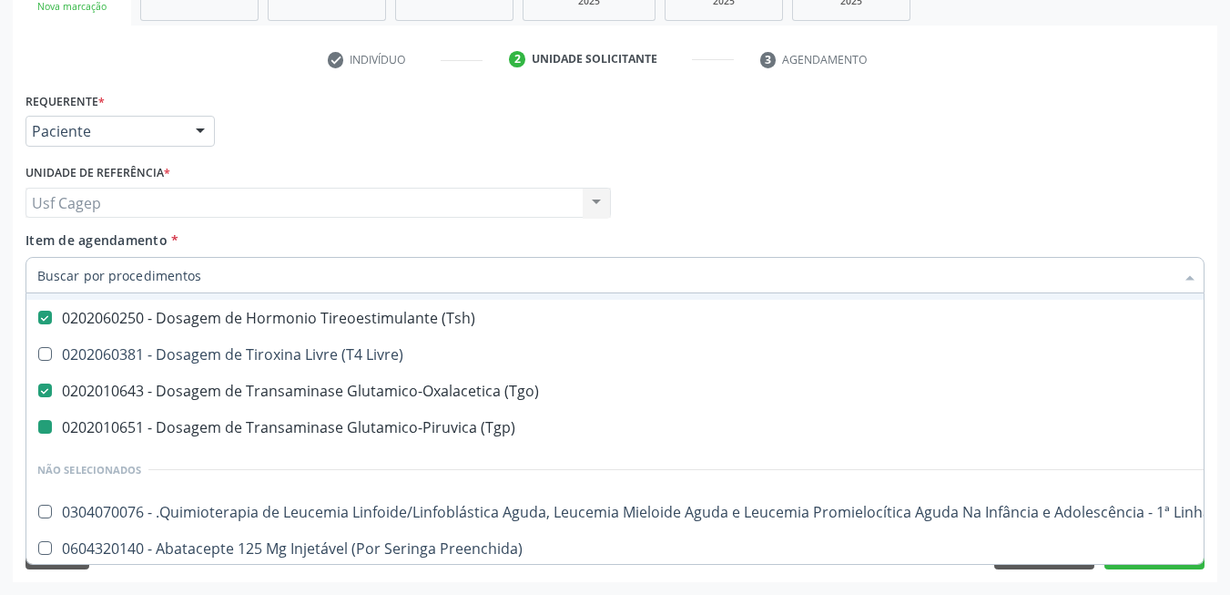
type input "t"
checkbox Glicosilada "false"
checkbox Livre\) "true"
checkbox \(Tgp\) "false"
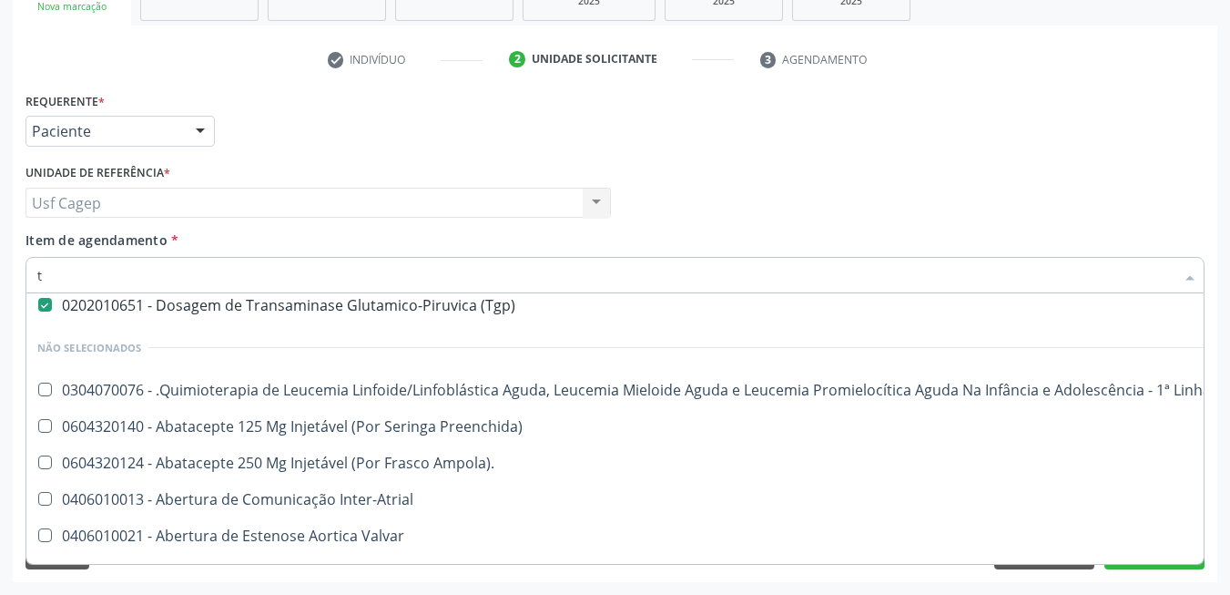
type input "t4"
checkbox Completo "false"
checkbox Creatinina "false"
checkbox \(Tsh\) "false"
checkbox \(Tgo\) "false"
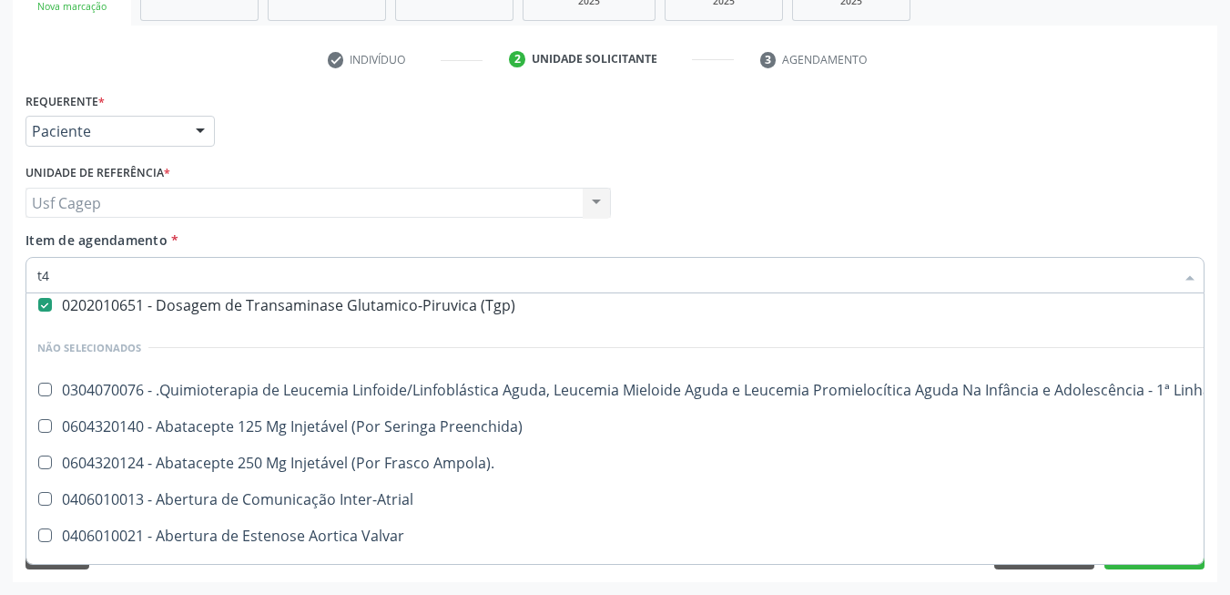
scroll to position [9, 0]
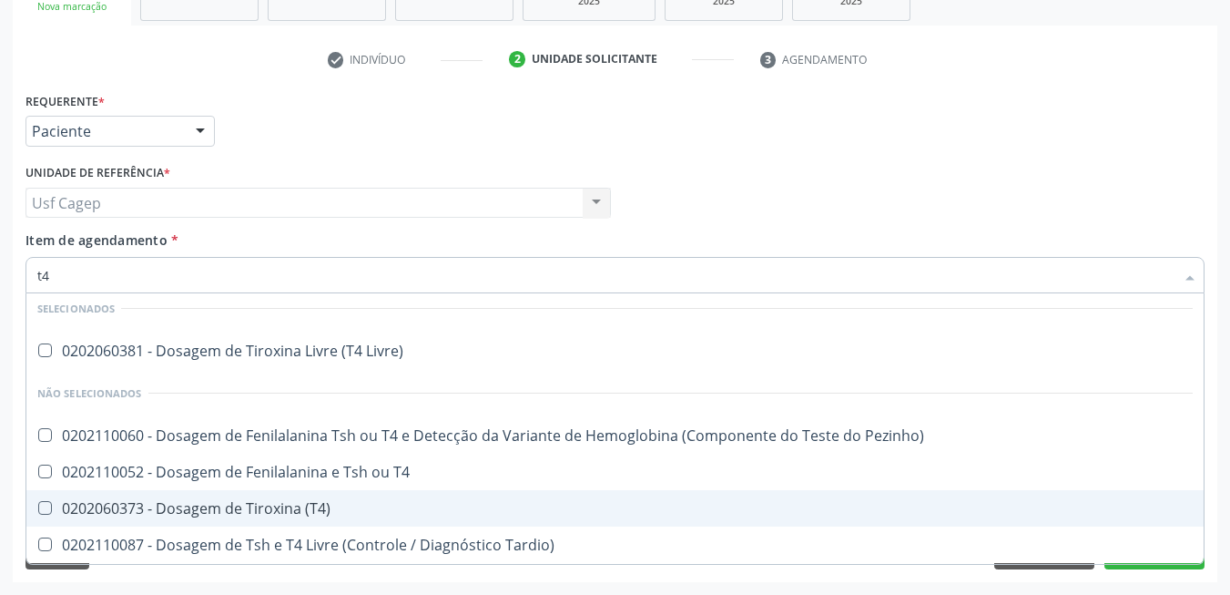
click at [567, 504] on div "0202060373 - Dosagem de Tiroxina (T4)" at bounding box center [615, 508] width 1156 height 15
checkbox \(T4\) "true"
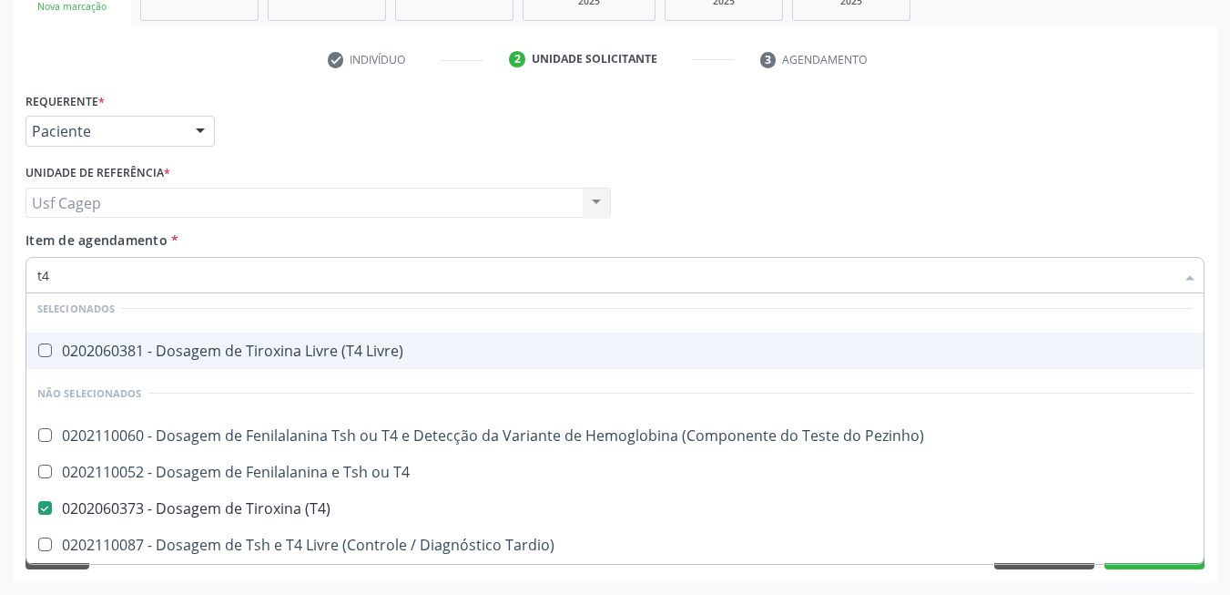
click at [672, 218] on div "Médico Solicitante Por favor, selecione a Unidade de Atendimento primeiro Nenhu…" at bounding box center [615, 194] width 1188 height 71
checkbox Livre\) "true"
checkbox Pezinho\) "true"
checkbox T4 "true"
checkbox Tardio\) "true"
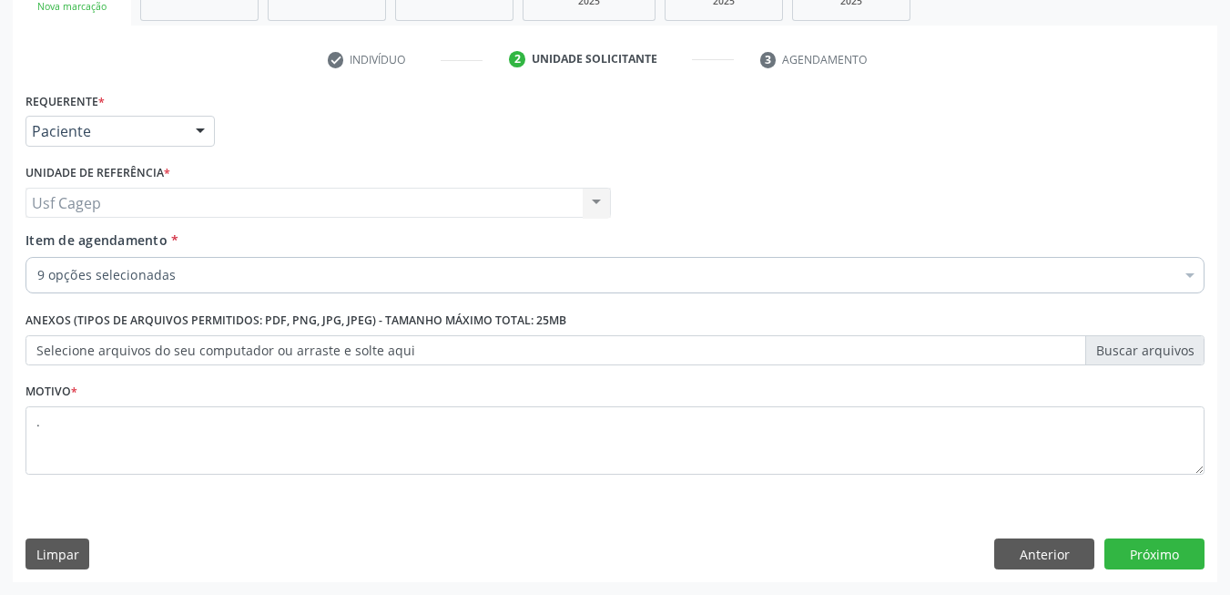
scroll to position [0, 0]
click at [1154, 545] on button "Próximo" at bounding box center [1155, 553] width 100 height 31
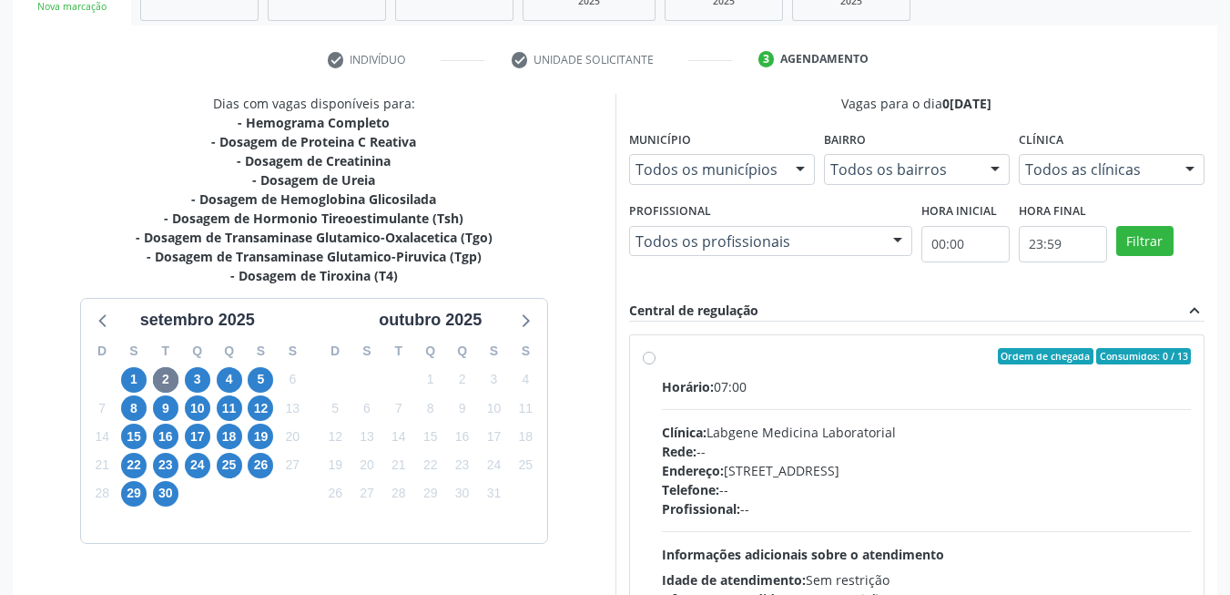
click at [151, 375] on div "2" at bounding box center [165, 379] width 32 height 28
click at [186, 373] on span "3" at bounding box center [197, 379] width 25 height 25
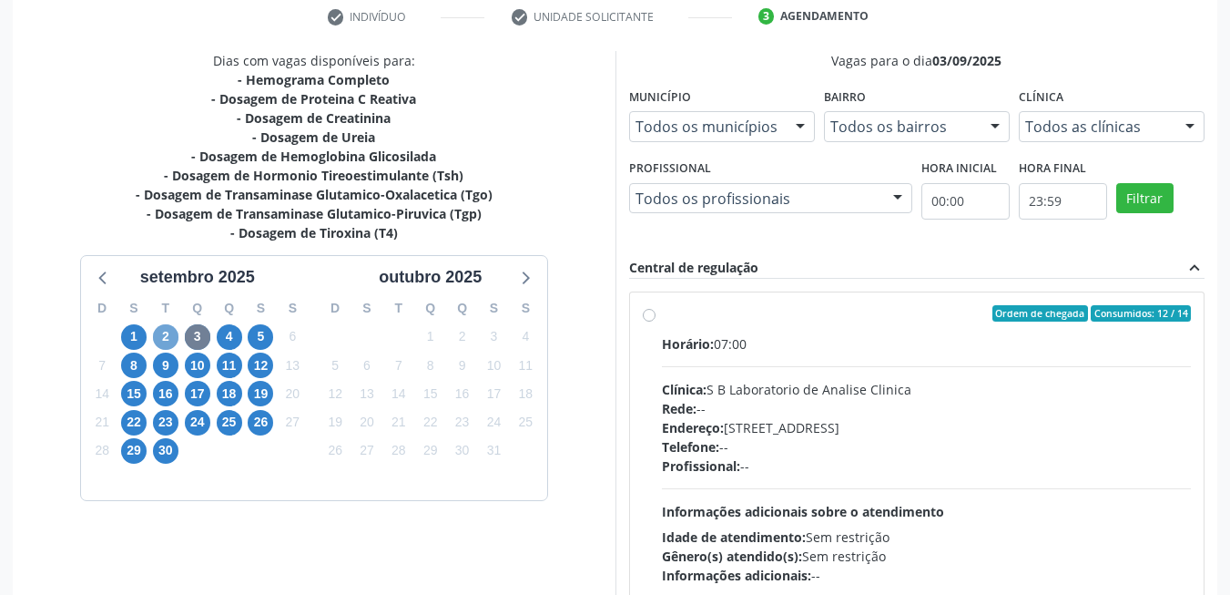
click at [167, 341] on span "2" at bounding box center [165, 336] width 25 height 25
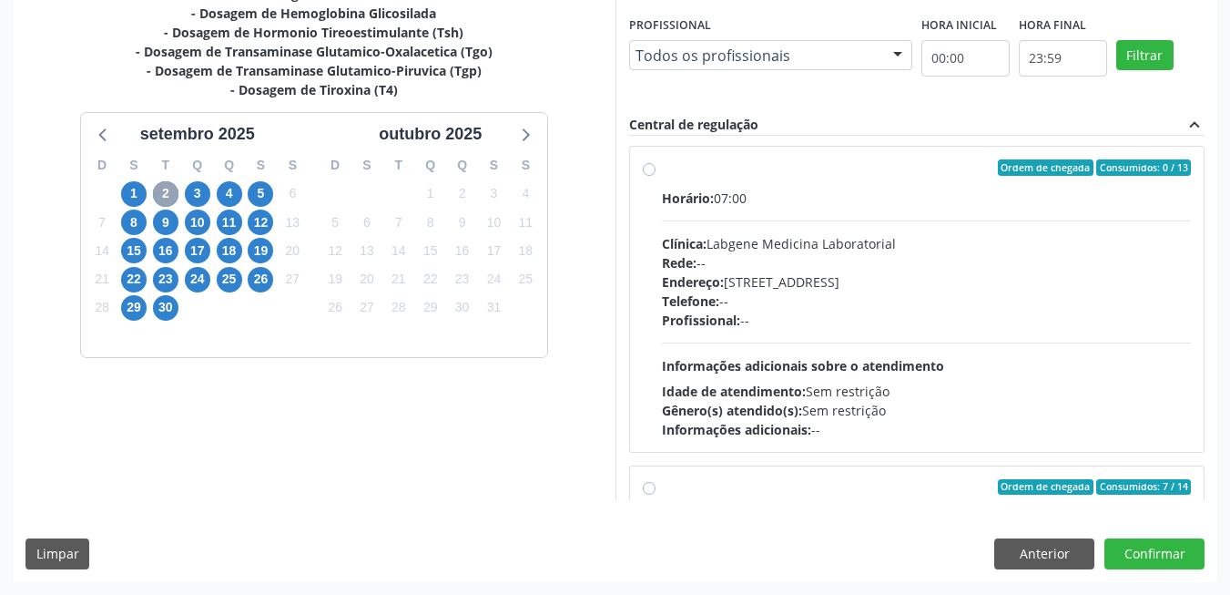
scroll to position [0, 0]
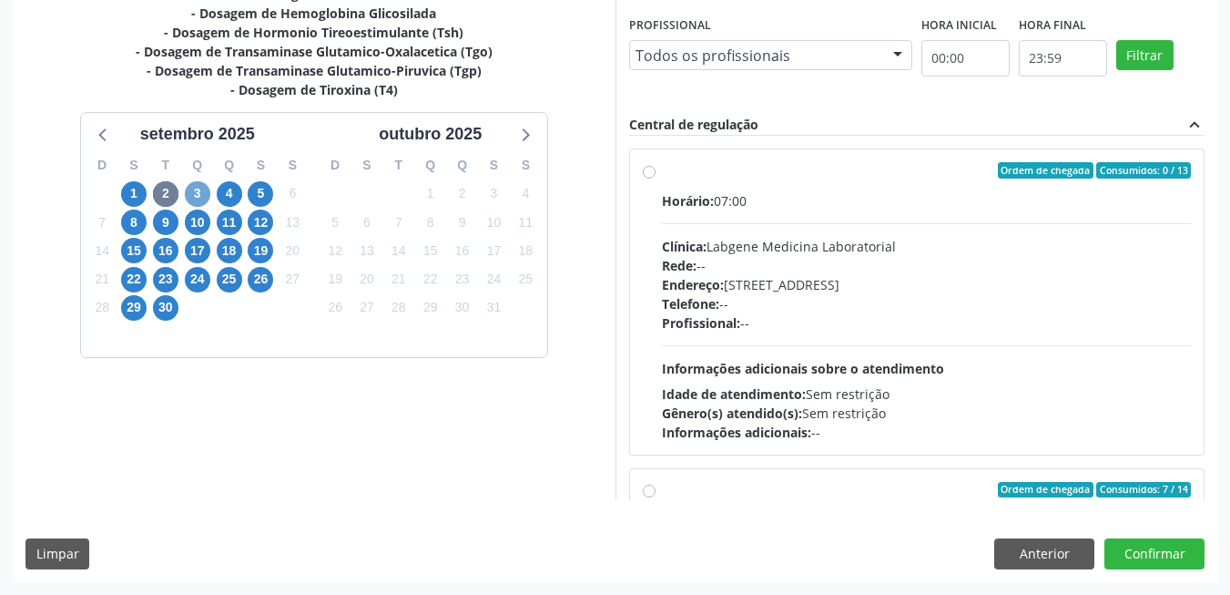
click at [191, 202] on span "3" at bounding box center [197, 193] width 25 height 25
click at [137, 187] on span "1" at bounding box center [133, 193] width 25 height 25
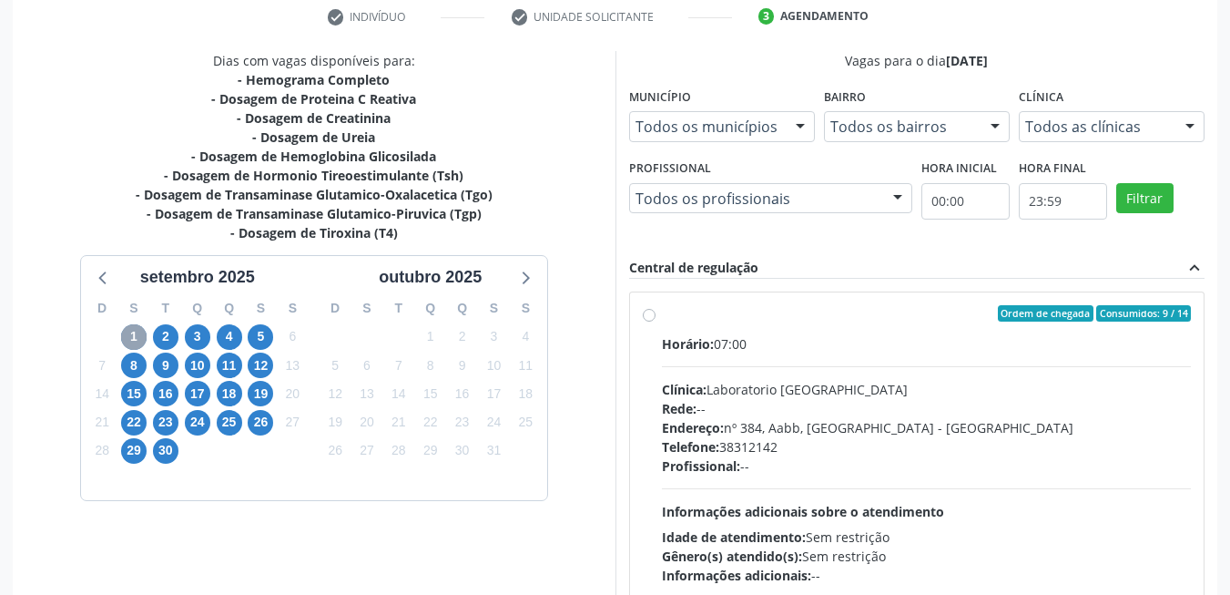
scroll to position [494, 0]
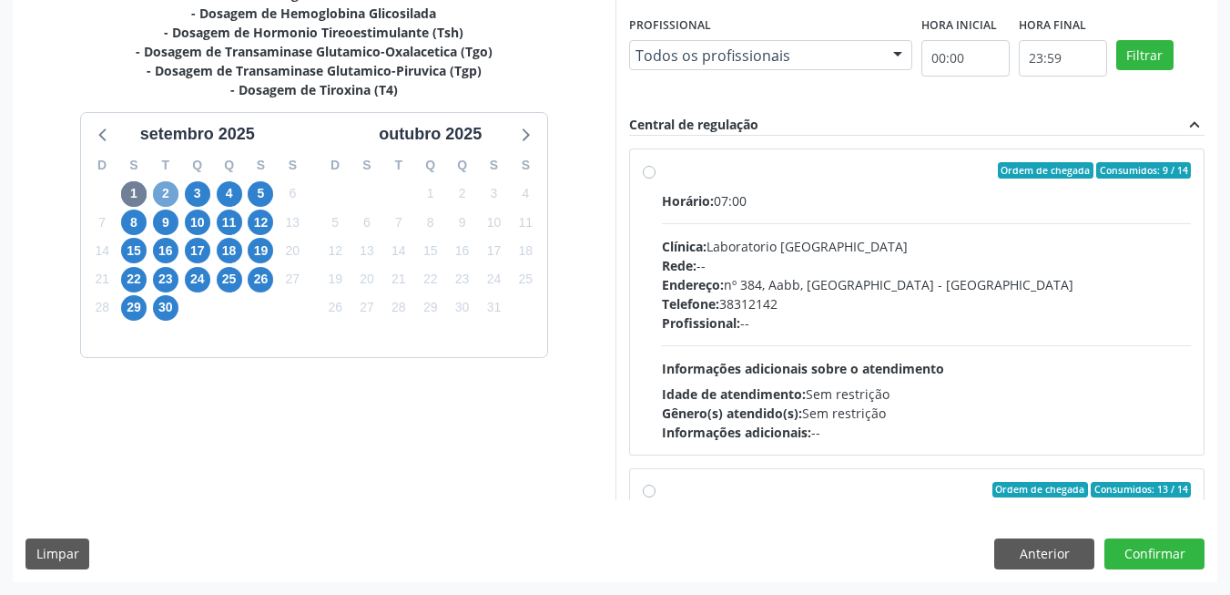
click at [164, 193] on span "2" at bounding box center [165, 193] width 25 height 25
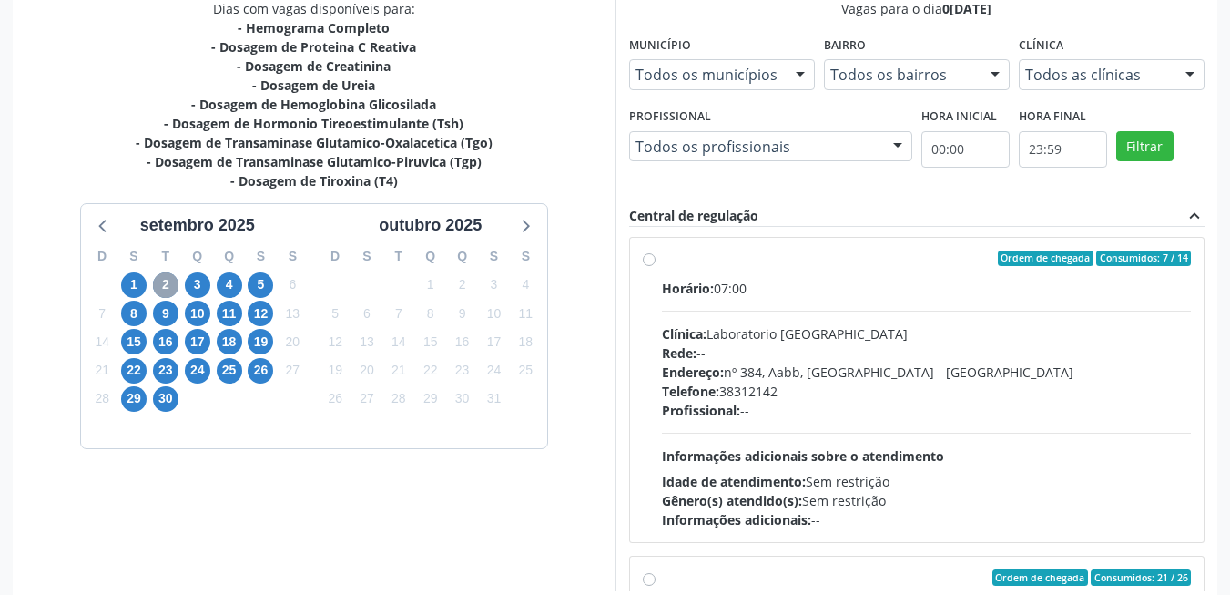
scroll to position [546, 0]
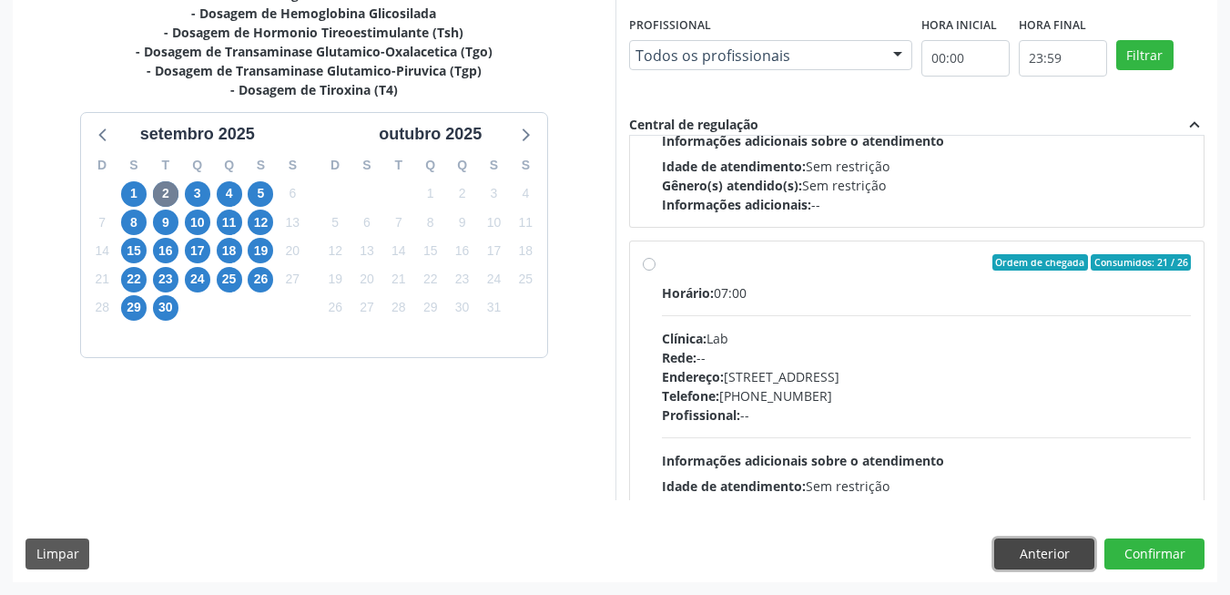
click at [1021, 555] on button "Anterior" at bounding box center [1044, 553] width 100 height 31
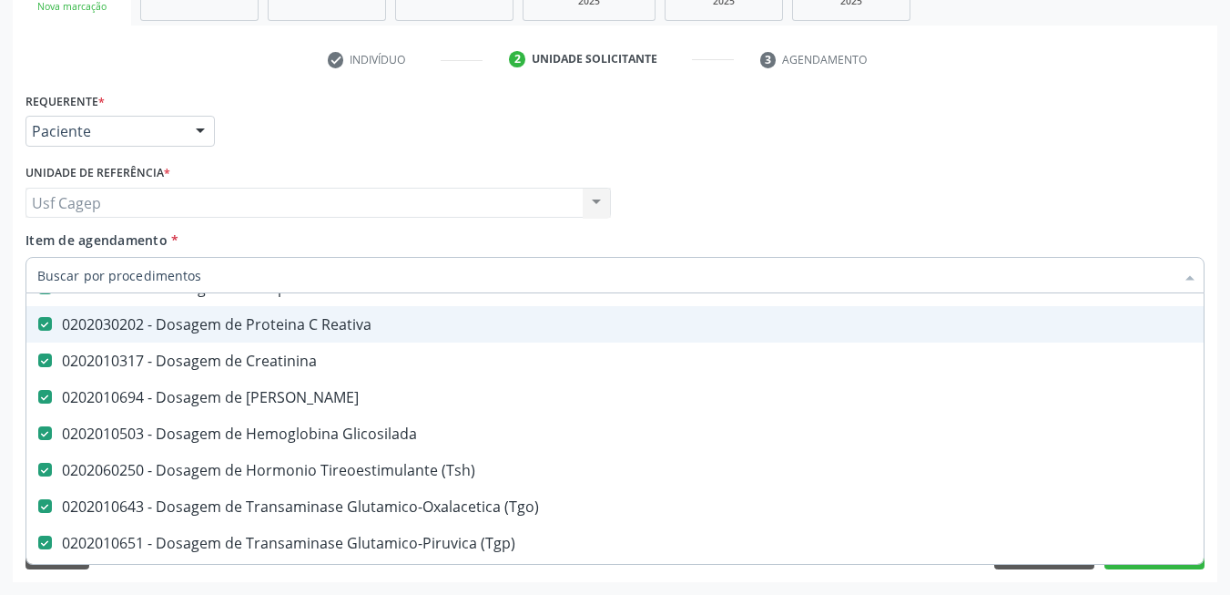
scroll to position [182, 0]
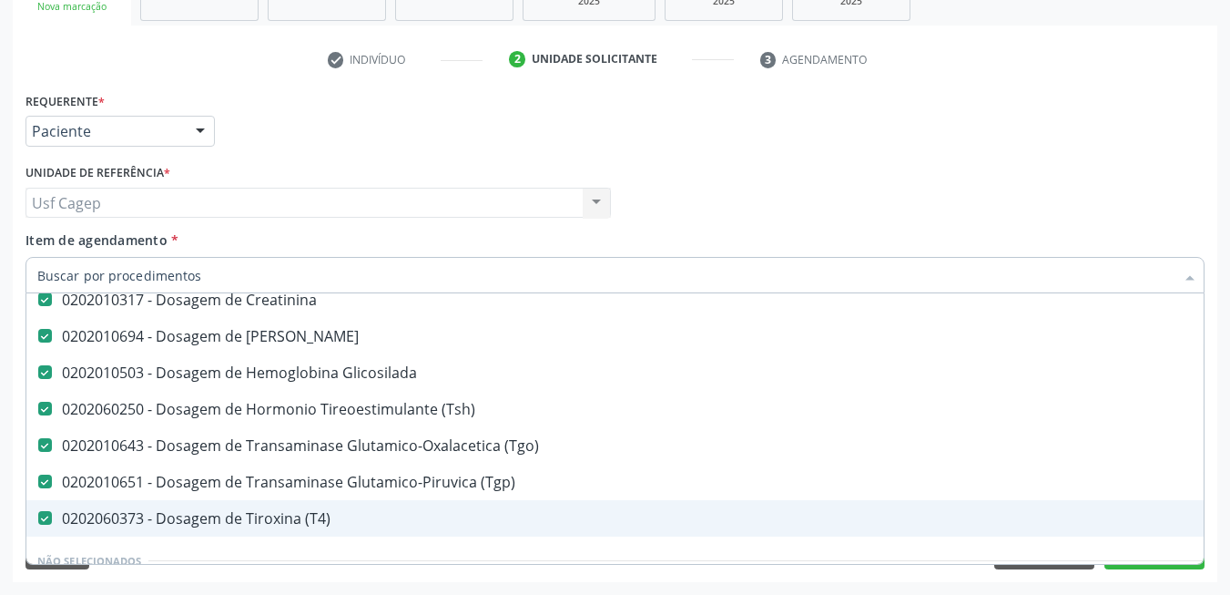
click at [444, 511] on div "0202060373 - Dosagem de Tiroxina (T4)" at bounding box center [746, 518] width 1418 height 15
checkbox \(T4\) "false"
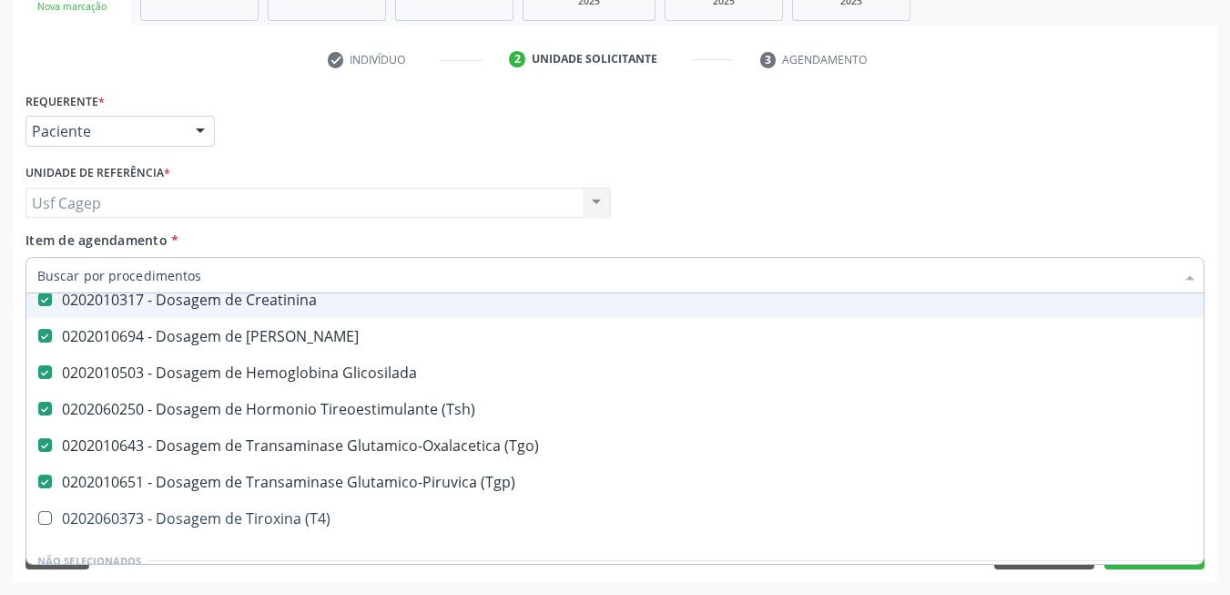
click at [553, 234] on div "Item de agendamento * Desfazer seleção Selecionados 0202020380 - Hemograma Comp…" at bounding box center [614, 258] width 1179 height 57
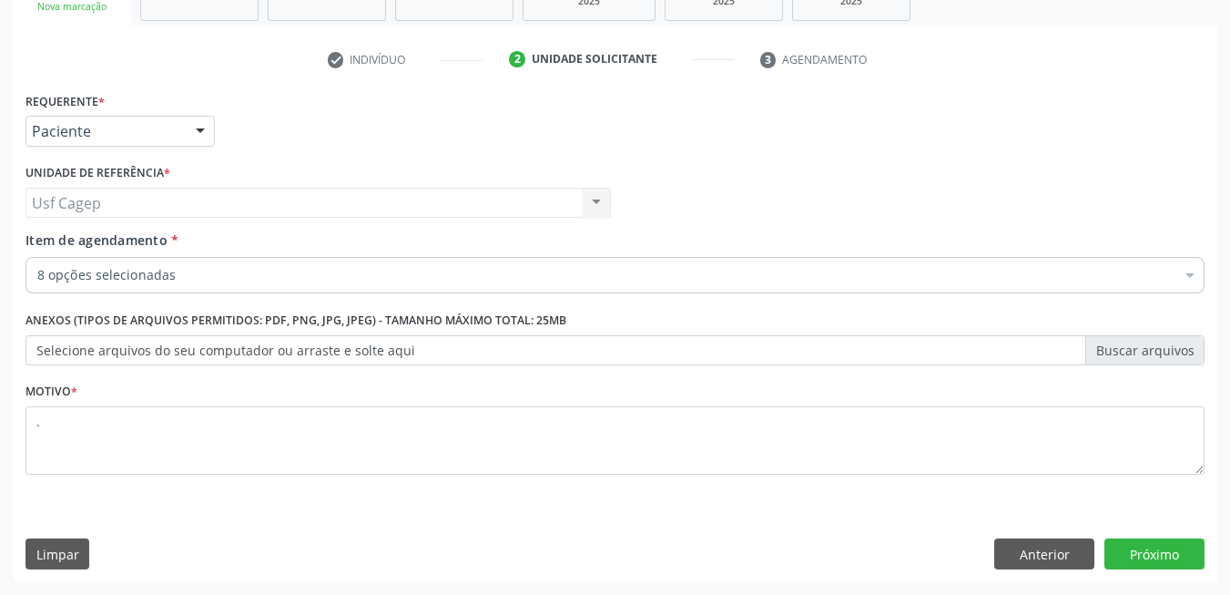
scroll to position [0, 0]
click at [1164, 543] on button "Próximo" at bounding box center [1155, 553] width 100 height 31
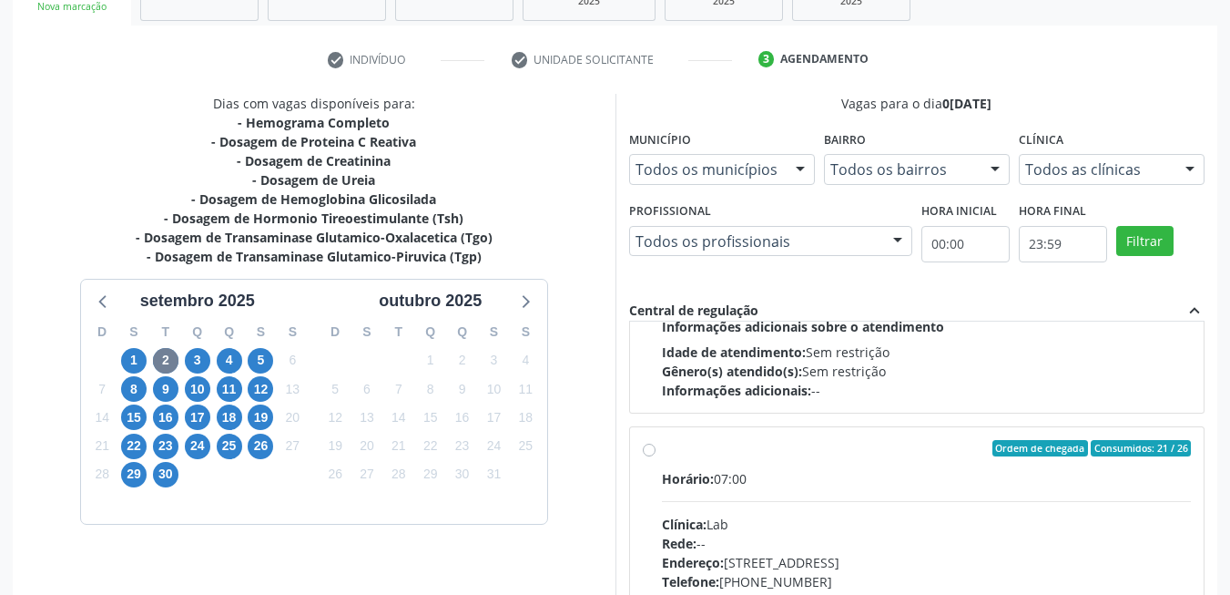
scroll to position [606, 0]
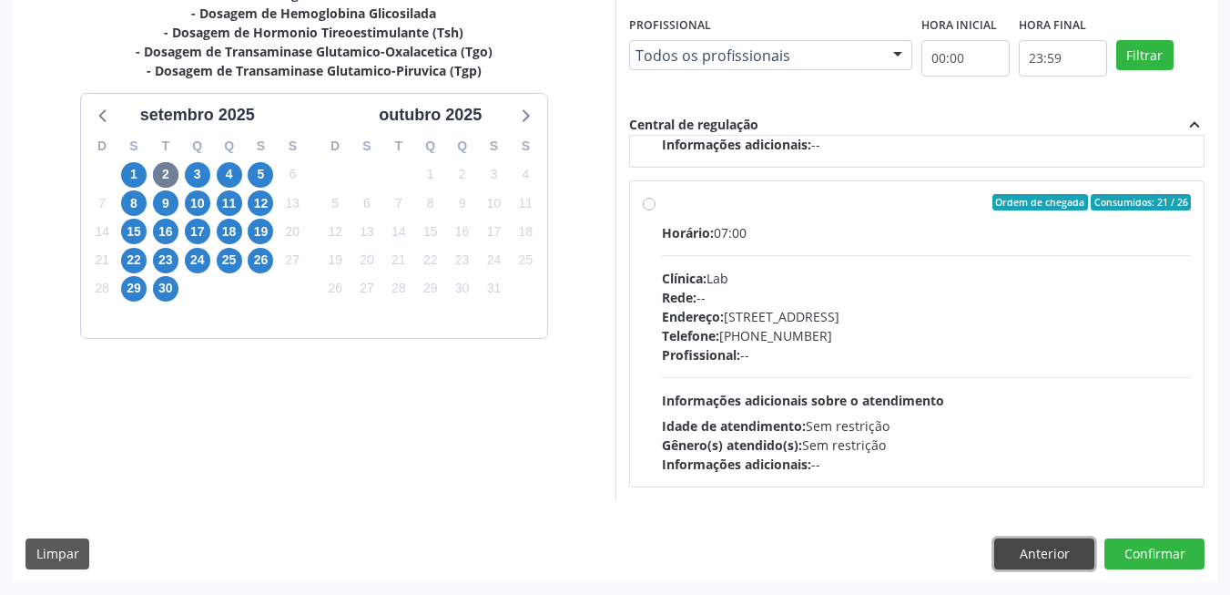
click at [1043, 546] on button "Anterior" at bounding box center [1044, 553] width 100 height 31
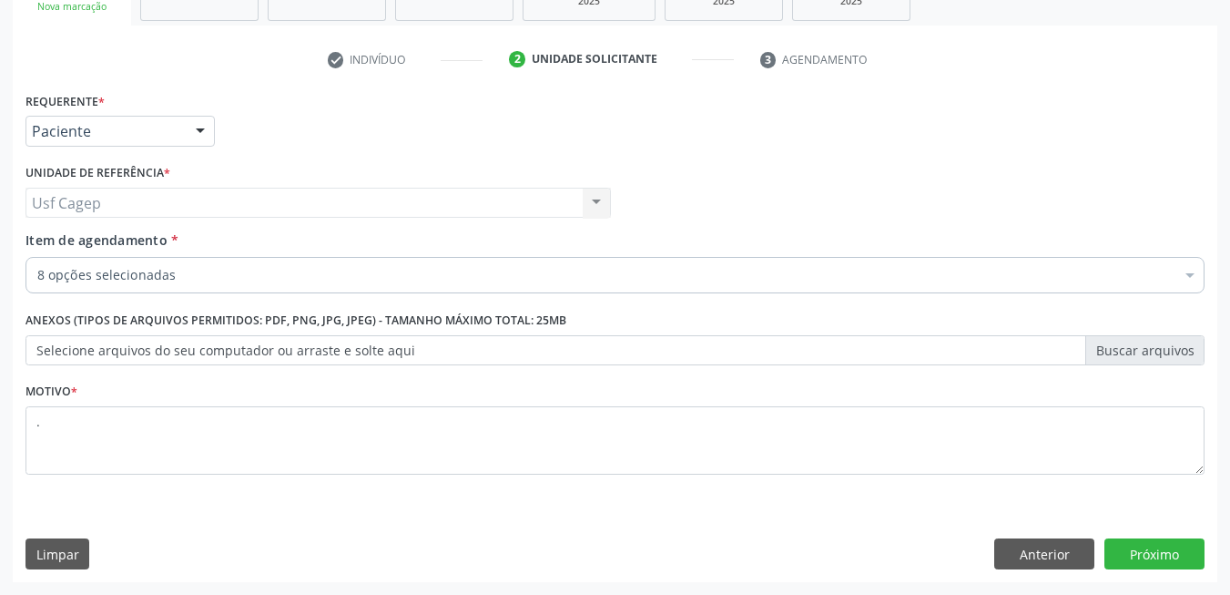
scroll to position [308, 0]
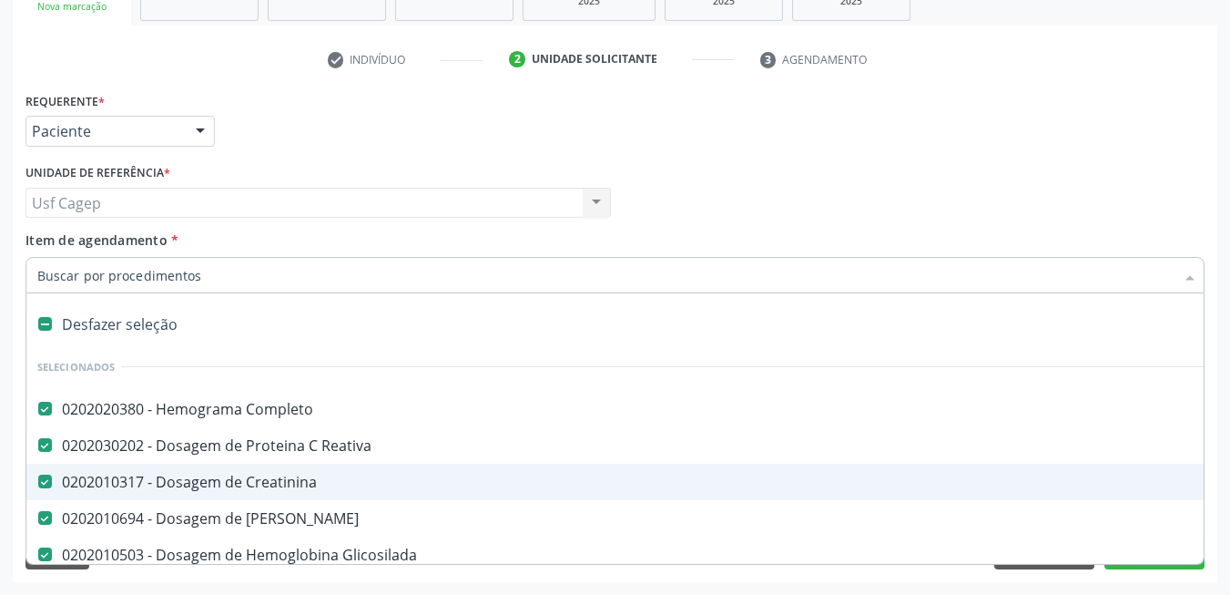
type input "t"
checkbox \(Tgp\) "false"
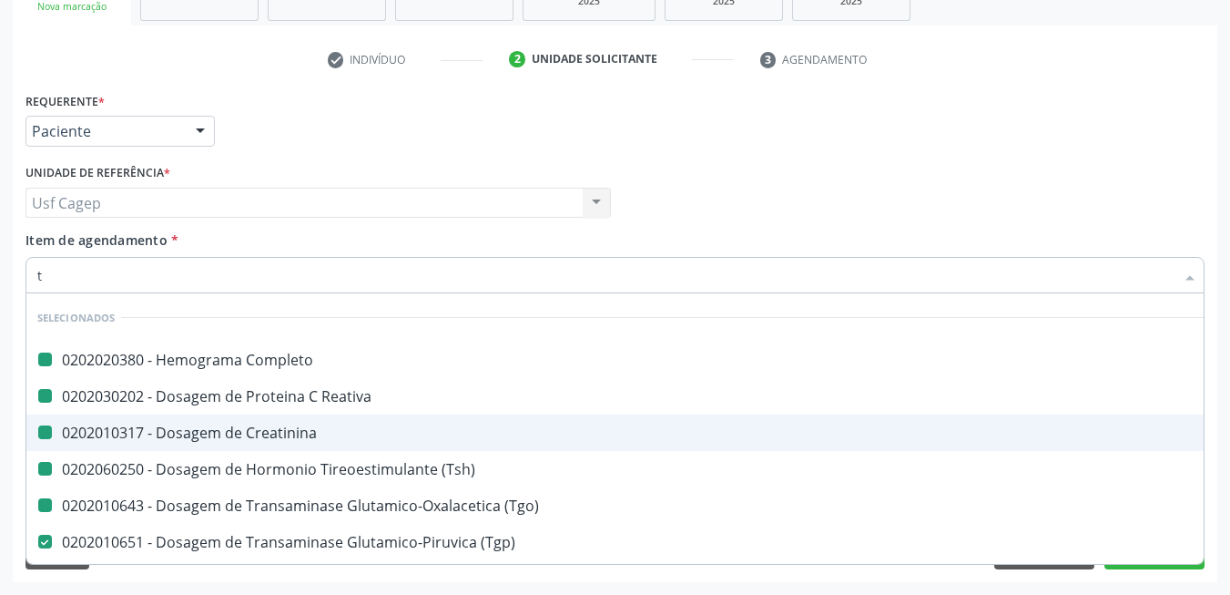
type input "t4"
checkbox Completo "false"
checkbox Creatinina "false"
checkbox \(Tsh\) "false"
checkbox \(Tgo\) "false"
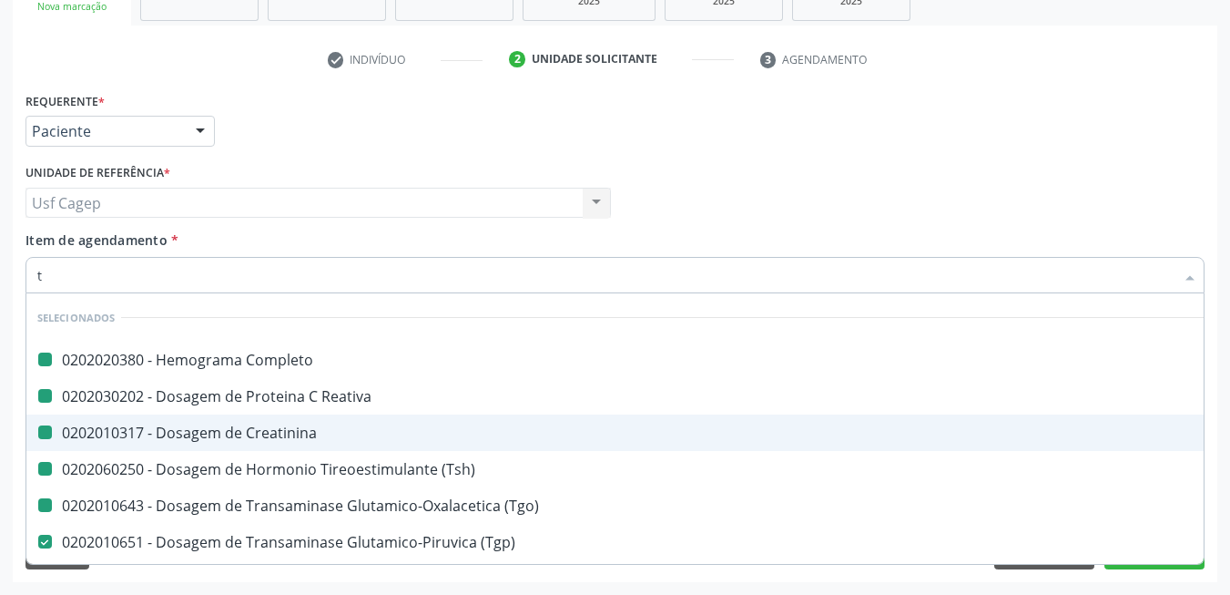
checkbox Reativa "false"
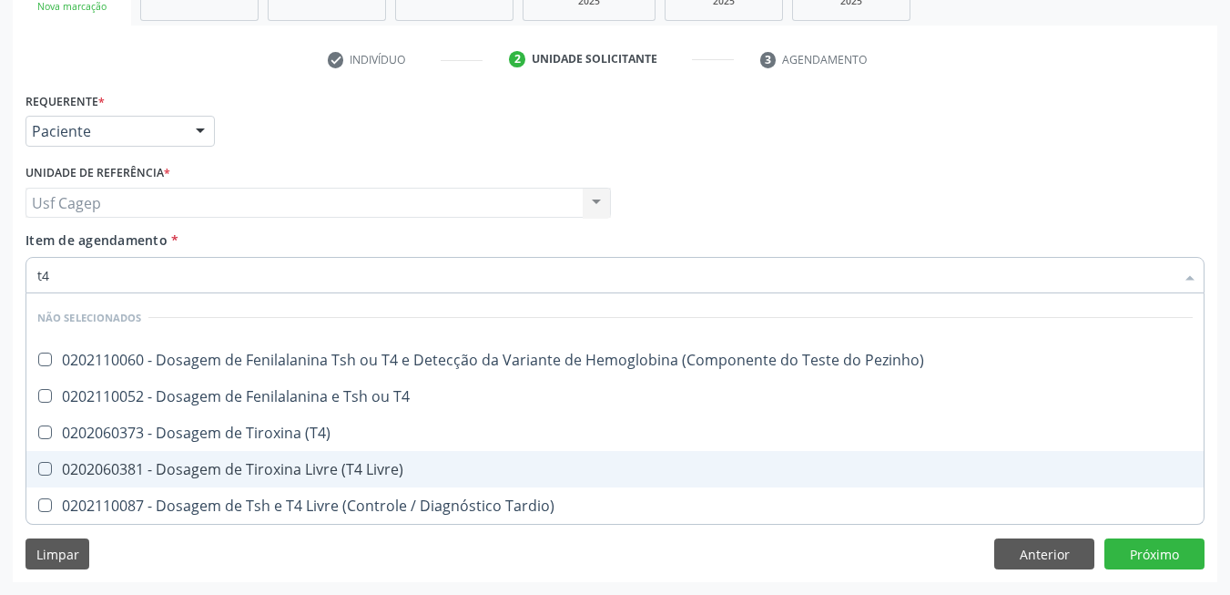
drag, startPoint x: 350, startPoint y: 482, endPoint x: 350, endPoint y: 385, distance: 96.5
click at [349, 479] on span "0202060381 - Dosagem de Tiroxina Livre (T4 Livre)" at bounding box center [614, 469] width 1177 height 36
checkbox Livre\) "true"
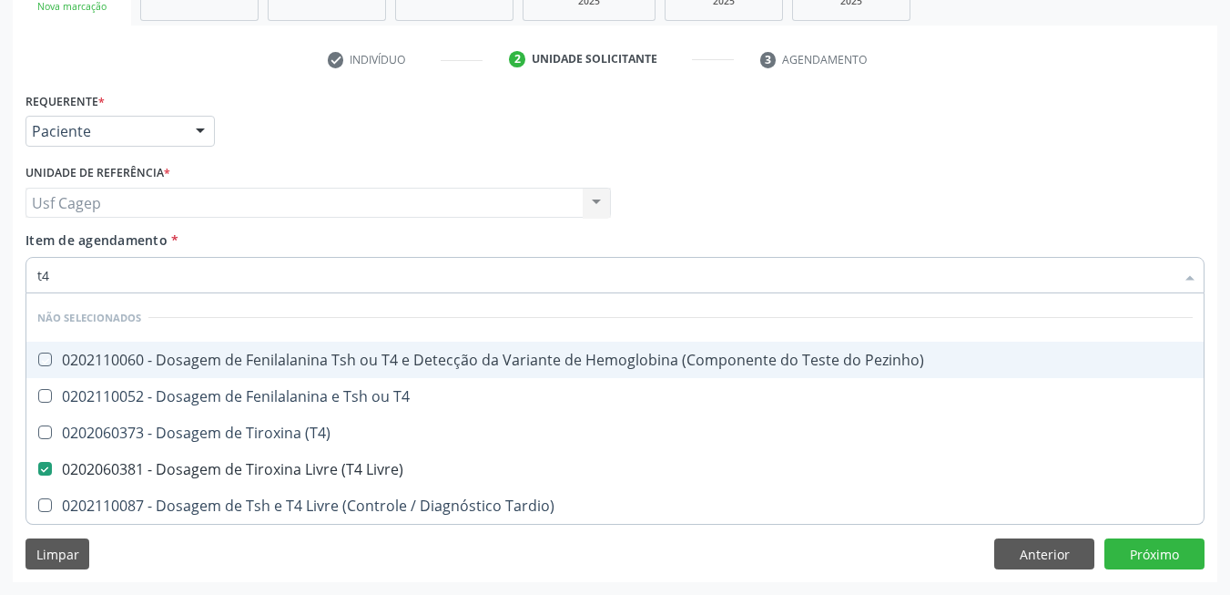
click at [471, 234] on div "Item de agendamento * t4 Desfazer seleção Não selecionados 0202110060 - Dosagem…" at bounding box center [614, 258] width 1179 height 57
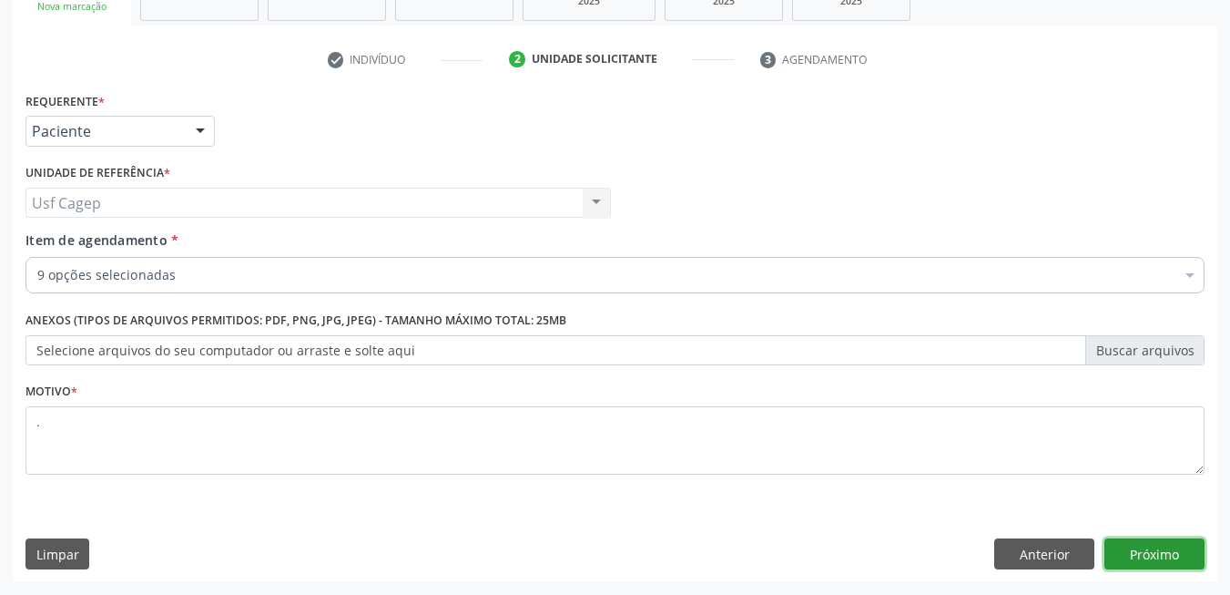
click at [1152, 544] on button "Próximo" at bounding box center [1155, 553] width 100 height 31
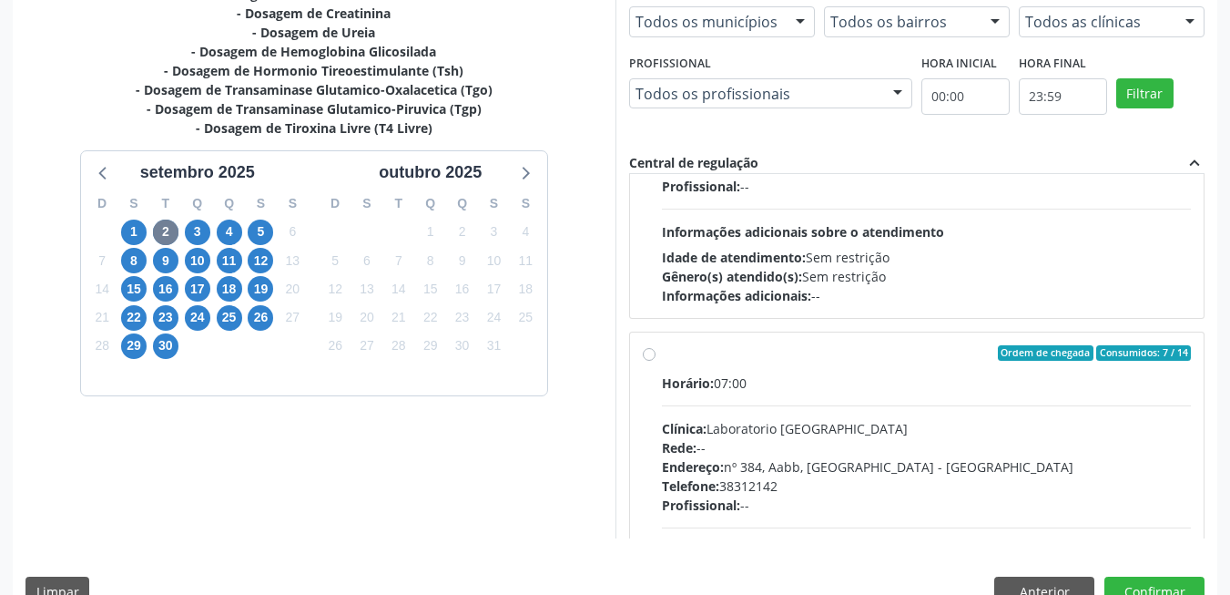
scroll to position [182, 0]
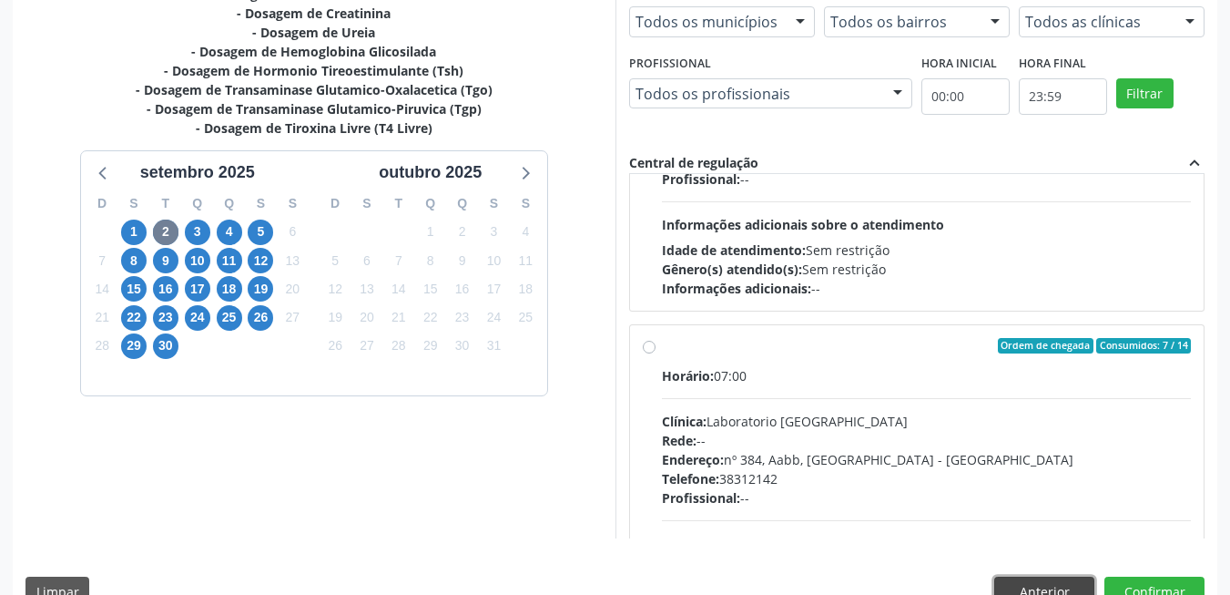
click at [1048, 586] on button "Anterior" at bounding box center [1044, 591] width 100 height 31
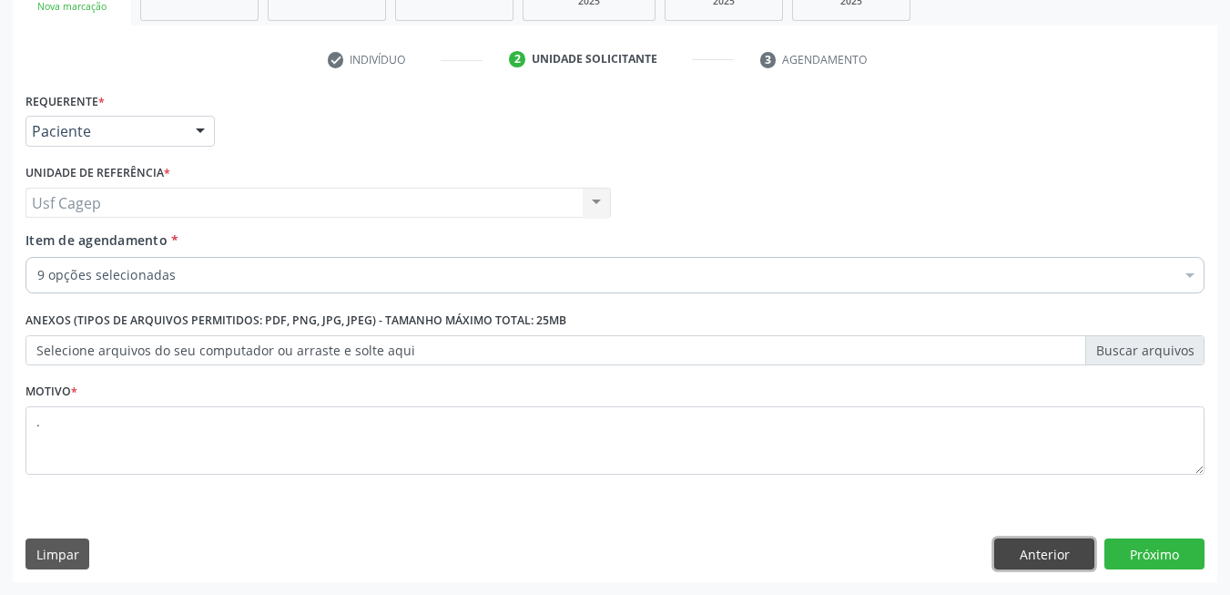
click at [1016, 560] on button "Anterior" at bounding box center [1044, 553] width 100 height 31
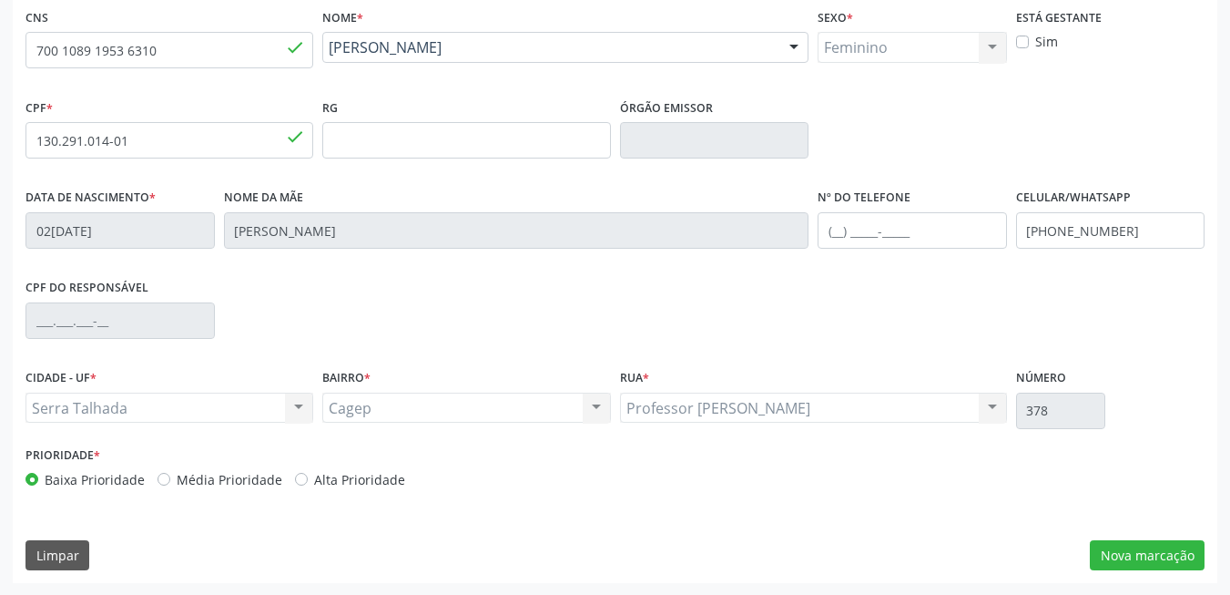
scroll to position [392, 0]
drag, startPoint x: 1124, startPoint y: 548, endPoint x: 1111, endPoint y: 542, distance: 14.3
click at [1124, 548] on button "Nova marcação" at bounding box center [1147, 554] width 115 height 31
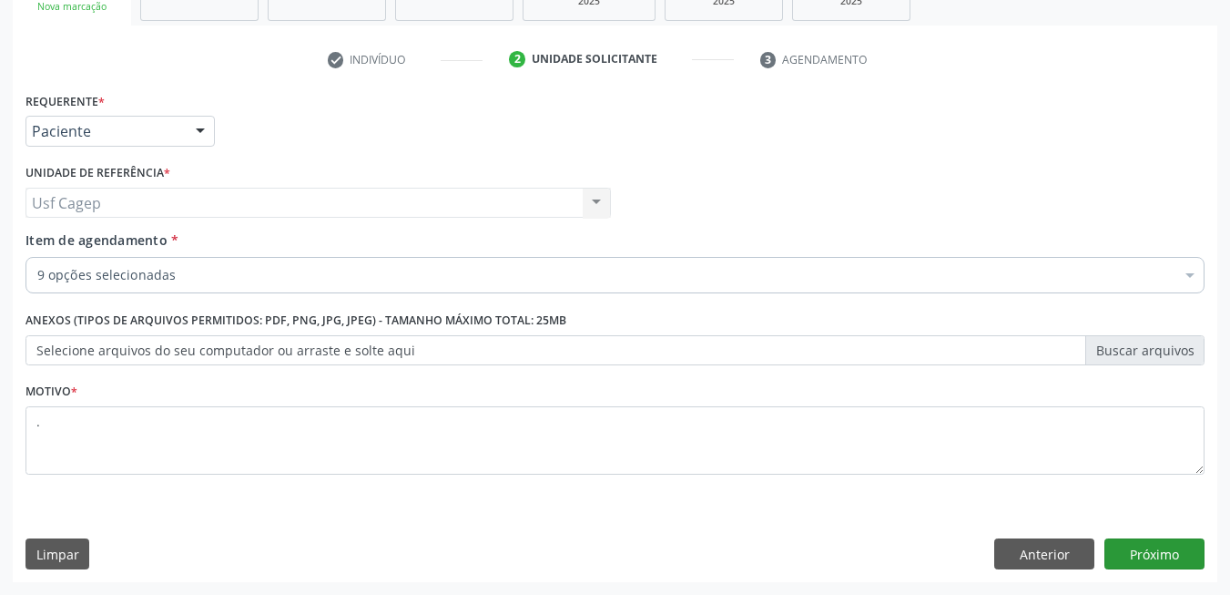
scroll to position [308, 0]
click at [1139, 562] on button "Próximo" at bounding box center [1155, 553] width 100 height 31
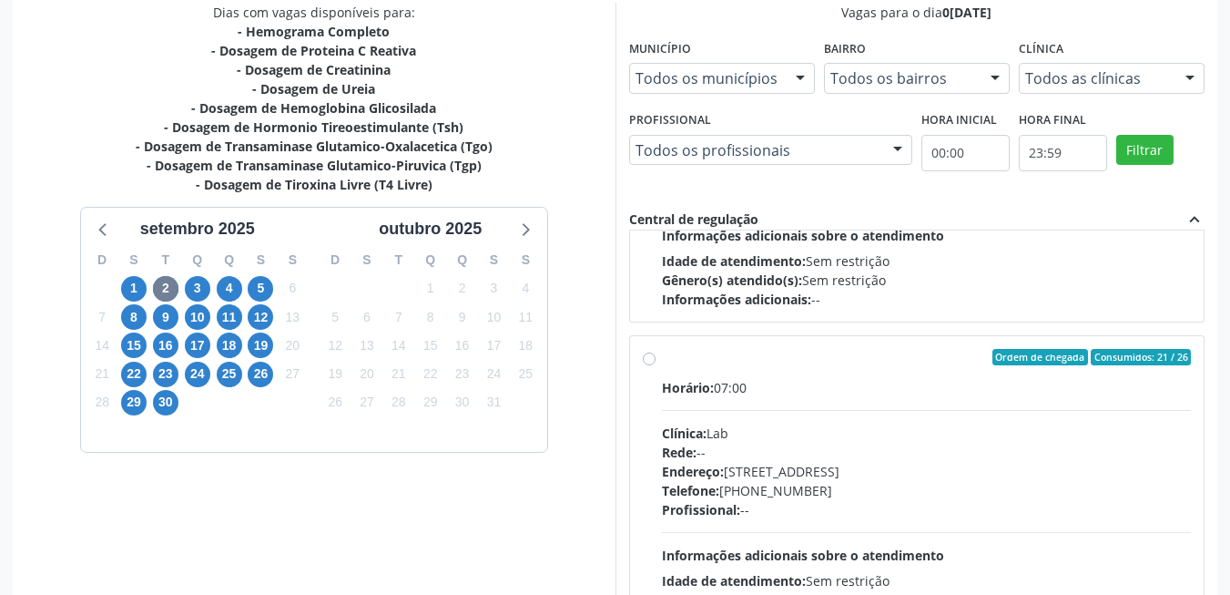
scroll to position [606, 0]
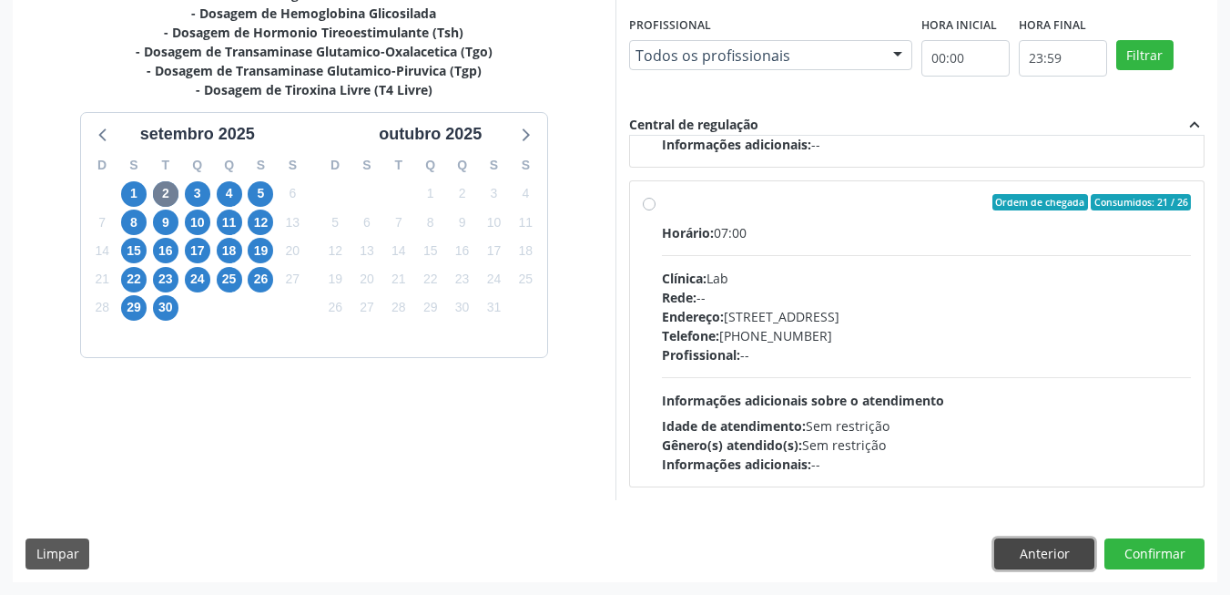
click at [1074, 547] on button "Anterior" at bounding box center [1044, 553] width 100 height 31
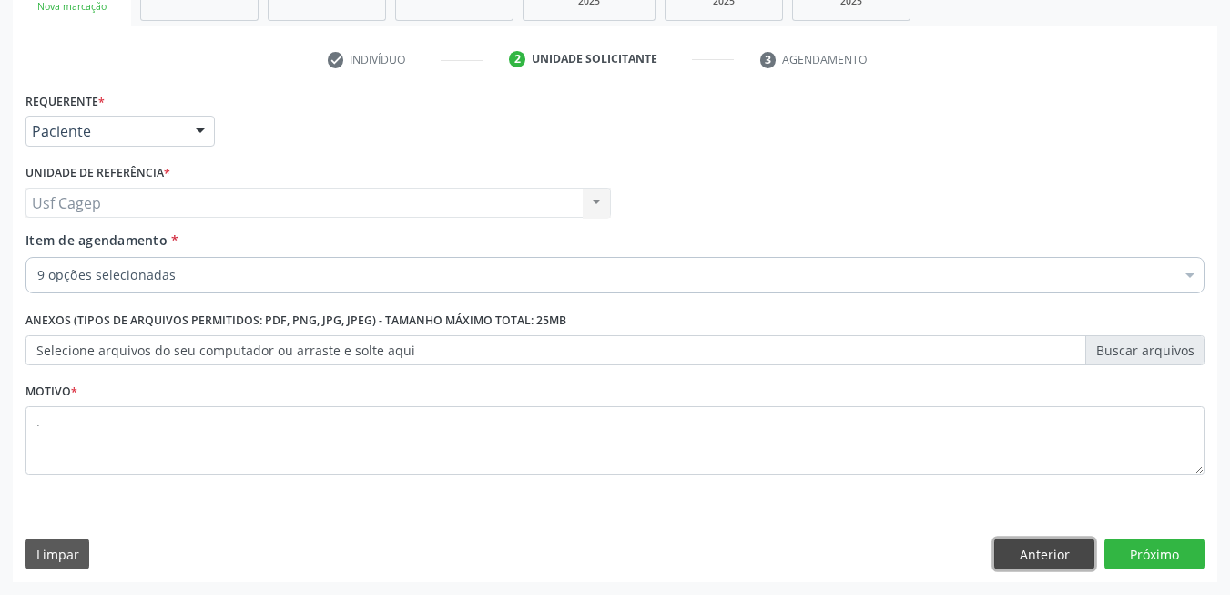
click at [1005, 549] on button "Anterior" at bounding box center [1044, 553] width 100 height 31
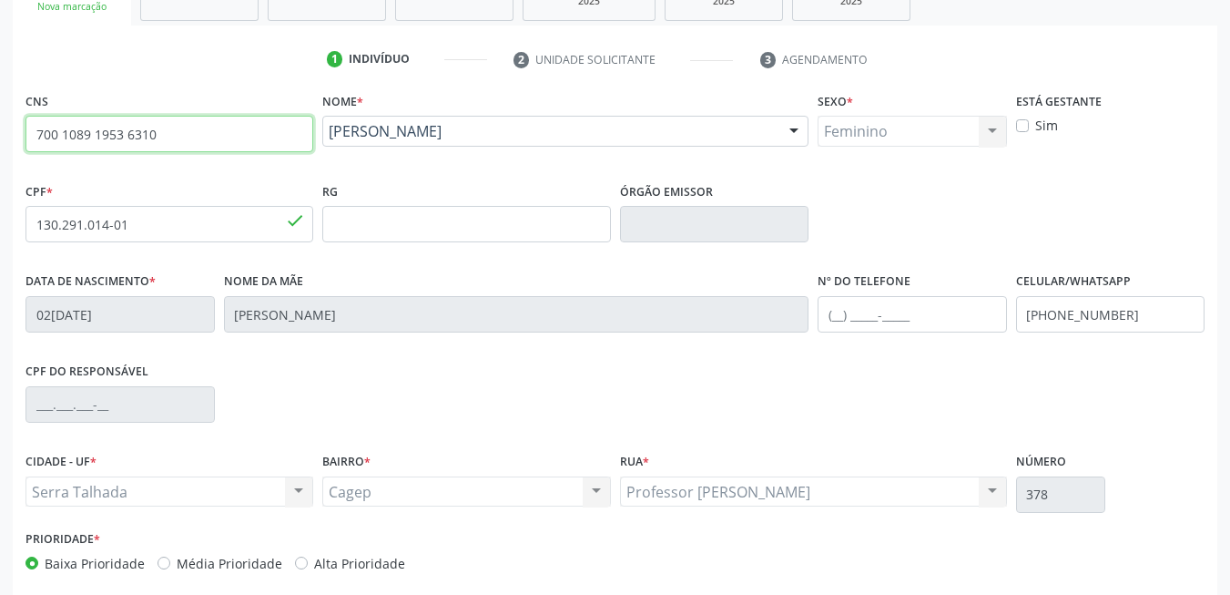
drag, startPoint x: 164, startPoint y: 133, endPoint x: 33, endPoint y: 133, distance: 131.1
click at [33, 133] on input "700 1089 1953 6310" at bounding box center [169, 134] width 288 height 36
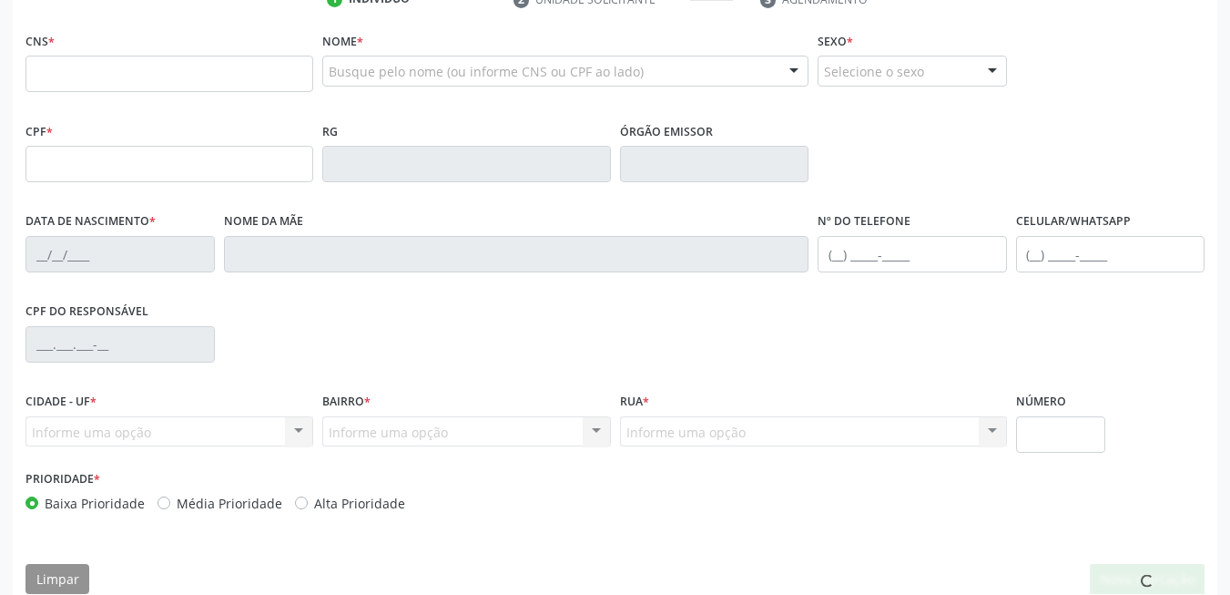
scroll to position [368, 0]
